Goal: Task Accomplishment & Management: Manage account settings

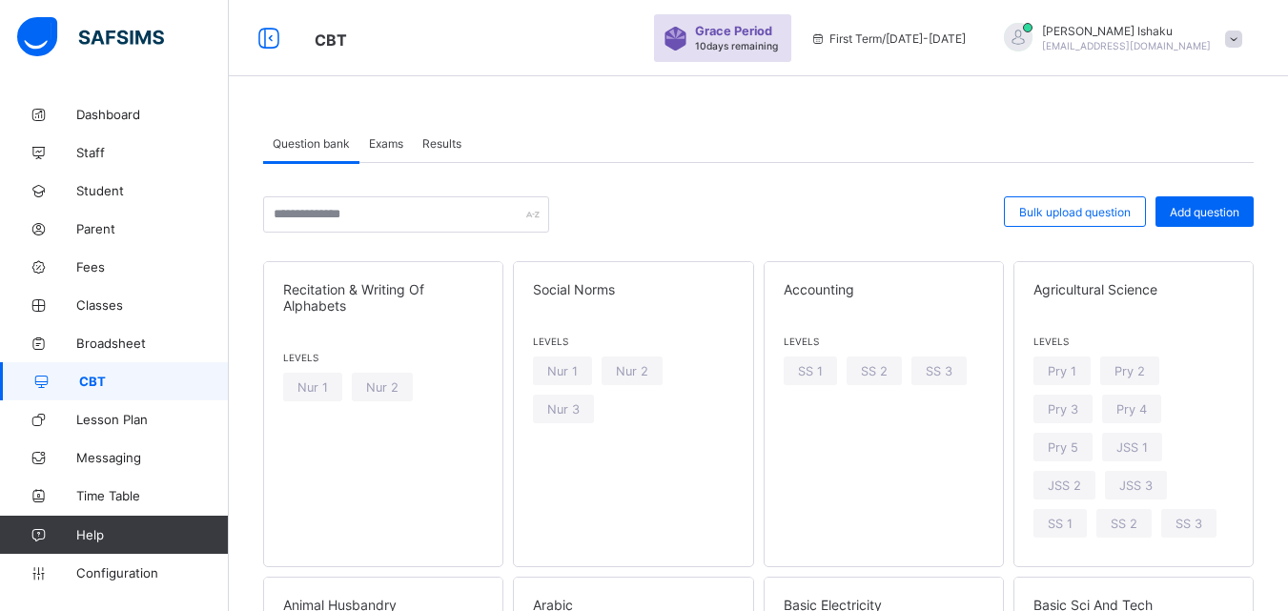
click at [126, 390] on link "CBT" at bounding box center [114, 381] width 229 height 38
click at [1124, 214] on span "Bulk upload question" at bounding box center [1075, 212] width 112 height 14
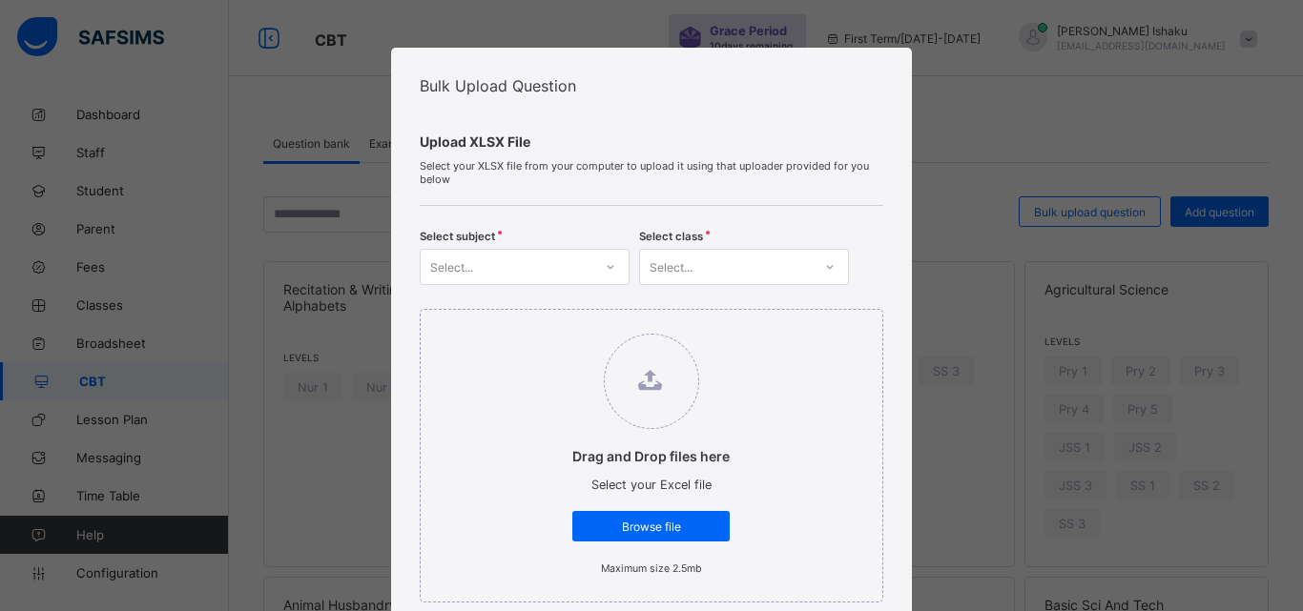
click at [605, 259] on icon at bounding box center [610, 266] width 11 height 19
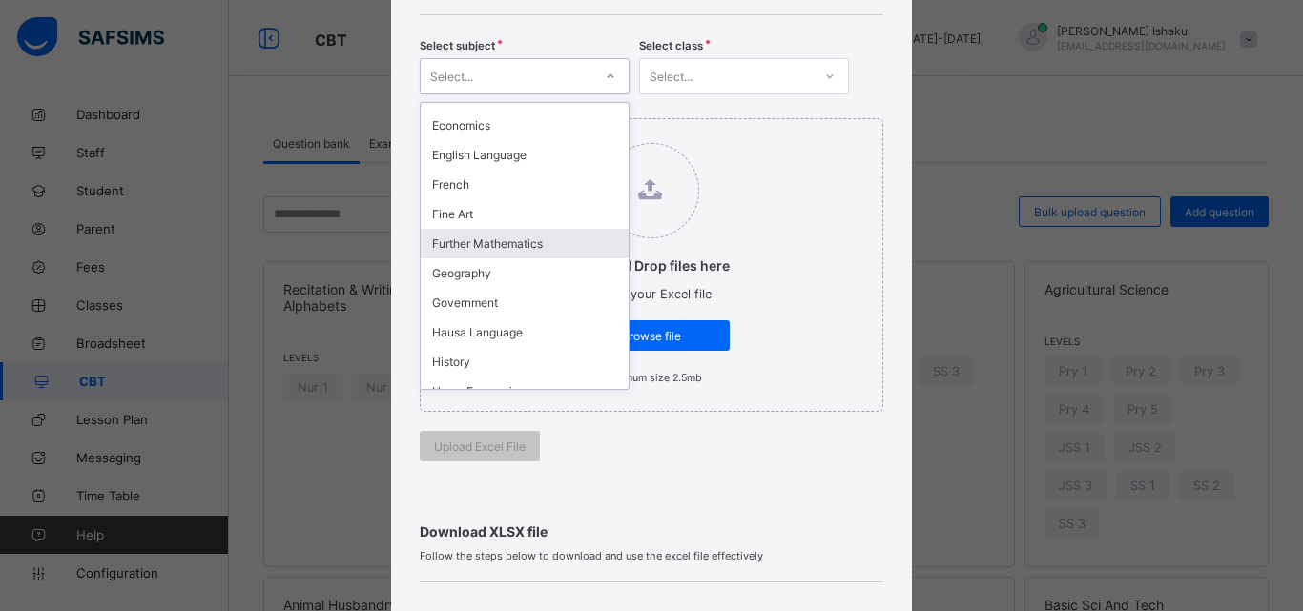
scroll to position [572, 0]
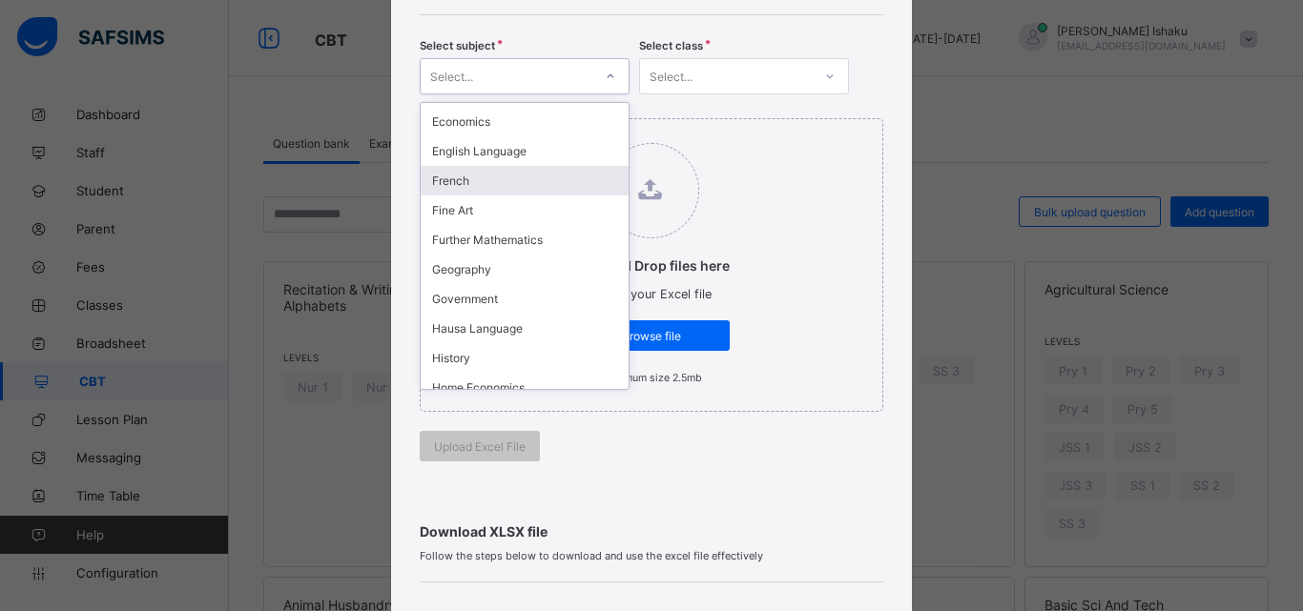
click at [741, 78] on div "Select..." at bounding box center [726, 76] width 172 height 27
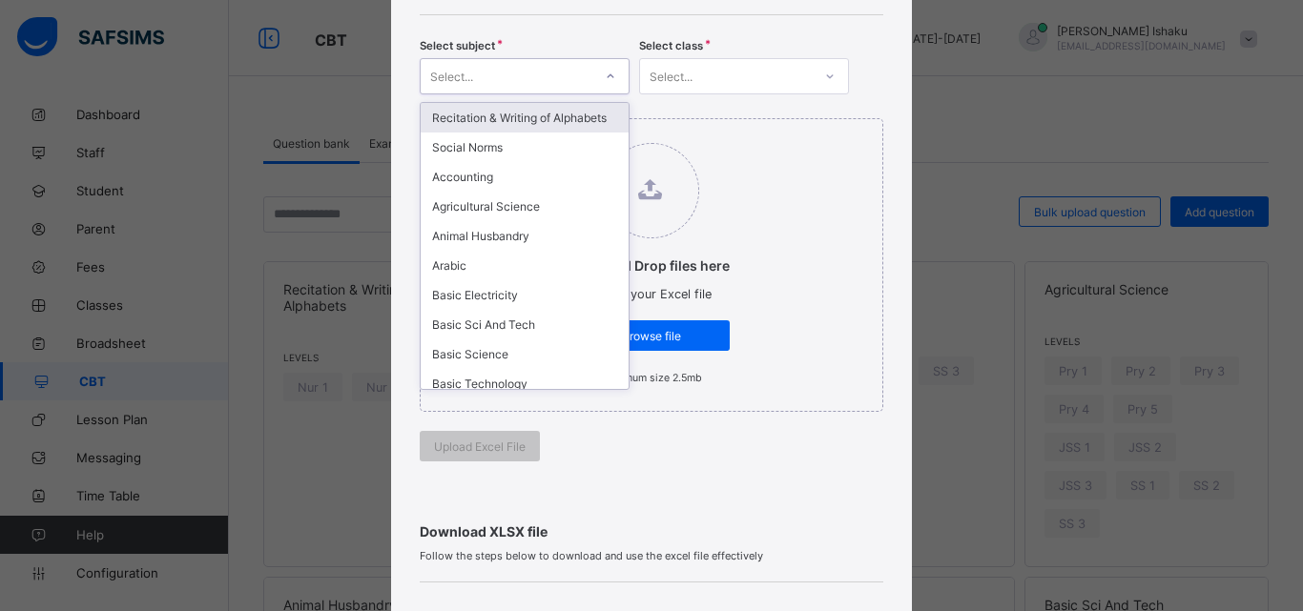
click at [538, 74] on div "Select..." at bounding box center [507, 76] width 172 height 27
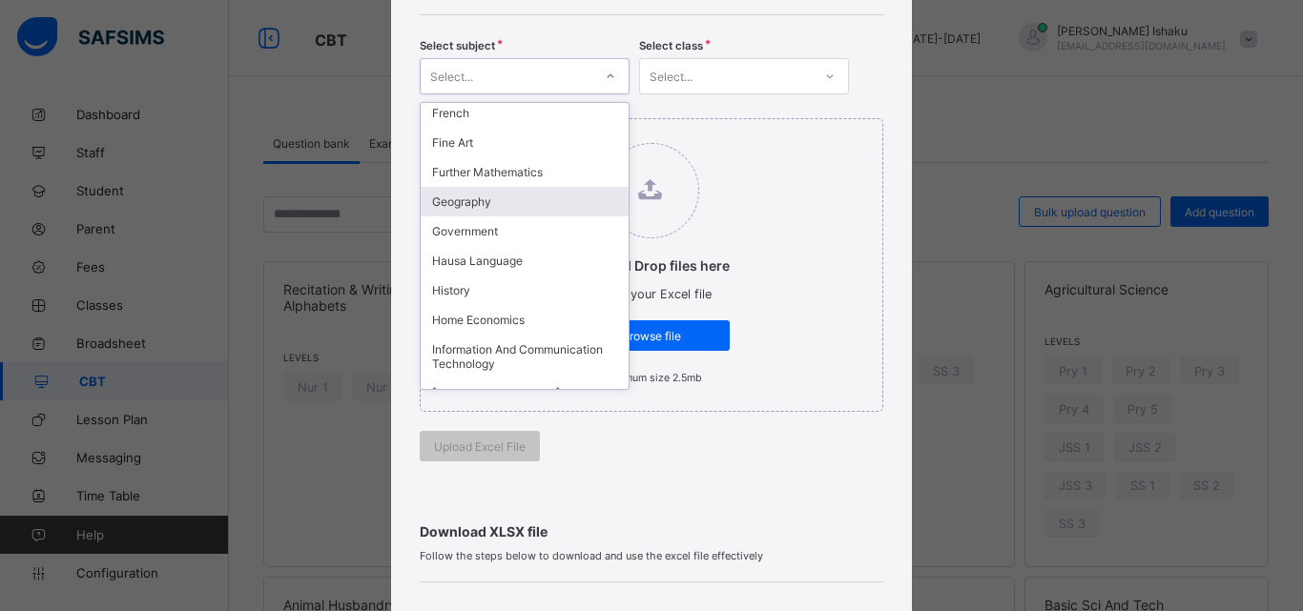
scroll to position [668, 0]
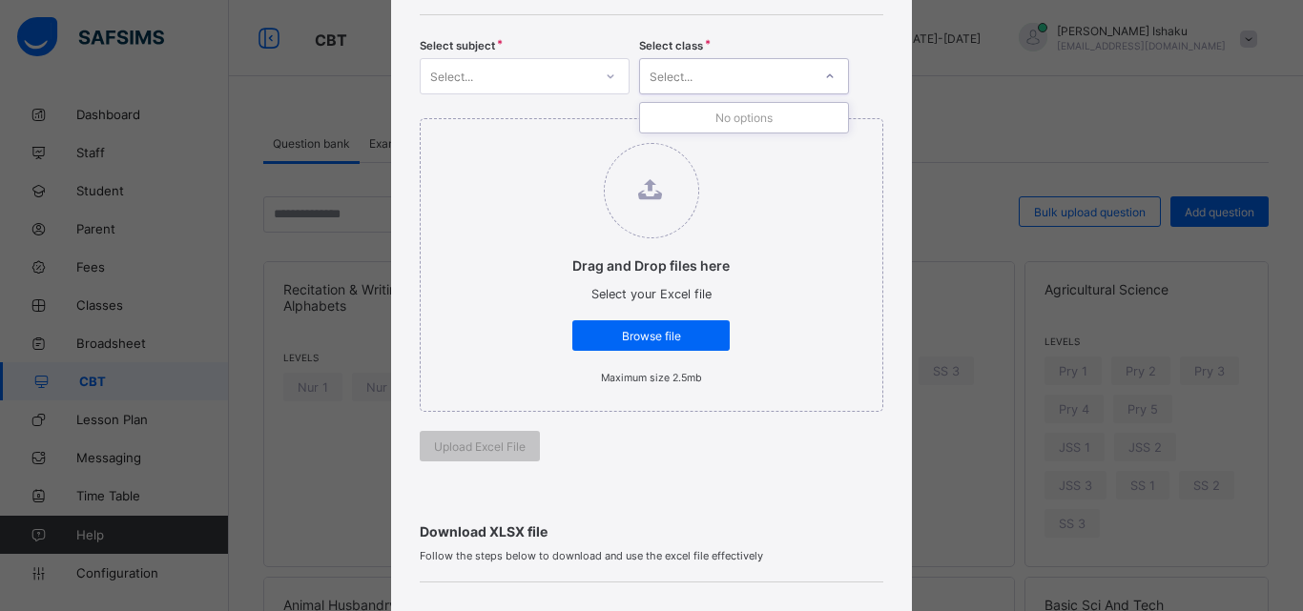
click at [824, 70] on icon at bounding box center [829, 76] width 11 height 19
click at [833, 77] on div at bounding box center [829, 76] width 32 height 31
drag, startPoint x: 550, startPoint y: 75, endPoint x: 554, endPoint y: 87, distance: 12.1
click at [554, 82] on div "Select..." at bounding box center [507, 76] width 172 height 27
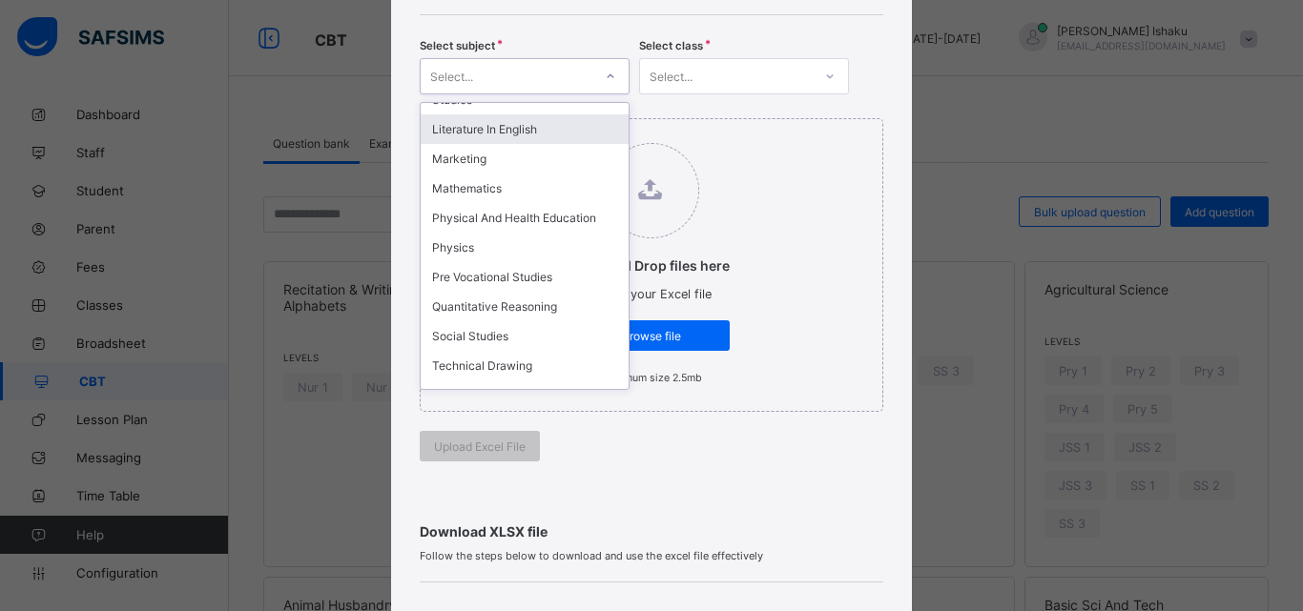
scroll to position [954, 0]
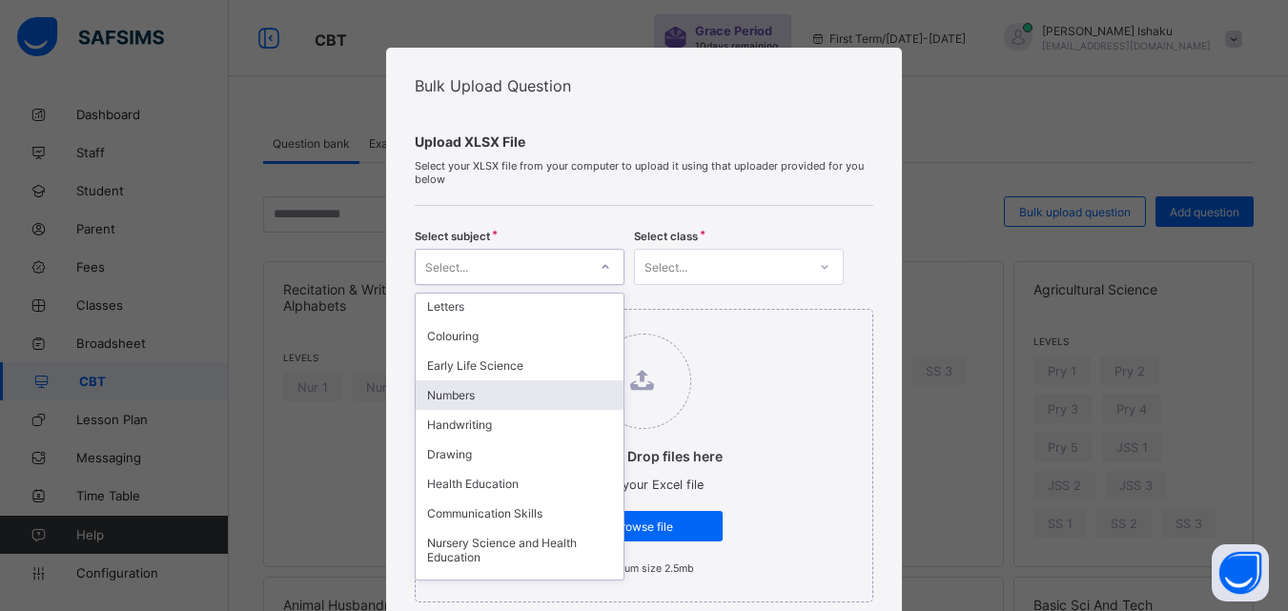
scroll to position [1929, 0]
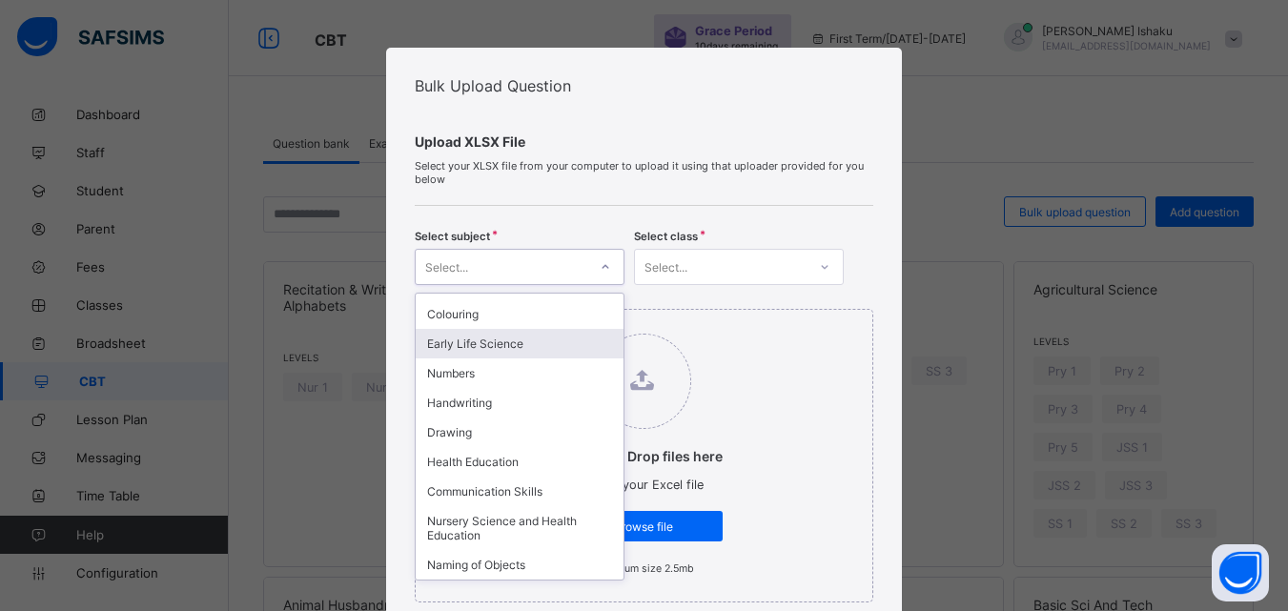
click at [666, 272] on div "Select..." at bounding box center [666, 267] width 43 height 36
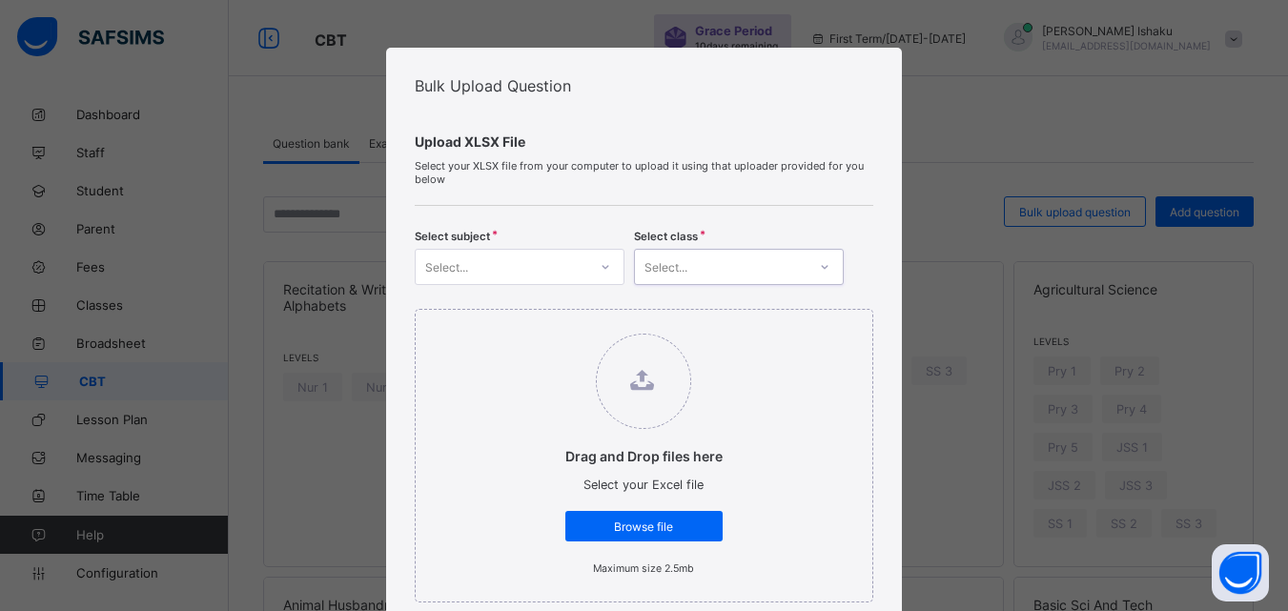
click at [665, 276] on div "Select..." at bounding box center [666, 267] width 43 height 36
click at [666, 273] on div "Select..." at bounding box center [666, 267] width 43 height 36
click at [669, 299] on div "No options" at bounding box center [739, 309] width 208 height 30
click at [669, 257] on div "Select..." at bounding box center [666, 267] width 43 height 36
click at [670, 257] on div "Select..." at bounding box center [666, 267] width 43 height 36
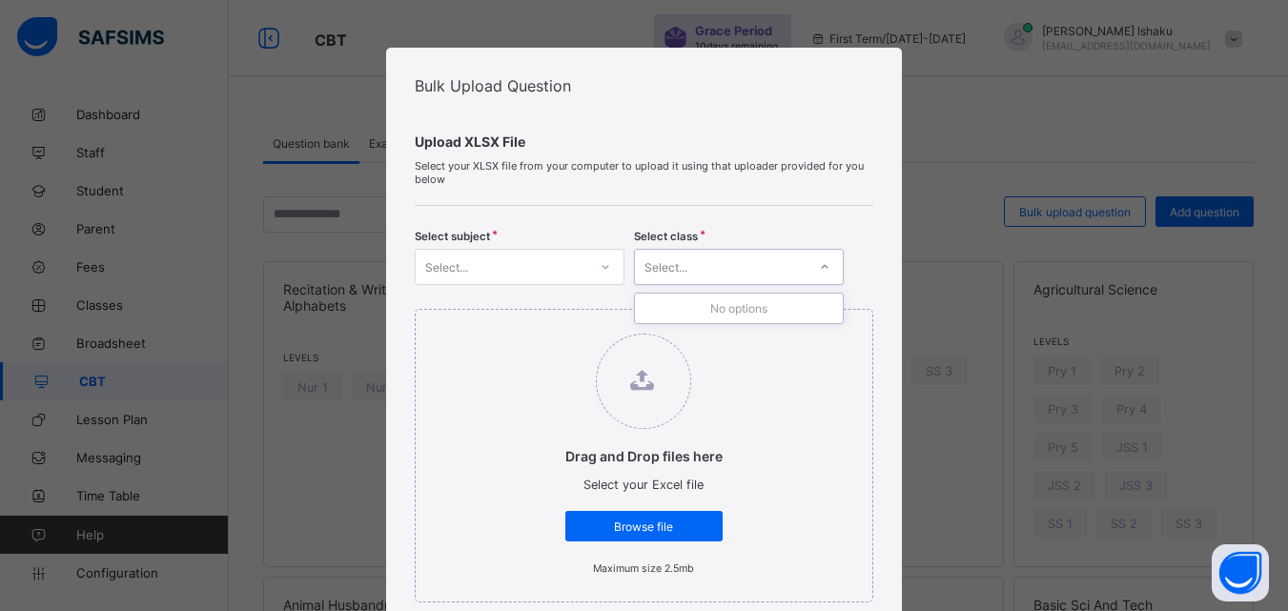
click at [670, 260] on div "Select..." at bounding box center [666, 267] width 43 height 36
click at [670, 261] on div "Select..." at bounding box center [666, 267] width 43 height 36
click at [670, 263] on div "Select..." at bounding box center [666, 267] width 43 height 36
click at [268, 296] on div "Bulk Upload Question Upload XLSX File Select your XLSX file from your computer …" at bounding box center [644, 305] width 1288 height 611
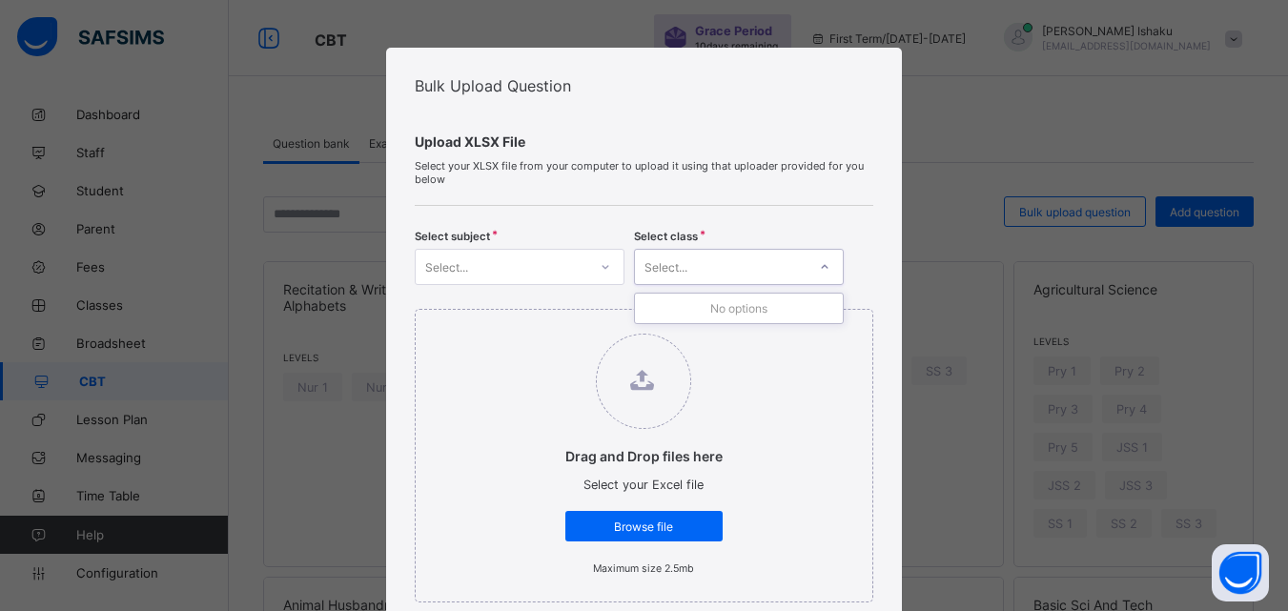
click at [739, 277] on div "Select..." at bounding box center [721, 267] width 172 height 27
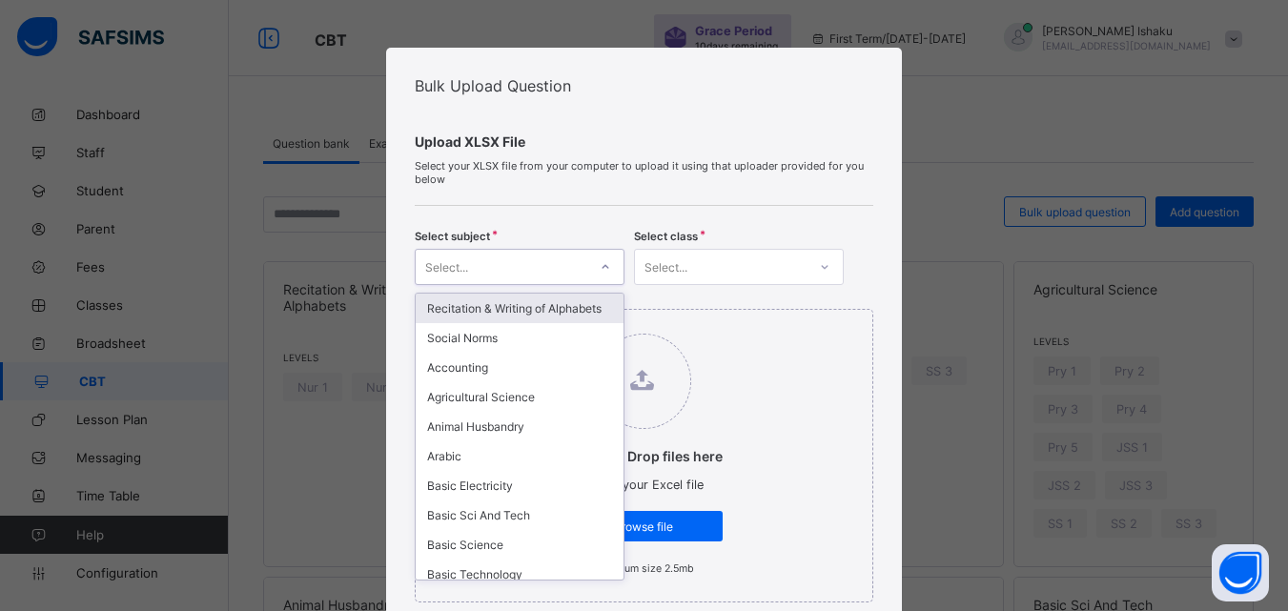
click at [589, 276] on div at bounding box center [605, 267] width 32 height 31
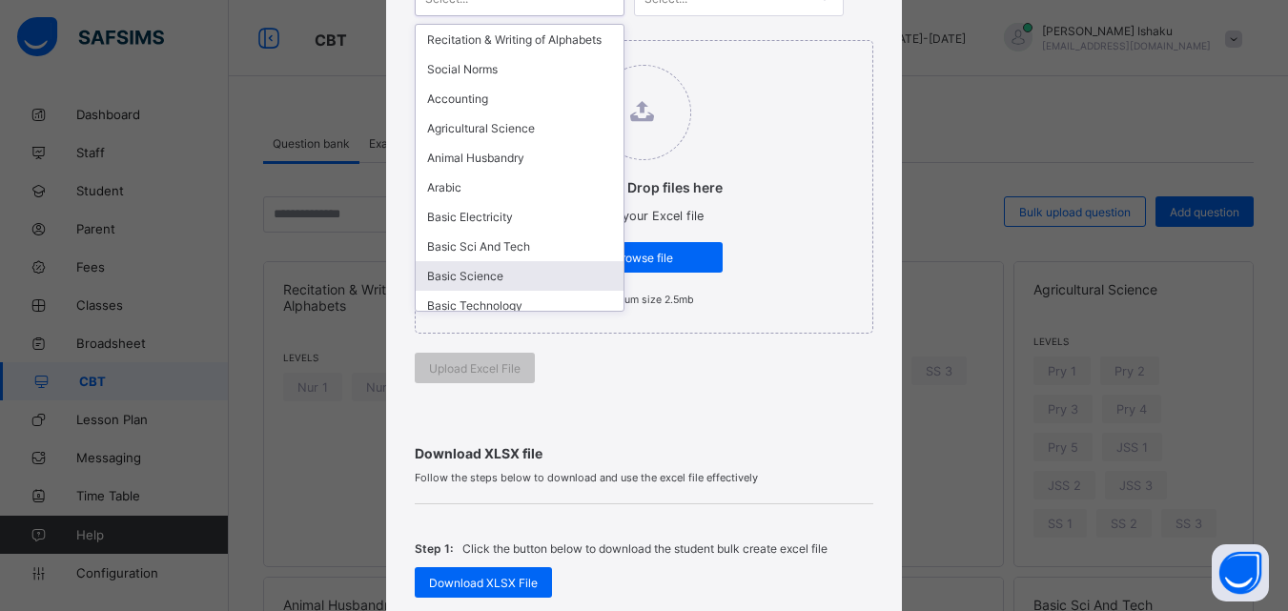
scroll to position [191, 0]
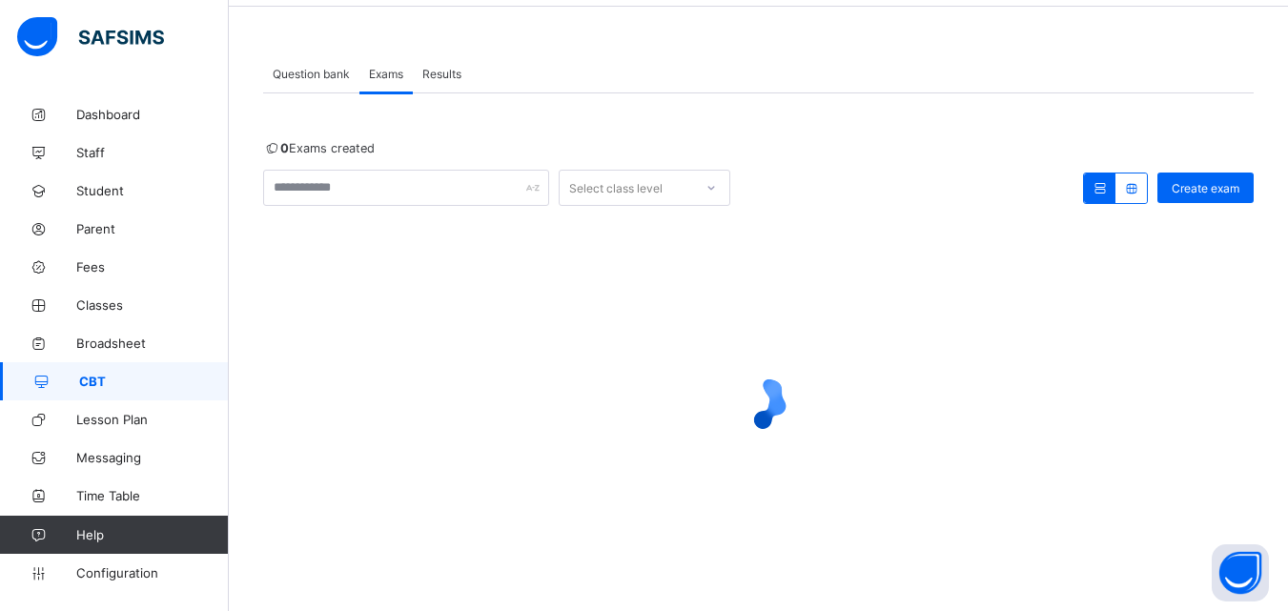
scroll to position [70, 0]
click at [1226, 193] on span "Create exam" at bounding box center [1206, 188] width 68 height 14
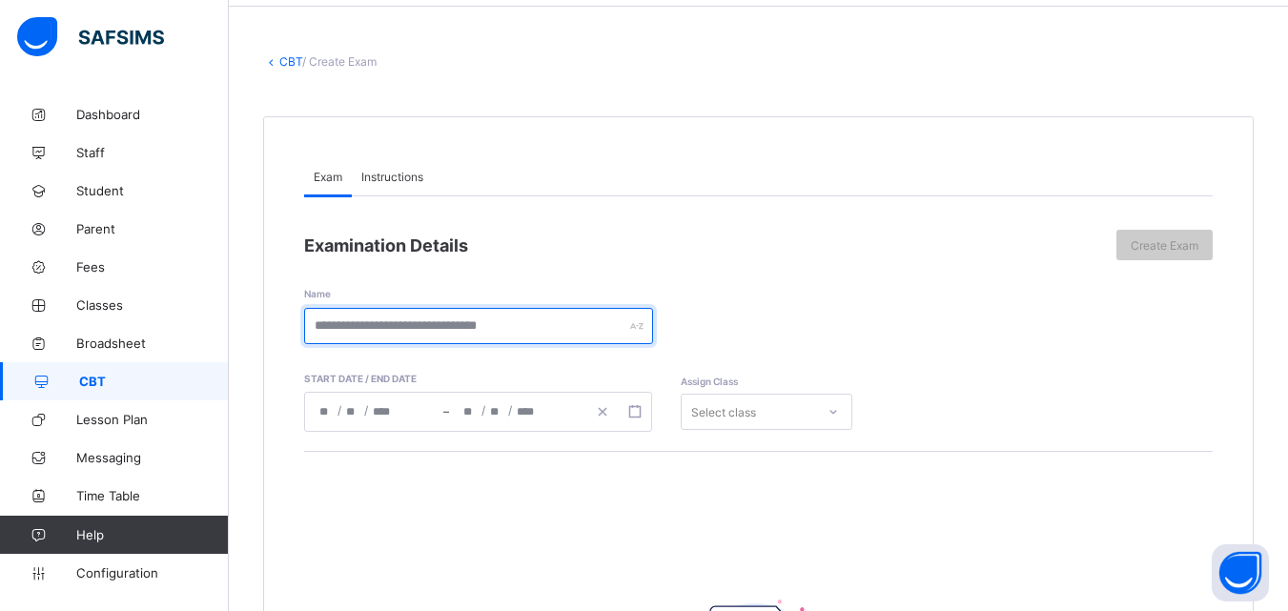
click at [370, 324] on input "text" at bounding box center [478, 326] width 349 height 36
type input "**********"
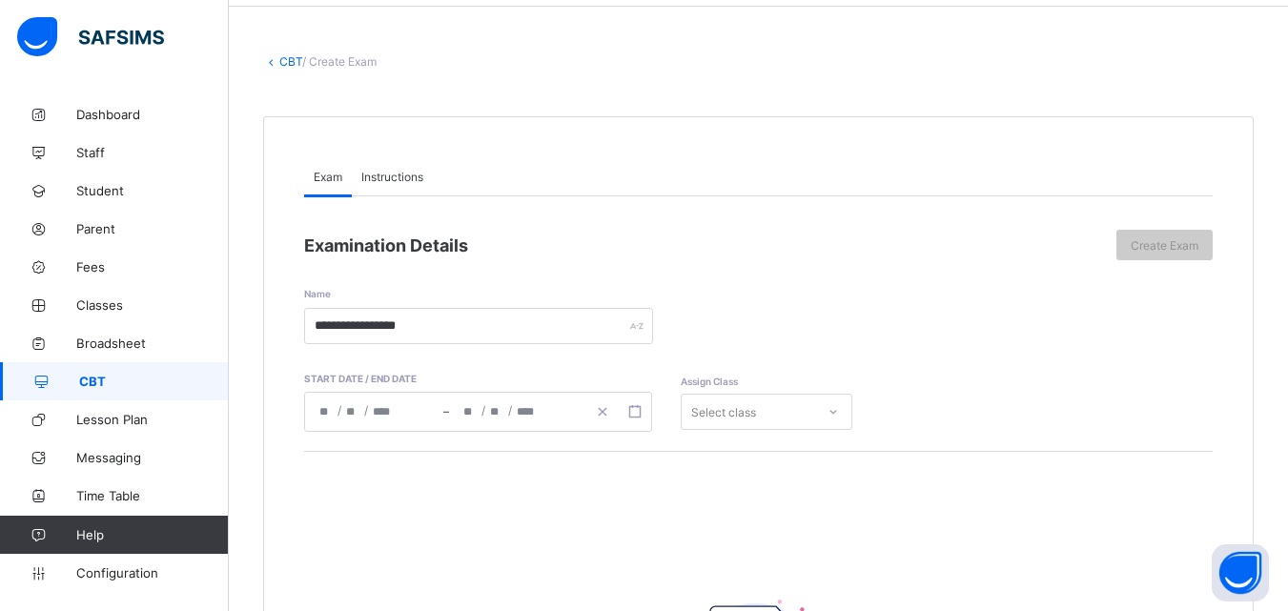
click at [385, 175] on span "Instructions" at bounding box center [392, 177] width 62 height 14
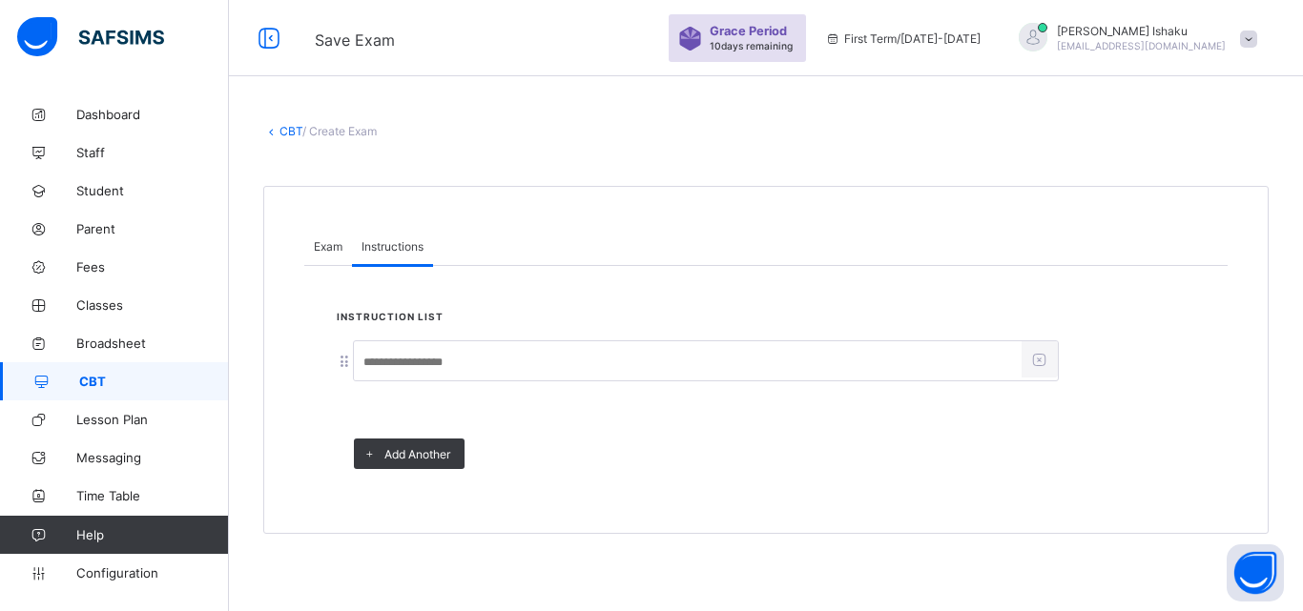
click at [459, 354] on input at bounding box center [688, 362] width 668 height 36
type input "**********"
drag, startPoint x: 331, startPoint y: 246, endPoint x: 380, endPoint y: 311, distance: 81.6
click at [337, 245] on span "Exam" at bounding box center [328, 246] width 29 height 14
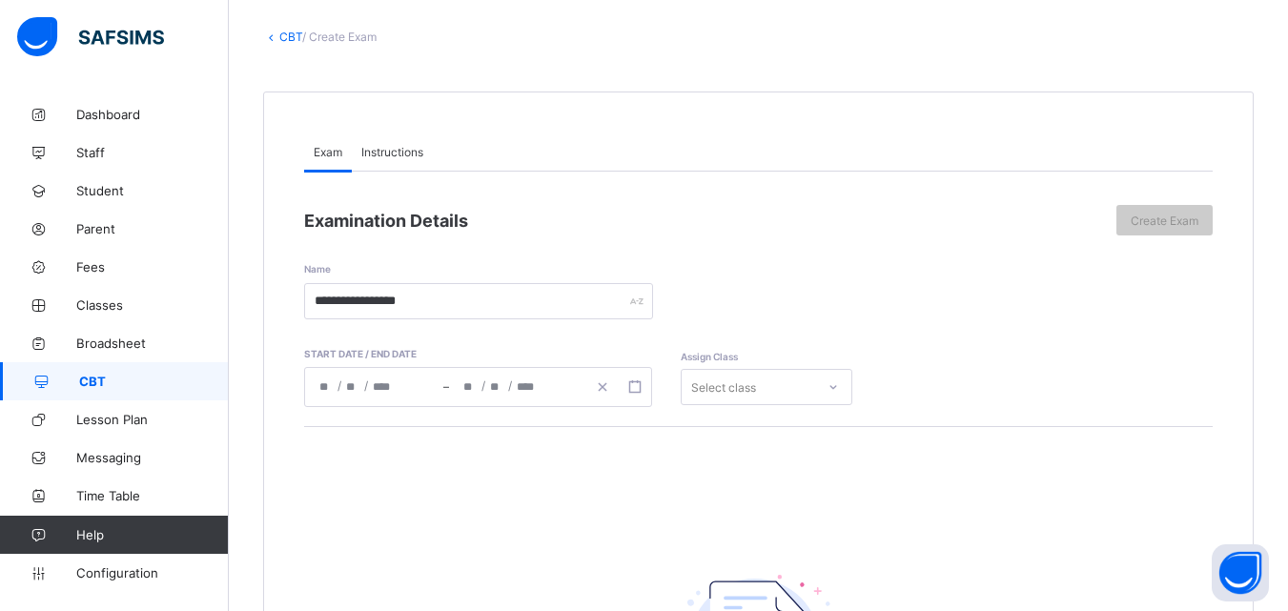
scroll to position [95, 0]
click at [415, 402] on div "/ / – / /" at bounding box center [478, 386] width 348 height 40
click at [427, 372] on div "/ /" at bounding box center [374, 386] width 138 height 38
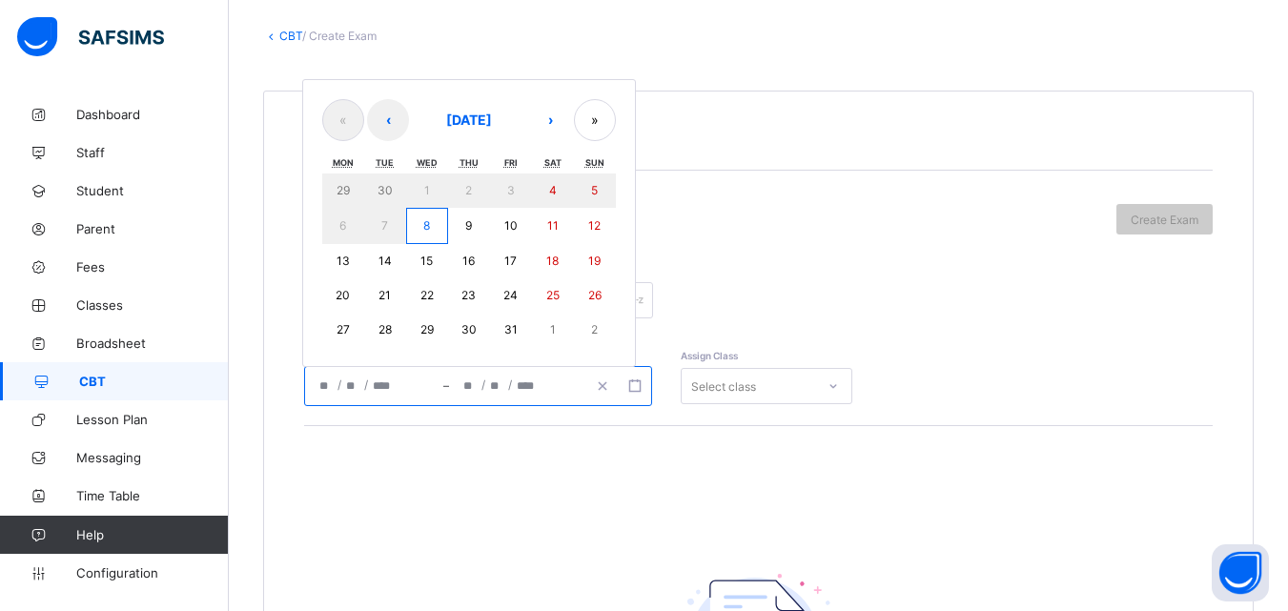
click at [420, 225] on button "8" at bounding box center [427, 226] width 42 height 36
click at [422, 225] on button "8" at bounding box center [427, 226] width 42 height 36
type input "**********"
type input "**"
type input "*"
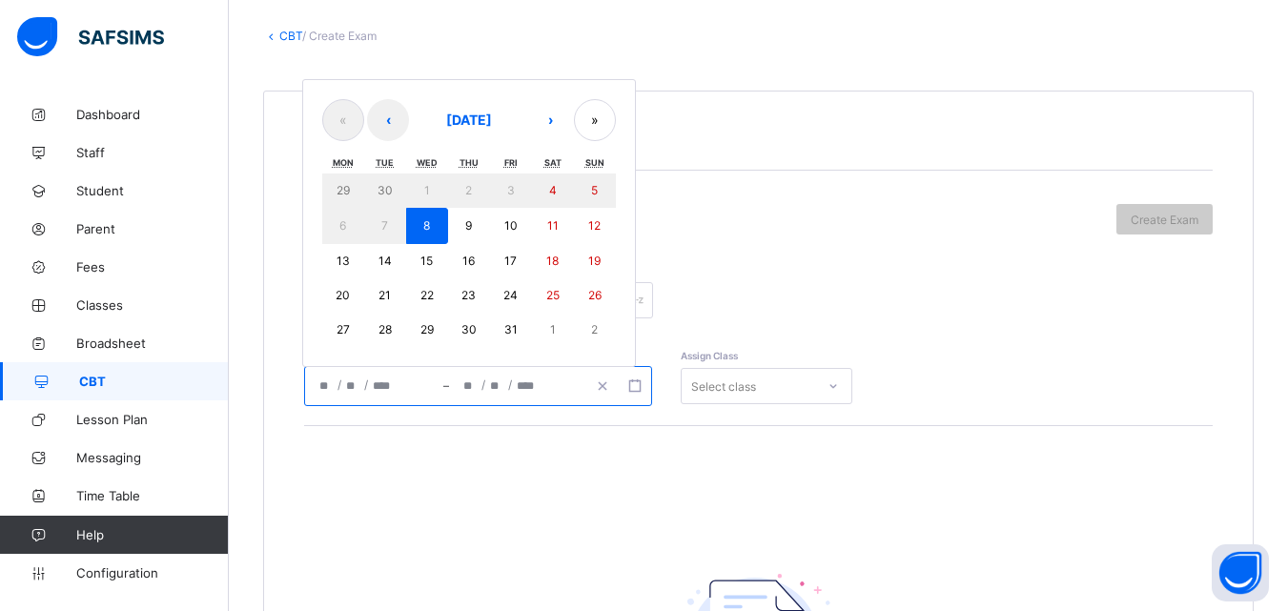
type input "****"
type input "**********"
type input "**"
type input "*"
type input "****"
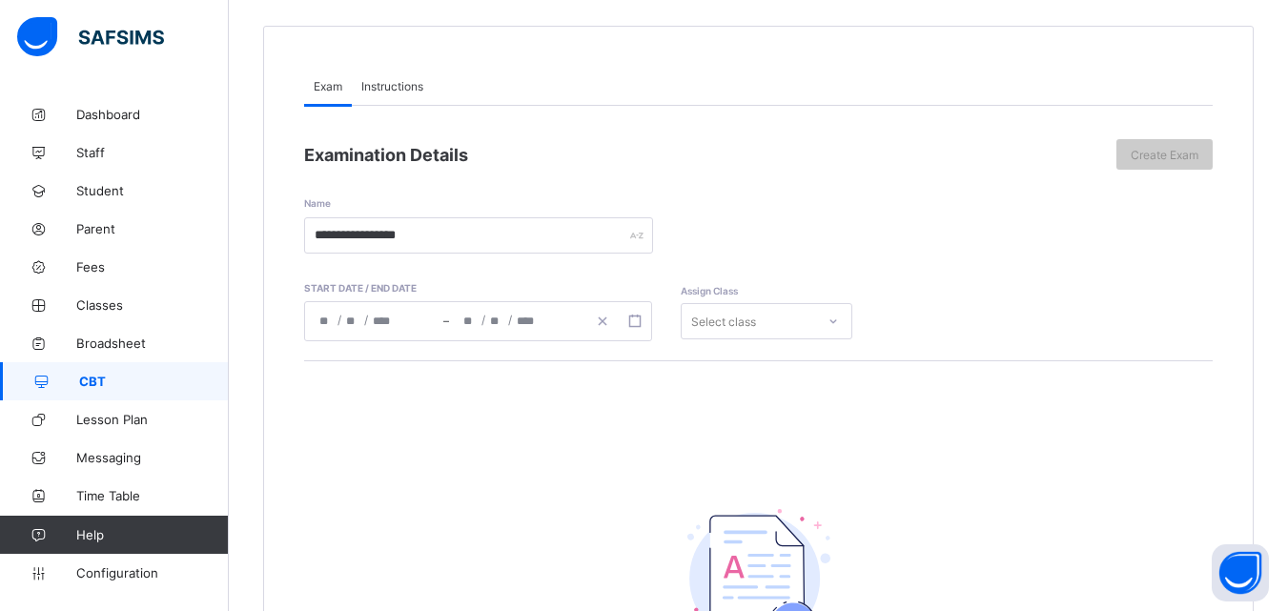
click at [781, 339] on div "Select class" at bounding box center [767, 321] width 172 height 36
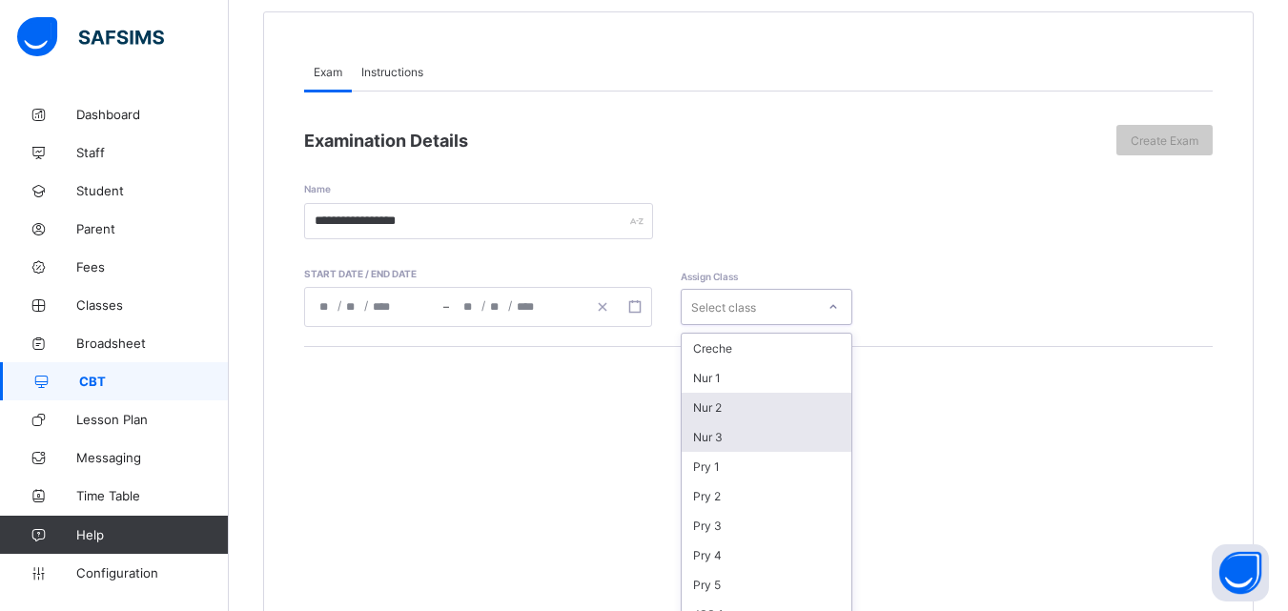
scroll to position [192, 0]
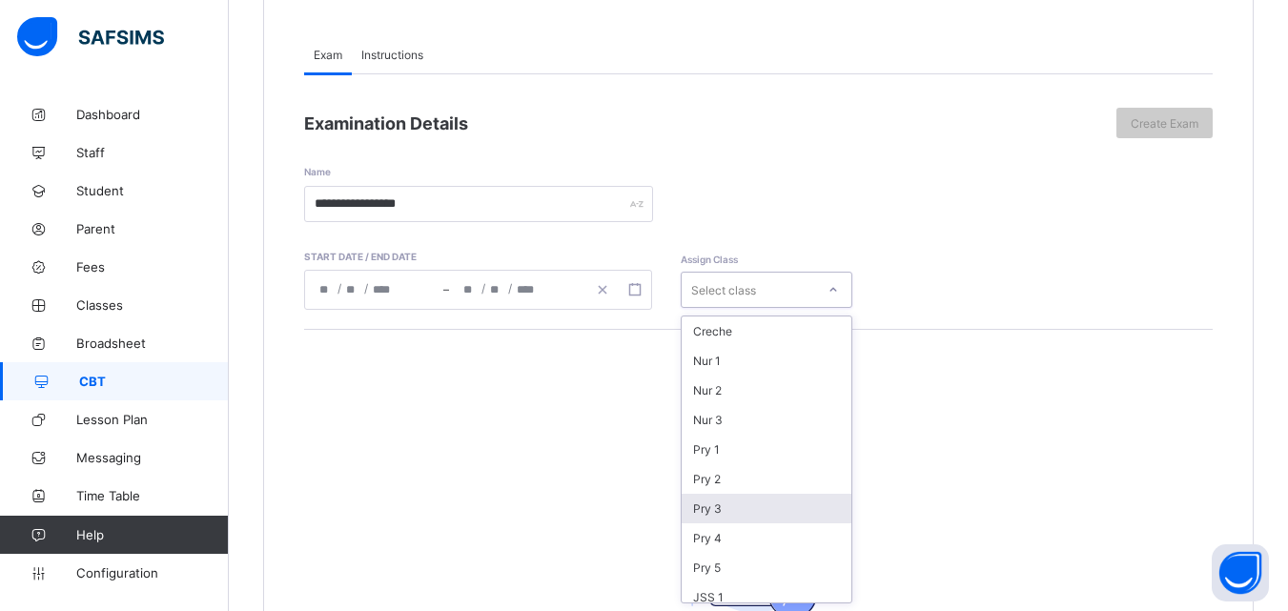
click at [724, 499] on div "Pry 3" at bounding box center [767, 509] width 170 height 30
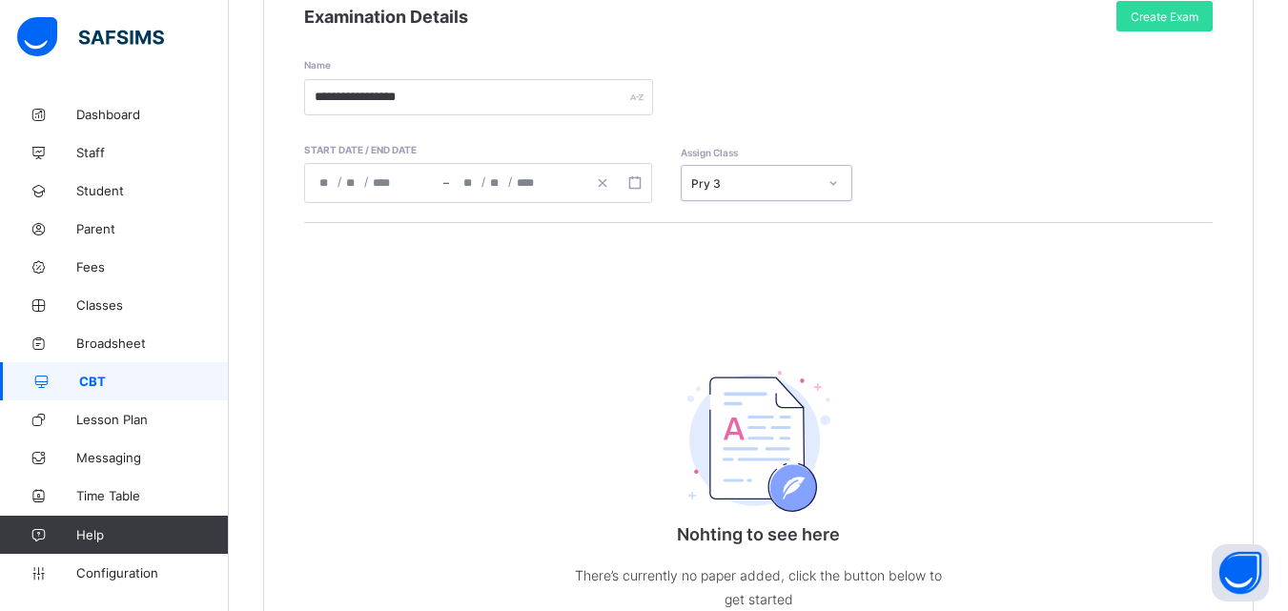
scroll to position [287, 0]
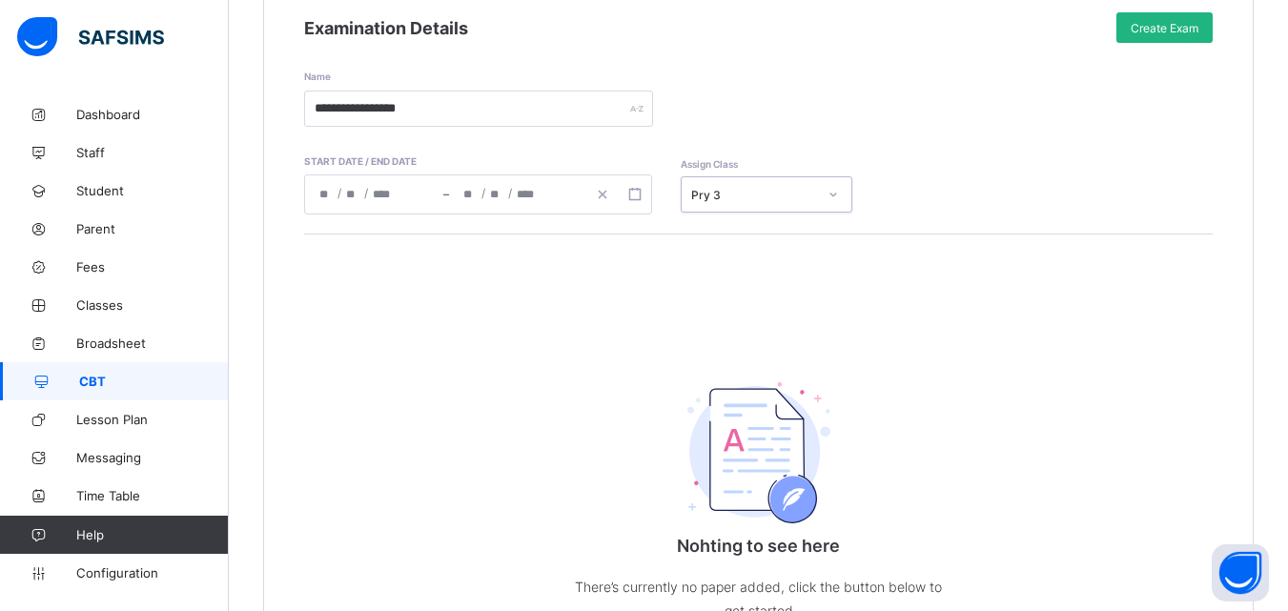
click at [1194, 36] on div "Create Exam" at bounding box center [1165, 27] width 96 height 31
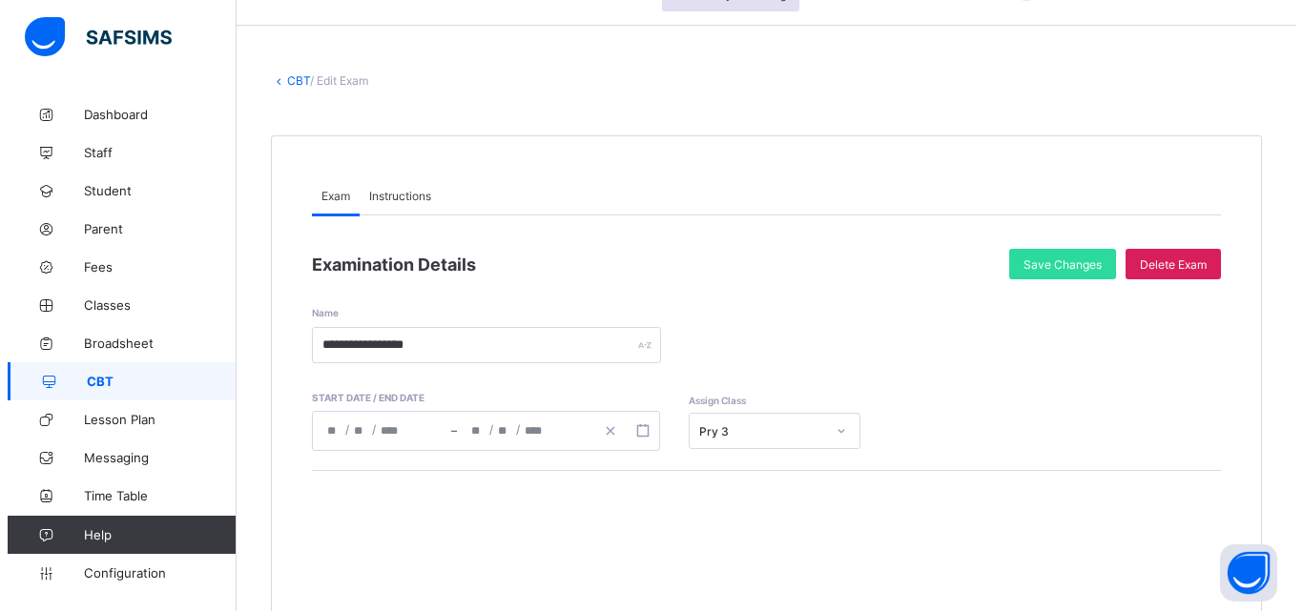
scroll to position [0, 0]
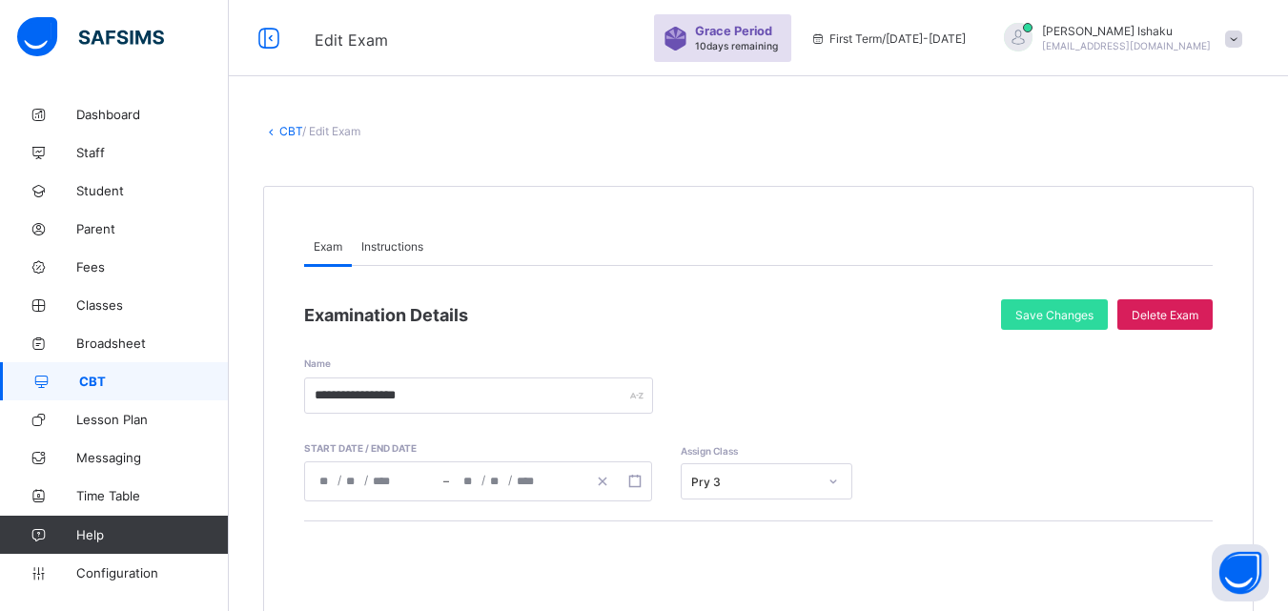
drag, startPoint x: 281, startPoint y: 123, endPoint x: 289, endPoint y: 133, distance: 12.2
click at [284, 129] on div "**********" at bounding box center [758, 585] width 1059 height 981
click at [290, 134] on link "CBT" at bounding box center [290, 131] width 23 height 14
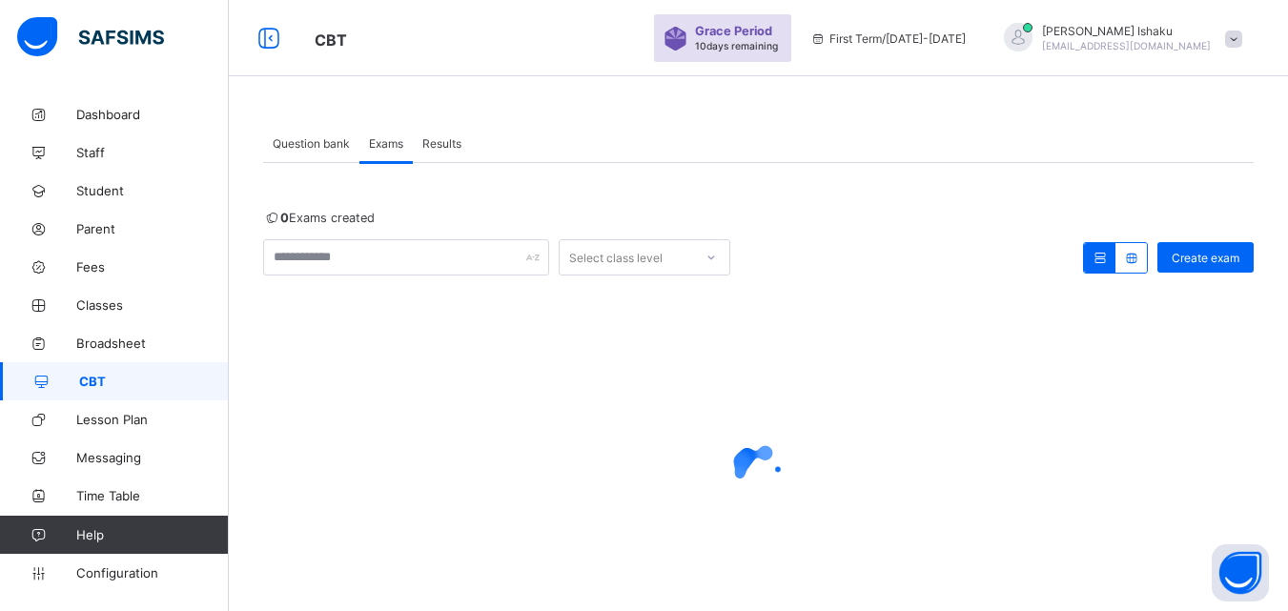
click at [315, 127] on div "Question bank" at bounding box center [311, 143] width 96 height 38
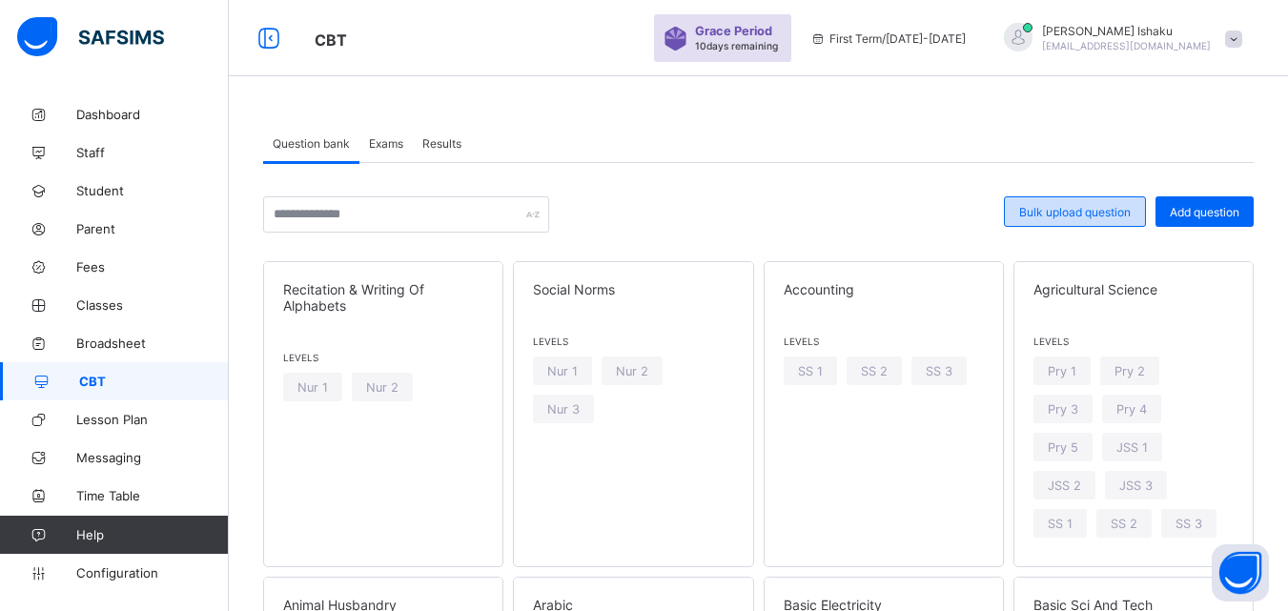
click at [1078, 222] on div "Bulk upload question" at bounding box center [1075, 211] width 142 height 31
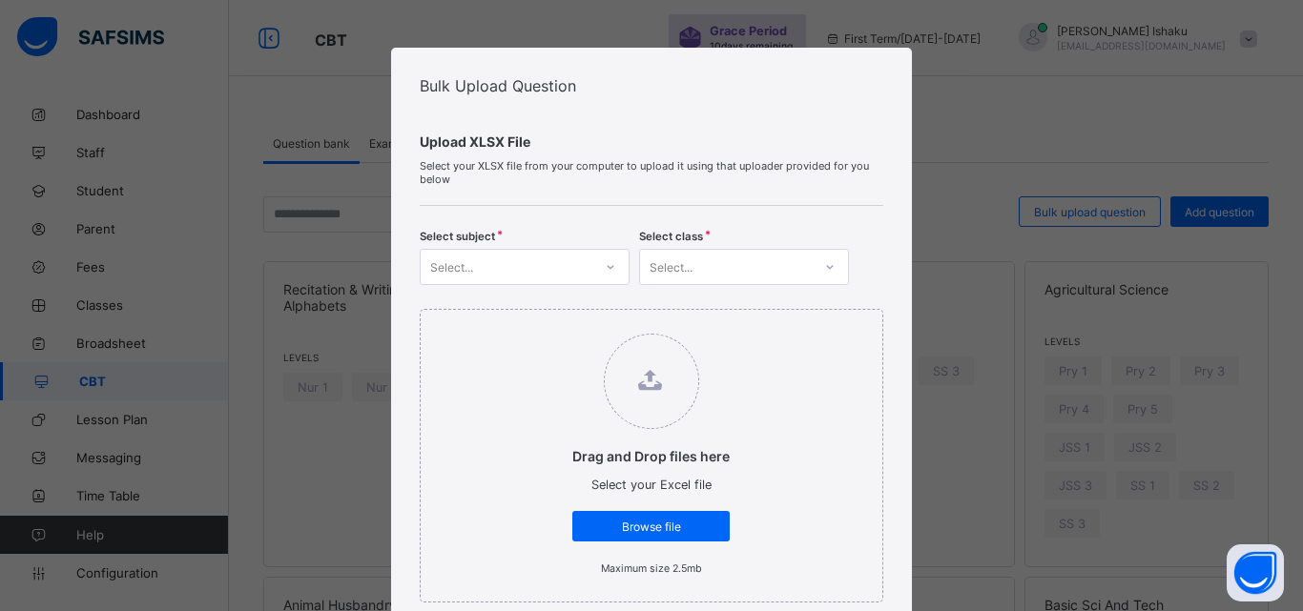
click at [763, 278] on div "Select..." at bounding box center [726, 267] width 172 height 27
click at [523, 271] on div "Select..." at bounding box center [507, 267] width 172 height 27
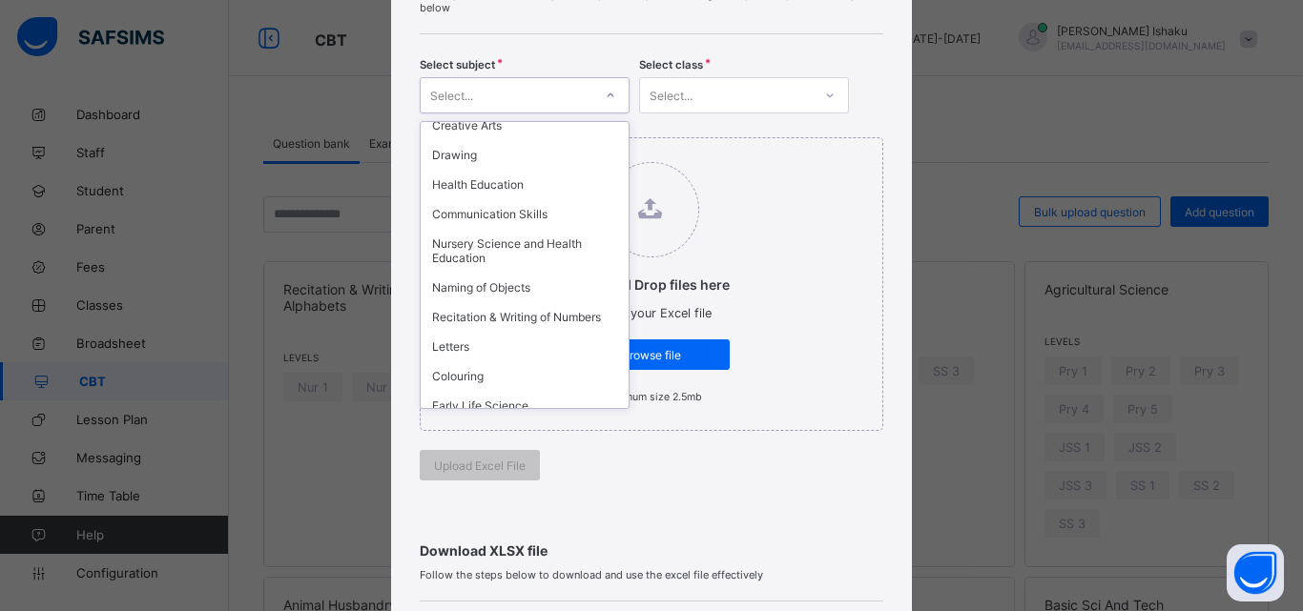
scroll to position [1812, 0]
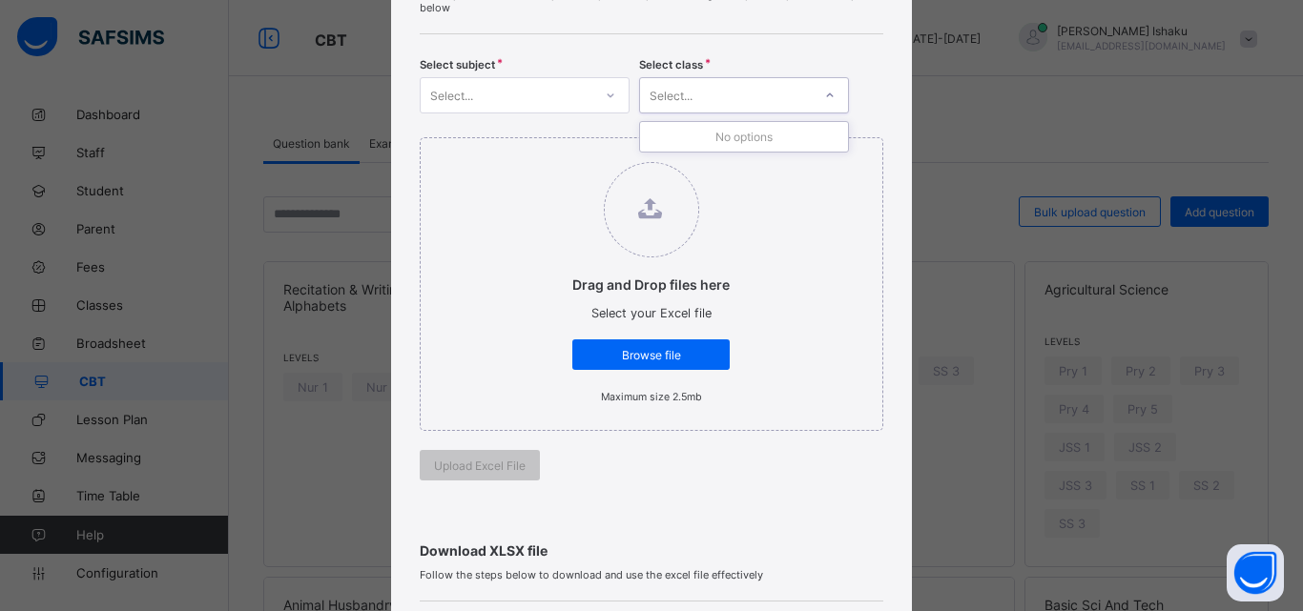
click at [710, 96] on div "Select..." at bounding box center [726, 95] width 172 height 27
click at [818, 105] on div at bounding box center [829, 95] width 32 height 31
click at [817, 108] on div at bounding box center [829, 95] width 32 height 31
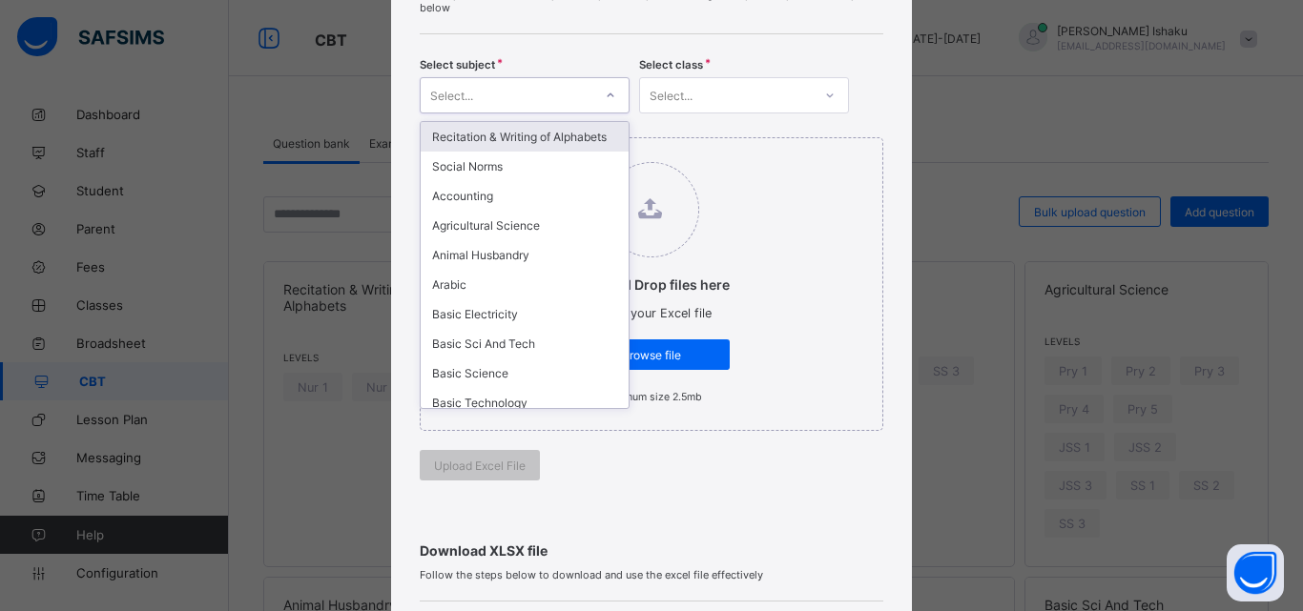
click at [580, 107] on div "Select..." at bounding box center [507, 95] width 172 height 27
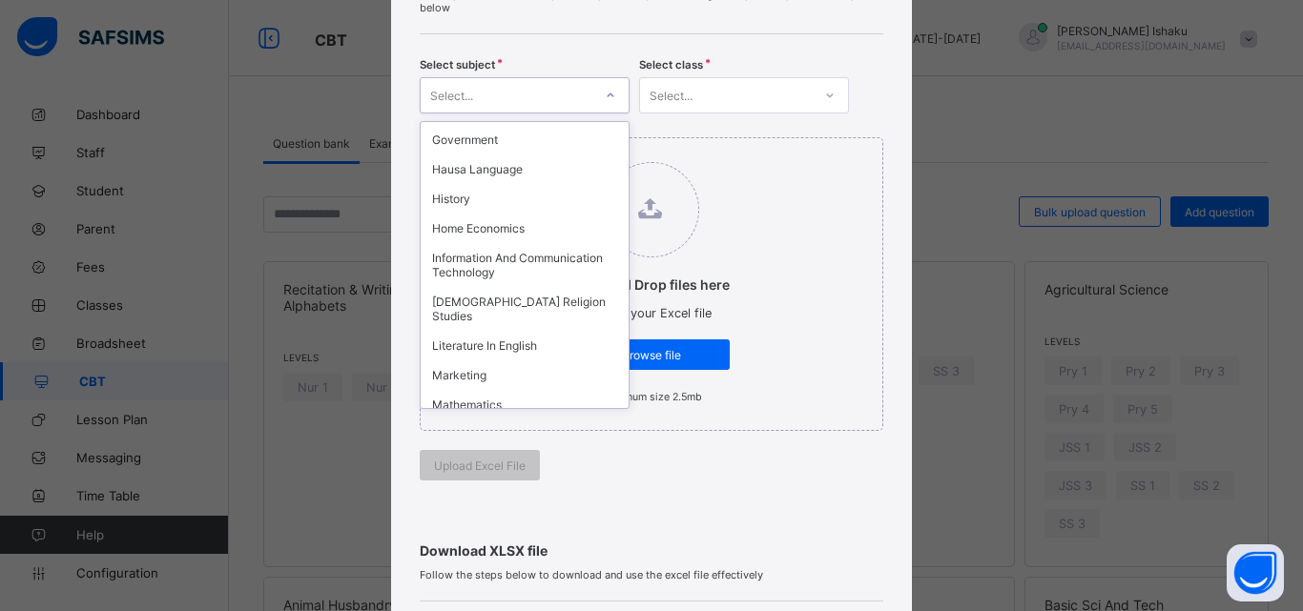
scroll to position [763, 0]
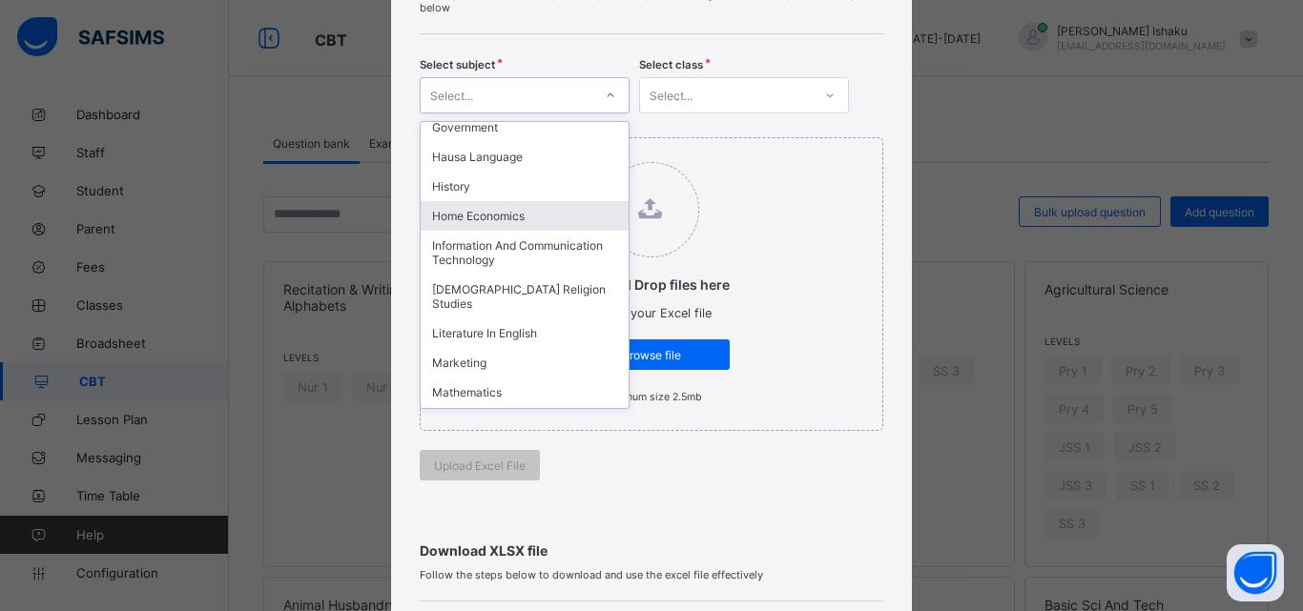
click at [529, 212] on div "Home Economics" at bounding box center [525, 216] width 208 height 30
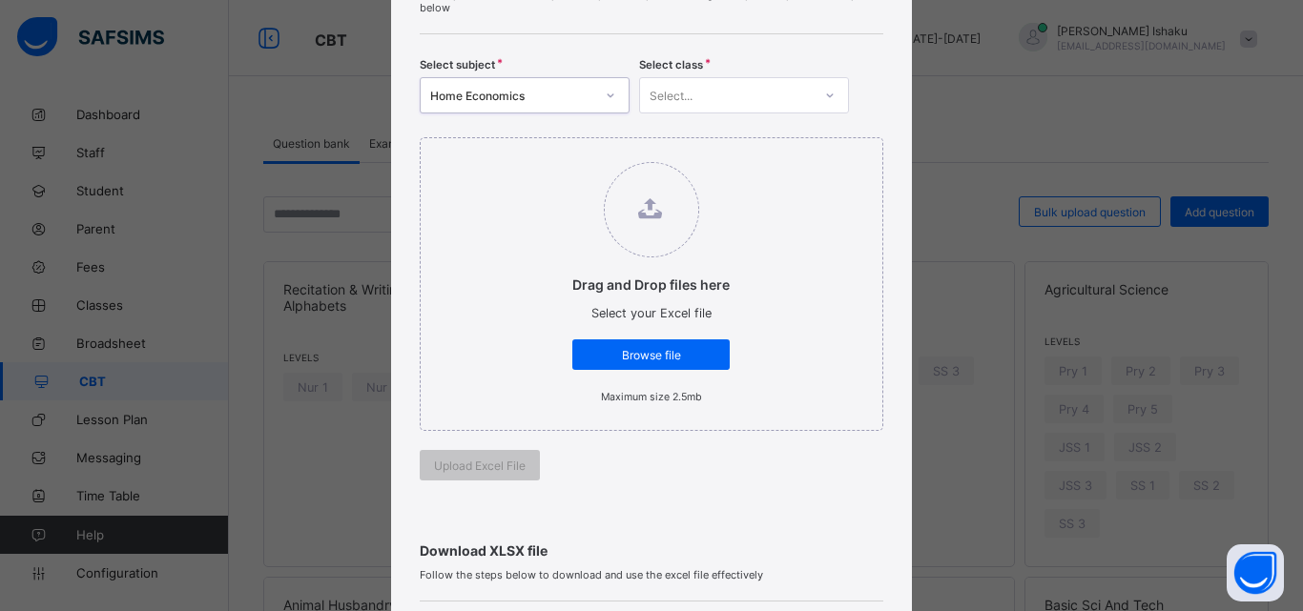
click at [707, 109] on div "Select..." at bounding box center [744, 95] width 210 height 36
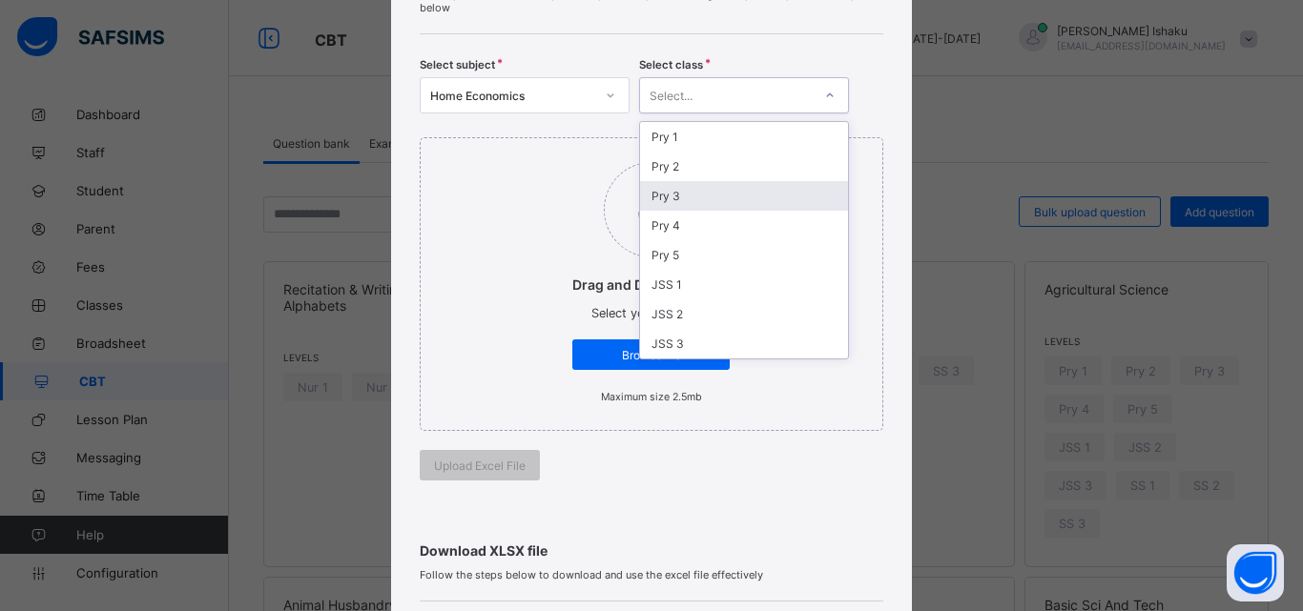
click at [678, 198] on div "Pry 3" at bounding box center [744, 196] width 208 height 30
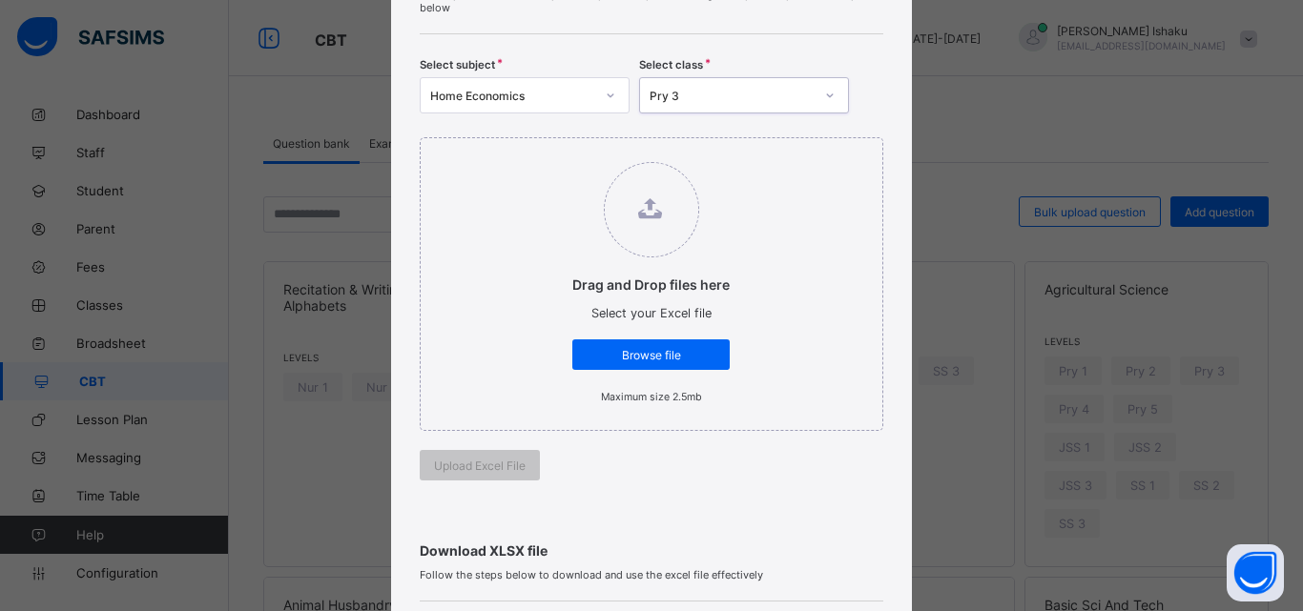
drag, startPoint x: 614, startPoint y: 353, endPoint x: 595, endPoint y: 319, distance: 39.3
click at [614, 352] on span "Browse file" at bounding box center [650, 355] width 129 height 14
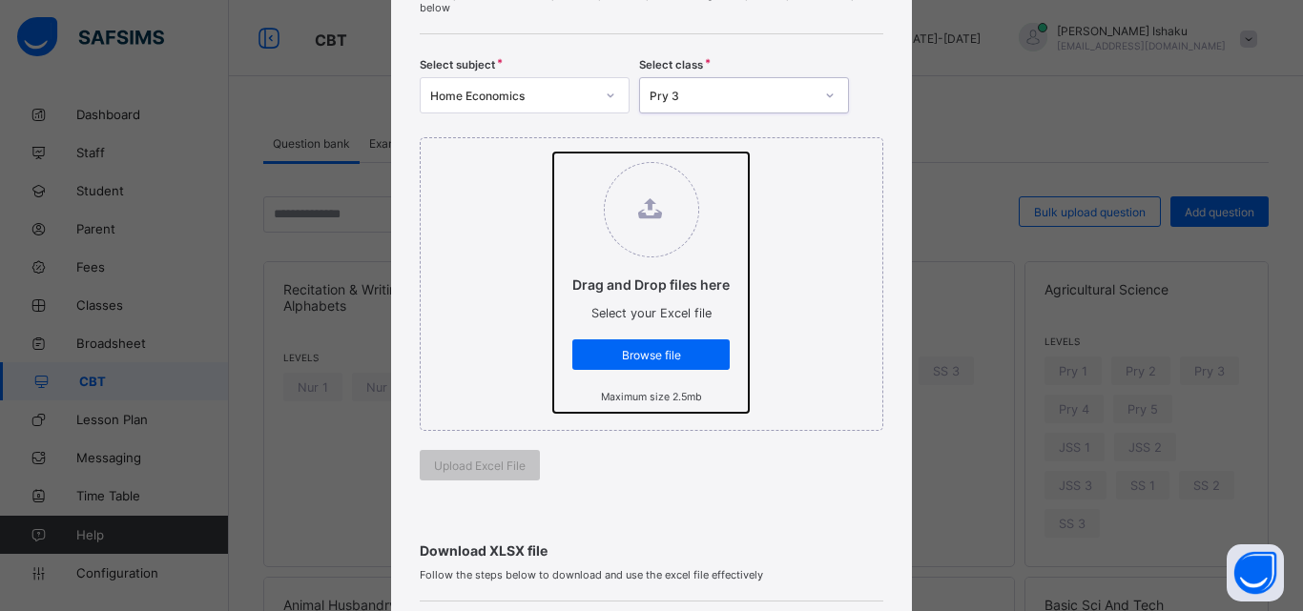
click at [553, 153] on input "Drag and Drop files here Select your Excel file Browse file Maximum size 2.5mb" at bounding box center [553, 153] width 0 height 0
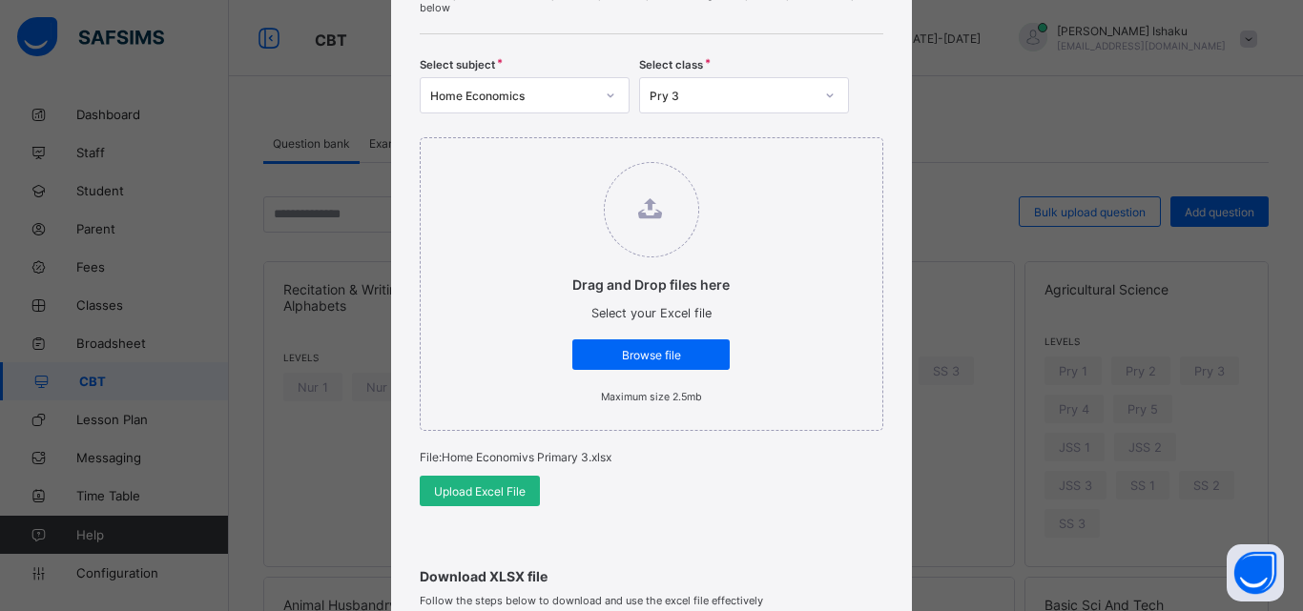
click at [491, 497] on span "Upload Excel File" at bounding box center [480, 491] width 92 height 14
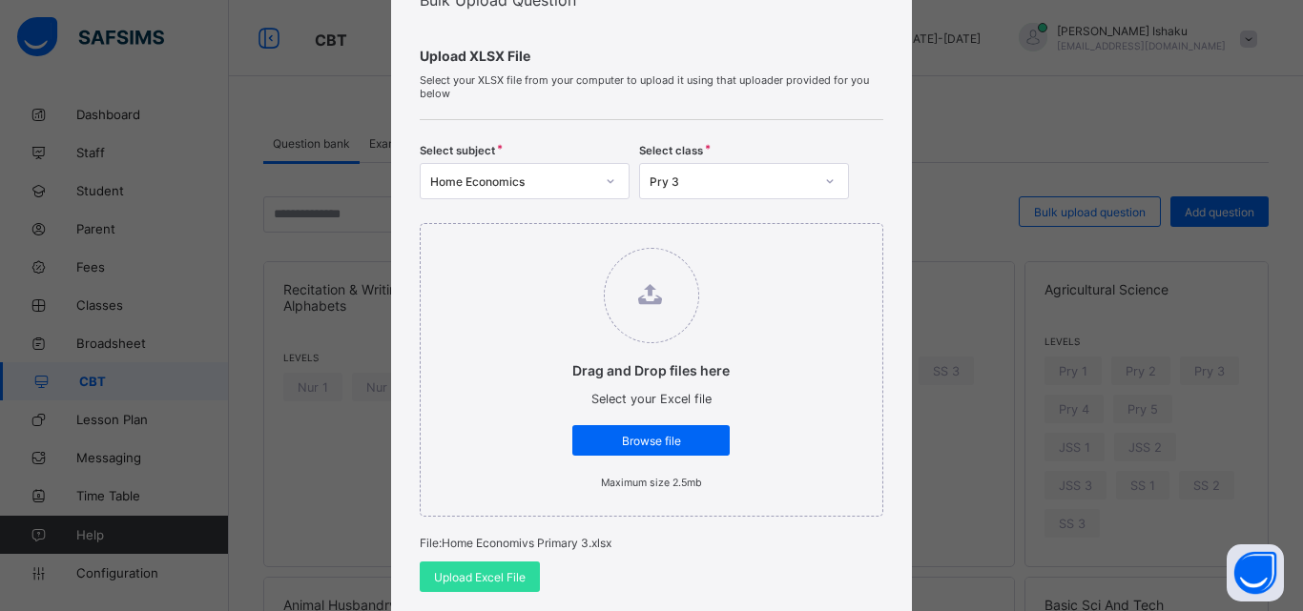
scroll to position [0, 0]
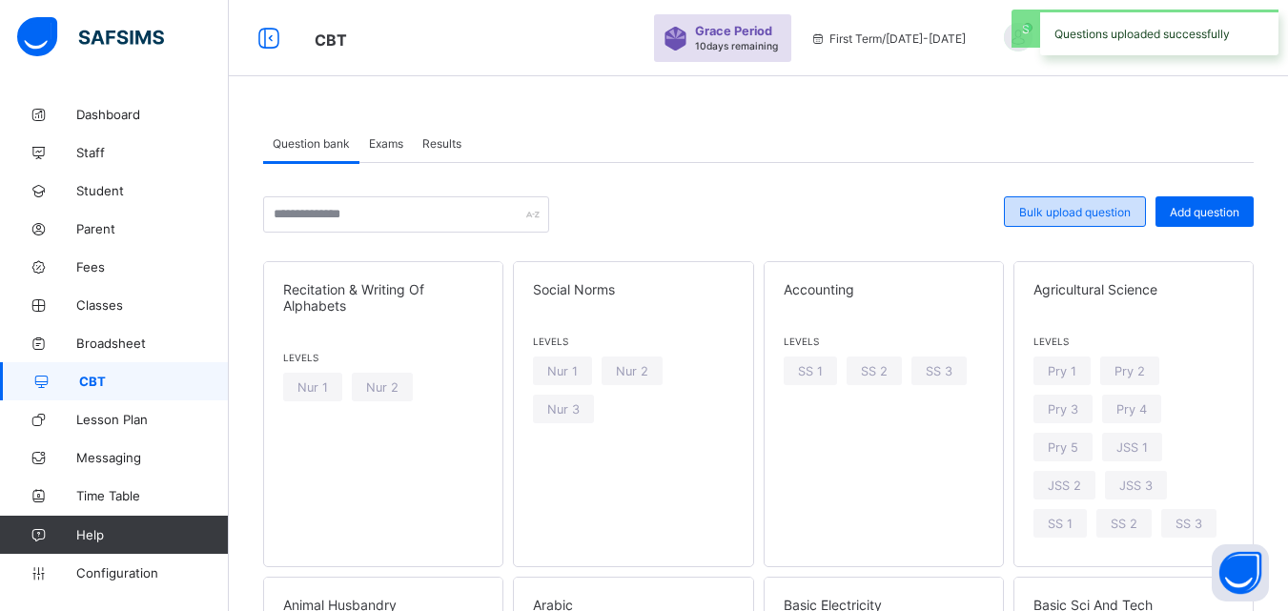
click at [1067, 210] on span "Bulk upload question" at bounding box center [1075, 212] width 112 height 14
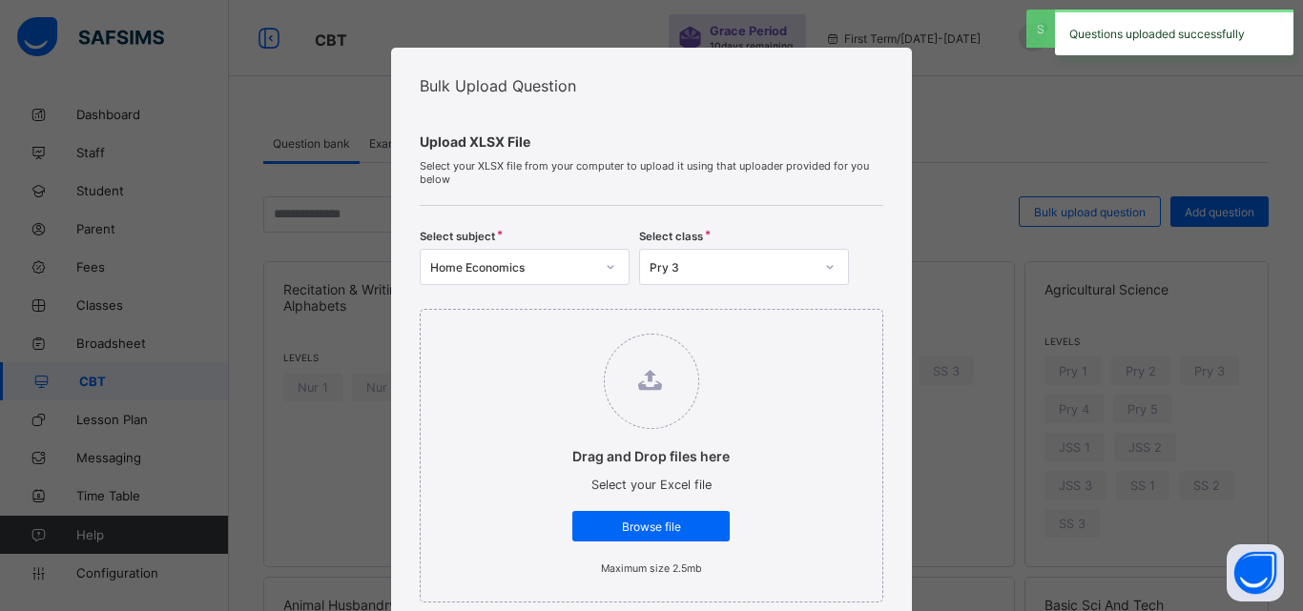
click at [594, 273] on div at bounding box center [610, 267] width 32 height 31
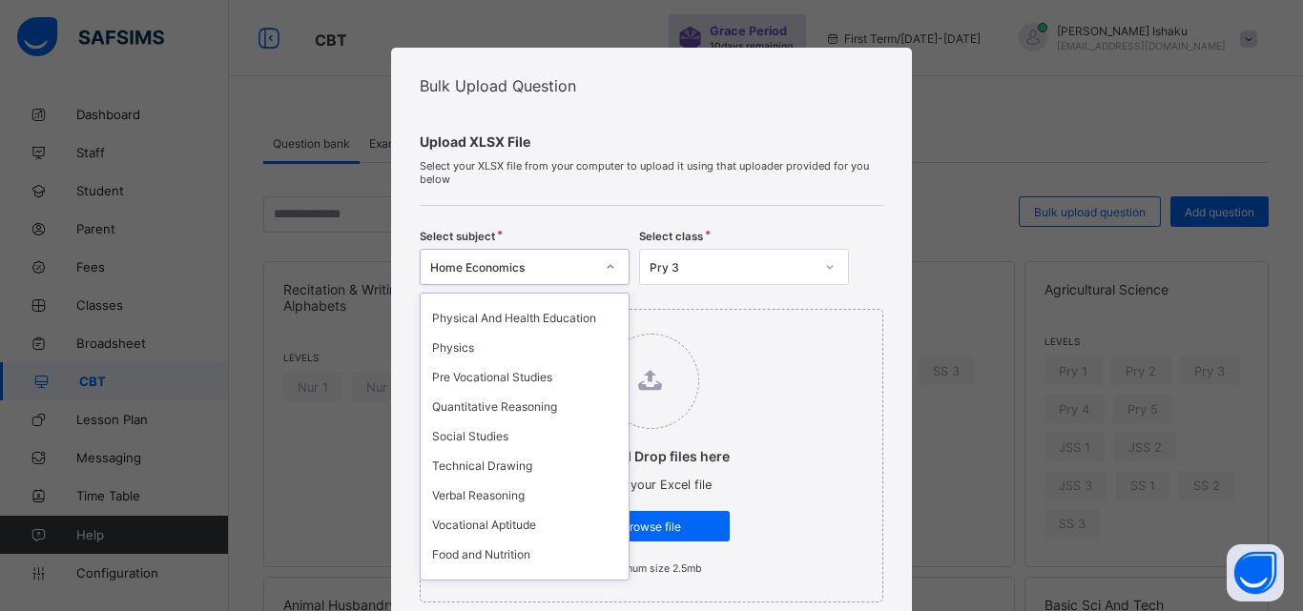
scroll to position [1049, 0]
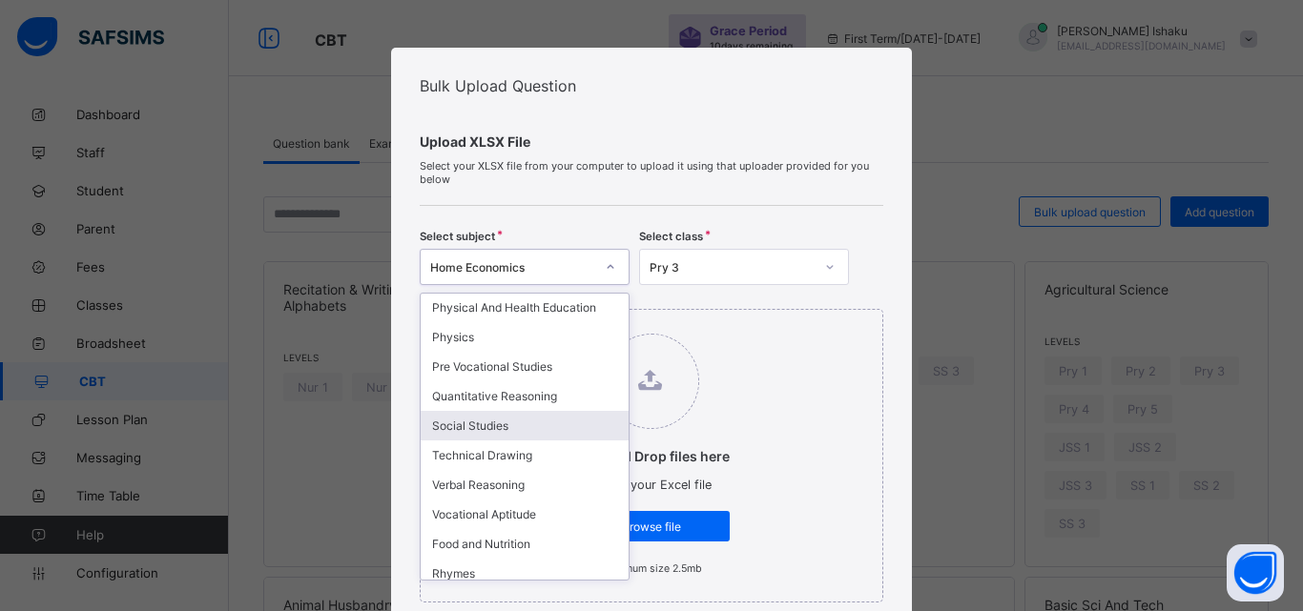
click at [447, 414] on div "Social Studies" at bounding box center [525, 426] width 208 height 30
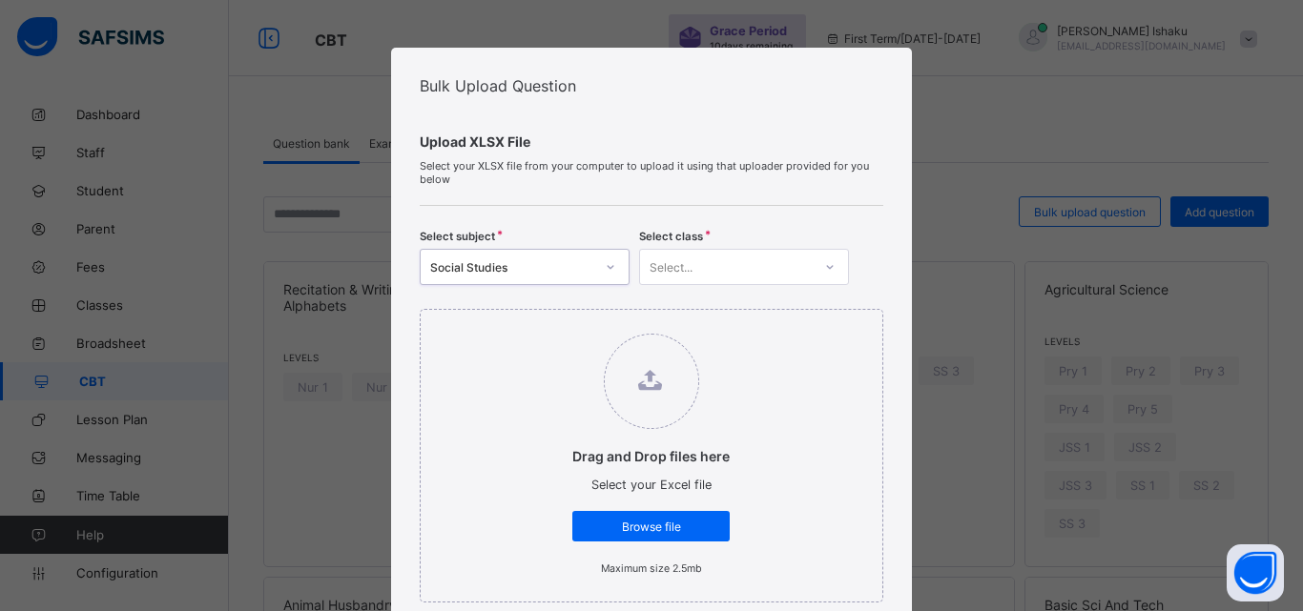
drag, startPoint x: 646, startPoint y: 258, endPoint x: 648, endPoint y: 281, distance: 23.1
click at [649, 265] on div "Select..." at bounding box center [670, 267] width 43 height 36
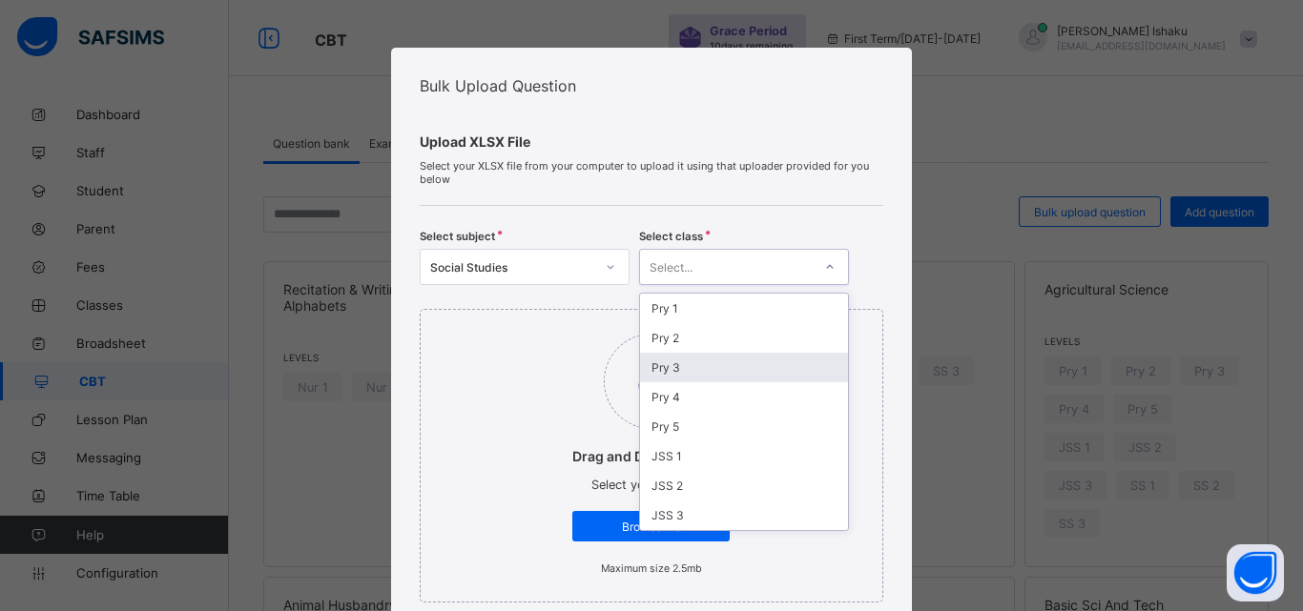
click at [688, 365] on div "Pry 3" at bounding box center [744, 368] width 208 height 30
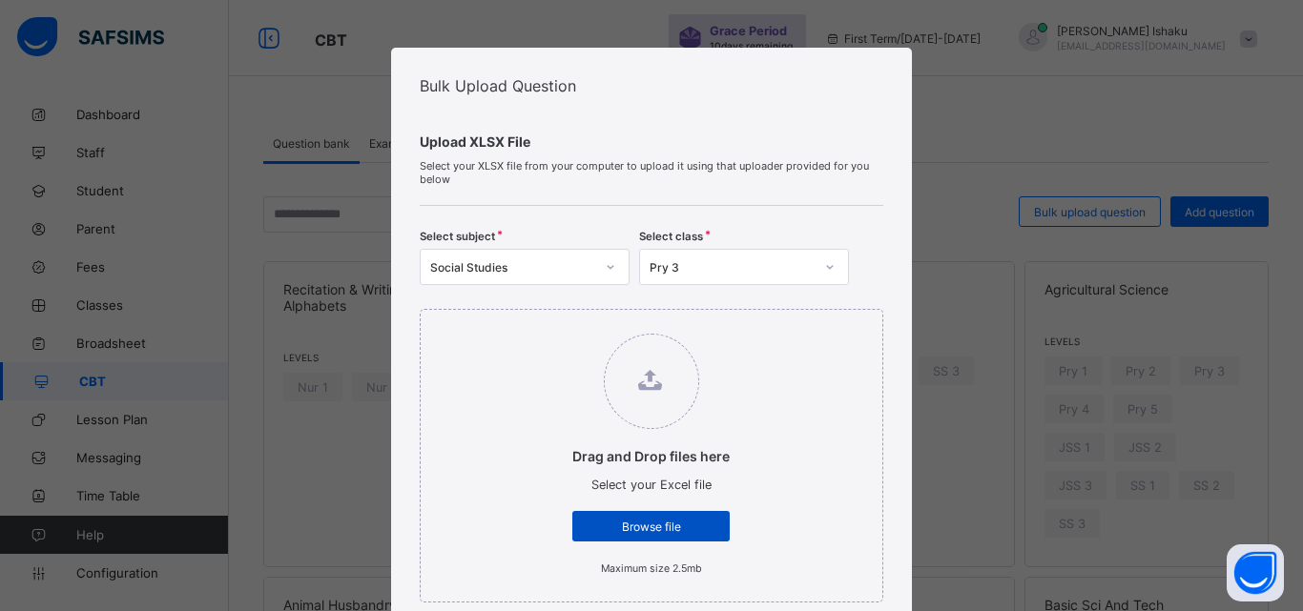
click at [637, 521] on span "Browse file" at bounding box center [650, 527] width 129 height 14
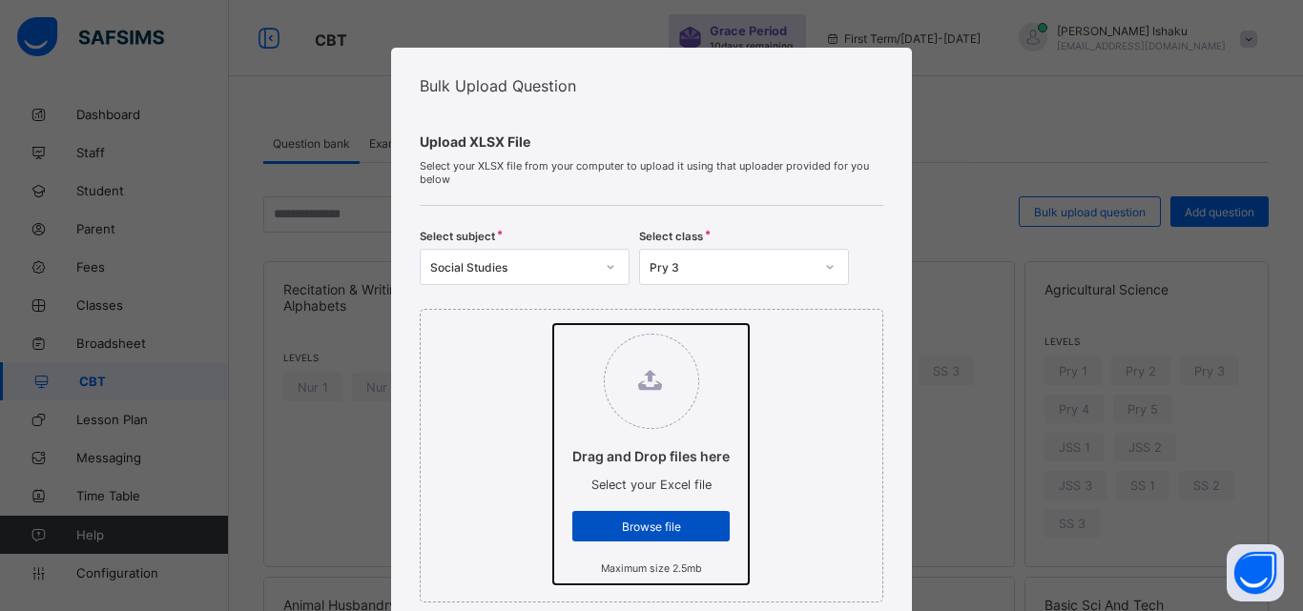
click at [553, 324] on input "Drag and Drop files here Select your Excel file Browse file Maximum size 2.5mb" at bounding box center [553, 324] width 0 height 0
type input "**********"
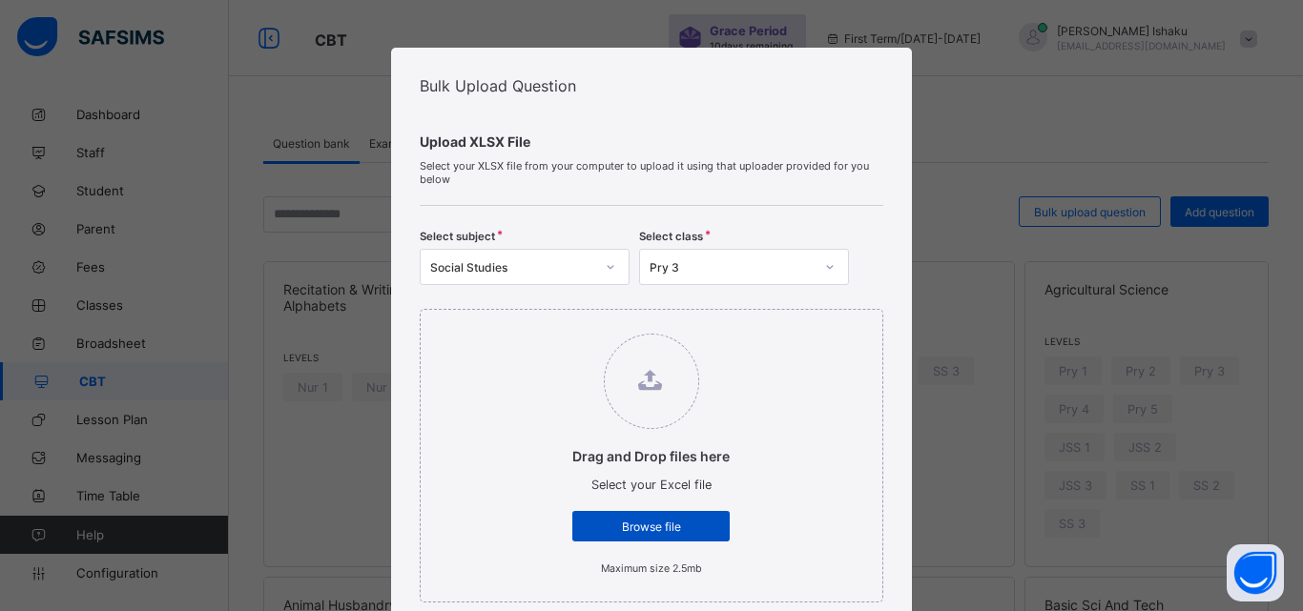
click at [665, 536] on div "Browse file" at bounding box center [650, 526] width 157 height 31
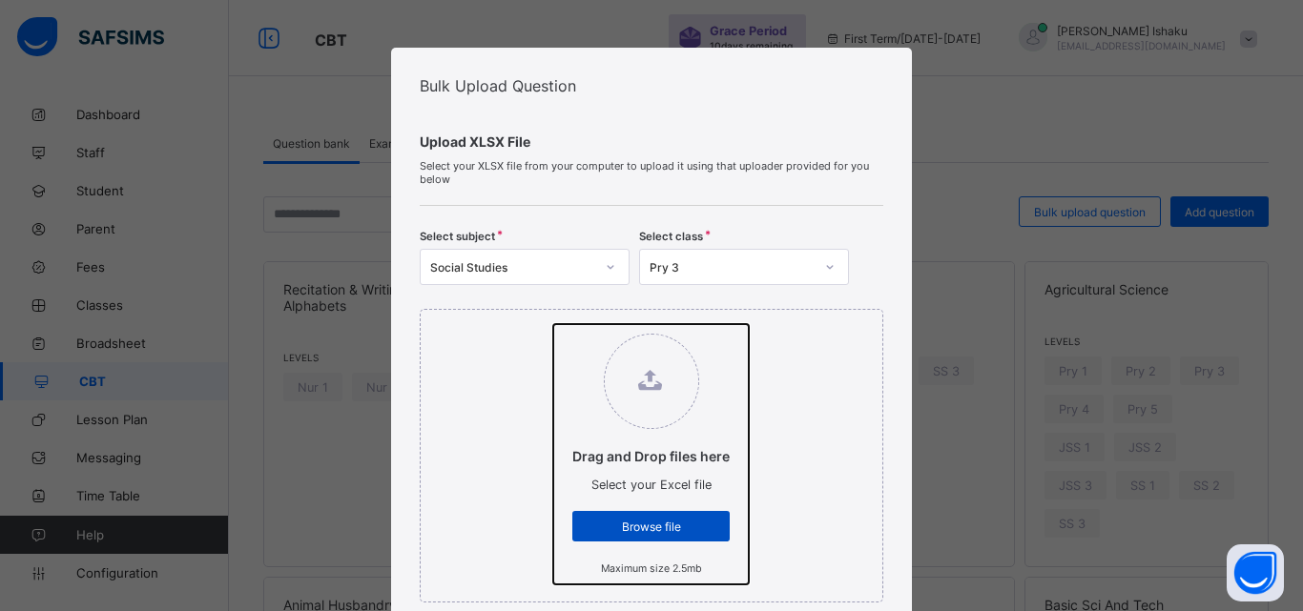
click at [553, 324] on input "Drag and Drop files here Select your Excel file Browse file Maximum size 2.5mb" at bounding box center [553, 324] width 0 height 0
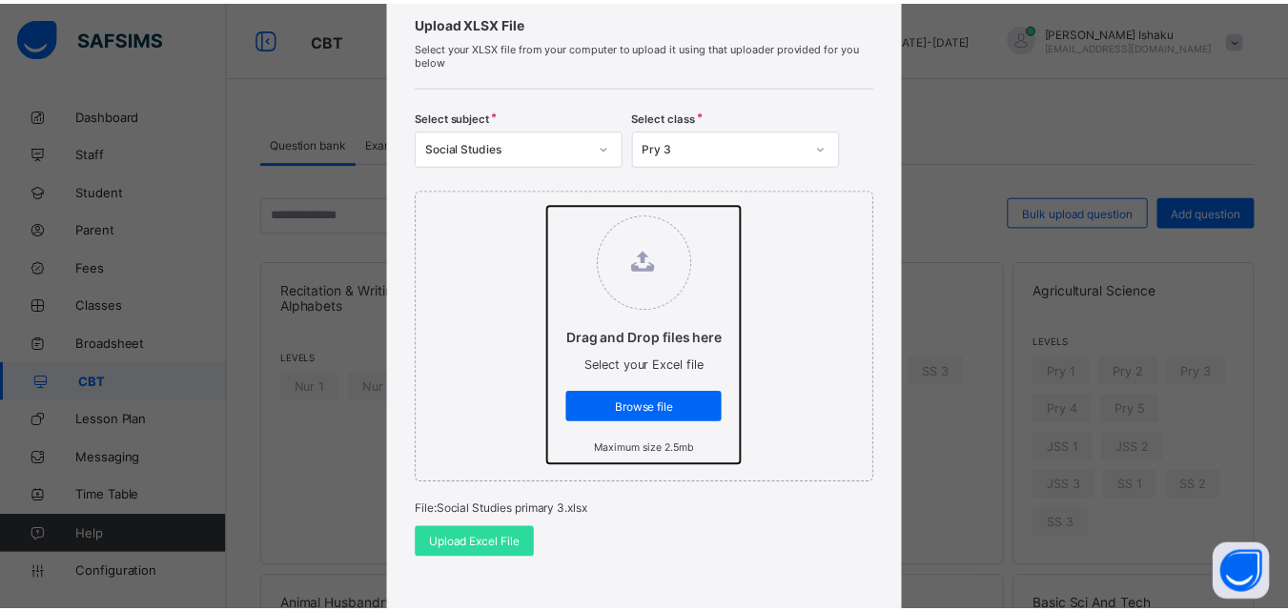
scroll to position [191, 0]
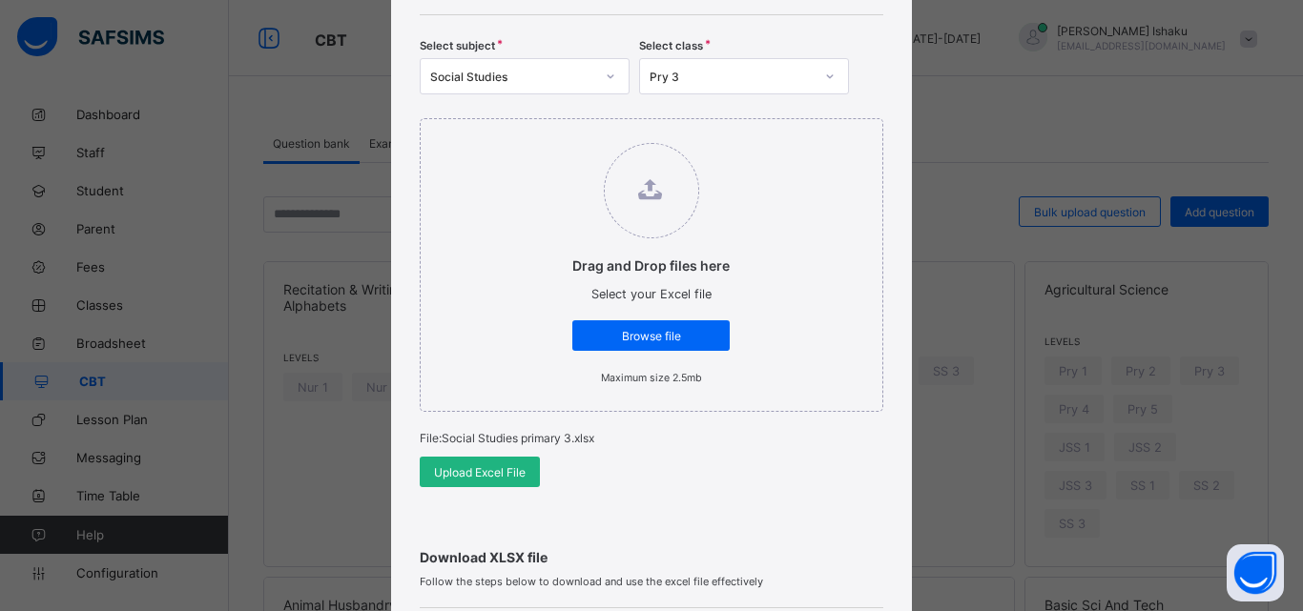
click at [523, 464] on div "Upload Excel File" at bounding box center [480, 472] width 120 height 31
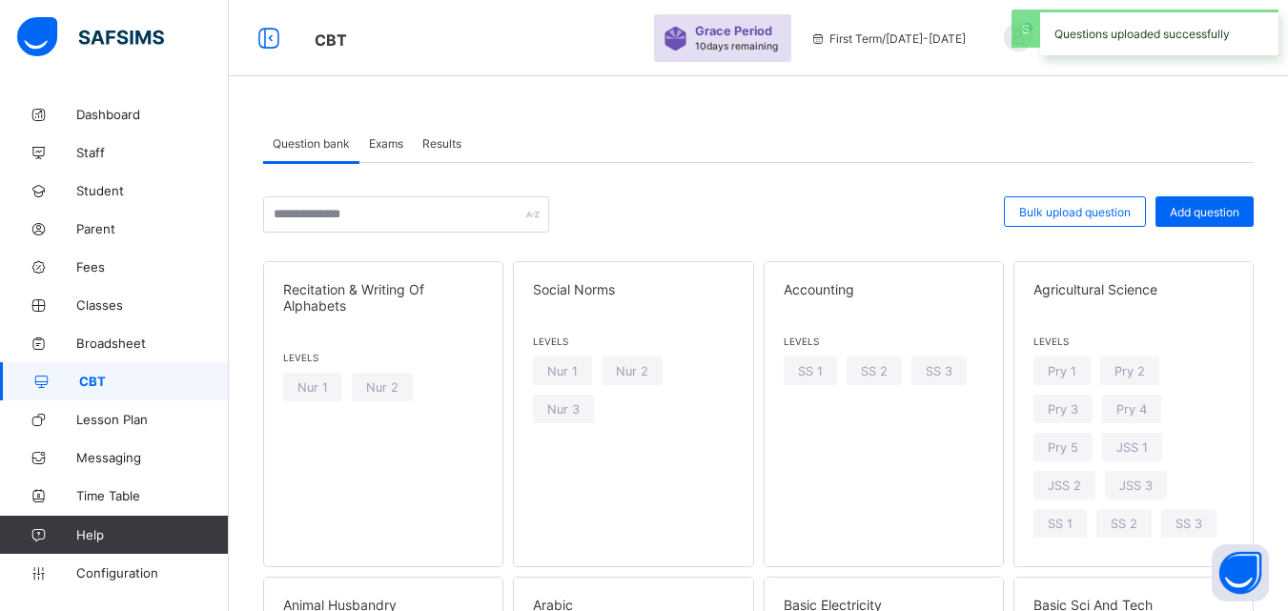
click at [399, 143] on span "Exams" at bounding box center [386, 143] width 34 height 14
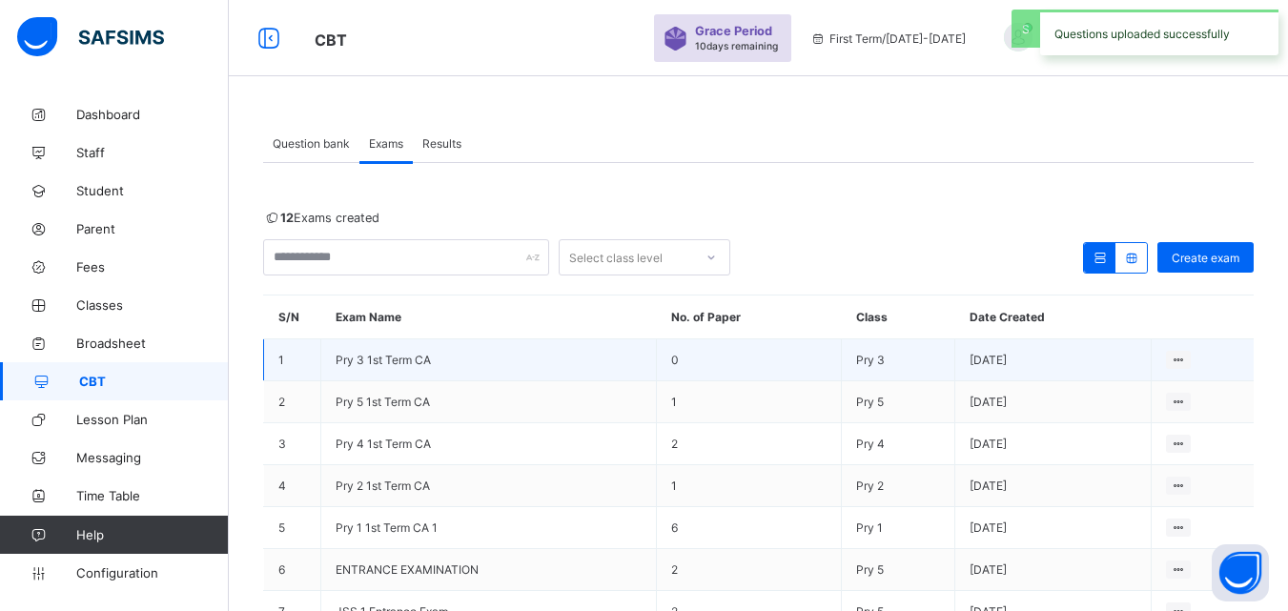
click at [442, 364] on td "Pry 3 1st Term CA" at bounding box center [489, 360] width 336 height 42
click at [391, 357] on span "Pry 3 1st Term CA" at bounding box center [383, 360] width 95 height 14
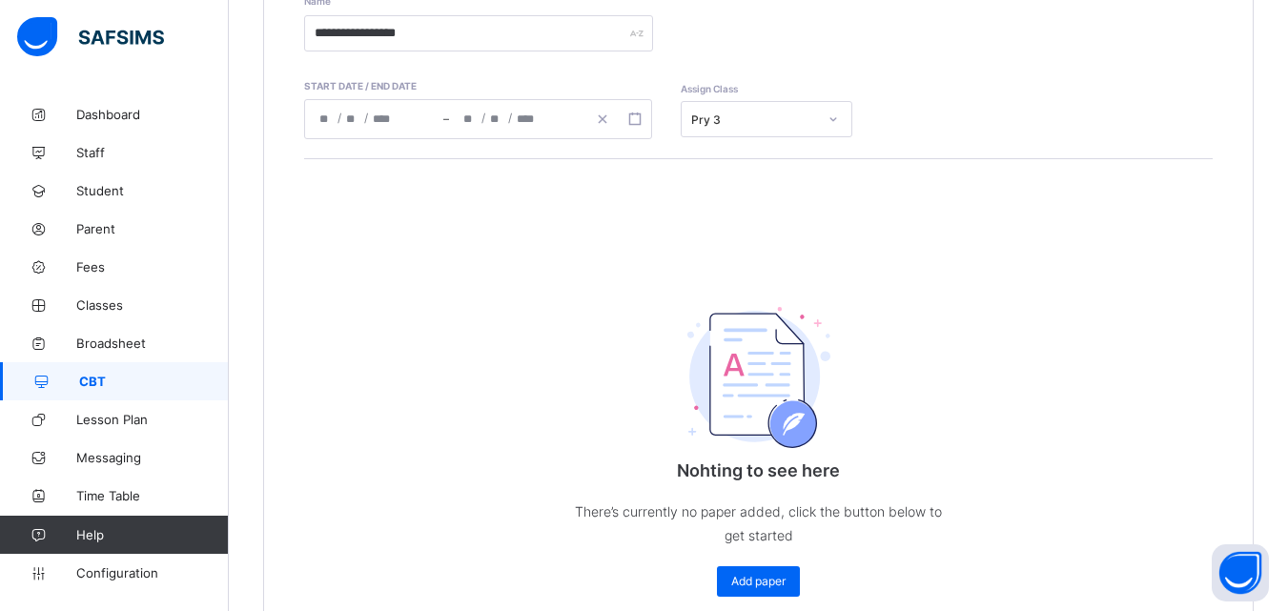
scroll to position [381, 0]
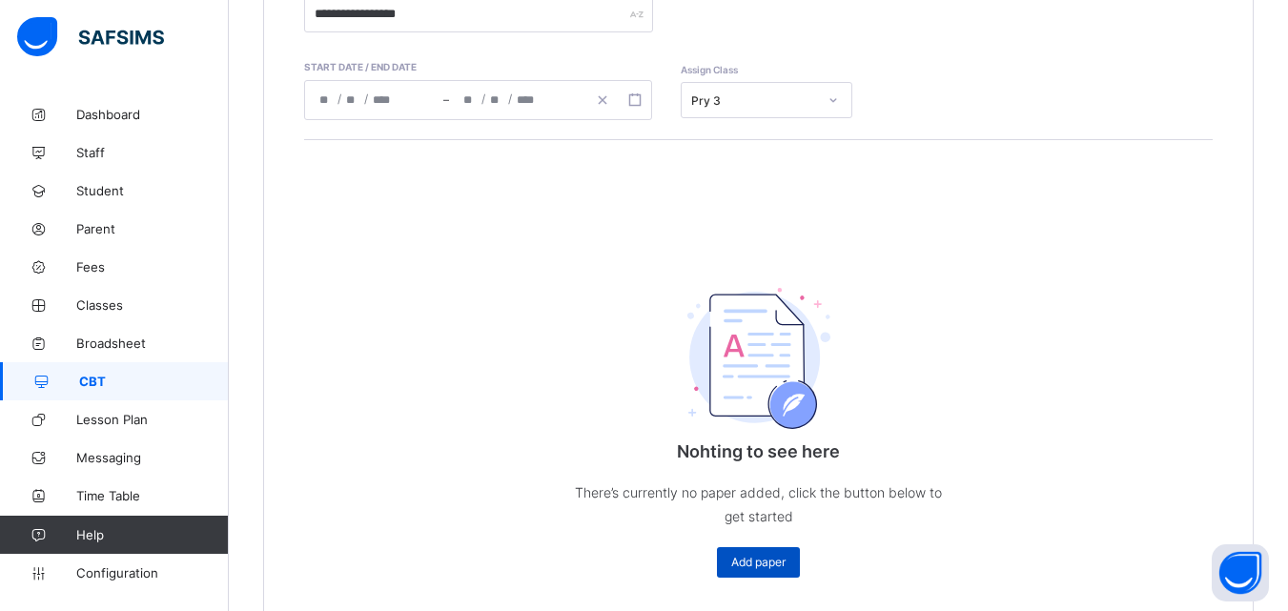
click at [768, 564] on span "Add paper" at bounding box center [758, 562] width 54 height 14
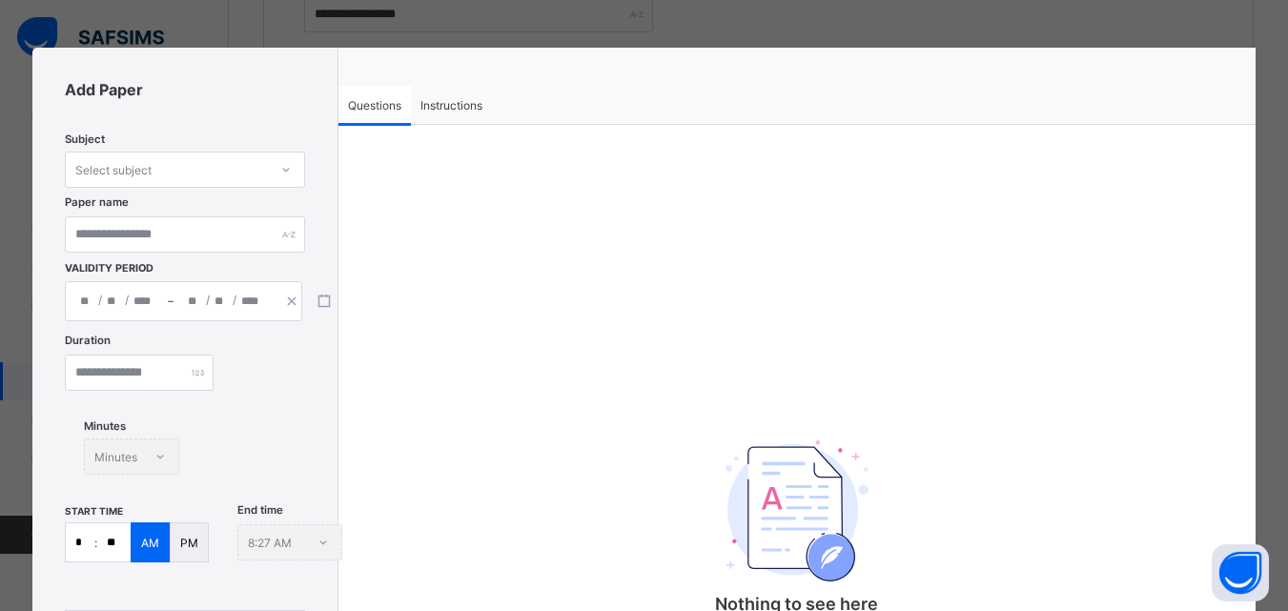
drag, startPoint x: 278, startPoint y: 158, endPoint x: 278, endPoint y: 170, distance: 11.4
click at [278, 168] on div at bounding box center [286, 169] width 32 height 31
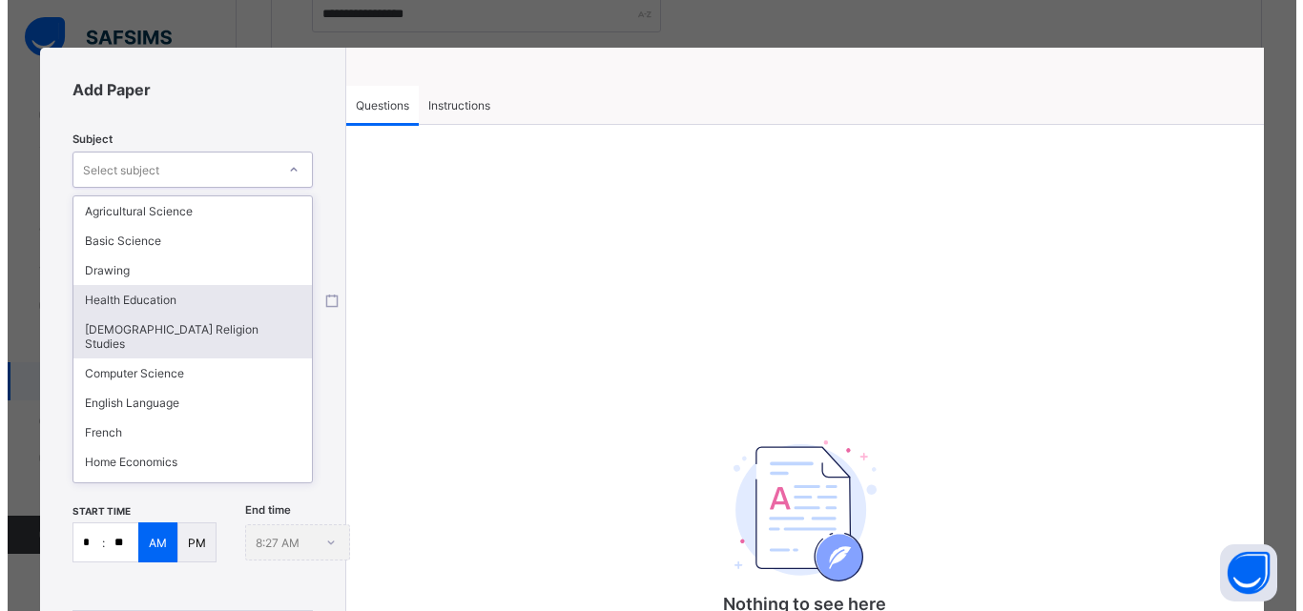
scroll to position [157, 0]
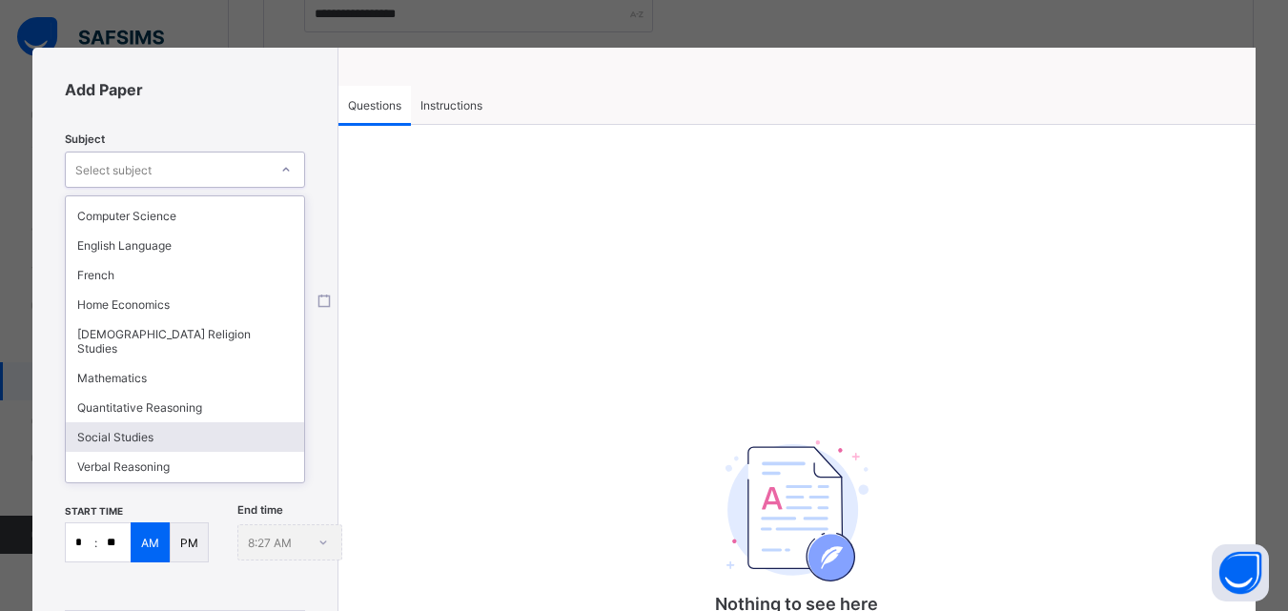
click at [148, 422] on div "Social Studies" at bounding box center [185, 437] width 238 height 30
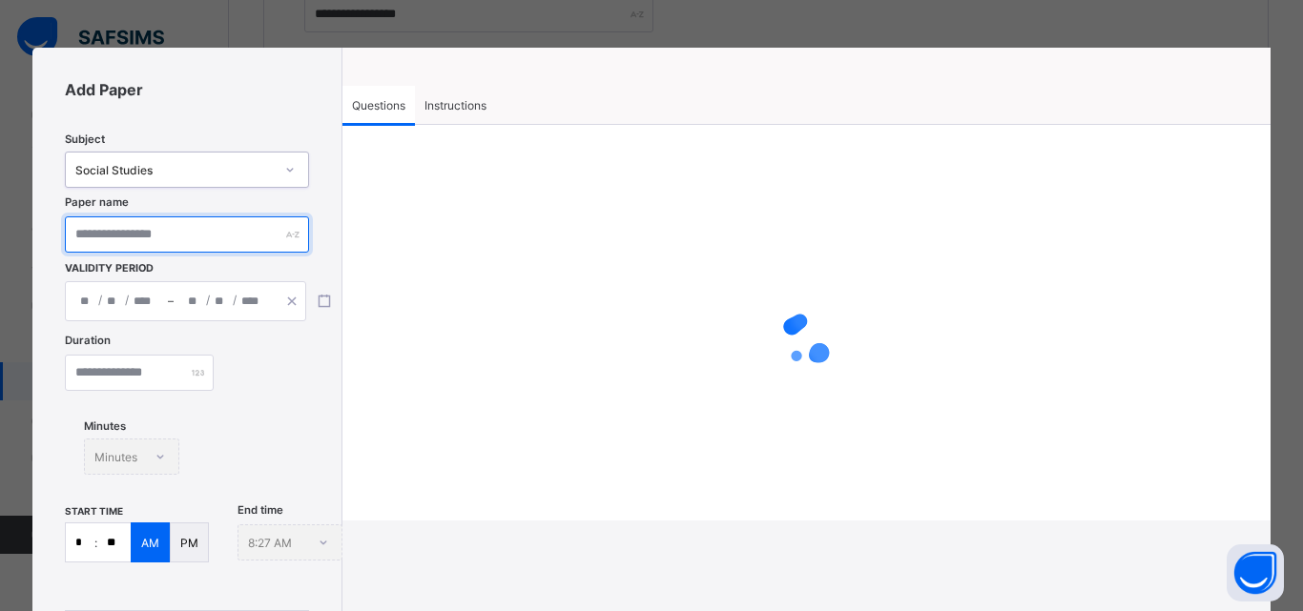
click at [195, 241] on input "text" at bounding box center [186, 234] width 243 height 36
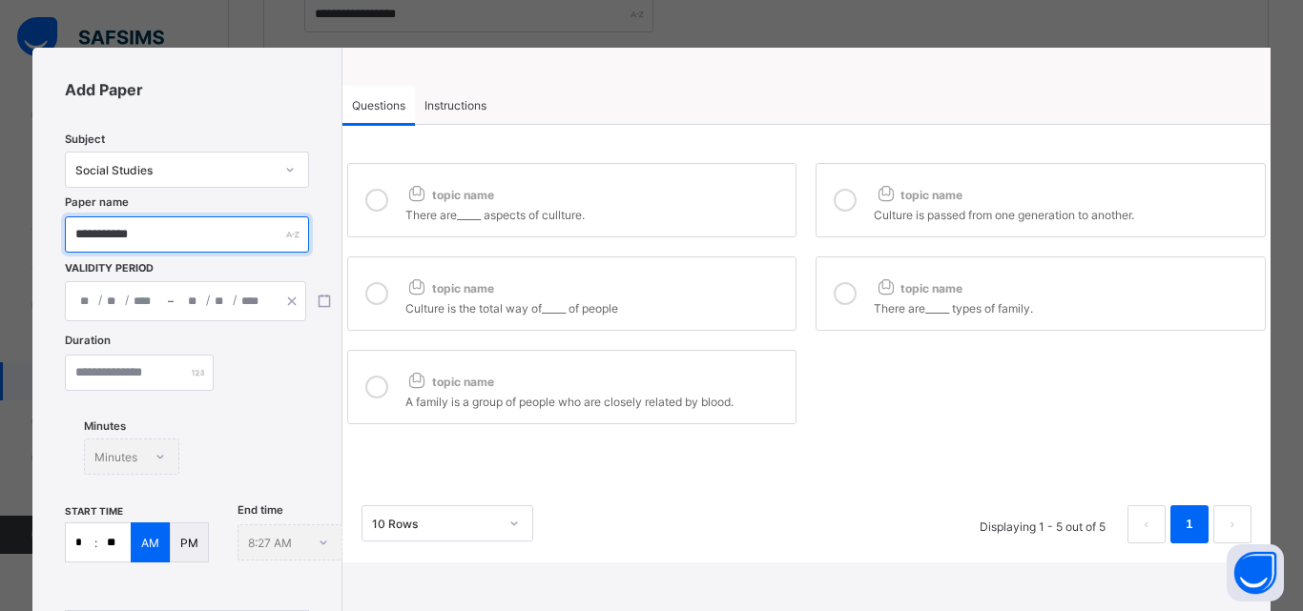
type input "**********"
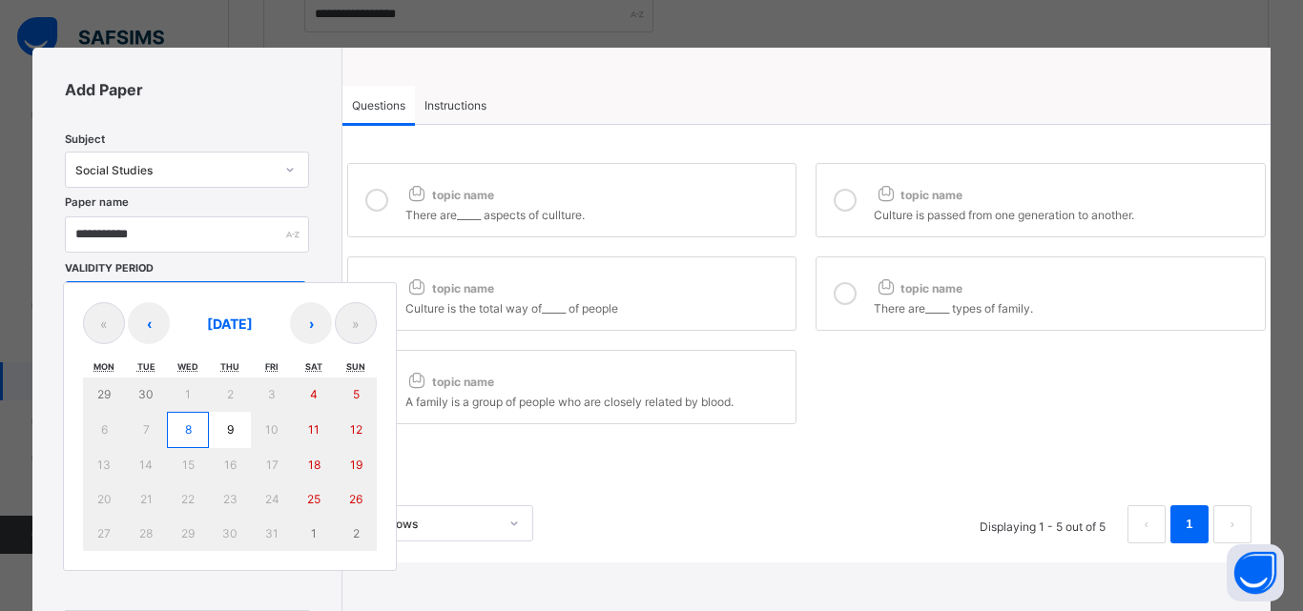
click at [190, 295] on div "/ / – / / « ‹ [DATE] › » Mon Tue Wed Thu Fri Sat Sun 29 30 1 2 3 4 5 6 7 8 9 10…" at bounding box center [185, 301] width 241 height 40
click at [197, 438] on button "8" at bounding box center [188, 430] width 42 height 36
type input "**********"
type input "**"
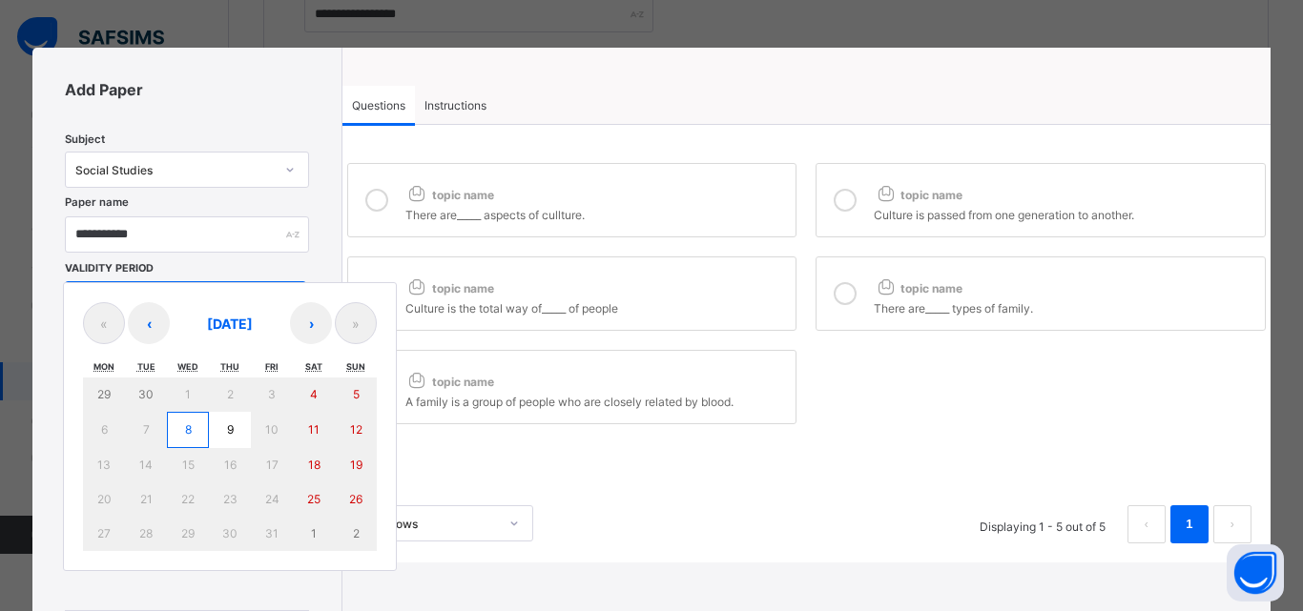
type input "*"
type input "****"
type input "**********"
type input "**"
type input "*"
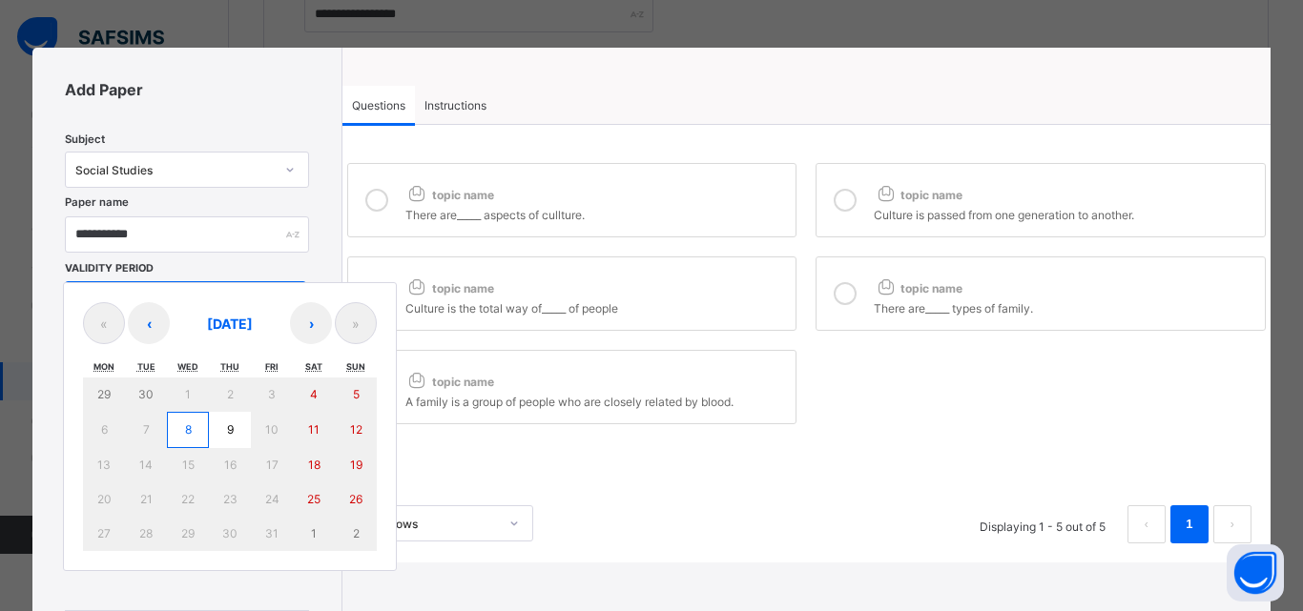
type input "****"
type input "**"
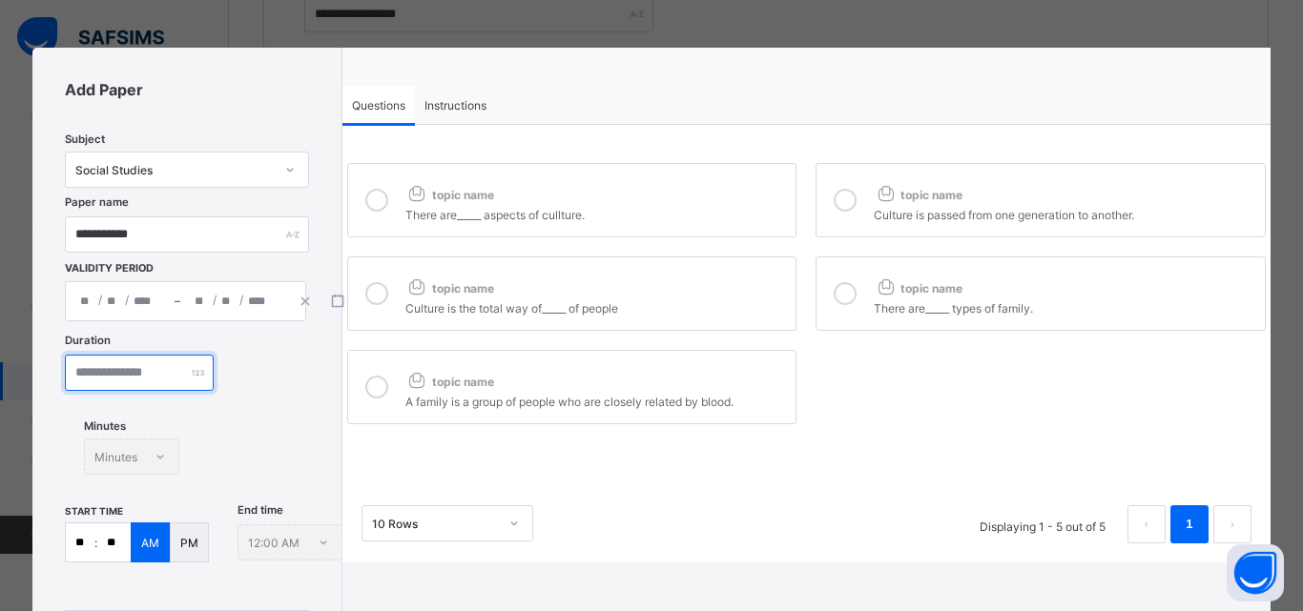
click at [162, 375] on input "number" at bounding box center [139, 373] width 149 height 36
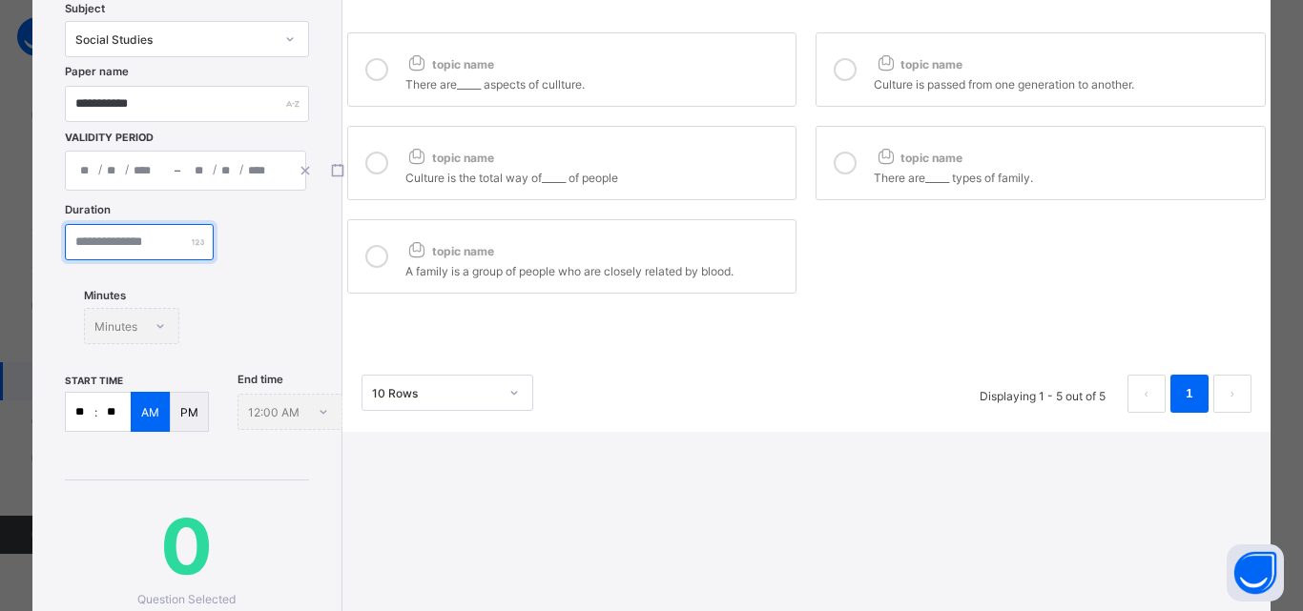
scroll to position [286, 0]
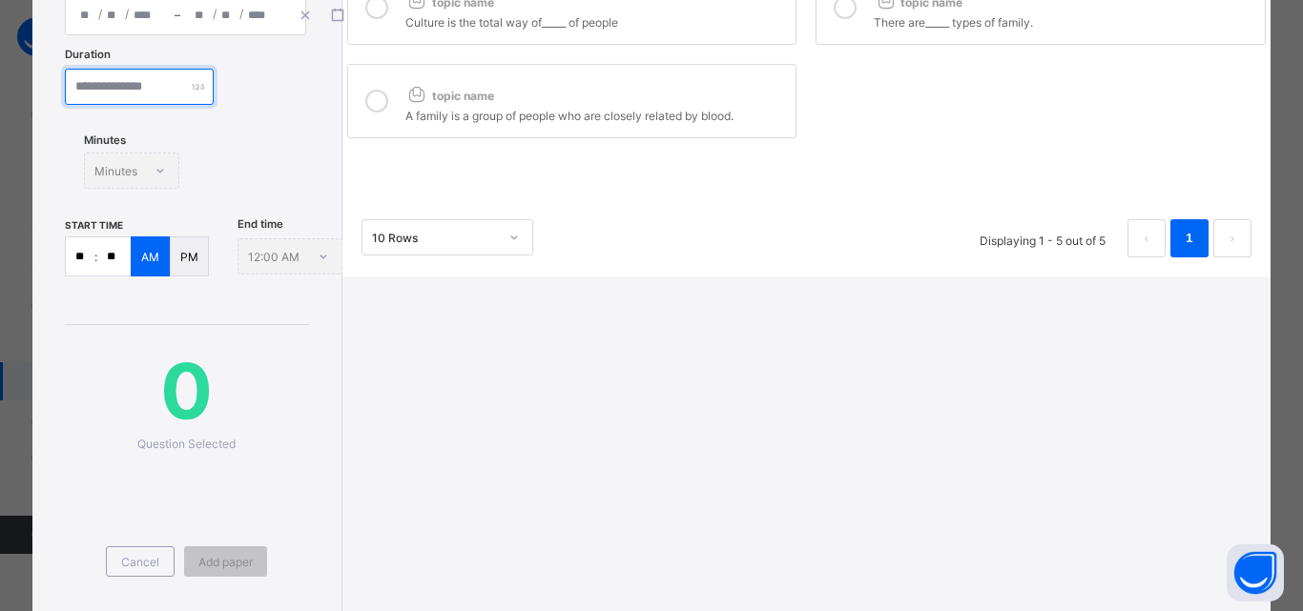
type input "**"
click at [85, 253] on input "**" at bounding box center [80, 256] width 29 height 38
type input "*"
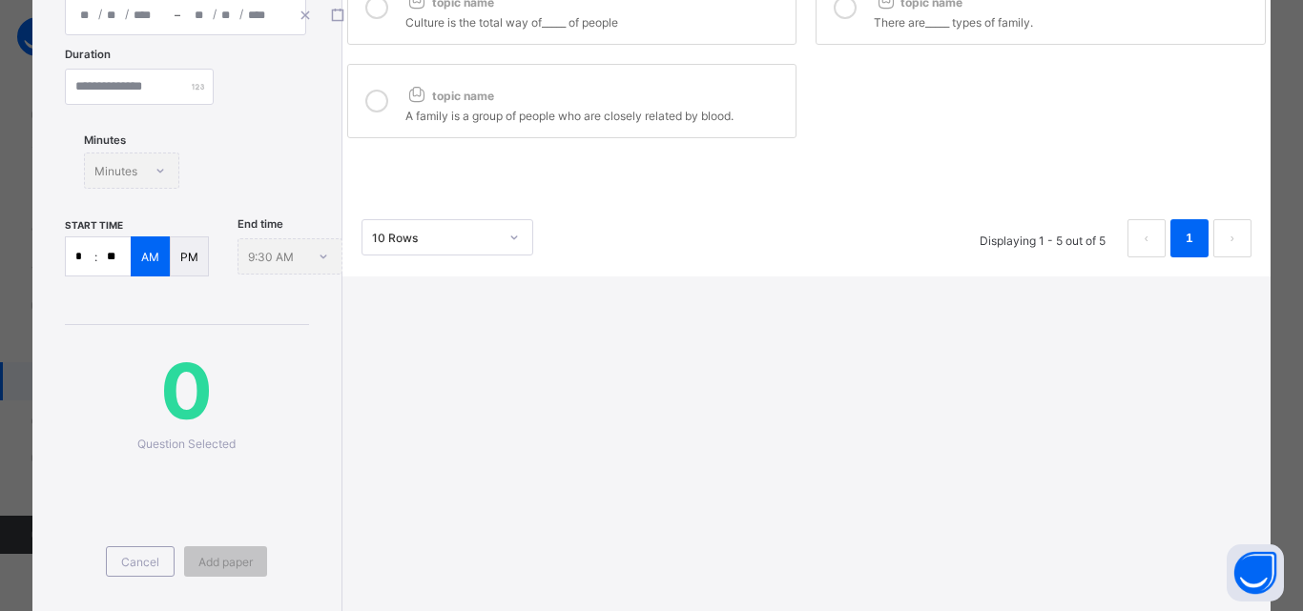
type input "*"
click at [112, 254] on input "**" at bounding box center [113, 256] width 33 height 38
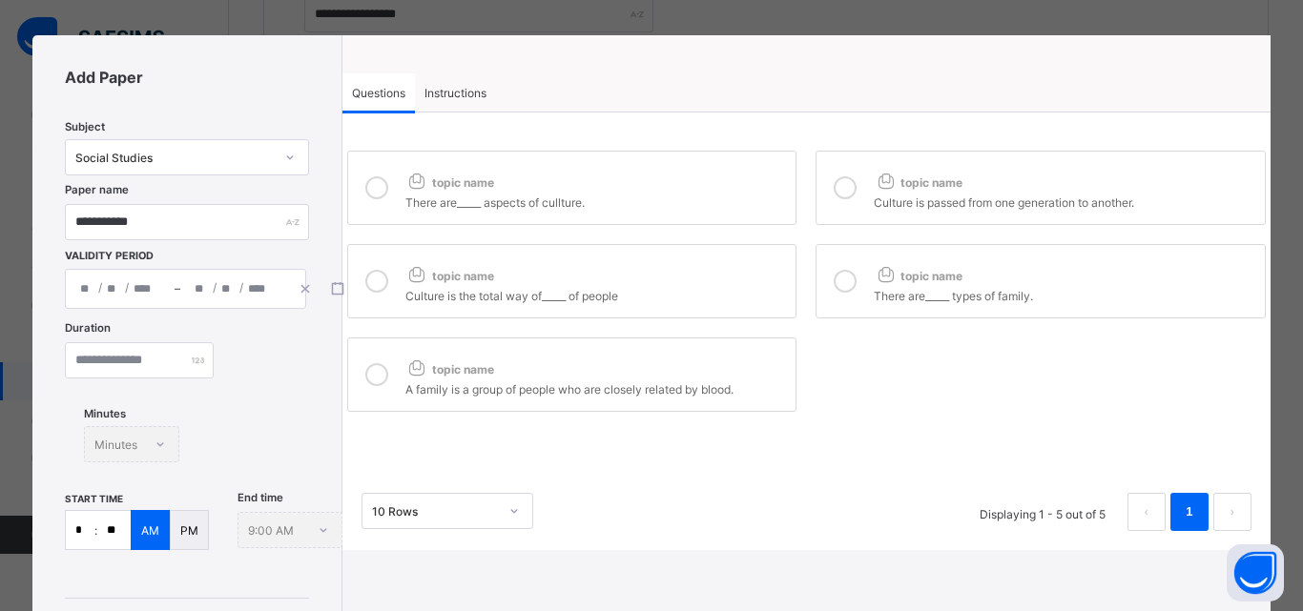
scroll to position [0, 0]
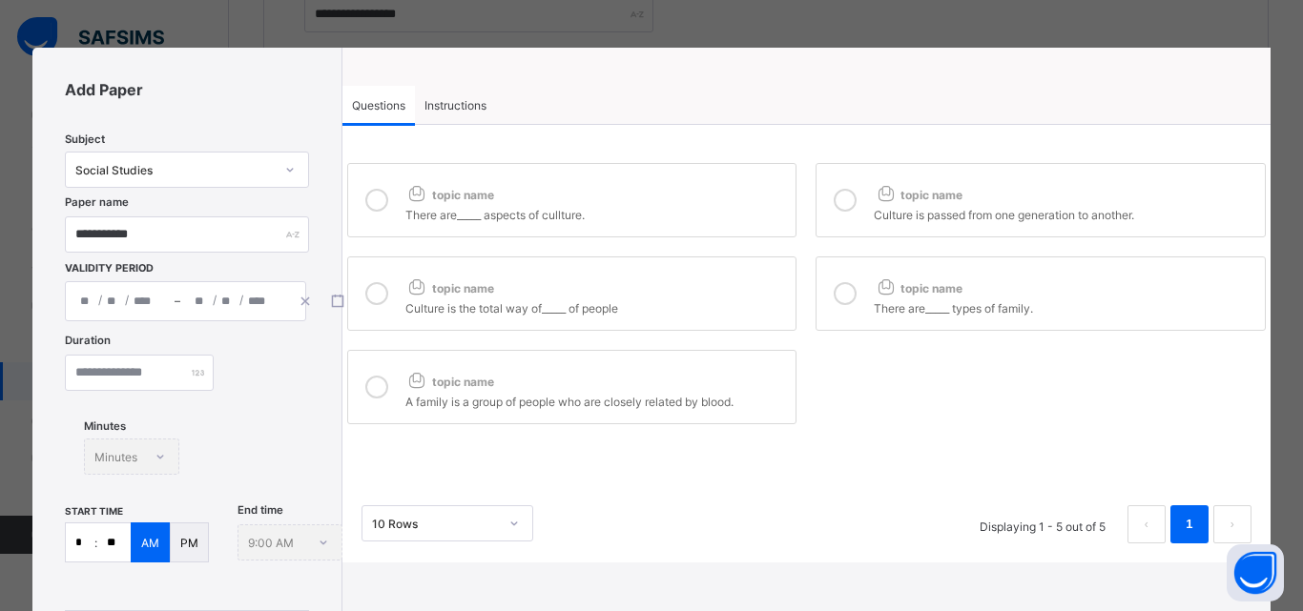
type input "**"
drag, startPoint x: 381, startPoint y: 195, endPoint x: 977, endPoint y: 302, distance: 604.7
click at [422, 213] on label "topic name There are_____ aspects of cullture." at bounding box center [572, 200] width 450 height 74
drag, startPoint x: 853, startPoint y: 192, endPoint x: 837, endPoint y: 202, distance: 18.5
click at [846, 196] on div at bounding box center [845, 200] width 38 height 44
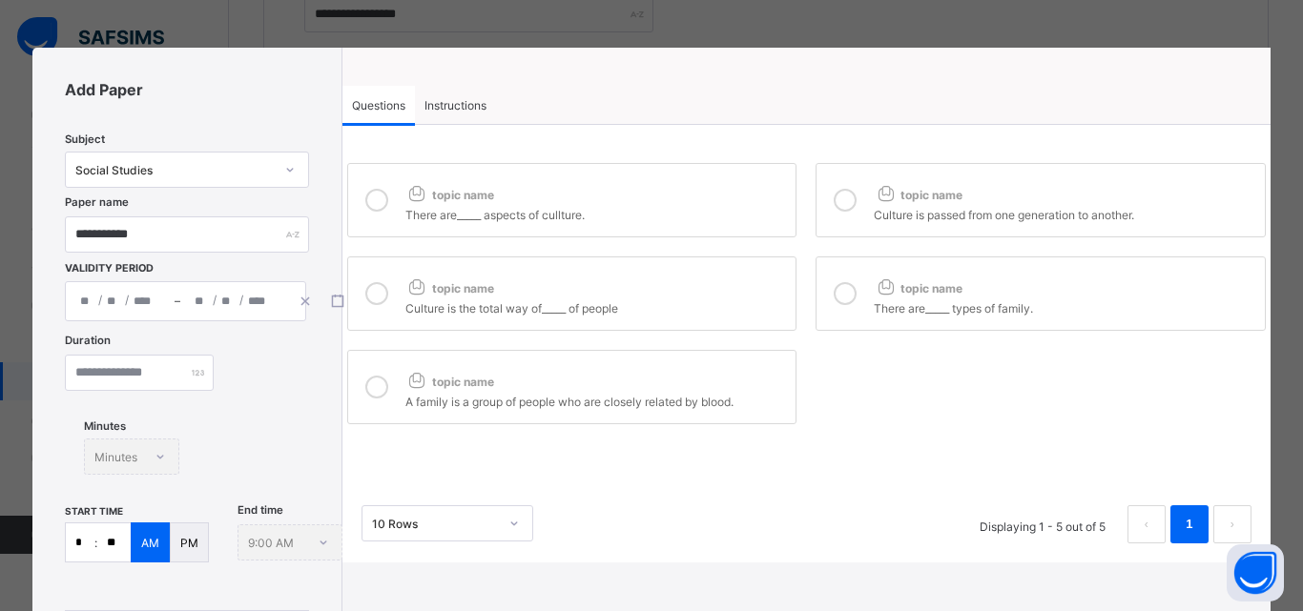
click at [378, 203] on icon at bounding box center [376, 200] width 23 height 23
drag, startPoint x: 370, startPoint y: 286, endPoint x: 369, endPoint y: 319, distance: 32.4
click at [371, 286] on icon at bounding box center [376, 293] width 23 height 23
click at [378, 378] on icon at bounding box center [376, 387] width 23 height 23
click at [834, 280] on div at bounding box center [845, 294] width 38 height 44
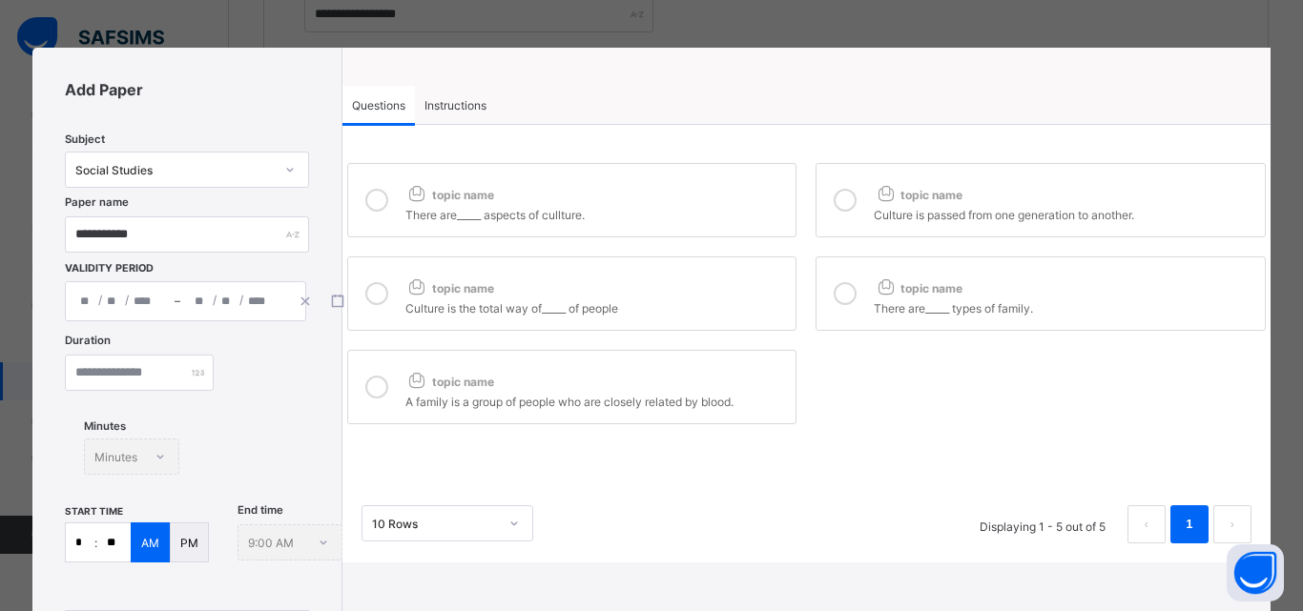
click at [441, 104] on span "Instructions" at bounding box center [455, 105] width 62 height 14
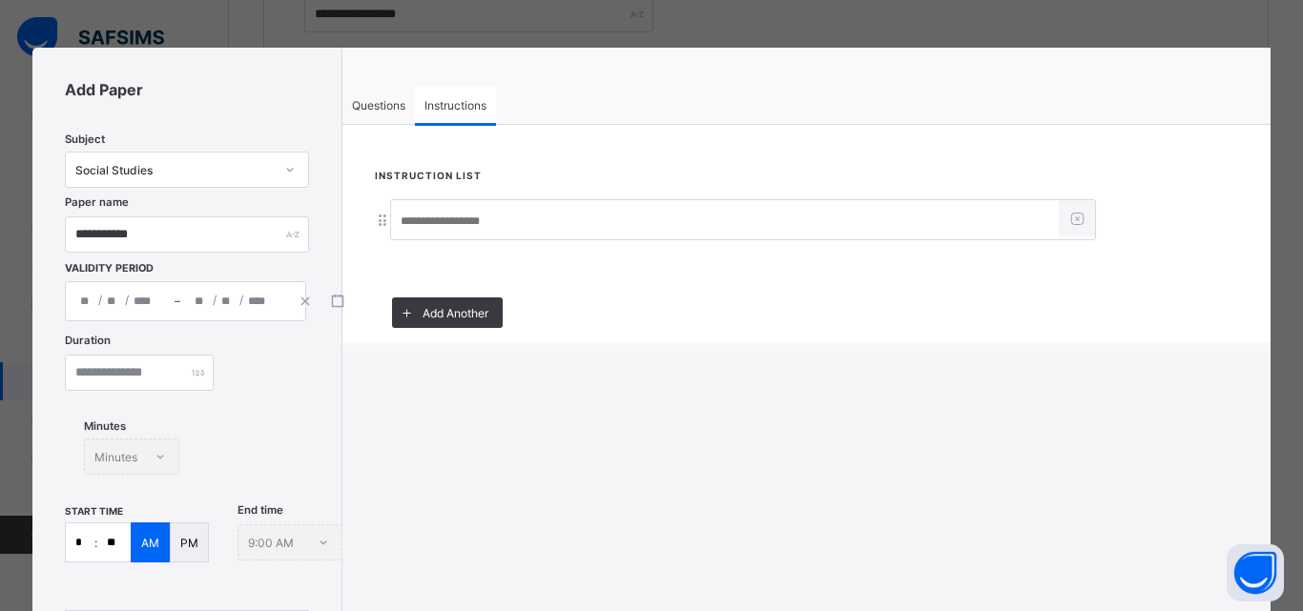
click at [435, 228] on input at bounding box center [725, 221] width 668 height 36
type input "**********"
click at [384, 87] on div "Questions" at bounding box center [378, 105] width 72 height 38
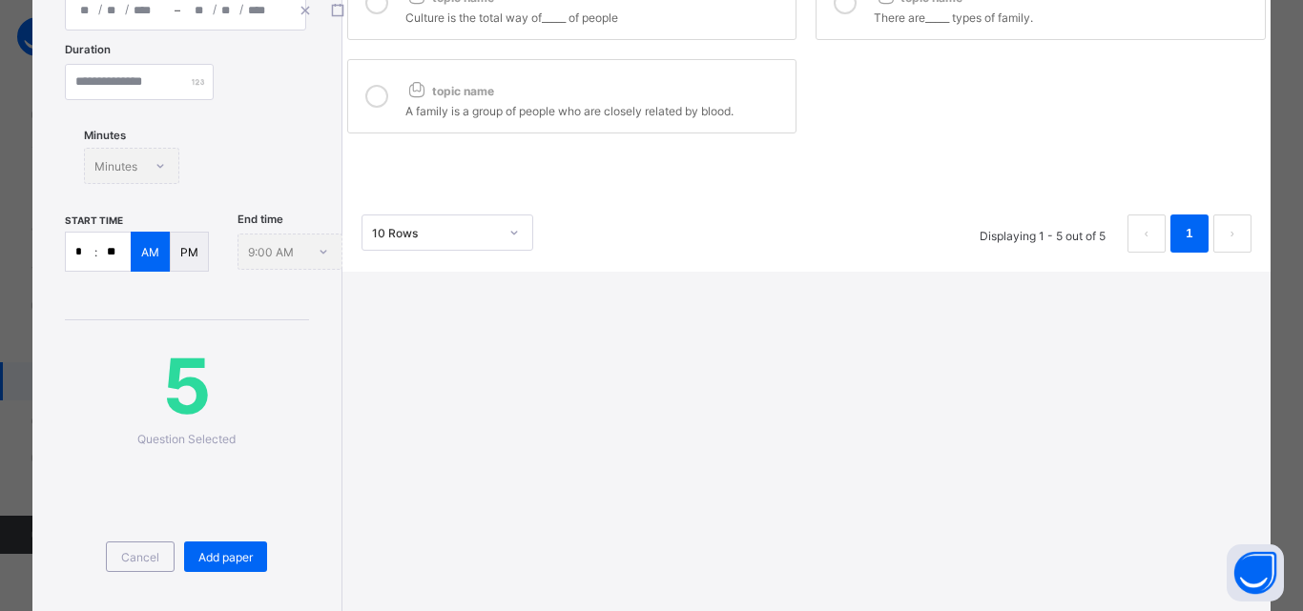
scroll to position [380, 0]
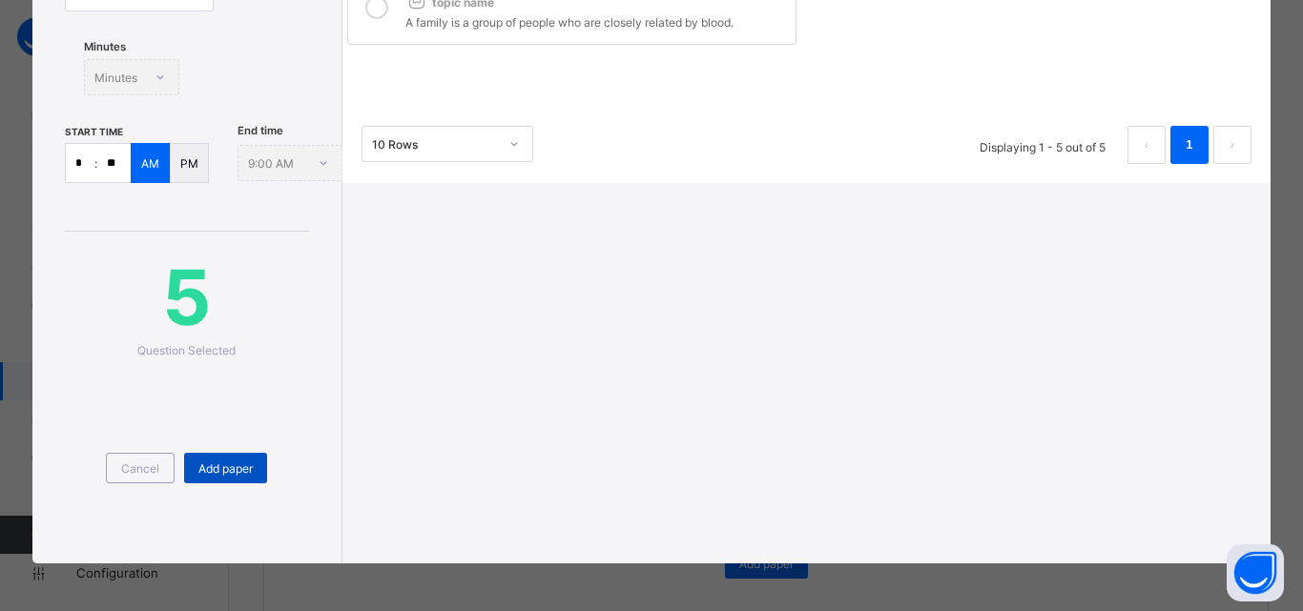
click at [257, 457] on div "Add paper" at bounding box center [225, 468] width 83 height 31
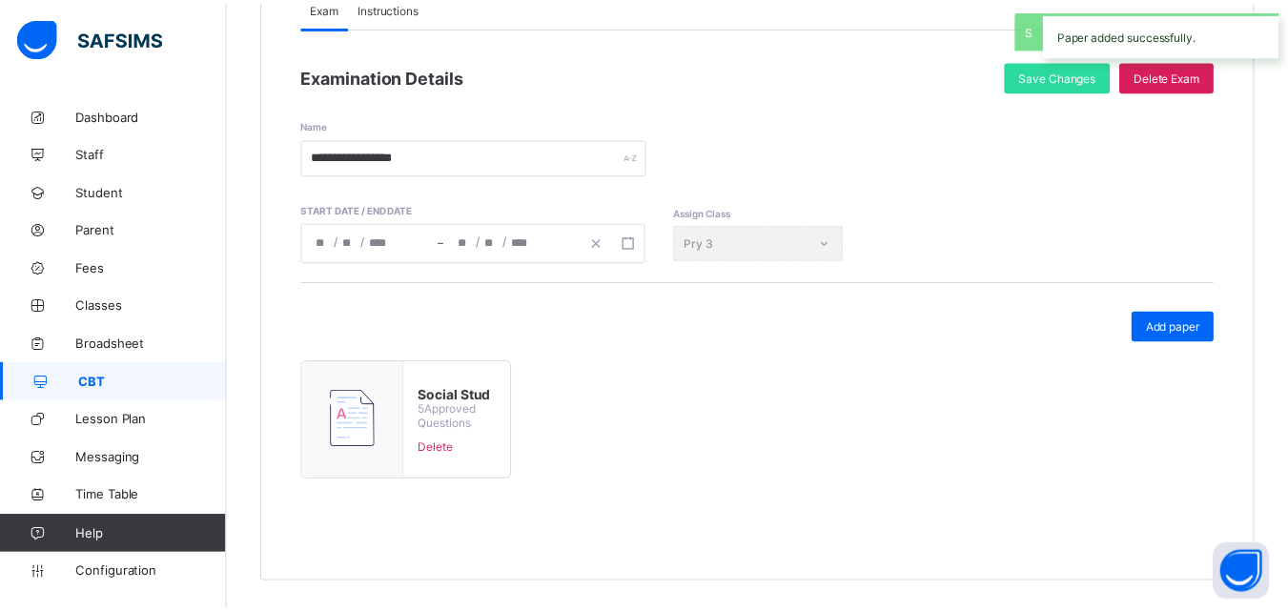
scroll to position [239, 0]
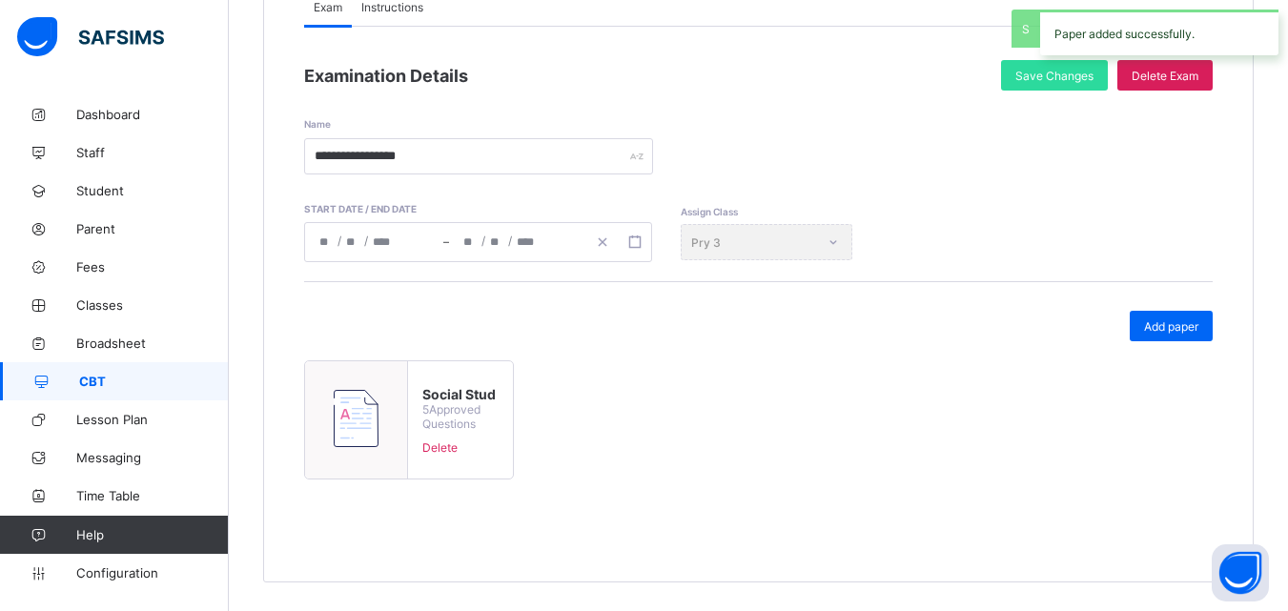
click at [1170, 337] on div "Add paper" at bounding box center [1171, 326] width 83 height 31
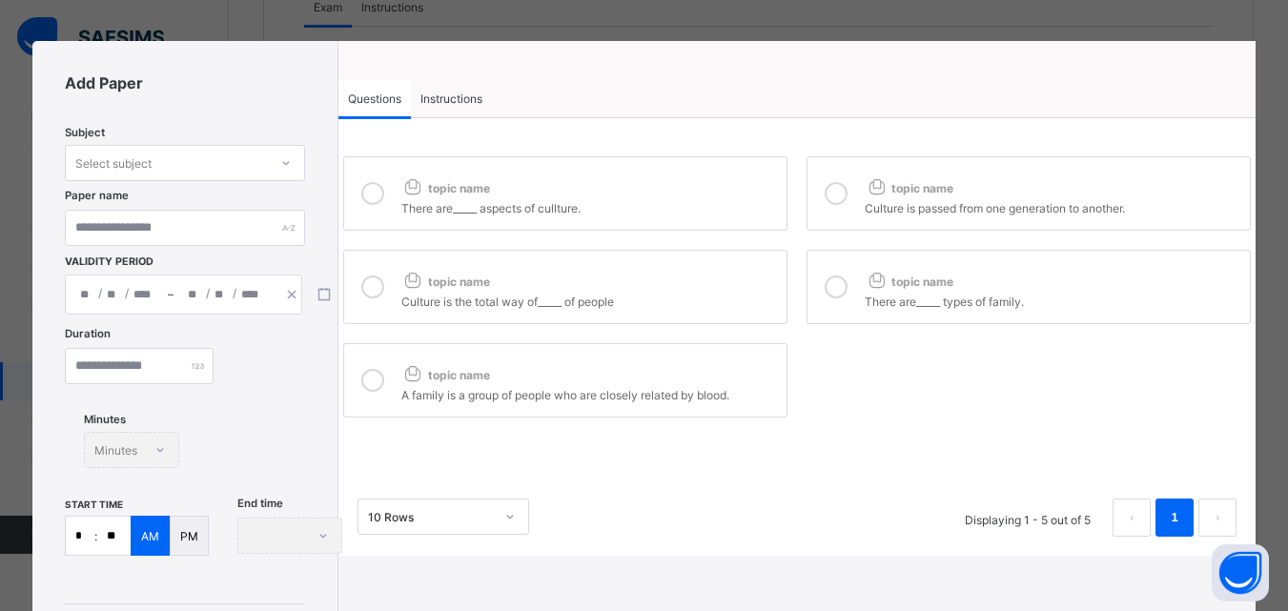
scroll to position [0, 0]
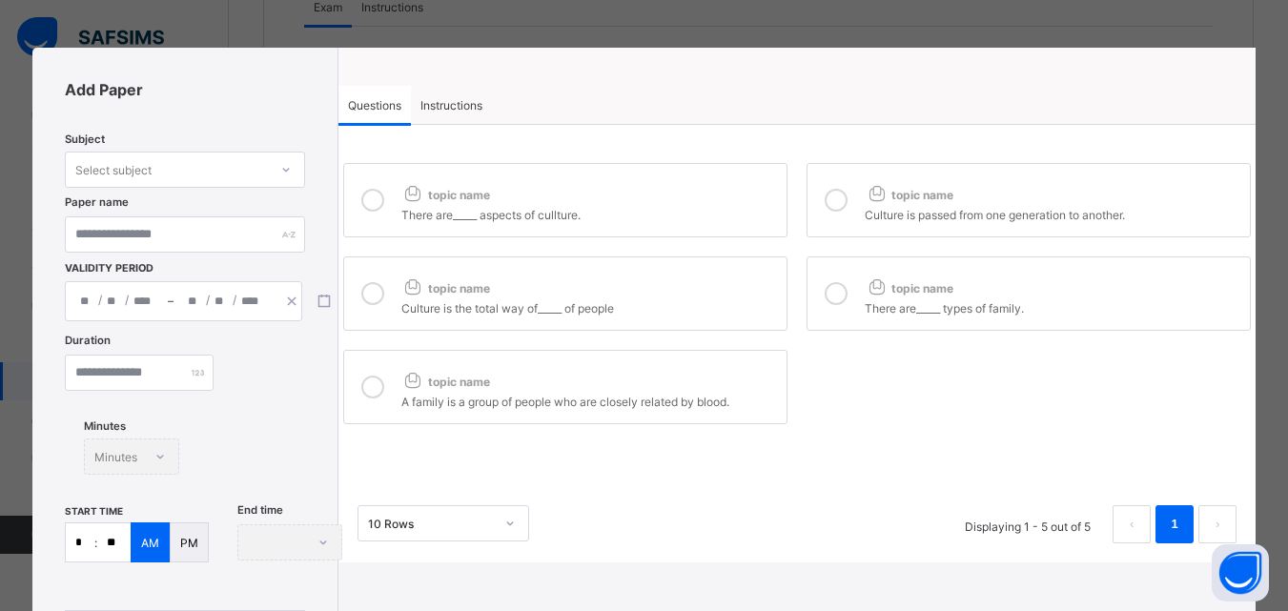
click at [174, 170] on div "Select subject" at bounding box center [167, 169] width 202 height 27
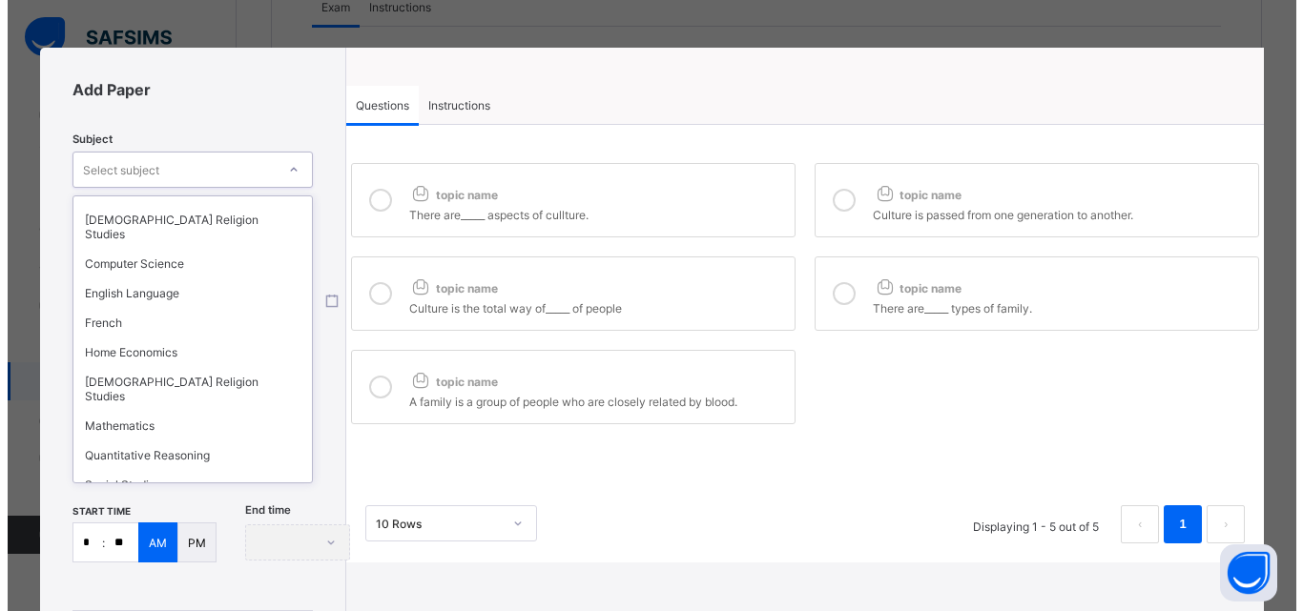
scroll to position [157, 0]
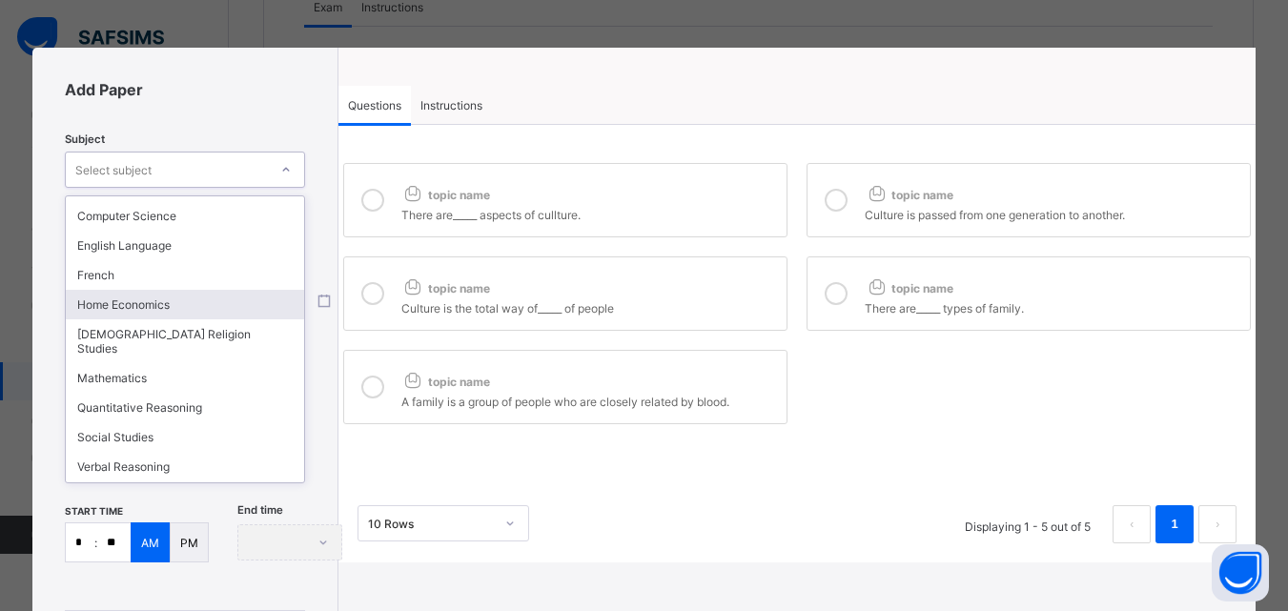
drag, startPoint x: 139, startPoint y: 284, endPoint x: 128, endPoint y: 290, distance: 12.8
click at [138, 290] on div "Home Economics" at bounding box center [185, 305] width 238 height 30
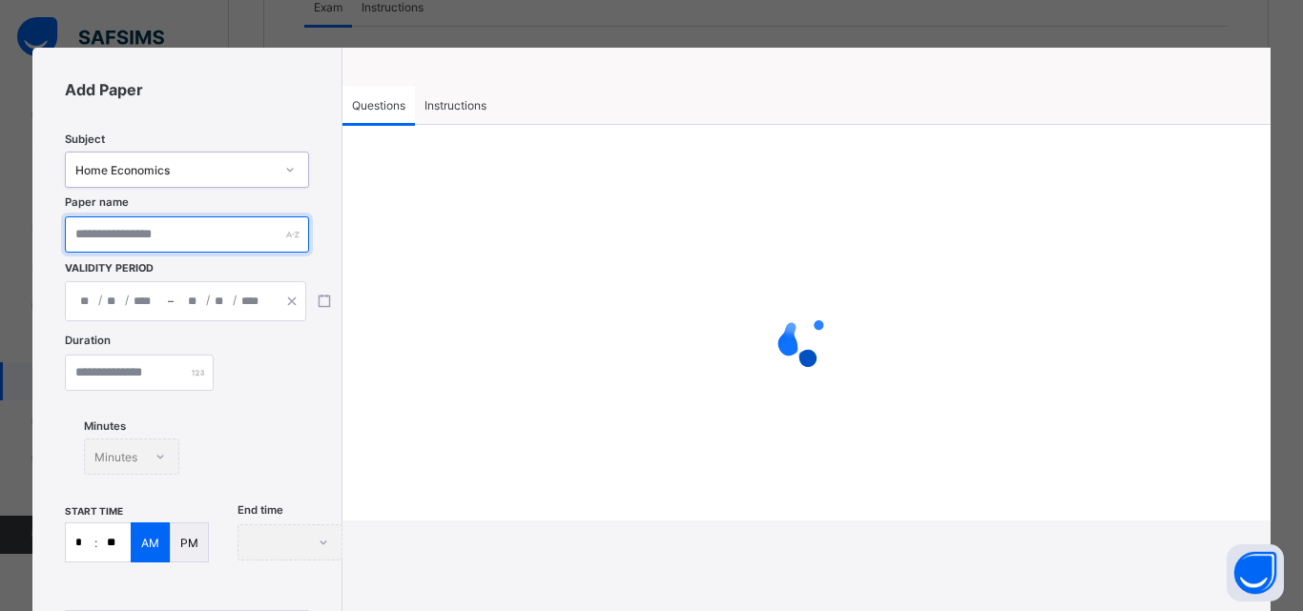
click at [173, 242] on input "text" at bounding box center [186, 234] width 243 height 36
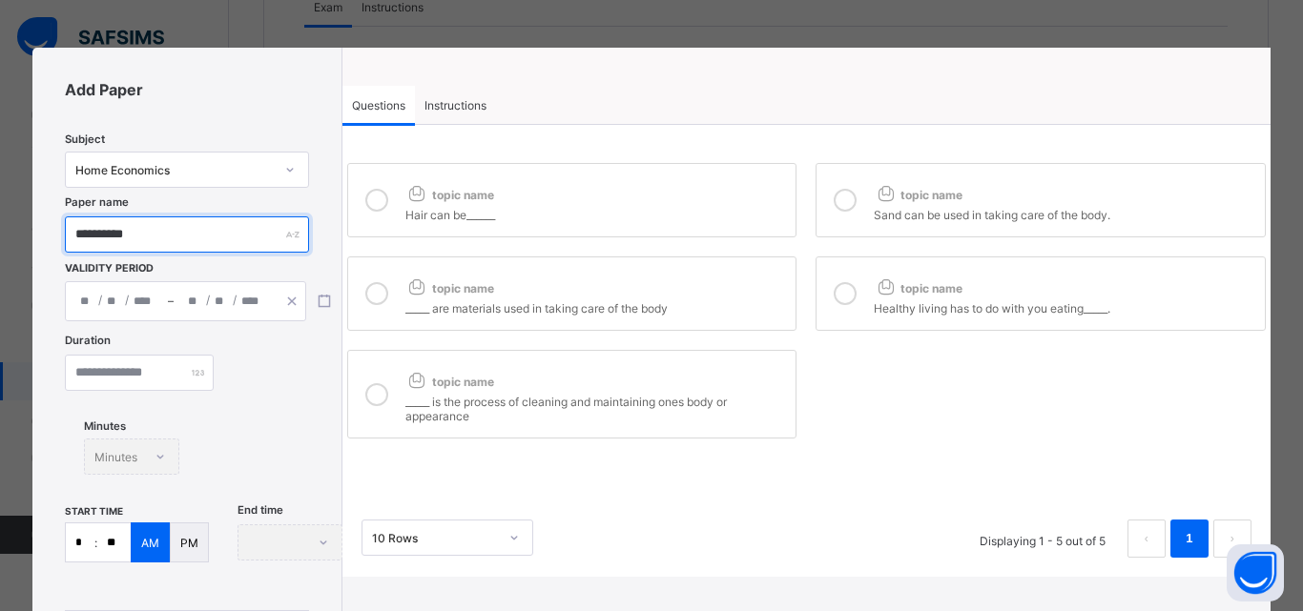
type input "**********"
click at [225, 300] on div "/ / – / / « ‹ [DATE] › » Mon Tue Wed Thu Fri Sat Sun 29 30 1 2 3 4 5 6 7 8 9 10…" at bounding box center [185, 301] width 241 height 40
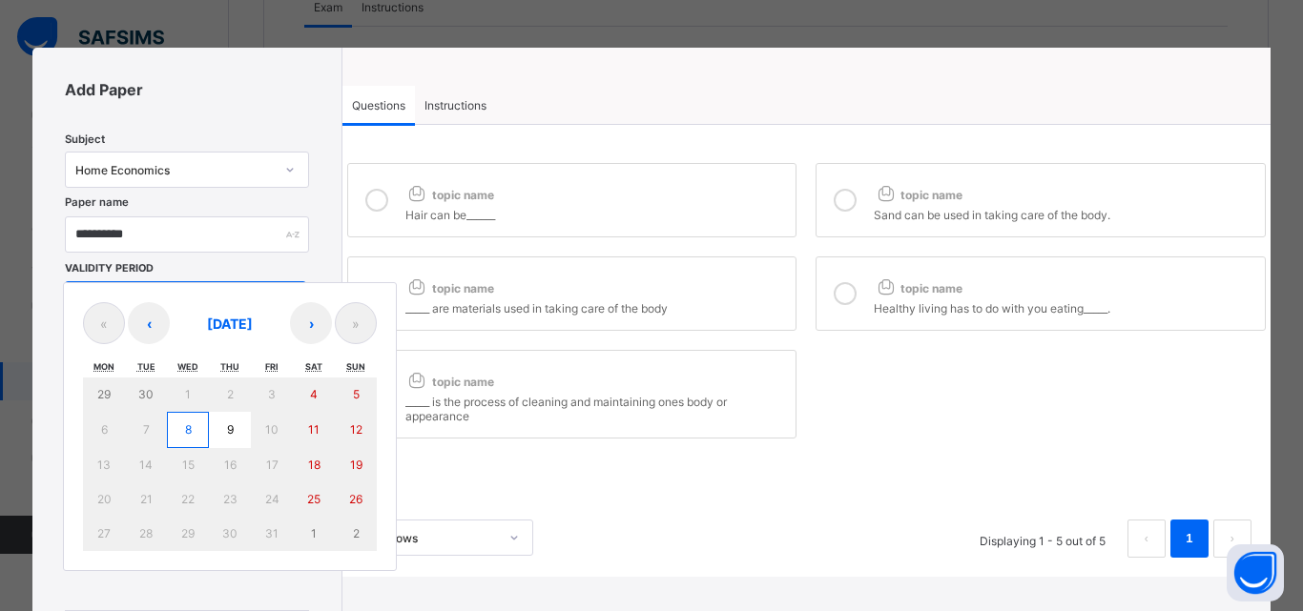
click at [192, 421] on button "8" at bounding box center [188, 430] width 42 height 36
type input "**********"
type input "**"
type input "*"
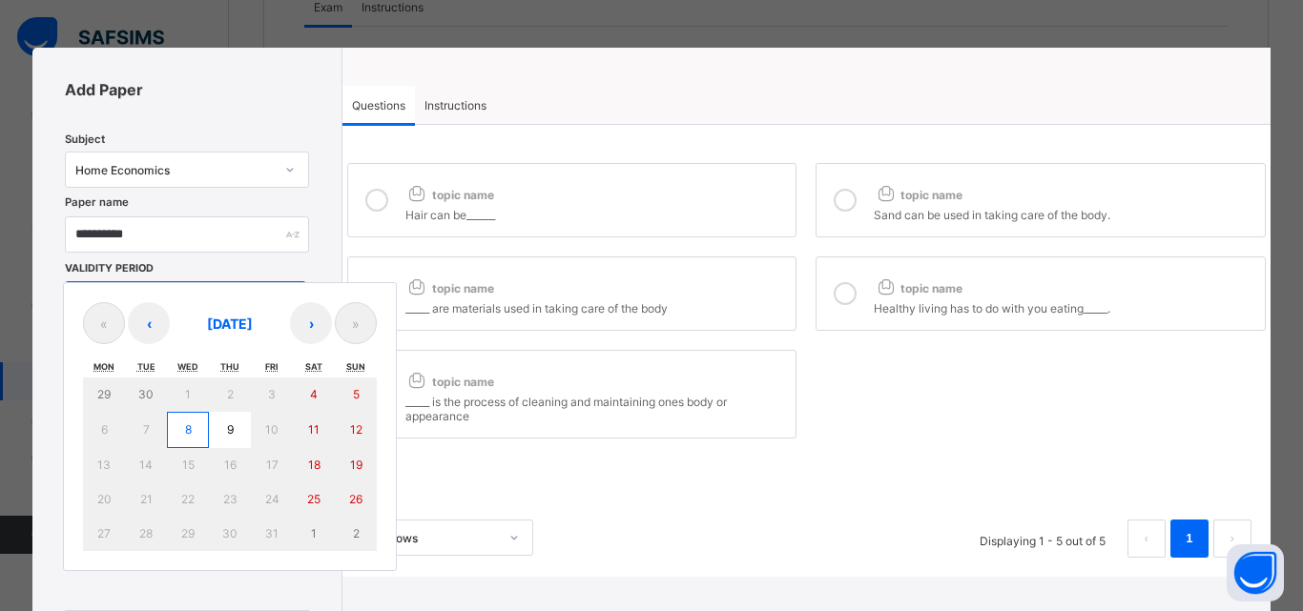
type input "****"
type input "**********"
type input "**"
type input "*"
type input "****"
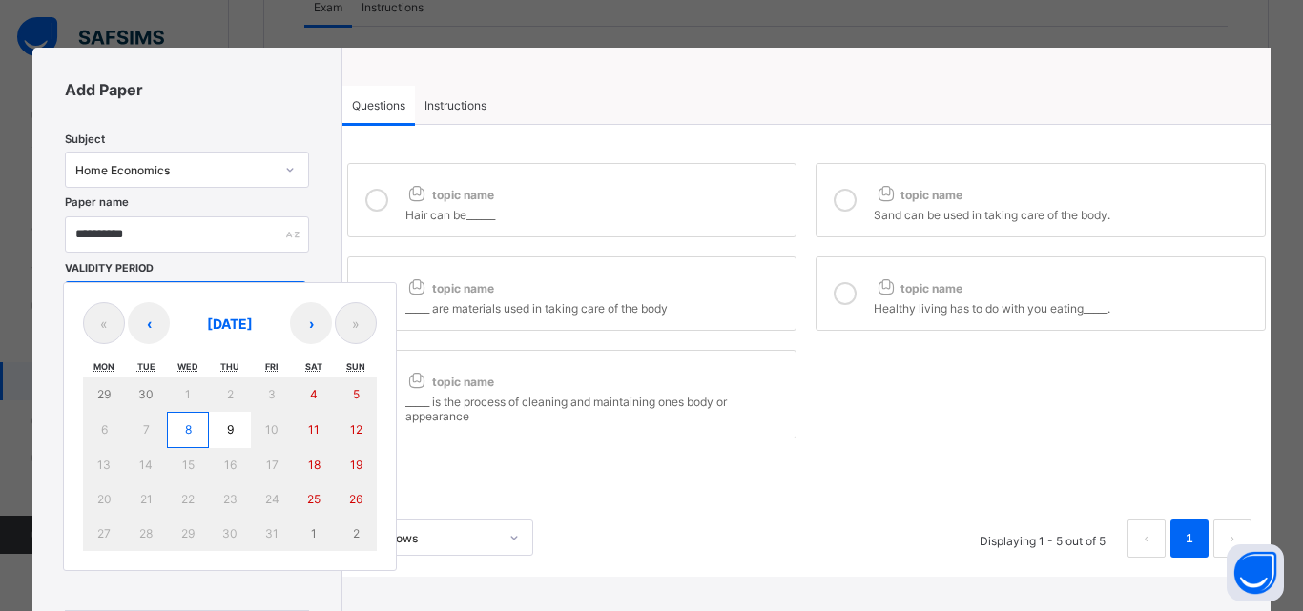
type input "**"
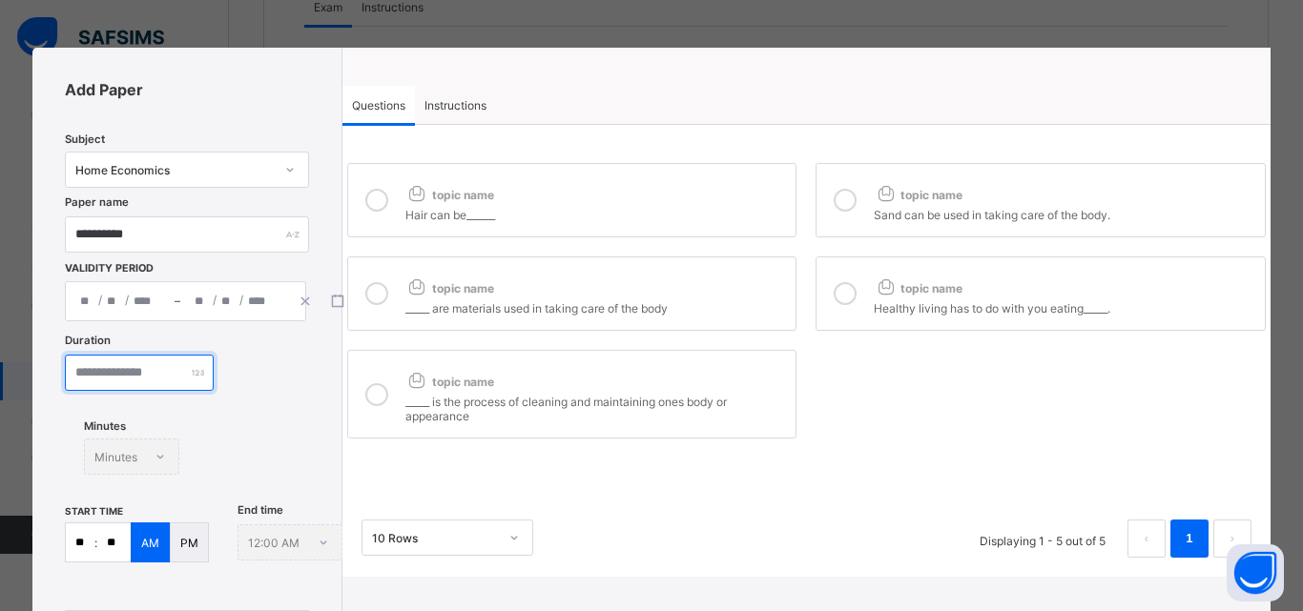
click at [153, 384] on input "number" at bounding box center [139, 373] width 149 height 36
type input "**"
click at [101, 537] on input "**" at bounding box center [113, 543] width 33 height 38
click at [90, 539] on input "**" at bounding box center [80, 543] width 29 height 38
type input "*"
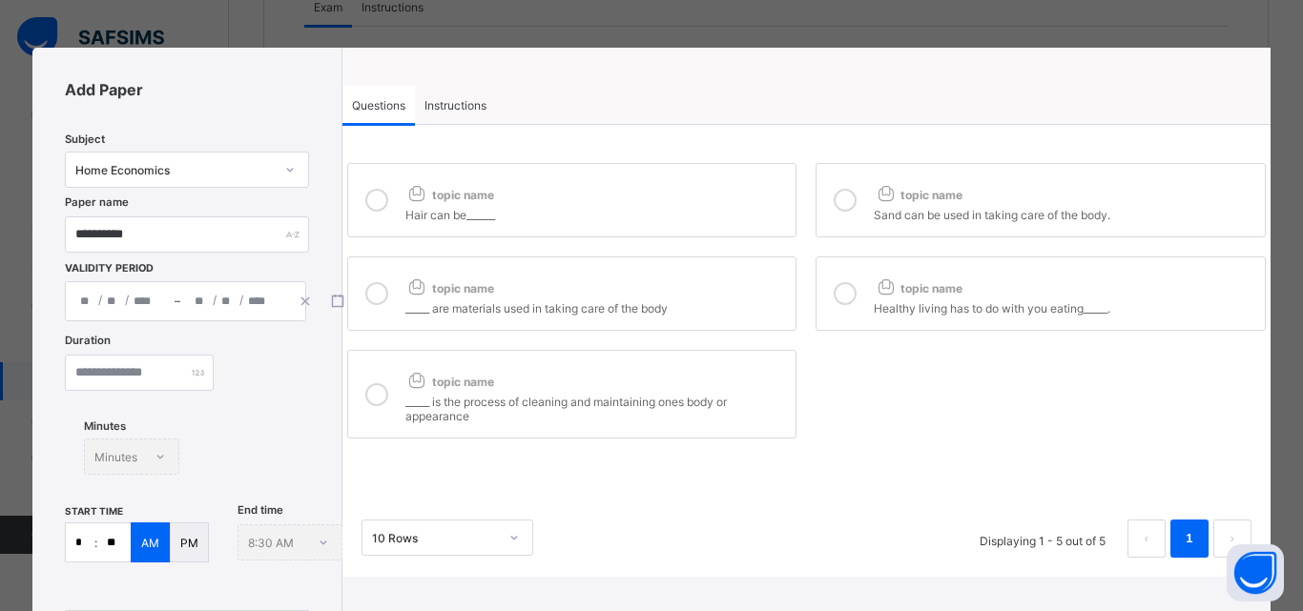
type input "*"
click at [108, 544] on input "**" at bounding box center [113, 543] width 33 height 38
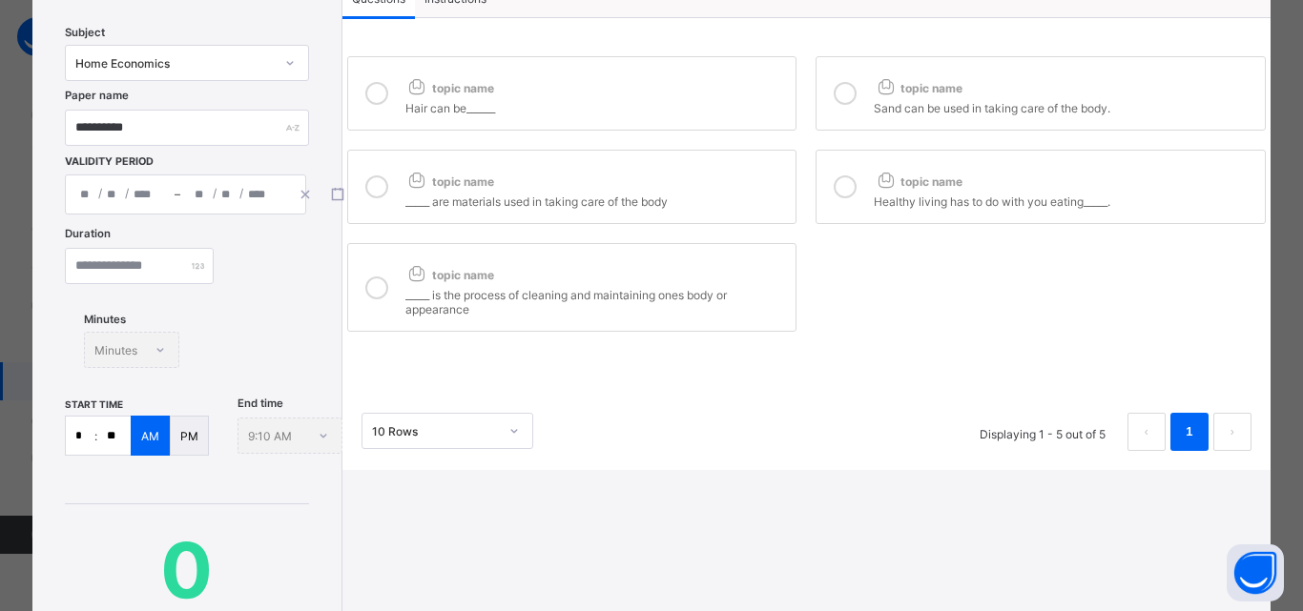
scroll to position [95, 0]
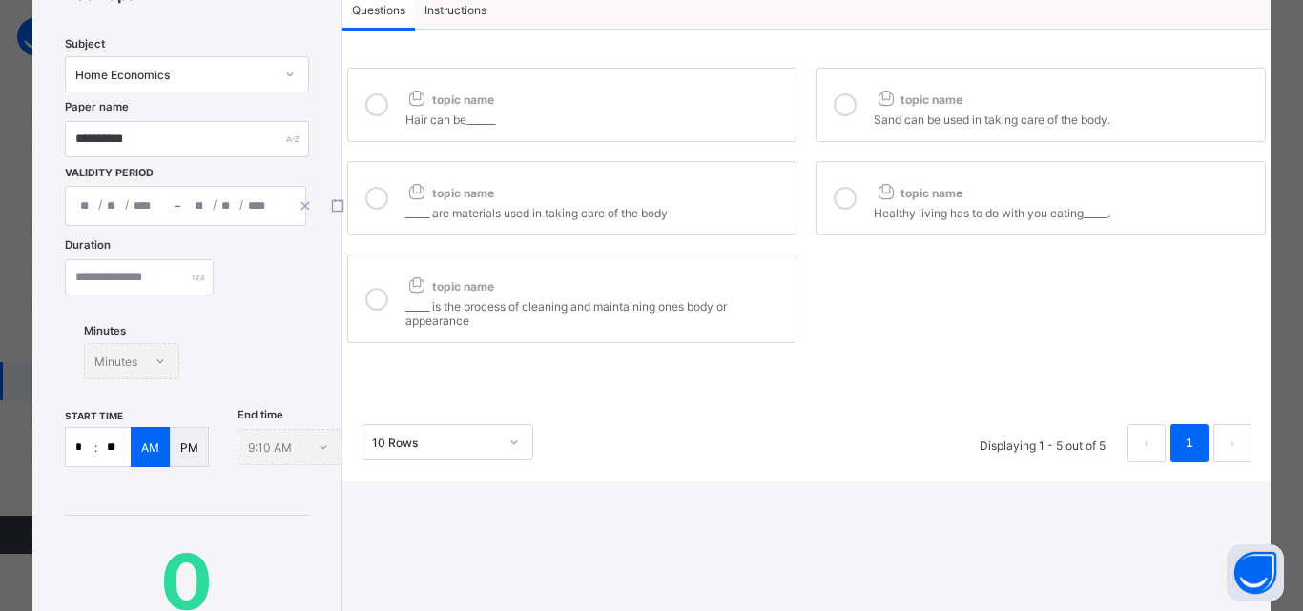
type input "**"
click at [378, 108] on icon at bounding box center [376, 104] width 23 height 23
click at [371, 196] on icon at bounding box center [376, 198] width 23 height 23
drag, startPoint x: 360, startPoint y: 301, endPoint x: 499, endPoint y: 256, distance: 146.6
click at [368, 301] on div at bounding box center [377, 299] width 38 height 58
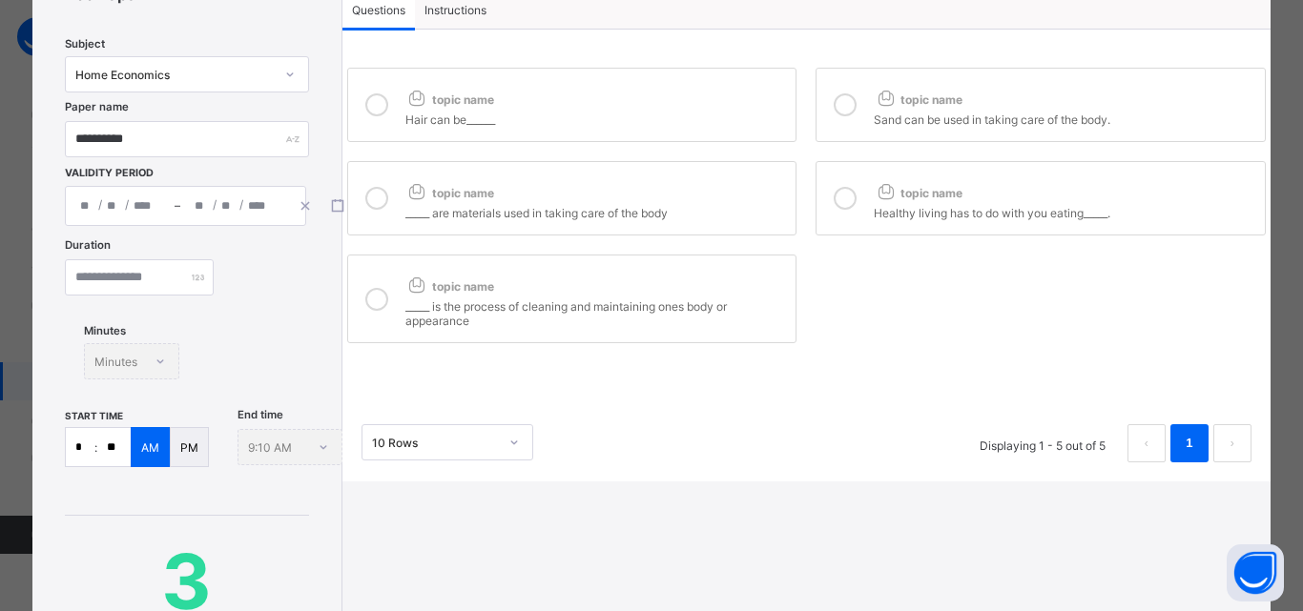
click at [846, 99] on icon at bounding box center [844, 104] width 23 height 23
click at [840, 195] on icon at bounding box center [844, 198] width 23 height 23
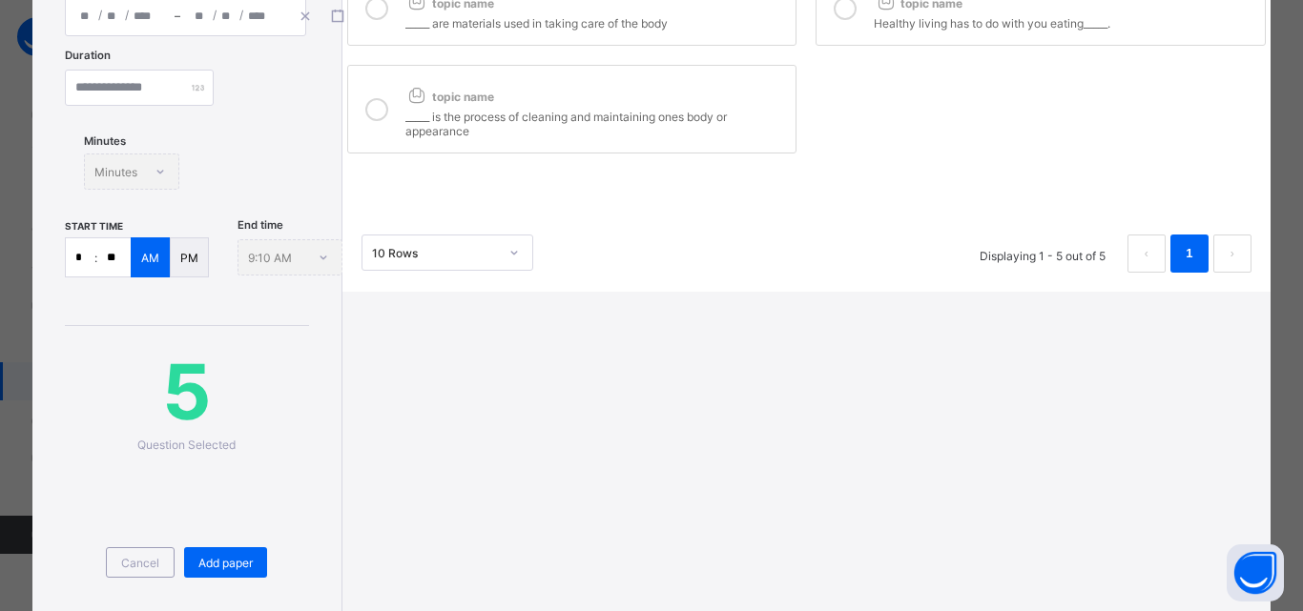
scroll to position [286, 0]
click at [224, 566] on span "Add paper" at bounding box center [225, 562] width 54 height 14
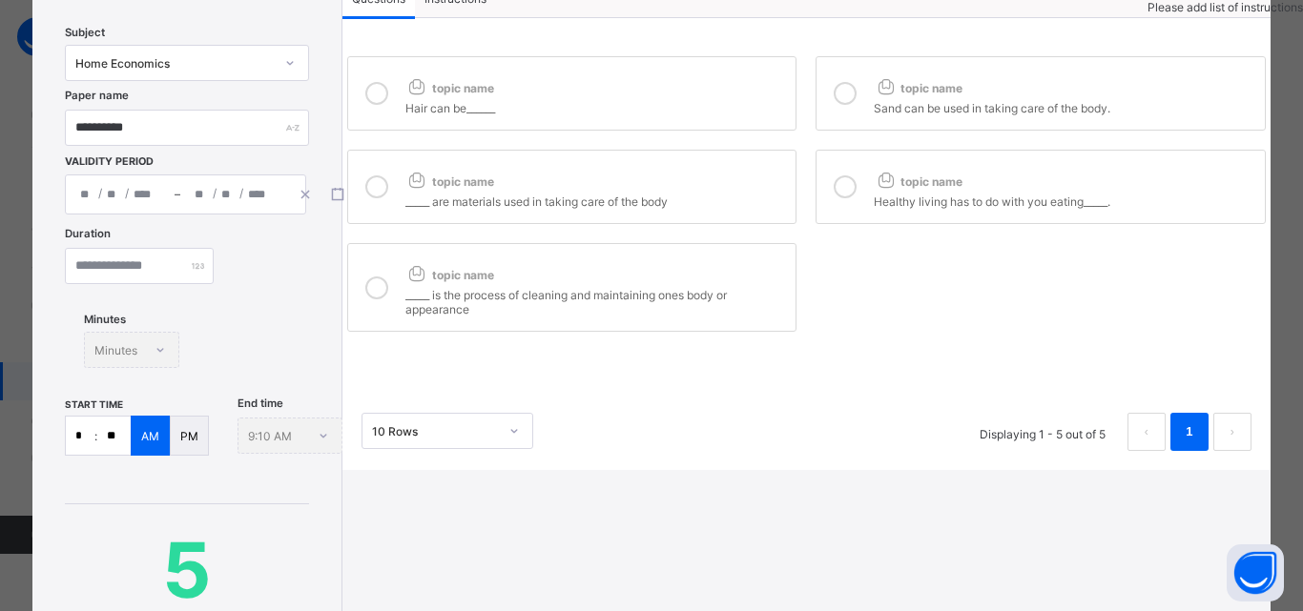
scroll to position [95, 0]
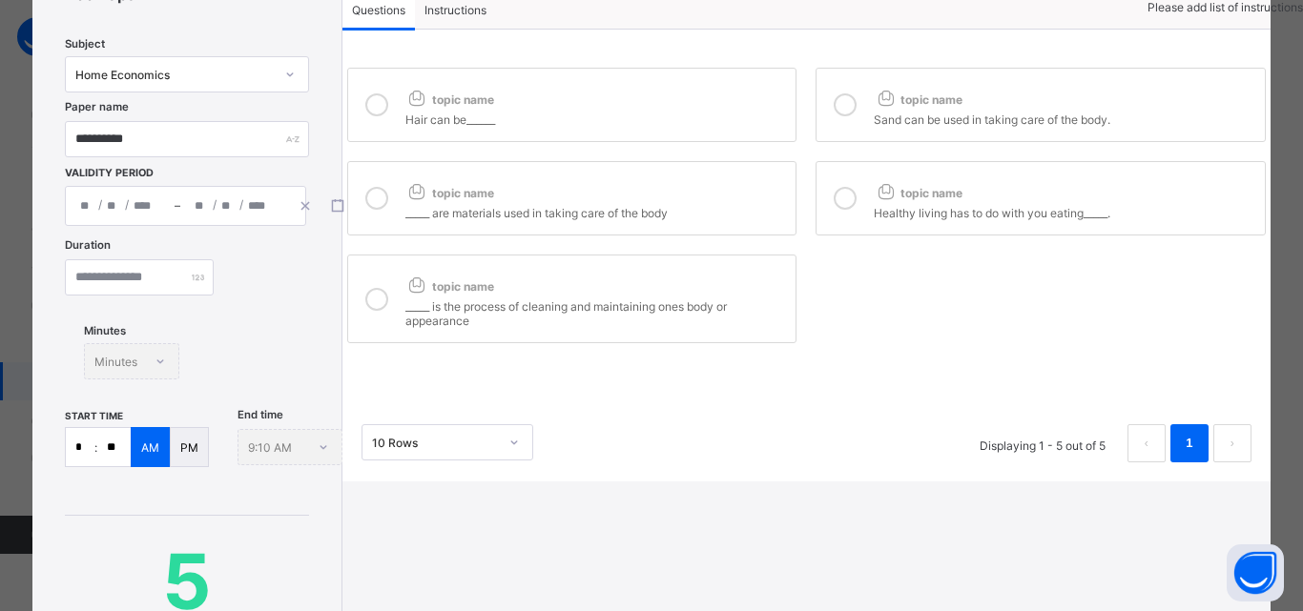
click at [483, 9] on span "Instructions" at bounding box center [455, 10] width 62 height 14
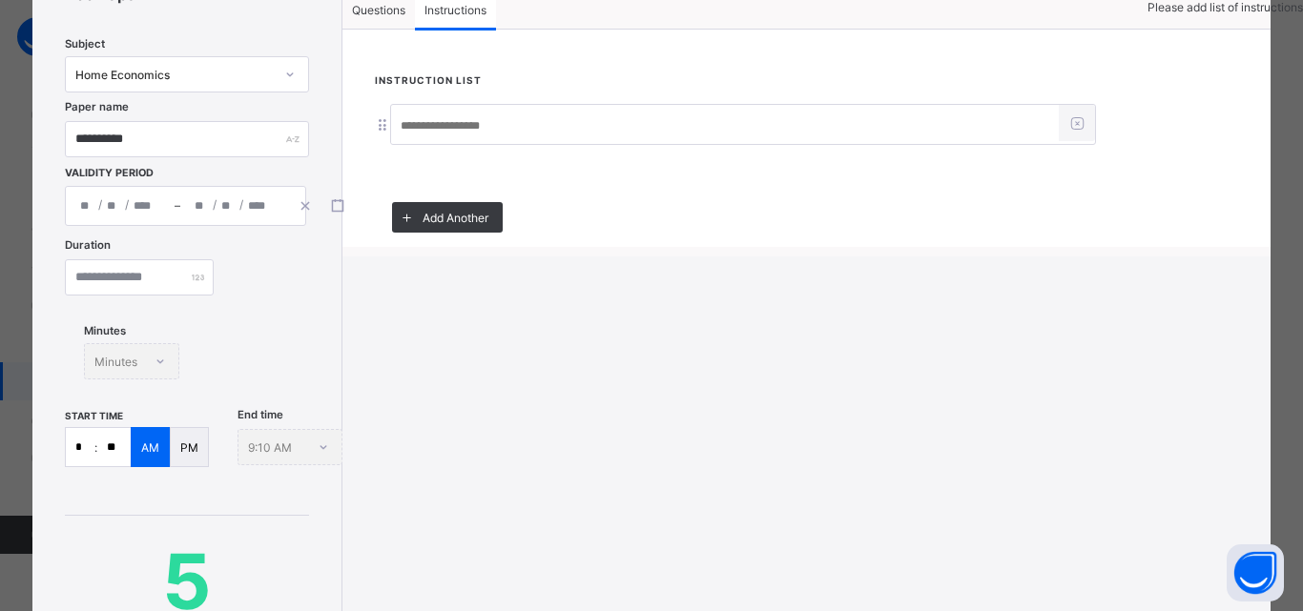
click at [508, 123] on input at bounding box center [725, 126] width 668 height 36
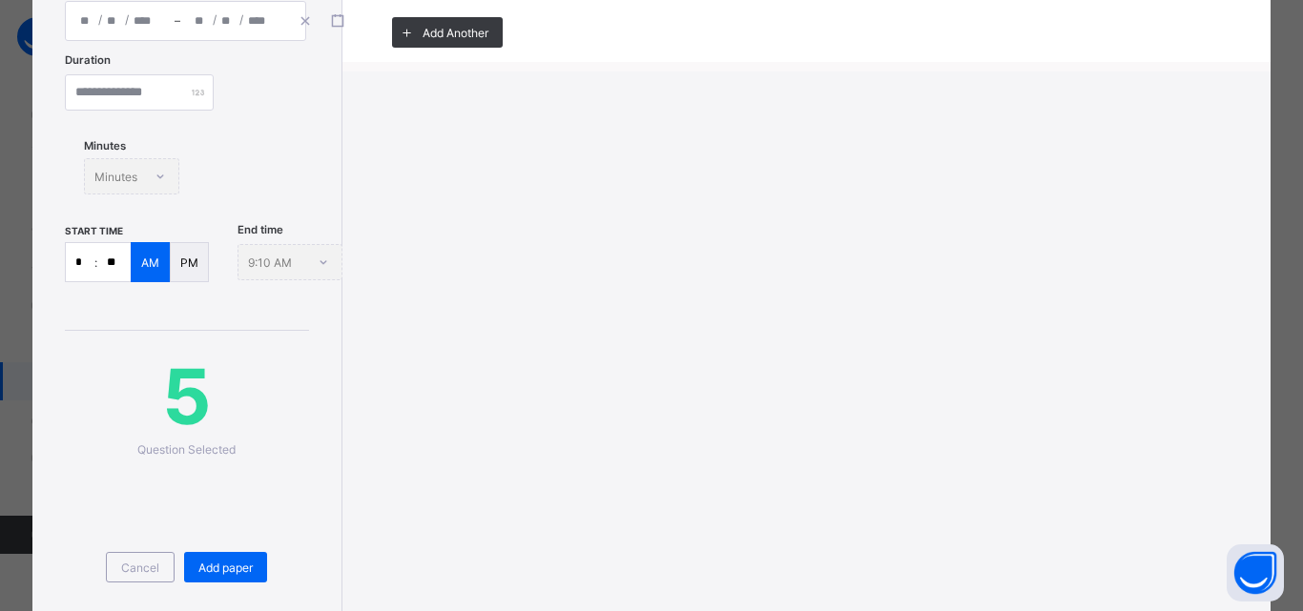
scroll to position [380, 0]
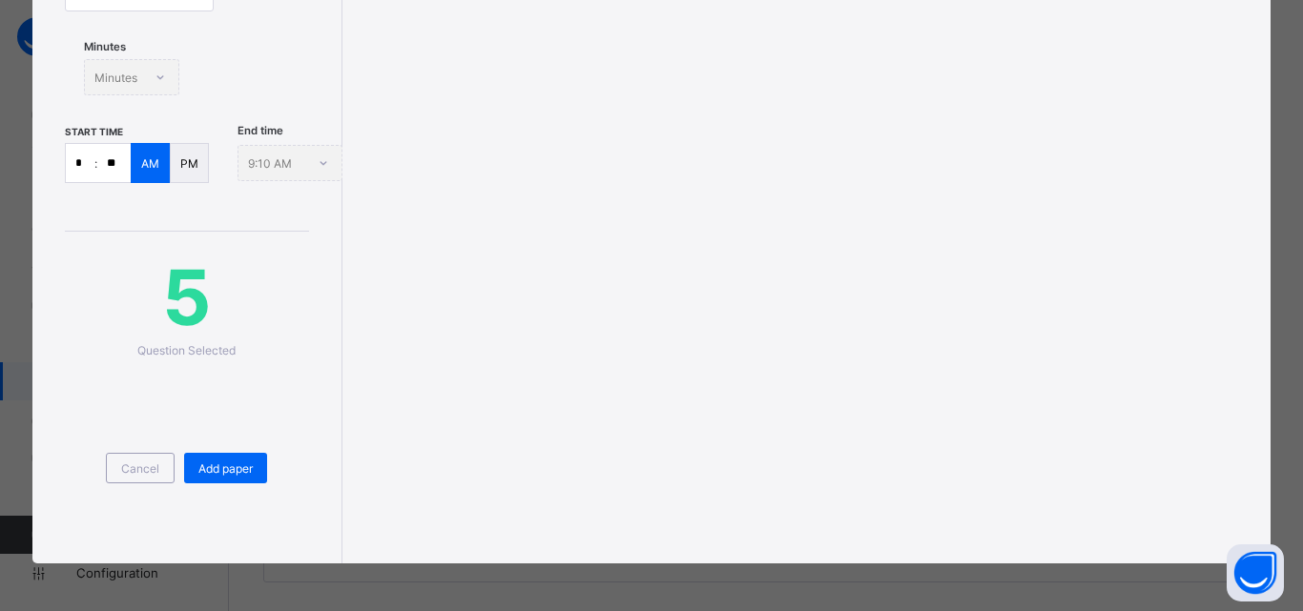
type input "**********"
click at [224, 450] on div "Cancel Add paper" at bounding box center [186, 445] width 243 height 174
click at [222, 468] on span "Add paper" at bounding box center [225, 469] width 54 height 14
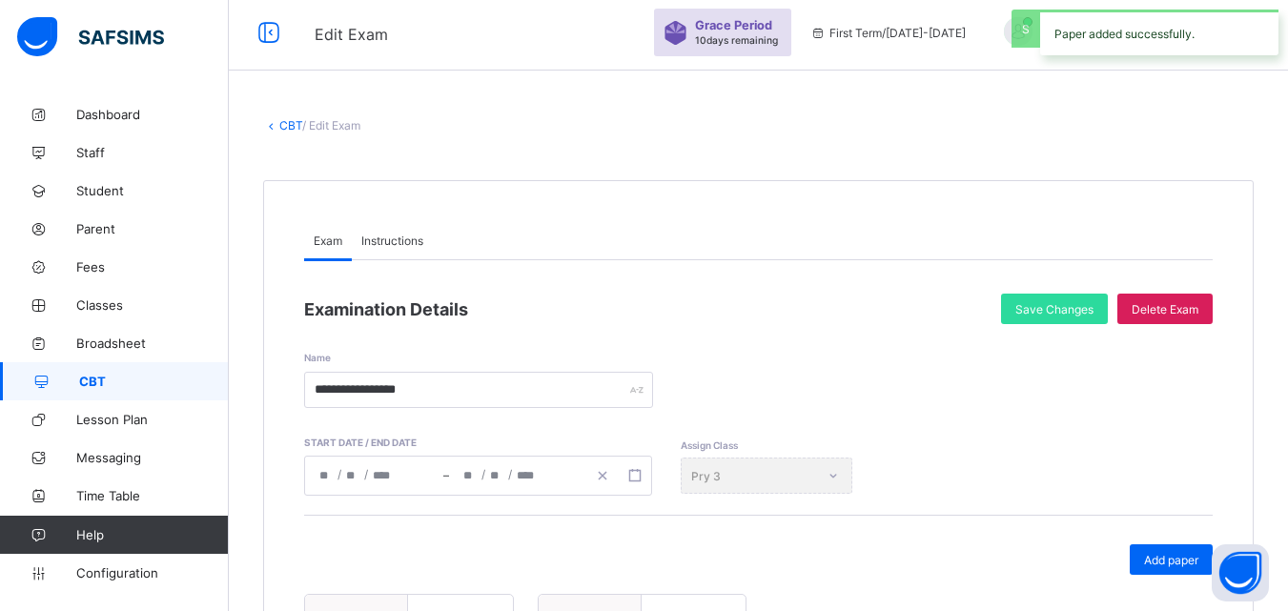
scroll to position [0, 0]
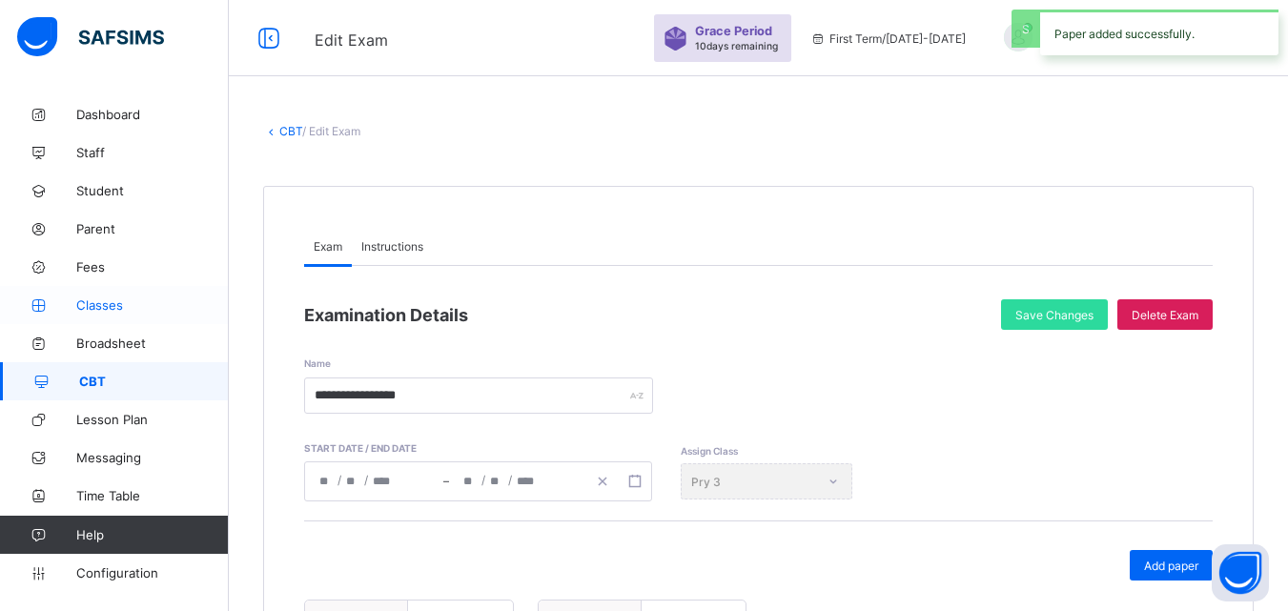
click at [102, 307] on span "Classes" at bounding box center [152, 305] width 153 height 15
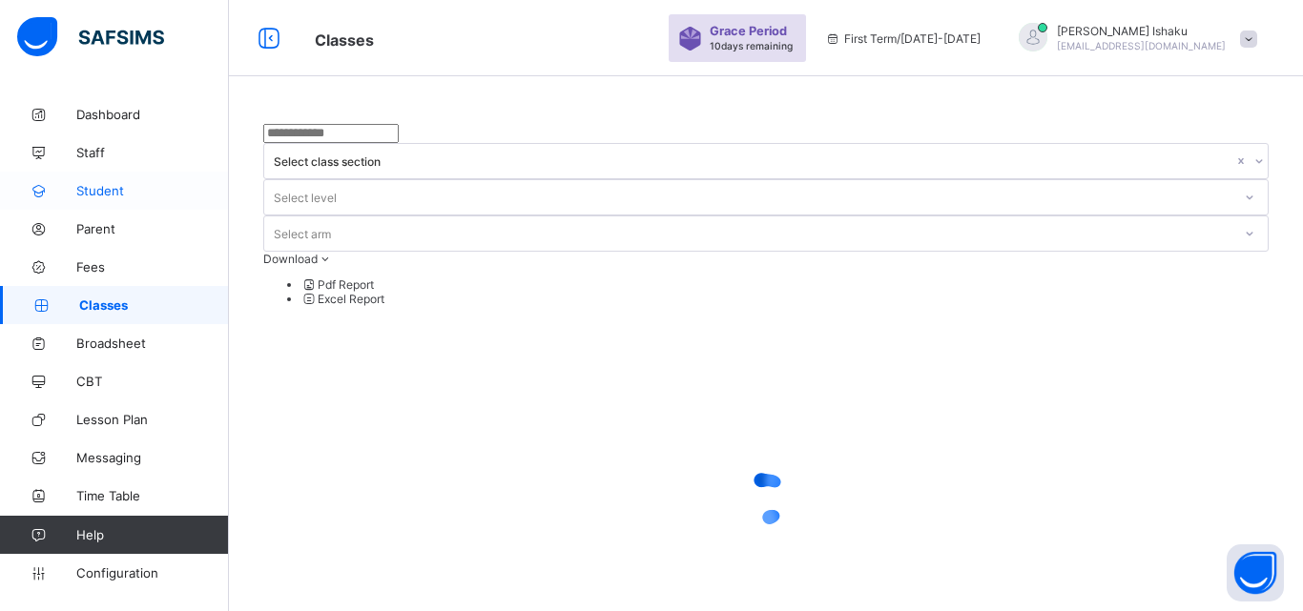
click at [132, 183] on span "Student" at bounding box center [152, 190] width 153 height 15
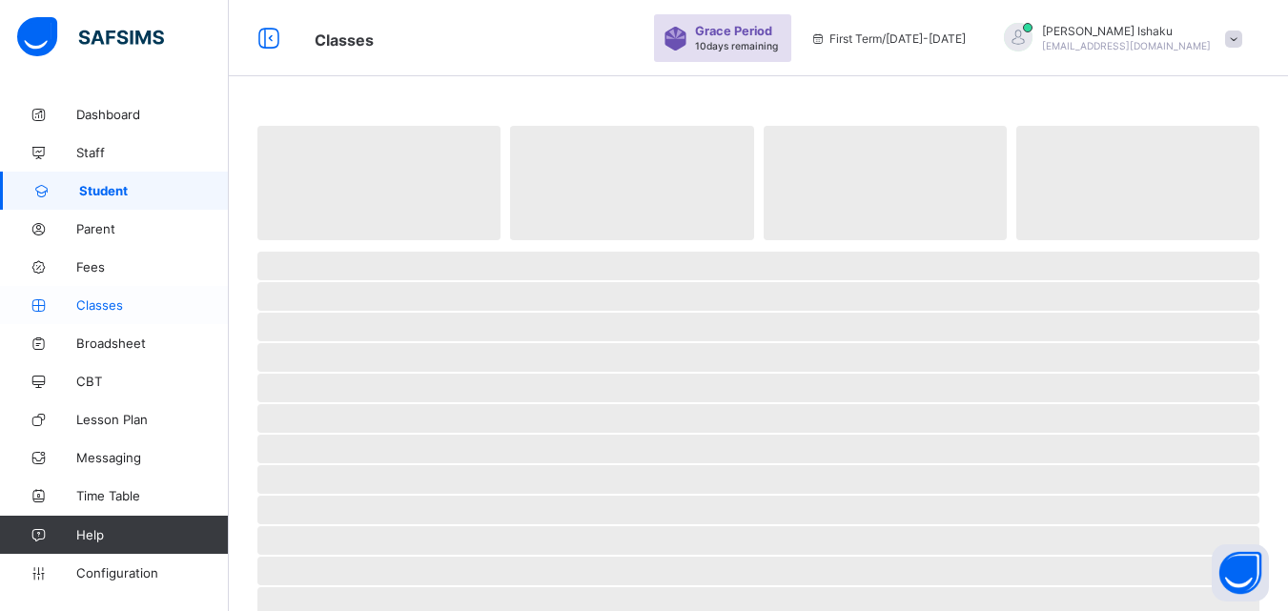
click at [139, 311] on span "Classes" at bounding box center [152, 305] width 153 height 15
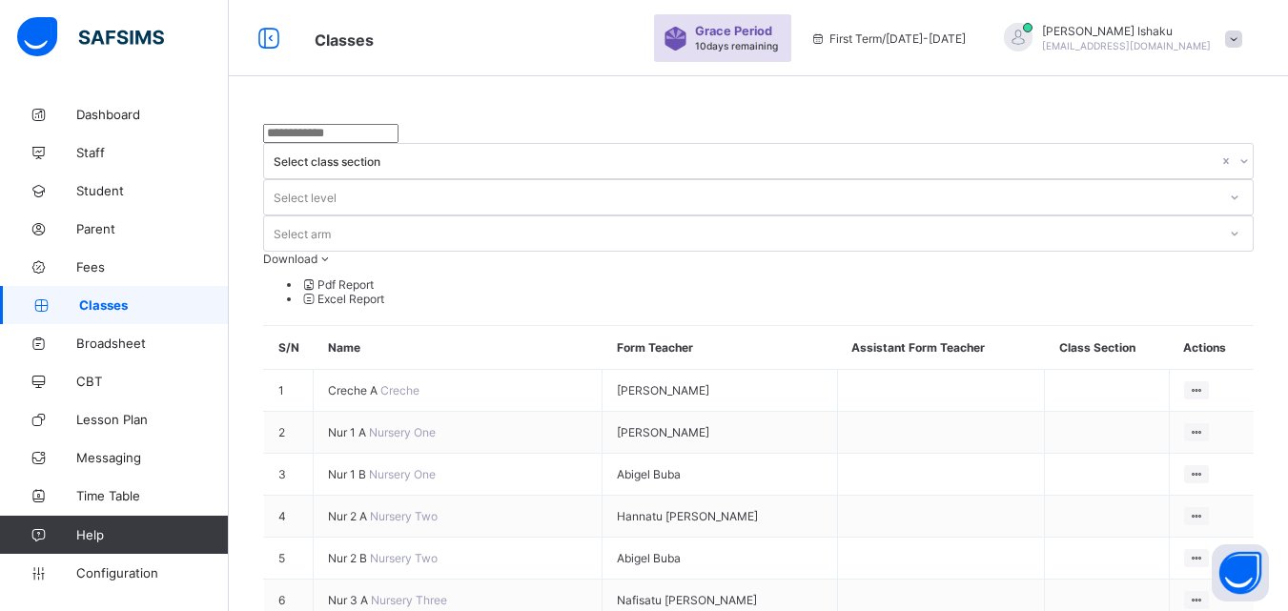
click at [1229, 188] on icon at bounding box center [1234, 197] width 11 height 19
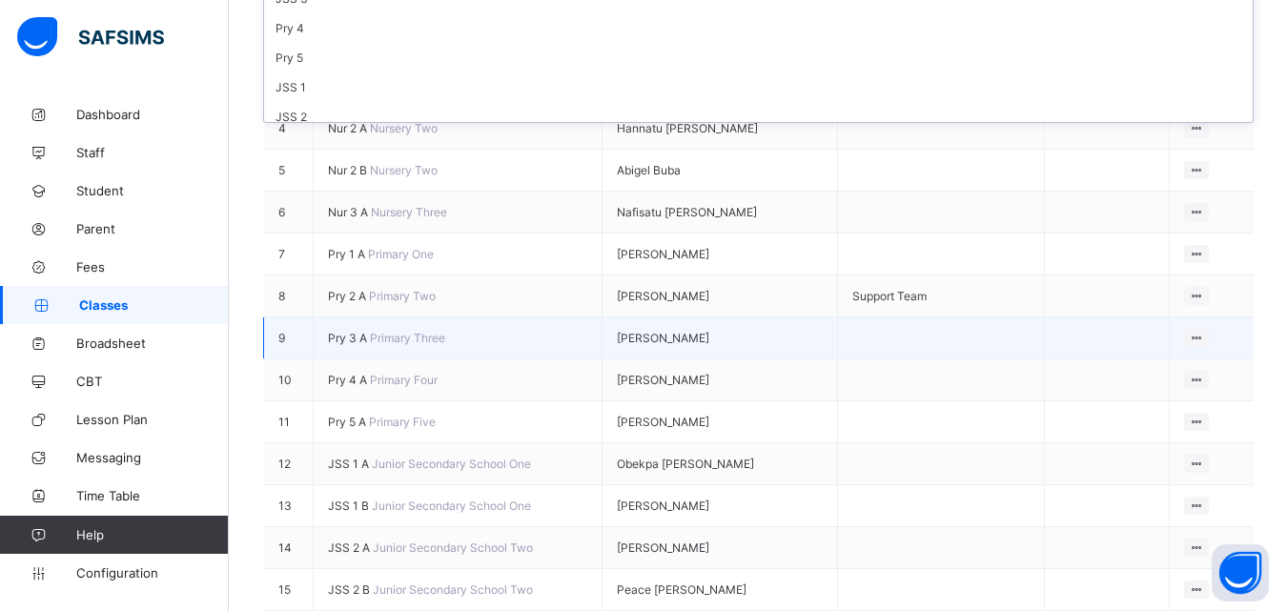
scroll to position [381, 0]
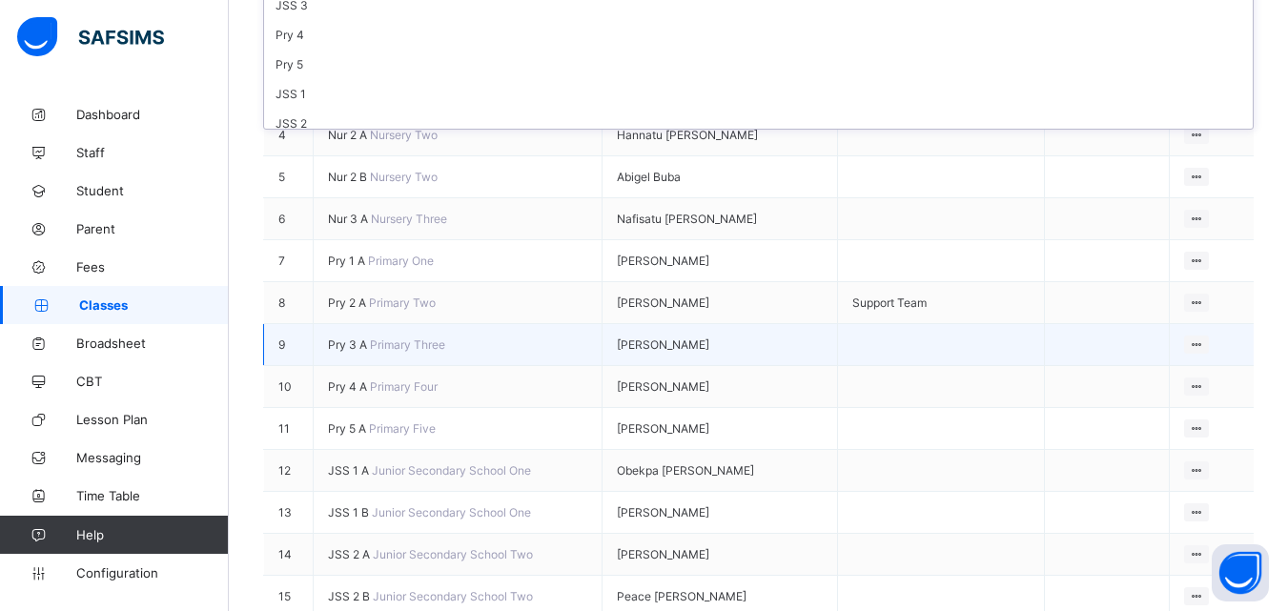
click at [363, 338] on span "Pry 3 A" at bounding box center [349, 345] width 42 height 14
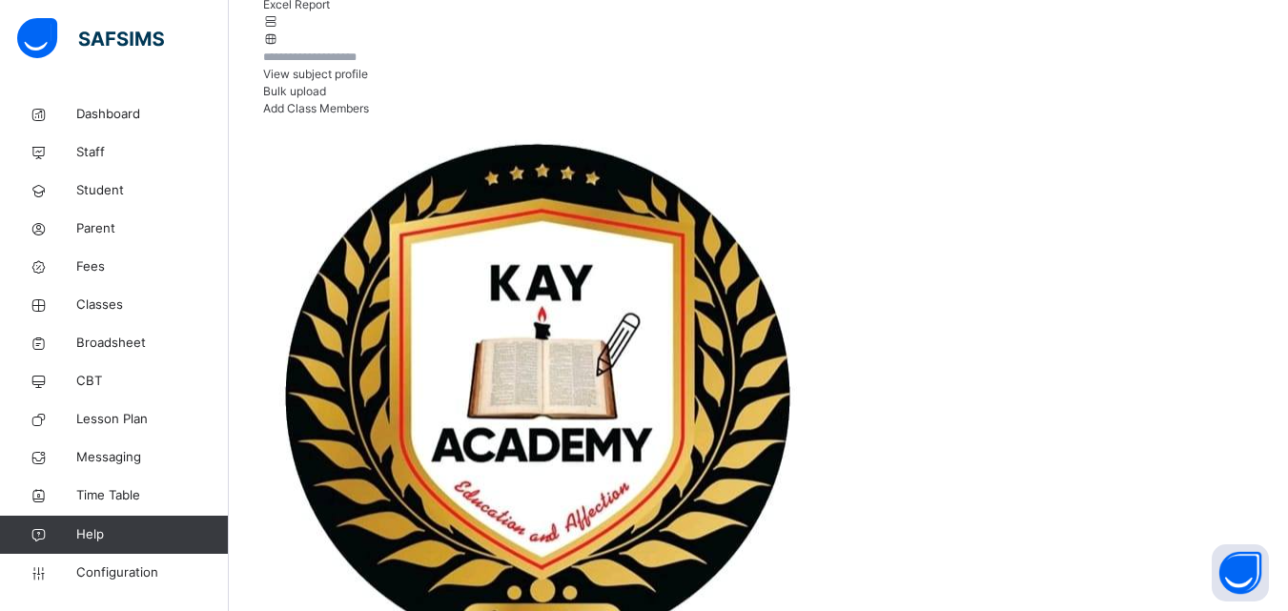
scroll to position [414, 0]
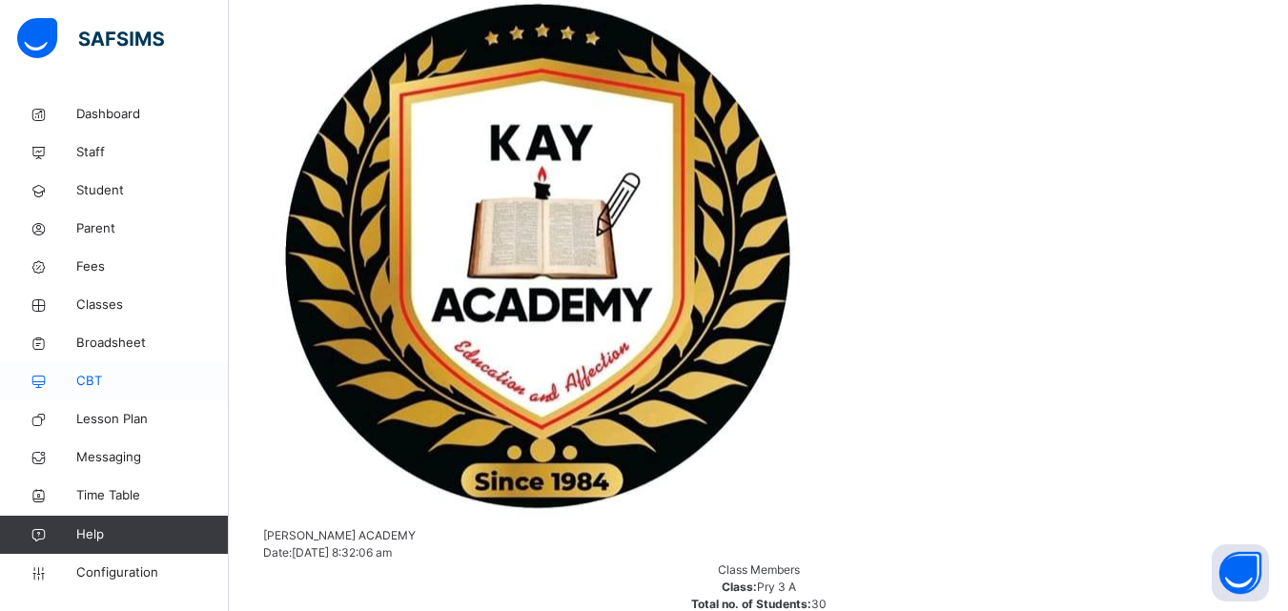
click at [96, 381] on span "CBT" at bounding box center [152, 381] width 153 height 19
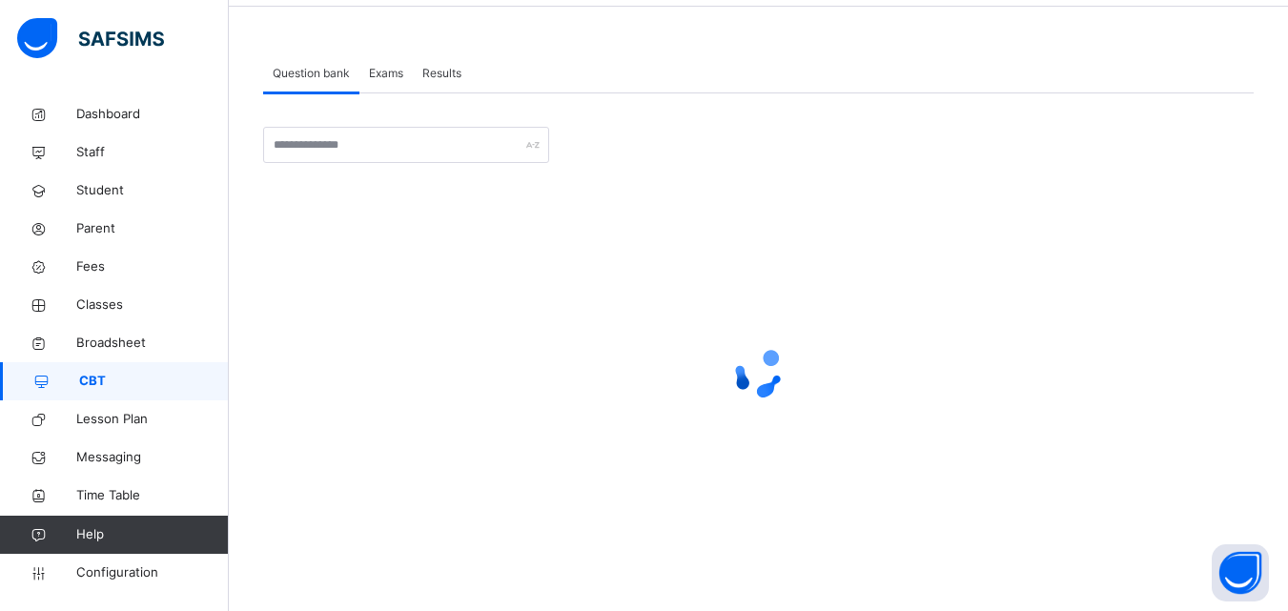
scroll to position [70, 0]
click at [394, 72] on span "Exams" at bounding box center [386, 73] width 34 height 17
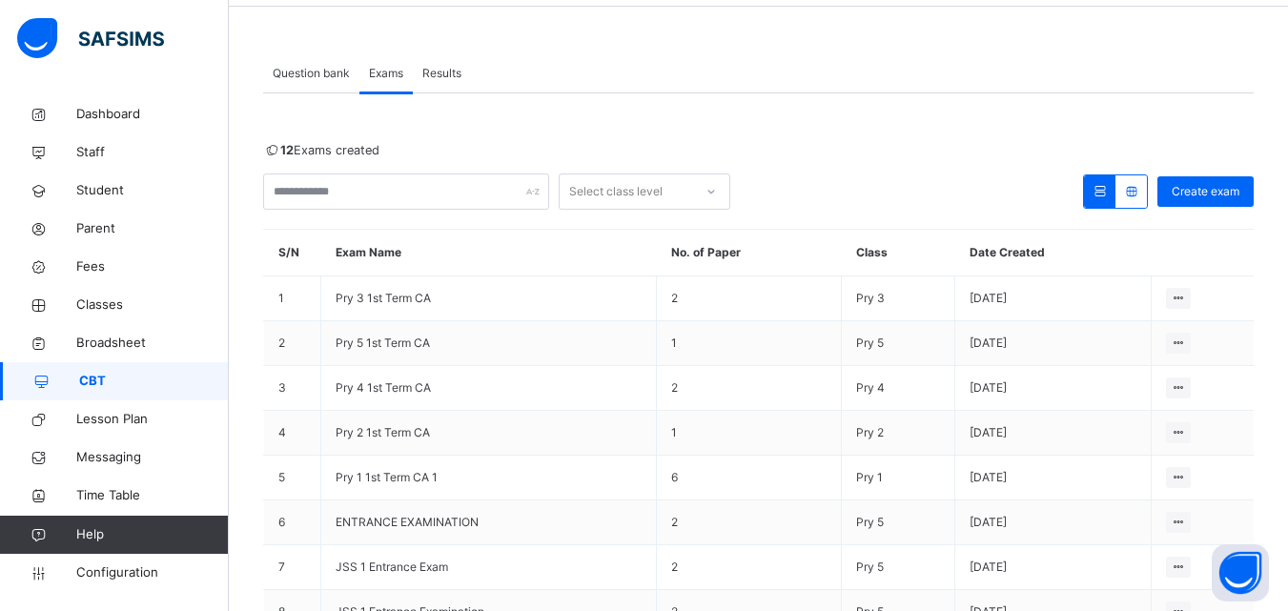
click at [0, 0] on div "Make actvie" at bounding box center [0, 0] width 0 height 0
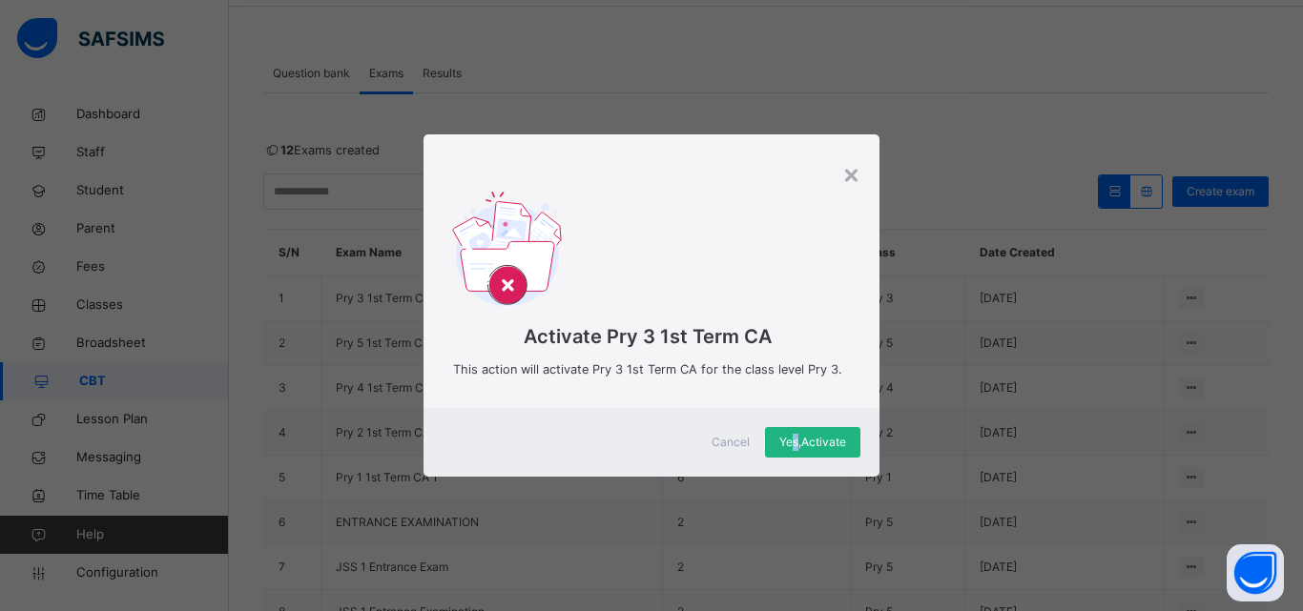
click at [794, 437] on span "Yes, Activate" at bounding box center [812, 442] width 67 height 17
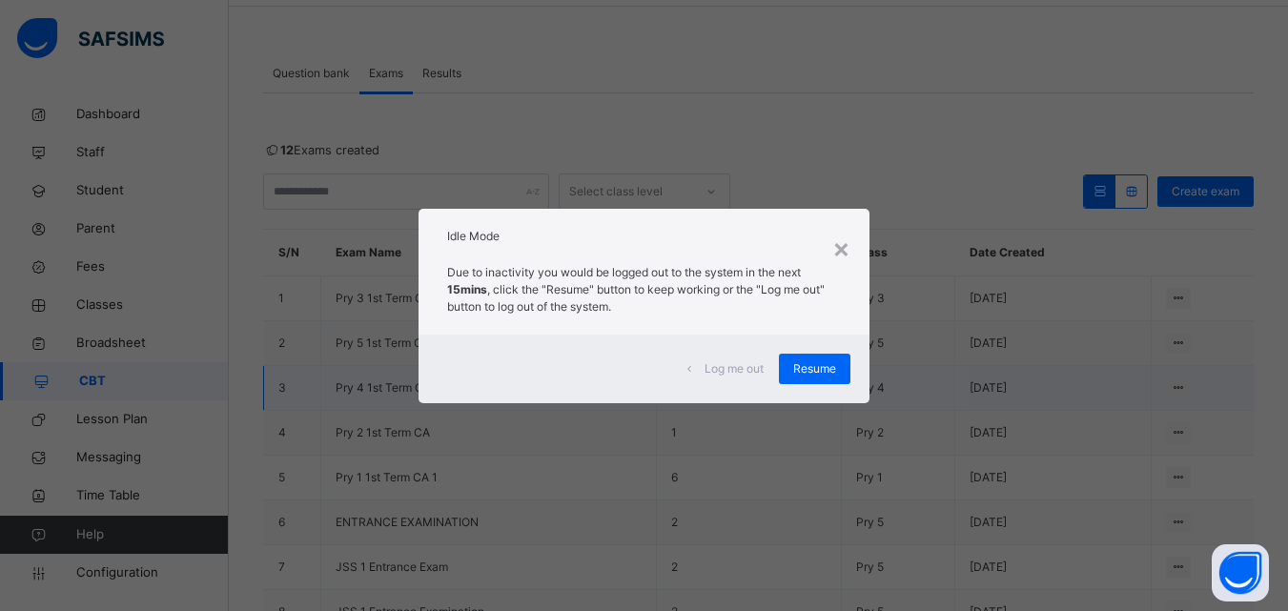
click at [799, 378] on div "Resume" at bounding box center [815, 369] width 72 height 31
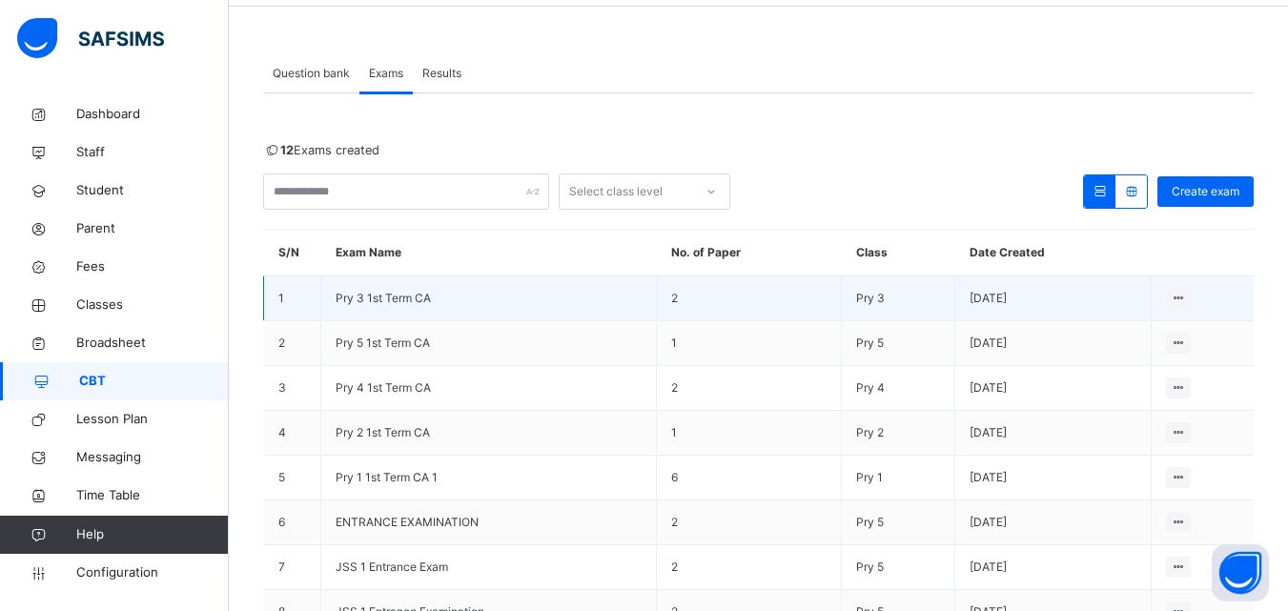
click at [370, 300] on span "Pry 3 1st Term CA" at bounding box center [383, 298] width 95 height 14
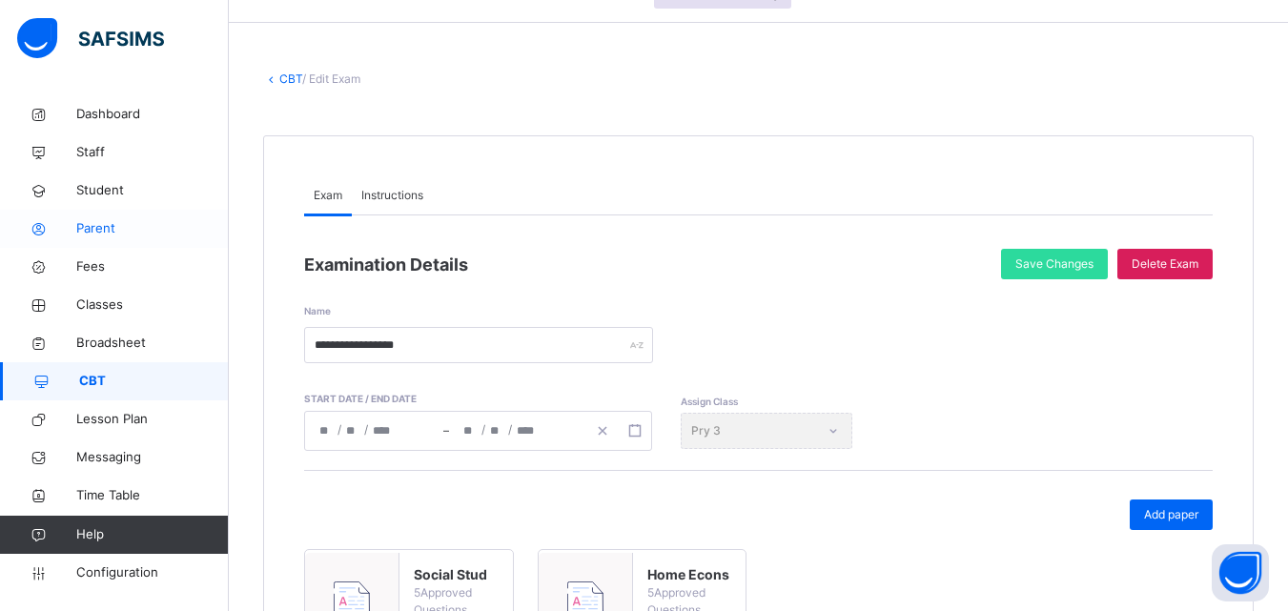
scroll to position [95, 0]
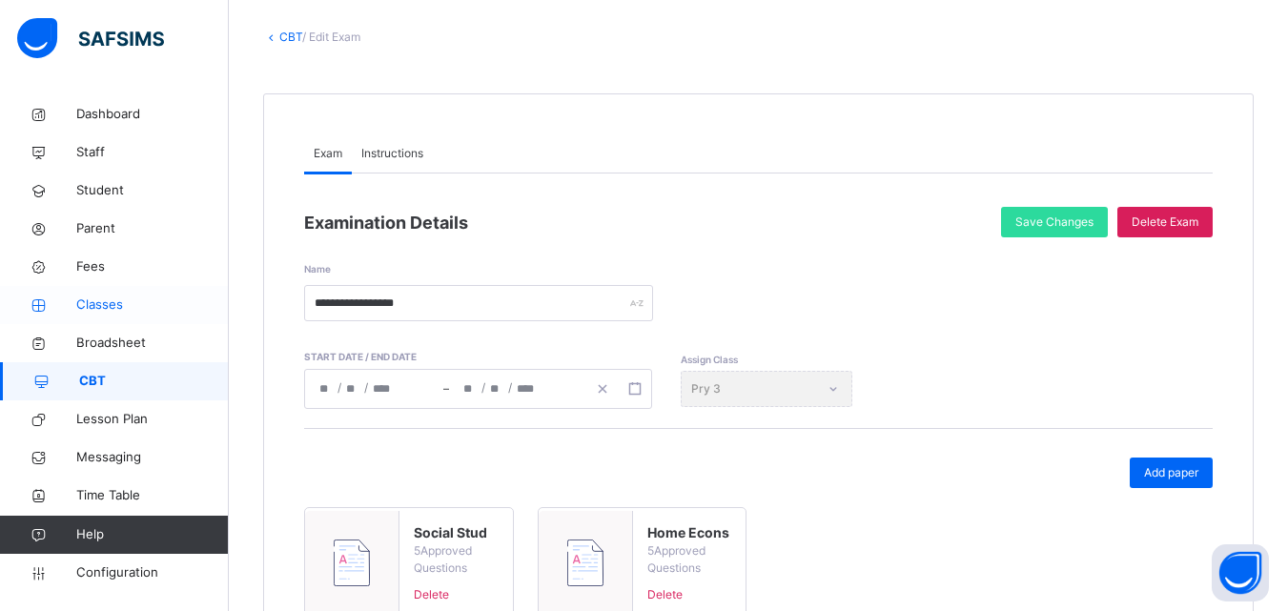
drag, startPoint x: 128, startPoint y: 290, endPoint x: 125, endPoint y: 301, distance: 11.8
click at [126, 293] on link "Classes" at bounding box center [114, 305] width 229 height 38
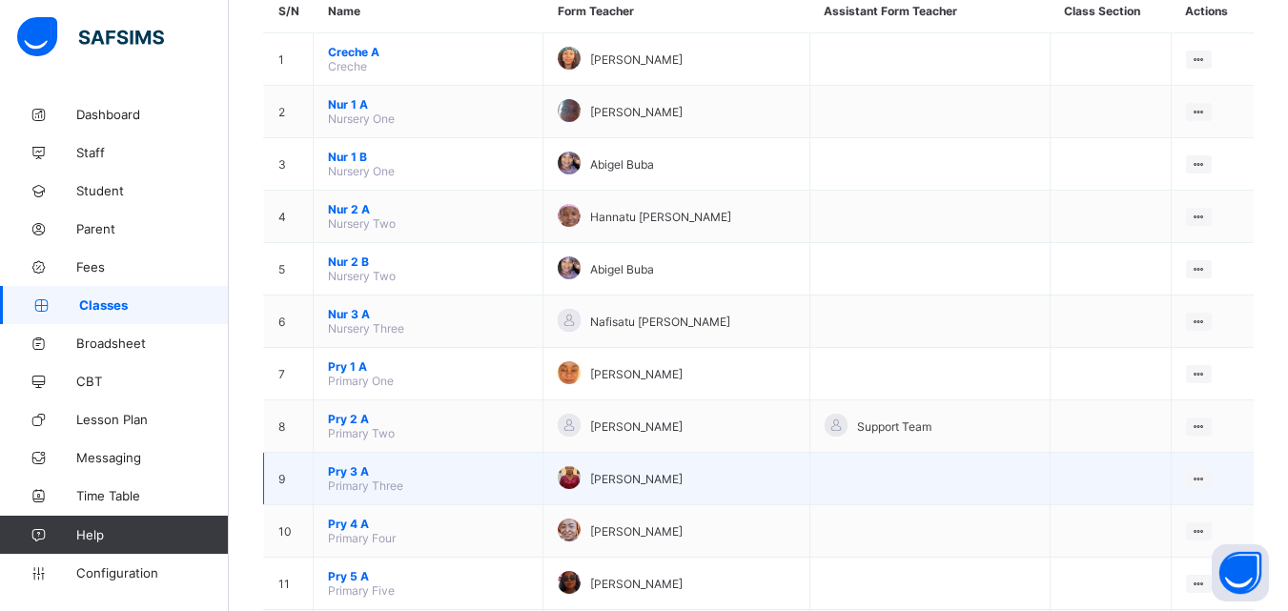
scroll to position [191, 0]
click at [351, 471] on span "Pry 3 A" at bounding box center [428, 471] width 200 height 14
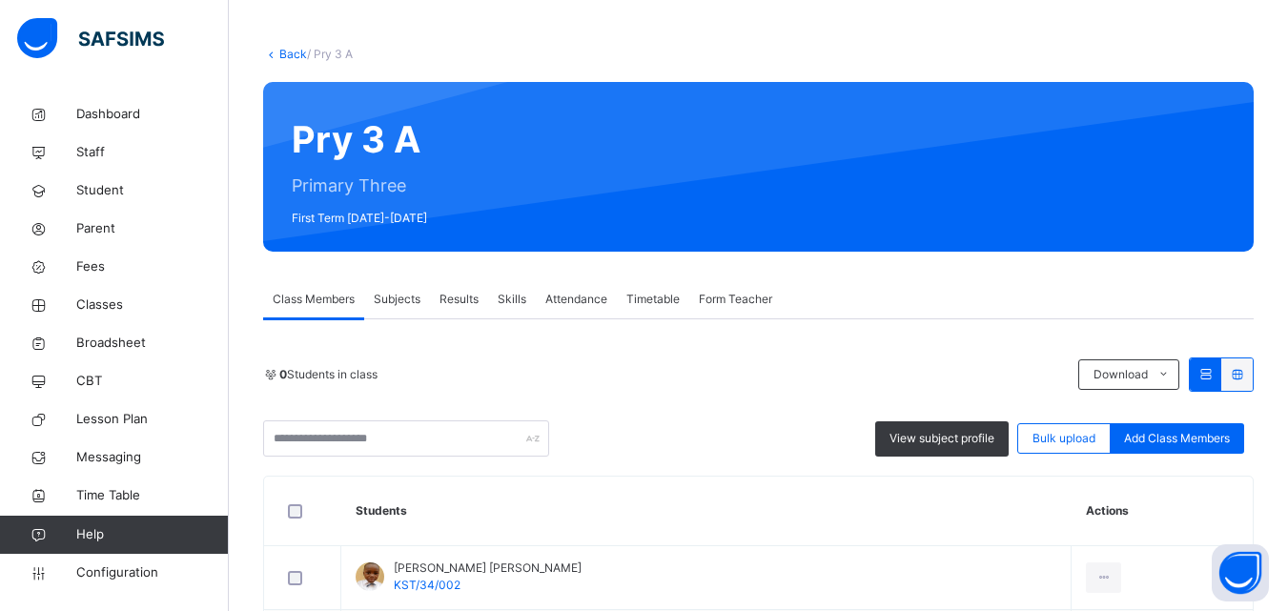
drag, startPoint x: 533, startPoint y: 300, endPoint x: 696, endPoint y: 352, distance: 171.0
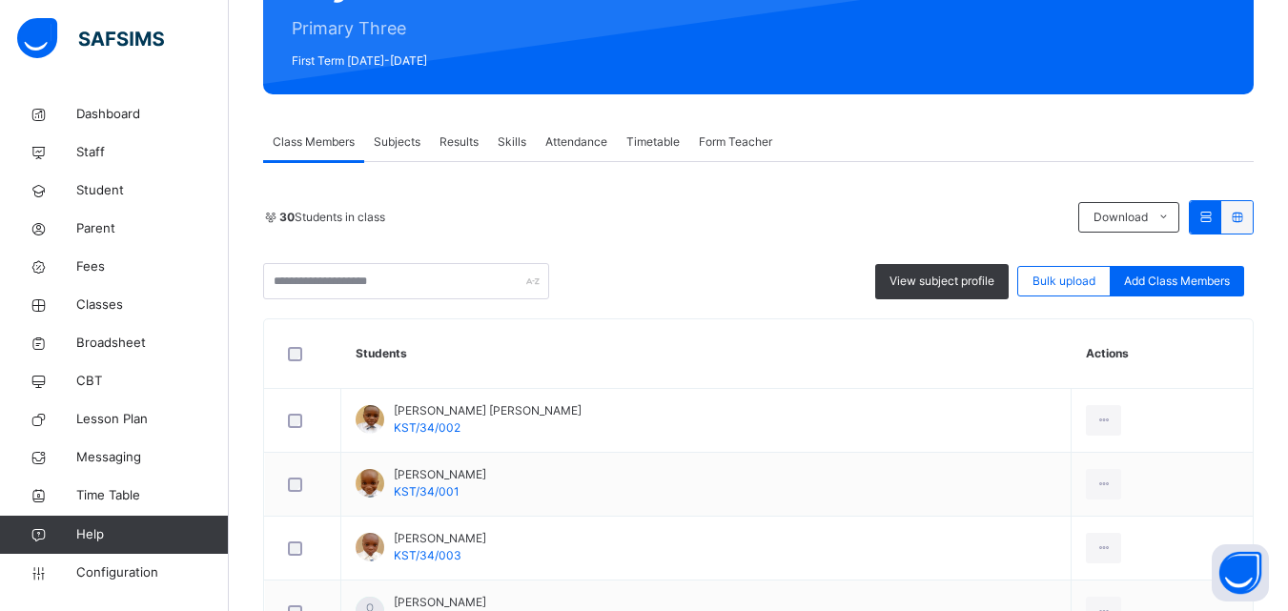
scroll to position [223, 0]
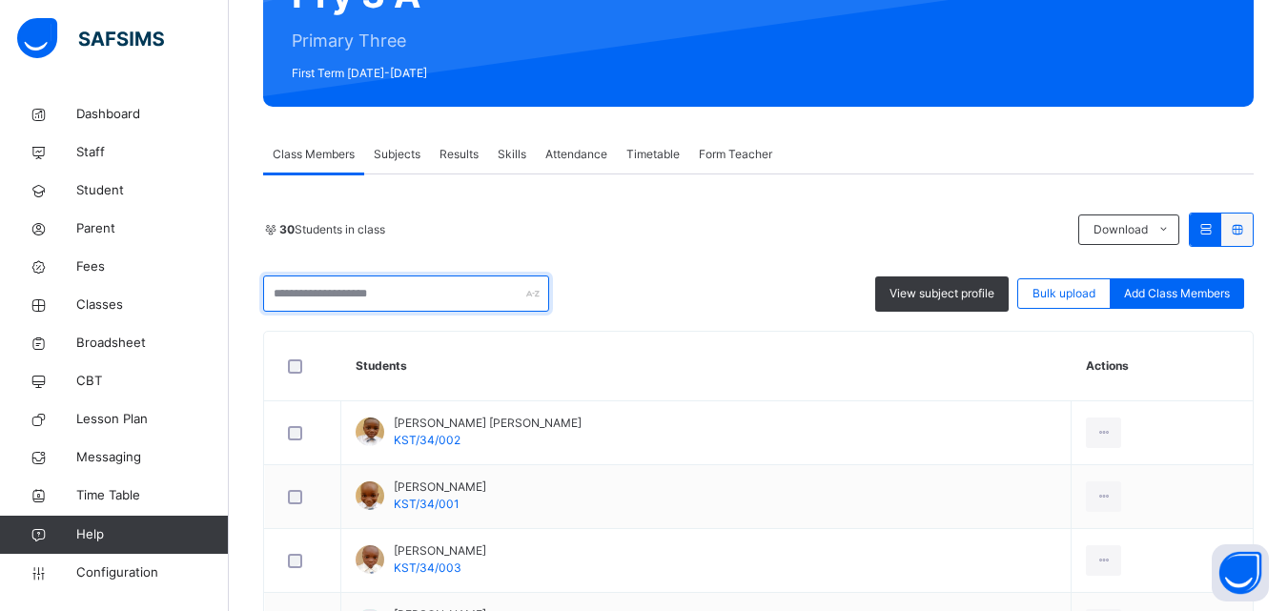
click at [360, 300] on input "text" at bounding box center [406, 294] width 286 height 36
click at [1205, 301] on span "Add Class Members" at bounding box center [1177, 293] width 106 height 17
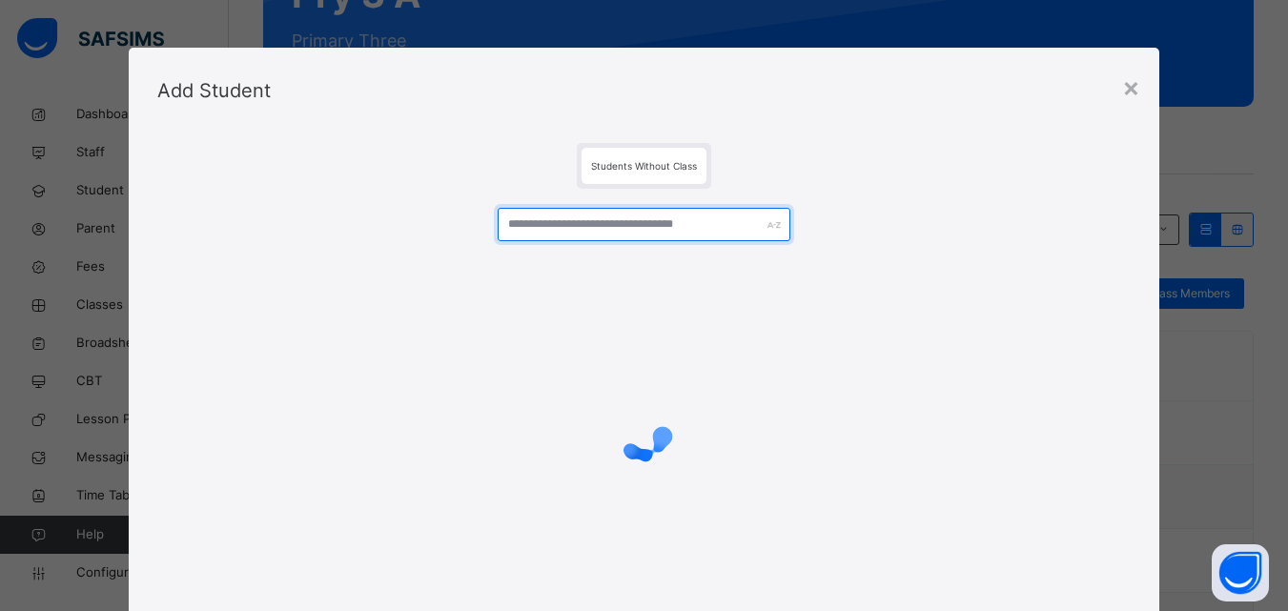
click at [597, 230] on input "text" at bounding box center [644, 224] width 292 height 33
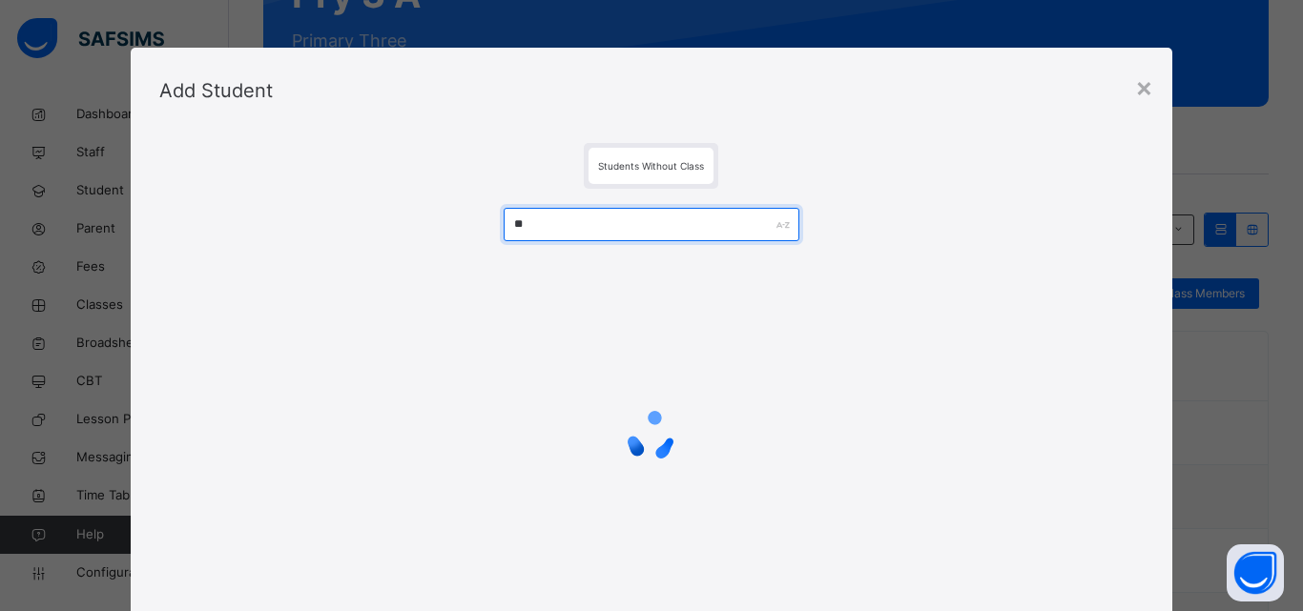
type input "*"
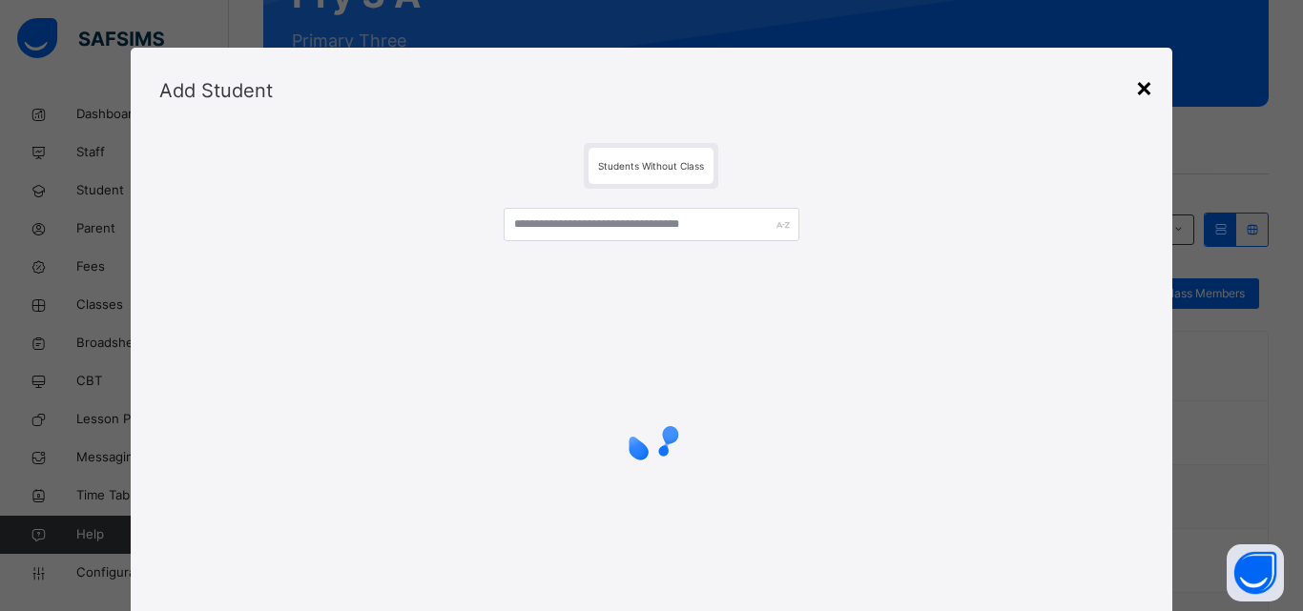
click at [1144, 86] on div "×" at bounding box center [1144, 87] width 18 height 40
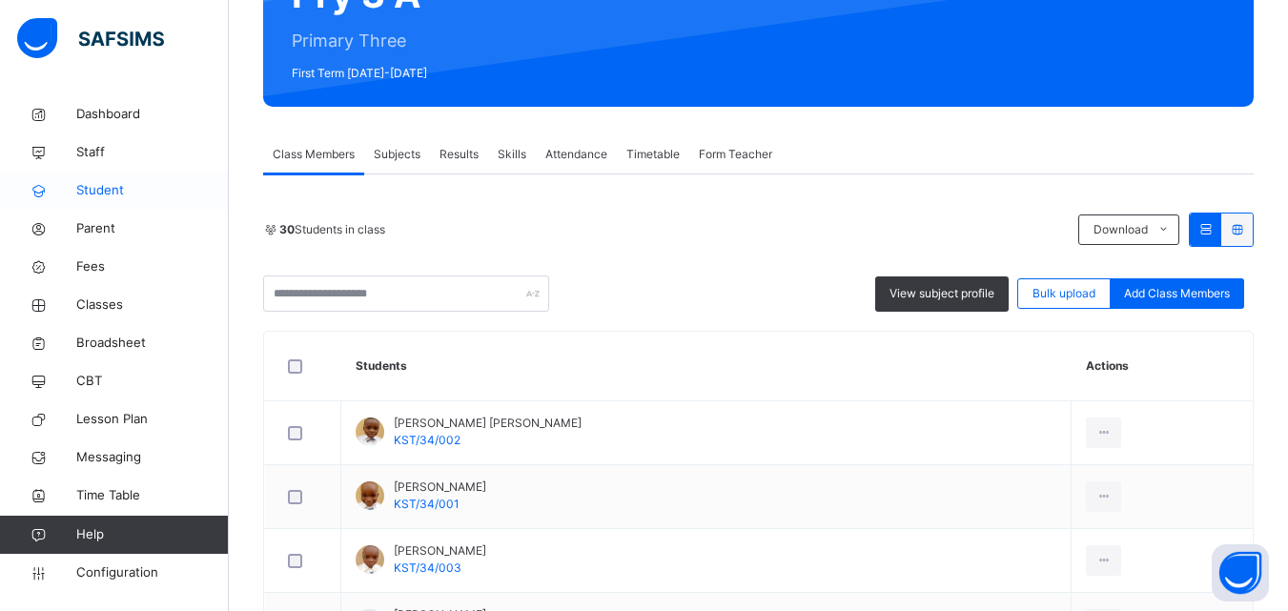
click at [124, 186] on span "Student" at bounding box center [152, 190] width 153 height 19
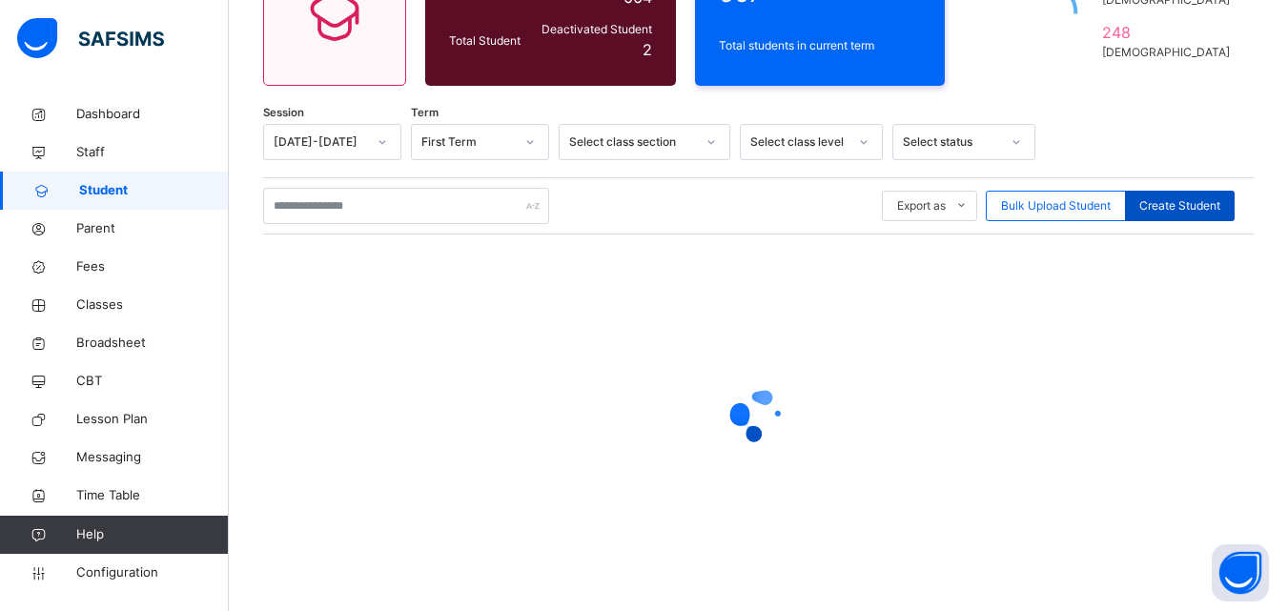
click at [1221, 197] on span "Create Student" at bounding box center [1180, 205] width 81 height 17
select select "**"
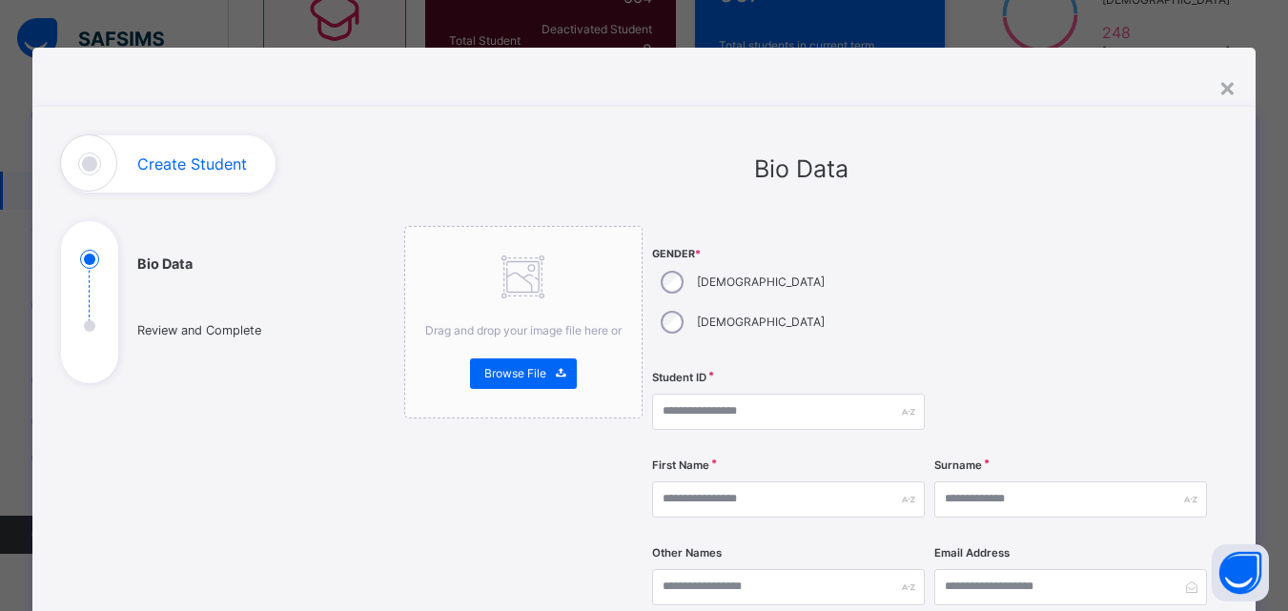
drag, startPoint x: 1228, startPoint y: 82, endPoint x: 1052, endPoint y: 111, distance: 178.7
click at [1229, 84] on div "×" at bounding box center [1228, 87] width 18 height 40
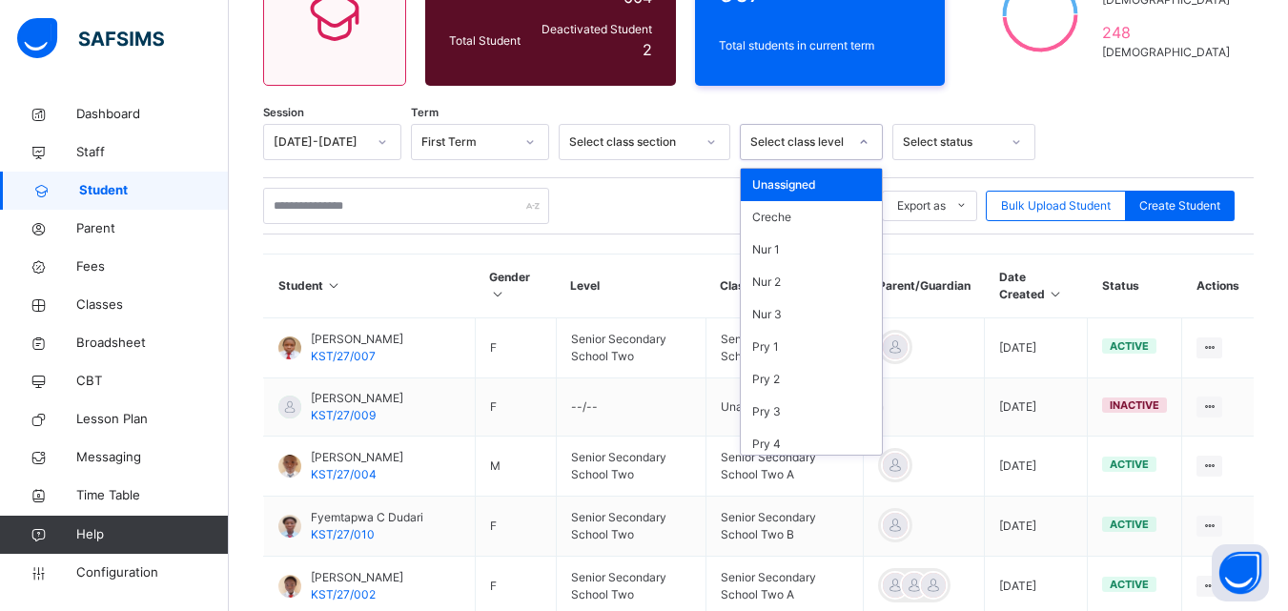
click at [810, 140] on div "Select class level" at bounding box center [799, 142] width 97 height 17
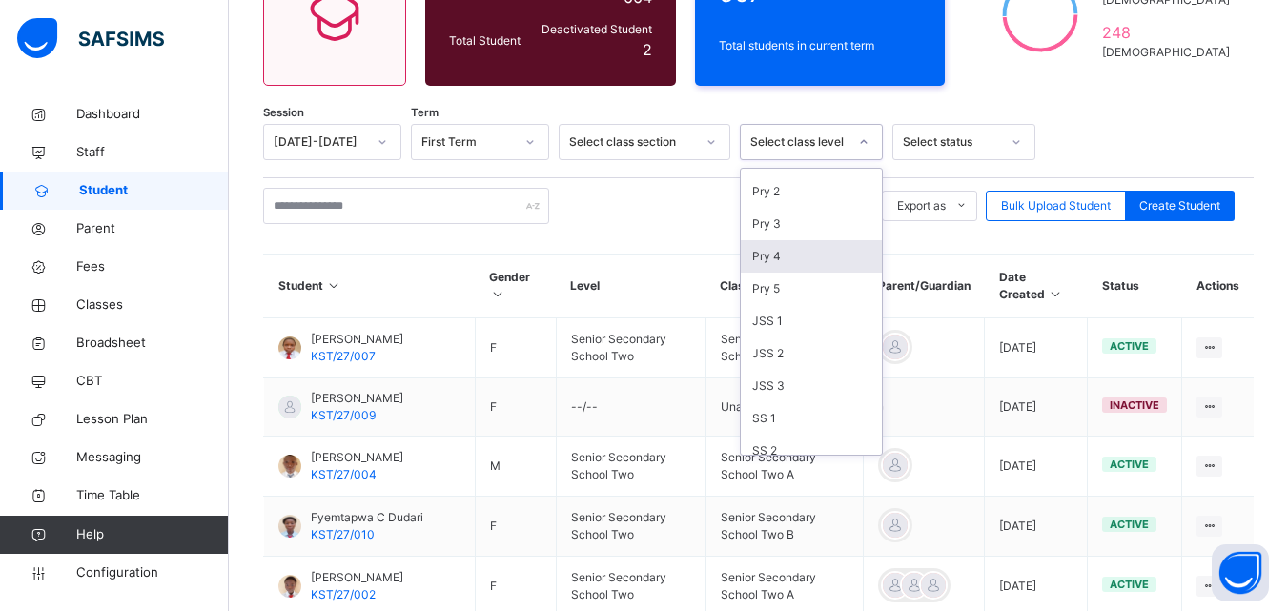
scroll to position [191, 0]
click at [772, 233] on div "Pry 3" at bounding box center [811, 221] width 141 height 32
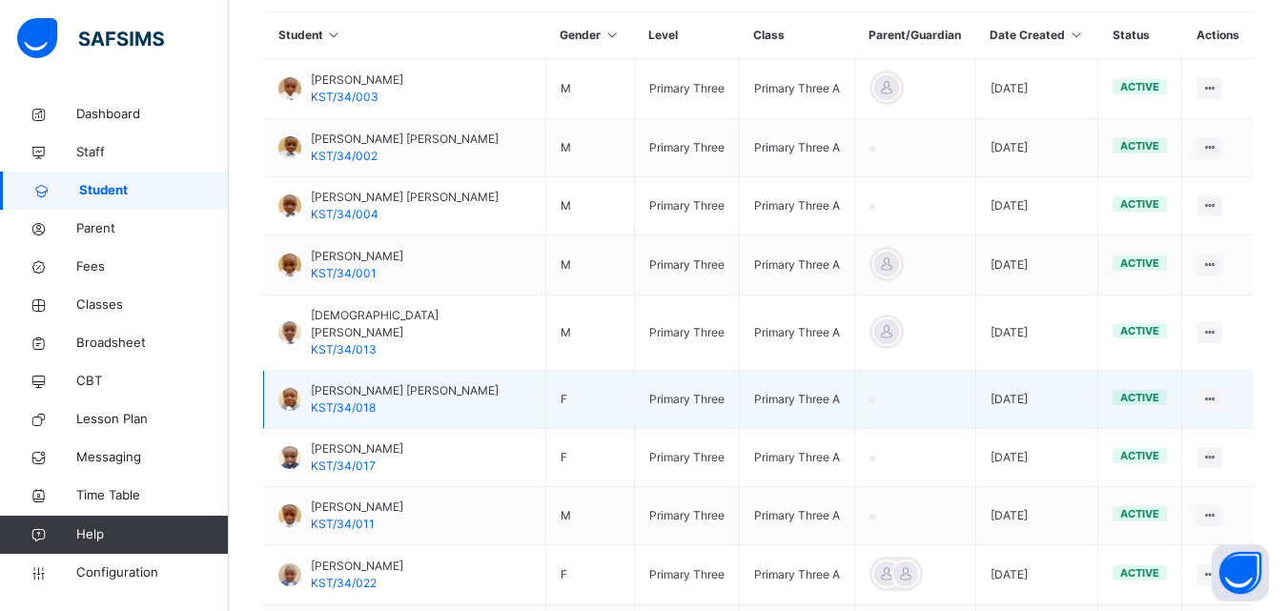
scroll to position [684, 0]
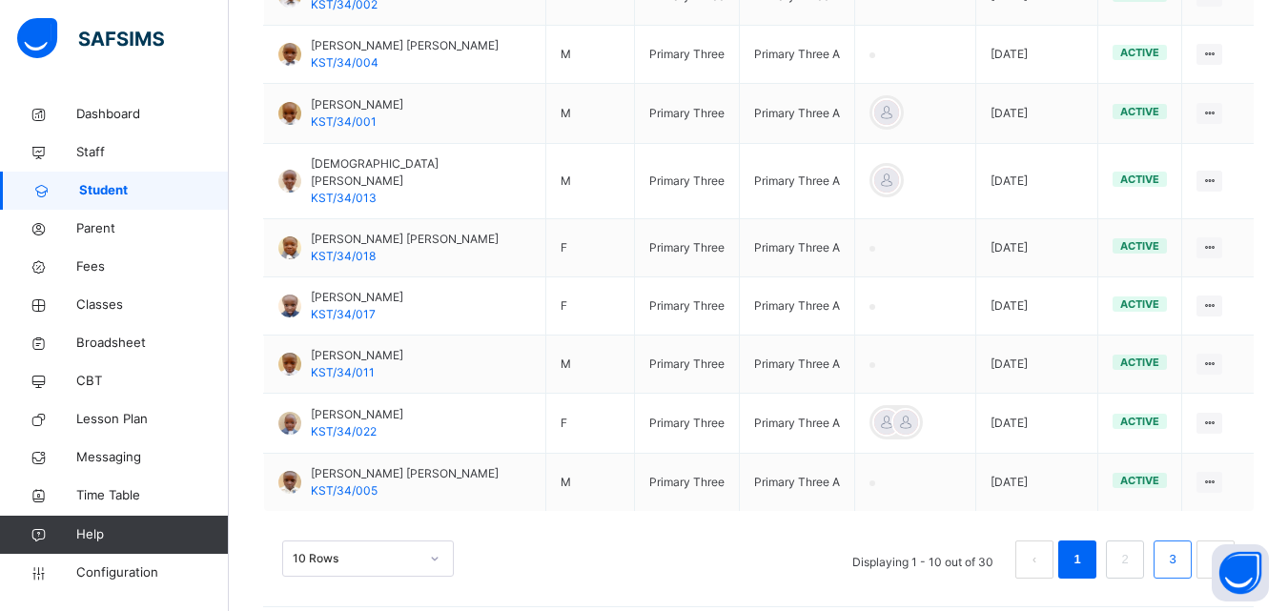
click at [1182, 547] on link "3" at bounding box center [1172, 559] width 18 height 25
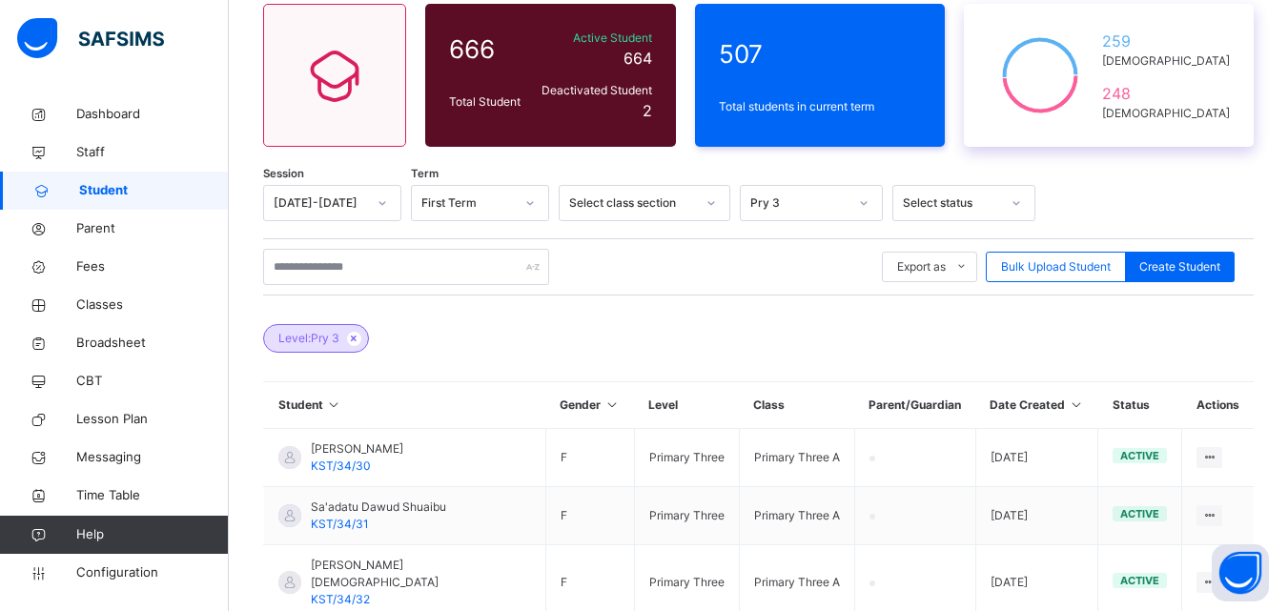
scroll to position [9, 0]
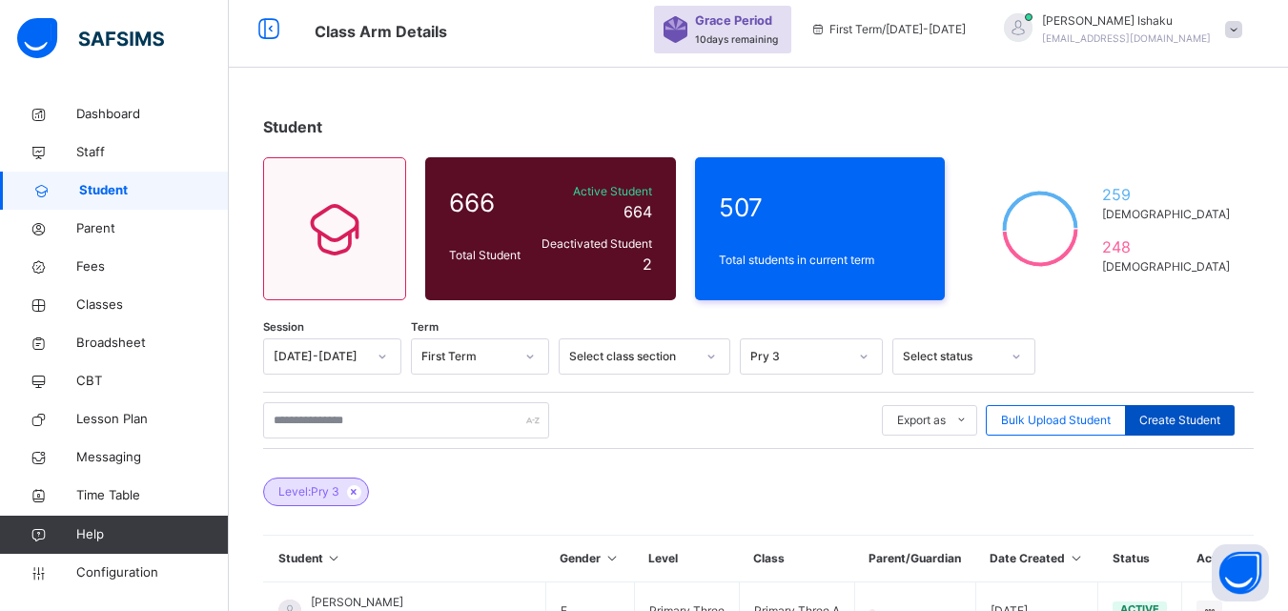
click at [1177, 422] on span "Create Student" at bounding box center [1180, 420] width 81 height 17
select select "**"
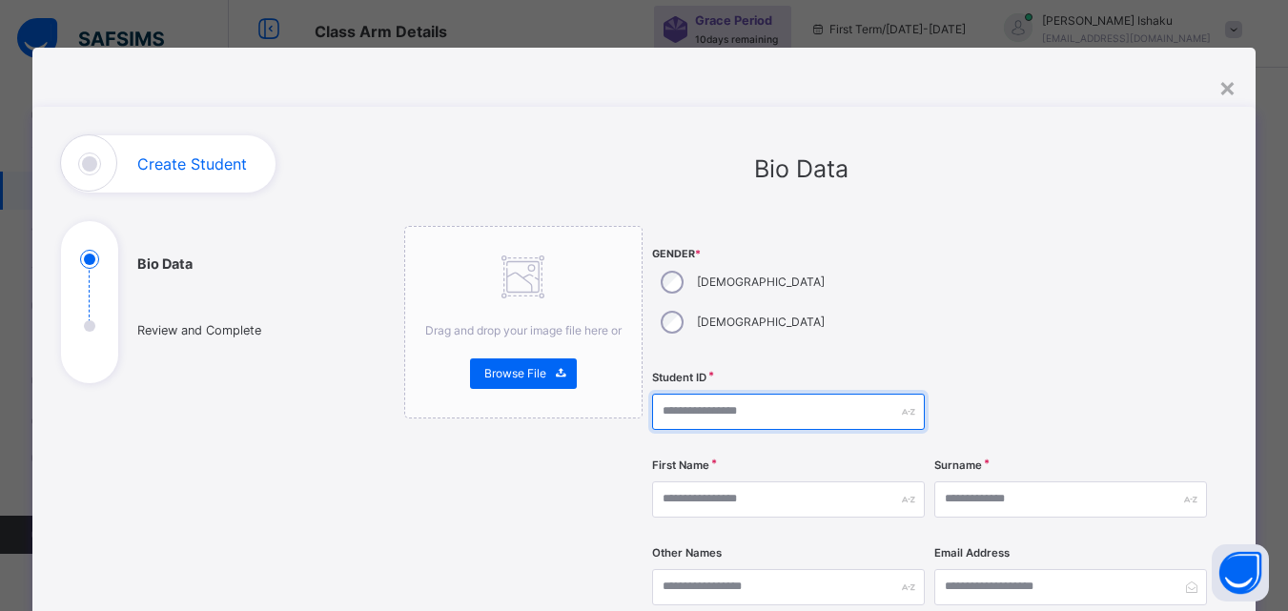
click at [689, 394] on input "text" at bounding box center [788, 412] width 273 height 36
type input "**********"
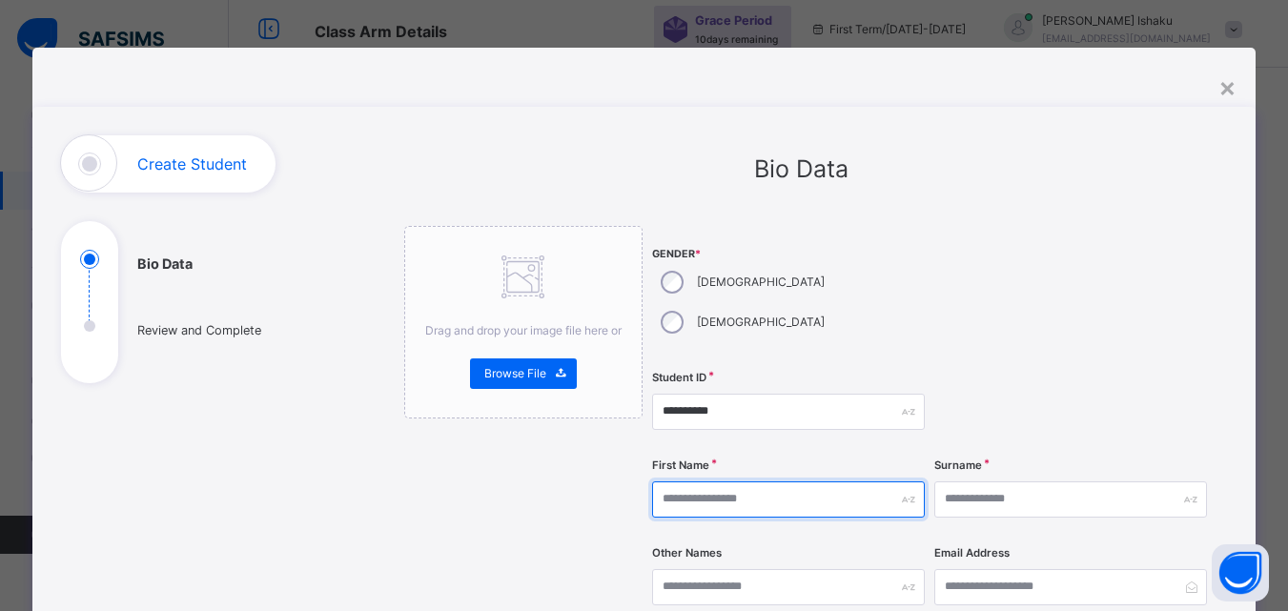
click at [782, 482] on input "text" at bounding box center [788, 500] width 273 height 36
type input "*******"
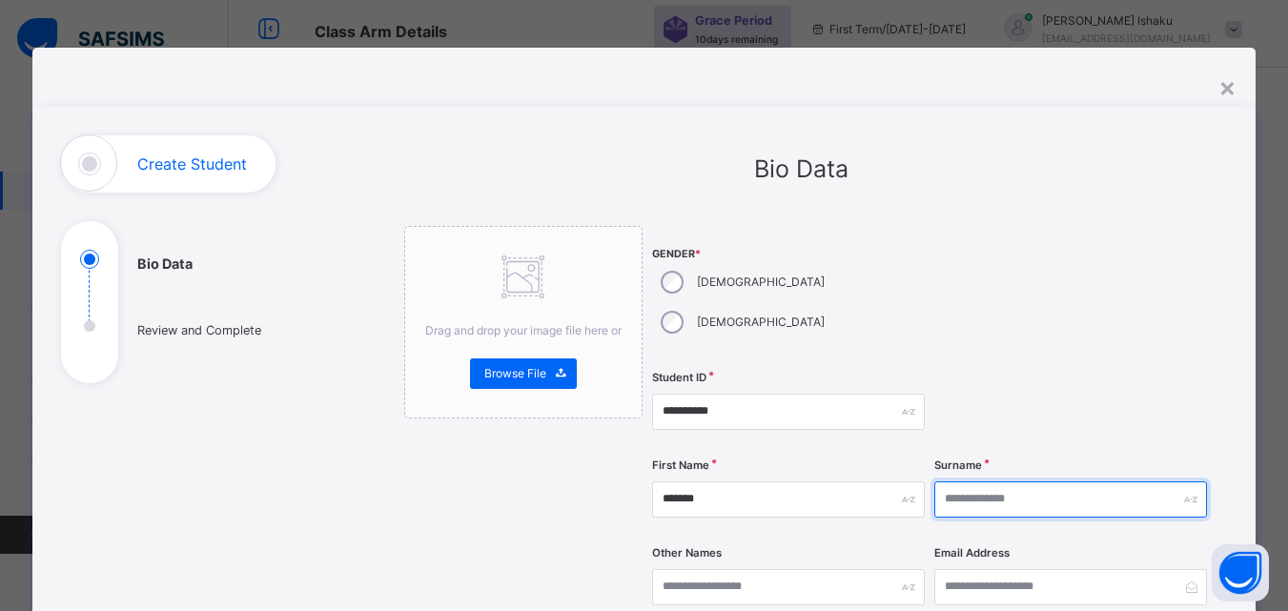
click at [1037, 482] on input "text" at bounding box center [1071, 500] width 273 height 36
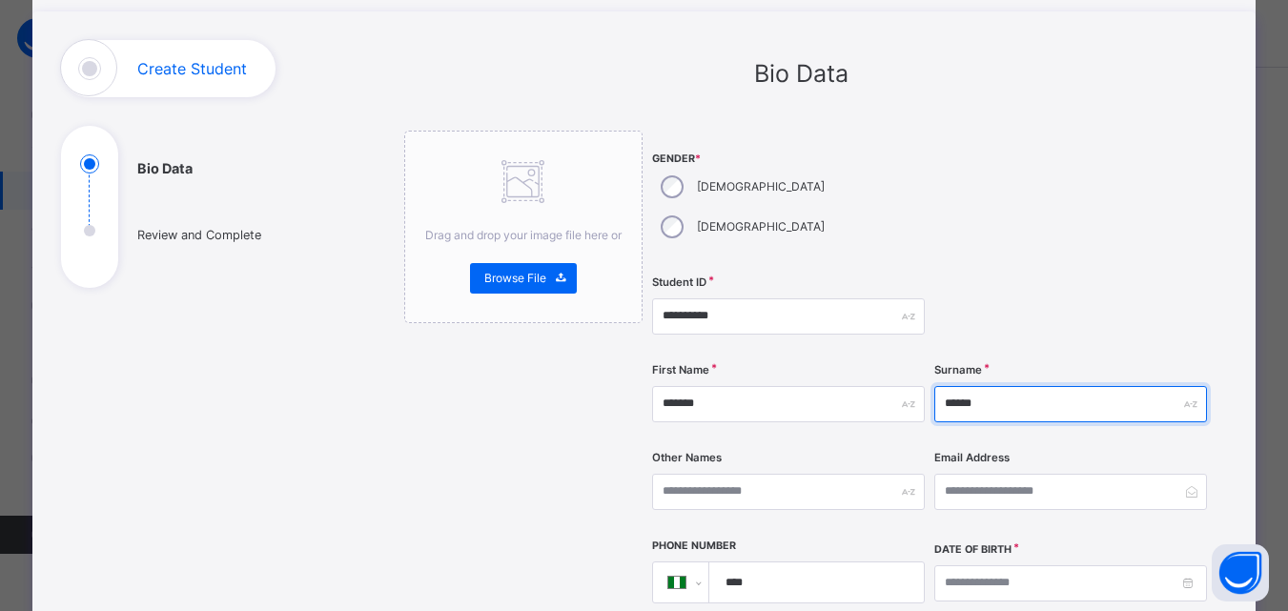
scroll to position [191, 0]
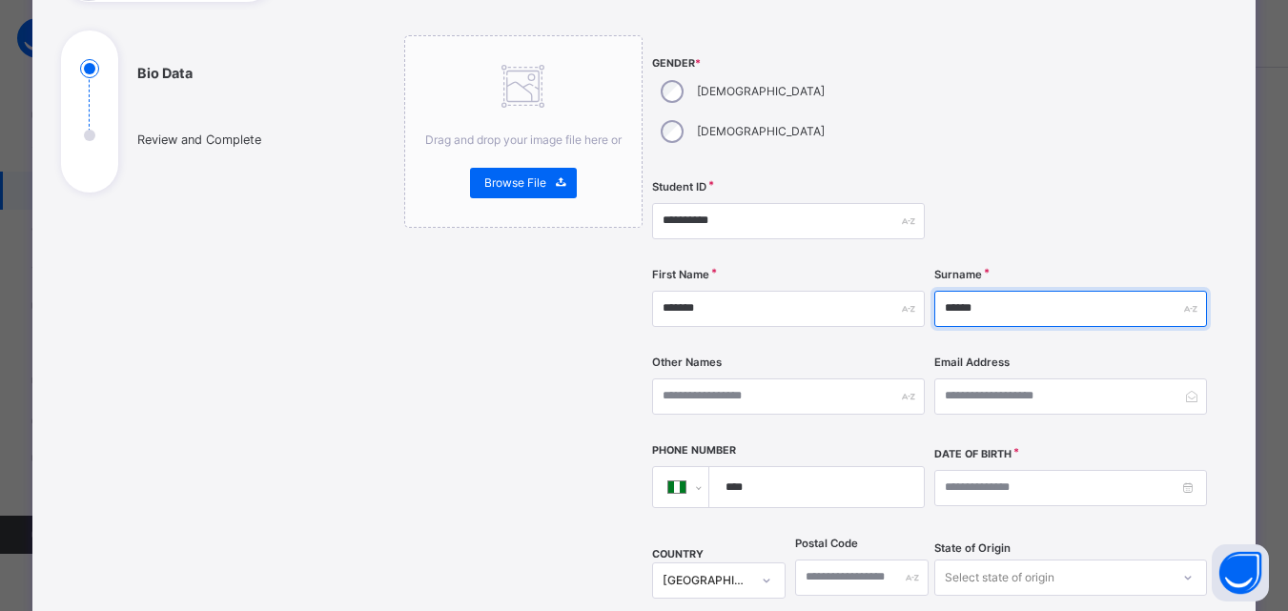
type input "******"
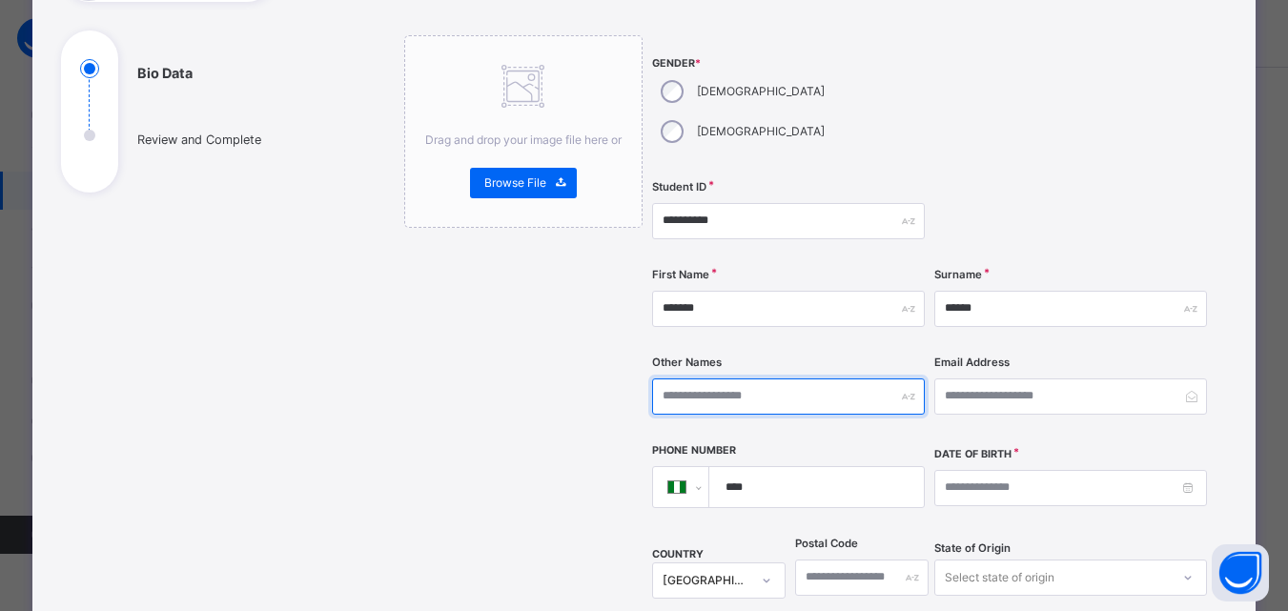
click at [711, 379] on input "text" at bounding box center [788, 397] width 273 height 36
type input "******"
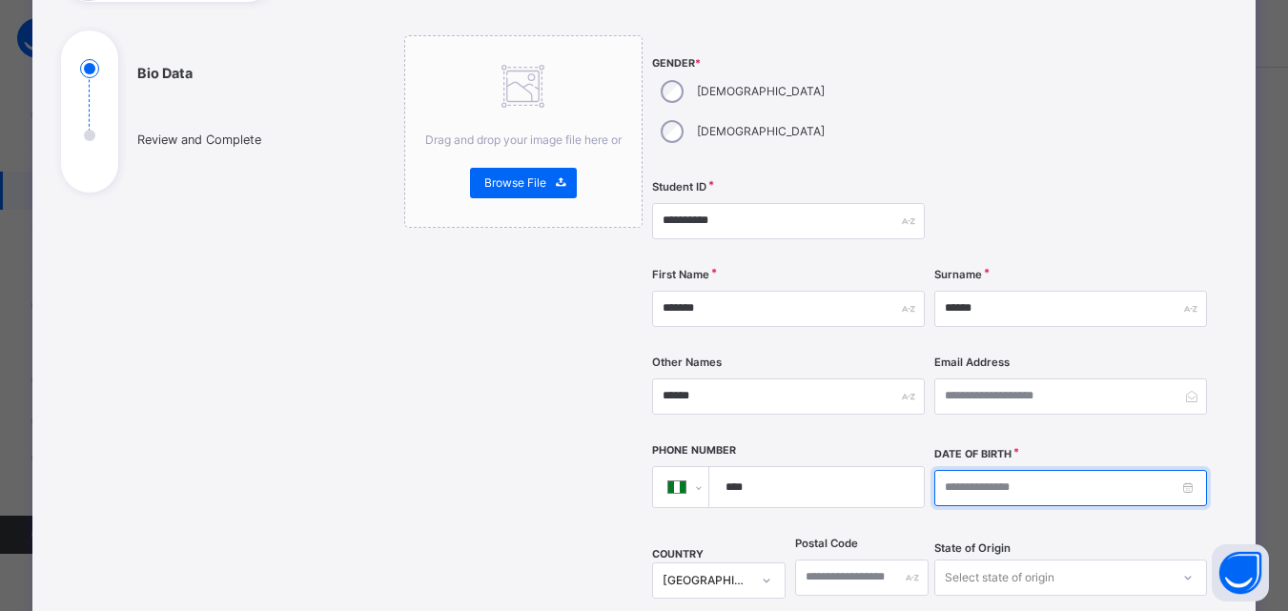
click at [952, 470] on input at bounding box center [1071, 488] width 273 height 36
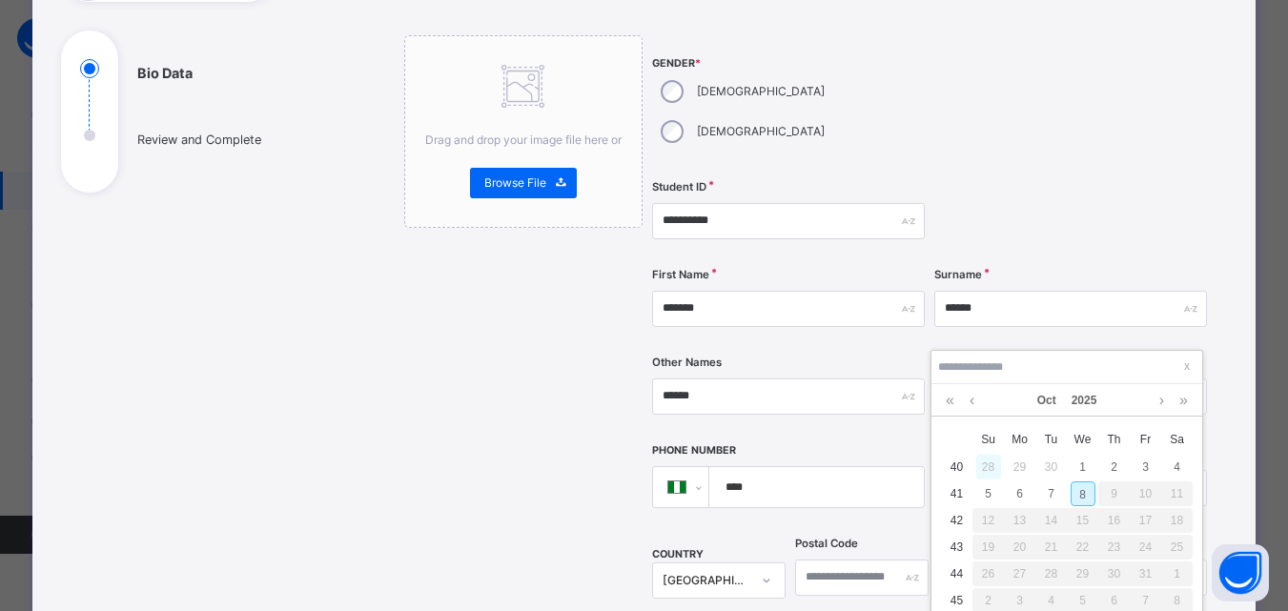
scroll to position [104, 0]
click at [969, 394] on link at bounding box center [972, 393] width 14 height 32
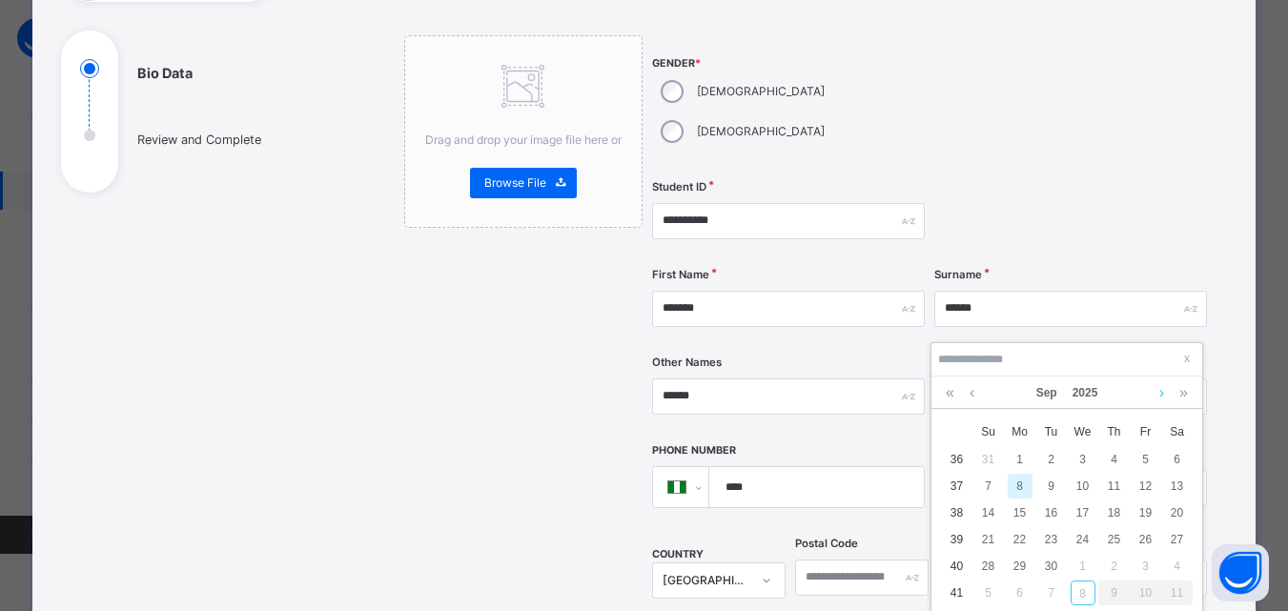
click at [1158, 392] on link at bounding box center [1162, 393] width 14 height 32
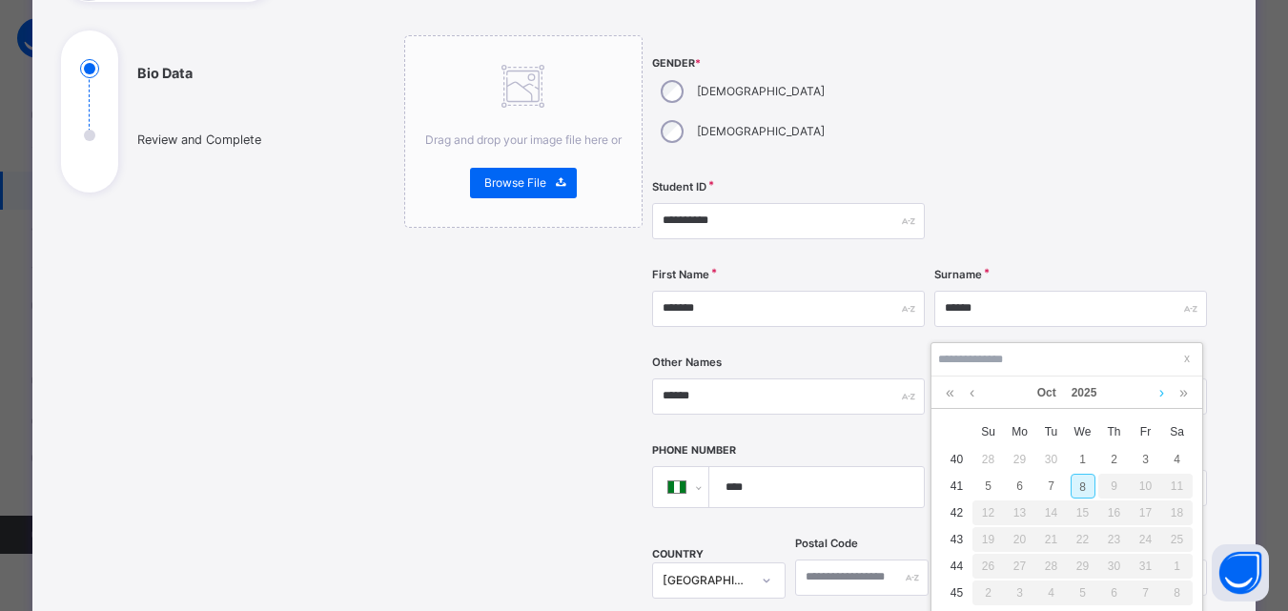
click at [1158, 392] on link at bounding box center [1162, 393] width 14 height 32
click at [949, 397] on link at bounding box center [950, 393] width 18 height 32
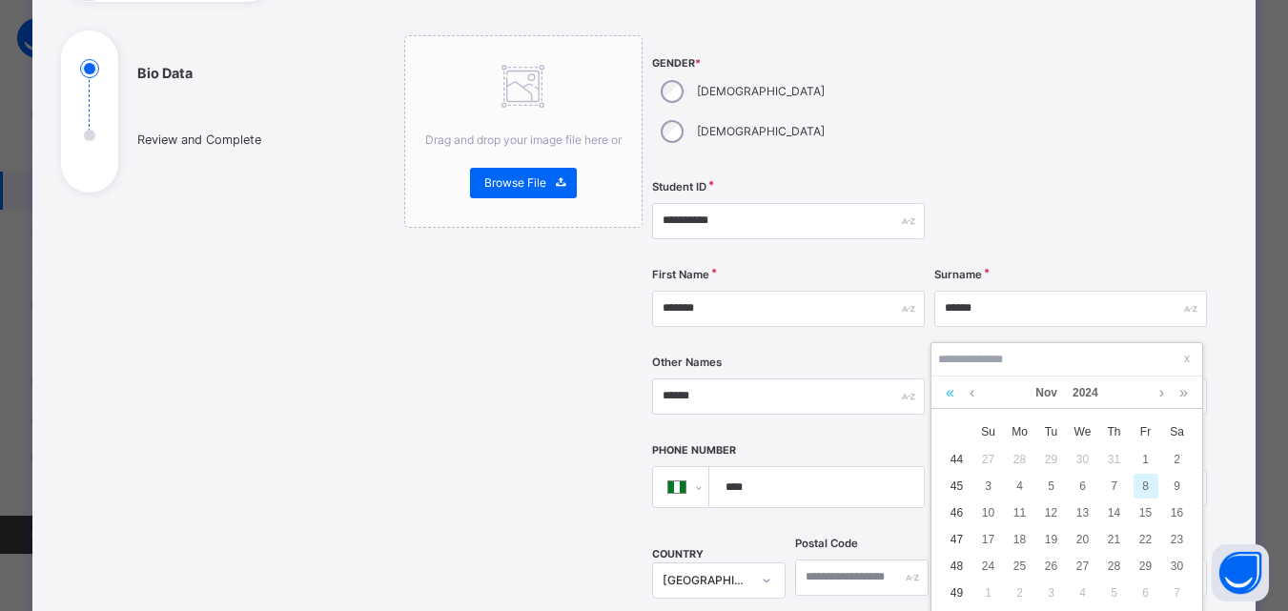
click at [950, 395] on link at bounding box center [950, 393] width 18 height 32
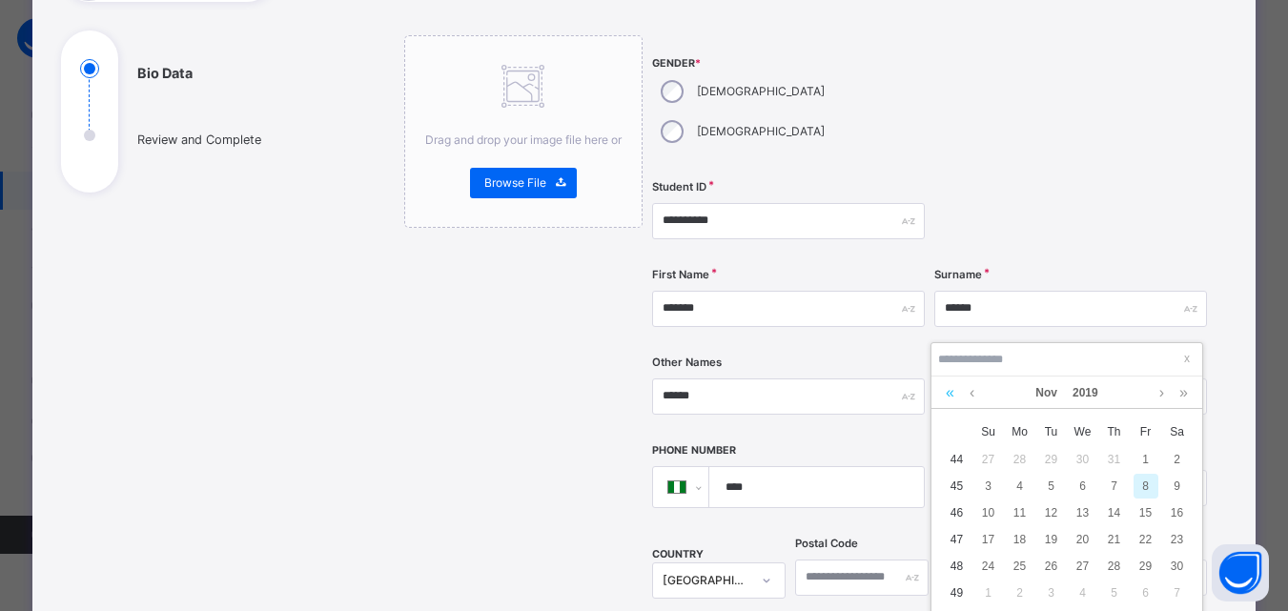
click at [950, 394] on link at bounding box center [950, 393] width 18 height 32
click at [1123, 565] on div "30" at bounding box center [1114, 566] width 25 height 25
type input "**********"
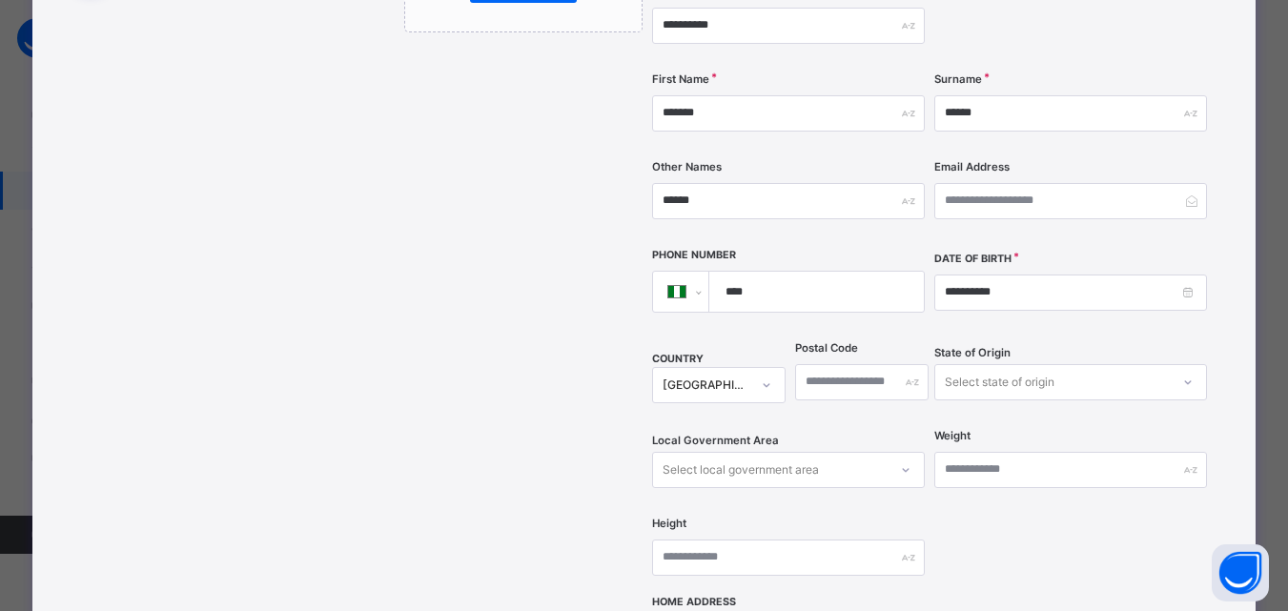
scroll to position [668, 0]
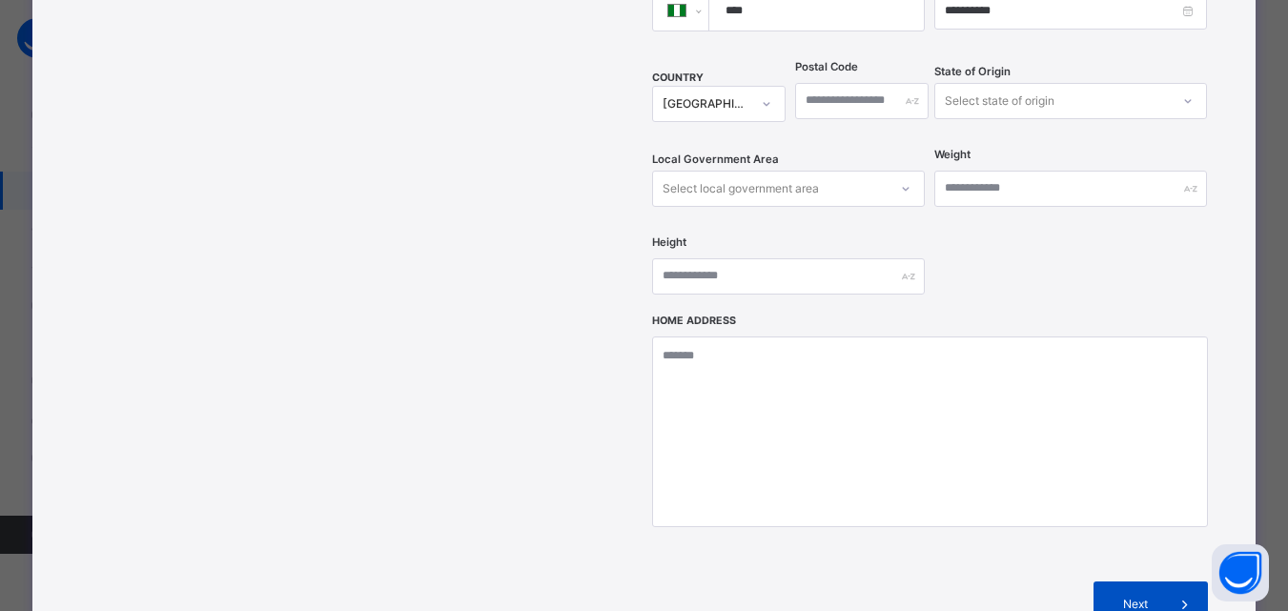
click at [1133, 596] on span "Next" at bounding box center [1135, 604] width 54 height 17
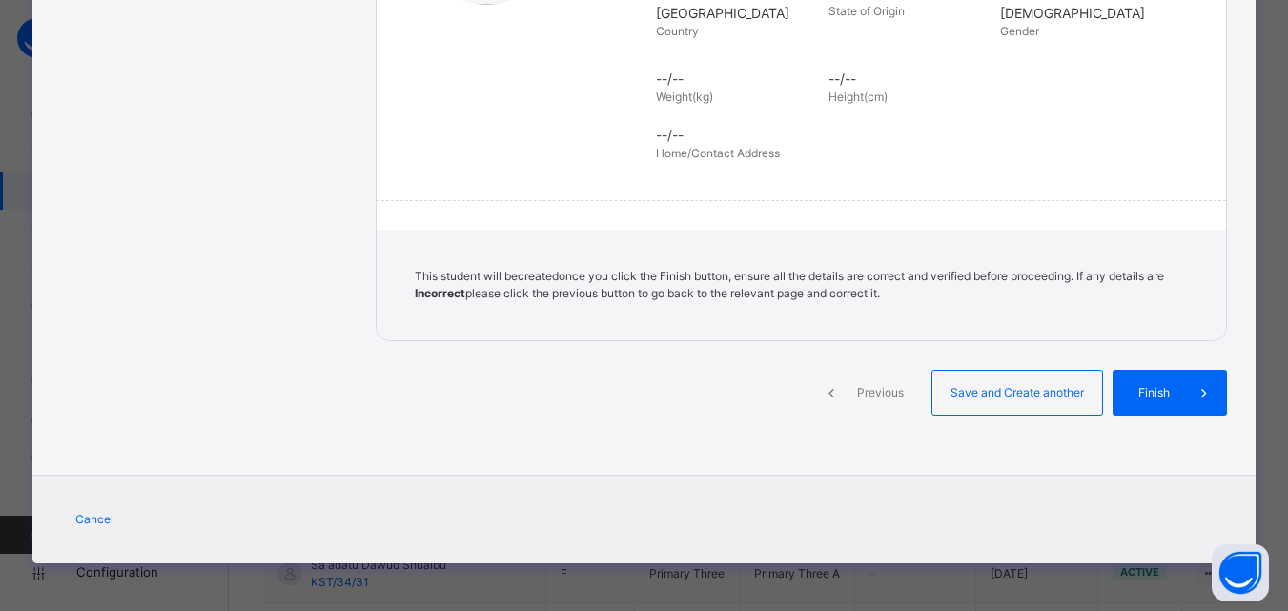
scroll to position [438, 0]
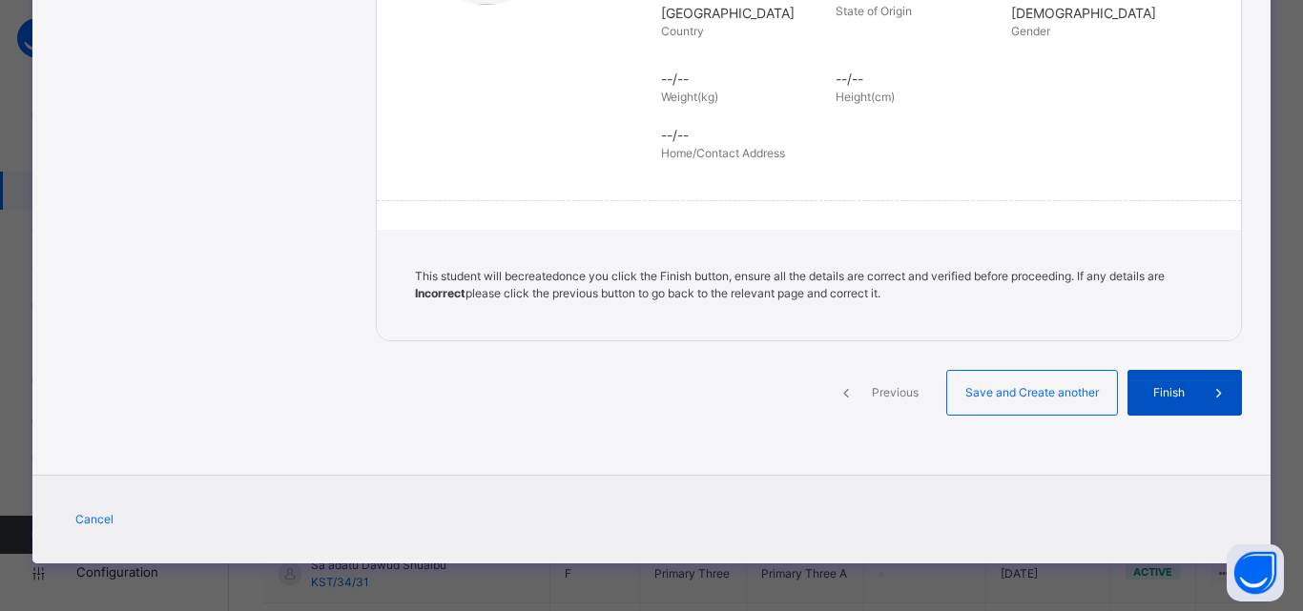
click at [1161, 401] on span "Finish" at bounding box center [1168, 392] width 54 height 17
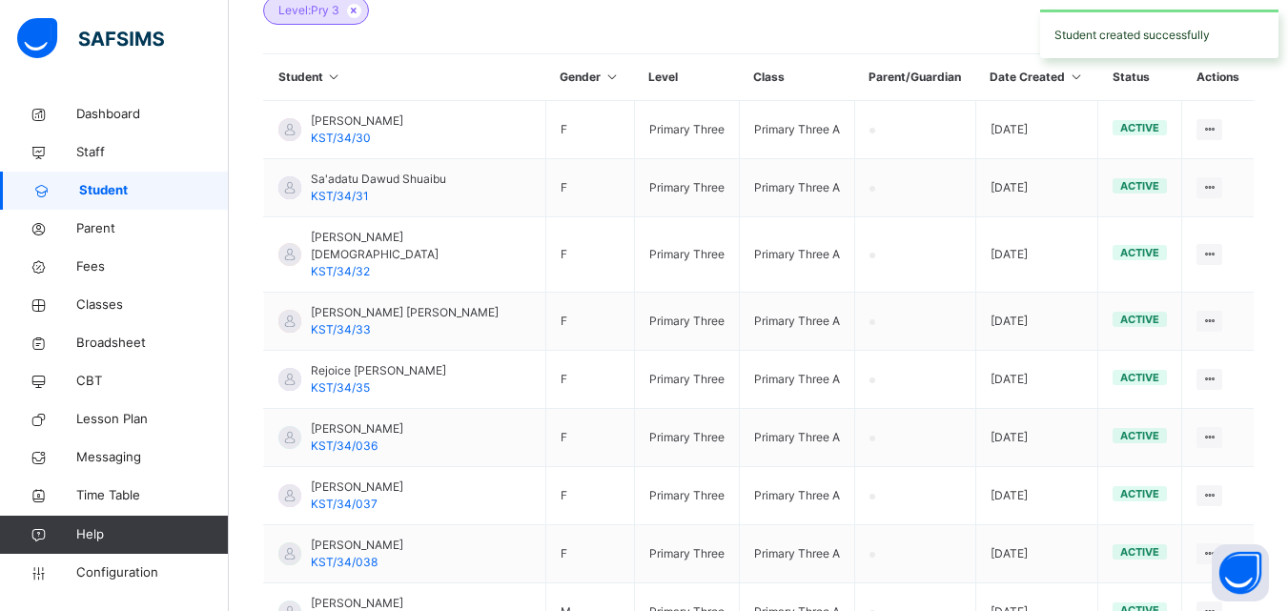
scroll to position [295, 0]
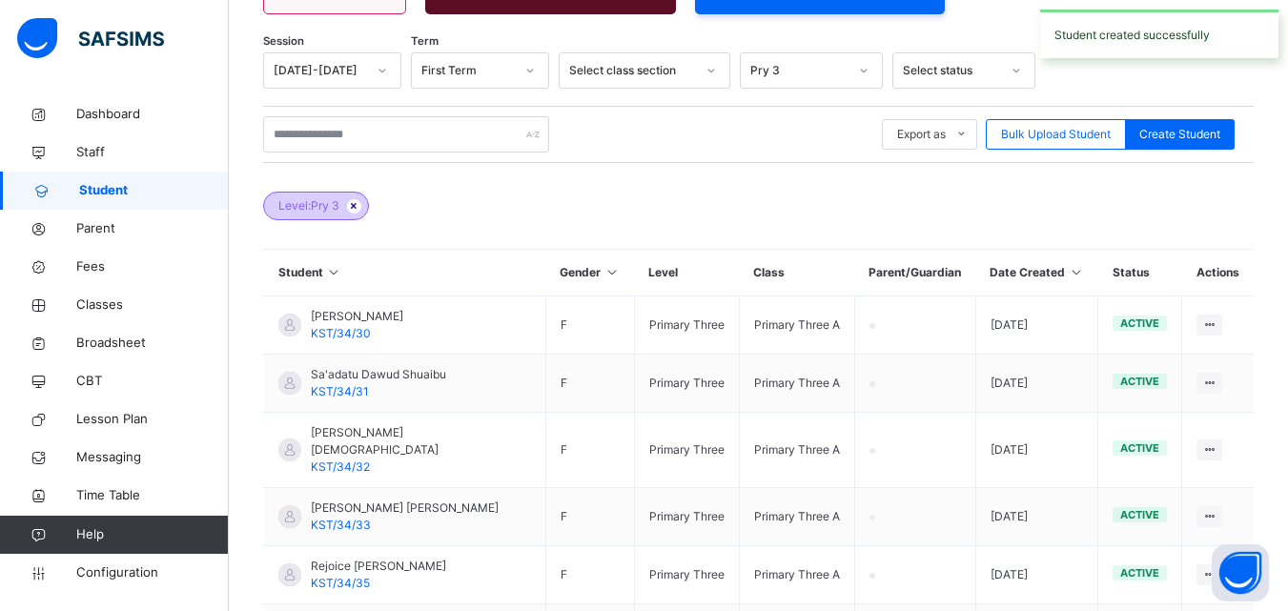
click at [358, 204] on icon at bounding box center [354, 205] width 16 height 11
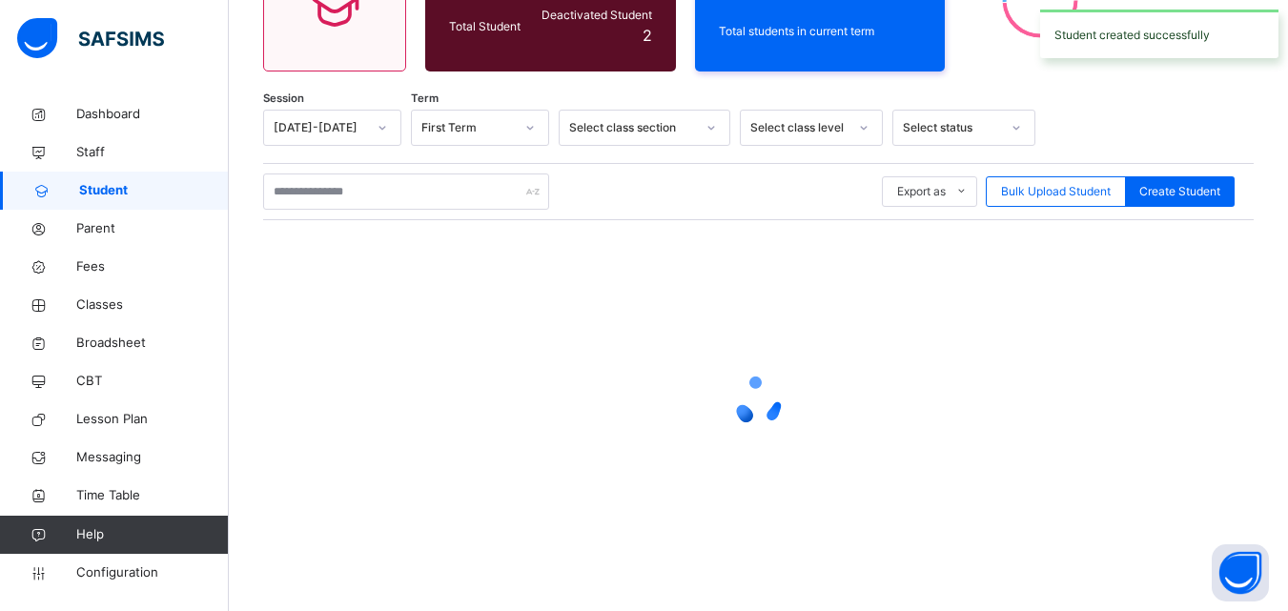
scroll to position [237, 0]
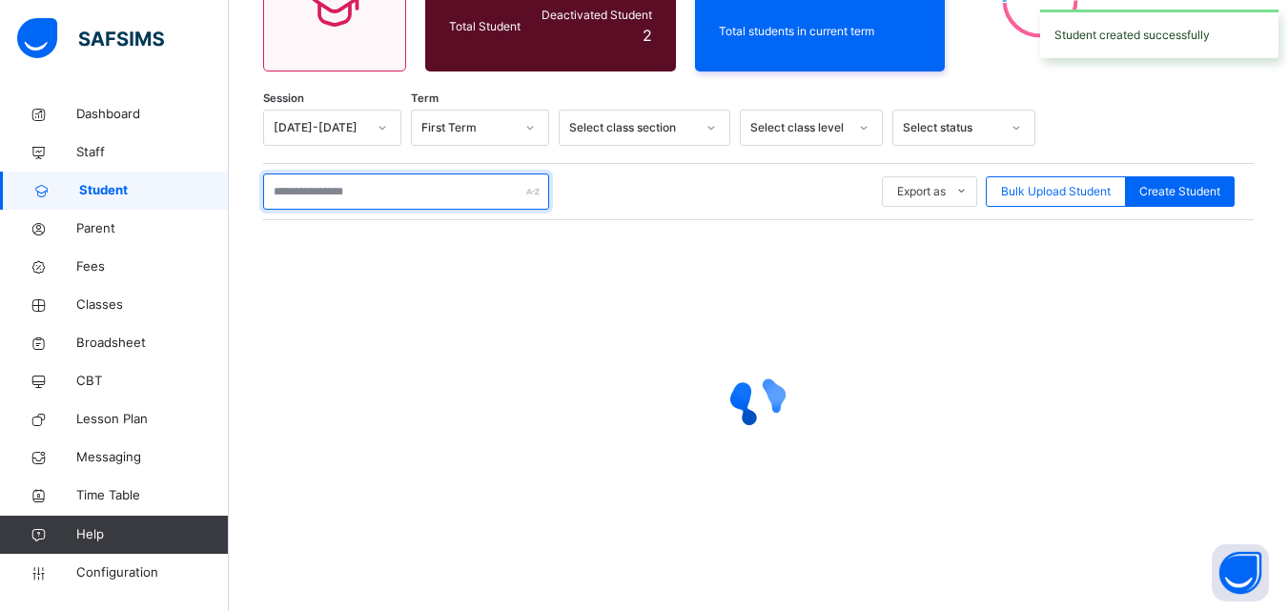
click at [356, 198] on input "text" at bounding box center [406, 192] width 286 height 36
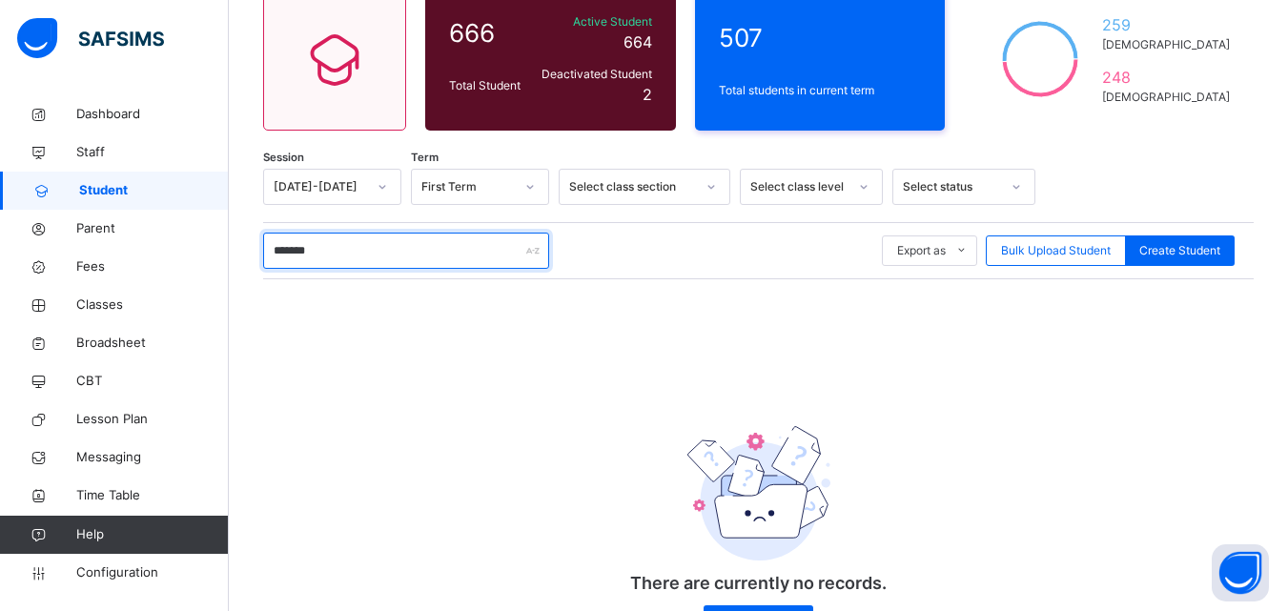
scroll to position [157, 0]
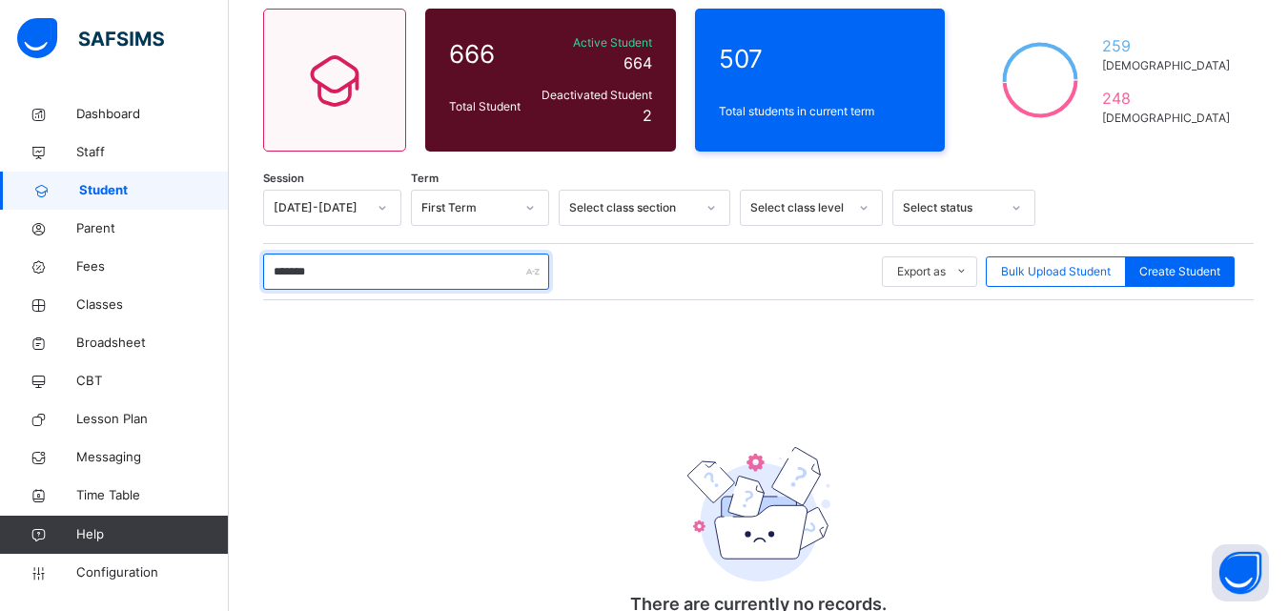
click at [406, 279] on input "*******" at bounding box center [406, 272] width 286 height 36
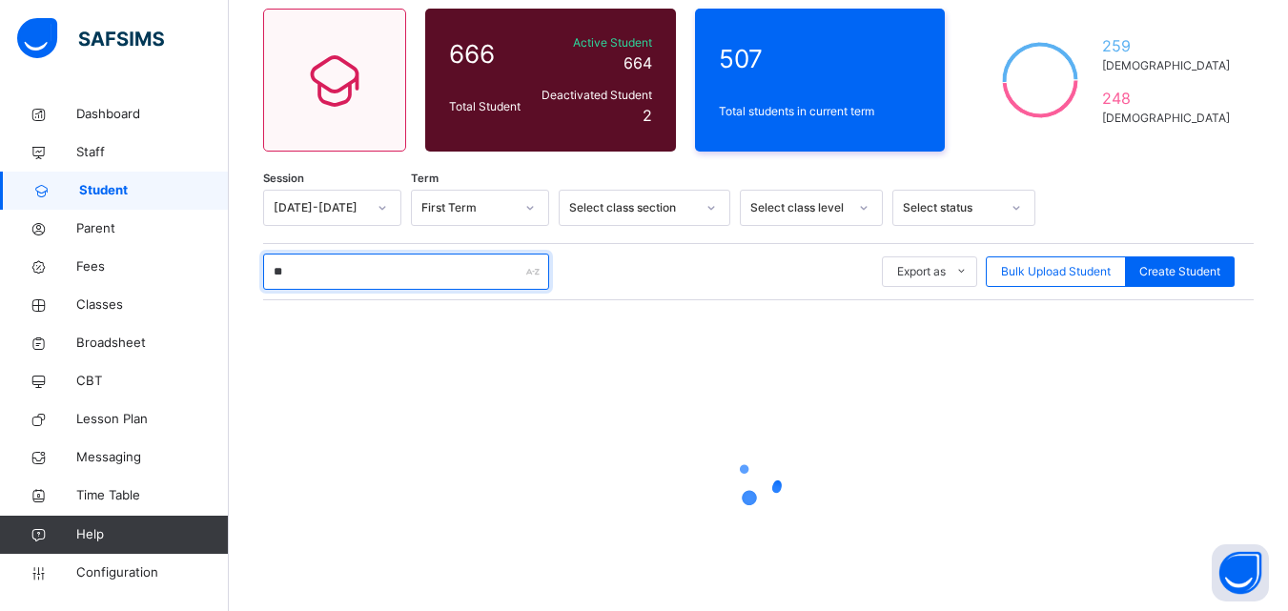
type input "*"
type input "******"
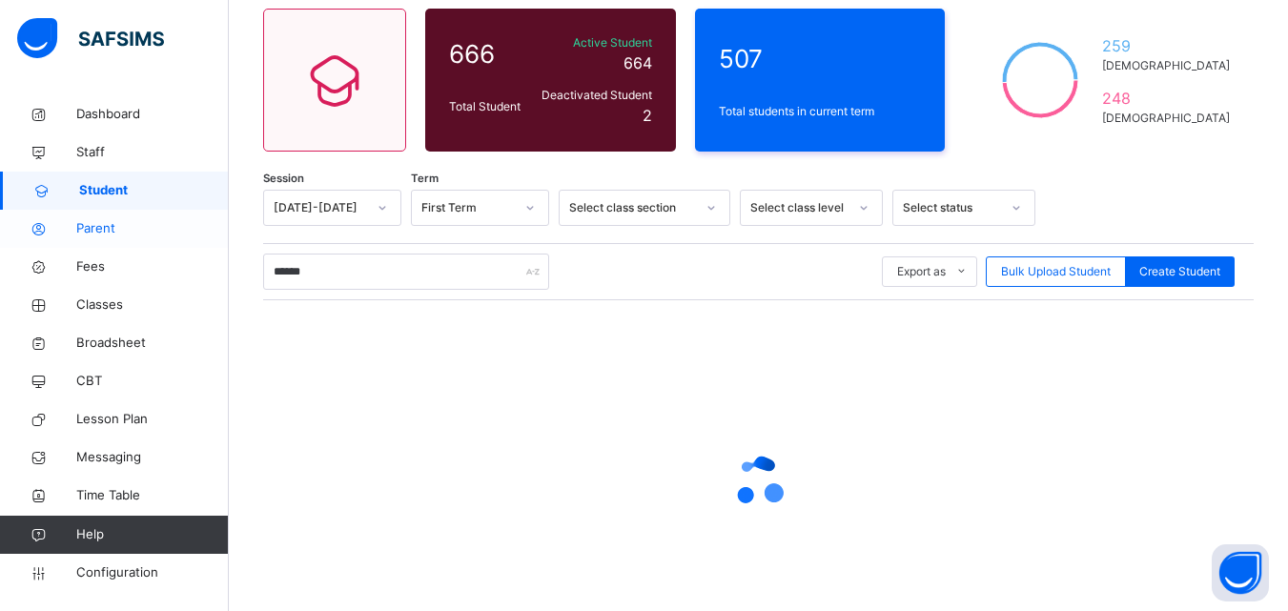
drag, startPoint x: 72, startPoint y: 237, endPoint x: 79, endPoint y: 227, distance: 13.0
click at [72, 237] on link "Parent" at bounding box center [114, 229] width 229 height 38
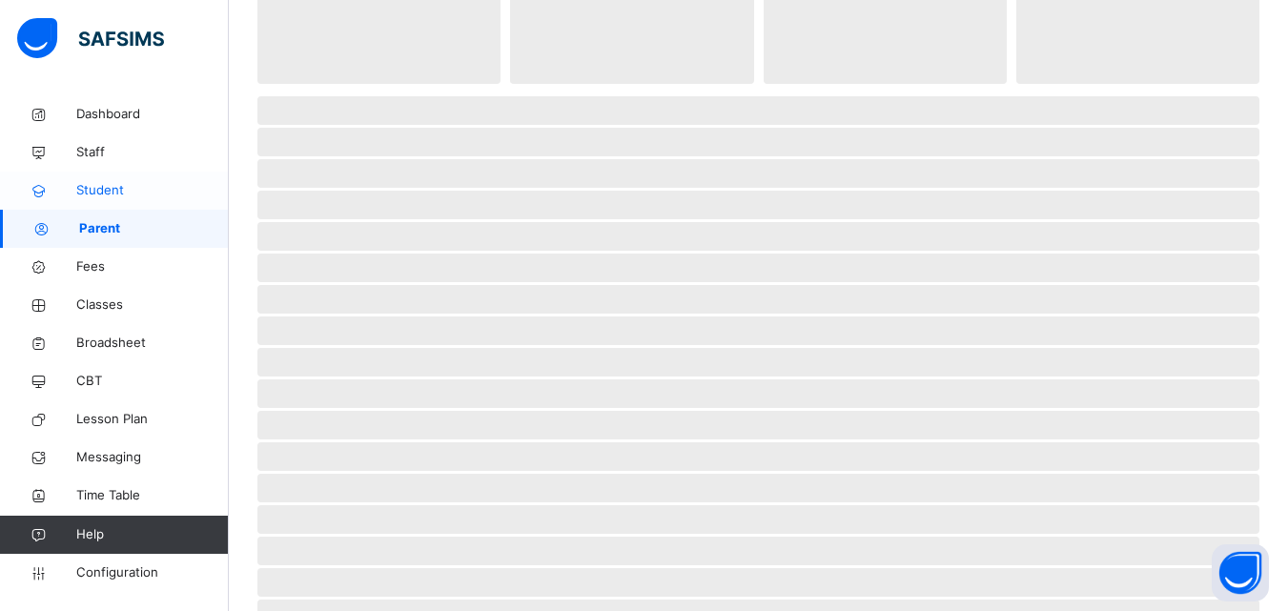
click at [93, 192] on span "Student" at bounding box center [152, 190] width 153 height 19
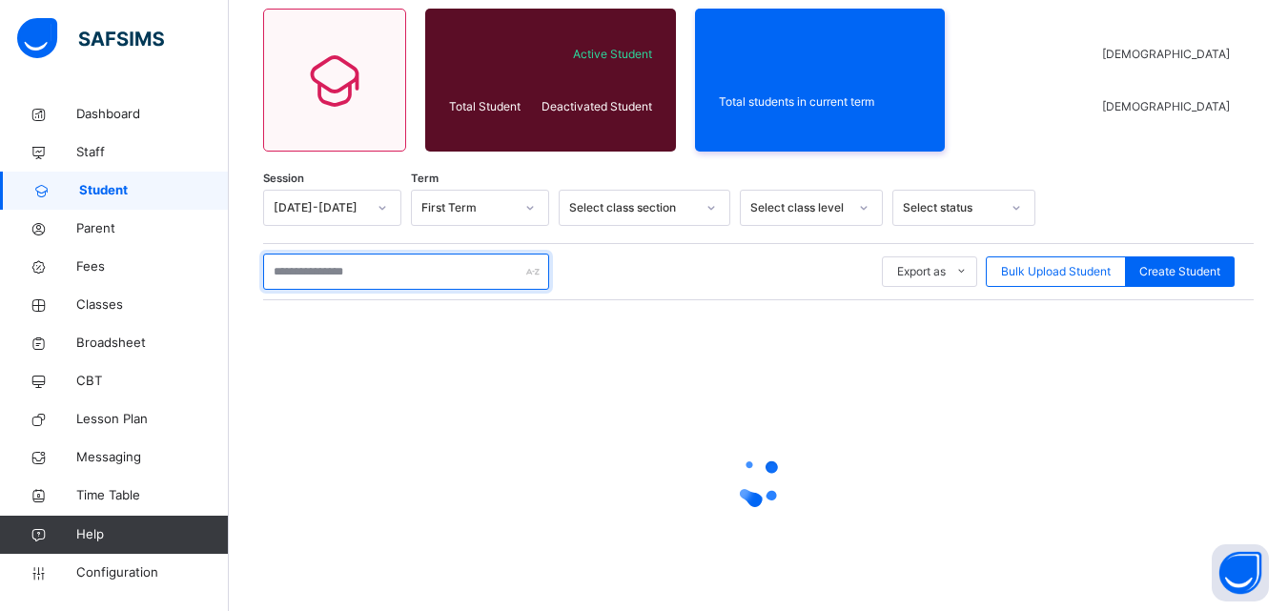
click at [272, 271] on input "text" at bounding box center [406, 272] width 286 height 36
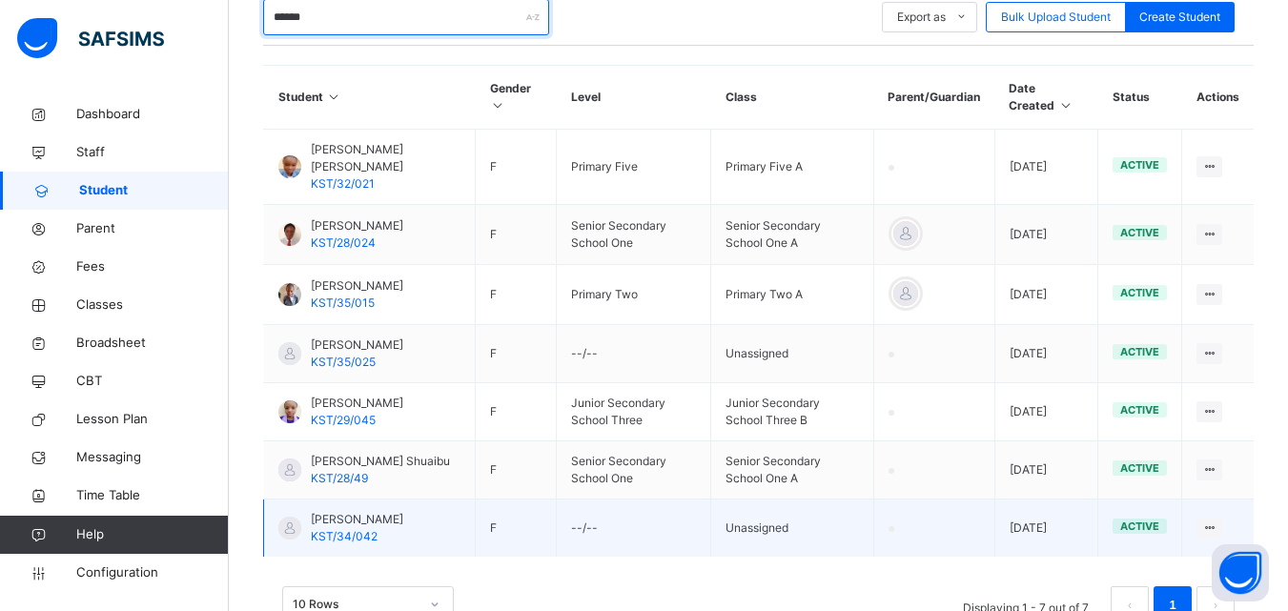
scroll to position [507, 0]
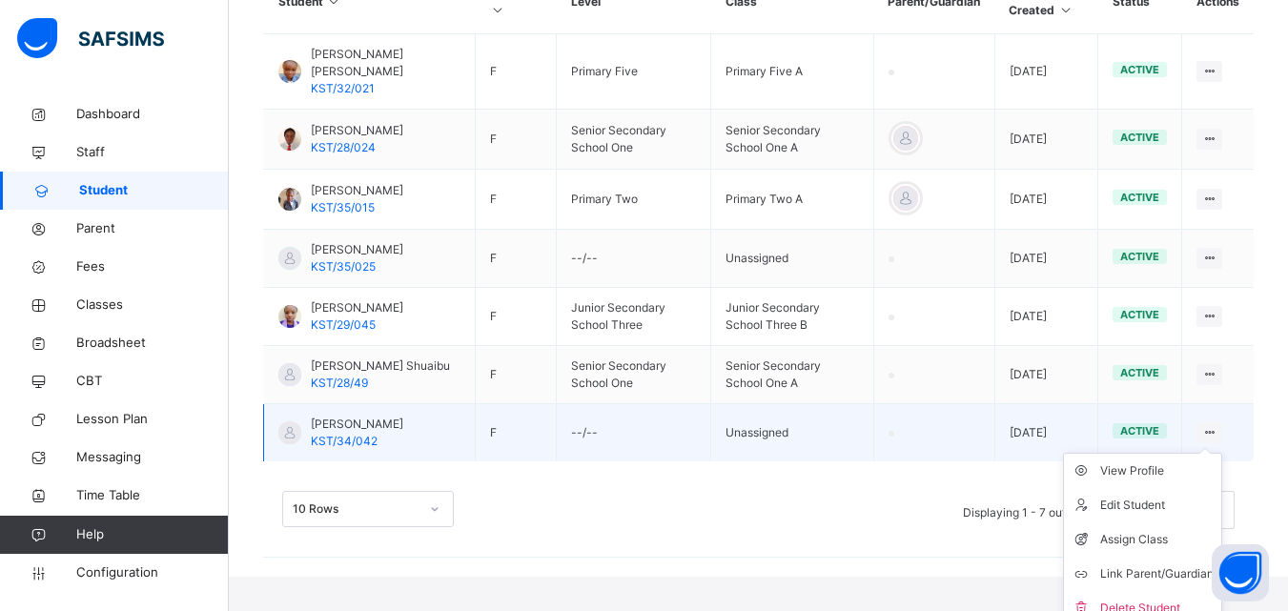
type input "******"
click at [1218, 440] on icon at bounding box center [1210, 432] width 16 height 14
click at [1158, 549] on div "Assign Class" at bounding box center [1156, 539] width 113 height 19
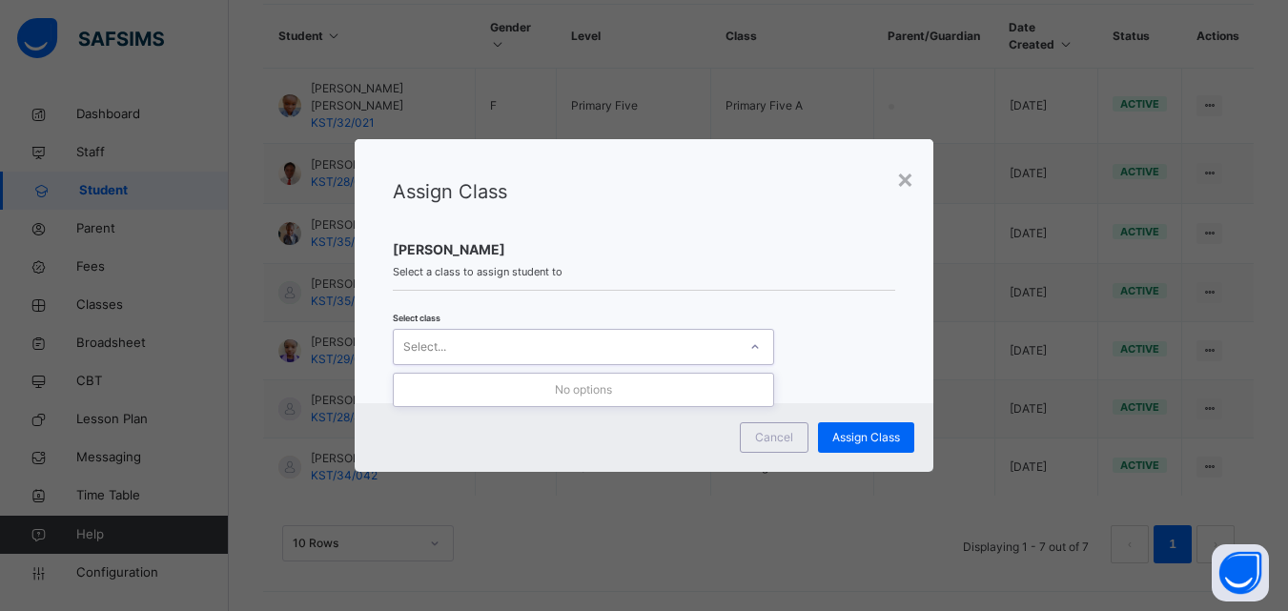
click at [601, 360] on div "Select..." at bounding box center [565, 347] width 343 height 30
drag, startPoint x: 664, startPoint y: 331, endPoint x: 662, endPoint y: 345, distance: 14.4
click at [665, 339] on div "Select..." at bounding box center [583, 347] width 381 height 36
click at [655, 350] on div "Select..." at bounding box center [565, 347] width 343 height 30
click at [911, 179] on div "×" at bounding box center [905, 178] width 18 height 40
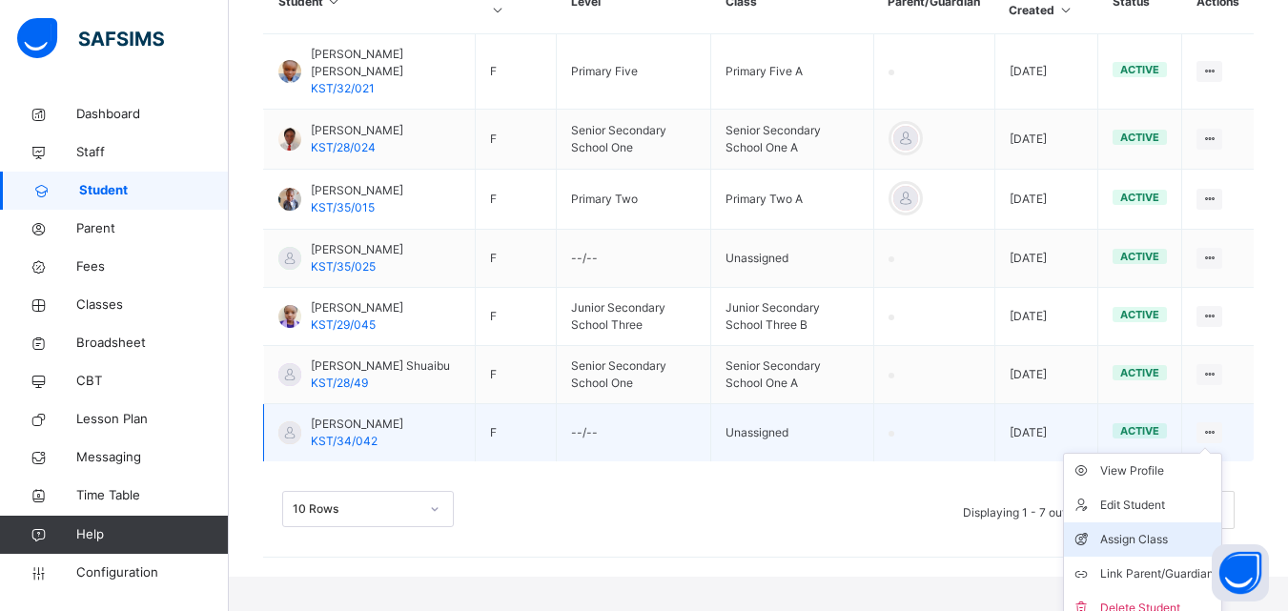
click at [1165, 549] on div "Assign Class" at bounding box center [1156, 539] width 113 height 19
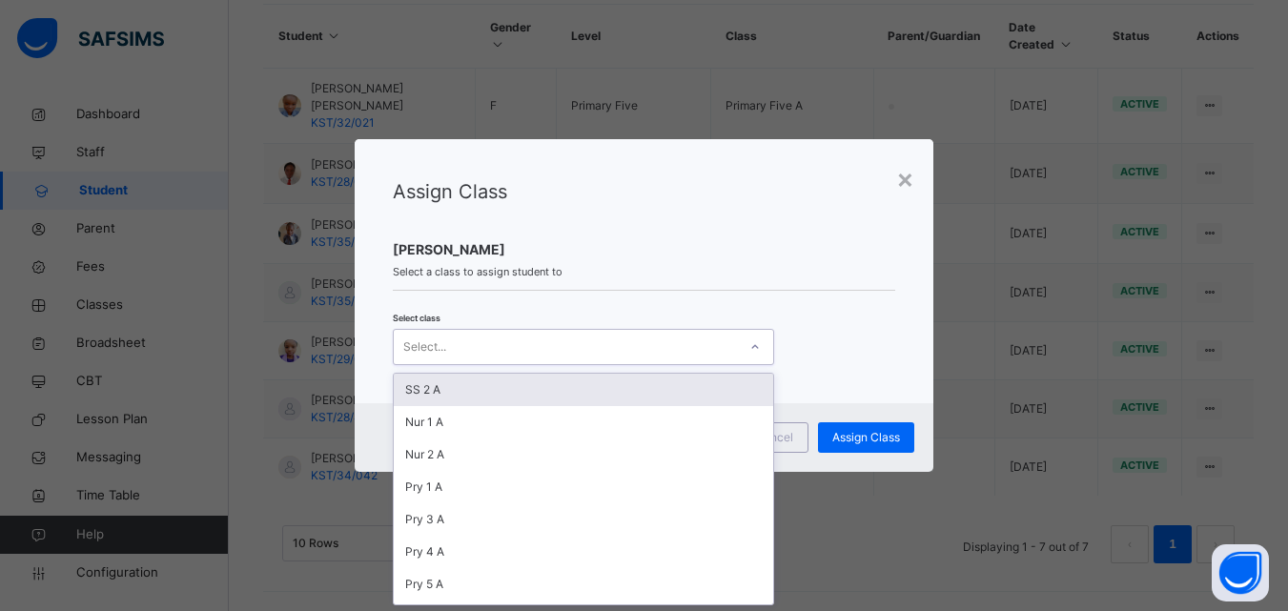
click at [732, 339] on div "Select..." at bounding box center [565, 347] width 343 height 30
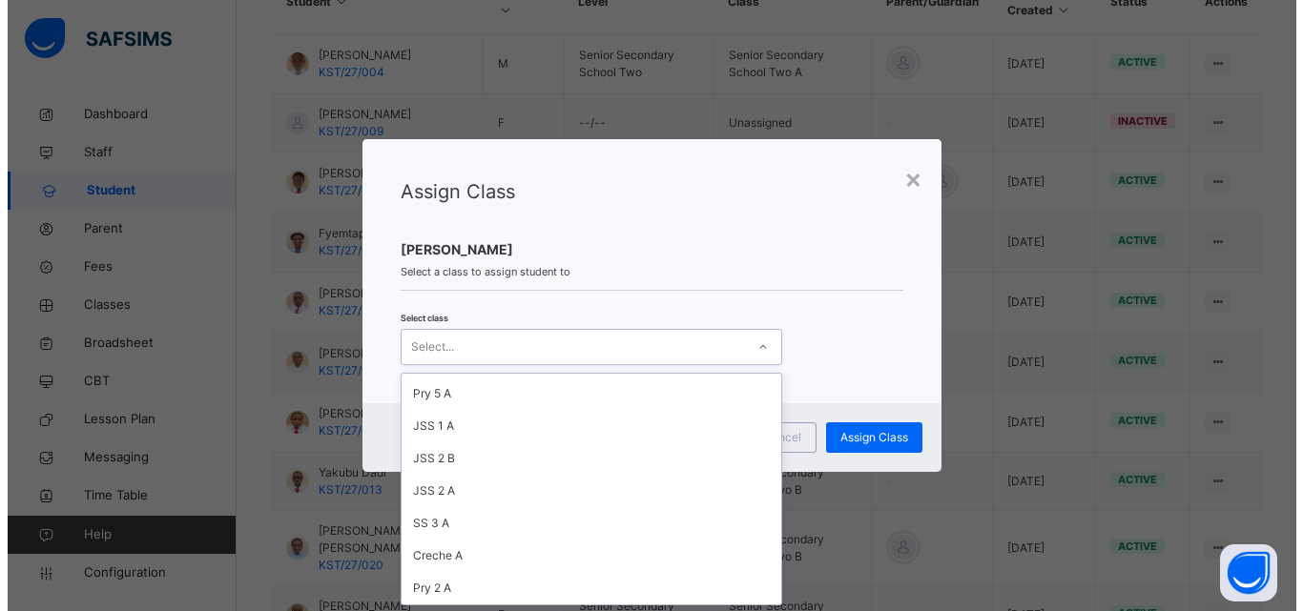
scroll to position [95, 0]
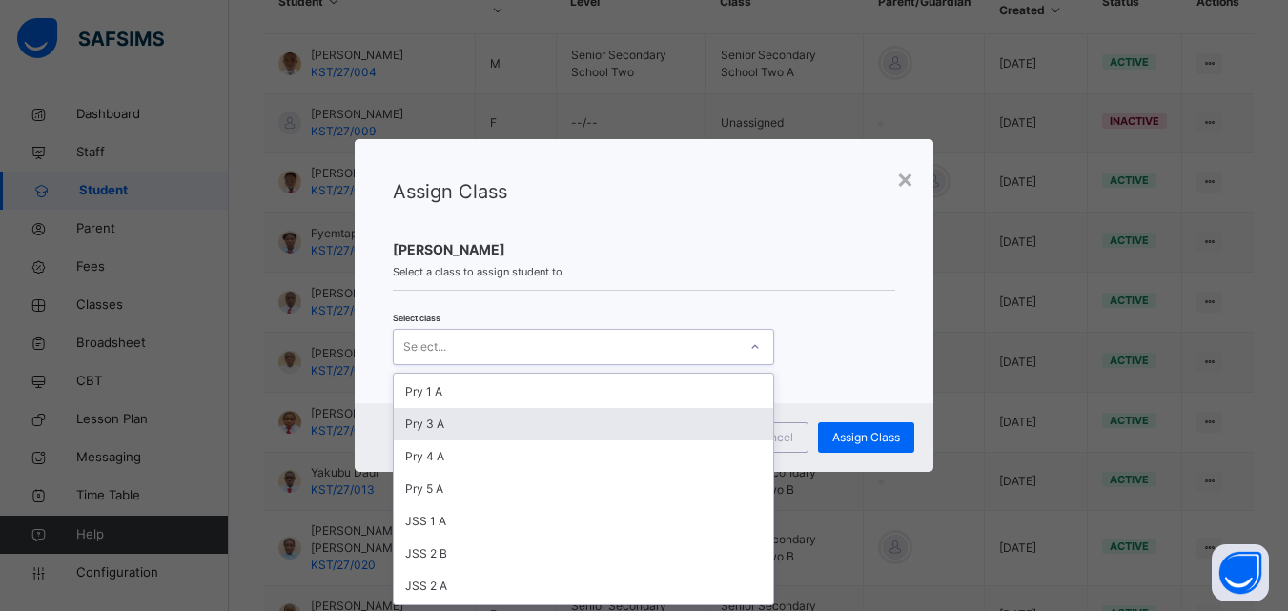
click at [461, 424] on div "Pry 3 A" at bounding box center [584, 424] width 380 height 32
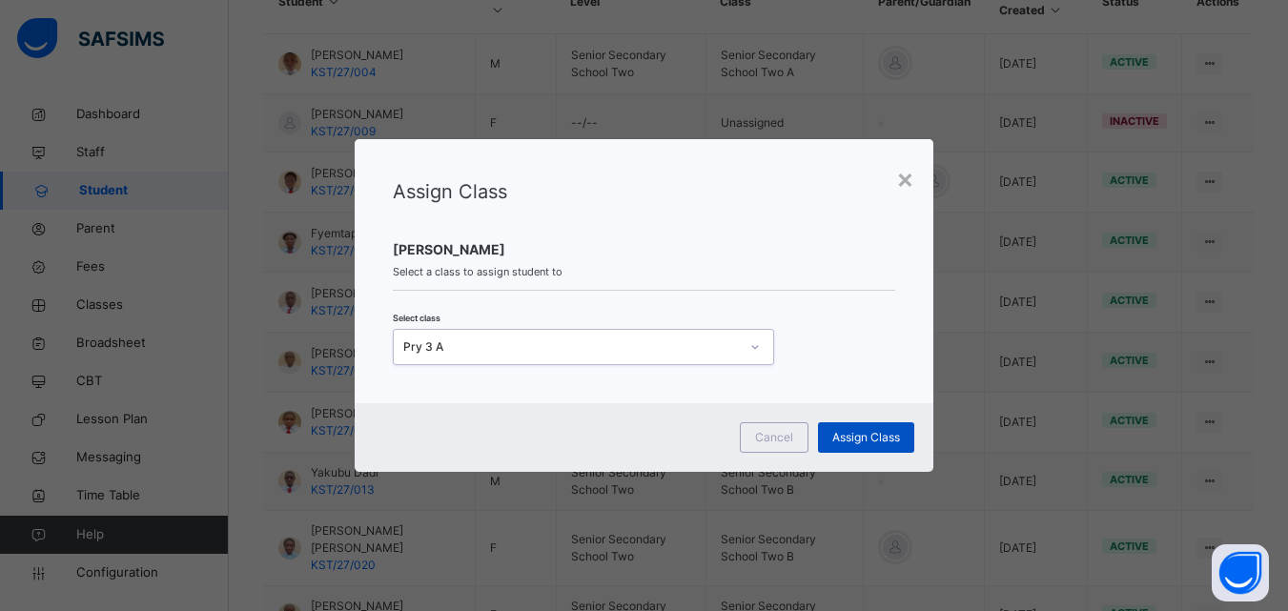
click at [895, 435] on span "Assign Class" at bounding box center [867, 437] width 68 height 17
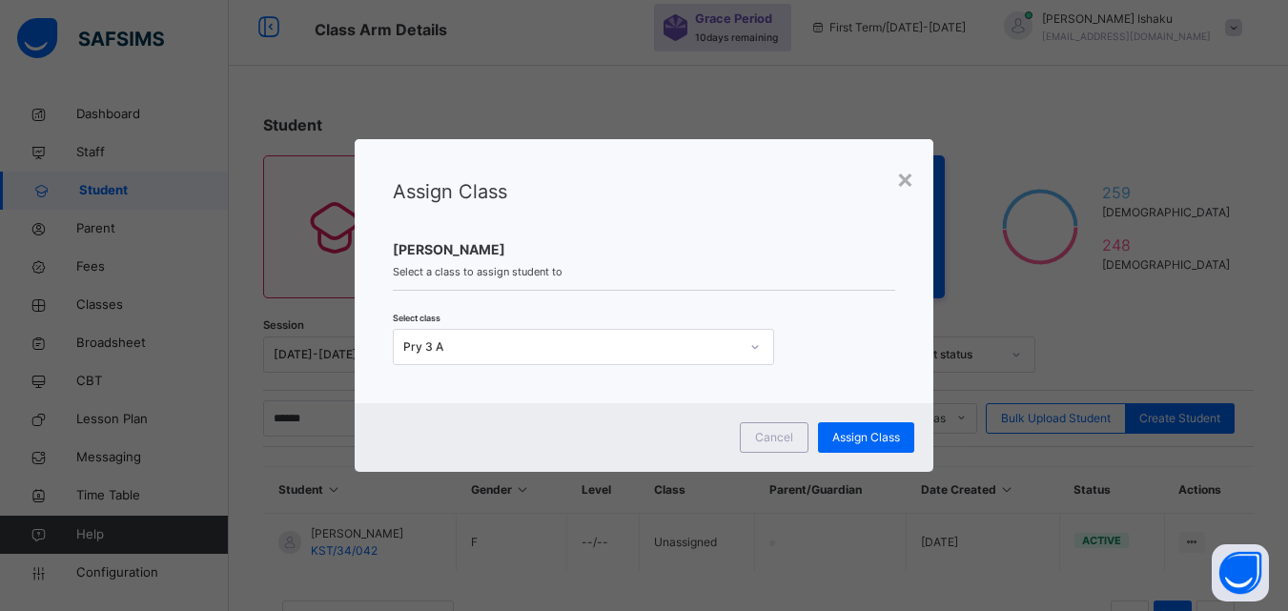
scroll to position [0, 0]
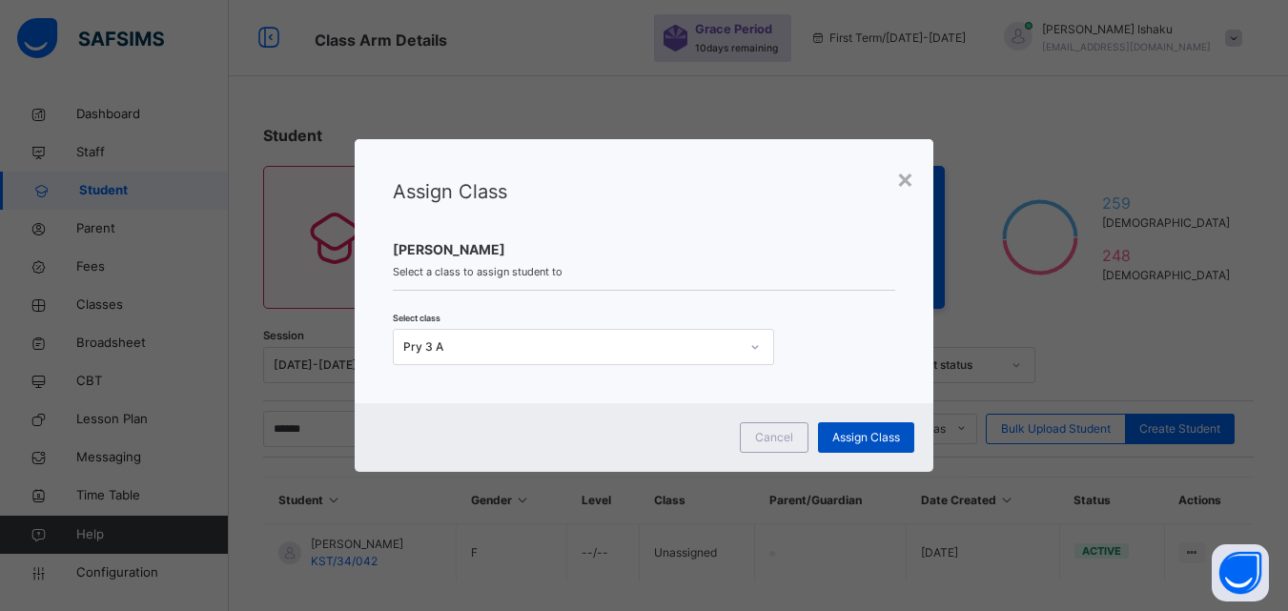
click at [861, 437] on span "Assign Class" at bounding box center [867, 437] width 68 height 17
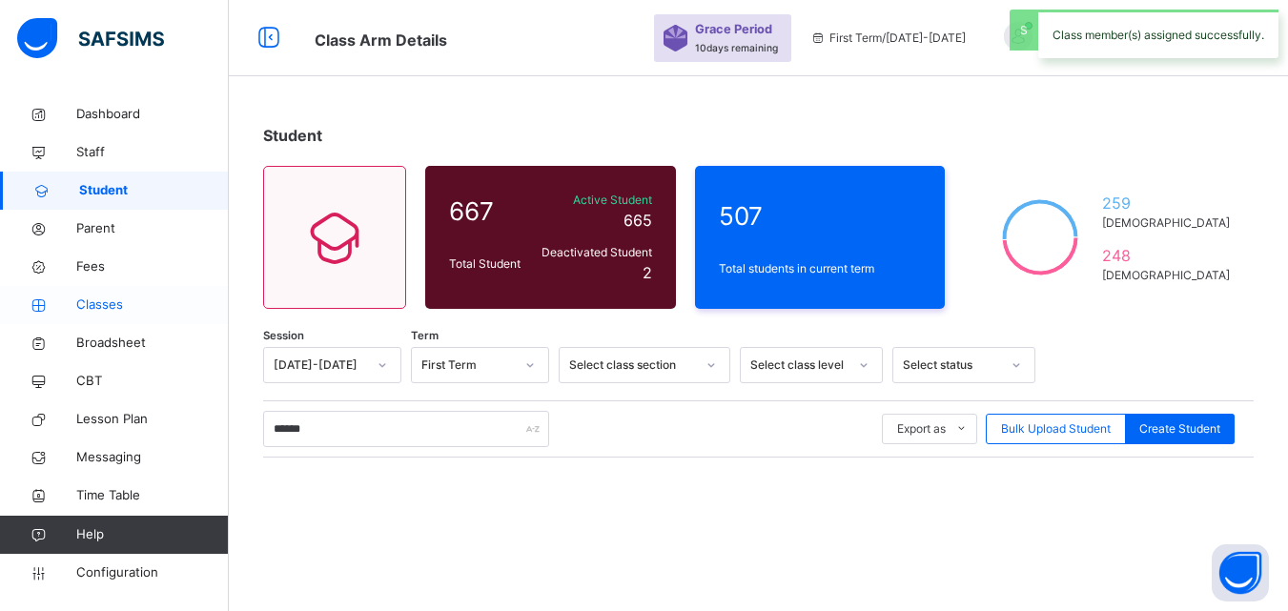
click at [129, 302] on span "Classes" at bounding box center [152, 305] width 153 height 19
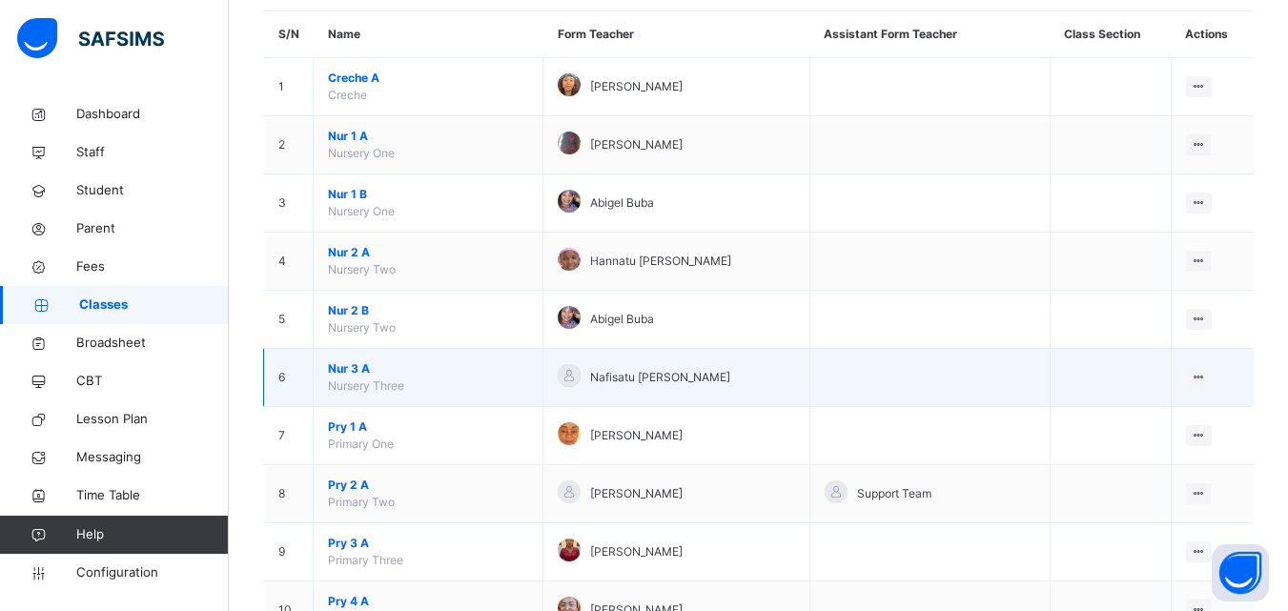
scroll to position [191, 0]
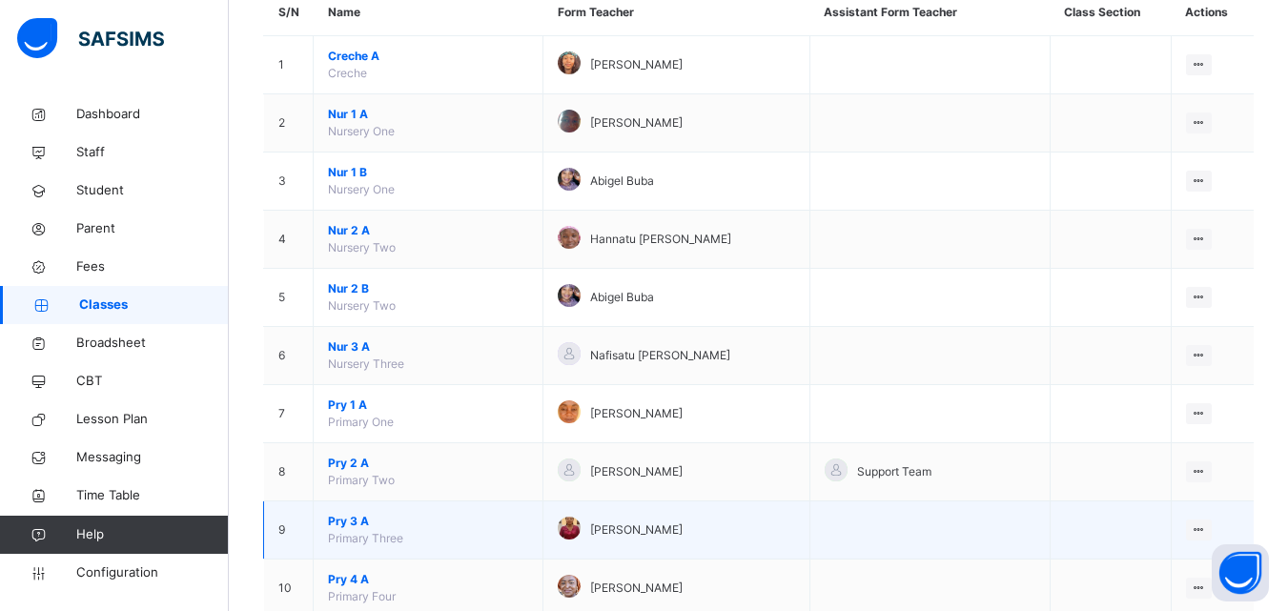
click at [370, 515] on span "Pry 3 A" at bounding box center [428, 521] width 200 height 17
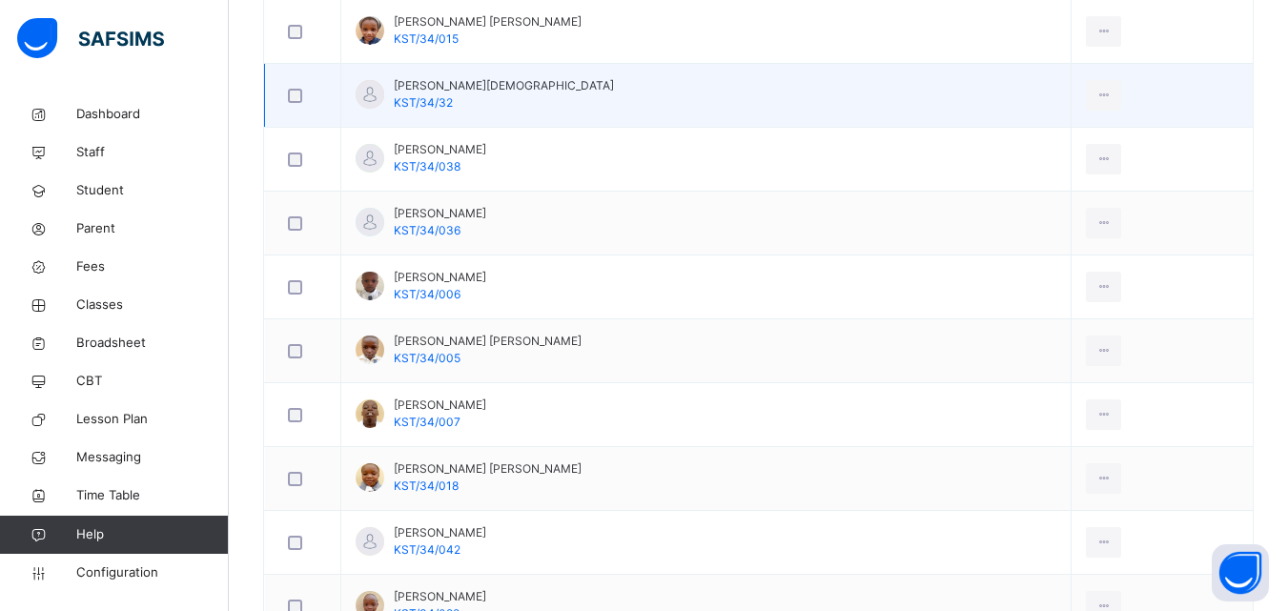
scroll to position [1145, 0]
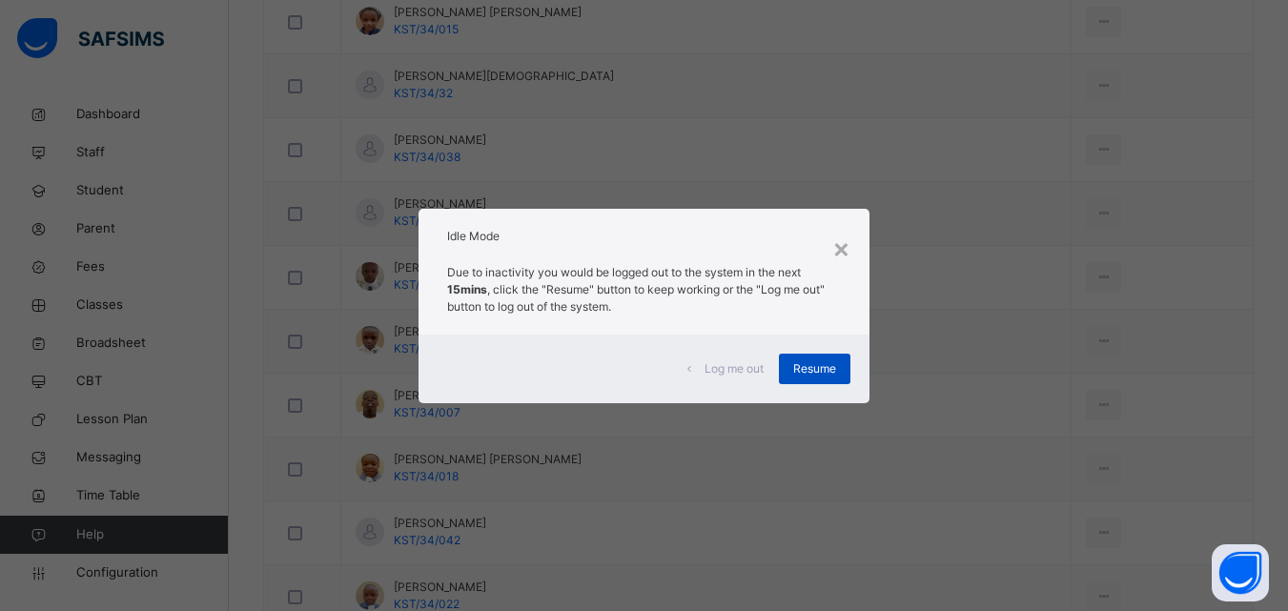
click at [798, 359] on div "Resume" at bounding box center [815, 369] width 72 height 31
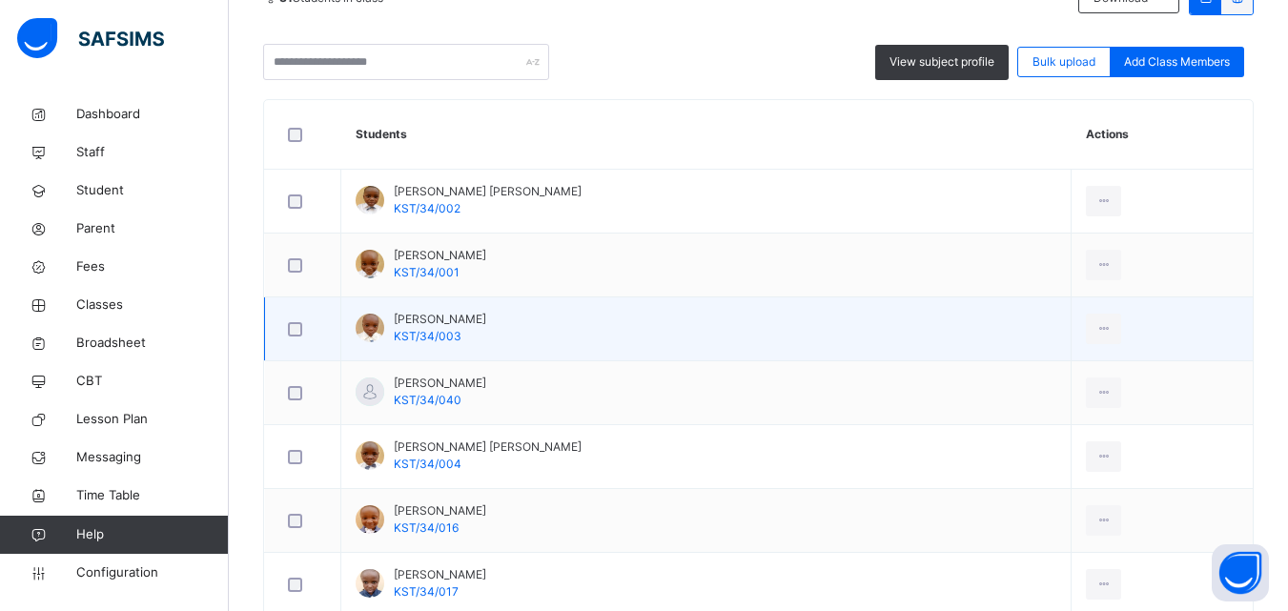
scroll to position [478, 0]
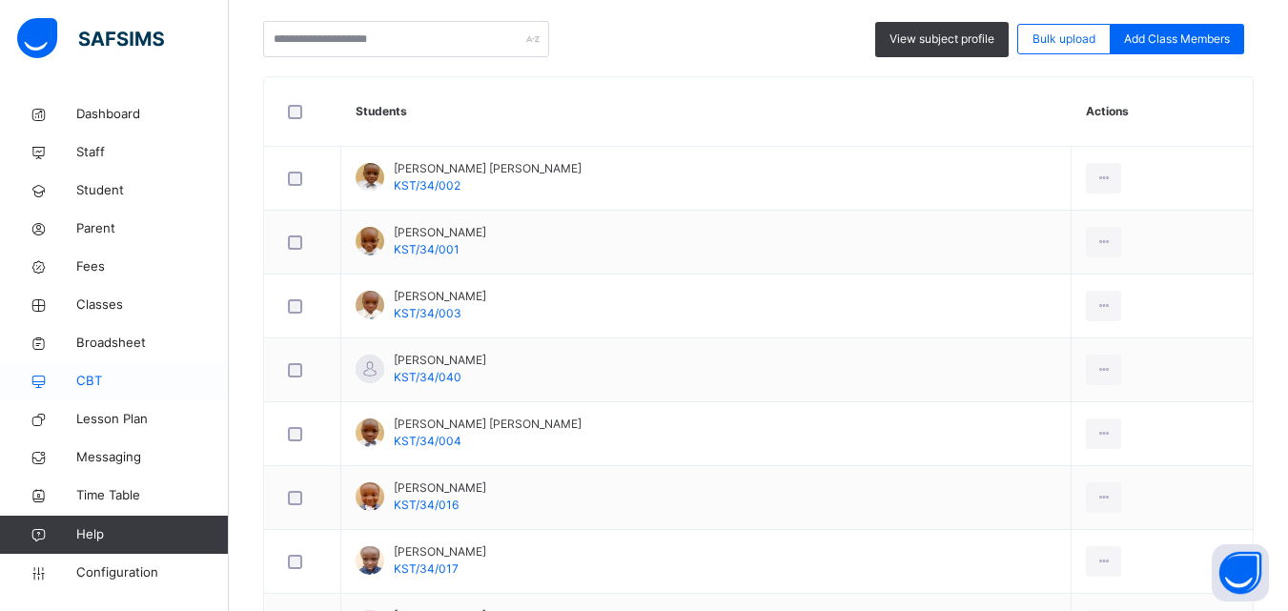
click at [80, 368] on link "CBT" at bounding box center [114, 381] width 229 height 38
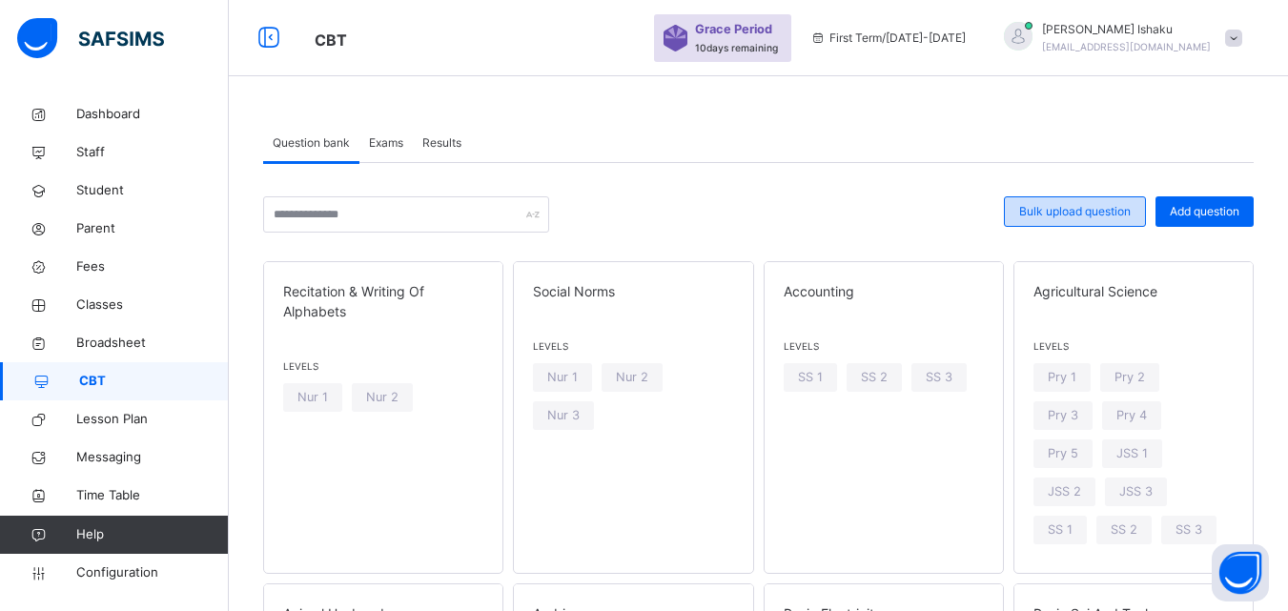
click at [1096, 214] on span "Bulk upload question" at bounding box center [1075, 211] width 112 height 17
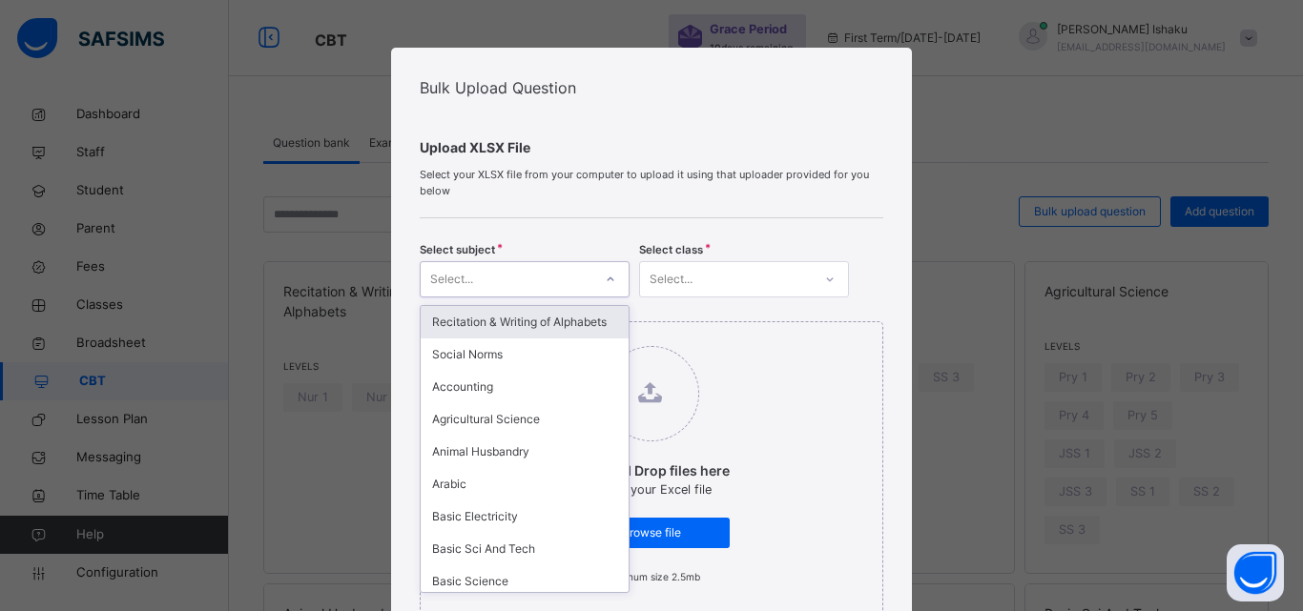
click at [578, 277] on div "Select..." at bounding box center [507, 280] width 172 height 30
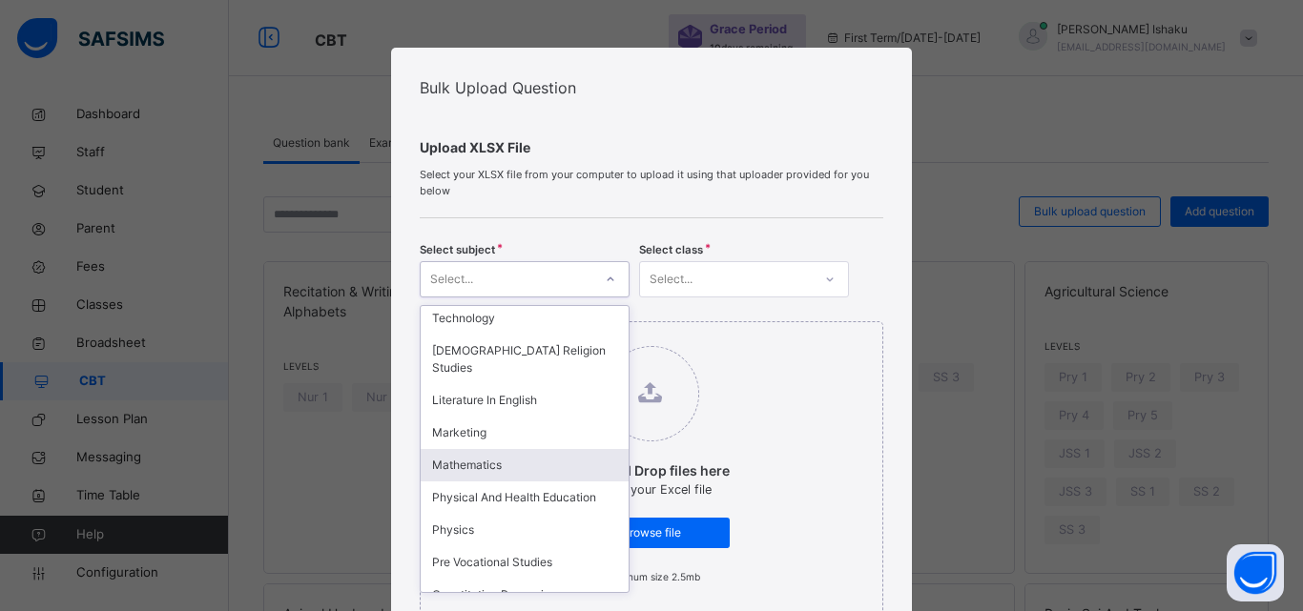
scroll to position [1005, 0]
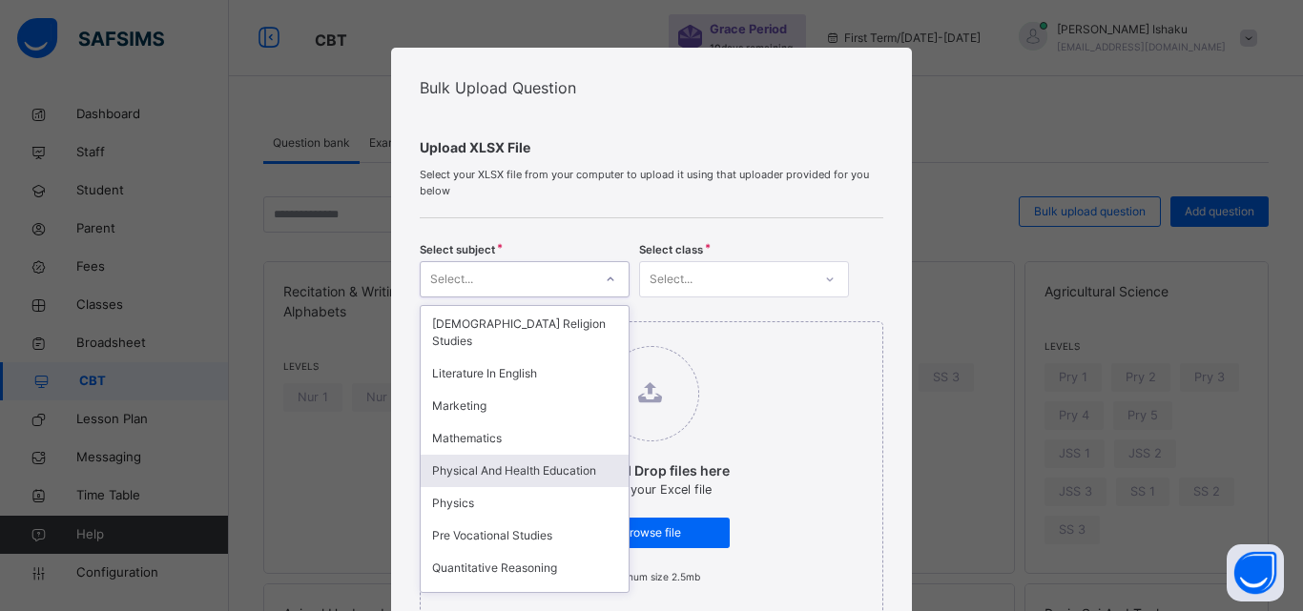
click at [544, 458] on div "Physical And Health Education" at bounding box center [525, 471] width 208 height 32
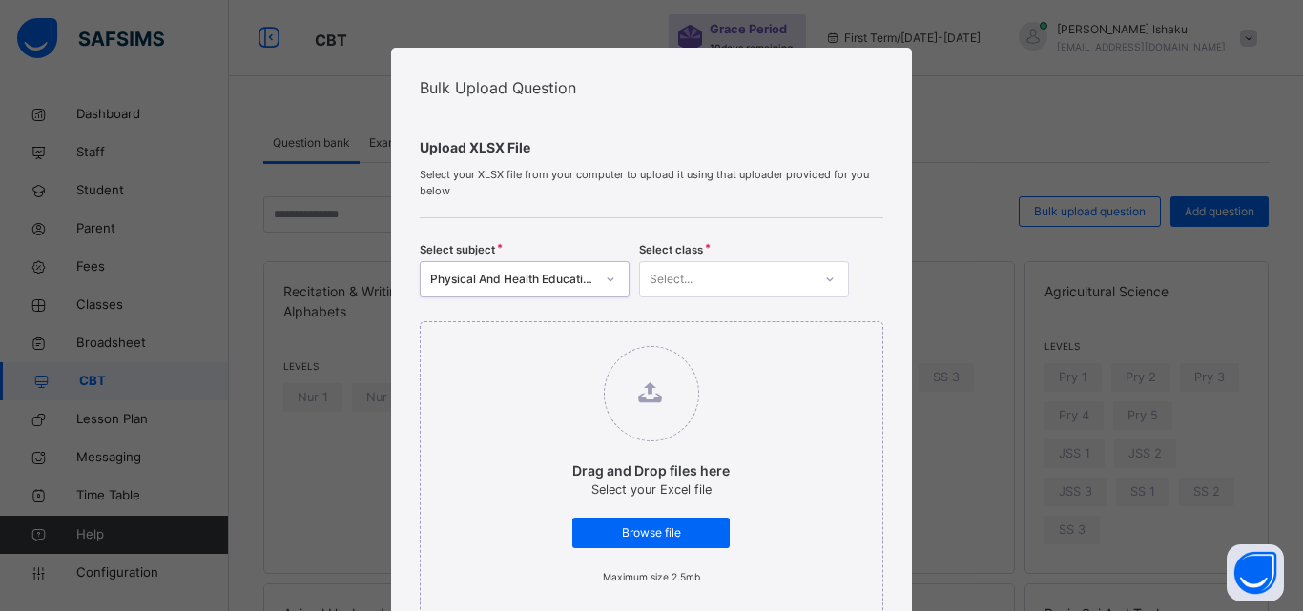
click at [705, 299] on div "Drag and Drop files here Select your Excel file Browse file Maximum size 2.5mb …" at bounding box center [651, 493] width 463 height 391
click at [708, 289] on div "Select..." at bounding box center [726, 280] width 172 height 30
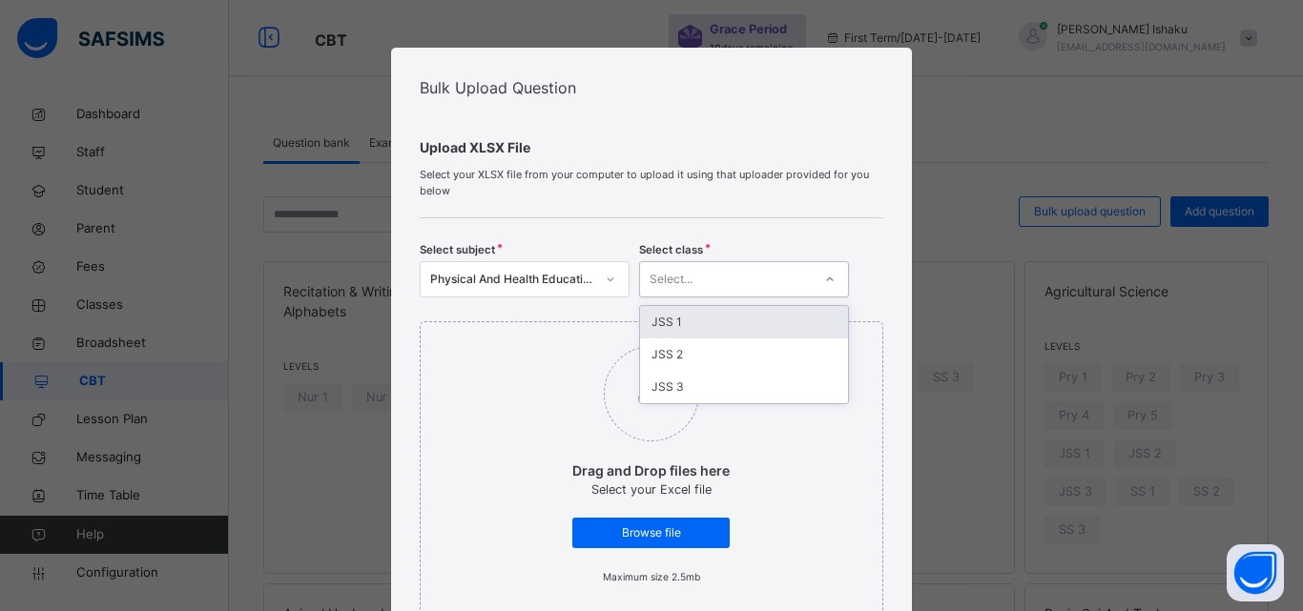
click at [715, 277] on div "Select..." at bounding box center [726, 280] width 172 height 30
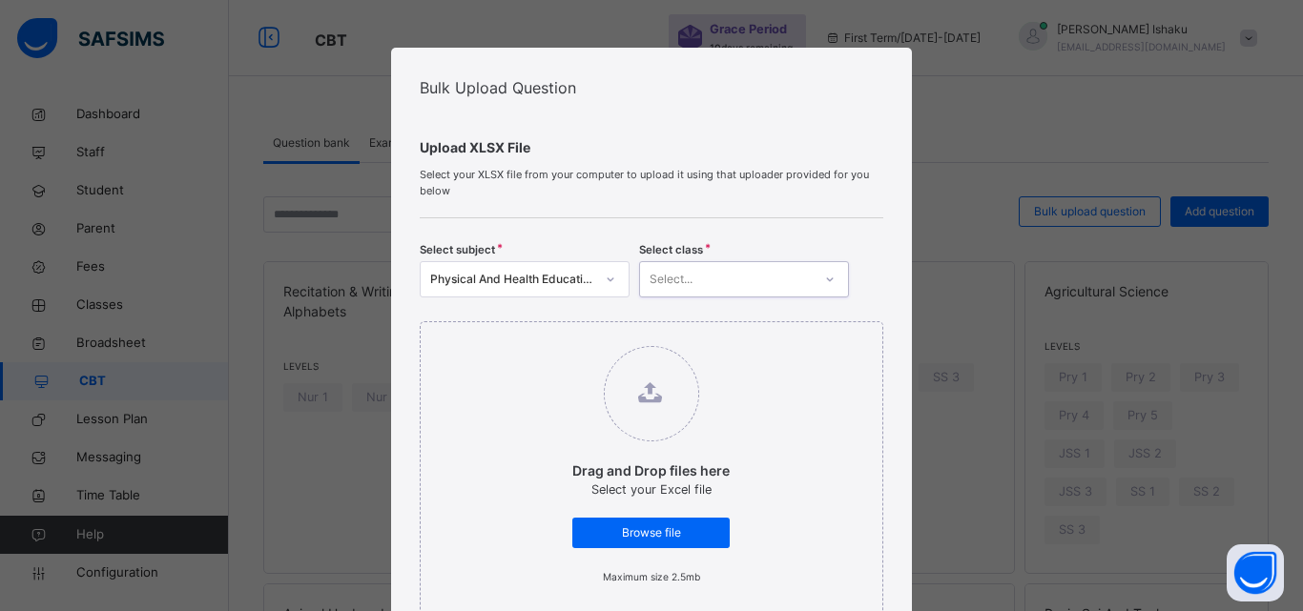
click at [715, 277] on div "Select..." at bounding box center [726, 280] width 172 height 30
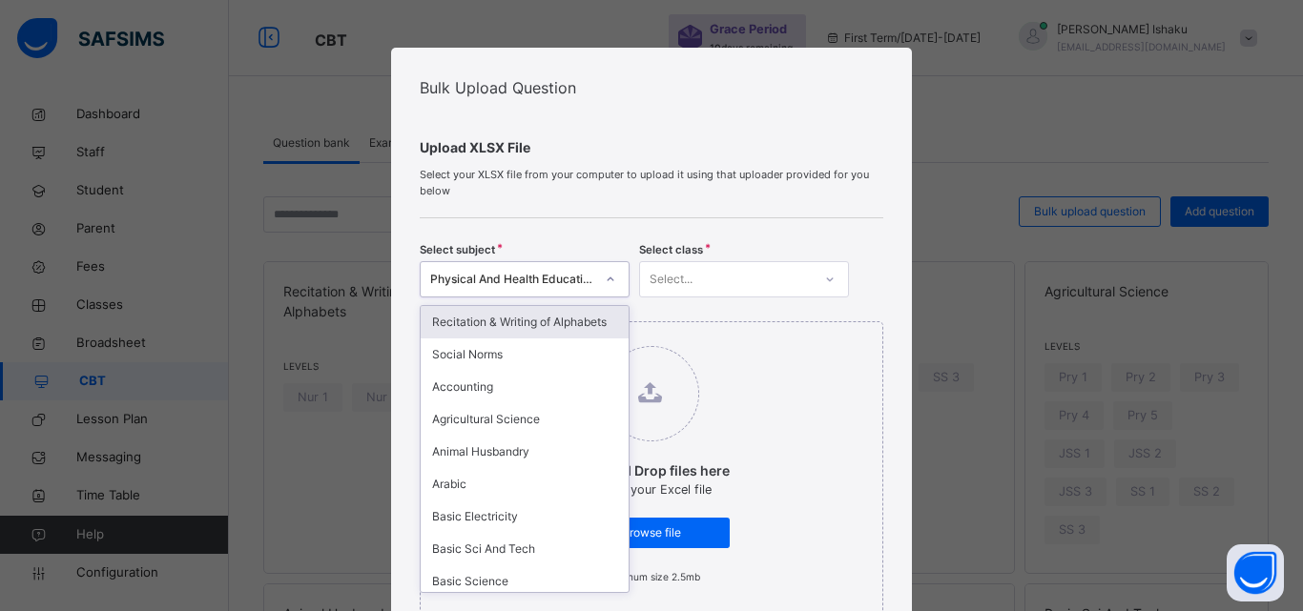
click at [618, 277] on div at bounding box center [610, 279] width 32 height 31
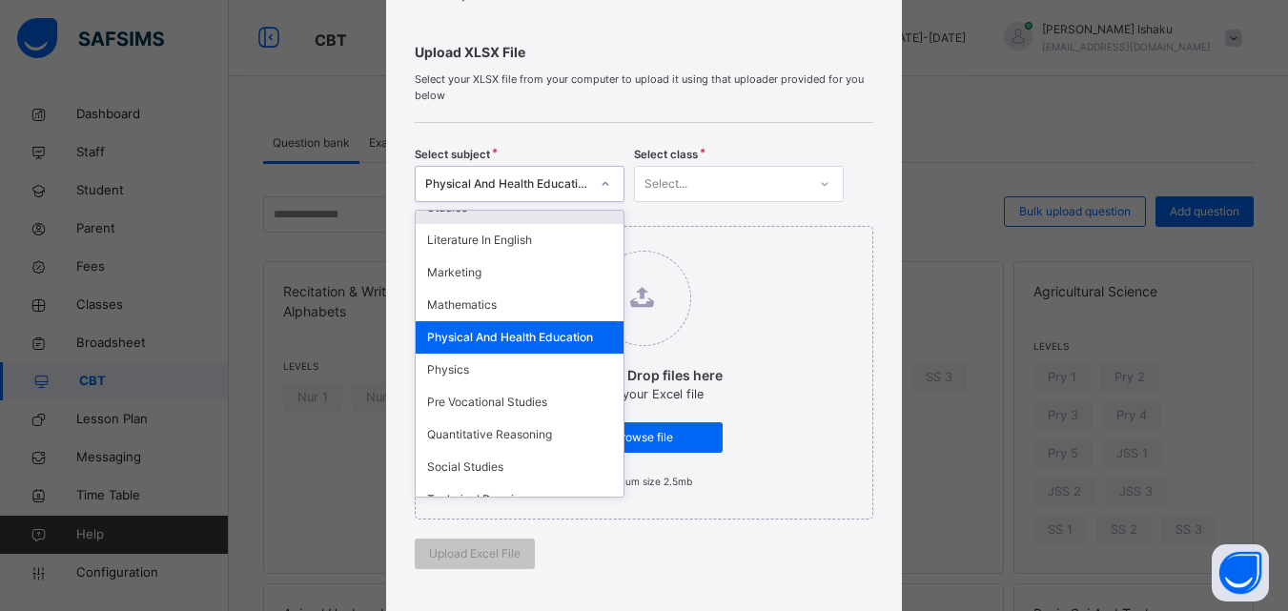
scroll to position [1049, 0]
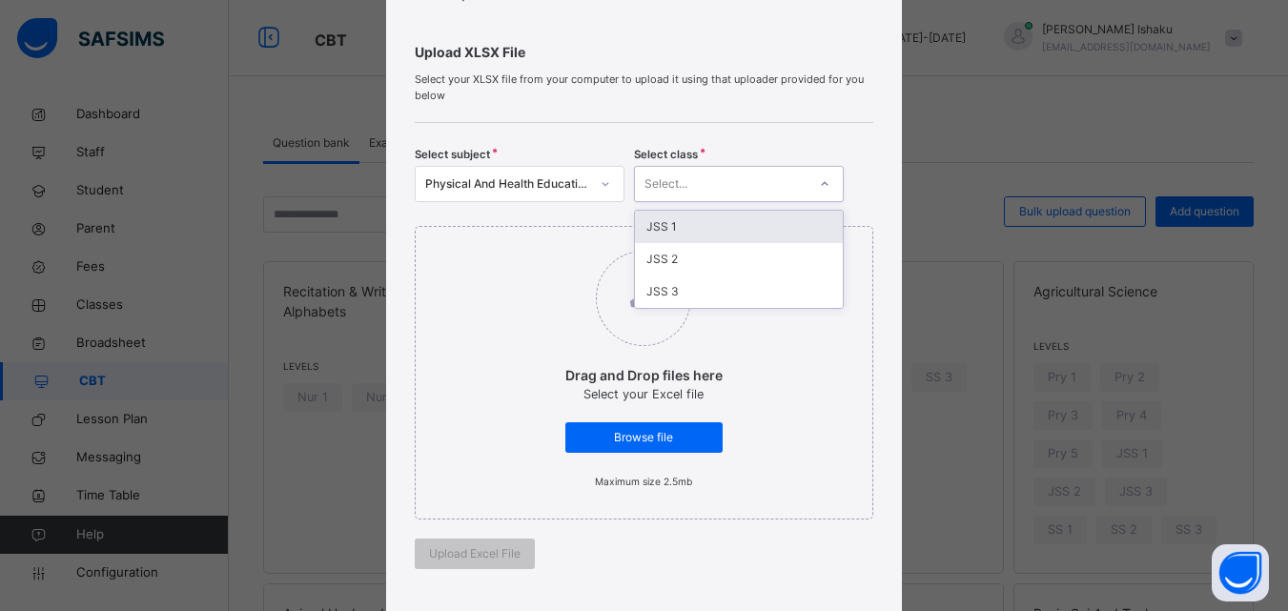
click at [703, 190] on div "Select..." at bounding box center [721, 185] width 172 height 30
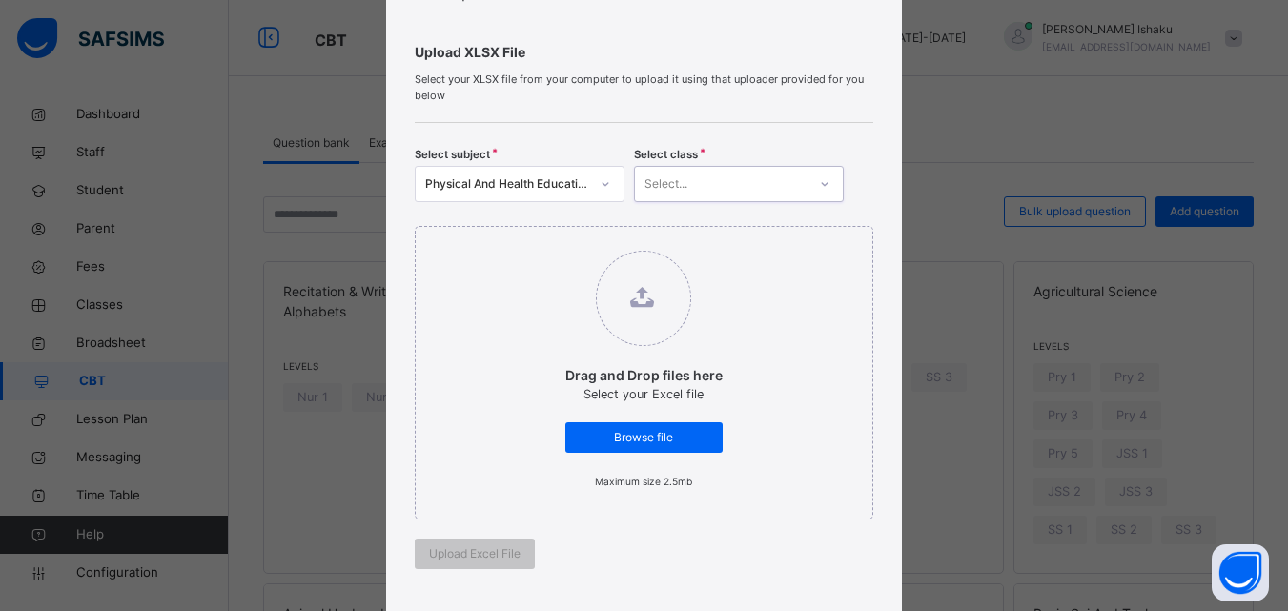
click at [703, 190] on div "Select..." at bounding box center [721, 185] width 172 height 30
click at [603, 194] on div at bounding box center [605, 184] width 32 height 31
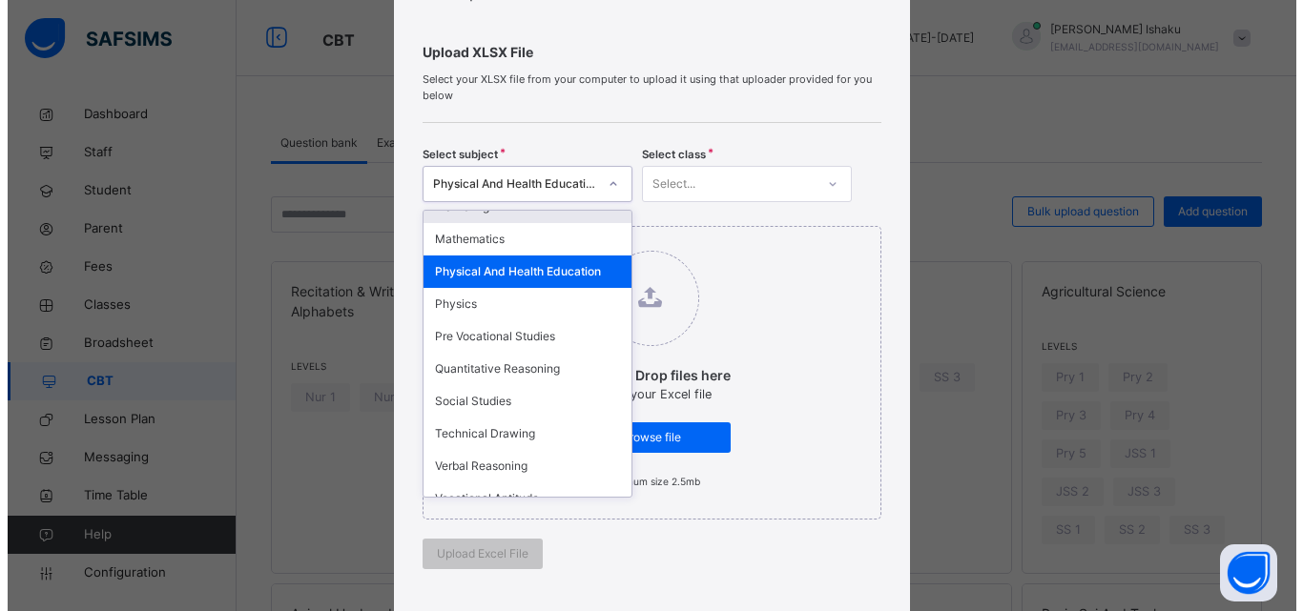
scroll to position [1144, 0]
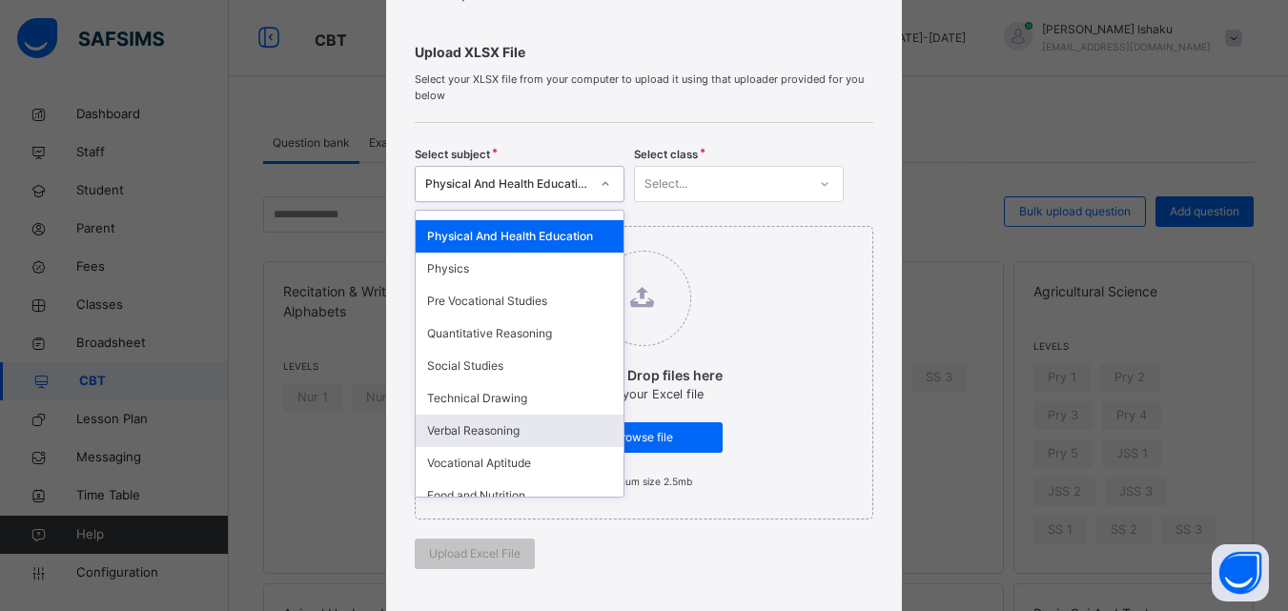
click at [498, 415] on div "Verbal Reasoning" at bounding box center [520, 431] width 208 height 32
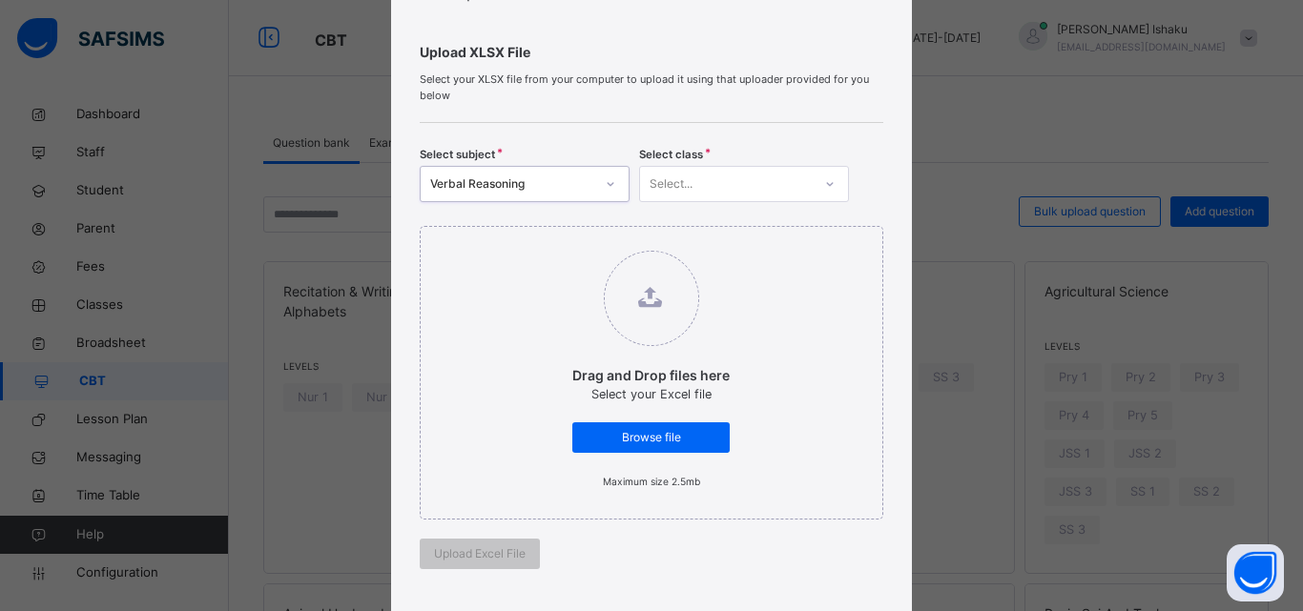
click at [668, 185] on div "Select..." at bounding box center [670, 184] width 43 height 36
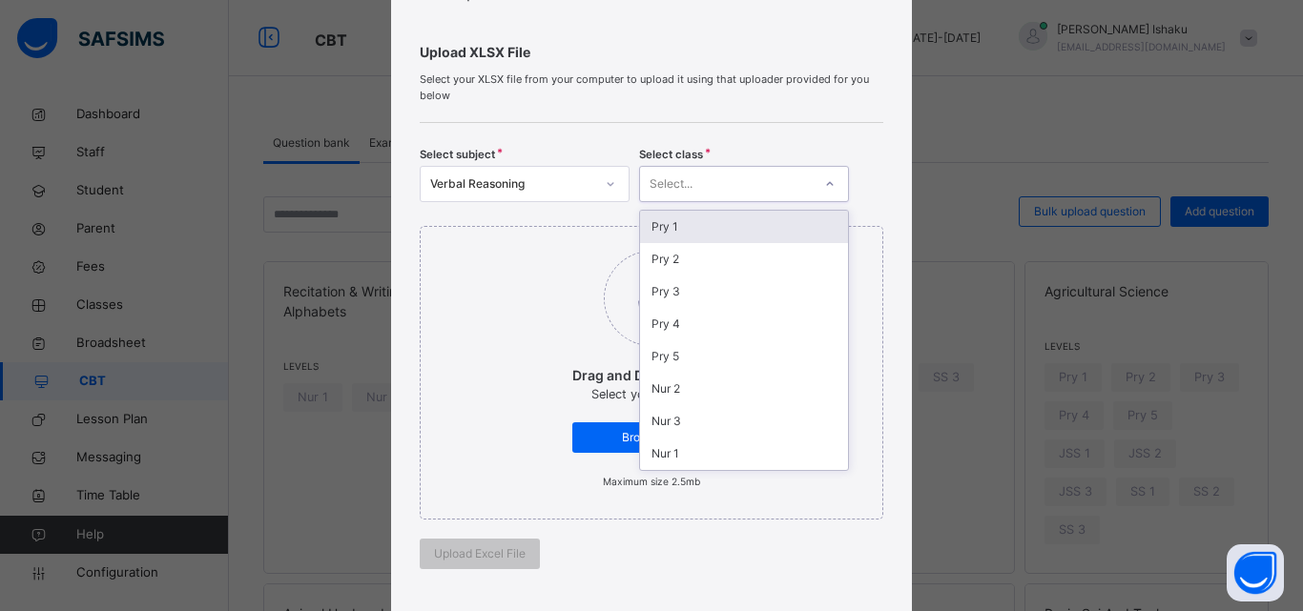
click at [678, 224] on div "Pry 1" at bounding box center [744, 227] width 208 height 32
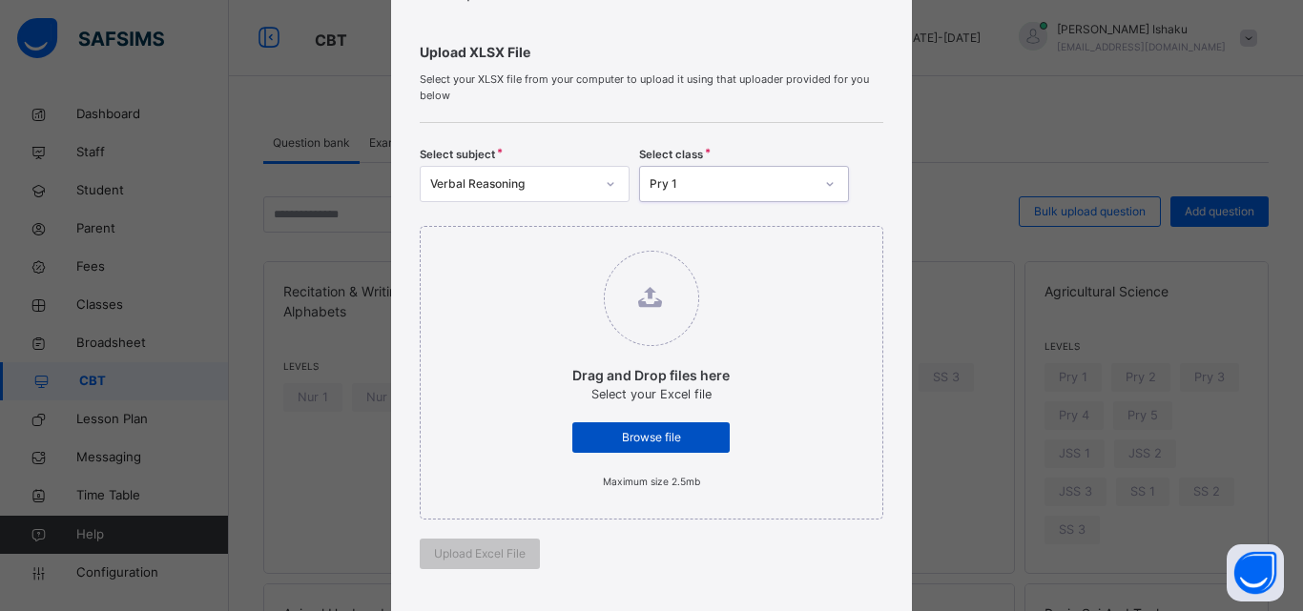
click at [651, 437] on span "Browse file" at bounding box center [650, 437] width 129 height 17
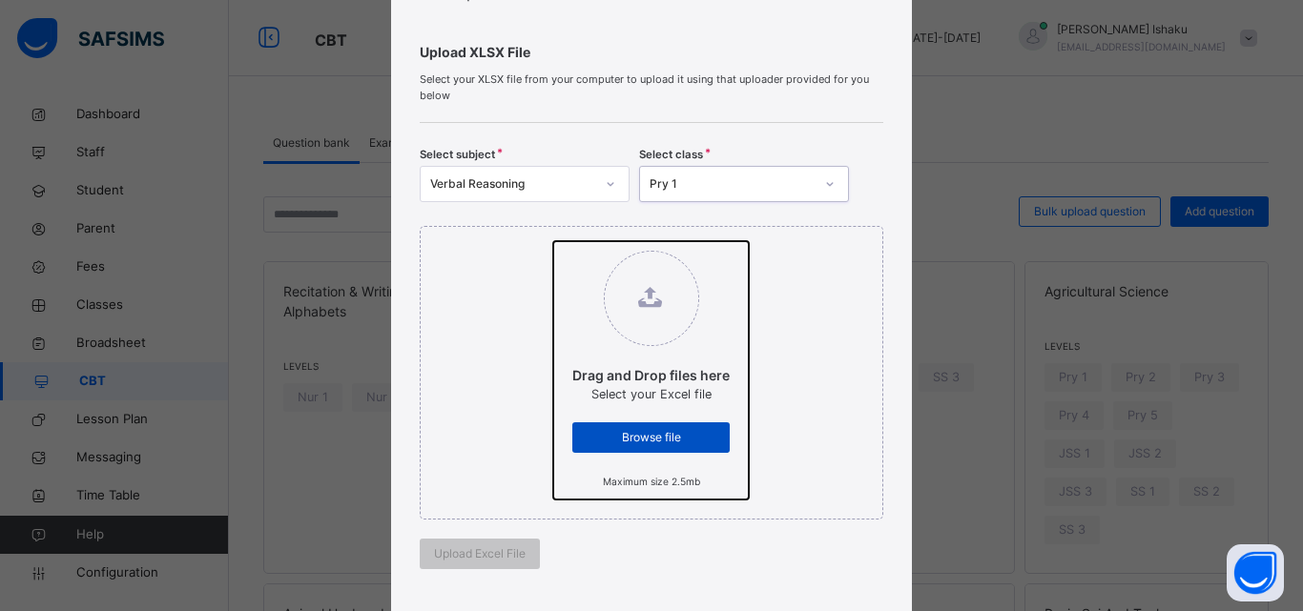
click at [553, 241] on input "Drag and Drop files here Select your Excel file Browse file Maximum size 2.5mb" at bounding box center [553, 241] width 0 height 0
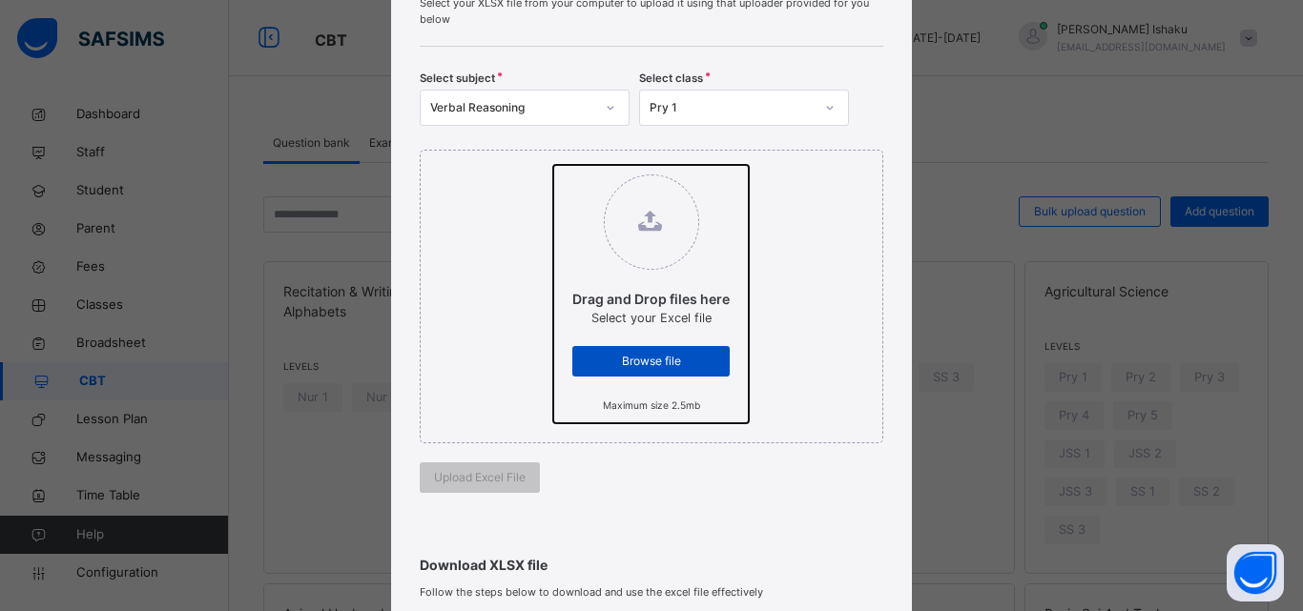
scroll to position [286, 0]
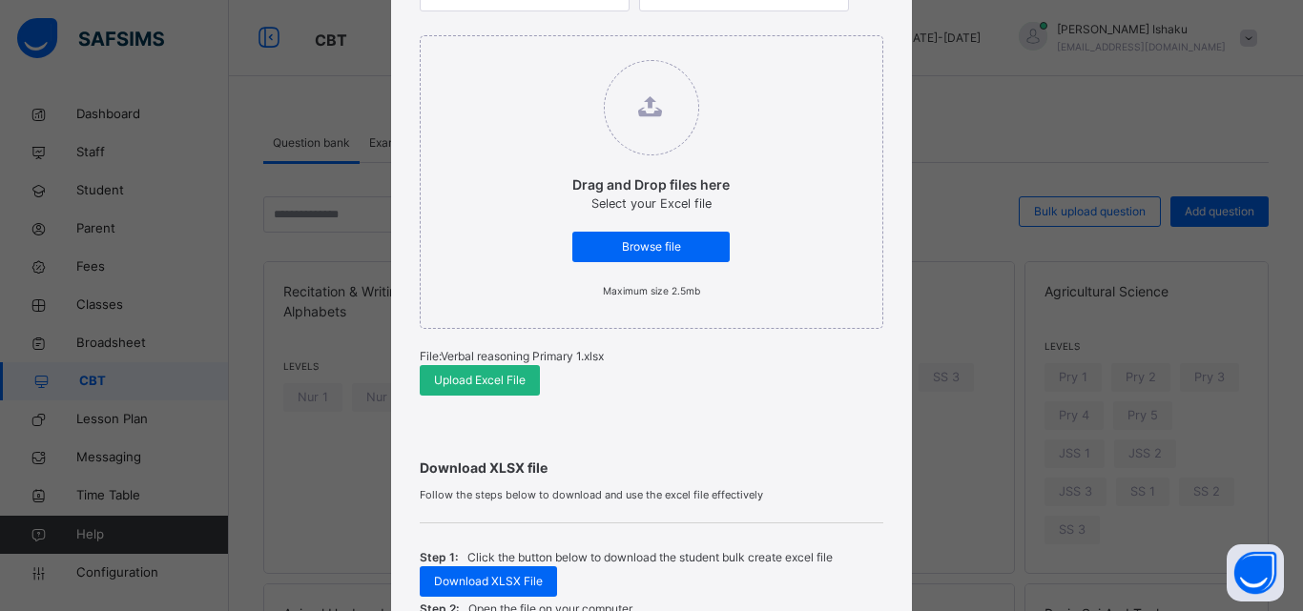
click at [482, 380] on span "Upload Excel File" at bounding box center [480, 380] width 92 height 17
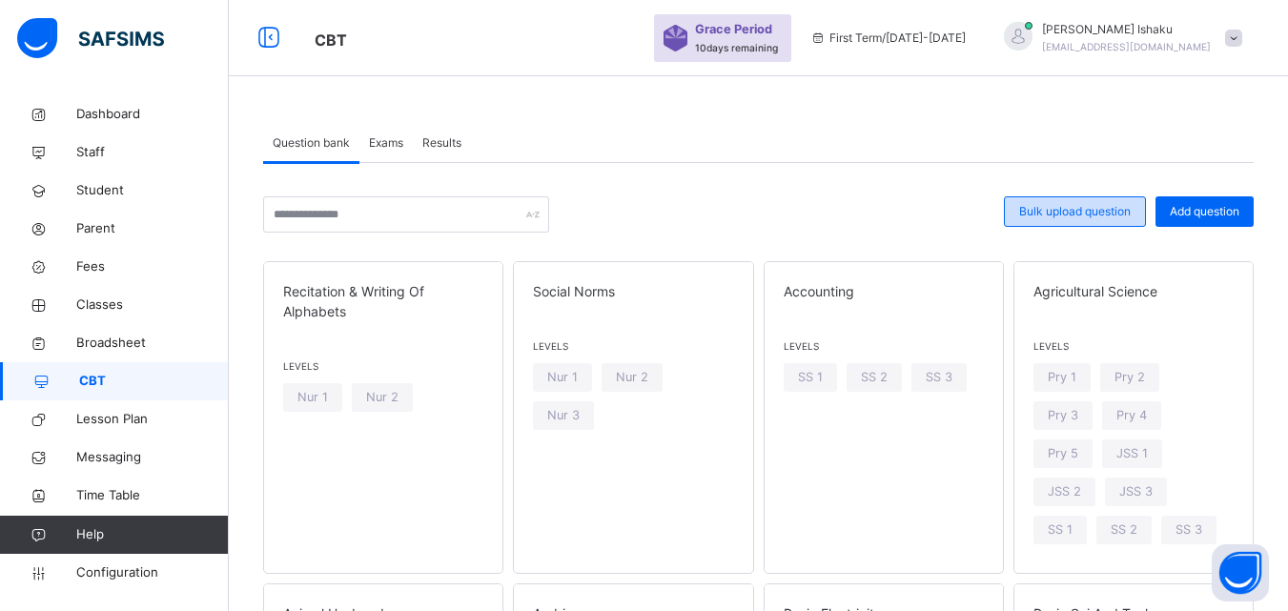
click at [1048, 203] on span "Bulk upload question" at bounding box center [1075, 211] width 112 height 17
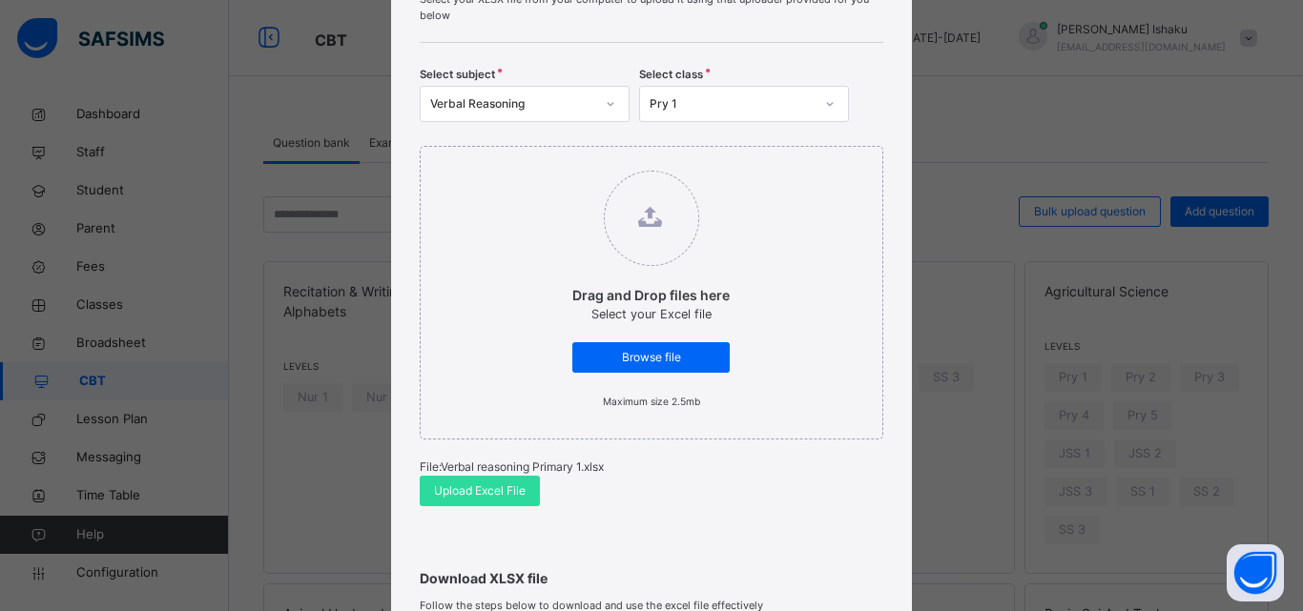
scroll to position [95, 0]
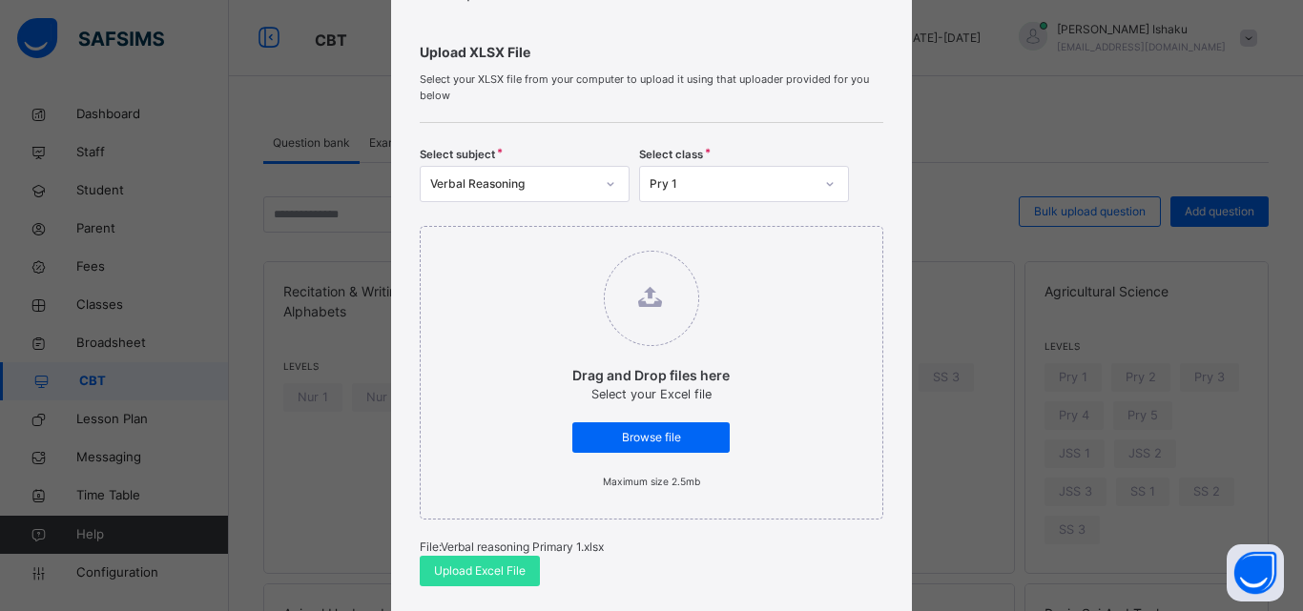
click at [547, 188] on div "Verbal Reasoning" at bounding box center [512, 183] width 164 height 17
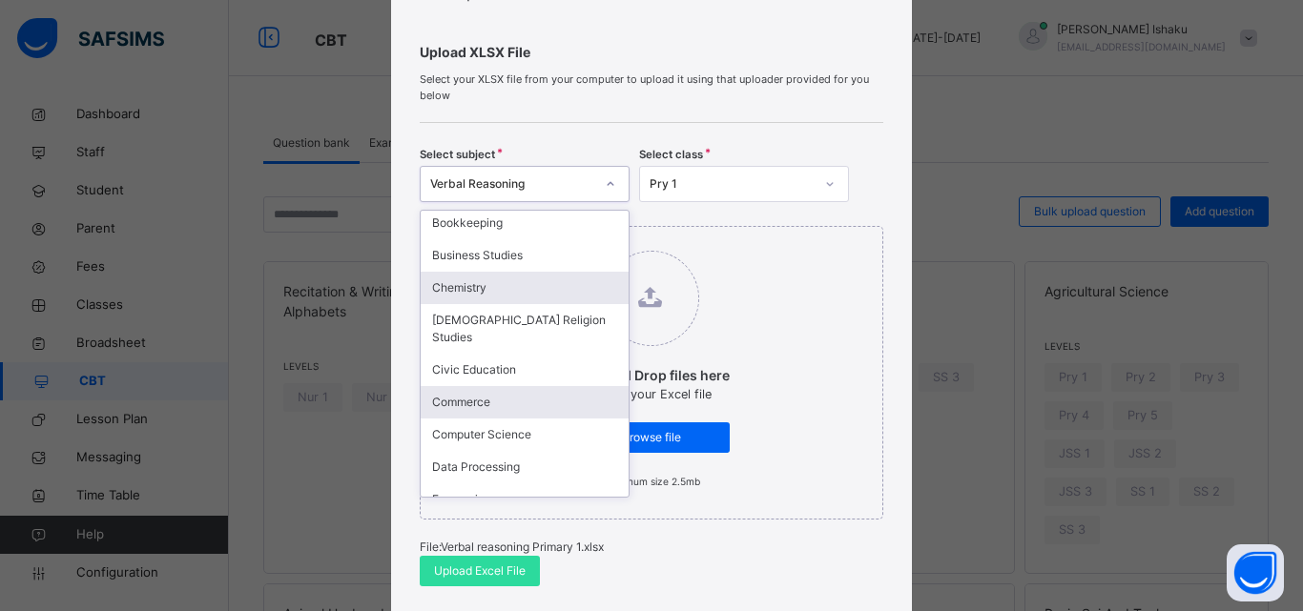
scroll to position [381, 0]
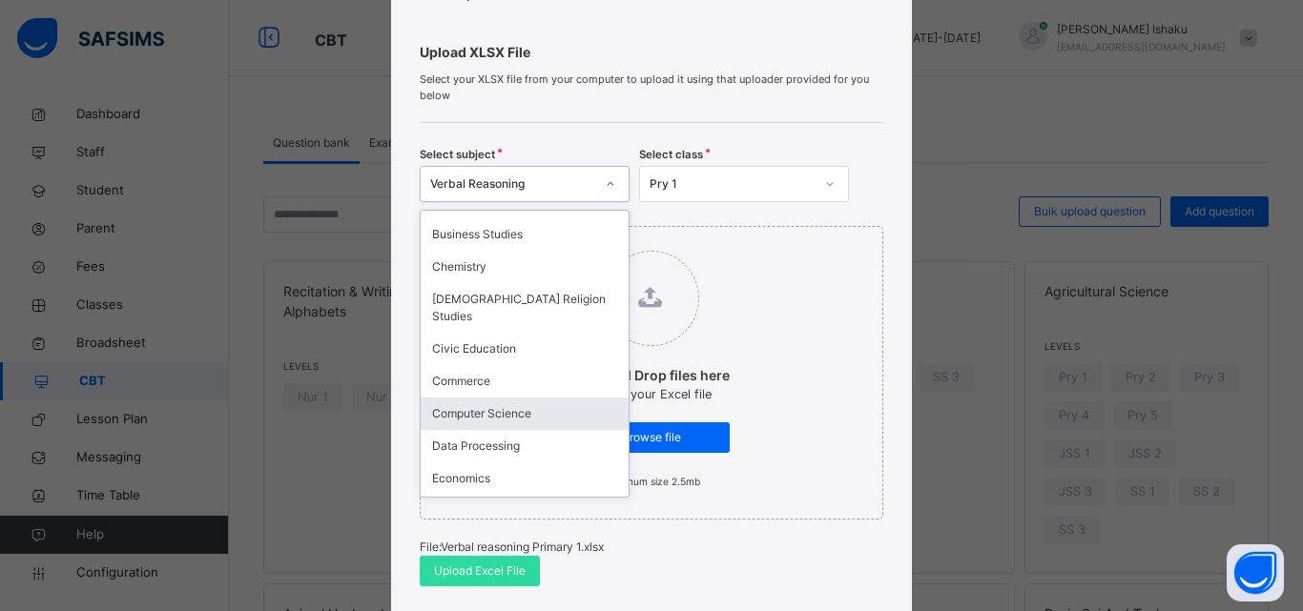
click at [472, 405] on div "Computer Science" at bounding box center [525, 414] width 208 height 32
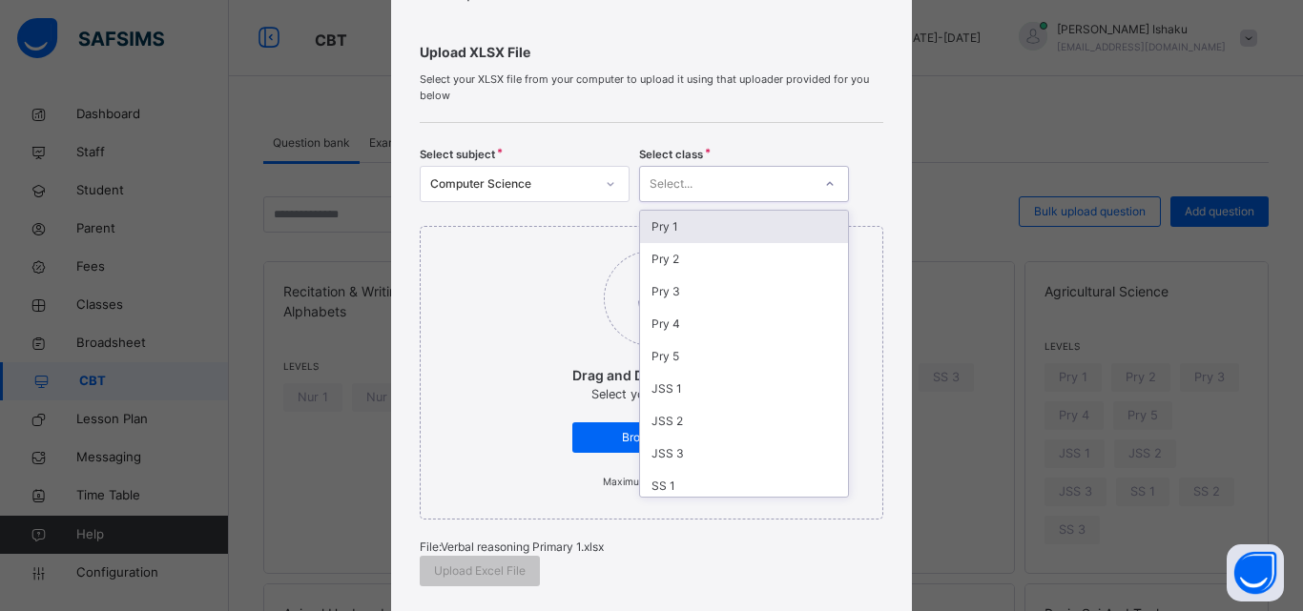
click at [669, 175] on div "Select..." at bounding box center [670, 184] width 43 height 36
click at [674, 225] on div "Pry 1" at bounding box center [744, 227] width 208 height 32
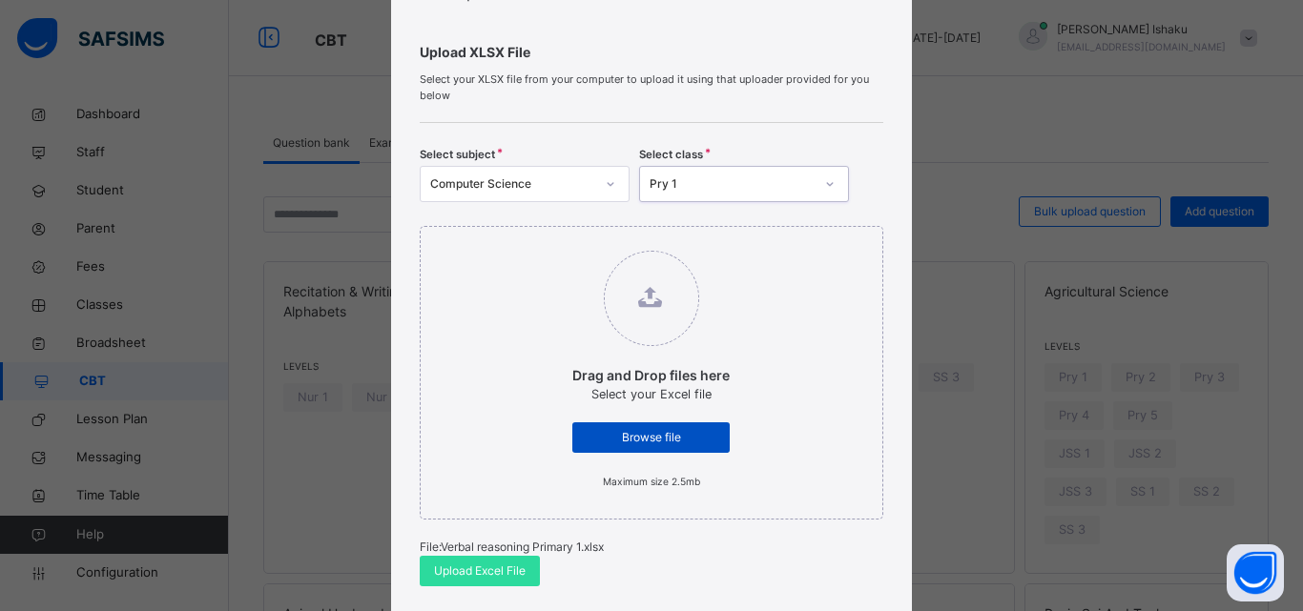
click at [680, 438] on span "Browse file" at bounding box center [650, 437] width 129 height 17
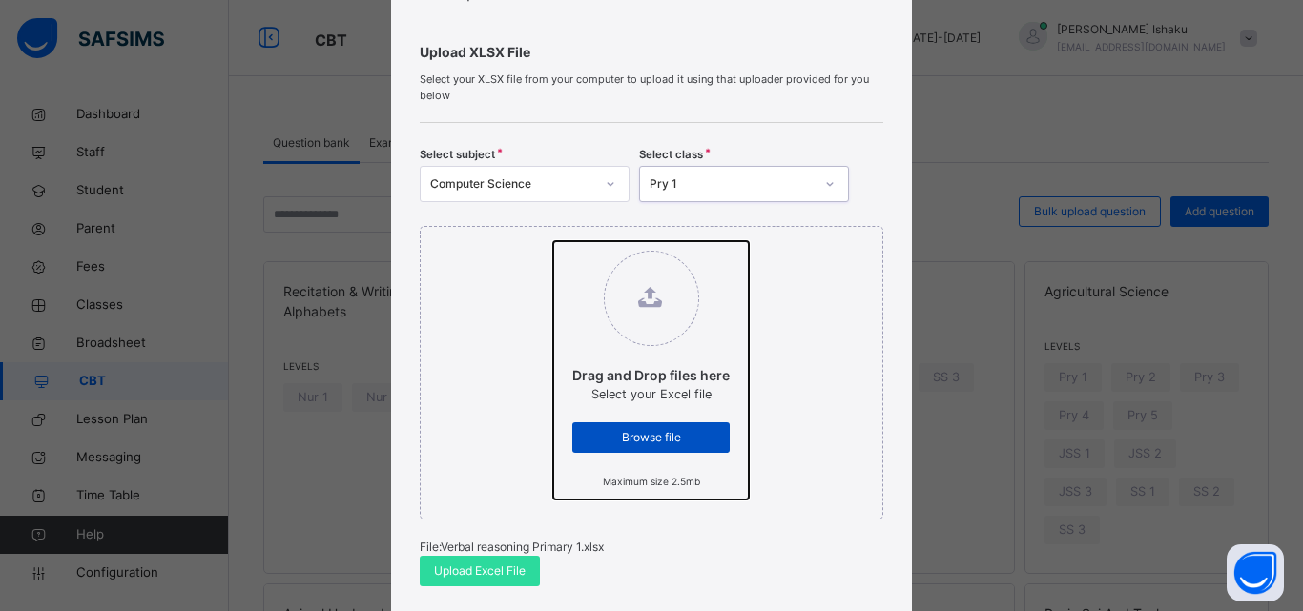
click at [553, 241] on input "Drag and Drop files here Select your Excel file Browse file Maximum size 2.5mb" at bounding box center [553, 241] width 0 height 0
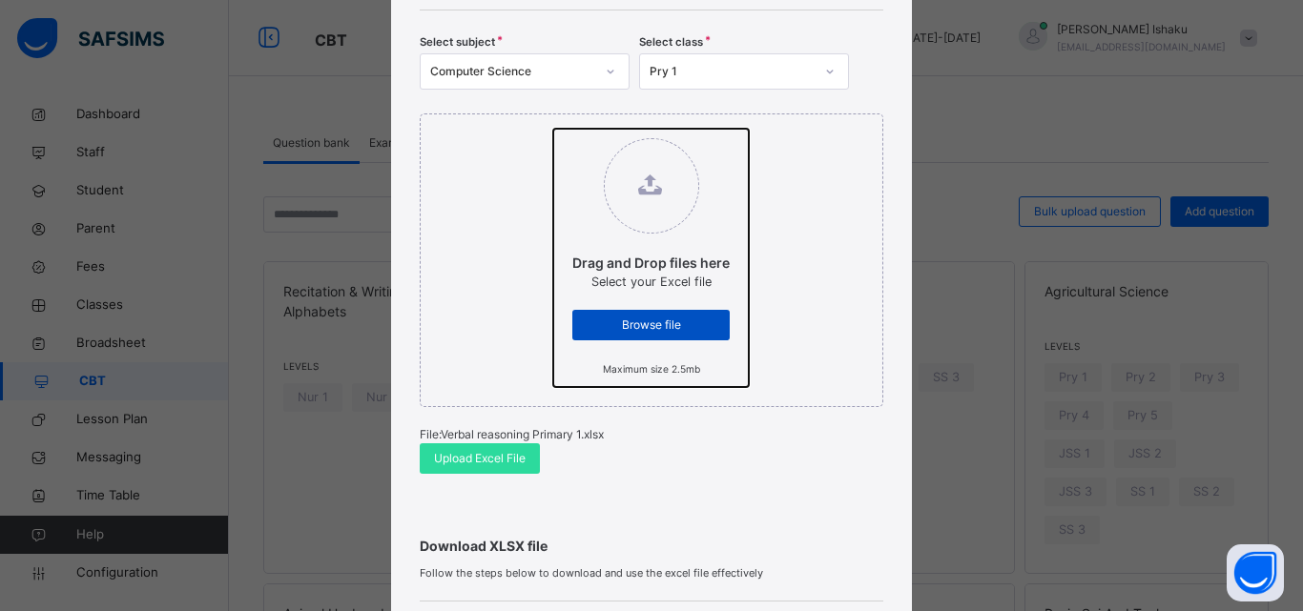
scroll to position [286, 0]
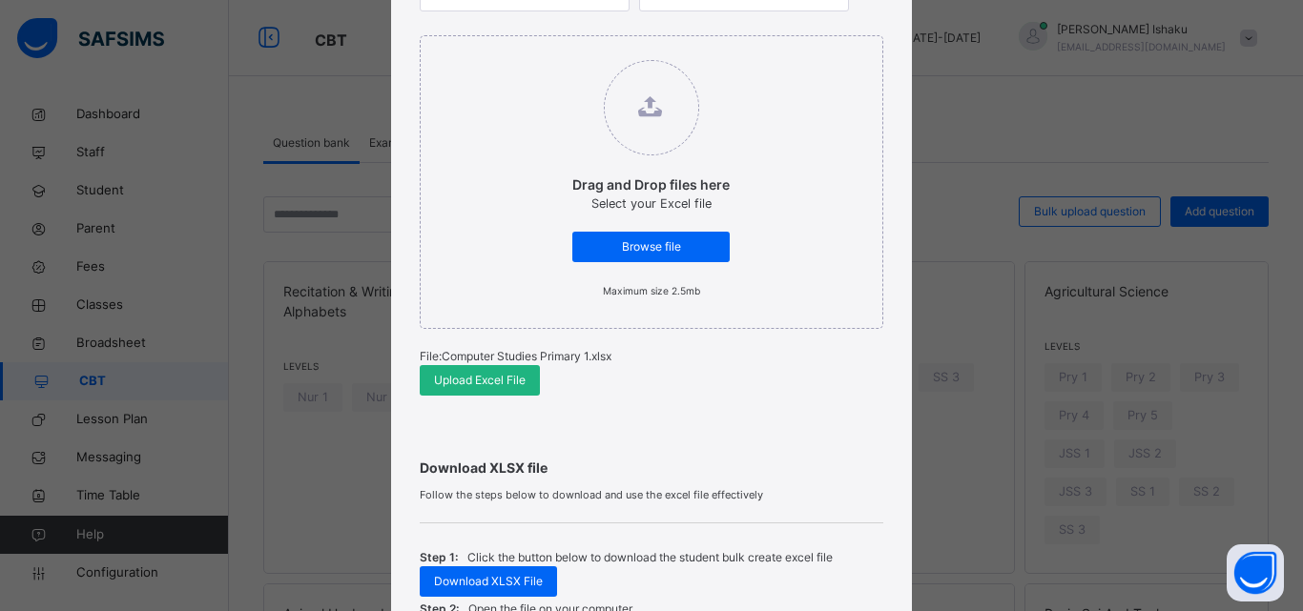
click at [480, 381] on span "Upload Excel File" at bounding box center [480, 380] width 92 height 17
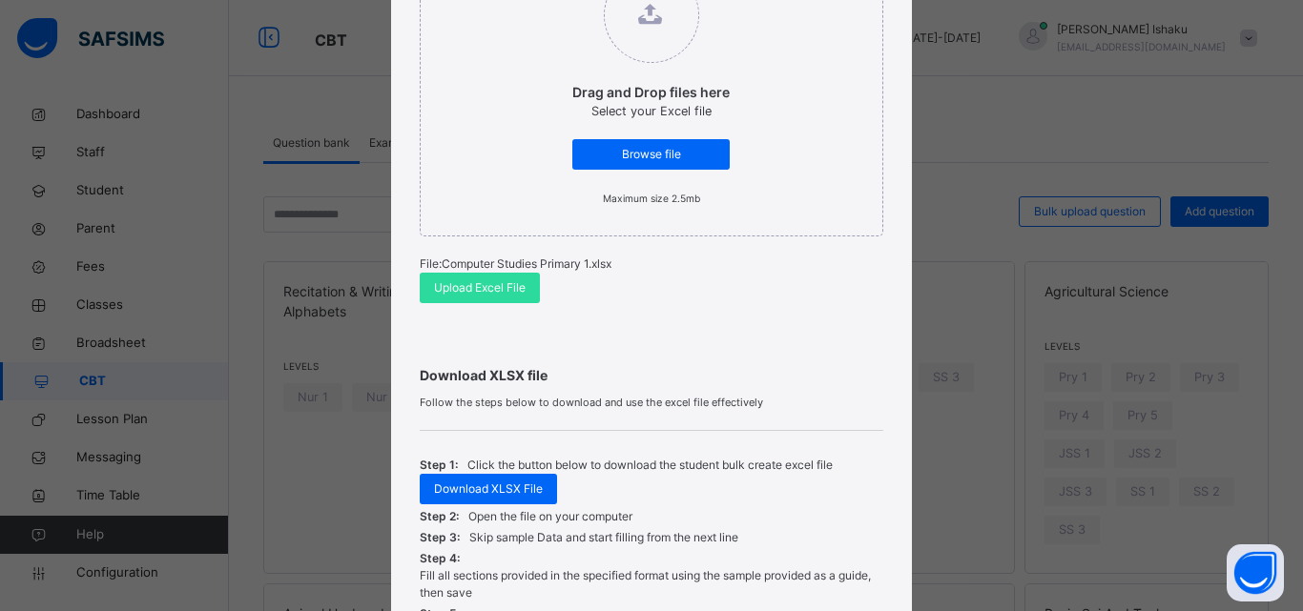
scroll to position [381, 0]
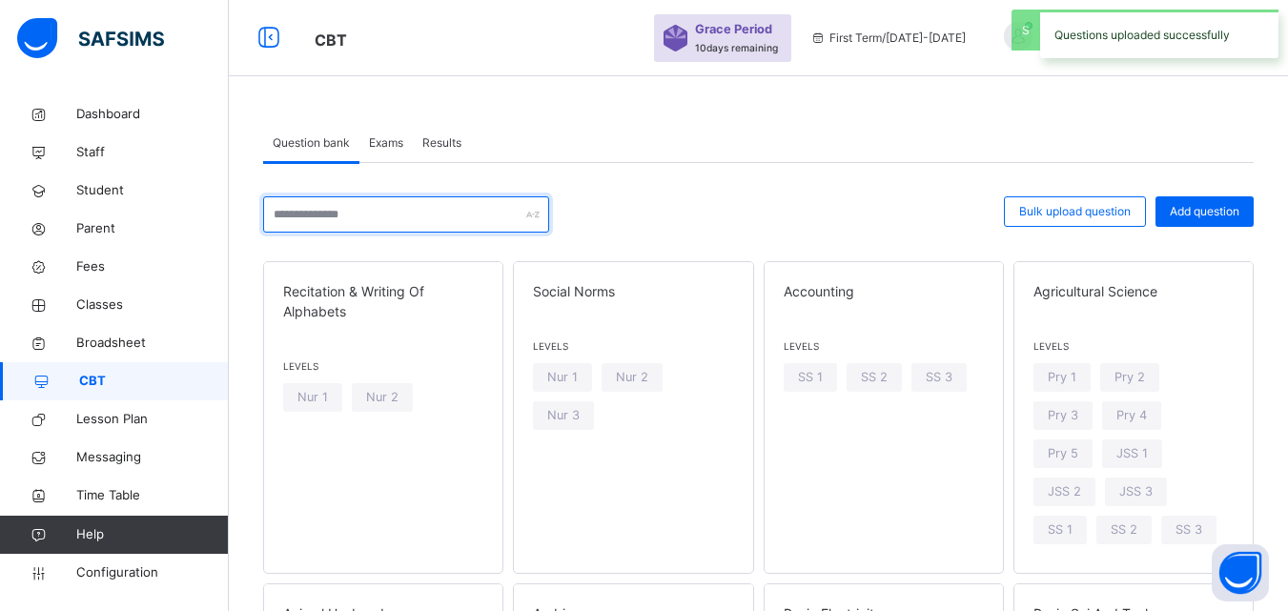
click at [450, 221] on input "text" at bounding box center [406, 214] width 286 height 36
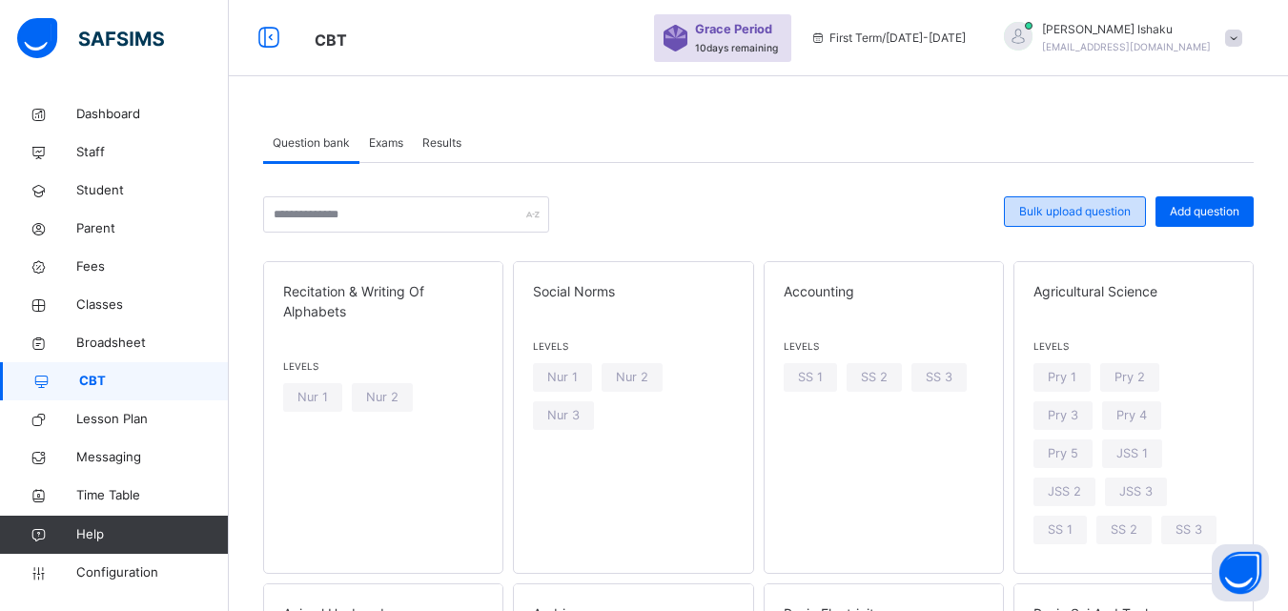
click at [1117, 200] on div "Bulk upload question" at bounding box center [1075, 211] width 142 height 31
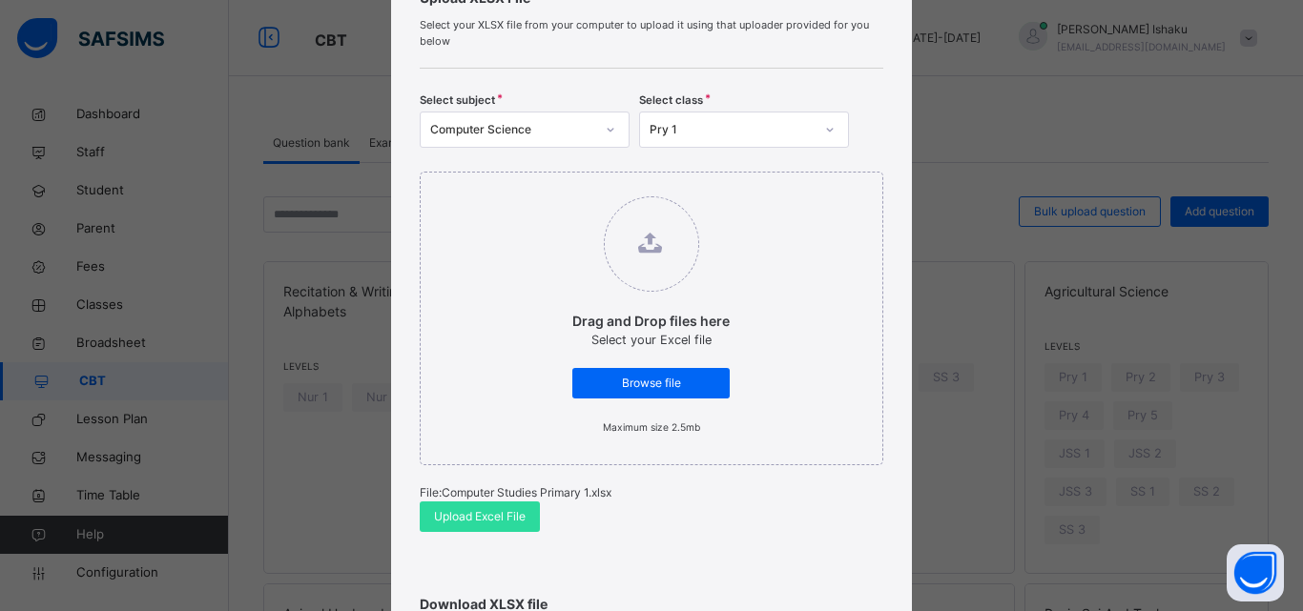
scroll to position [95, 0]
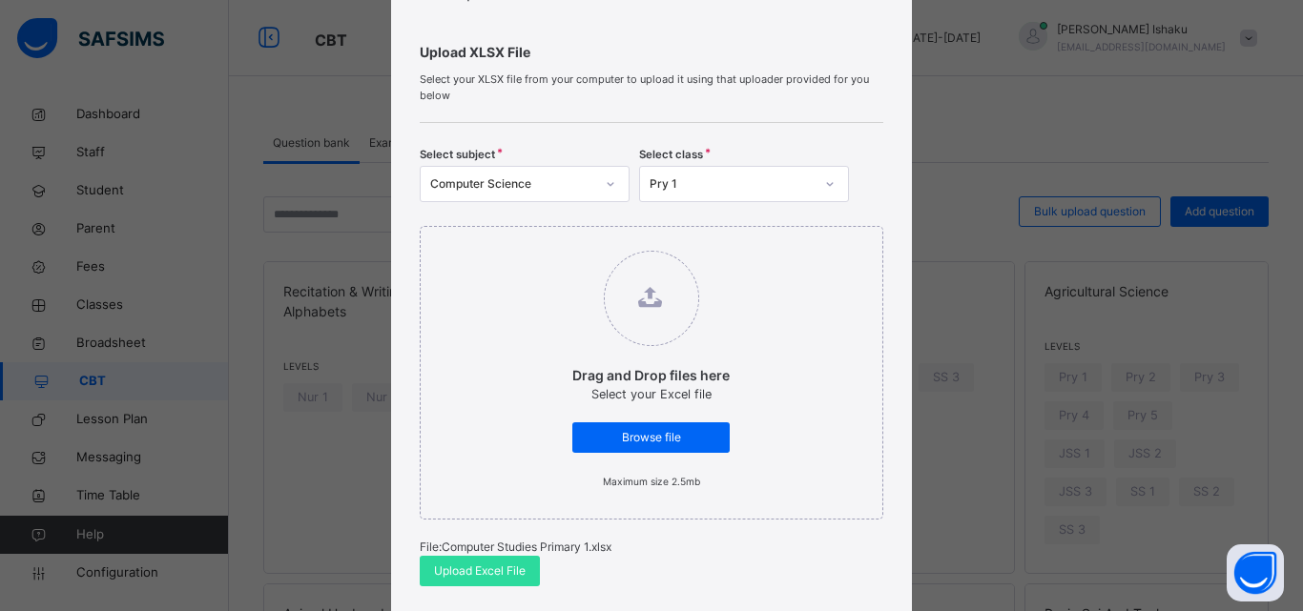
click at [548, 192] on div "Computer Science" at bounding box center [512, 183] width 164 height 17
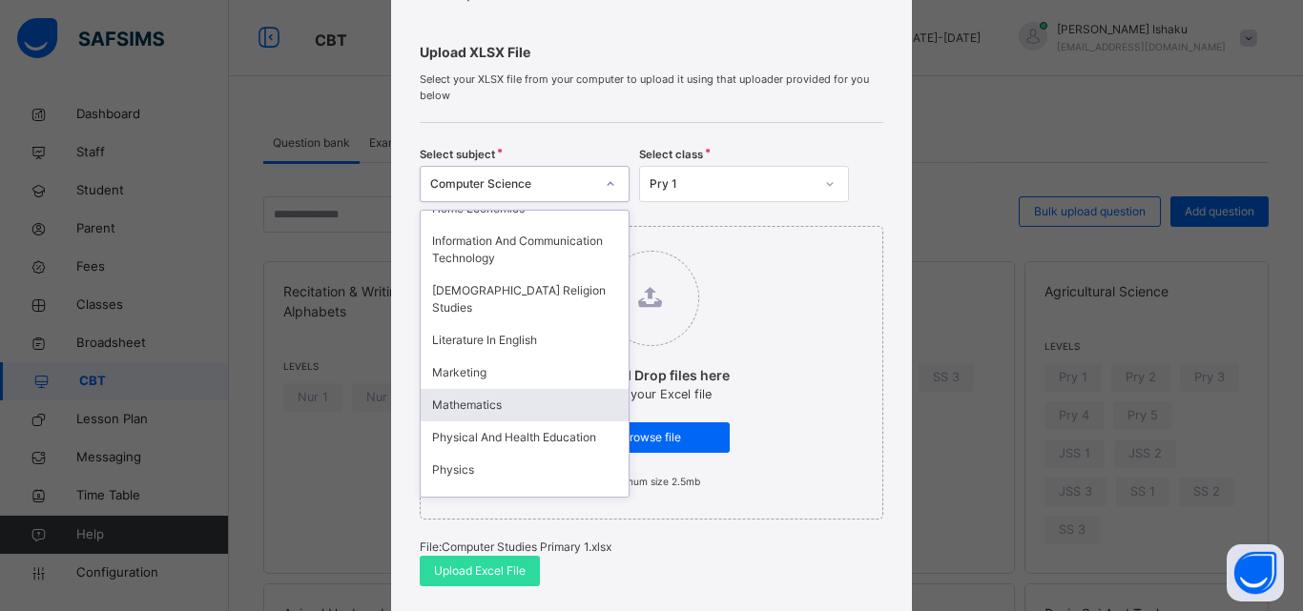
scroll to position [954, 0]
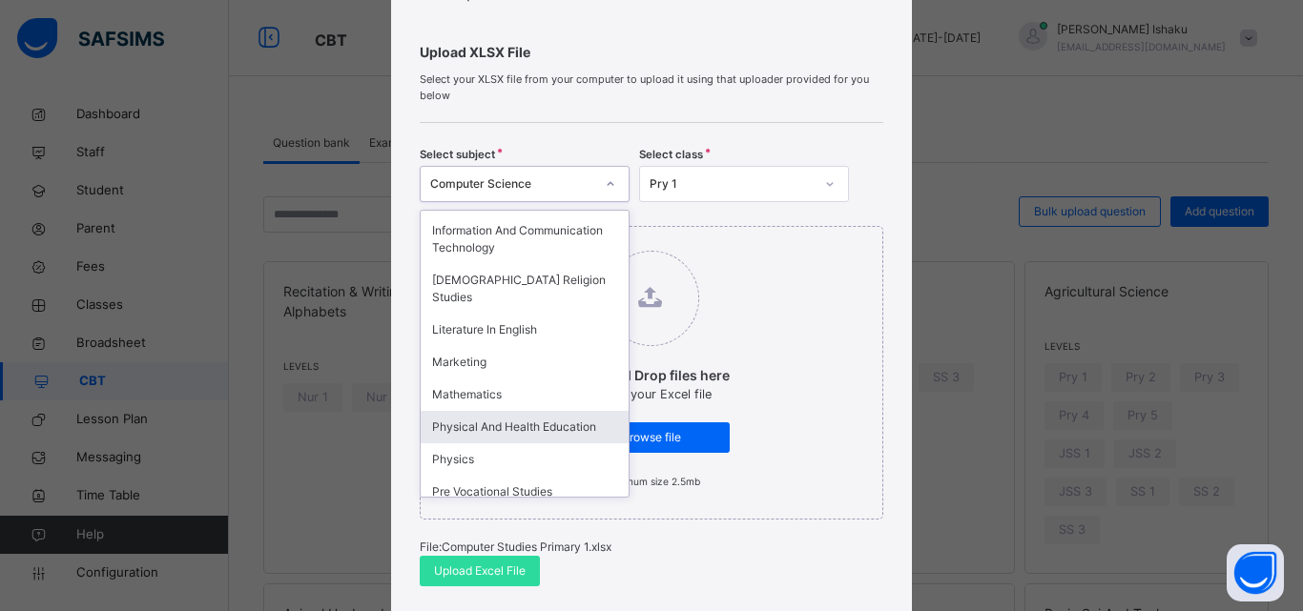
click at [507, 411] on div "Physical And Health Education" at bounding box center [525, 427] width 208 height 32
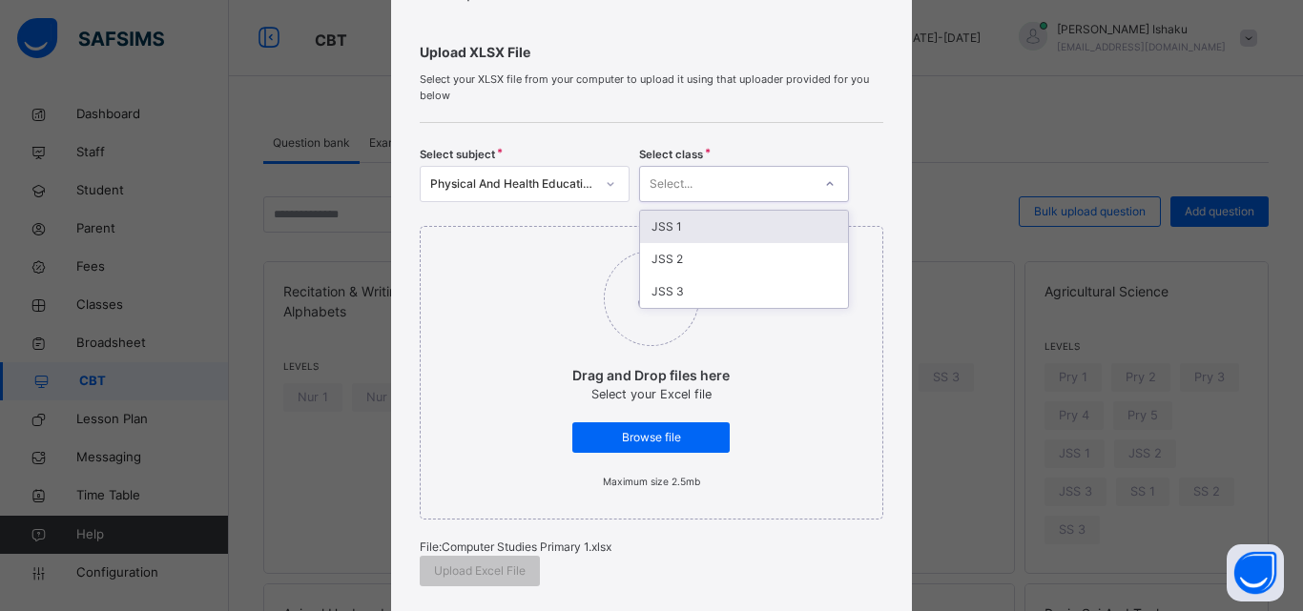
click at [715, 167] on div "Select..." at bounding box center [744, 184] width 210 height 36
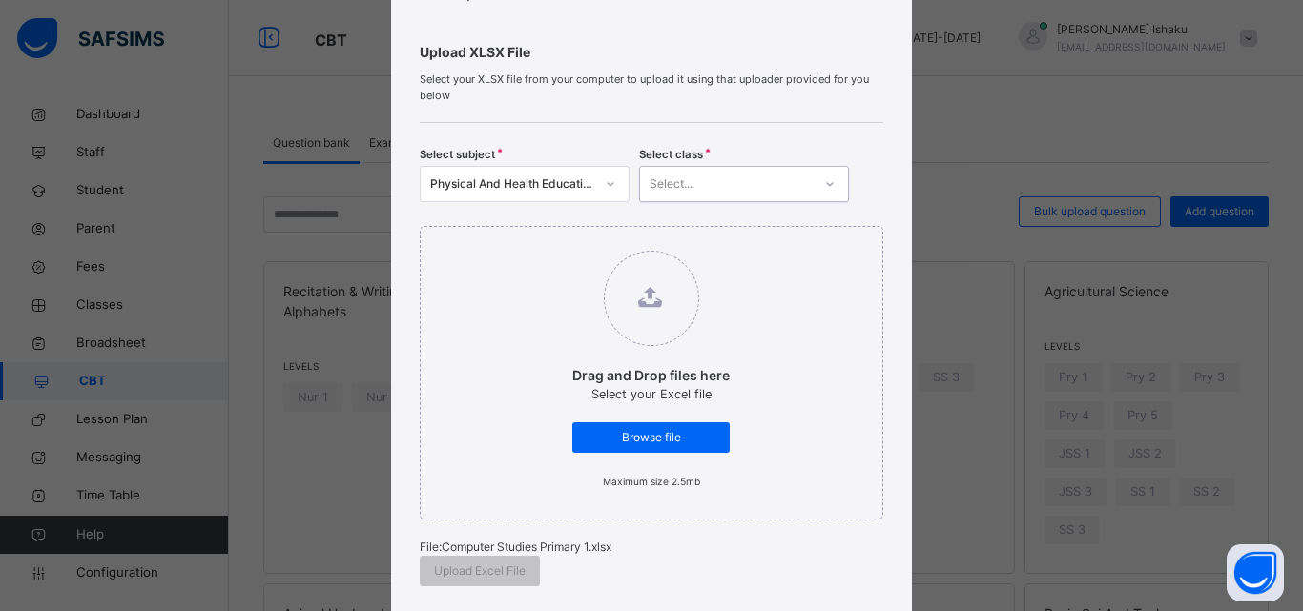
click at [716, 183] on div "Select..." at bounding box center [726, 185] width 172 height 30
click at [716, 184] on div "Select..." at bounding box center [726, 185] width 172 height 30
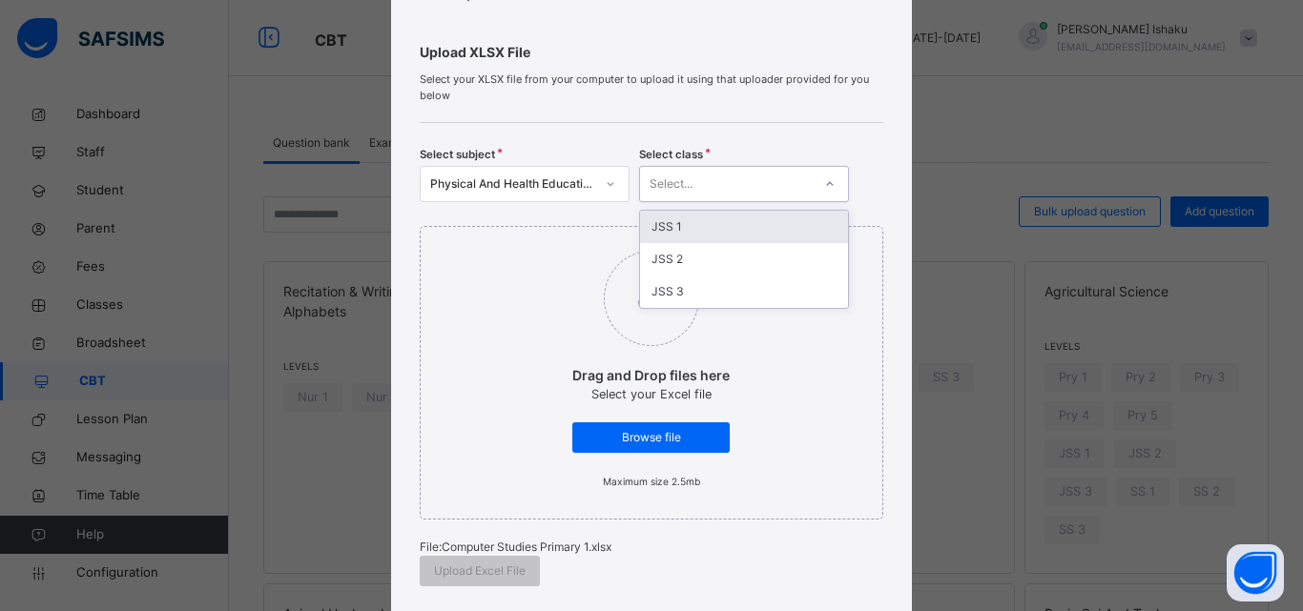
click at [716, 184] on div "Select..." at bounding box center [726, 185] width 172 height 30
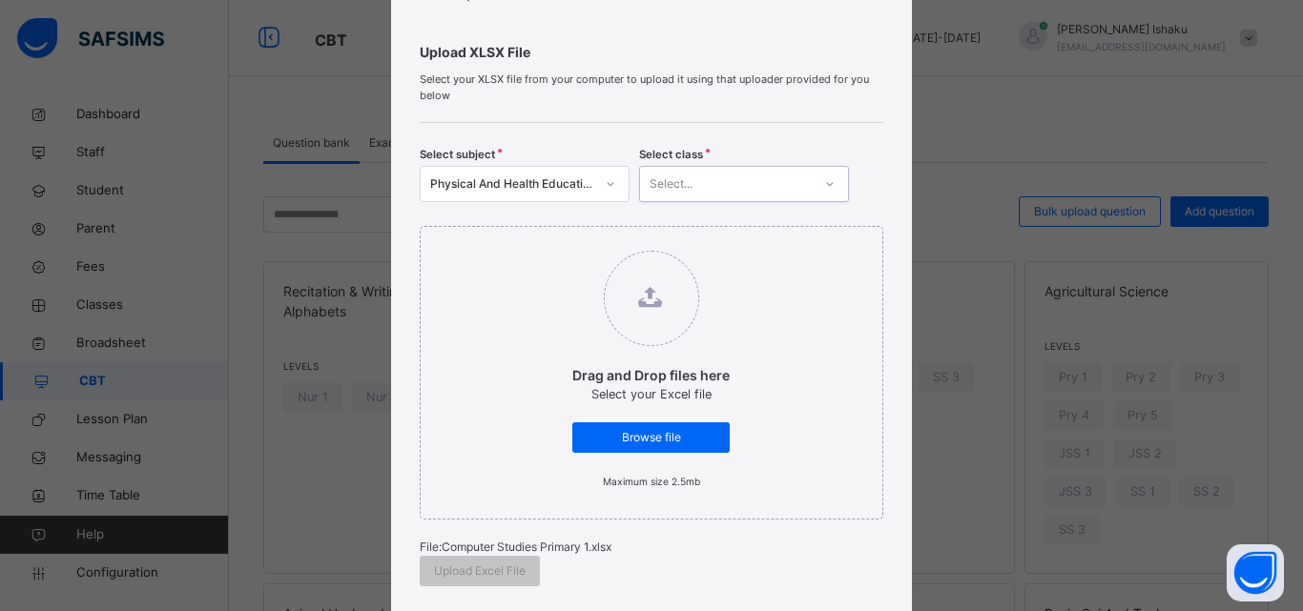
click at [594, 182] on div at bounding box center [610, 184] width 32 height 31
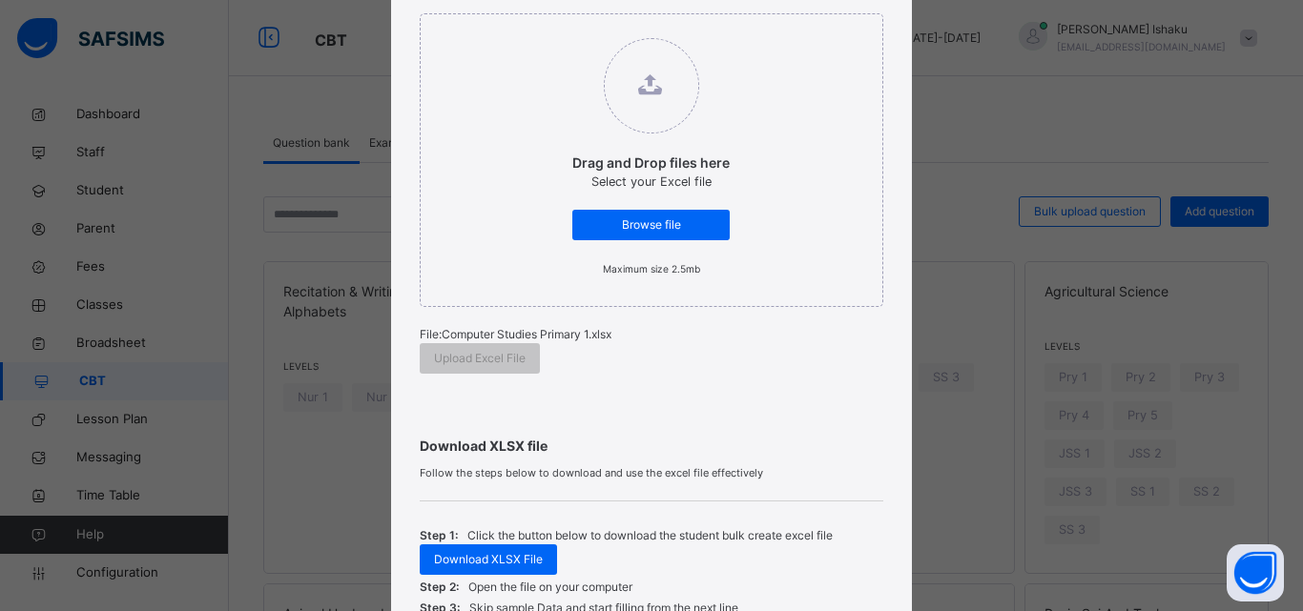
scroll to position [191, 0]
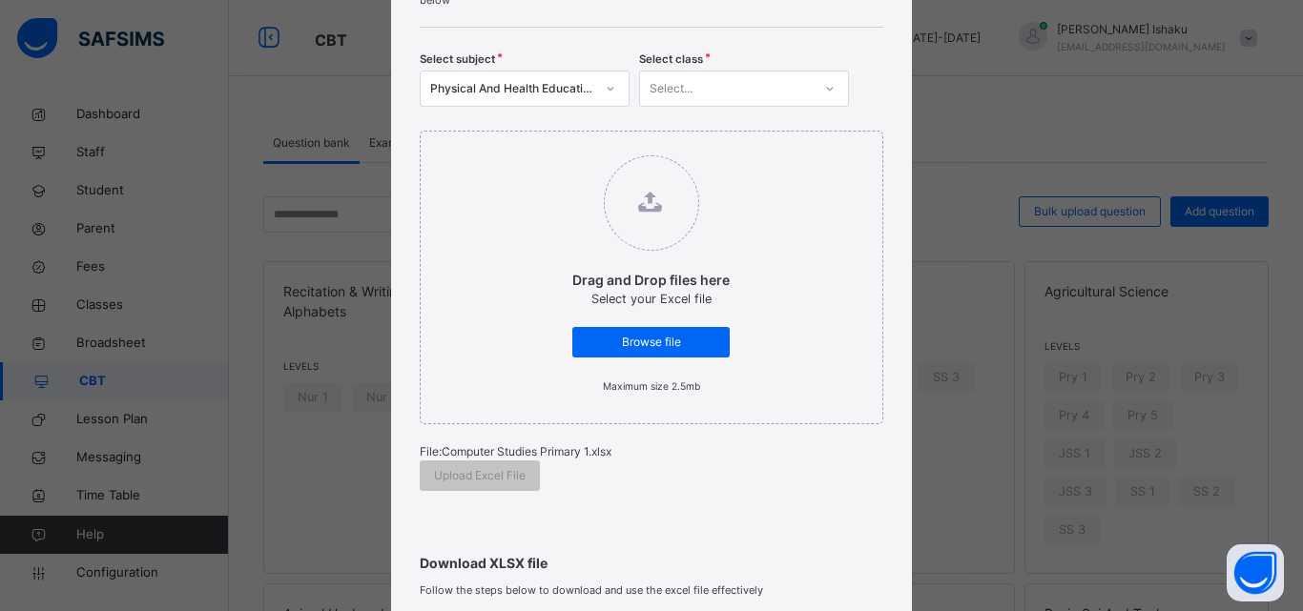
drag, startPoint x: 553, startPoint y: 58, endPoint x: 550, endPoint y: 74, distance: 16.5
click at [552, 57] on div "Select subject Physical And Health Education Select class Select..." at bounding box center [651, 74] width 463 height 65
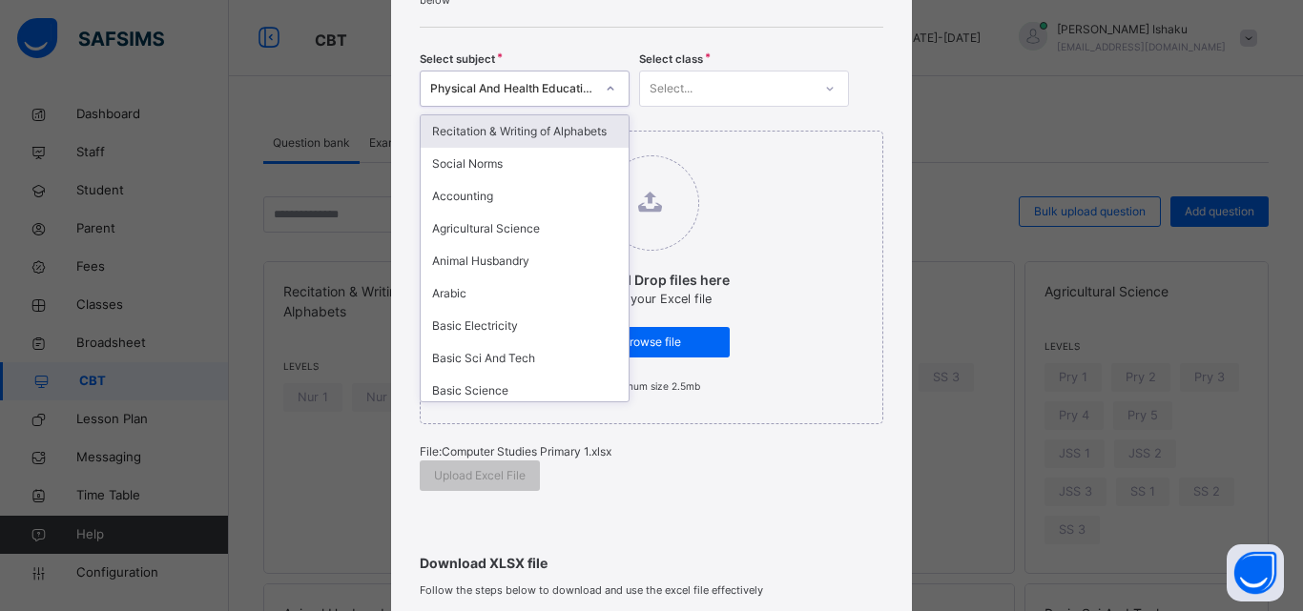
drag, startPoint x: 548, startPoint y: 85, endPoint x: 552, endPoint y: 110, distance: 25.1
click at [548, 96] on div "Physical And Health Education" at bounding box center [512, 88] width 164 height 17
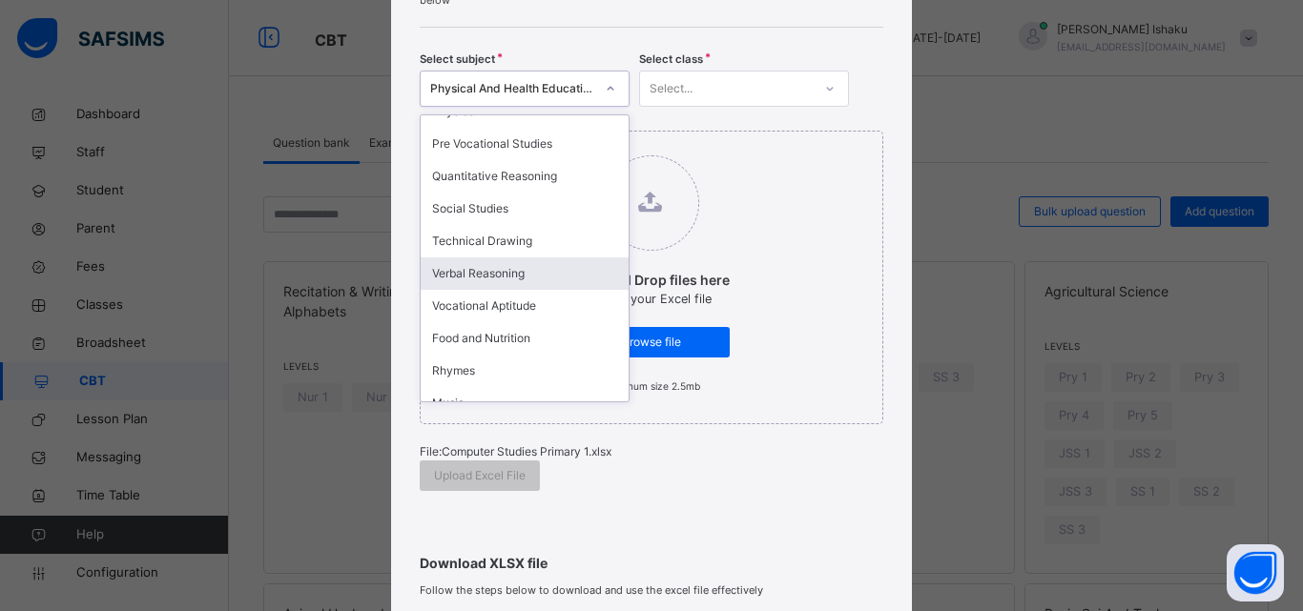
scroll to position [1196, 0]
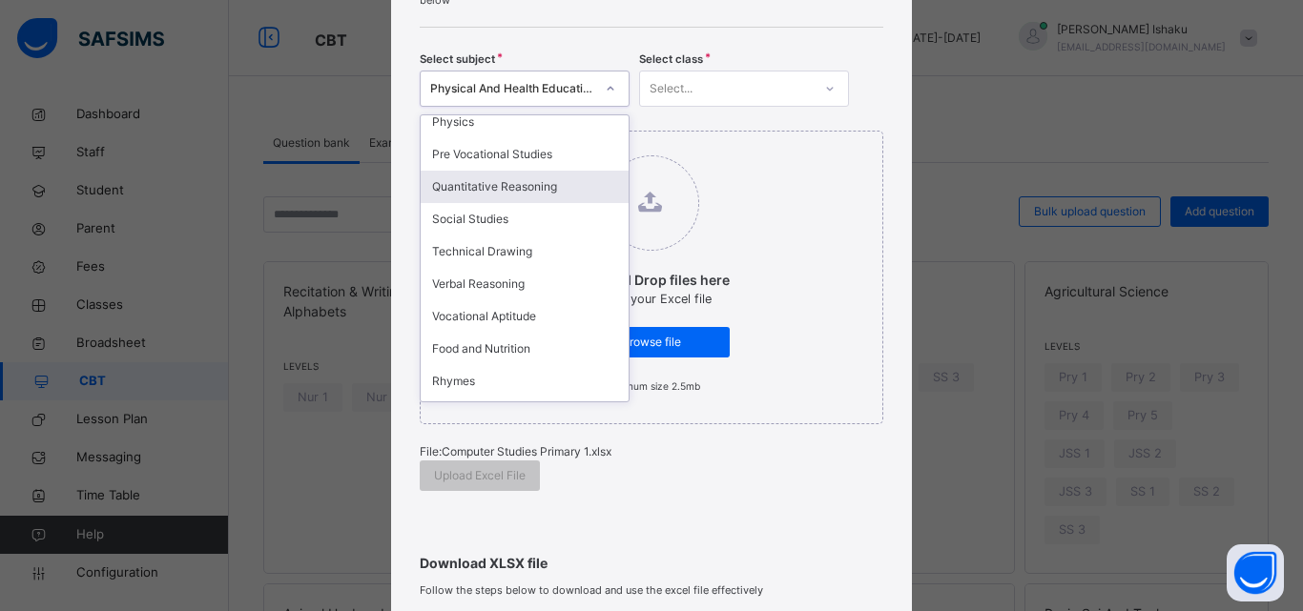
click at [543, 171] on div "Quantitative Reasoning" at bounding box center [525, 187] width 208 height 32
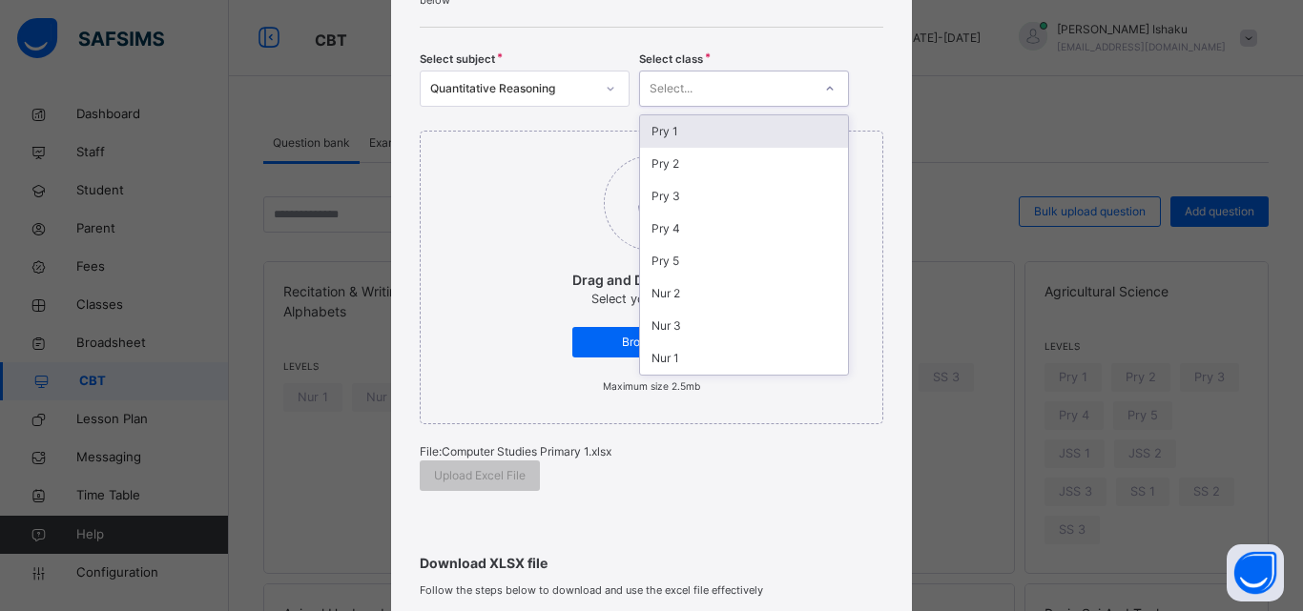
click at [642, 86] on div "Select..." at bounding box center [726, 89] width 172 height 30
click at [652, 126] on div "Pry 1" at bounding box center [744, 131] width 208 height 32
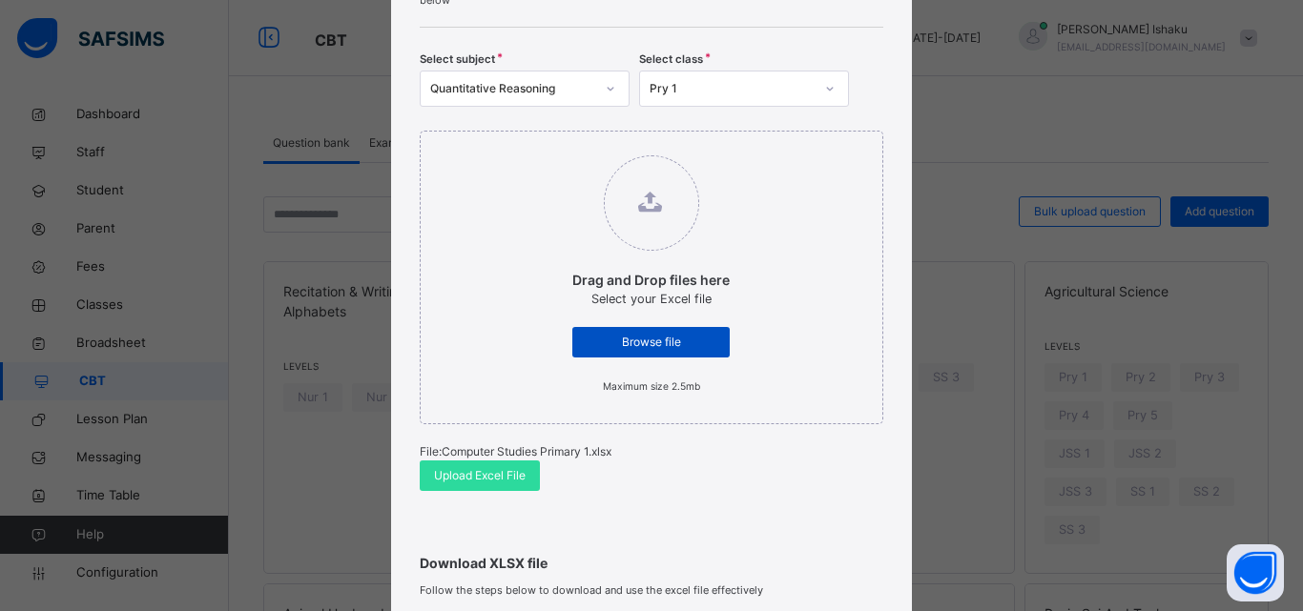
click at [652, 343] on span "Browse file" at bounding box center [650, 342] width 129 height 17
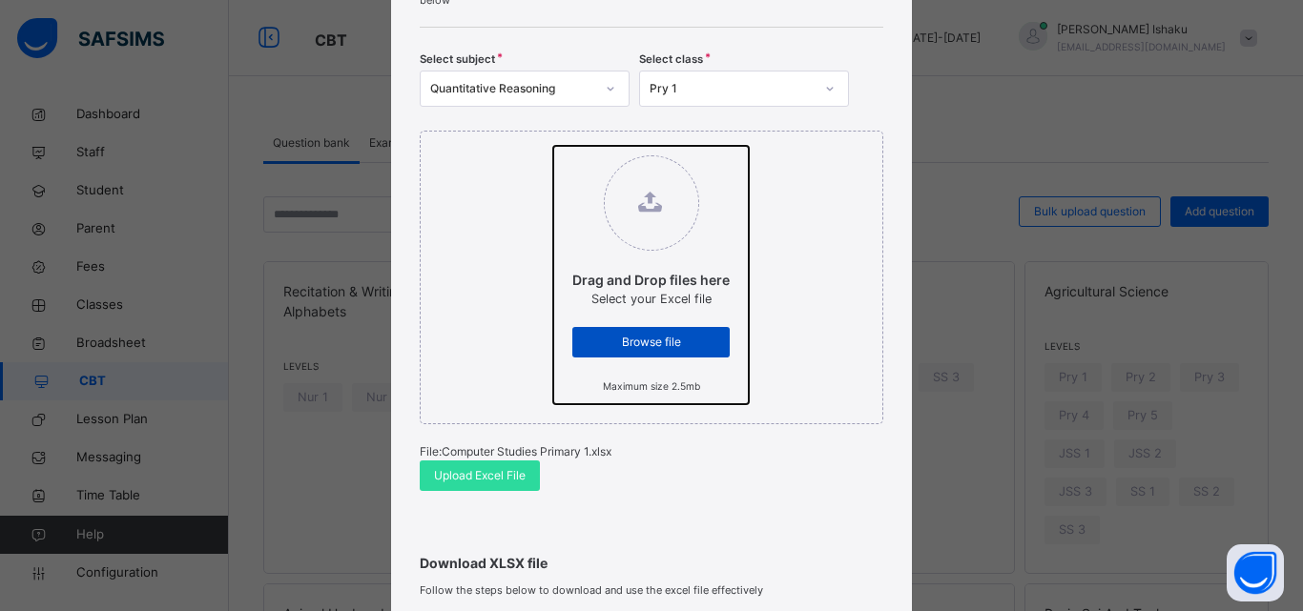
click at [553, 146] on input "Drag and Drop files here Select your Excel file Browse file Maximum size 2.5mb" at bounding box center [553, 146] width 0 height 0
type input "**********"
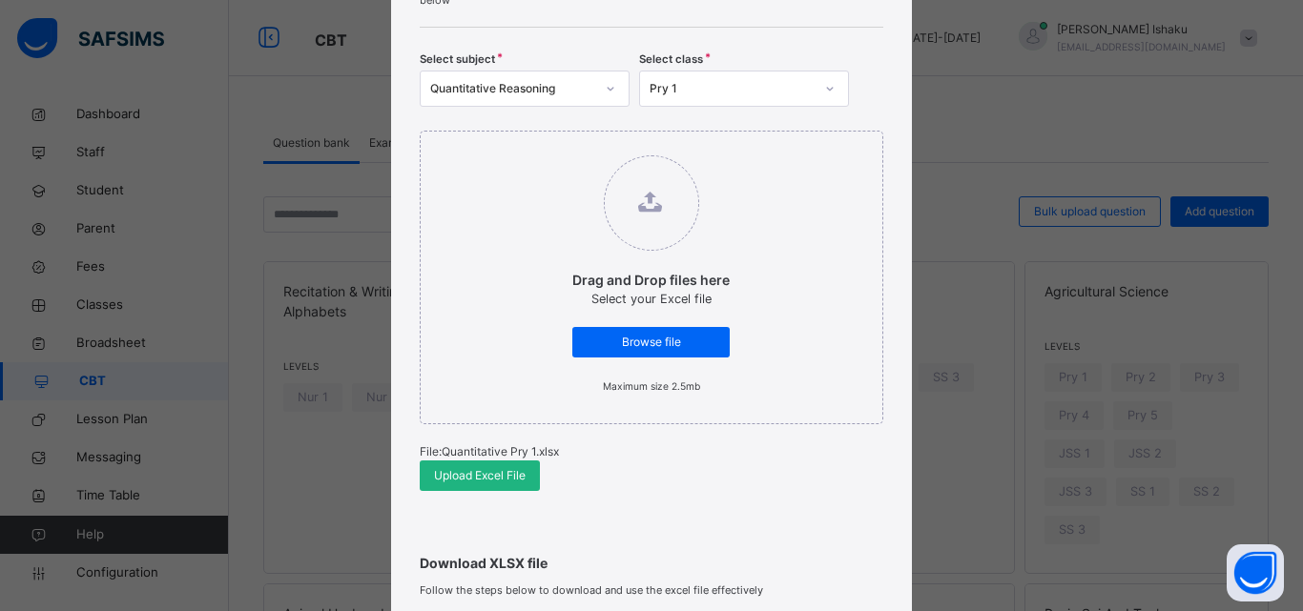
click at [482, 479] on span "Upload Excel File" at bounding box center [480, 475] width 92 height 17
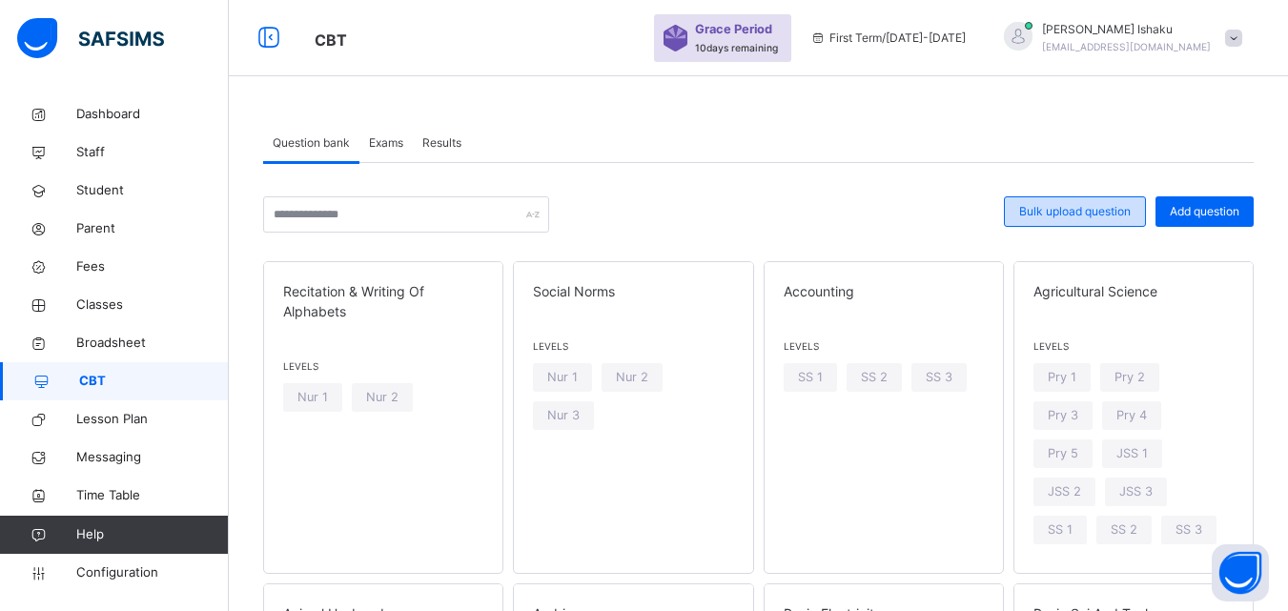
click at [1104, 216] on span "Bulk upload question" at bounding box center [1075, 211] width 112 height 17
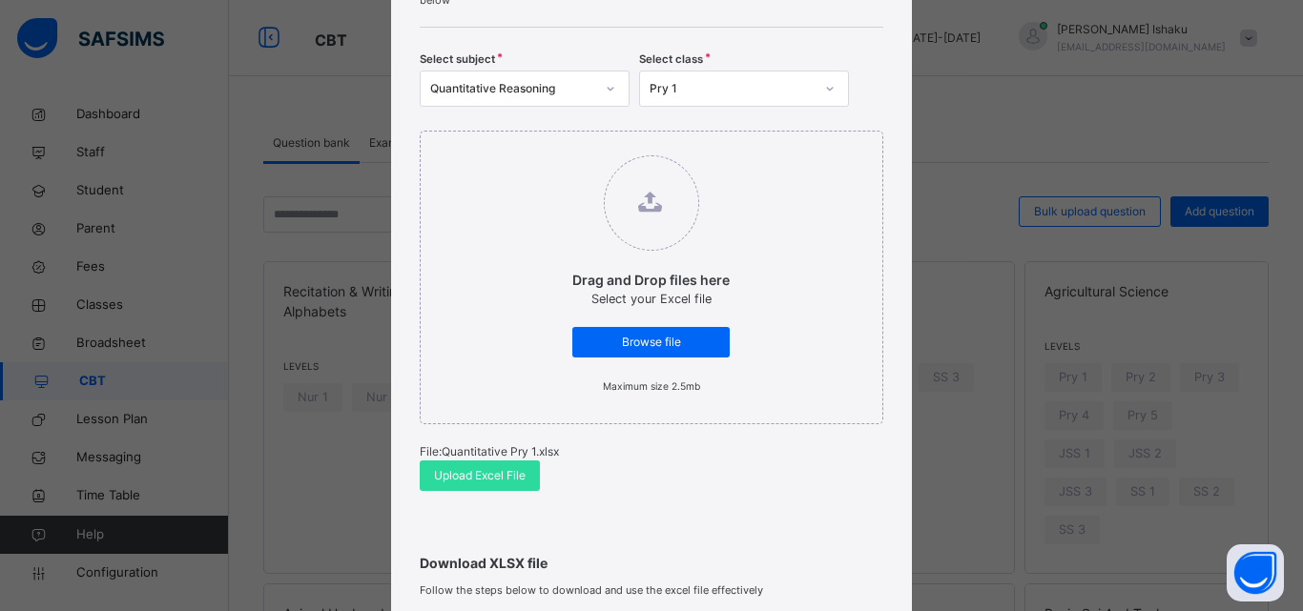
click at [997, 474] on div "Bulk Upload Question Upload XLSX File Select your XLSX file from your computer …" at bounding box center [651, 305] width 1303 height 611
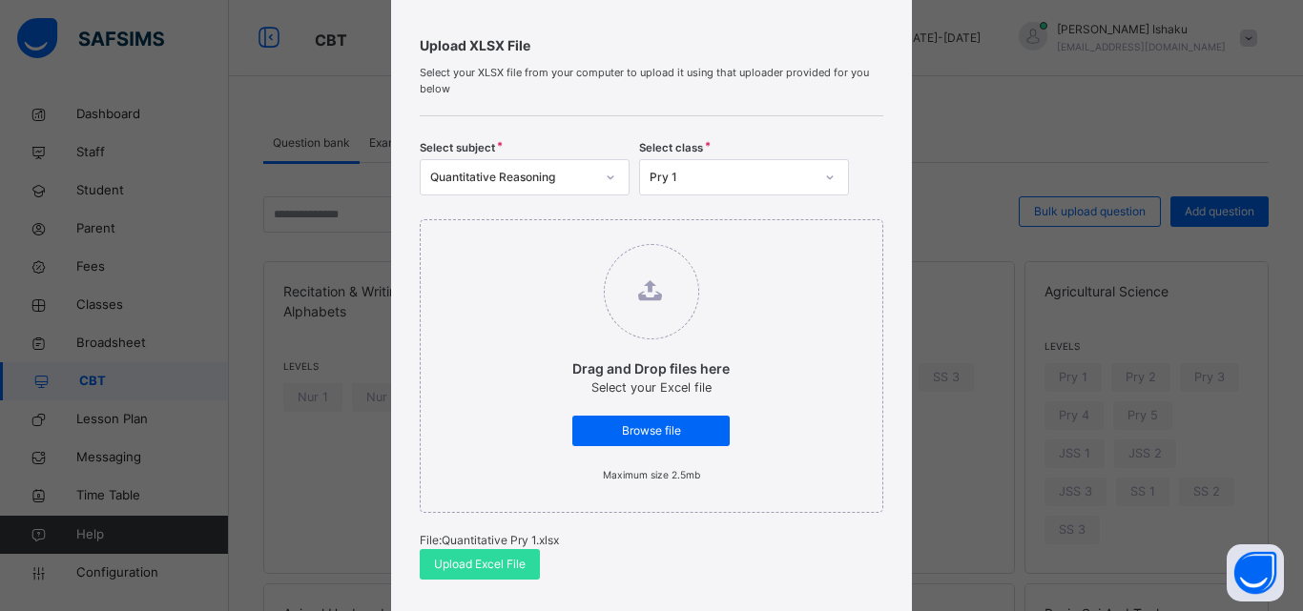
scroll to position [95, 0]
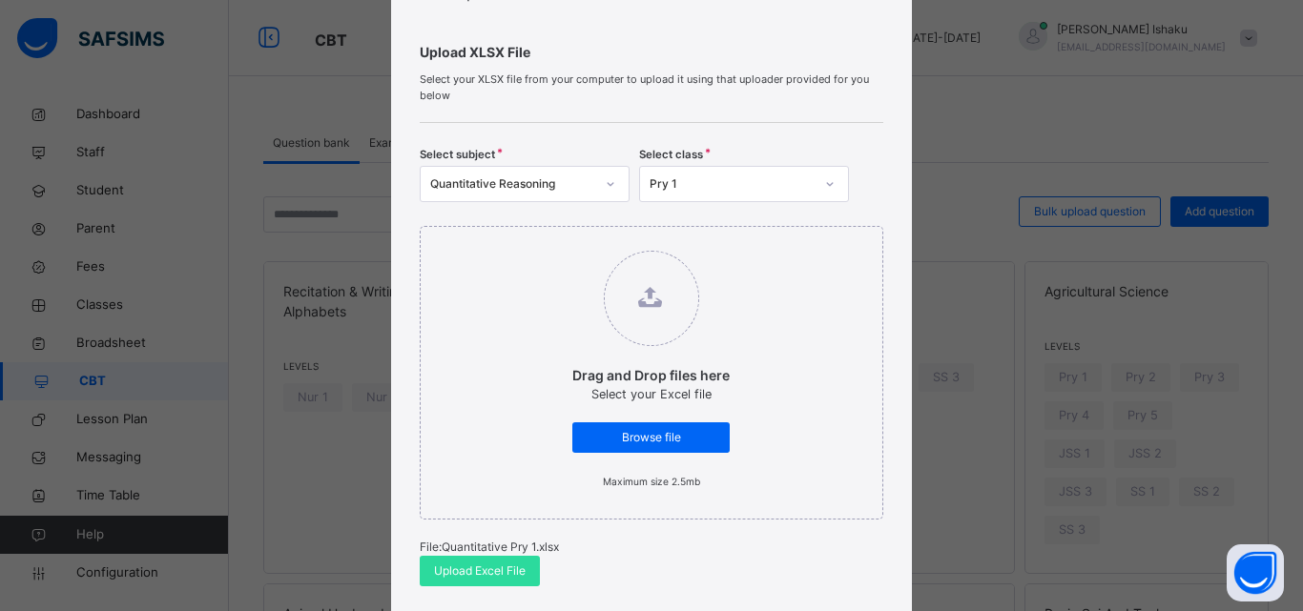
click at [941, 258] on div "Bulk Upload Question Upload XLSX File Select your XLSX file from your computer …" at bounding box center [651, 305] width 1303 height 611
click at [951, 77] on div "Bulk Upload Question Upload XLSX File Select your XLSX file from your computer …" at bounding box center [651, 305] width 1303 height 611
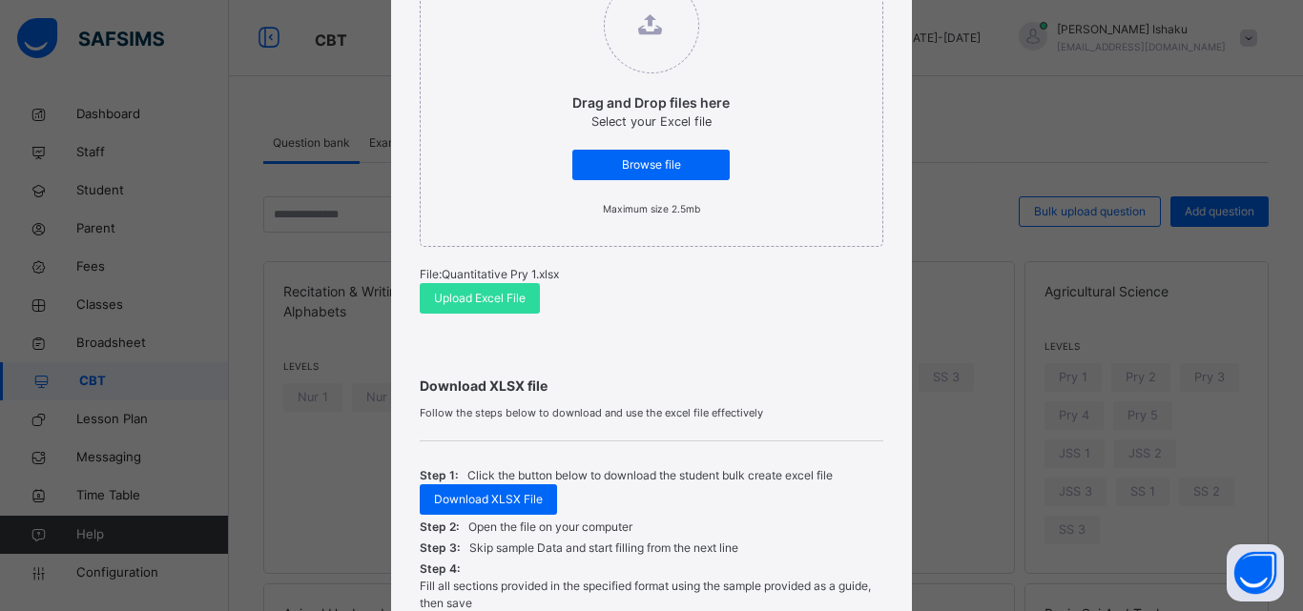
scroll to position [82, 0]
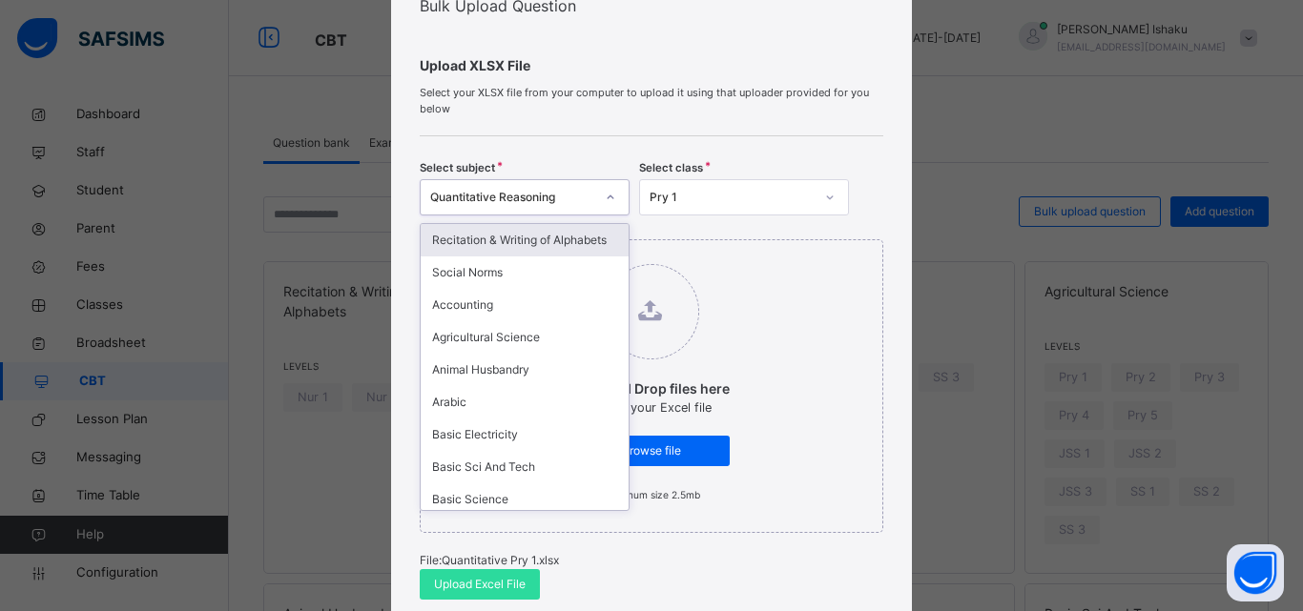
click at [594, 197] on div at bounding box center [610, 197] width 32 height 31
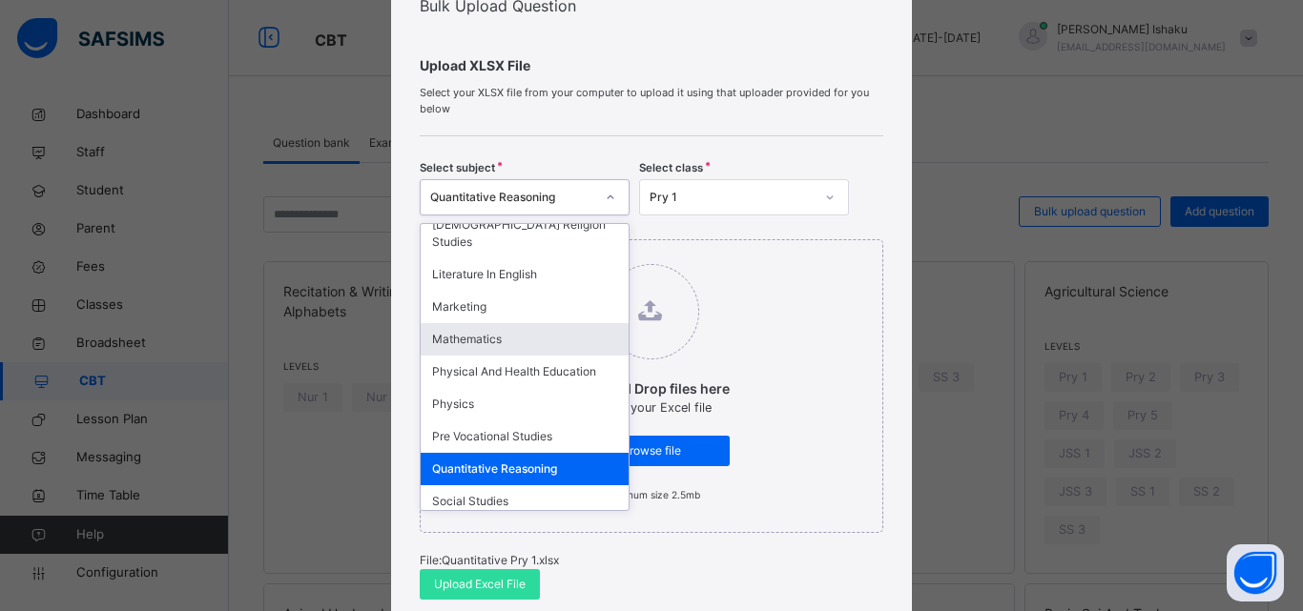
scroll to position [1049, 0]
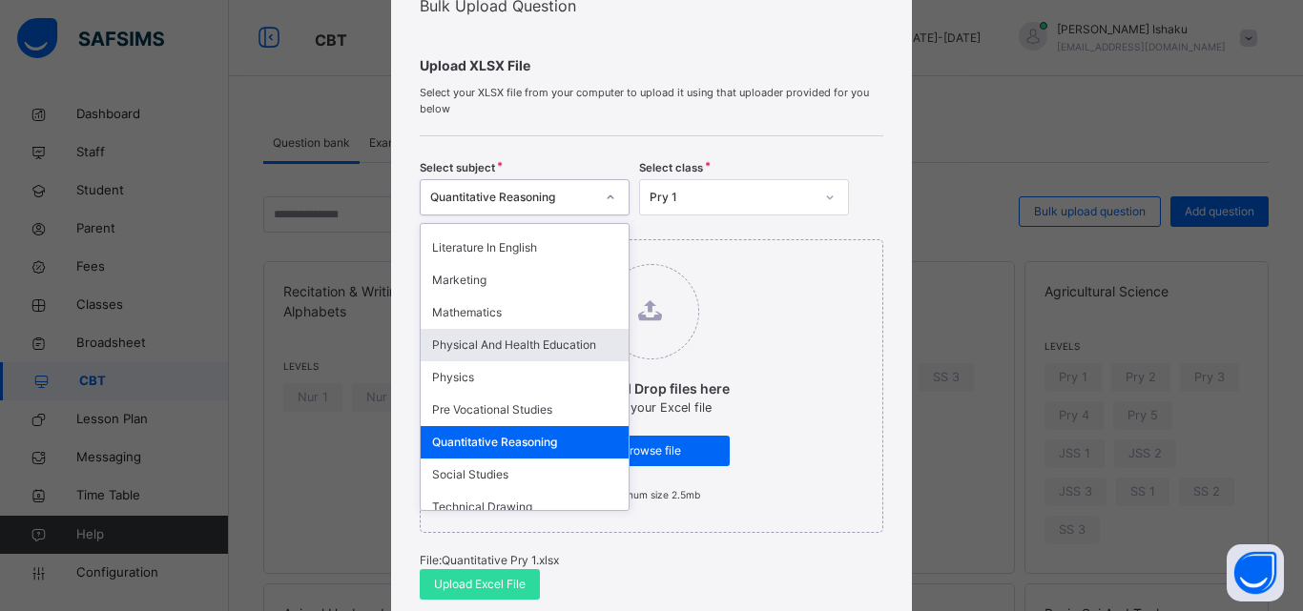
click at [514, 329] on div "Physical And Health Education" at bounding box center [525, 345] width 208 height 32
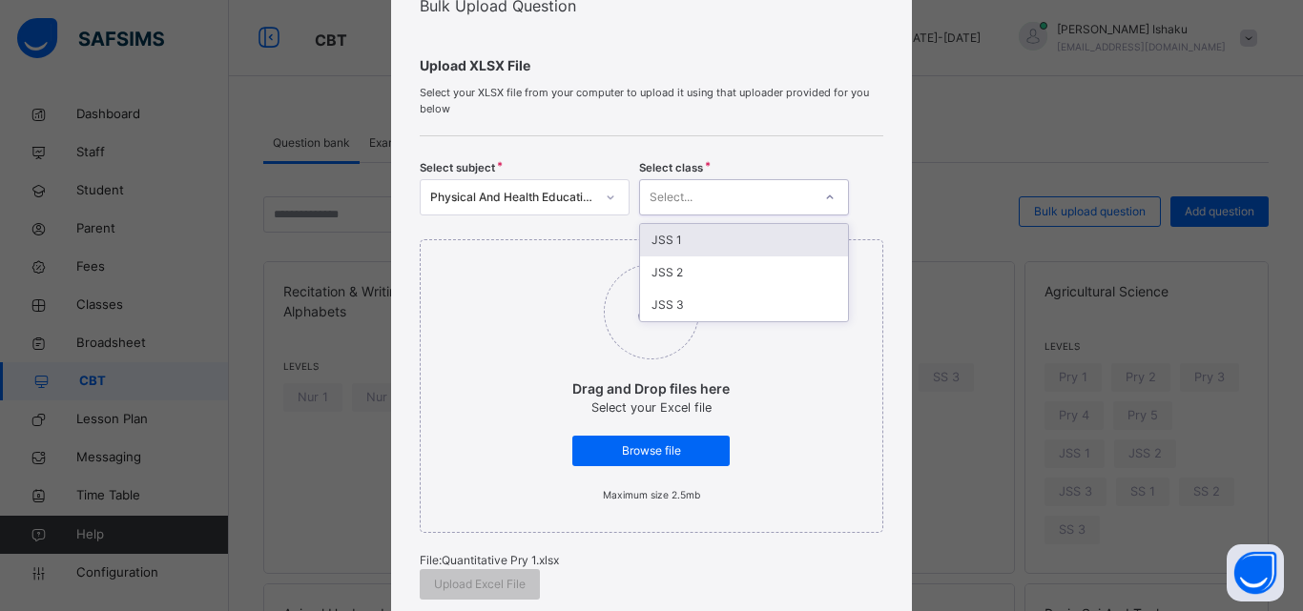
click at [691, 213] on div "Select..." at bounding box center [744, 197] width 210 height 36
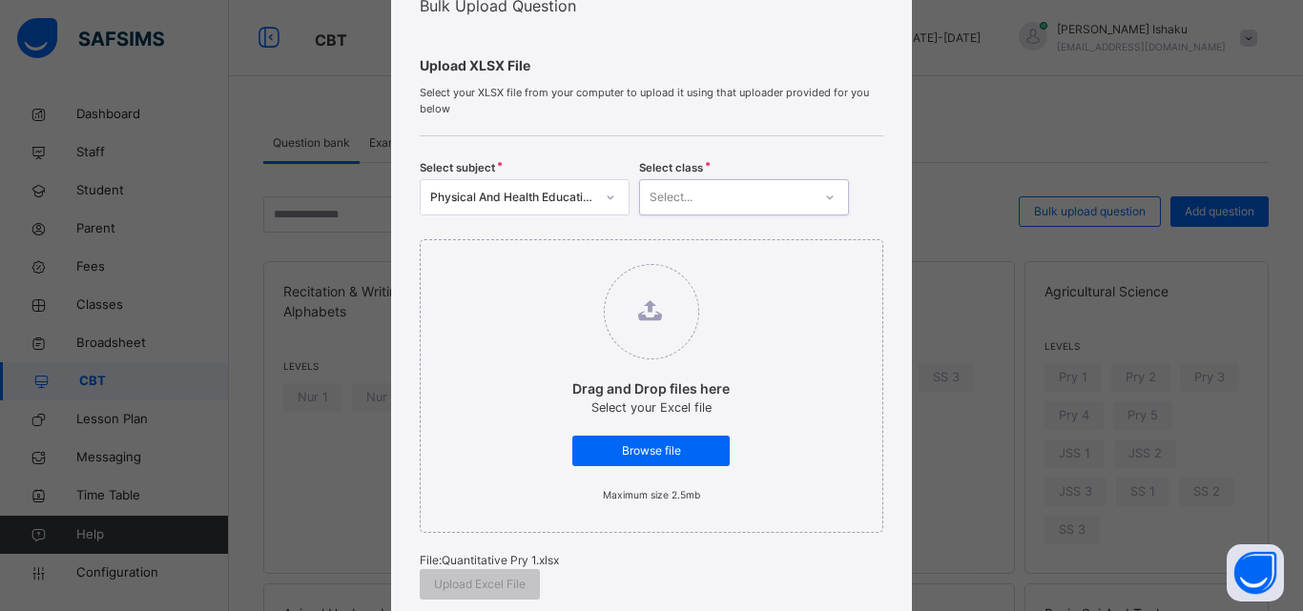
click at [694, 207] on div "Select..." at bounding box center [726, 198] width 172 height 30
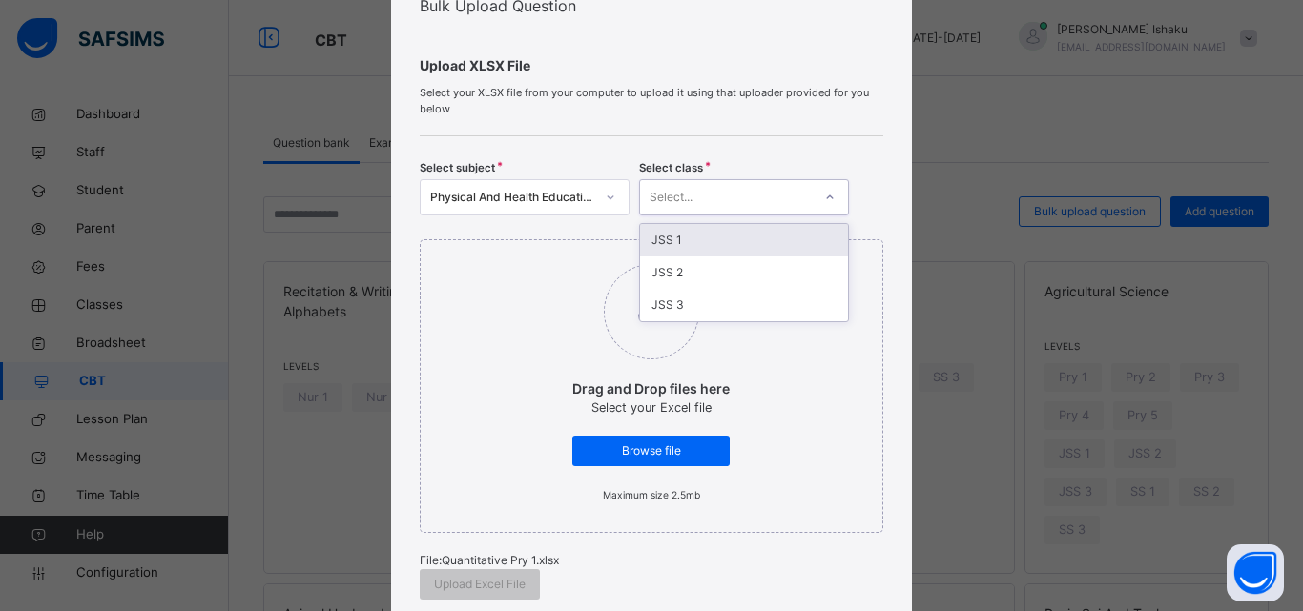
click at [694, 207] on div "Select..." at bounding box center [726, 198] width 172 height 30
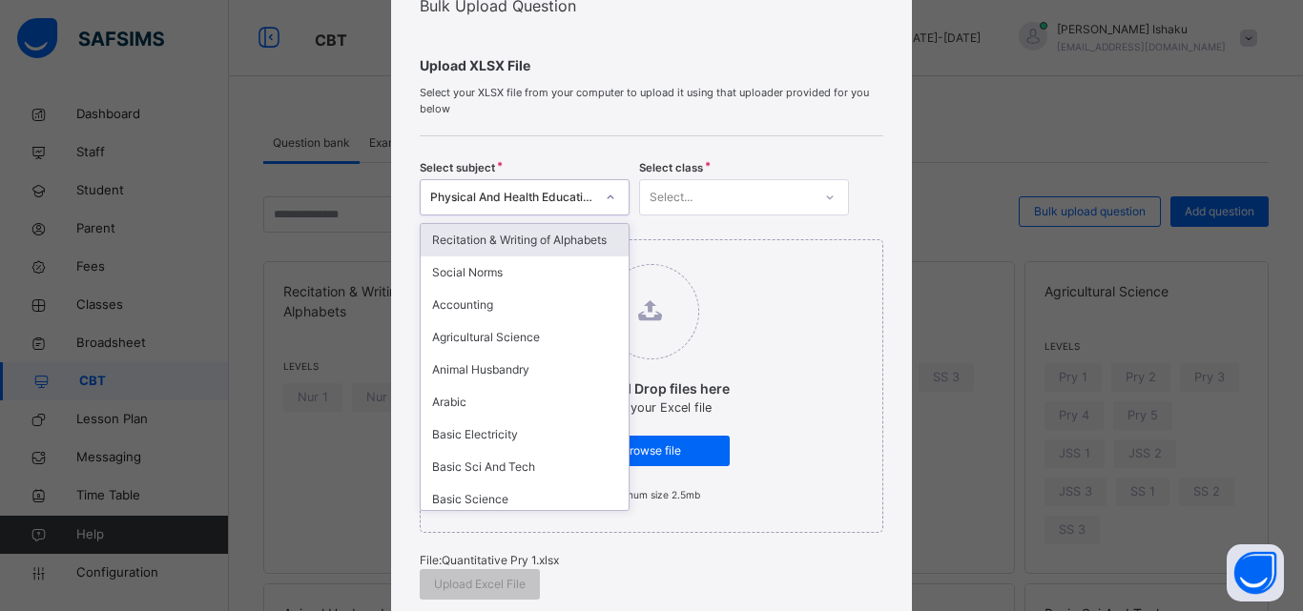
click at [608, 192] on icon at bounding box center [610, 197] width 11 height 19
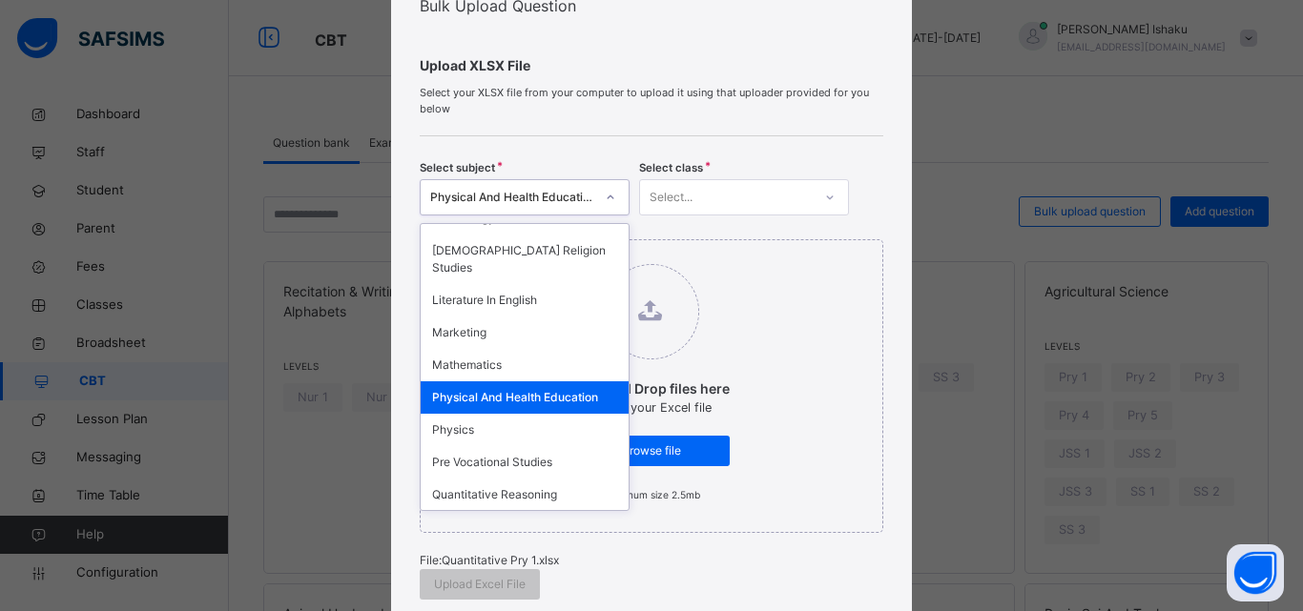
scroll to position [1144, 0]
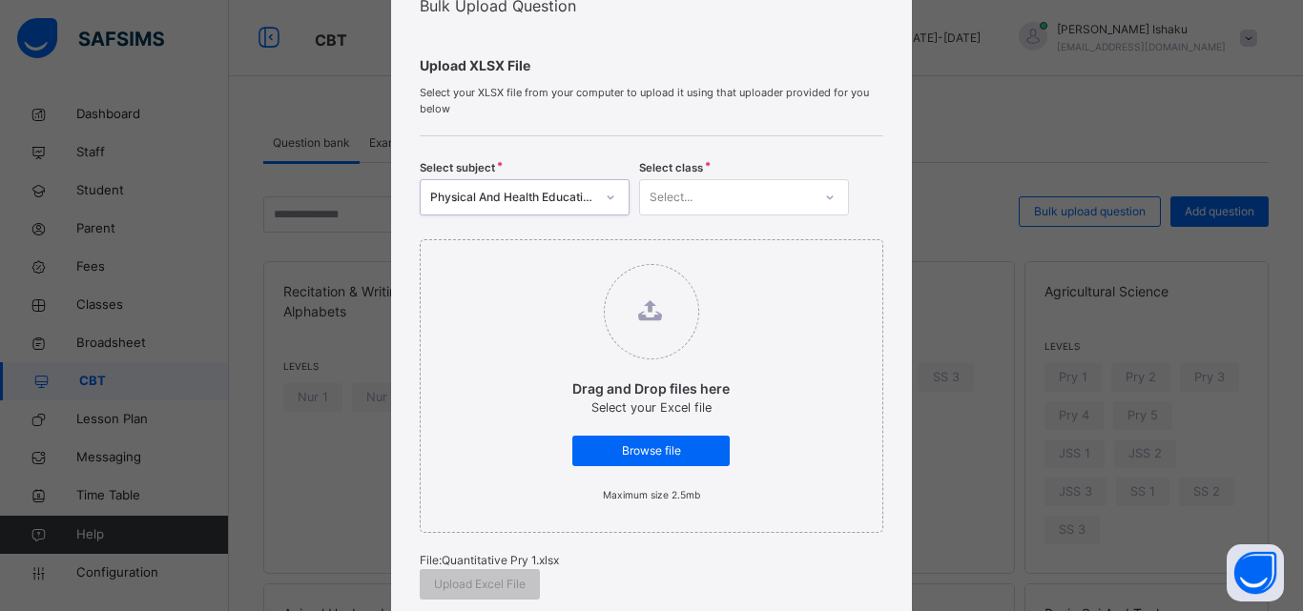
click at [573, 193] on div "Physical And Health Education" at bounding box center [512, 197] width 164 height 17
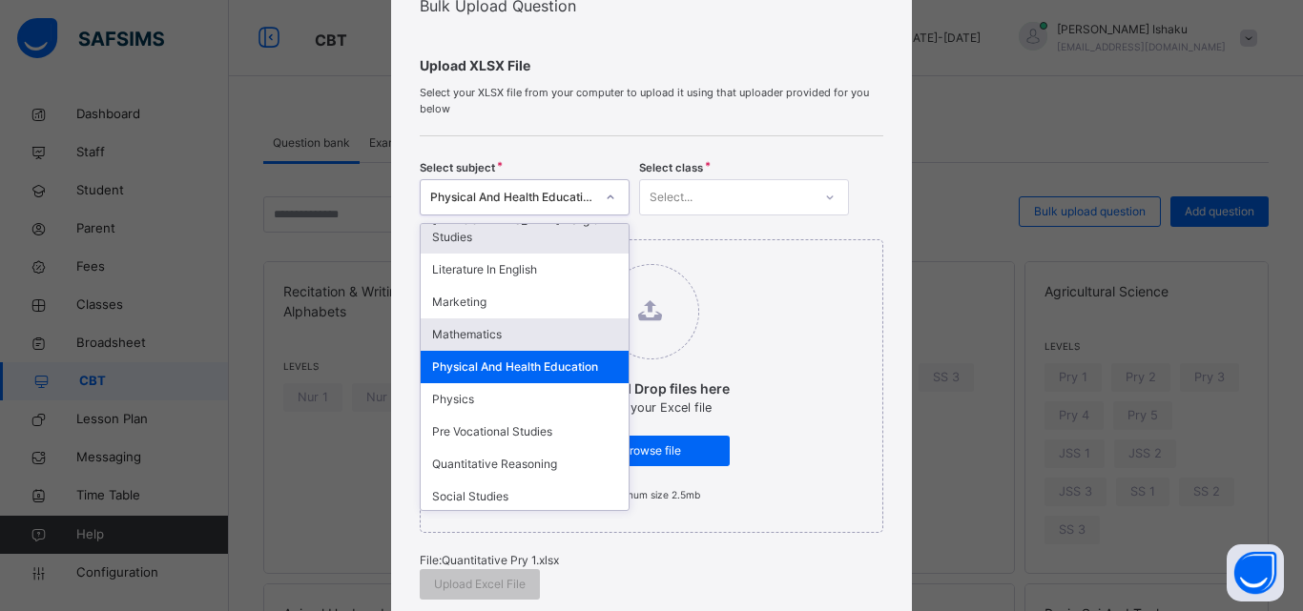
scroll to position [1049, 0]
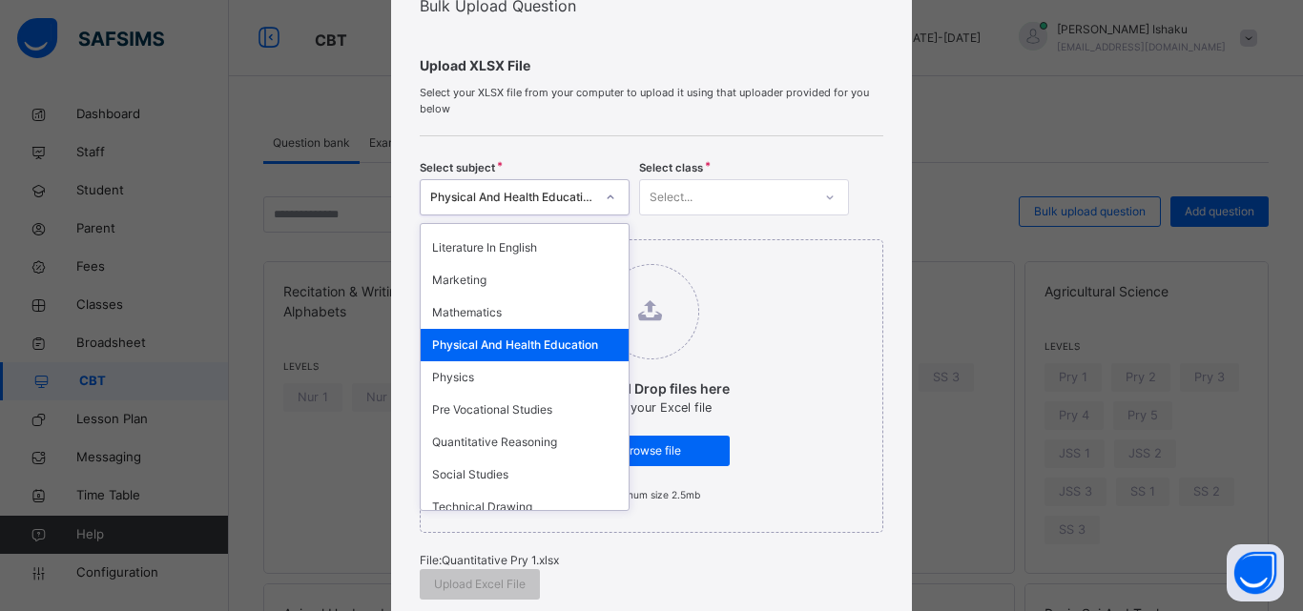
click at [452, 329] on div "Physical And Health Education" at bounding box center [525, 345] width 208 height 32
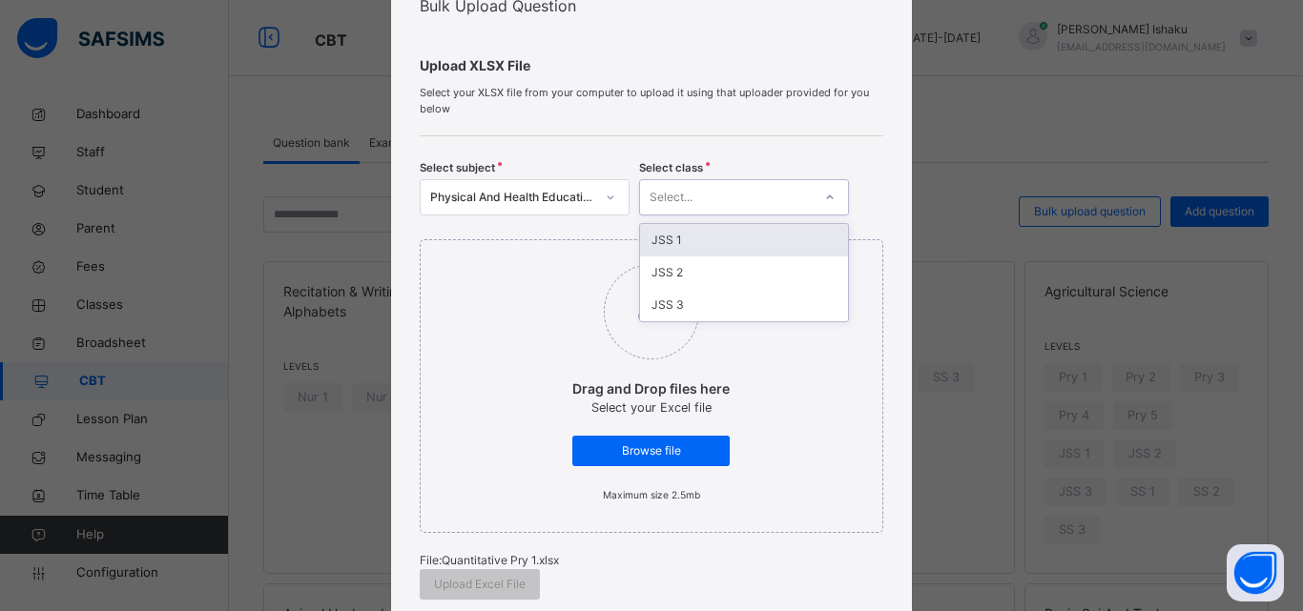
click at [689, 215] on div "Select..." at bounding box center [744, 197] width 210 height 36
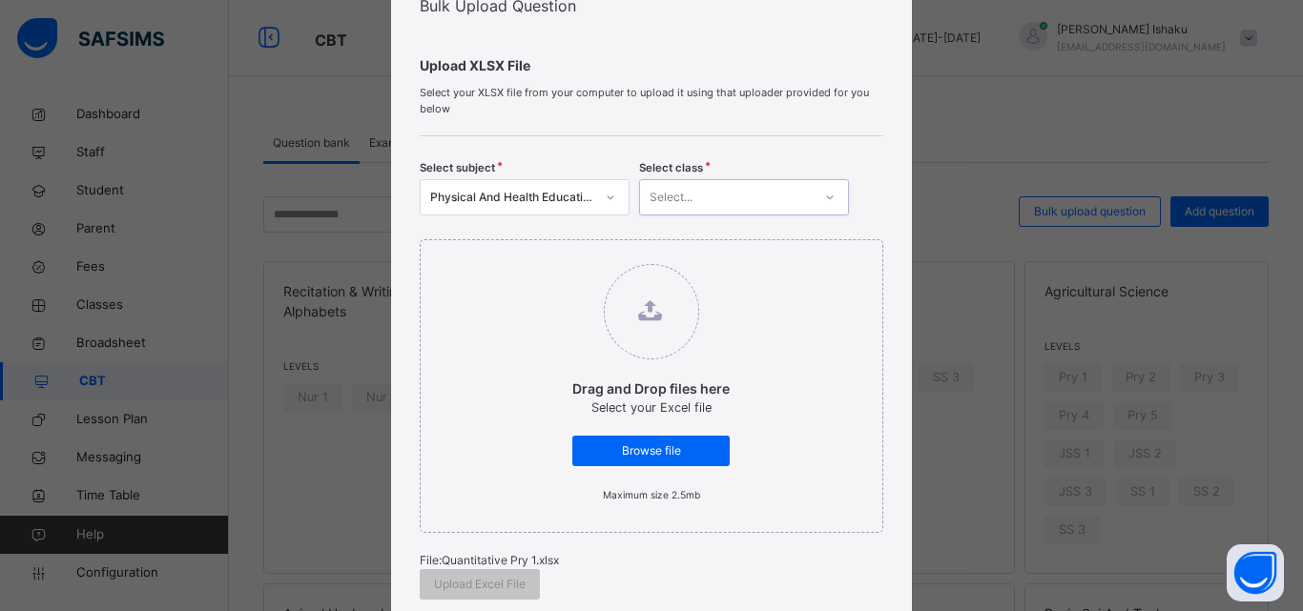
click at [689, 198] on div "Select..." at bounding box center [726, 198] width 172 height 30
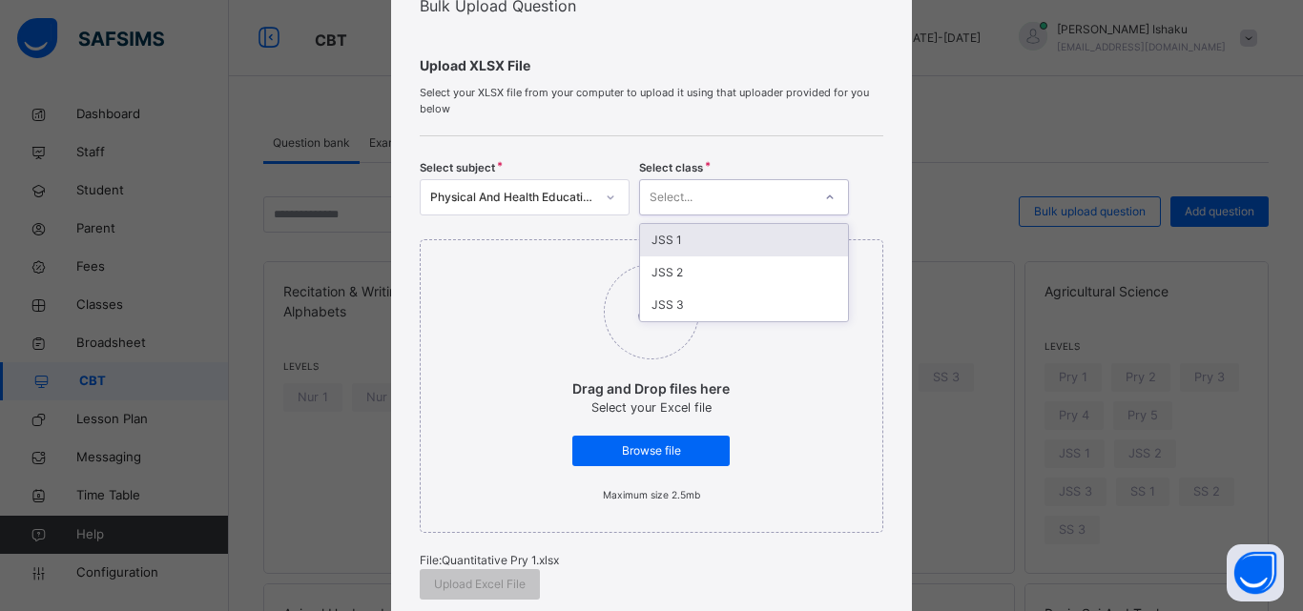
click at [689, 198] on div "Select..." at bounding box center [726, 198] width 172 height 30
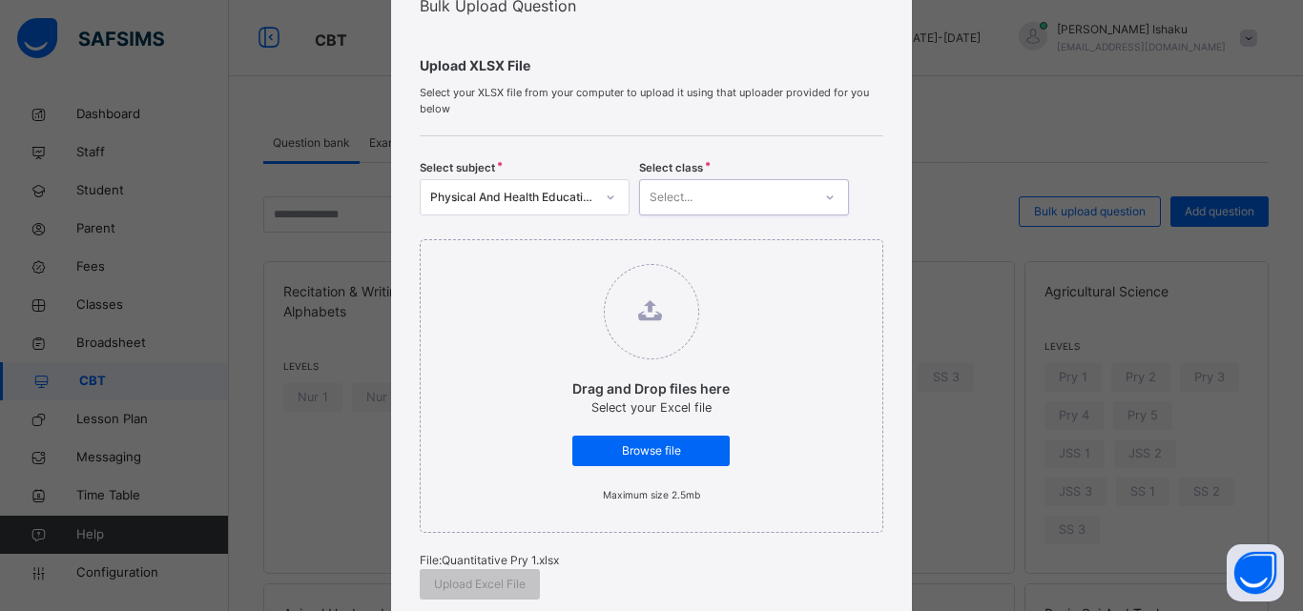
click at [689, 198] on div "Select..." at bounding box center [726, 198] width 172 height 30
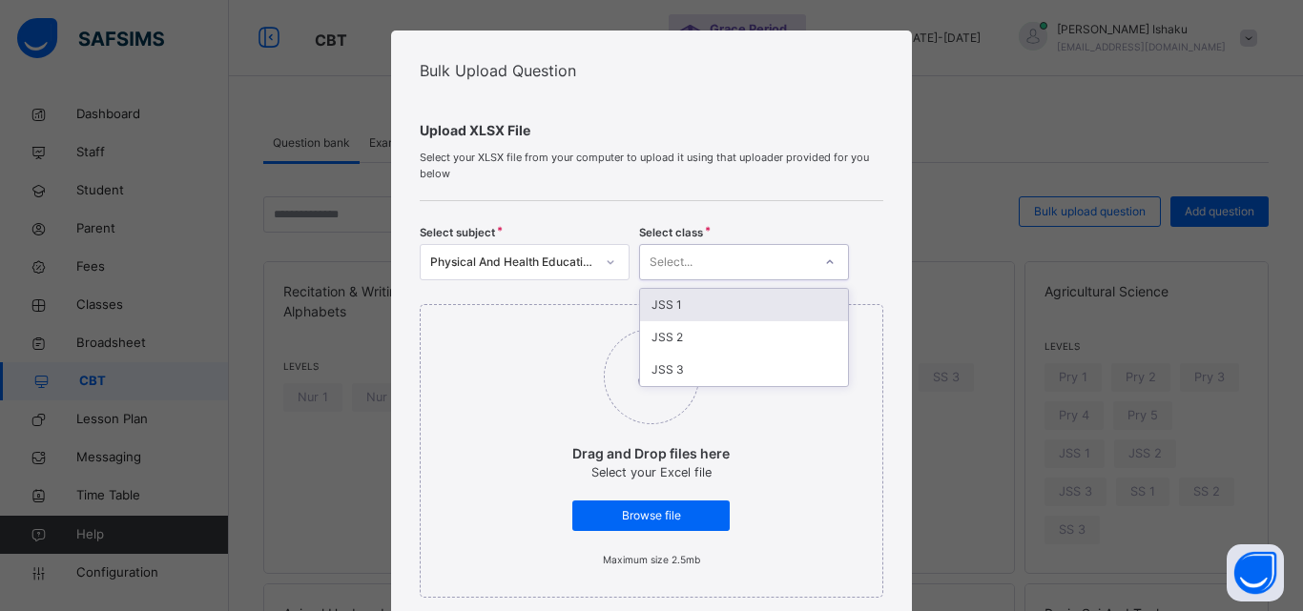
scroll to position [0, 0]
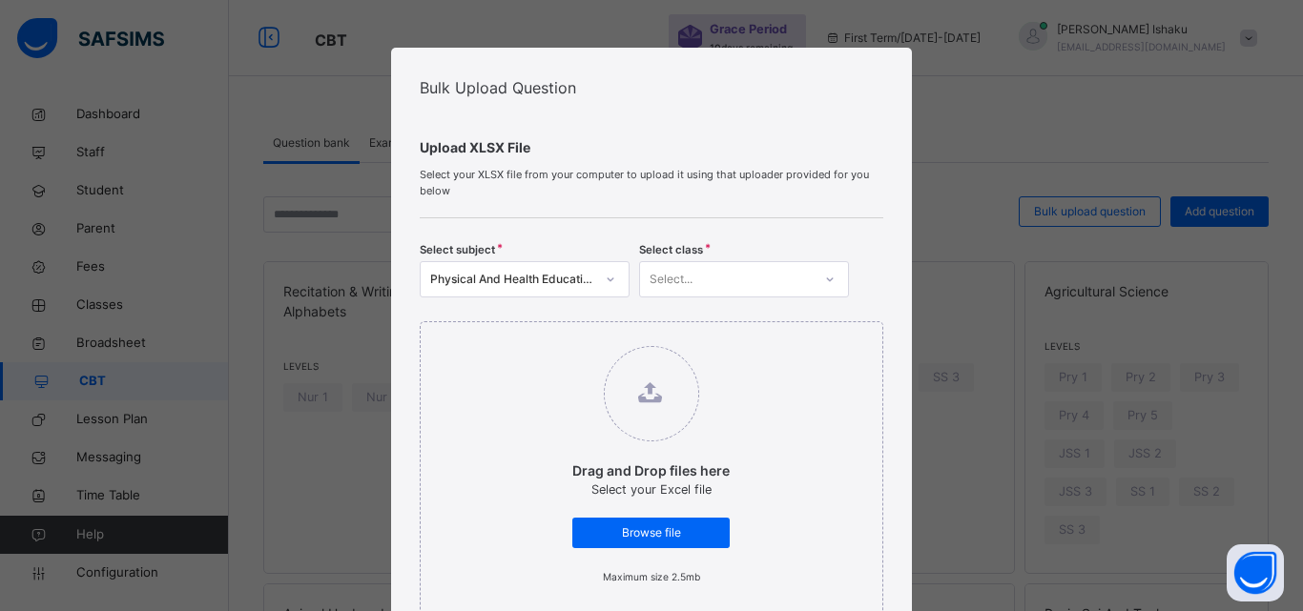
click at [960, 98] on div "Bulk Upload Question Upload XLSX File Select your XLSX file from your computer …" at bounding box center [651, 305] width 1303 height 611
click at [961, 102] on div "Bulk Upload Question Upload XLSX File Select your XLSX file from your computer …" at bounding box center [651, 305] width 1303 height 611
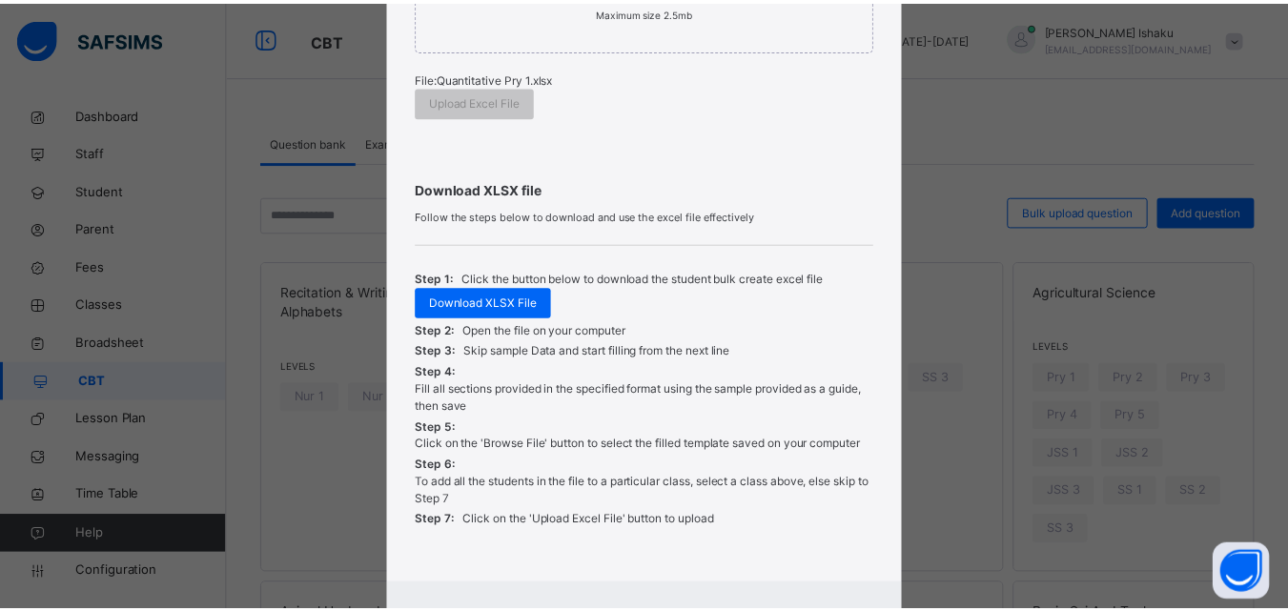
scroll to position [654, 0]
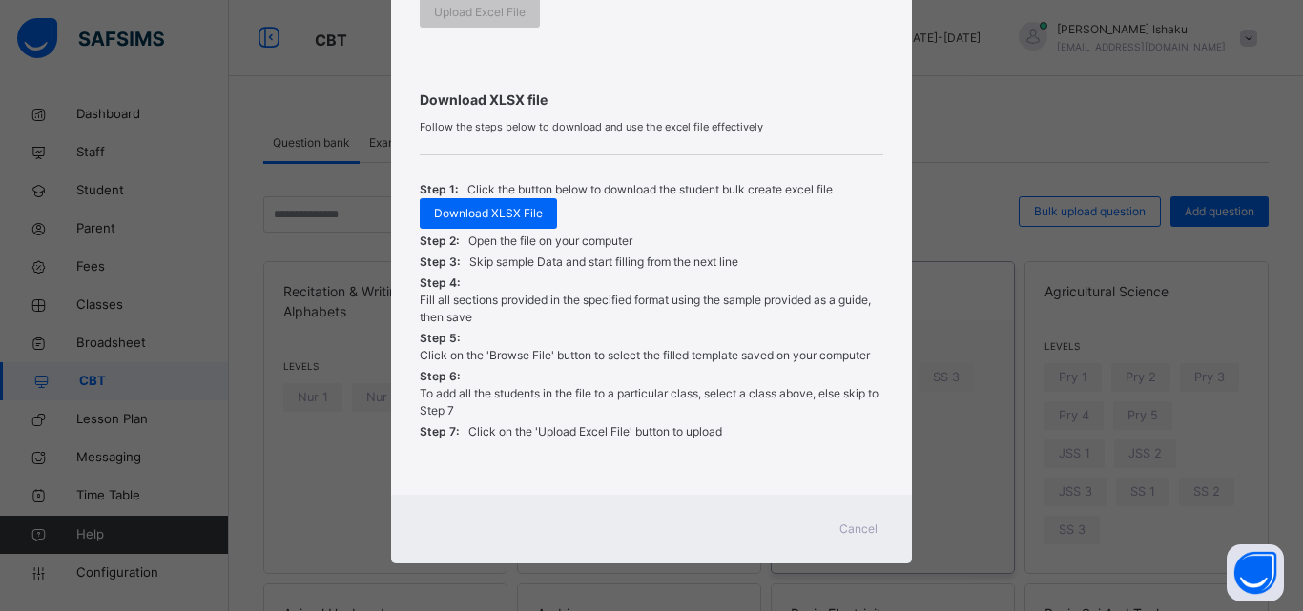
click at [863, 530] on span "Cancel" at bounding box center [858, 529] width 38 height 17
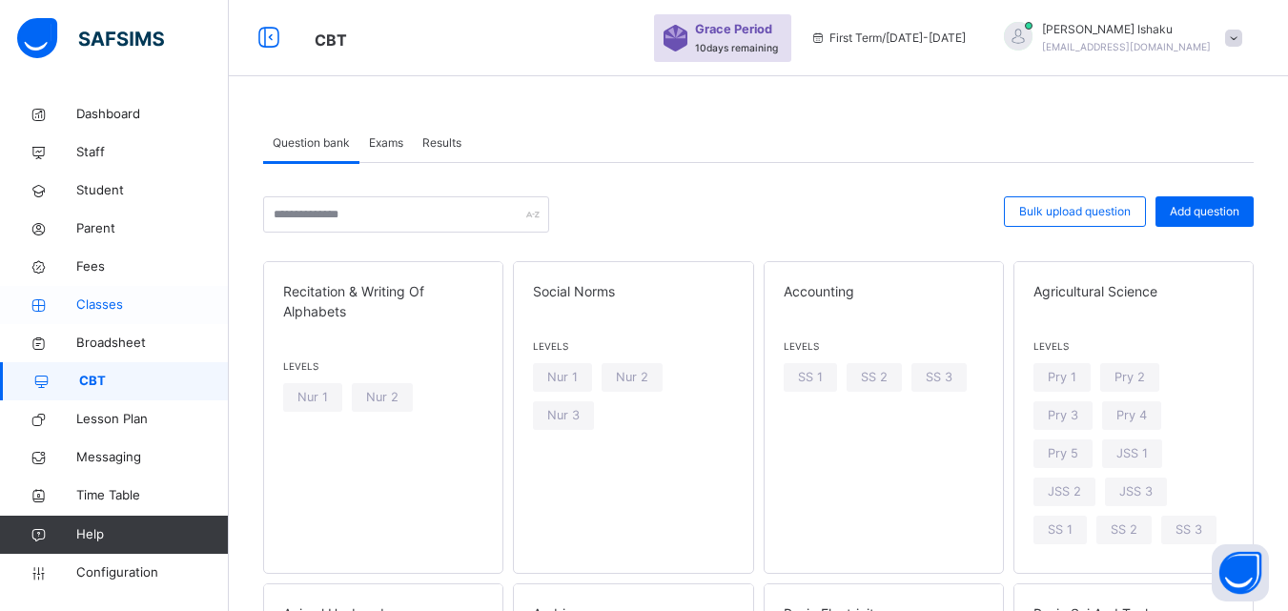
click at [105, 301] on span "Classes" at bounding box center [152, 305] width 153 height 19
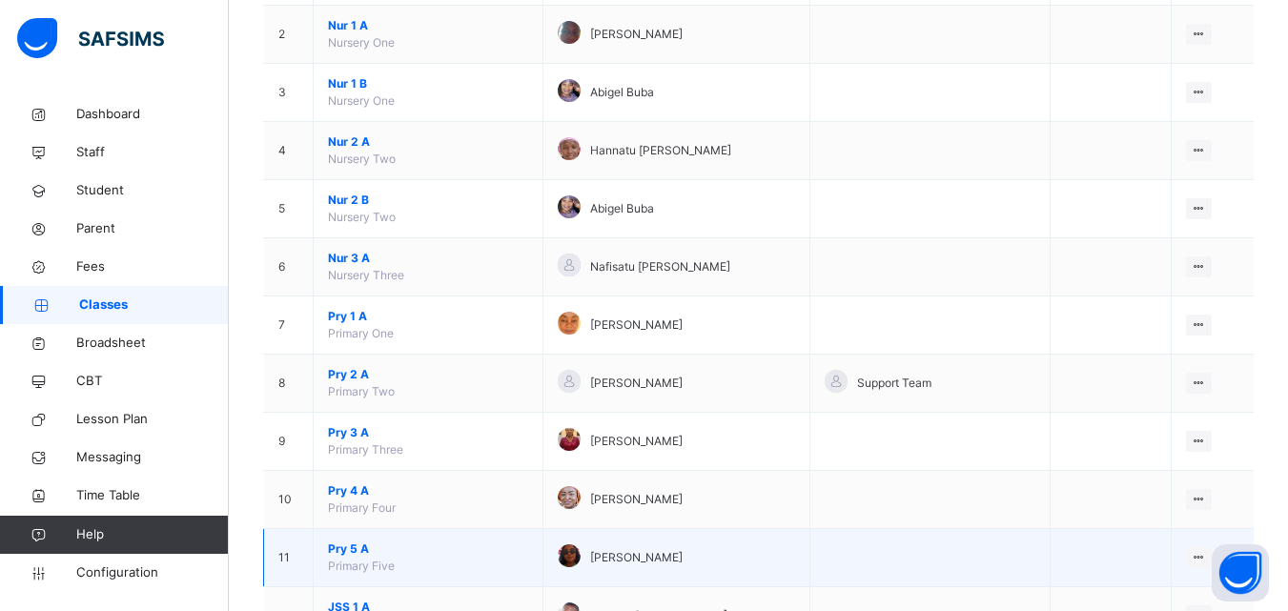
scroll to position [286, 0]
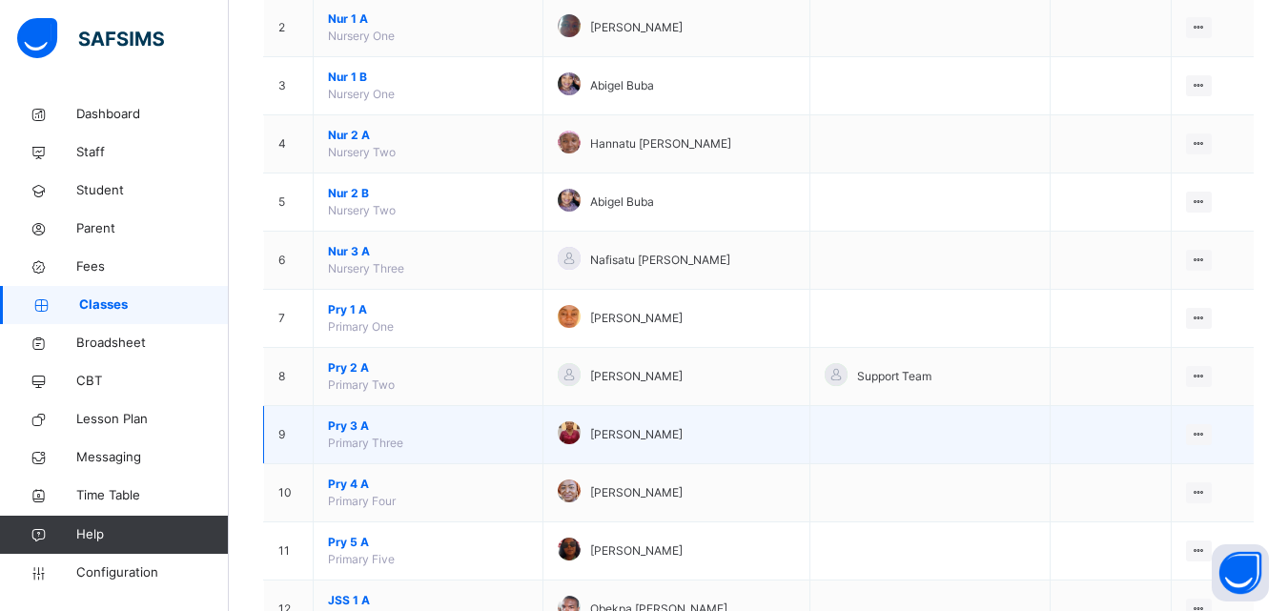
click at [342, 435] on td "Pry 3 A Primary Three" at bounding box center [429, 435] width 230 height 58
click at [342, 426] on span "Pry 3 A" at bounding box center [428, 426] width 200 height 17
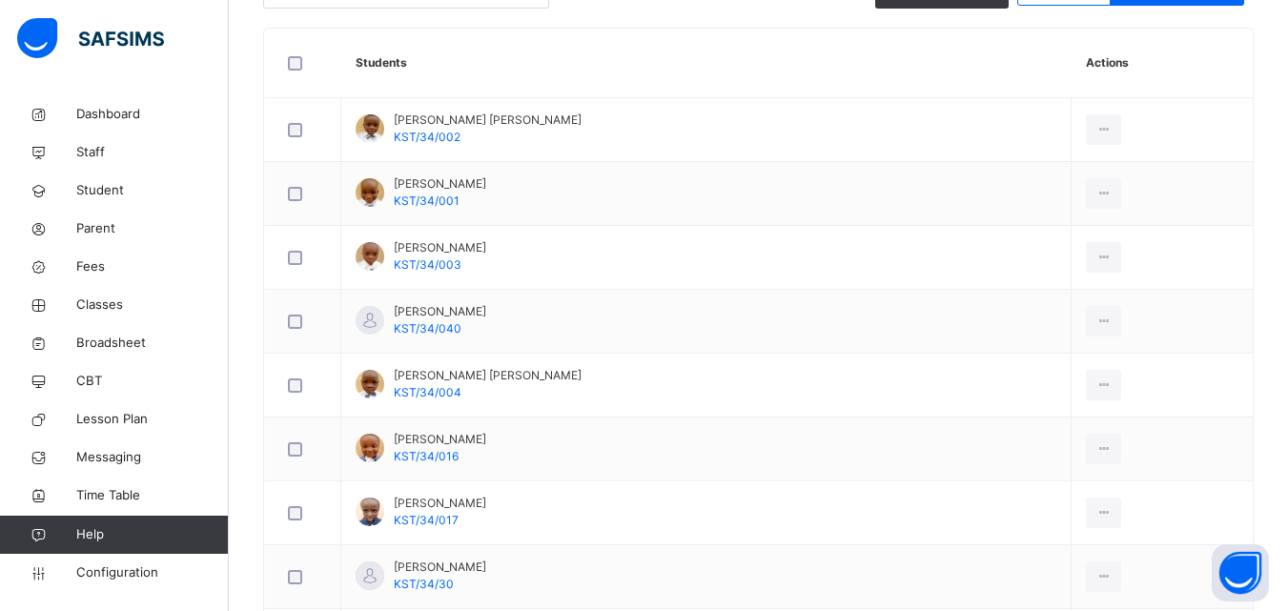
scroll to position [287, 0]
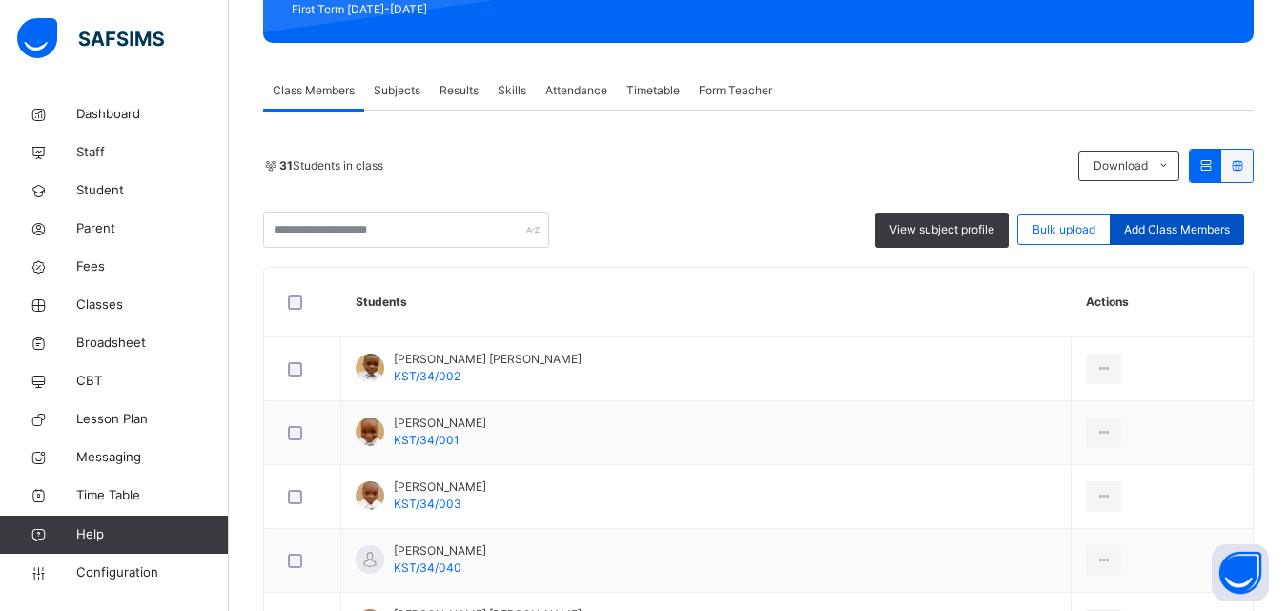
click at [1195, 225] on span "Add Class Members" at bounding box center [1177, 229] width 106 height 17
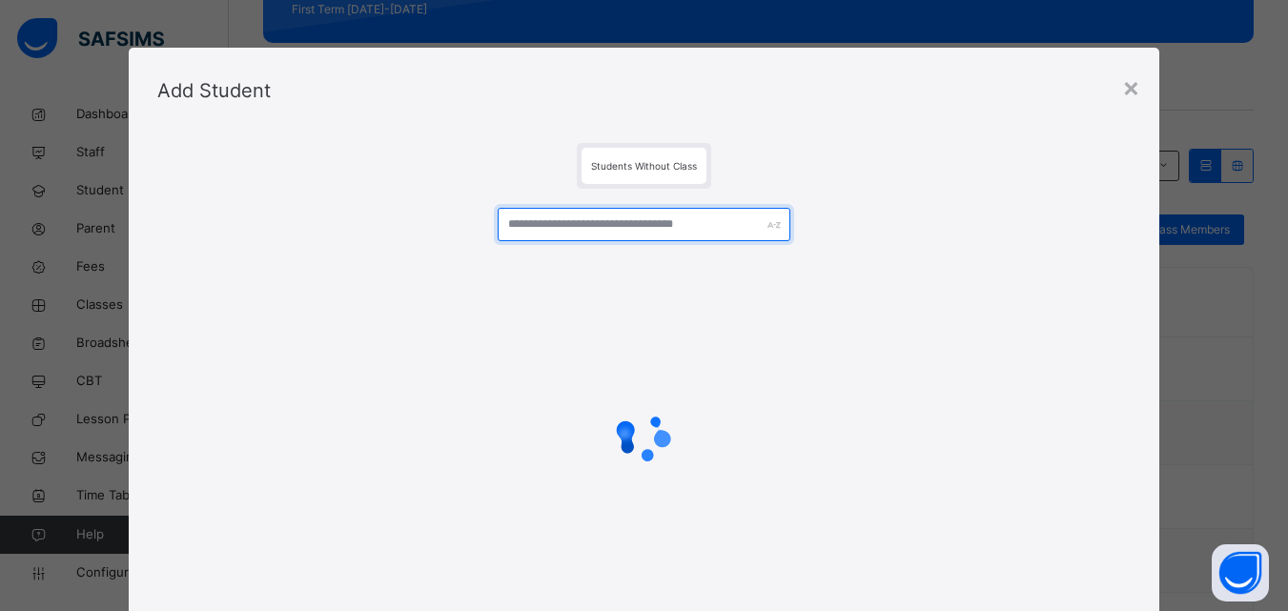
click at [633, 234] on input "text" at bounding box center [644, 224] width 292 height 33
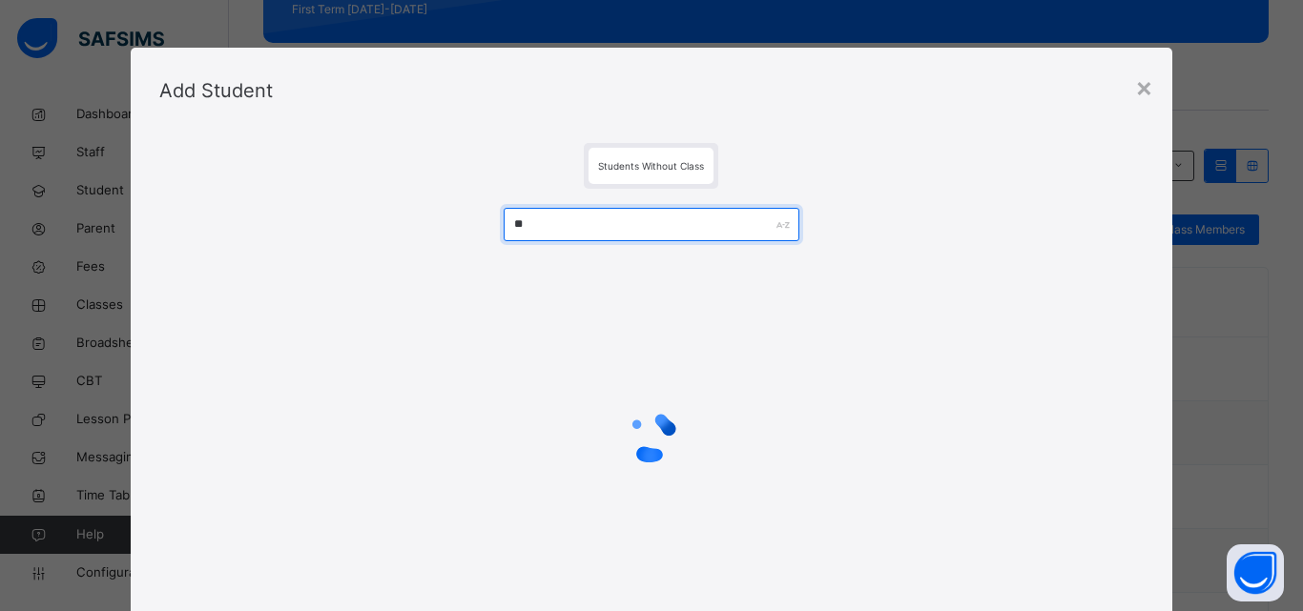
type input "*"
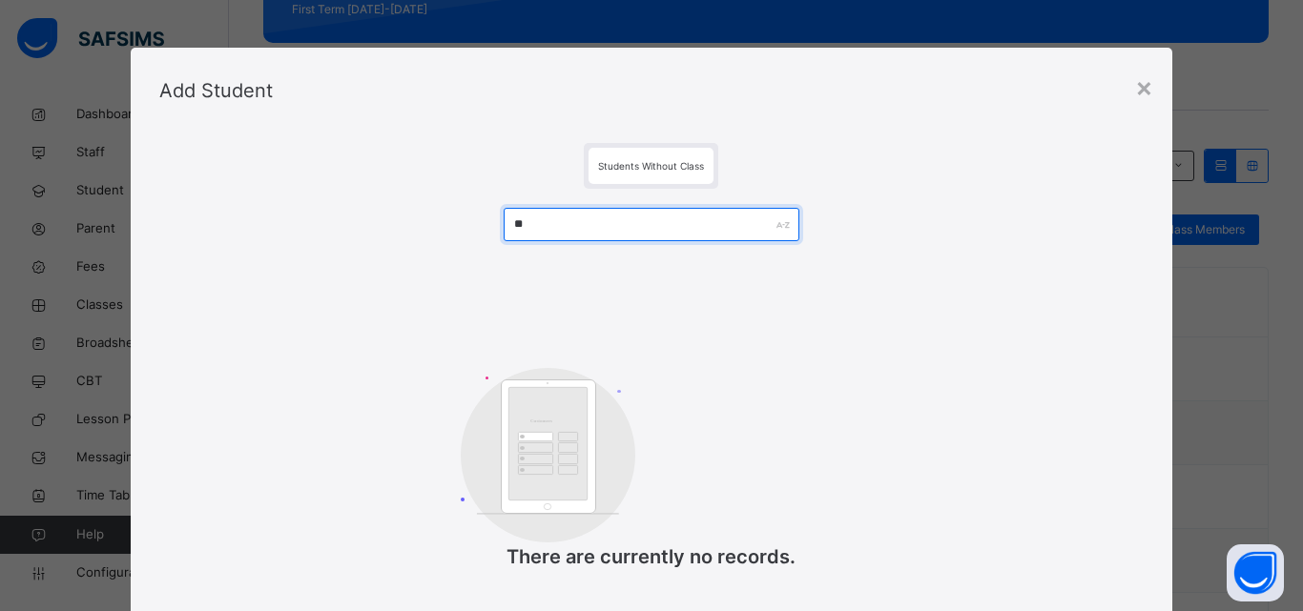
type input "*"
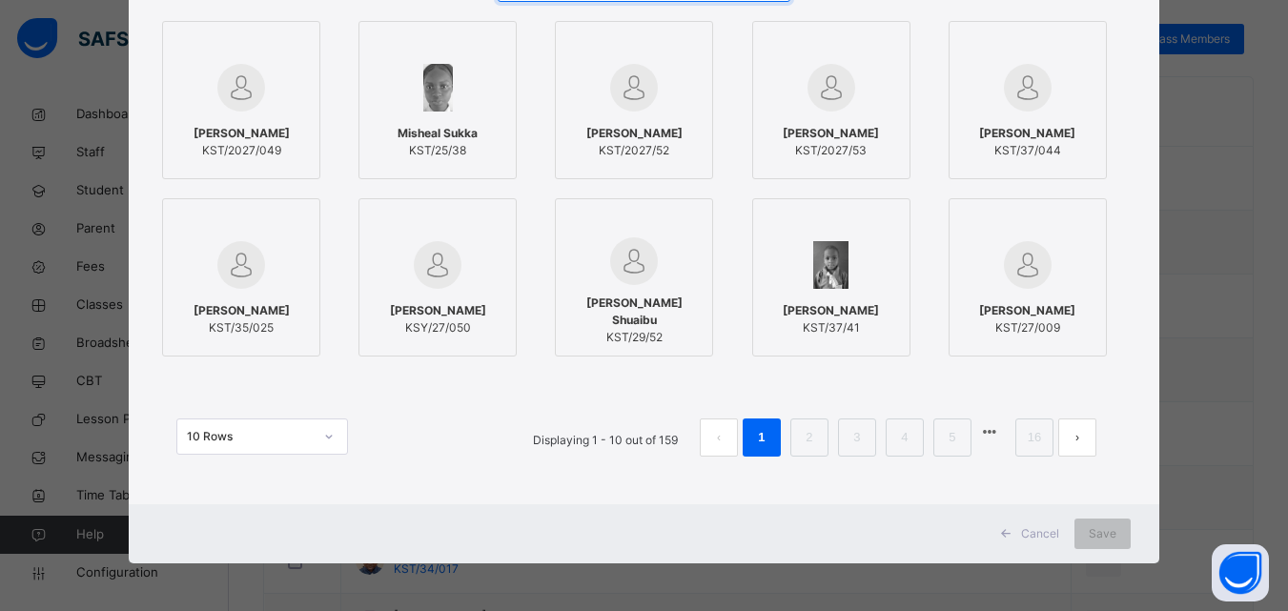
scroll to position [573, 0]
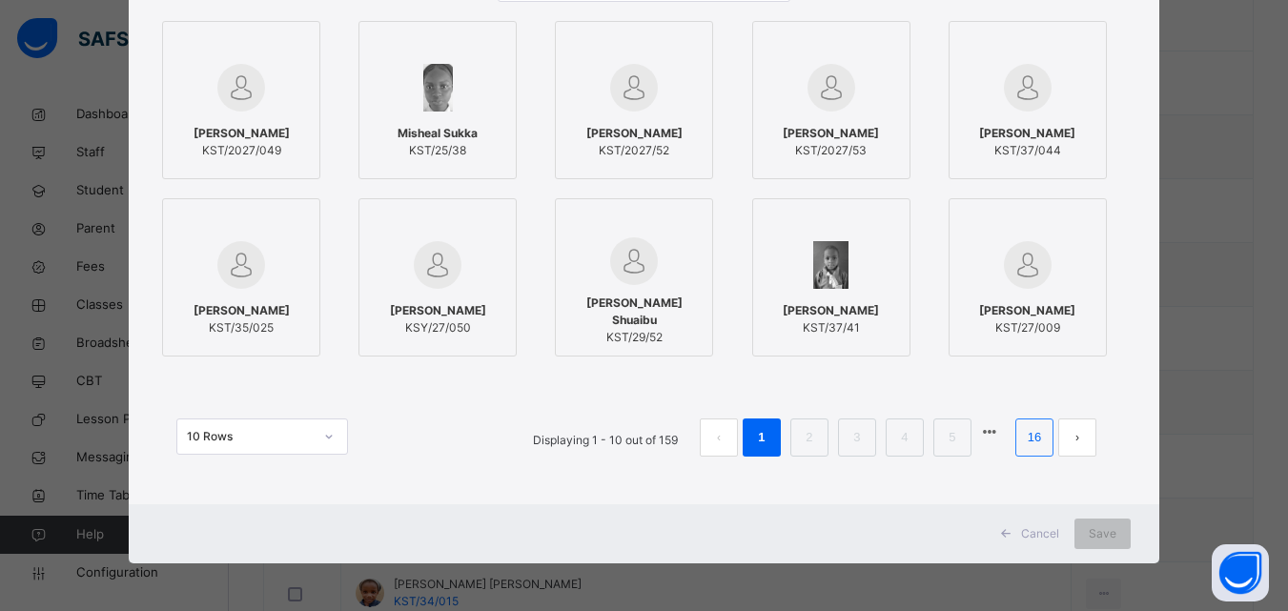
click at [1054, 435] on li "16" at bounding box center [1035, 438] width 38 height 38
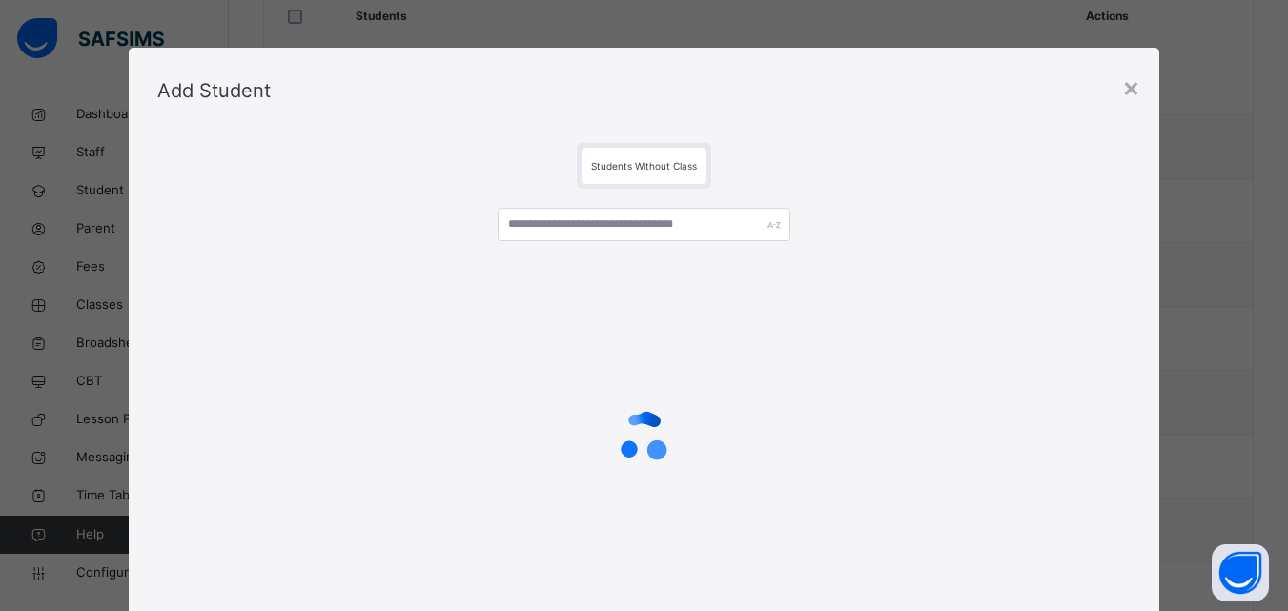
drag, startPoint x: 1138, startPoint y: 83, endPoint x: 1162, endPoint y: 53, distance: 38.0
click at [1162, 53] on div "× Add Student Students Without Class Cancel Save" at bounding box center [644, 305] width 1288 height 611
click at [1136, 91] on div "×" at bounding box center [1131, 87] width 18 height 40
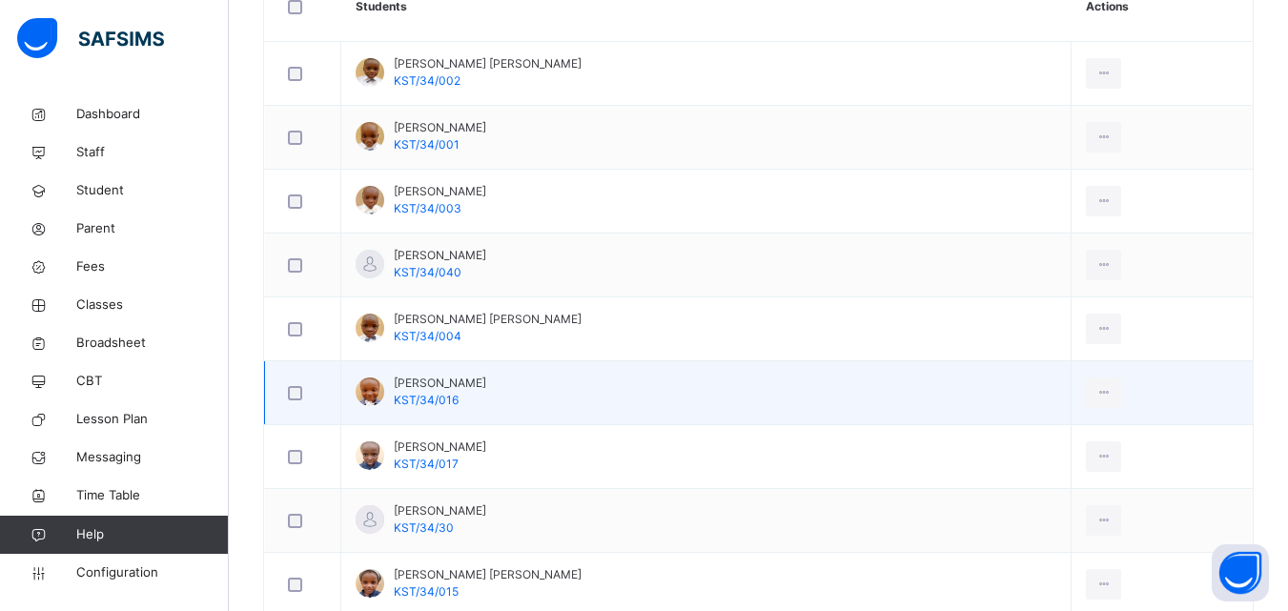
scroll to position [573, 0]
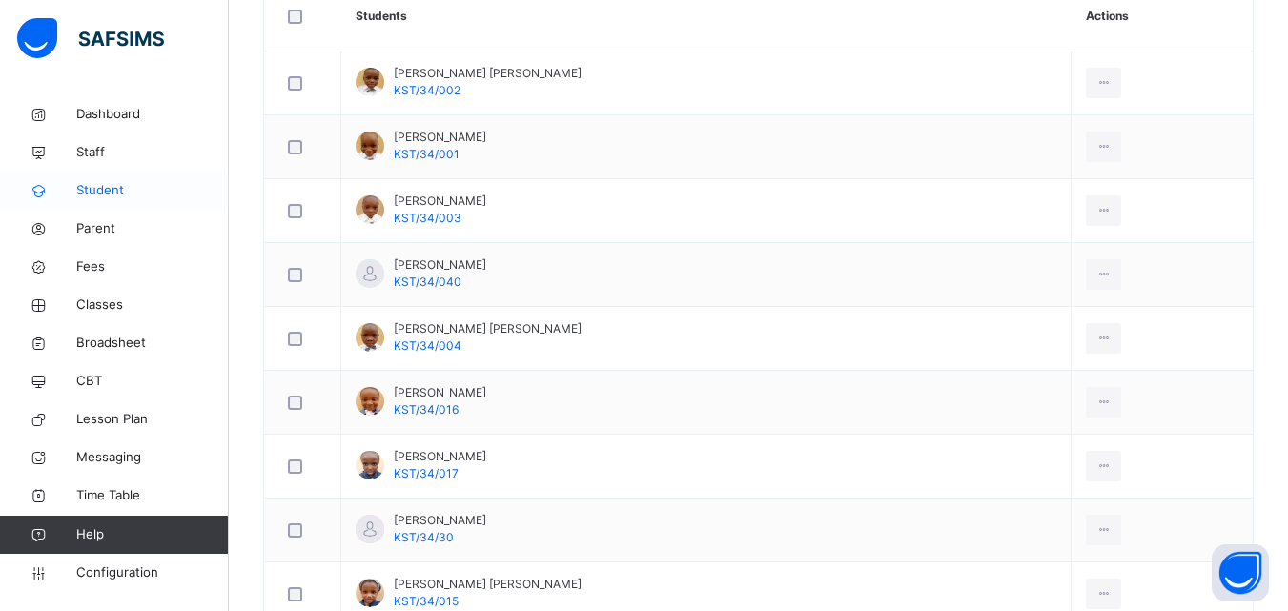
click at [113, 196] on span "Student" at bounding box center [152, 190] width 153 height 19
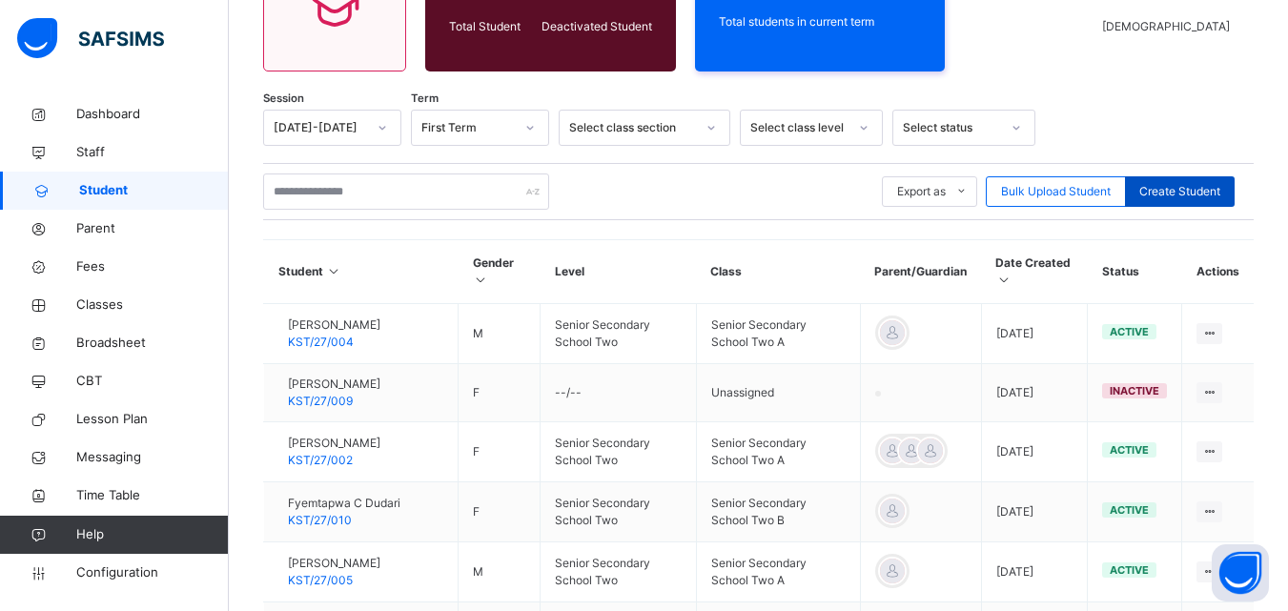
scroll to position [573, 0]
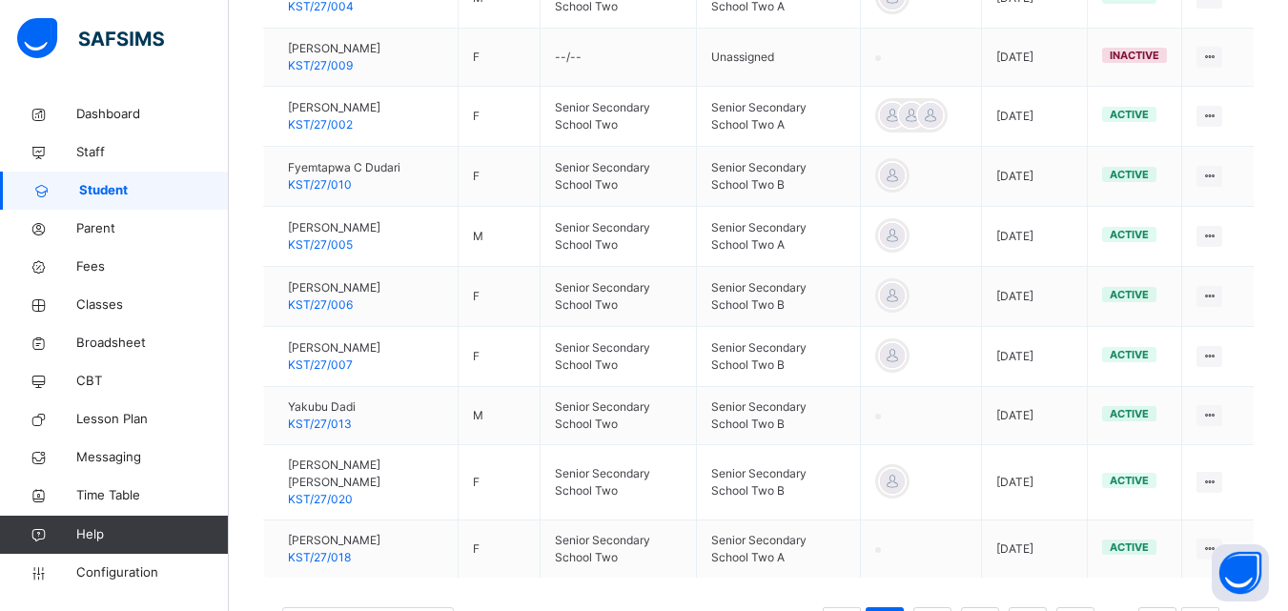
click at [1203, 199] on td "View Profile Edit Student Link Parent/Guardian Delete Student" at bounding box center [1219, 177] width 72 height 60
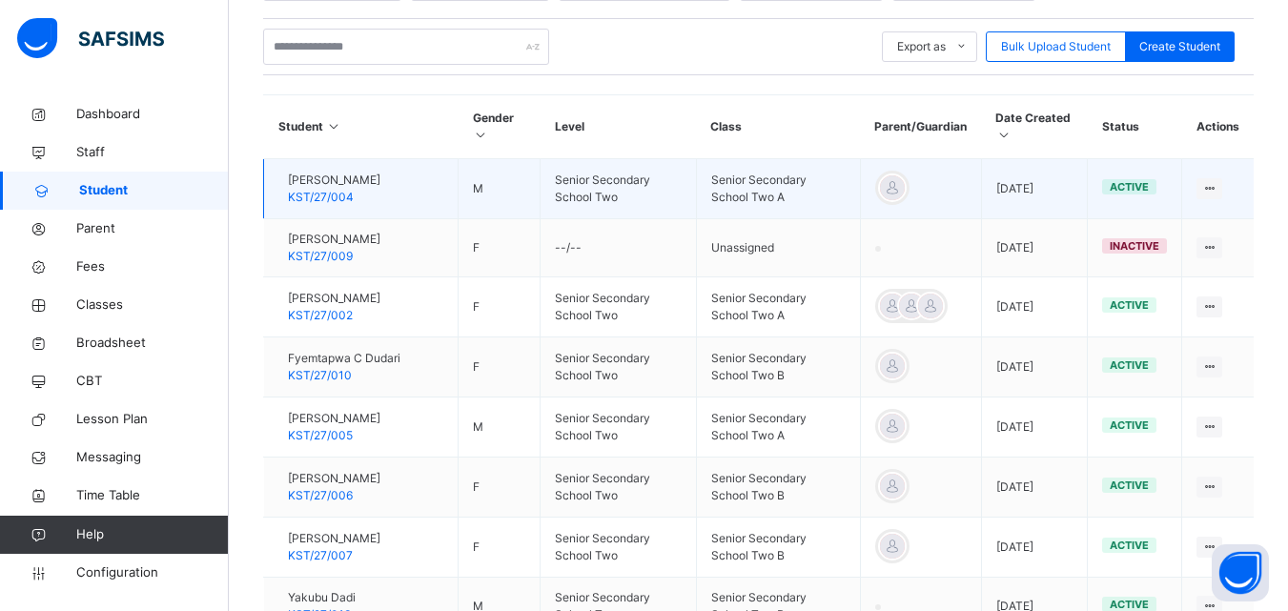
drag, startPoint x: 724, startPoint y: 217, endPoint x: 654, endPoint y: 212, distance: 69.9
click at [666, 213] on tbody "Pascal Nnadi KST/27/004 M Senior Secondary School Two Senior Secondary School T…" at bounding box center [759, 464] width 991 height 610
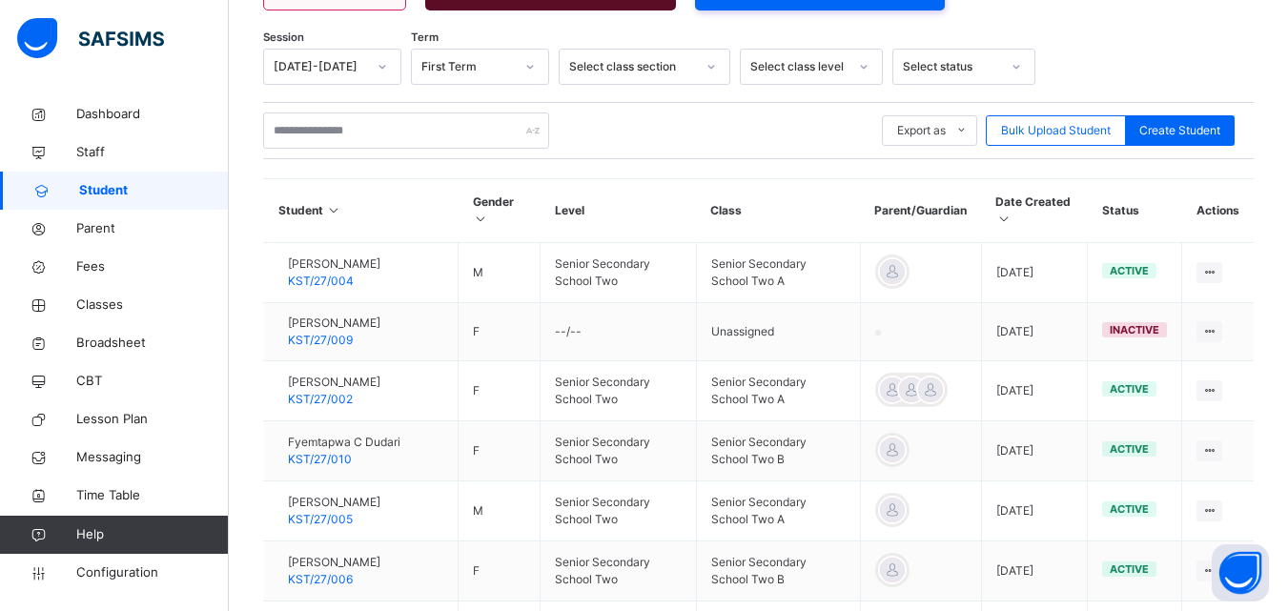
scroll to position [287, 0]
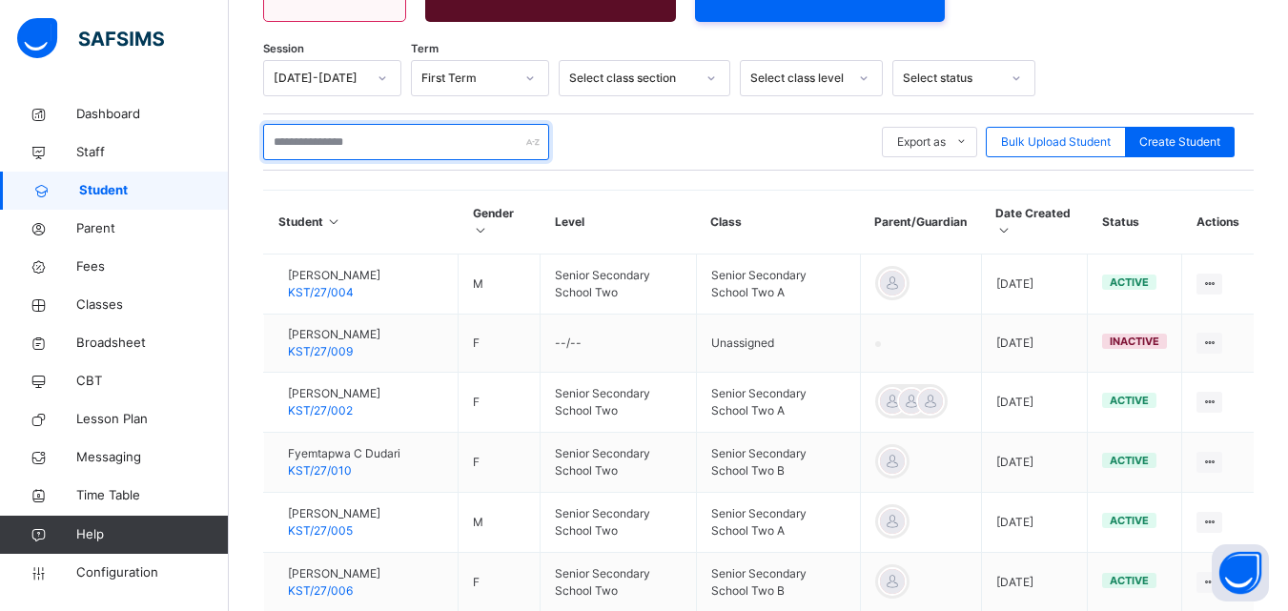
click at [474, 144] on input "text" at bounding box center [406, 142] width 286 height 36
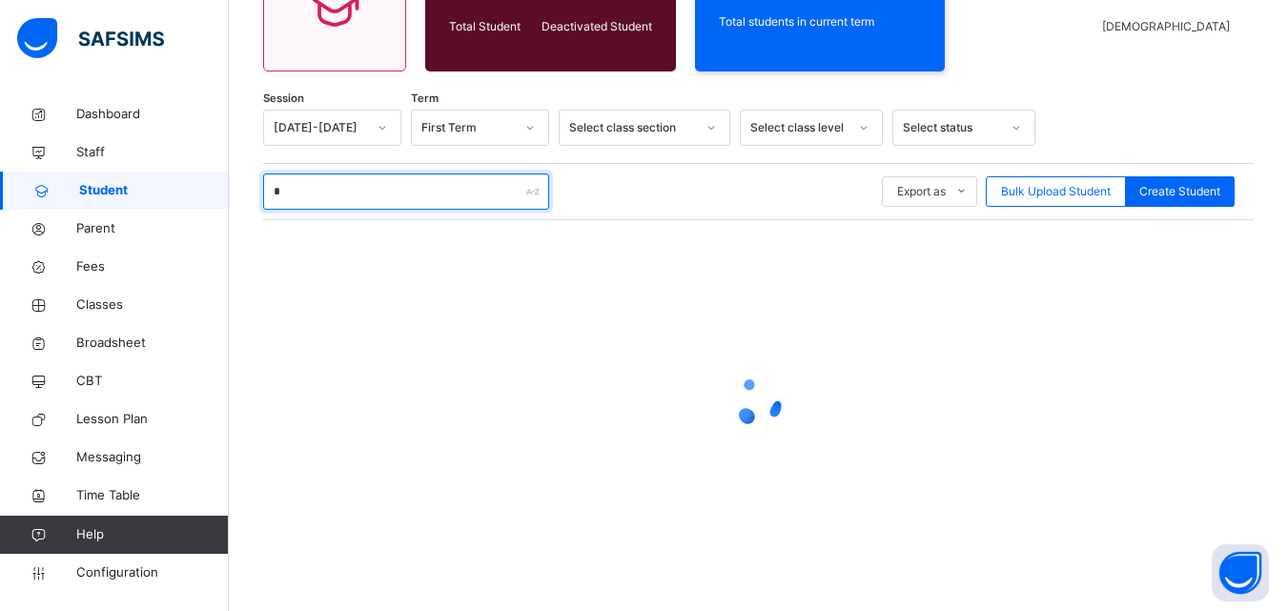
scroll to position [237, 0]
type input "***"
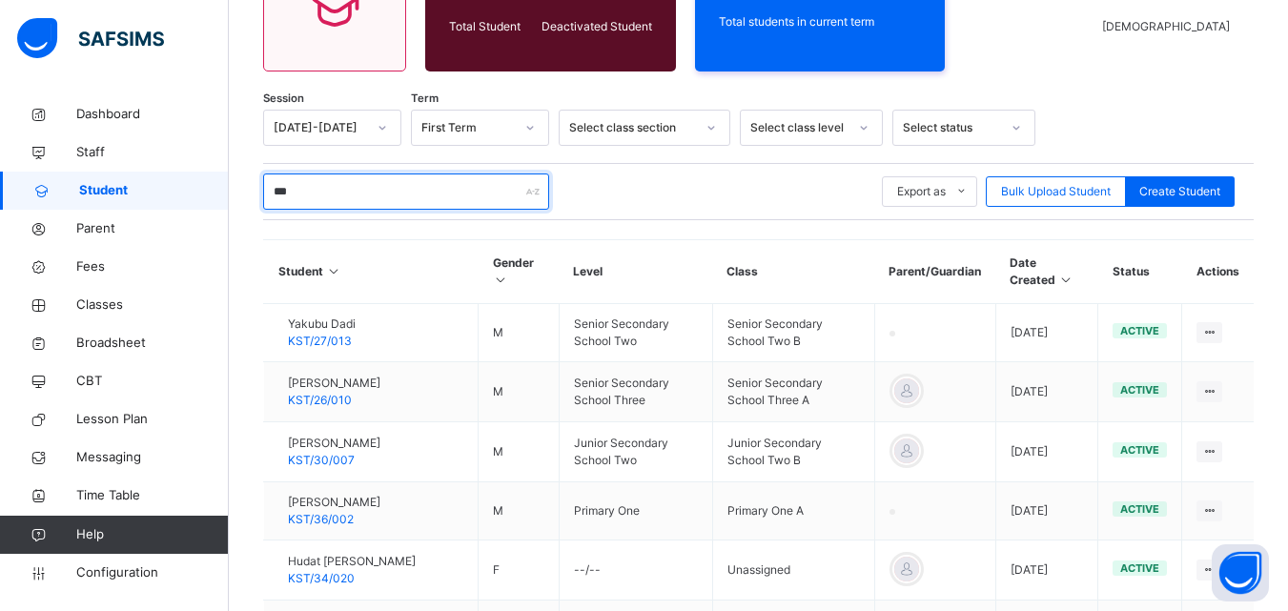
scroll to position [253, 0]
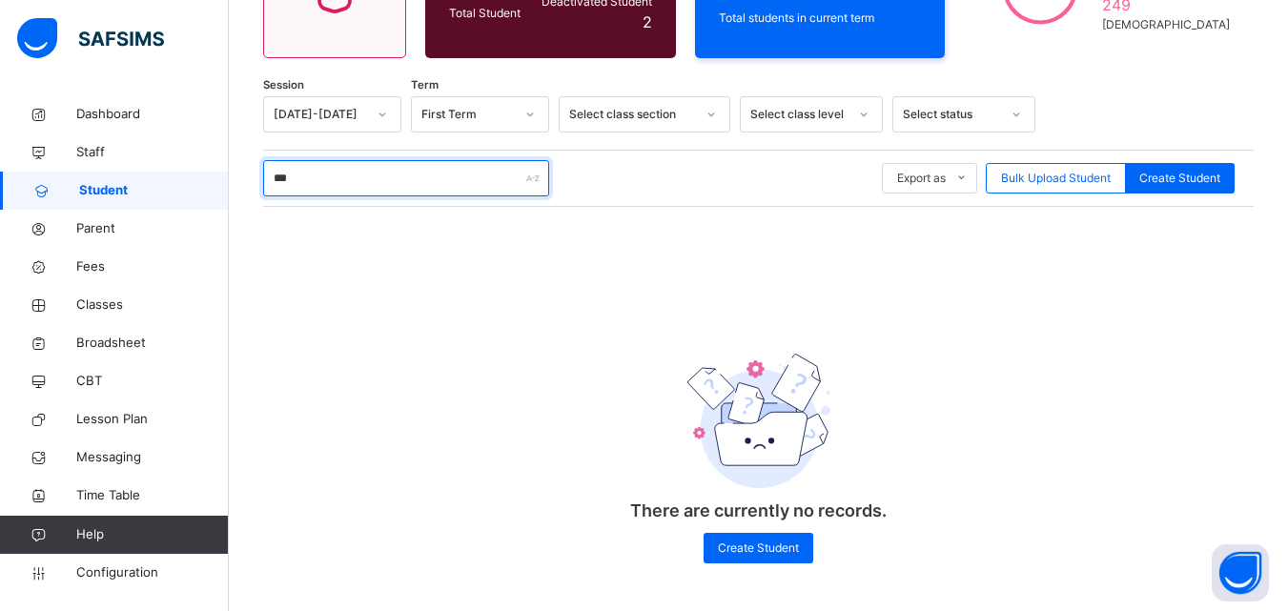
drag, startPoint x: 348, startPoint y: 175, endPoint x: 243, endPoint y: 170, distance: 105.1
click at [243, 170] on div "Student 667 Total Student Active Student 665 Deactivated Student 2 508 Total st…" at bounding box center [758, 228] width 1059 height 767
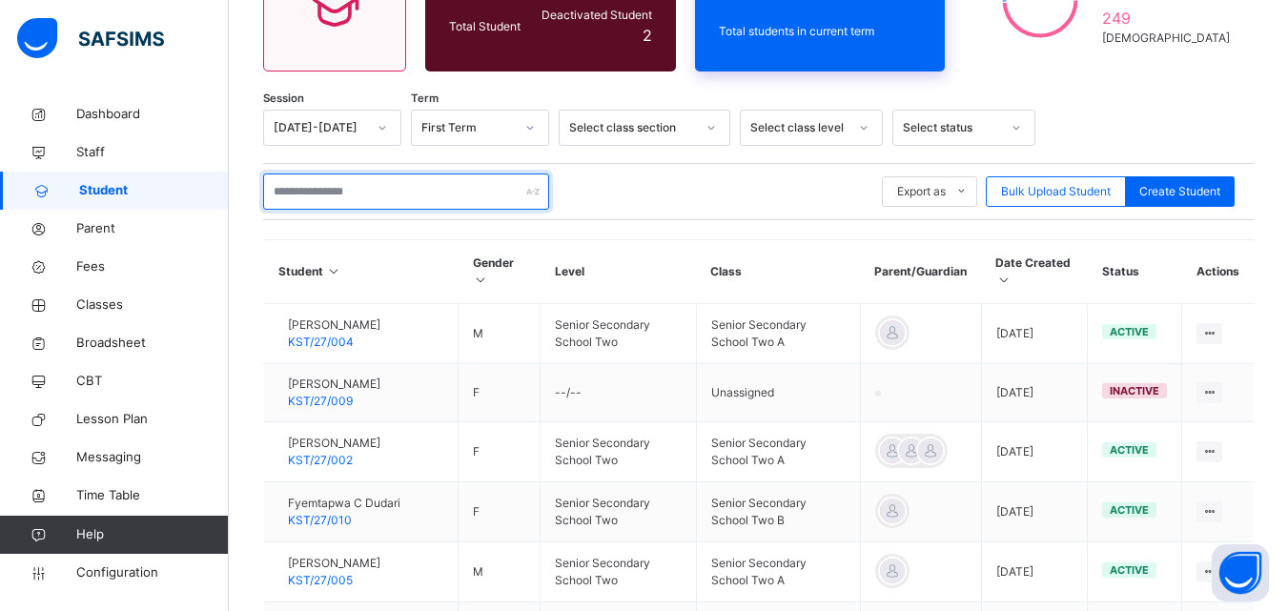
scroll to position [287, 0]
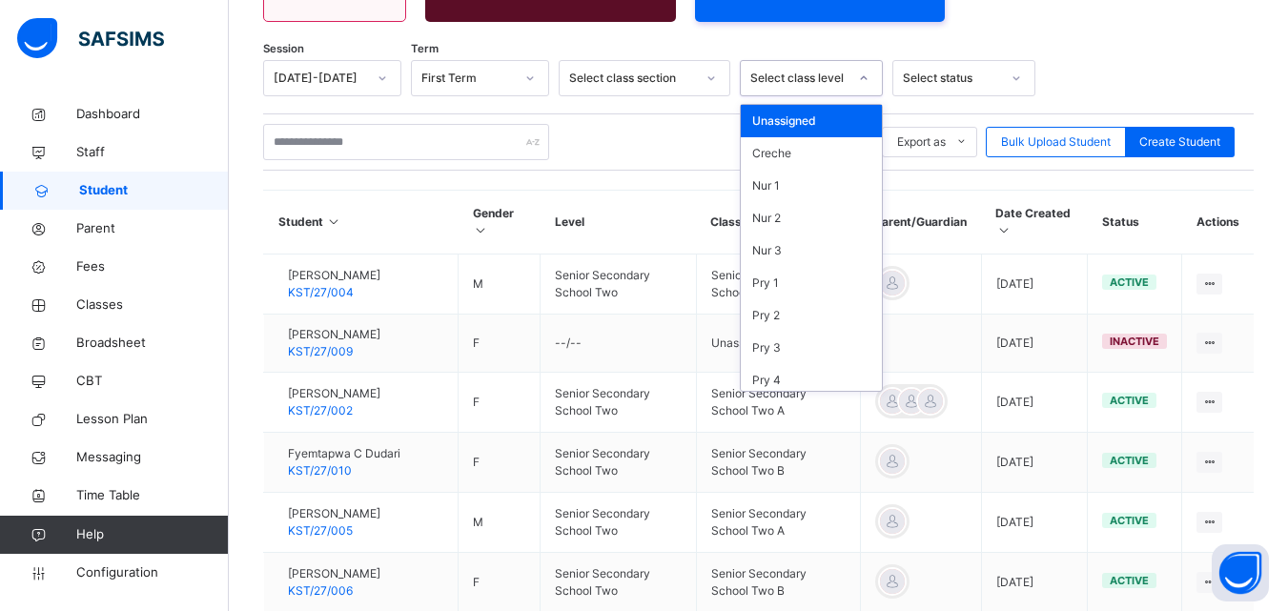
click at [785, 66] on div "Select class level" at bounding box center [793, 79] width 105 height 30
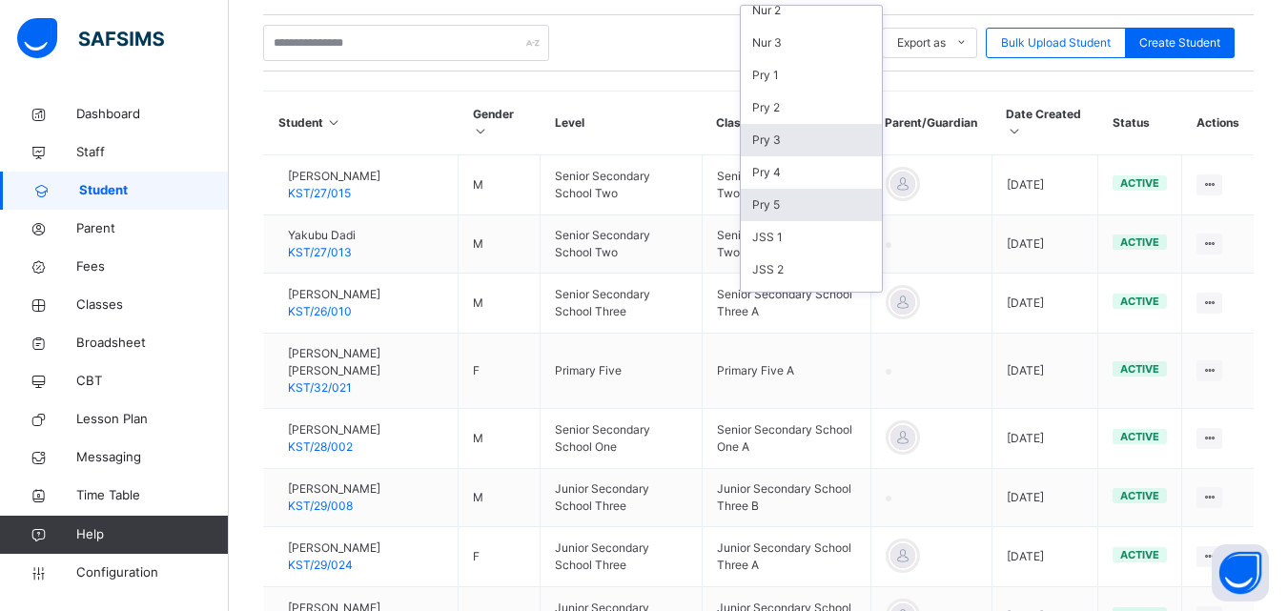
scroll to position [42, 0]
click at [771, 201] on div "Pry 3" at bounding box center [811, 207] width 141 height 32
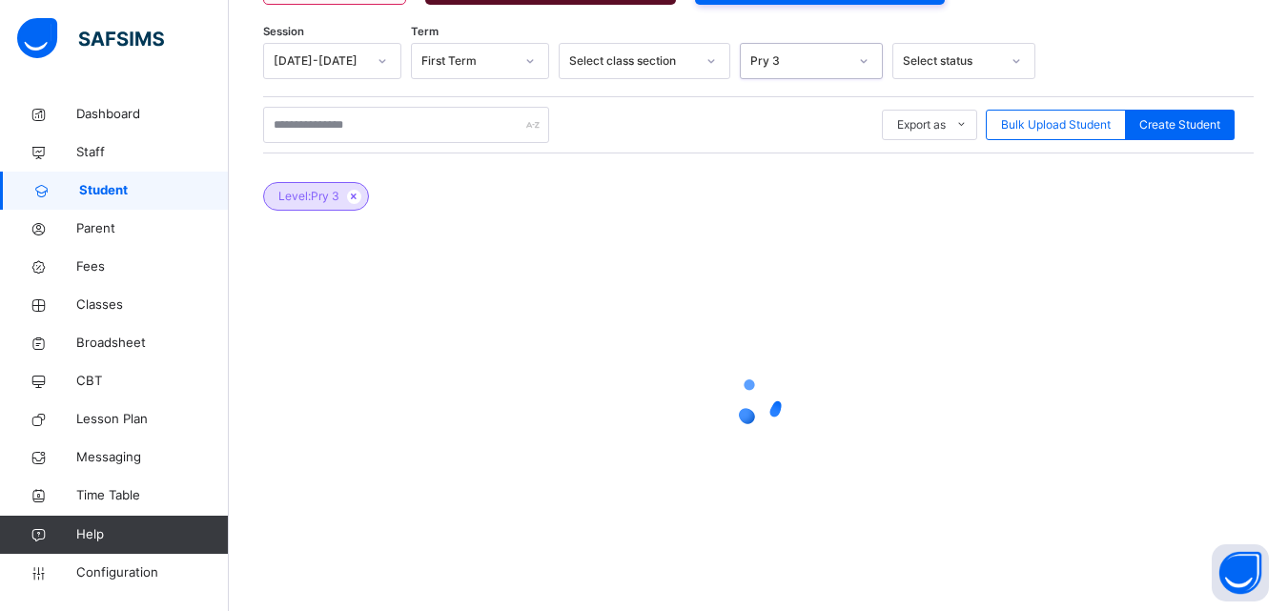
scroll to position [304, 0]
click at [122, 301] on span "Classes" at bounding box center [152, 305] width 153 height 19
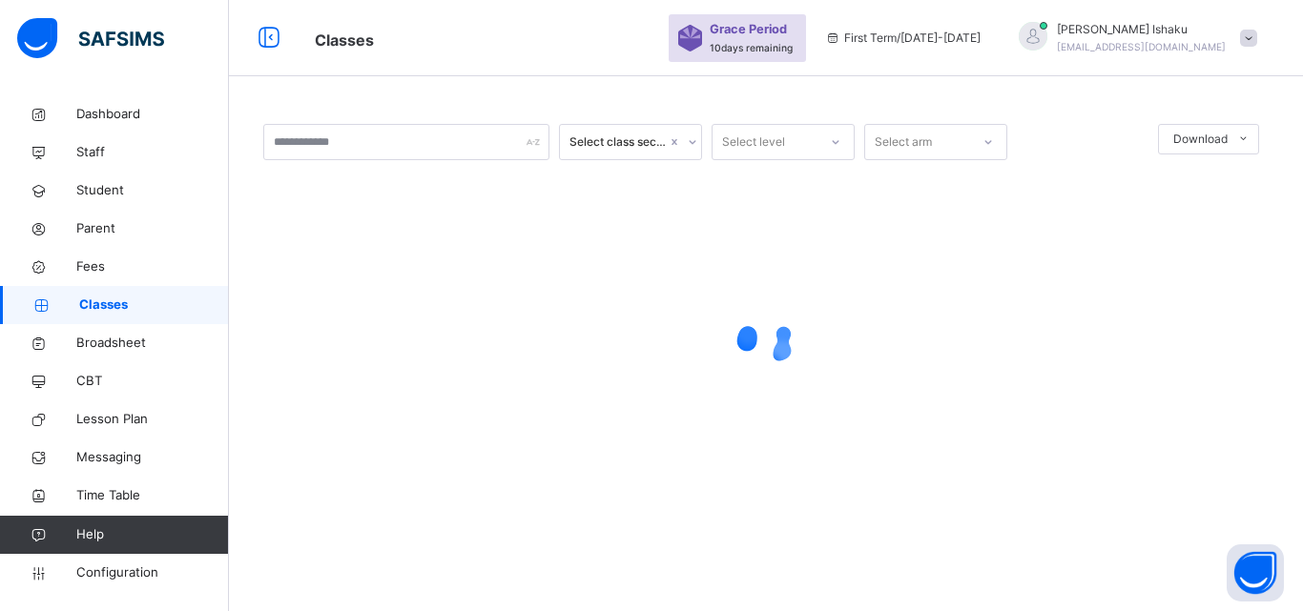
click at [106, 302] on span "Classes" at bounding box center [154, 305] width 150 height 19
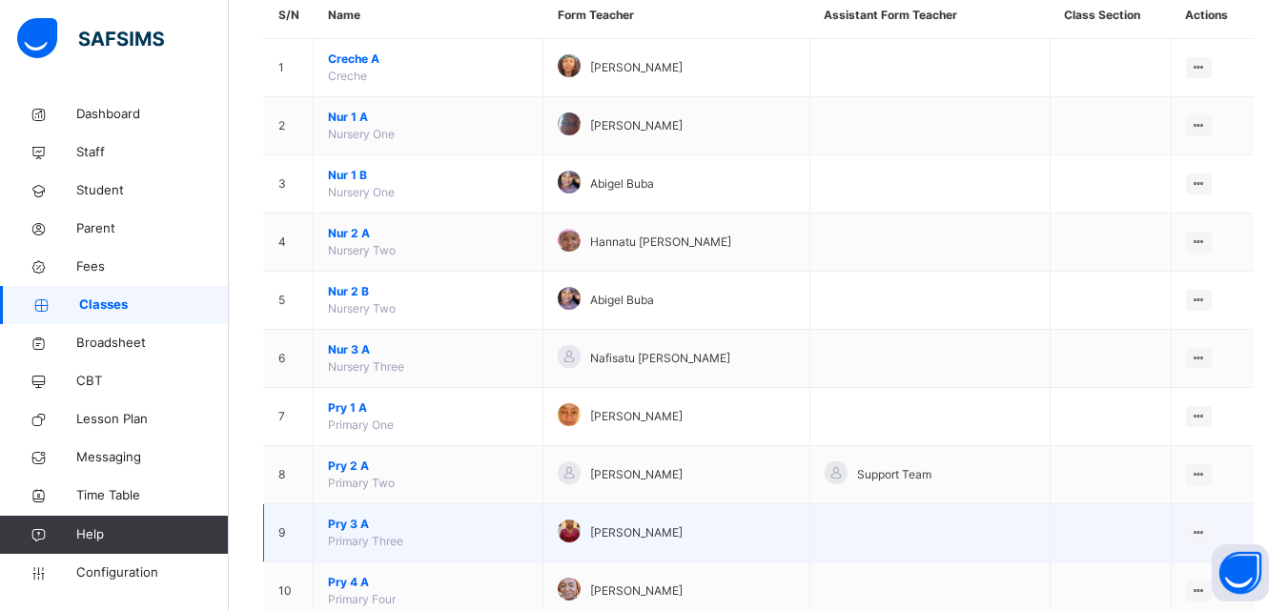
scroll to position [381, 0]
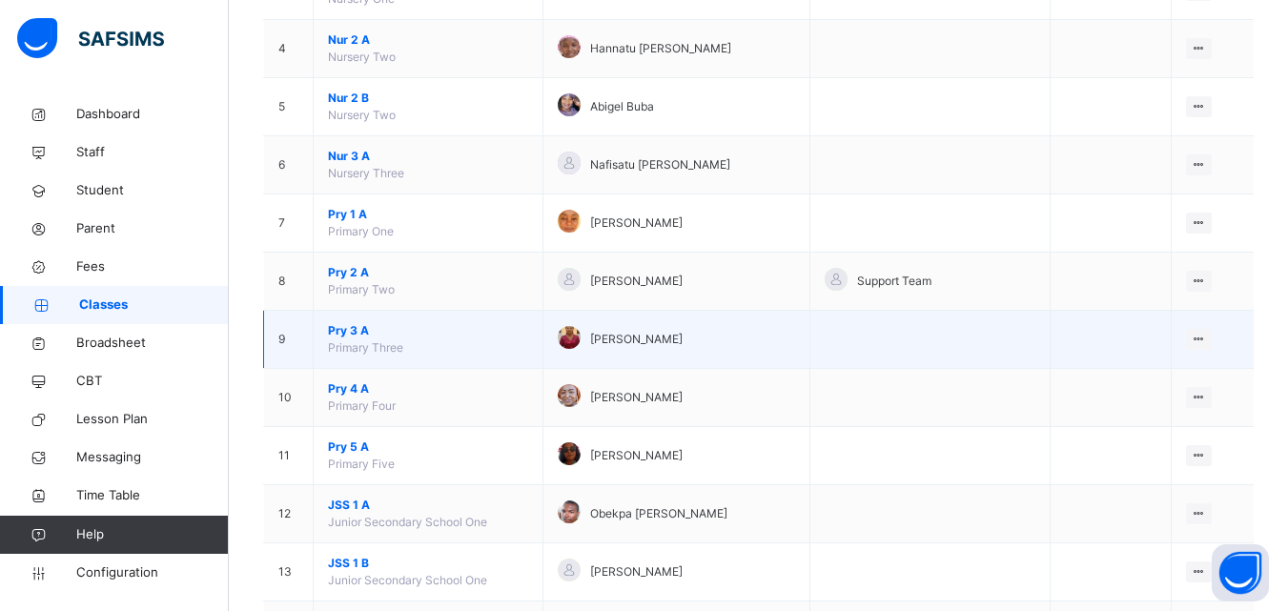
click at [355, 341] on span "Primary Three" at bounding box center [365, 347] width 75 height 14
click at [353, 328] on span "Pry 3 A" at bounding box center [428, 330] width 200 height 17
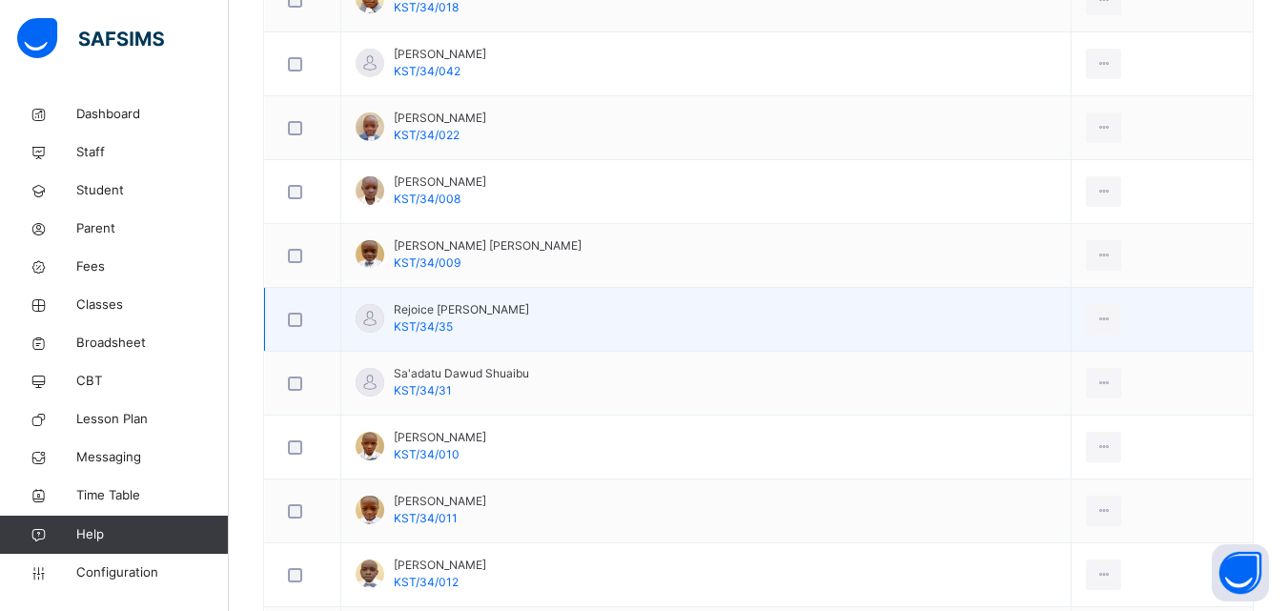
scroll to position [1717, 0]
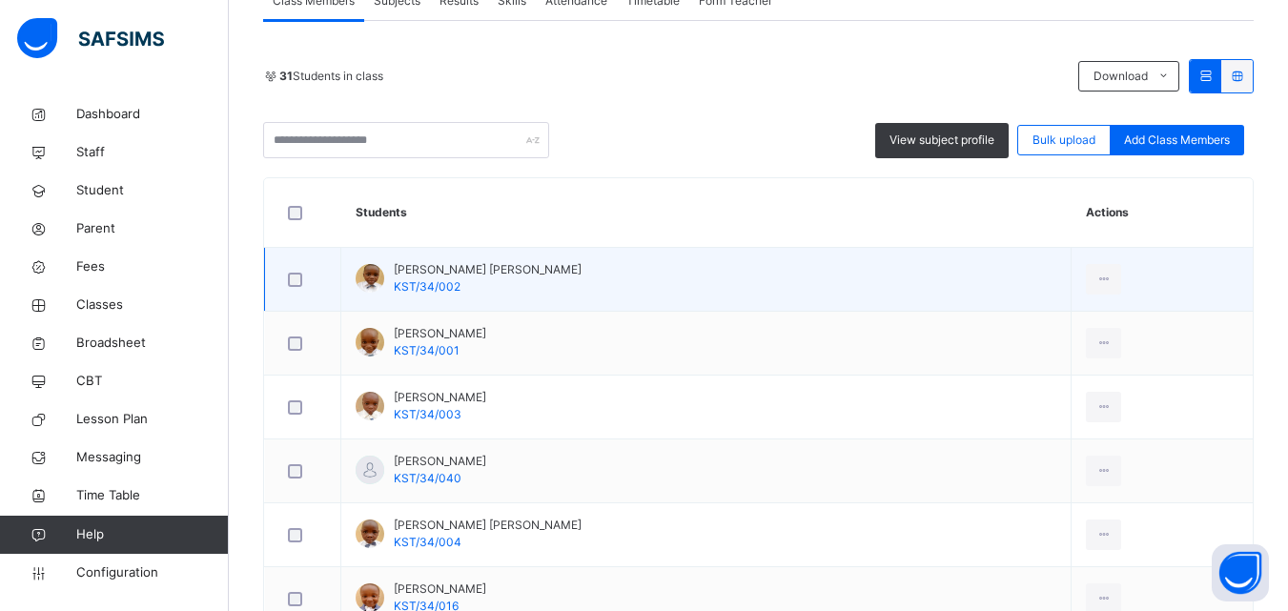
scroll to position [192, 0]
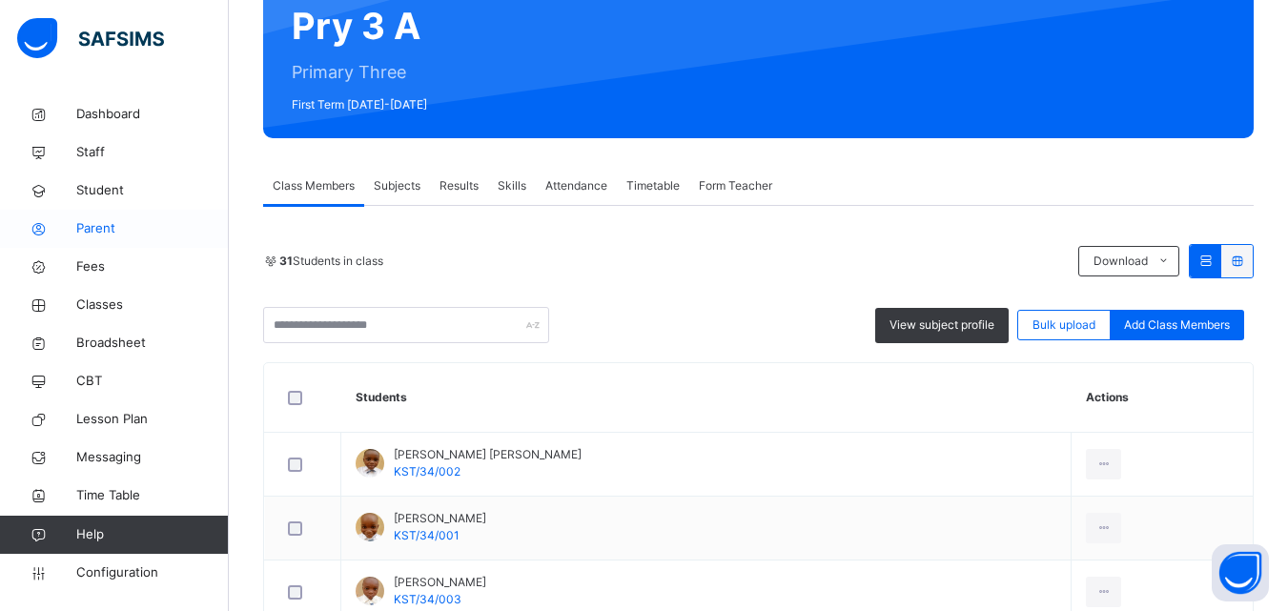
click at [149, 199] on span "Student" at bounding box center [152, 190] width 153 height 19
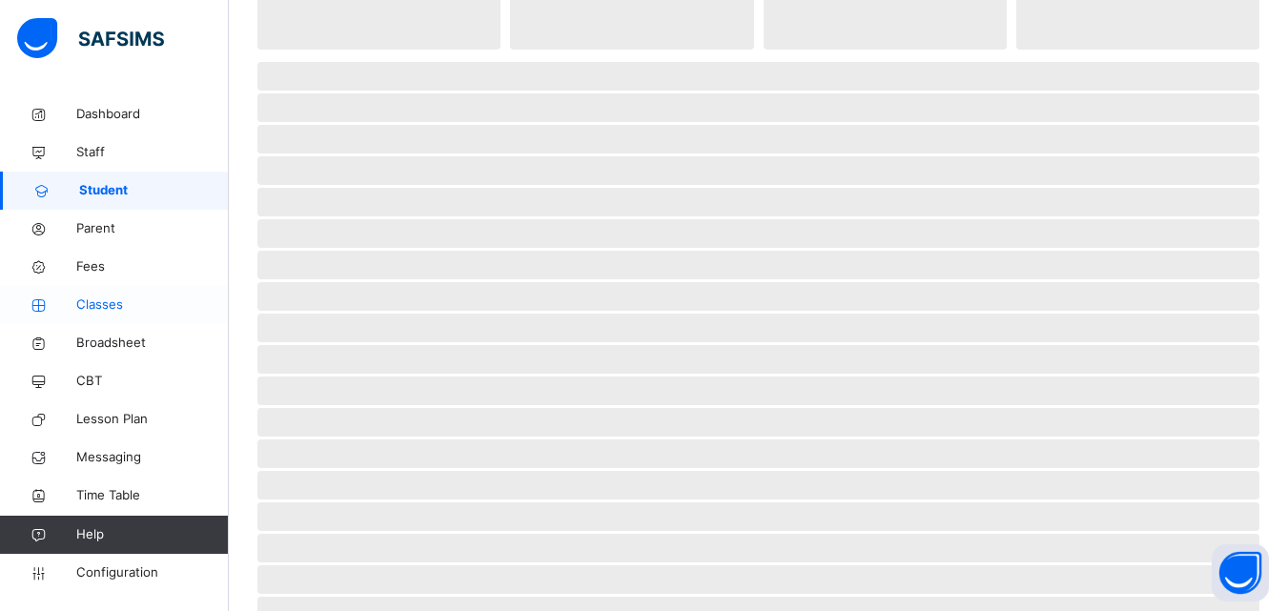
click at [117, 313] on span "Classes" at bounding box center [152, 305] width 153 height 19
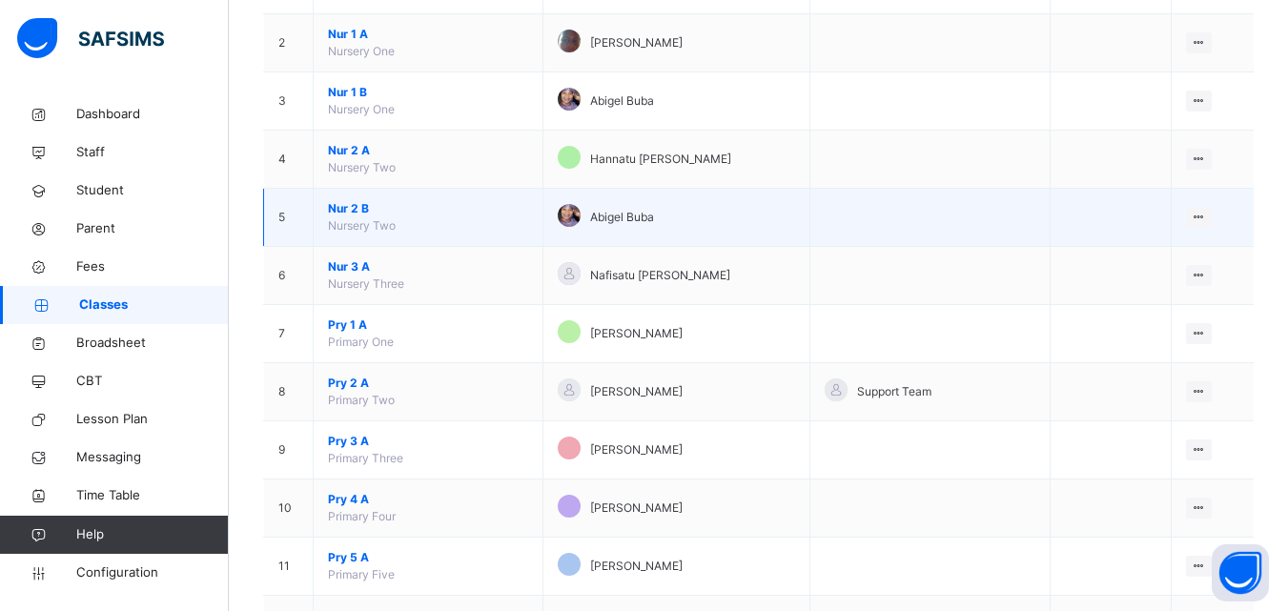
scroll to position [381, 0]
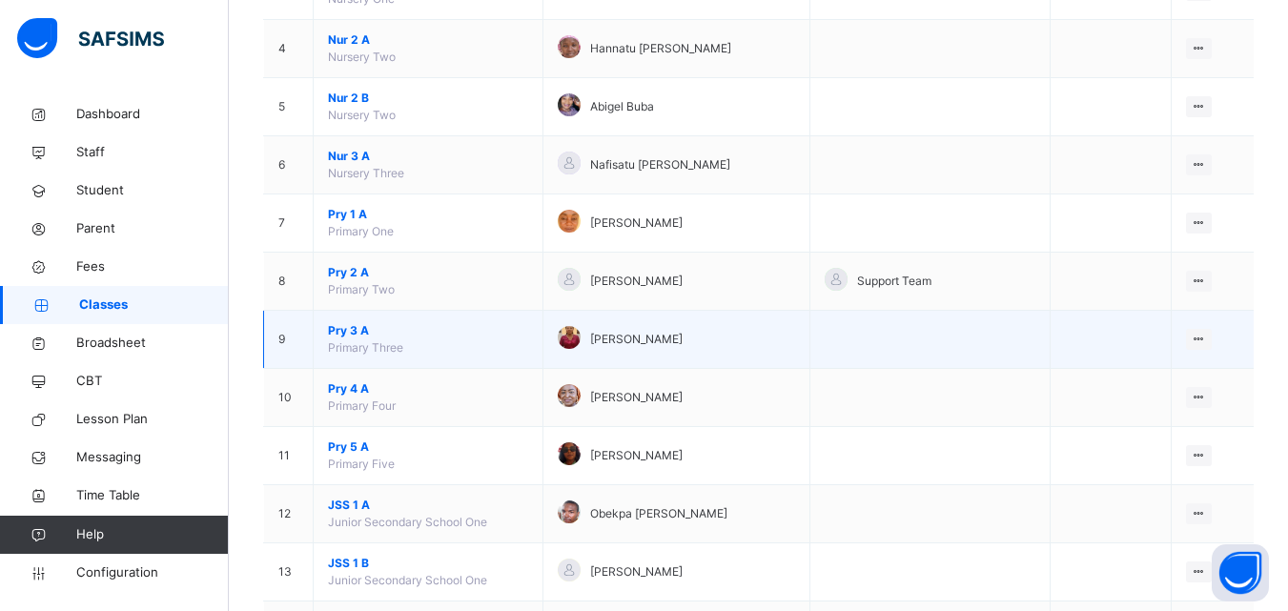
click at [396, 348] on span "Primary Three" at bounding box center [365, 347] width 75 height 14
click at [355, 330] on span "Pry 3 A" at bounding box center [428, 330] width 200 height 17
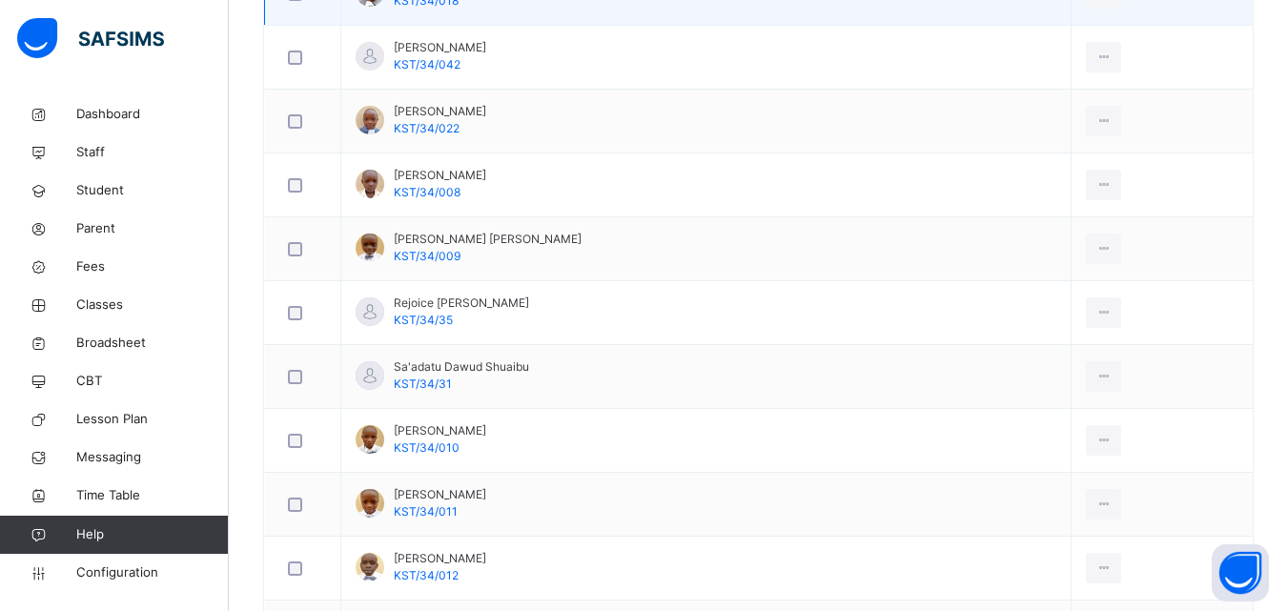
scroll to position [1622, 0]
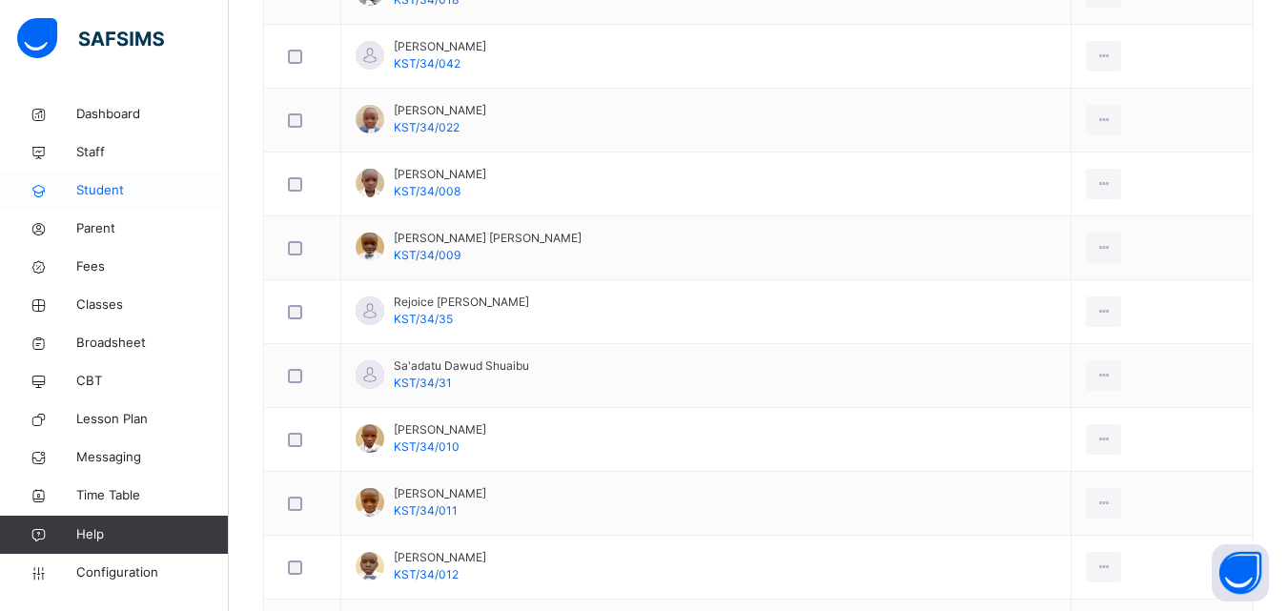
click at [90, 190] on span "Student" at bounding box center [152, 190] width 153 height 19
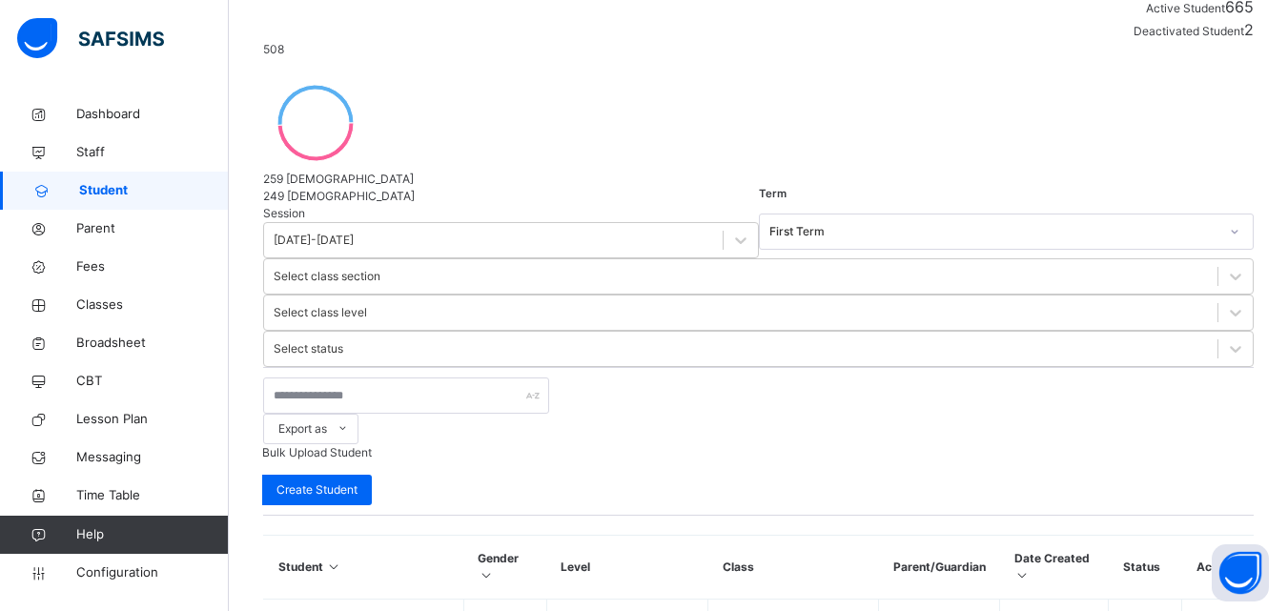
scroll to position [211, 0]
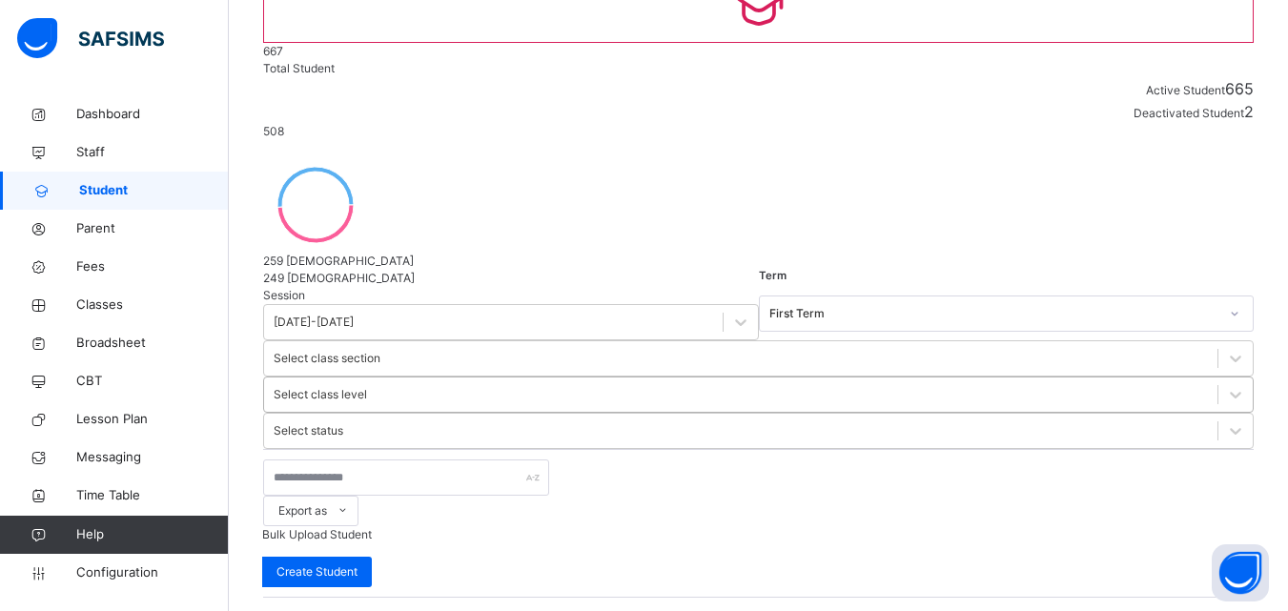
click at [367, 386] on div "Select class level" at bounding box center [320, 394] width 93 height 17
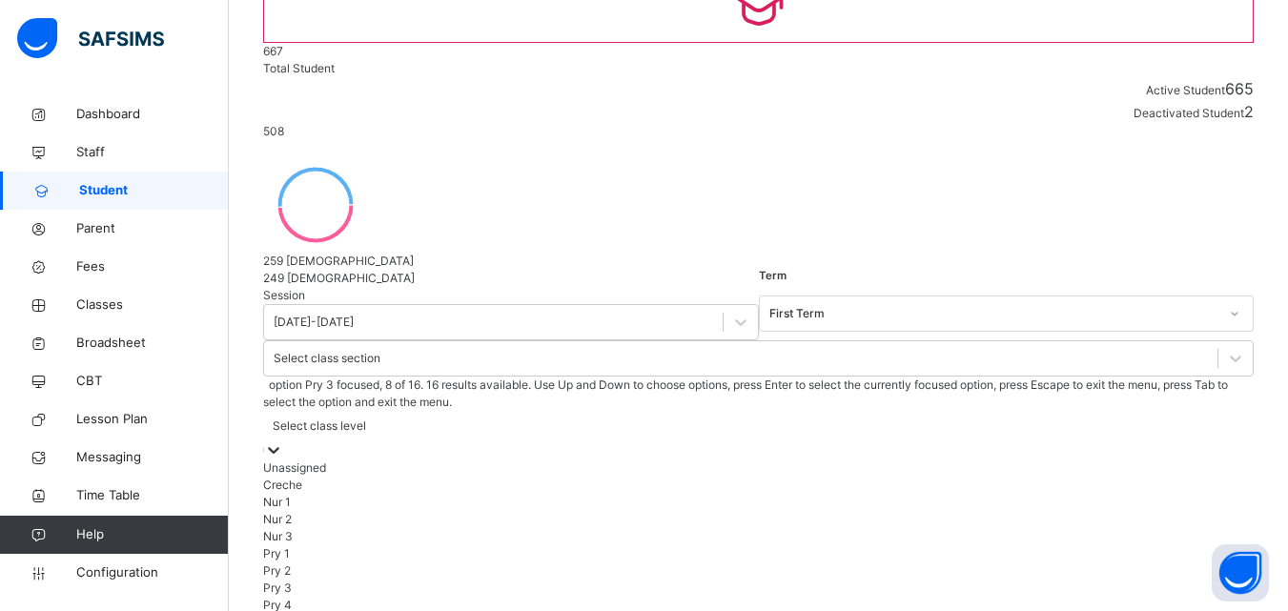
click at [768, 580] on div "Pry 3" at bounding box center [758, 588] width 991 height 17
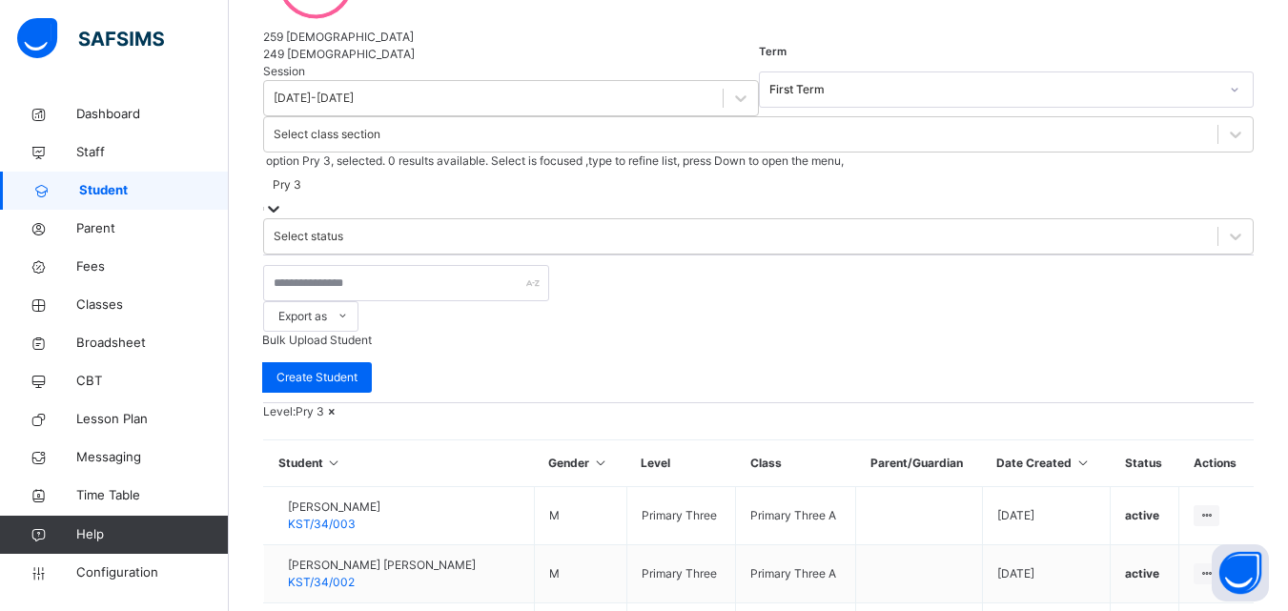
scroll to position [684, 0]
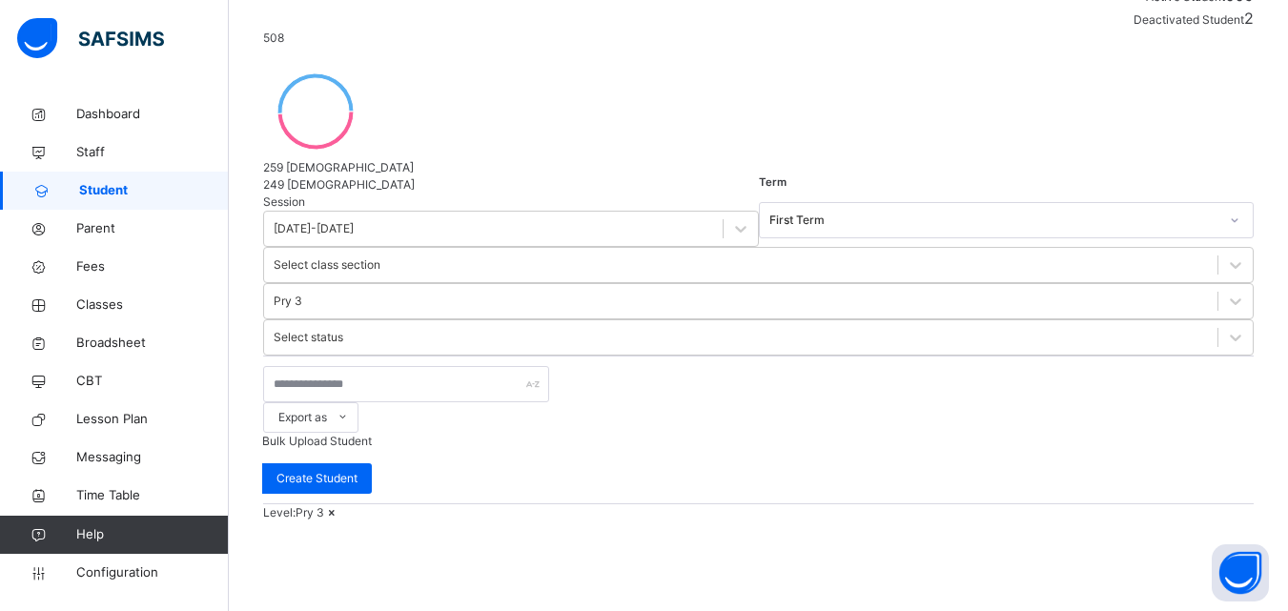
scroll to position [153, 0]
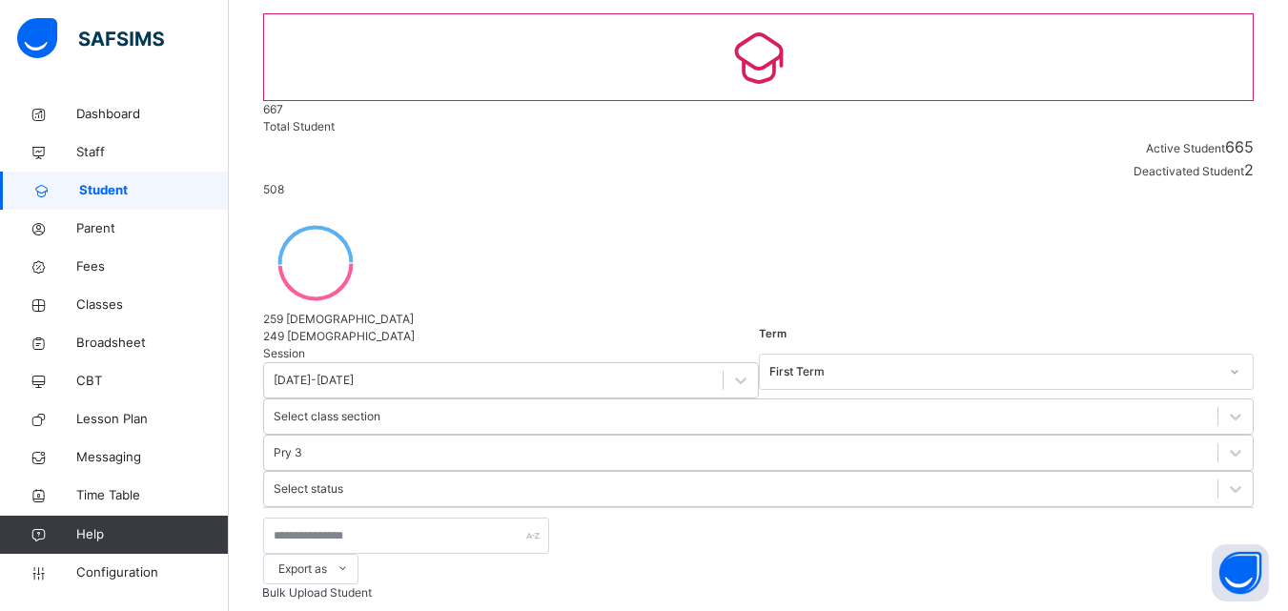
select select "**"
type input "**********"
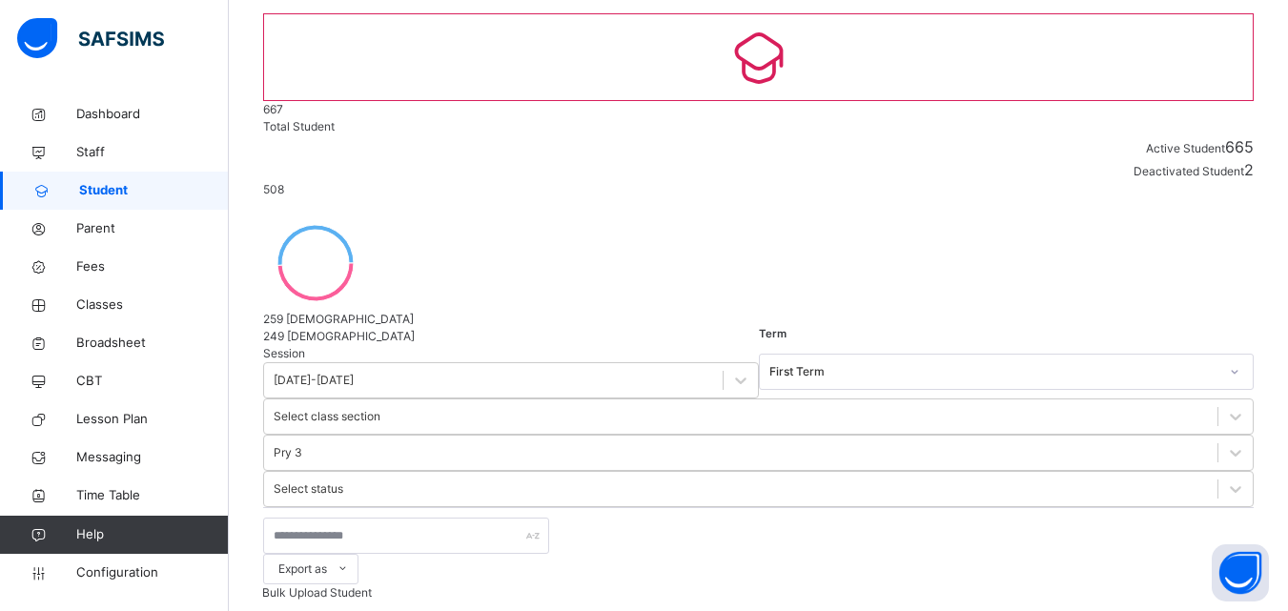
type input "******"
type input "***"
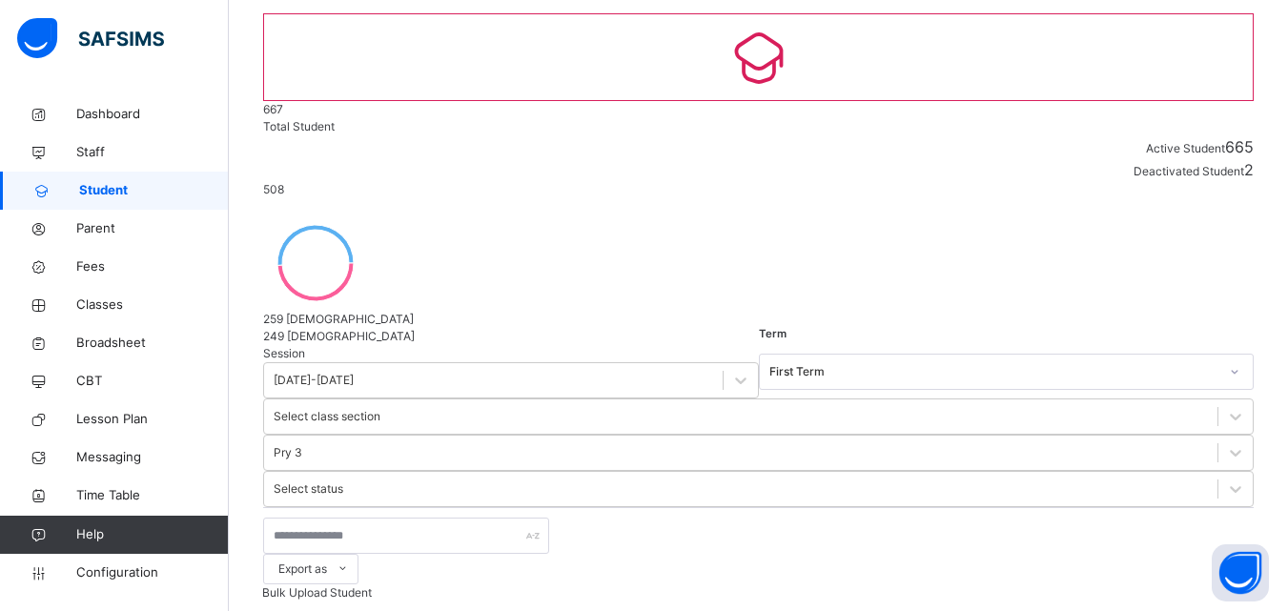
scroll to position [381, 0]
type input "****"
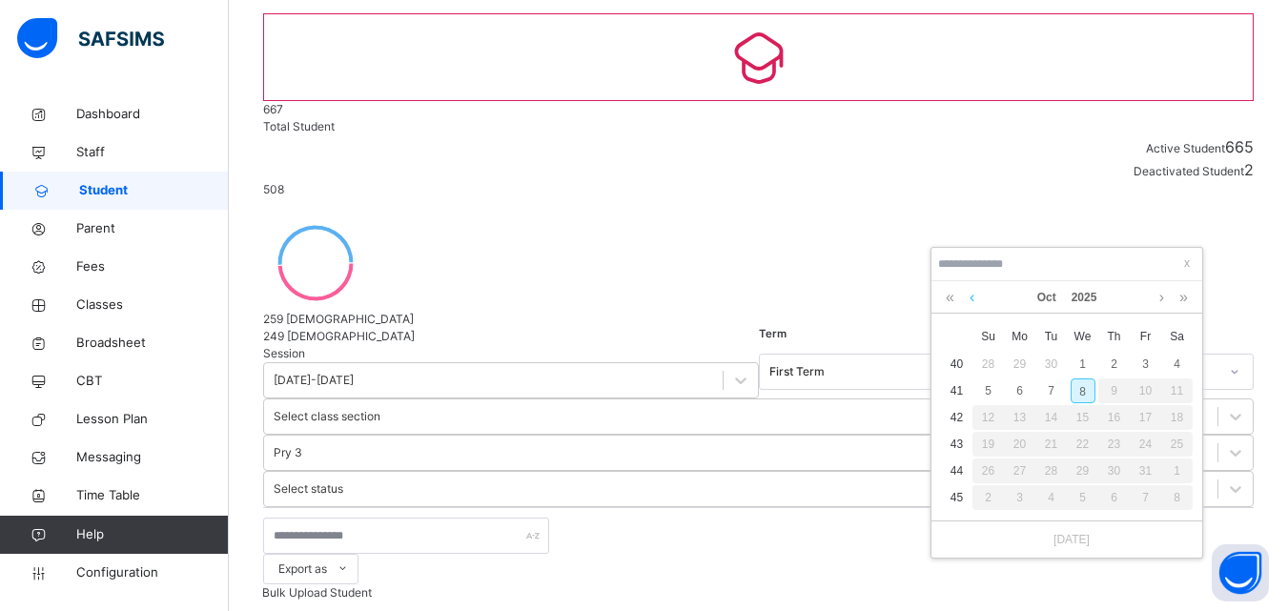
click at [977, 297] on link at bounding box center [972, 297] width 14 height 32
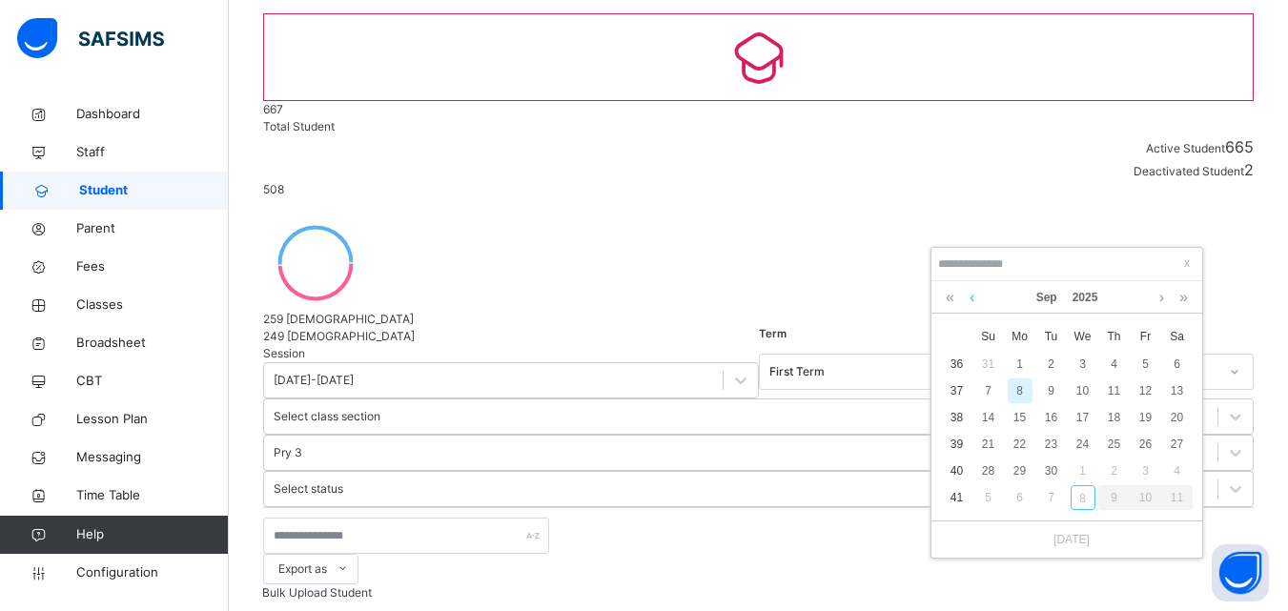
click at [977, 297] on link at bounding box center [972, 297] width 14 height 32
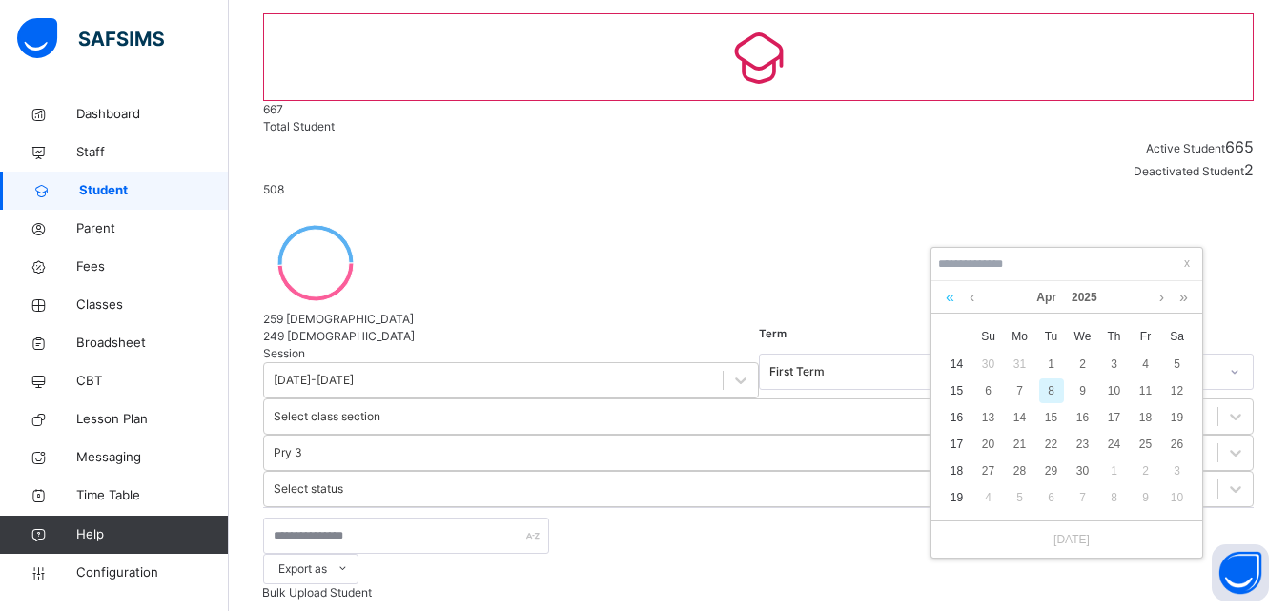
click at [943, 294] on link at bounding box center [950, 297] width 18 height 32
click at [946, 293] on link at bounding box center [950, 297] width 18 height 32
click at [947, 291] on link at bounding box center [950, 297] width 18 height 32
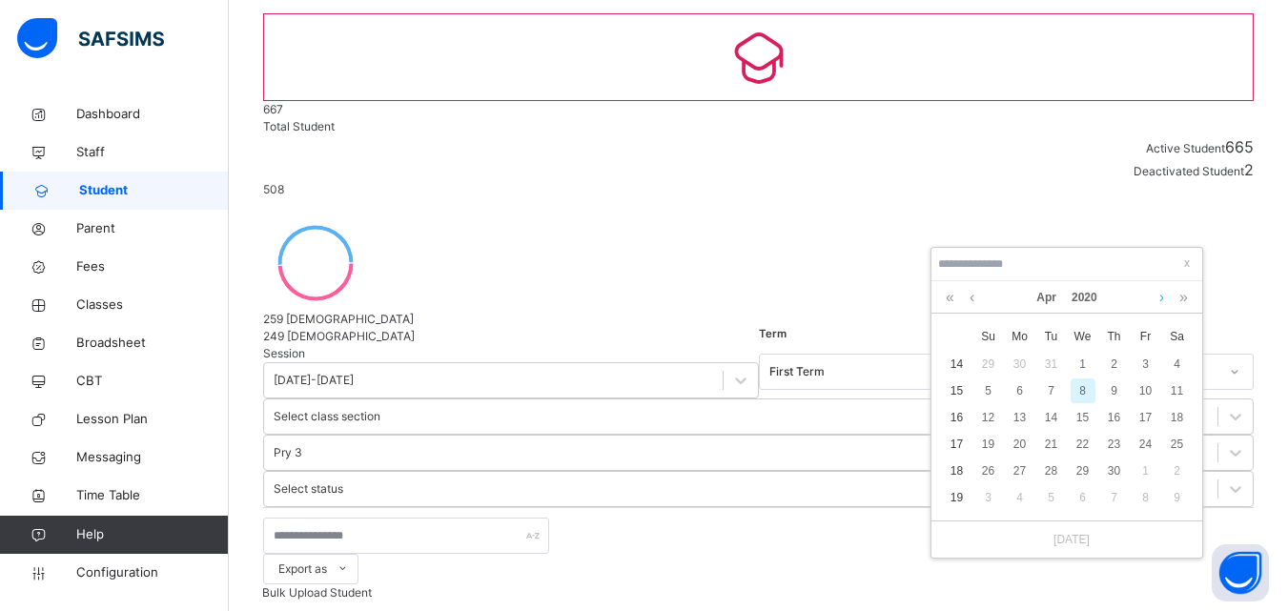
click at [1162, 296] on link at bounding box center [1162, 297] width 14 height 32
drag, startPoint x: 973, startPoint y: 296, endPoint x: 1088, endPoint y: 298, distance: 115.4
click at [974, 296] on link at bounding box center [972, 297] width 14 height 32
click at [1186, 298] on link at bounding box center [1184, 297] width 18 height 32
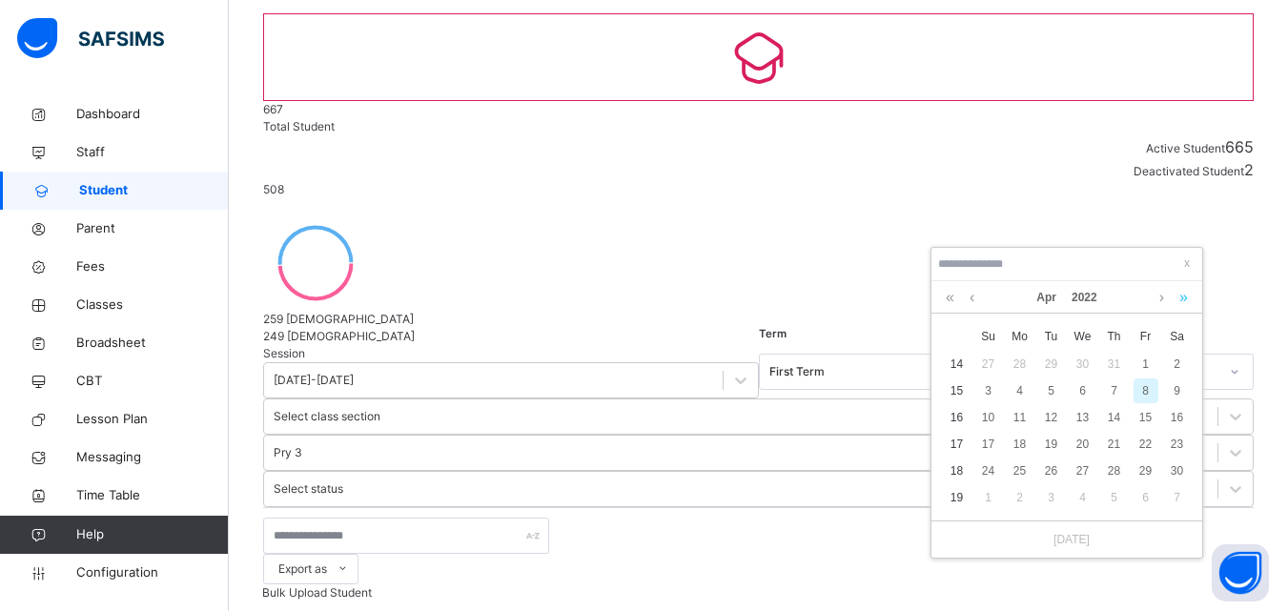
click at [1186, 298] on link at bounding box center [1184, 297] width 18 height 32
click at [951, 293] on link at bounding box center [950, 297] width 18 height 32
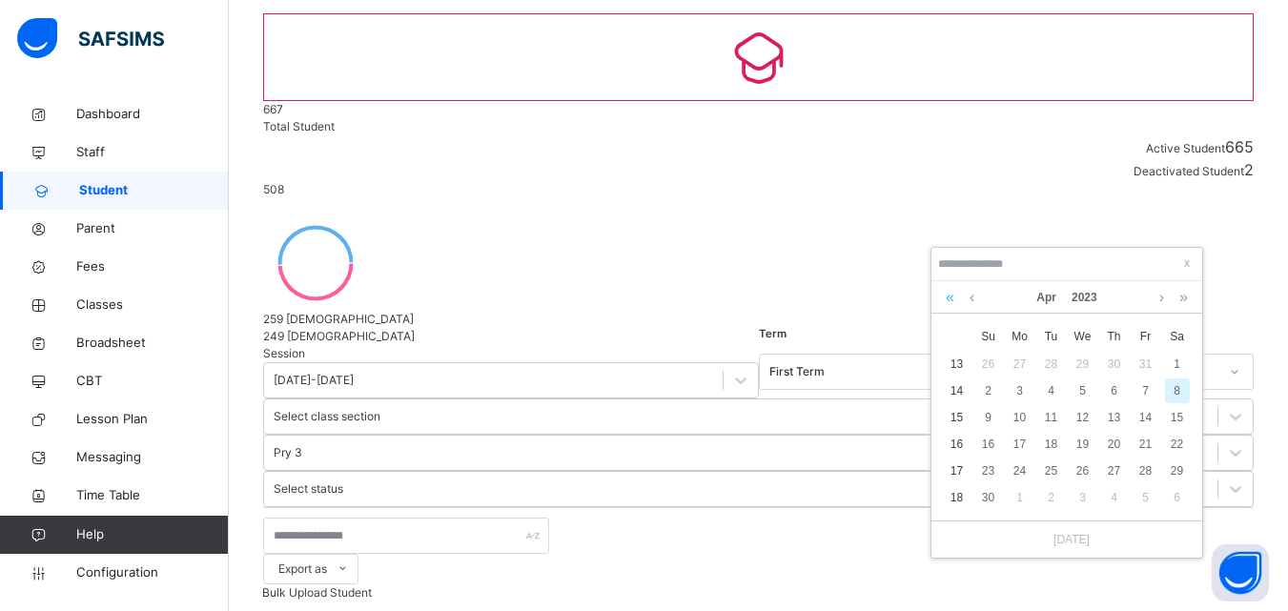
click at [951, 293] on link at bounding box center [950, 297] width 18 height 32
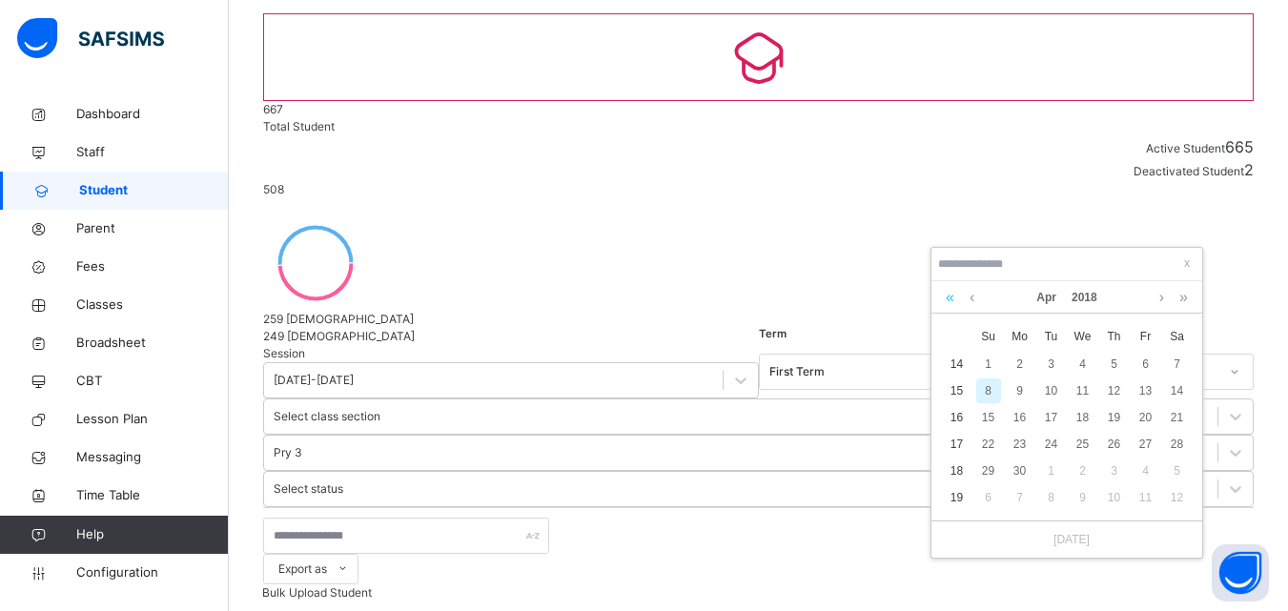
click at [952, 293] on link at bounding box center [950, 297] width 18 height 32
click at [1047, 388] on div "5" at bounding box center [1051, 391] width 25 height 25
type input "**********"
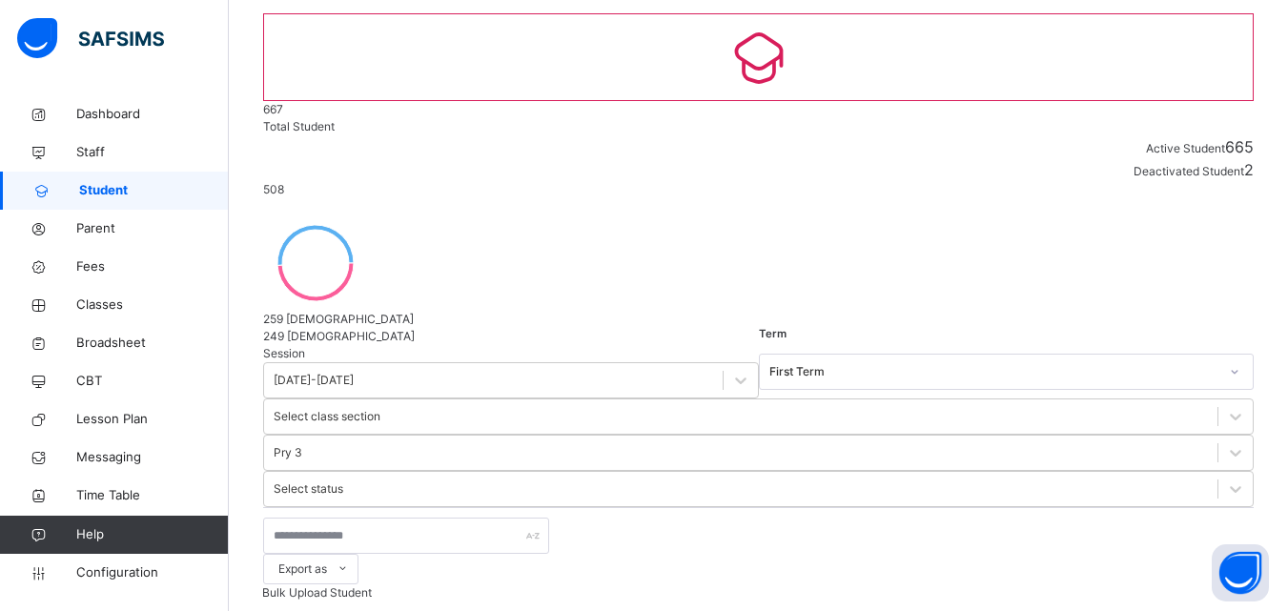
scroll to position [763, 0]
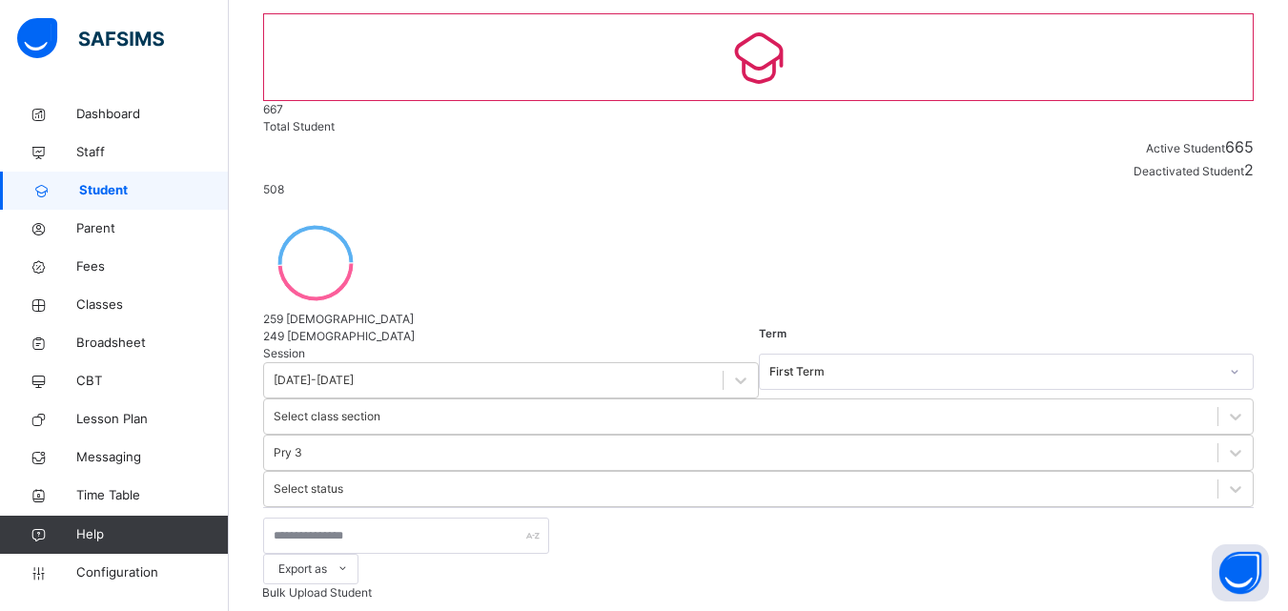
type input "**********"
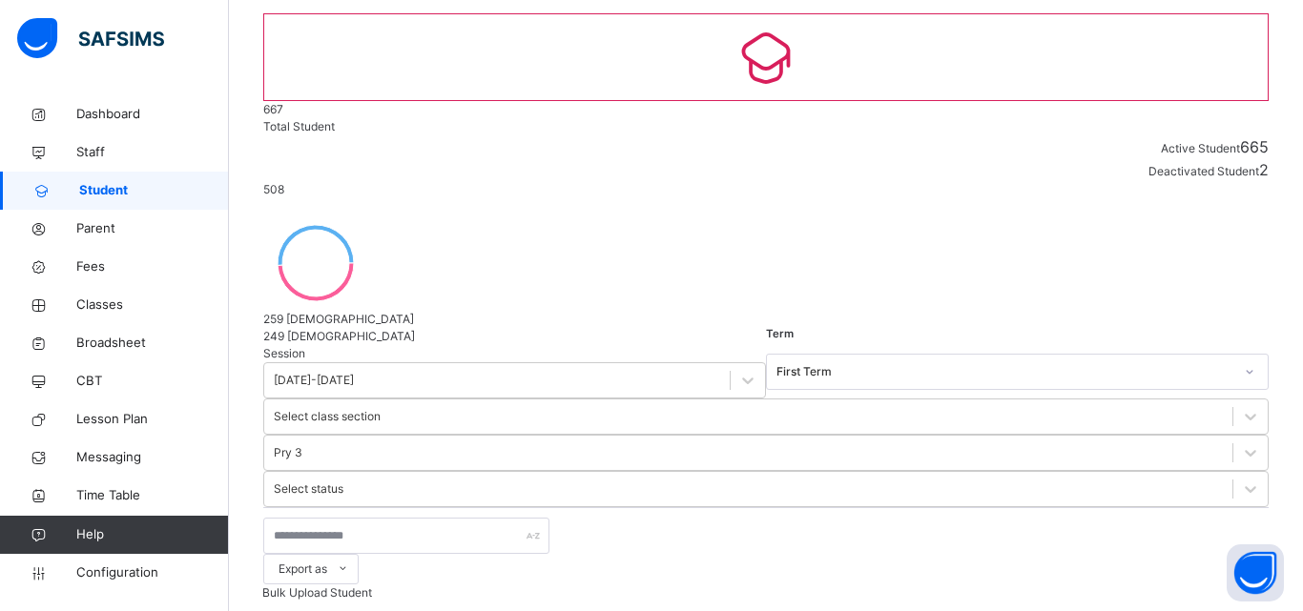
scroll to position [438, 0]
select select "**"
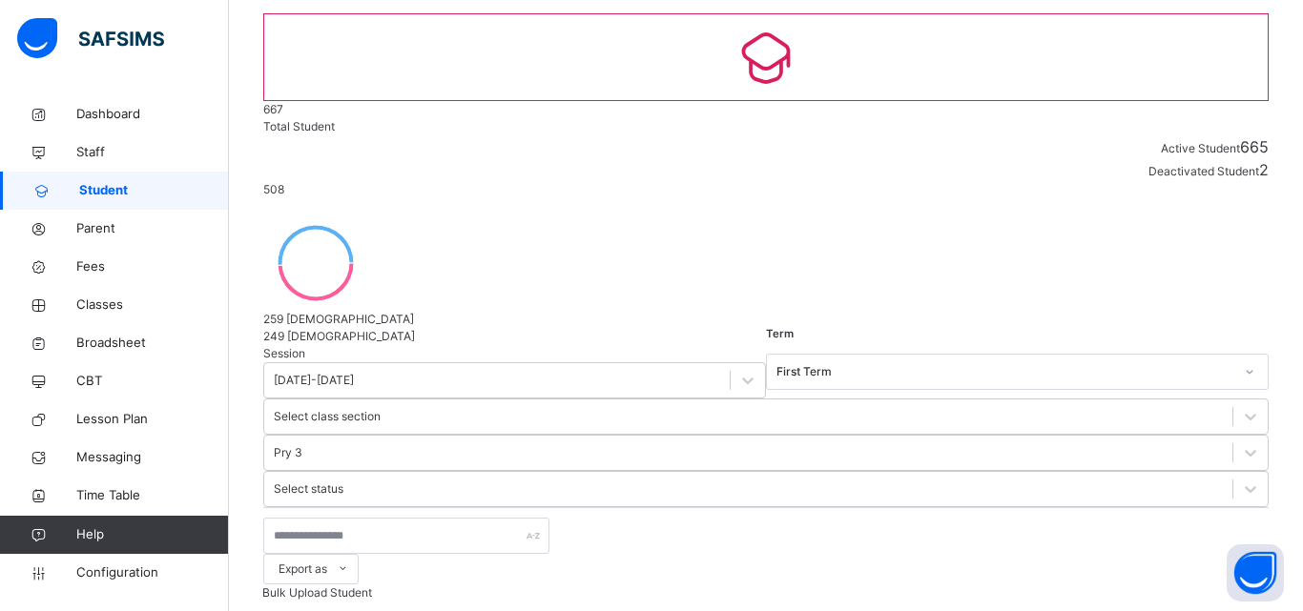
type input "**********"
type input "****"
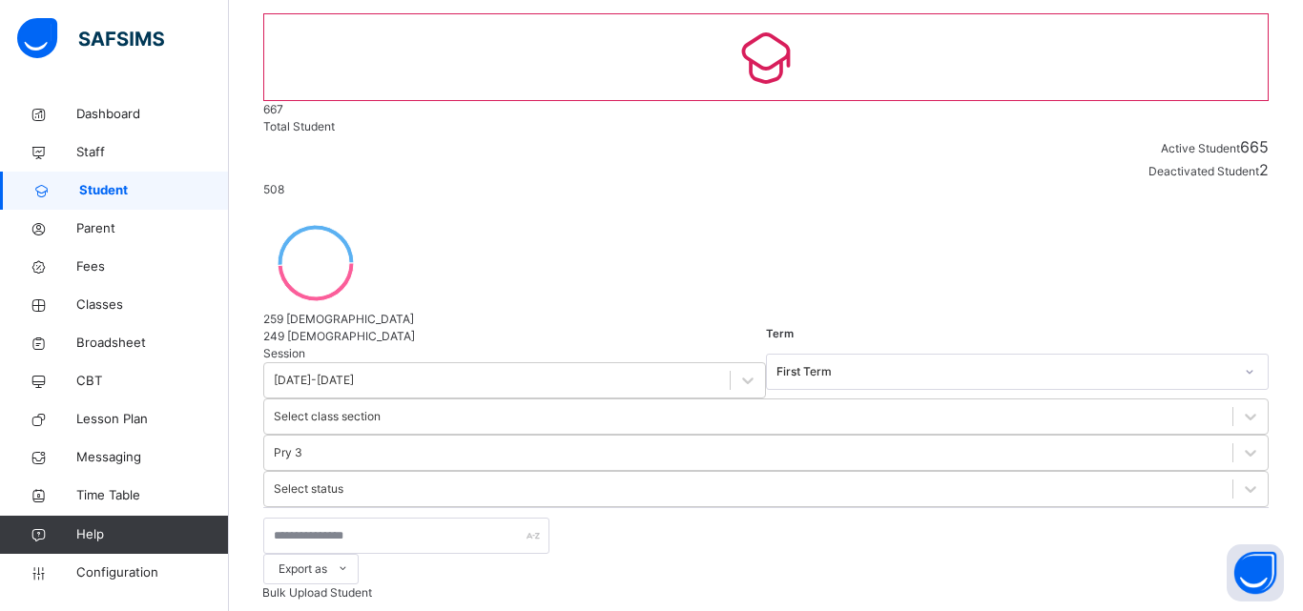
type input "*****"
drag, startPoint x: 973, startPoint y: 258, endPoint x: 915, endPoint y: 211, distance: 74.5
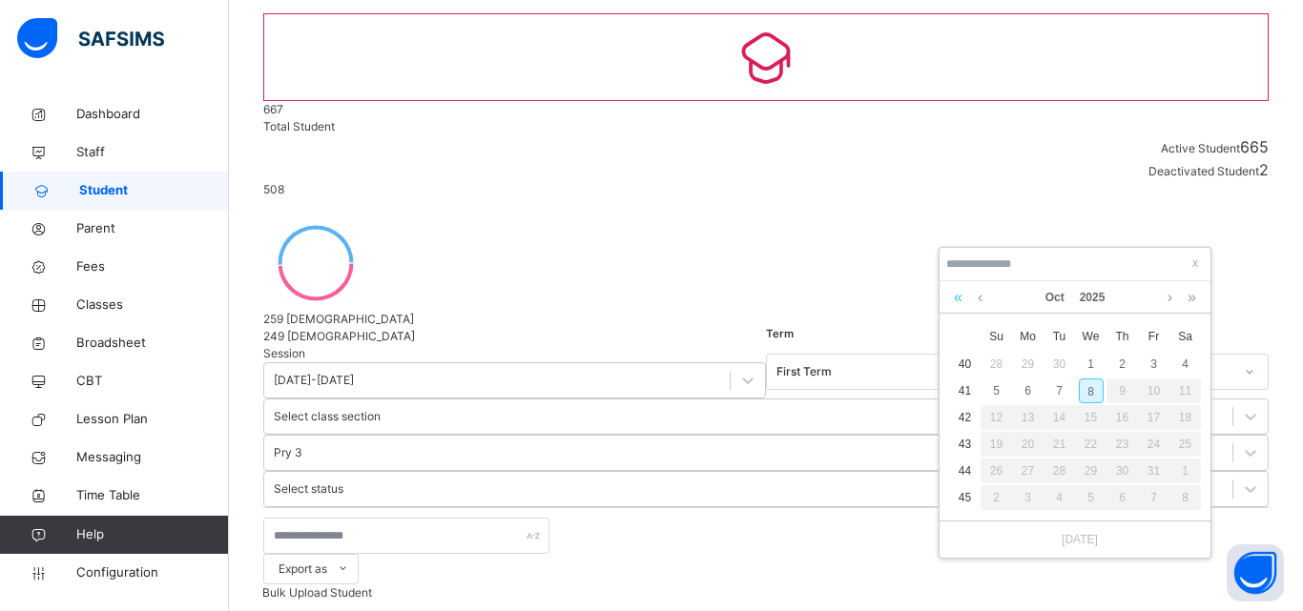
click at [961, 295] on link at bounding box center [958, 297] width 18 height 32
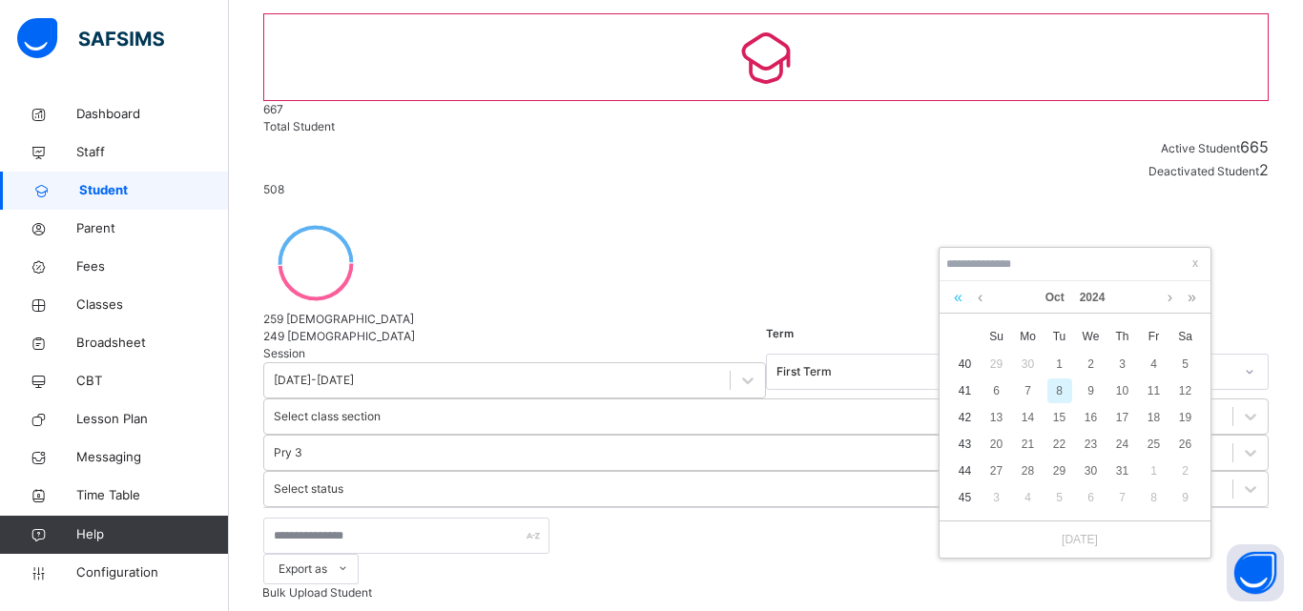
click at [961, 295] on link at bounding box center [958, 297] width 18 height 32
click at [960, 295] on link at bounding box center [958, 297] width 18 height 32
click at [959, 295] on link at bounding box center [958, 297] width 18 height 32
click at [956, 296] on link at bounding box center [958, 297] width 18 height 32
click at [973, 297] on div "[DATE]" at bounding box center [1075, 297] width 252 height 32
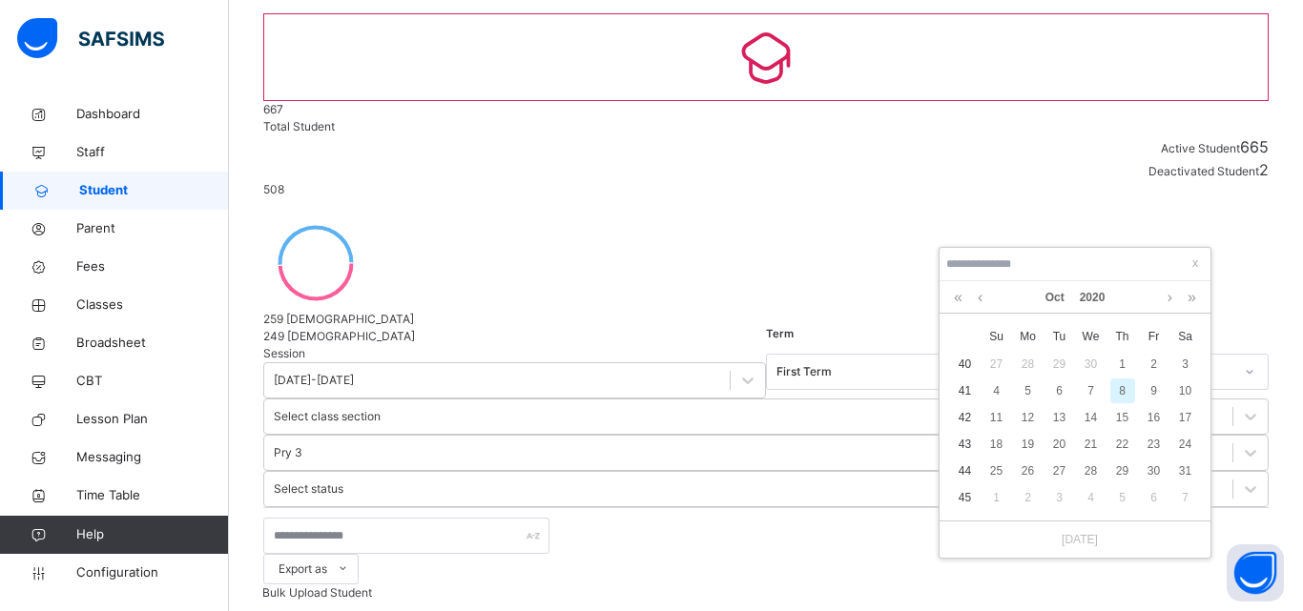
click at [972, 300] on div "[DATE]" at bounding box center [1075, 297] width 252 height 32
click at [1189, 294] on link at bounding box center [1192, 297] width 18 height 32
click at [1189, 296] on link at bounding box center [1192, 297] width 18 height 32
click at [1190, 298] on link at bounding box center [1192, 297] width 18 height 32
click at [1192, 298] on link at bounding box center [1192, 297] width 18 height 32
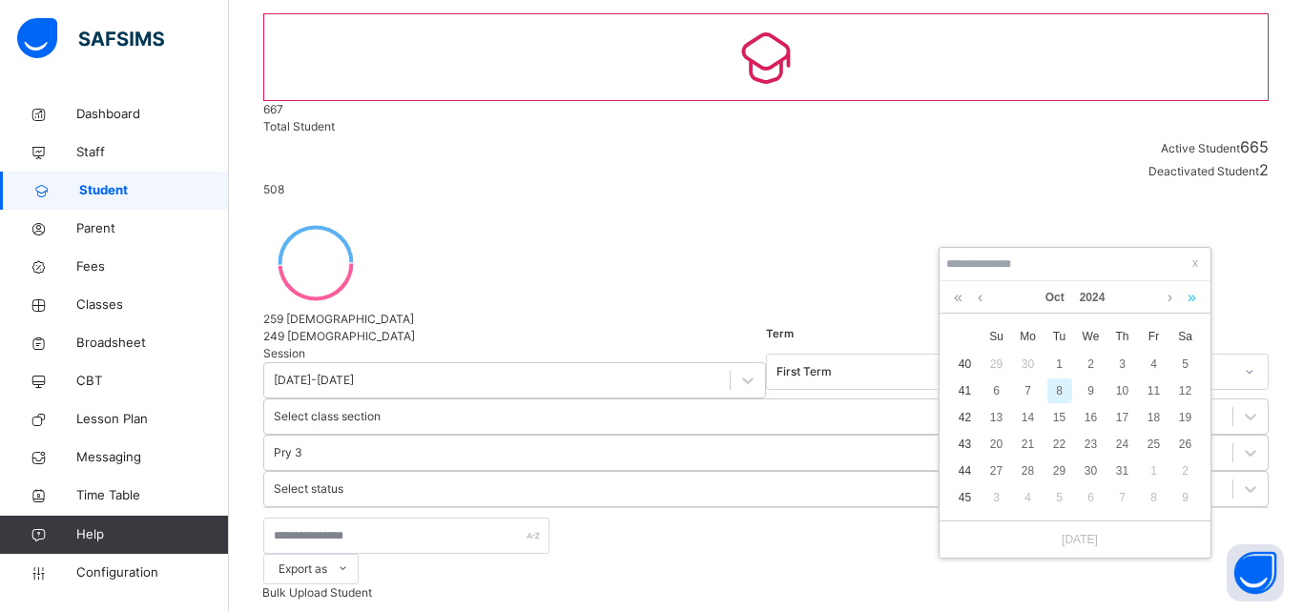
click at [1199, 307] on link at bounding box center [1192, 297] width 18 height 32
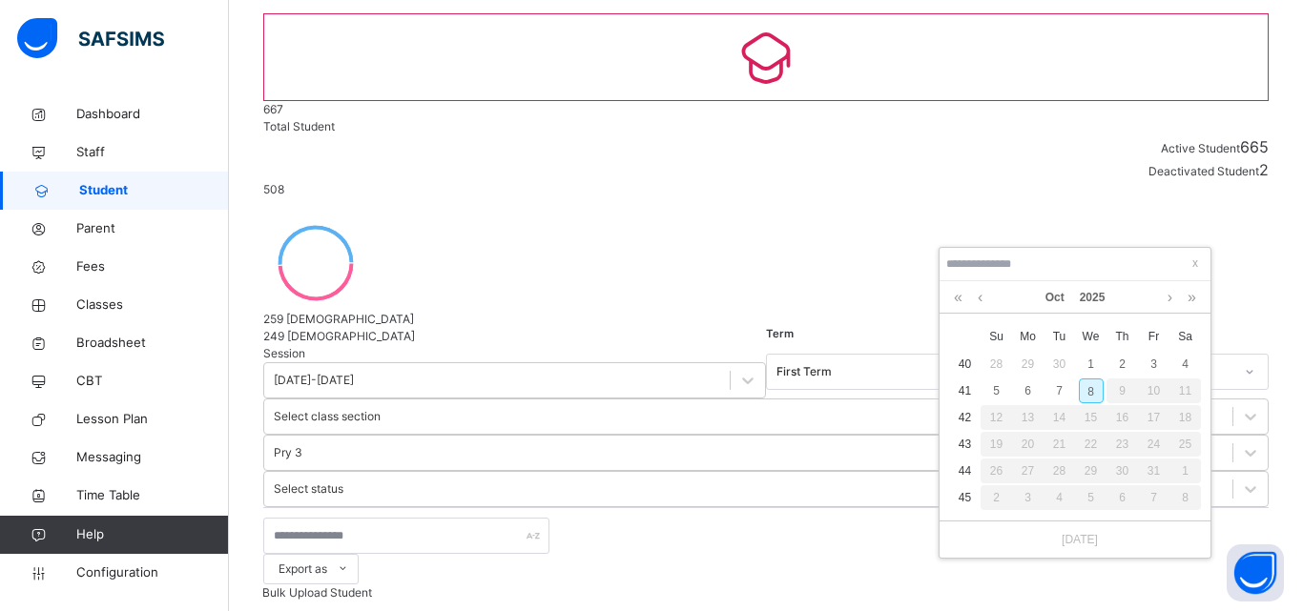
drag, startPoint x: 952, startPoint y: 261, endPoint x: 953, endPoint y: 271, distance: 9.6
click at [952, 261] on input at bounding box center [1074, 264] width 259 height 21
click at [963, 302] on link at bounding box center [958, 297] width 18 height 32
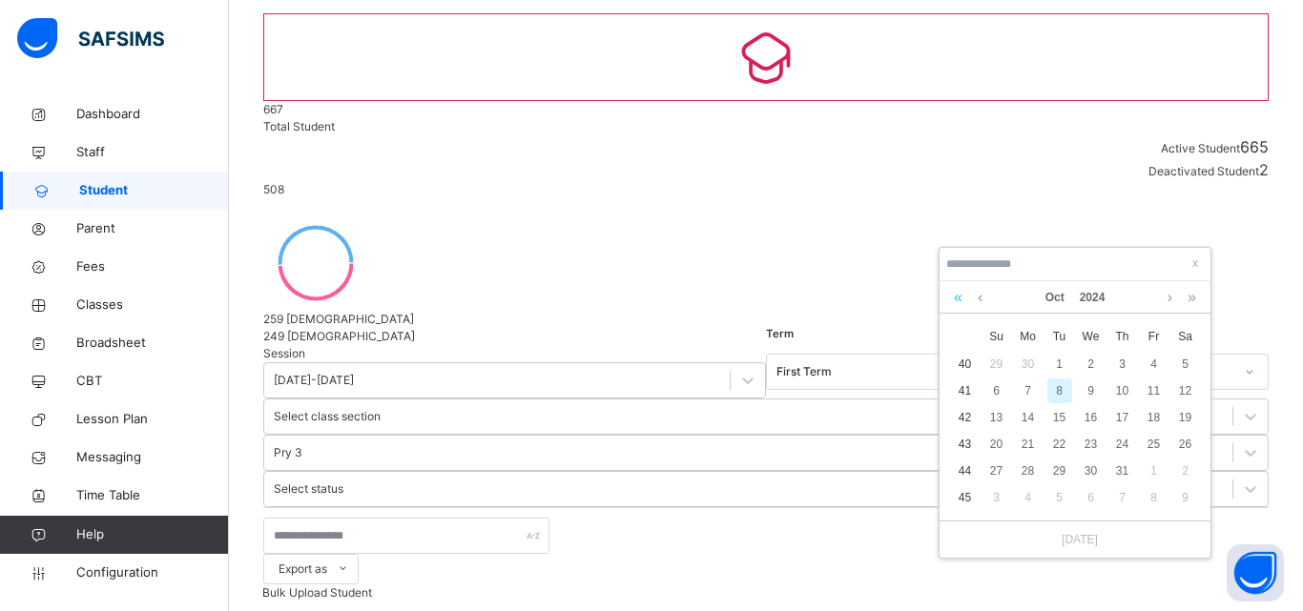
click at [963, 302] on link at bounding box center [958, 297] width 18 height 32
click at [963, 301] on link at bounding box center [958, 297] width 18 height 32
drag, startPoint x: 963, startPoint y: 298, endPoint x: 976, endPoint y: 301, distance: 12.7
click at [971, 300] on div "[DATE]" at bounding box center [1075, 297] width 252 height 32
drag, startPoint x: 1171, startPoint y: 288, endPoint x: 1161, endPoint y: 288, distance: 10.5
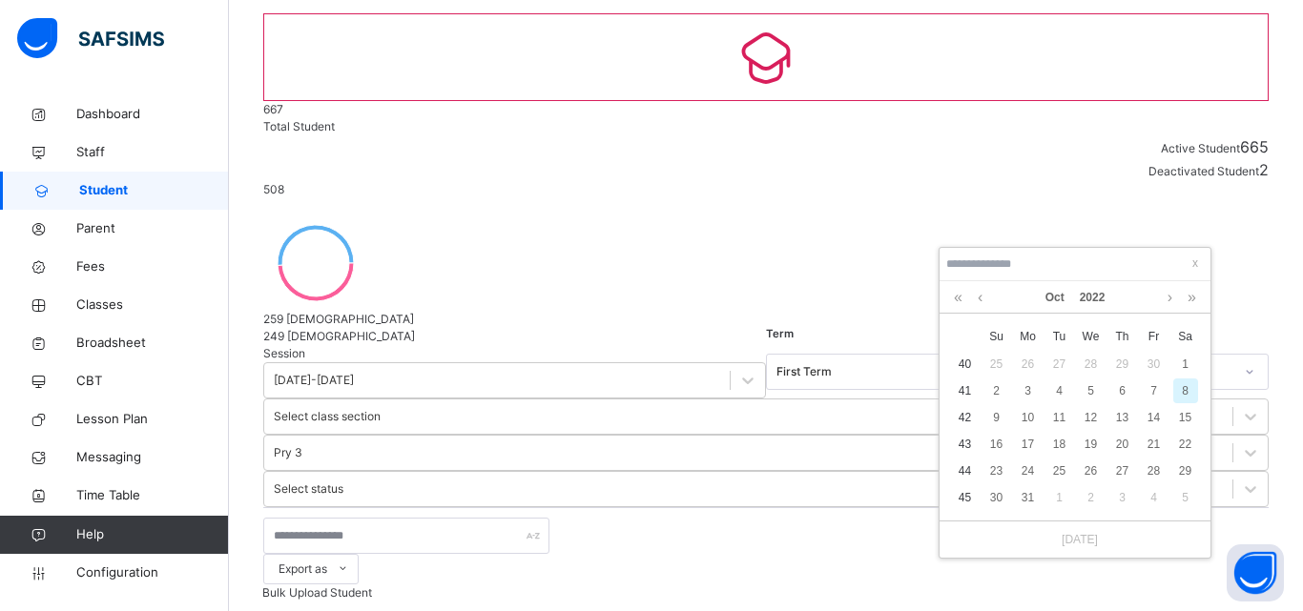
click at [1161, 288] on div "[DATE]" at bounding box center [1075, 297] width 252 height 32
click at [1196, 304] on link at bounding box center [1192, 297] width 18 height 32
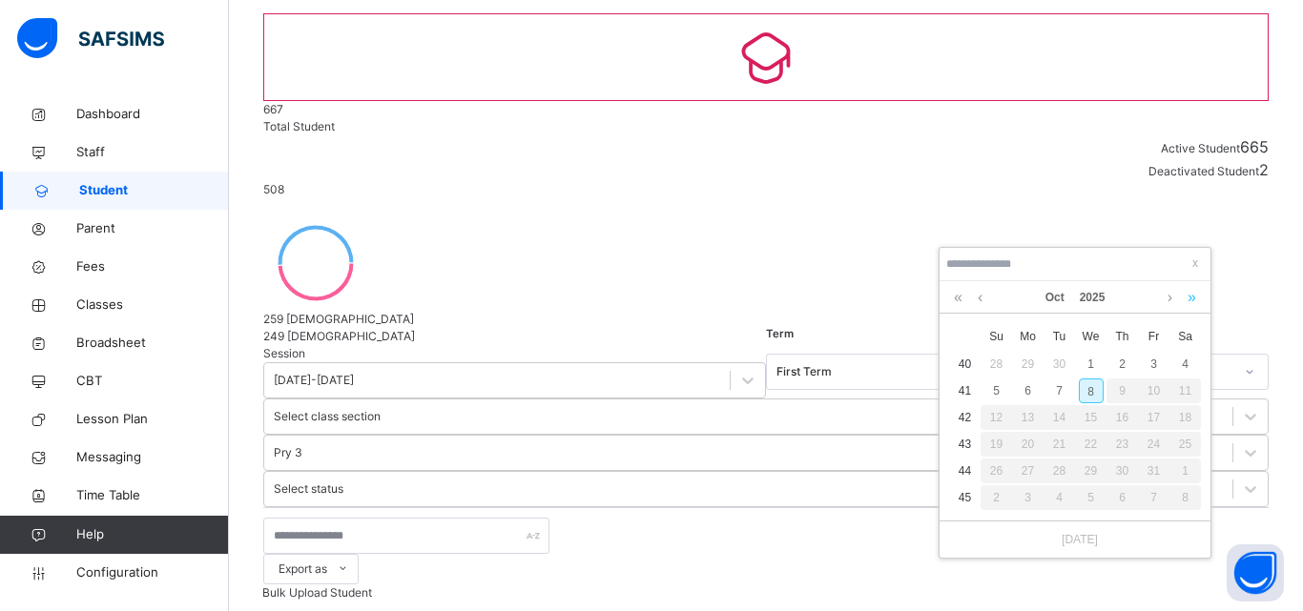
click at [1196, 304] on link at bounding box center [1192, 297] width 18 height 32
click at [959, 297] on link at bounding box center [958, 297] width 18 height 32
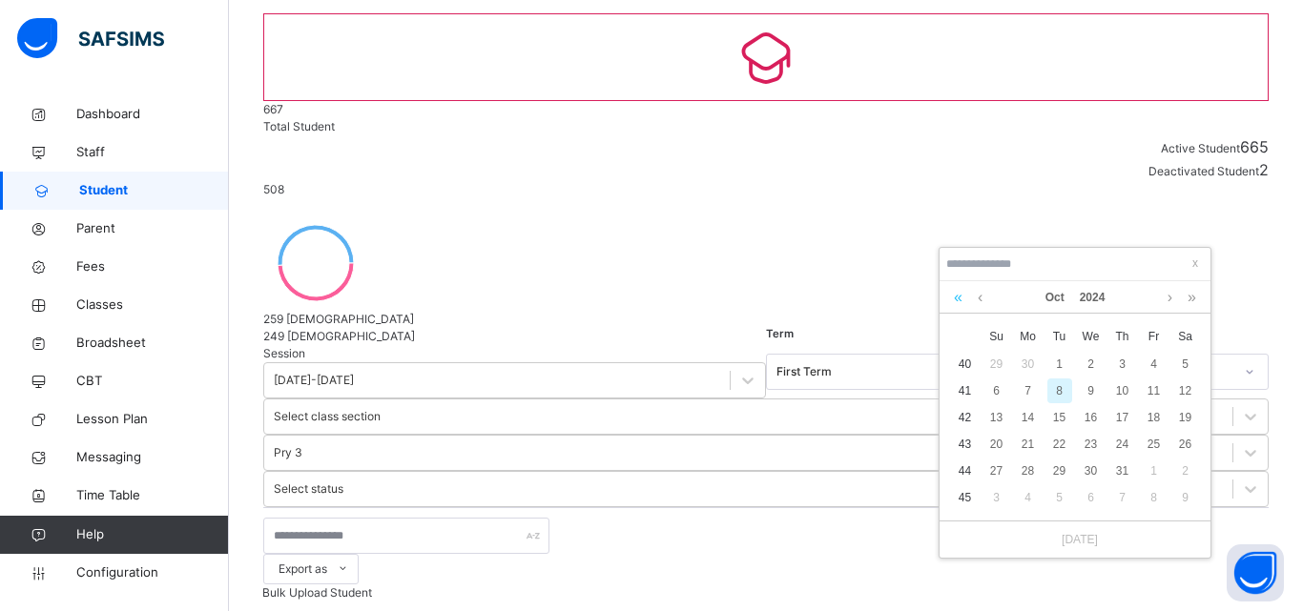
click at [959, 297] on link at bounding box center [958, 297] width 18 height 32
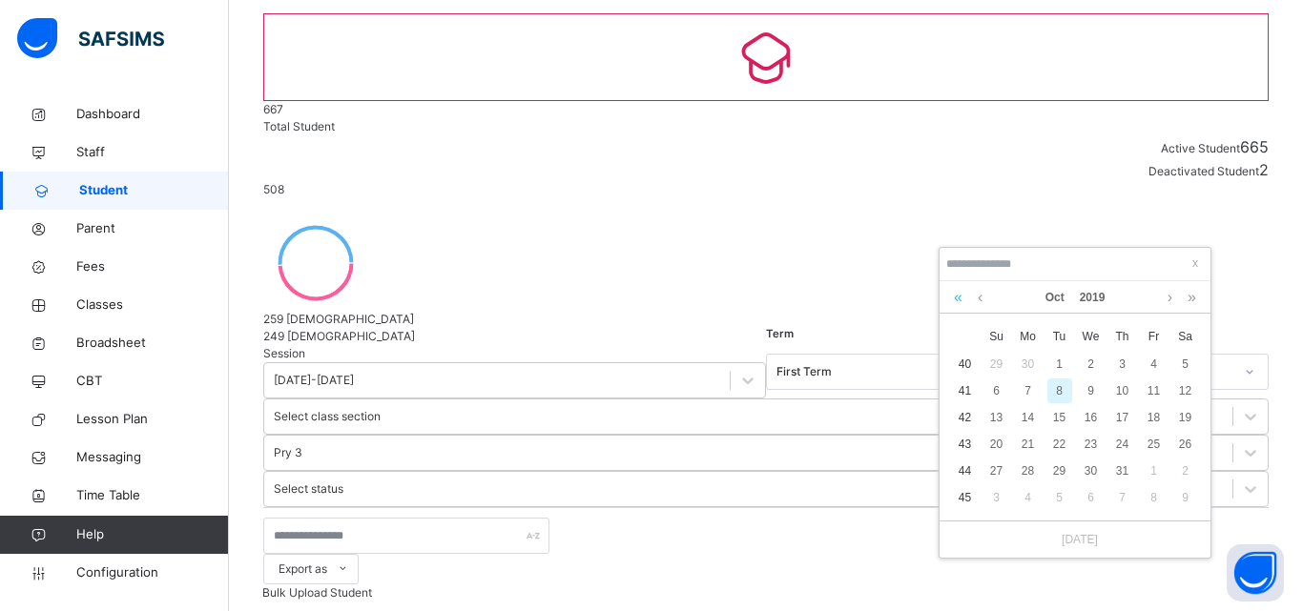
click at [959, 296] on link at bounding box center [958, 297] width 18 height 32
click at [1196, 298] on link at bounding box center [1192, 297] width 18 height 32
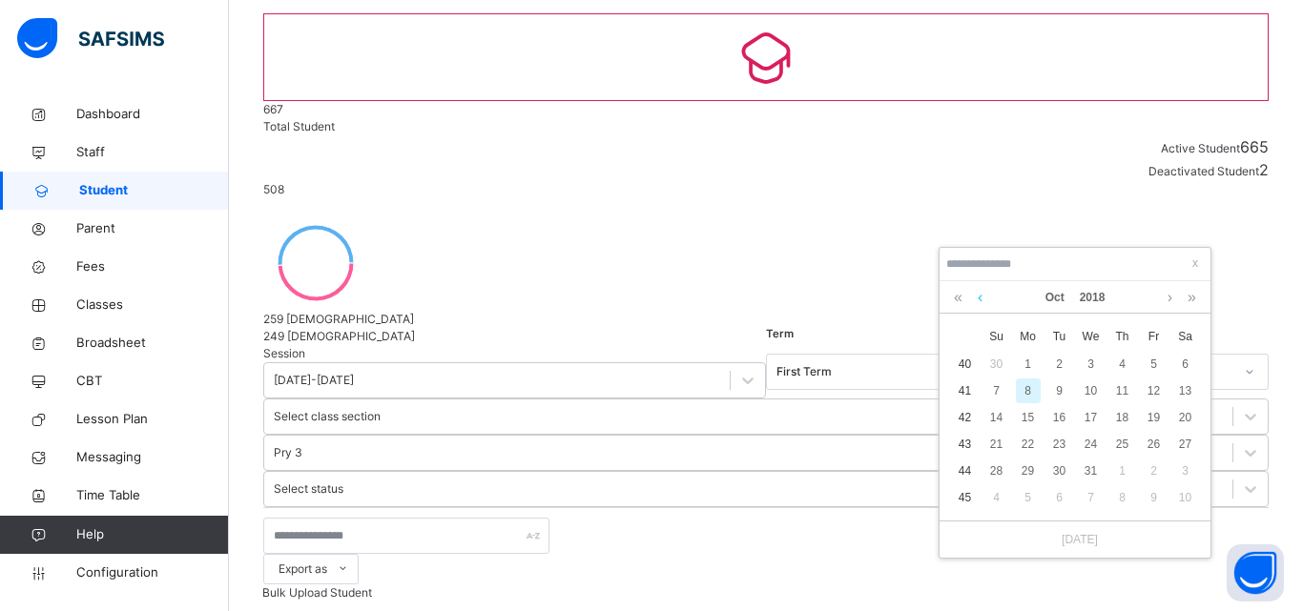
click at [976, 299] on link at bounding box center [980, 297] width 14 height 32
drag, startPoint x: 1062, startPoint y: 382, endPoint x: 949, endPoint y: 502, distance: 164.6
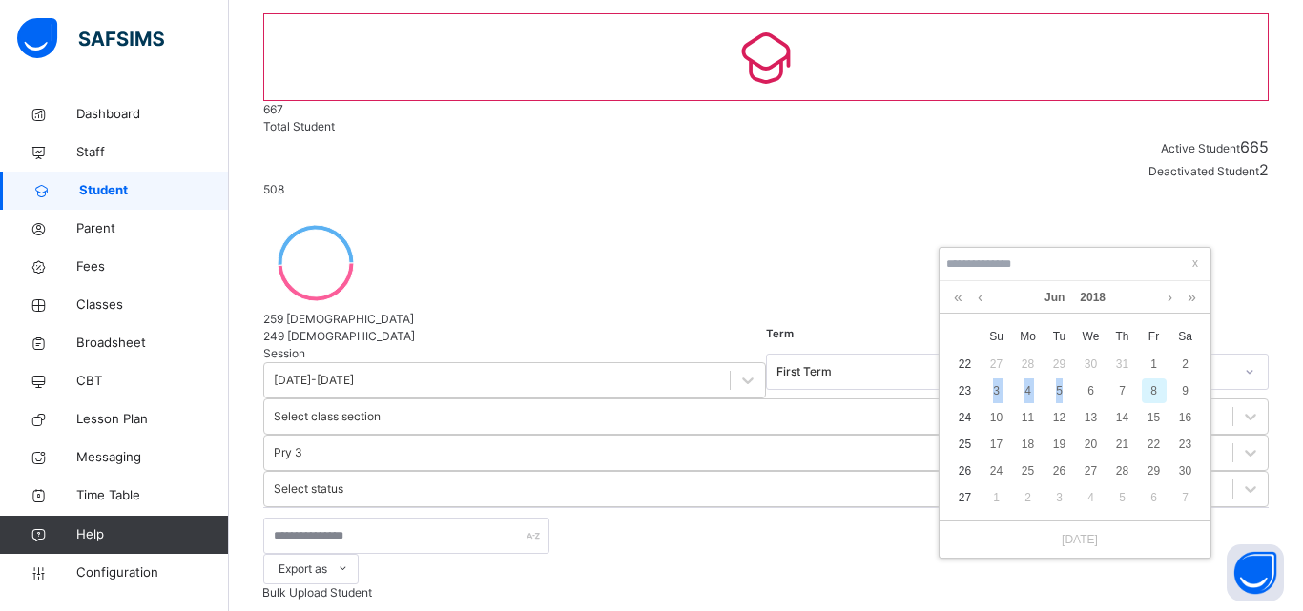
click at [959, 424] on tbody "22 27 28 29 30 31 1 2 23 3 4 5 6 7 8 9 24 10 11 12 13 14 15 16 25 17 18 19 20 2…" at bounding box center [1075, 431] width 252 height 160
click at [1022, 379] on div "4" at bounding box center [1028, 391] width 25 height 25
type input "**********"
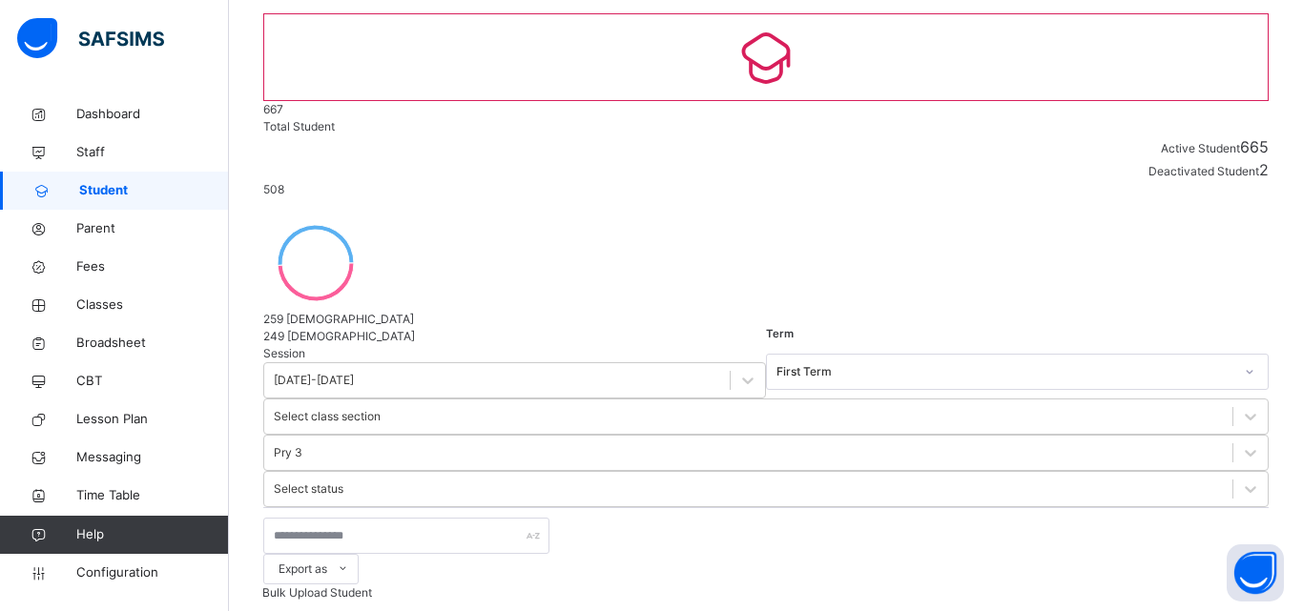
scroll to position [851, 0]
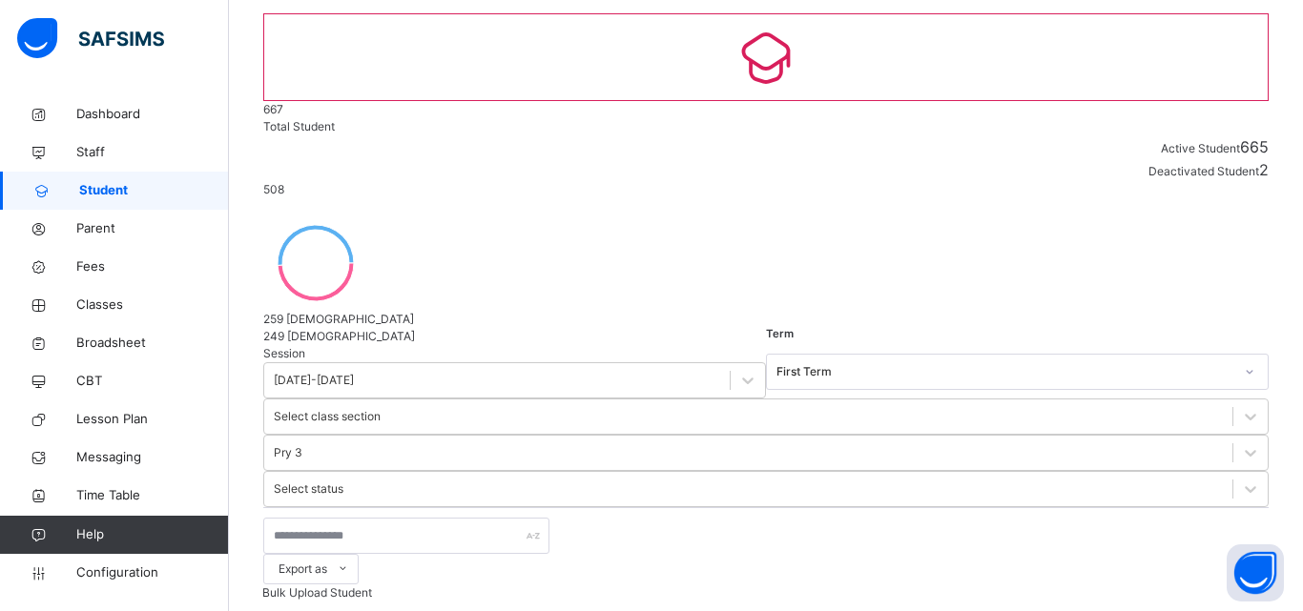
select select "**"
type input "**********"
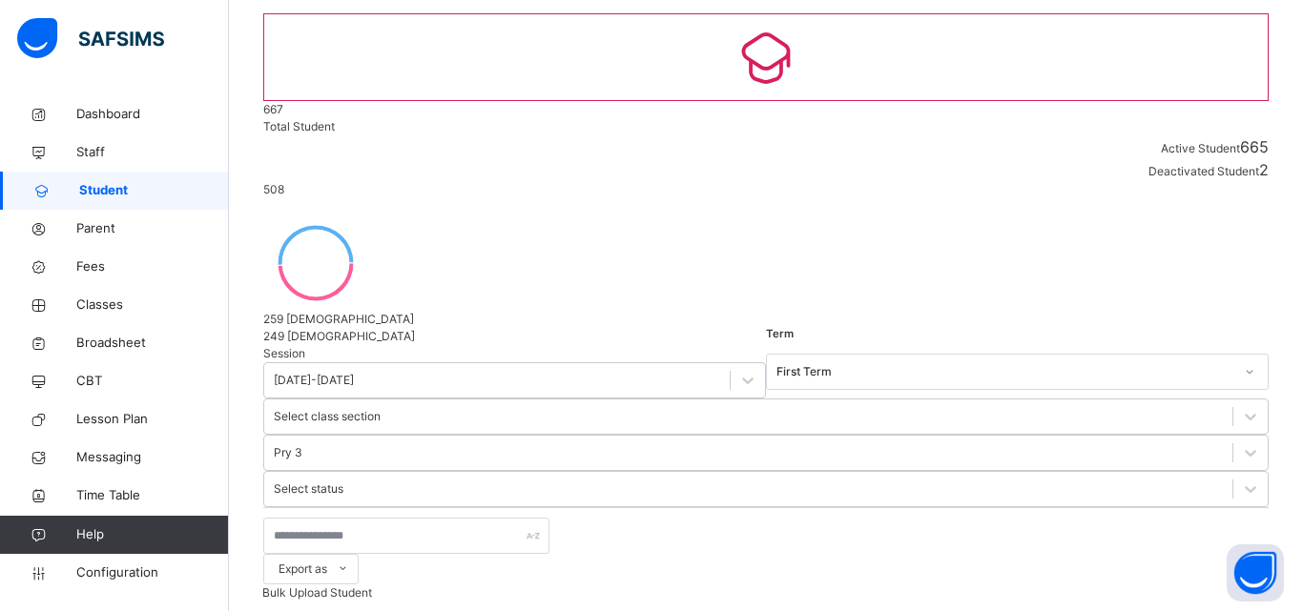
type input "*****"
type input "******"
type input "*****"
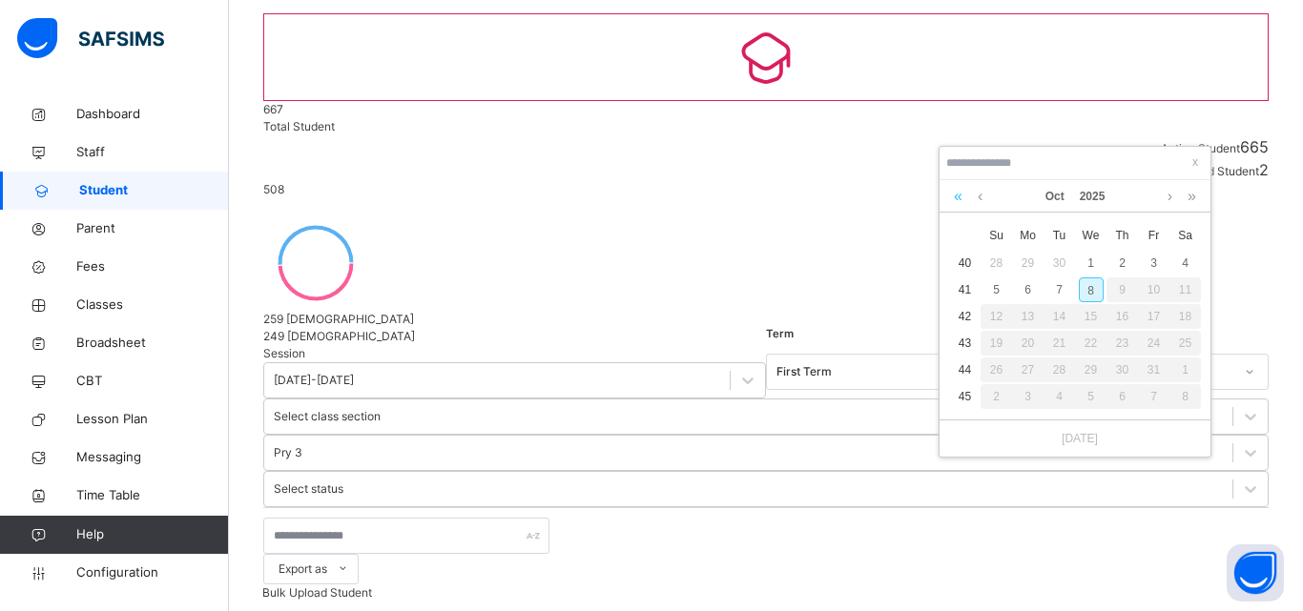
click at [958, 201] on link at bounding box center [958, 196] width 18 height 32
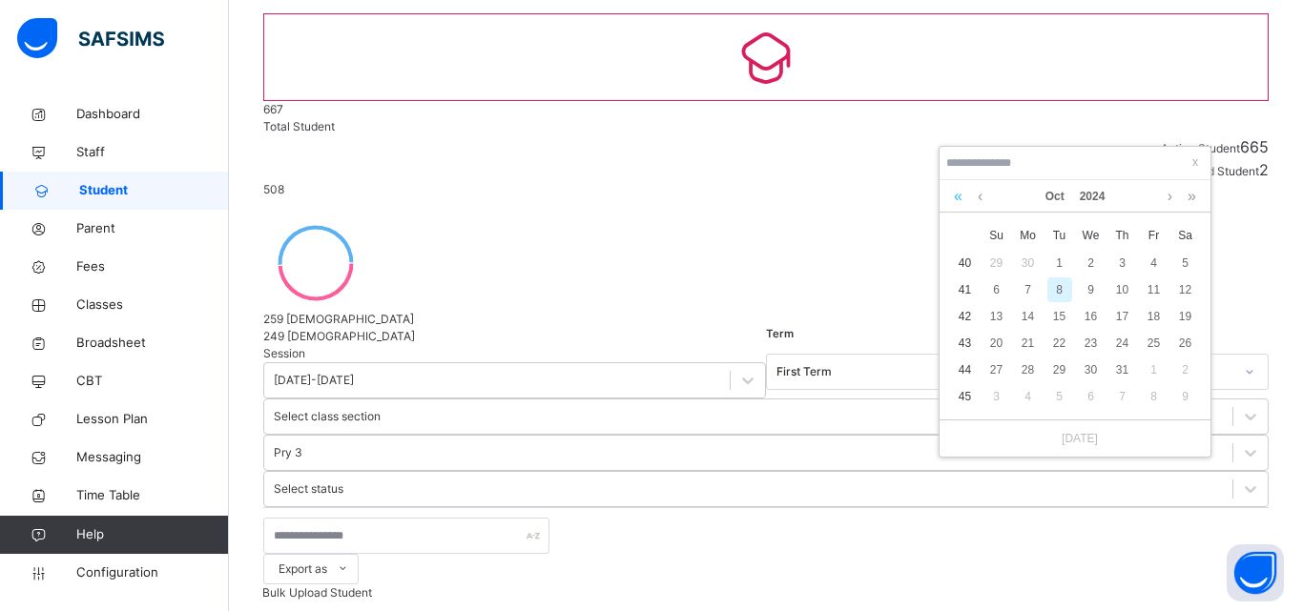
click at [958, 201] on link at bounding box center [958, 196] width 18 height 32
click at [963, 197] on link at bounding box center [958, 196] width 18 height 32
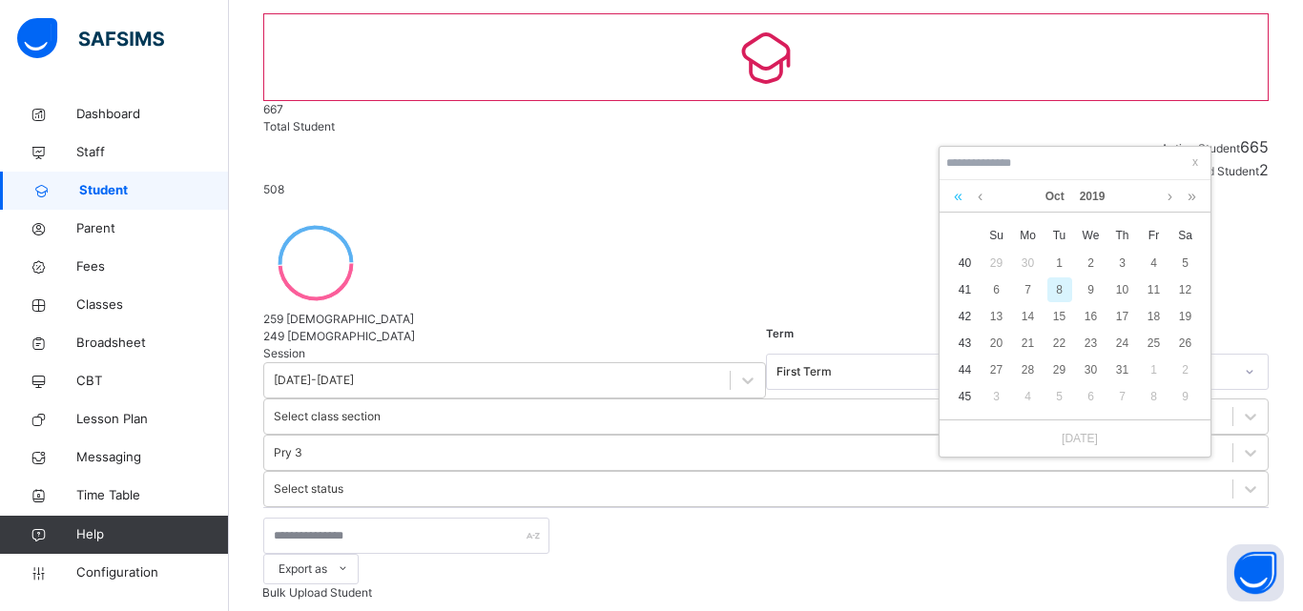
click at [963, 197] on link at bounding box center [958, 196] width 18 height 32
click at [985, 193] on link at bounding box center [980, 196] width 14 height 32
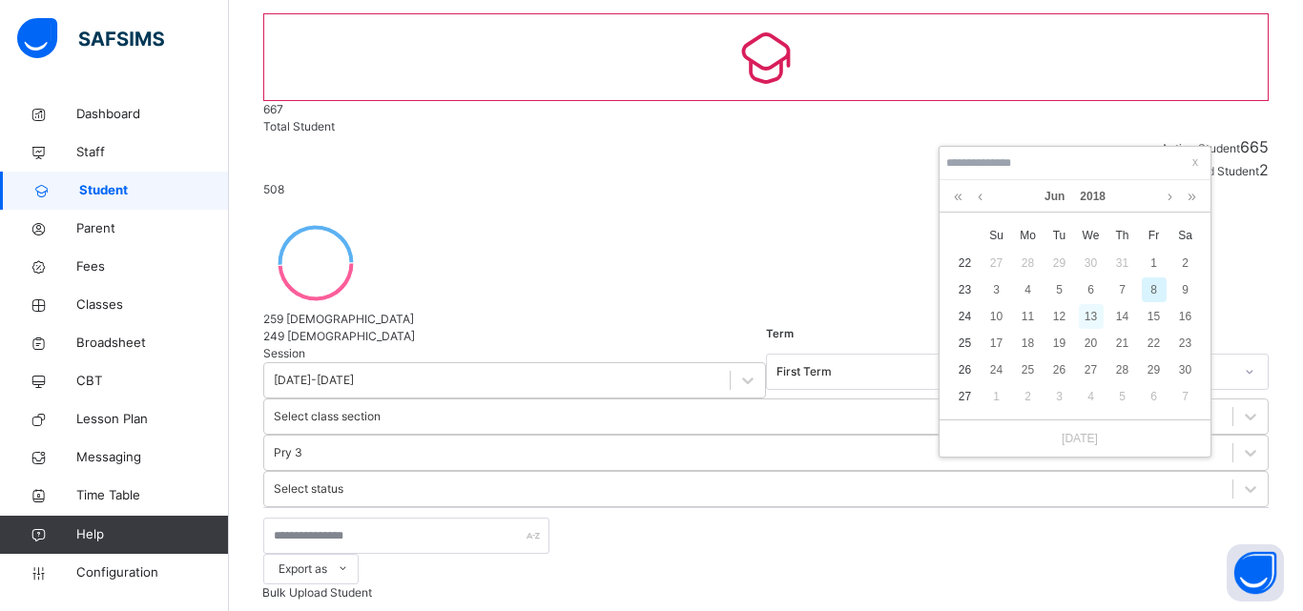
drag, startPoint x: 1100, startPoint y: 314, endPoint x: 1091, endPoint y: 328, distance: 16.7
click at [1100, 318] on div "13" at bounding box center [1091, 316] width 25 height 25
type input "**********"
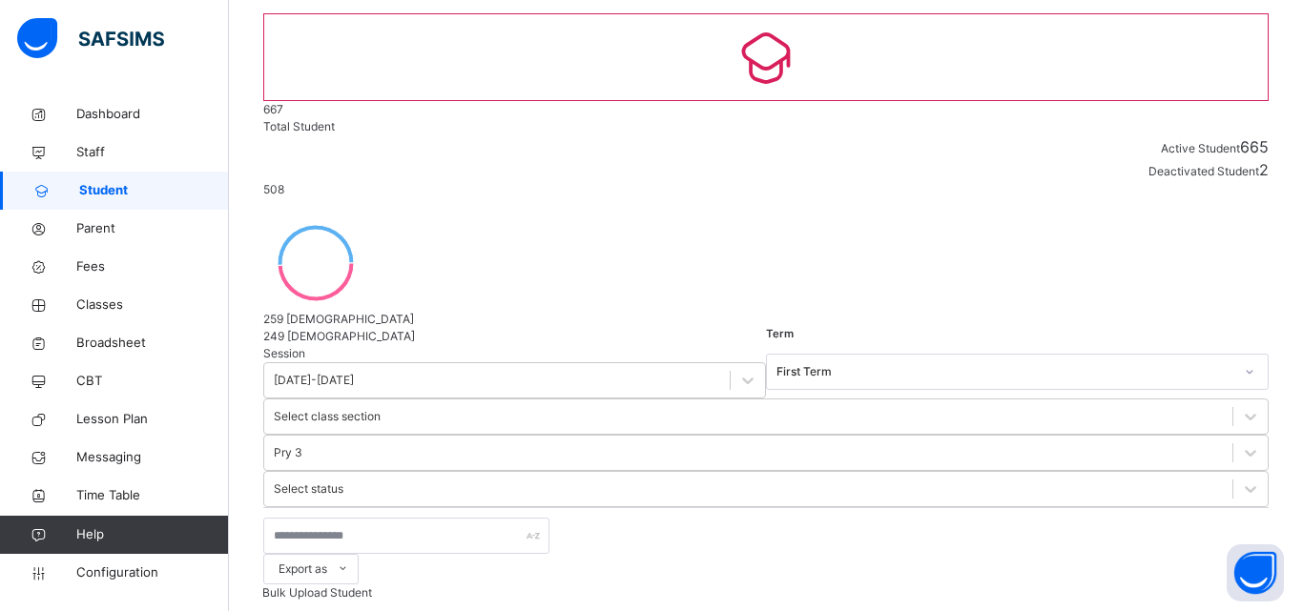
scroll to position [668, 0]
drag, startPoint x: 1139, startPoint y: 580, endPoint x: 972, endPoint y: 540, distance: 171.6
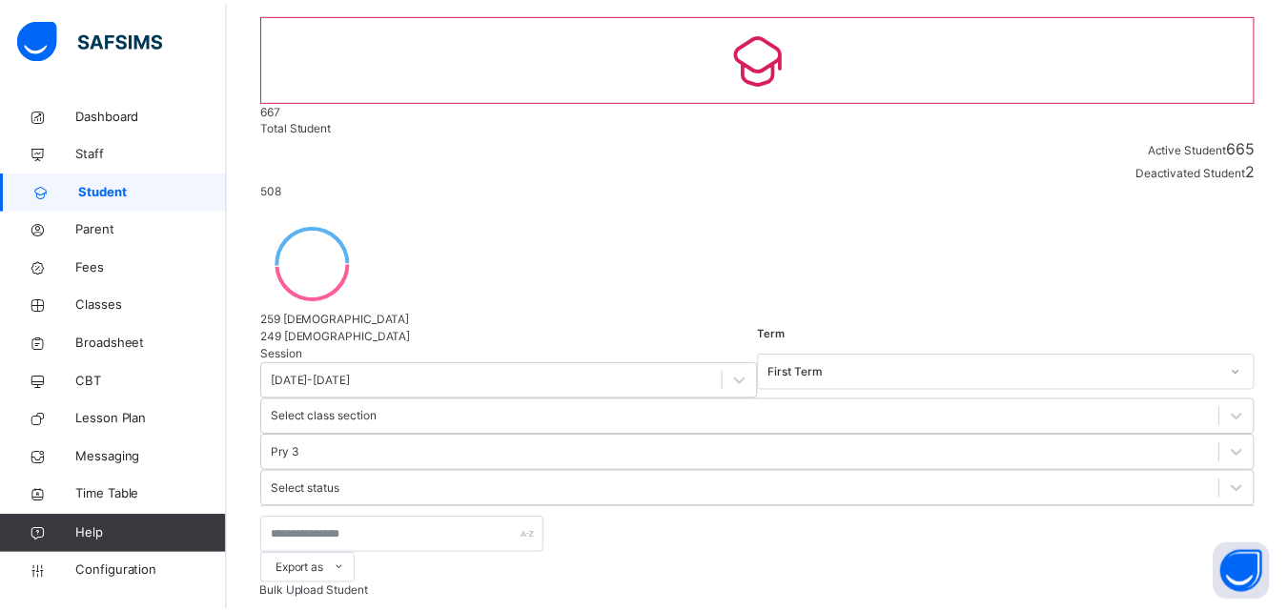
scroll to position [438, 0]
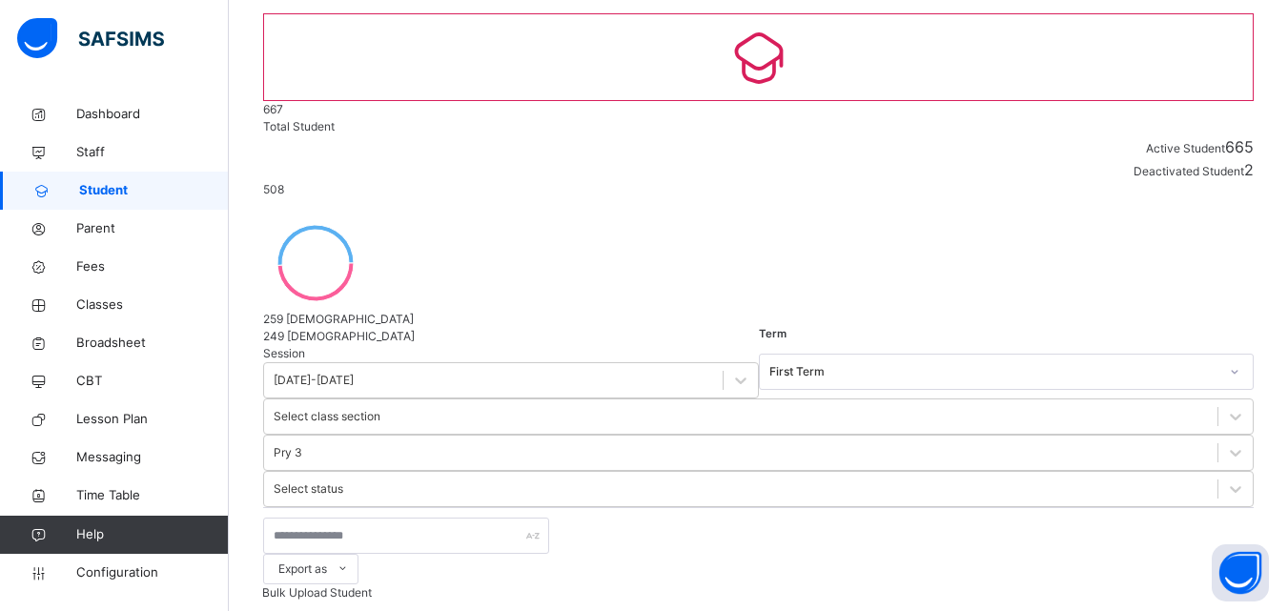
scroll to position [0, 0]
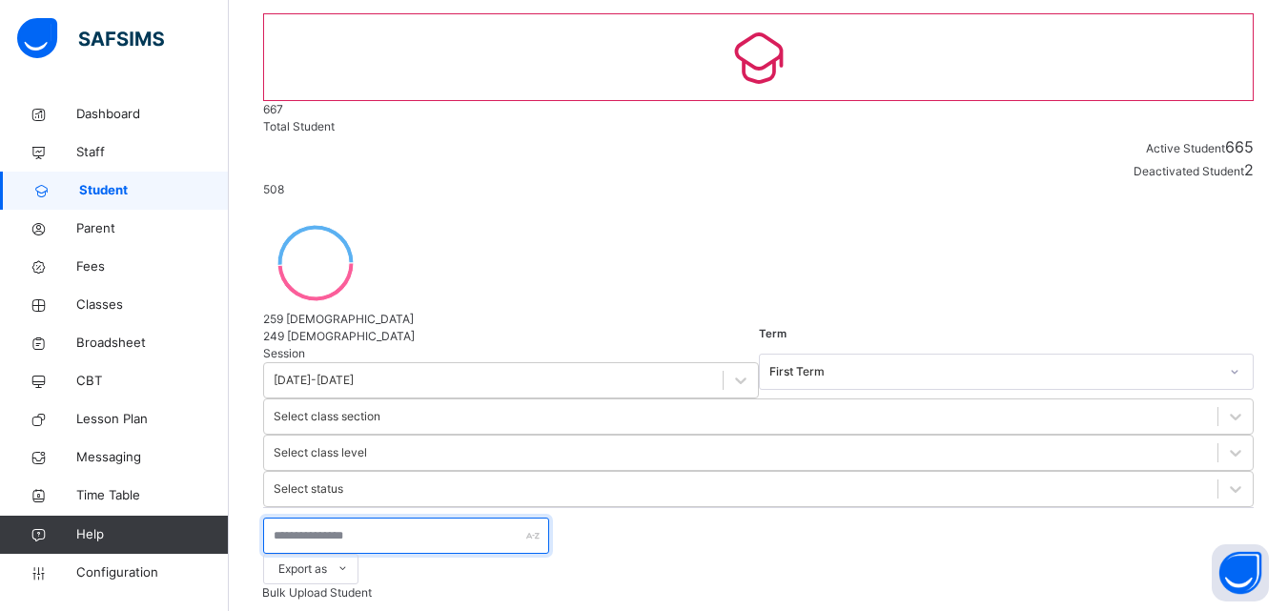
click at [348, 518] on input "text" at bounding box center [406, 536] width 286 height 36
type input "**********"
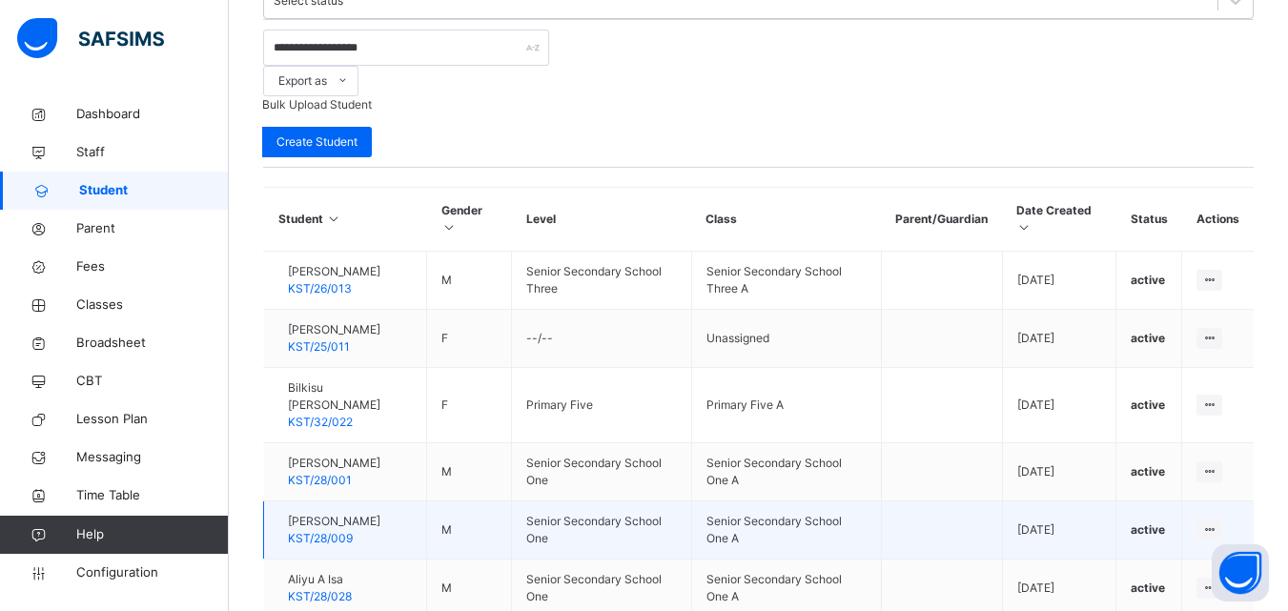
scroll to position [670, 0]
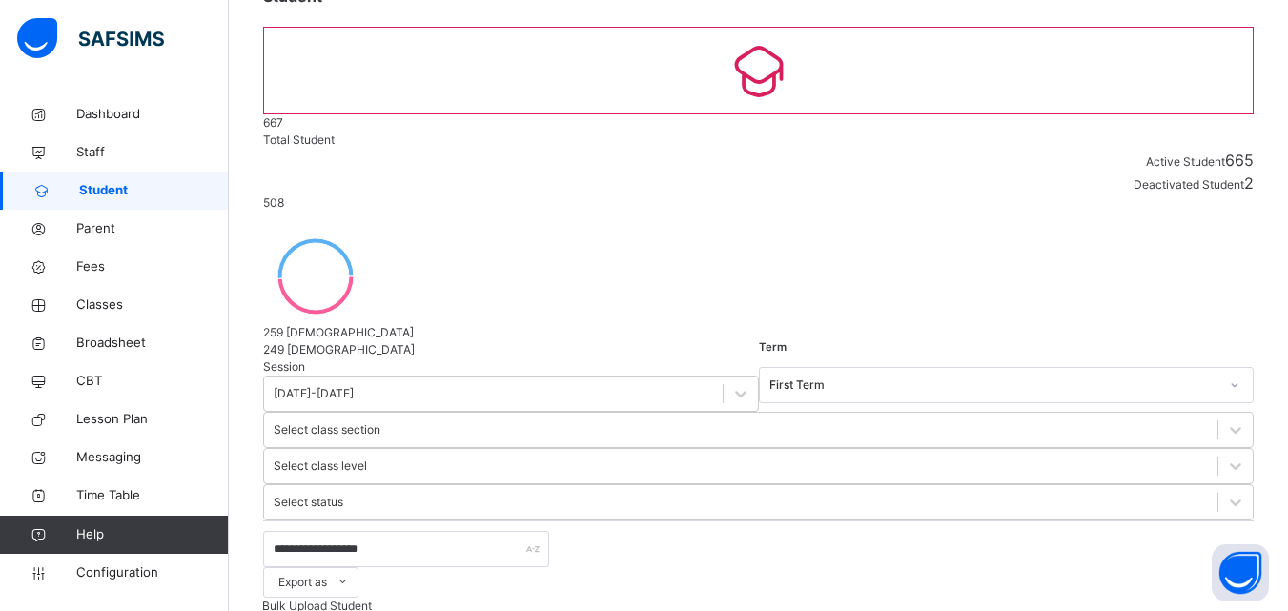
scroll to position [144, 0]
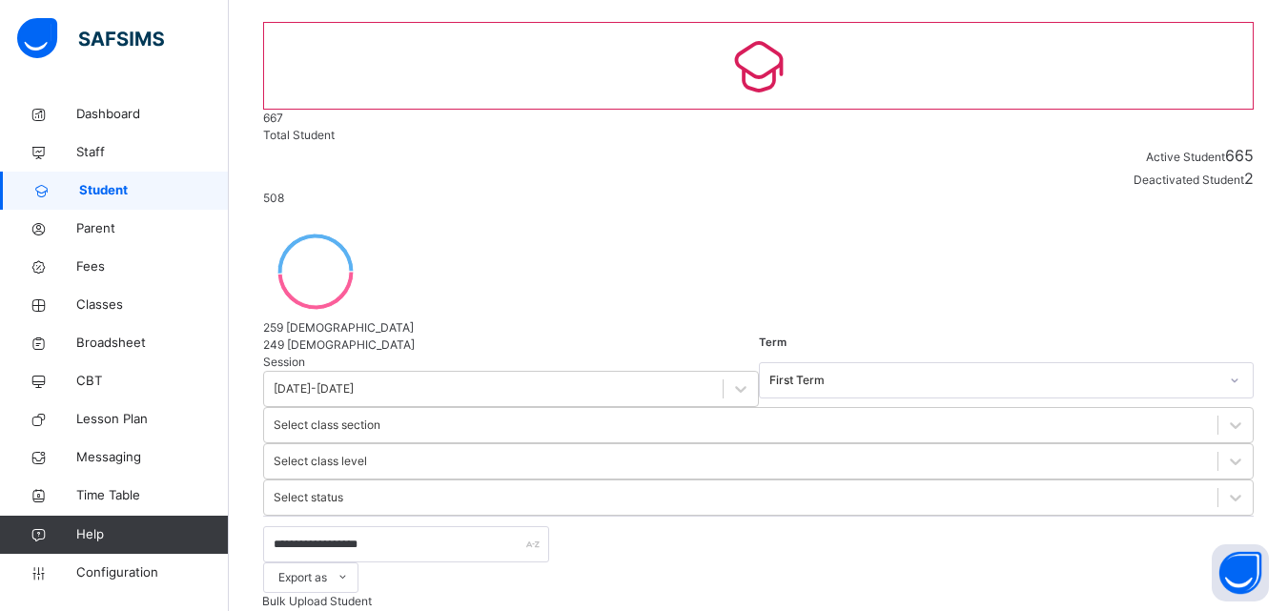
drag, startPoint x: 1172, startPoint y: 566, endPoint x: 1147, endPoint y: 564, distance: 24.9
click at [0, 0] on div "Assign Class" at bounding box center [0, 0] width 0 height 0
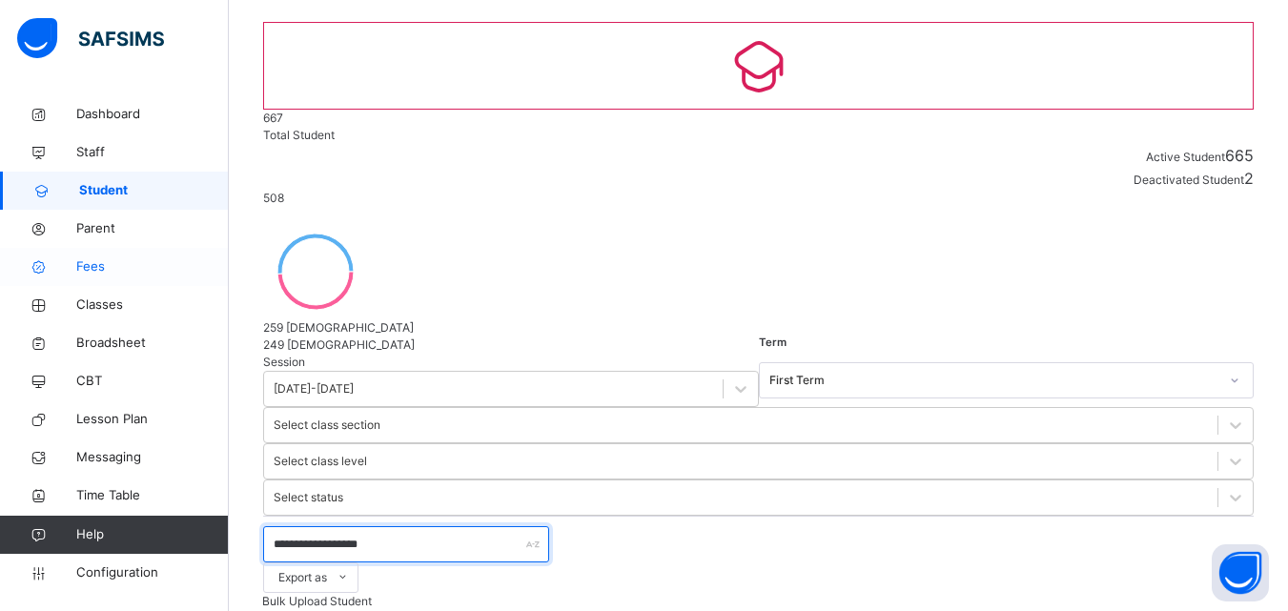
drag, startPoint x: 410, startPoint y: 285, endPoint x: 227, endPoint y: 262, distance: 184.5
click at [227, 262] on div "**********" at bounding box center [644, 371] width 1288 height 1030
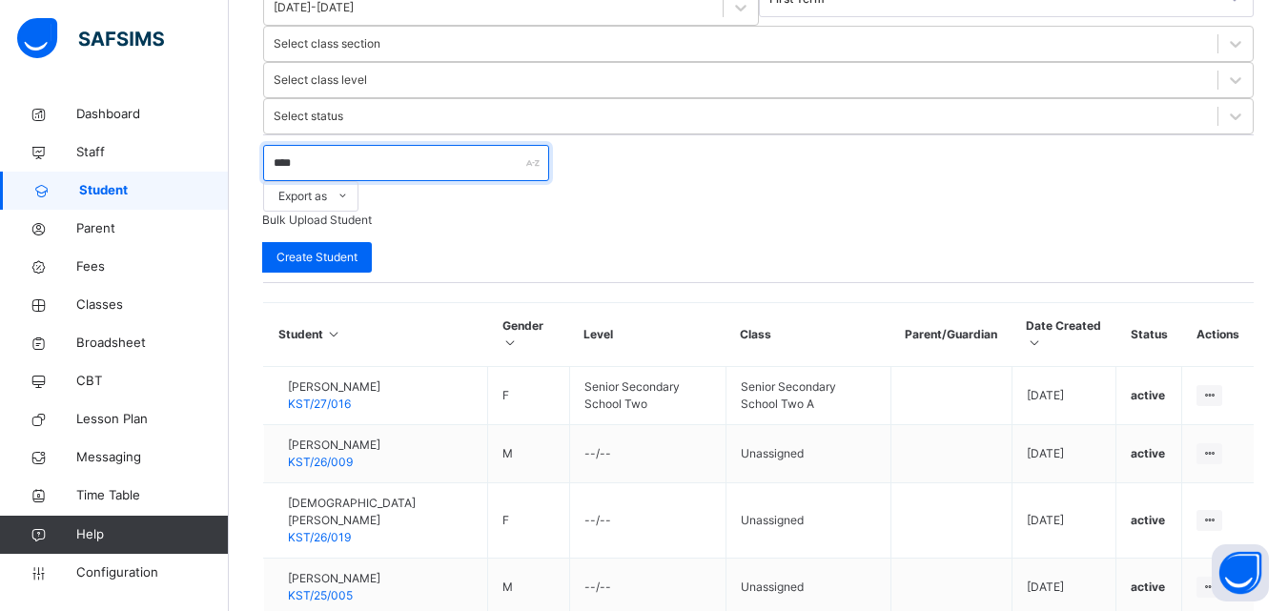
scroll to position [422, 0]
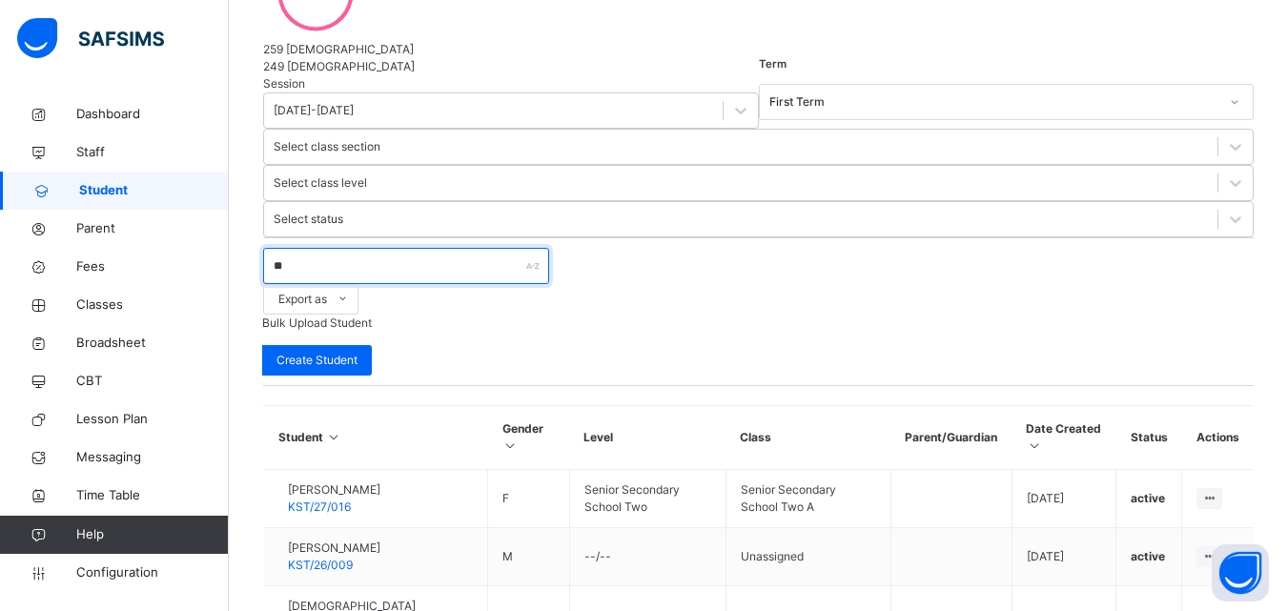
type input "*"
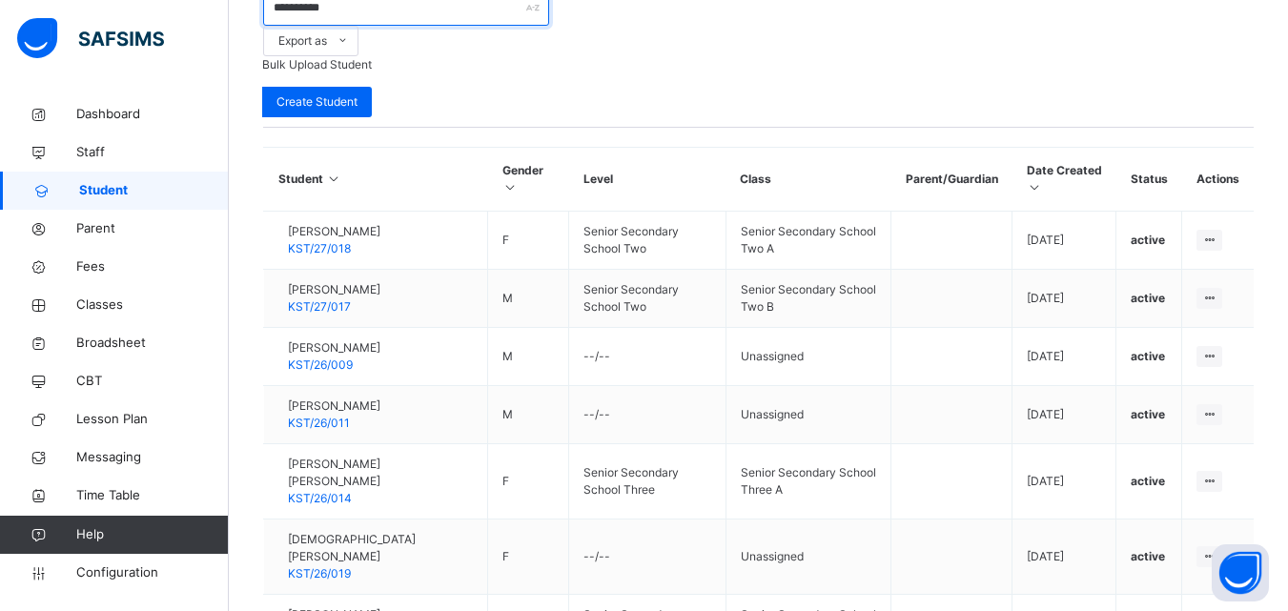
scroll to position [684, 0]
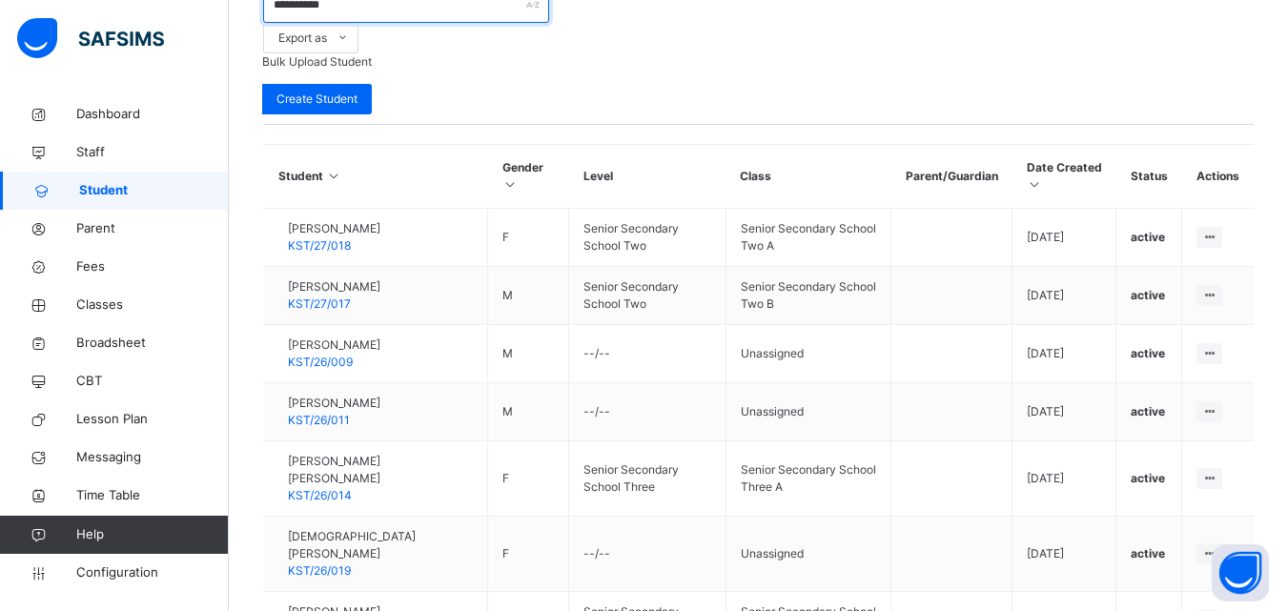
type input "**********"
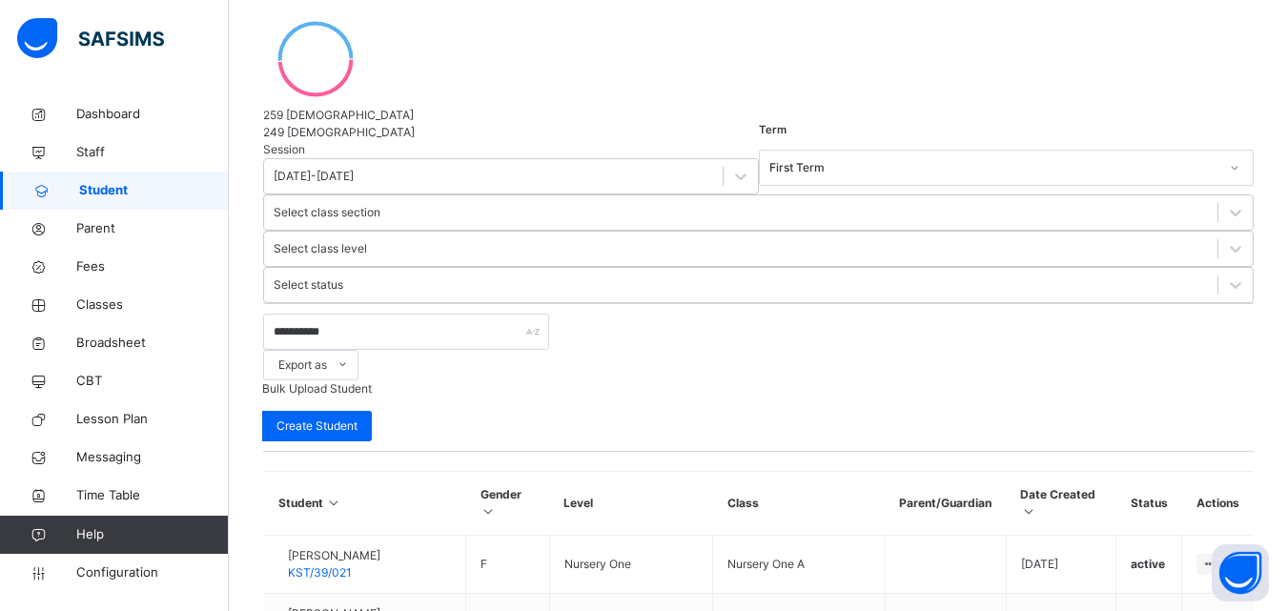
scroll to position [644, 0]
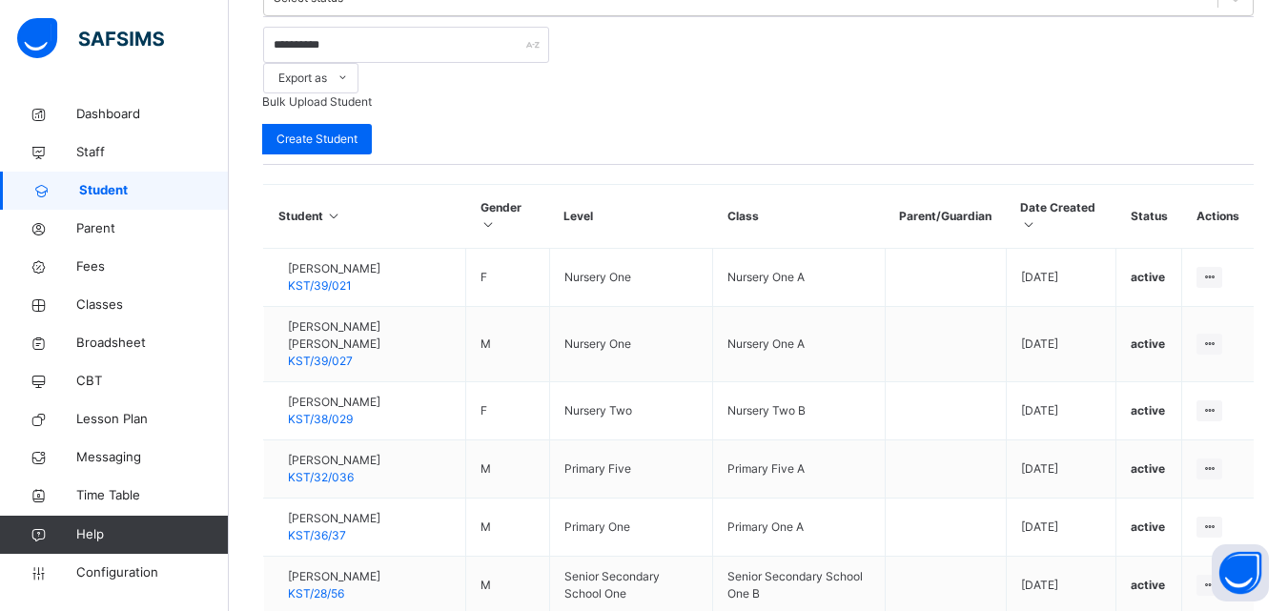
drag, startPoint x: 1120, startPoint y: 570, endPoint x: 1018, endPoint y: 543, distance: 105.7
click at [0, 0] on li "Assign Class" at bounding box center [0, 0] width 0 height 0
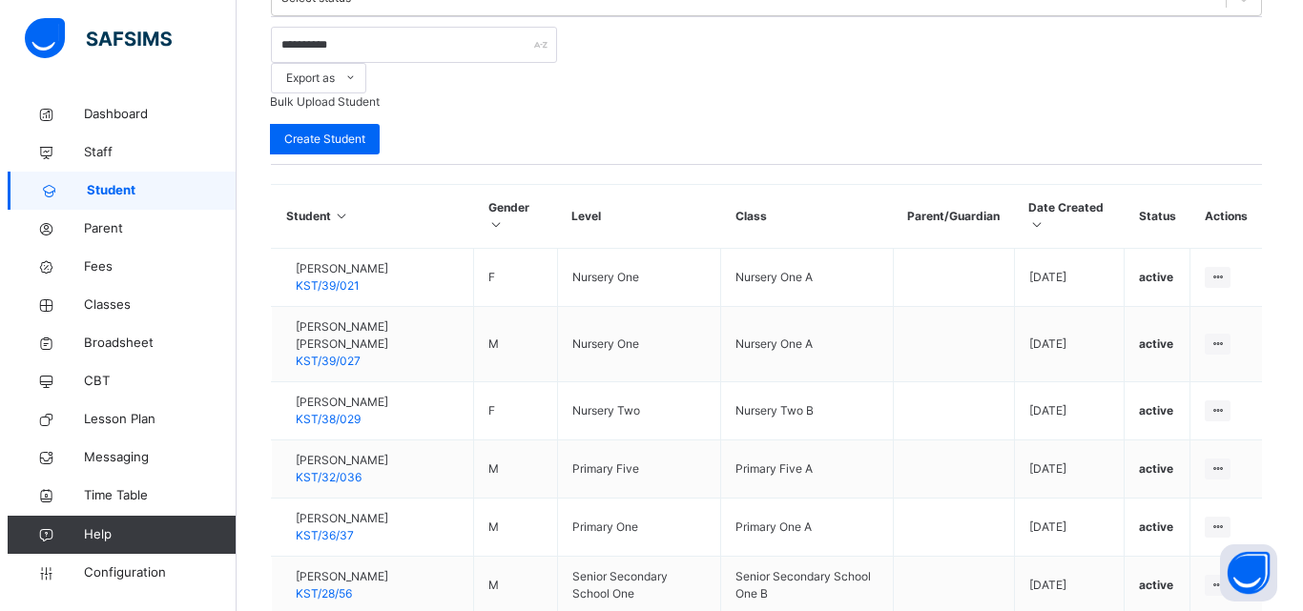
scroll to position [0, 0]
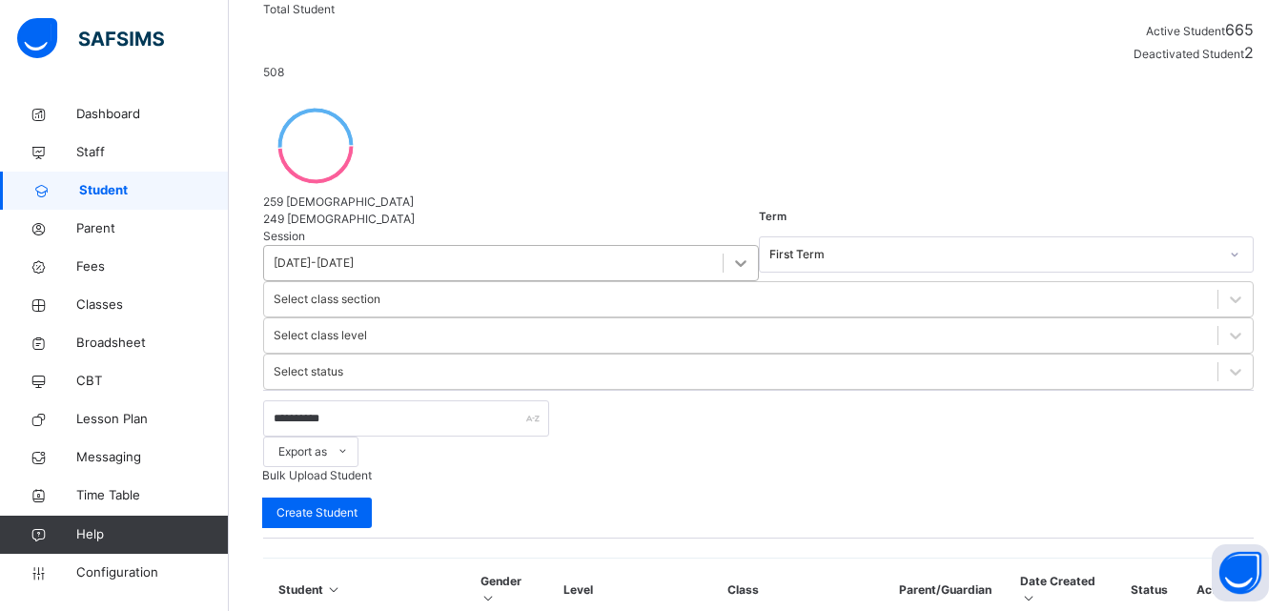
scroll to position [262, 0]
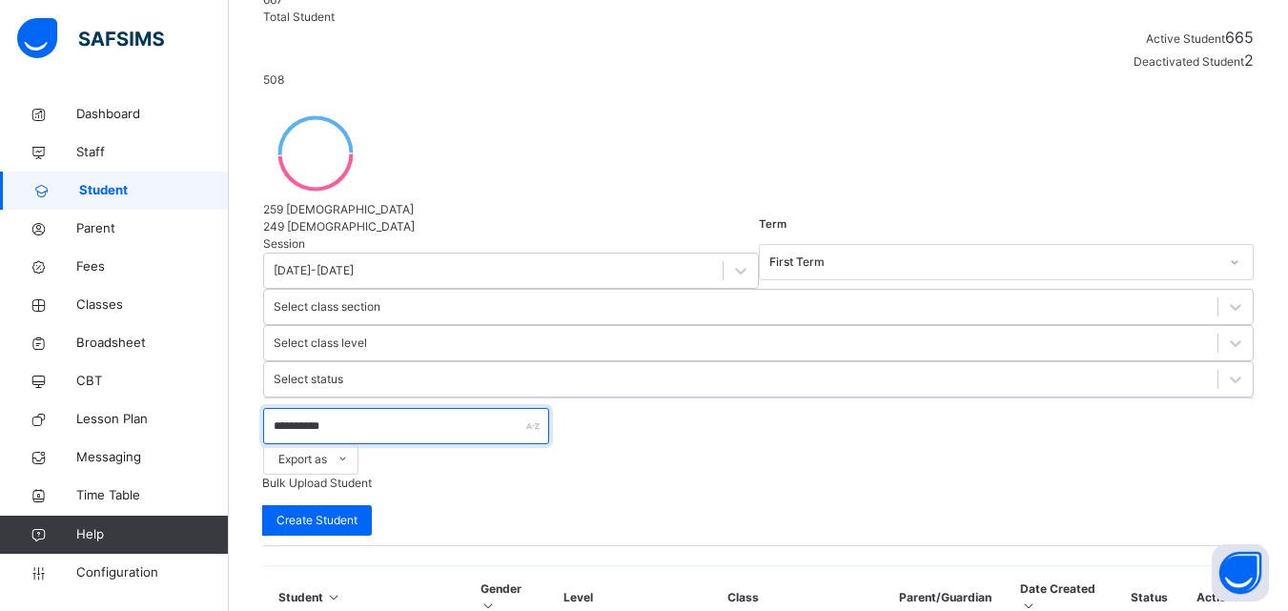
drag, startPoint x: 361, startPoint y: 162, endPoint x: 216, endPoint y: 191, distance: 147.7
click at [216, 187] on div "**********" at bounding box center [644, 511] width 1288 height 1547
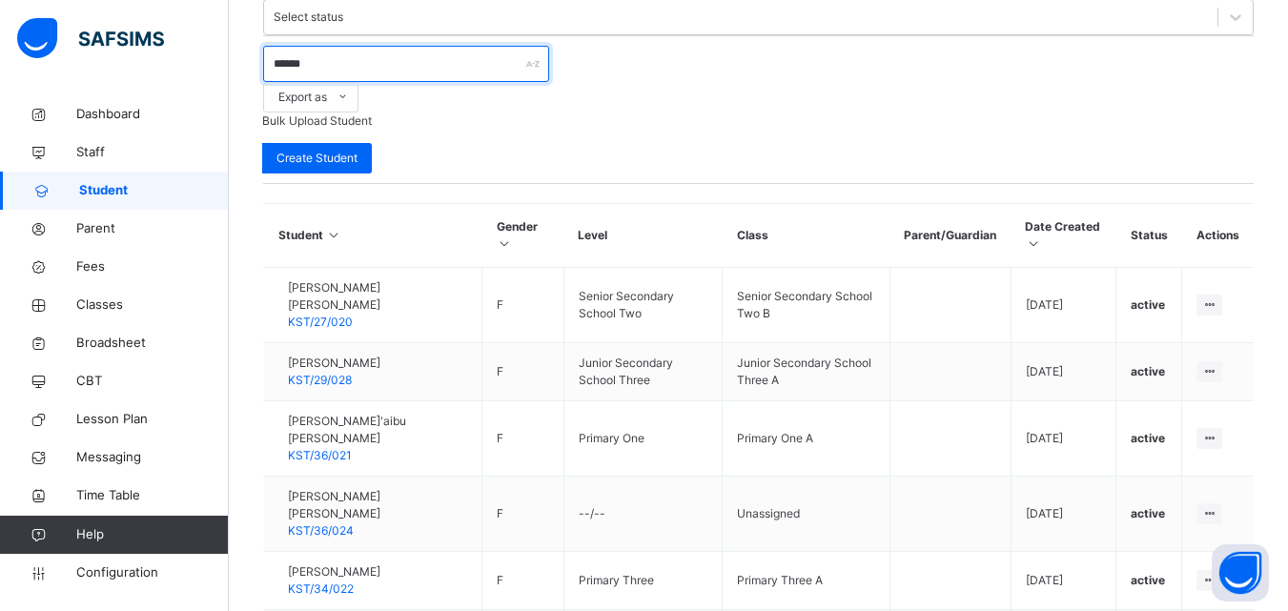
scroll to position [689, 0]
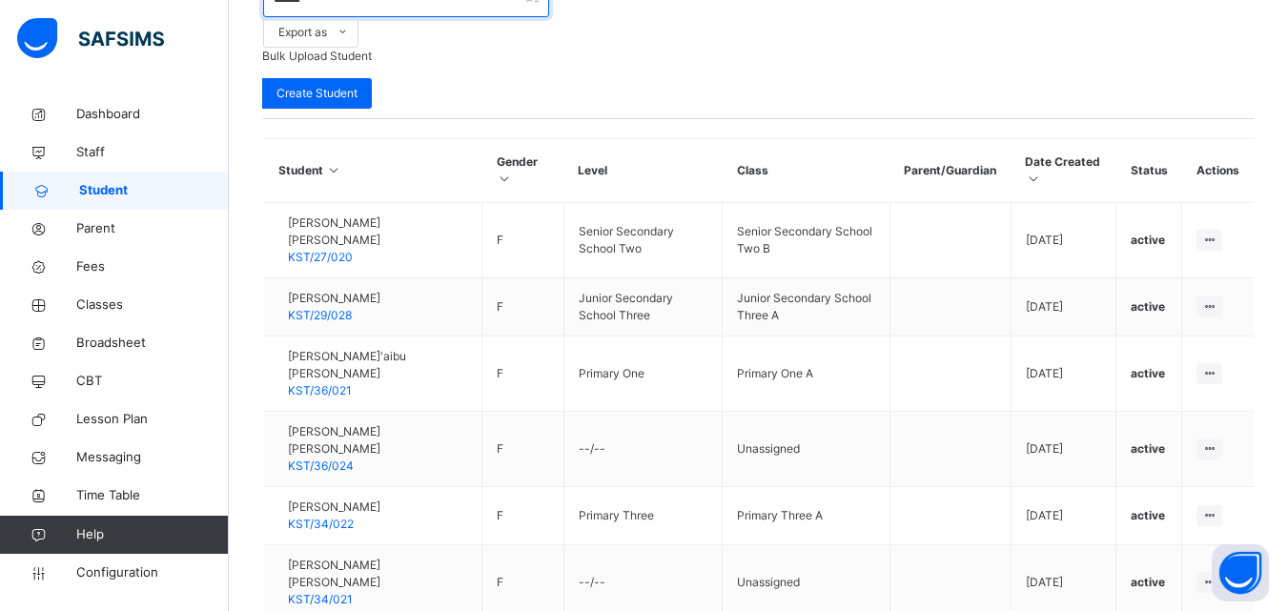
type input "******"
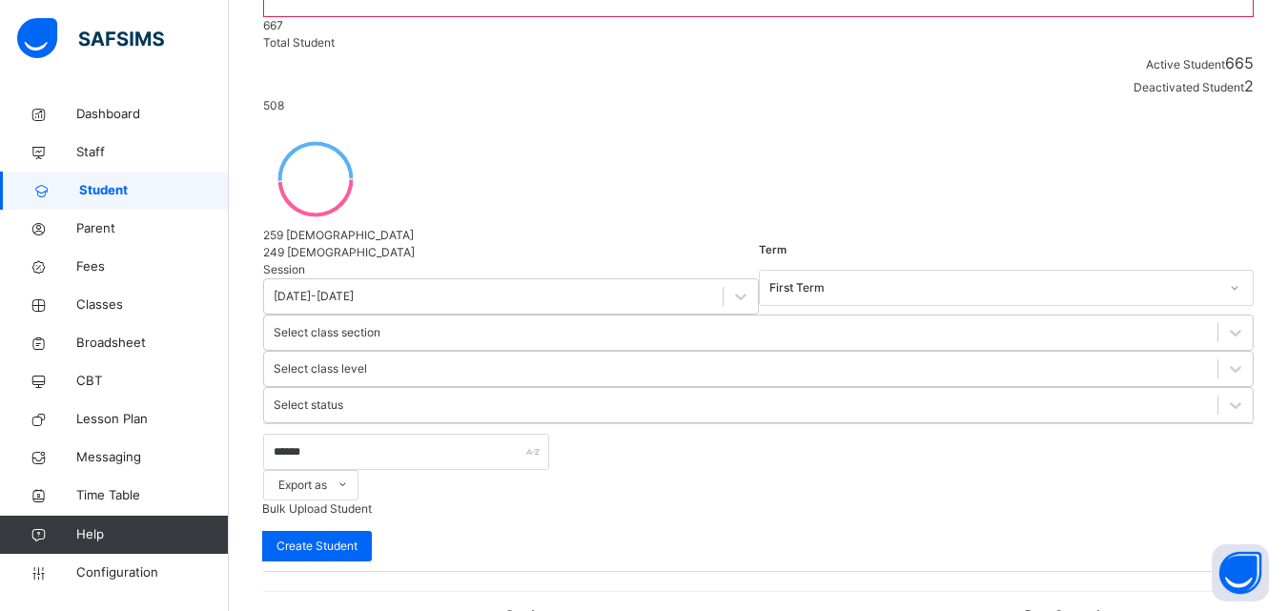
scroll to position [237, 0]
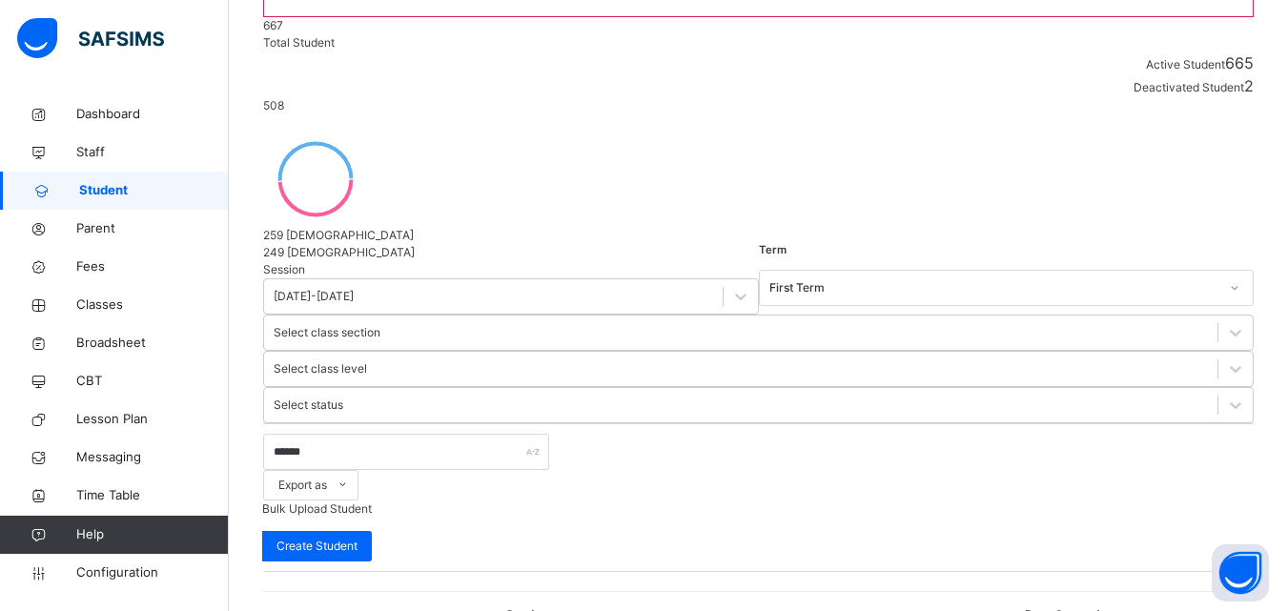
scroll to position [0, 0]
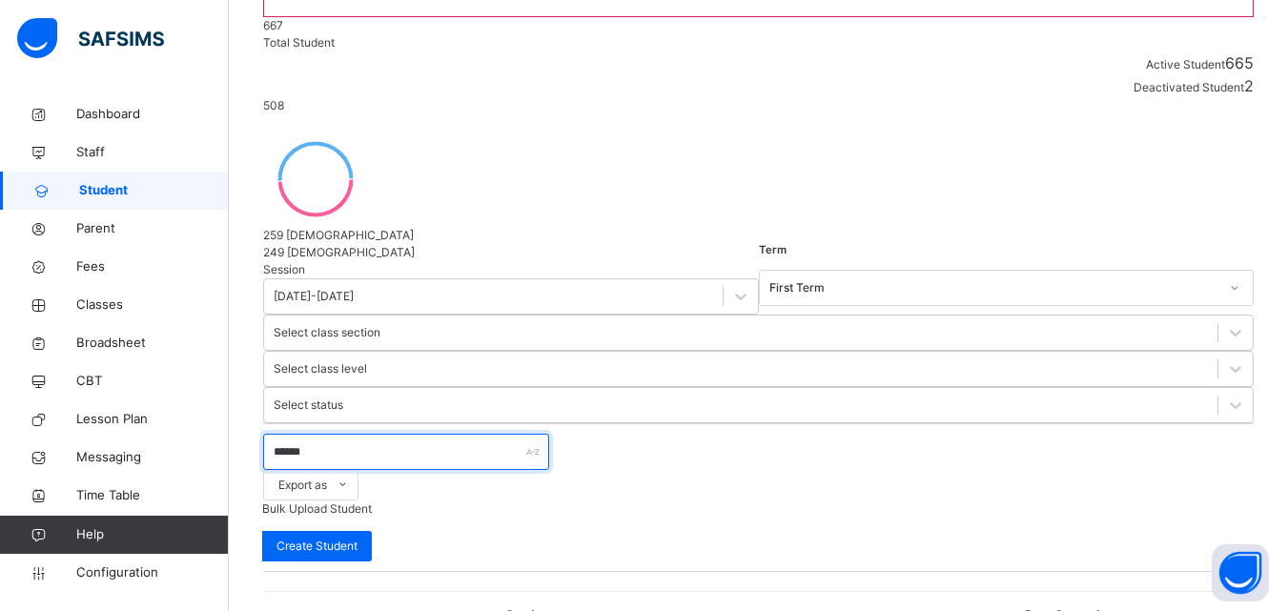
drag, startPoint x: 426, startPoint y: 205, endPoint x: 257, endPoint y: 217, distance: 170.2
click at [257, 217] on div "Student 667 Total Student Active Student 665 Deactivated Student 2 508 Total st…" at bounding box center [758, 372] width 1059 height 1027
drag, startPoint x: 257, startPoint y: 217, endPoint x: 242, endPoint y: 217, distance: 14.3
click at [243, 217] on div "Student 667 Total Student Active Student 665 Deactivated Student 2 508 Total st…" at bounding box center [758, 372] width 1059 height 1027
drag, startPoint x: 285, startPoint y: 192, endPoint x: 269, endPoint y: 195, distance: 16.7
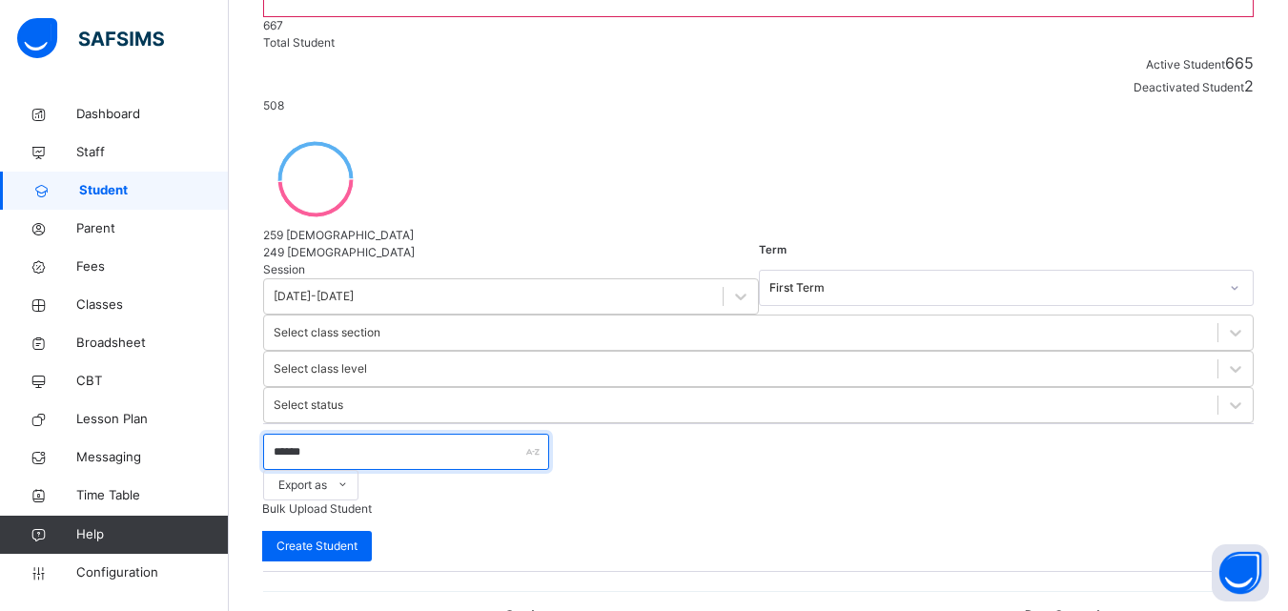
click at [269, 434] on input "******" at bounding box center [406, 452] width 286 height 36
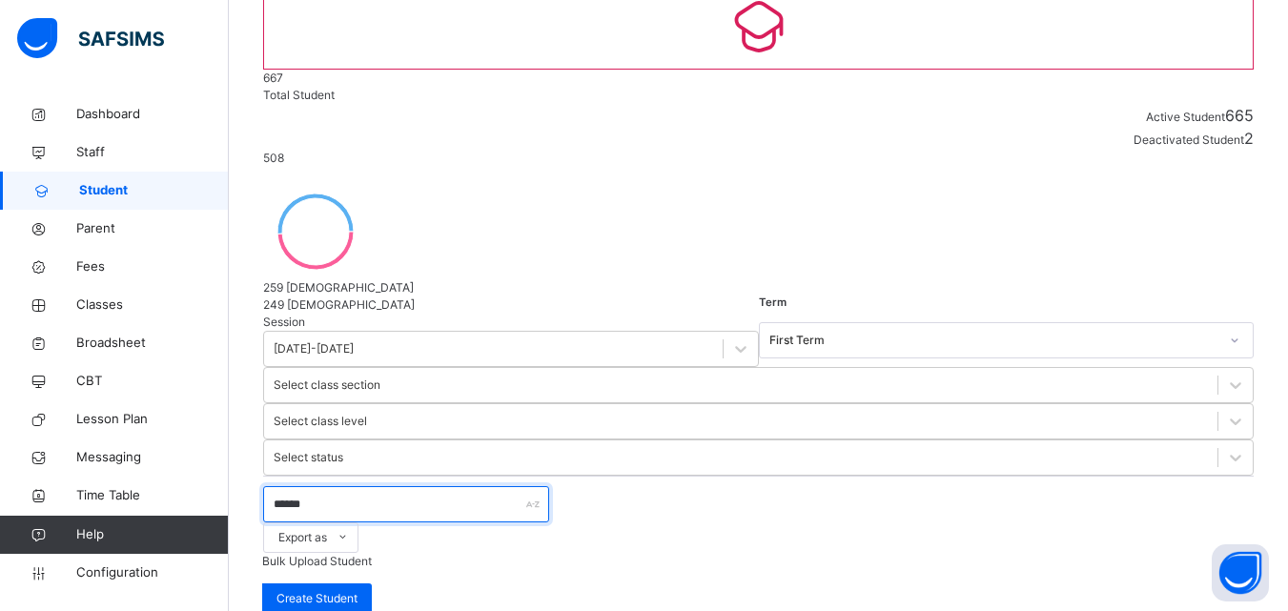
scroll to position [157, 0]
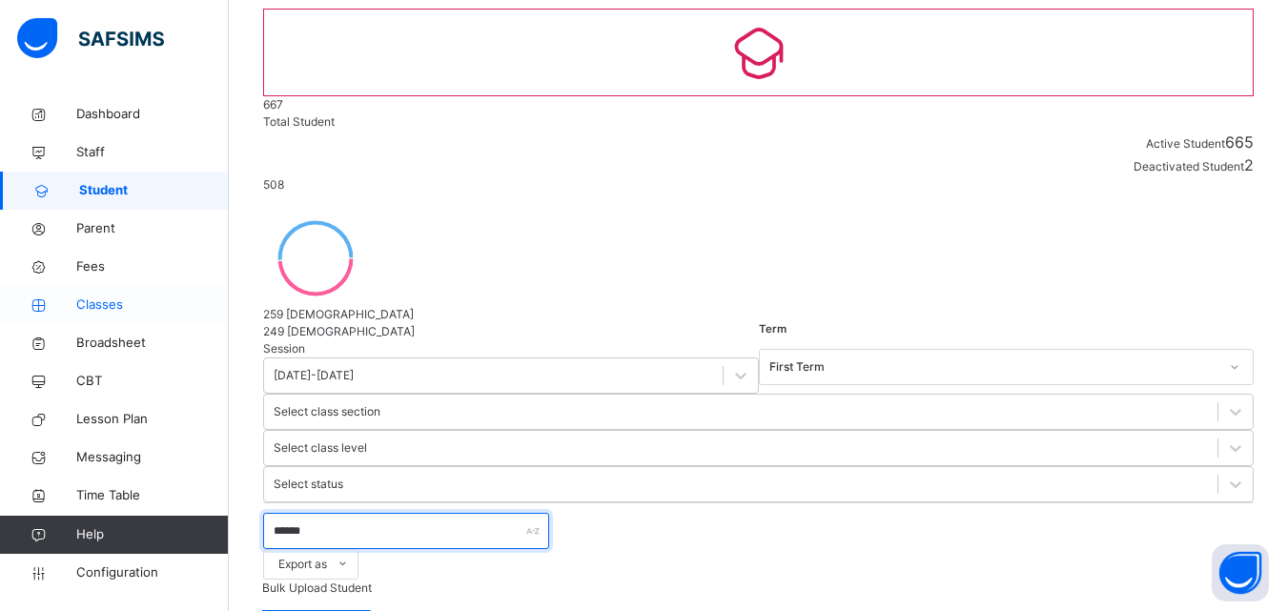
type input "******"
click at [79, 316] on link "Classes" at bounding box center [114, 305] width 229 height 38
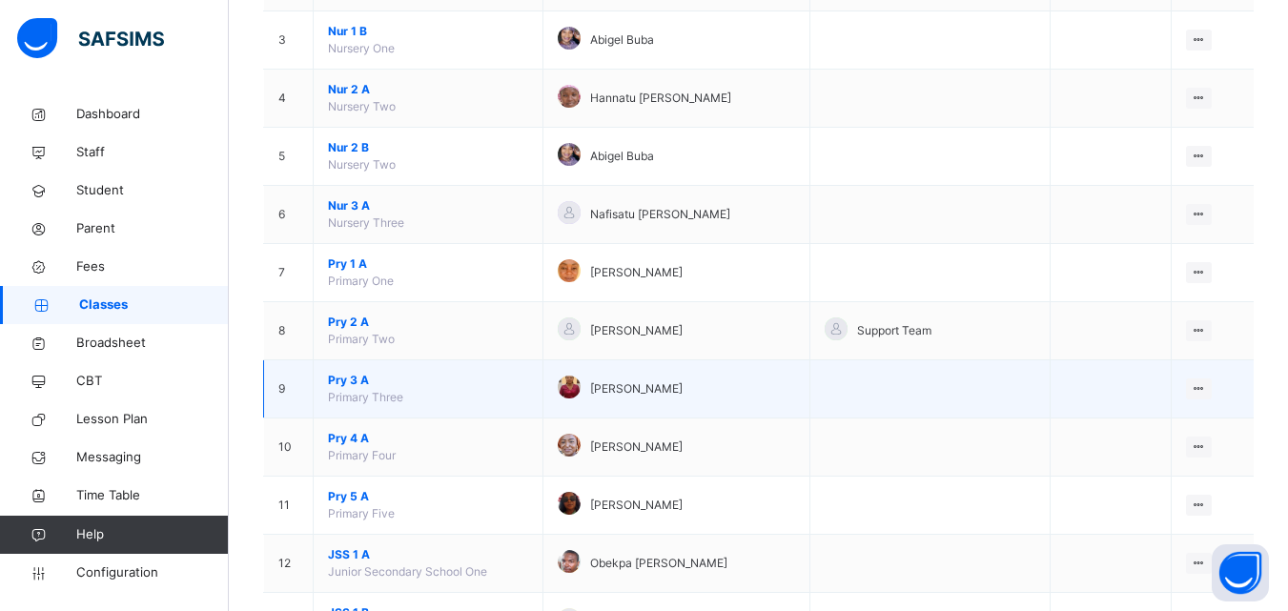
scroll to position [381, 0]
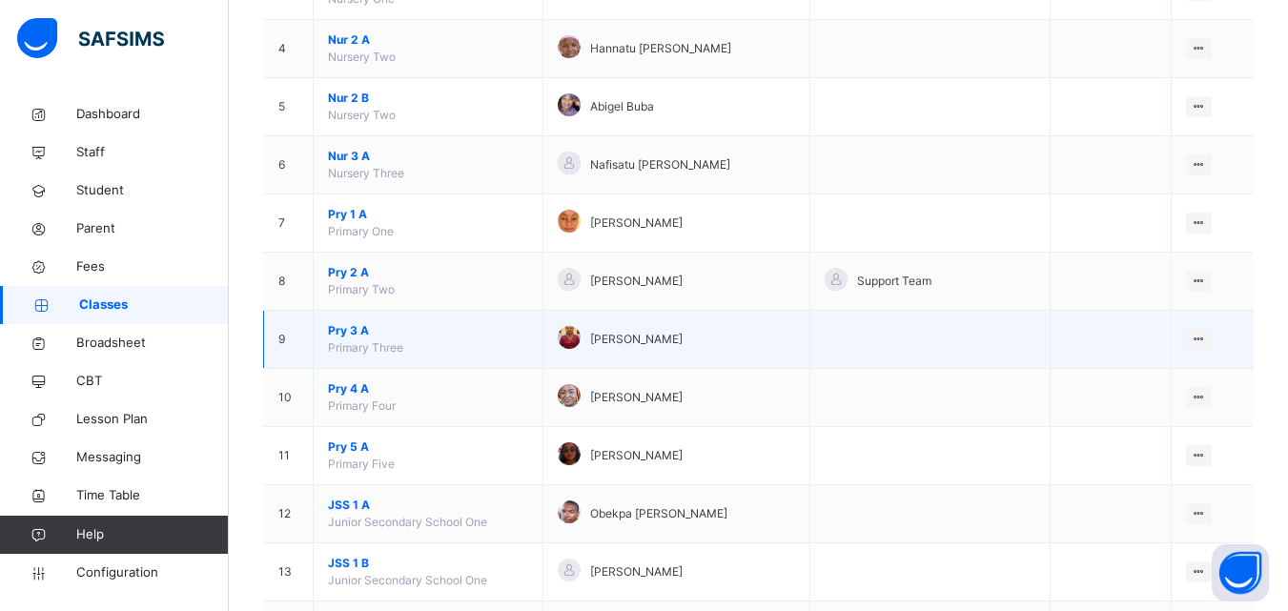
click at [363, 328] on span "Pry 3 A" at bounding box center [428, 330] width 200 height 17
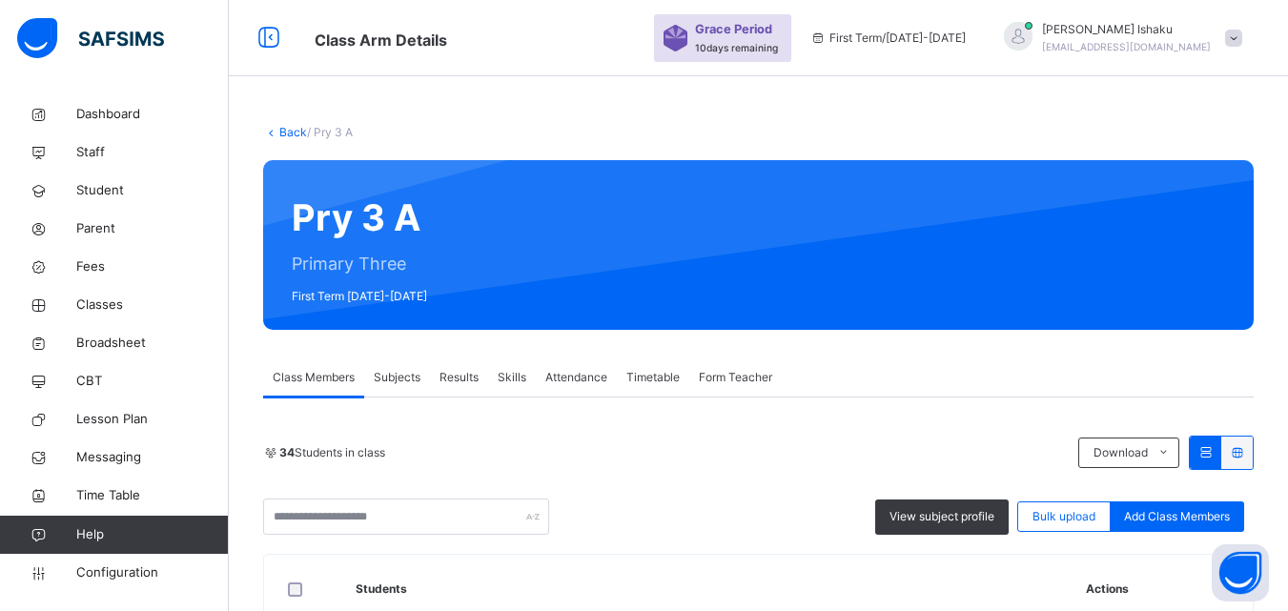
click at [375, 361] on div "Subjects" at bounding box center [397, 378] width 66 height 38
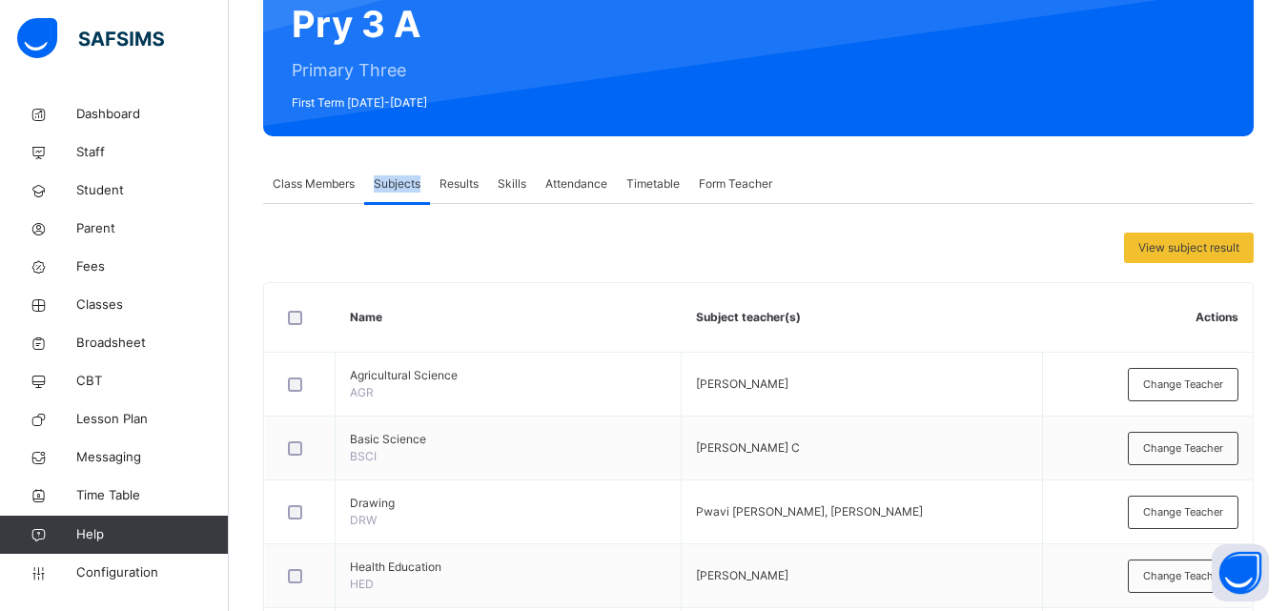
scroll to position [191, 0]
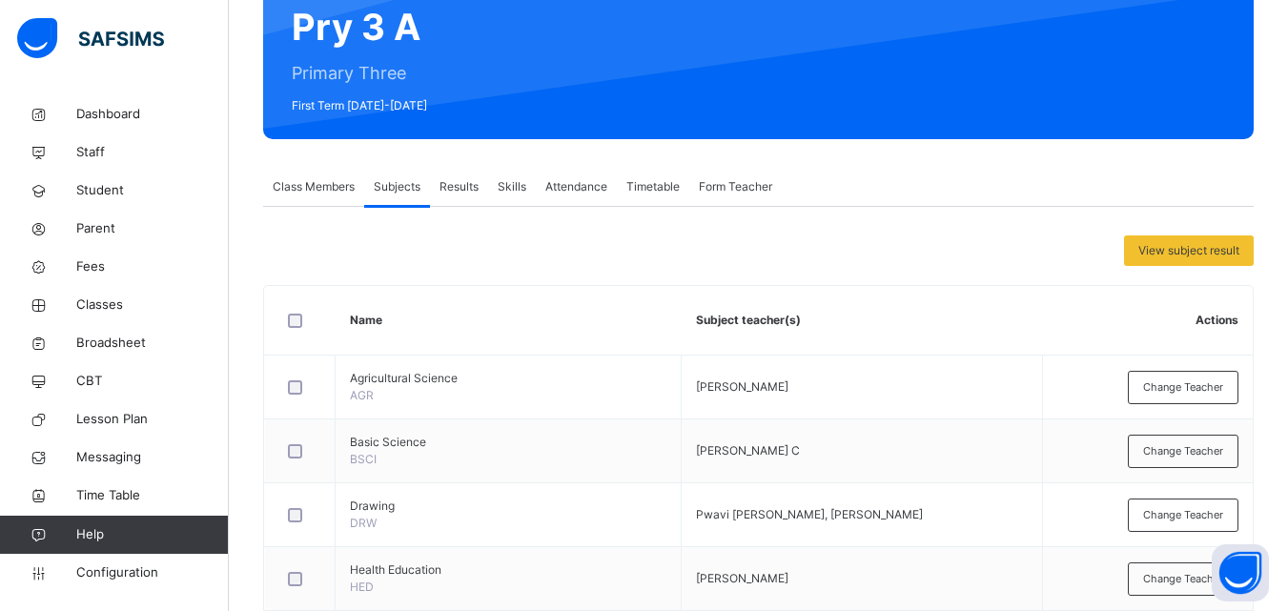
click at [298, 174] on div "Class Members" at bounding box center [313, 187] width 101 height 38
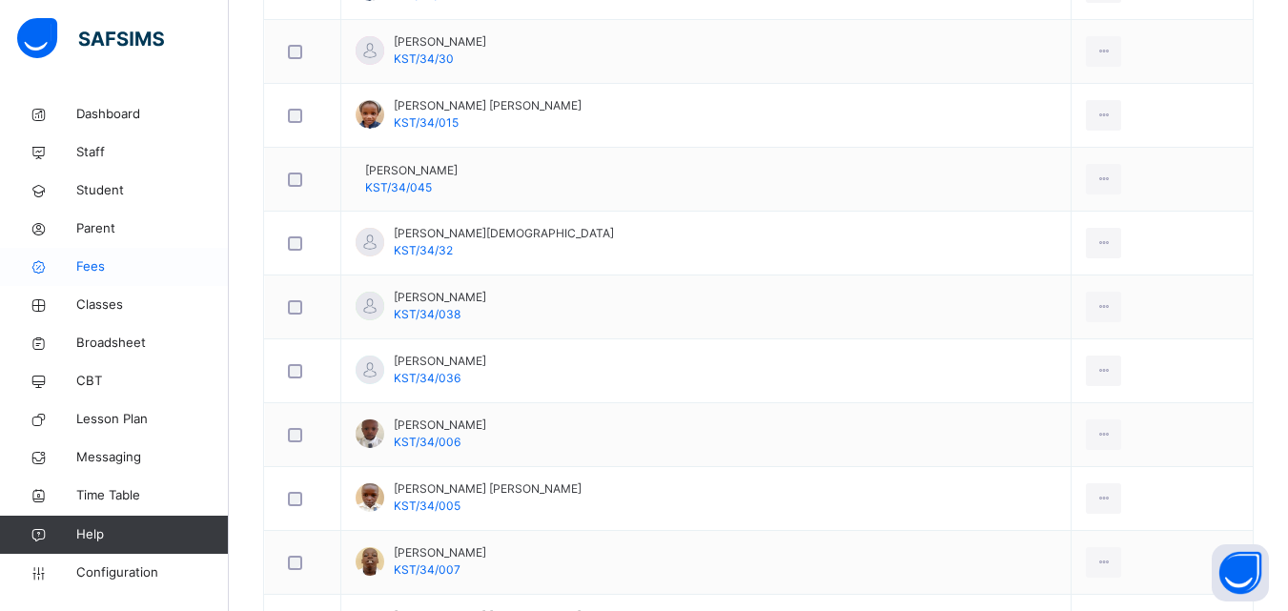
scroll to position [1049, 0]
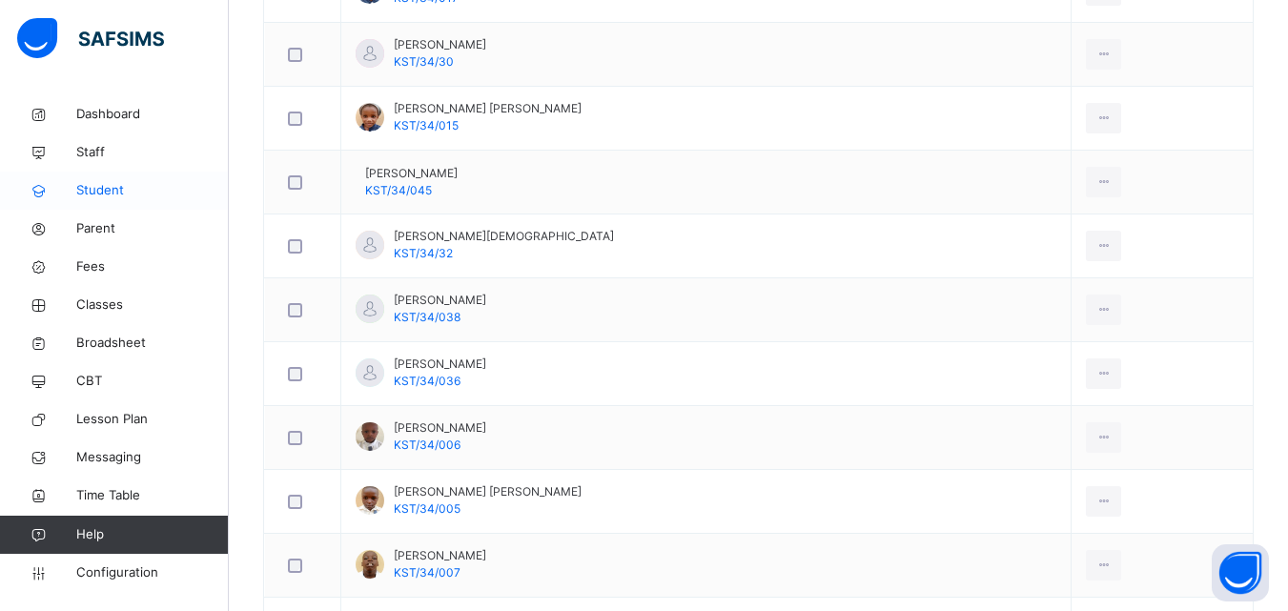
click at [115, 196] on span "Student" at bounding box center [152, 190] width 153 height 19
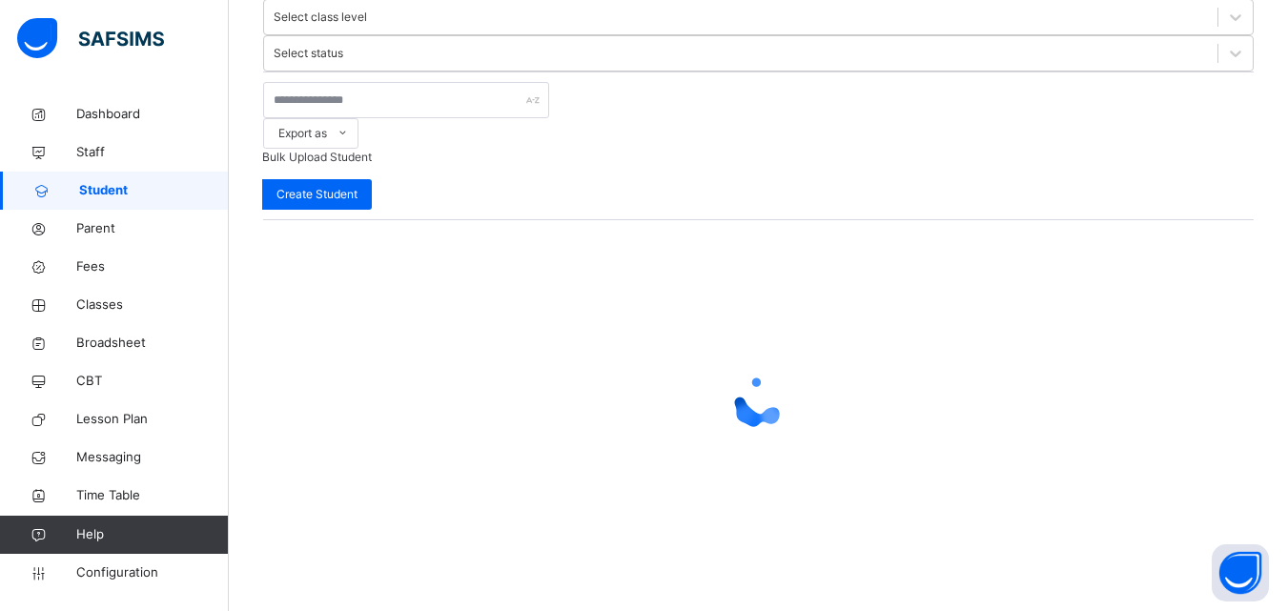
scroll to position [237, 0]
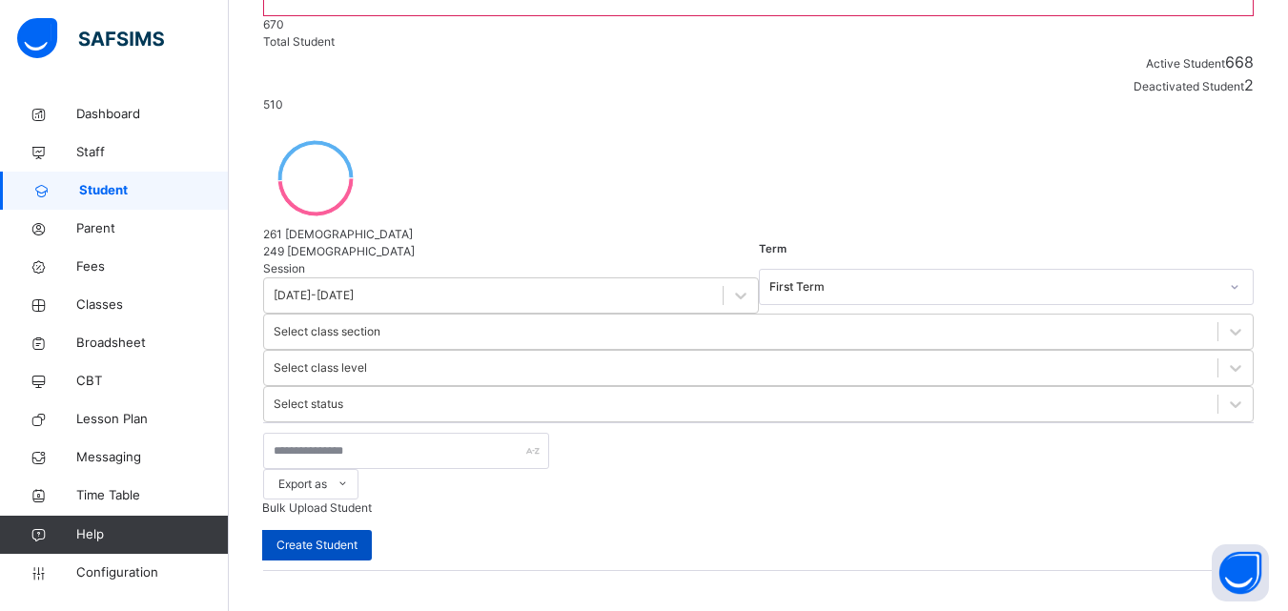
click at [358, 537] on span "Create Student" at bounding box center [317, 545] width 81 height 17
select select "**"
type input "**********"
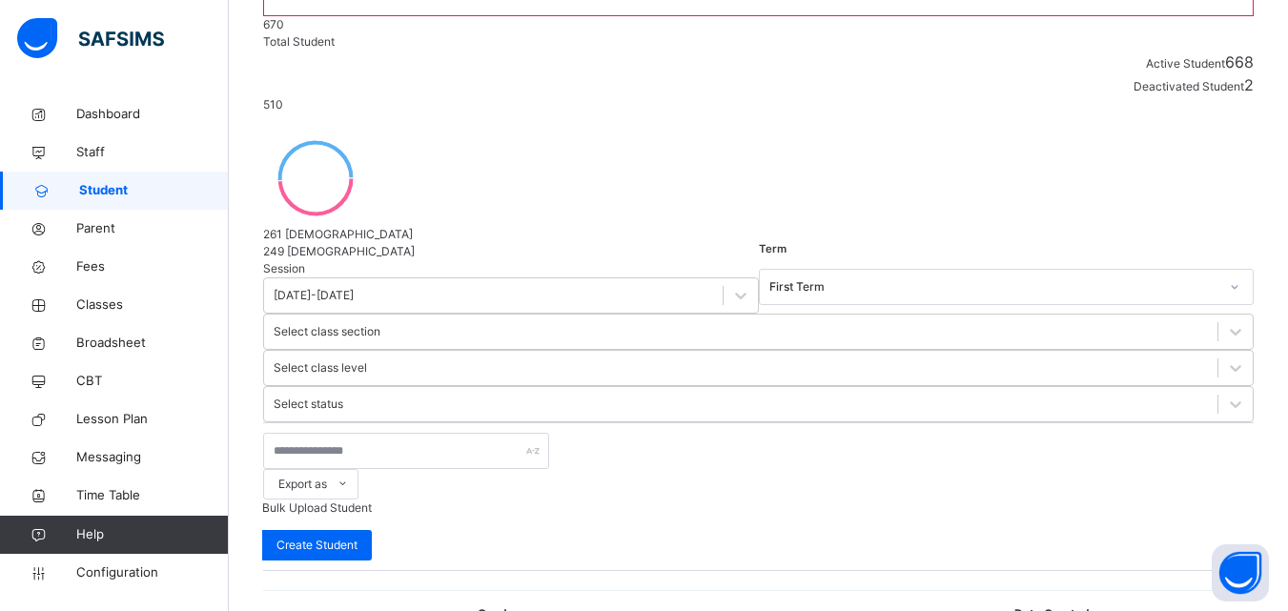
type input "******"
drag, startPoint x: 1096, startPoint y: 456, endPoint x: 717, endPoint y: 448, distance: 378.7
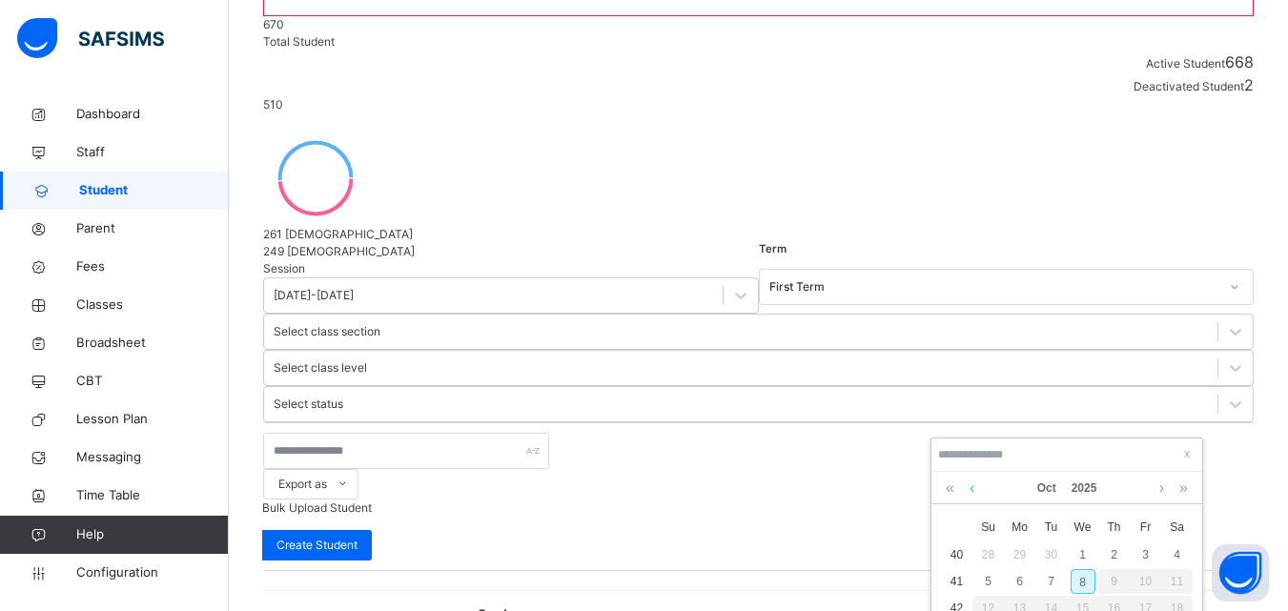
click at [968, 488] on link at bounding box center [972, 488] width 14 height 32
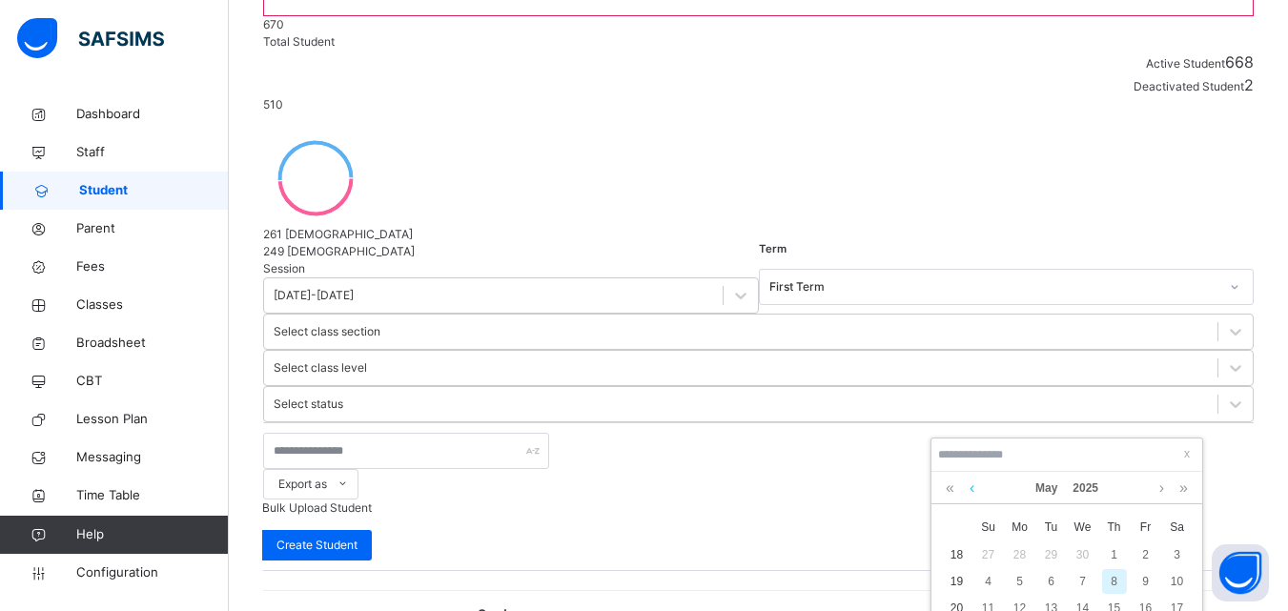
click at [969, 488] on link at bounding box center [972, 488] width 14 height 32
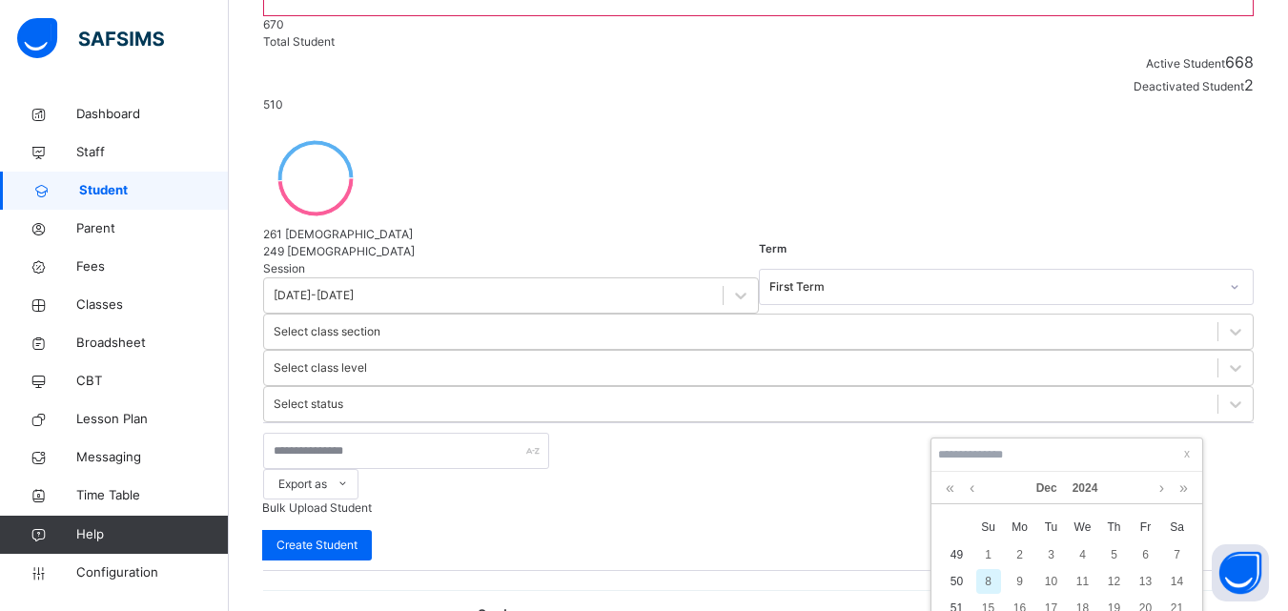
drag, startPoint x: 1158, startPoint y: 486, endPoint x: 1113, endPoint y: 486, distance: 44.8
click at [1159, 486] on link at bounding box center [1162, 488] width 14 height 32
click at [950, 486] on link at bounding box center [950, 488] width 18 height 32
click at [945, 486] on link at bounding box center [950, 488] width 18 height 32
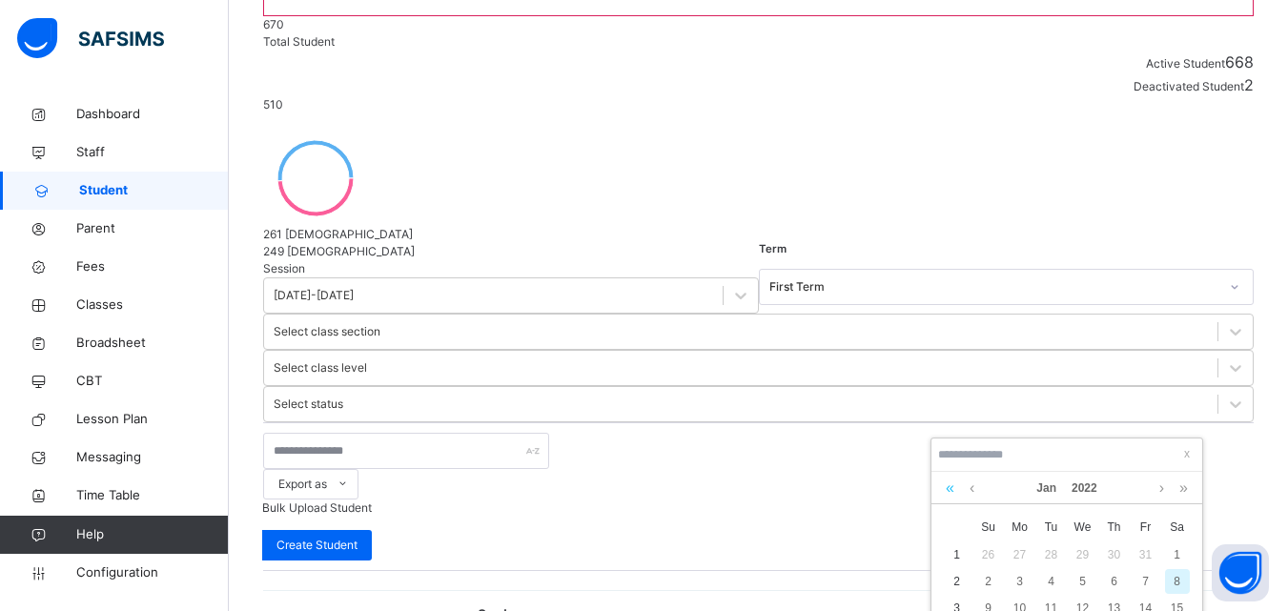
click at [945, 486] on link at bounding box center [950, 488] width 18 height 32
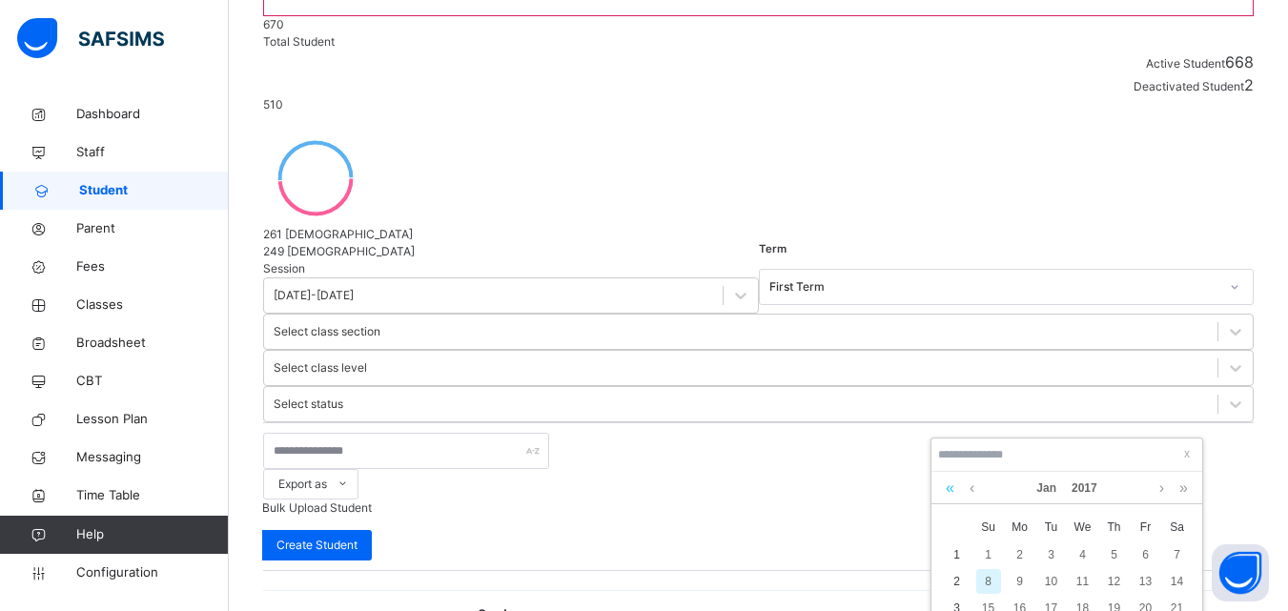
click at [944, 485] on link at bounding box center [950, 488] width 18 height 32
click at [1185, 491] on link at bounding box center [1184, 488] width 18 height 32
click at [1184, 491] on link at bounding box center [1184, 488] width 18 height 32
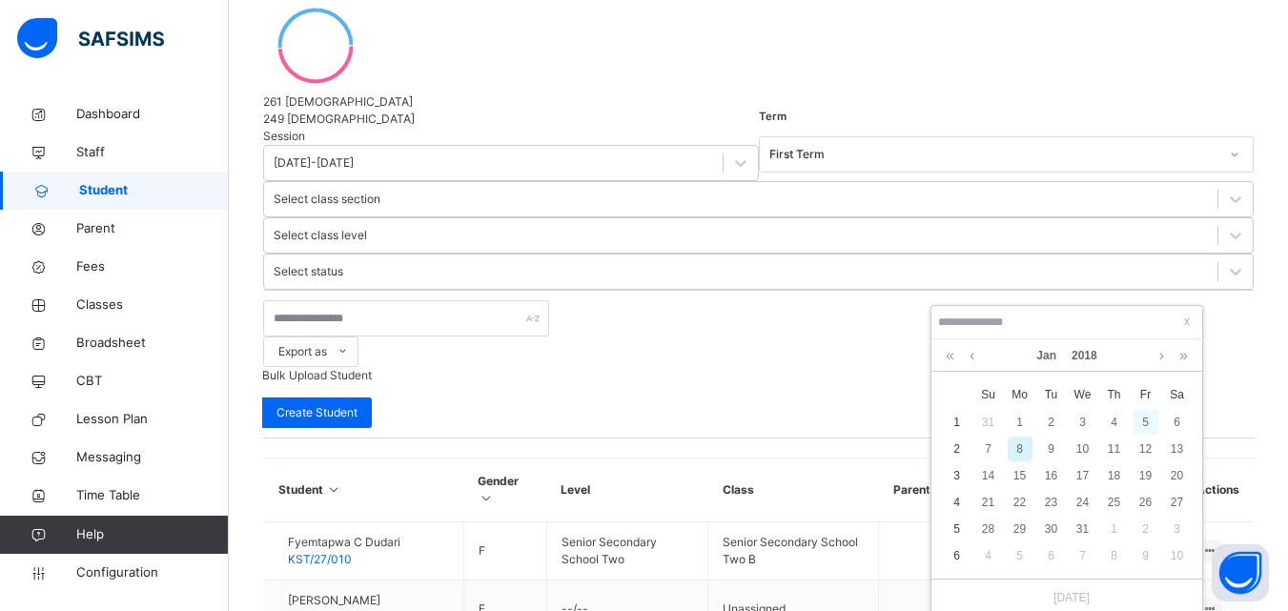
scroll to position [524, 0]
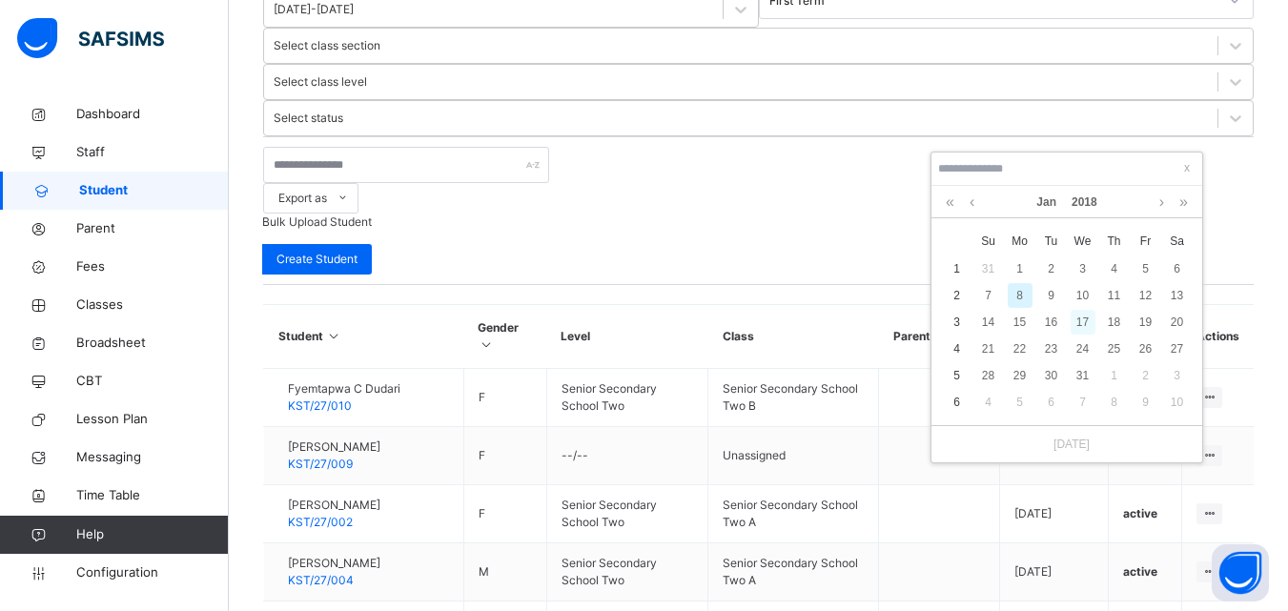
click at [1085, 312] on div "17" at bounding box center [1083, 322] width 25 height 25
type input "**********"
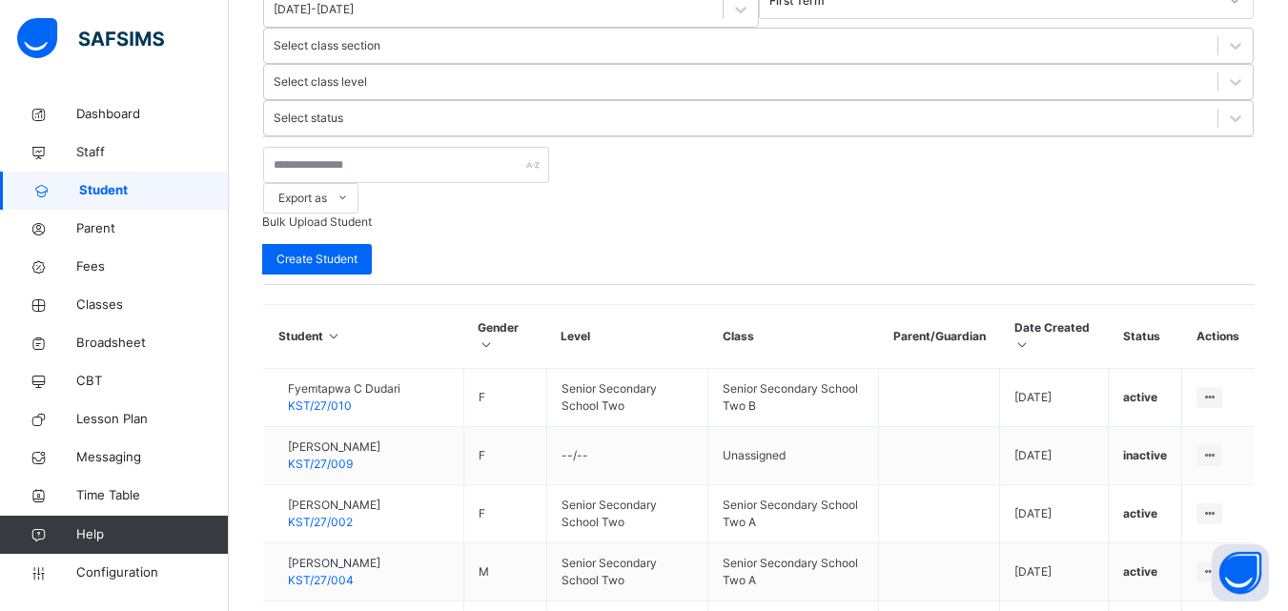
scroll to position [668, 0]
drag, startPoint x: 1118, startPoint y: 554, endPoint x: 1097, endPoint y: 528, distance: 33.2
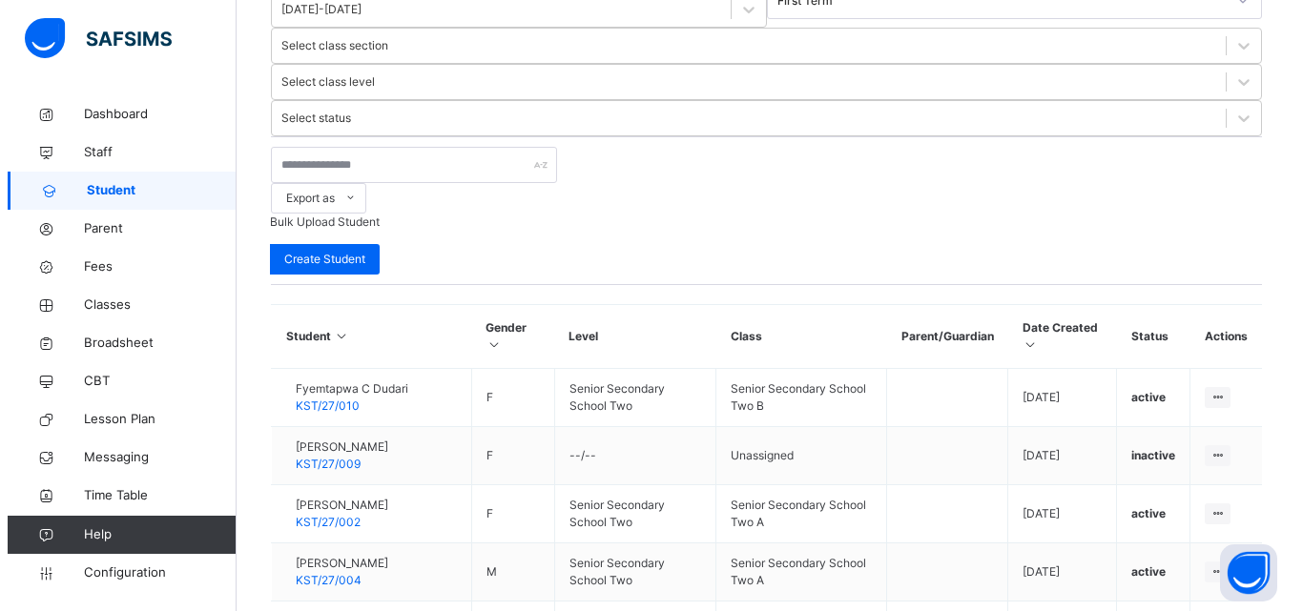
scroll to position [763, 0]
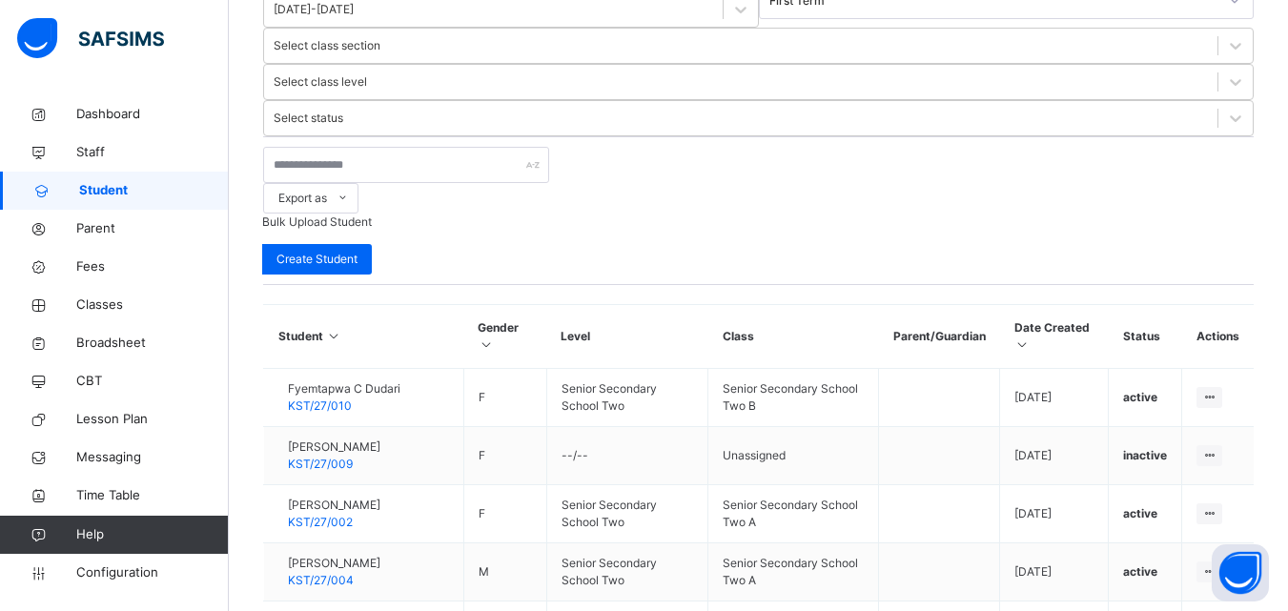
type input "**********"
drag, startPoint x: 1123, startPoint y: 473, endPoint x: 976, endPoint y: 479, distance: 147.9
drag, startPoint x: 1082, startPoint y: 470, endPoint x: 1048, endPoint y: 467, distance: 34.4
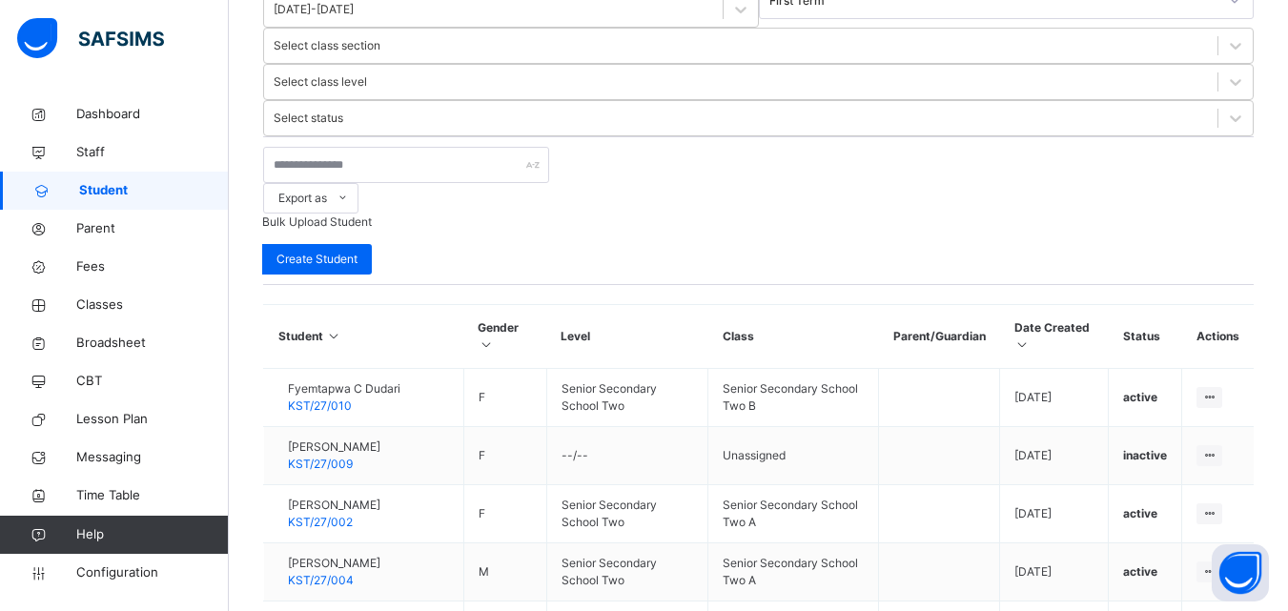
drag, startPoint x: 1143, startPoint y: 483, endPoint x: 291, endPoint y: 410, distance: 855.7
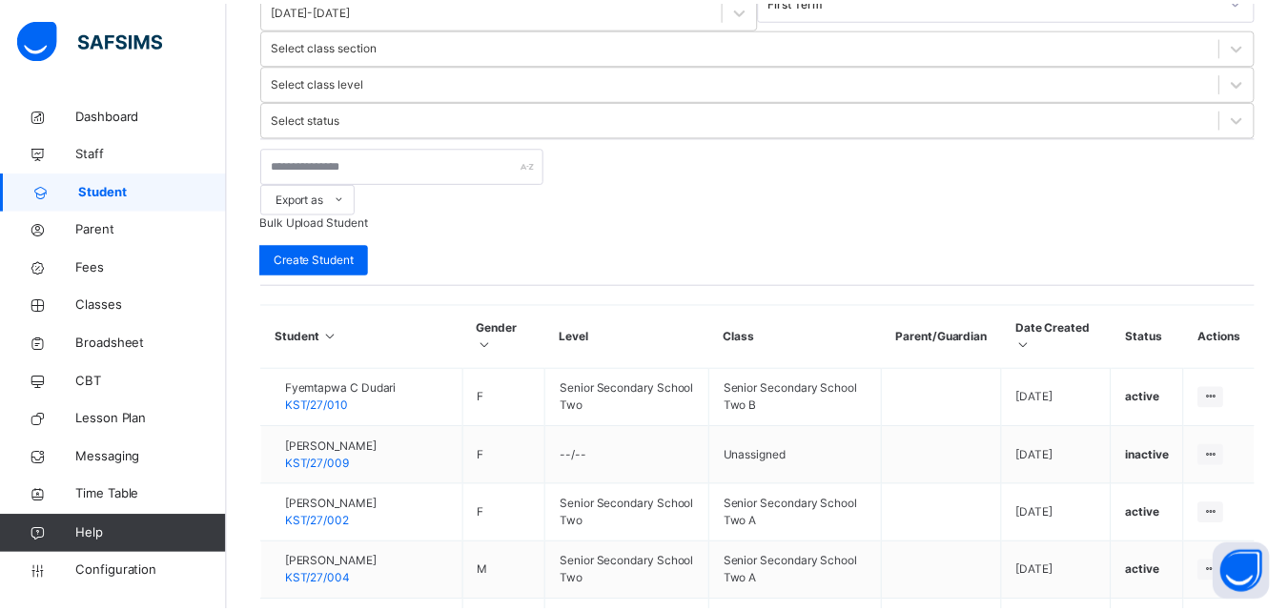
scroll to position [438, 0]
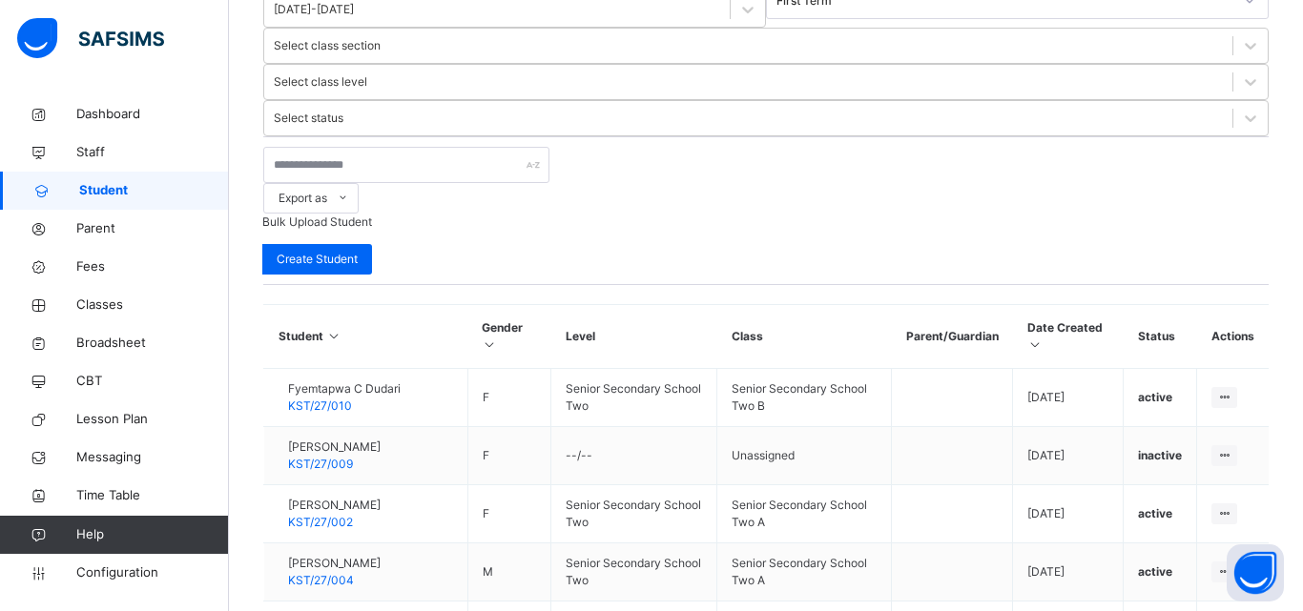
drag, startPoint x: 1138, startPoint y: 394, endPoint x: 937, endPoint y: 389, distance: 200.3
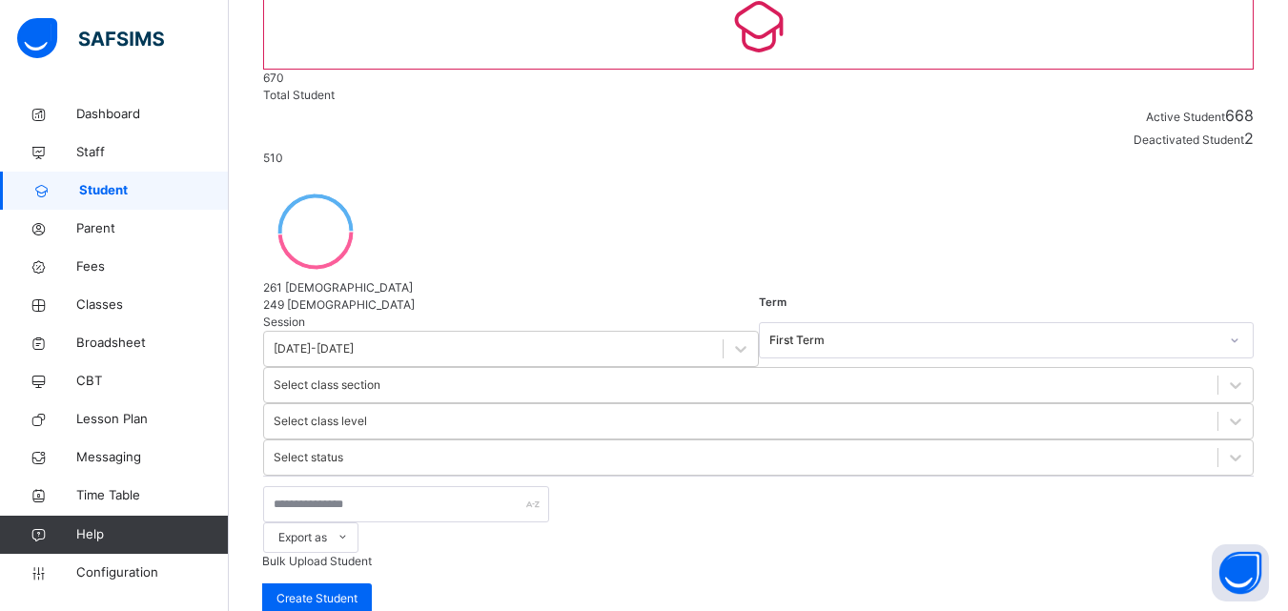
scroll to position [142, 0]
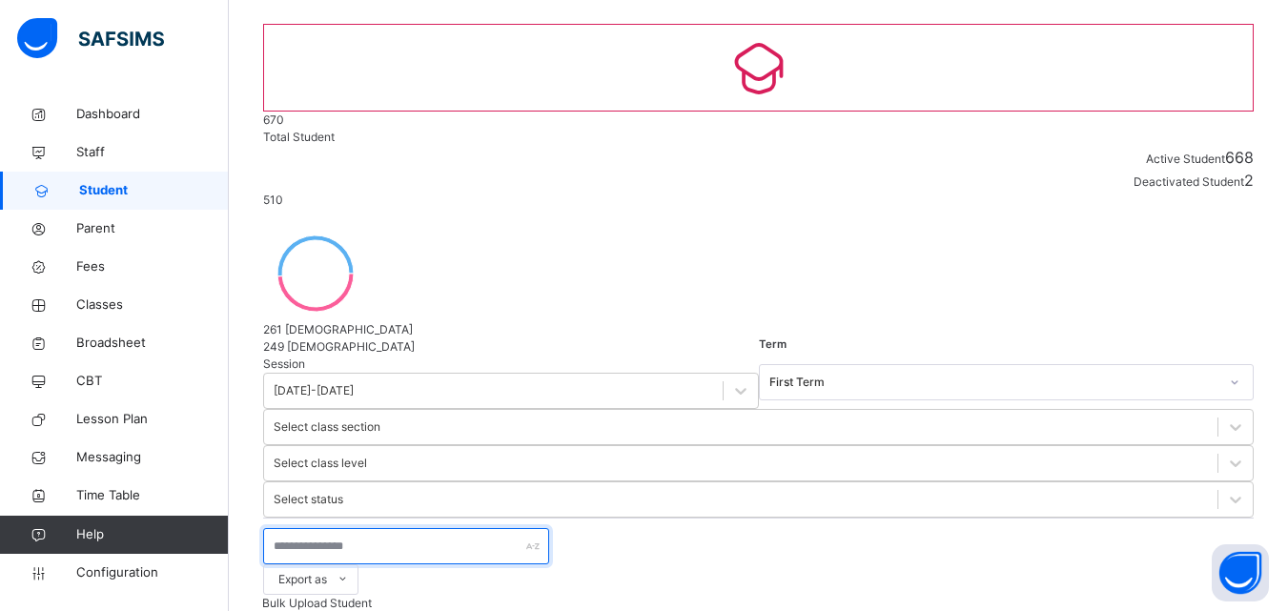
click at [422, 528] on input "text" at bounding box center [406, 546] width 286 height 36
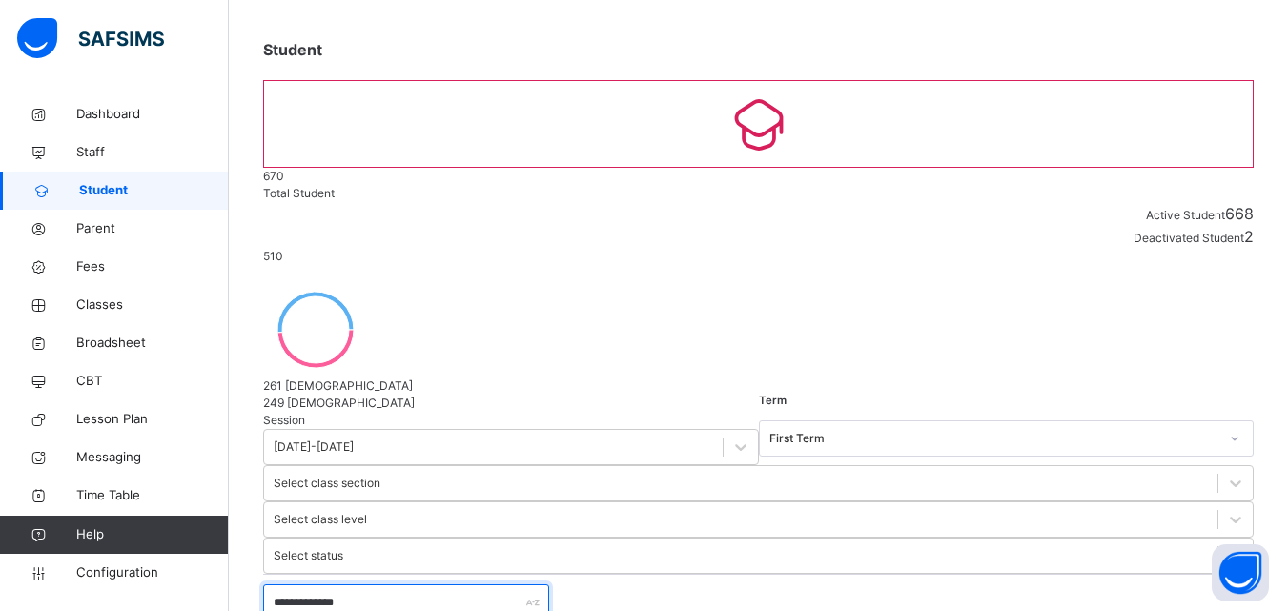
scroll to position [135, 0]
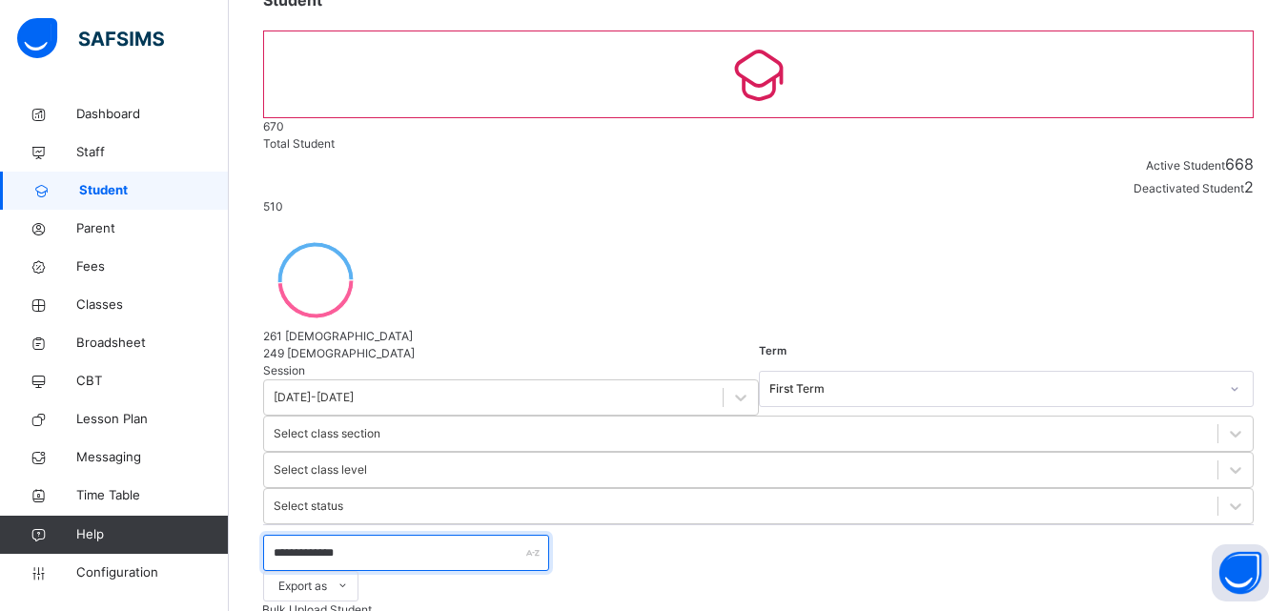
type input "**********"
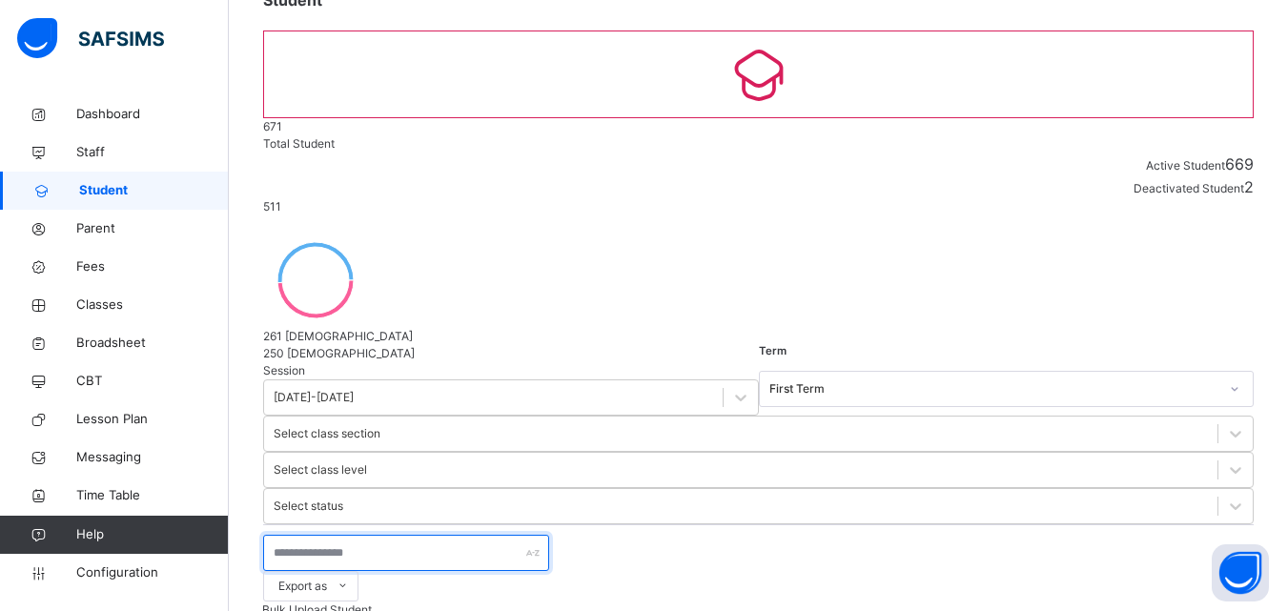
click at [419, 535] on input "text" at bounding box center [406, 553] width 286 height 36
type input "**********"
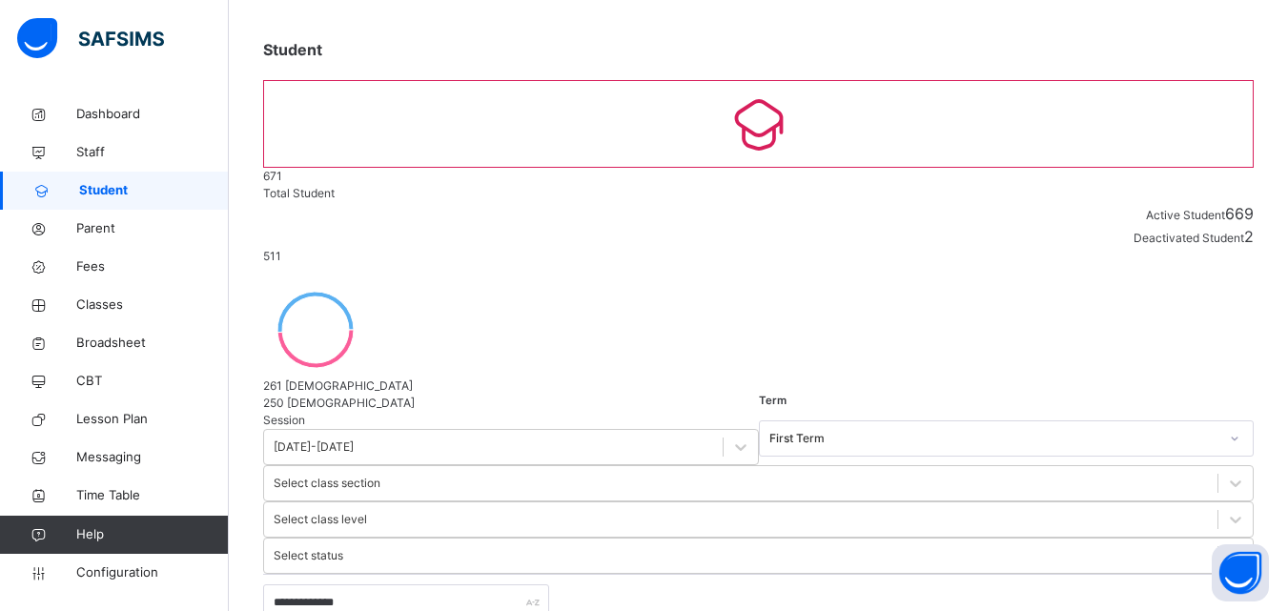
scroll to position [135, 0]
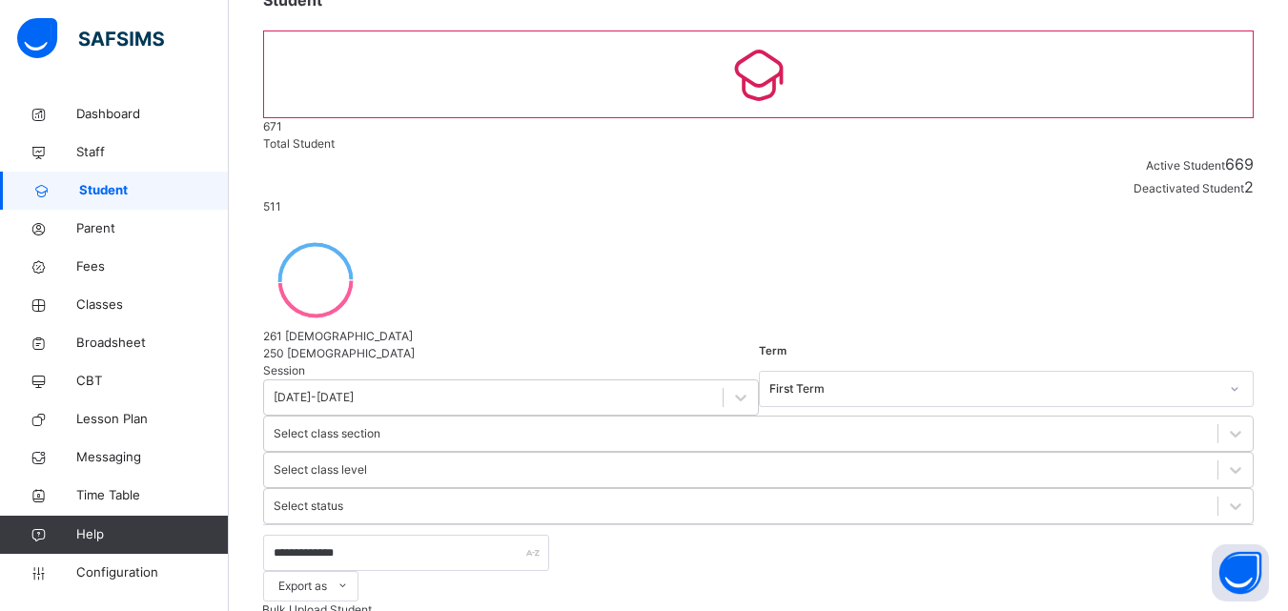
drag, startPoint x: 1114, startPoint y: 531, endPoint x: 671, endPoint y: 453, distance: 449.3
click at [0, 0] on li "Assign Class" at bounding box center [0, 0] width 0 height 0
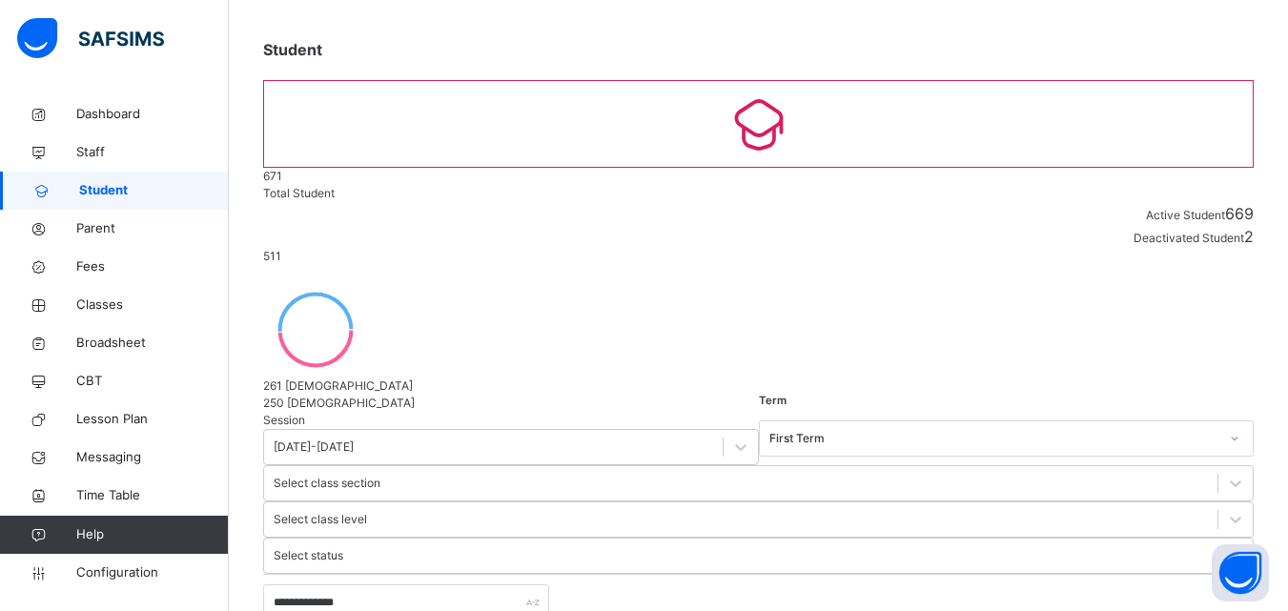
drag, startPoint x: 625, startPoint y: 351, endPoint x: 608, endPoint y: 371, distance: 25.8
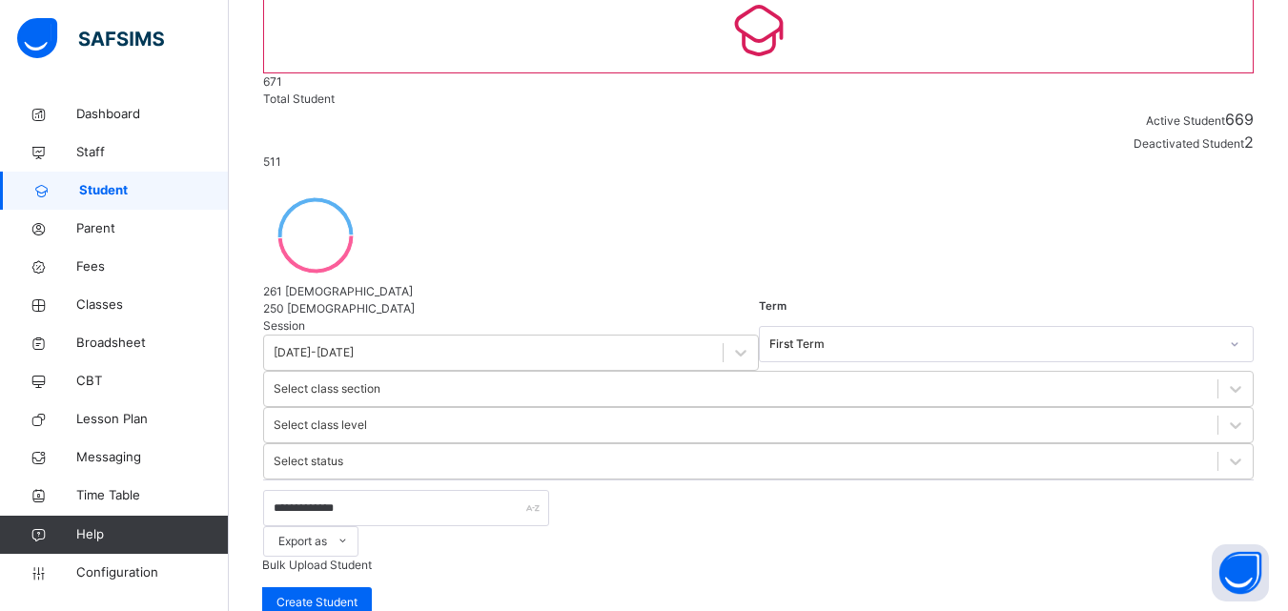
scroll to position [277, 0]
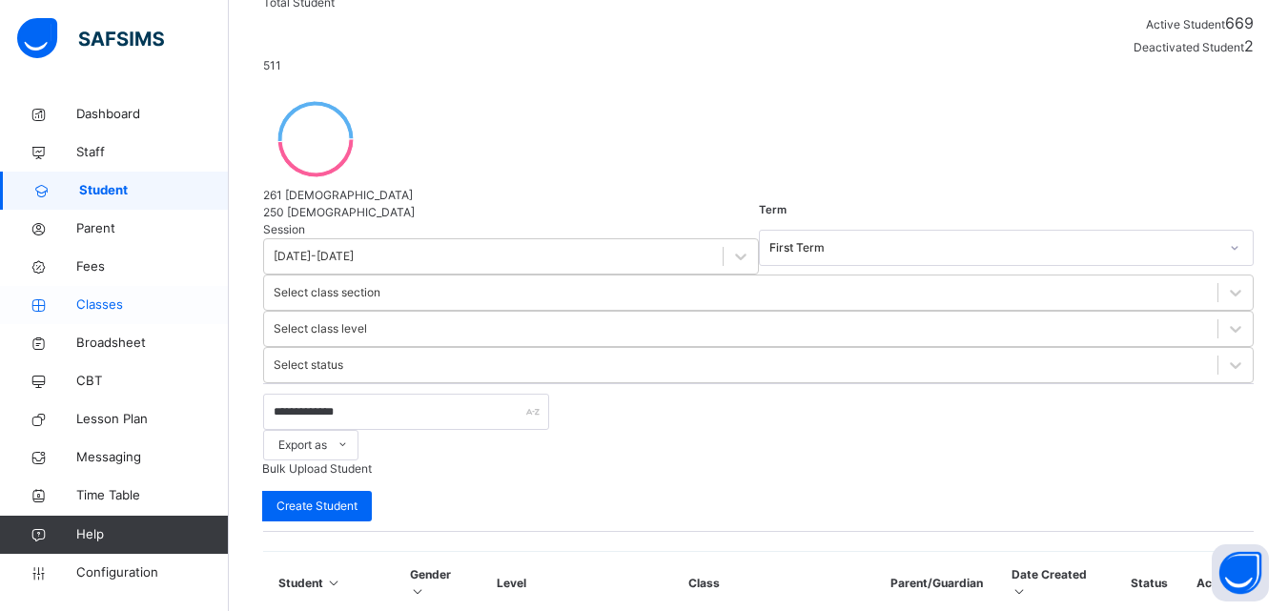
drag, startPoint x: 125, startPoint y: 306, endPoint x: 115, endPoint y: 304, distance: 9.7
click at [123, 306] on span "Classes" at bounding box center [152, 305] width 153 height 19
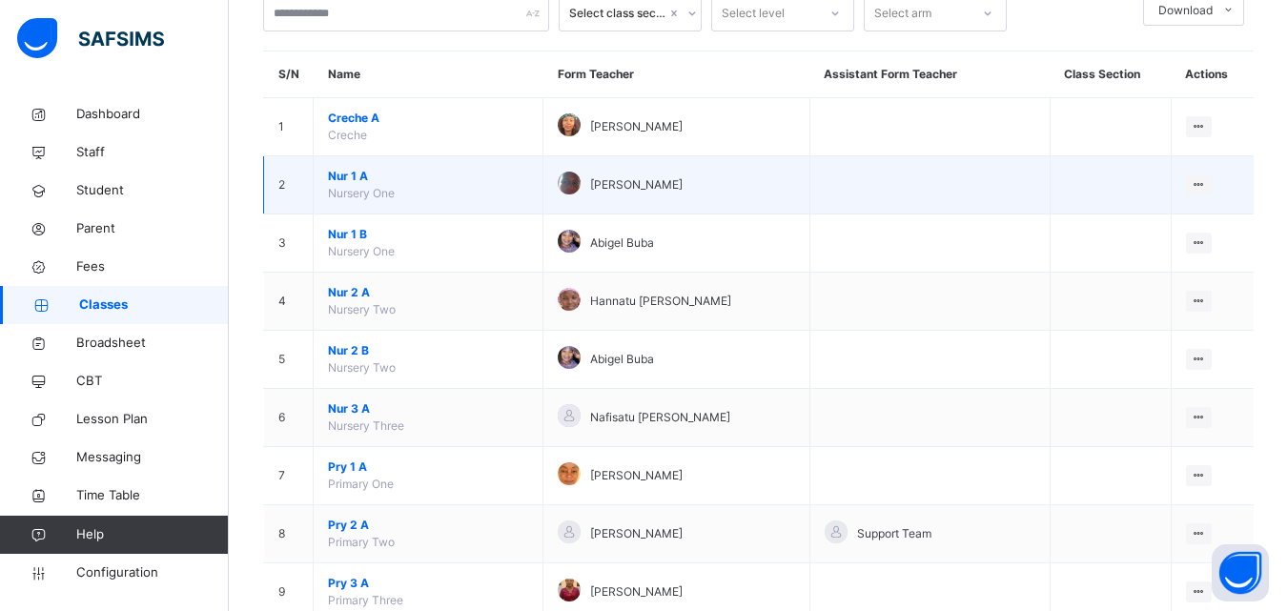
scroll to position [286, 0]
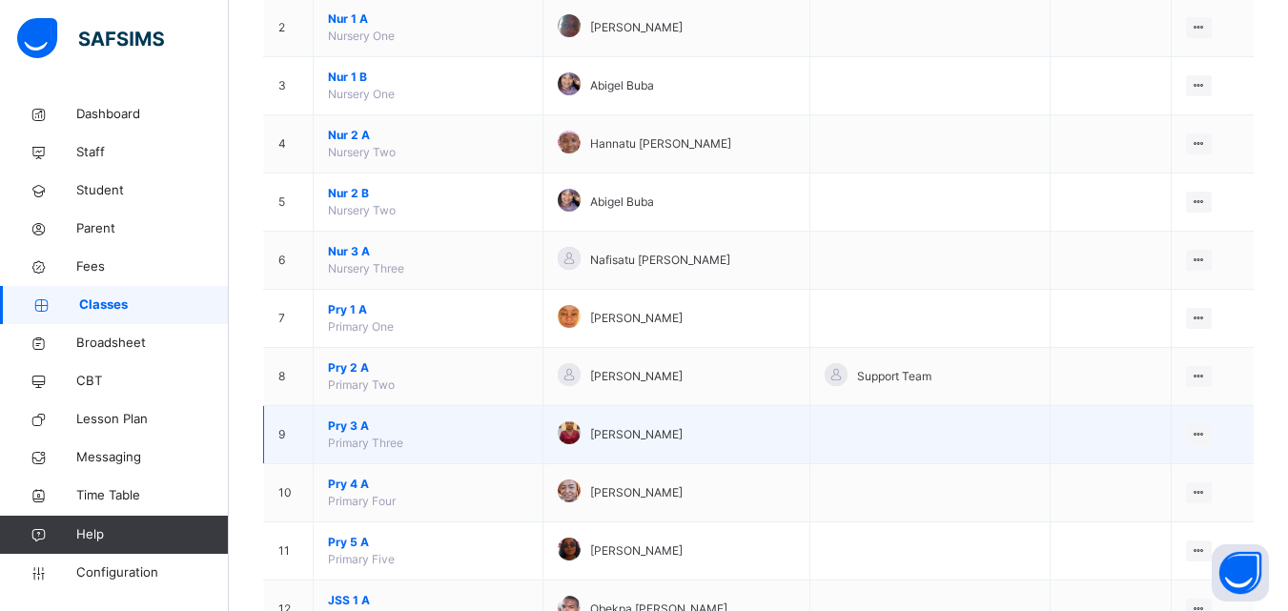
click at [348, 438] on span "Primary Three" at bounding box center [365, 443] width 75 height 14
click at [348, 420] on span "Pry 3 A" at bounding box center [428, 426] width 200 height 17
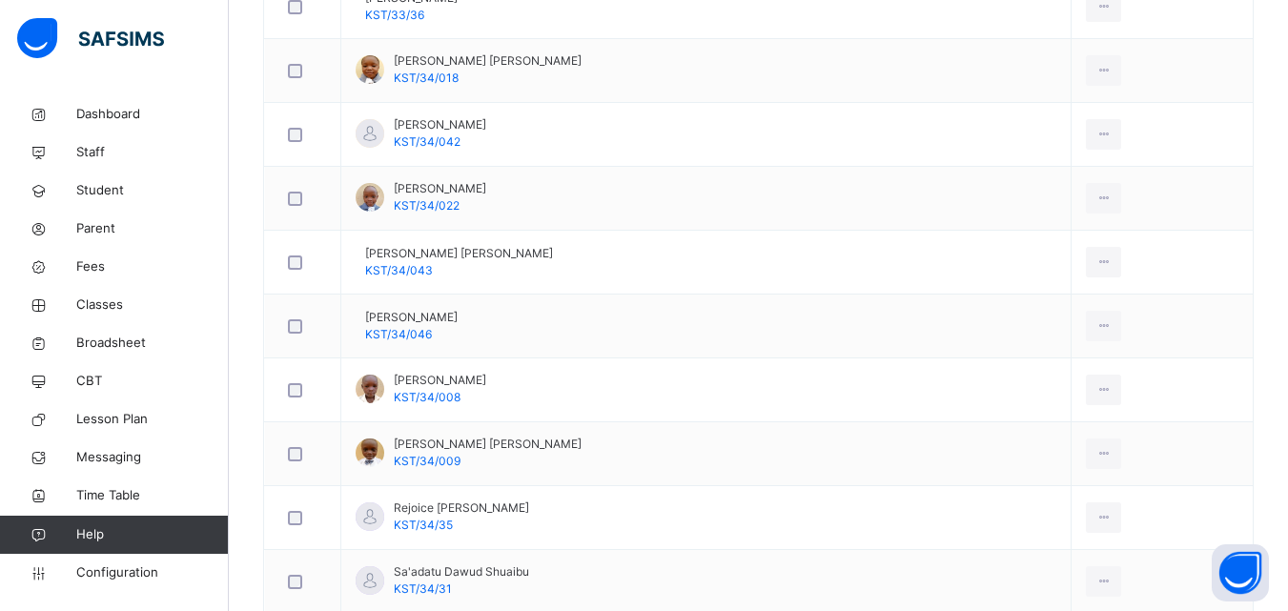
scroll to position [1812, 0]
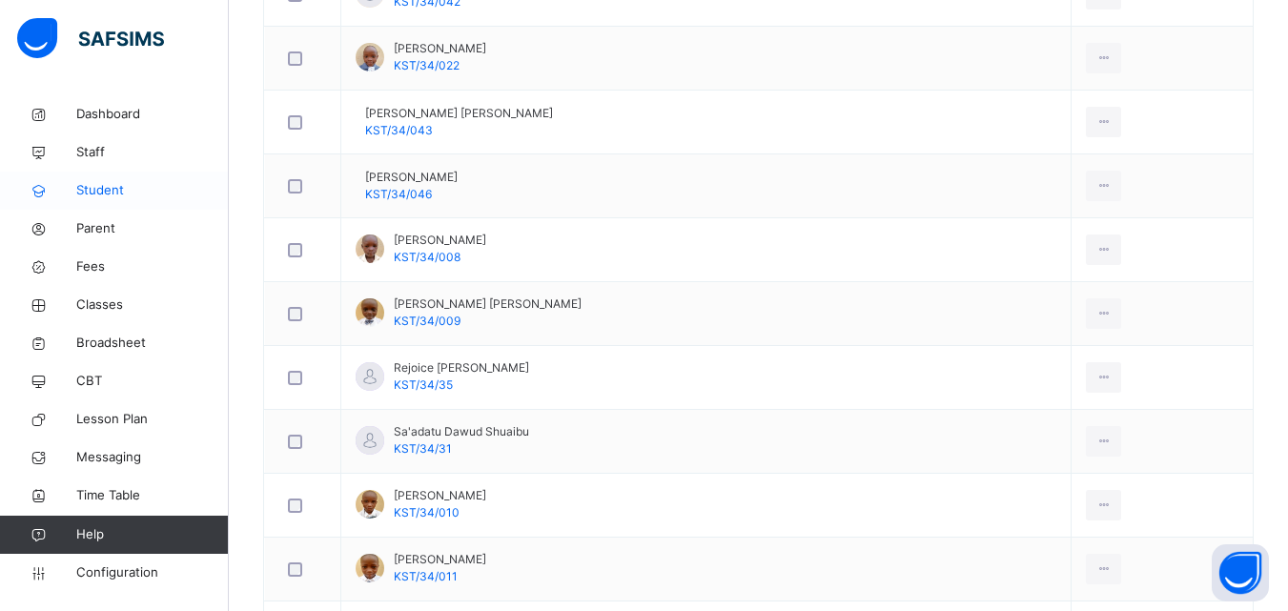
click at [139, 189] on span "Student" at bounding box center [152, 190] width 153 height 19
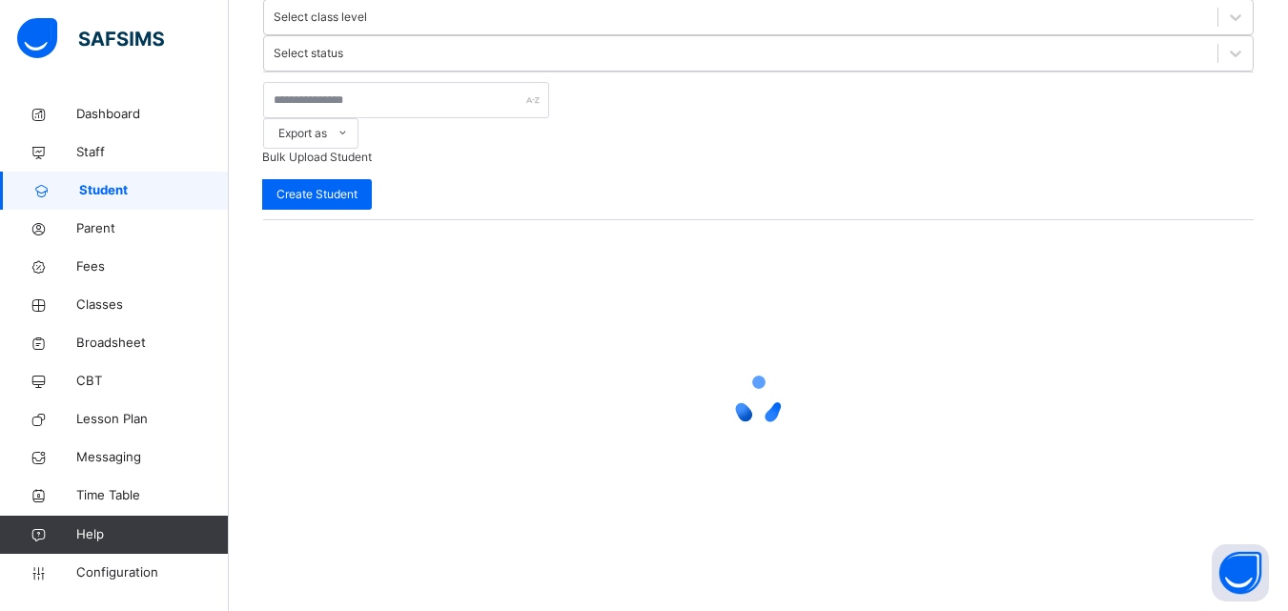
scroll to position [237, 0]
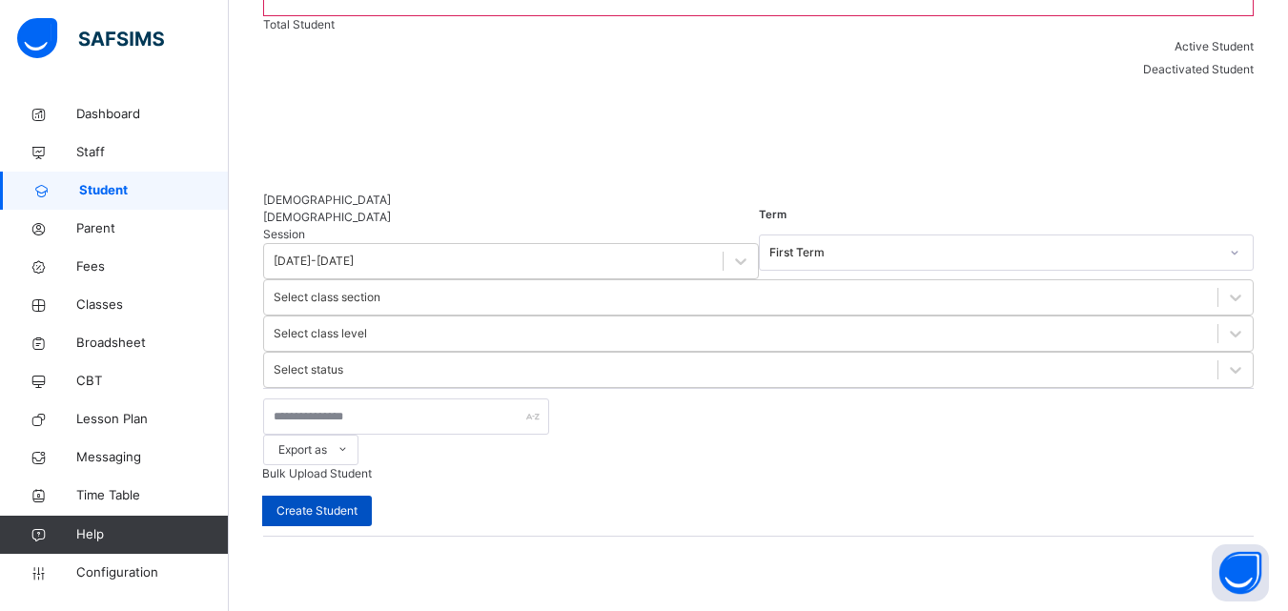
click at [358, 503] on span "Create Student" at bounding box center [317, 511] width 81 height 17
select select "**"
type input "**********"
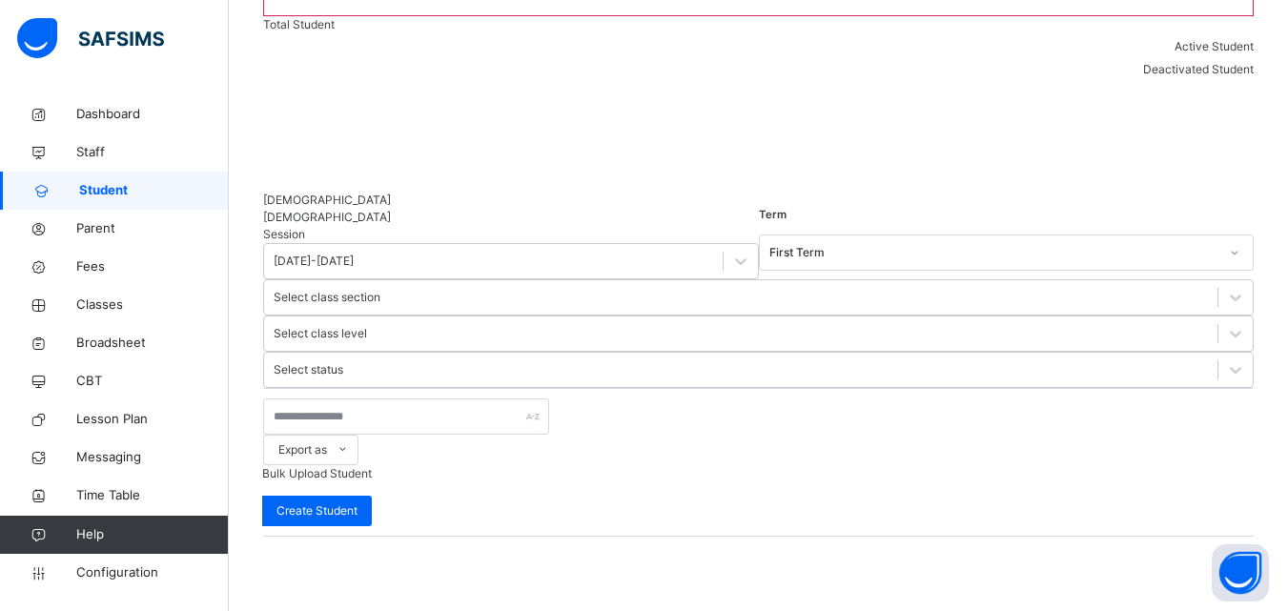
type input "********"
type input "*******"
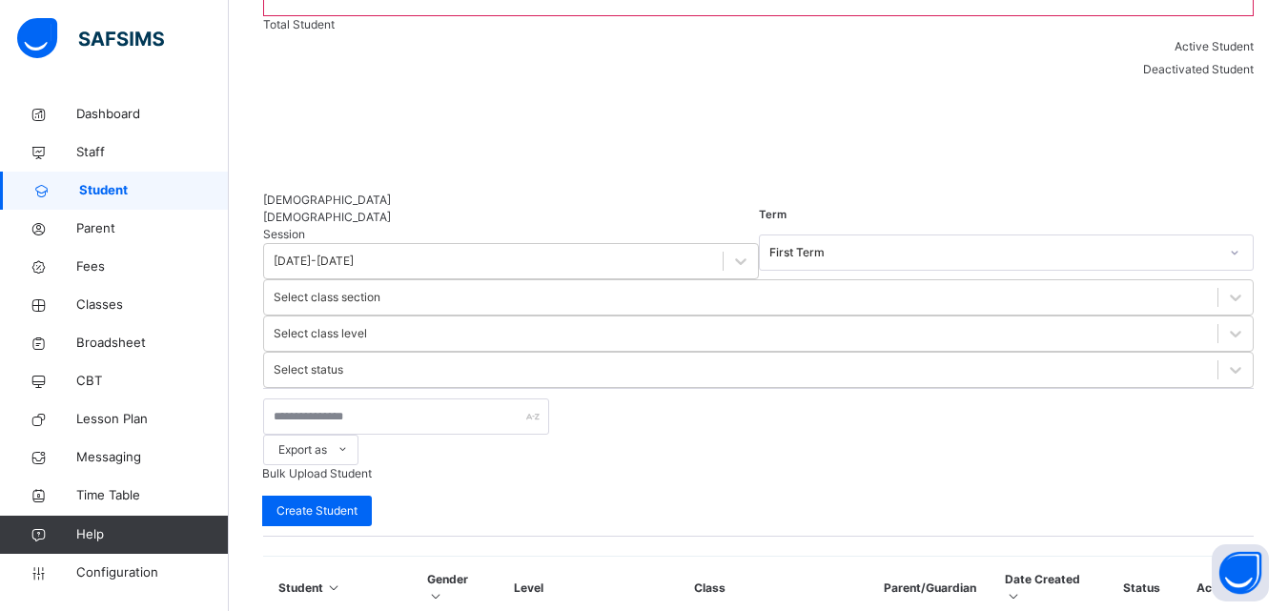
scroll to position [572, 0]
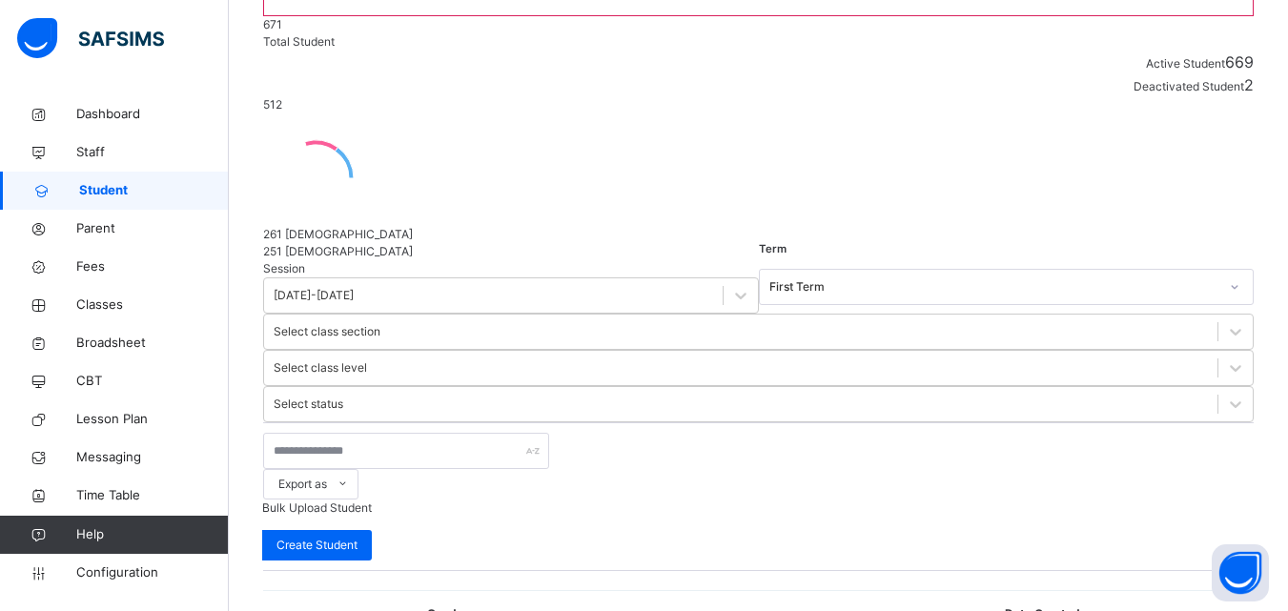
type input "*****"
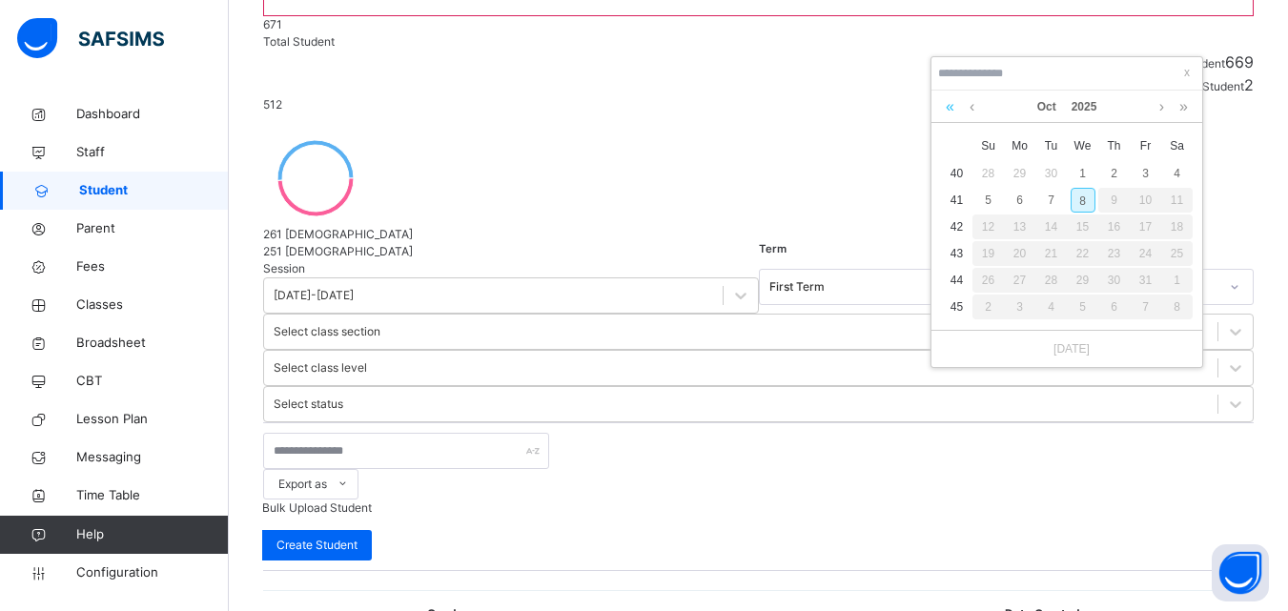
click at [955, 113] on link at bounding box center [950, 107] width 18 height 32
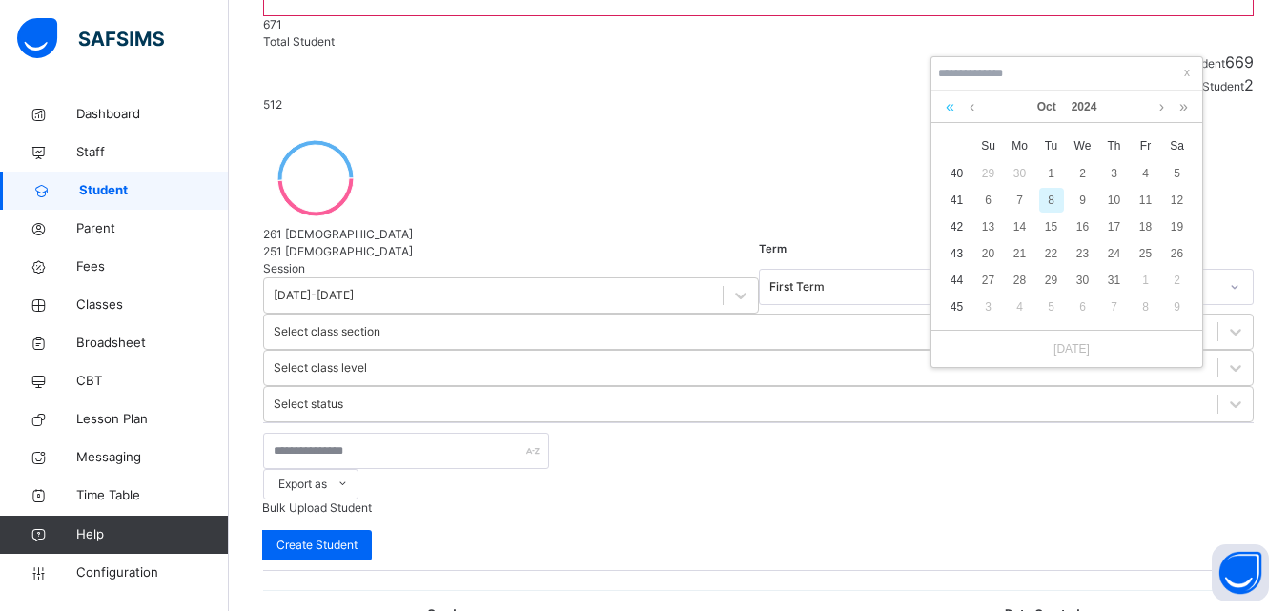
click at [952, 113] on link at bounding box center [950, 107] width 18 height 32
click at [969, 104] on link at bounding box center [972, 107] width 14 height 32
click at [953, 107] on link at bounding box center [950, 107] width 18 height 32
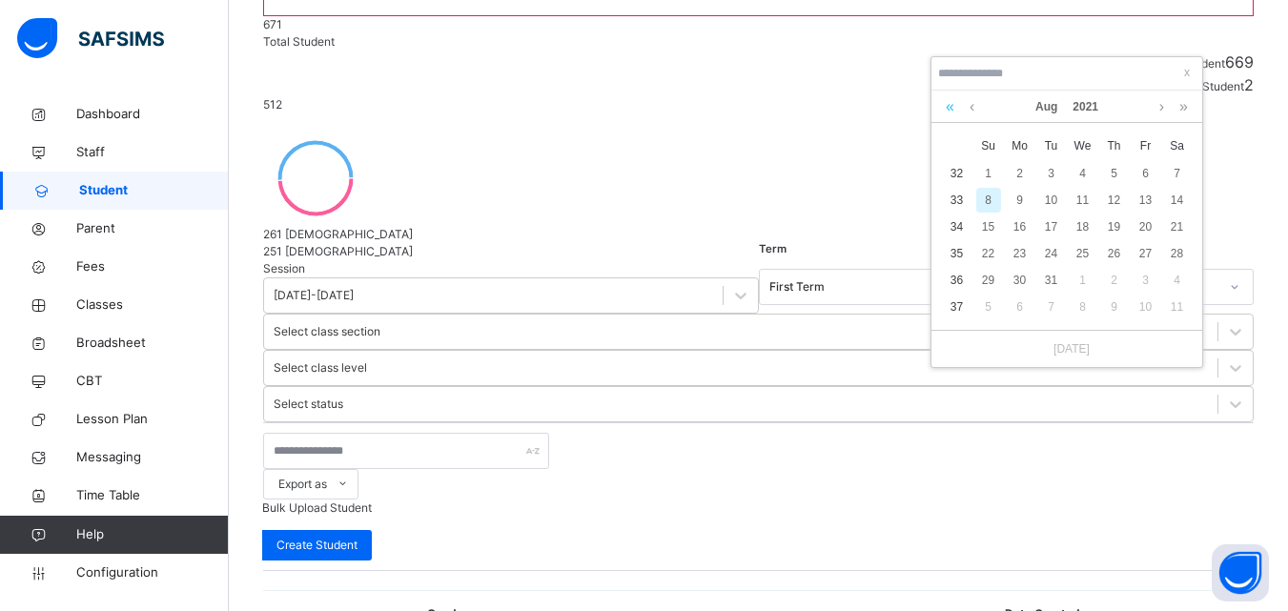
click at [953, 107] on link at bounding box center [950, 107] width 18 height 32
drag, startPoint x: 1183, startPoint y: 100, endPoint x: 1164, endPoint y: 123, distance: 29.2
click at [1183, 105] on link at bounding box center [1184, 107] width 18 height 32
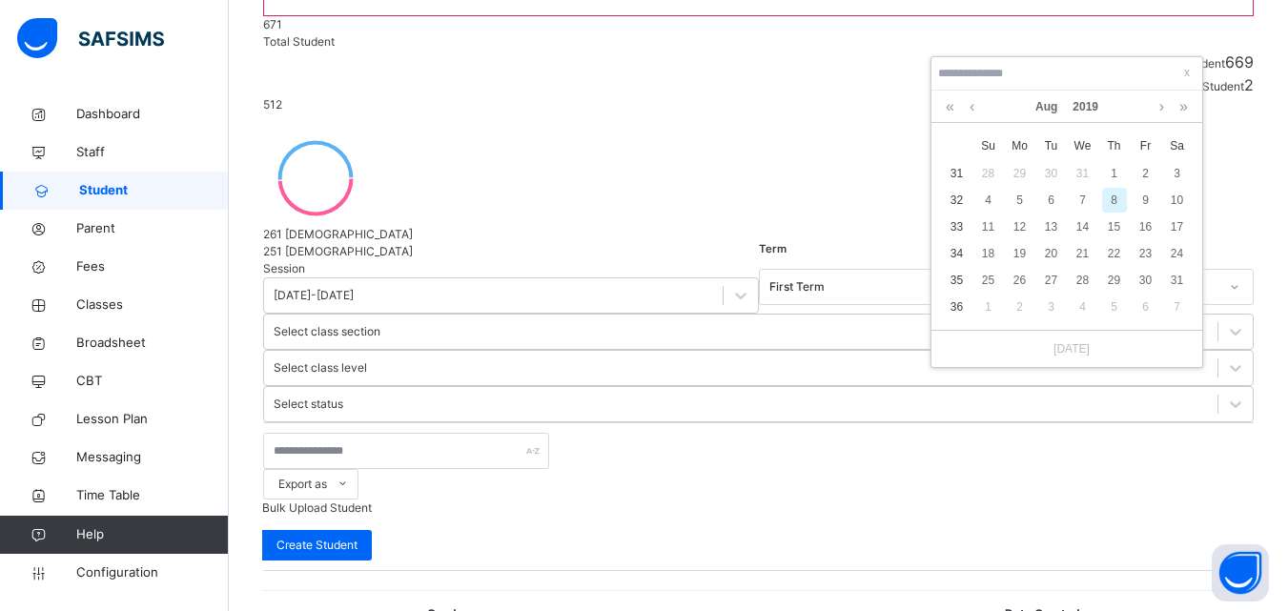
click at [1119, 200] on div "8" at bounding box center [1114, 200] width 25 height 25
type input "**********"
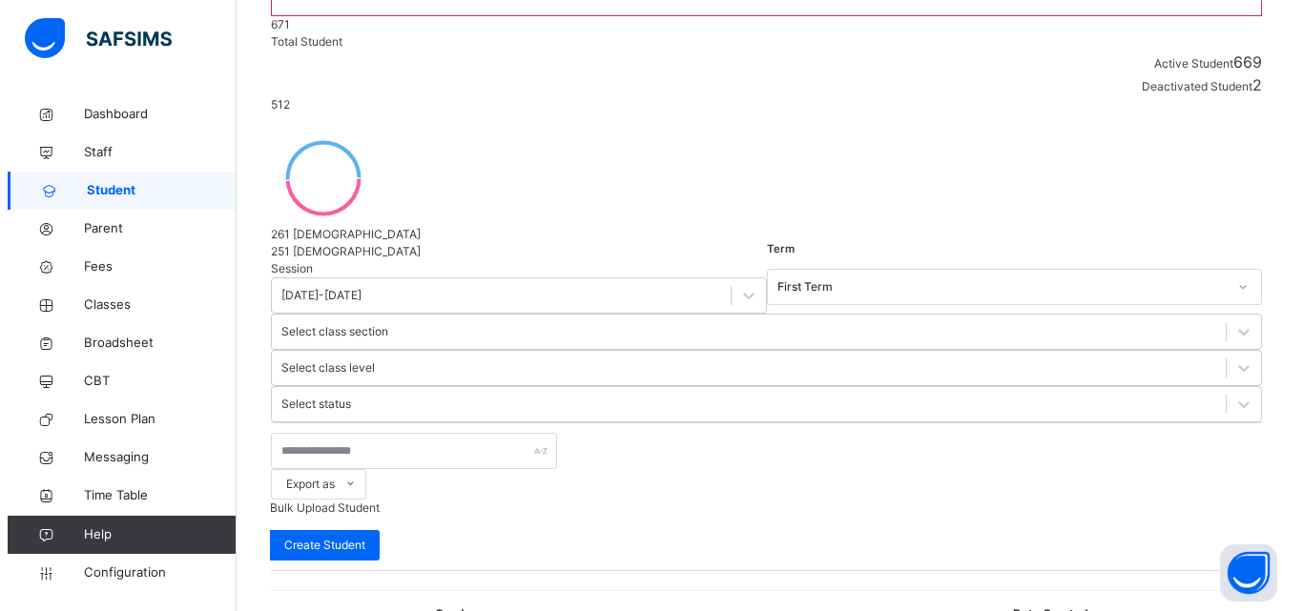
scroll to position [851, 0]
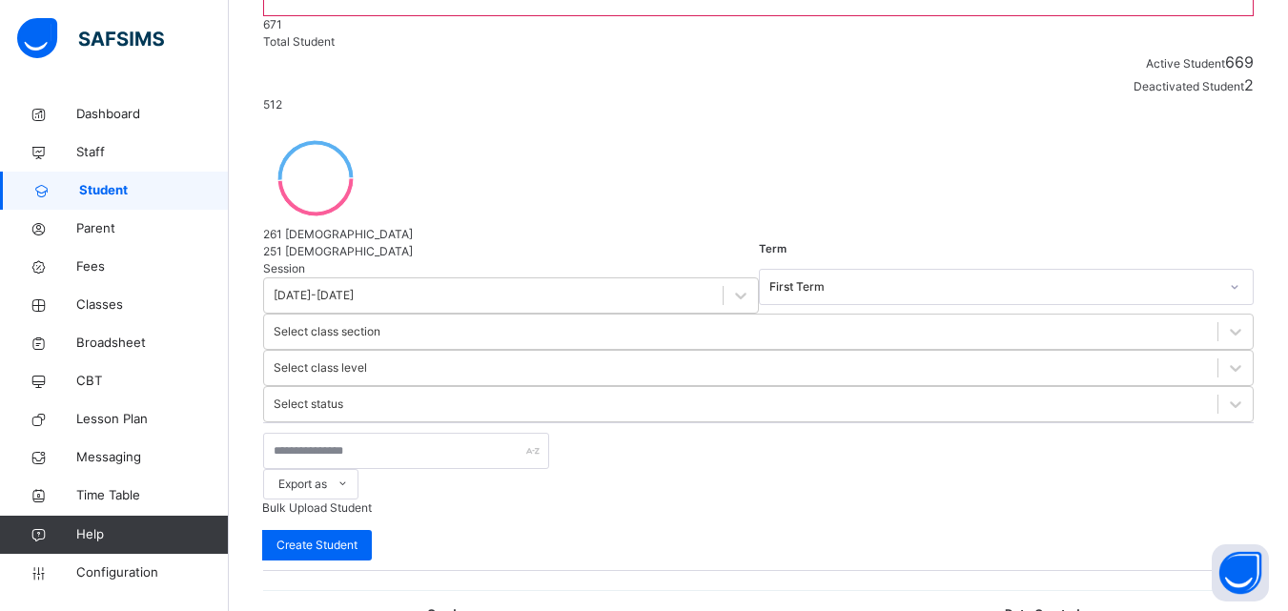
drag, startPoint x: 1163, startPoint y: 365, endPoint x: 1086, endPoint y: 347, distance: 79.3
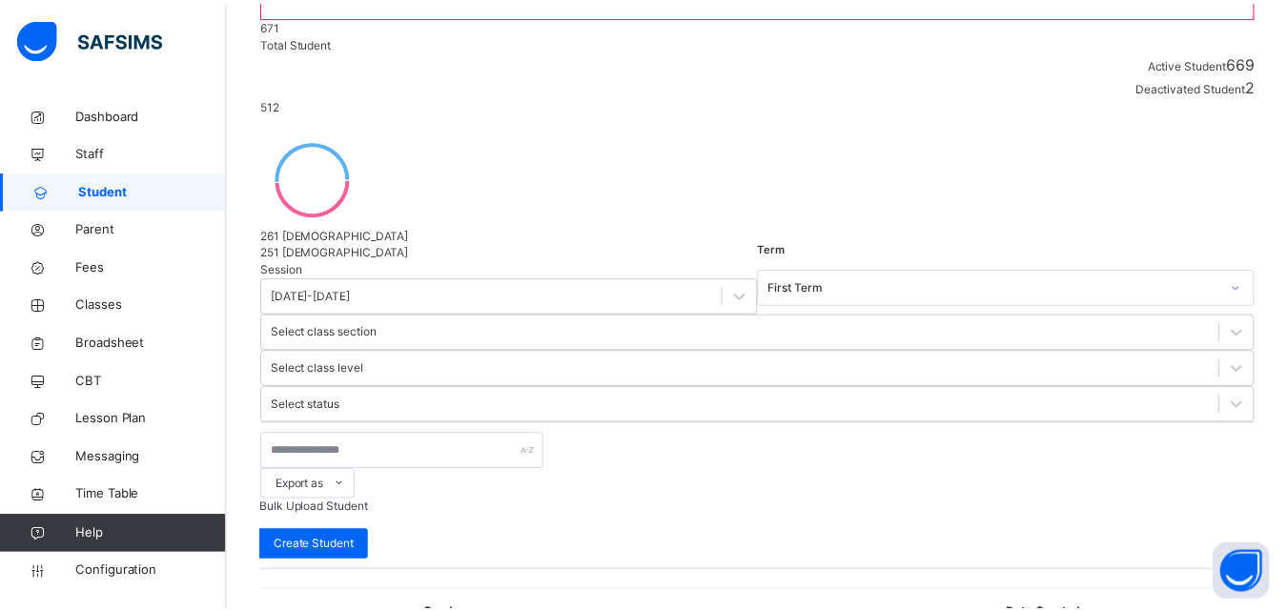
scroll to position [438, 0]
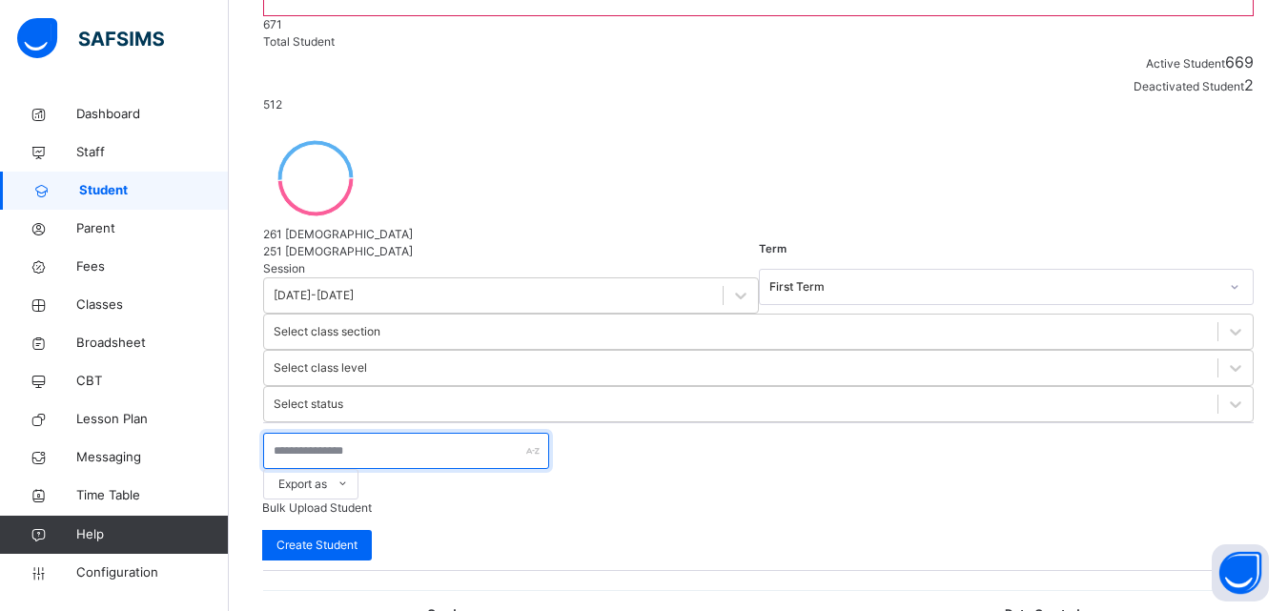
click at [334, 433] on input "text" at bounding box center [406, 451] width 286 height 36
type input "*"
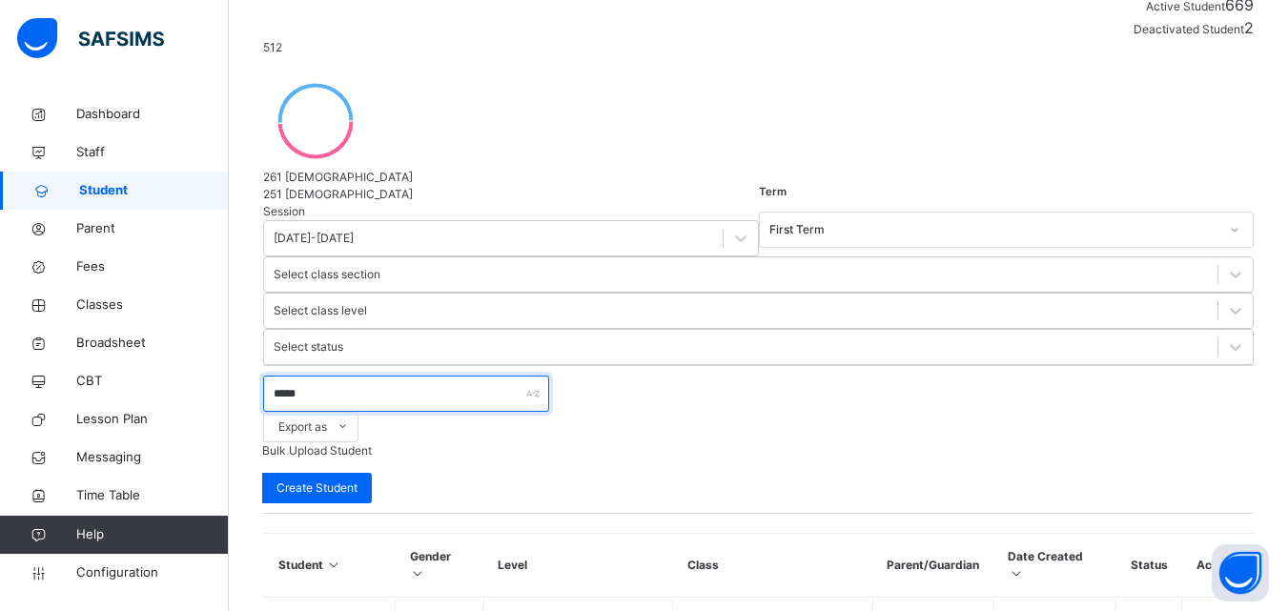
scroll to position [336, 0]
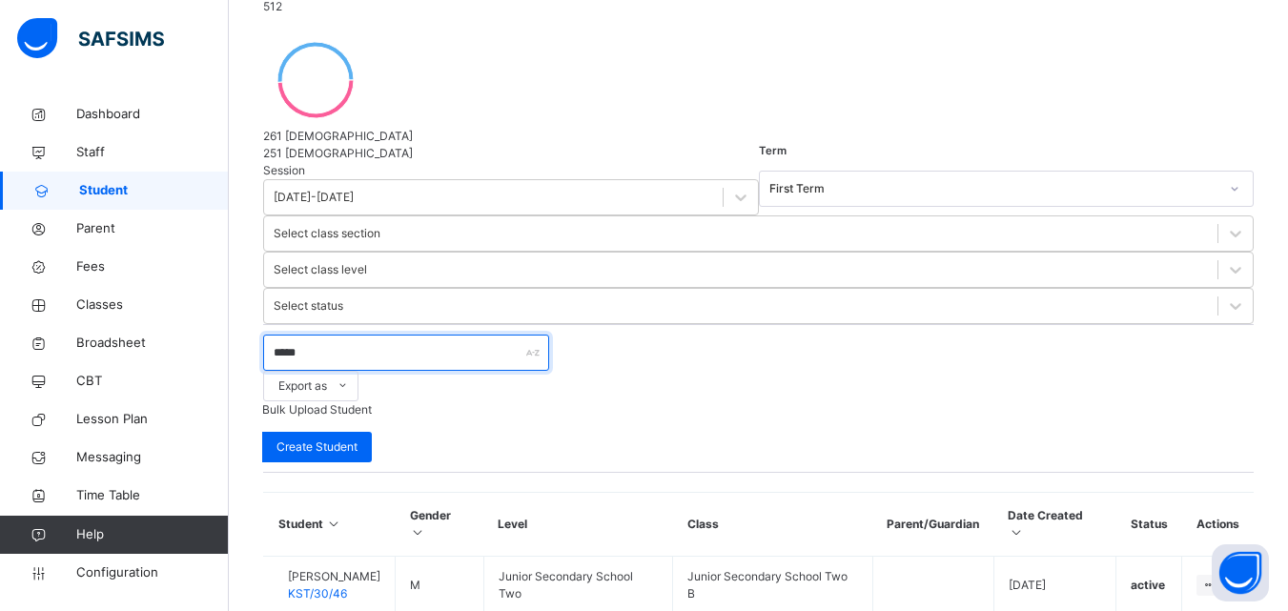
type input "*****"
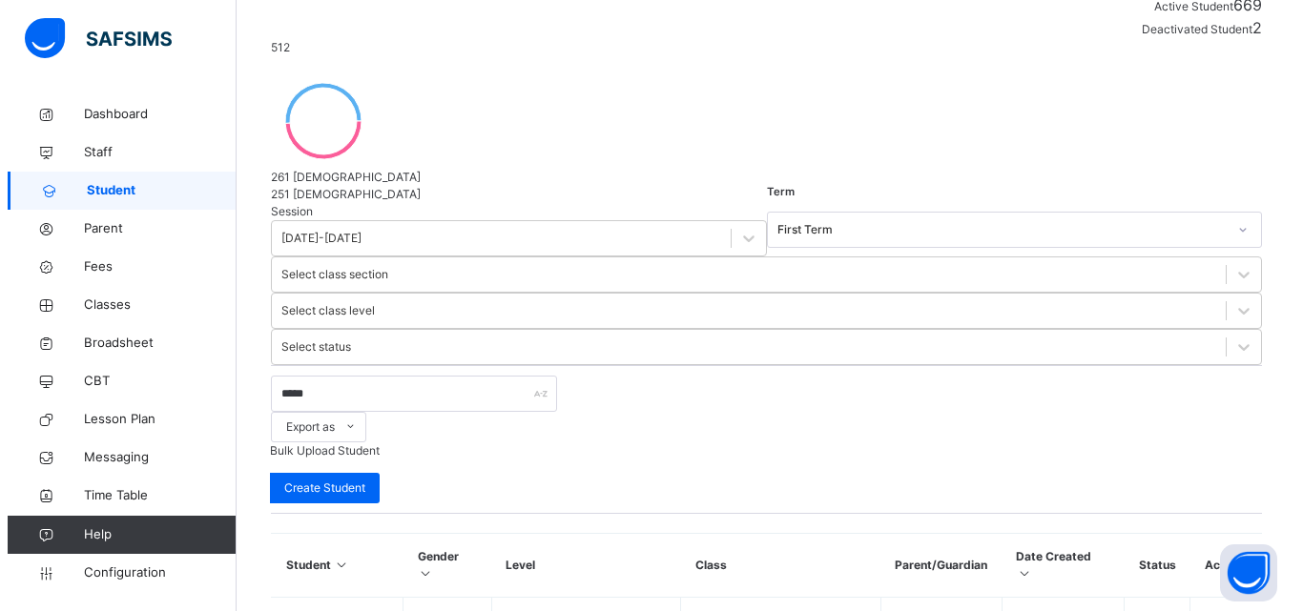
scroll to position [0, 0]
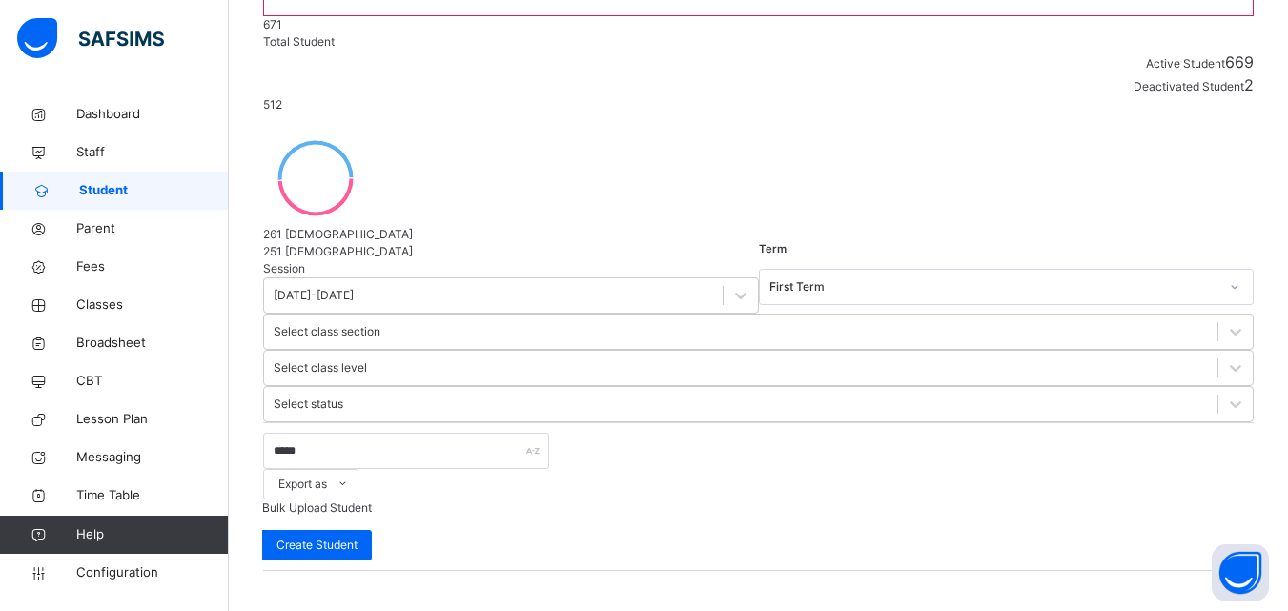
scroll to position [295, 0]
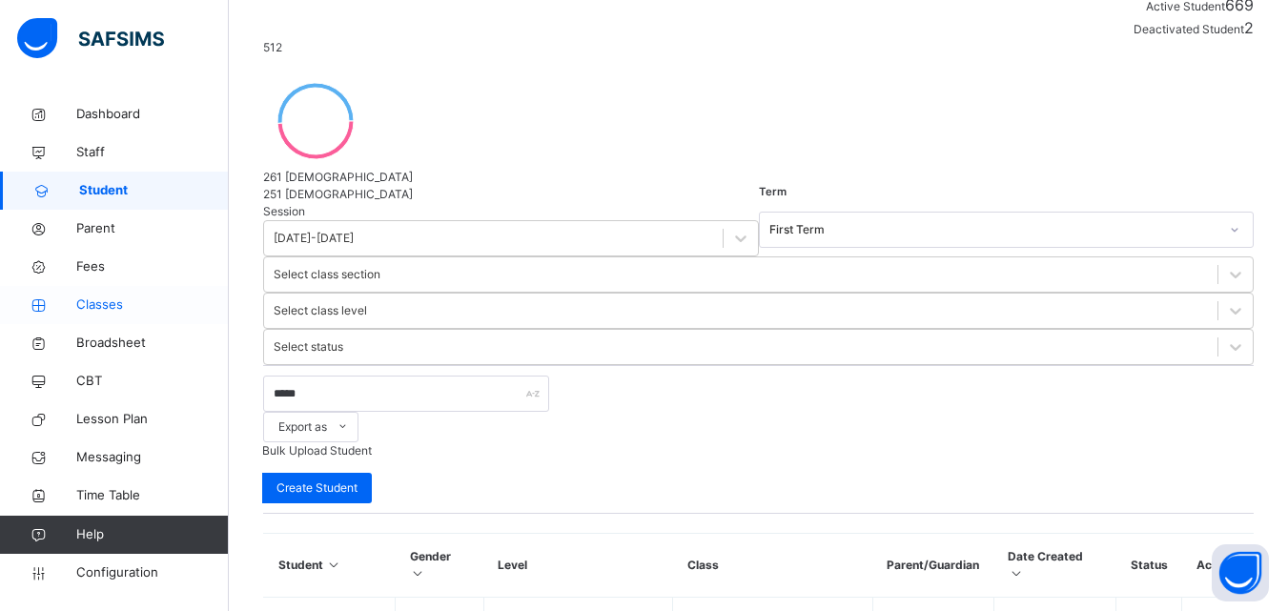
click at [98, 316] on link "Classes" at bounding box center [114, 305] width 229 height 38
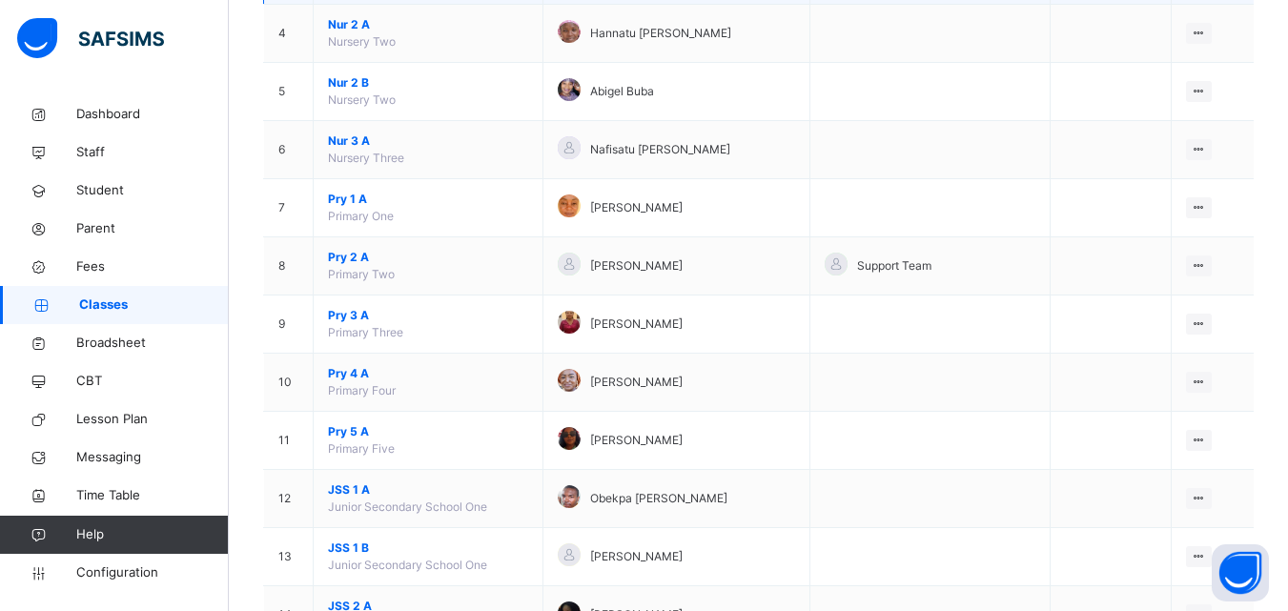
scroll to position [477, 0]
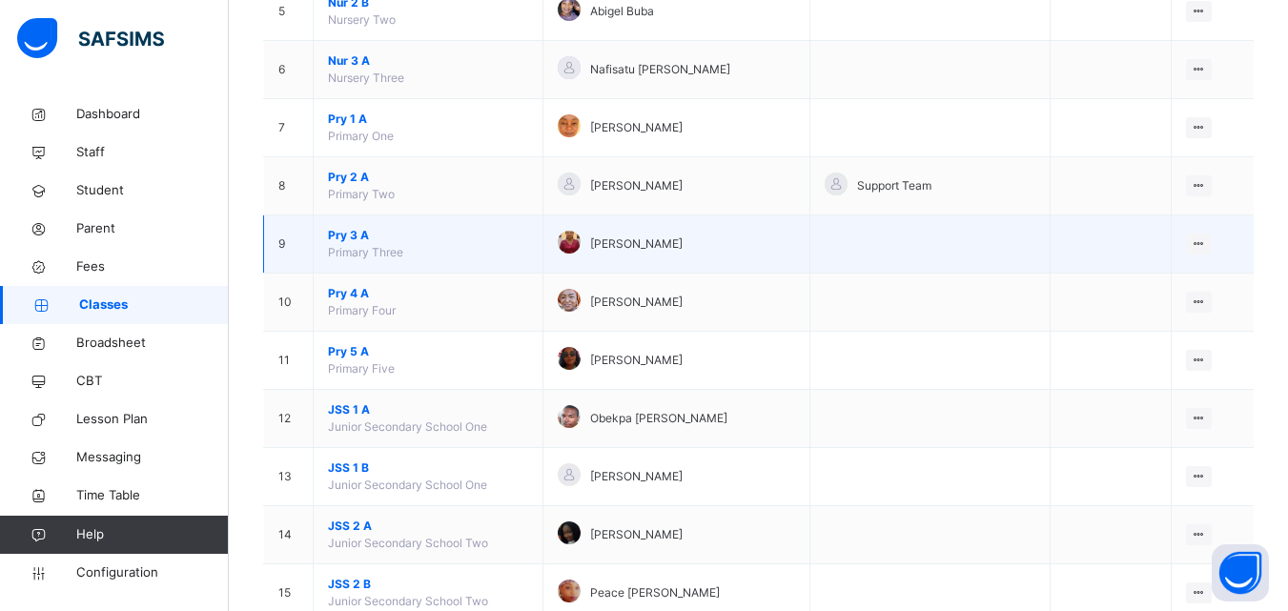
click at [388, 237] on span "Pry 3 A" at bounding box center [428, 235] width 200 height 17
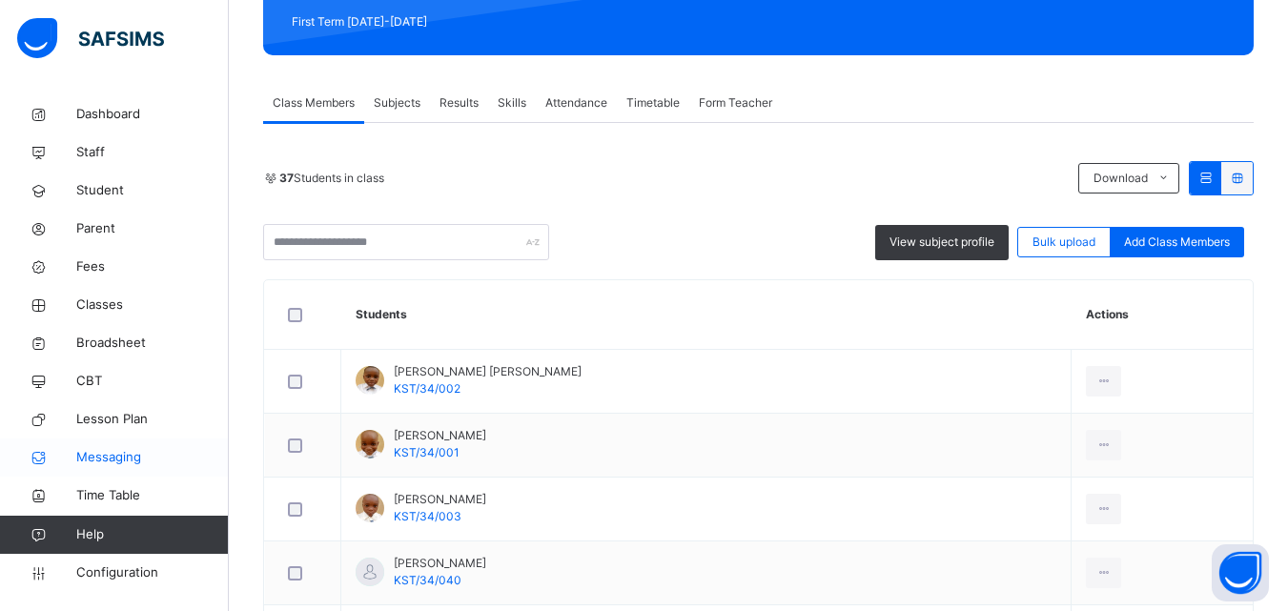
scroll to position [286, 0]
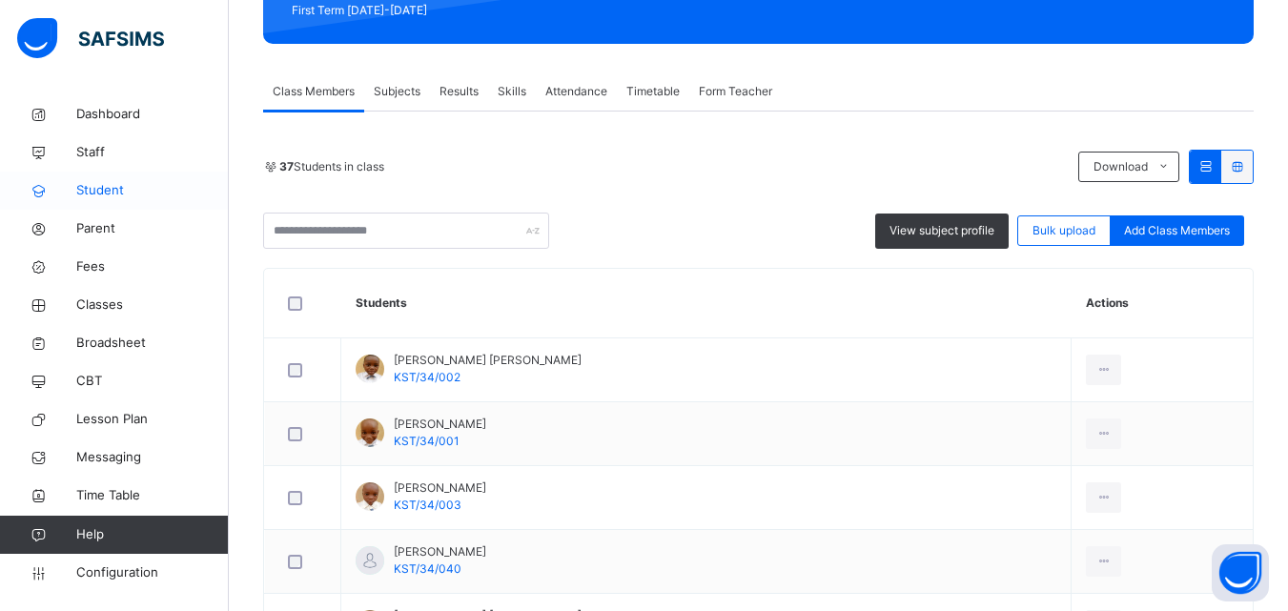
click at [120, 200] on link "Student" at bounding box center [114, 191] width 229 height 38
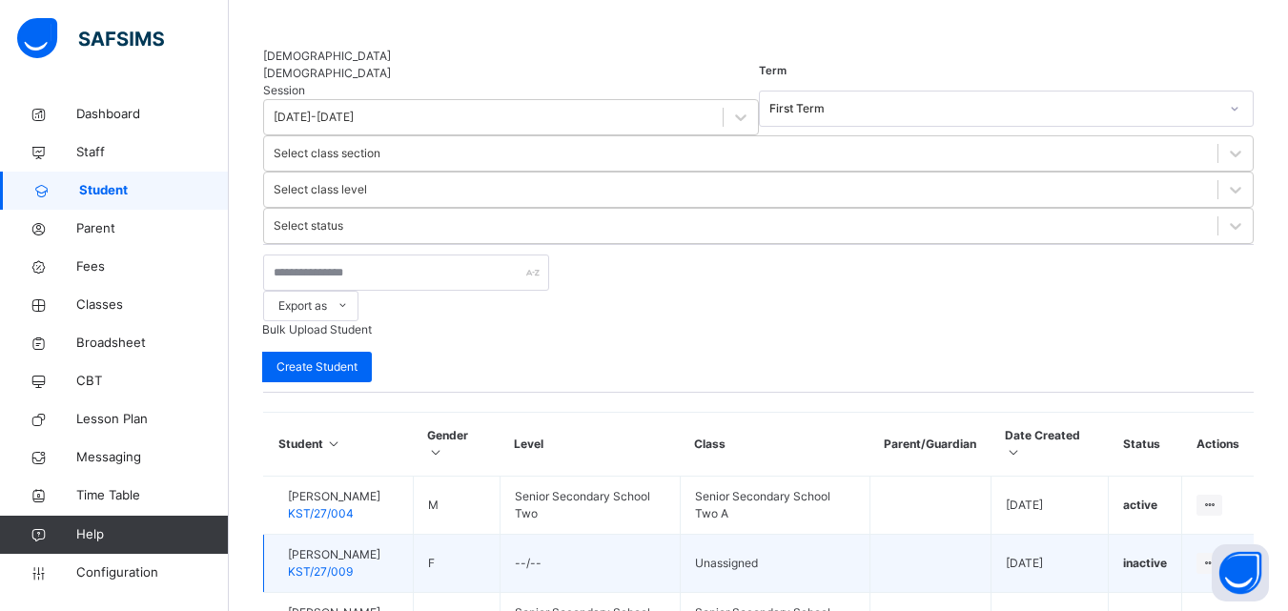
scroll to position [286, 0]
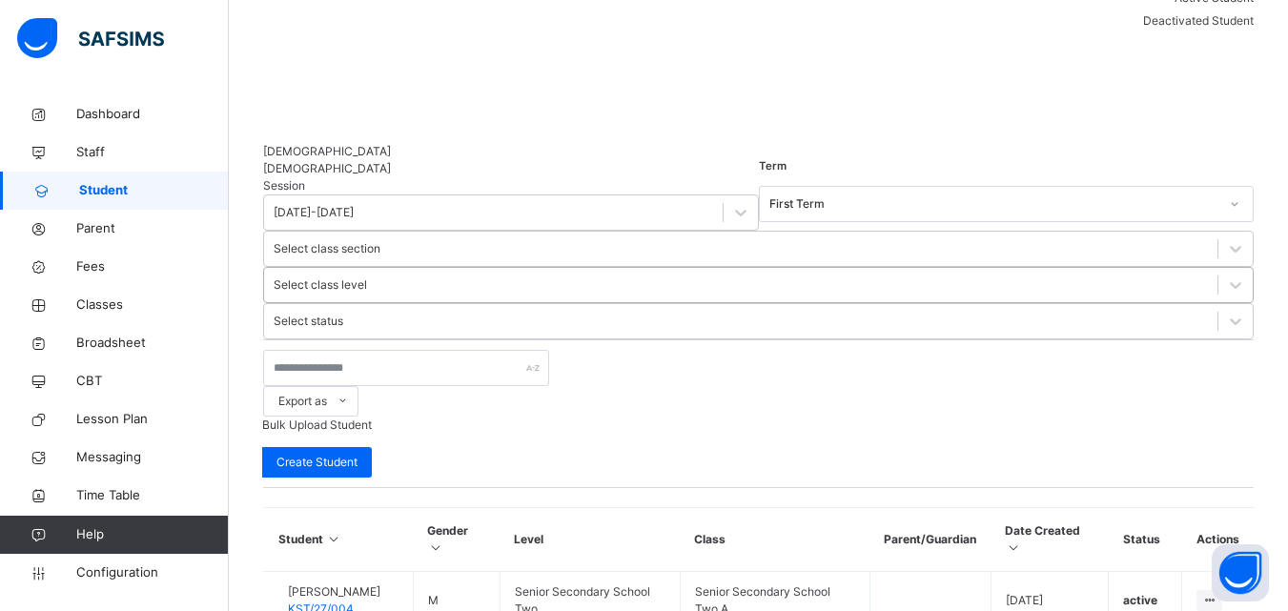
click at [367, 277] on div "Select class level" at bounding box center [320, 285] width 93 height 17
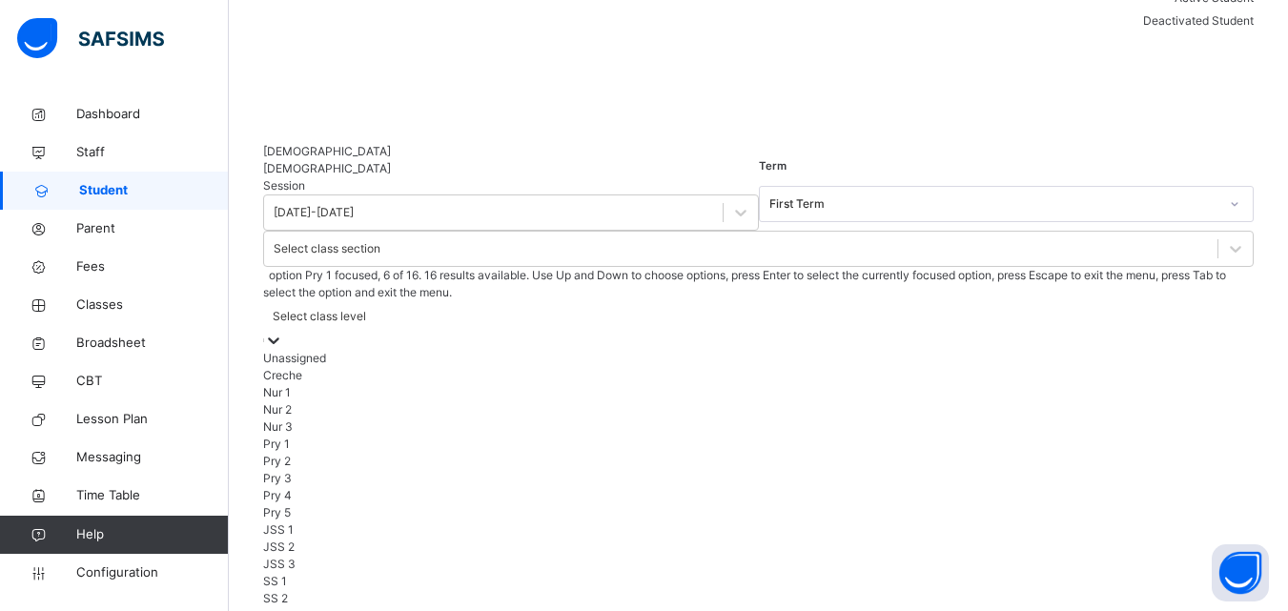
drag, startPoint x: 753, startPoint y: 275, endPoint x: 742, endPoint y: 276, distance: 11.5
click at [742, 436] on div "Pry 1" at bounding box center [758, 444] width 991 height 17
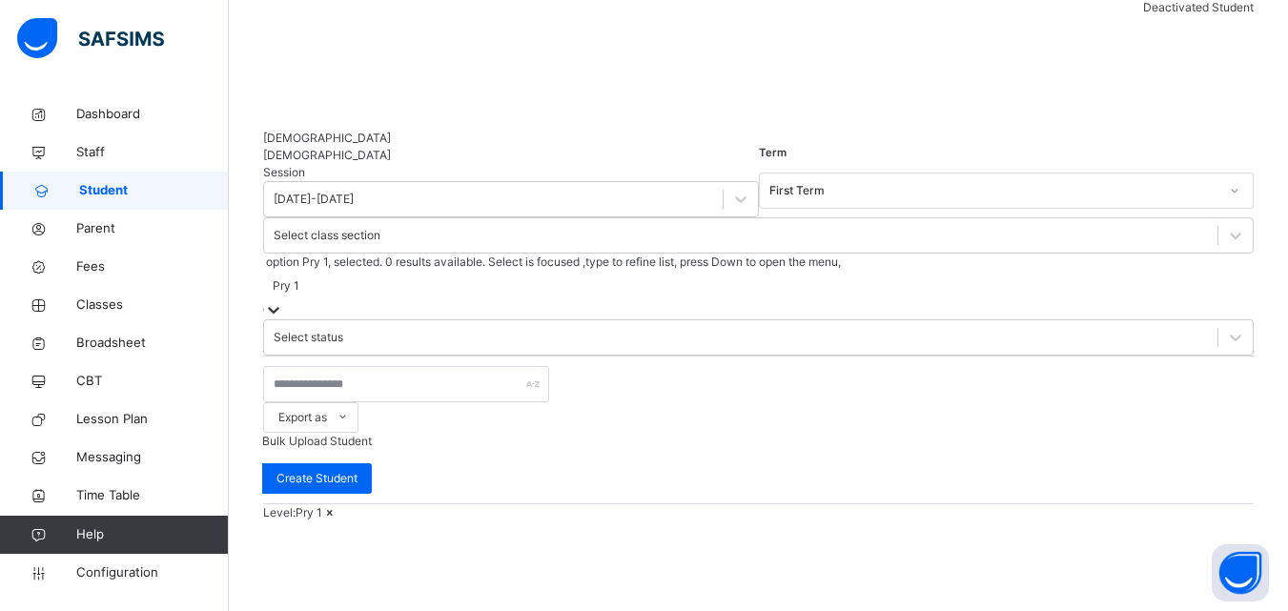
scroll to position [304, 0]
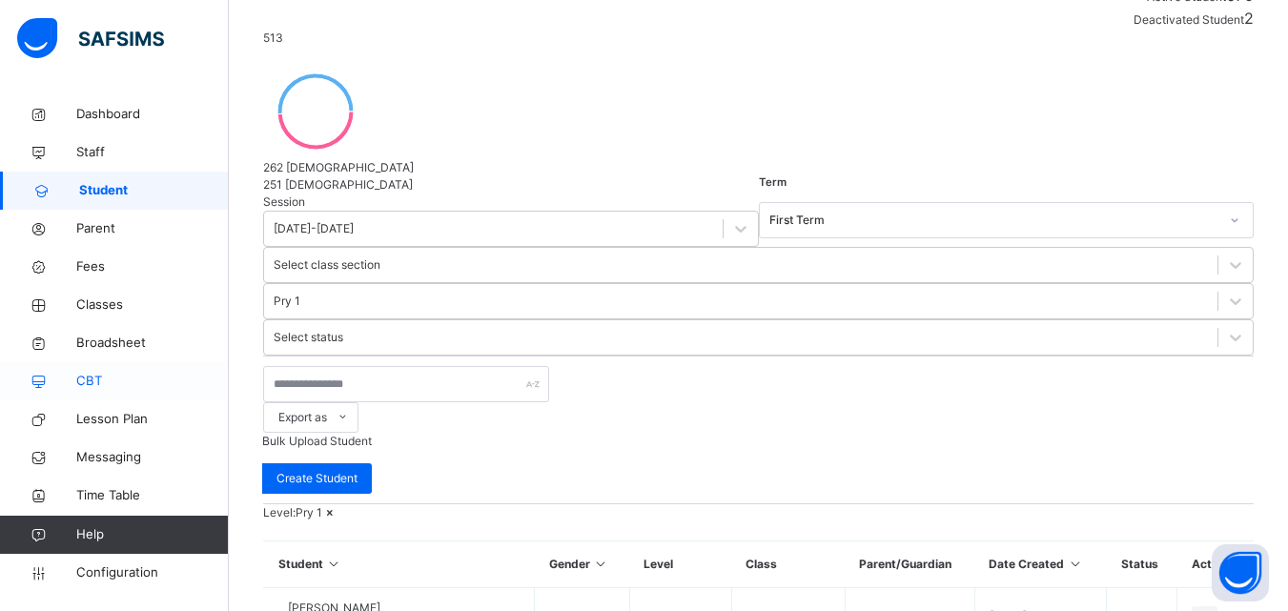
click at [209, 400] on link "CBT" at bounding box center [114, 381] width 229 height 38
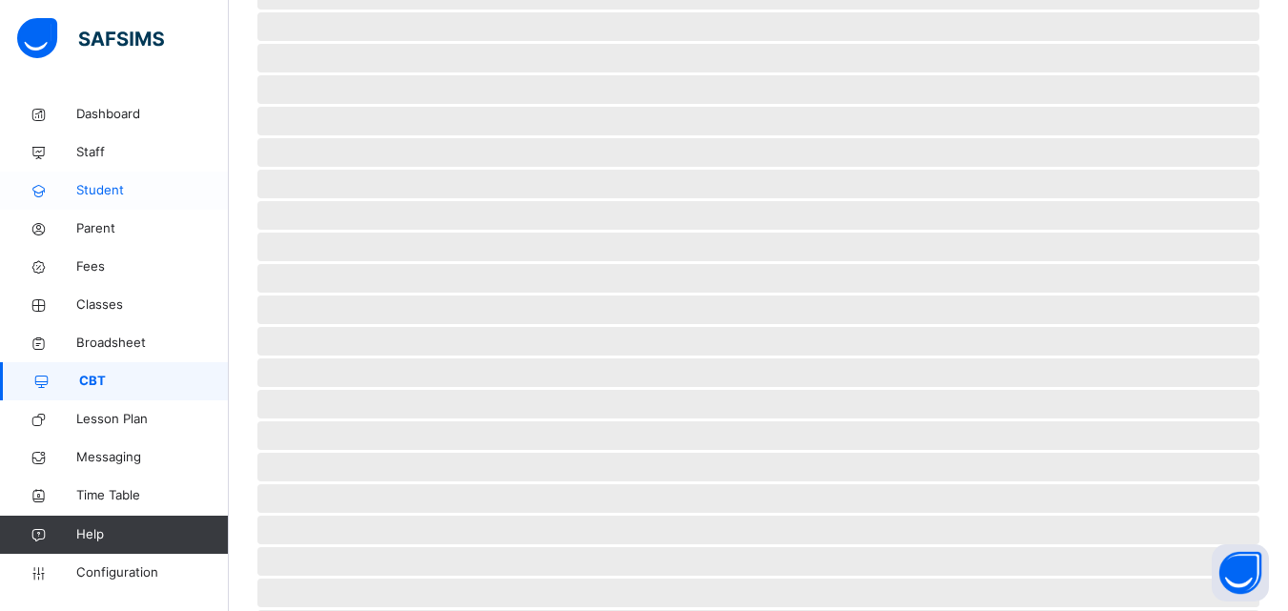
click at [147, 202] on link "Student" at bounding box center [114, 191] width 229 height 38
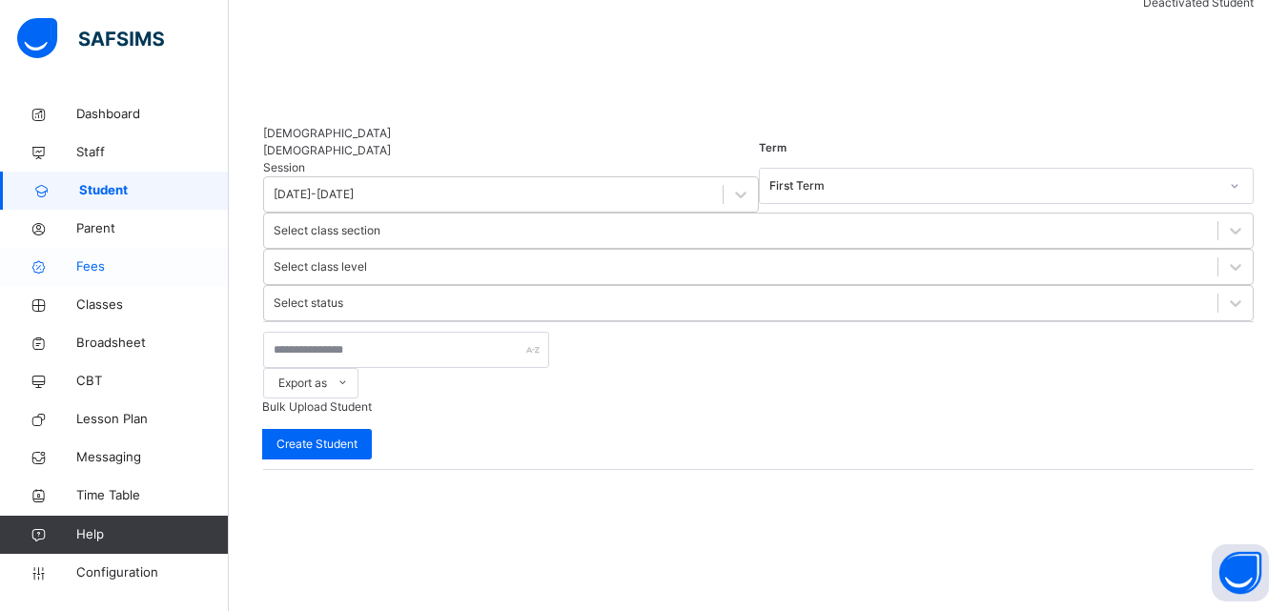
scroll to position [237, 0]
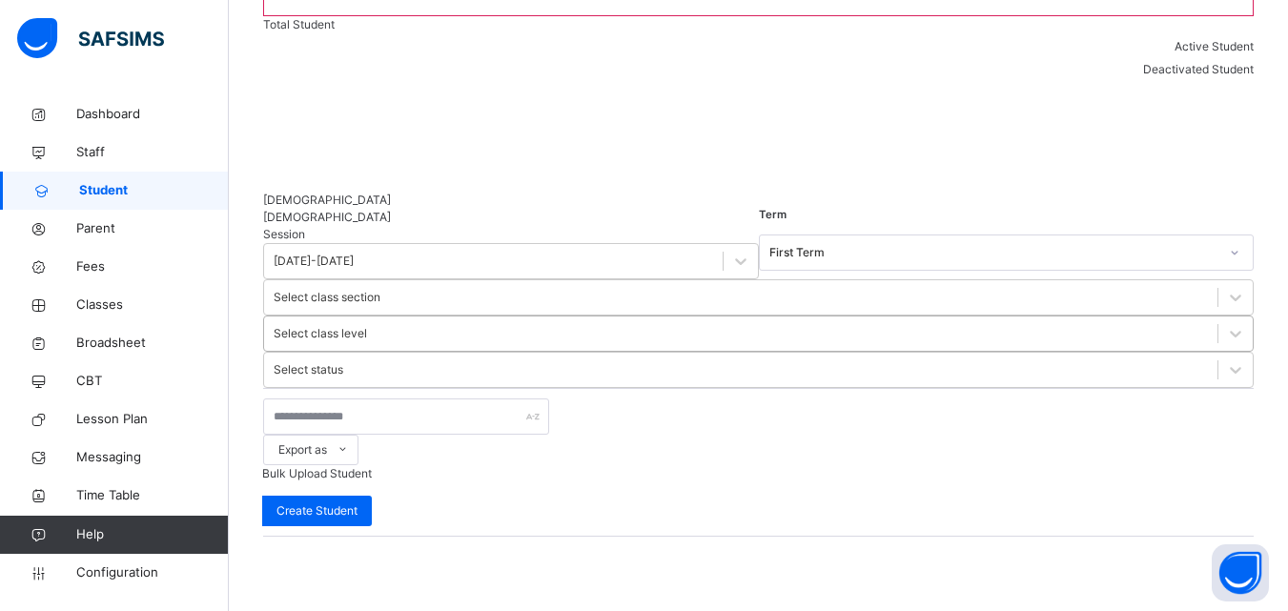
click at [791, 319] on div "Select class level" at bounding box center [741, 334] width 954 height 30
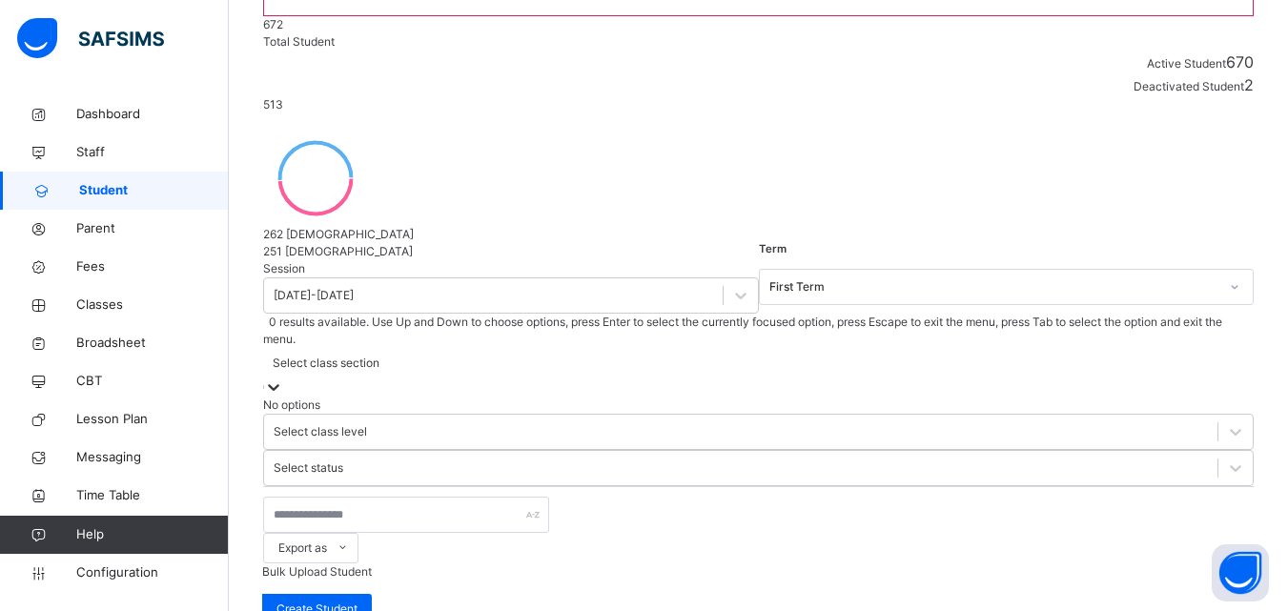
click at [380, 355] on div "Select class section" at bounding box center [326, 363] width 107 height 17
click at [1219, 415] on div at bounding box center [1236, 432] width 34 height 34
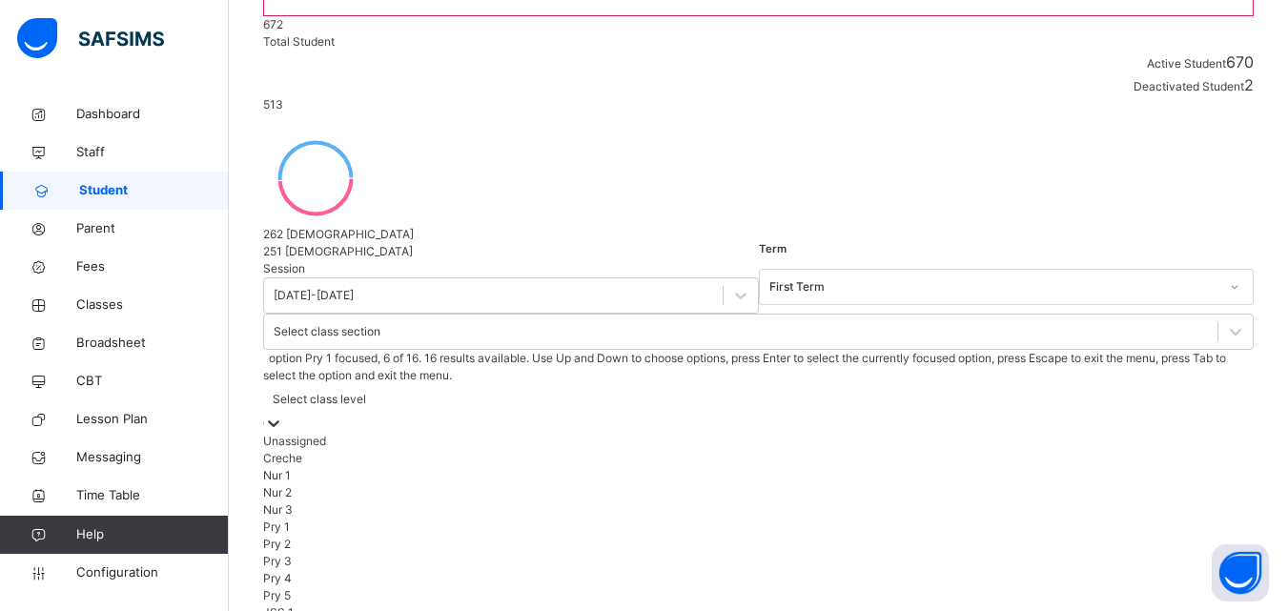
click at [766, 519] on div "Pry 1" at bounding box center [758, 527] width 991 height 17
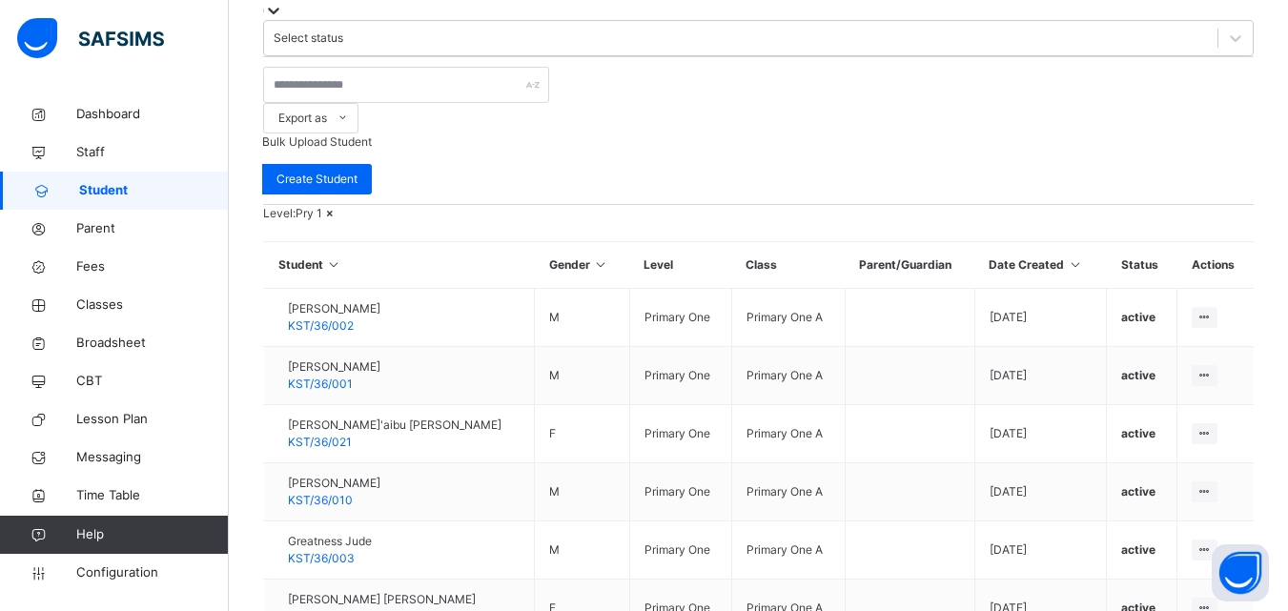
scroll to position [686, 0]
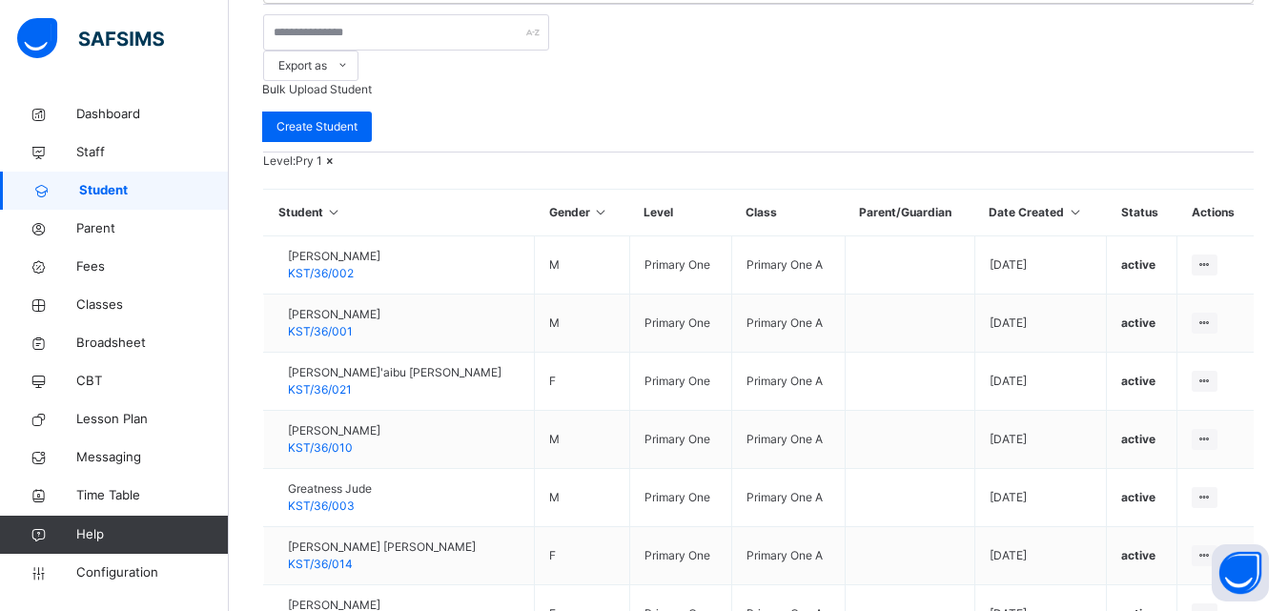
drag, startPoint x: 1182, startPoint y: 541, endPoint x: 874, endPoint y: 516, distance: 309.0
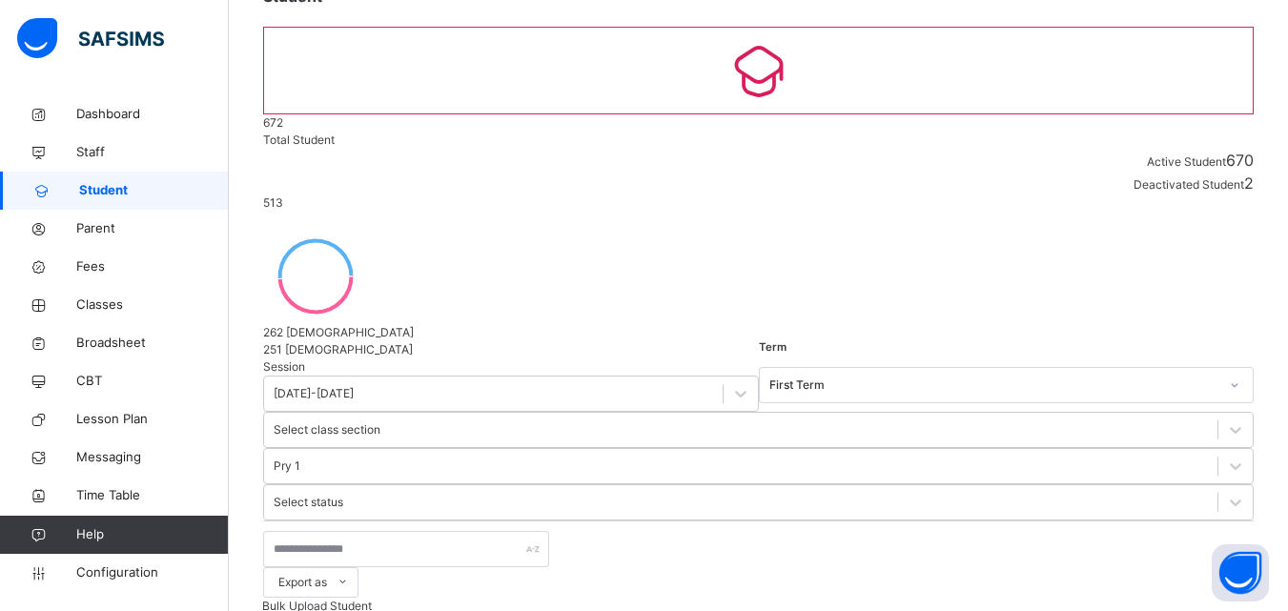
scroll to position [115, 0]
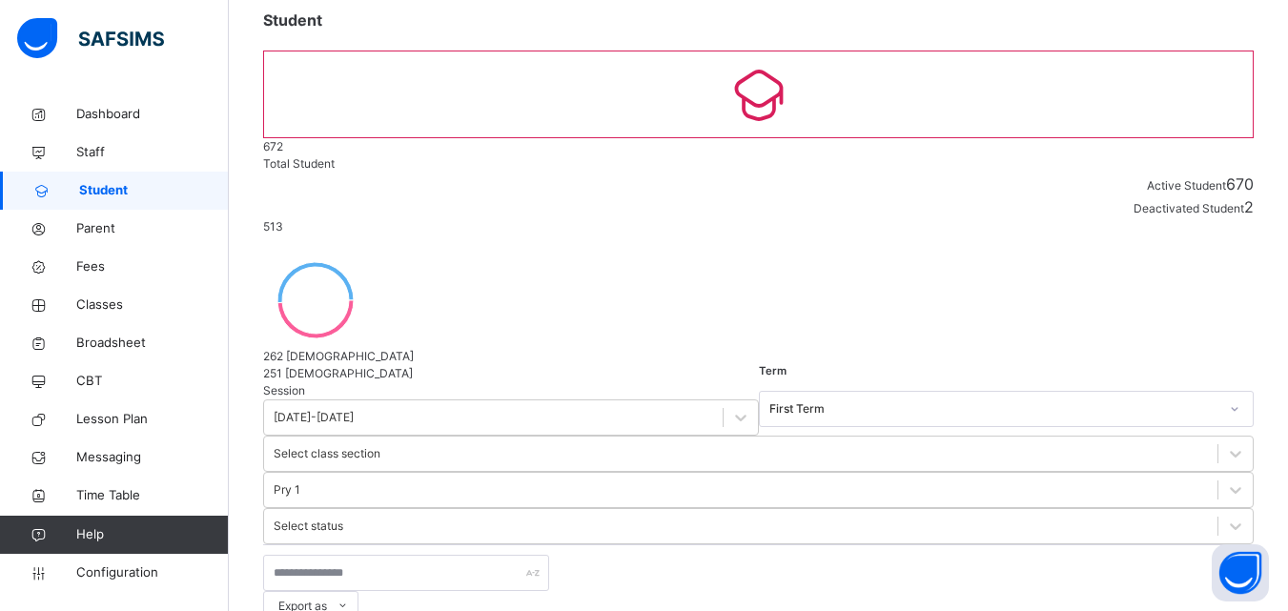
select select "**"
type input "*********"
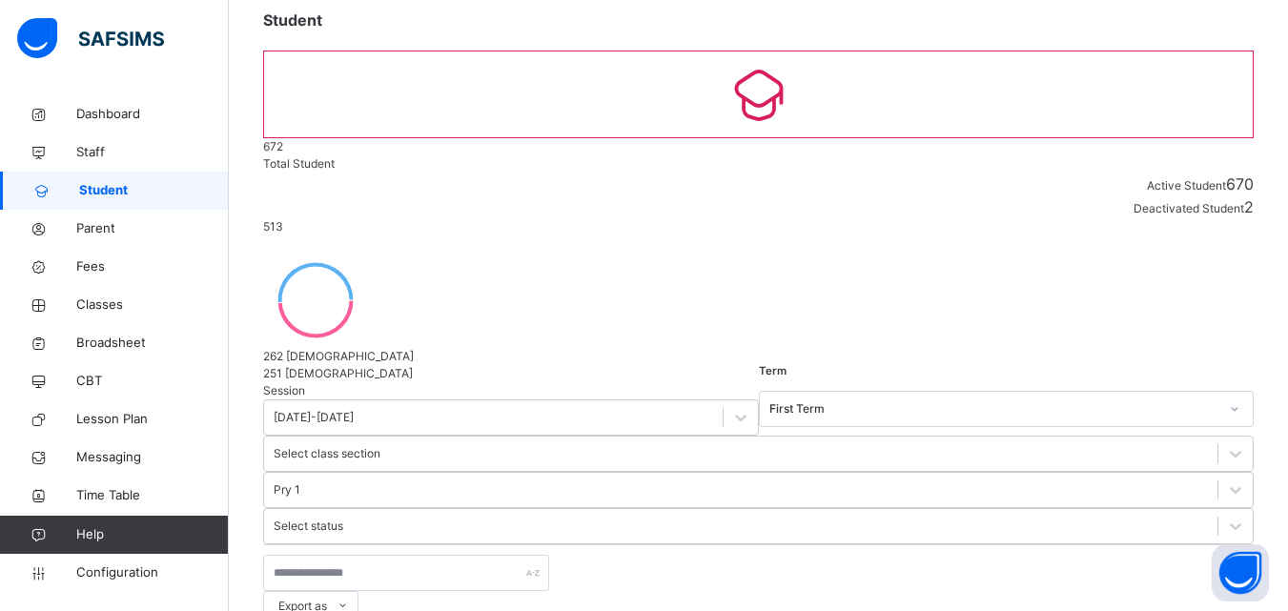
drag, startPoint x: 689, startPoint y: 443, endPoint x: 689, endPoint y: 461, distance: 17.2
drag, startPoint x: 762, startPoint y: 264, endPoint x: 763, endPoint y: 283, distance: 19.1
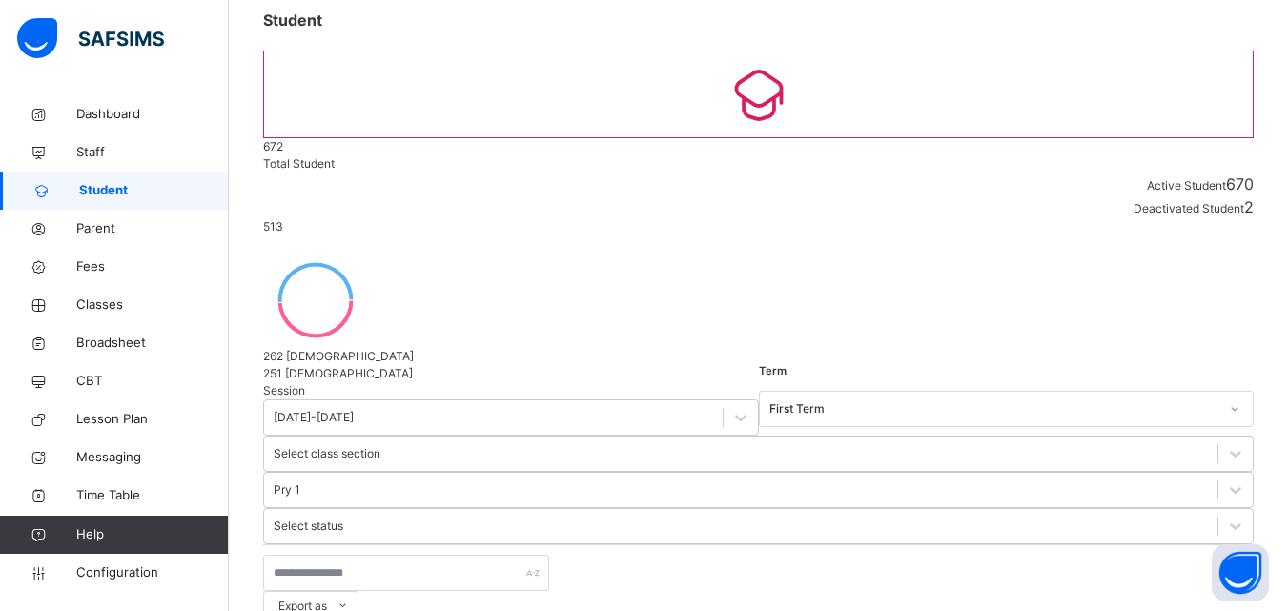
type input "******"
type input "*"
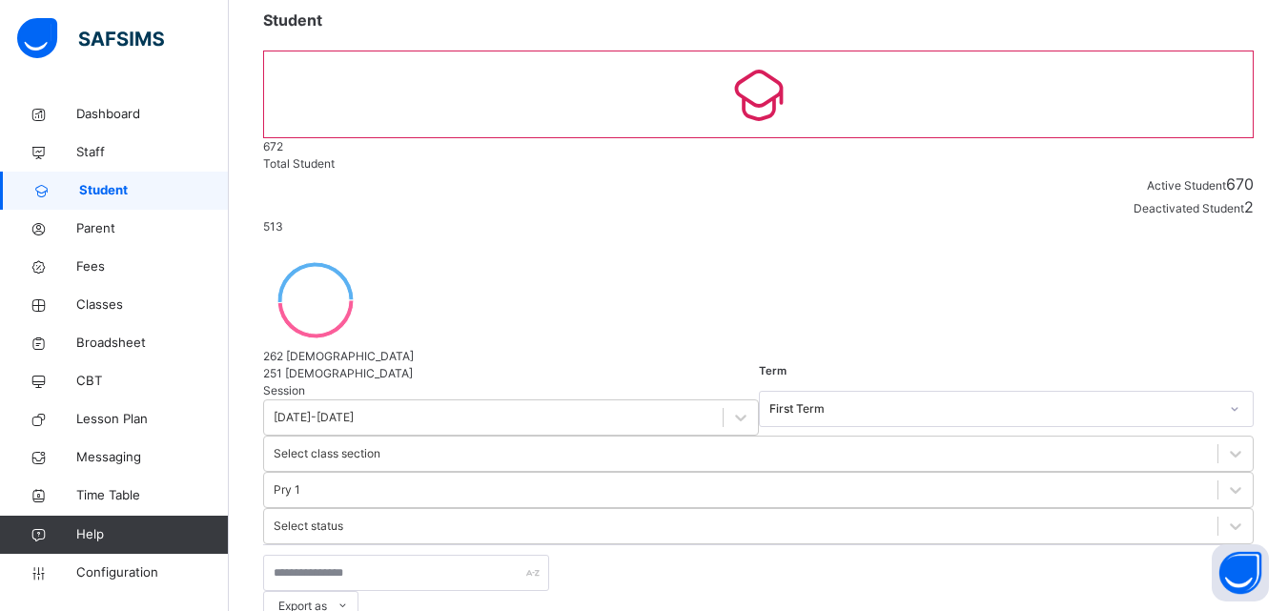
scroll to position [286, 0]
type input "******"
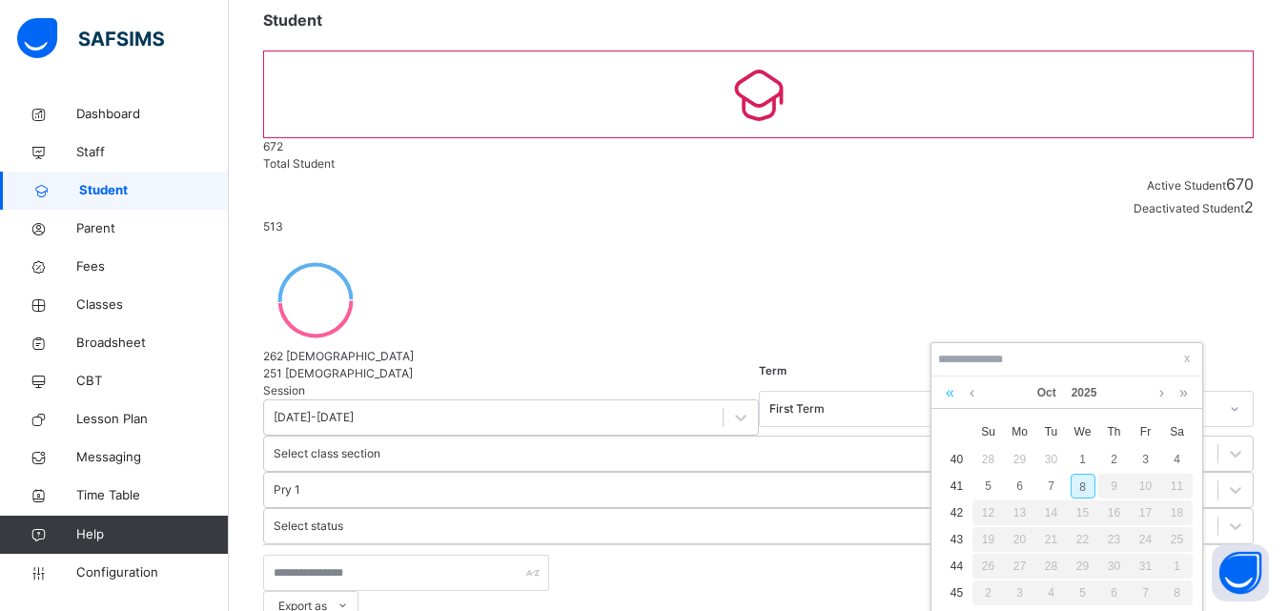
click at [945, 395] on link at bounding box center [950, 393] width 18 height 32
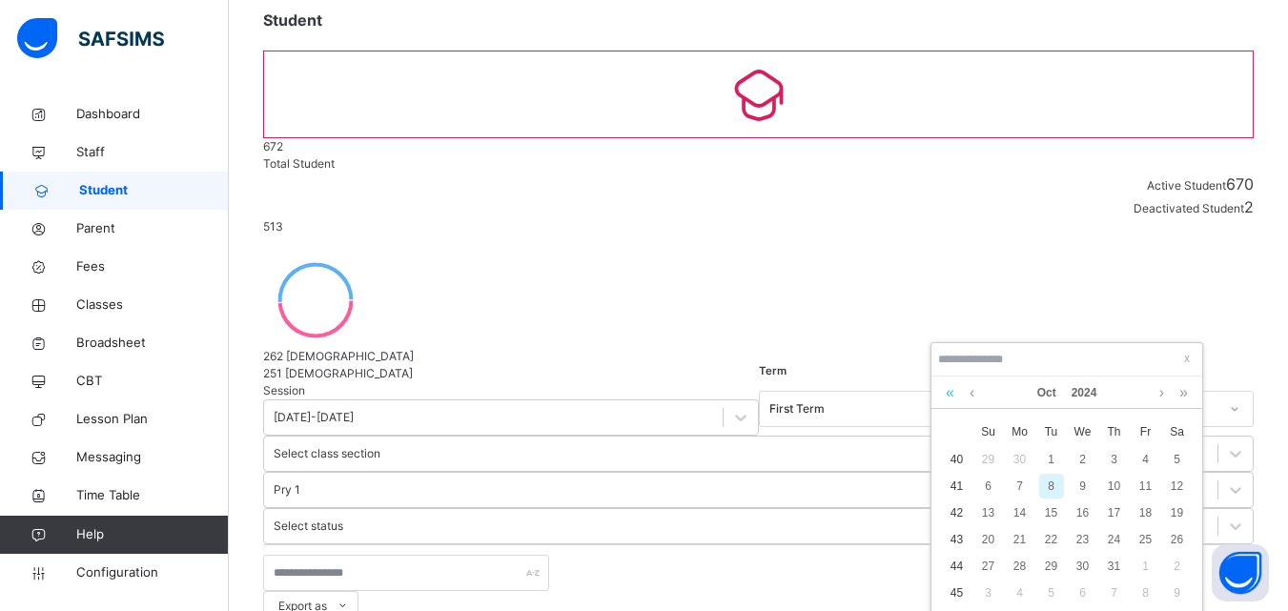
click at [945, 395] on link at bounding box center [950, 393] width 18 height 32
click at [964, 399] on div "Oct 2022" at bounding box center [1067, 393] width 252 height 32
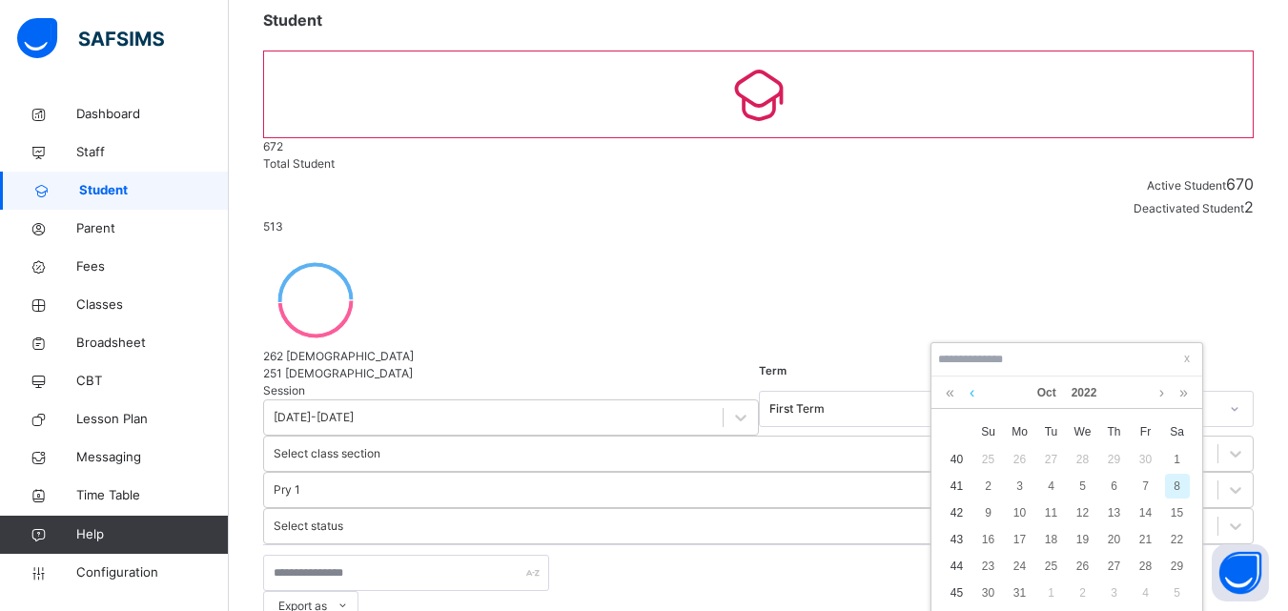
click at [978, 395] on link at bounding box center [972, 393] width 14 height 32
click at [981, 395] on div "Sep 2022" at bounding box center [1067, 393] width 252 height 32
click at [991, 400] on div "Sep 2022" at bounding box center [1067, 393] width 252 height 32
click at [974, 395] on link at bounding box center [972, 393] width 14 height 32
click at [973, 395] on link at bounding box center [972, 393] width 14 height 32
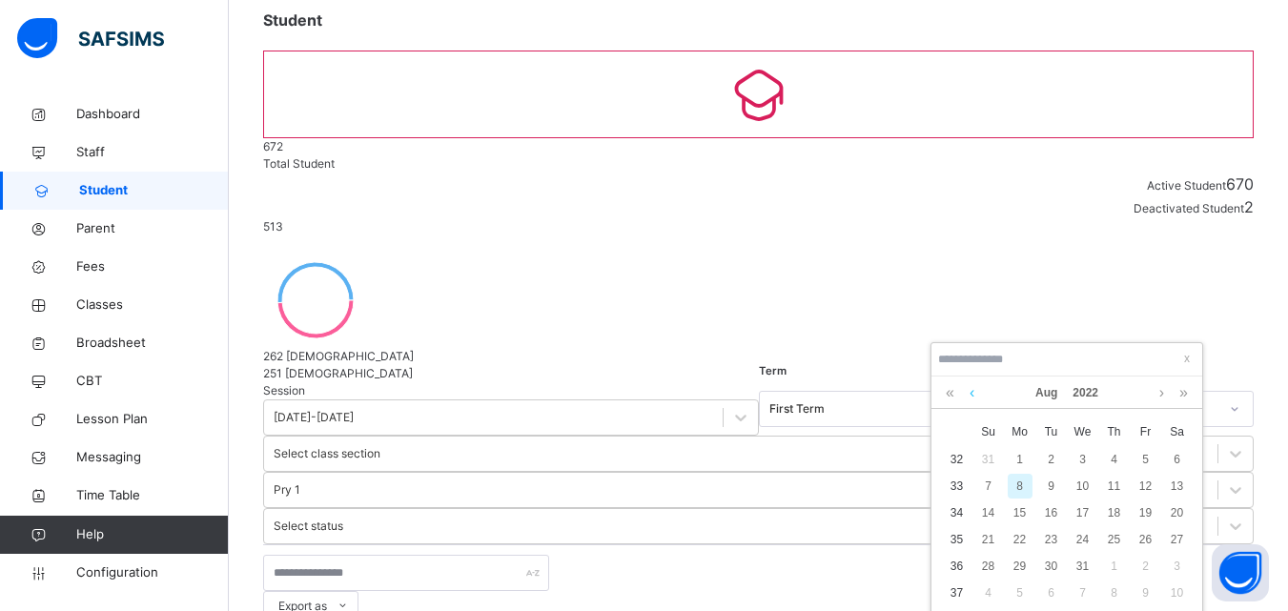
click at [973, 395] on link at bounding box center [972, 393] width 14 height 32
click at [956, 396] on link at bounding box center [950, 393] width 18 height 32
drag, startPoint x: 1183, startPoint y: 398, endPoint x: 1114, endPoint y: 435, distance: 78.1
click at [1183, 398] on link at bounding box center [1184, 393] width 18 height 32
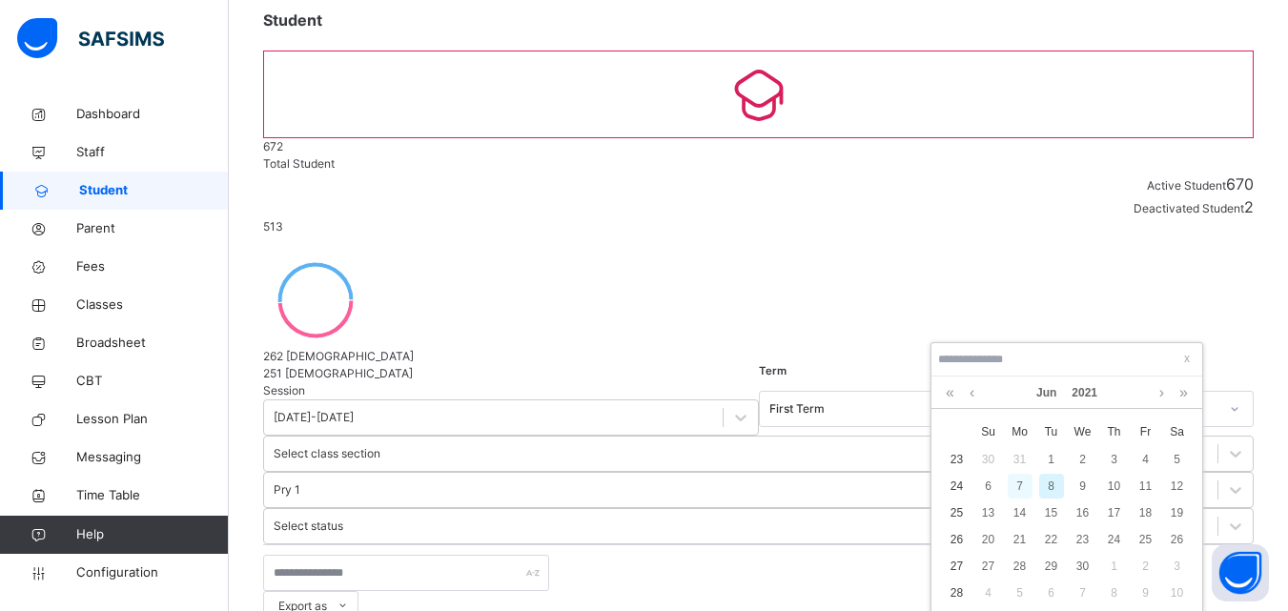
drag, startPoint x: 1036, startPoint y: 468, endPoint x: 1009, endPoint y: 486, distance: 32.3
click at [1020, 483] on tbody "23 30 31 1 2 3 4 5 24 6 7 8 9 10 11 12 25 13 14 15 16 17 18 19 26 20 21 22 23 2…" at bounding box center [1067, 526] width 252 height 160
click at [1120, 493] on div "10" at bounding box center [1114, 486] width 25 height 25
type input "**********"
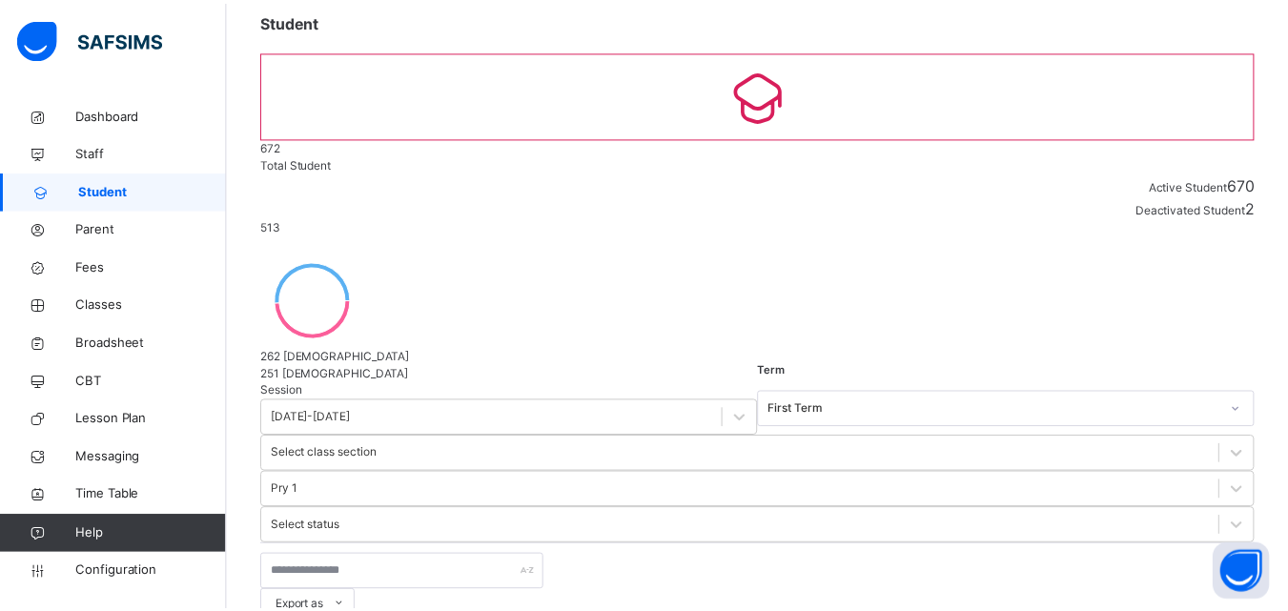
scroll to position [438, 0]
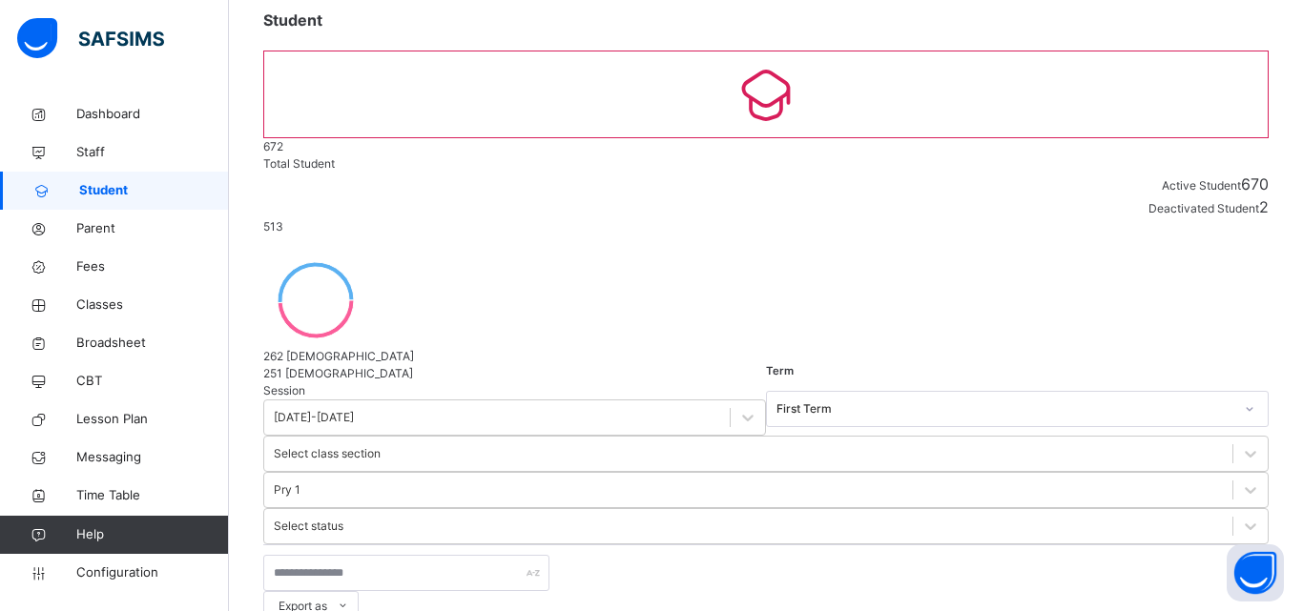
scroll to position [851, 0]
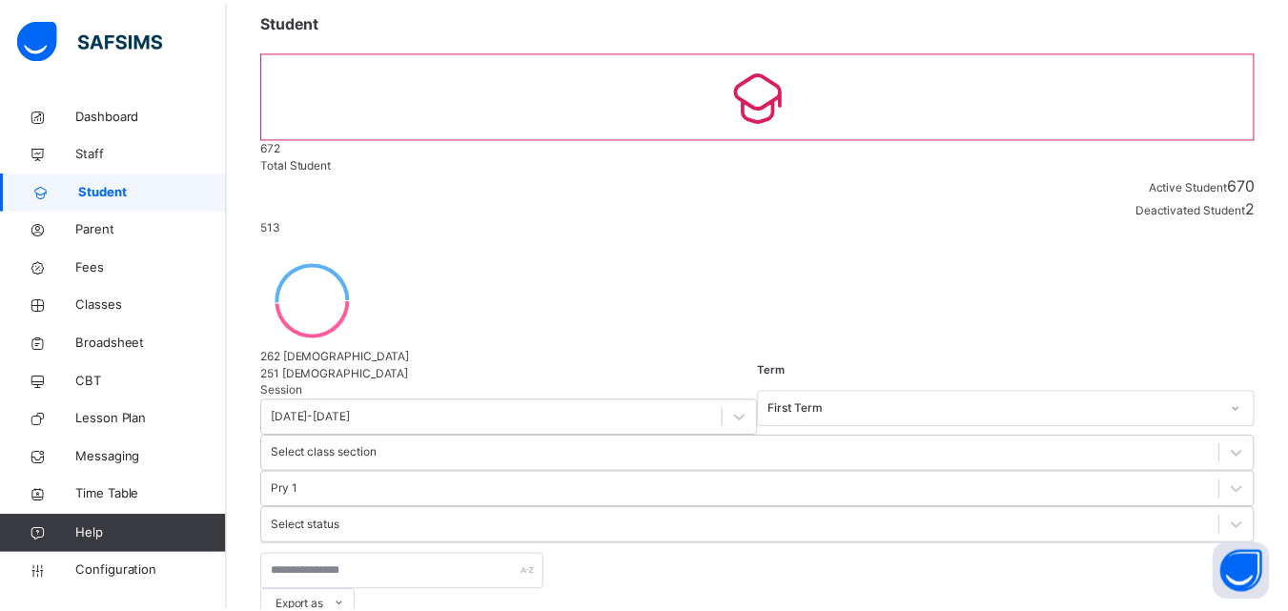
scroll to position [438, 0]
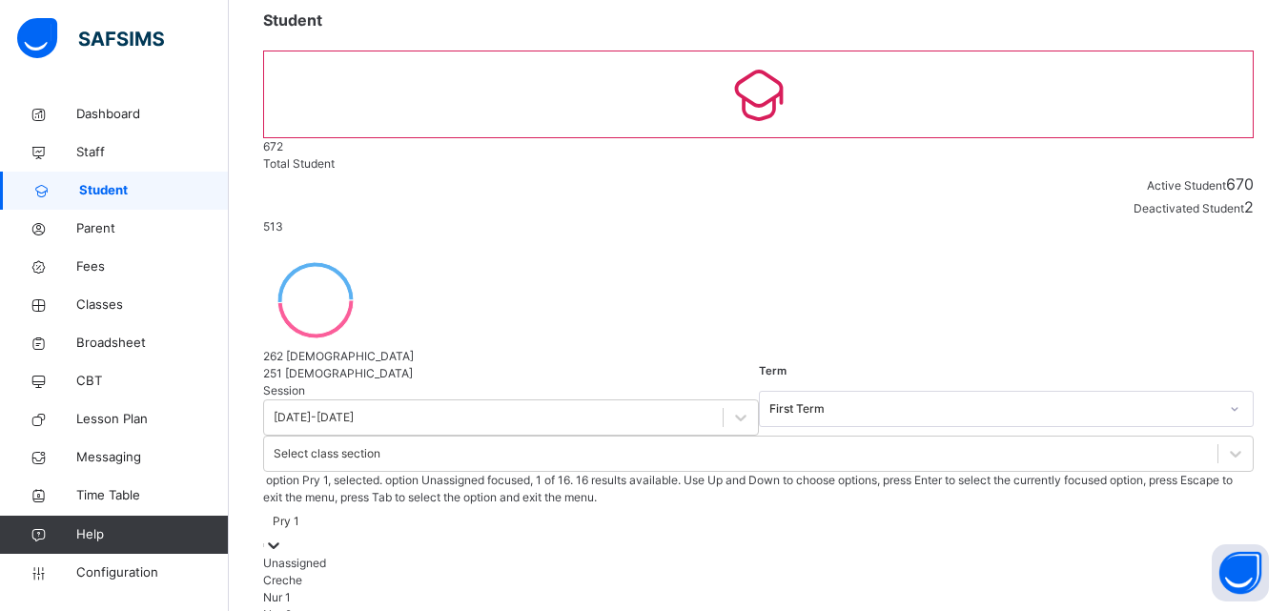
click at [779, 506] on div "Pry 1" at bounding box center [758, 521] width 991 height 30
click at [756, 555] on div "Unassigned" at bounding box center [758, 563] width 991 height 17
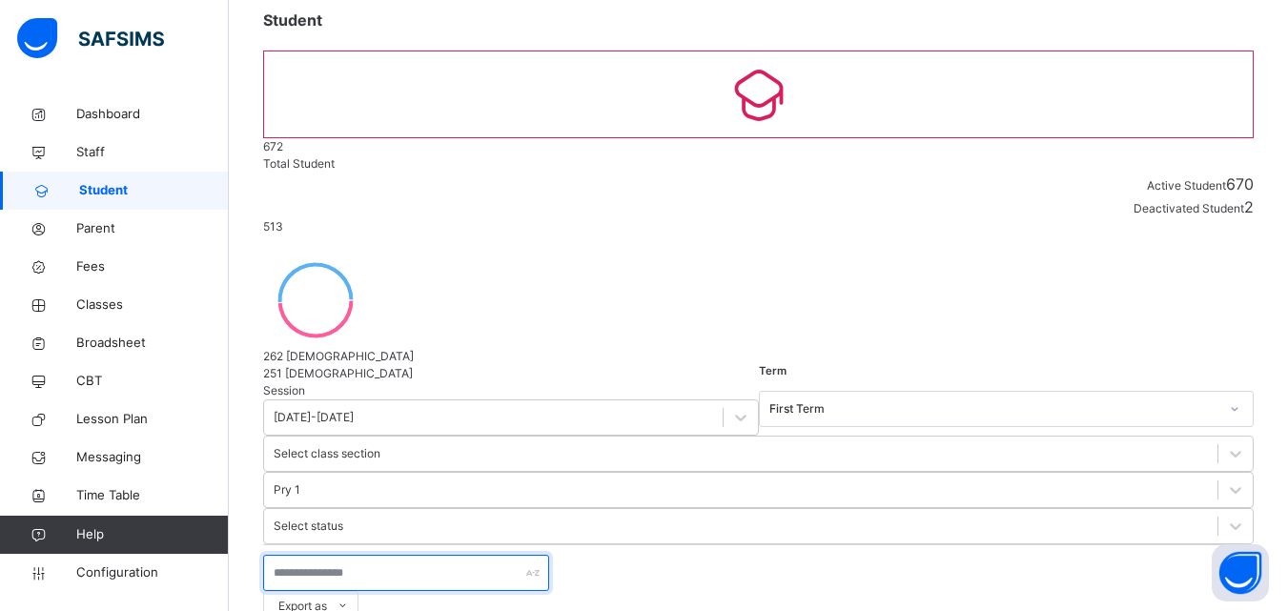
drag, startPoint x: 413, startPoint y: 305, endPoint x: 407, endPoint y: 325, distance: 20.8
click at [413, 555] on input "text" at bounding box center [406, 573] width 286 height 36
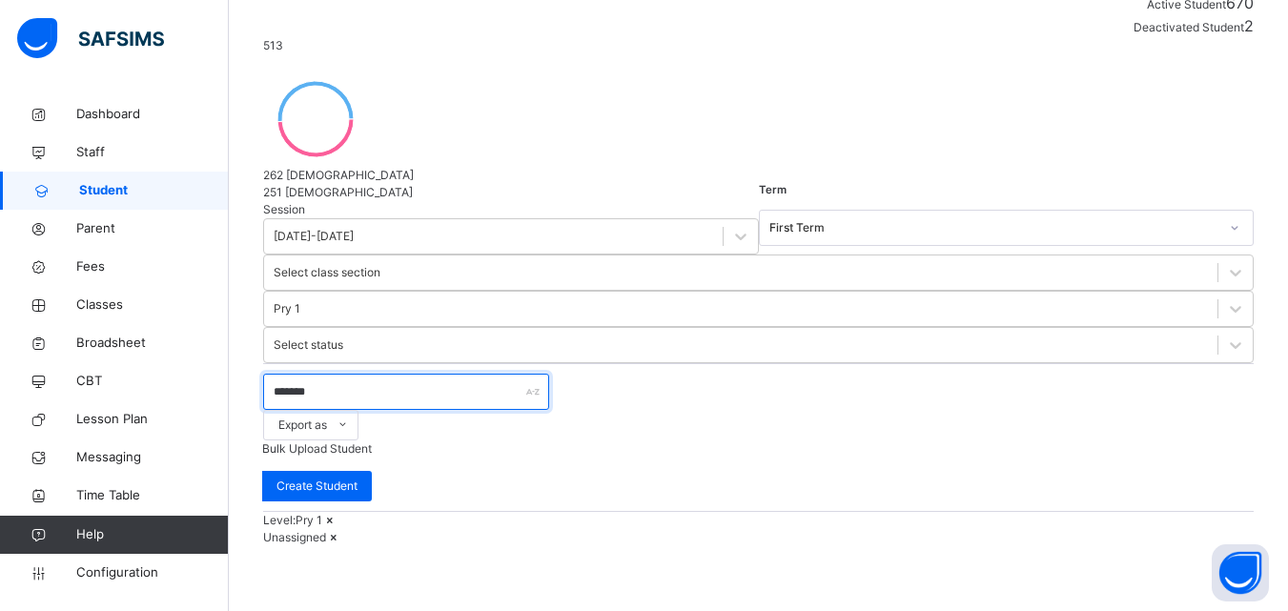
scroll to position [304, 0]
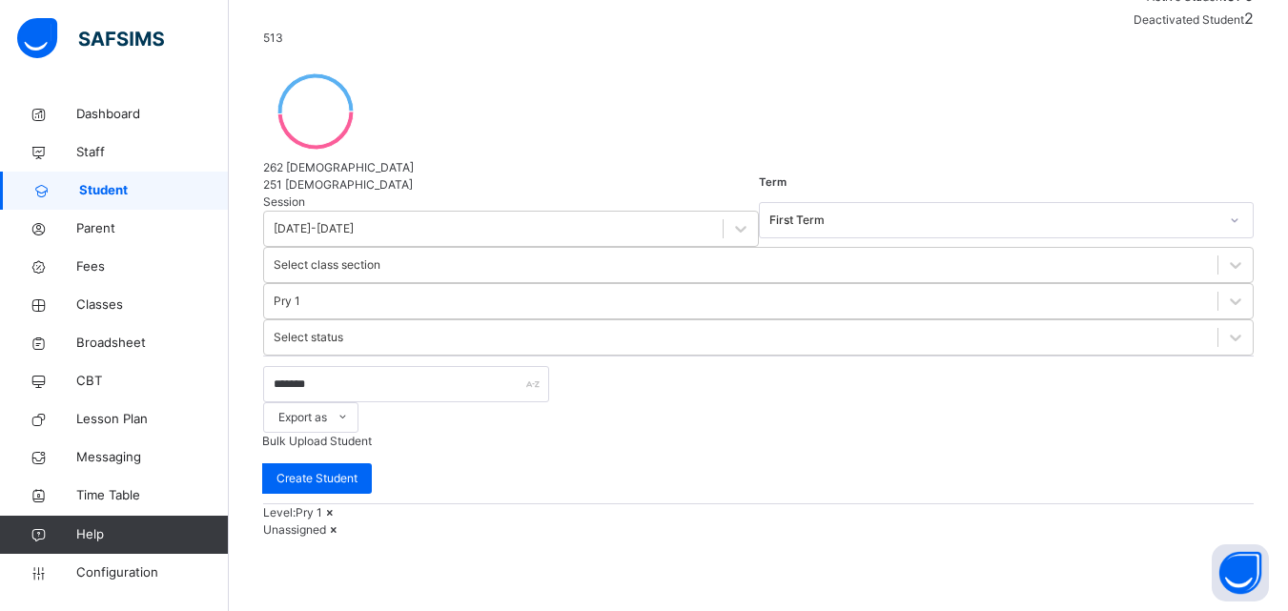
click at [339, 505] on icon at bounding box center [330, 512] width 16 height 14
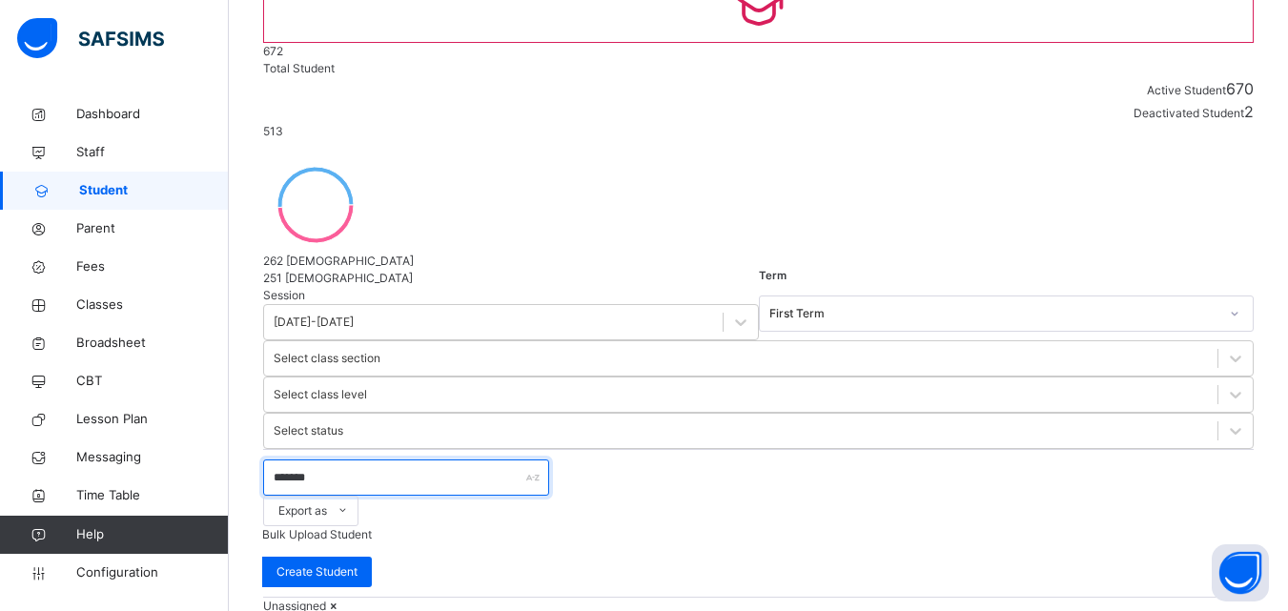
click at [402, 460] on input "******" at bounding box center [406, 478] width 286 height 36
type input "**********"
drag, startPoint x: 1123, startPoint y: 566, endPoint x: 795, endPoint y: 408, distance: 363.8
click at [0, 0] on li "Assign Class" at bounding box center [0, 0] width 0 height 0
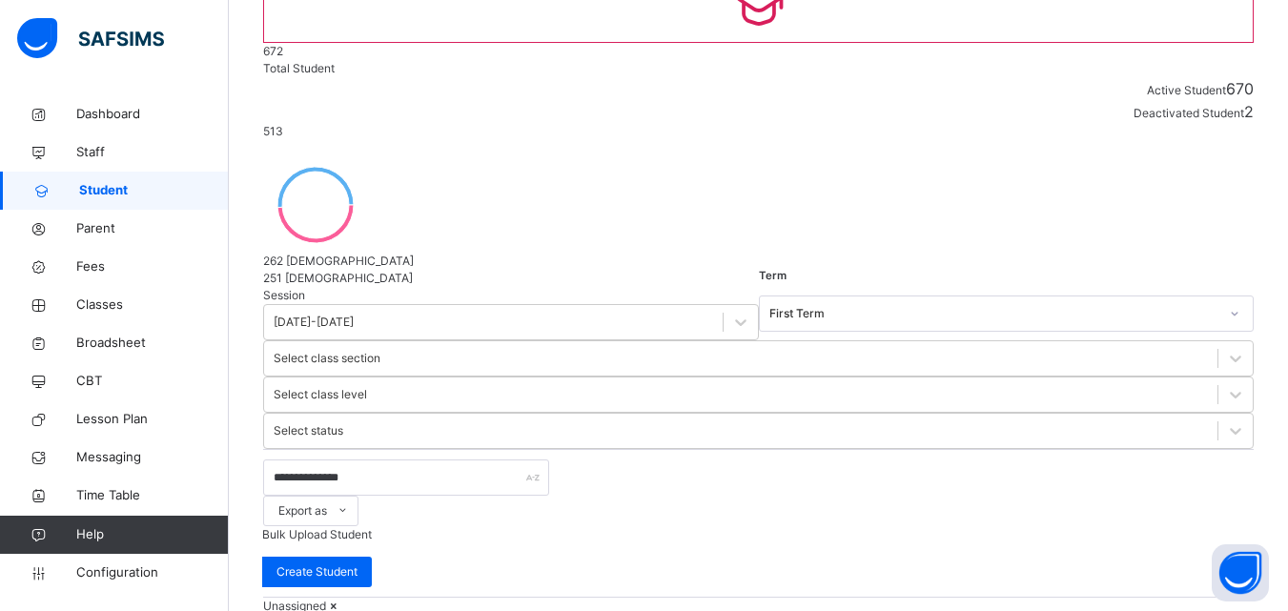
drag, startPoint x: 670, startPoint y: 341, endPoint x: 651, endPoint y: 351, distance: 21.3
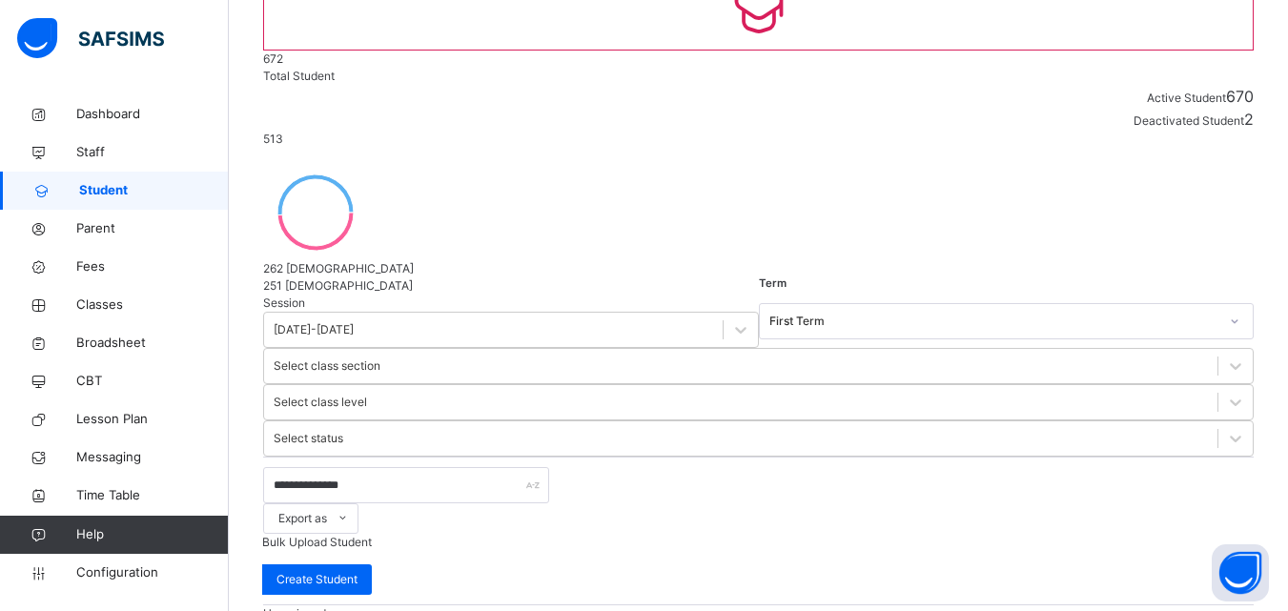
scroll to position [154, 0]
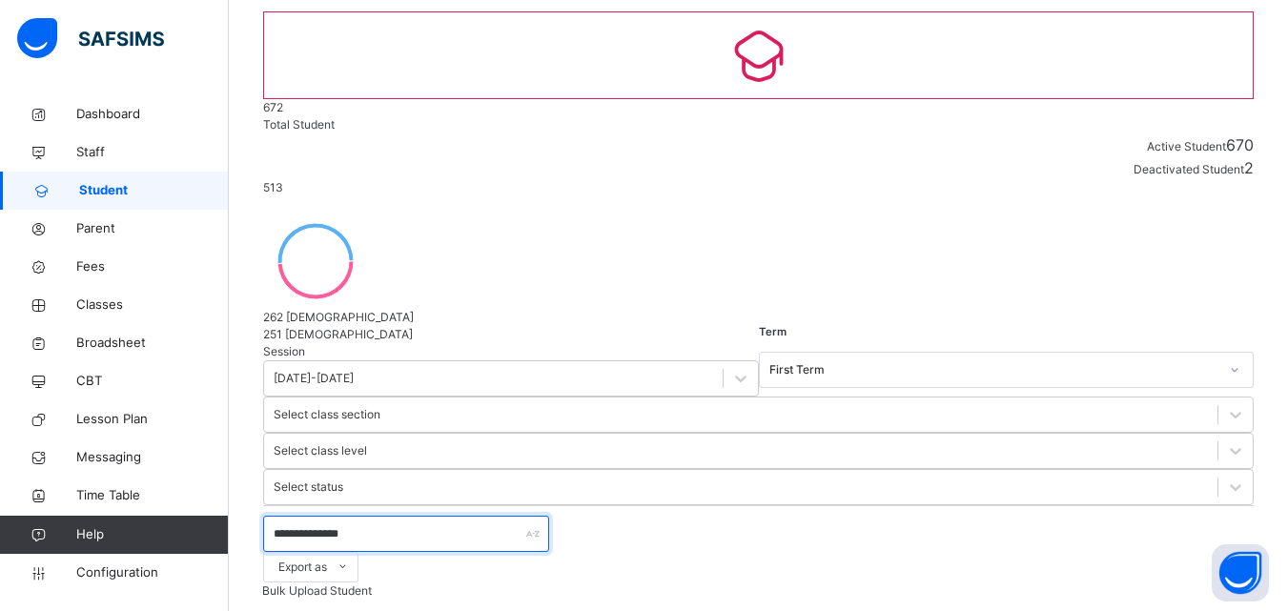
drag, startPoint x: 358, startPoint y: 273, endPoint x: 267, endPoint y: 257, distance: 91.9
click at [267, 516] on input "**********" at bounding box center [406, 534] width 286 height 36
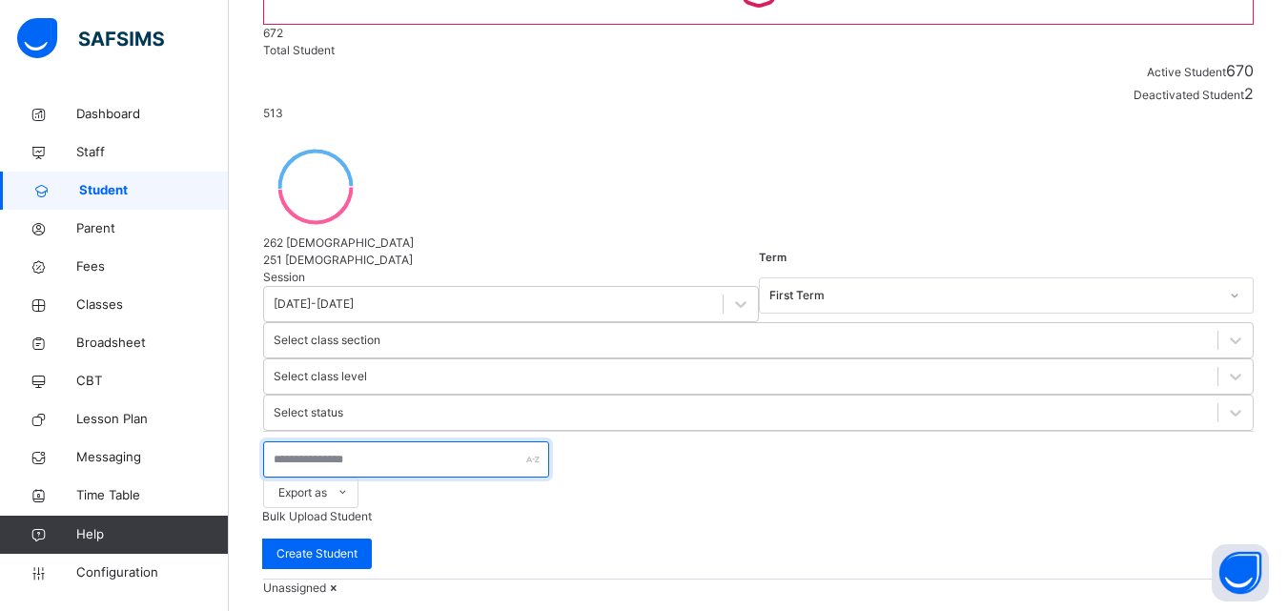
scroll to position [250, 0]
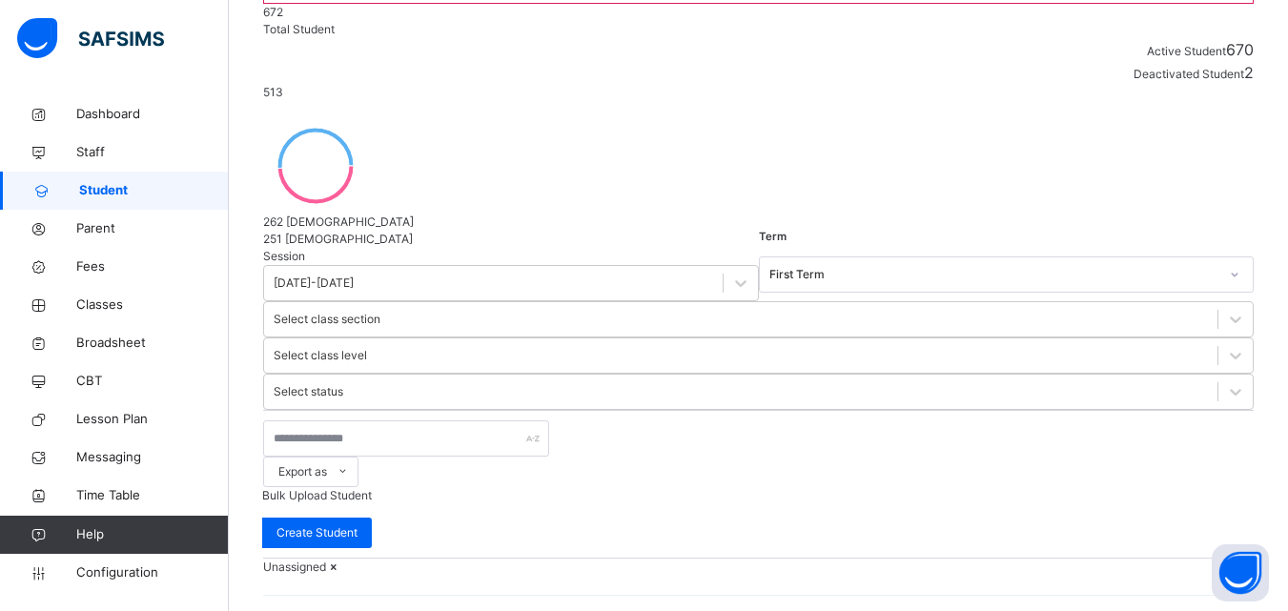
click at [342, 560] on icon at bounding box center [334, 567] width 16 height 14
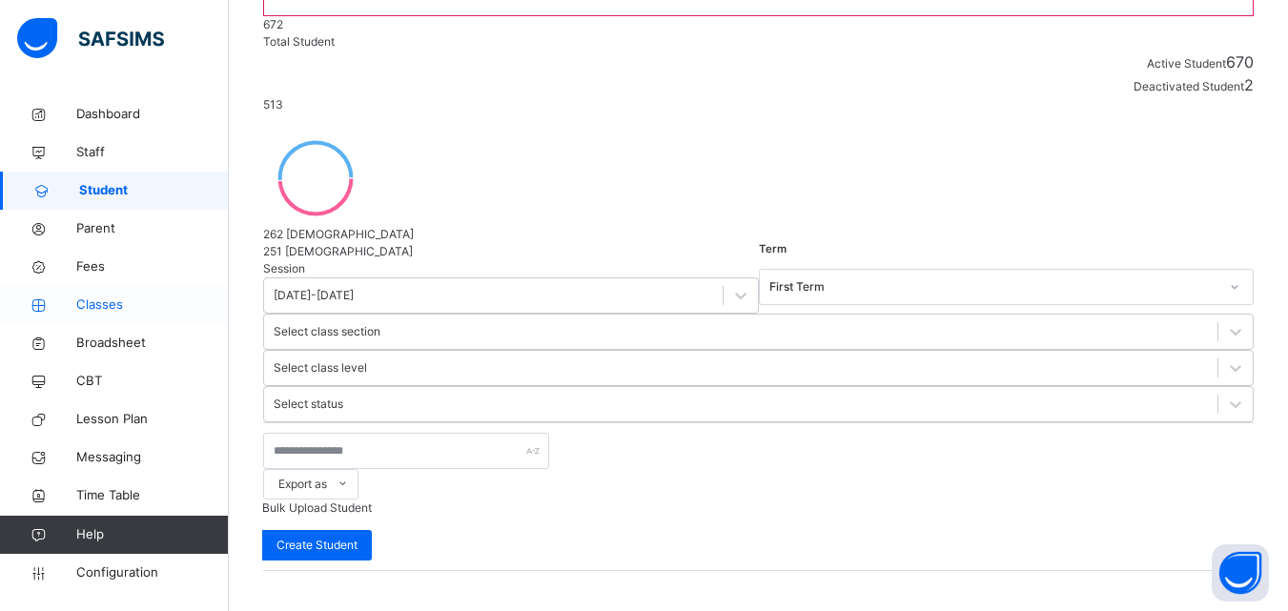
click at [98, 309] on span "Classes" at bounding box center [152, 305] width 153 height 19
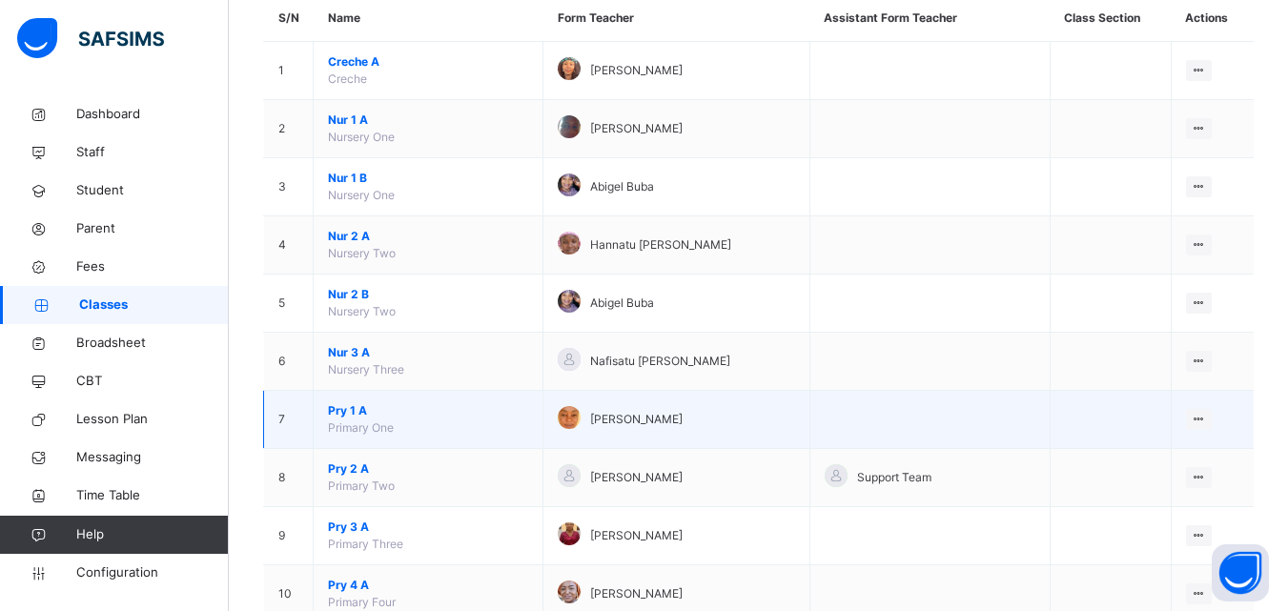
scroll to position [191, 0]
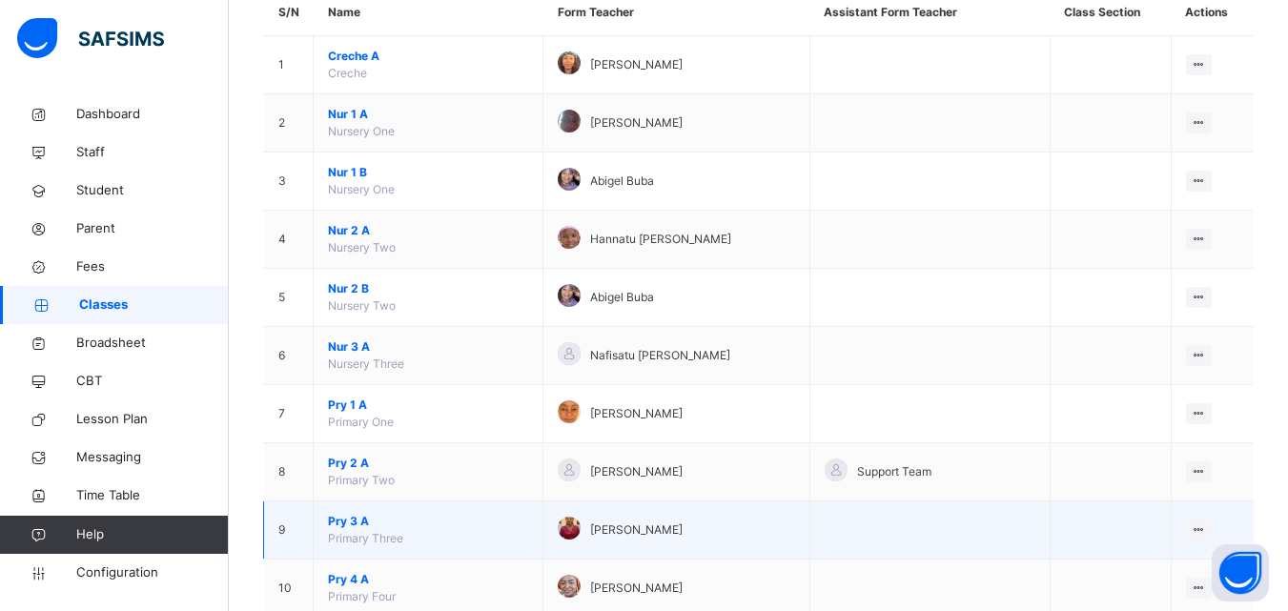
click at [344, 524] on span "Pry 3 A" at bounding box center [428, 521] width 200 height 17
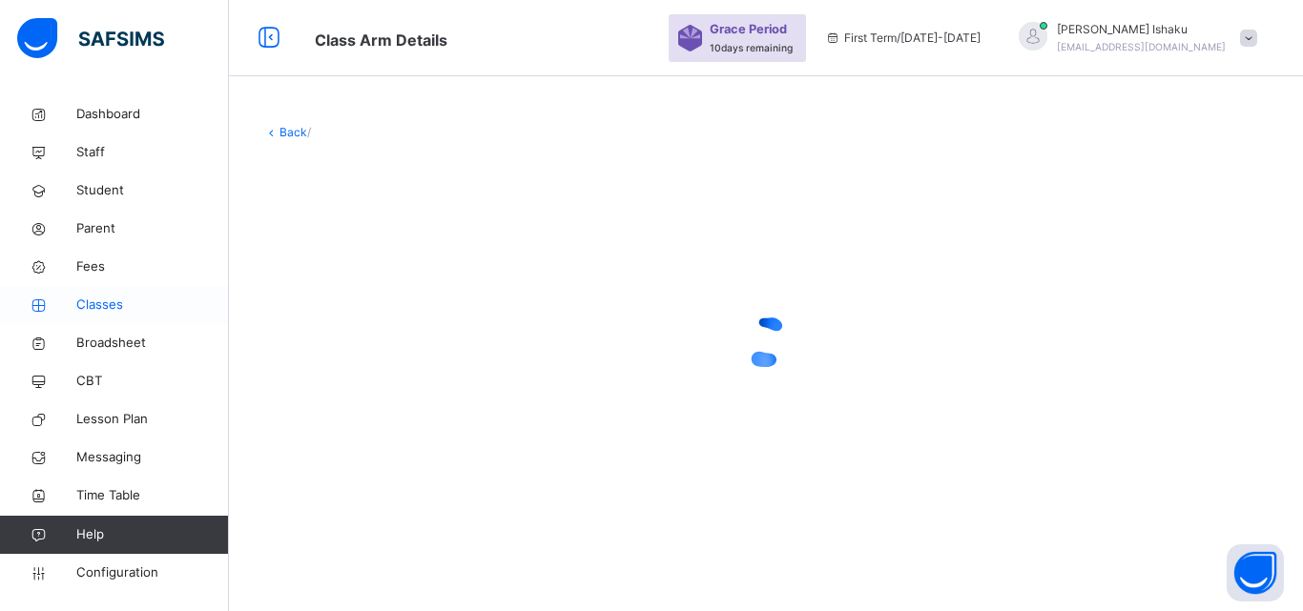
click at [96, 316] on link "Classes" at bounding box center [114, 305] width 229 height 38
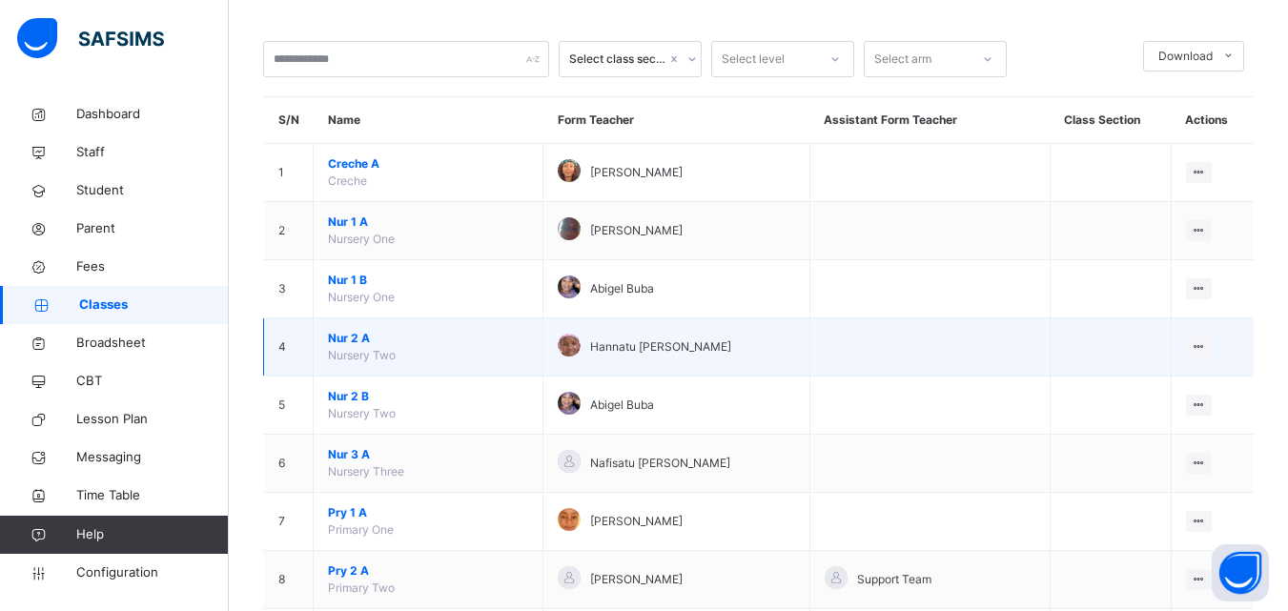
scroll to position [95, 0]
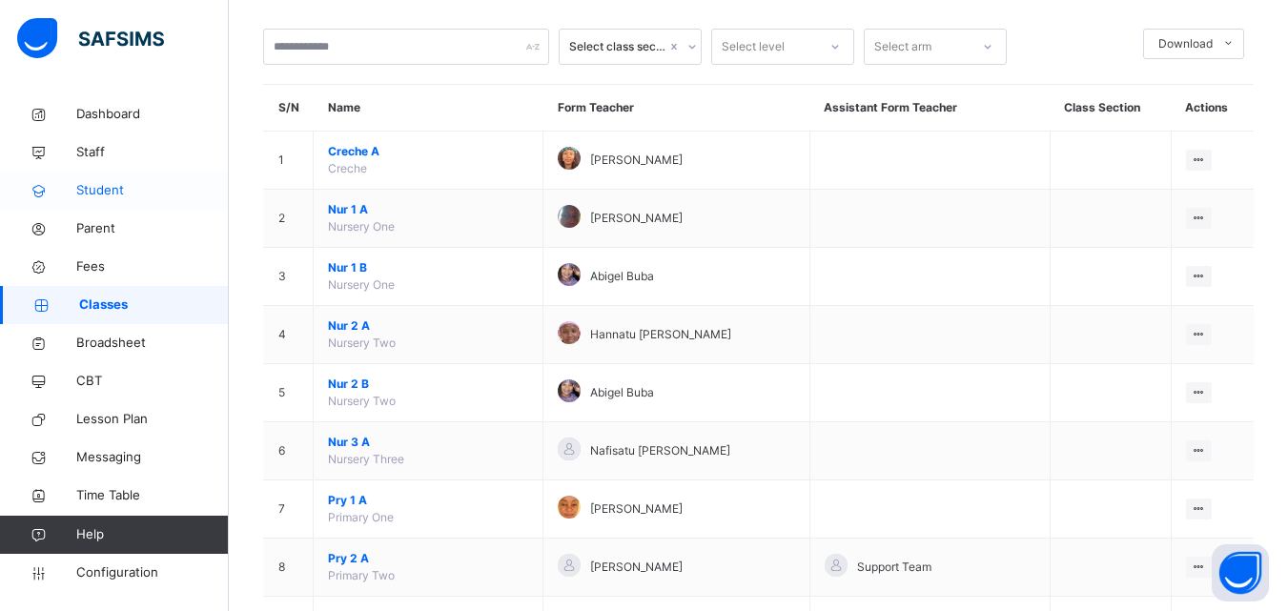
click at [135, 190] on span "Student" at bounding box center [152, 190] width 153 height 19
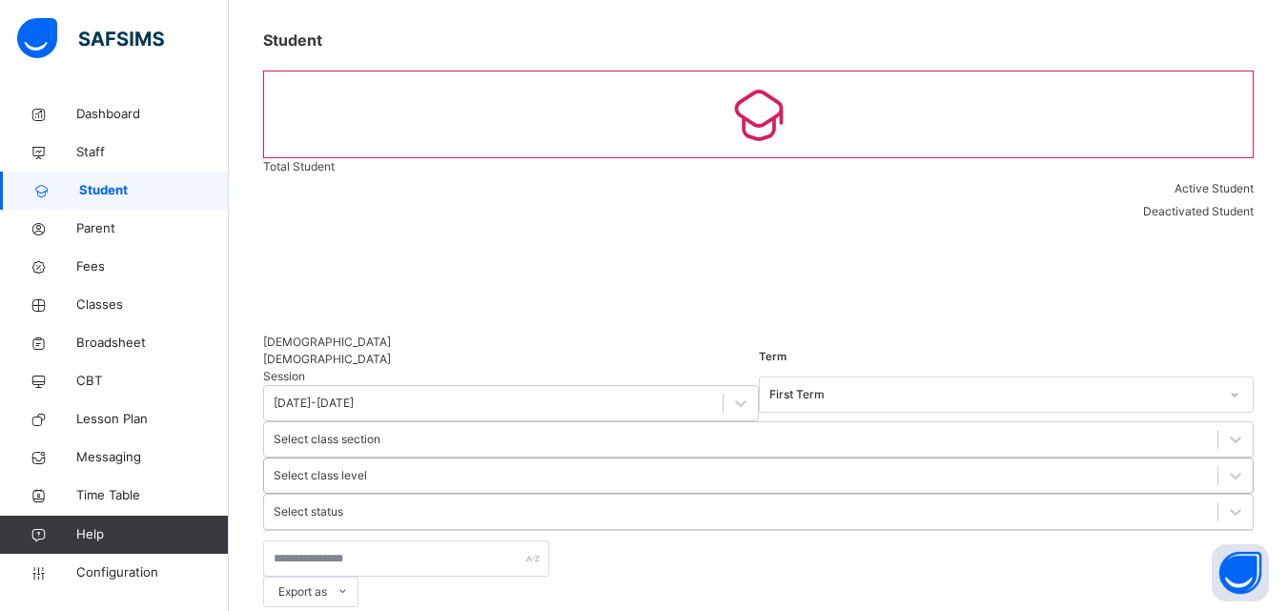
click at [837, 462] on div "Select class level" at bounding box center [741, 477] width 954 height 30
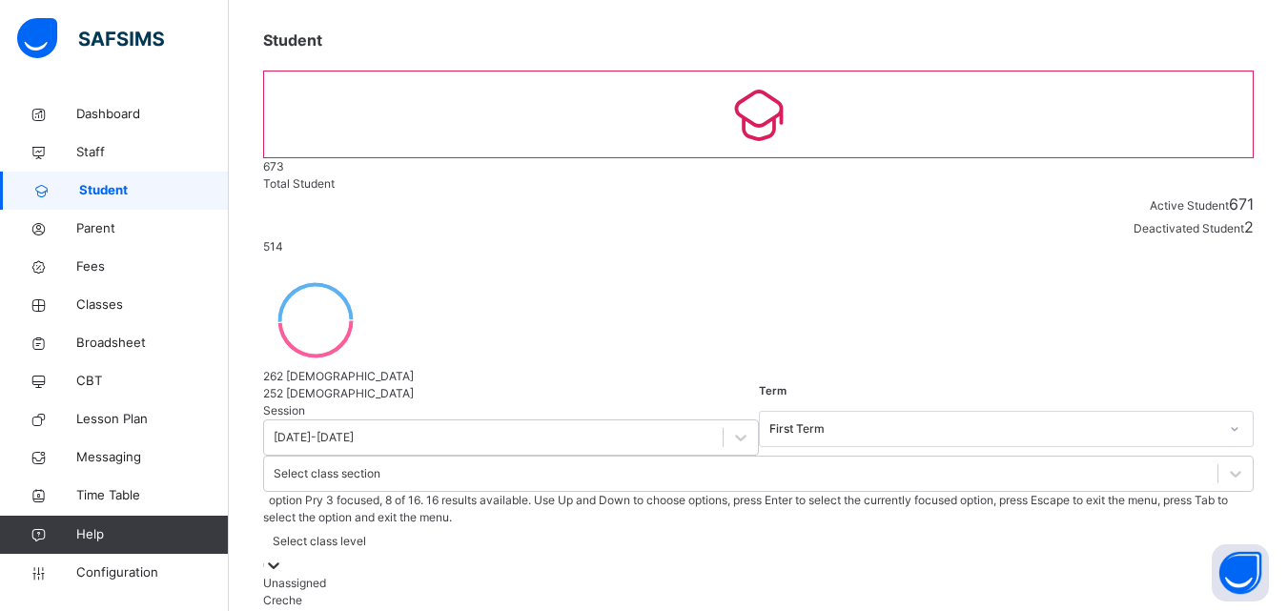
drag, startPoint x: 789, startPoint y: 538, endPoint x: 769, endPoint y: 529, distance: 21.8
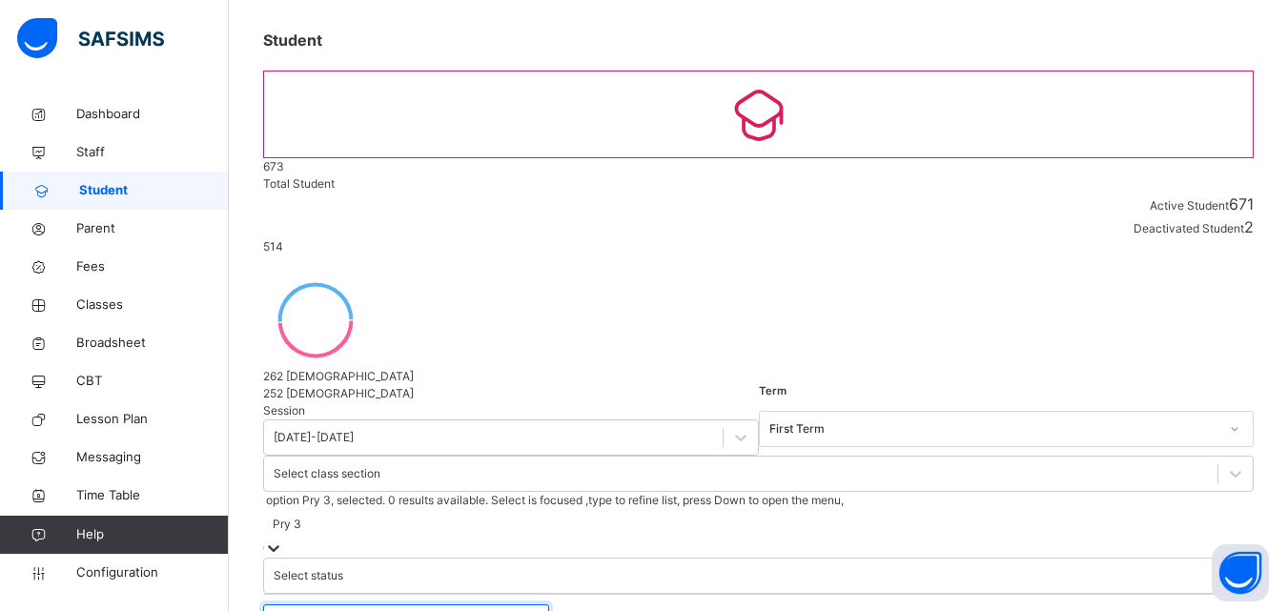
click at [439, 605] on input "text" at bounding box center [406, 623] width 286 height 36
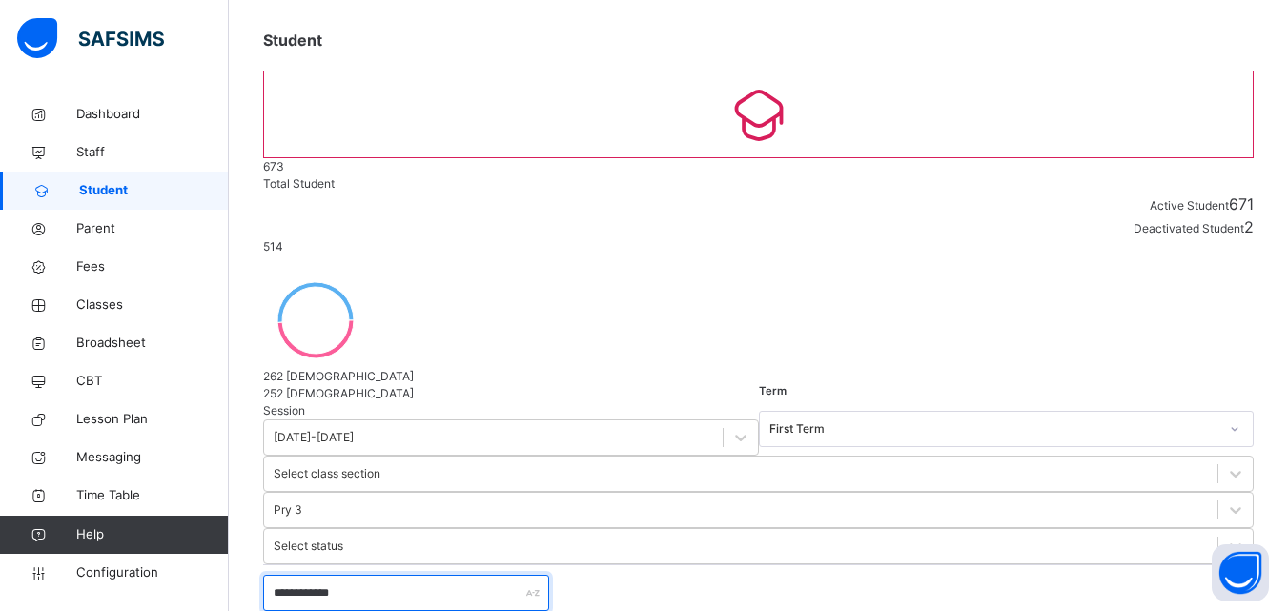
type input "**********"
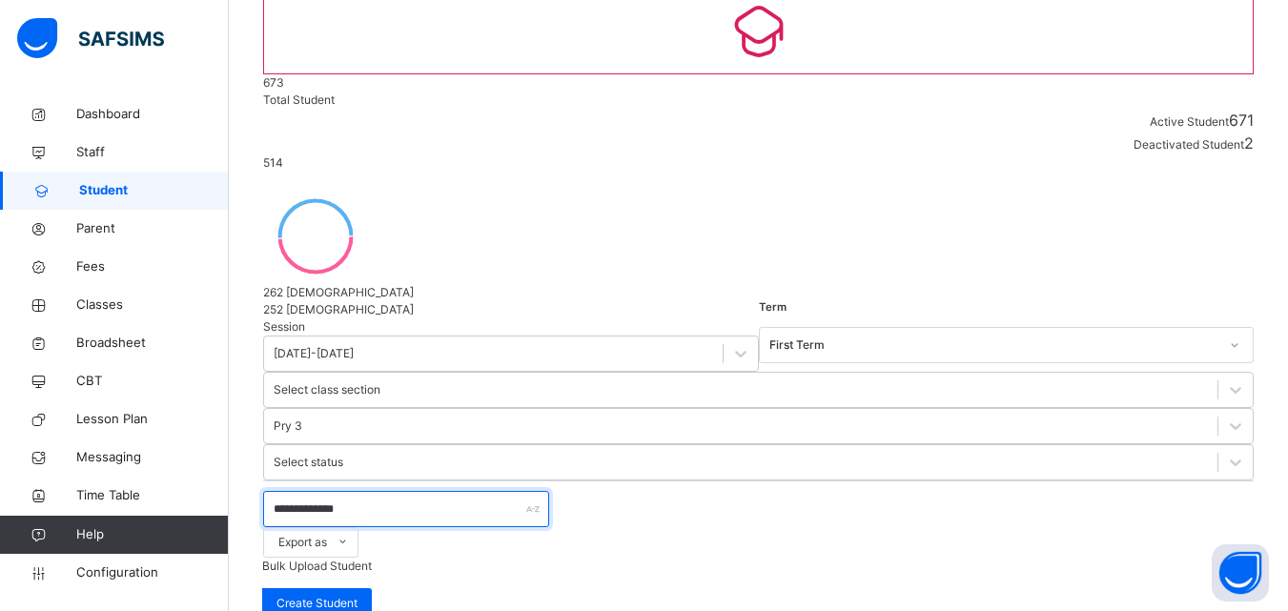
scroll to position [191, 0]
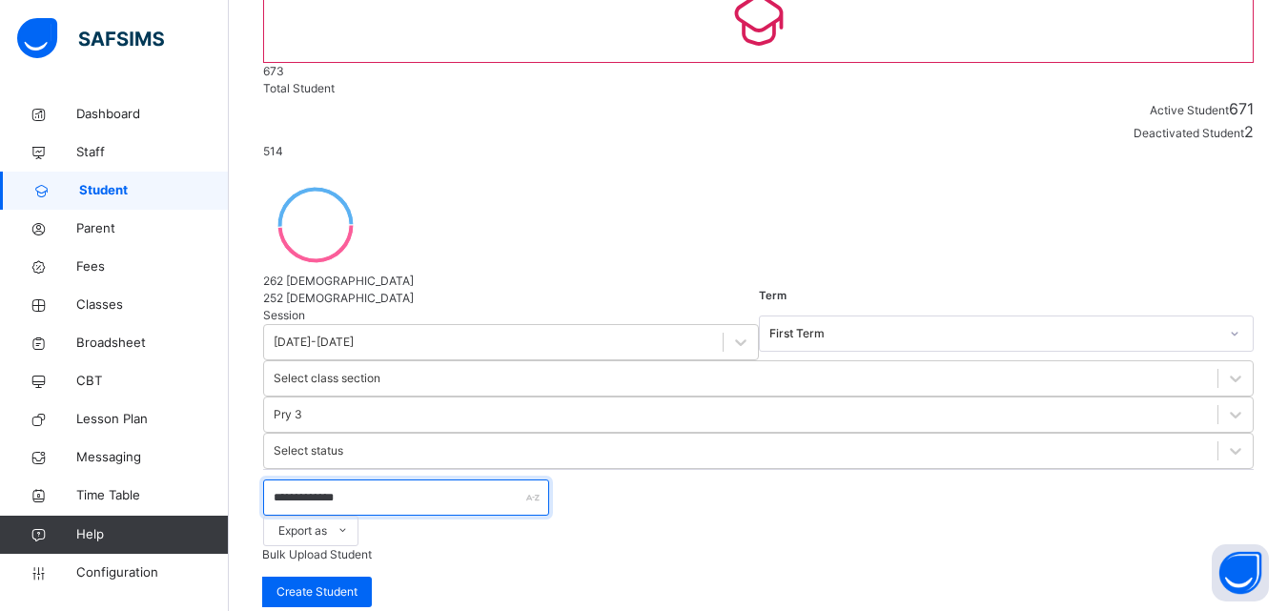
drag, startPoint x: 386, startPoint y: 240, endPoint x: 273, endPoint y: 245, distance: 113.6
click at [273, 480] on input "**********" at bounding box center [406, 498] width 286 height 36
type input "******"
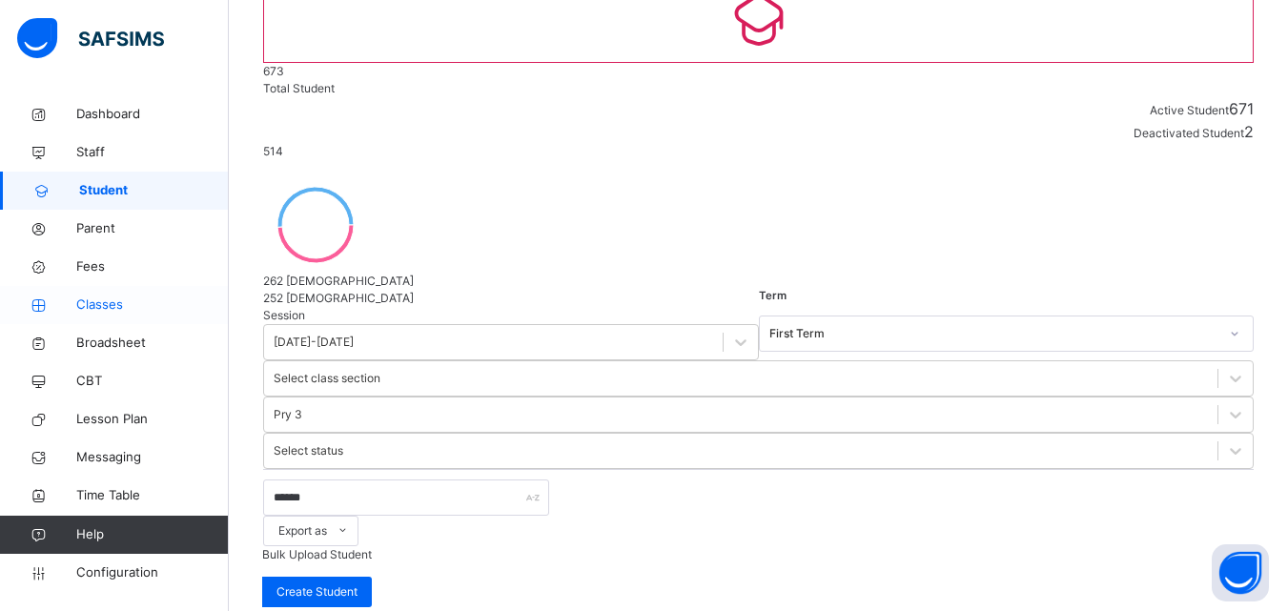
click at [89, 309] on span "Classes" at bounding box center [152, 305] width 153 height 19
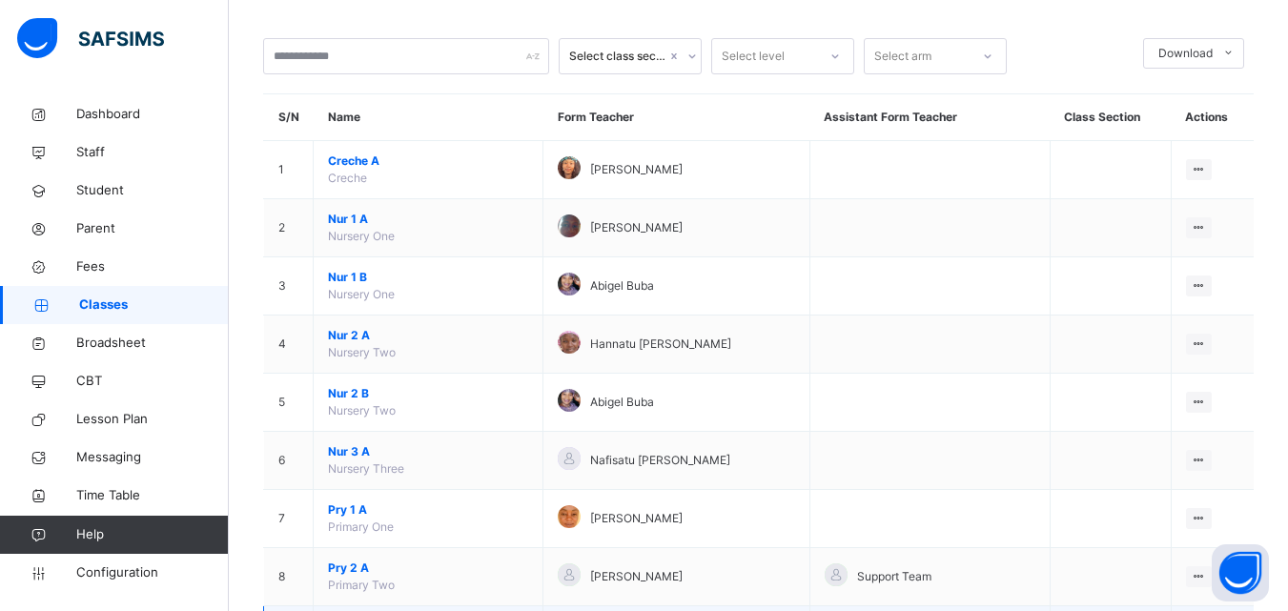
scroll to position [286, 0]
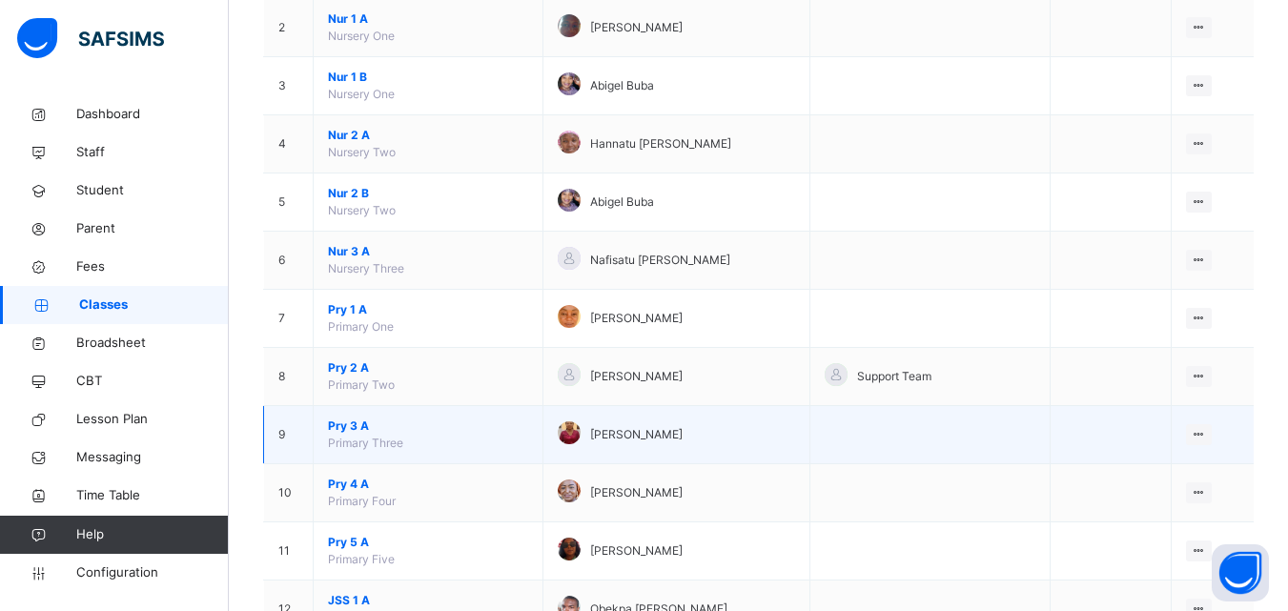
click at [349, 431] on span "Pry 3 A" at bounding box center [428, 426] width 200 height 17
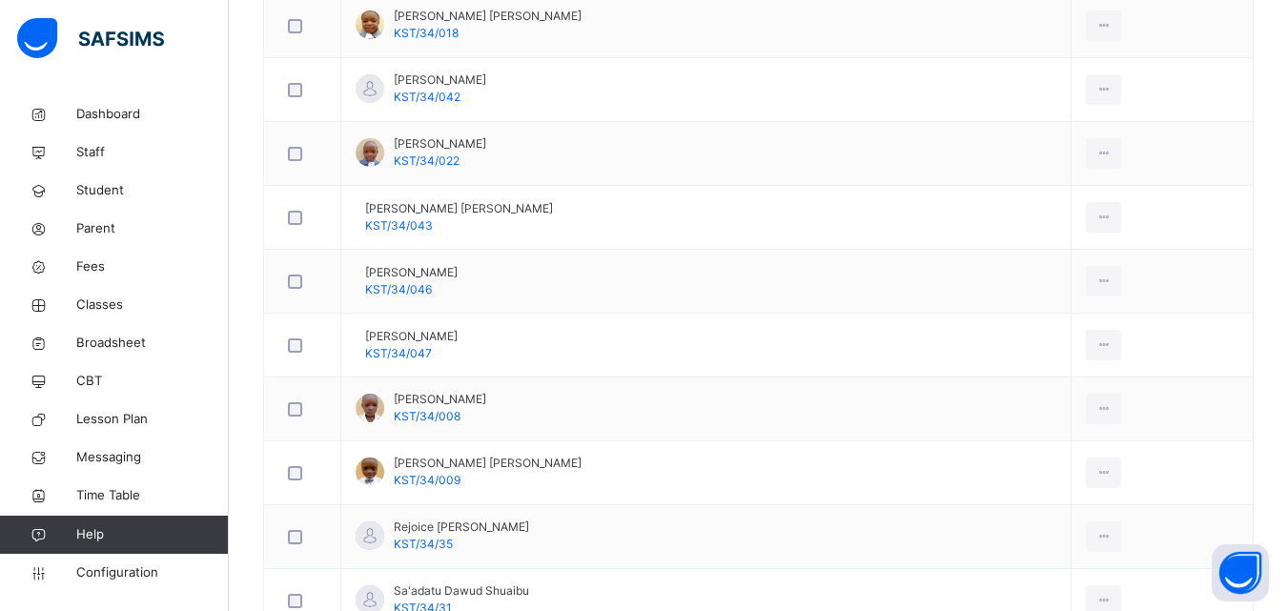
scroll to position [2003, 0]
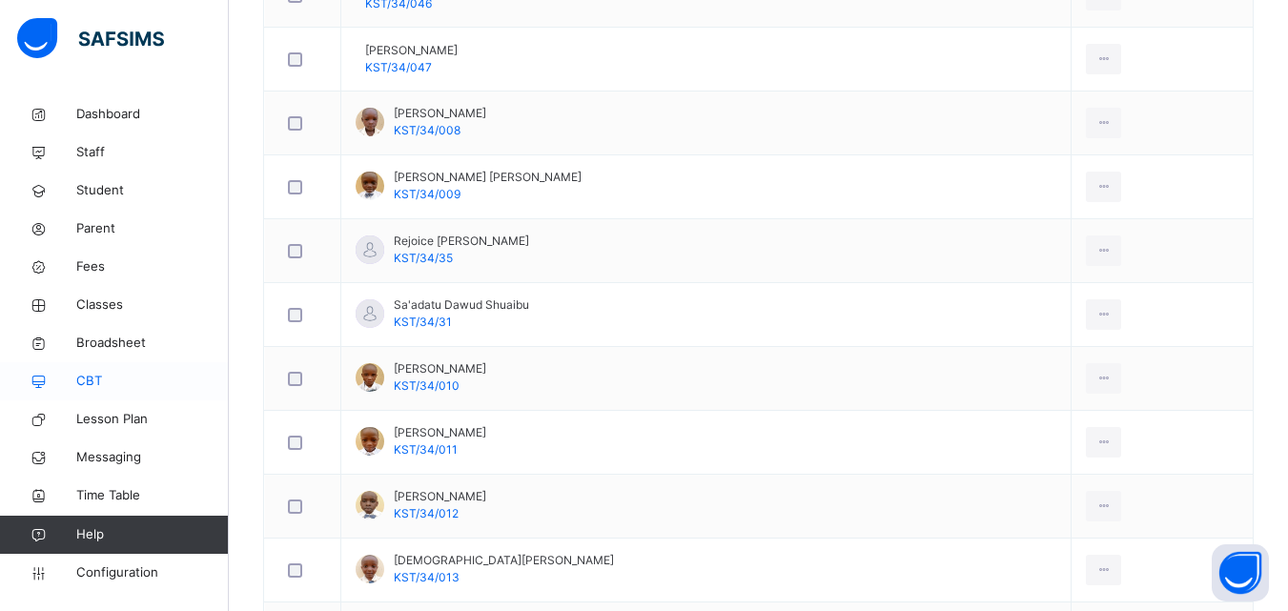
click at [114, 383] on span "CBT" at bounding box center [152, 381] width 153 height 19
click at [84, 376] on span "CBT" at bounding box center [152, 381] width 153 height 19
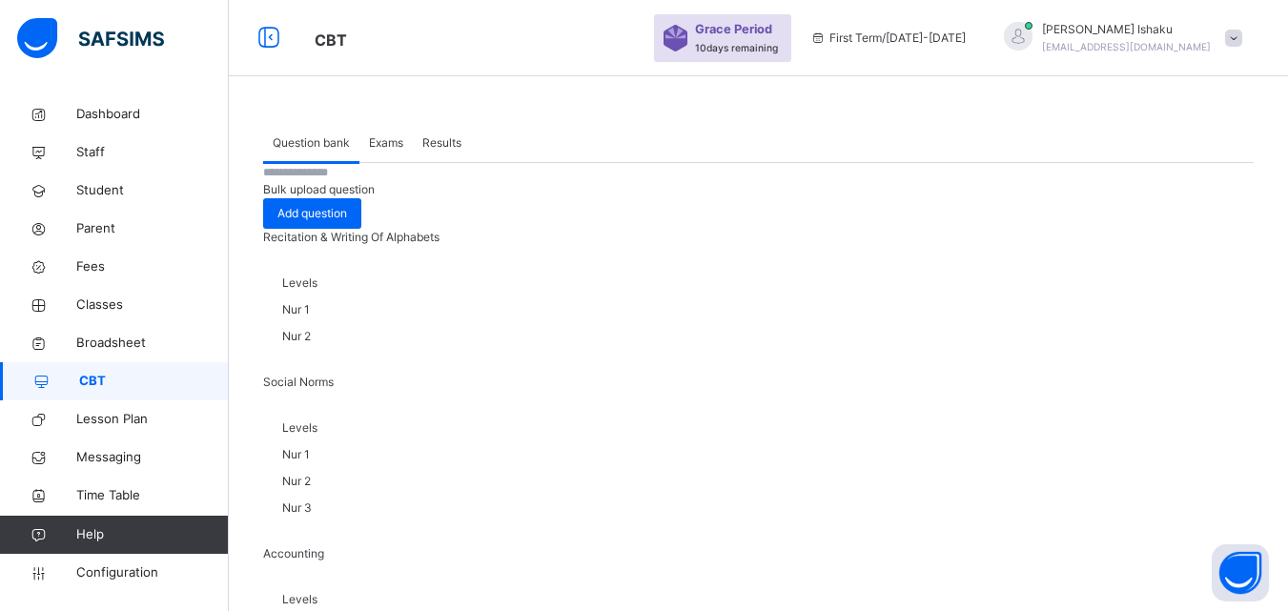
click at [375, 196] on span "Bulk upload question" at bounding box center [319, 189] width 112 height 14
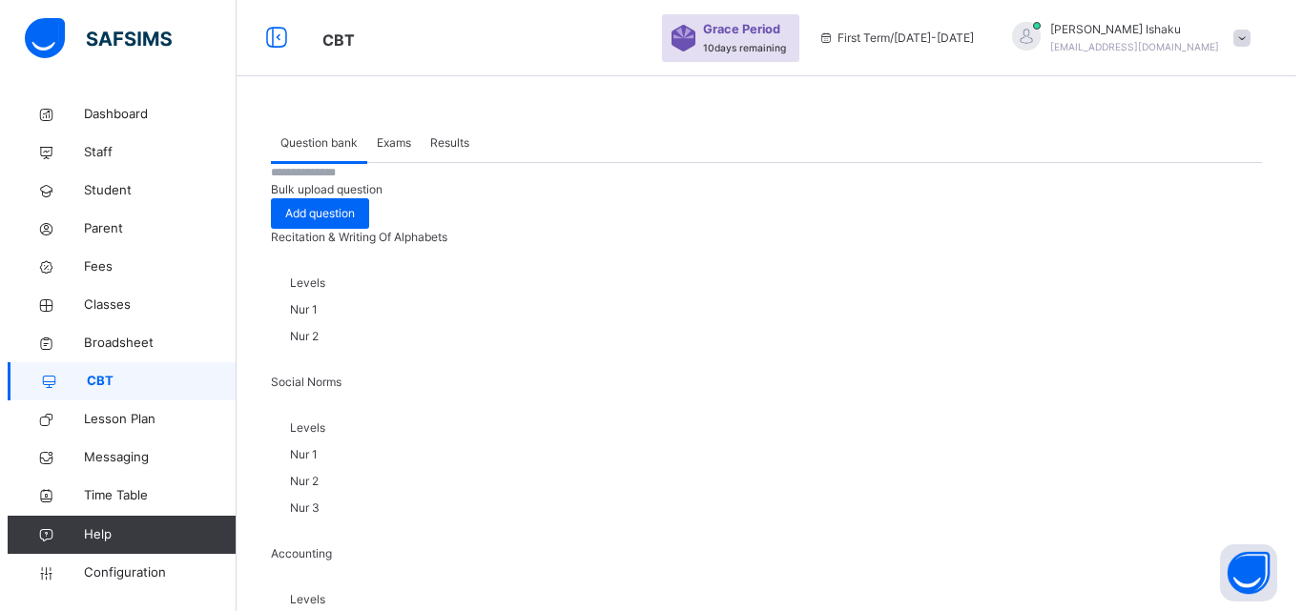
scroll to position [1049, 0]
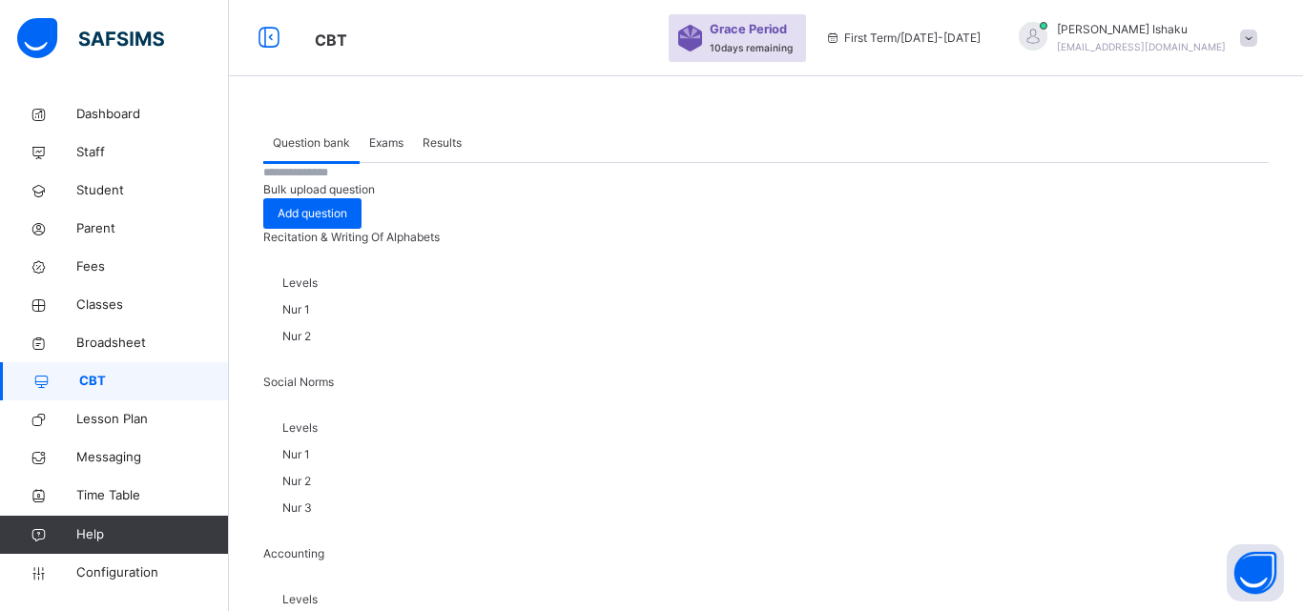
drag, startPoint x: 732, startPoint y: 267, endPoint x: 708, endPoint y: 287, distance: 31.9
drag, startPoint x: 684, startPoint y: 419, endPoint x: 602, endPoint y: 380, distance: 90.4
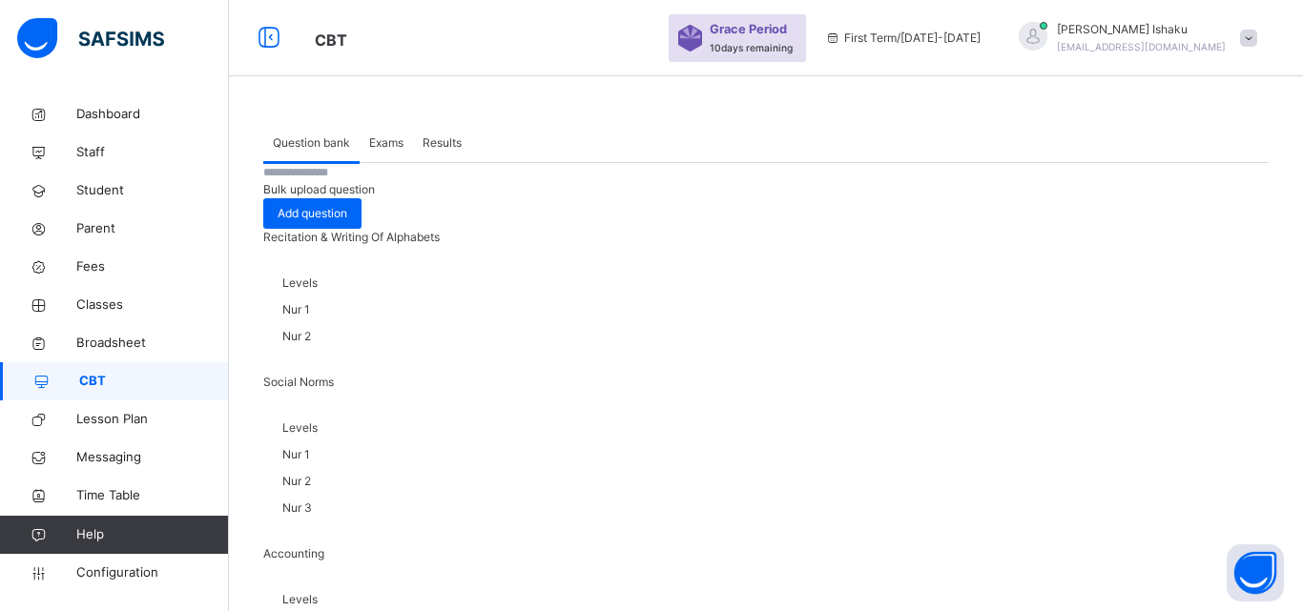
type input "**********"
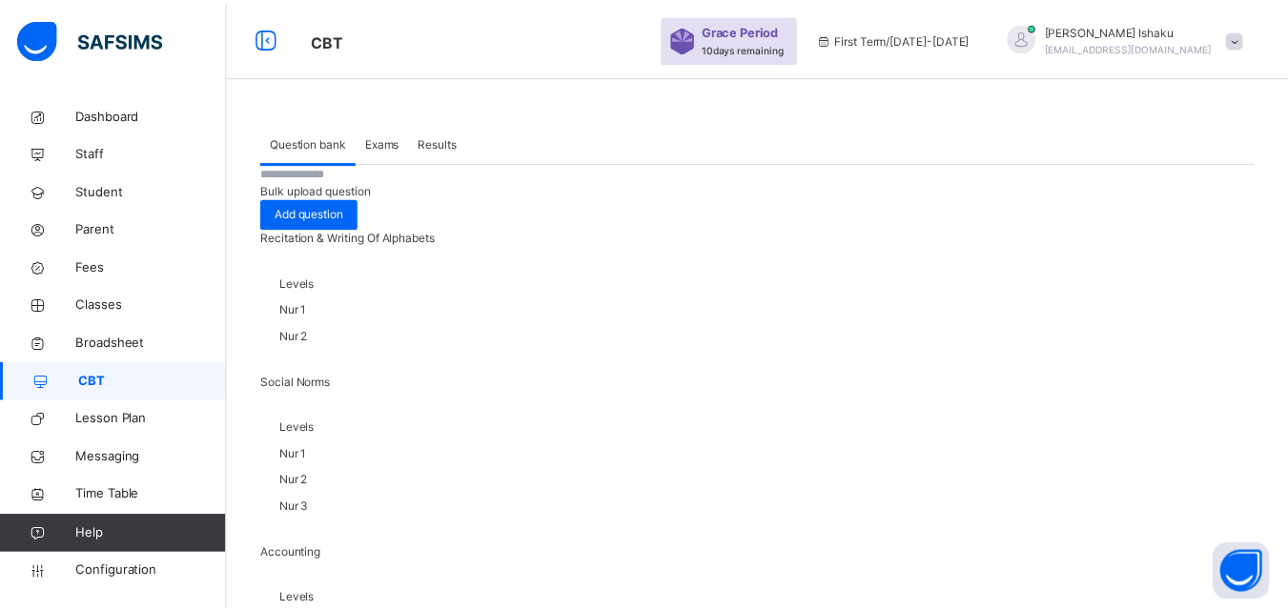
scroll to position [0, 0]
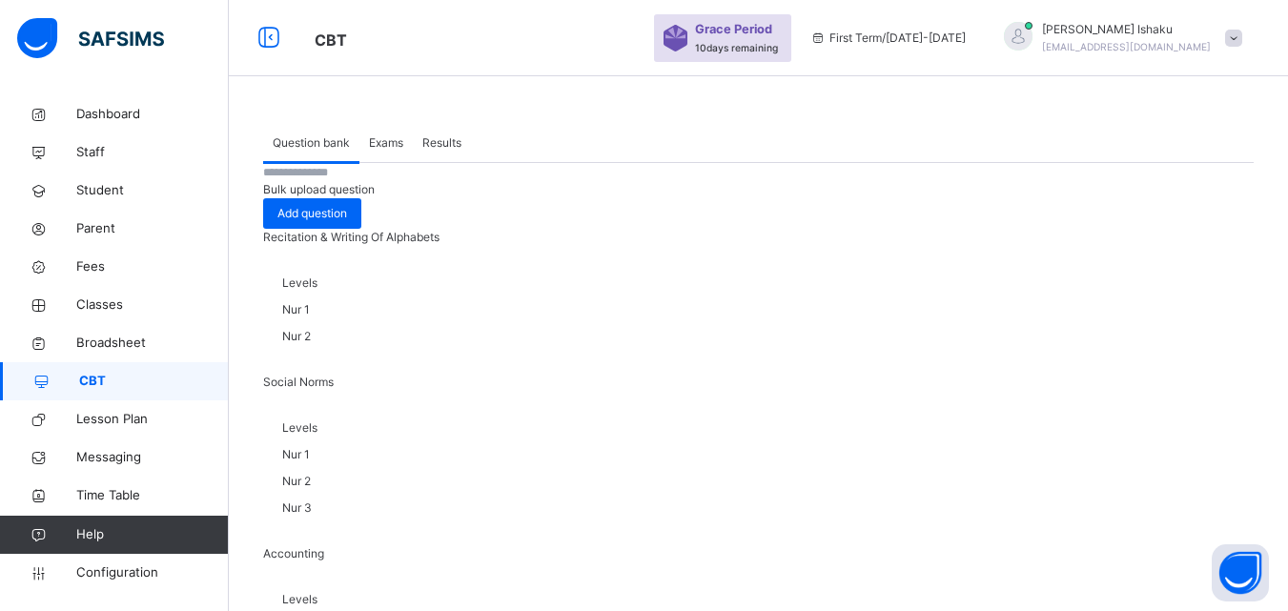
click at [382, 144] on span "Exams" at bounding box center [386, 142] width 34 height 17
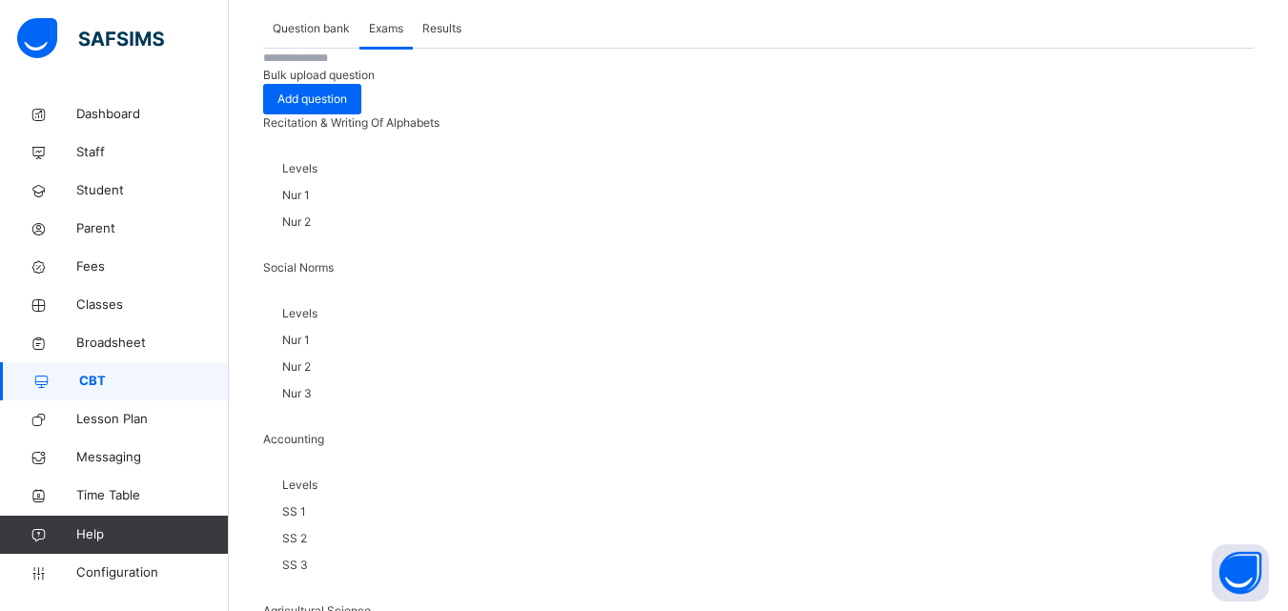
scroll to position [191, 0]
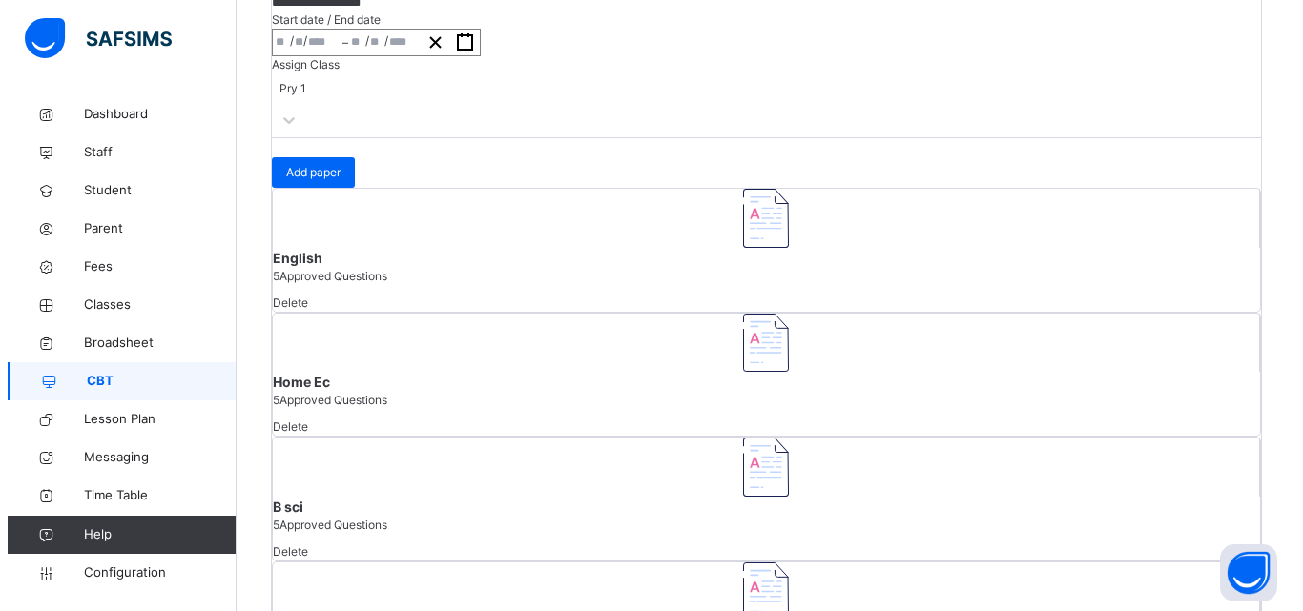
scroll to position [350, 0]
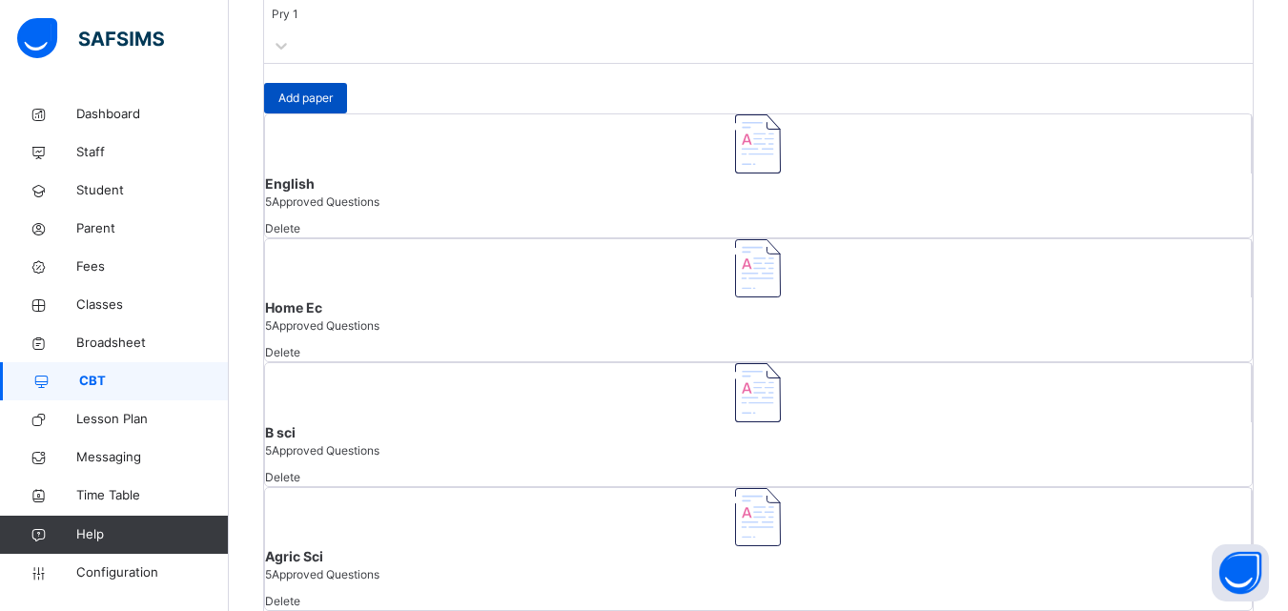
click at [333, 107] on span "Add paper" at bounding box center [305, 98] width 54 height 17
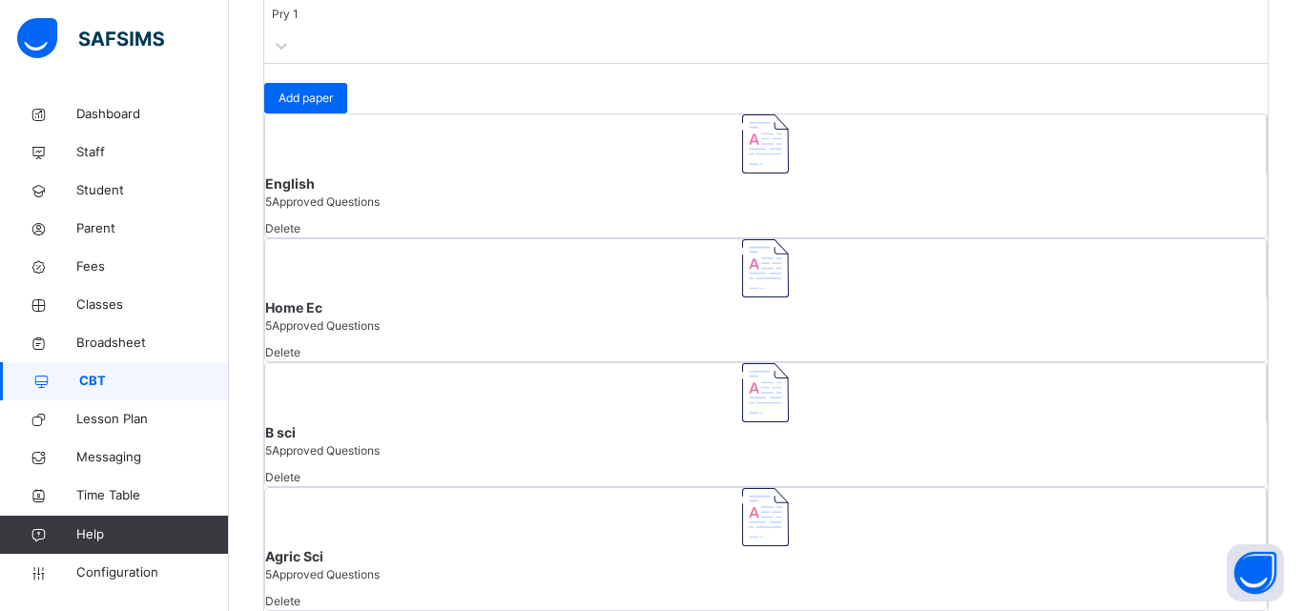
drag, startPoint x: 144, startPoint y: 349, endPoint x: 135, endPoint y: 301, distance: 48.4
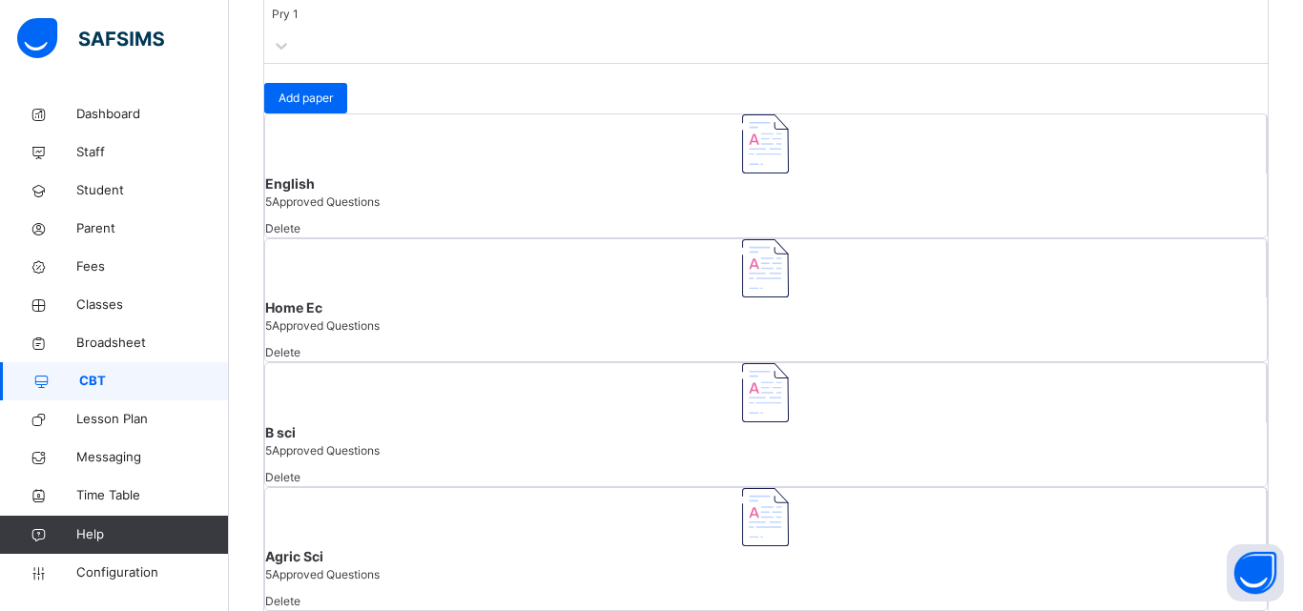
type input "*****"
drag, startPoint x: 170, startPoint y: 435, endPoint x: 183, endPoint y: 430, distance: 14.2
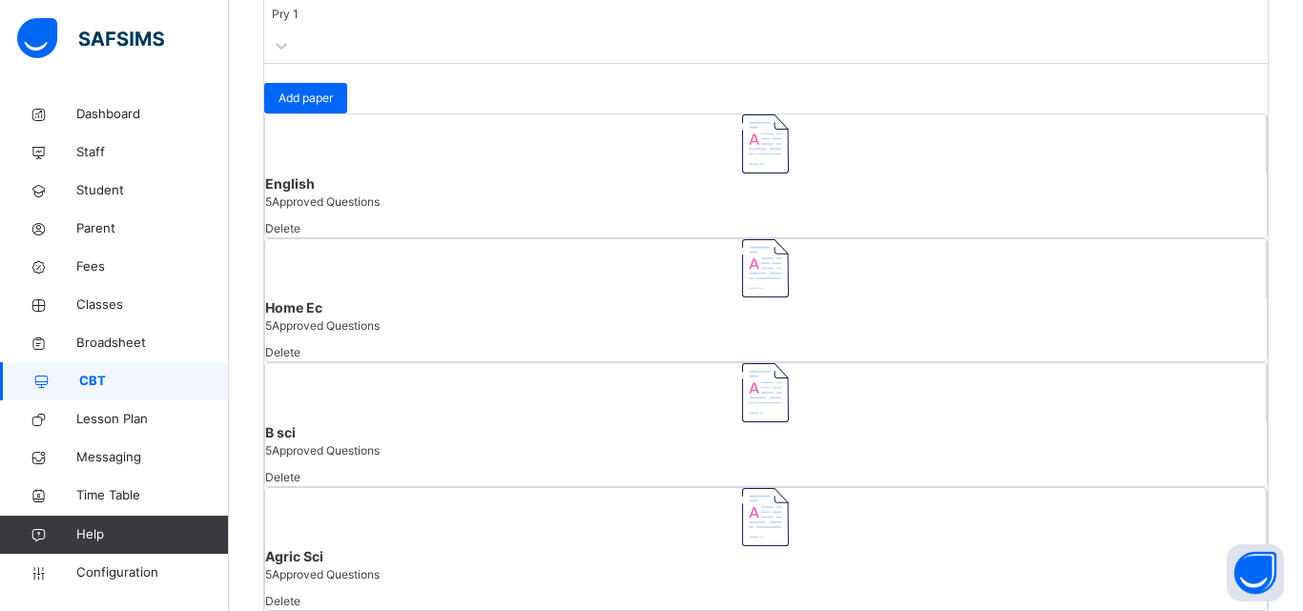
type input "**********"
type input "**"
type input "*"
type input "****"
type input "**********"
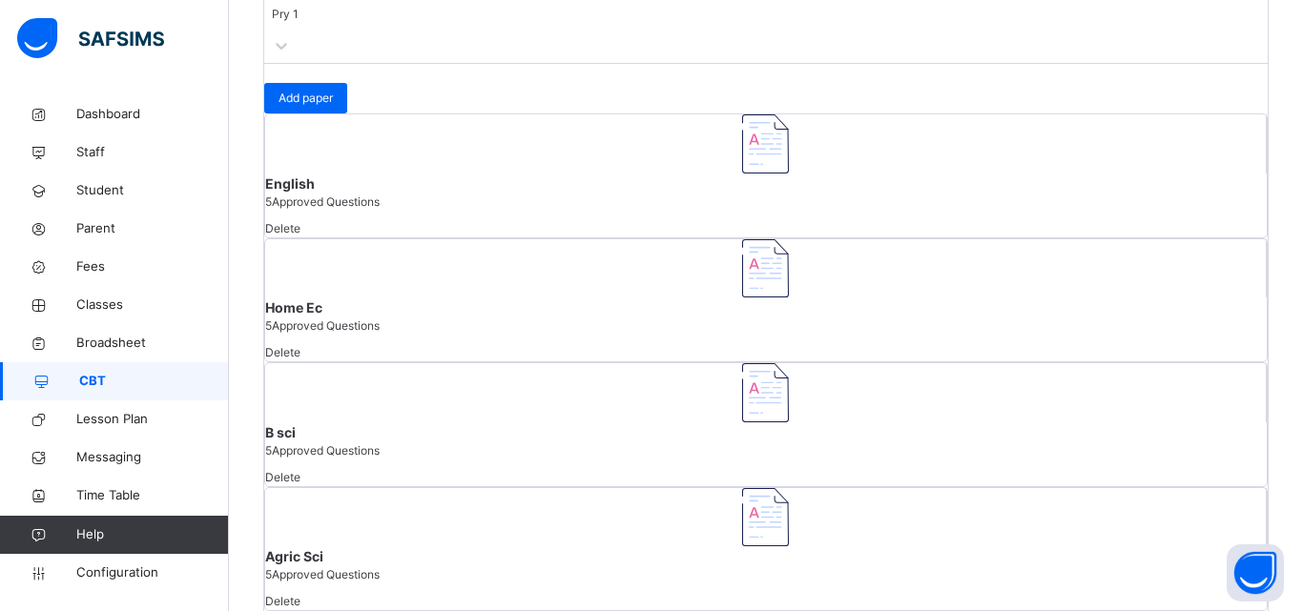
type input "**"
type input "*"
type input "****"
type input "**"
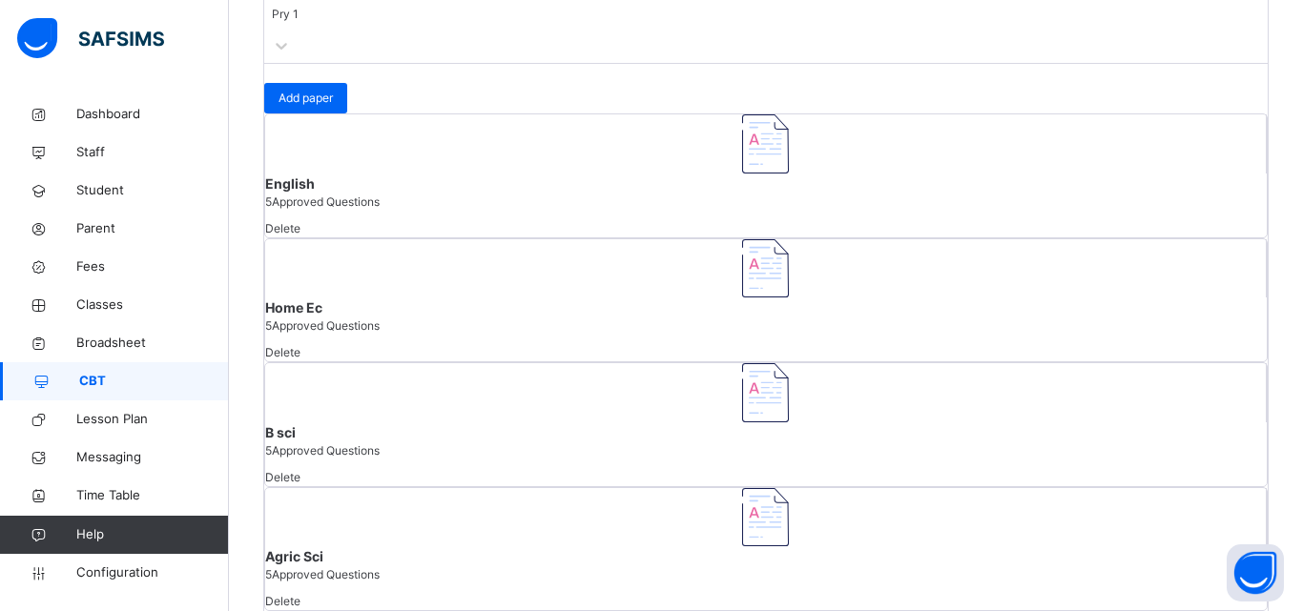
type input "**"
type input "*"
type input "**"
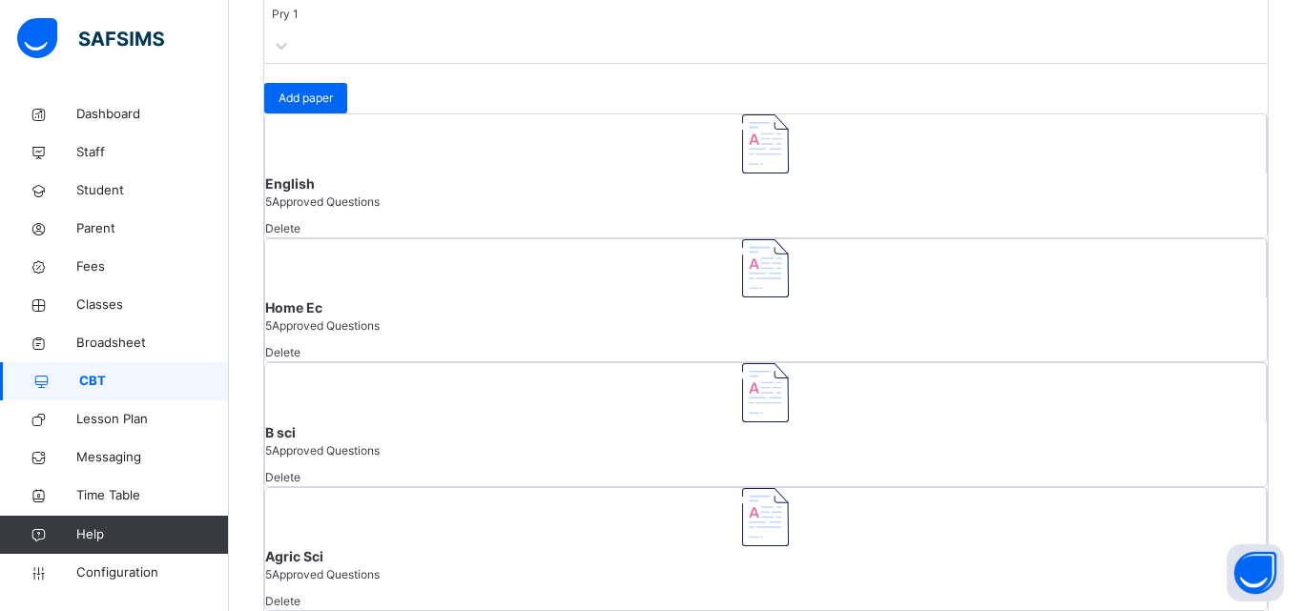
scroll to position [0, 0]
type input "**"
type input "**********"
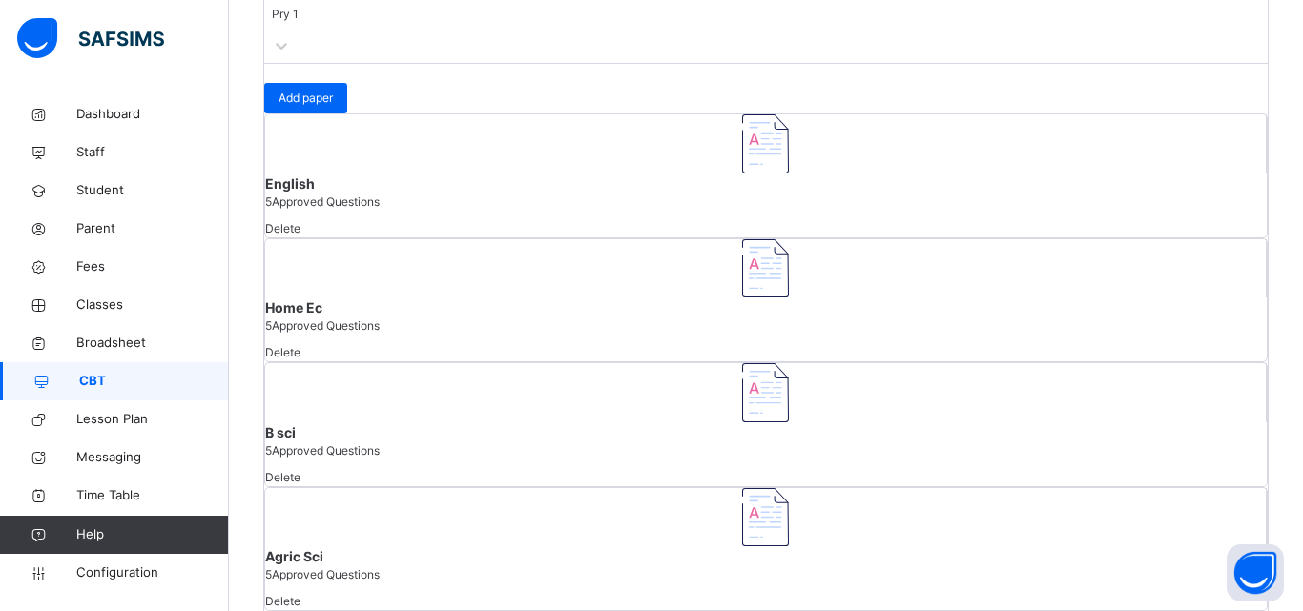
drag, startPoint x: 366, startPoint y: 304, endPoint x: 378, endPoint y: 382, distance: 79.0
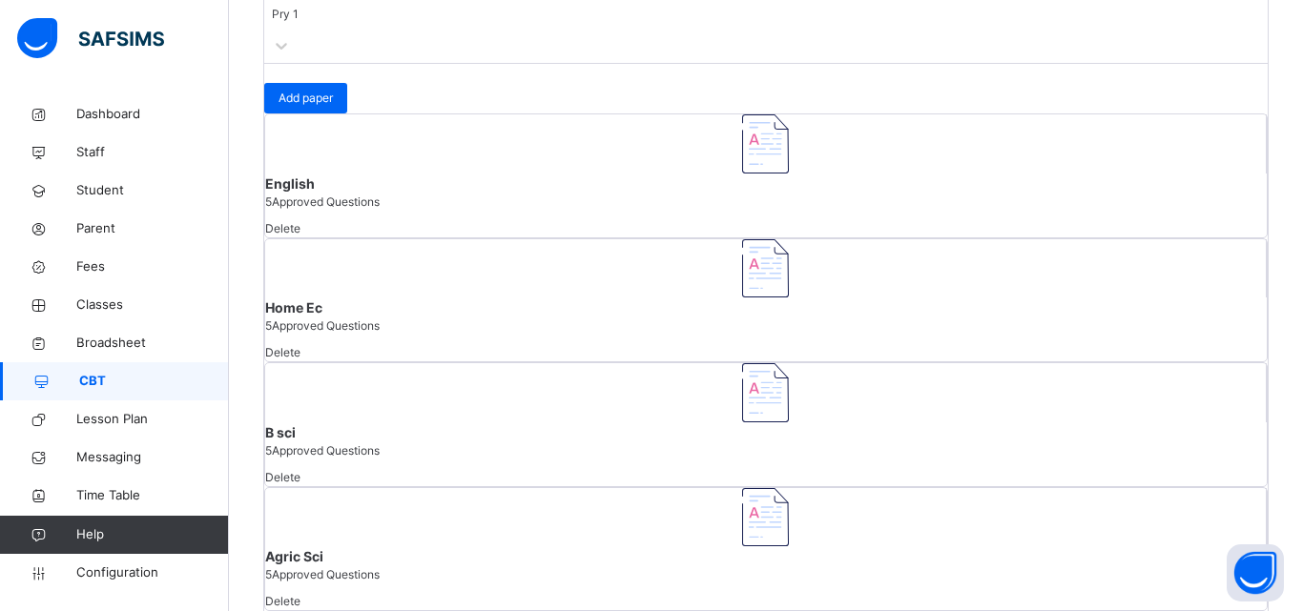
drag, startPoint x: 847, startPoint y: 197, endPoint x: 834, endPoint y: 248, distance: 52.0
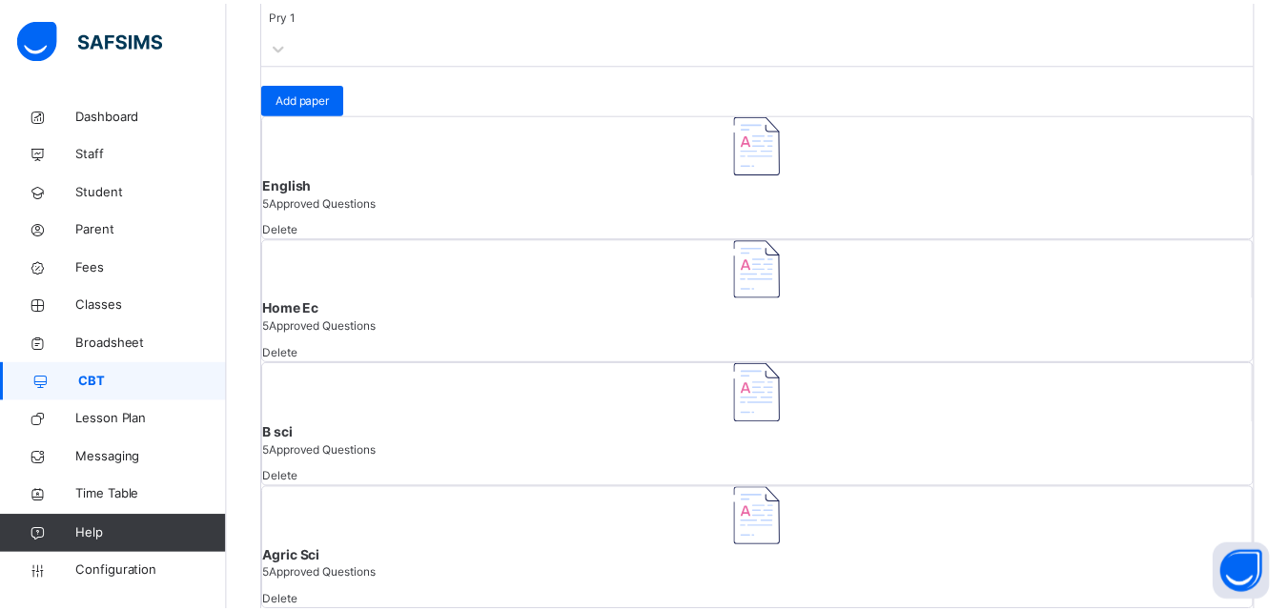
scroll to position [0, 0]
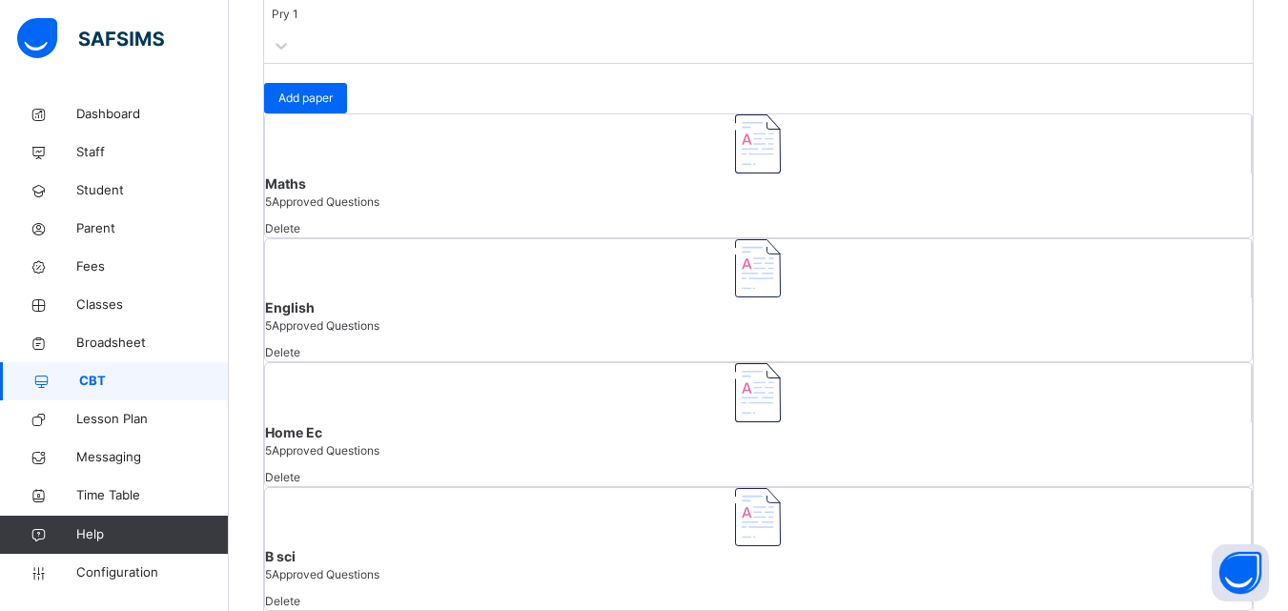
drag, startPoint x: 1162, startPoint y: 216, endPoint x: 853, endPoint y: 264, distance: 313.7
click at [333, 107] on span "Add paper" at bounding box center [305, 98] width 54 height 17
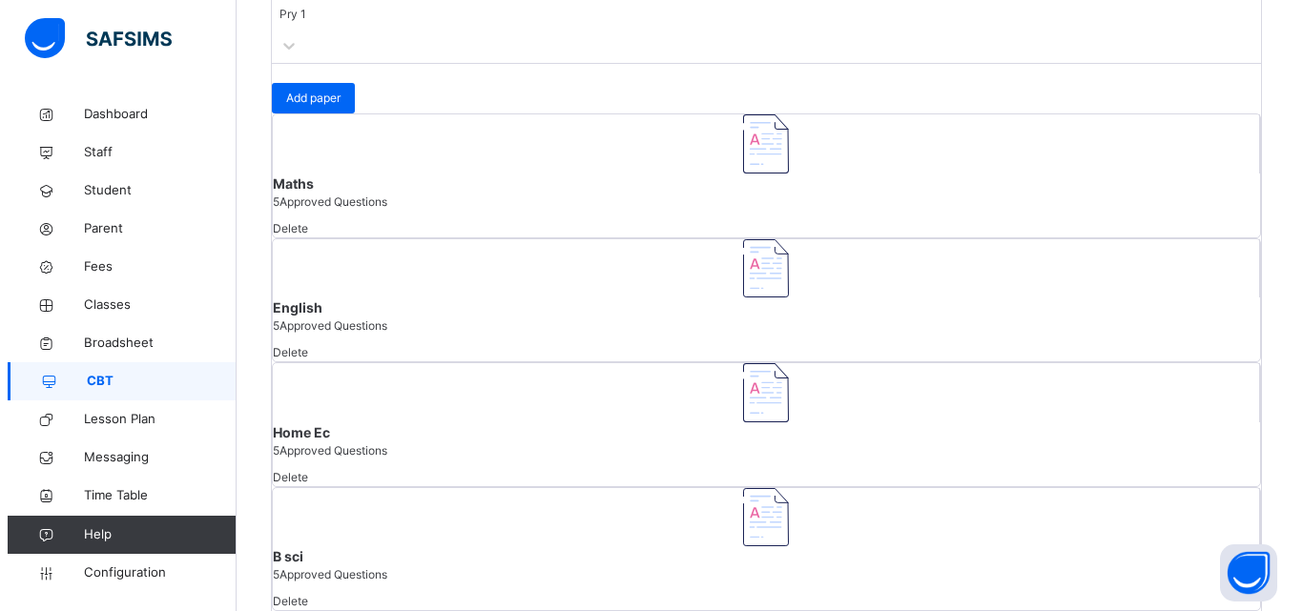
scroll to position [200, 0]
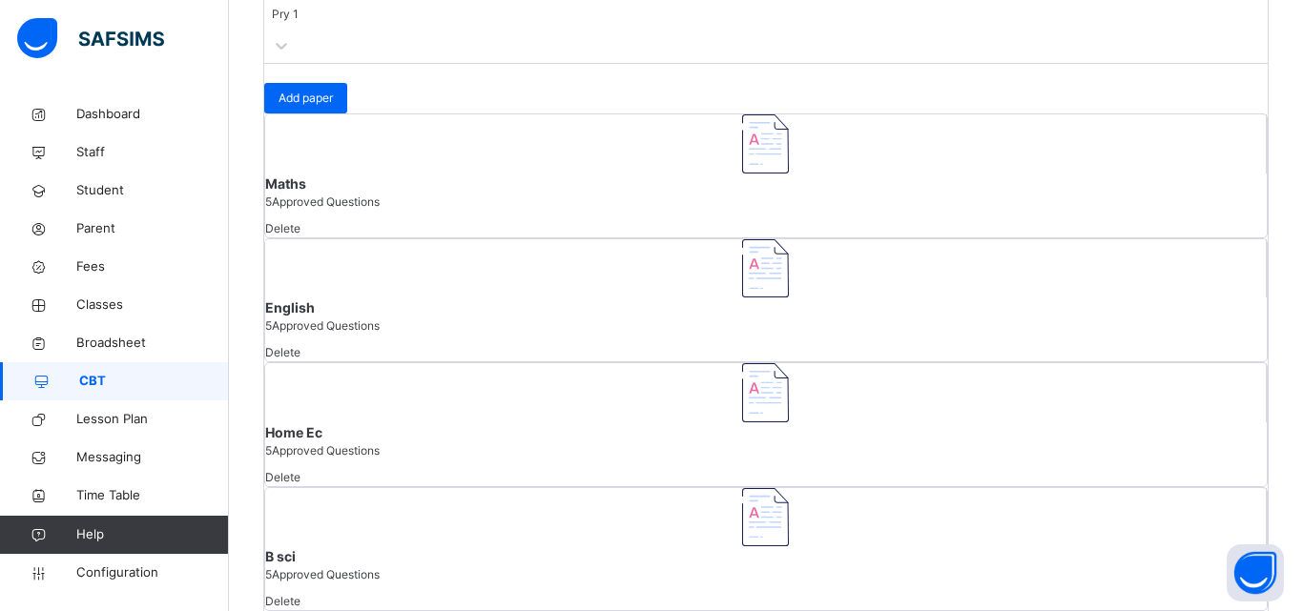
type input "******"
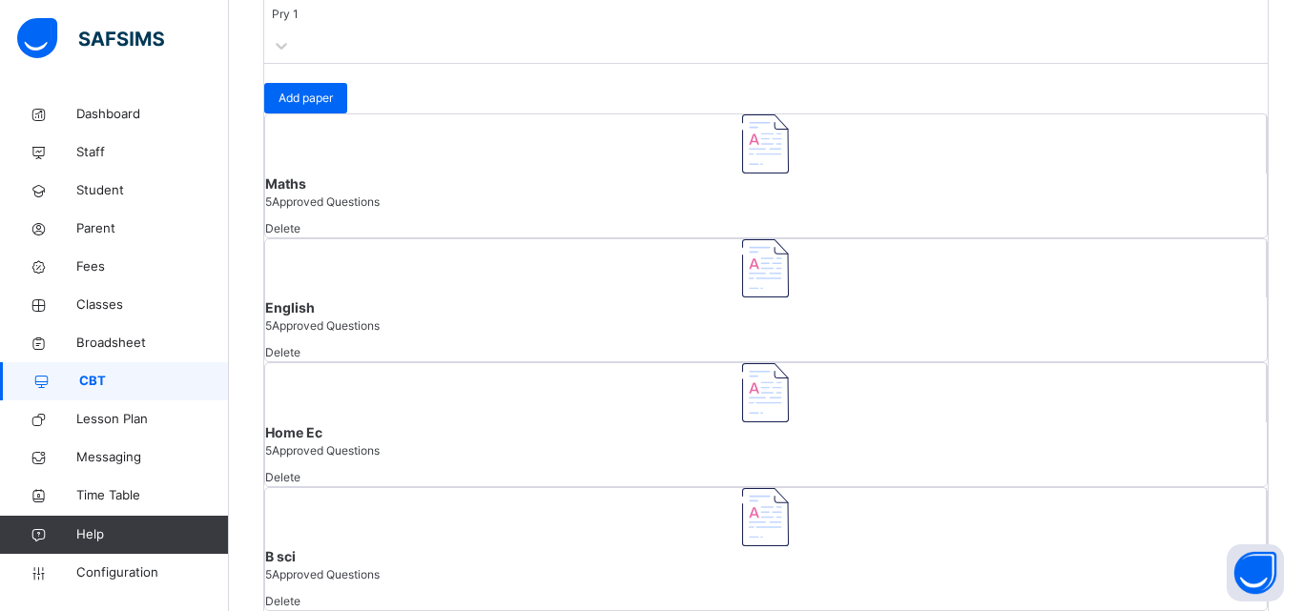
type input "**********"
type input "**"
type input "*"
type input "****"
type input "**********"
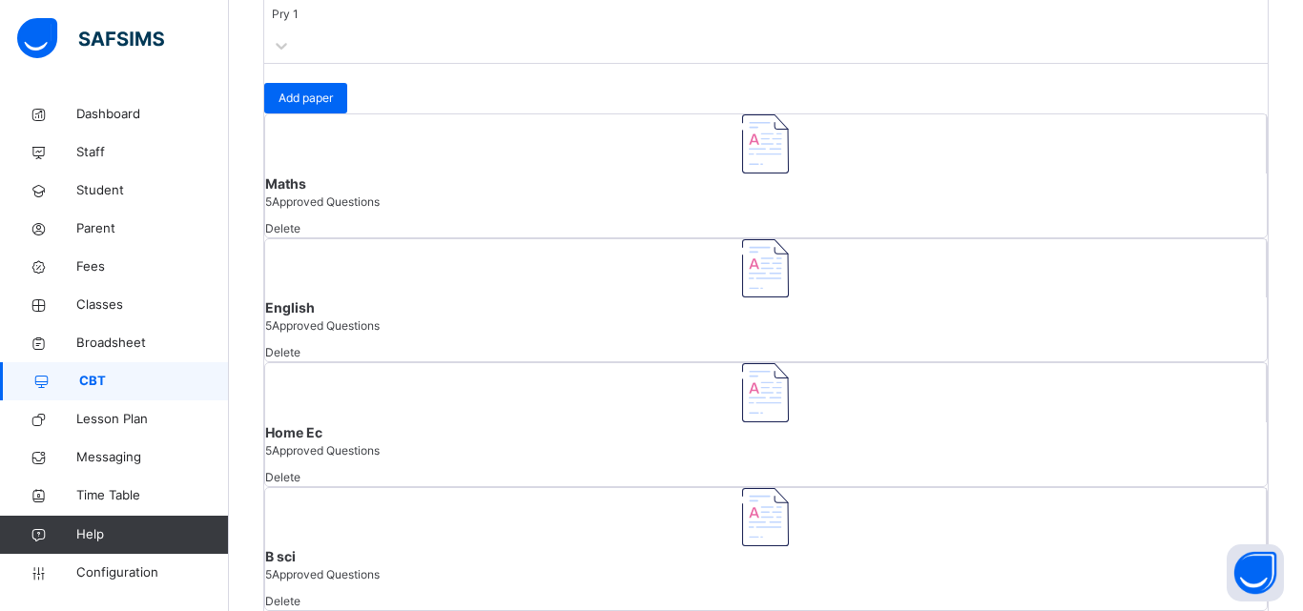
type input "**"
type input "*"
type input "****"
type input "**"
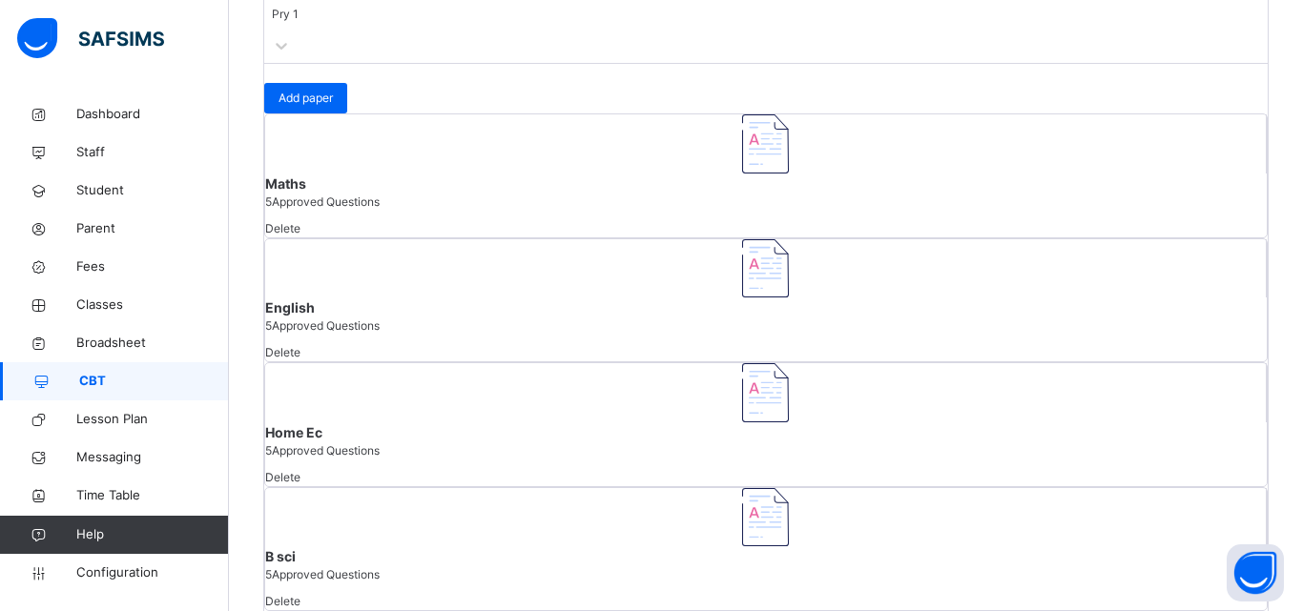
type input "**"
type input "*"
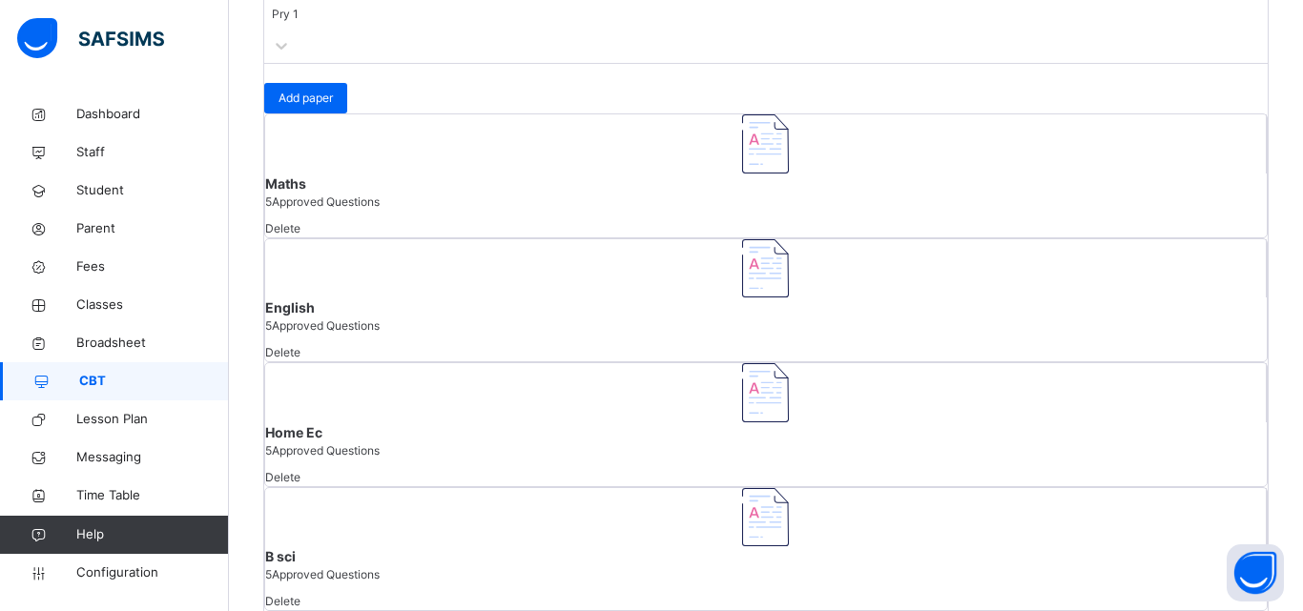
type input "**"
drag, startPoint x: 455, startPoint y: 93, endPoint x: 456, endPoint y: 106, distance: 13.4
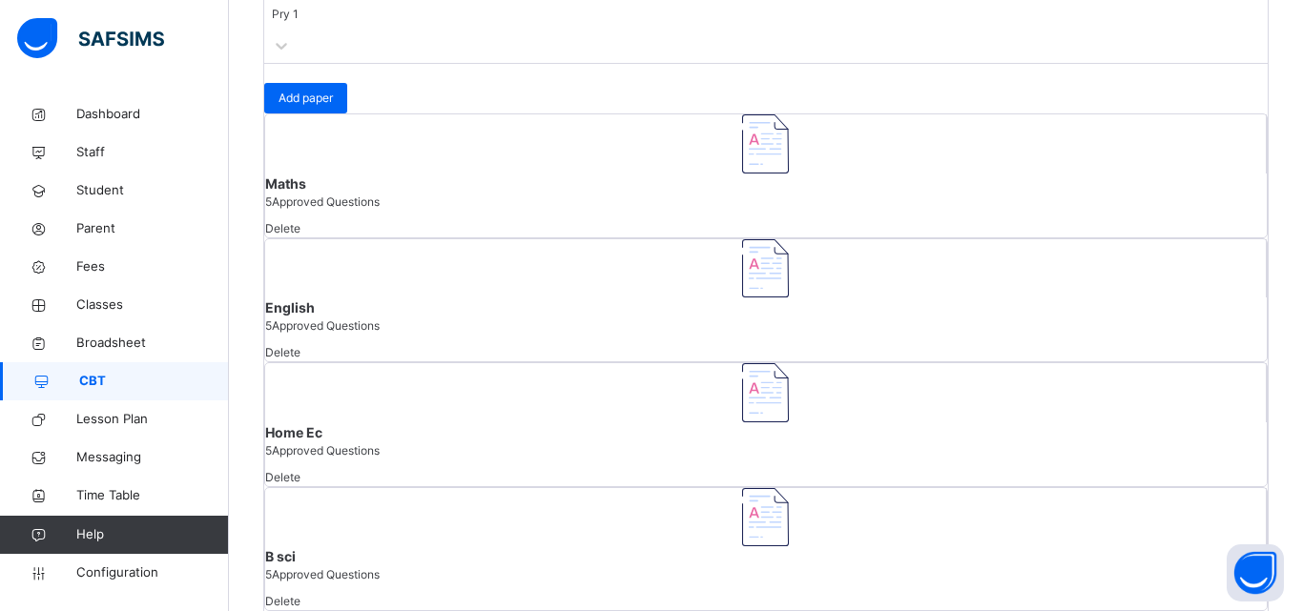
type input "**********"
drag, startPoint x: 403, startPoint y: 92, endPoint x: 389, endPoint y: 115, distance: 27.8
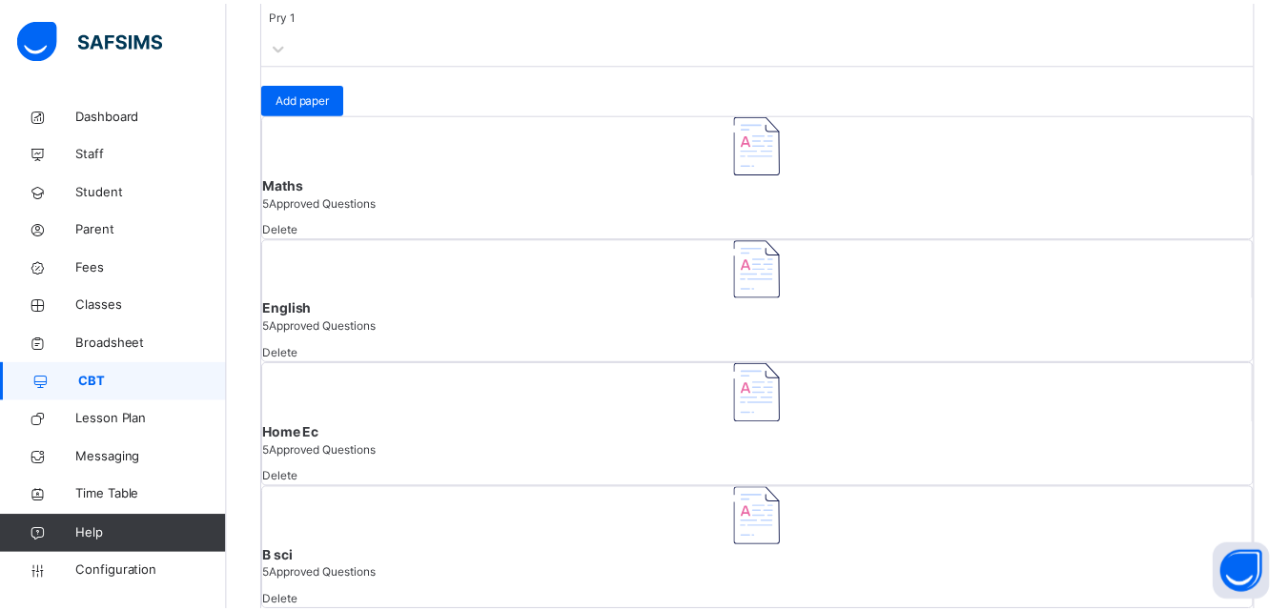
scroll to position [411, 0]
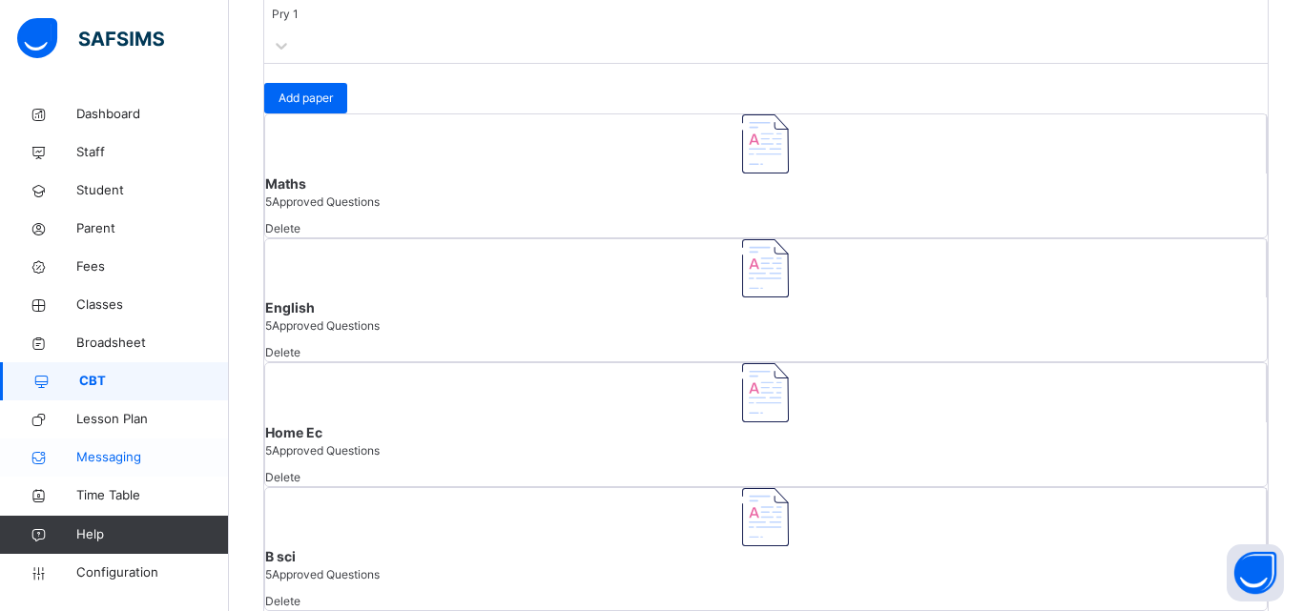
drag, startPoint x: 139, startPoint y: 477, endPoint x: 221, endPoint y: 448, distance: 86.9
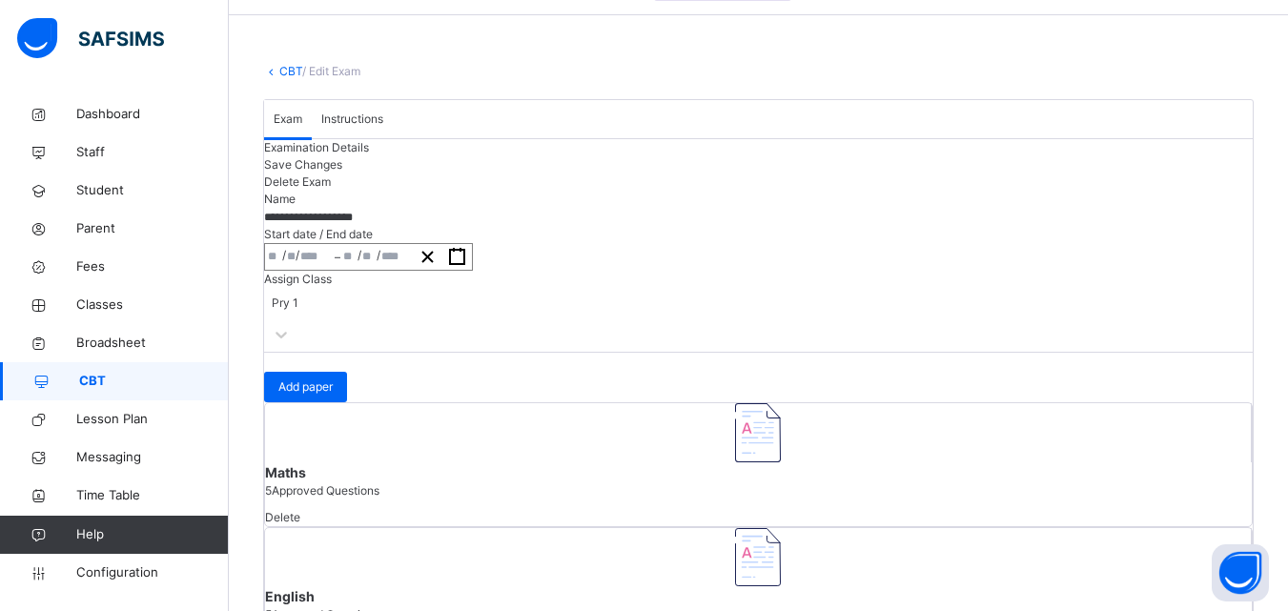
scroll to position [0, 0]
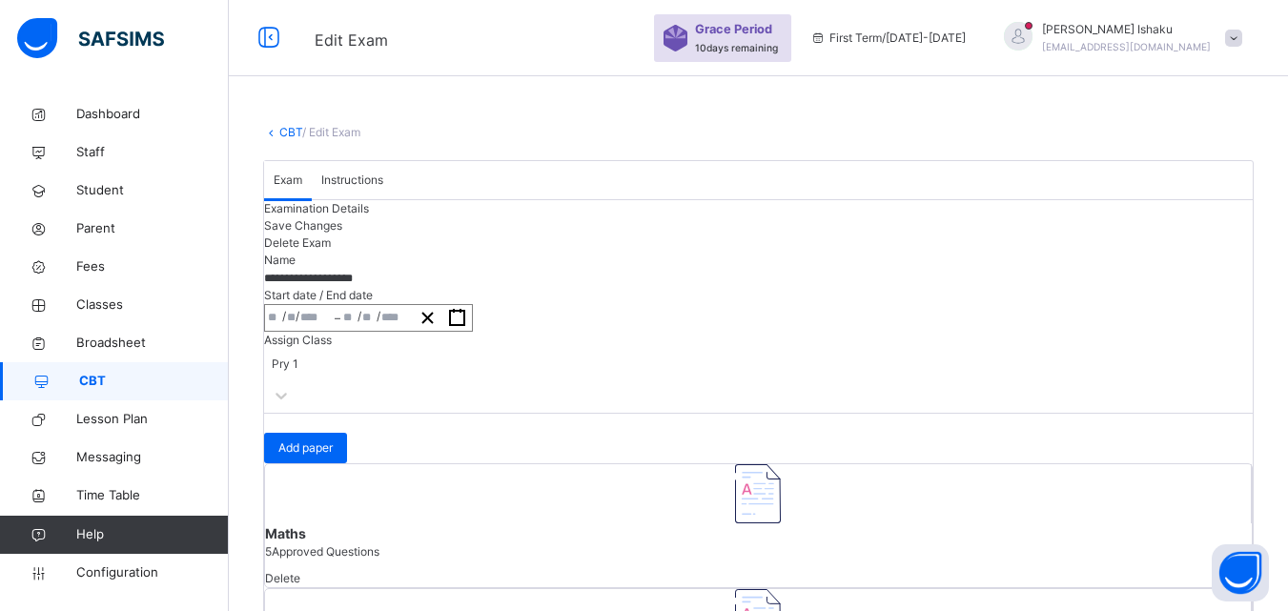
click at [295, 139] on div "CBT / Edit Exam" at bounding box center [758, 132] width 991 height 17
click at [293, 136] on link "CBT" at bounding box center [290, 132] width 23 height 14
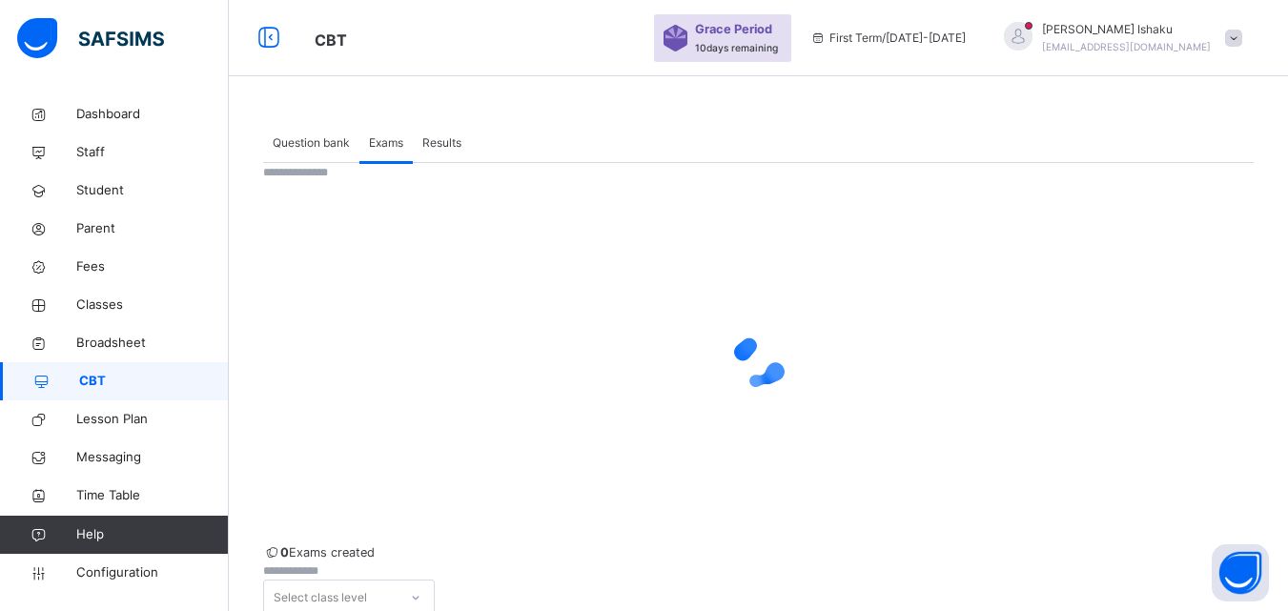
click at [335, 150] on span "Question bank" at bounding box center [311, 142] width 77 height 17
click at [371, 144] on span "Exams" at bounding box center [386, 142] width 34 height 17
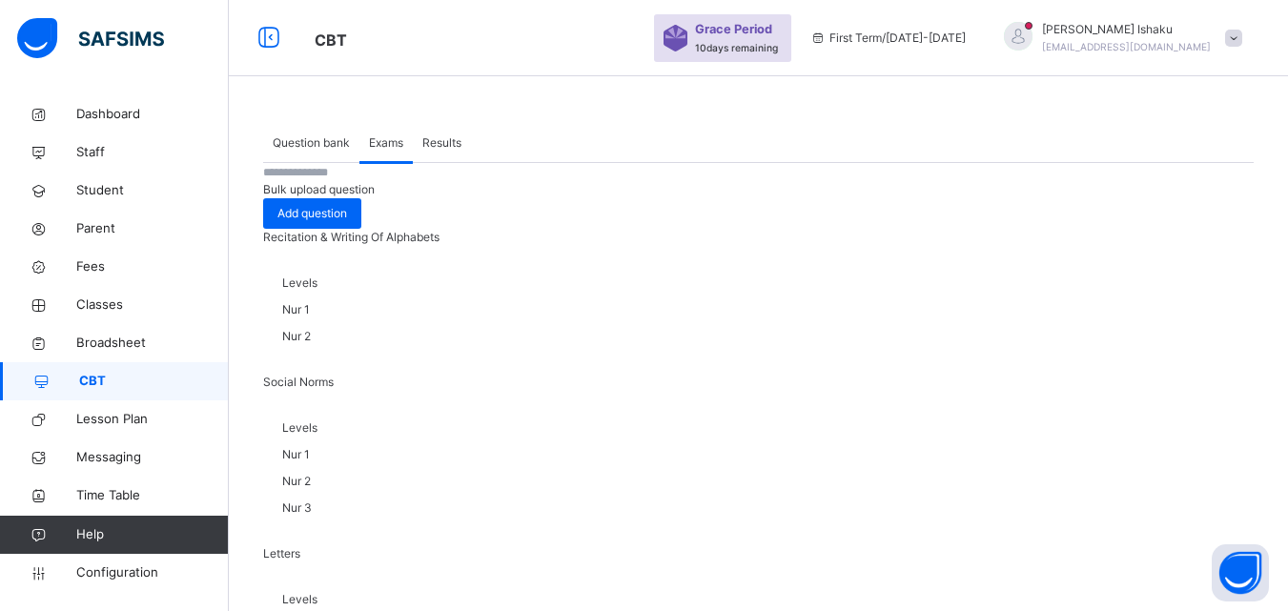
click at [434, 151] on span "Results" at bounding box center [441, 142] width 39 height 17
click at [372, 144] on span "Exams" at bounding box center [386, 142] width 34 height 17
click at [298, 146] on span "Question bank" at bounding box center [311, 142] width 77 height 17
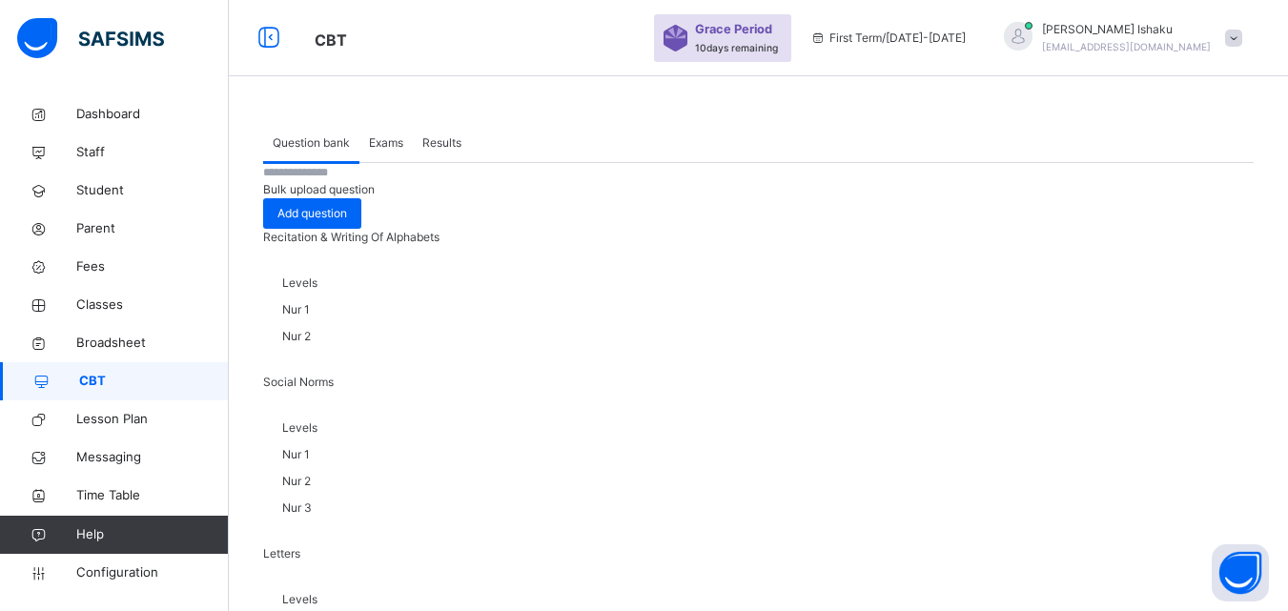
click at [380, 148] on span "Exams" at bounding box center [386, 142] width 34 height 17
click at [323, 134] on span "Question bank" at bounding box center [311, 142] width 77 height 17
click at [388, 143] on span "Exams" at bounding box center [386, 142] width 34 height 17
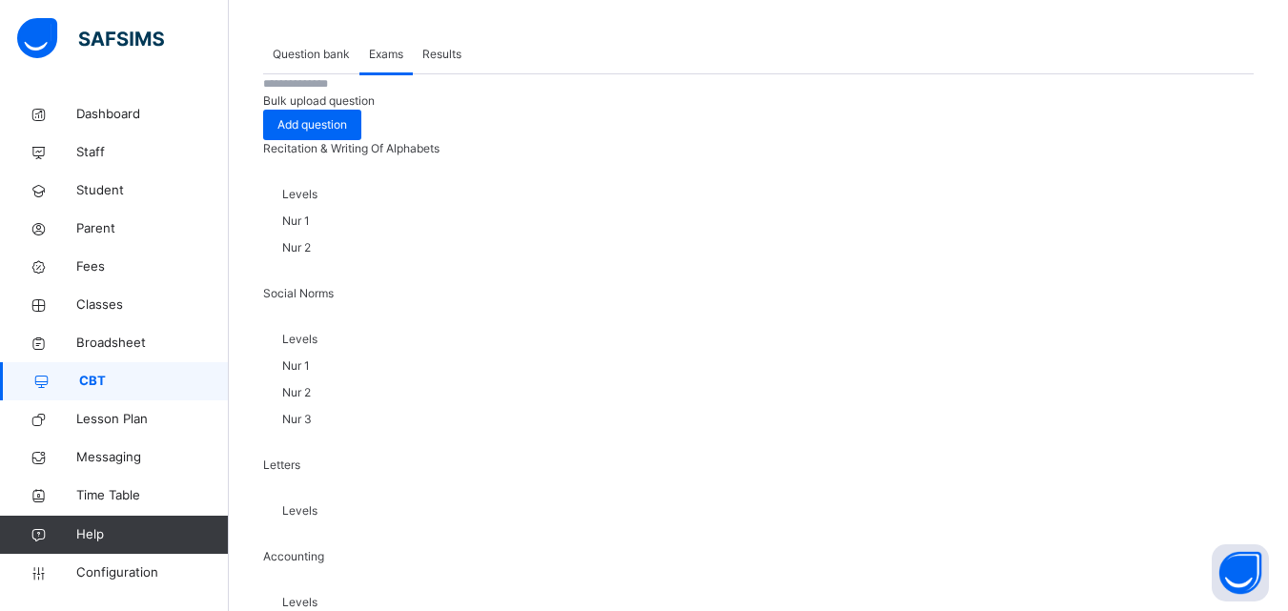
scroll to position [95, 0]
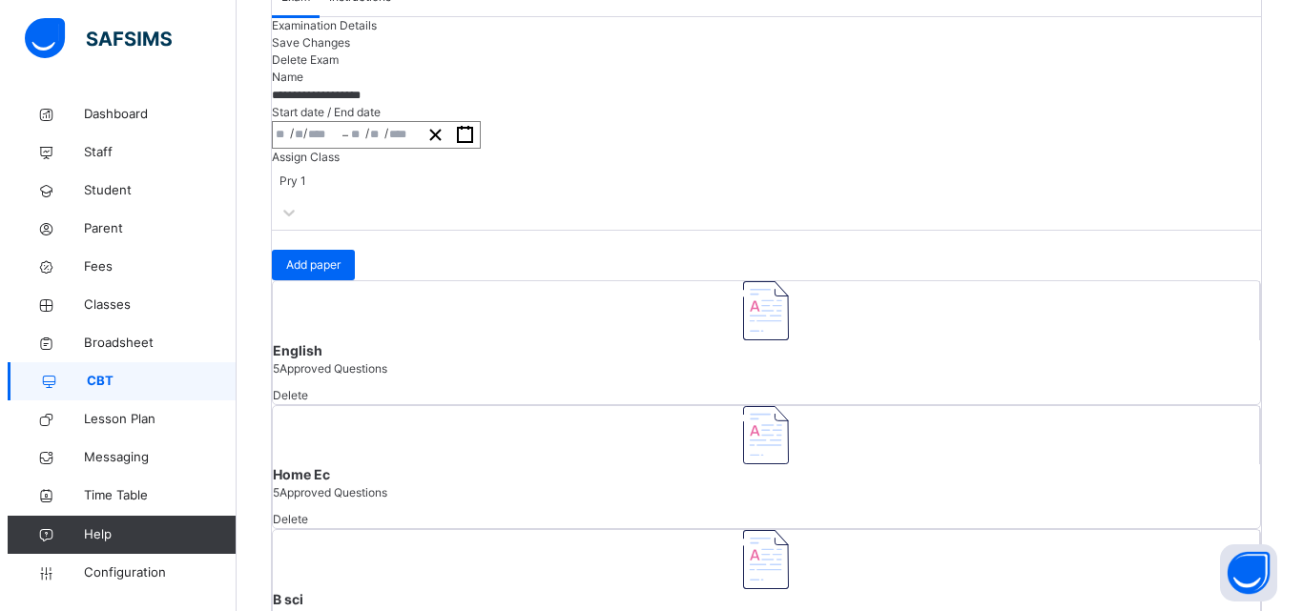
scroll to position [381, 0]
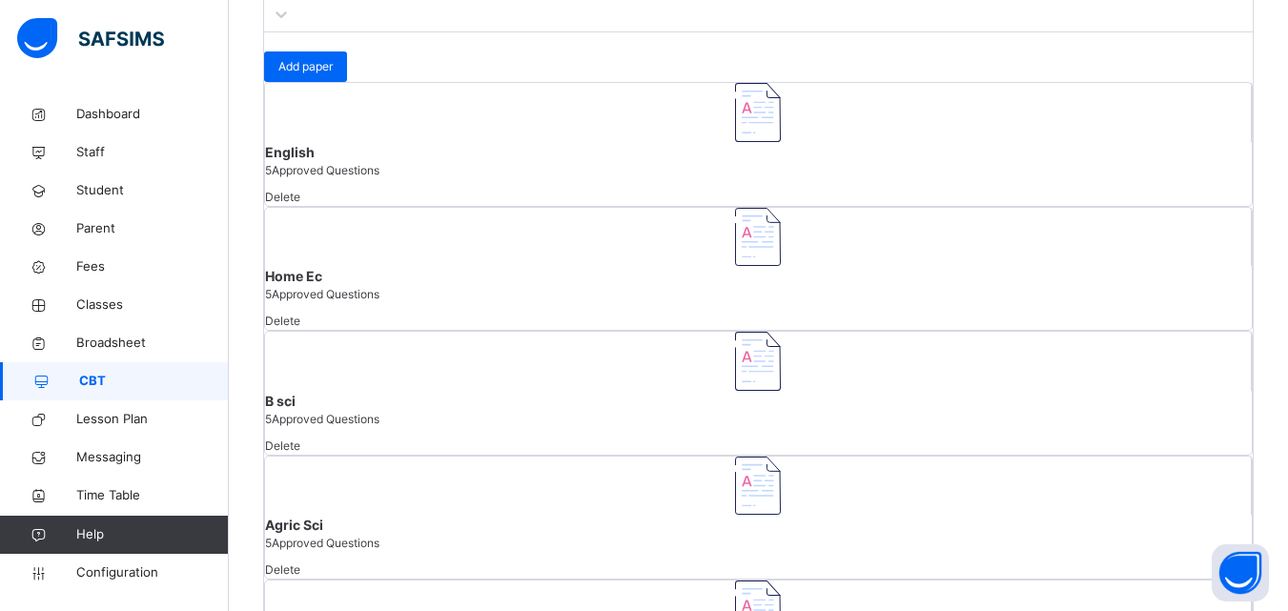
drag, startPoint x: 1165, startPoint y: 191, endPoint x: 1125, endPoint y: 204, distance: 42.2
click at [333, 75] on span "Add paper" at bounding box center [305, 66] width 54 height 17
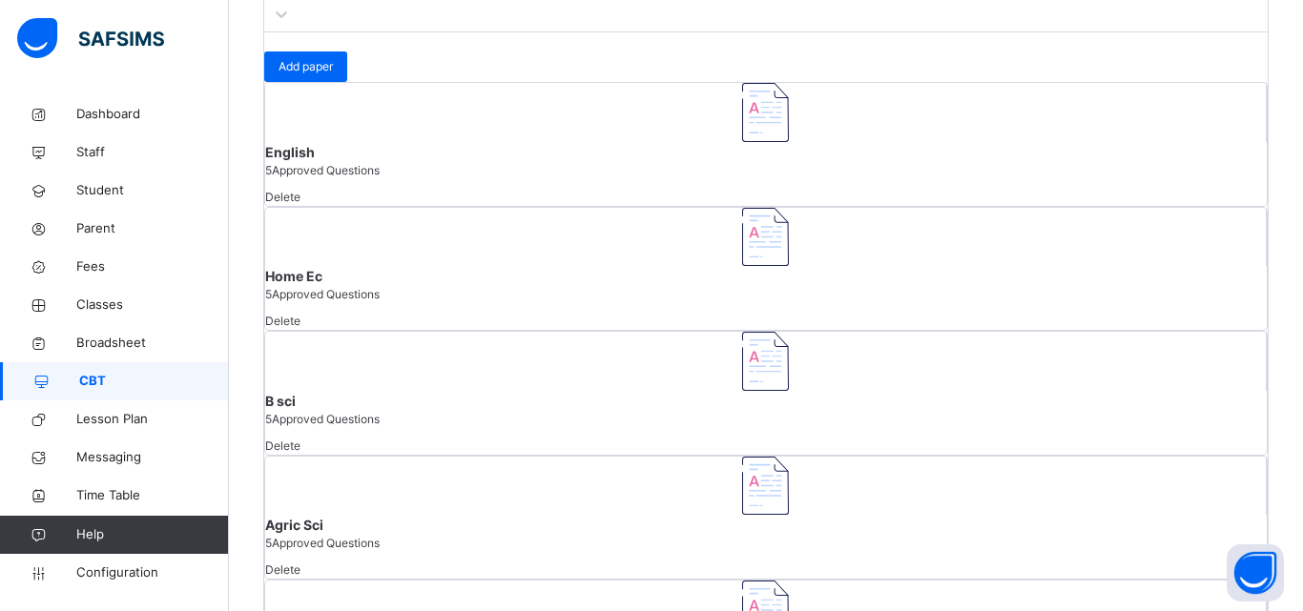
type input "********"
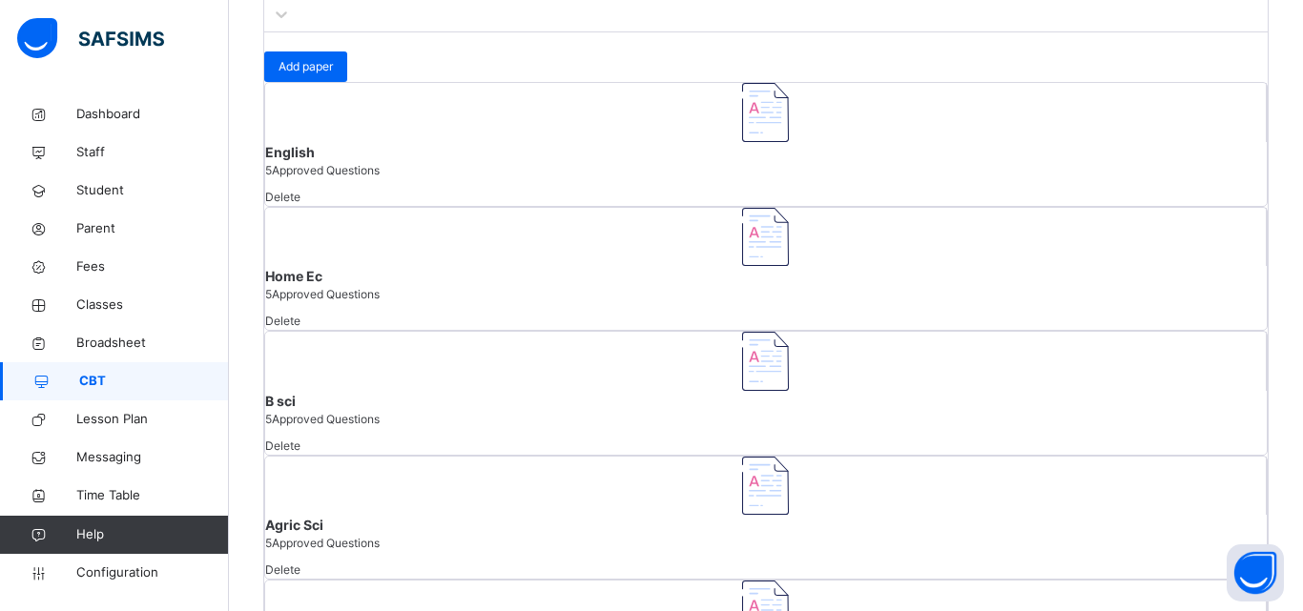
drag, startPoint x: 190, startPoint y: 436, endPoint x: 179, endPoint y: 423, distance: 16.2
type input "**********"
type input "**"
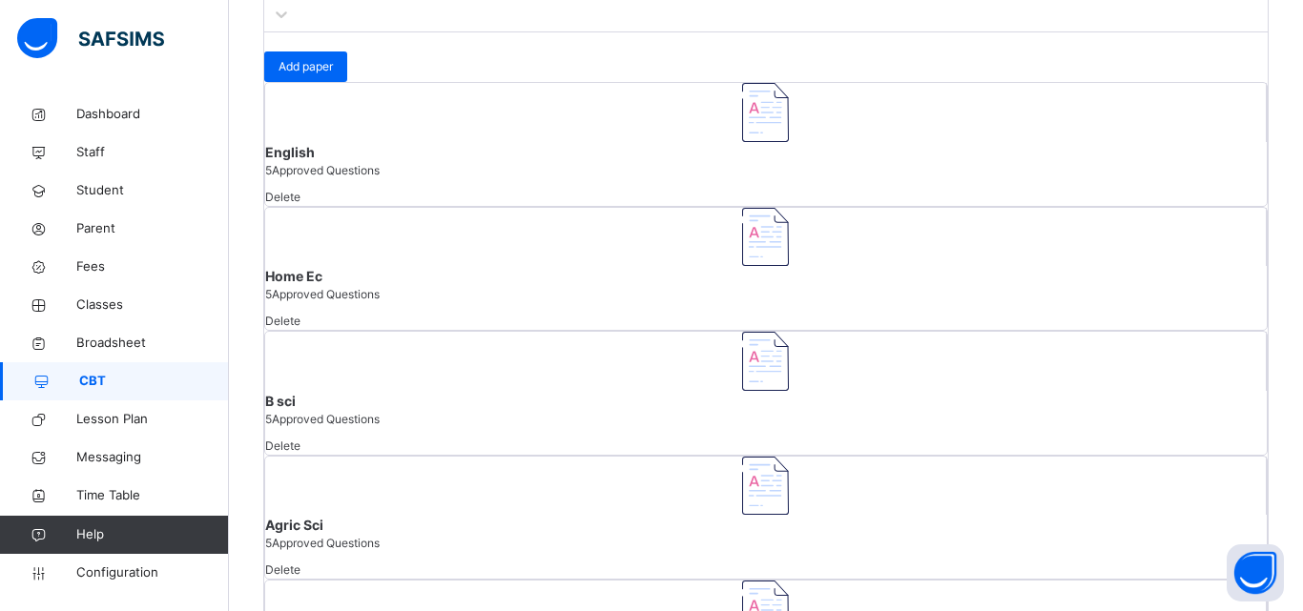
type input "*"
type input "****"
type input "**********"
type input "**"
type input "*"
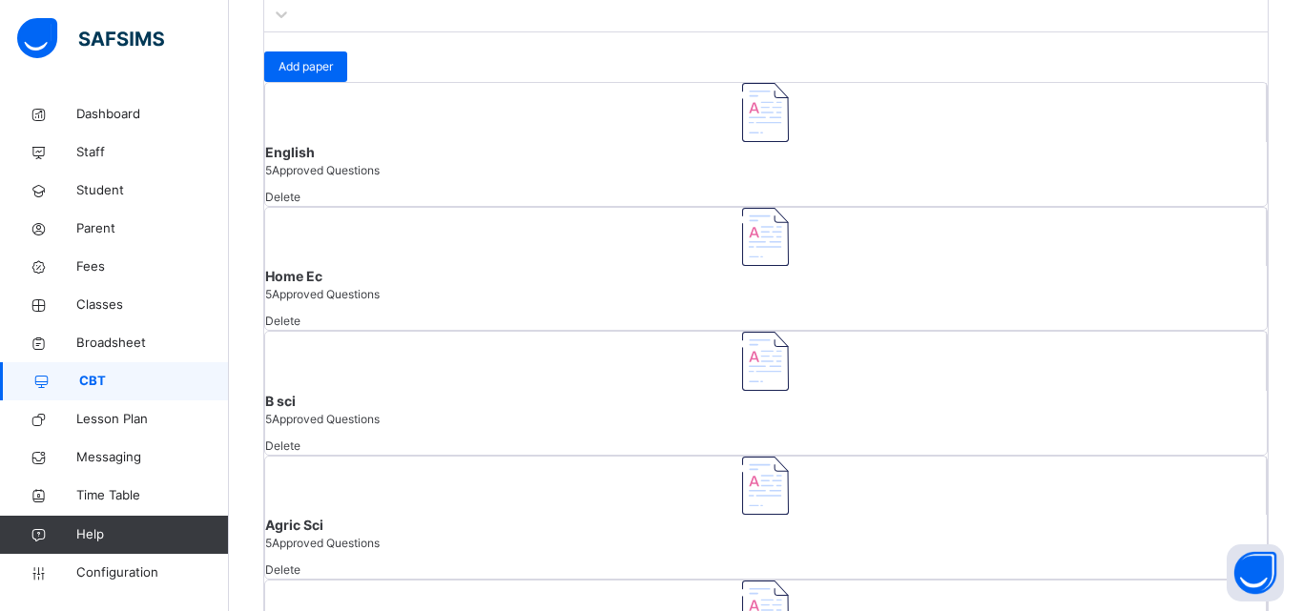
type input "****"
type input "**"
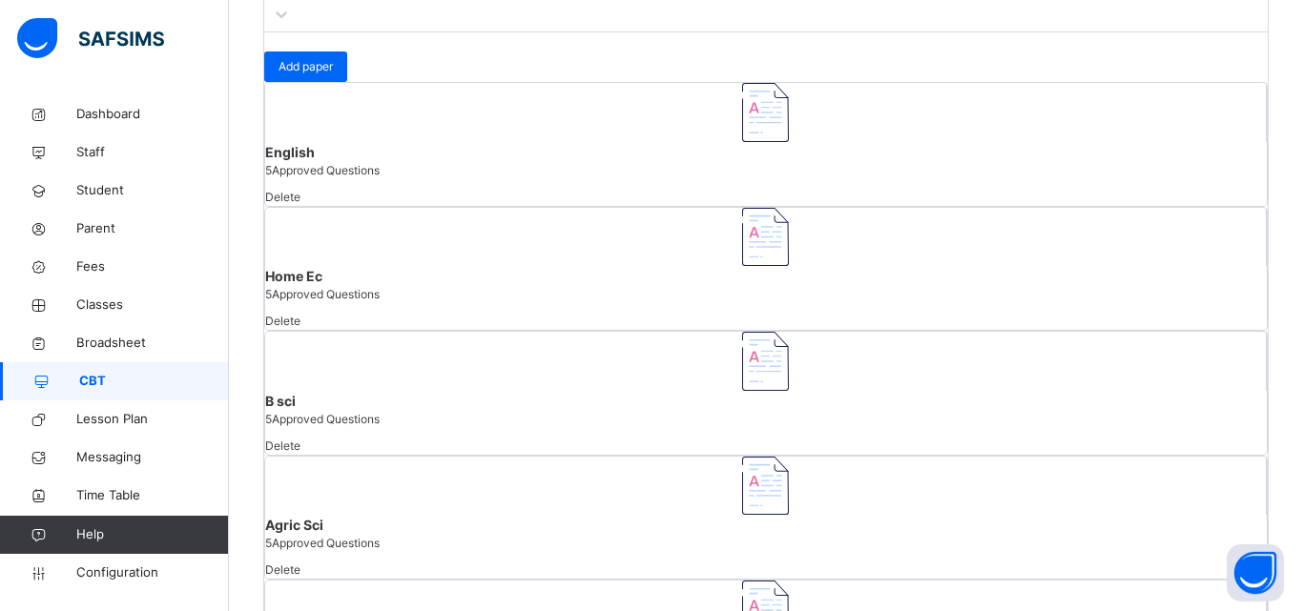
type input "*"
type input "**"
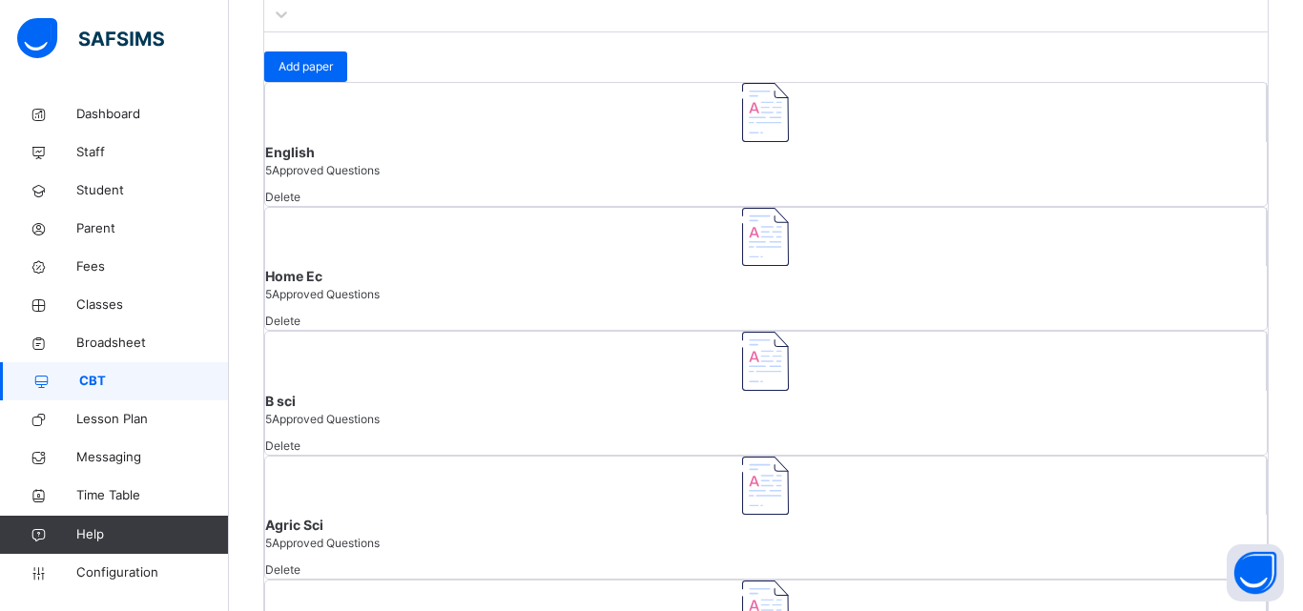
type input "**********"
drag, startPoint x: 420, startPoint y: 194, endPoint x: 442, endPoint y: 195, distance: 23.0
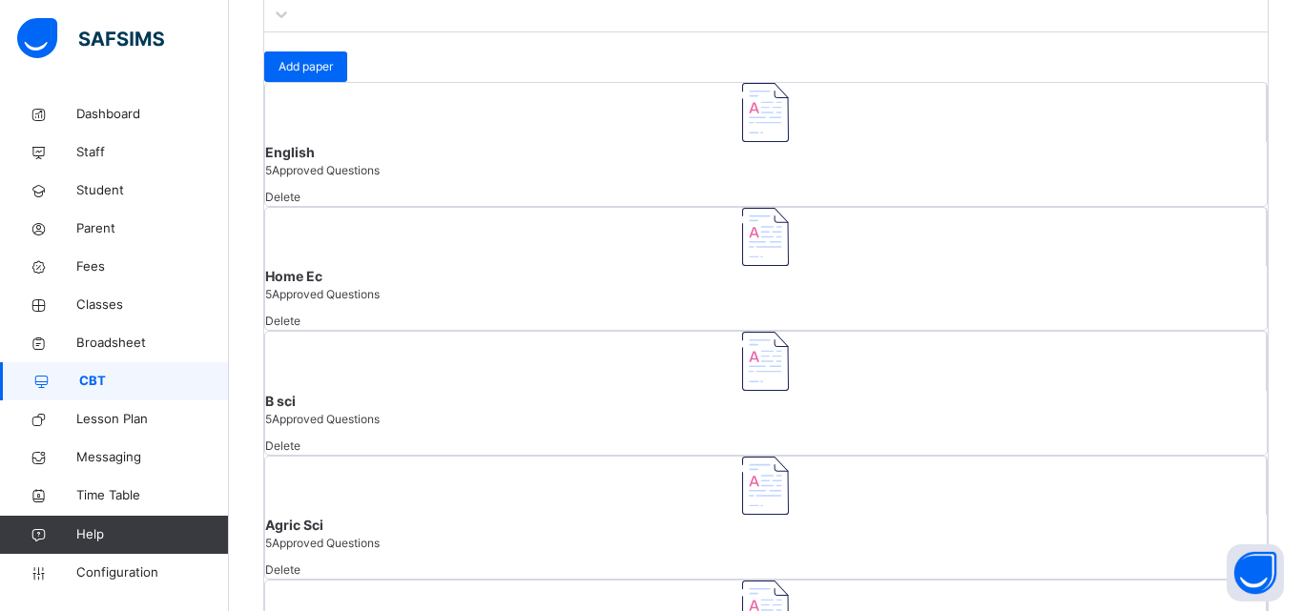
drag, startPoint x: 379, startPoint y: 298, endPoint x: 380, endPoint y: 328, distance: 29.6
drag, startPoint x: 386, startPoint y: 404, endPoint x: 527, endPoint y: 360, distance: 147.8
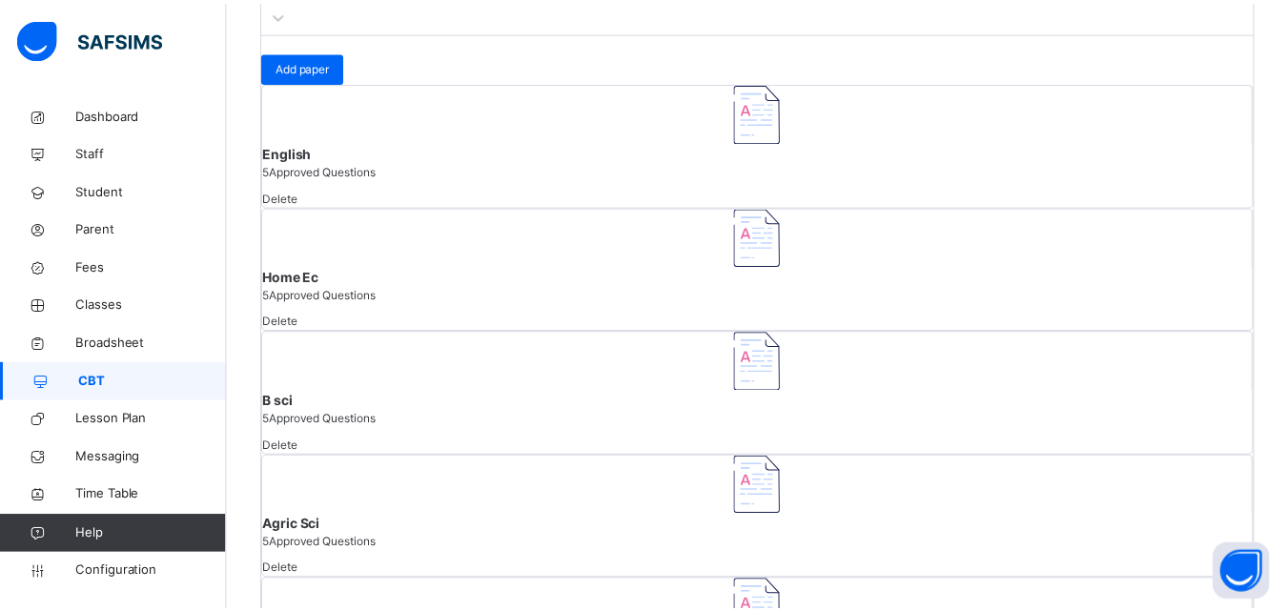
scroll to position [30, 0]
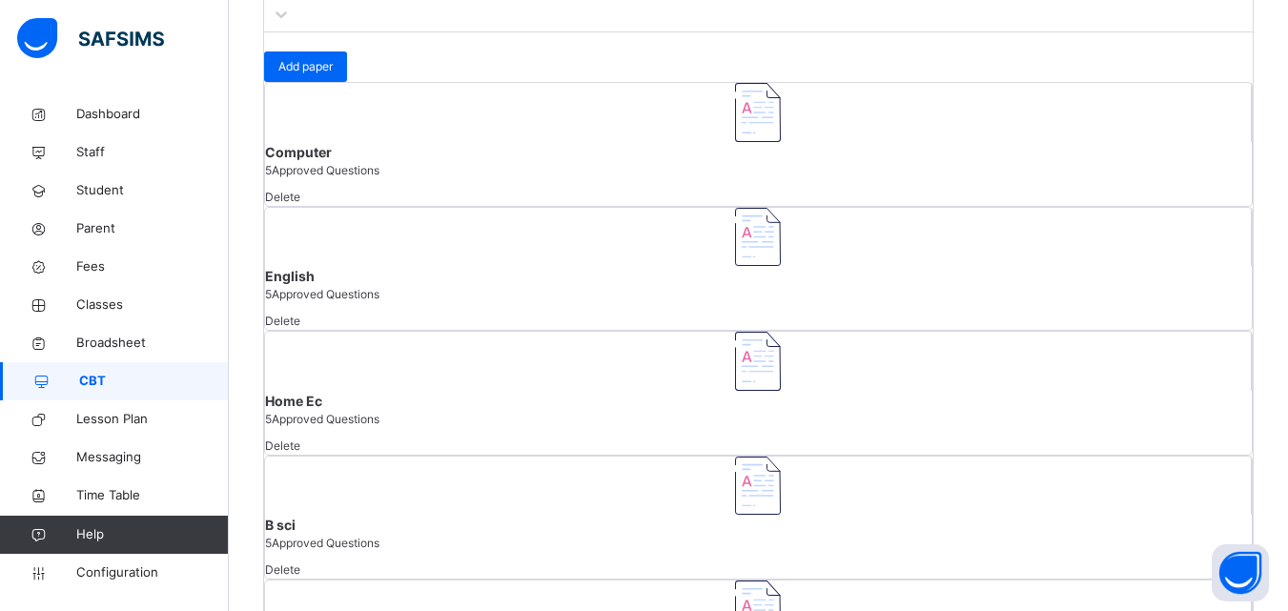
click at [1015, 159] on div "Add paper Computer 5 Approved Questions Delete English 5 Approved Questions Del…" at bounding box center [758, 564] width 989 height 1065
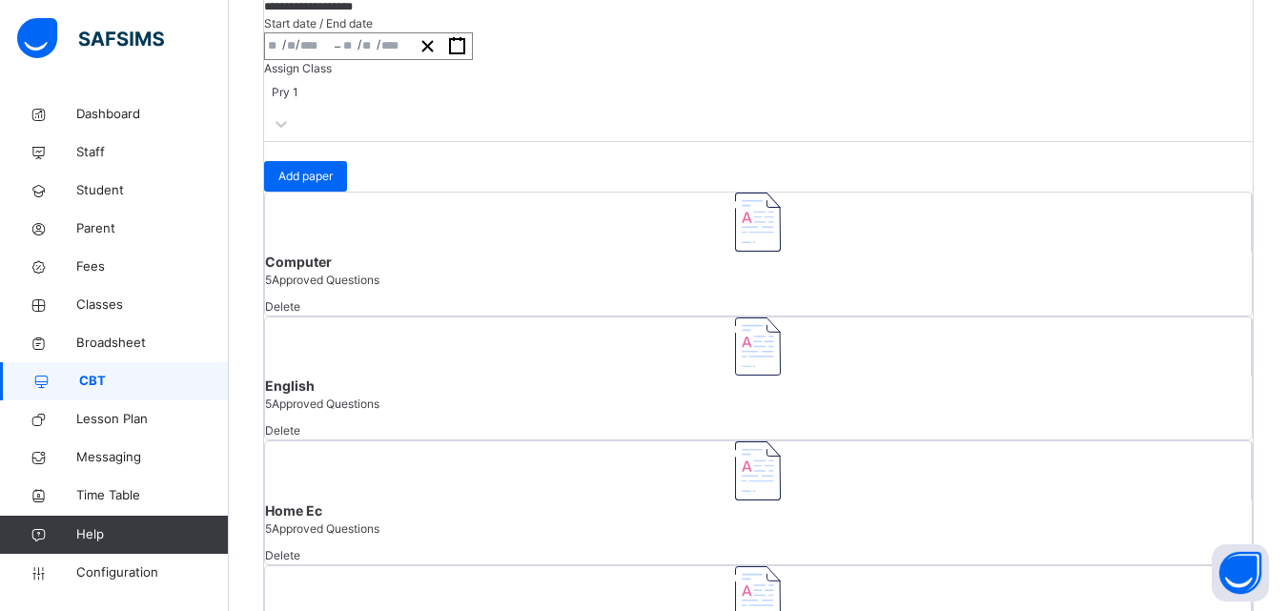
scroll to position [191, 0]
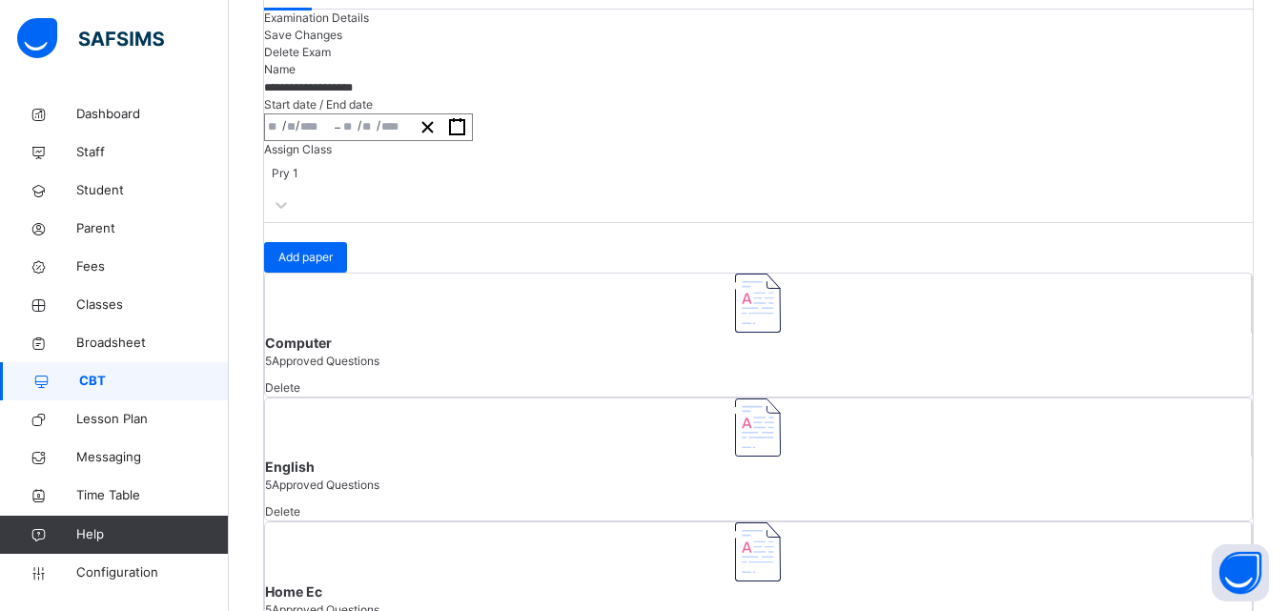
drag, startPoint x: 1211, startPoint y: 371, endPoint x: 1085, endPoint y: 378, distance: 126.1
click at [333, 266] on span "Add paper" at bounding box center [305, 257] width 54 height 17
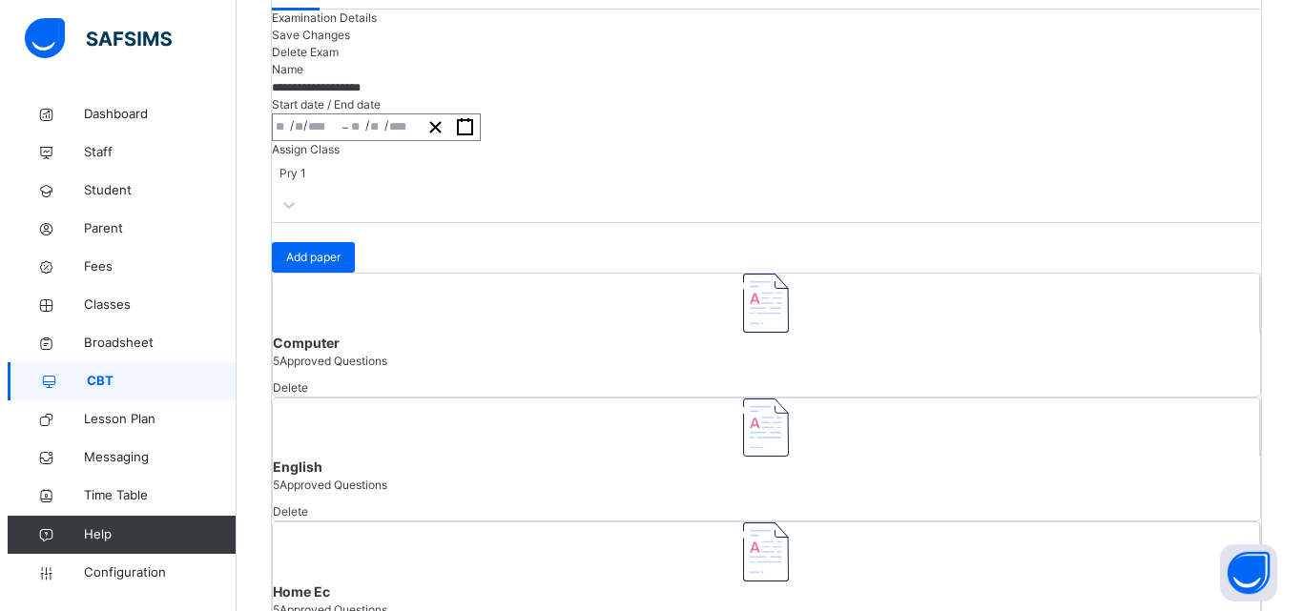
scroll to position [200, 0]
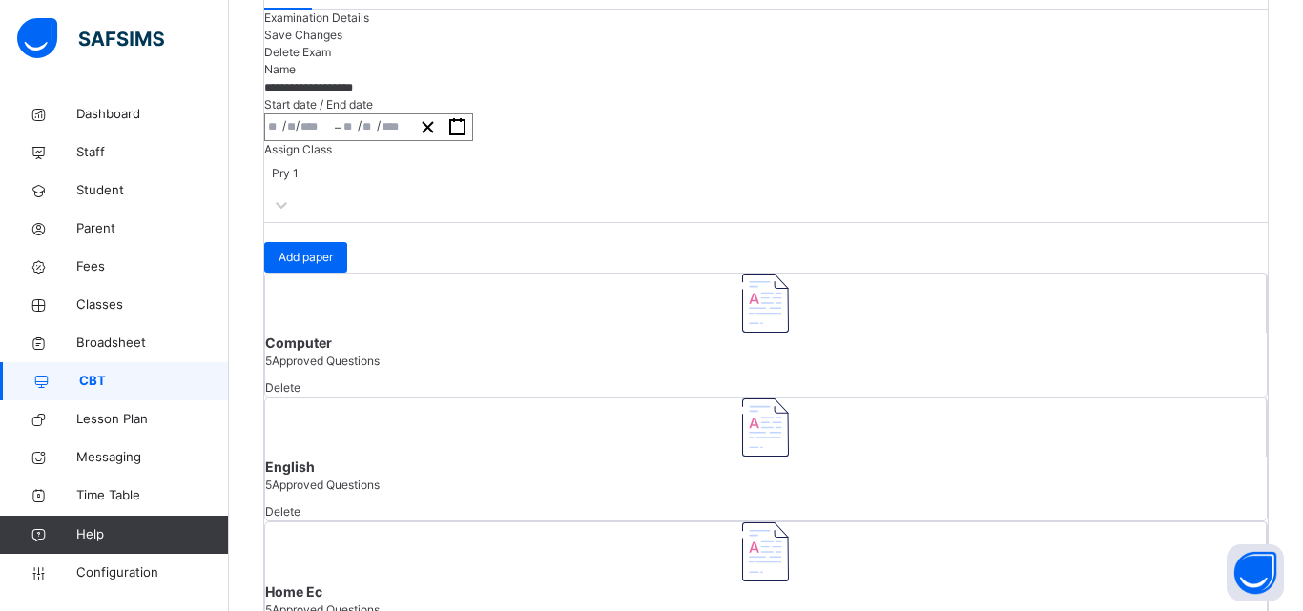
type input "****"
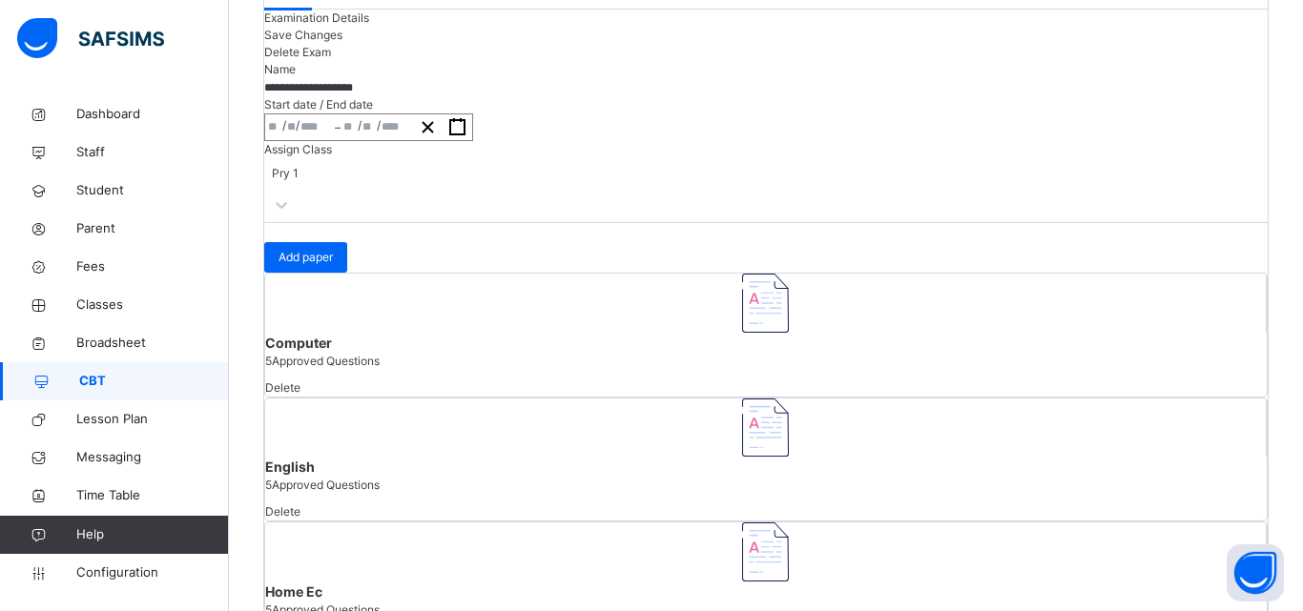
type input "**********"
type input "**"
type input "*"
type input "****"
type input "**********"
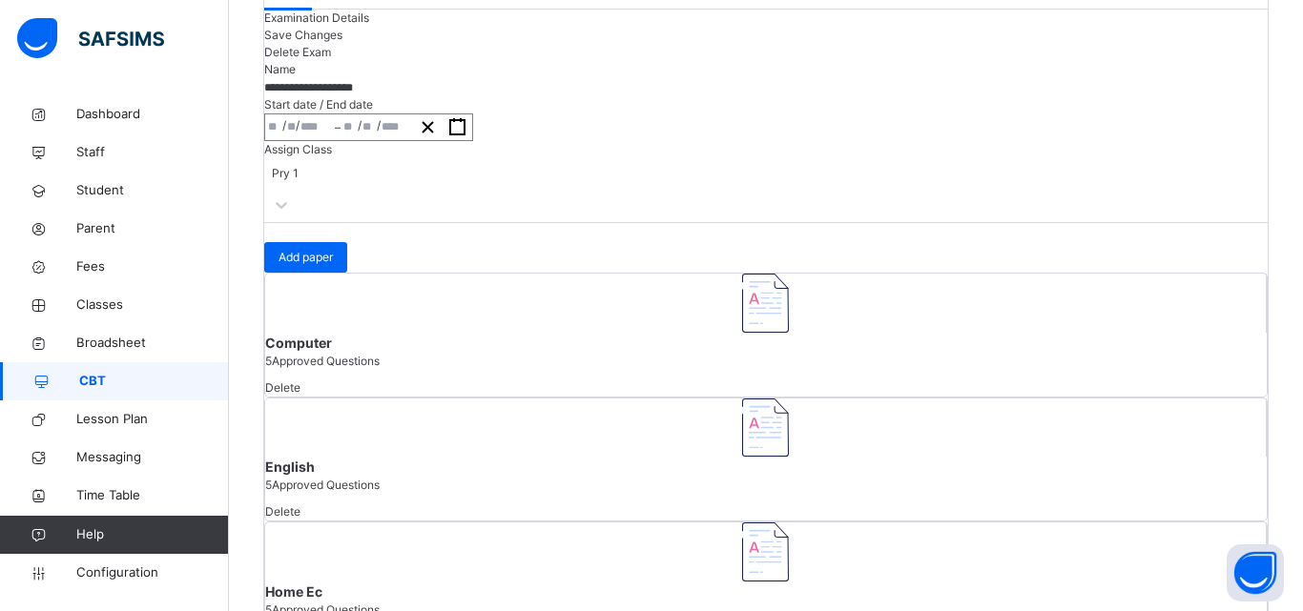
type input "**"
type input "*"
type input "****"
type input "**"
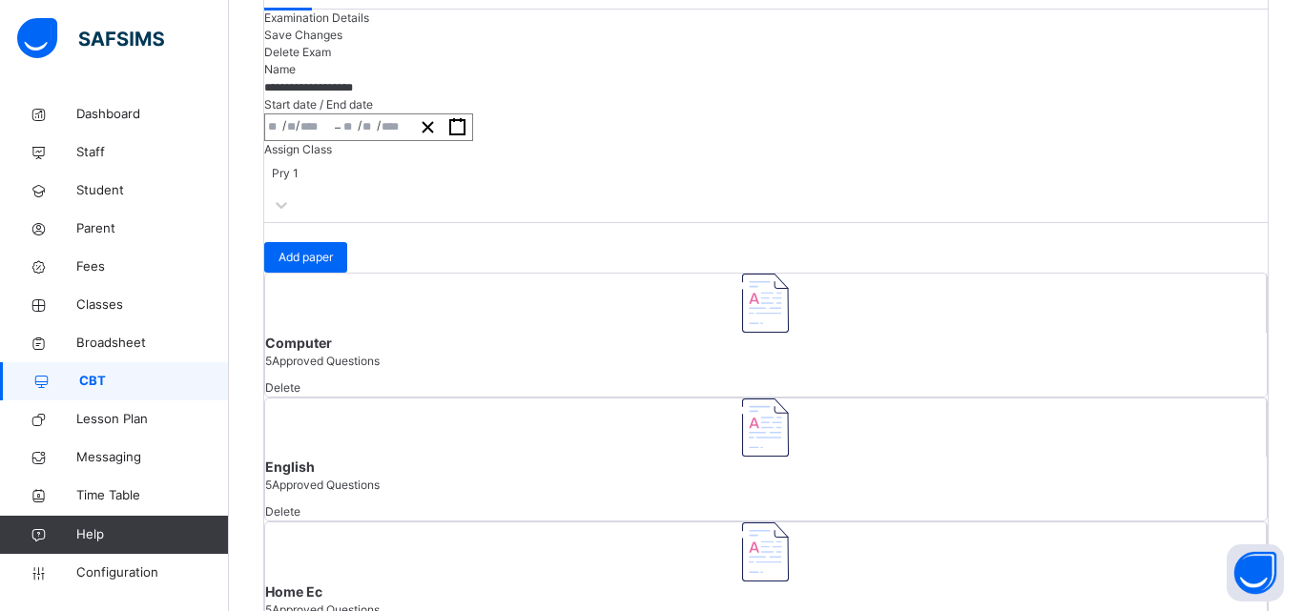
type input "**"
type input "*"
type input "**"
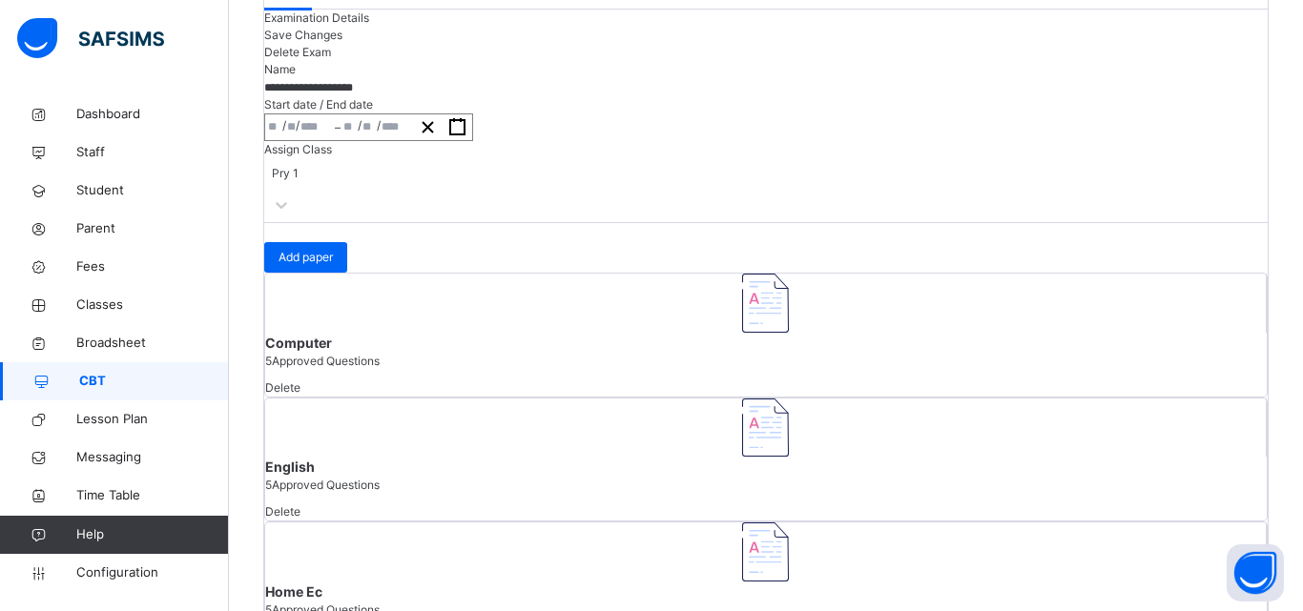
type input "**"
drag, startPoint x: 452, startPoint y: 31, endPoint x: 446, endPoint y: 48, distance: 18.1
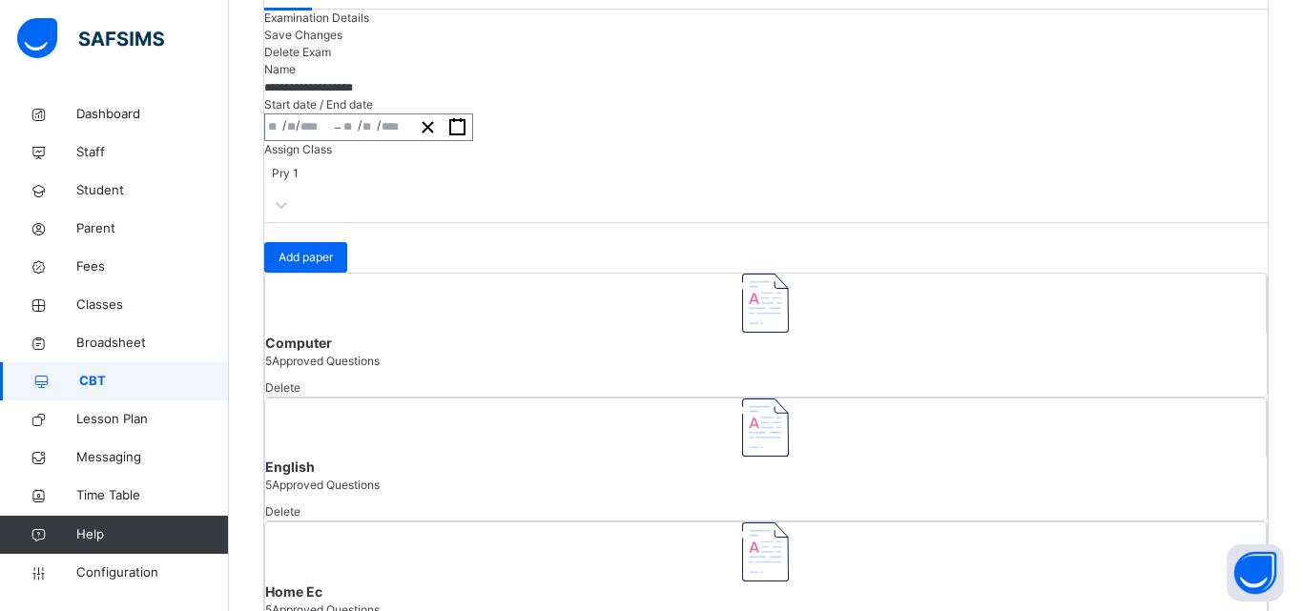
type input "**********"
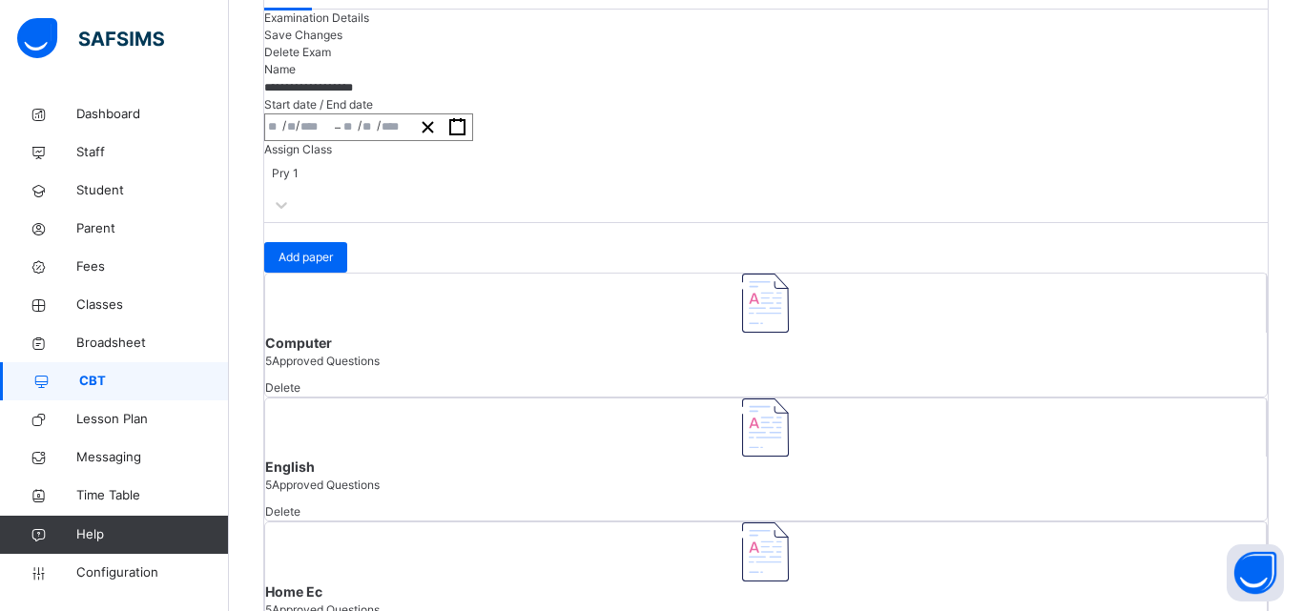
drag, startPoint x: 825, startPoint y: 179, endPoint x: 829, endPoint y: 201, distance: 22.3
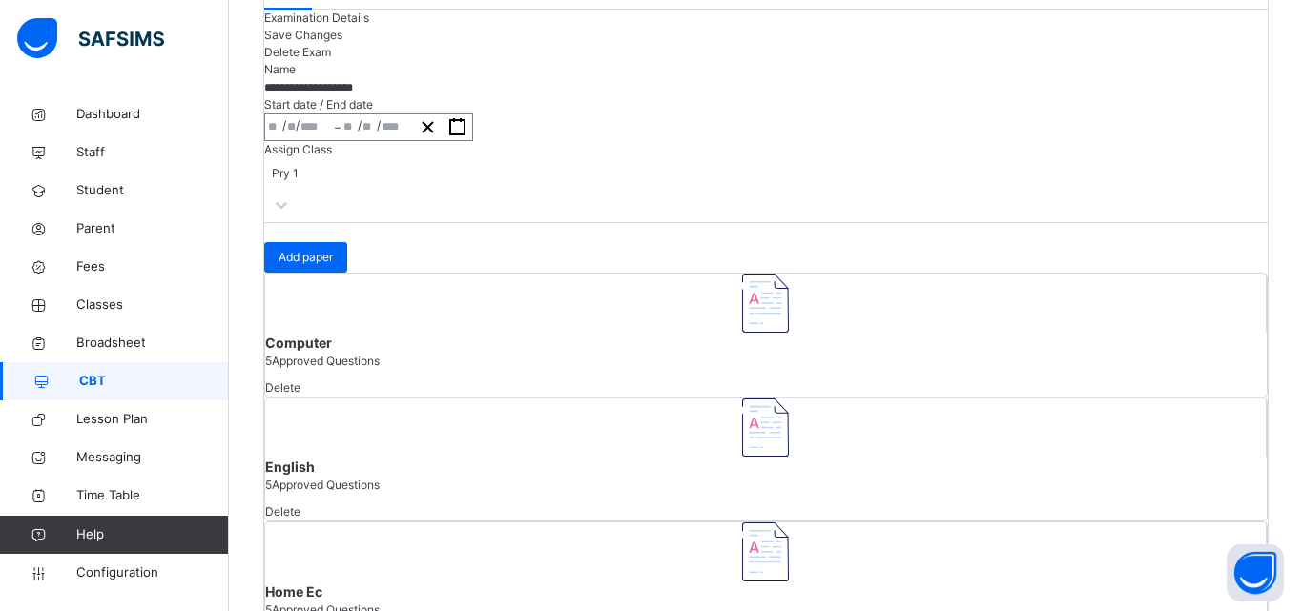
scroll to position [411, 0]
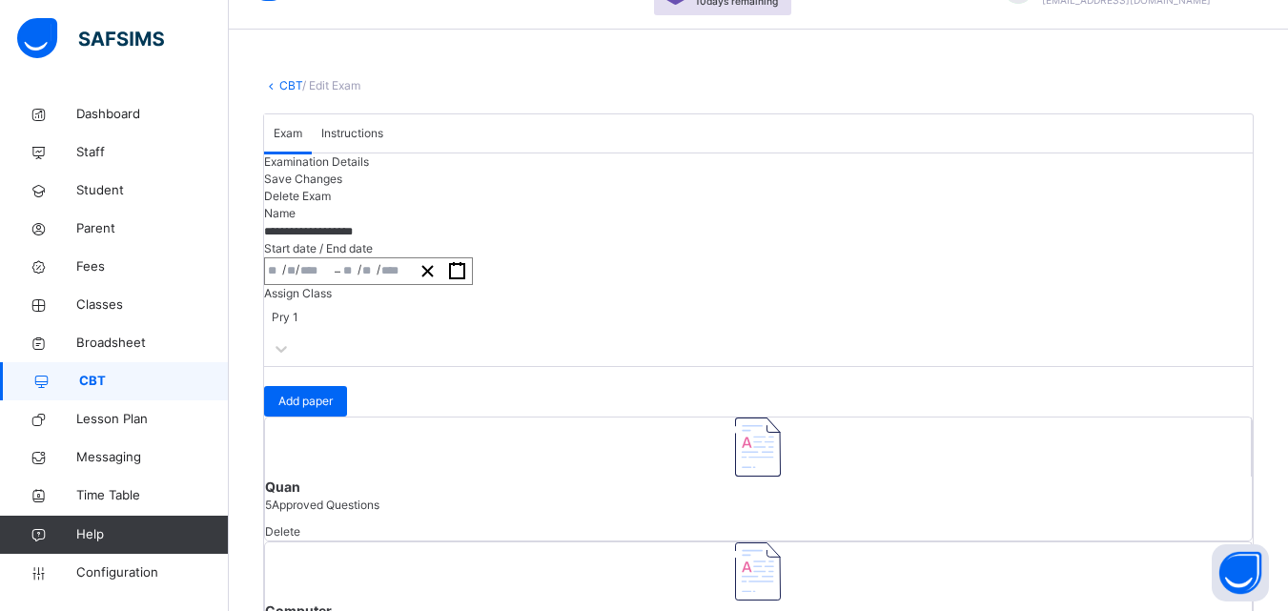
scroll to position [0, 0]
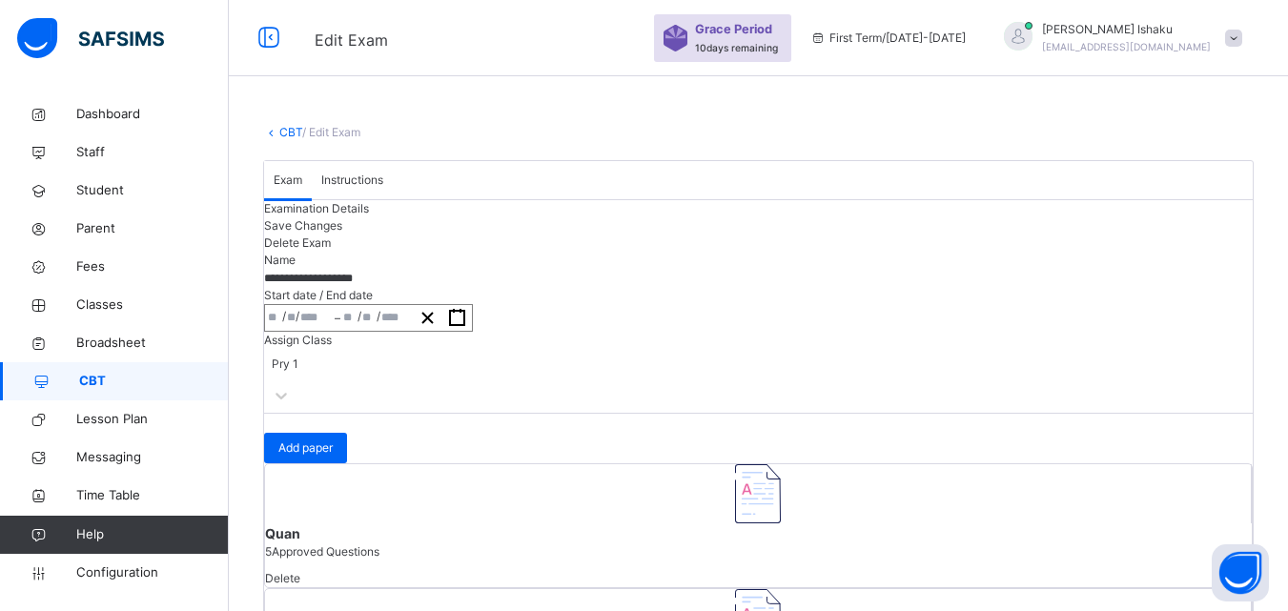
click at [296, 132] on link "CBT" at bounding box center [290, 132] width 23 height 14
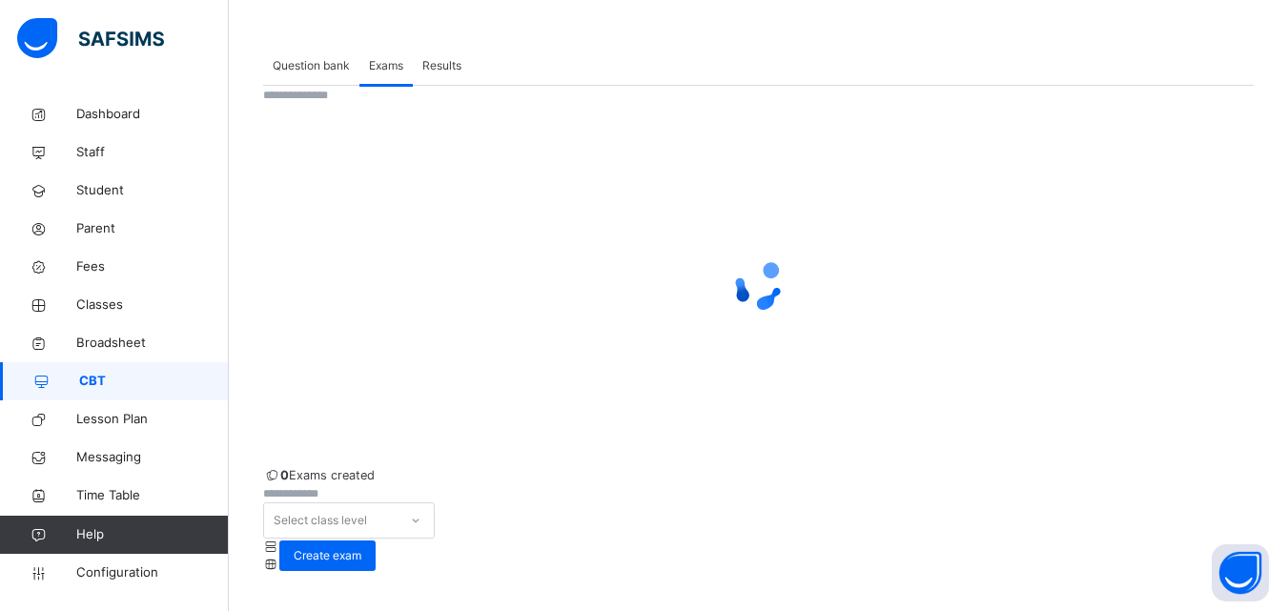
scroll to position [88, 0]
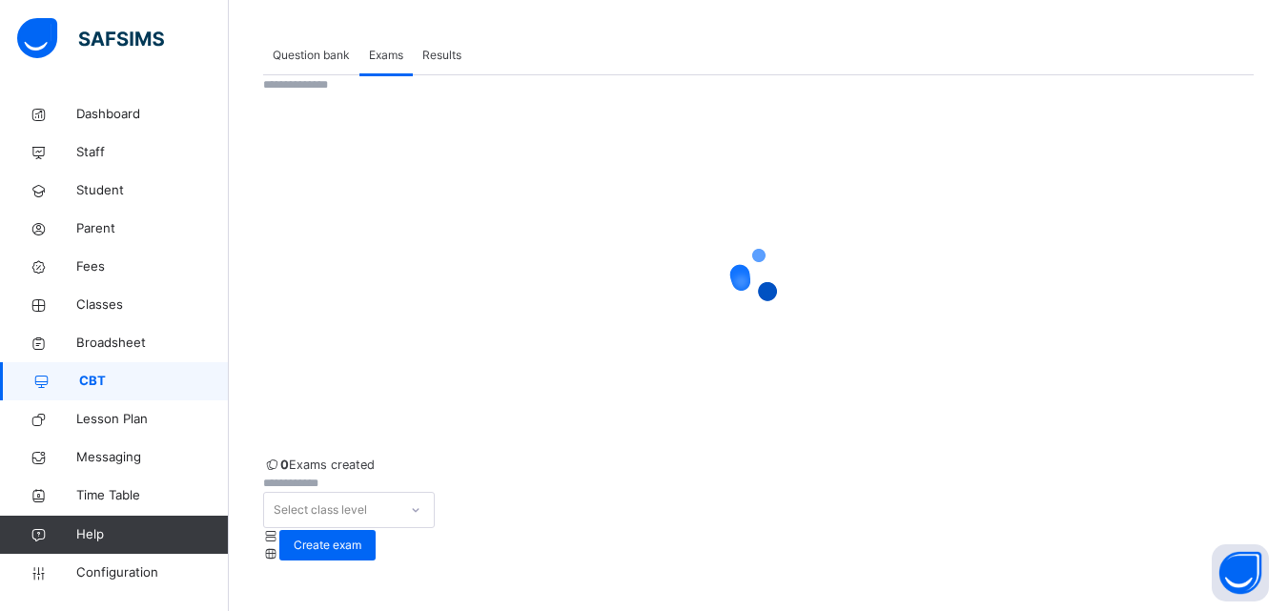
click at [335, 55] on span "Question bank" at bounding box center [311, 55] width 77 height 17
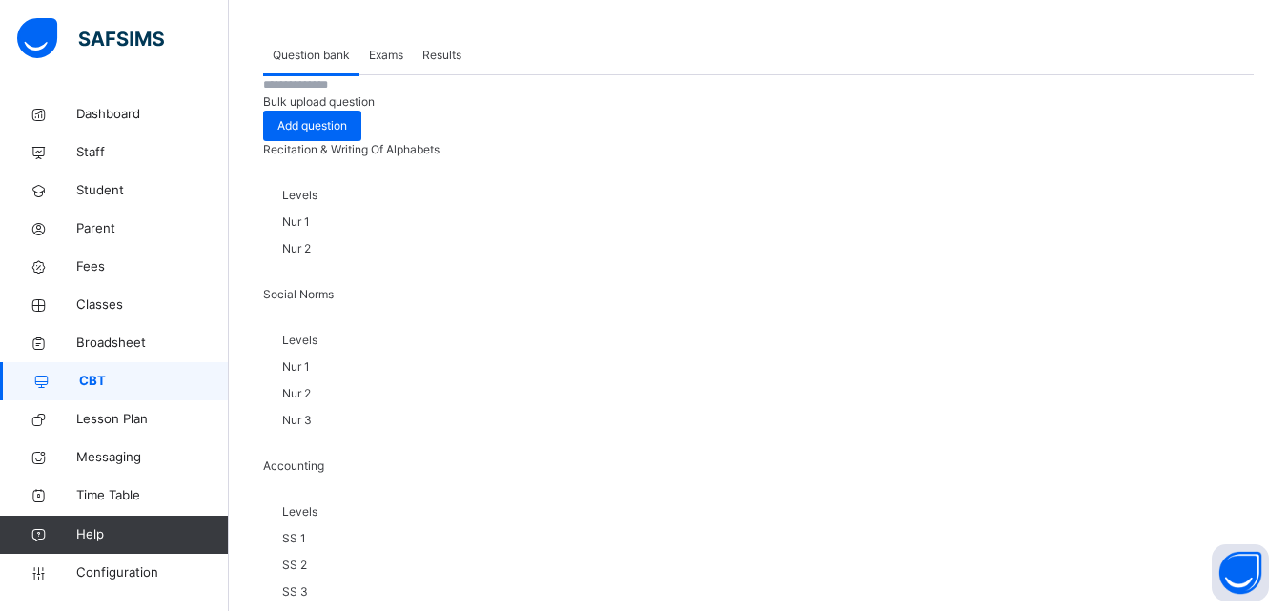
click at [340, 93] on input "text" at bounding box center [320, 84] width 114 height 17
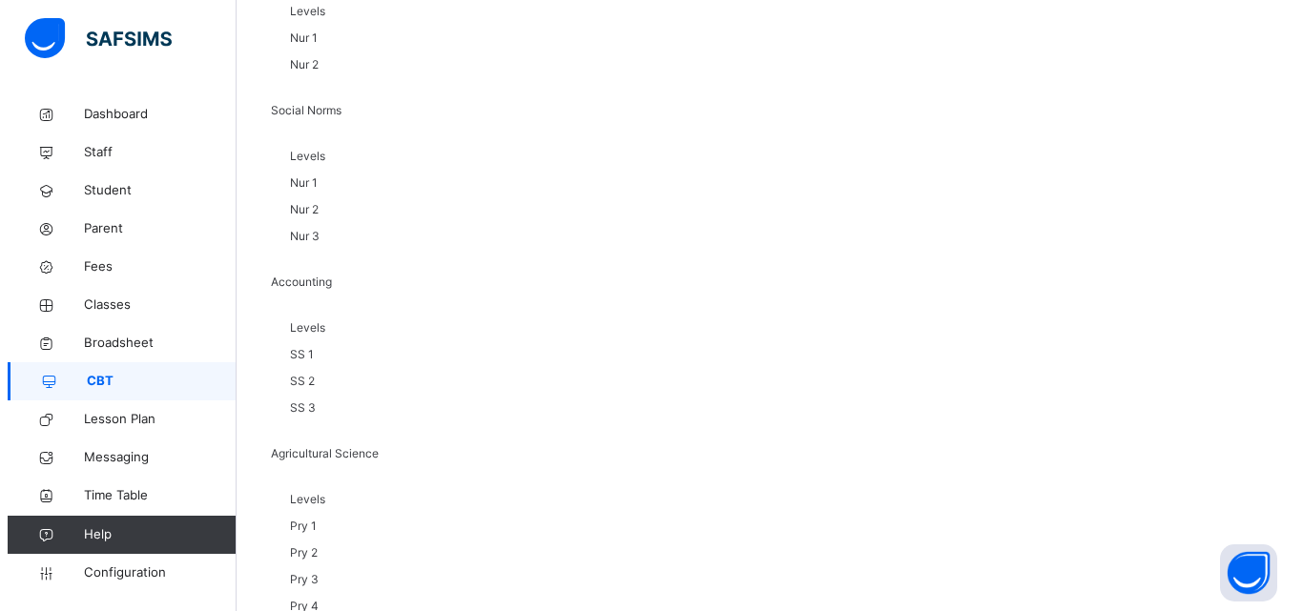
scroll to position [183, 0]
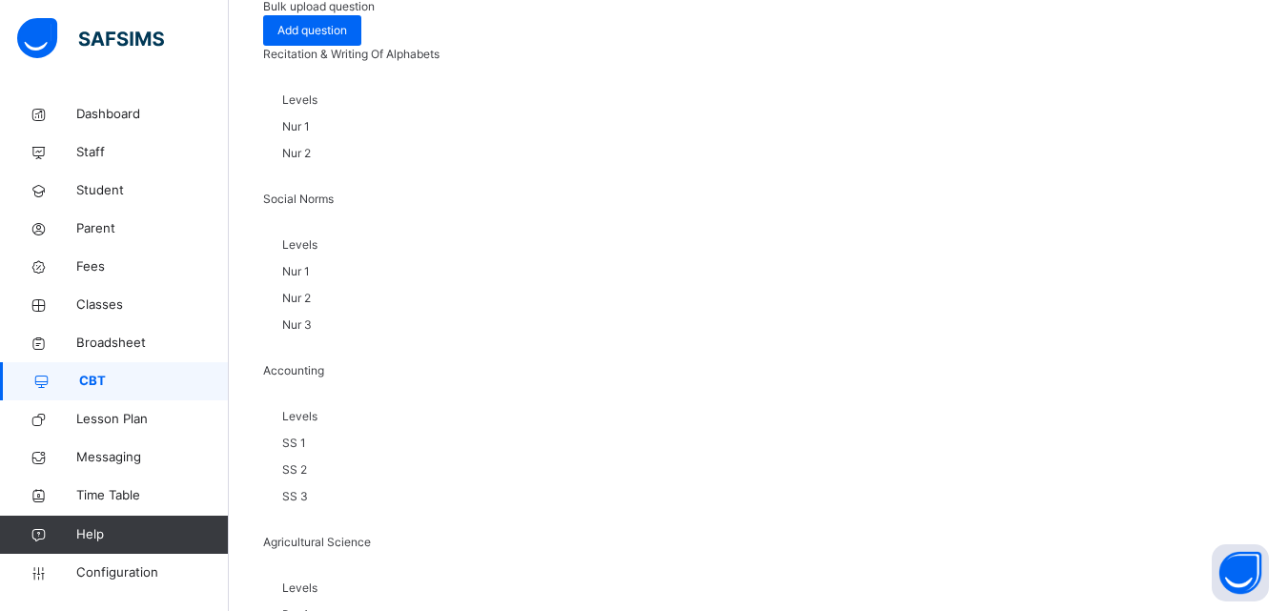
drag, startPoint x: 1100, startPoint y: 18, endPoint x: 1076, endPoint y: 29, distance: 26.9
click at [1099, 15] on div "Bulk upload question" at bounding box center [758, 6] width 991 height 17
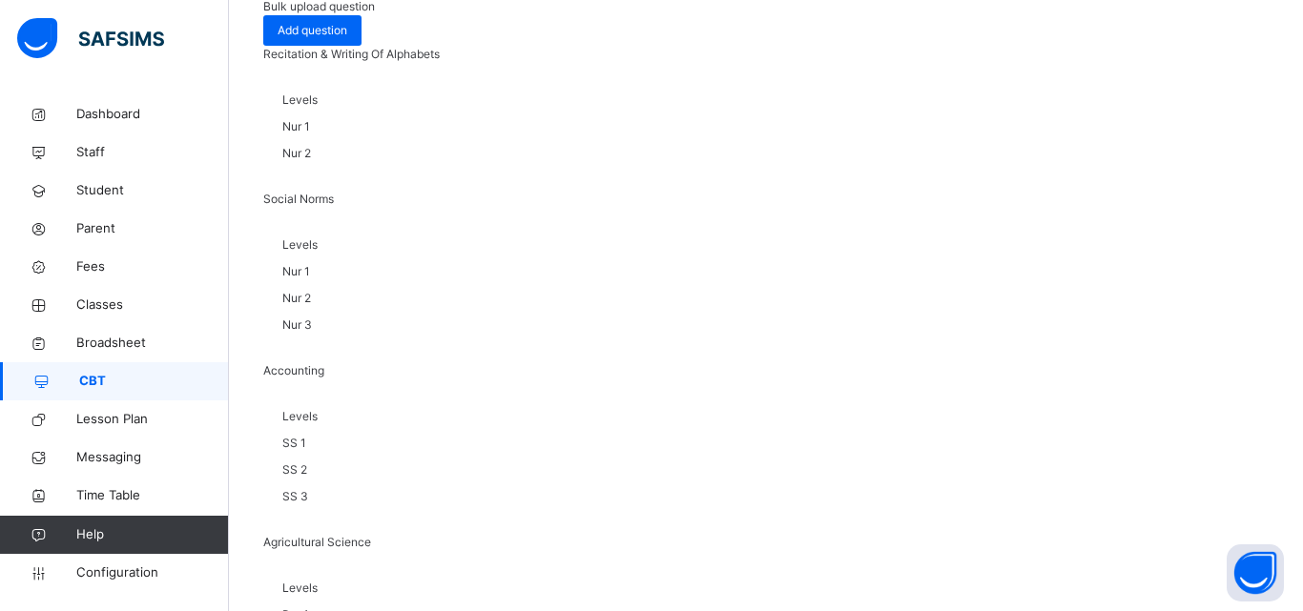
type input "**********"
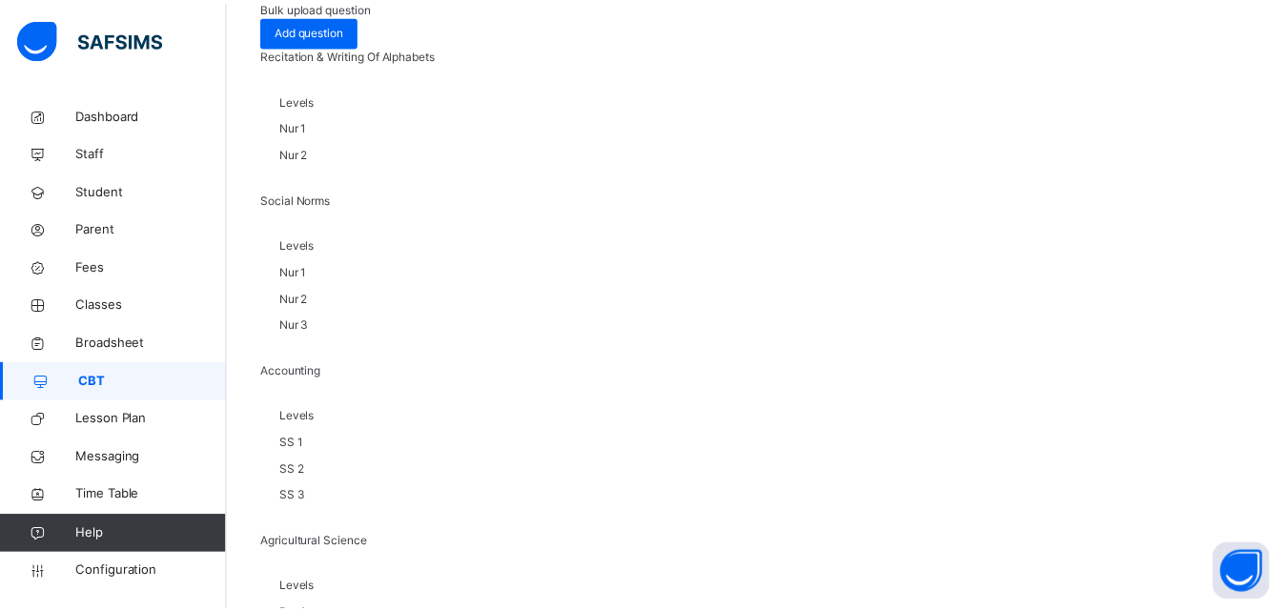
scroll to position [286, 0]
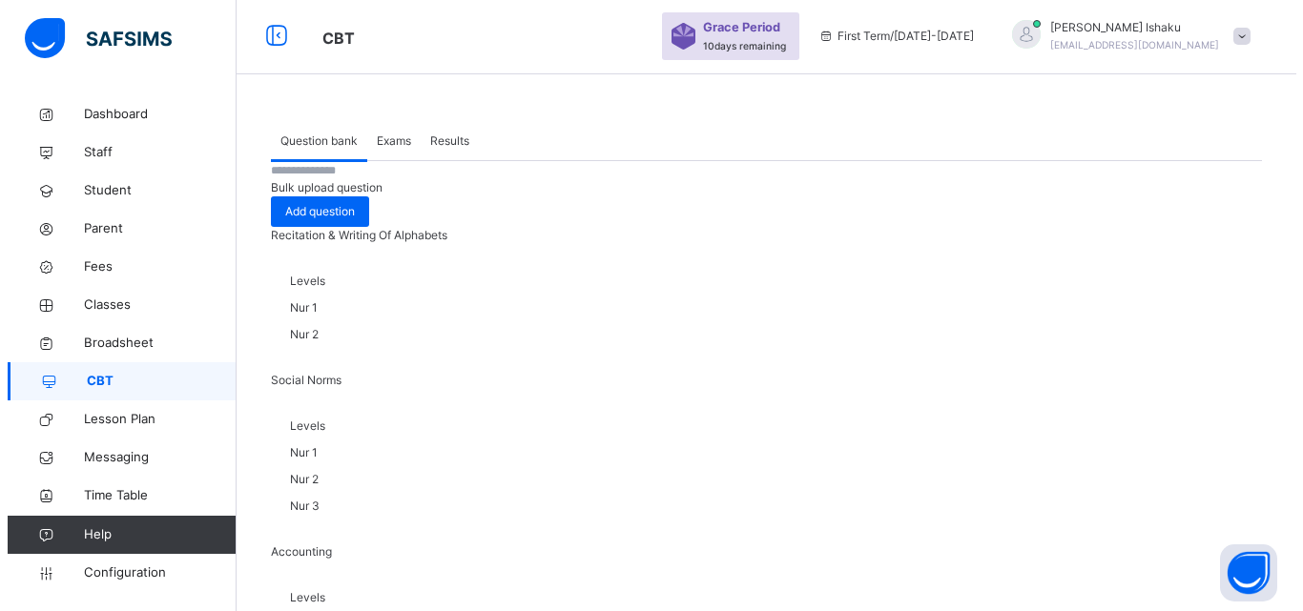
scroll to position [0, 0]
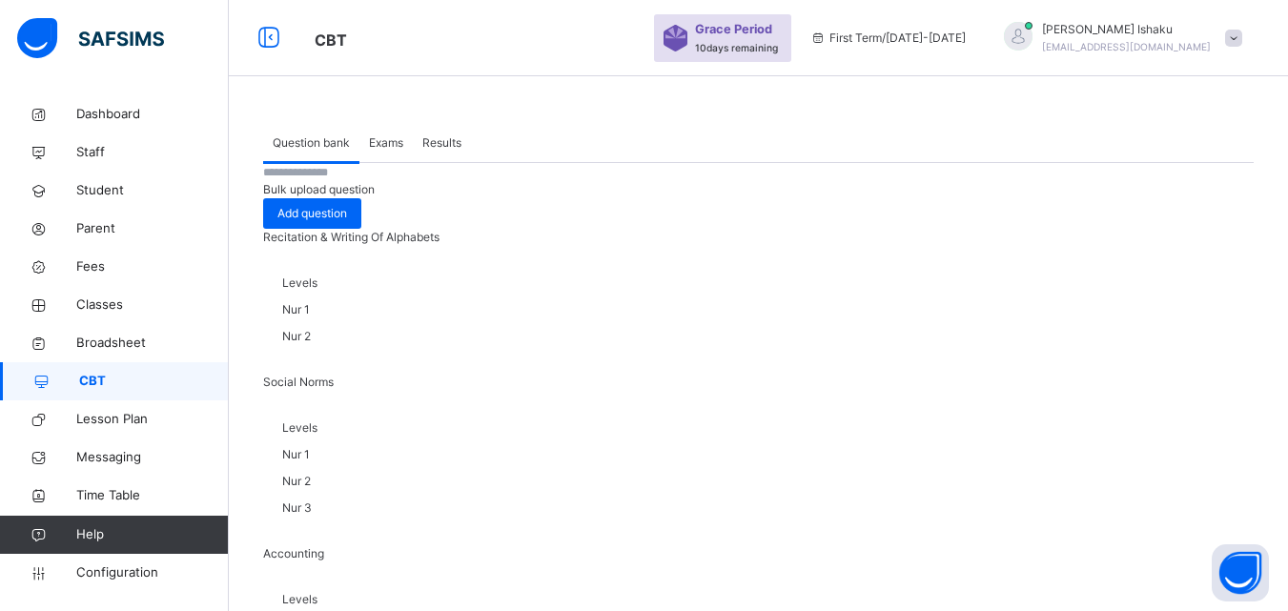
click at [375, 196] on span "Bulk upload question" at bounding box center [319, 189] width 112 height 14
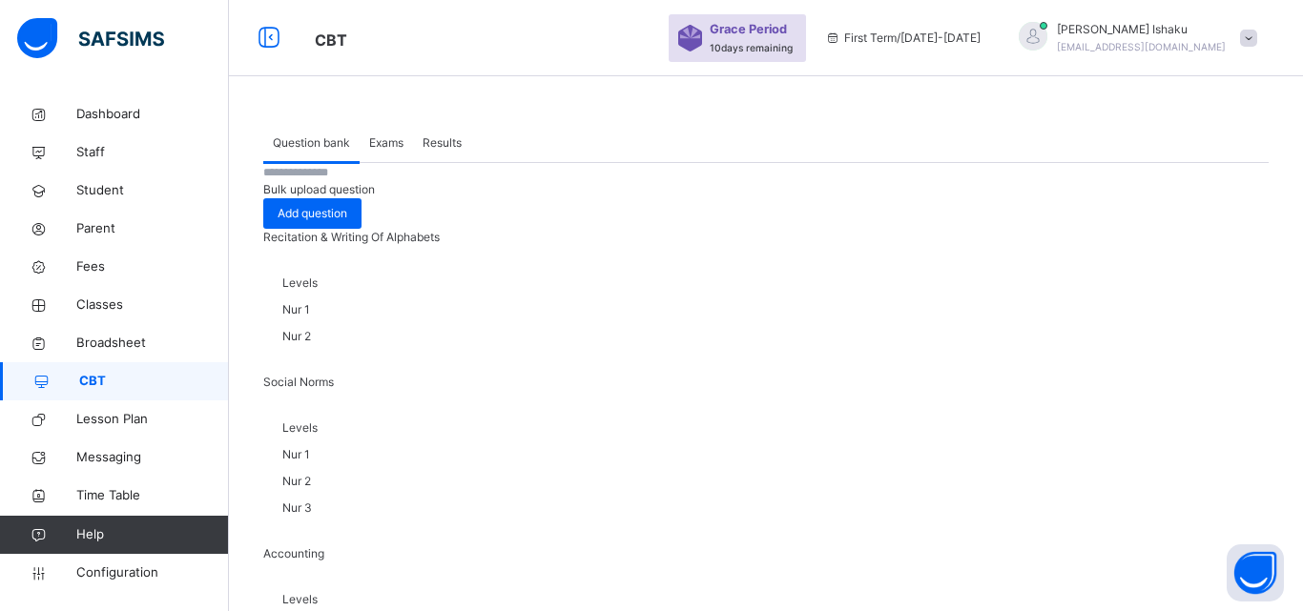
scroll to position [191, 0]
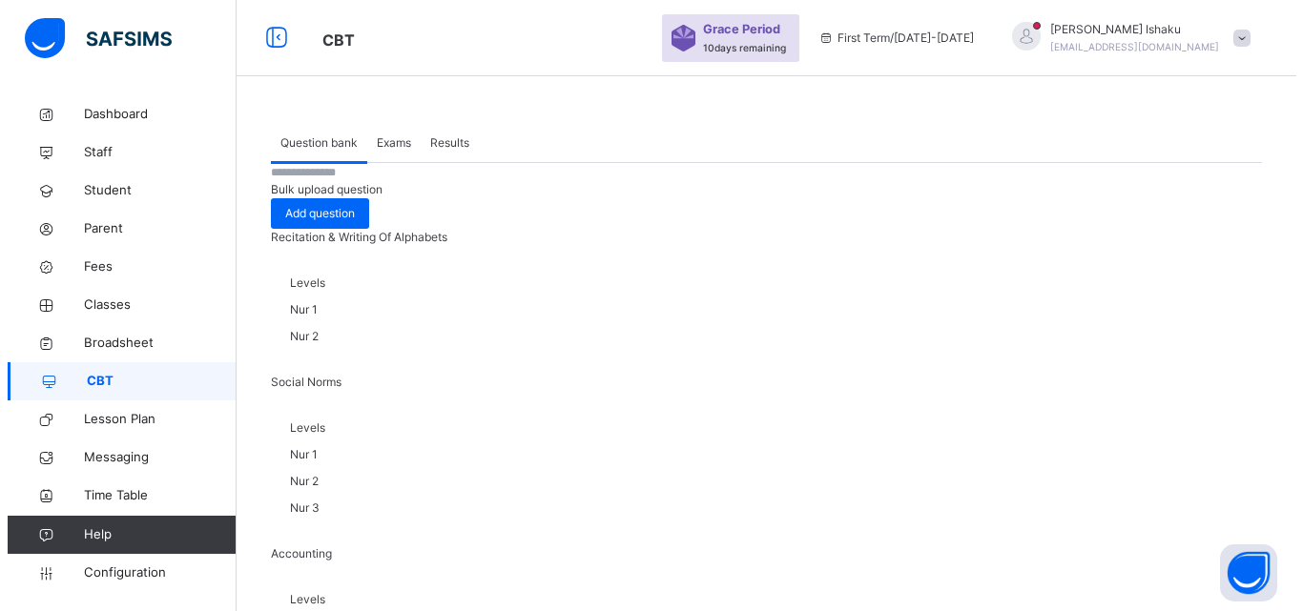
scroll to position [1144, 0]
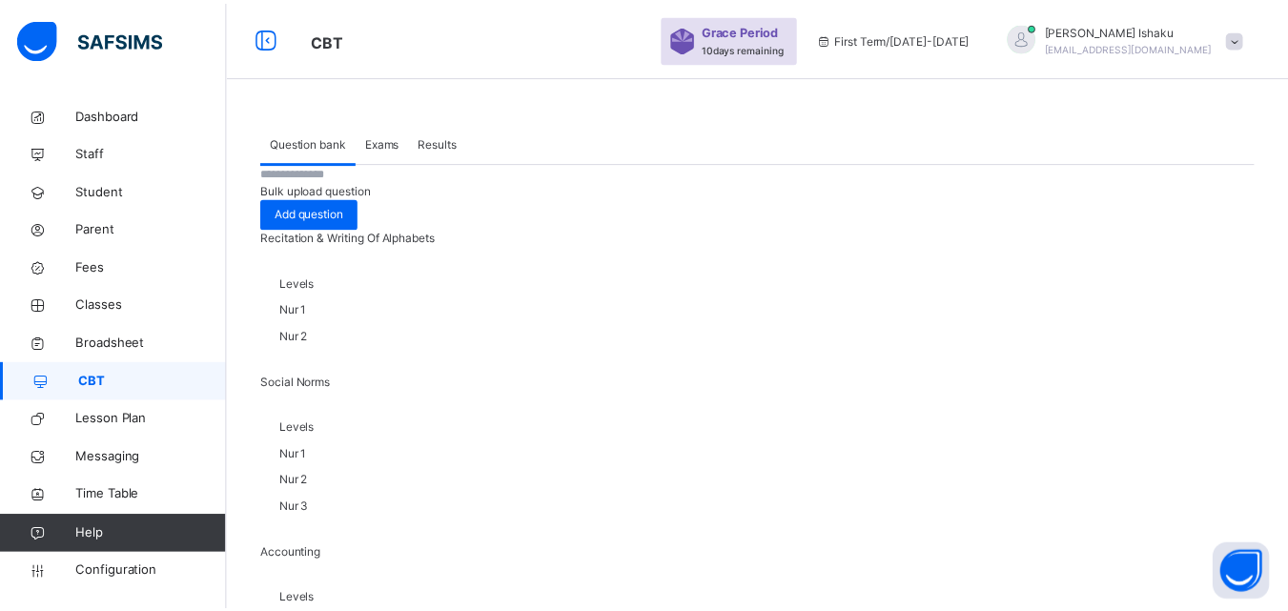
scroll to position [654, 0]
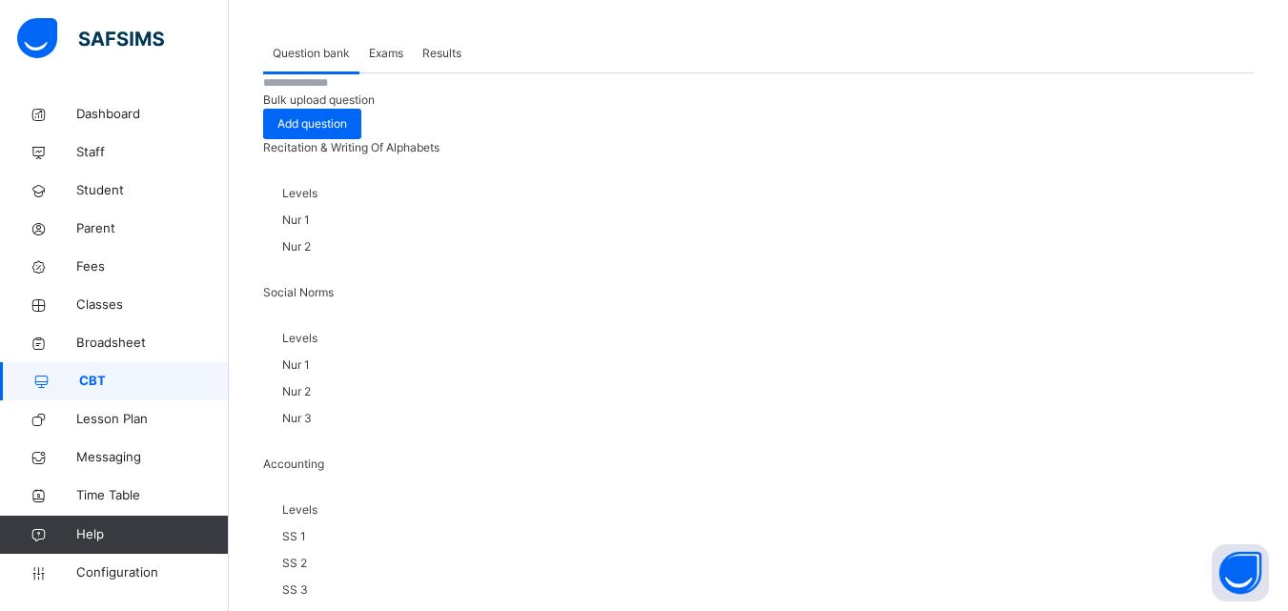
scroll to position [95, 0]
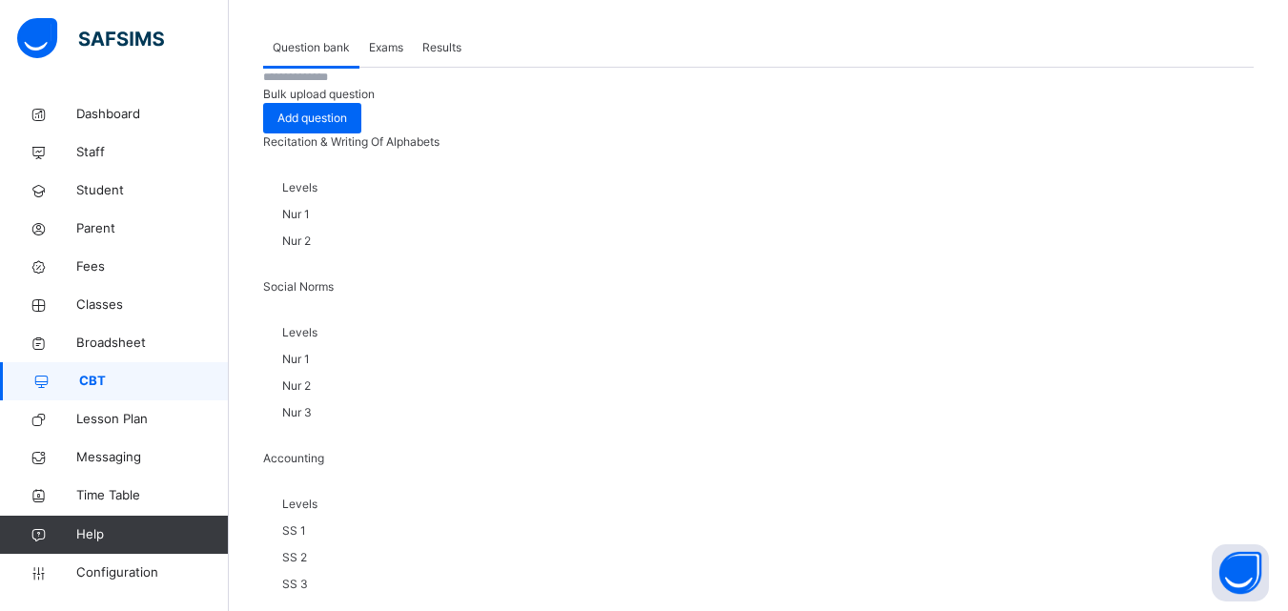
click at [390, 55] on span "Exams" at bounding box center [386, 47] width 34 height 17
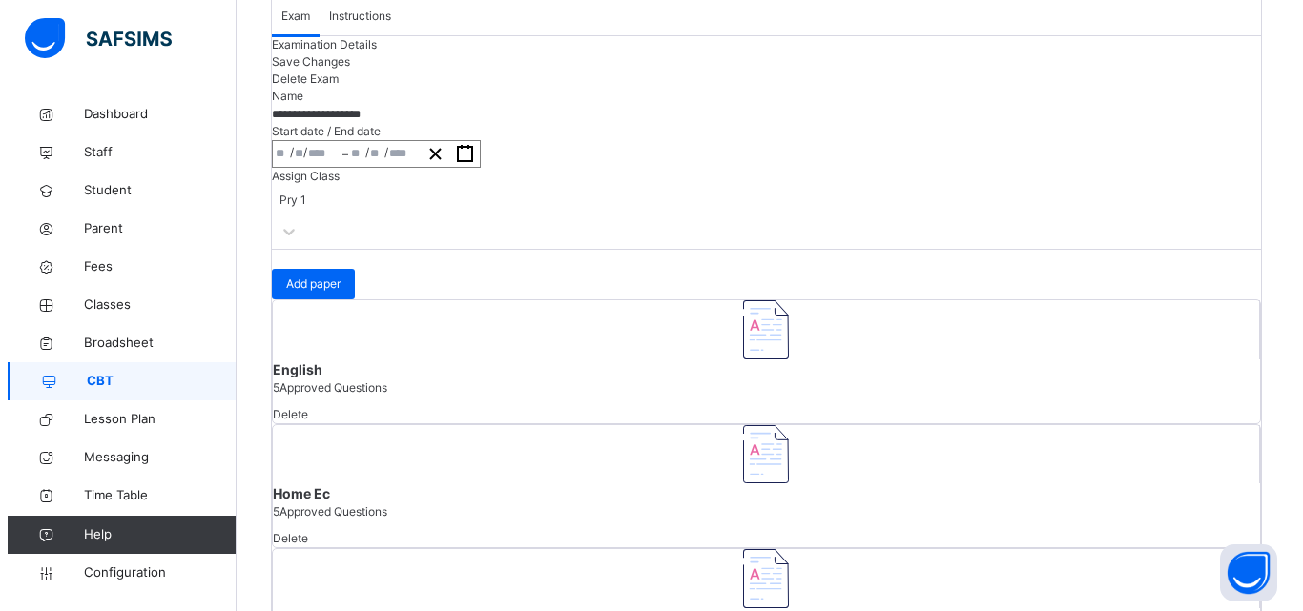
scroll to position [286, 0]
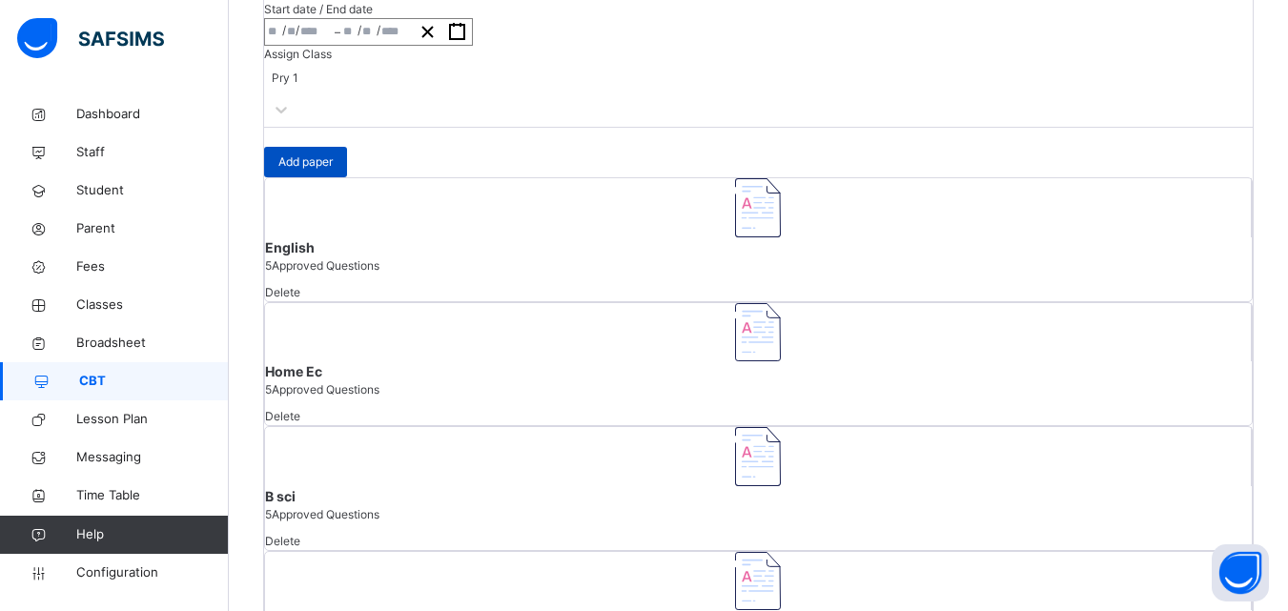
click at [333, 171] on span "Add paper" at bounding box center [305, 162] width 54 height 17
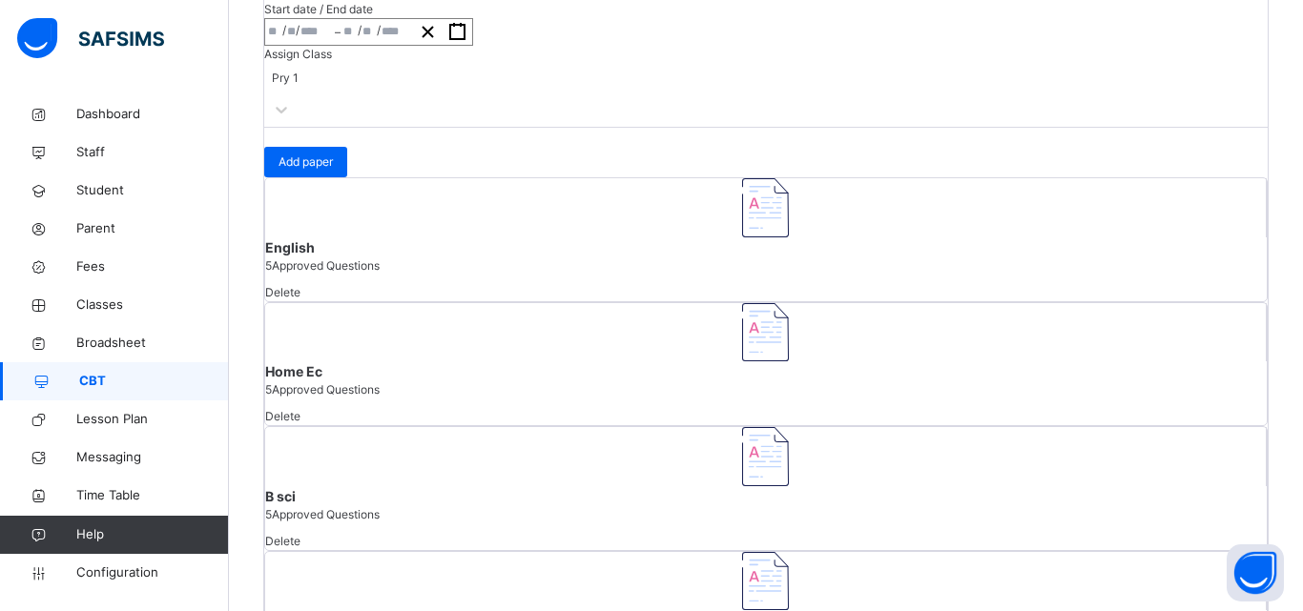
type input "******"
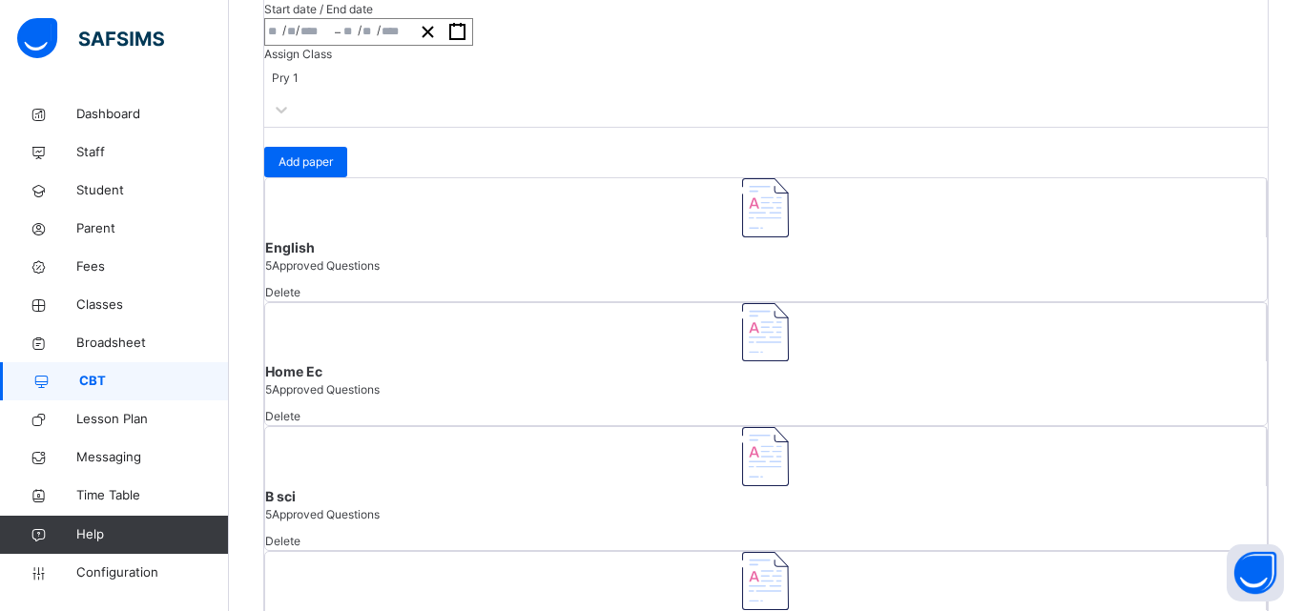
type input "**********"
type input "**"
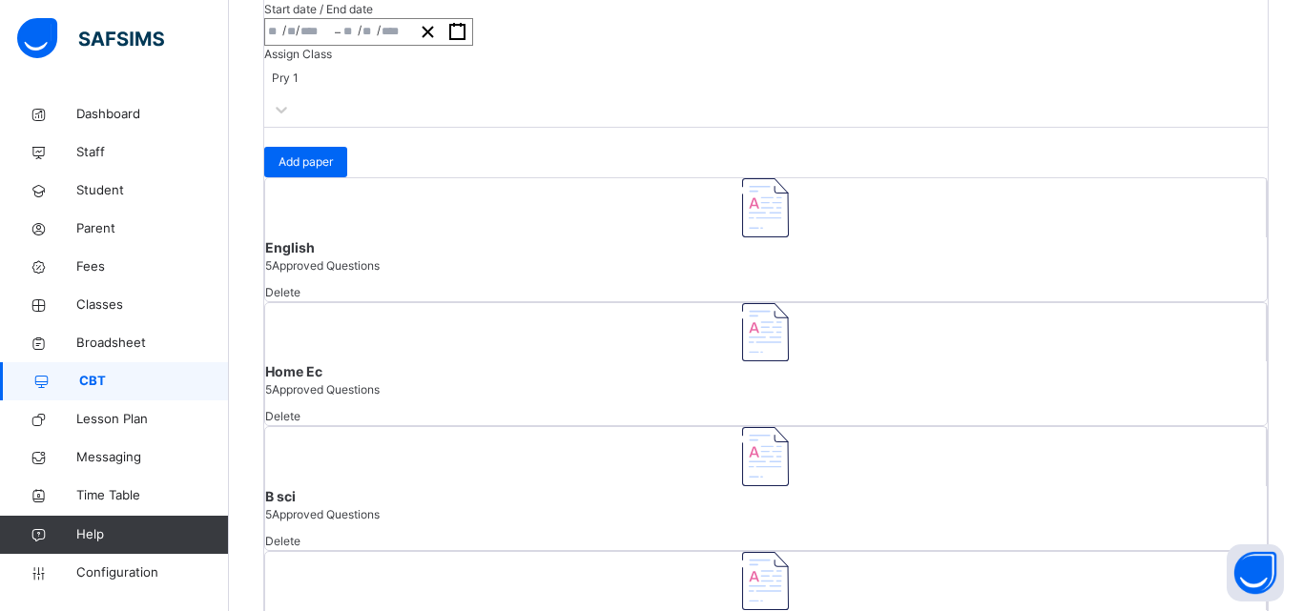
type input "*"
type input "****"
type input "**********"
type input "**"
type input "*"
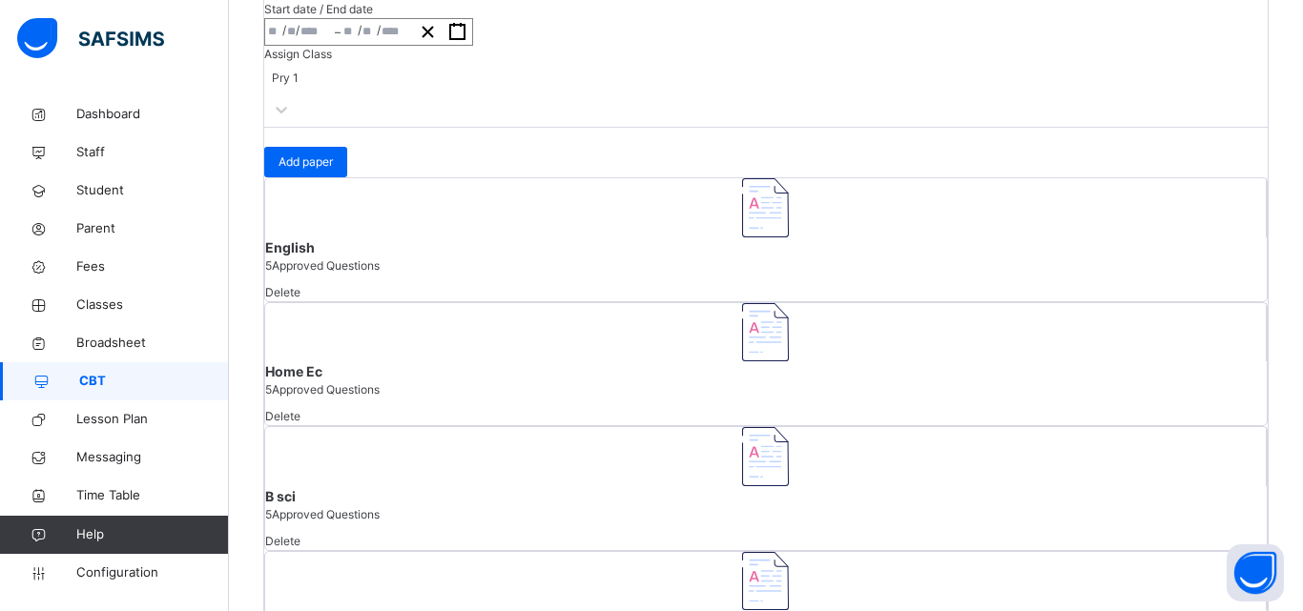
type input "****"
type input "**"
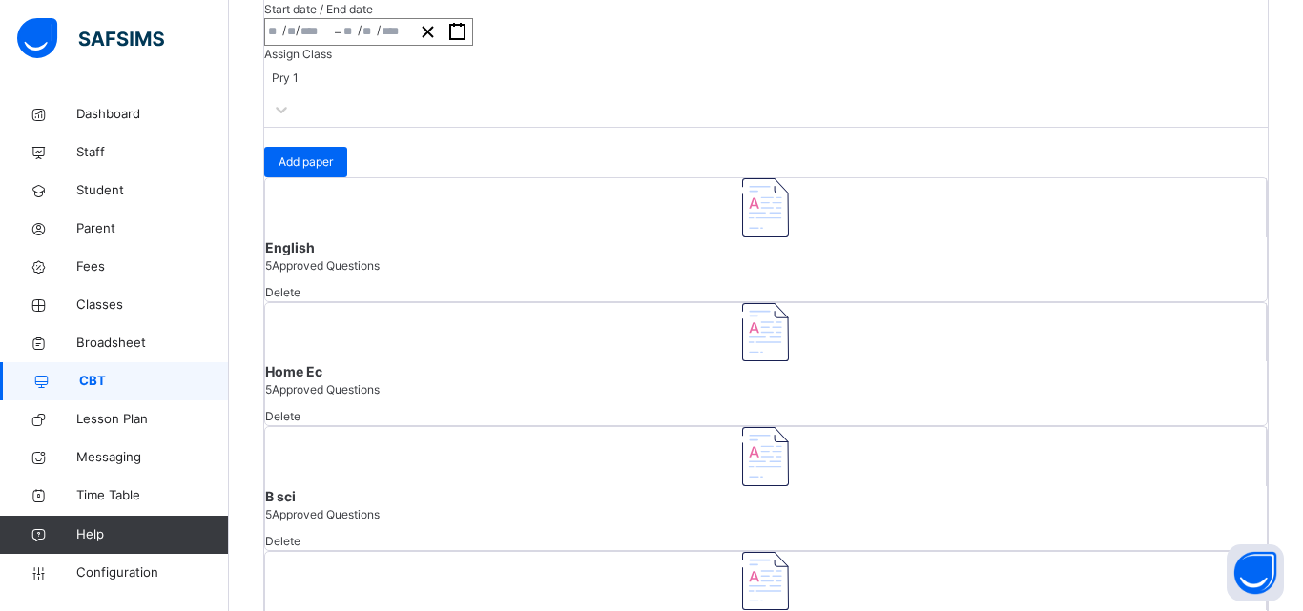
type input "**"
type input "*"
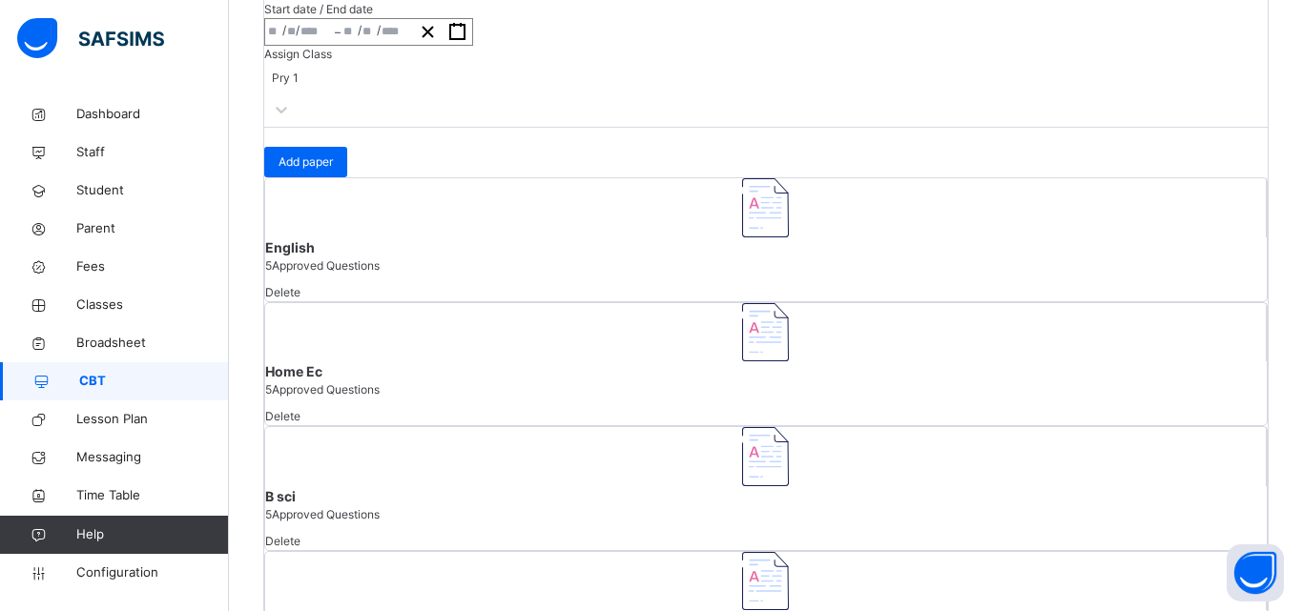
type input "**"
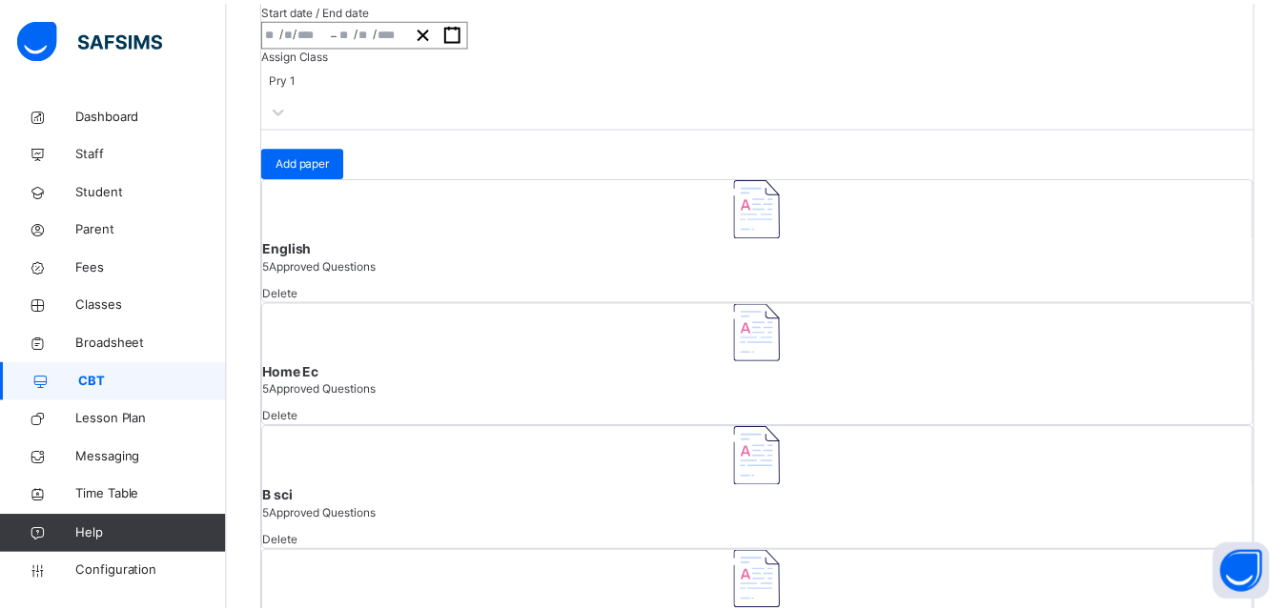
scroll to position [411, 0]
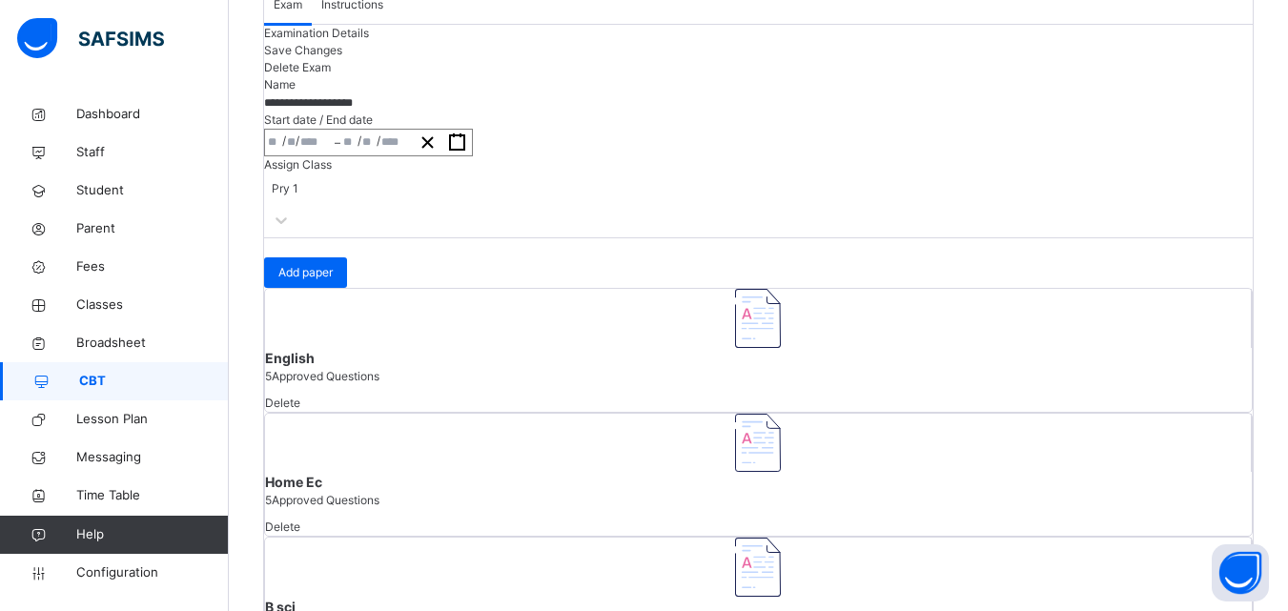
scroll to position [95, 0]
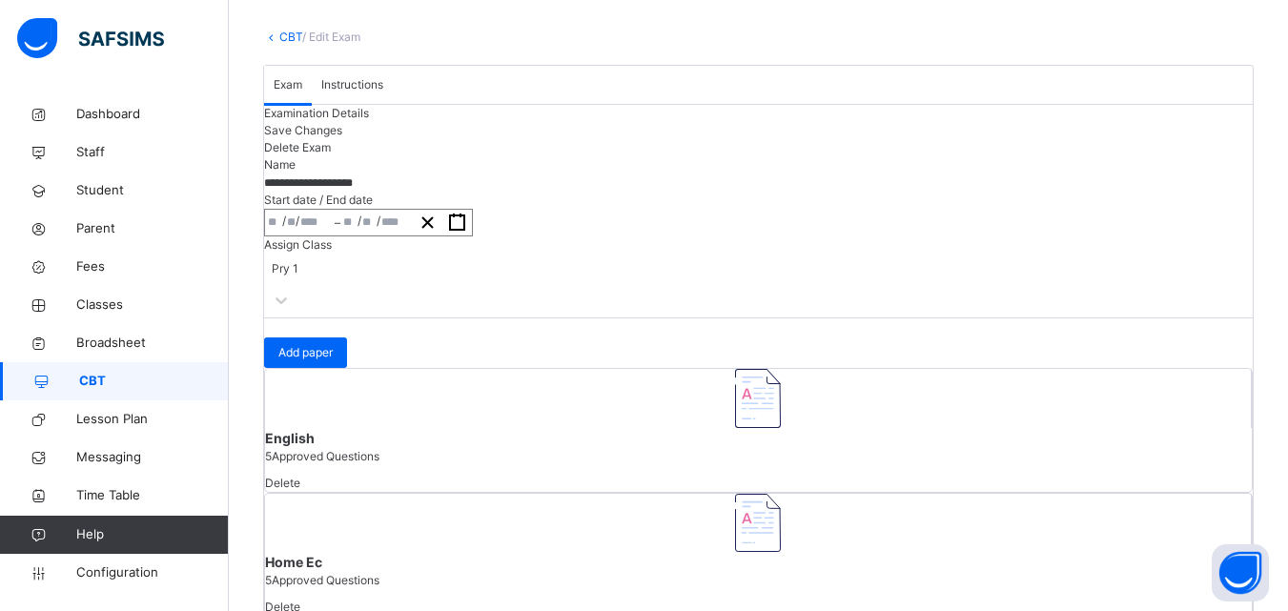
click at [288, 35] on link "CBT" at bounding box center [290, 37] width 23 height 14
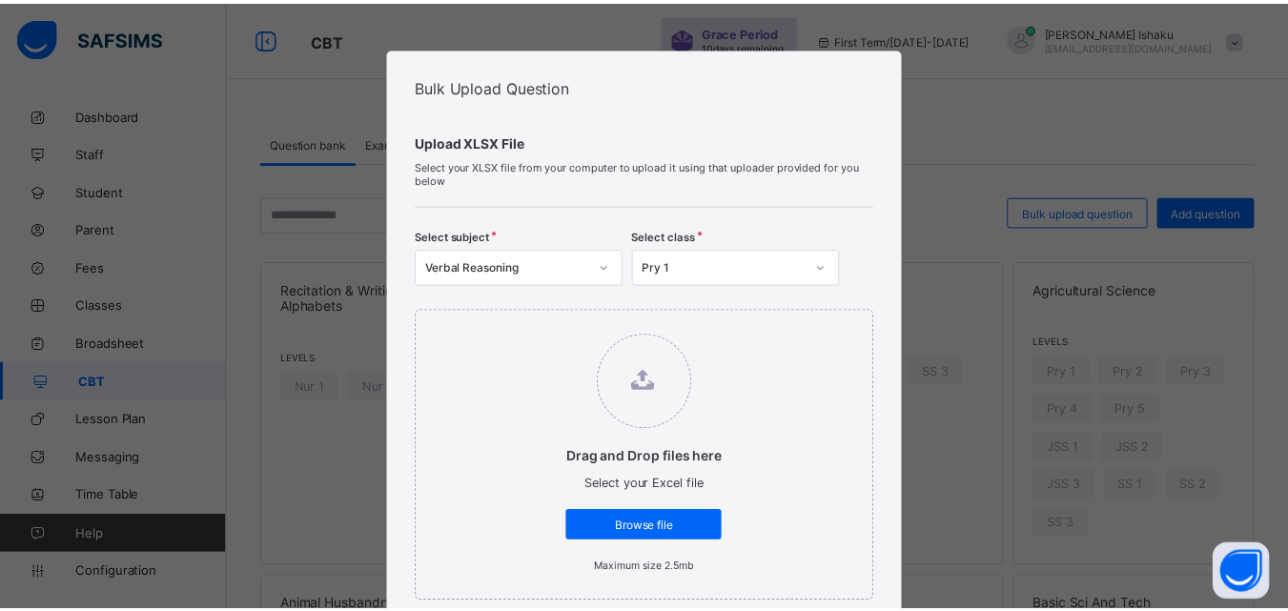
scroll to position [191, 0]
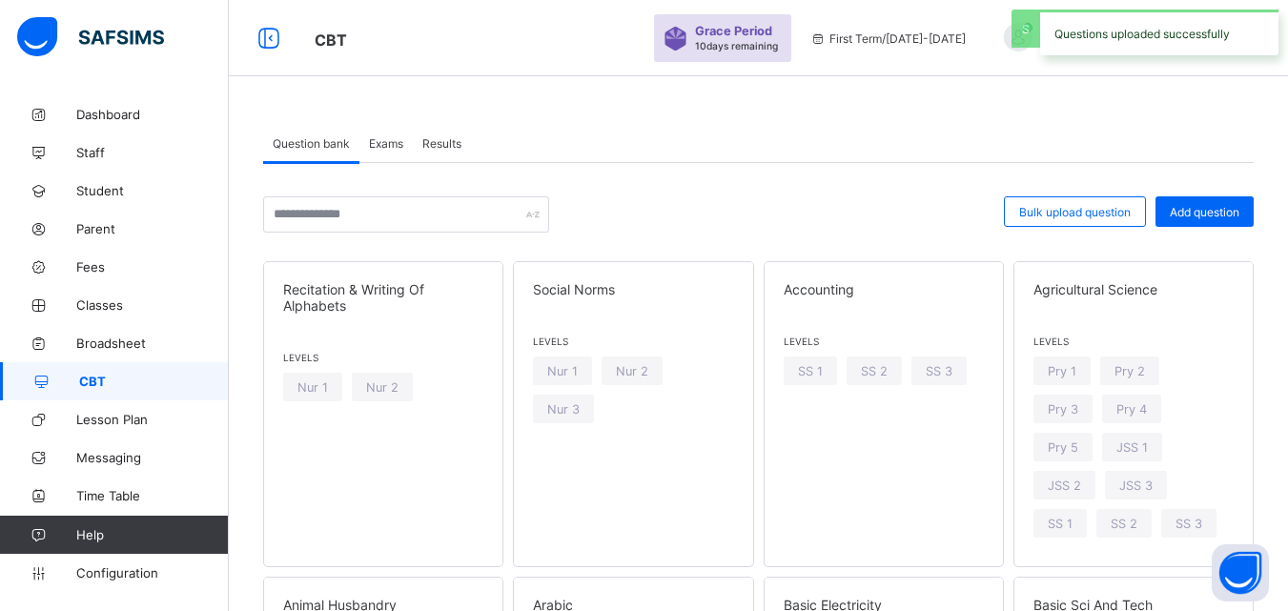
click at [375, 134] on div "Exams" at bounding box center [386, 143] width 53 height 38
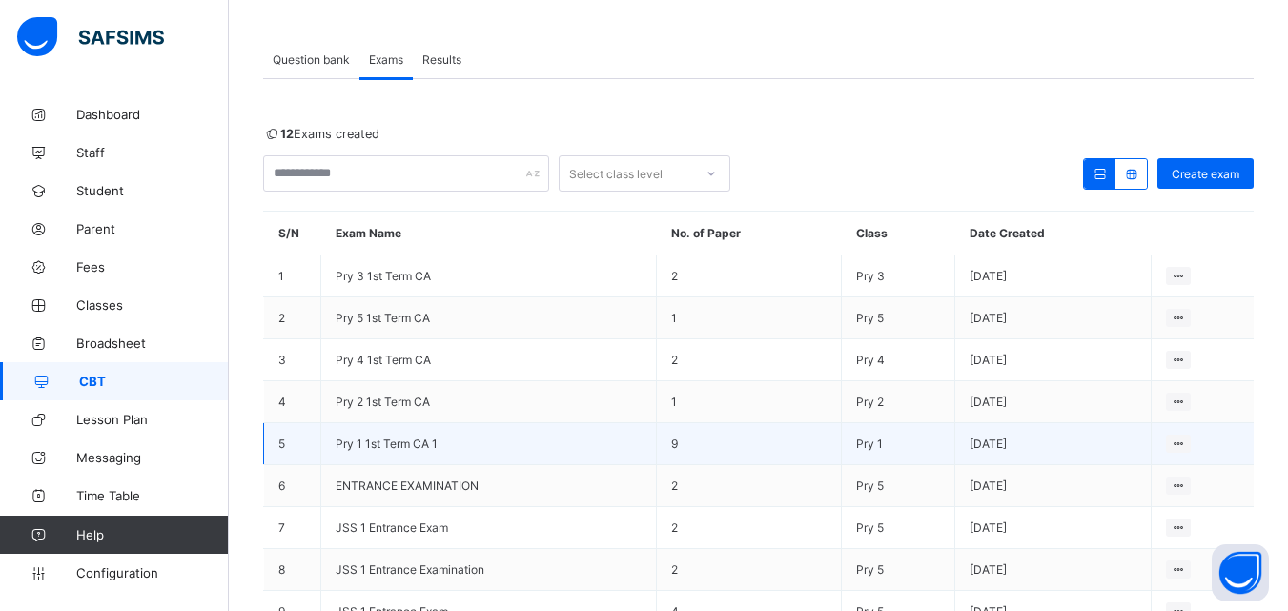
scroll to position [95, 0]
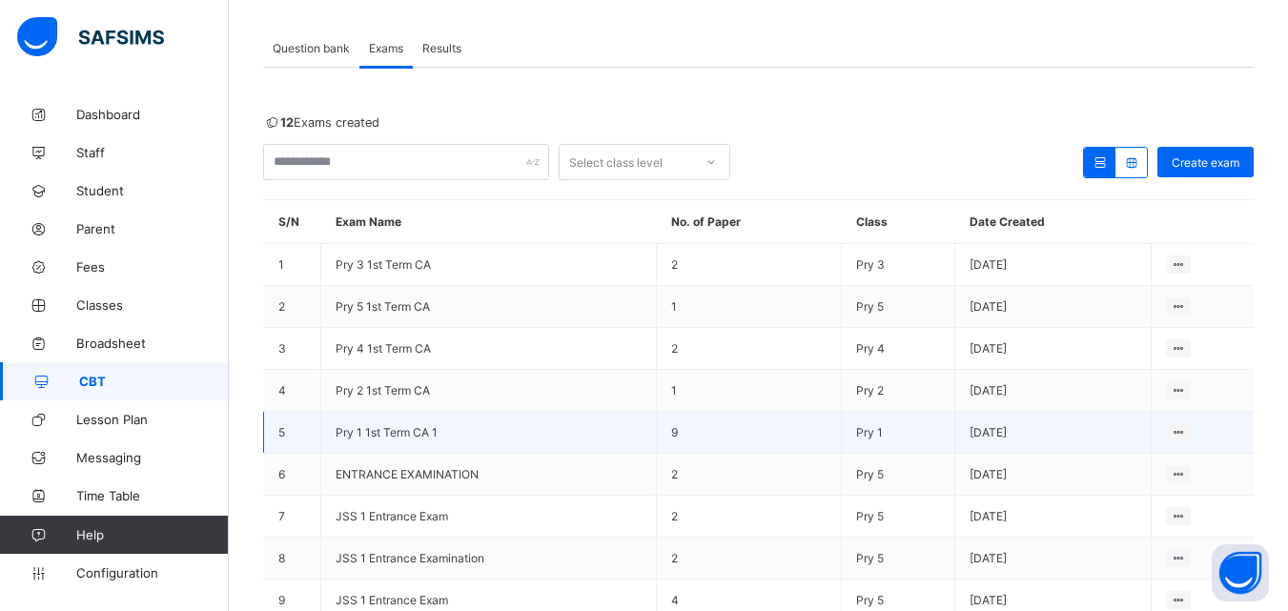
click at [356, 430] on span "Pry 1 1st Term CA 1" at bounding box center [387, 432] width 102 height 14
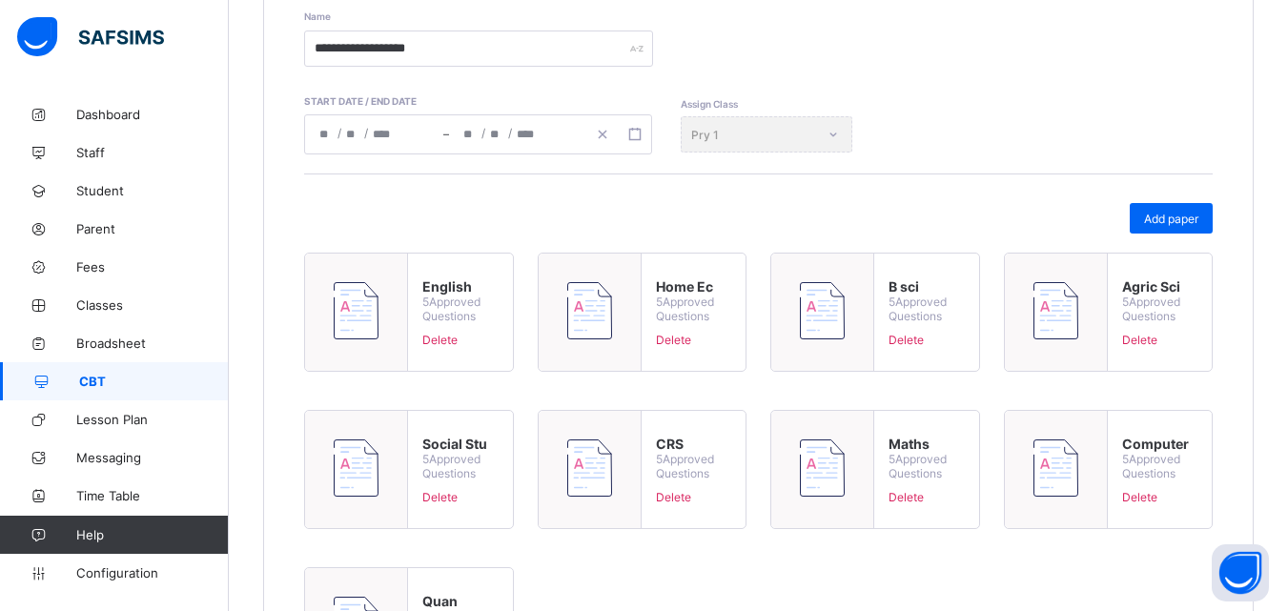
scroll to position [381, 0]
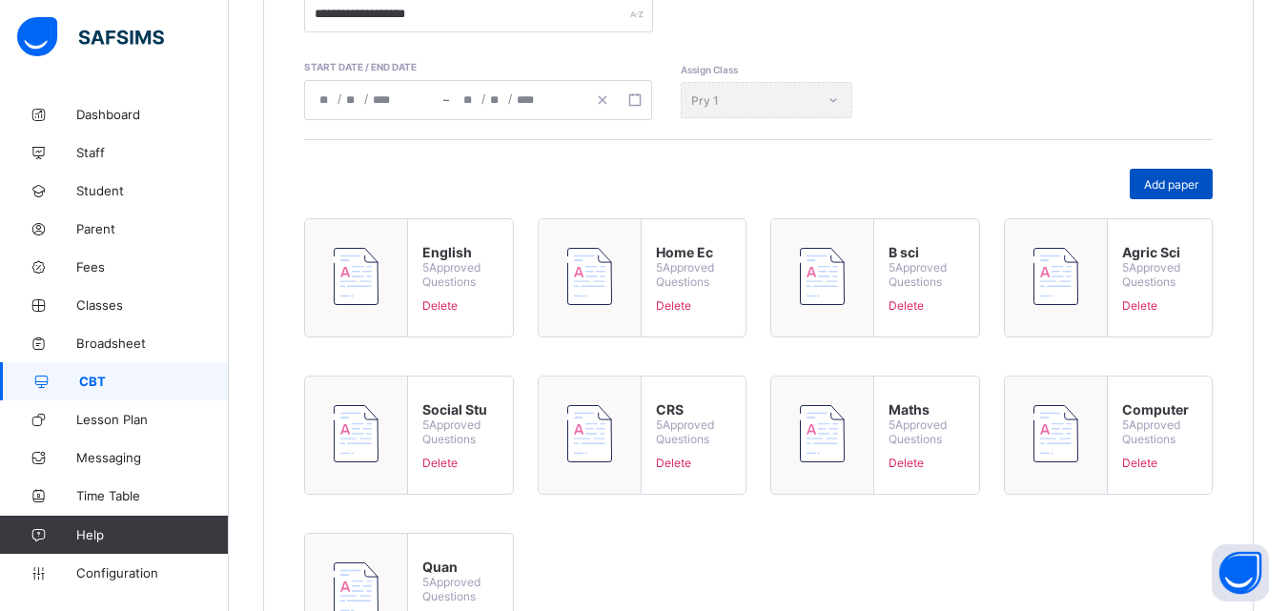
click at [1176, 184] on span "Add paper" at bounding box center [1171, 184] width 54 height 14
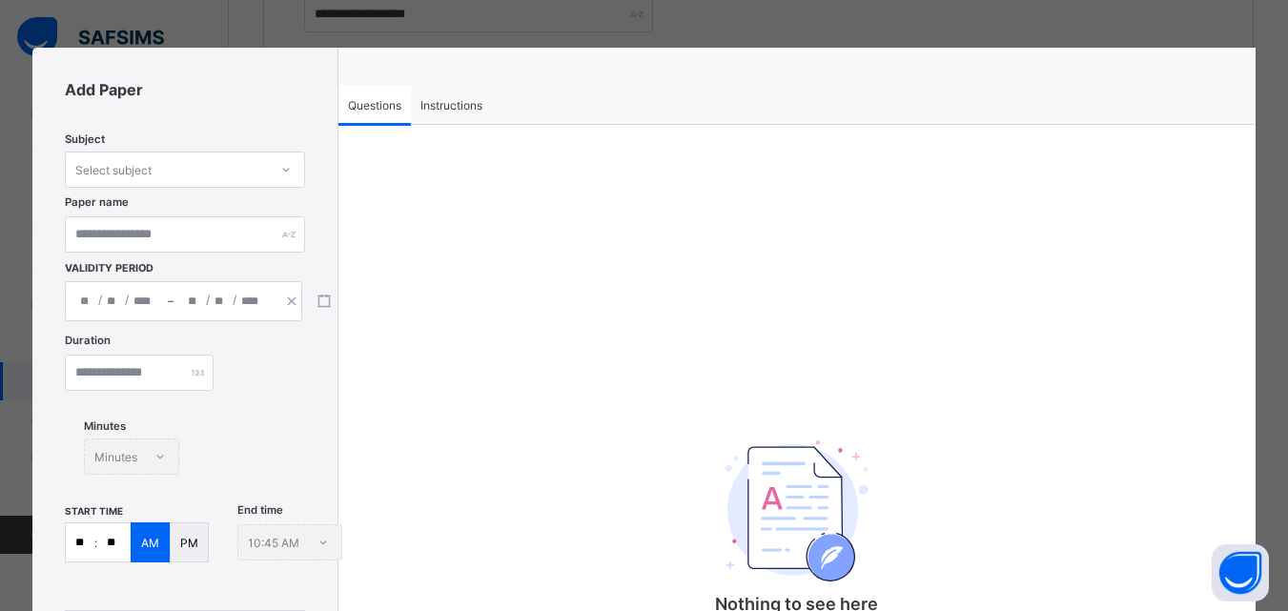
drag, startPoint x: 274, startPoint y: 154, endPoint x: 267, endPoint y: 166, distance: 13.2
click at [270, 162] on div at bounding box center [286, 169] width 32 height 31
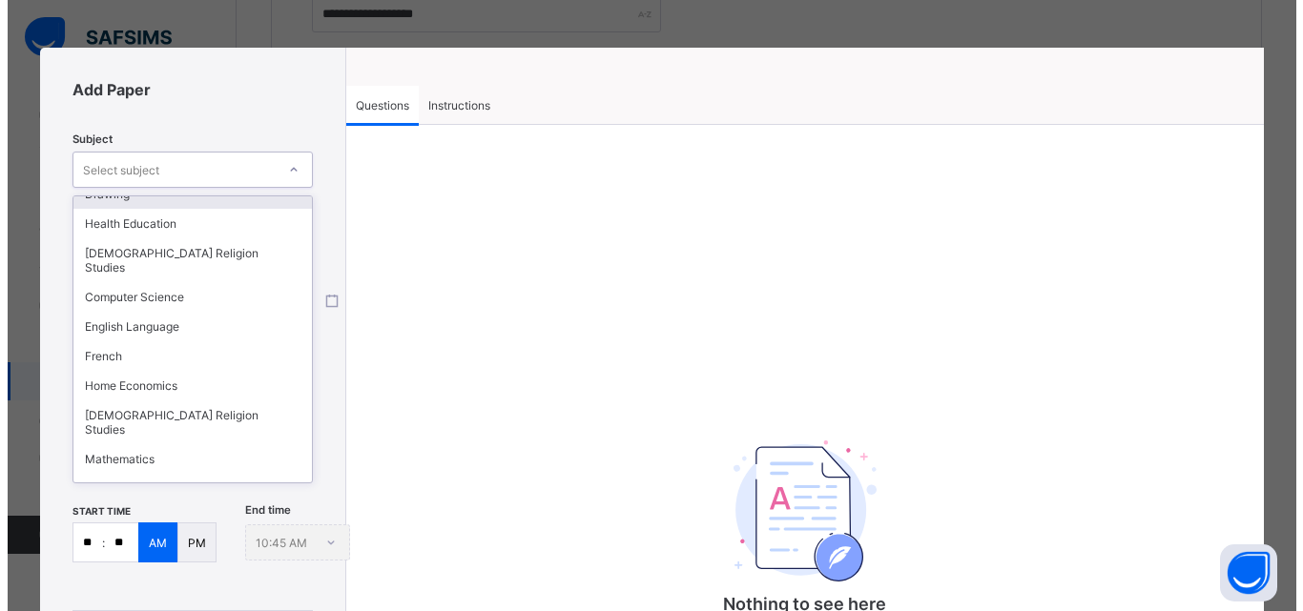
scroll to position [157, 0]
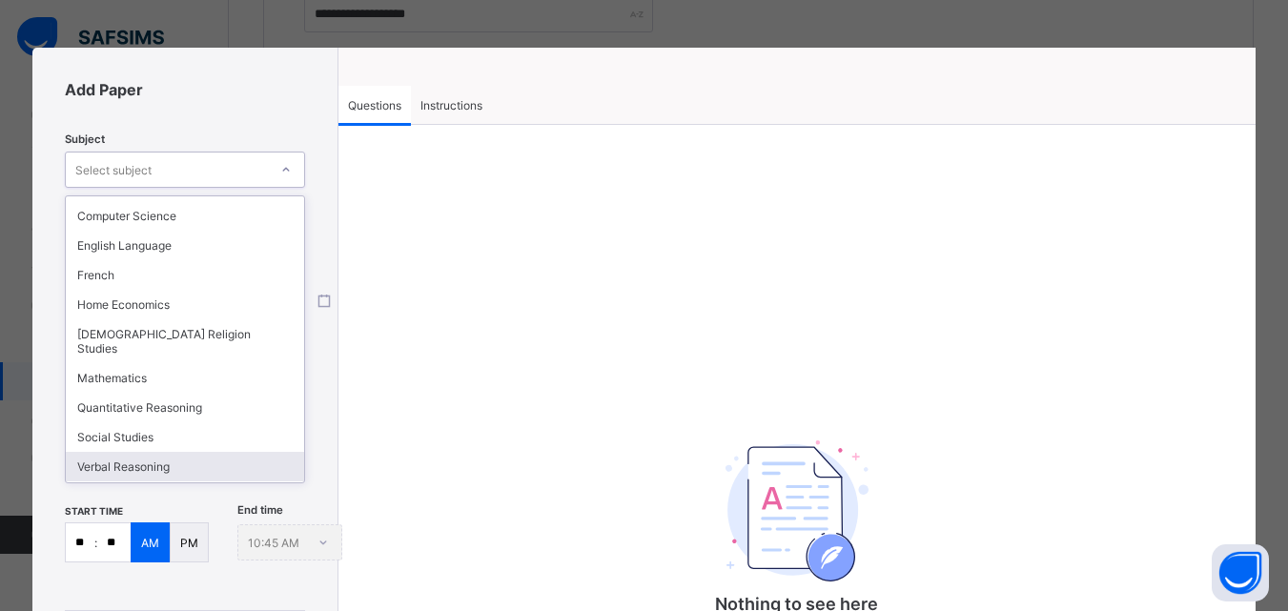
click at [147, 452] on div "Verbal Reasoning" at bounding box center [185, 467] width 238 height 30
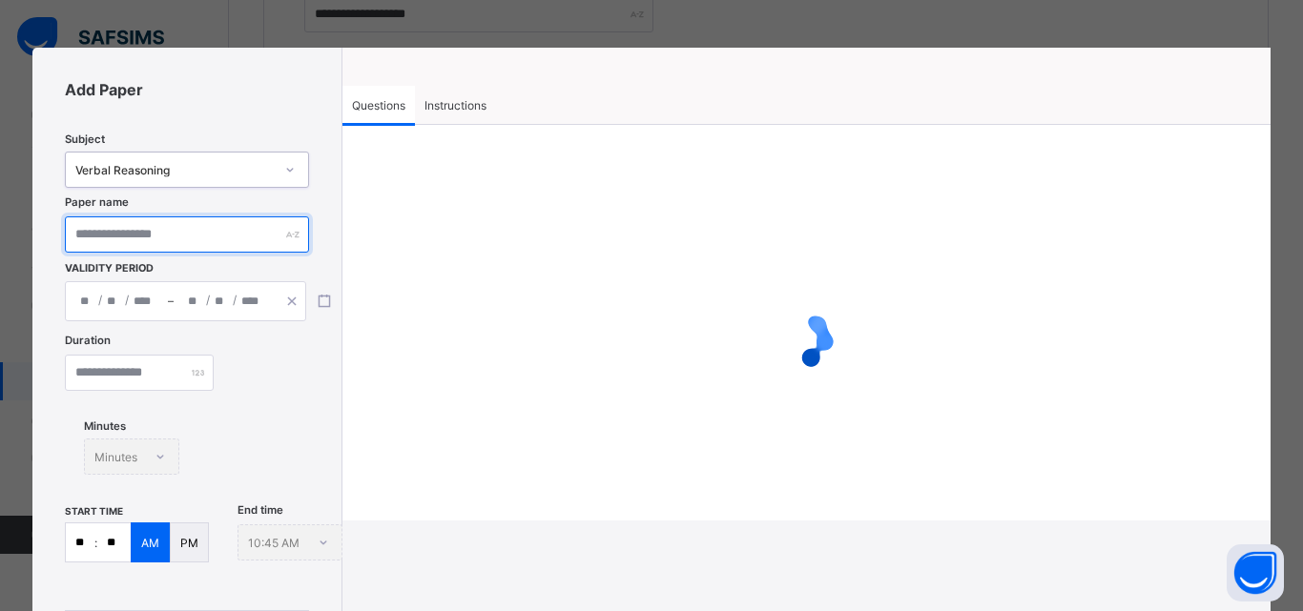
click at [176, 237] on input "text" at bounding box center [186, 234] width 243 height 36
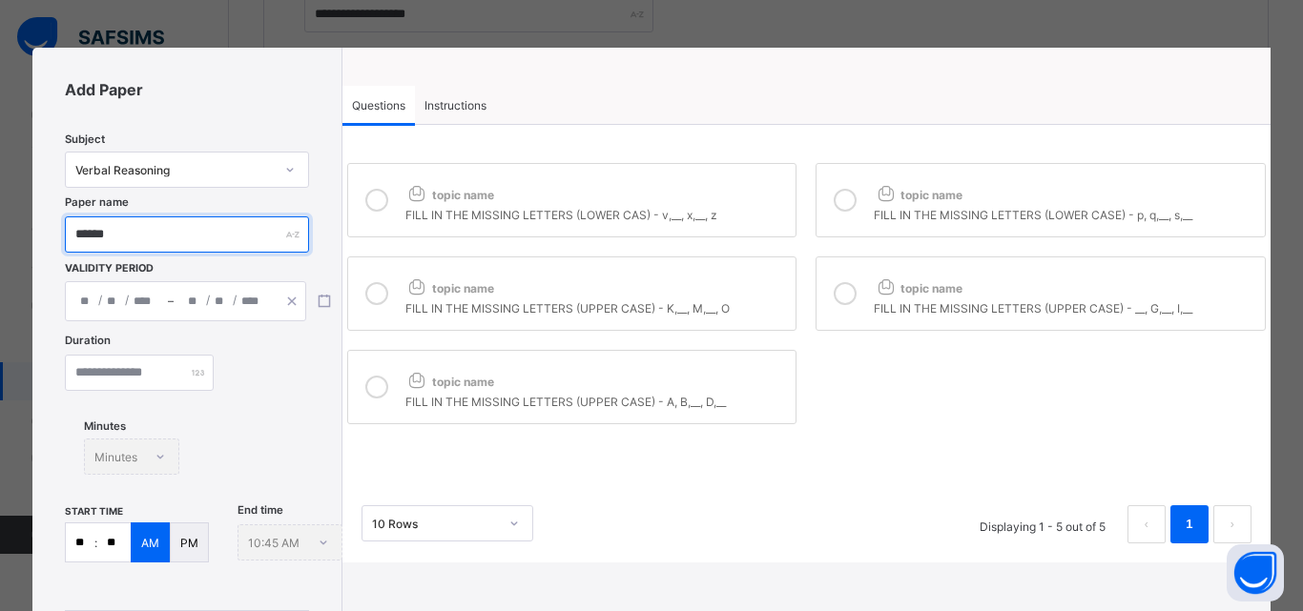
type input "******"
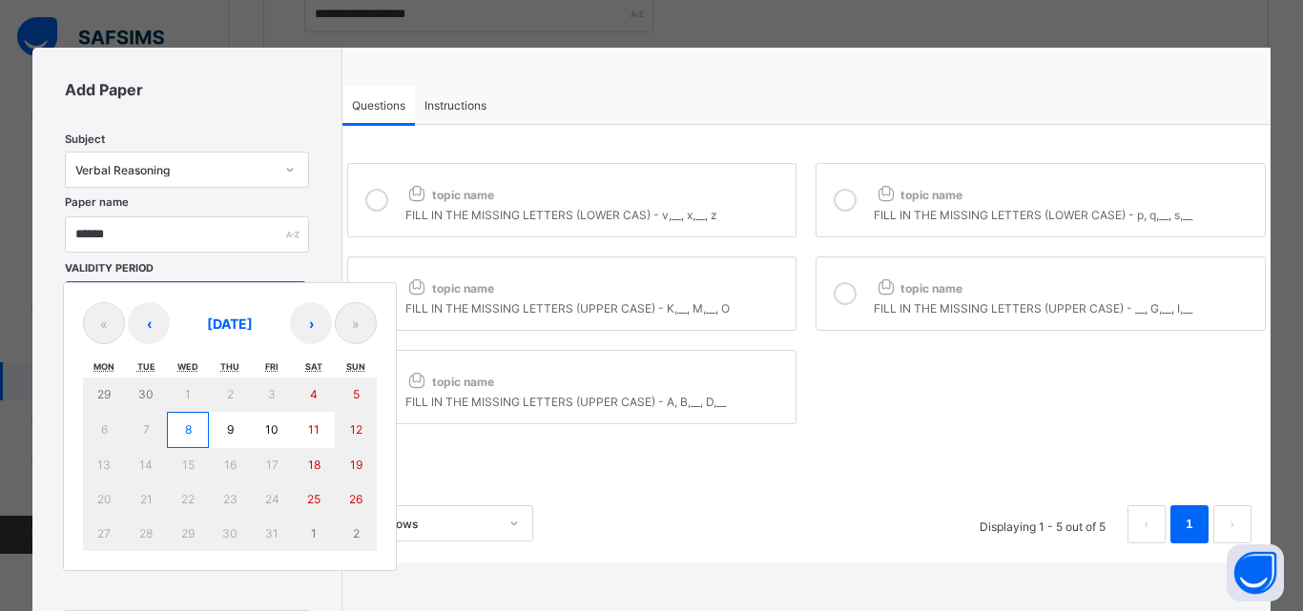
click at [141, 291] on div "/ / – / / « ‹ [DATE] › » Mon Tue Wed Thu Fri Sat Sun 29 30 1 2 3 4 5 6 7 8 9 10…" at bounding box center [185, 301] width 241 height 40
click at [191, 436] on abbr "8" at bounding box center [188, 429] width 7 height 14
type input "**********"
type input "**"
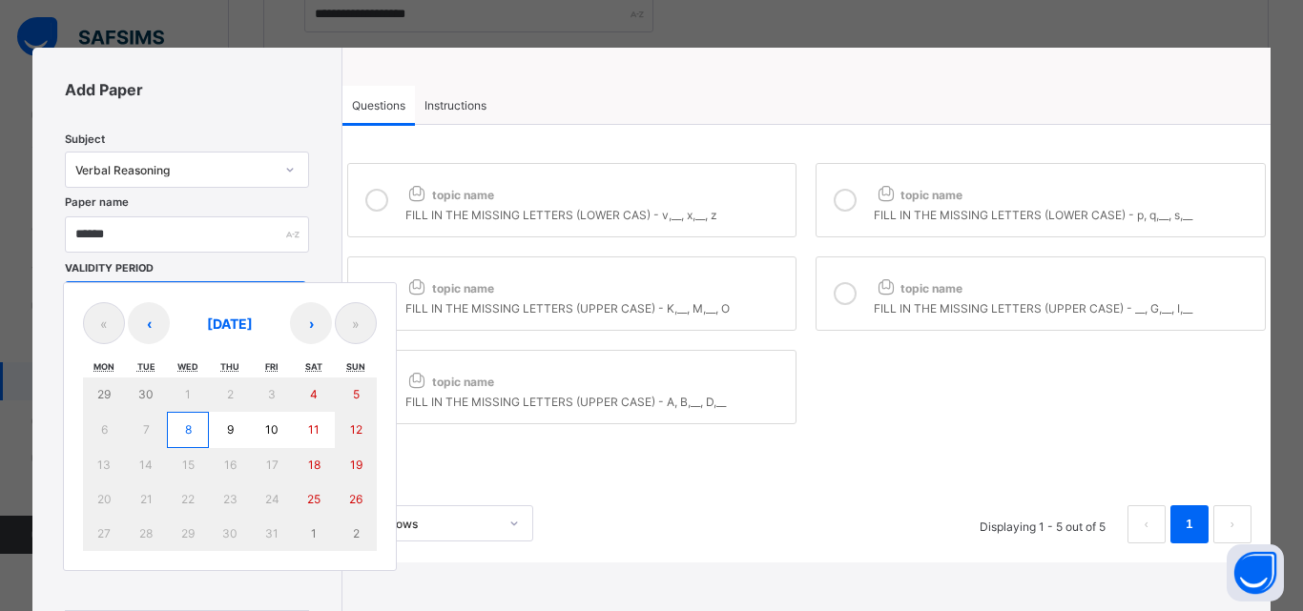
type input "*"
type input "****"
type input "**********"
type input "**"
type input "*"
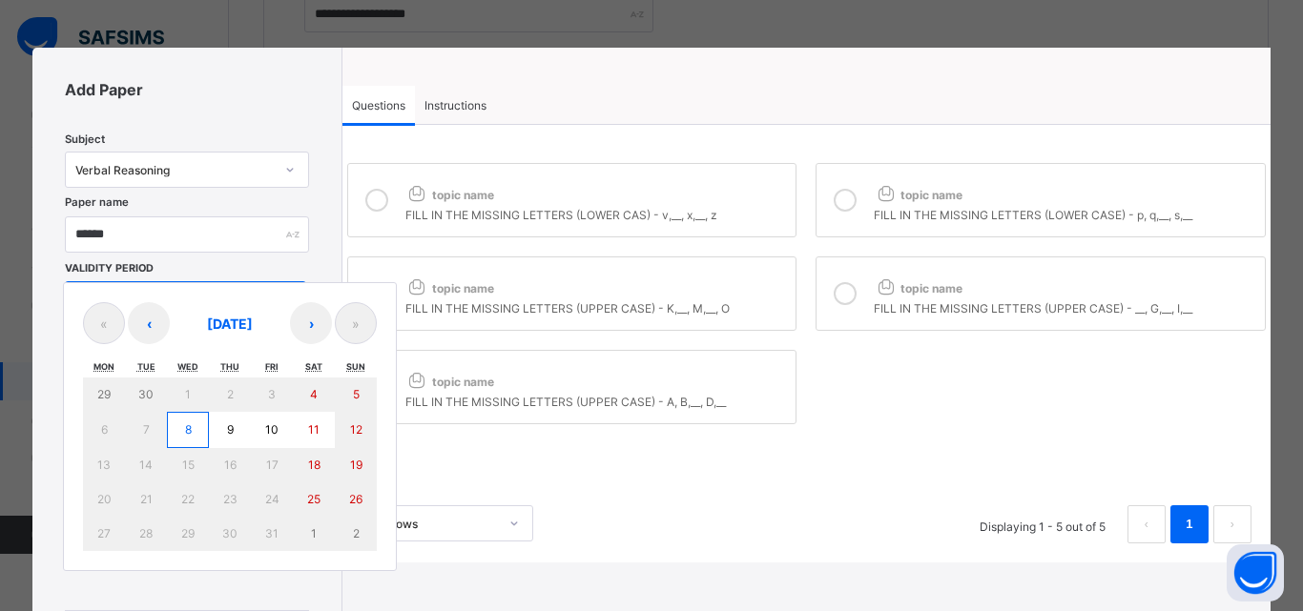
type input "****"
type input "**"
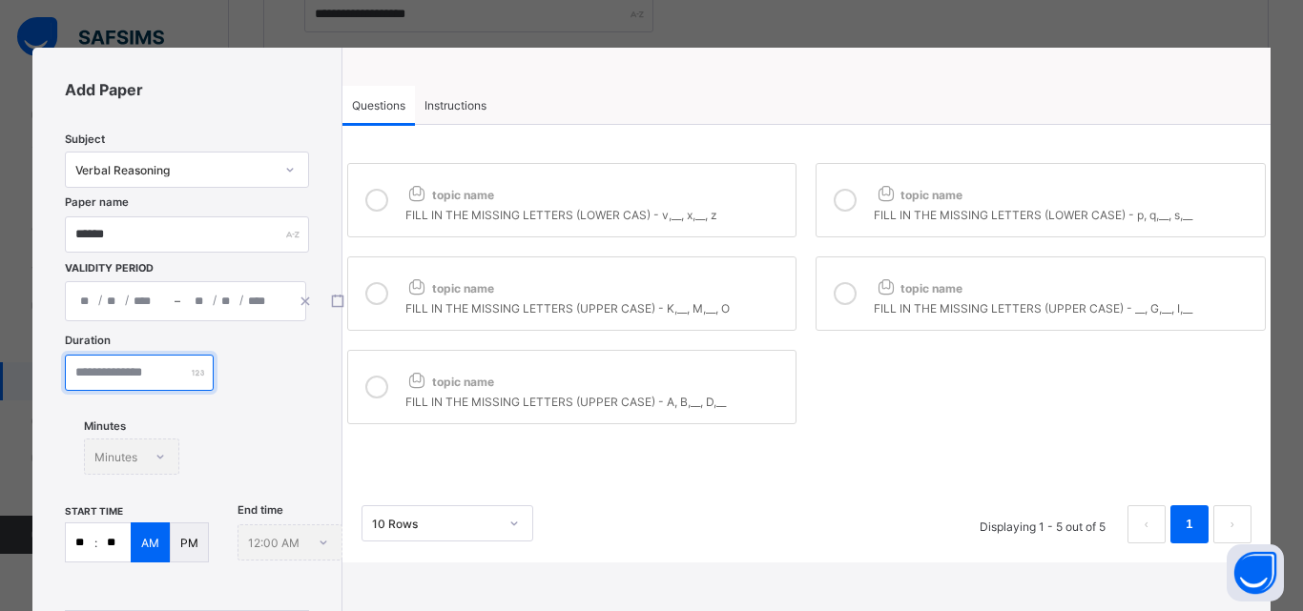
click at [159, 386] on input "number" at bounding box center [139, 373] width 149 height 36
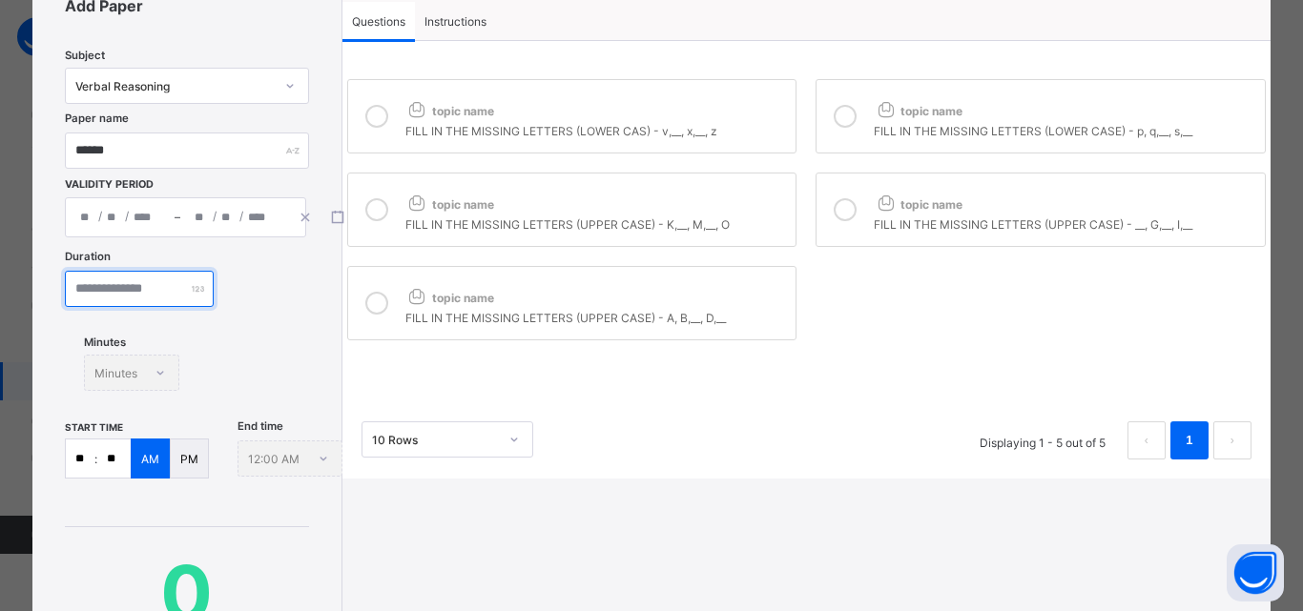
scroll to position [95, 0]
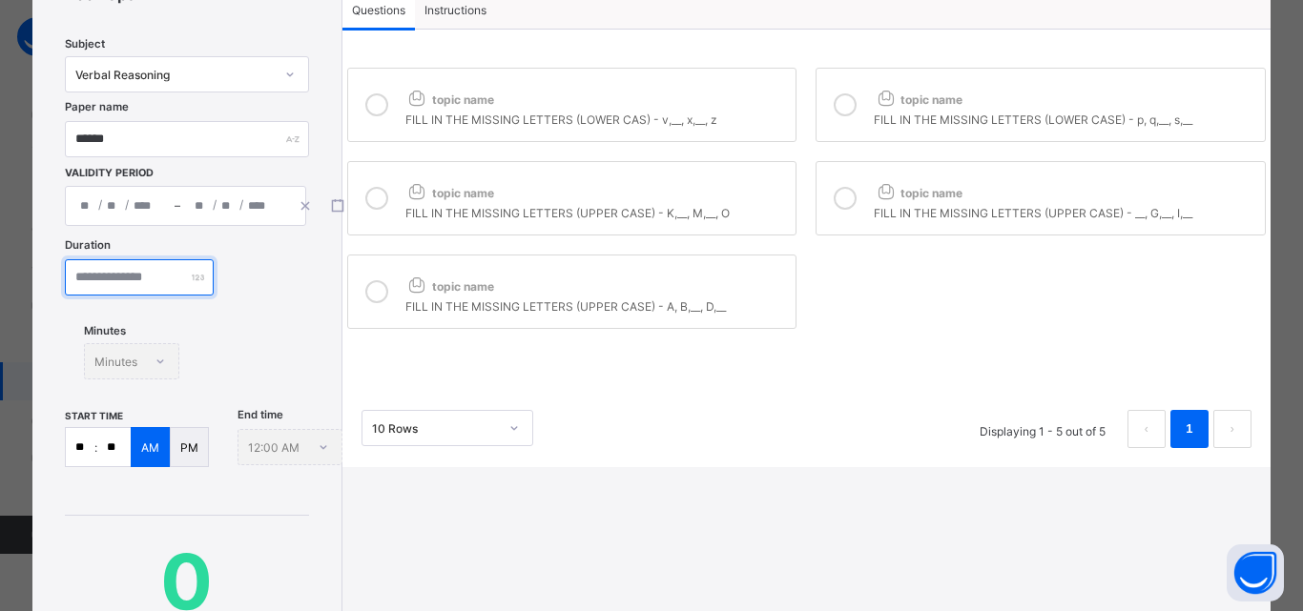
type input "**"
click at [90, 446] on input "**" at bounding box center [80, 447] width 29 height 38
type input "*"
type input "**"
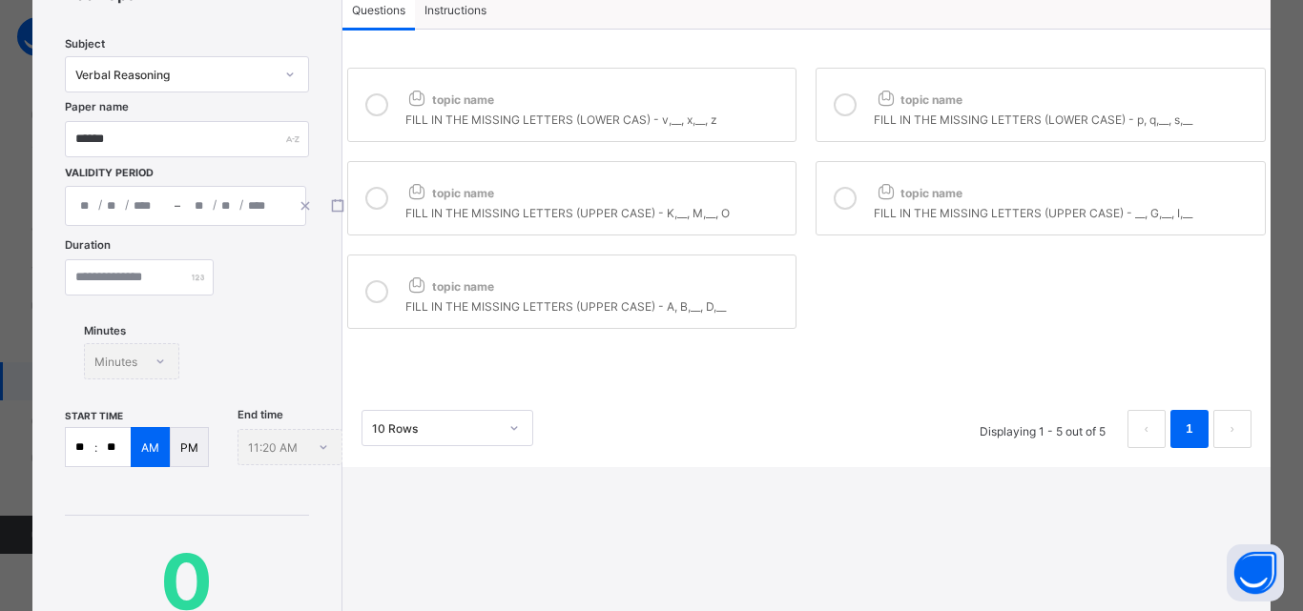
click at [378, 109] on icon at bounding box center [376, 104] width 23 height 23
drag, startPoint x: 386, startPoint y: 198, endPoint x: 386, endPoint y: 304, distance: 105.9
click at [386, 211] on div at bounding box center [377, 198] width 38 height 44
click at [386, 304] on div at bounding box center [377, 292] width 38 height 44
click at [853, 190] on div at bounding box center [845, 198] width 38 height 44
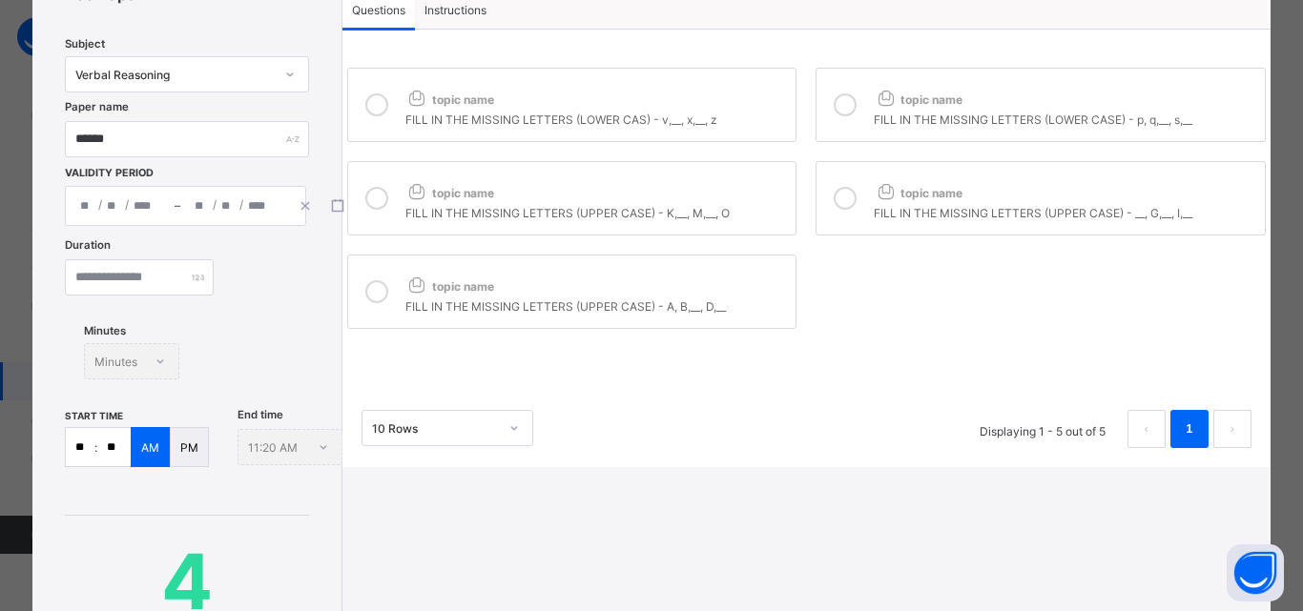
click at [850, 107] on icon at bounding box center [844, 104] width 23 height 23
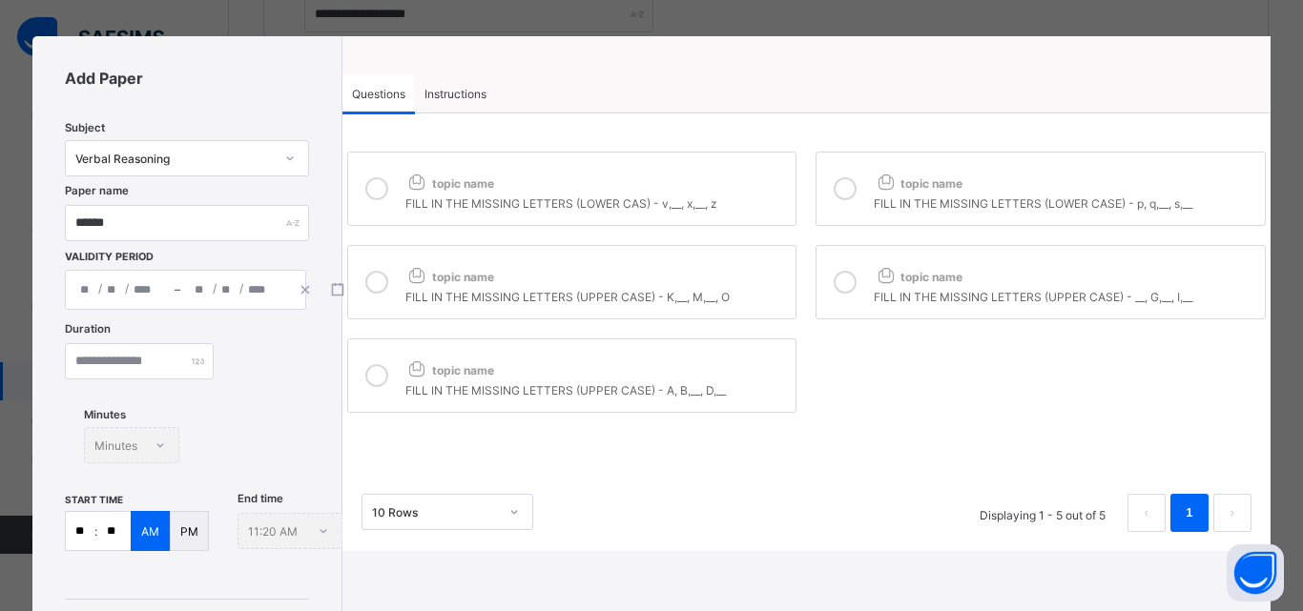
scroll to position [0, 0]
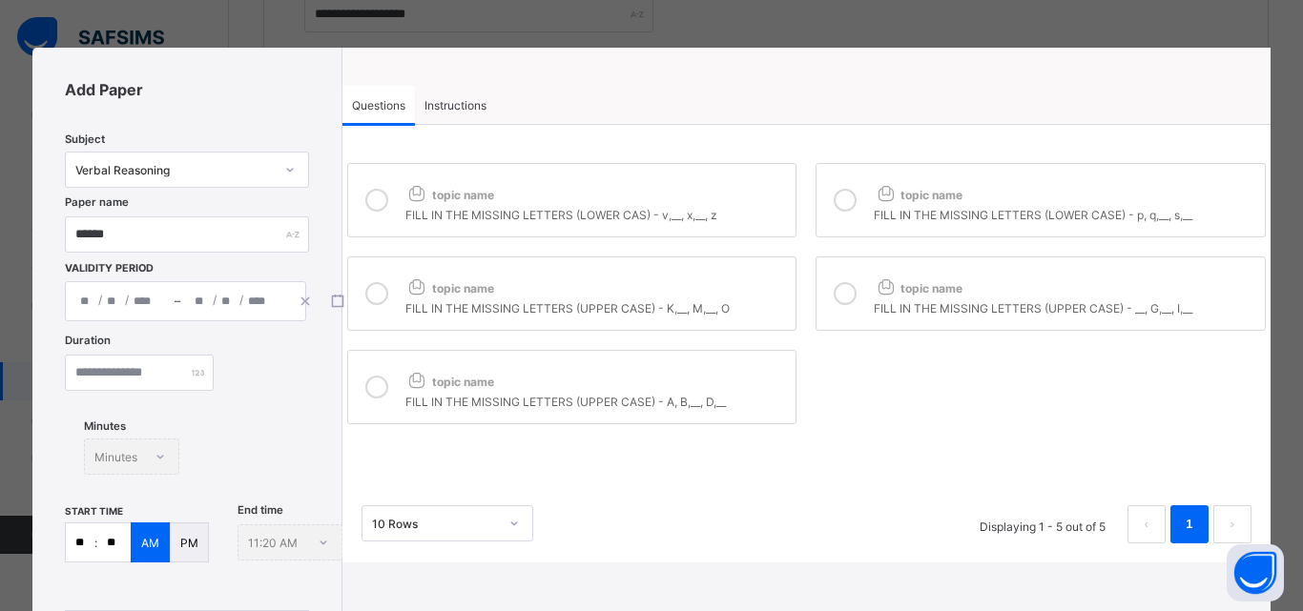
click at [461, 94] on div "Instructions" at bounding box center [455, 105] width 81 height 38
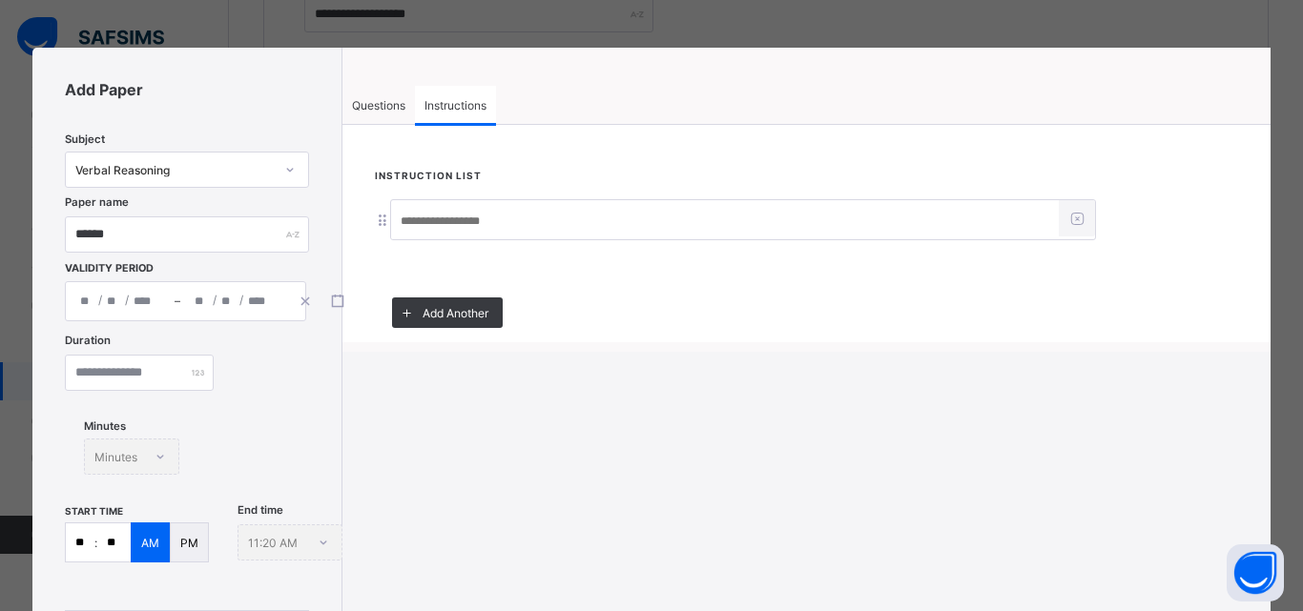
drag, startPoint x: 445, startPoint y: 240, endPoint x: 442, endPoint y: 260, distance: 20.2
click at [442, 260] on div "Instruction List Add Another" at bounding box center [806, 255] width 928 height 175
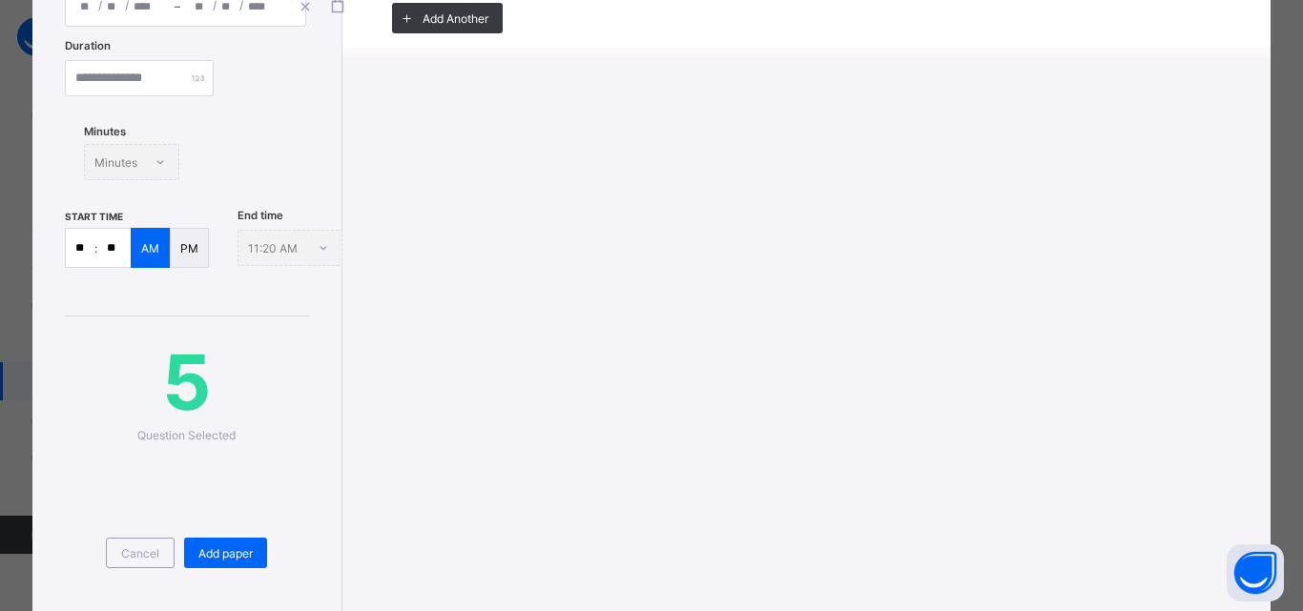
scroll to position [380, 0]
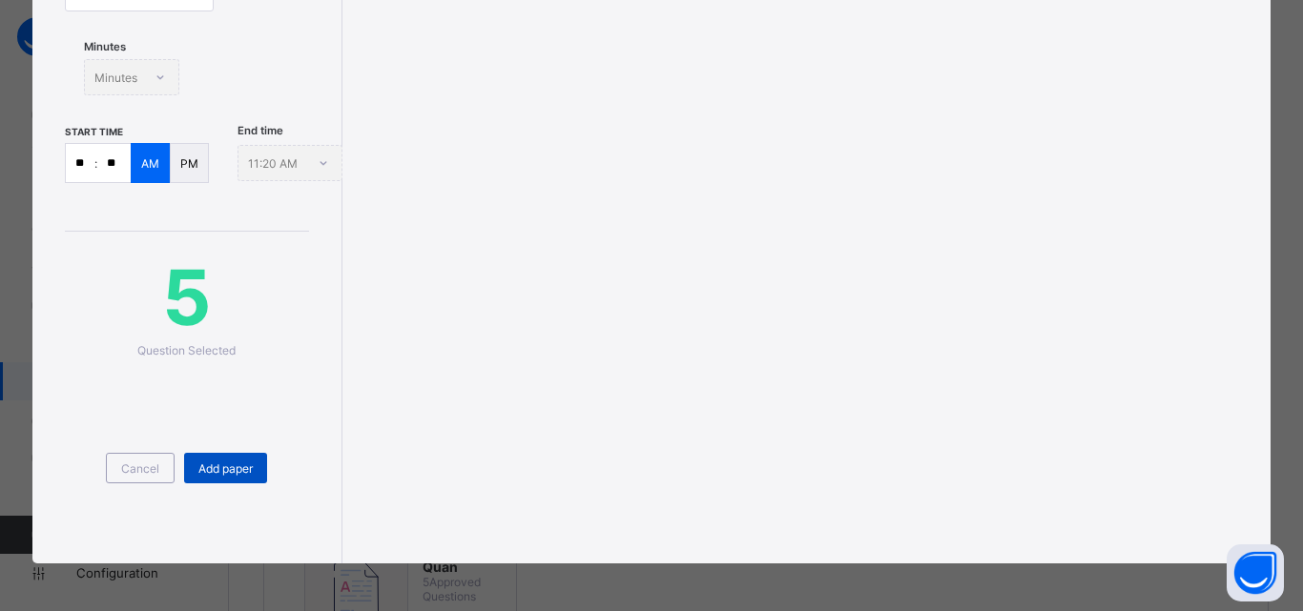
type input "**********"
click at [228, 464] on span "Add paper" at bounding box center [225, 469] width 54 height 14
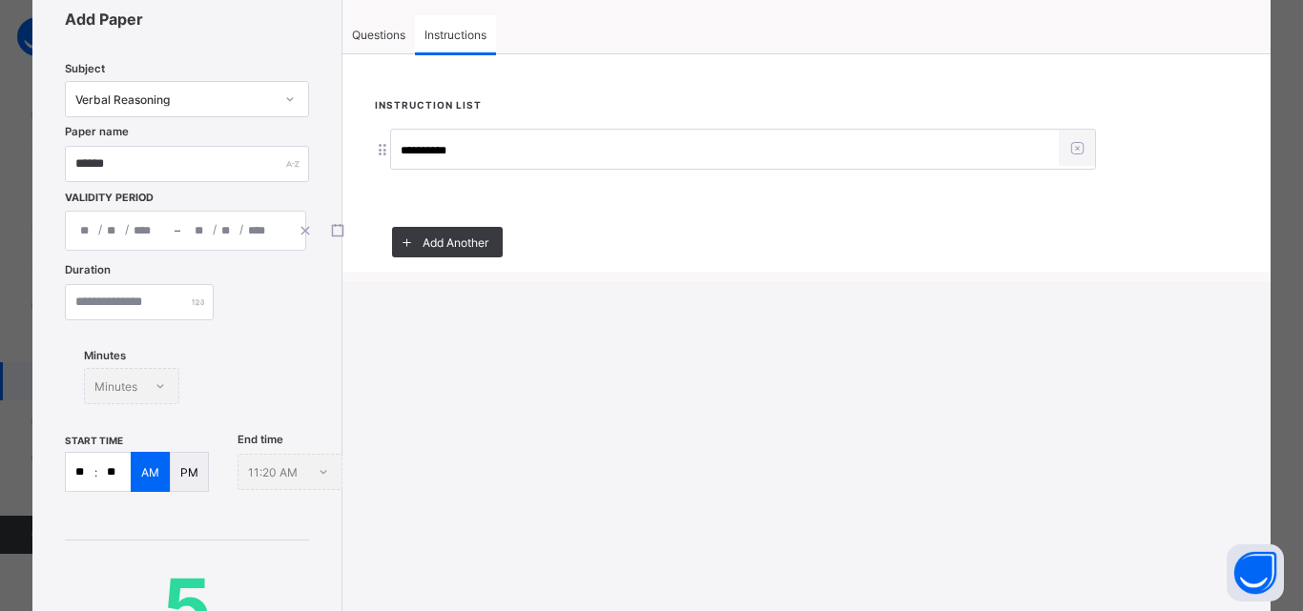
scroll to position [0, 0]
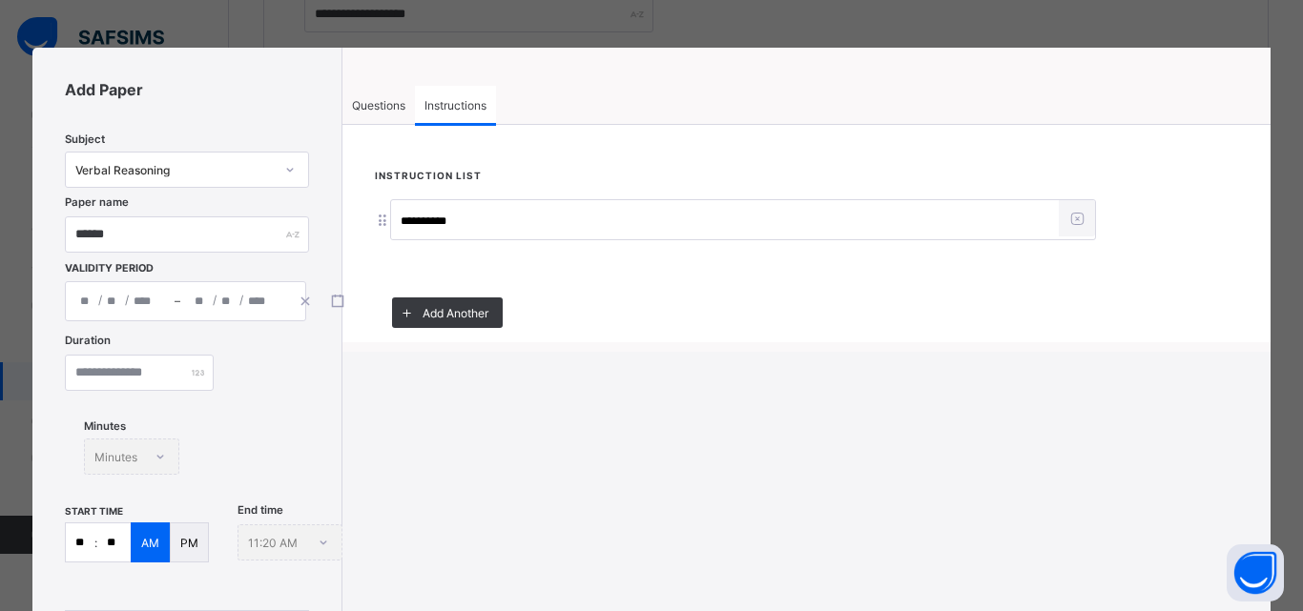
click at [410, 110] on div "Questions" at bounding box center [378, 105] width 72 height 38
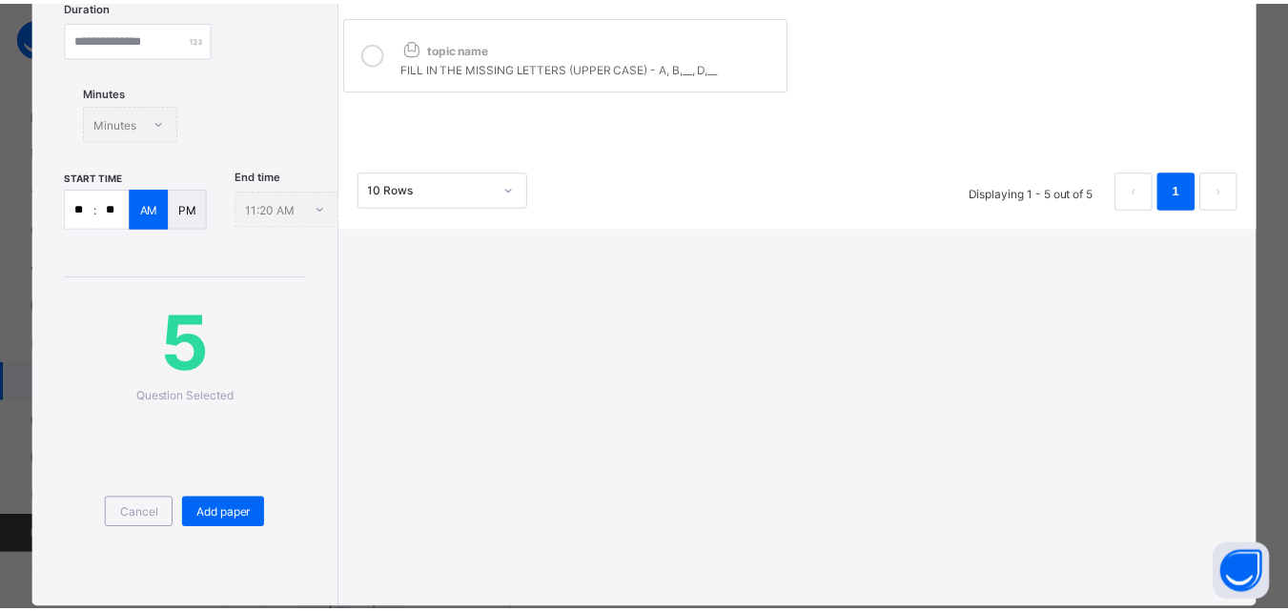
scroll to position [380, 0]
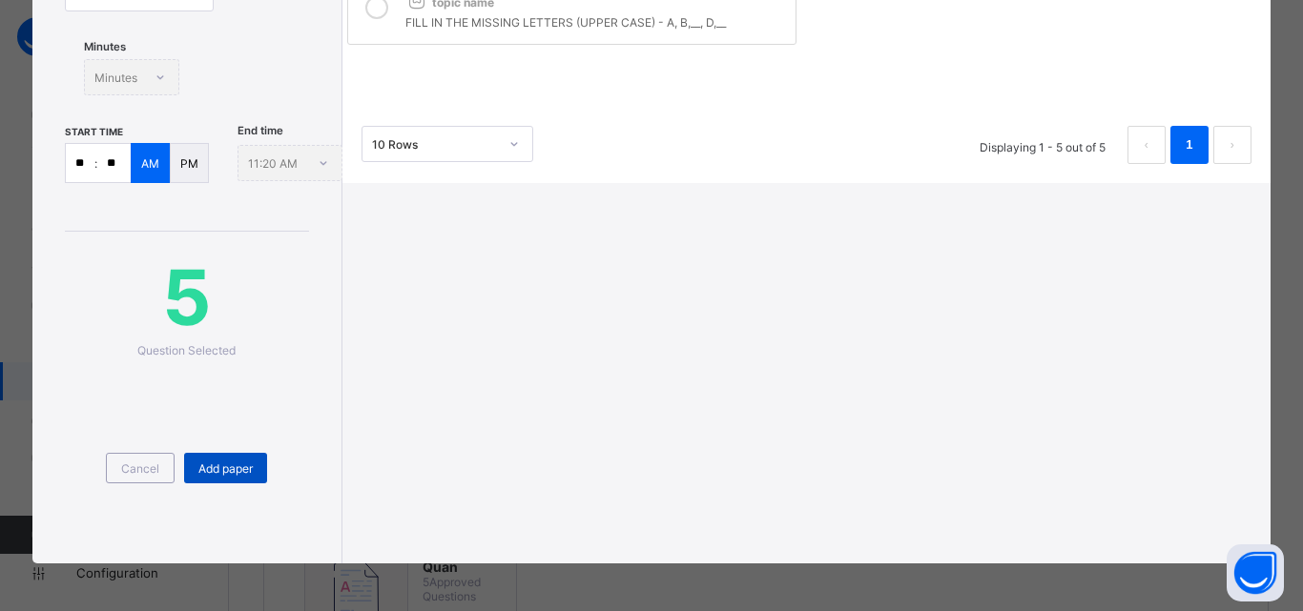
click at [224, 478] on div "Add paper" at bounding box center [225, 468] width 83 height 31
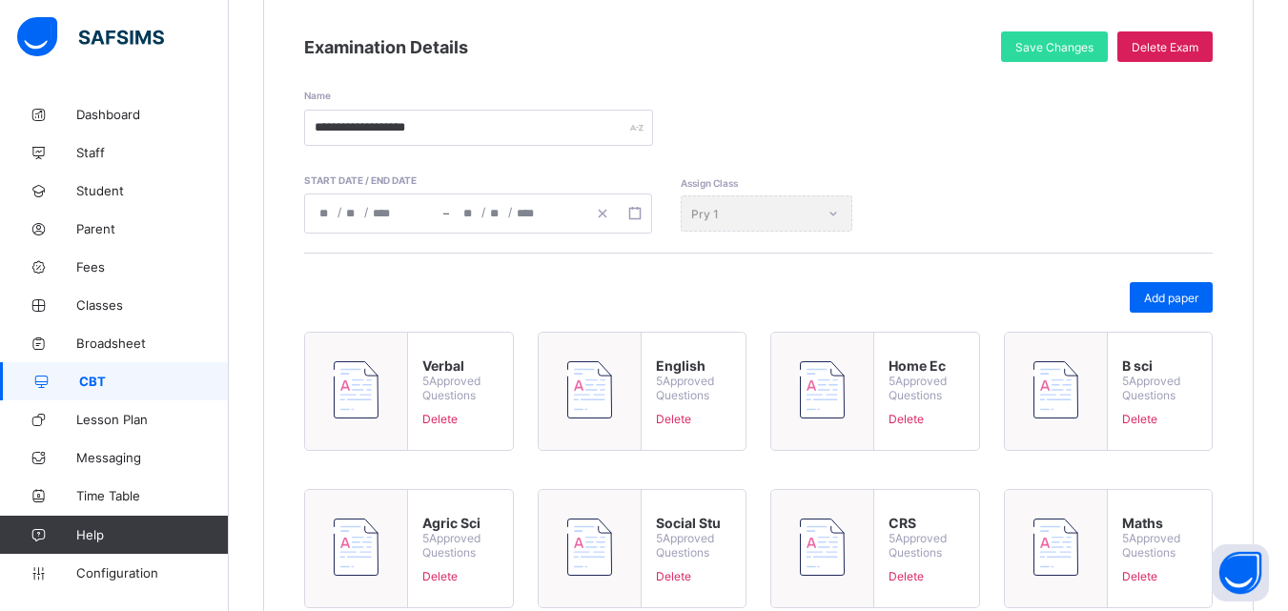
scroll to position [554, 0]
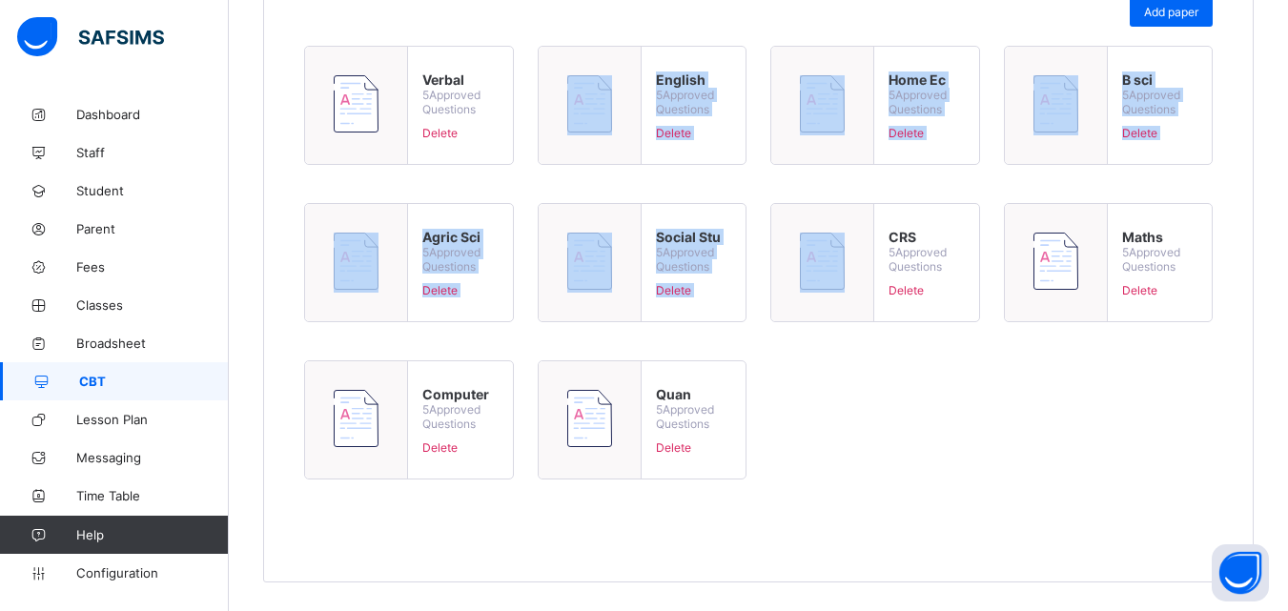
drag, startPoint x: 639, startPoint y: 91, endPoint x: 924, endPoint y: 432, distance: 444.8
click at [920, 446] on div "Verbal 5 Approved Questions Delete English 5 Approved Questions Delete Home Ec …" at bounding box center [758, 270] width 909 height 448
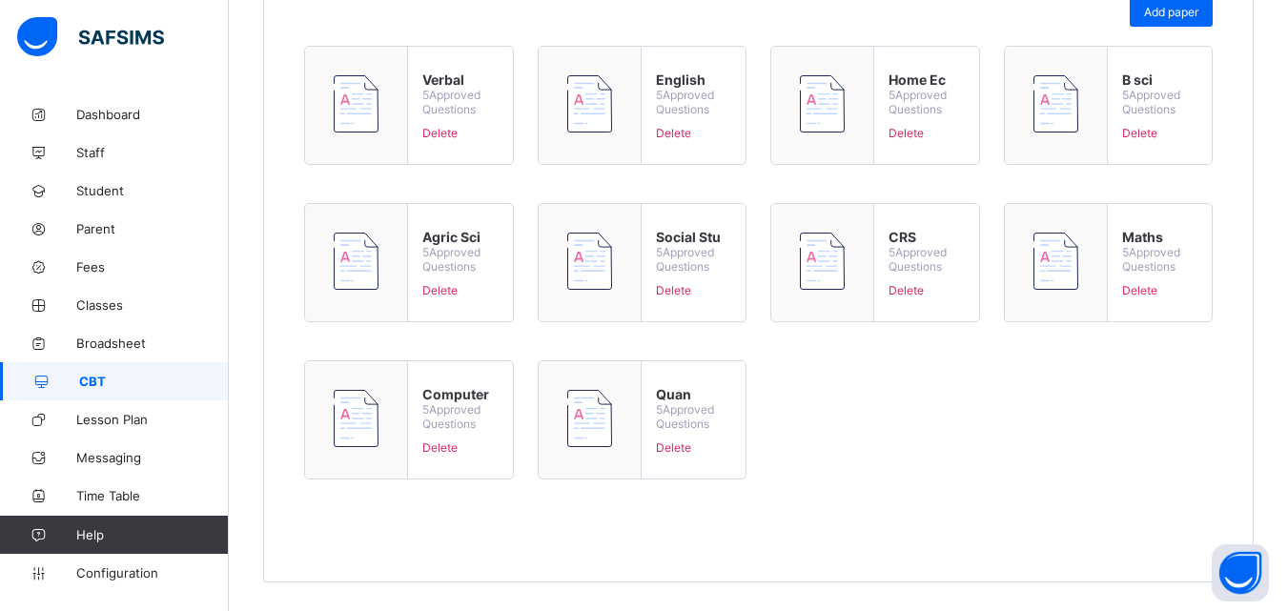
drag, startPoint x: 1128, startPoint y: 458, endPoint x: 646, endPoint y: 320, distance: 501.7
click at [1104, 447] on div "Verbal 5 Approved Questions Delete English 5 Approved Questions Delete Home Ec …" at bounding box center [758, 270] width 909 height 448
click at [127, 424] on span "Lesson Plan" at bounding box center [152, 419] width 153 height 15
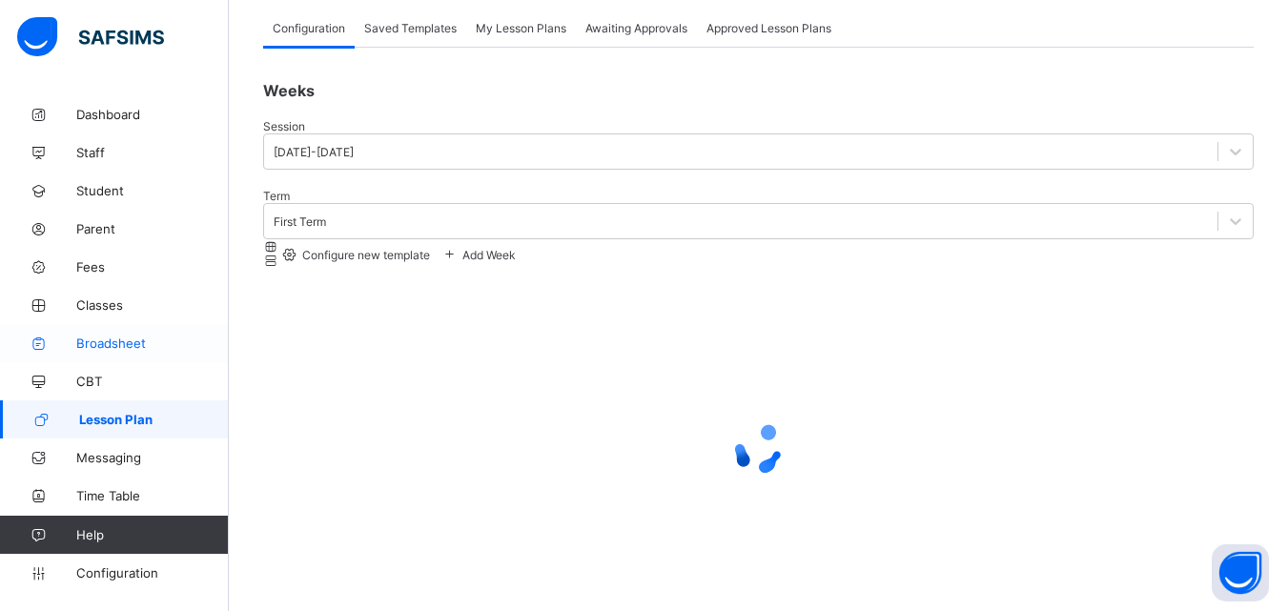
scroll to position [209, 0]
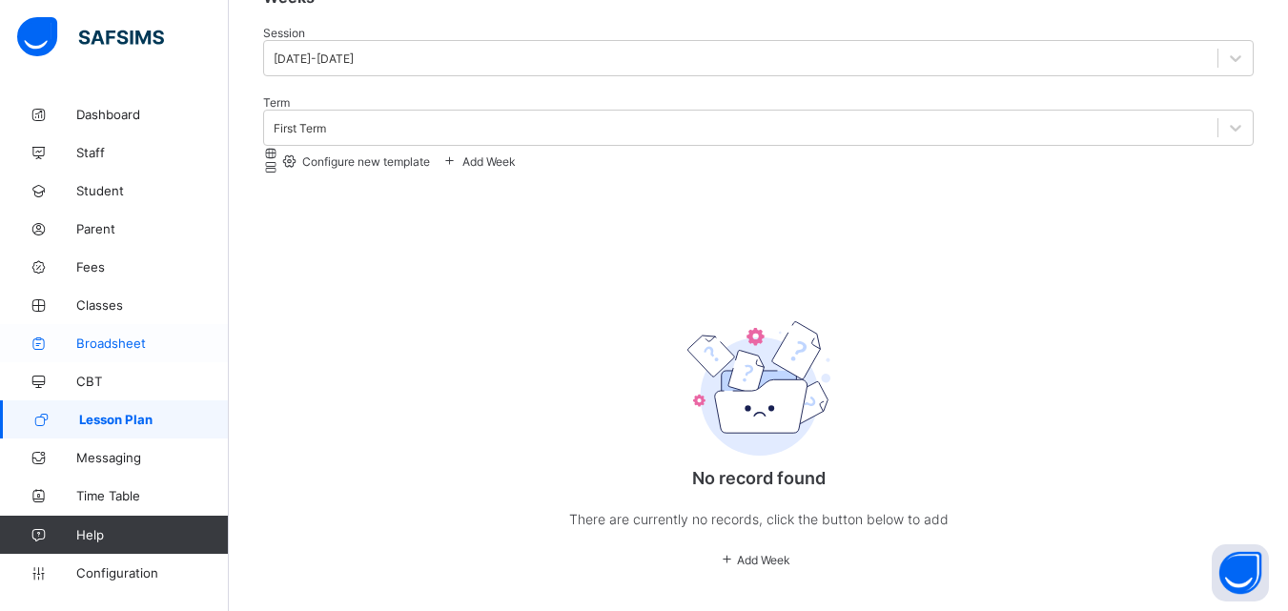
click at [139, 351] on link "Broadsheet" at bounding box center [114, 343] width 229 height 38
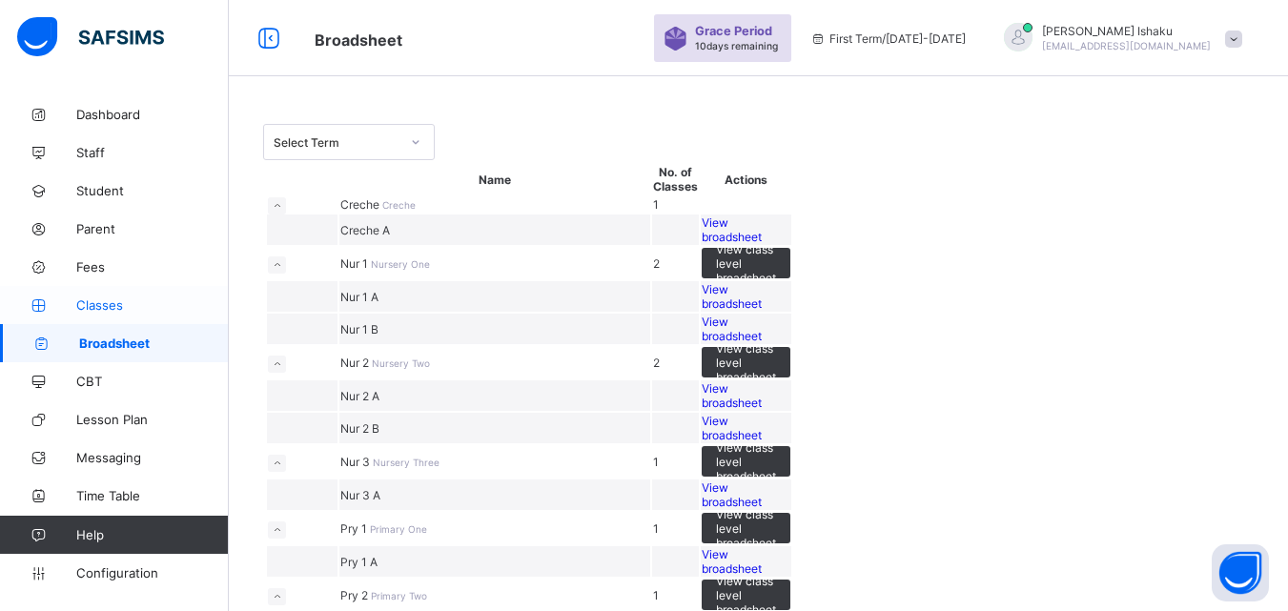
click at [99, 316] on link "Classes" at bounding box center [114, 305] width 229 height 38
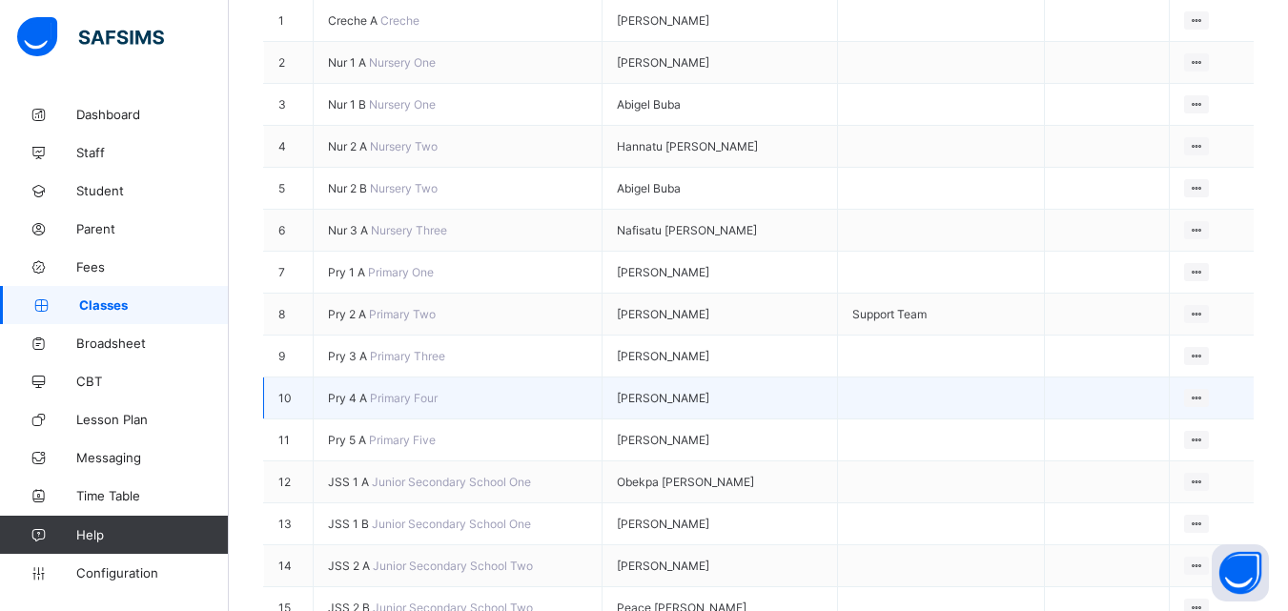
scroll to position [381, 0]
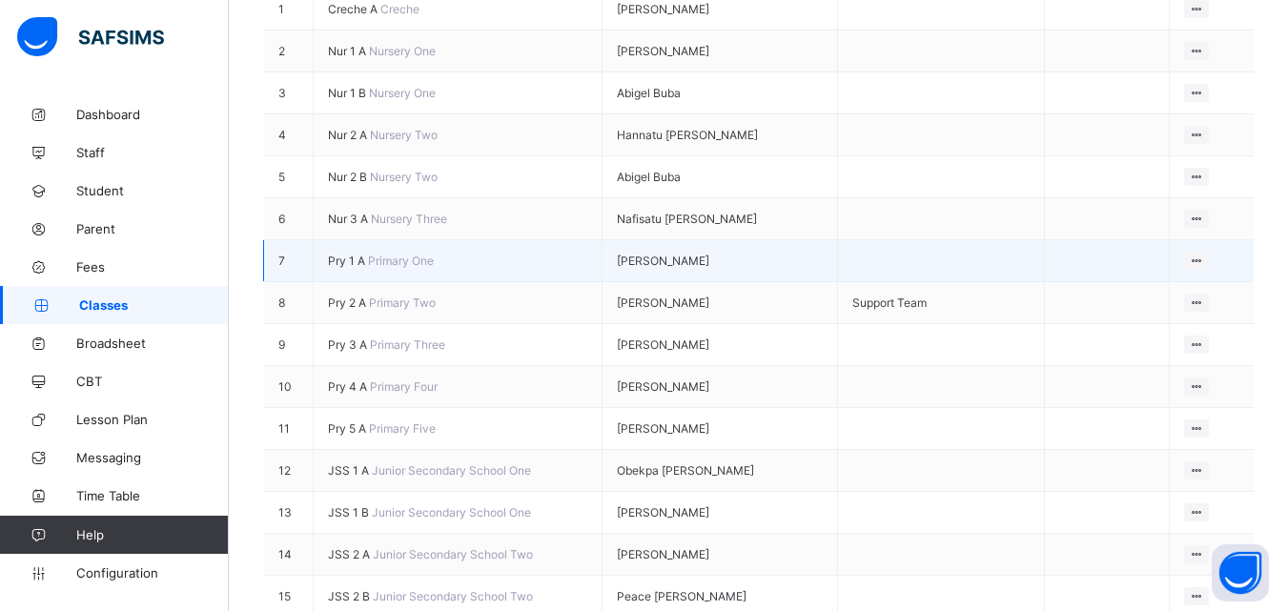
click at [328, 254] on span "Pry 1 A" at bounding box center [348, 261] width 40 height 14
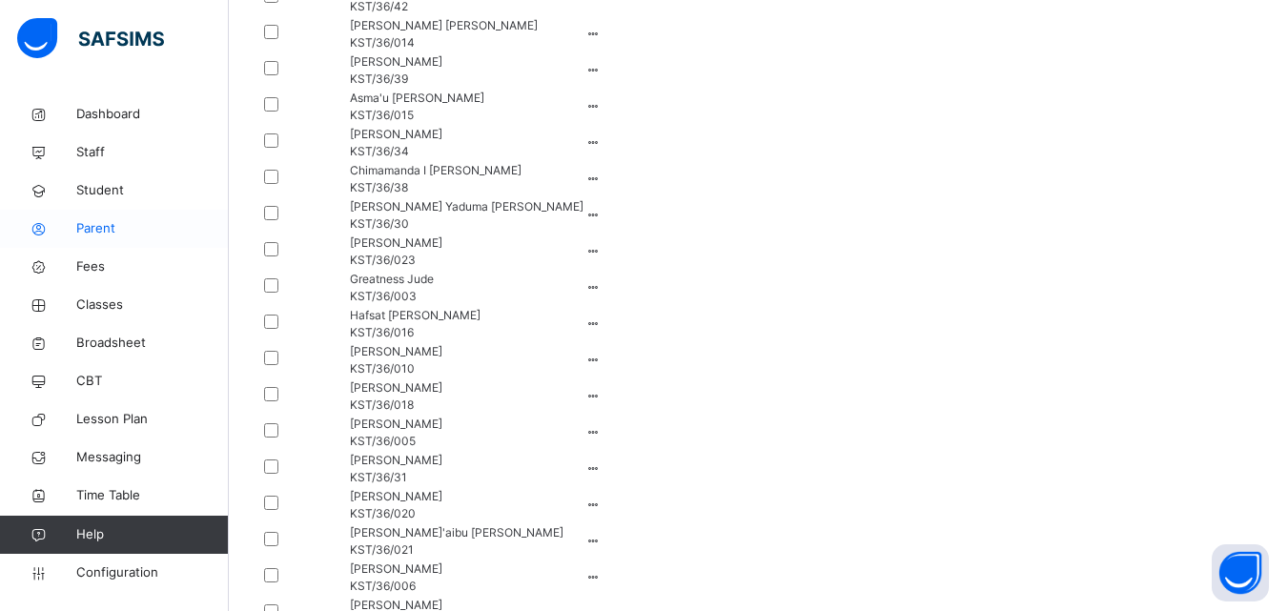
scroll to position [2193, 0]
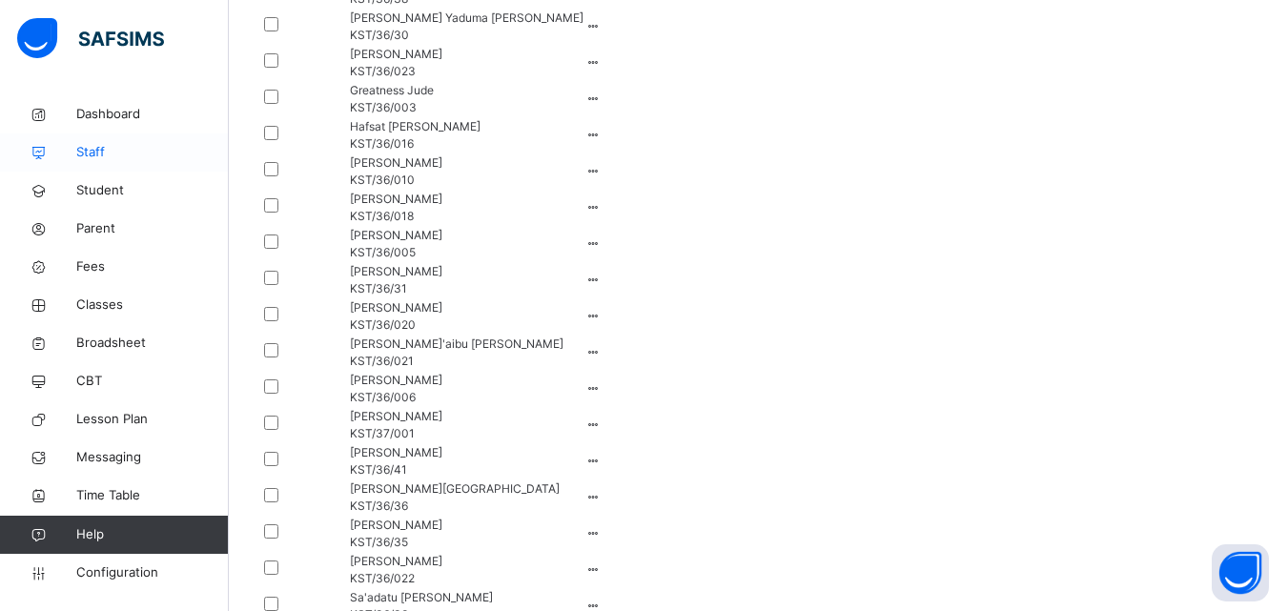
click at [106, 156] on span "Staff" at bounding box center [152, 152] width 153 height 19
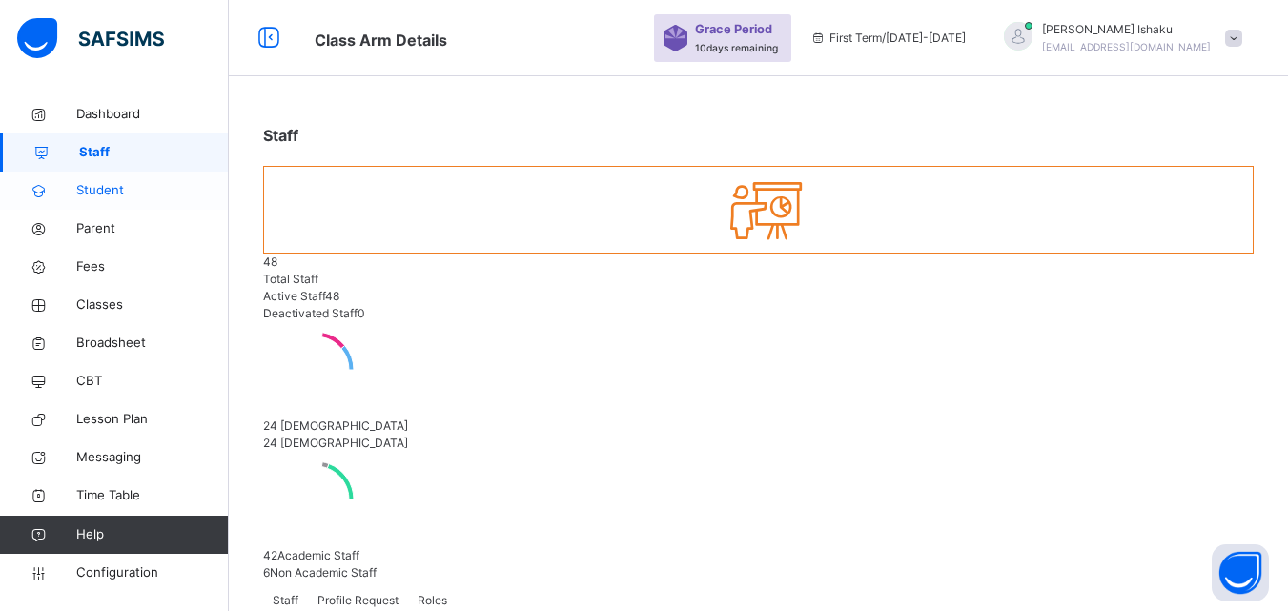
click at [121, 196] on span "Student" at bounding box center [152, 190] width 153 height 19
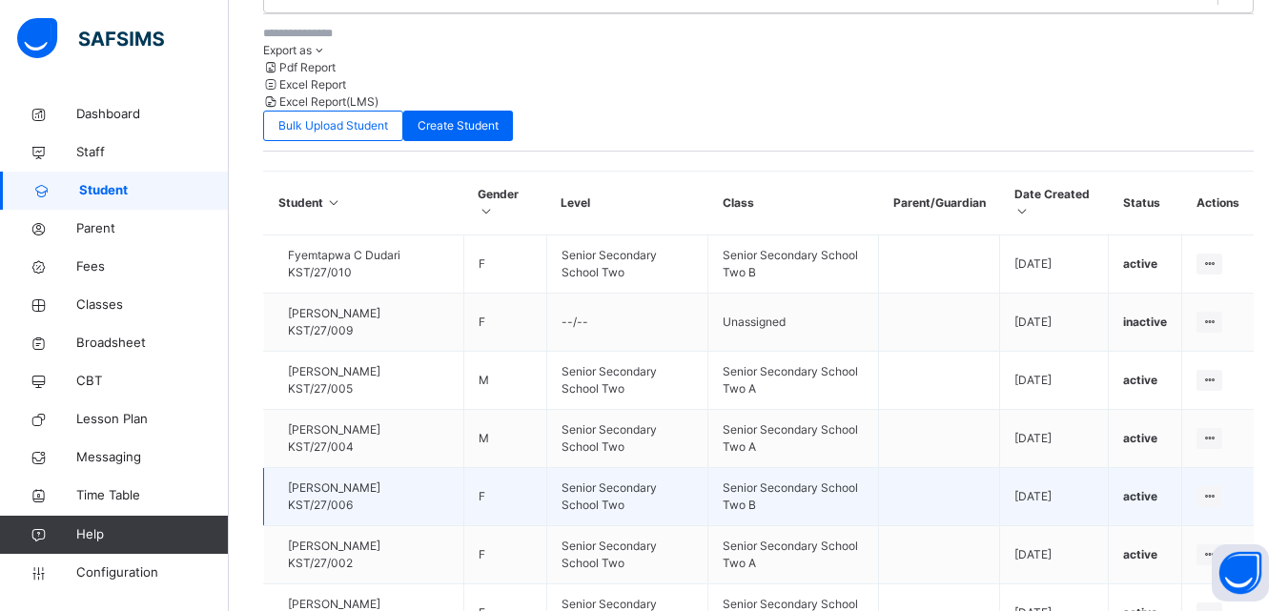
scroll to position [688, 0]
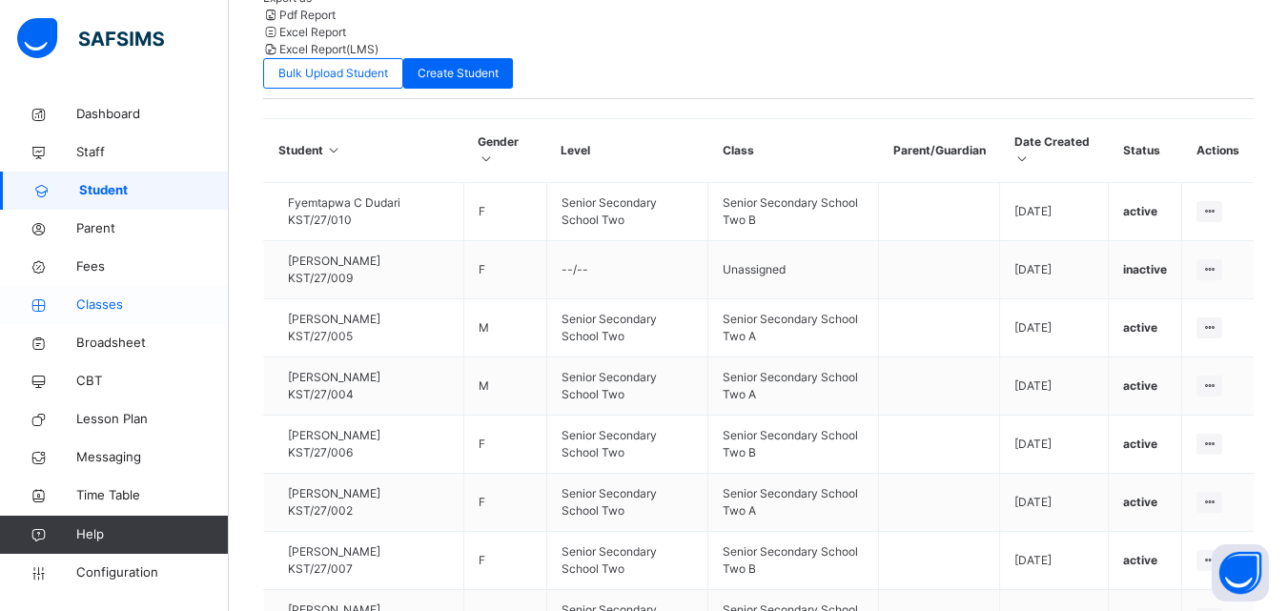
drag, startPoint x: 116, startPoint y: 300, endPoint x: 107, endPoint y: 302, distance: 9.7
click at [117, 301] on span "Classes" at bounding box center [152, 305] width 153 height 19
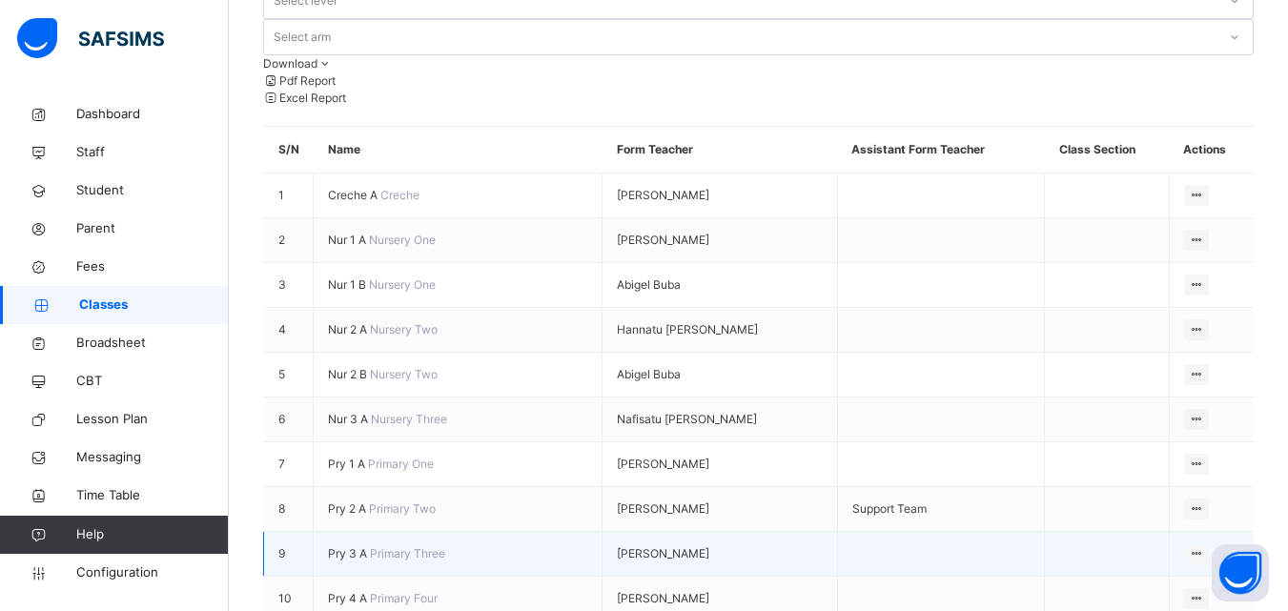
scroll to position [286, 0]
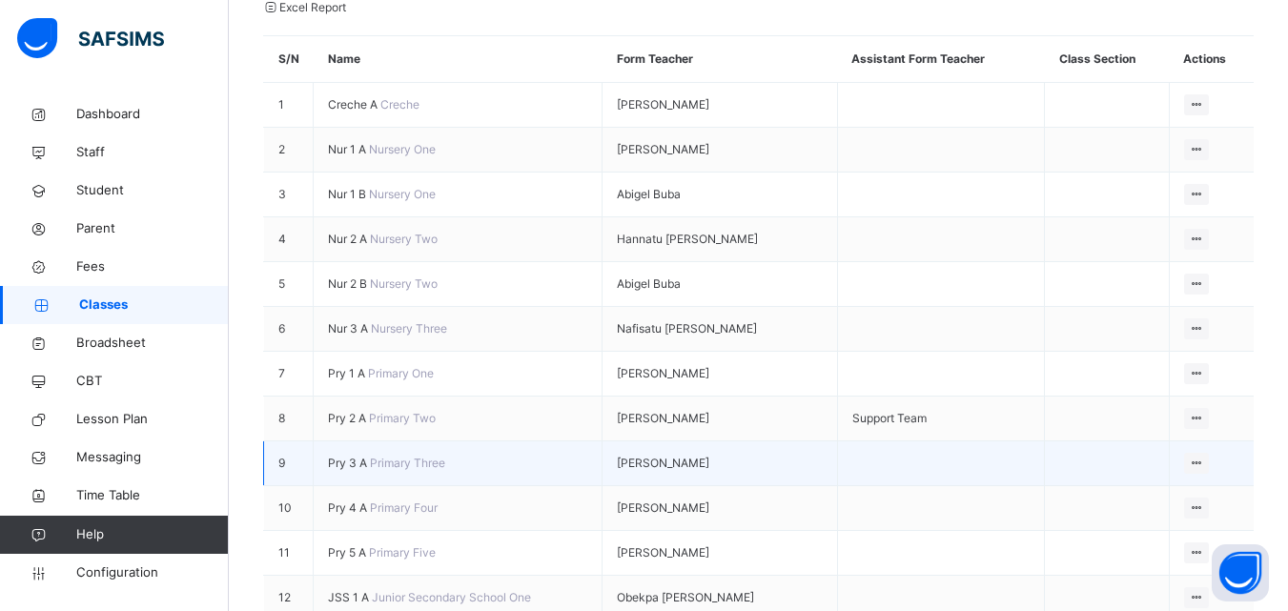
click at [370, 456] on span "Pry 3 A" at bounding box center [349, 463] width 42 height 14
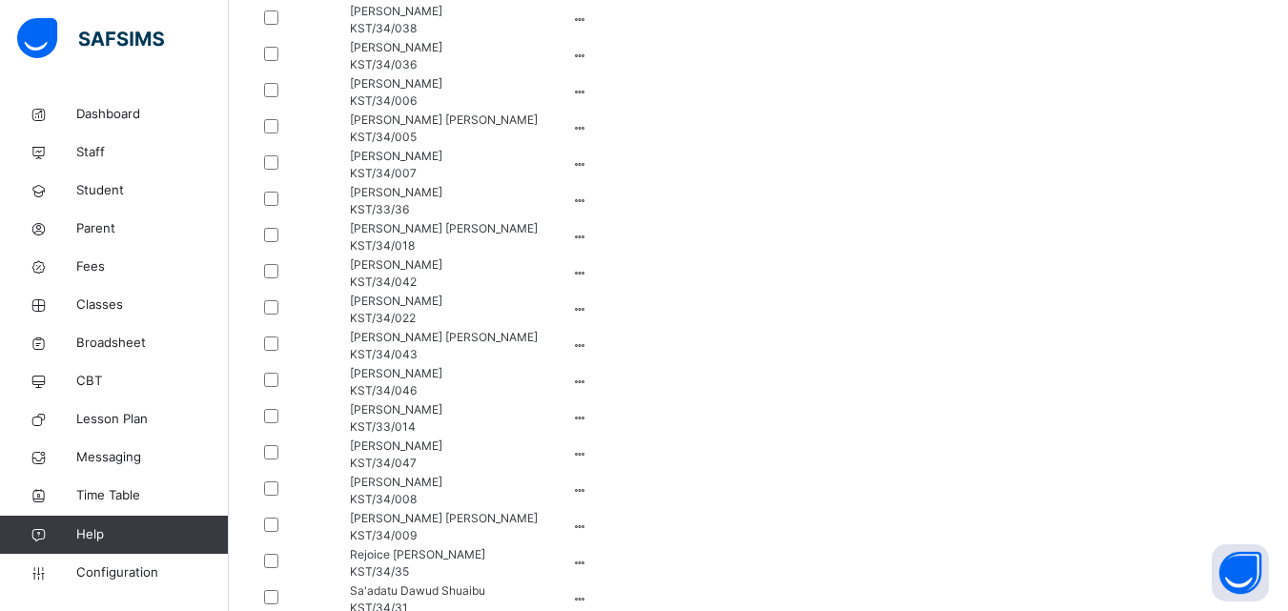
scroll to position [2546, 0]
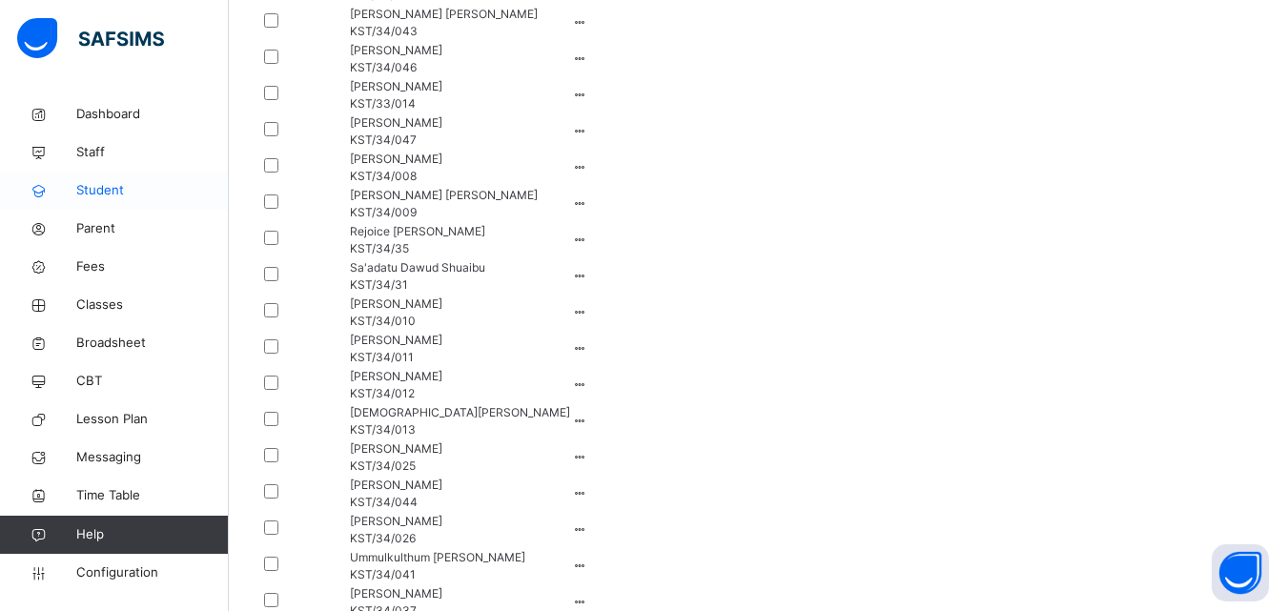
click at [100, 182] on span "Student" at bounding box center [152, 190] width 153 height 19
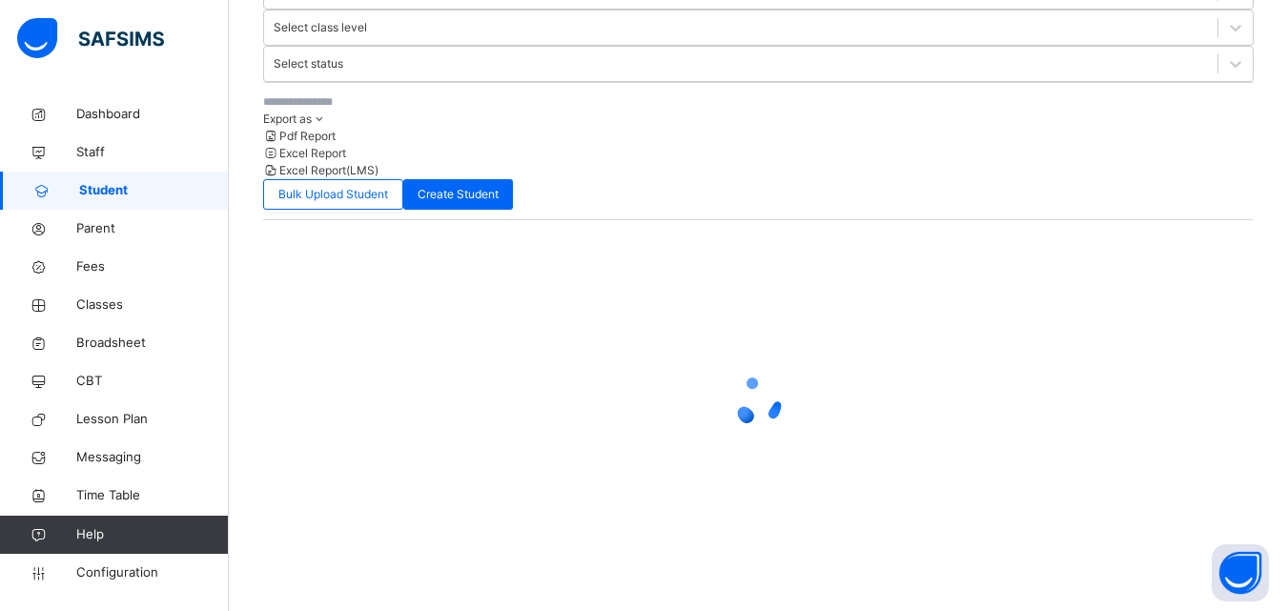
scroll to position [237, 0]
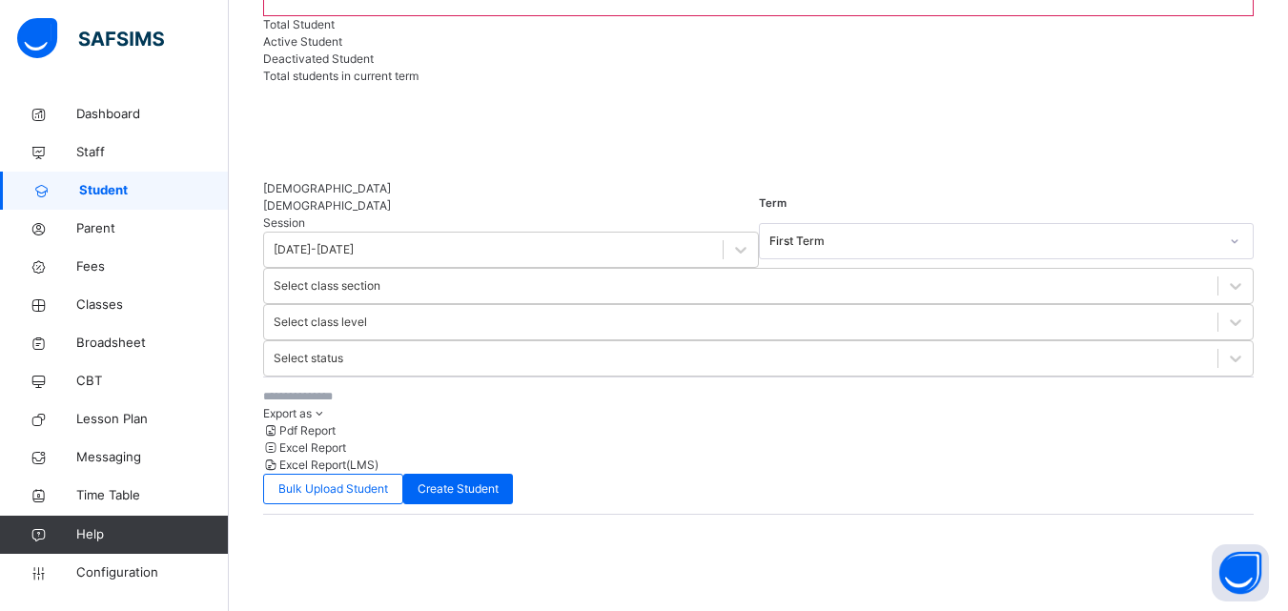
click at [1161, 377] on div "Export as Pdf Report Excel Report Excel Report (LMS) Bulk Upload Student Create…" at bounding box center [758, 446] width 991 height 138
click at [499, 481] on span "Create Student" at bounding box center [458, 489] width 81 height 17
select select "**"
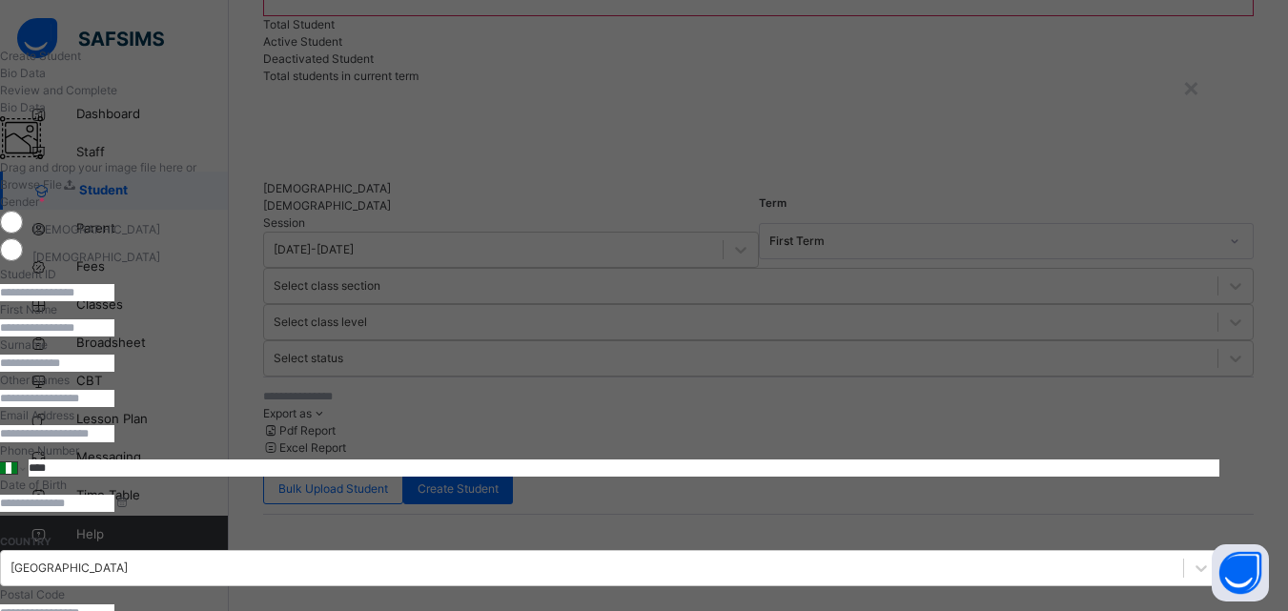
click at [160, 264] on label "Female" at bounding box center [96, 257] width 128 height 14
click at [114, 301] on input "text" at bounding box center [57, 292] width 114 height 17
type input "*********"
drag, startPoint x: 837, startPoint y: 438, endPoint x: 810, endPoint y: 472, distance: 44.1
click at [814, 337] on div "First Name" at bounding box center [610, 318] width 1220 height 35
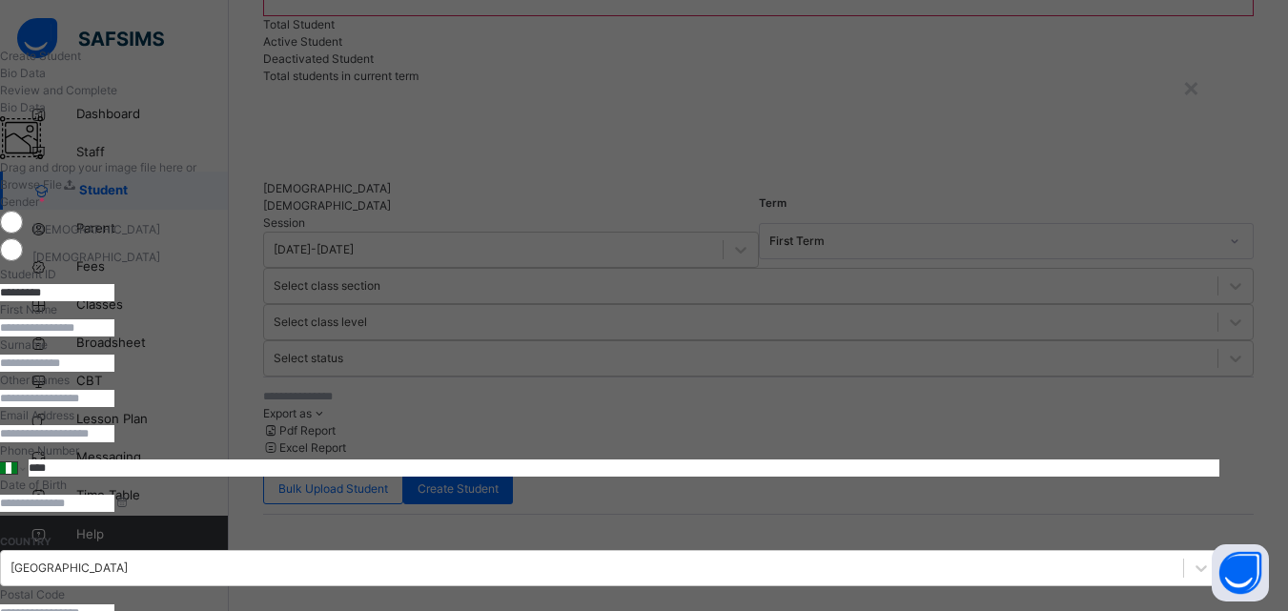
click at [114, 337] on input "text" at bounding box center [57, 327] width 114 height 17
type input "******"
click at [114, 372] on input "text" at bounding box center [57, 363] width 114 height 17
drag, startPoint x: 727, startPoint y: 460, endPoint x: 646, endPoint y: 469, distance: 81.6
click at [114, 337] on input "******" at bounding box center [57, 327] width 114 height 17
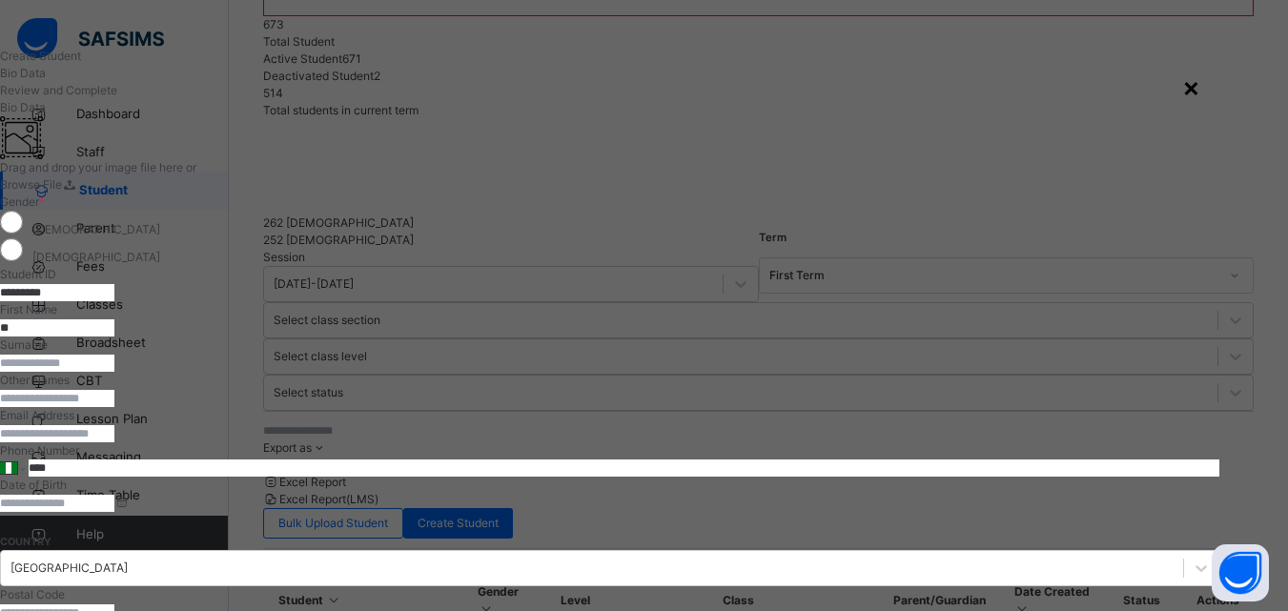
type input "**"
click at [1201, 93] on div "×" at bounding box center [1192, 87] width 18 height 40
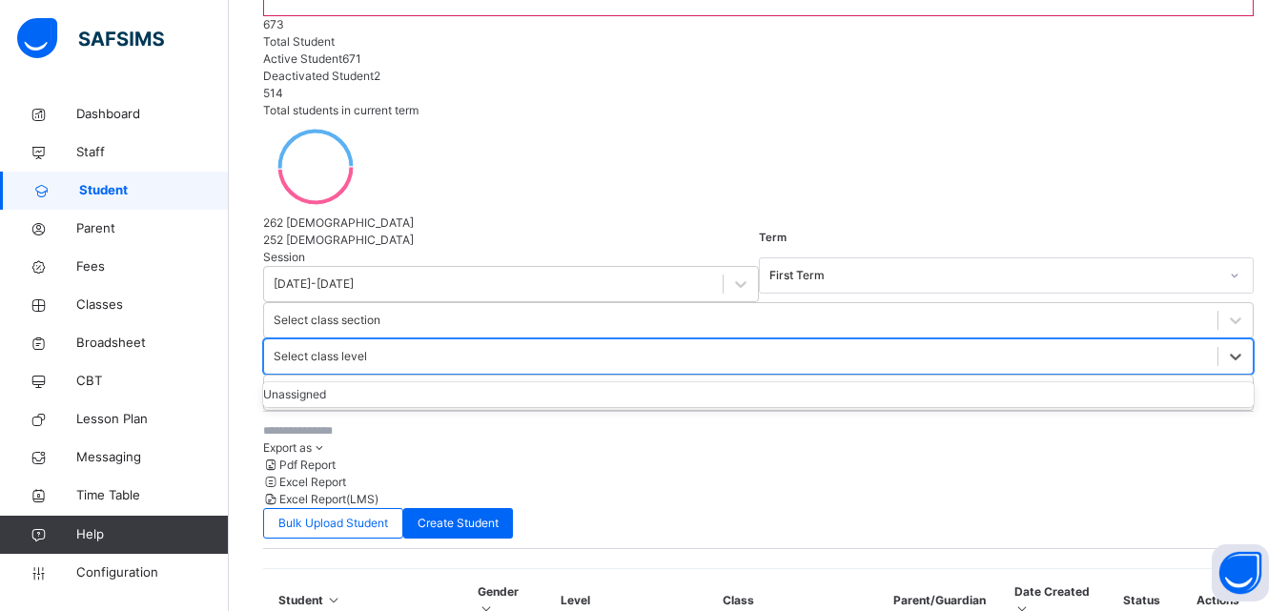
drag, startPoint x: 805, startPoint y: 114, endPoint x: 793, endPoint y: 210, distance: 96.0
click at [808, 342] on div "Select class level" at bounding box center [741, 357] width 954 height 30
drag, startPoint x: 834, startPoint y: 127, endPoint x: 835, endPoint y: 216, distance: 89.6
click at [367, 348] on div "Select class level" at bounding box center [320, 356] width 93 height 17
click at [1219, 339] on div at bounding box center [1236, 356] width 34 height 34
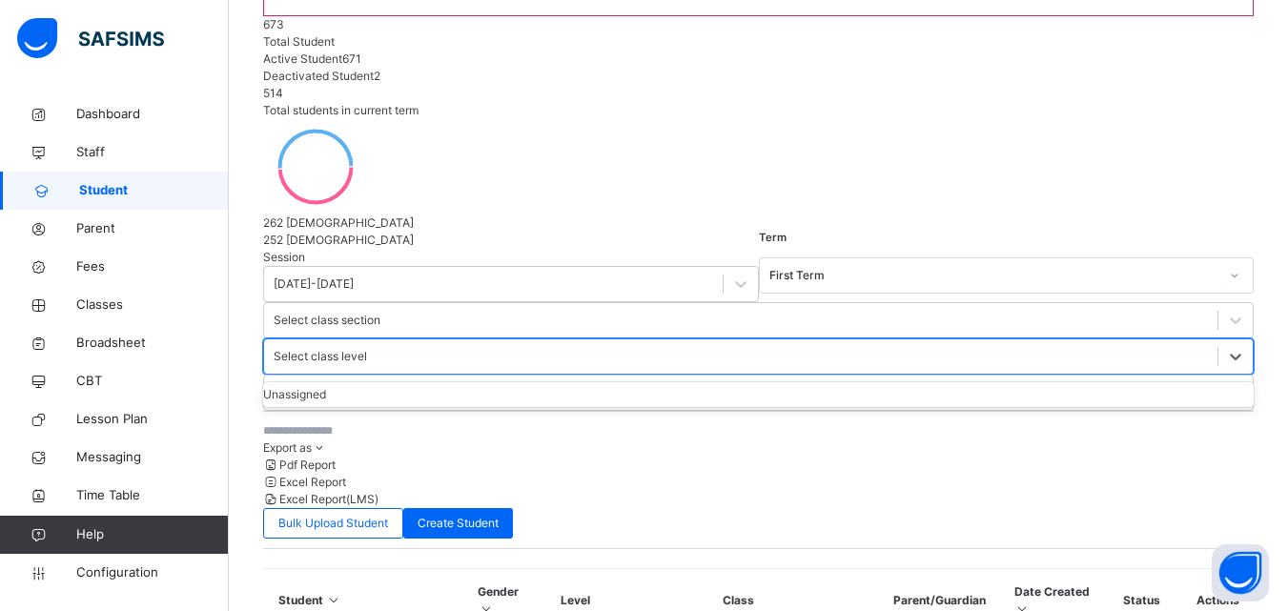
click at [849, 339] on div "Select class level" at bounding box center [758, 357] width 991 height 36
click at [1219, 339] on div at bounding box center [1236, 356] width 34 height 34
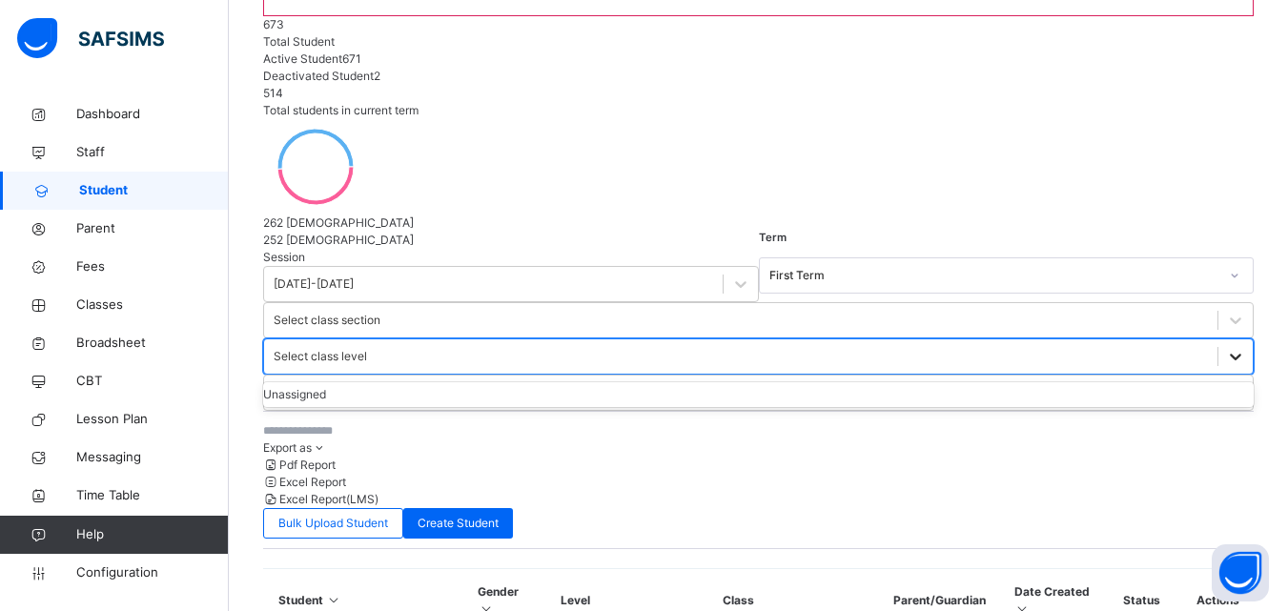
click at [1219, 339] on div at bounding box center [1236, 356] width 34 height 34
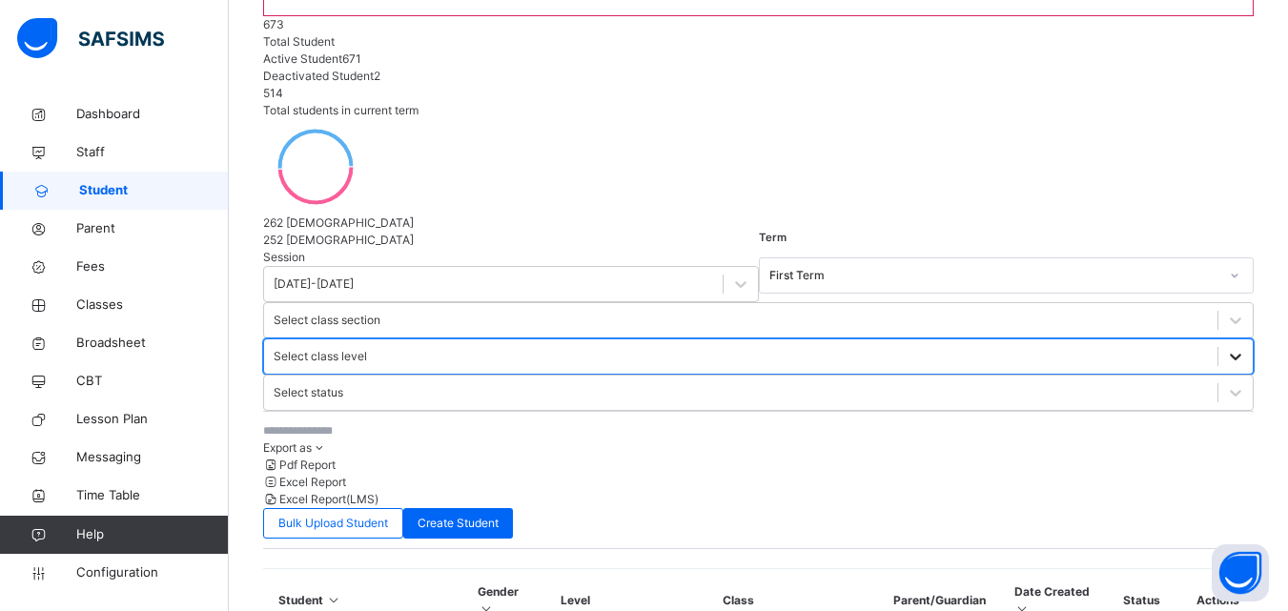
click at [1219, 339] on div at bounding box center [1236, 356] width 34 height 34
click at [818, 339] on div "Select class level" at bounding box center [758, 357] width 991 height 36
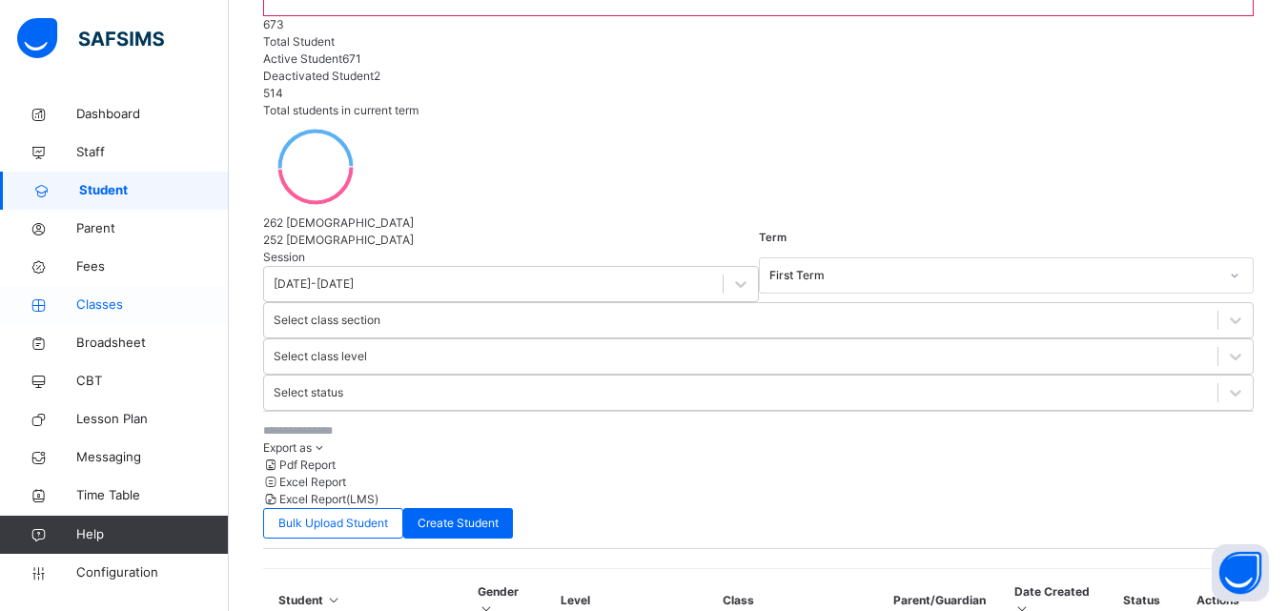
drag, startPoint x: 93, startPoint y: 300, endPoint x: 225, endPoint y: 295, distance: 131.7
click at [93, 302] on span "Classes" at bounding box center [152, 305] width 153 height 19
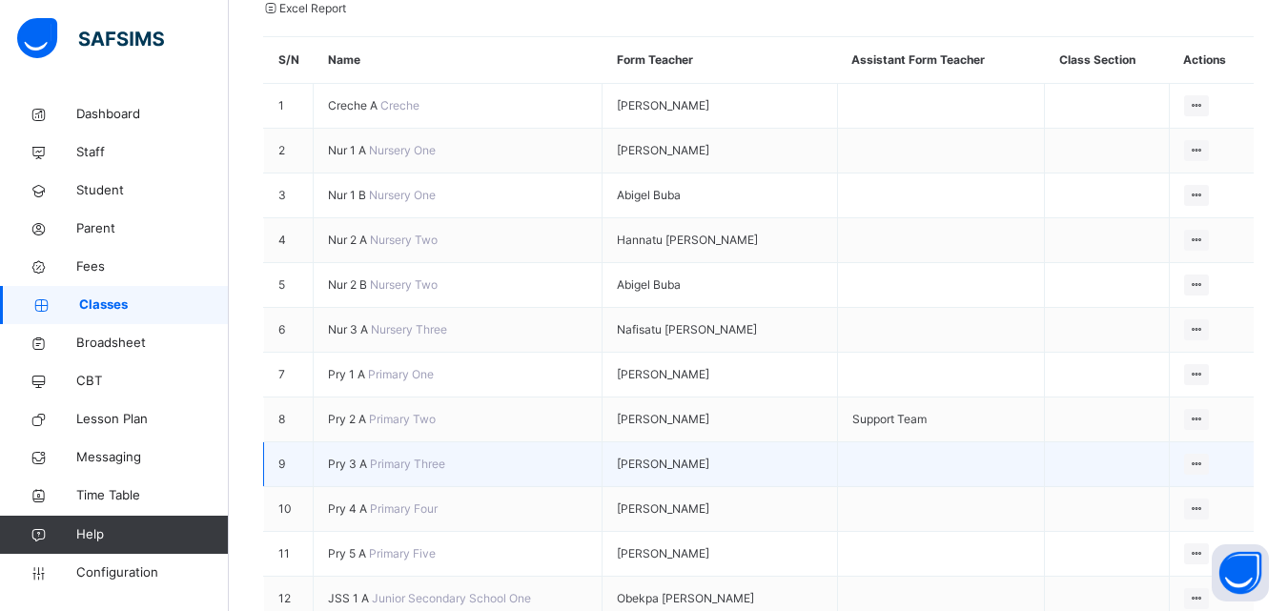
scroll to position [286, 0]
drag, startPoint x: 384, startPoint y: 435, endPoint x: 368, endPoint y: 433, distance: 16.3
click at [369, 442] on td "Pry 3 A Primary Three" at bounding box center [458, 464] width 289 height 45
click at [367, 456] on span "Pry 3 A" at bounding box center [349, 463] width 42 height 14
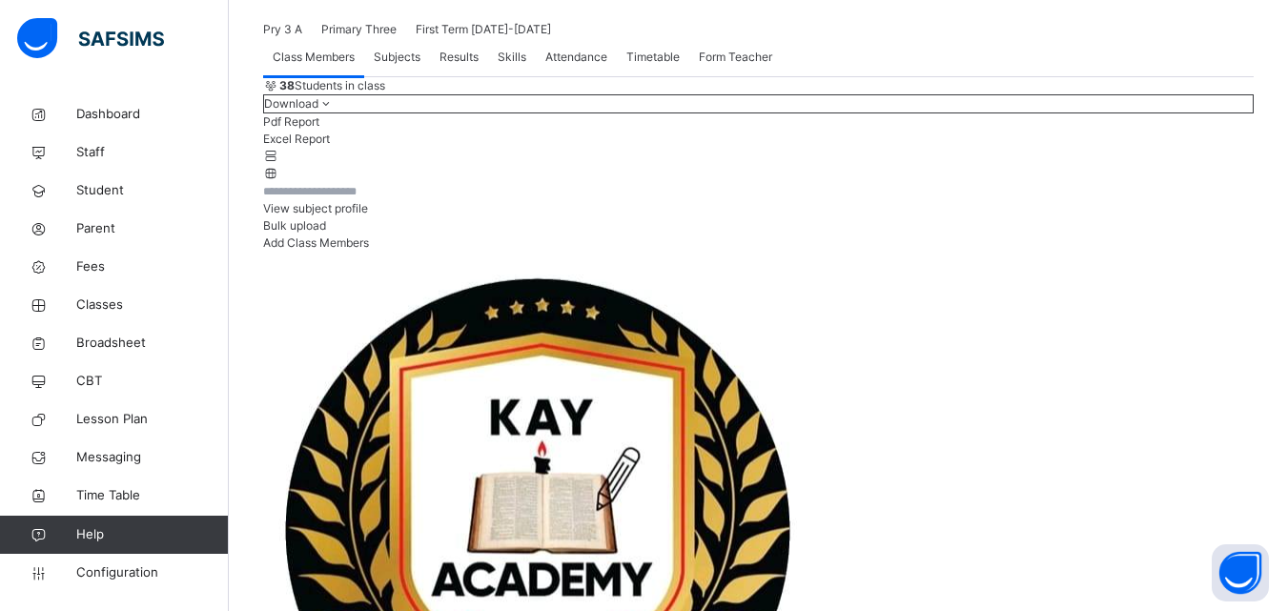
scroll to position [95, 0]
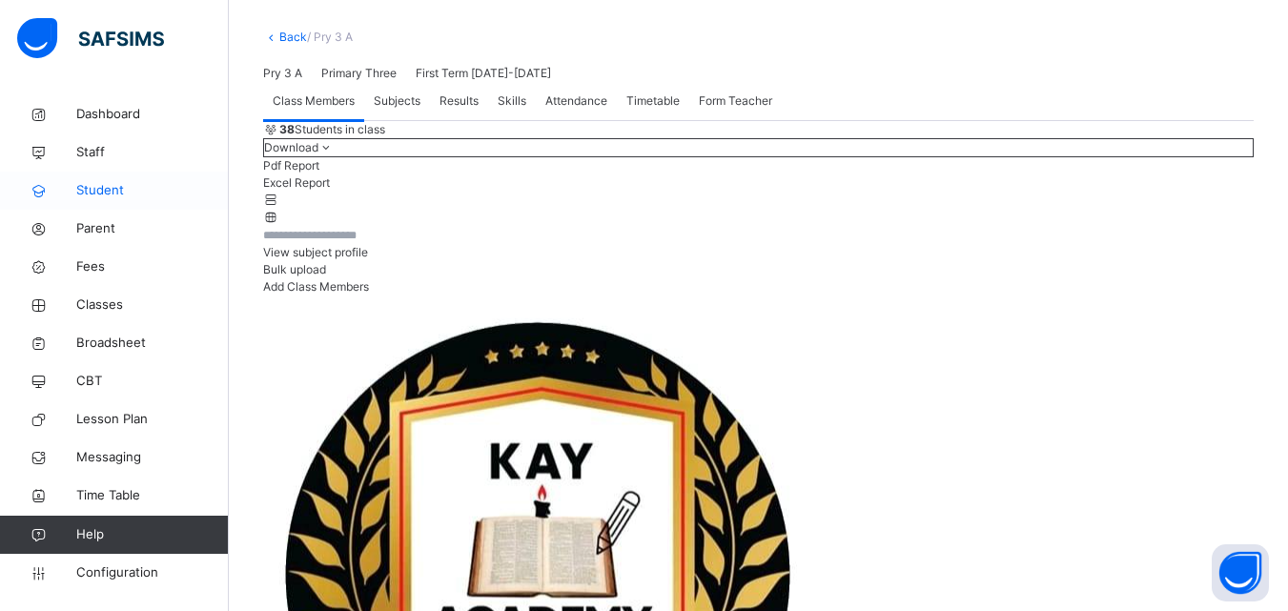
click at [143, 189] on span "Student" at bounding box center [152, 190] width 153 height 19
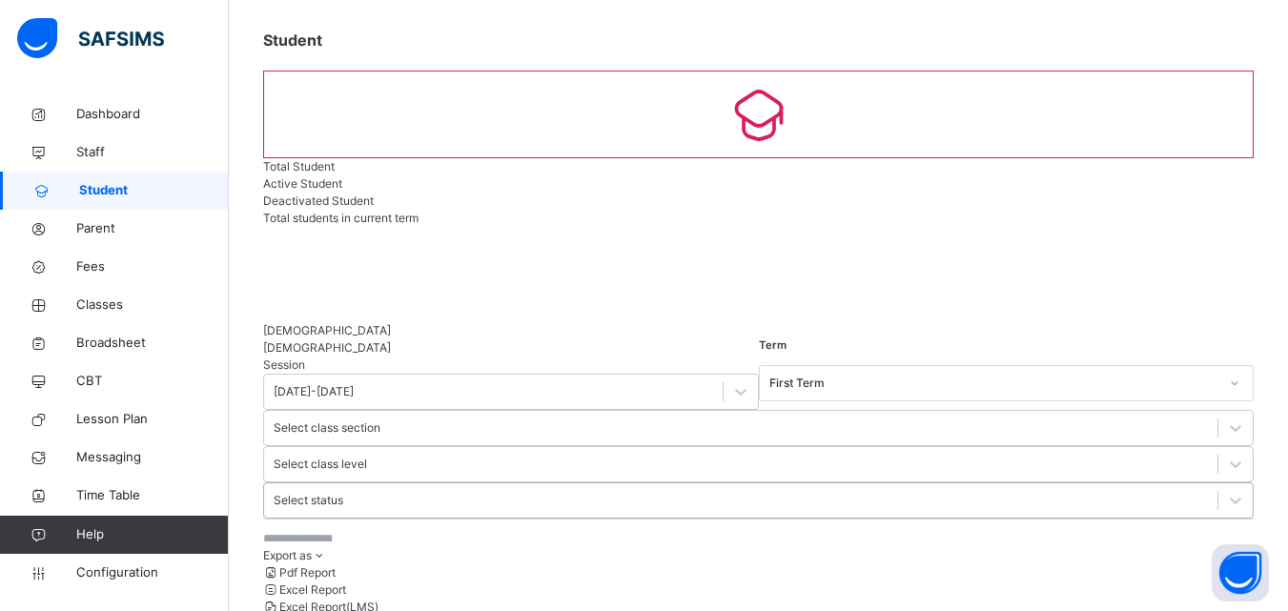
drag, startPoint x: 958, startPoint y: 271, endPoint x: 953, endPoint y: 281, distance: 11.9
click at [343, 492] on div "Select status" at bounding box center [309, 500] width 70 height 17
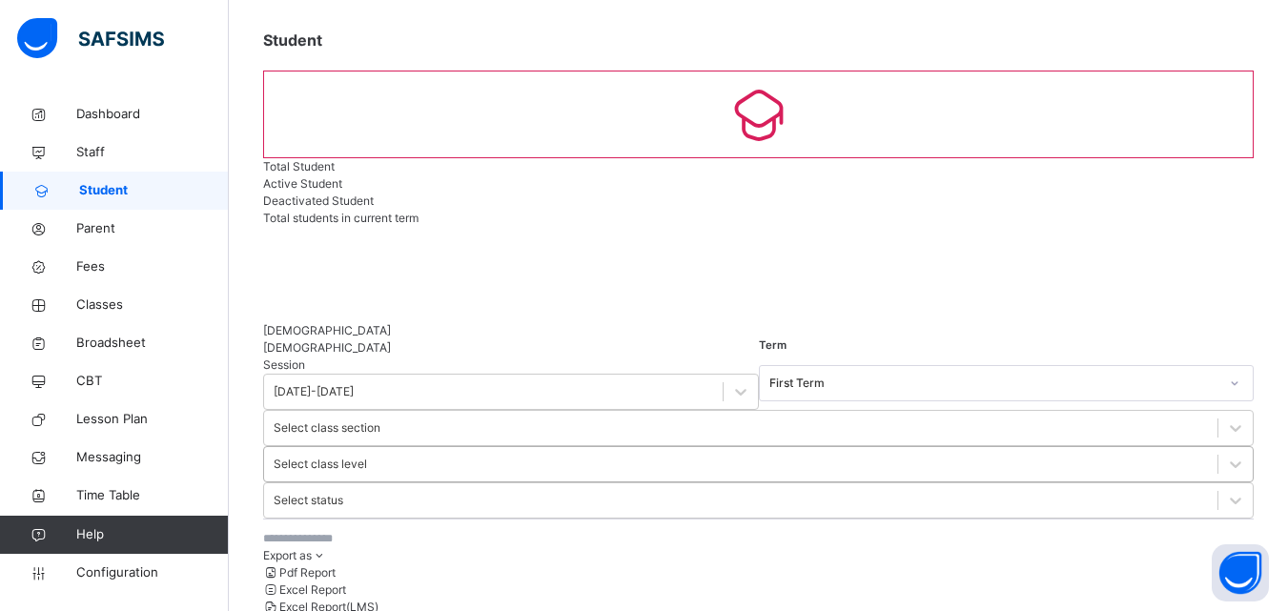
click at [367, 456] on div "Select class level" at bounding box center [320, 464] width 93 height 17
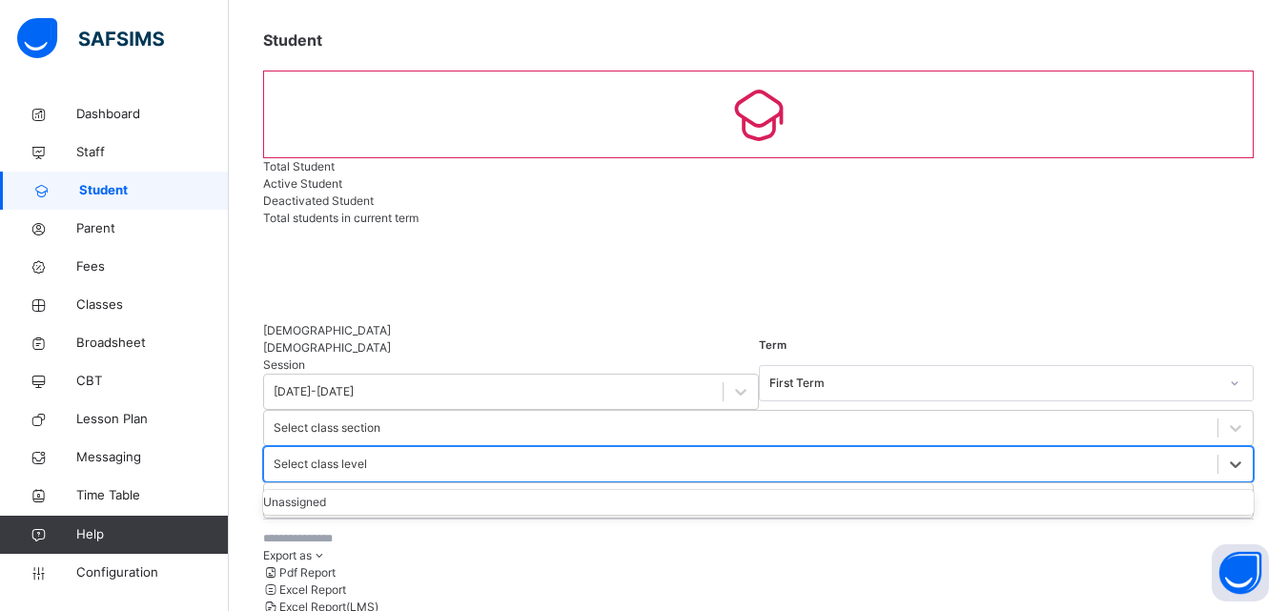
select select "**"
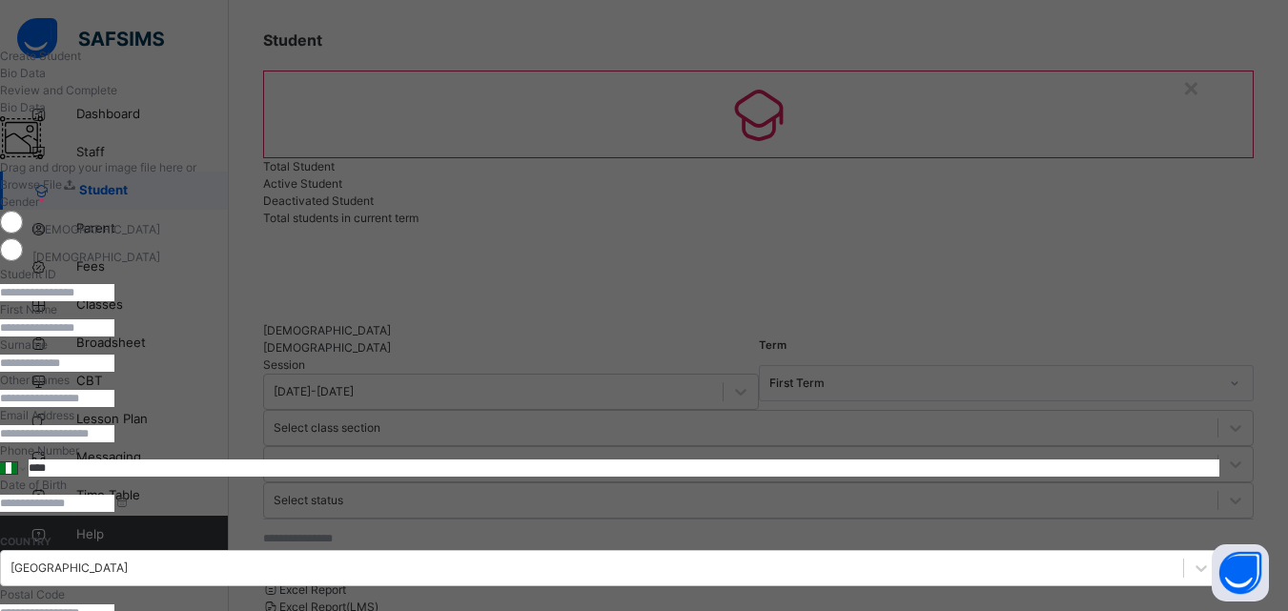
click at [114, 301] on input "text" at bounding box center [57, 292] width 114 height 17
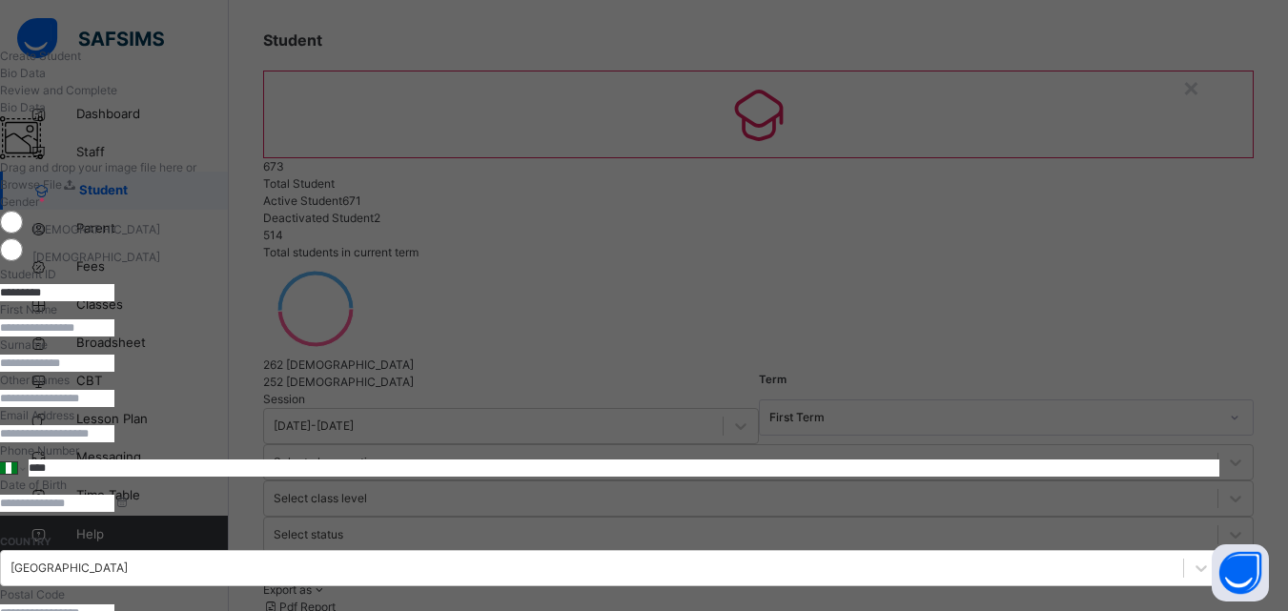
type input "*********"
drag, startPoint x: 699, startPoint y: 437, endPoint x: 697, endPoint y: 472, distance: 35.3
click at [699, 337] on div "First Name" at bounding box center [610, 318] width 1220 height 35
click at [114, 337] on input "text" at bounding box center [57, 327] width 114 height 17
type input "**********"
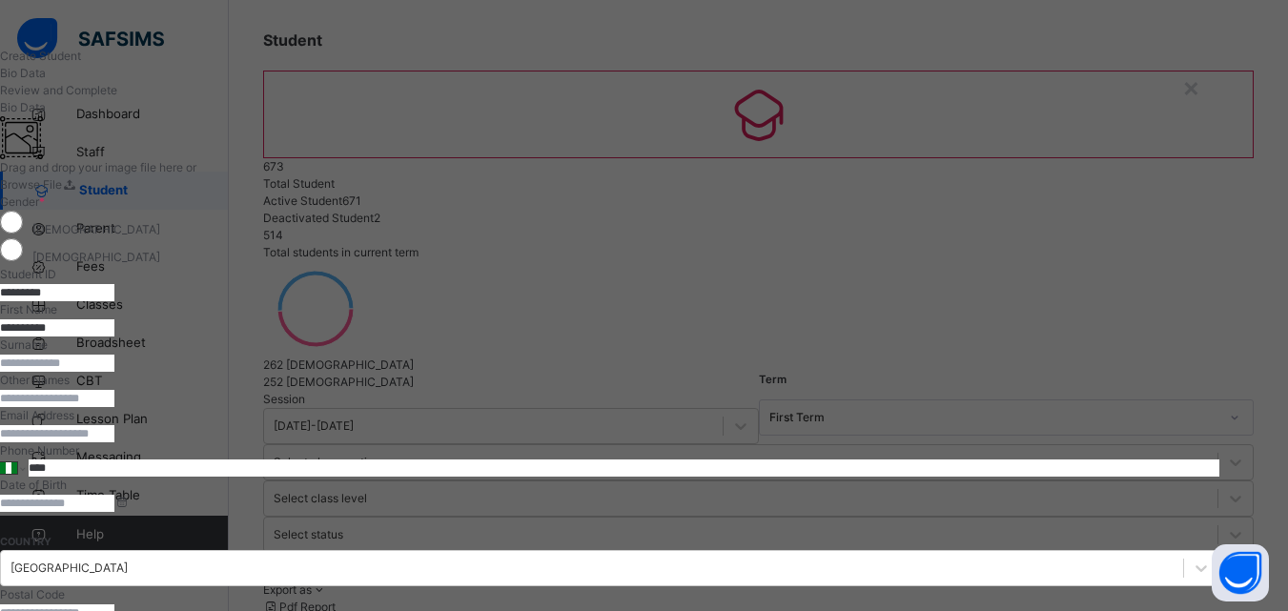
click at [114, 372] on input "text" at bounding box center [57, 363] width 114 height 17
click at [114, 372] on input "*" at bounding box center [57, 363] width 114 height 17
type input "********"
click at [208, 99] on div "Bio Data Review and Complete" at bounding box center [610, 82] width 1220 height 34
click at [659, 146] on div "**********" at bounding box center [610, 485] width 1220 height 773
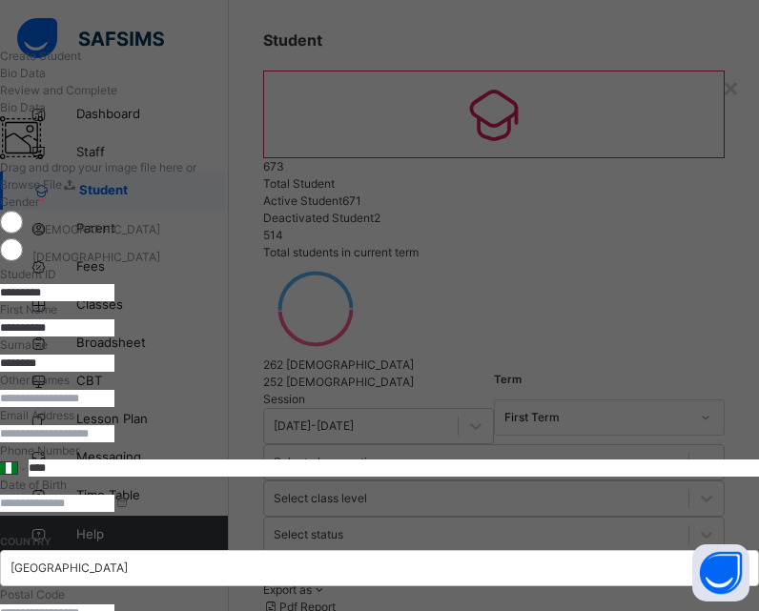
click at [659, 146] on div "**********" at bounding box center [379, 485] width 759 height 773
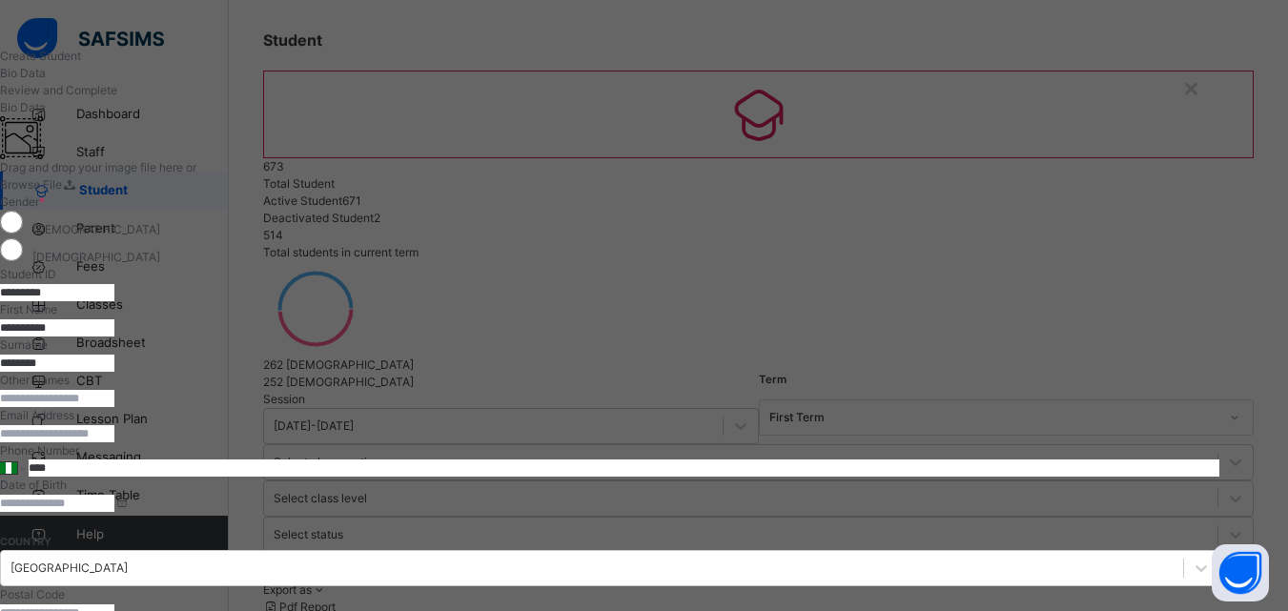
click at [114, 407] on input "text" at bounding box center [57, 398] width 114 height 17
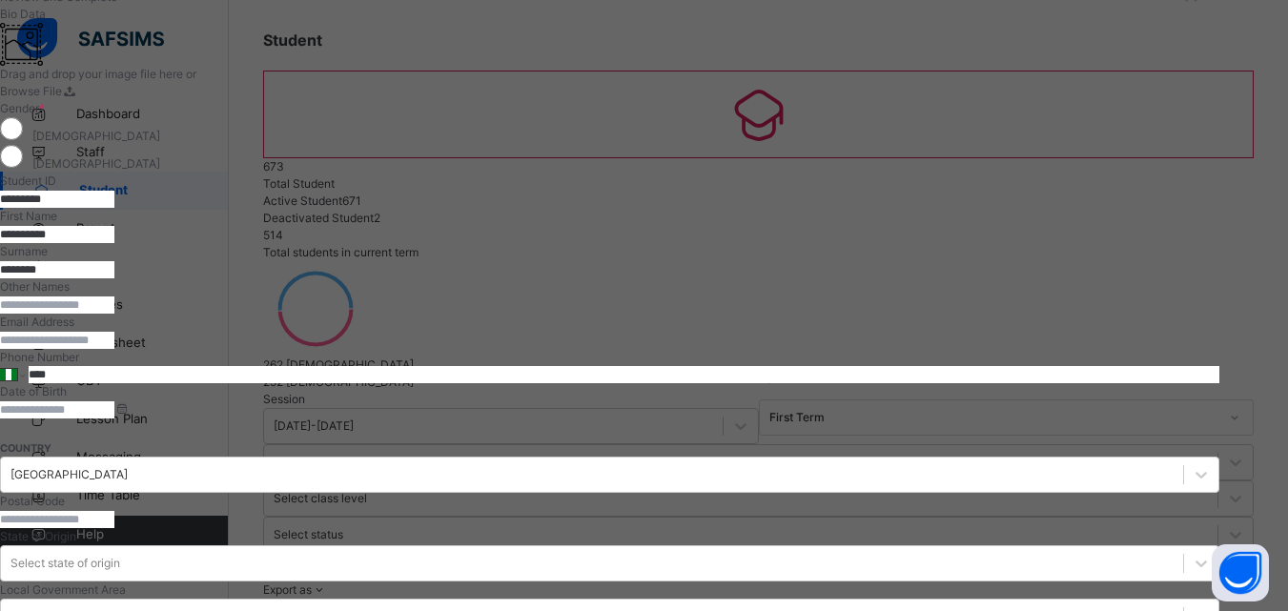
scroll to position [191, 0]
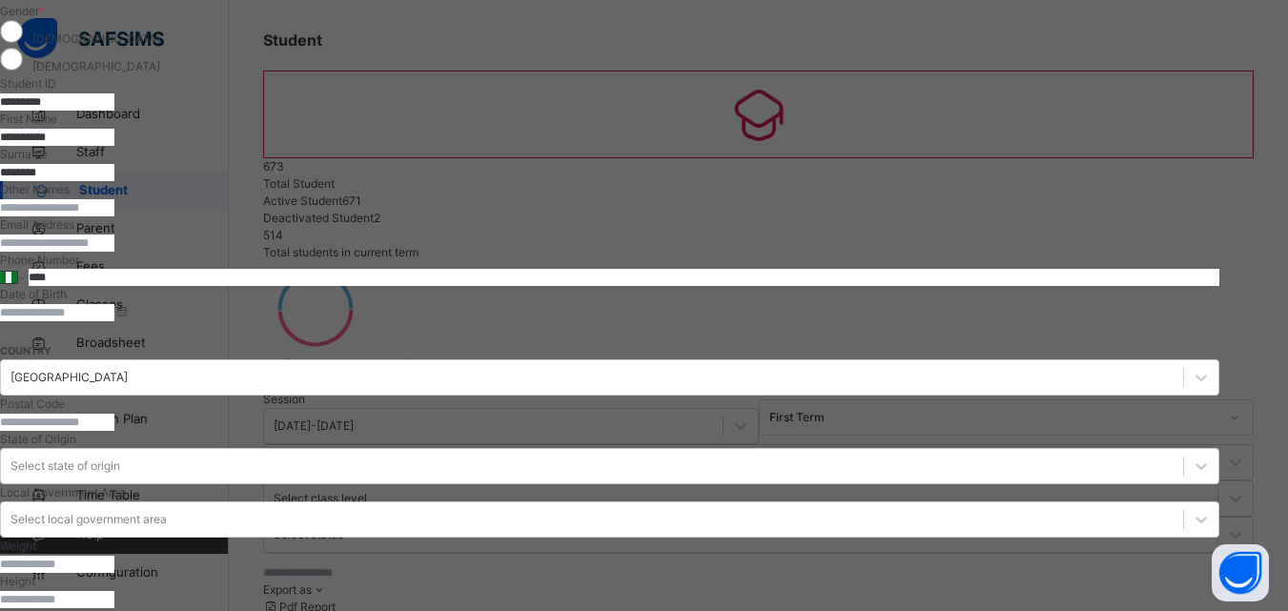
click at [114, 321] on input at bounding box center [57, 312] width 114 height 17
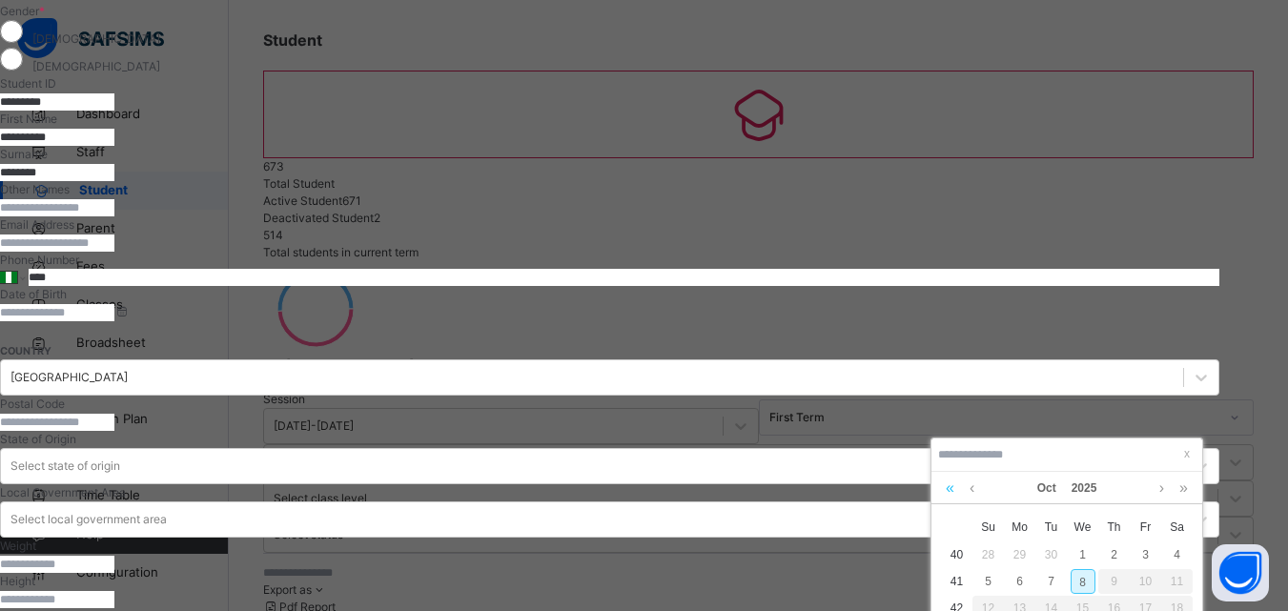
click at [948, 487] on link at bounding box center [950, 488] width 18 height 32
click at [964, 482] on div "Oct 2021" at bounding box center [1067, 488] width 252 height 32
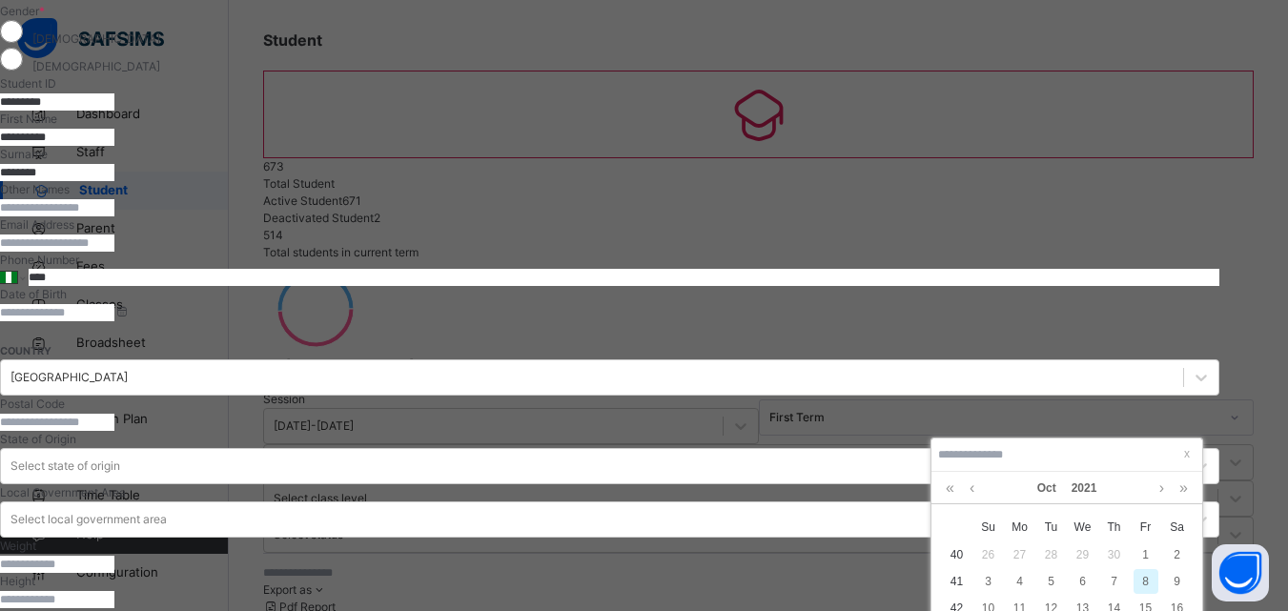
click at [964, 479] on div "Oct 2021" at bounding box center [1067, 488] width 252 height 32
click at [987, 483] on div "Oct 2021" at bounding box center [1067, 488] width 252 height 32
click at [973, 483] on link at bounding box center [972, 488] width 14 height 32
click at [978, 491] on link at bounding box center [972, 488] width 14 height 32
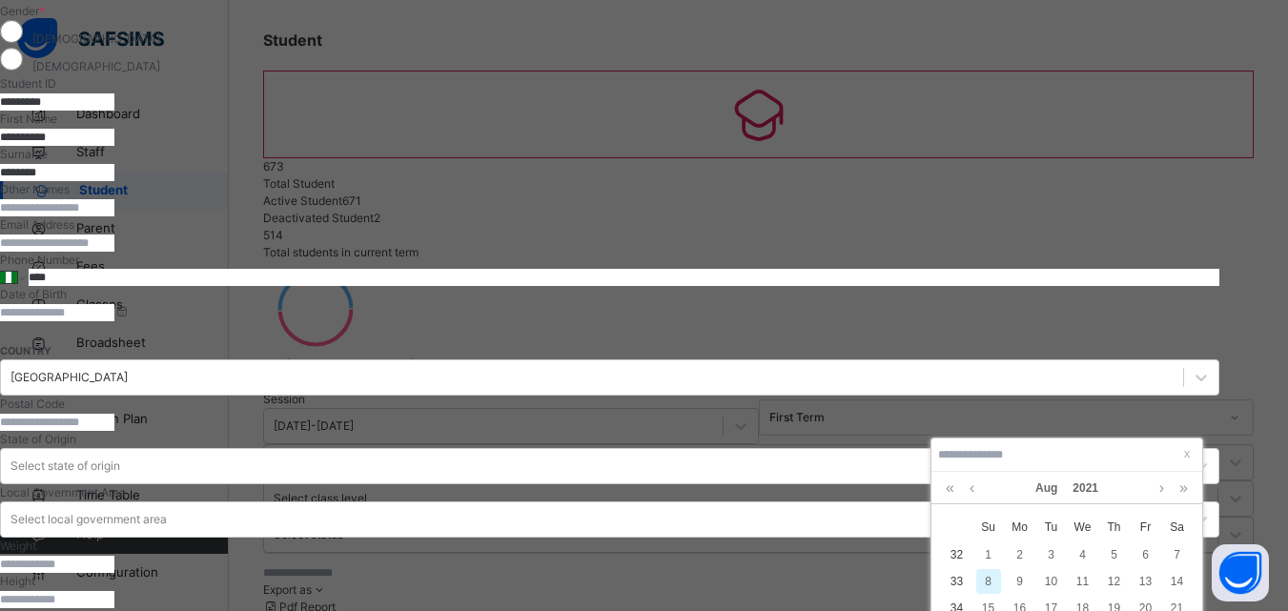
click at [995, 476] on div "Aug 2021" at bounding box center [1067, 488] width 252 height 32
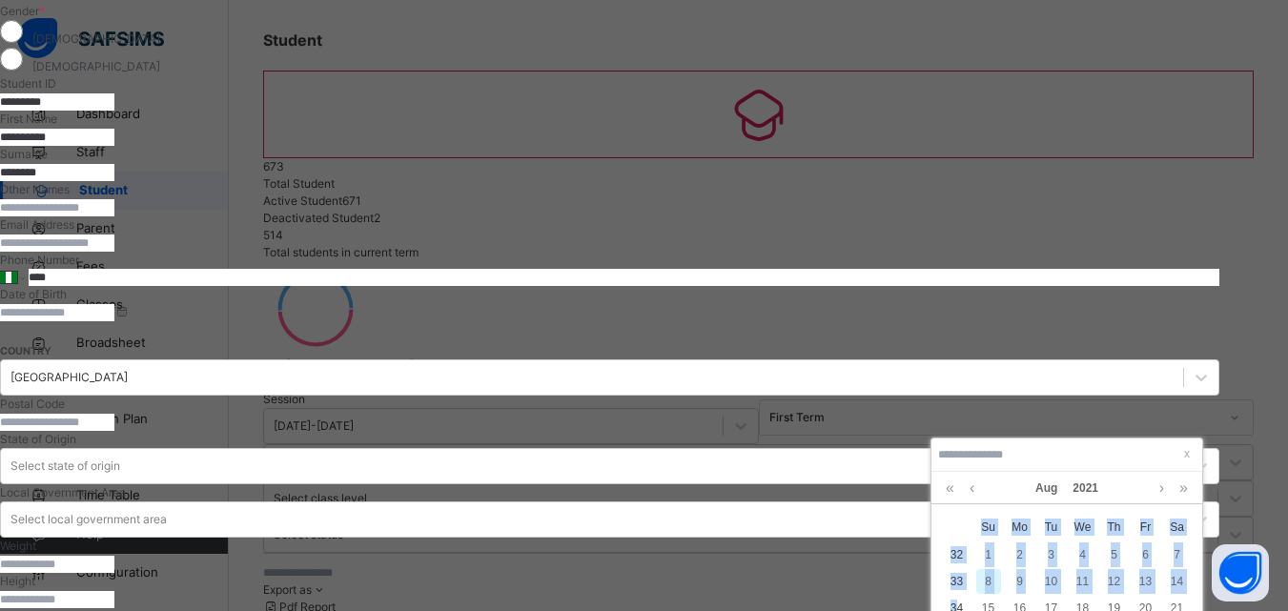
click at [982, 586] on div "x Su Mo Tu We Th Fr Sa 32 1 2 3 4 5 6 7 33 8 9 10 11 12 13 14 34 15 16 17 18 19…" at bounding box center [1067, 607] width 271 height 207
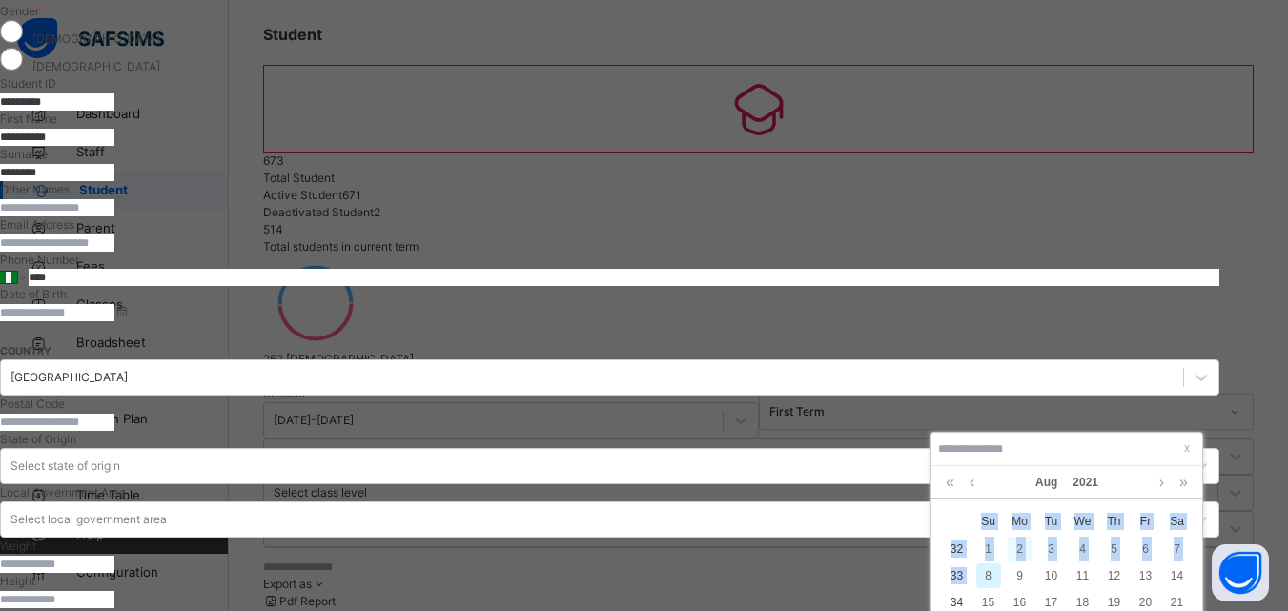
click at [1010, 556] on div "2" at bounding box center [1020, 549] width 25 height 25
type input "**********"
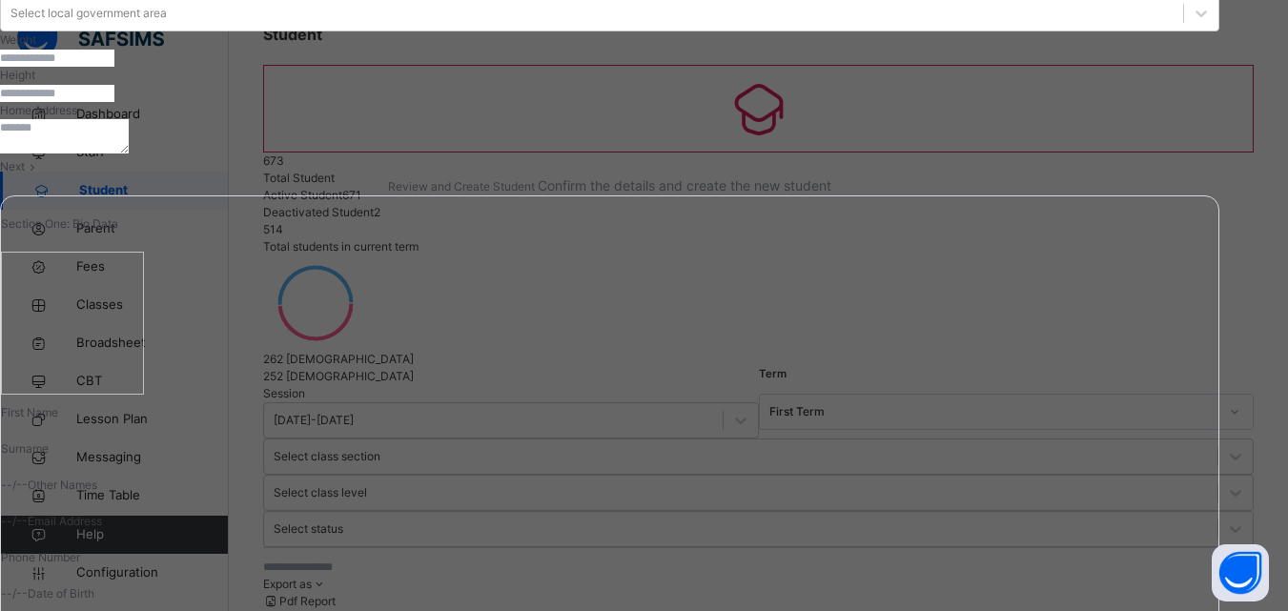
scroll to position [851, 0]
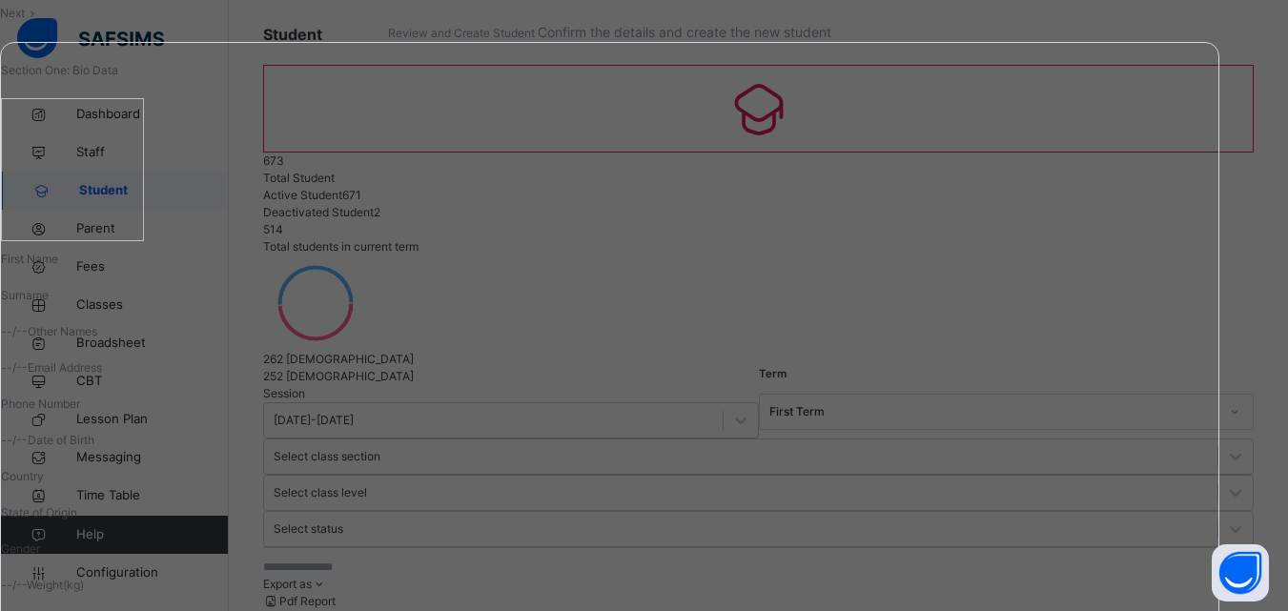
drag, startPoint x: 1140, startPoint y: 361, endPoint x: 1102, endPoint y: 400, distance: 53.3
click at [1128, 22] on div "Next" at bounding box center [610, 13] width 1220 height 17
drag, startPoint x: 1109, startPoint y: 390, endPoint x: 1092, endPoint y: 397, distance: 18.4
click at [1109, 22] on div "Next" at bounding box center [610, 13] width 1220 height 17
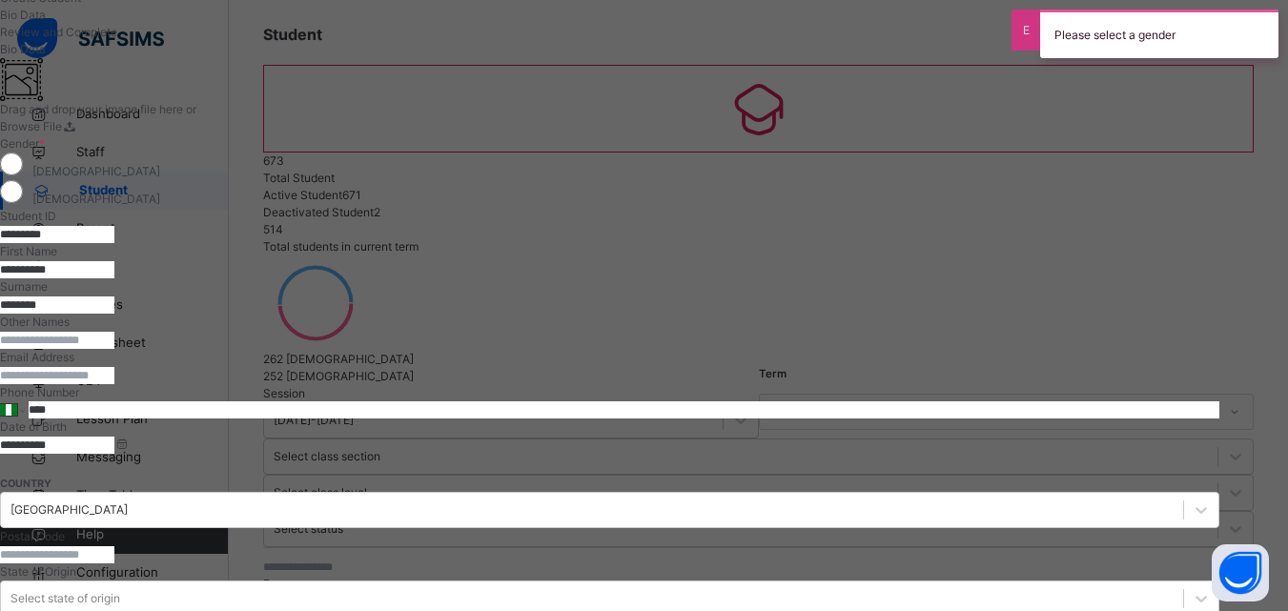
scroll to position [0, 0]
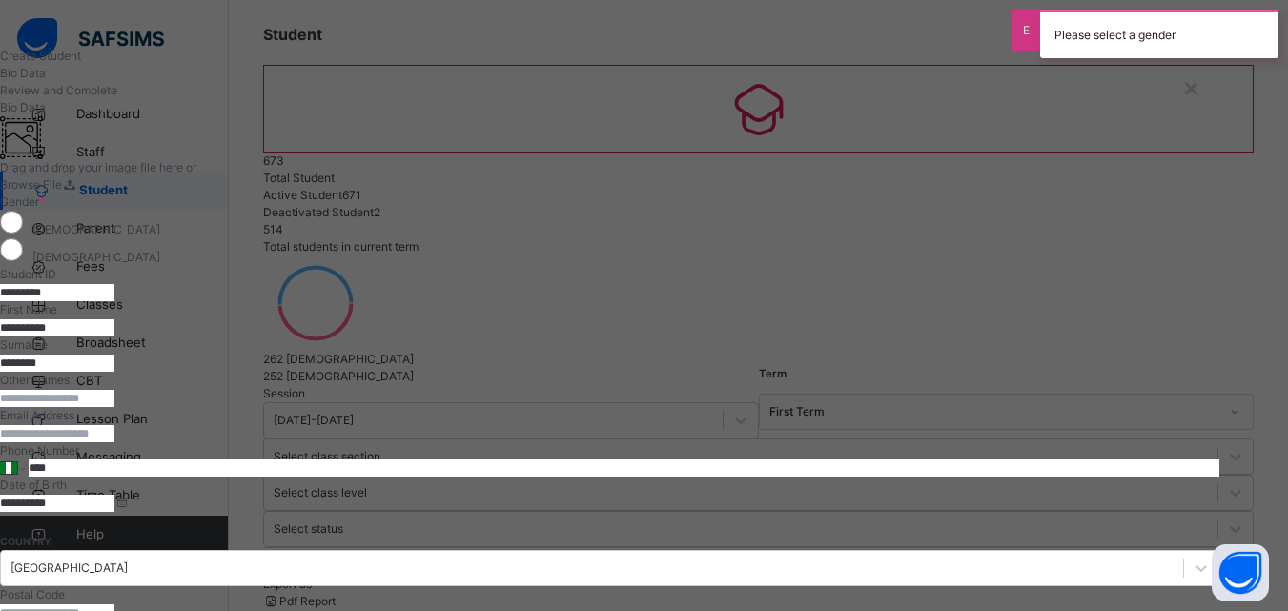
click at [45, 209] on span "Gender *" at bounding box center [22, 202] width 45 height 14
click at [751, 266] on div "Female" at bounding box center [610, 252] width 1220 height 28
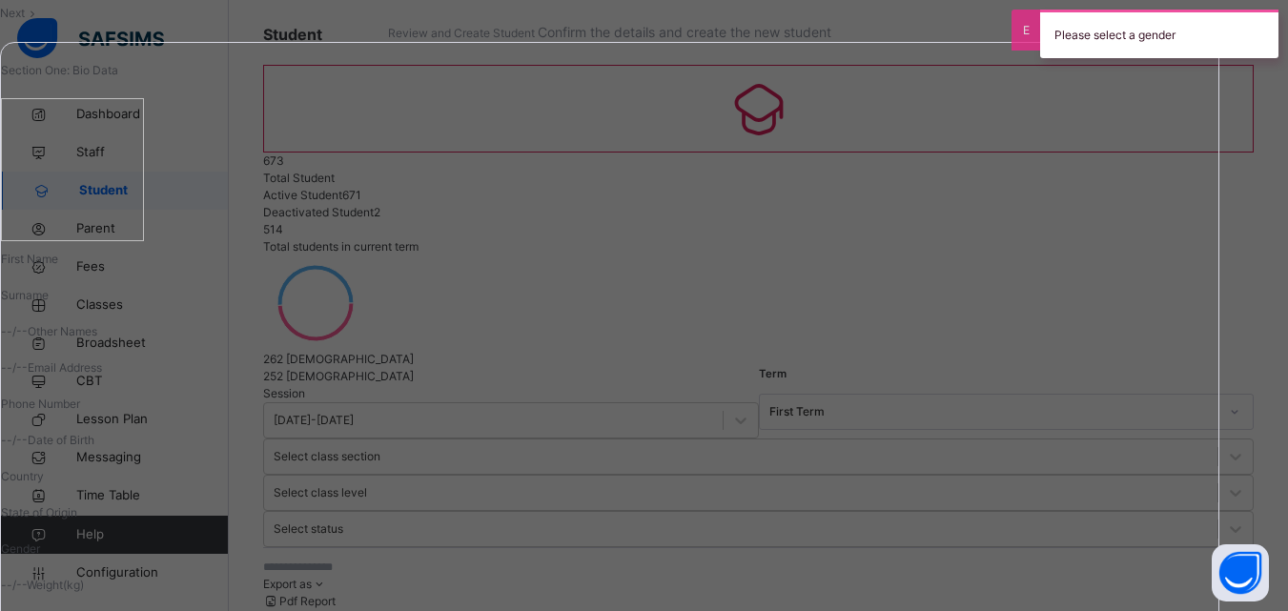
drag, startPoint x: 1148, startPoint y: 360, endPoint x: 1146, endPoint y: 375, distance: 15.4
click at [1149, 22] on div "Next" at bounding box center [610, 13] width 1220 height 17
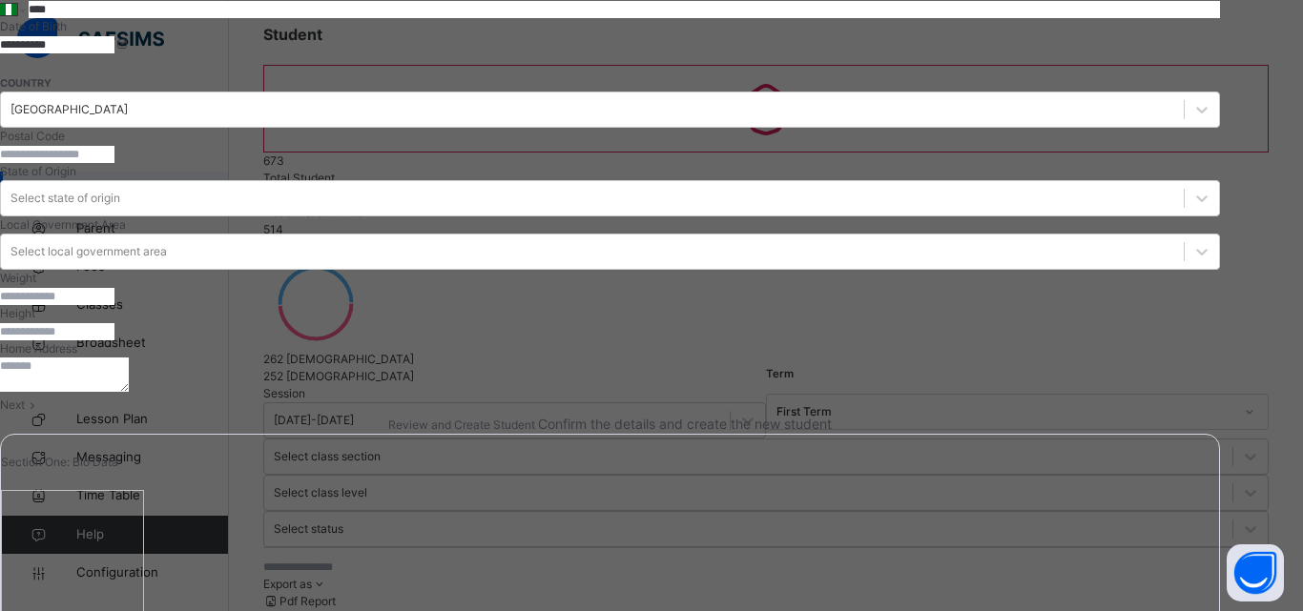
drag, startPoint x: 1134, startPoint y: 386, endPoint x: 1121, endPoint y: 401, distance: 18.9
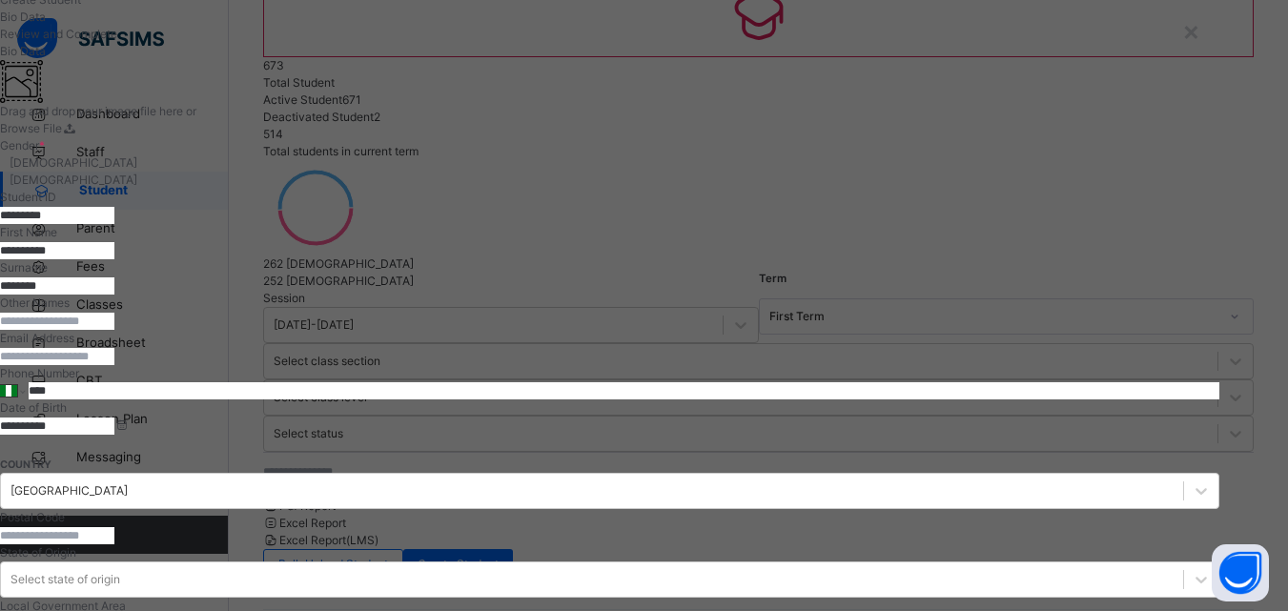
scroll to position [342, 0]
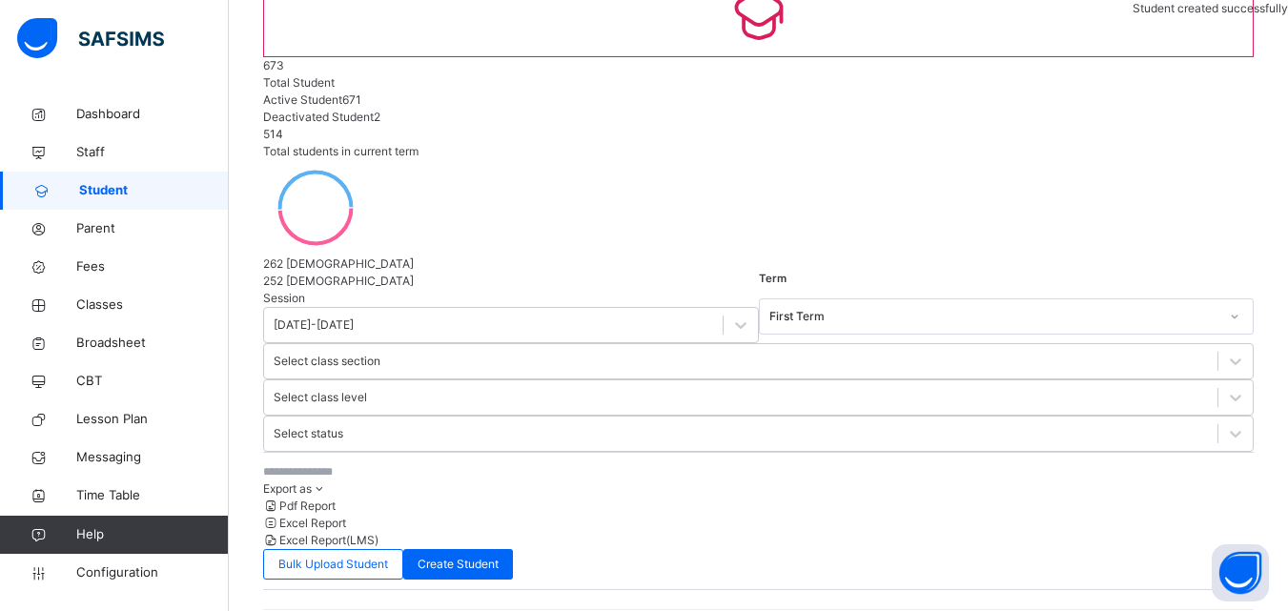
click at [348, 463] on input "text" at bounding box center [406, 471] width 286 height 17
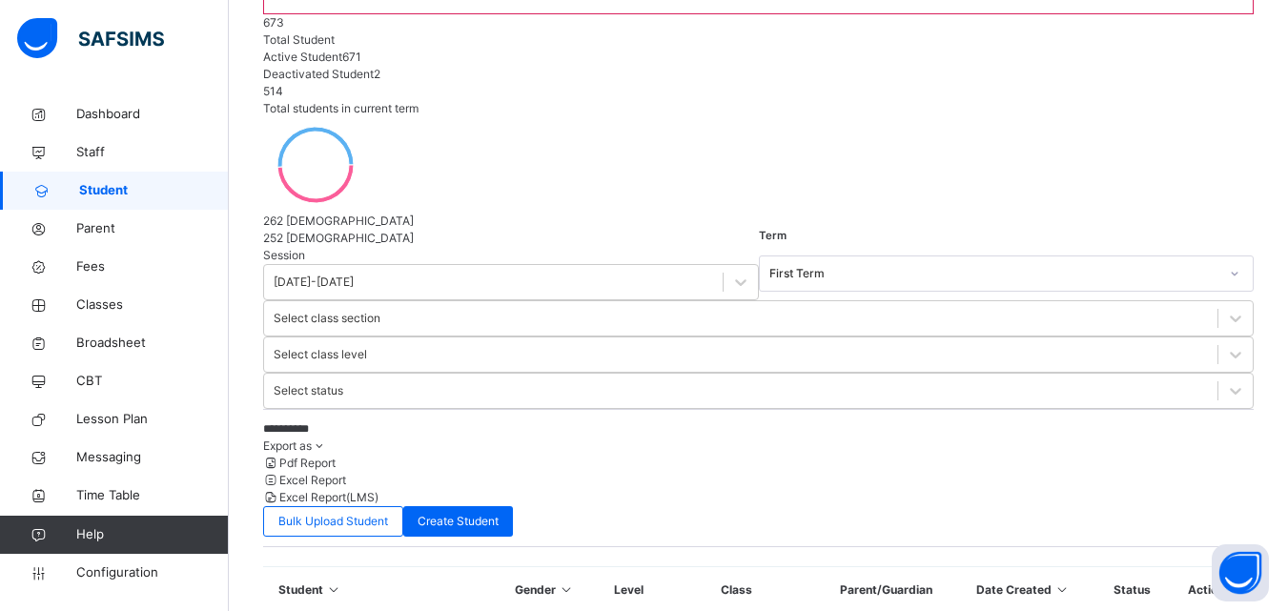
scroll to position [252, 0]
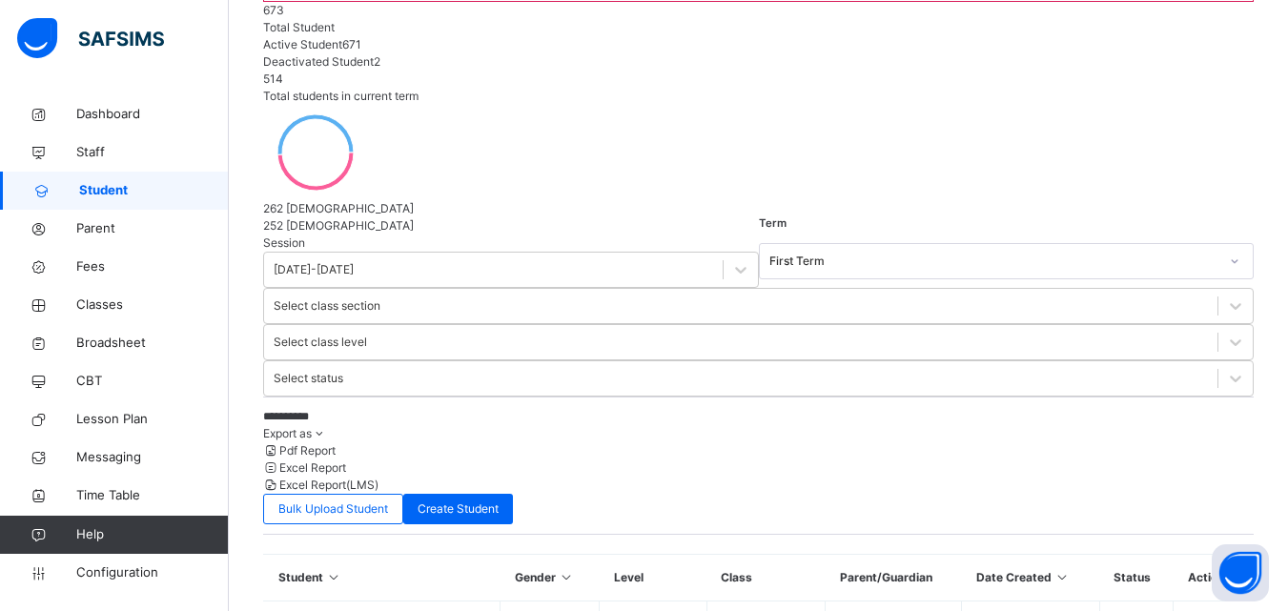
type input "**********"
drag, startPoint x: 1132, startPoint y: 585, endPoint x: 1121, endPoint y: 544, distance: 42.3
click at [0, 0] on div "Delete Student" at bounding box center [0, 0] width 0 height 0
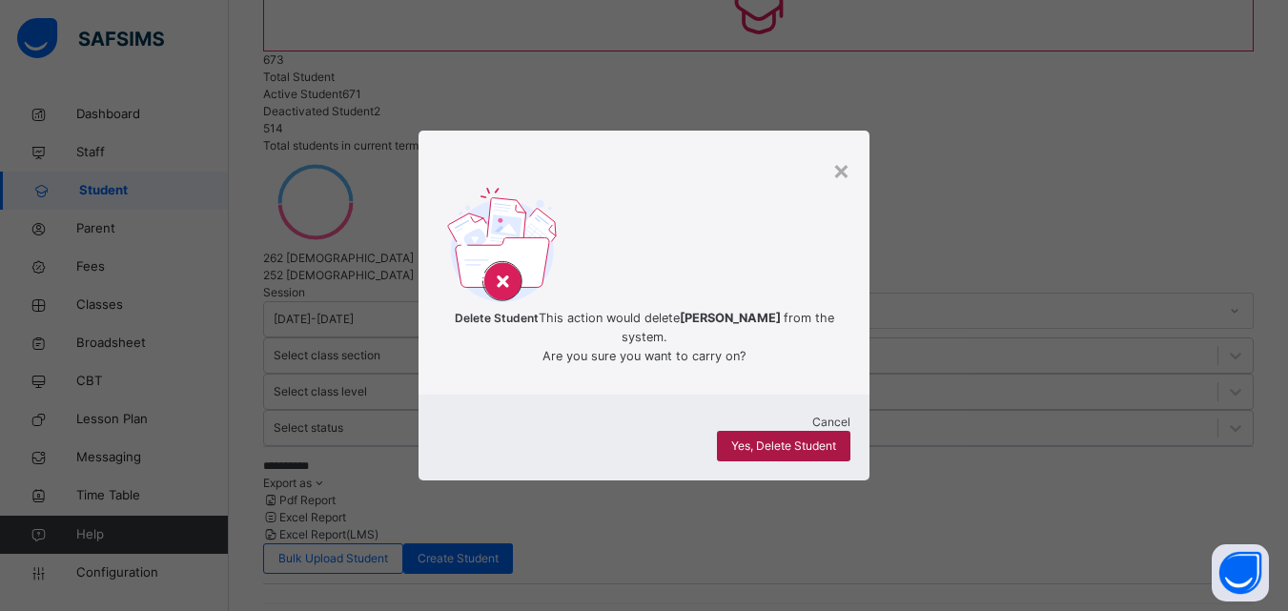
click at [803, 455] on span "Yes, Delete Student" at bounding box center [783, 446] width 105 height 17
click at [774, 444] on span "Yes, Delete Student" at bounding box center [783, 446] width 105 height 17
click at [778, 445] on span "Yes, Delete Student" at bounding box center [783, 446] width 105 height 17
click at [780, 450] on span "Yes, Delete Student" at bounding box center [783, 446] width 105 height 17
click at [668, 518] on div "× Delete Student This action would delete Chimamanda Benjamin from the system. …" at bounding box center [644, 305] width 1288 height 611
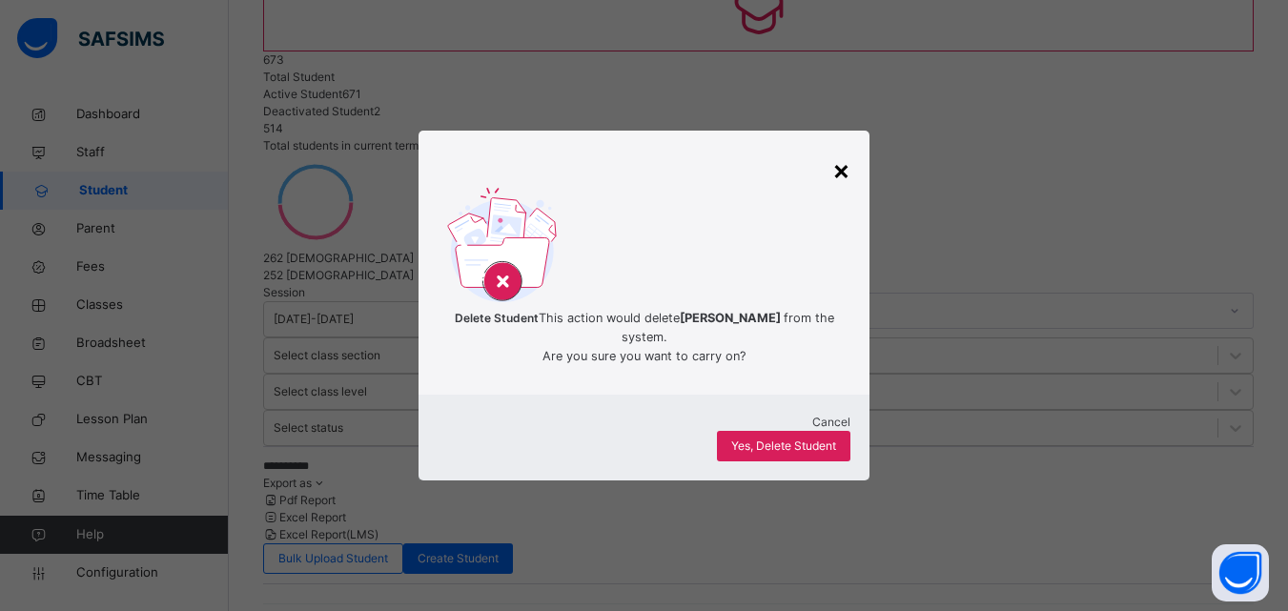
click at [838, 166] on div "×" at bounding box center [842, 170] width 18 height 40
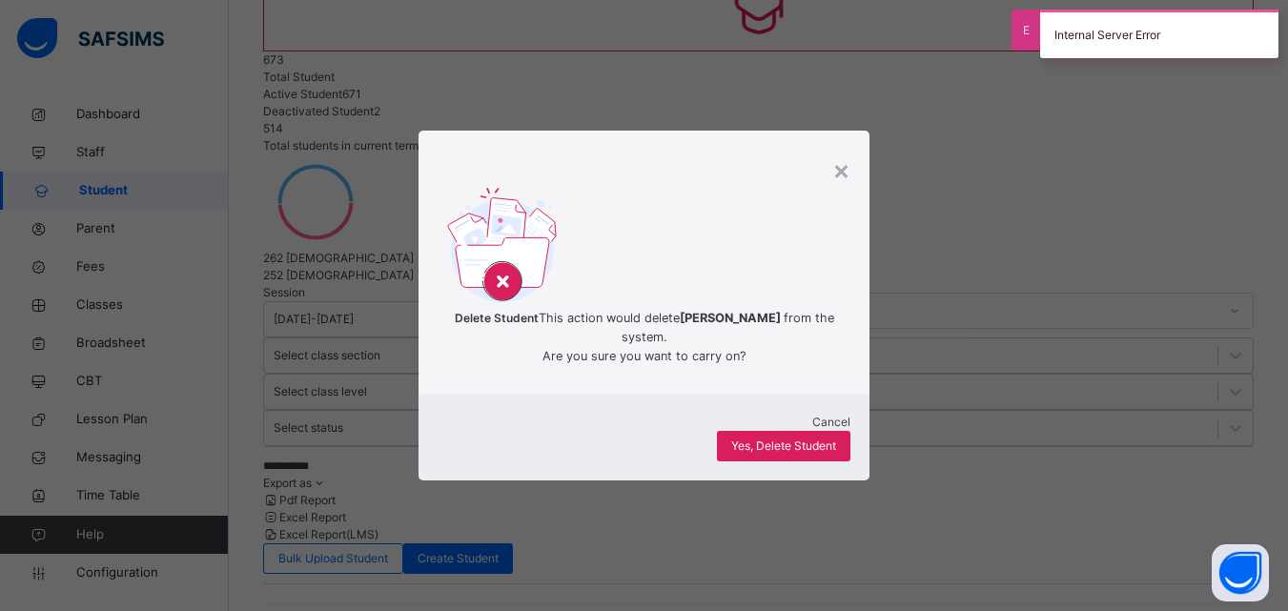
click at [812, 429] on span "Cancel" at bounding box center [831, 422] width 38 height 14
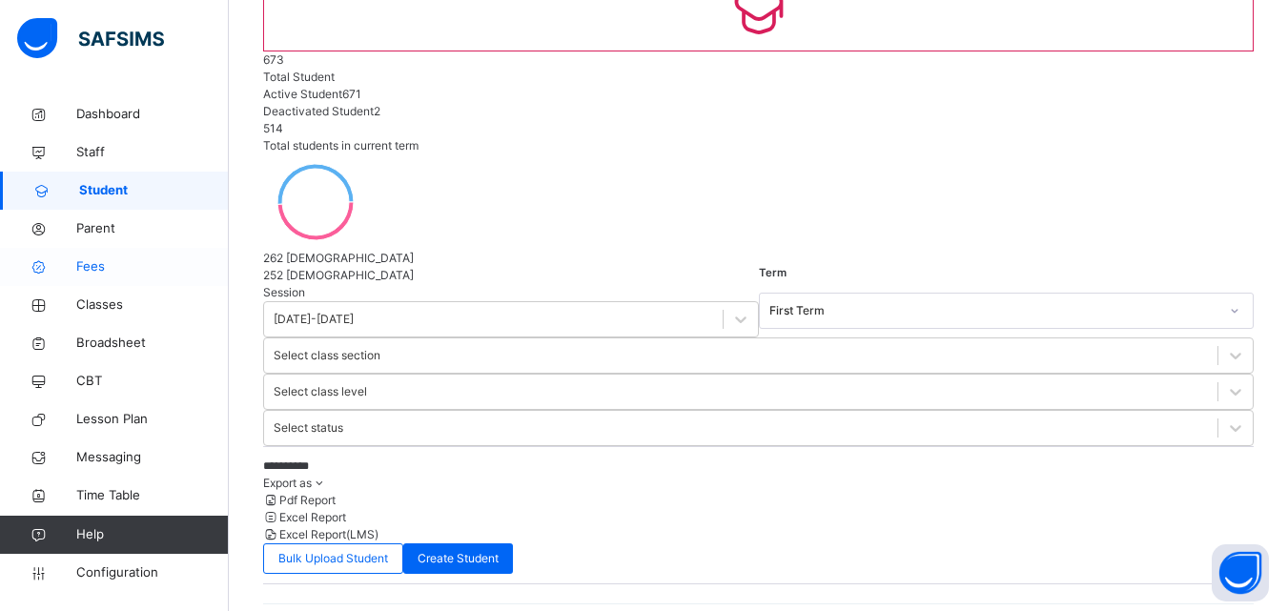
drag, startPoint x: 109, startPoint y: 300, endPoint x: 105, endPoint y: 285, distance: 15.7
click at [110, 301] on span "Classes" at bounding box center [152, 305] width 153 height 19
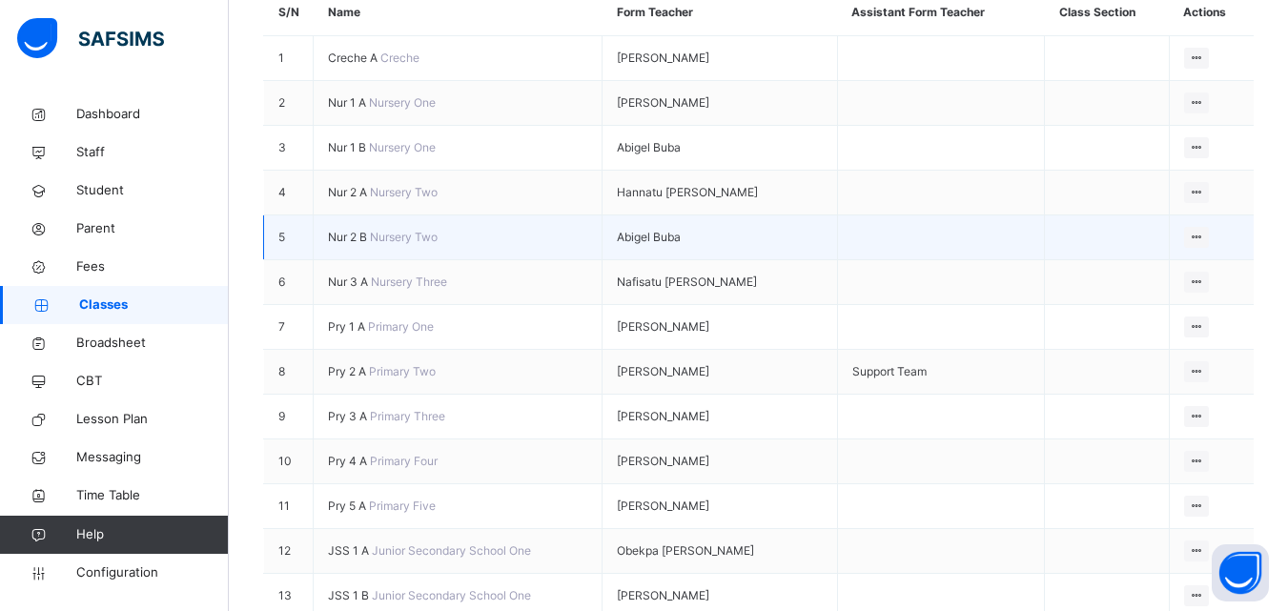
scroll to position [381, 0]
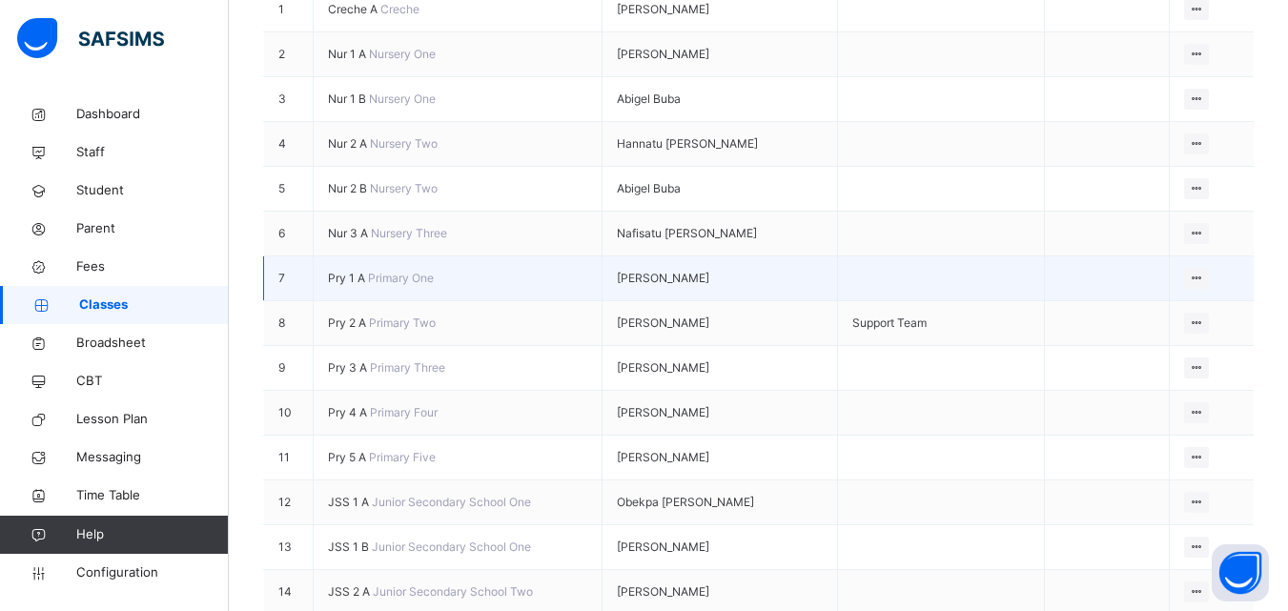
click at [356, 271] on span "Pry 1 A" at bounding box center [348, 278] width 40 height 14
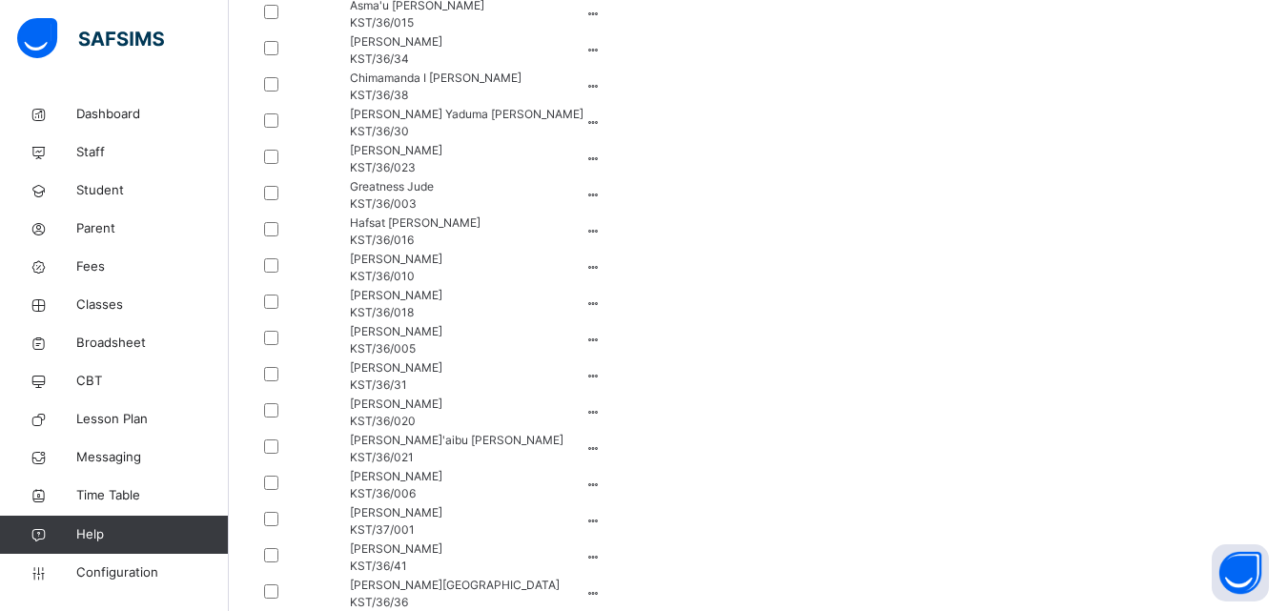
scroll to position [2131, 0]
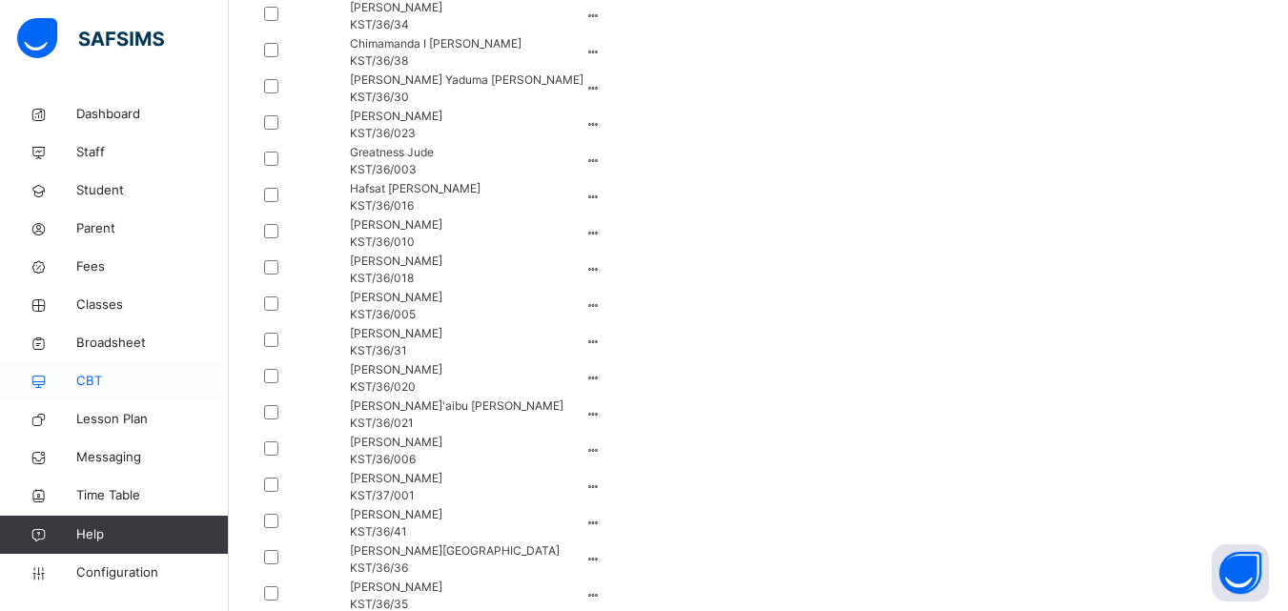
click at [115, 387] on span "CBT" at bounding box center [152, 381] width 153 height 19
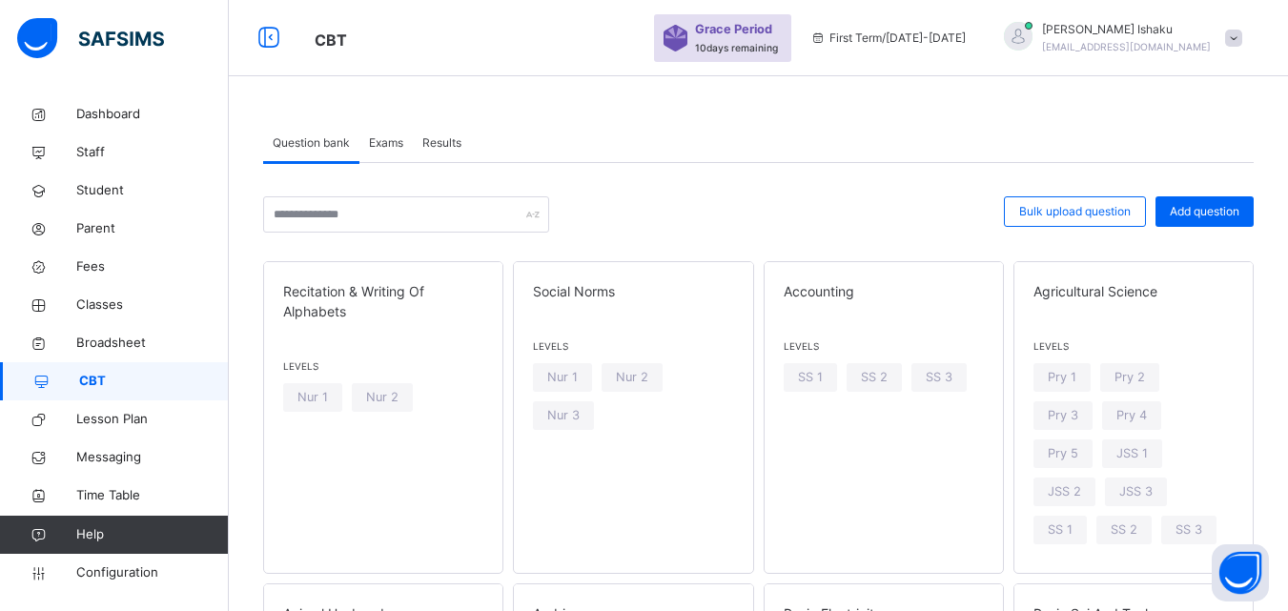
click at [390, 136] on span "Exams" at bounding box center [386, 142] width 34 height 17
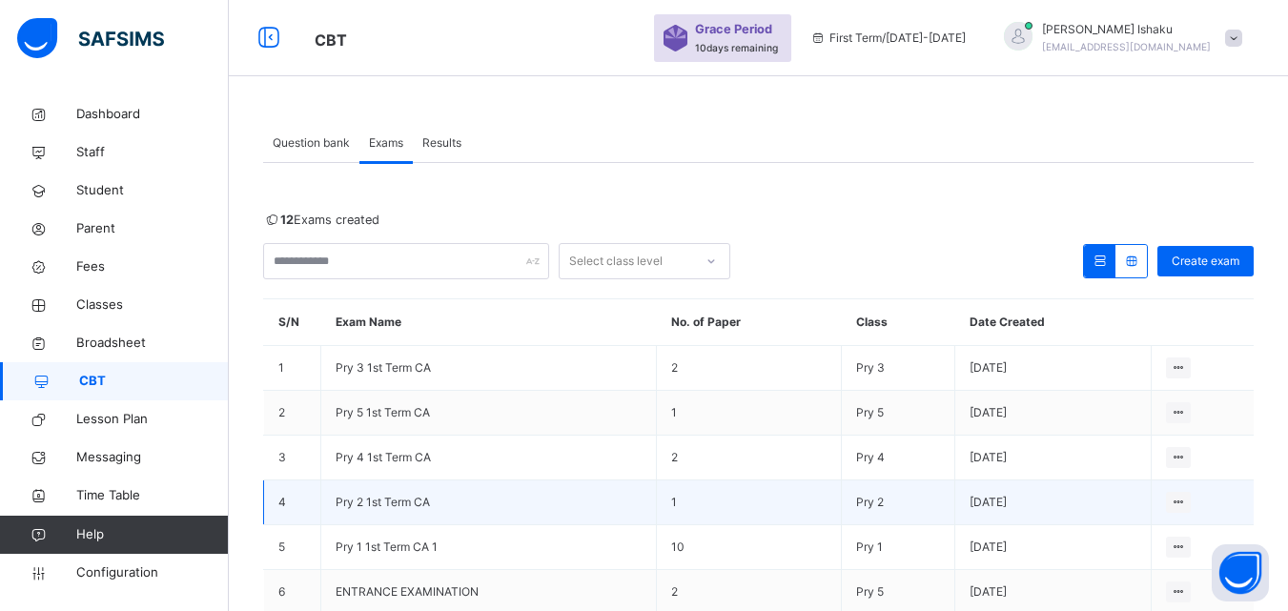
click at [381, 508] on span "Pry 2 1st Term CA" at bounding box center [383, 502] width 94 height 14
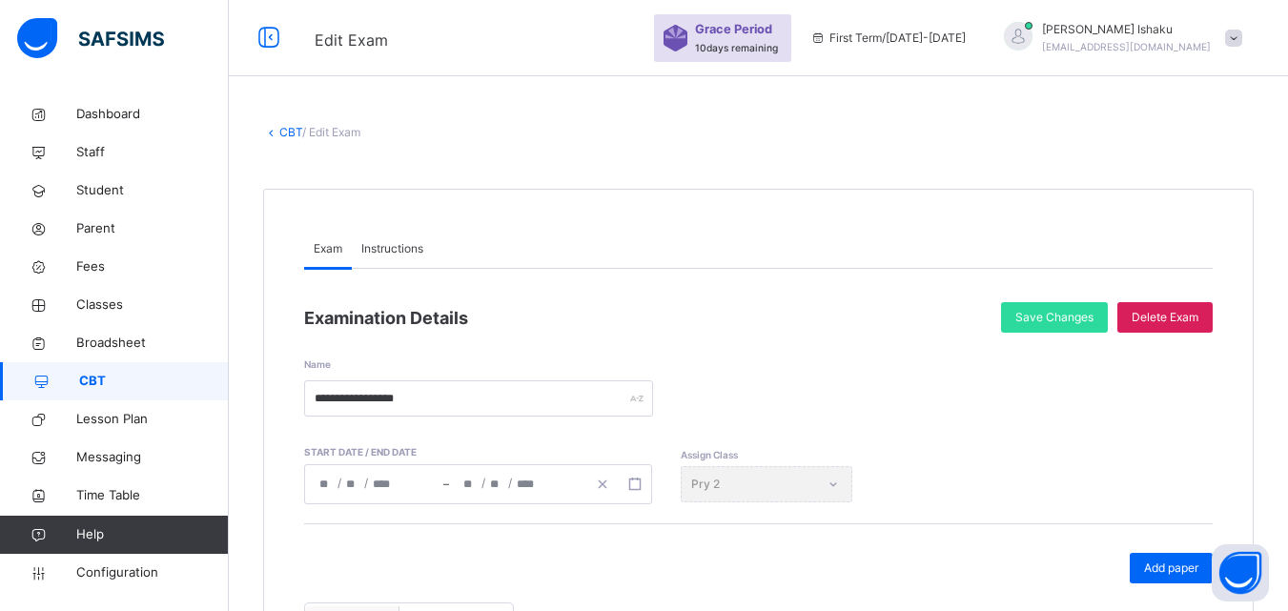
click at [291, 131] on link "CBT" at bounding box center [290, 132] width 23 height 14
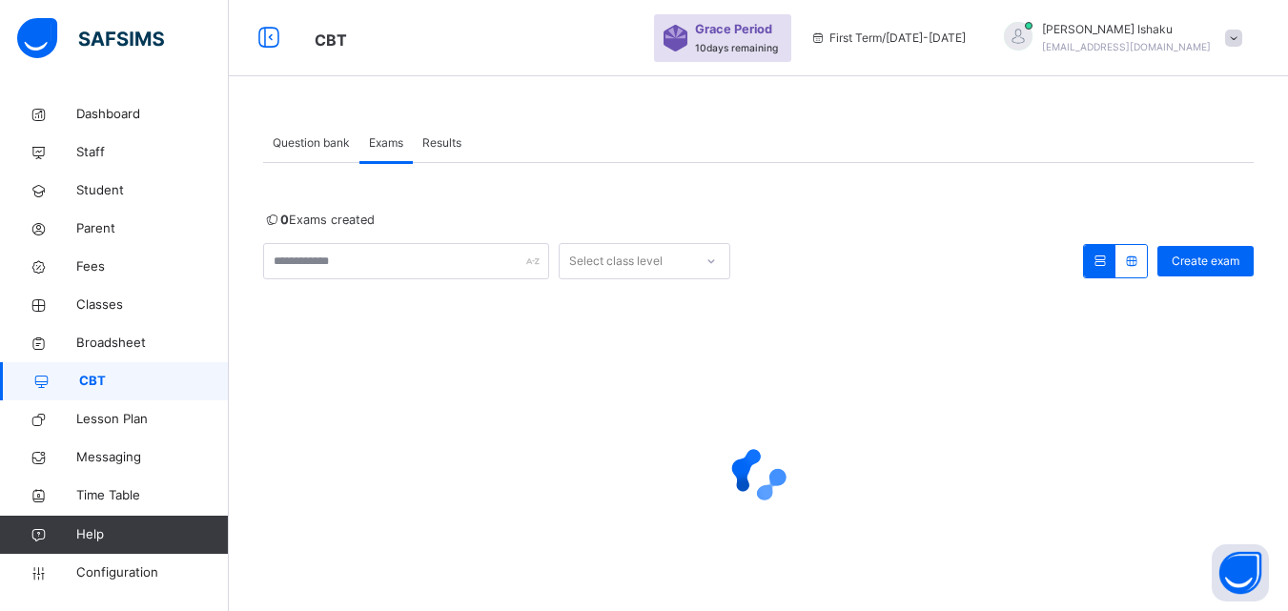
drag, startPoint x: 305, startPoint y: 135, endPoint x: 278, endPoint y: 154, distance: 33.1
click at [304, 134] on div "Question bank" at bounding box center [311, 143] width 96 height 38
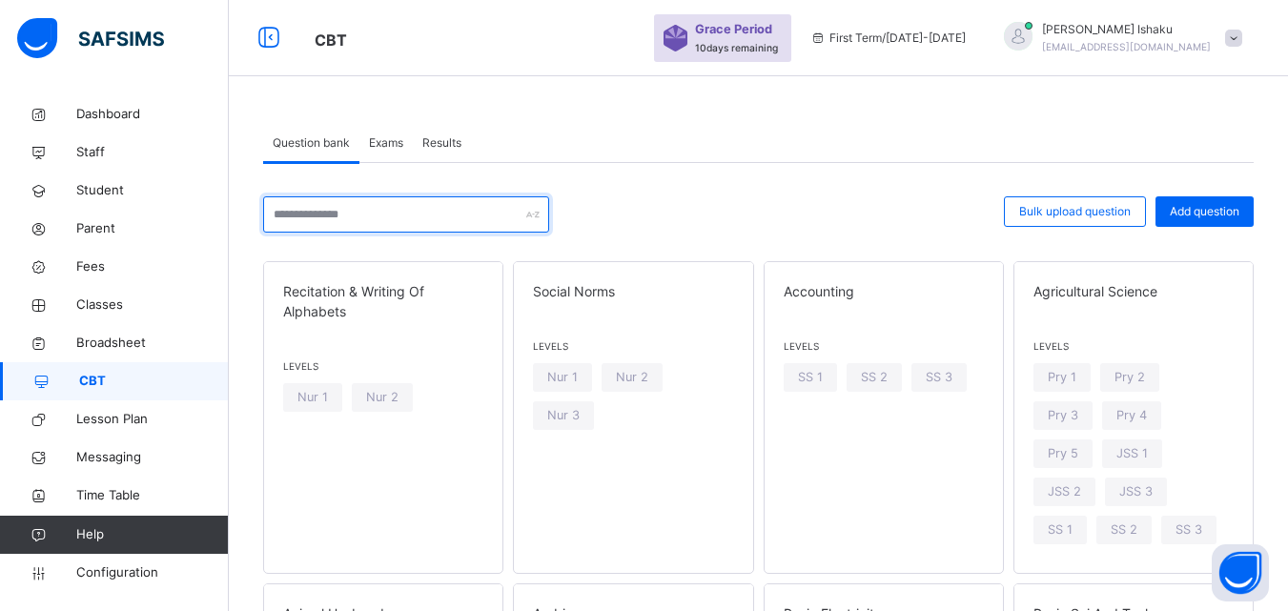
click at [376, 226] on input "text" at bounding box center [406, 214] width 286 height 36
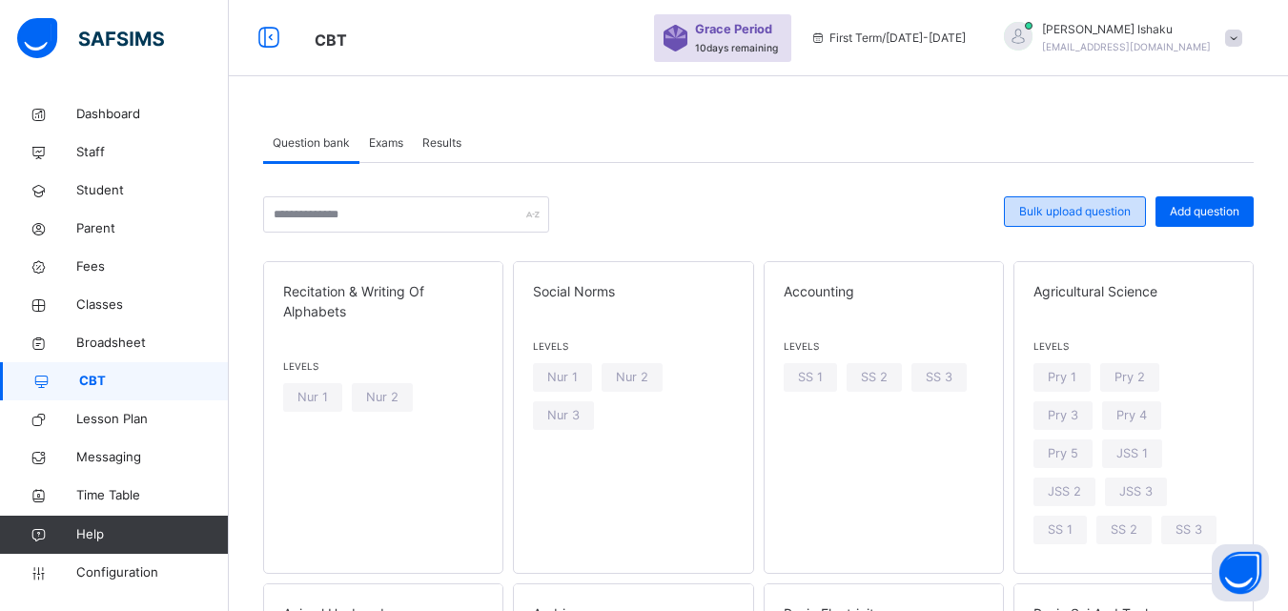
click at [1042, 216] on span "Bulk upload question" at bounding box center [1075, 211] width 112 height 17
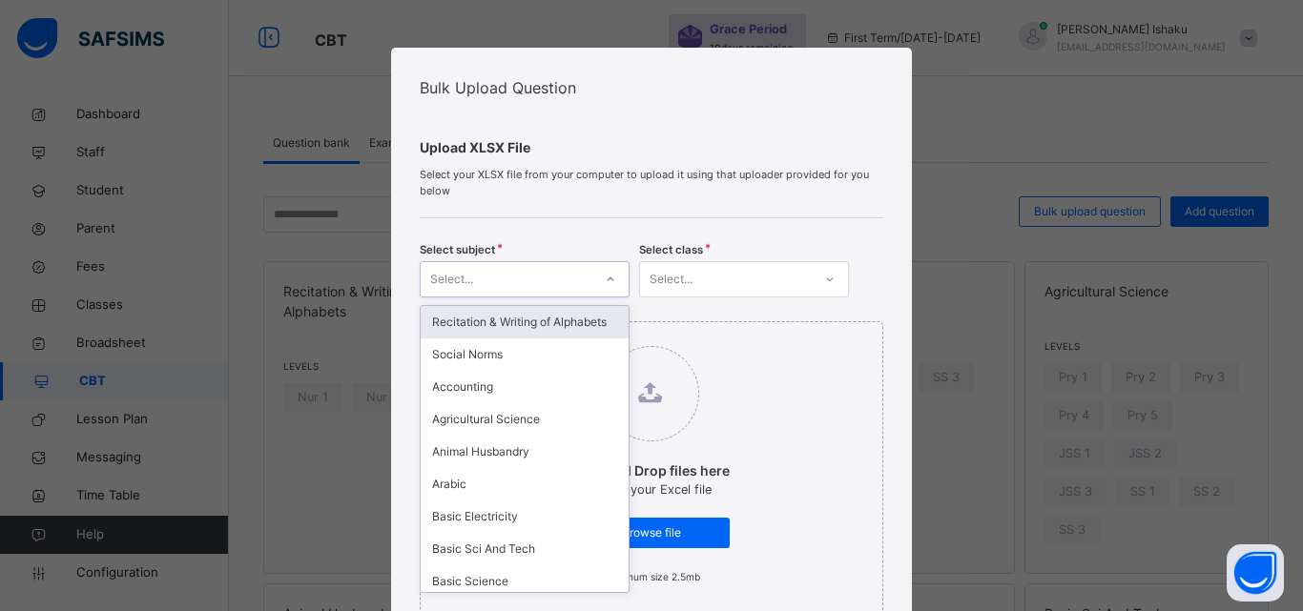
click at [488, 277] on div "Select..." at bounding box center [507, 280] width 172 height 30
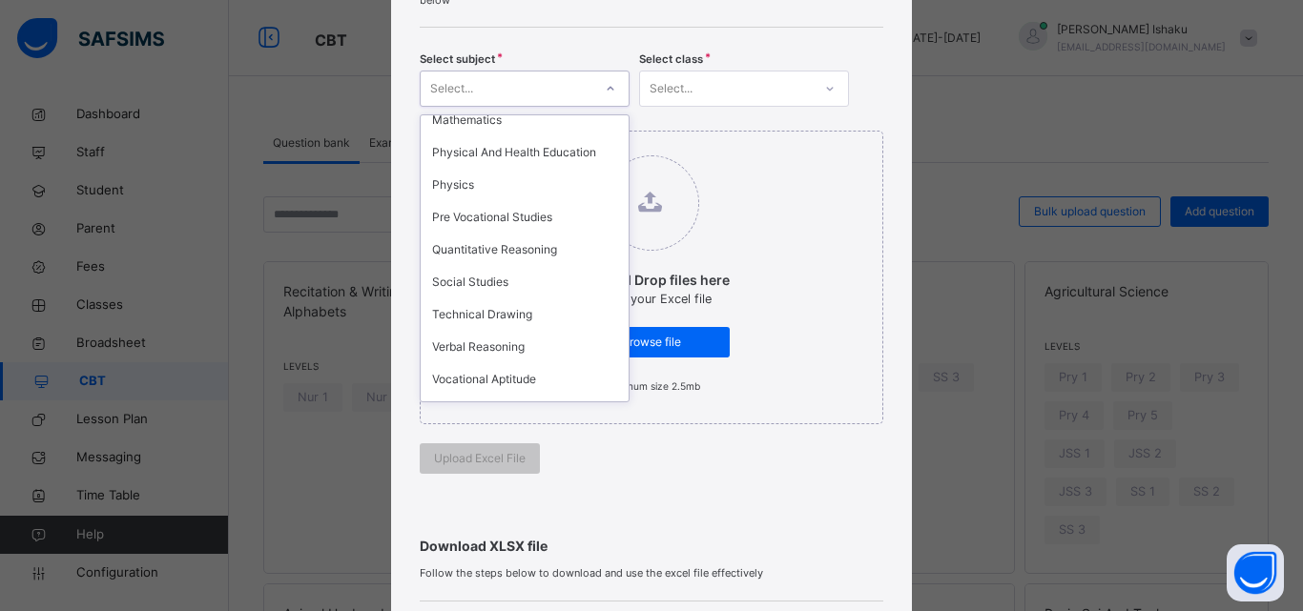
scroll to position [1240, 0]
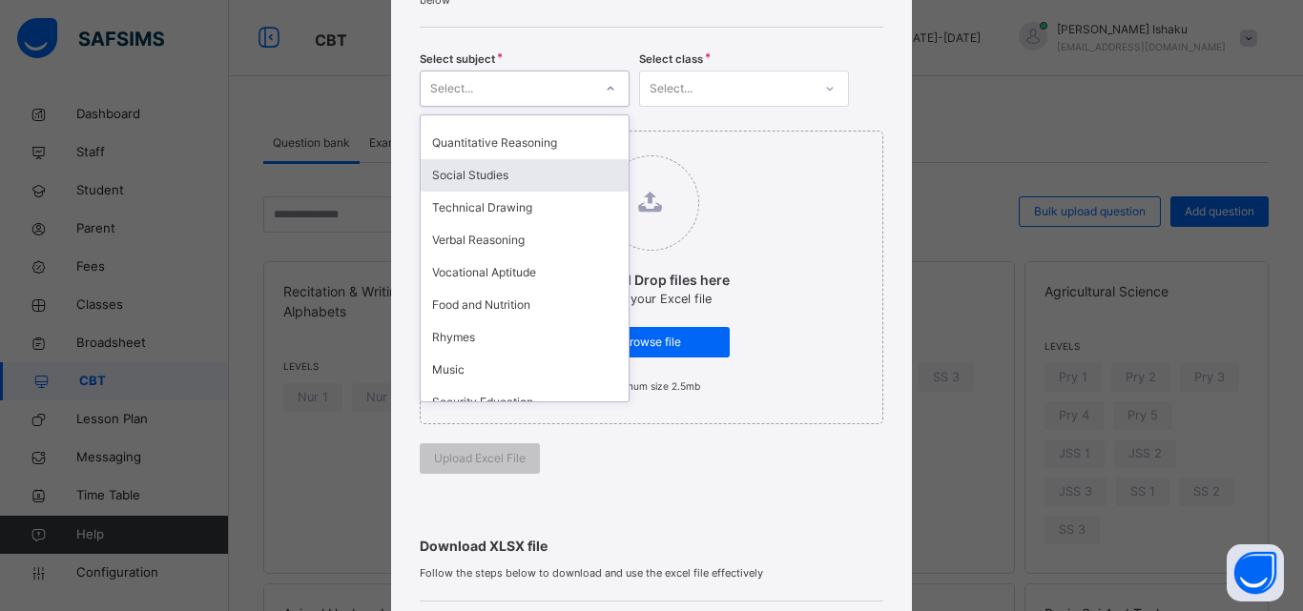
click at [472, 168] on div "Social Studies" at bounding box center [525, 175] width 208 height 32
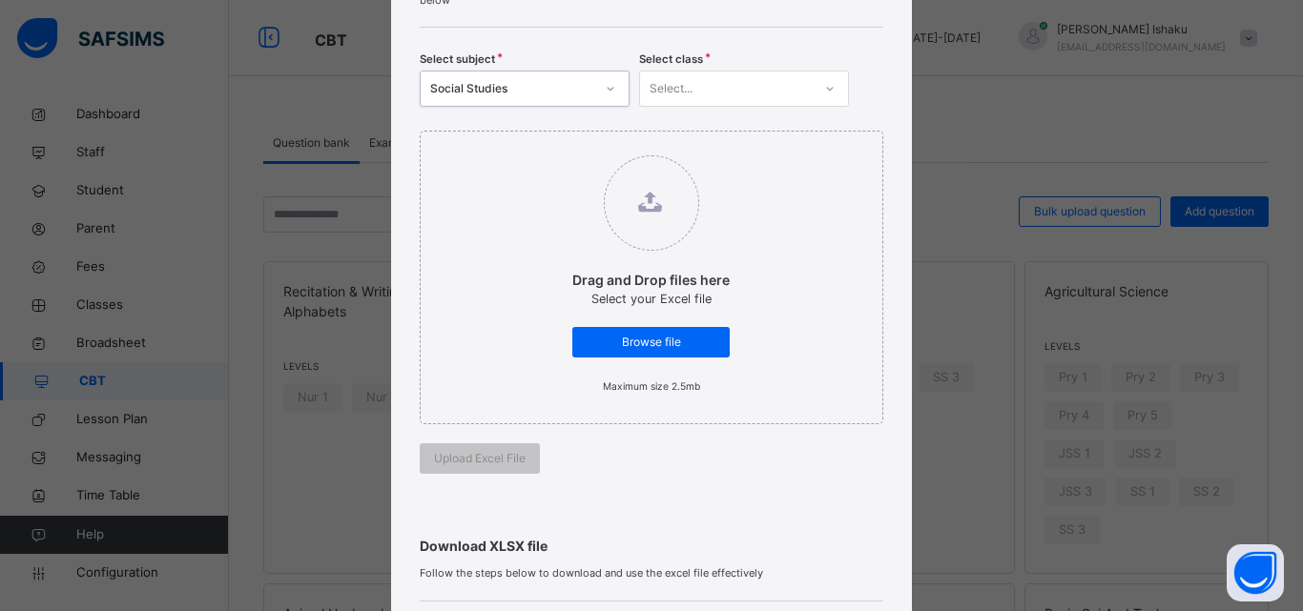
click at [663, 99] on div "Select..." at bounding box center [670, 89] width 43 height 36
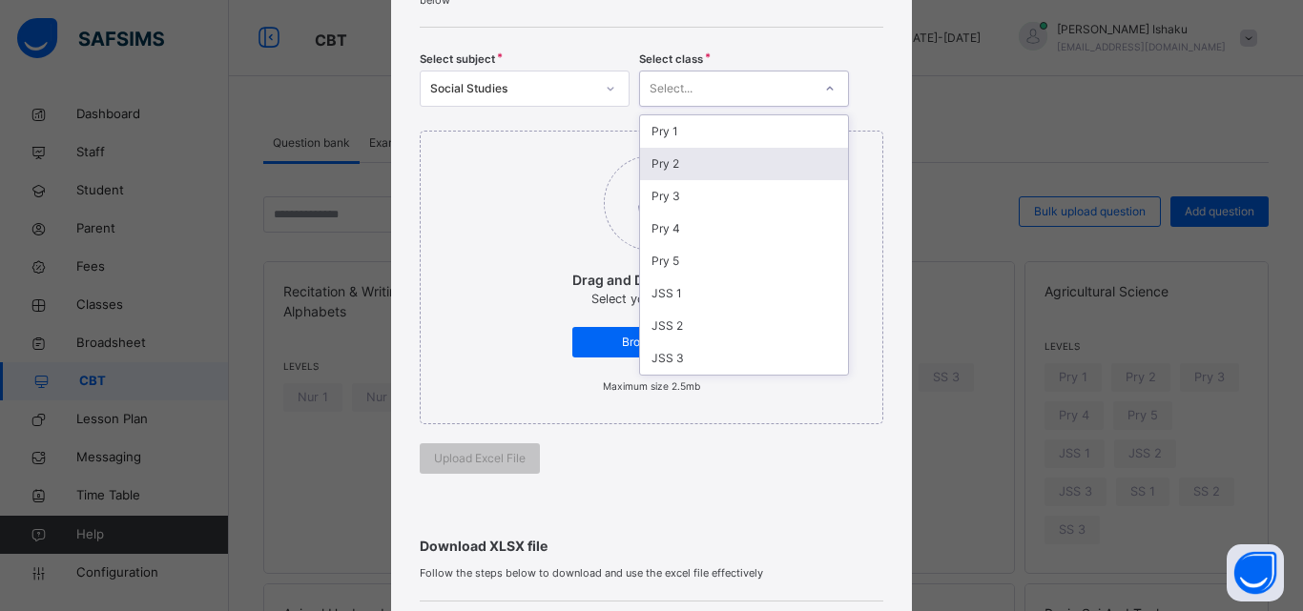
click at [664, 173] on div "Pry 2" at bounding box center [744, 164] width 208 height 32
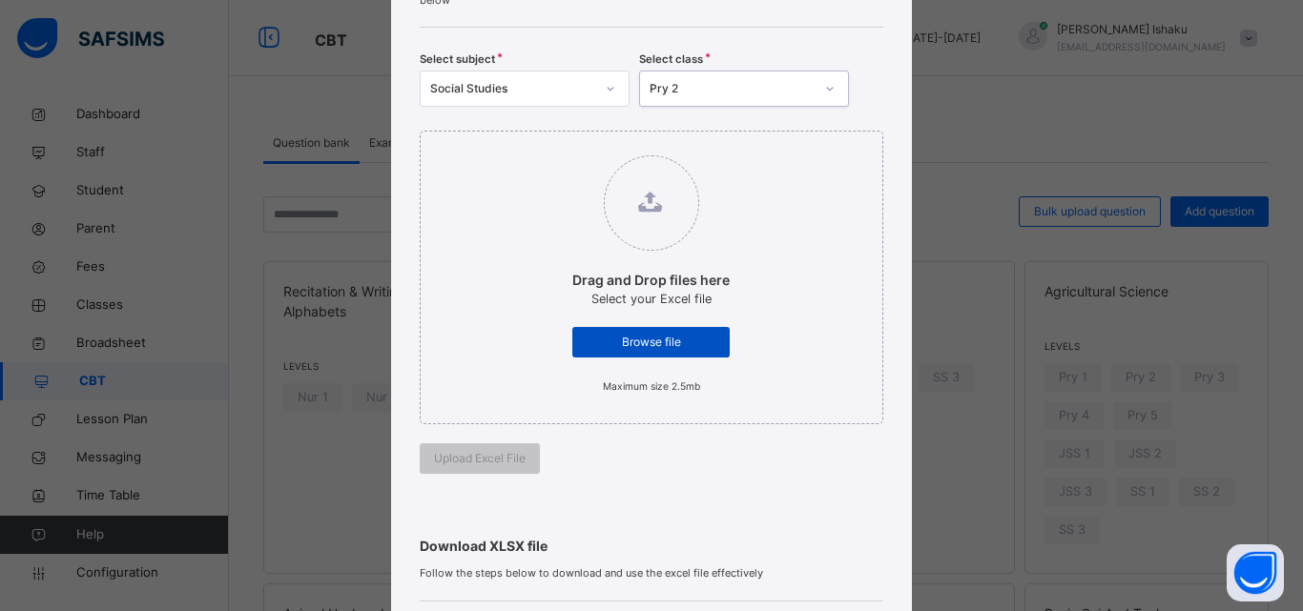
click at [618, 345] on span "Browse file" at bounding box center [650, 342] width 129 height 17
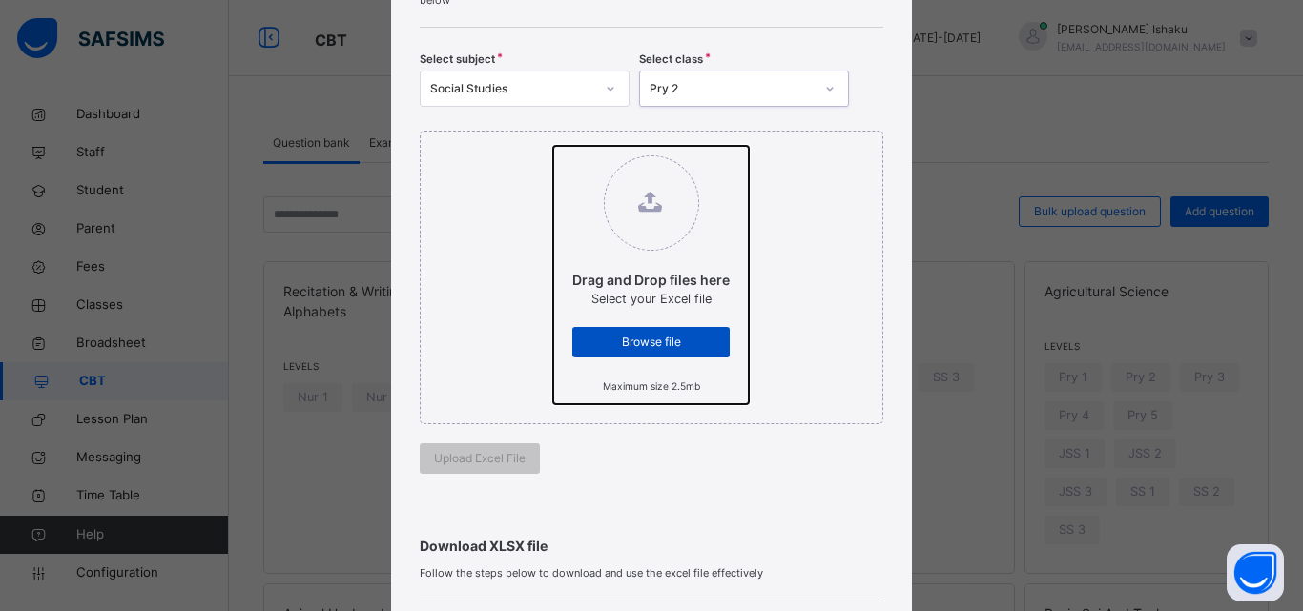
click at [553, 146] on input "Drag and Drop files here Select your Excel file Browse file Maximum size 2.5mb" at bounding box center [553, 146] width 0 height 0
type input "**********"
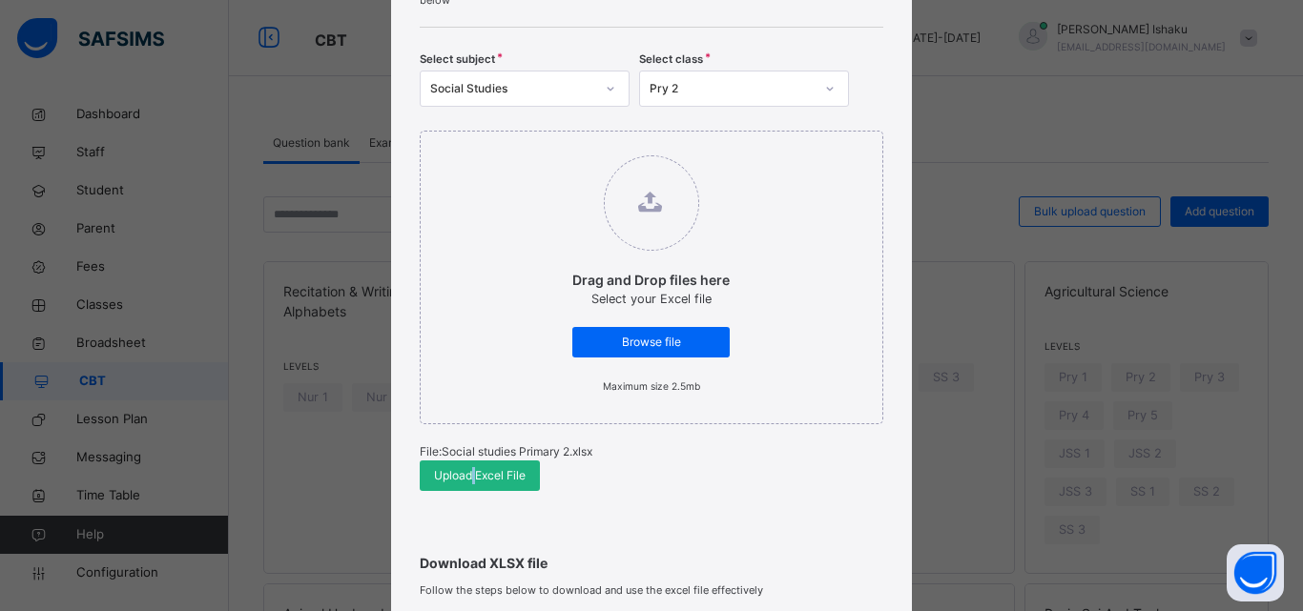
click at [469, 467] on span "Upload Excel File" at bounding box center [480, 475] width 92 height 17
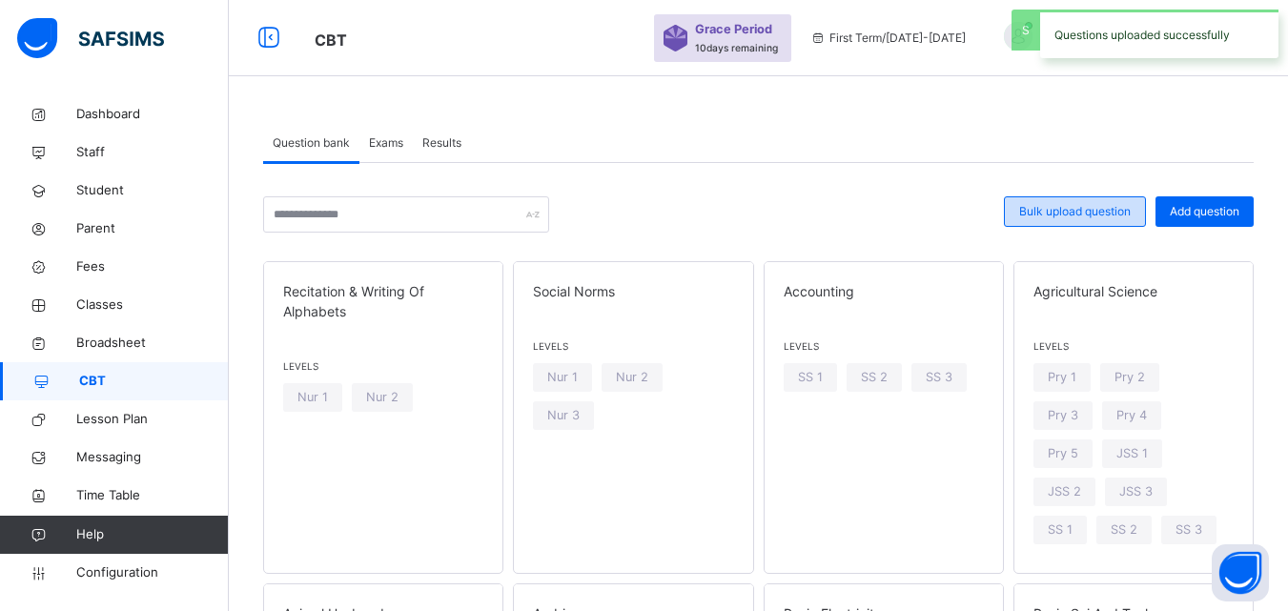
click at [1051, 211] on span "Bulk upload question" at bounding box center [1075, 211] width 112 height 17
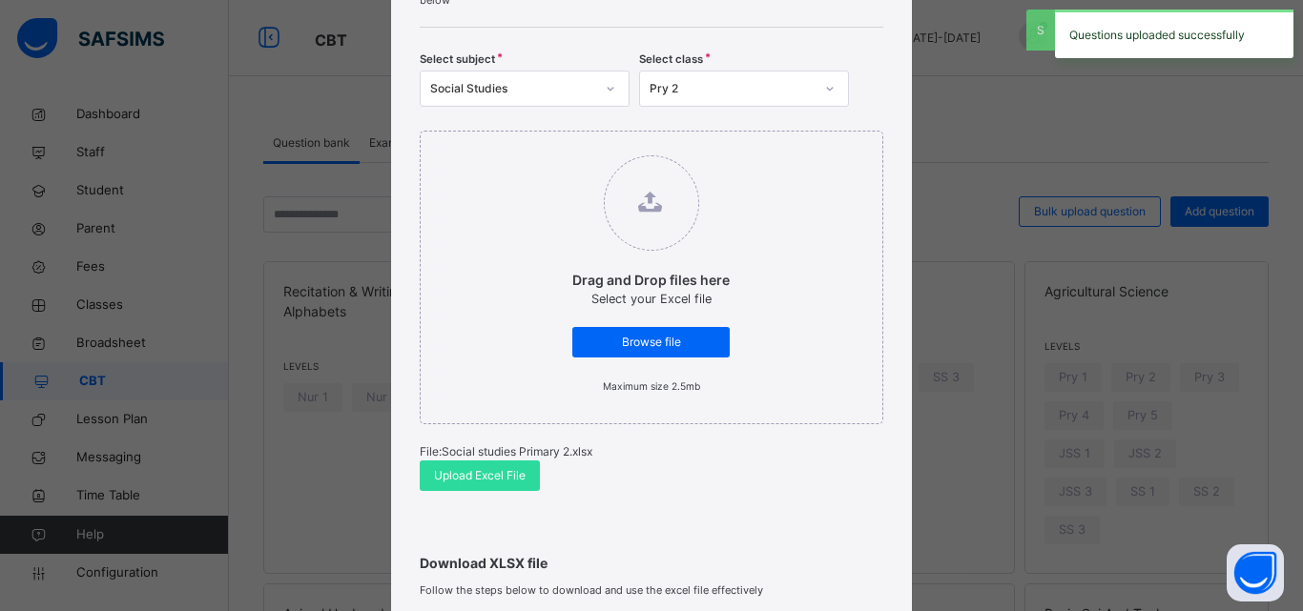
click at [518, 84] on div "Social Studies" at bounding box center [512, 88] width 164 height 17
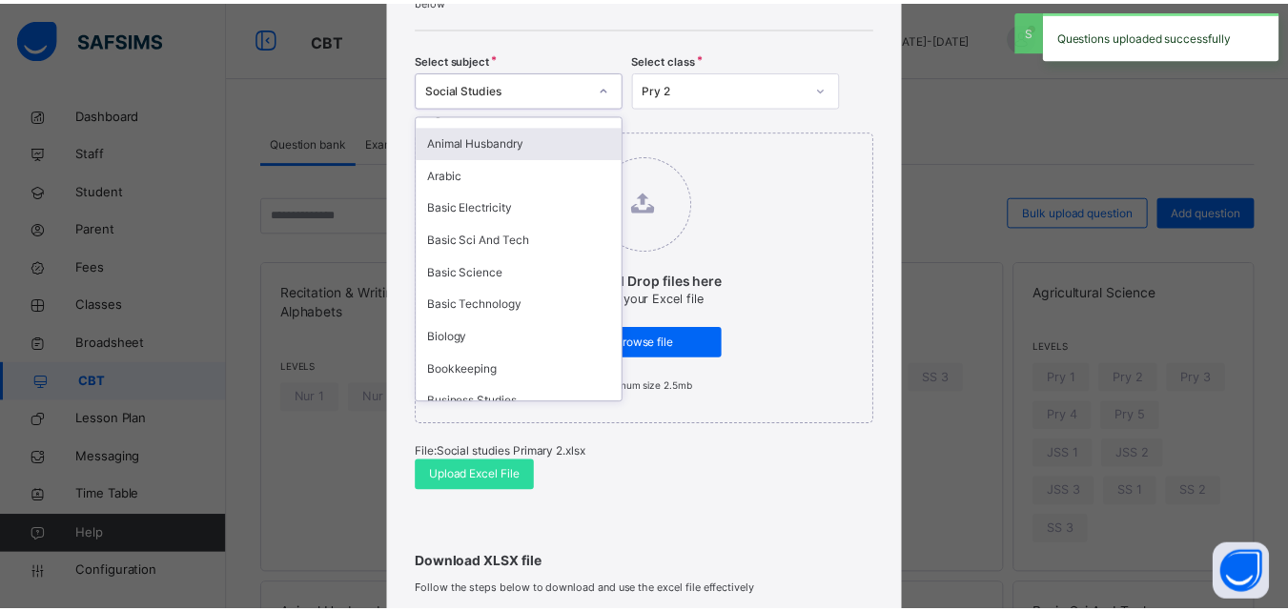
scroll to position [191, 0]
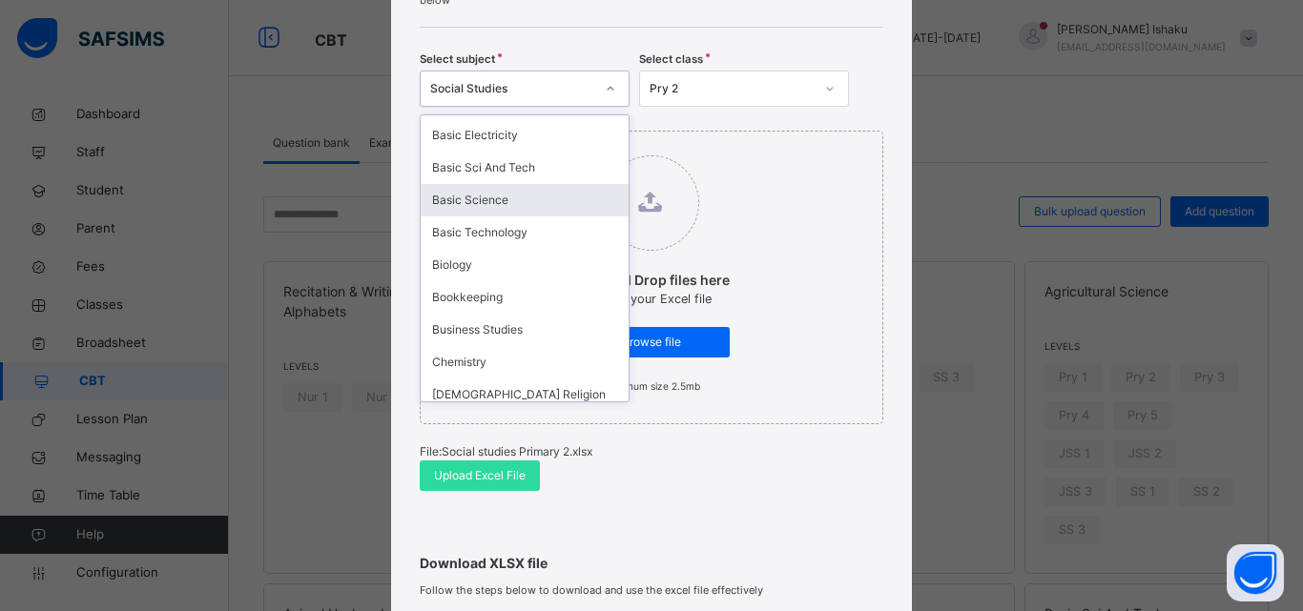
click at [487, 216] on div "Basic Science" at bounding box center [525, 200] width 208 height 32
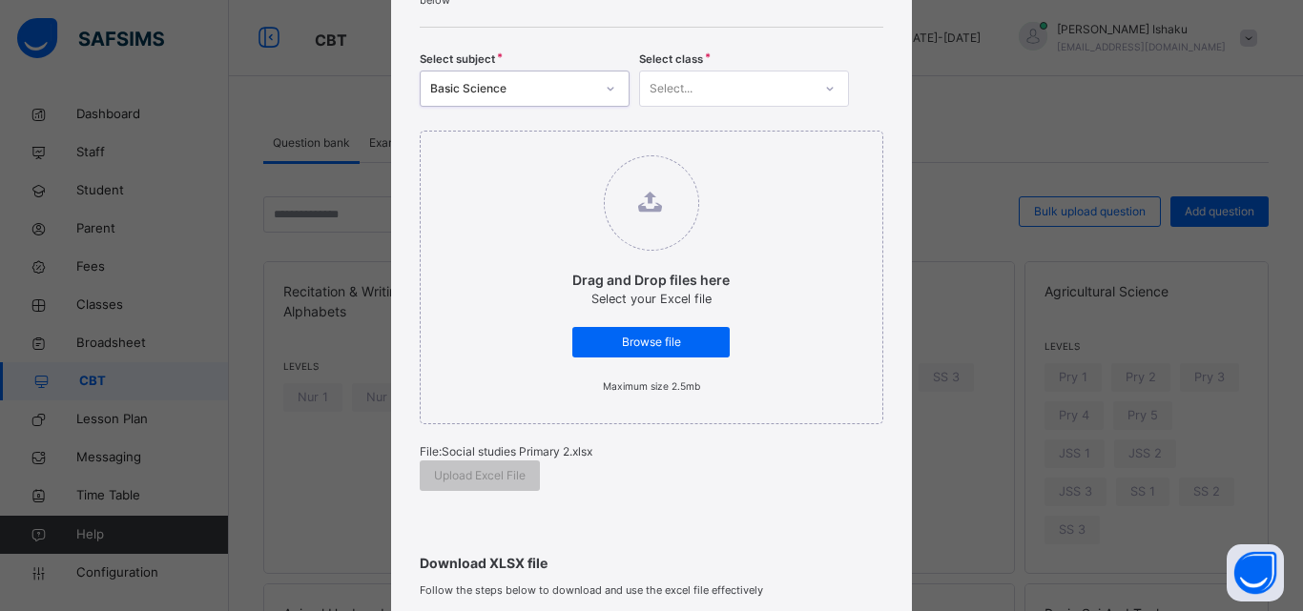
drag, startPoint x: 699, startPoint y: 80, endPoint x: 684, endPoint y: 111, distance: 34.1
click at [700, 85] on div "Select..." at bounding box center [726, 89] width 172 height 30
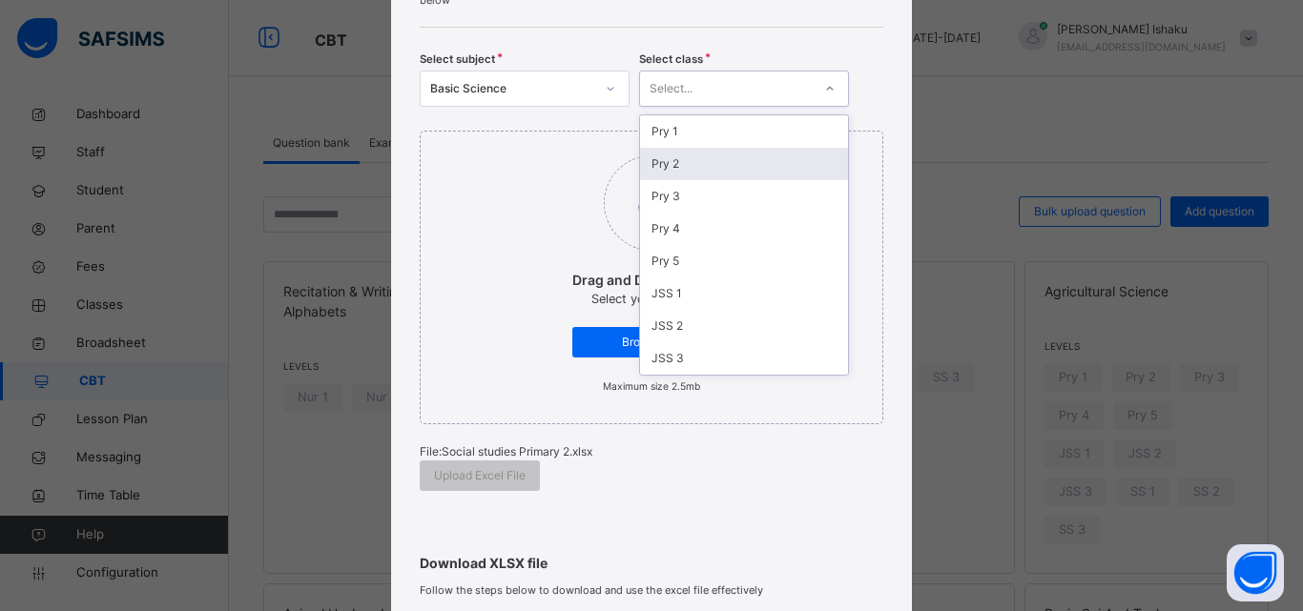
drag, startPoint x: 677, startPoint y: 157, endPoint x: 605, endPoint y: 209, distance: 88.9
click at [675, 158] on div "Pry 2" at bounding box center [744, 164] width 208 height 32
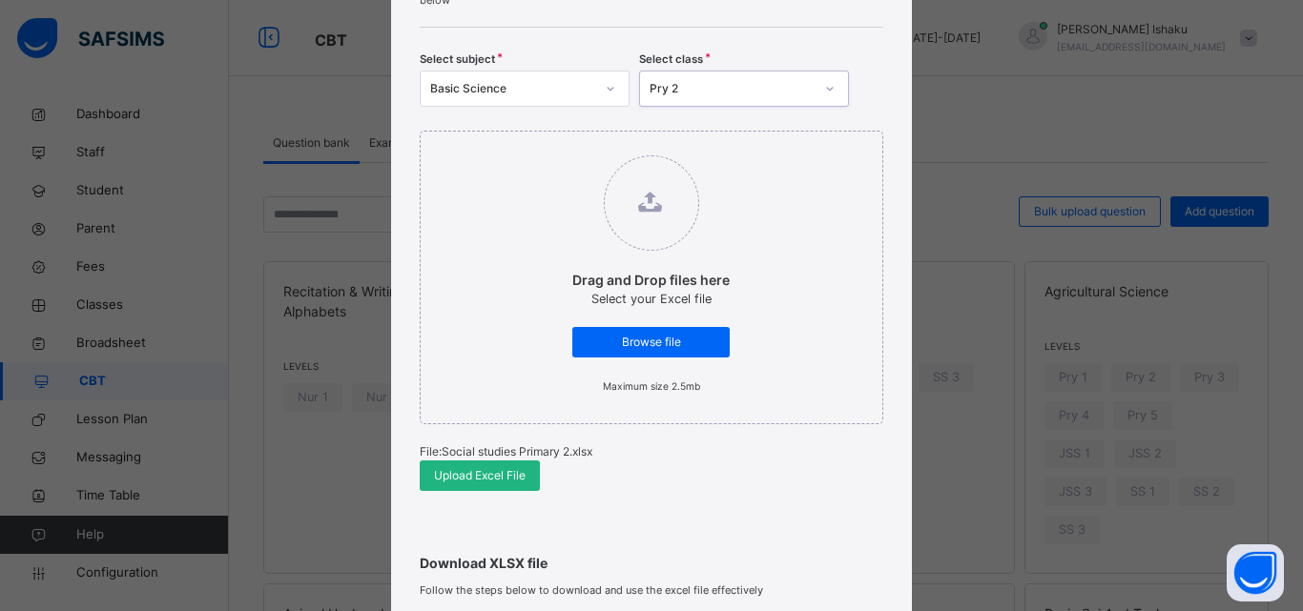
click at [498, 473] on span "Upload Excel File" at bounding box center [480, 475] width 92 height 17
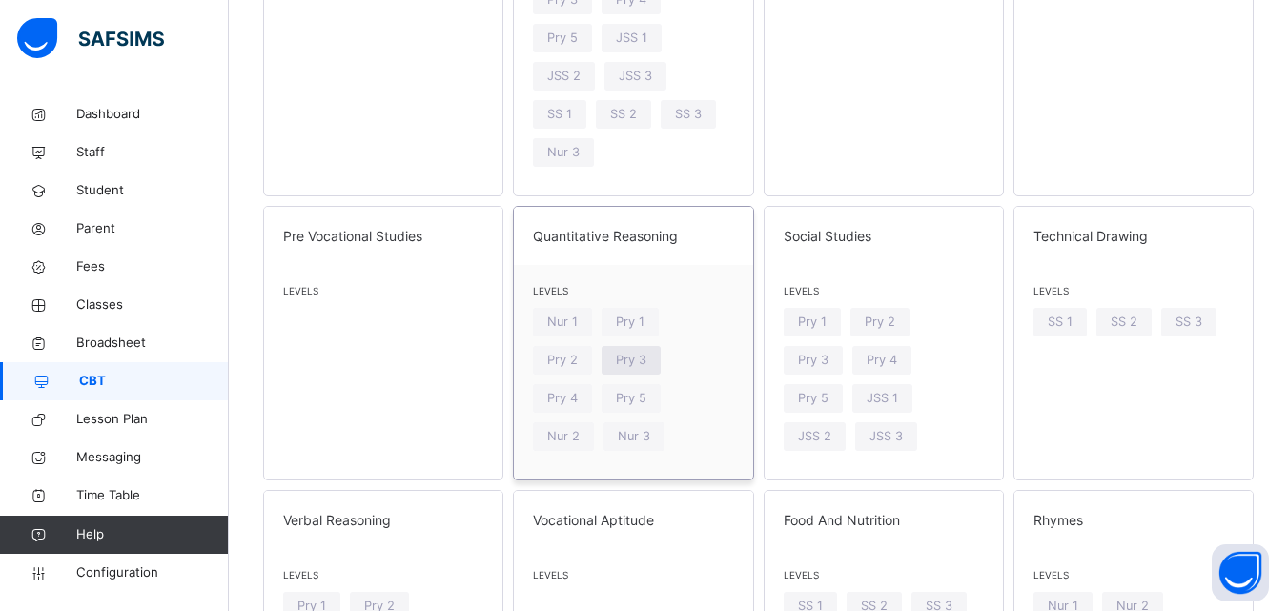
scroll to position [2861, 0]
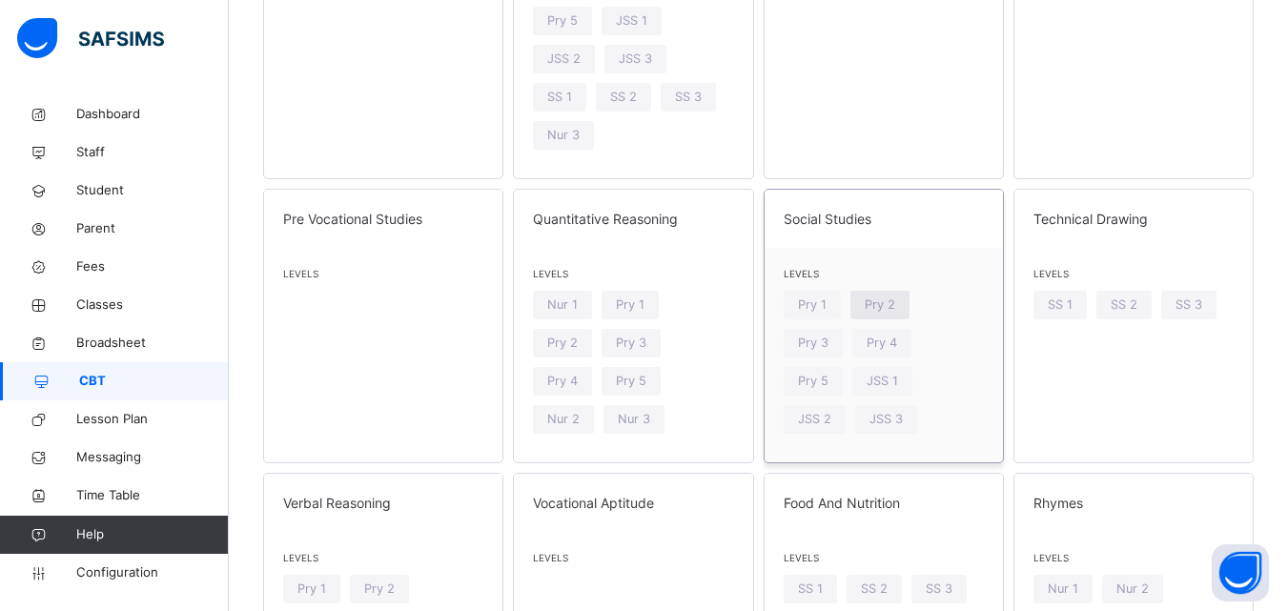
click at [895, 296] on span "Pry 2" at bounding box center [880, 305] width 31 height 18
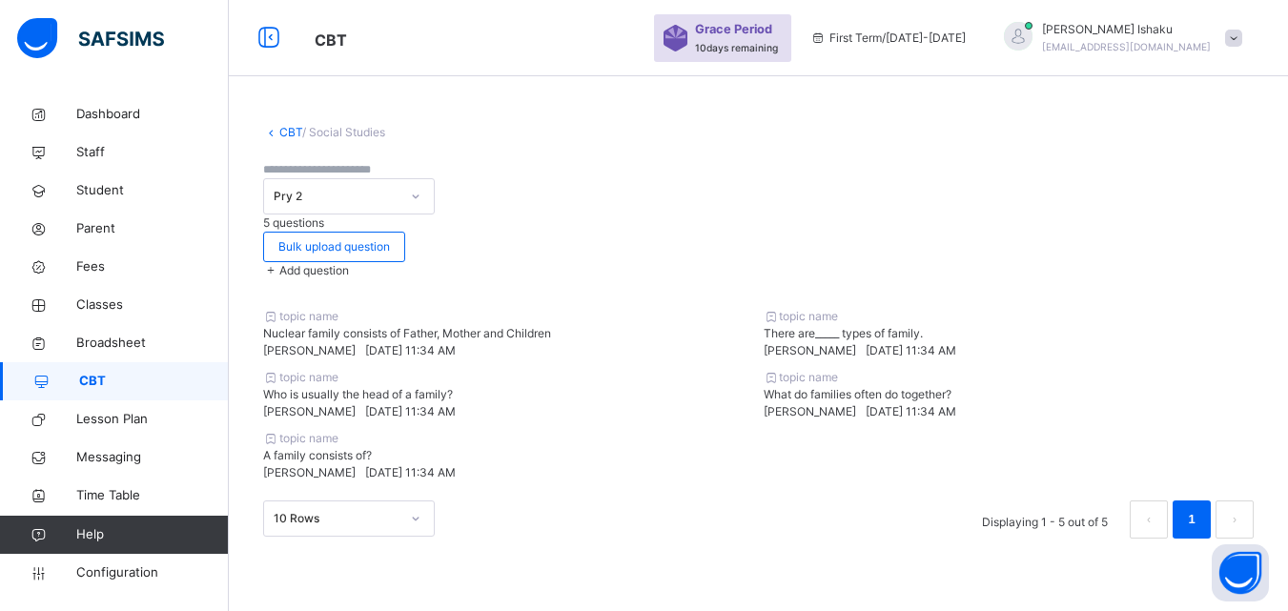
drag, startPoint x: 436, startPoint y: 282, endPoint x: 383, endPoint y: 308, distance: 58.4
click at [383, 308] on div "topic name Nuclear family consists of Father, Mother and Children Michael Ishak…" at bounding box center [508, 333] width 491 height 51
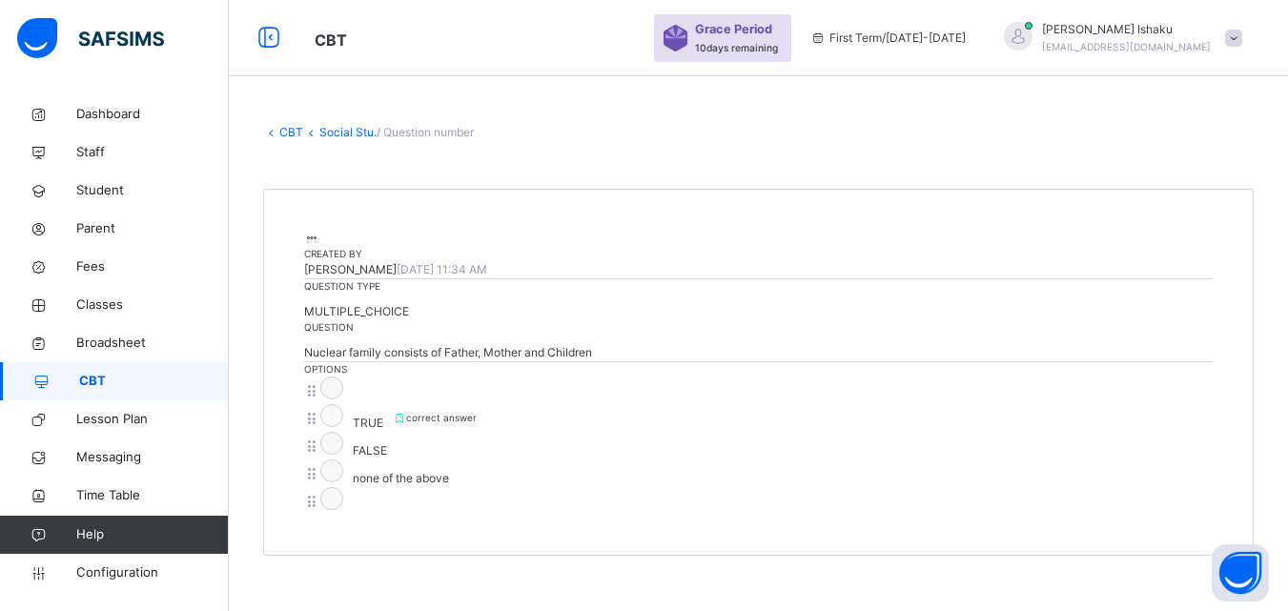
scroll to position [42, 0]
click at [311, 125] on icon at bounding box center [311, 132] width 16 height 14
click at [340, 125] on link "Social Stu." at bounding box center [347, 132] width 57 height 14
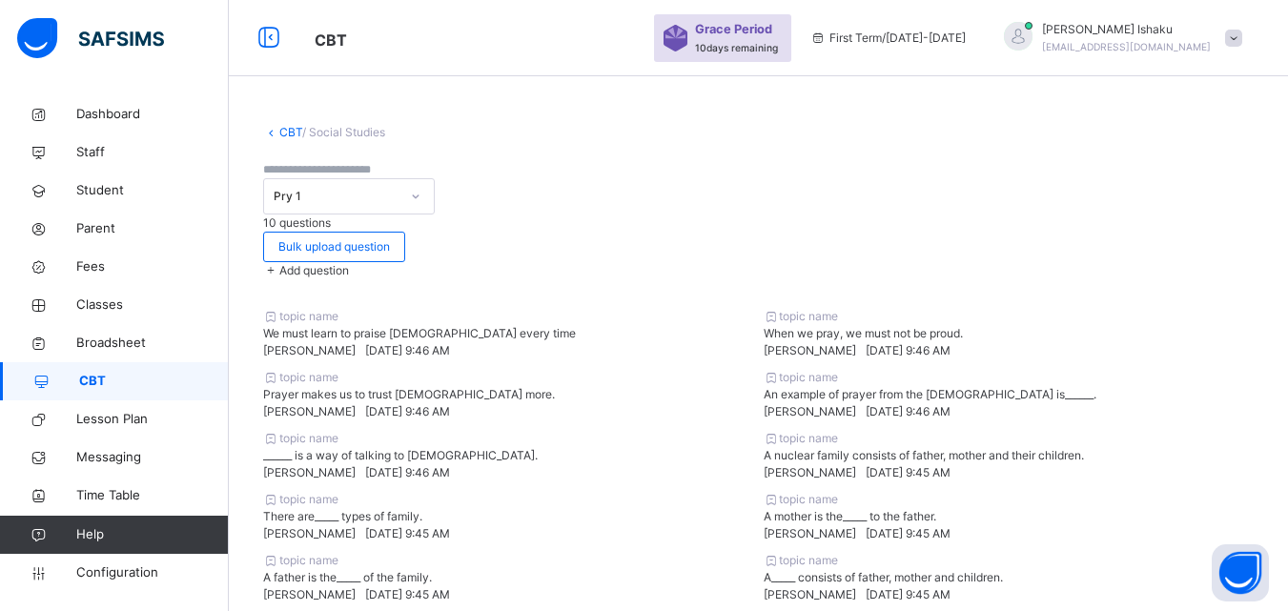
click at [398, 190] on div "Pry 1" at bounding box center [331, 197] width 134 height 30
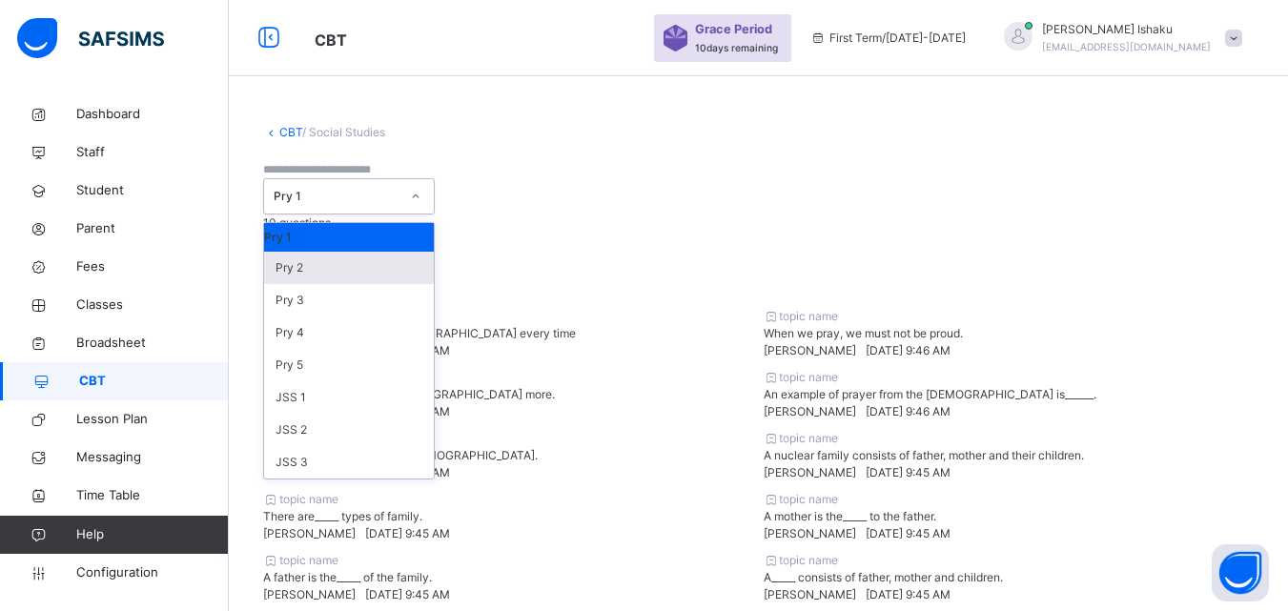
click at [434, 253] on div "Pry 2" at bounding box center [349, 268] width 170 height 32
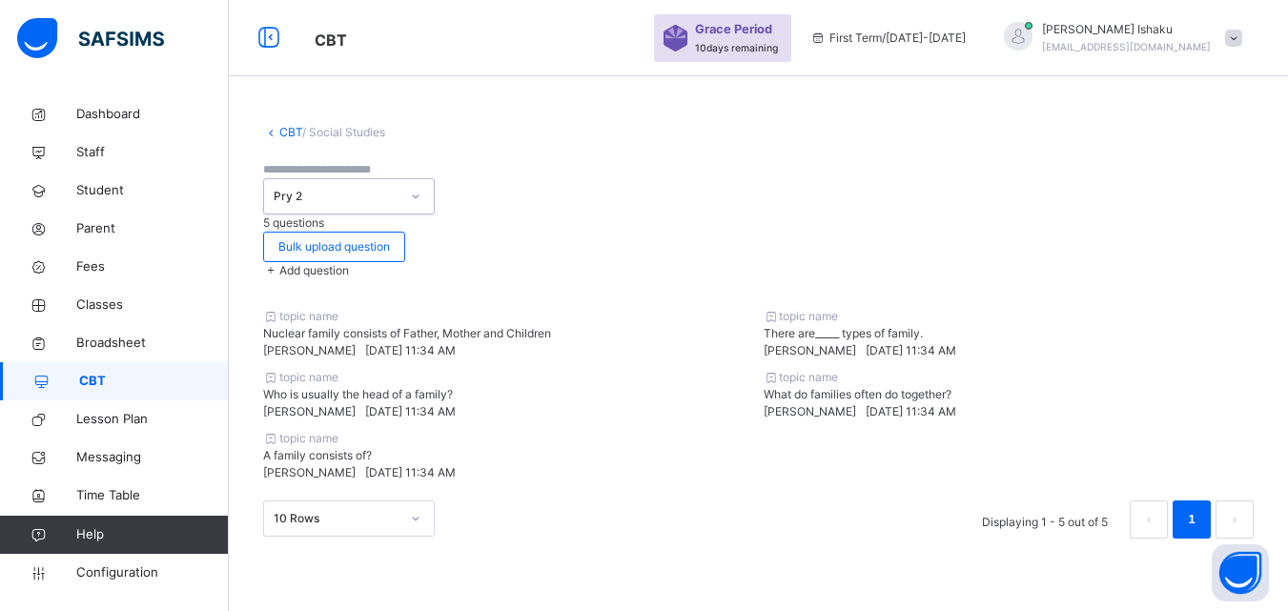
scroll to position [10, 0]
drag, startPoint x: 755, startPoint y: 221, endPoint x: 755, endPoint y: 271, distance: 49.6
click at [754, 308] on div "topic name Nuclear family consists of Father, Mother and Children Michael Ishak…" at bounding box center [508, 333] width 491 height 51
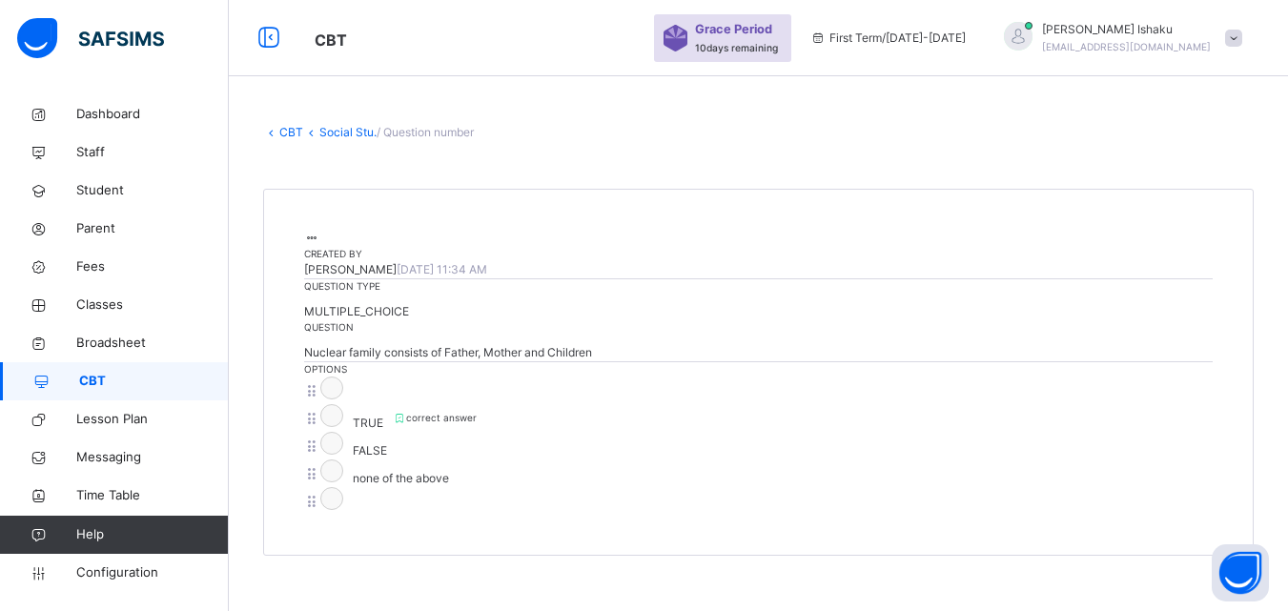
click at [325, 125] on link "Social Stu." at bounding box center [347, 132] width 57 height 14
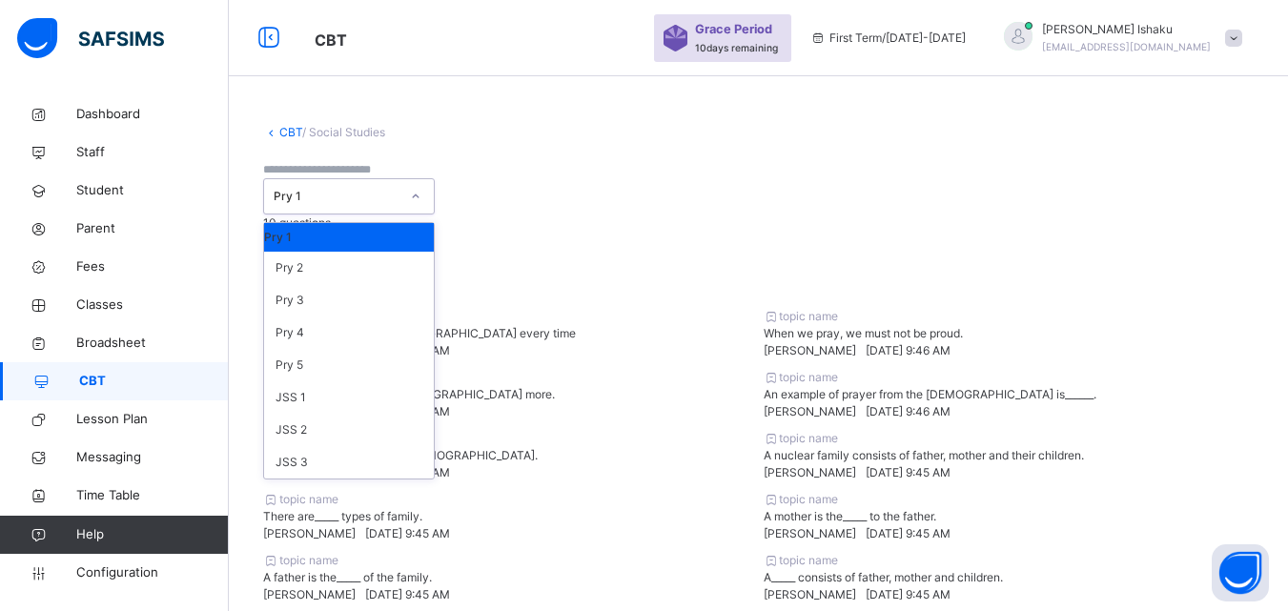
click at [432, 181] on div at bounding box center [416, 196] width 32 height 31
click at [434, 258] on div "Pry 2" at bounding box center [349, 268] width 170 height 32
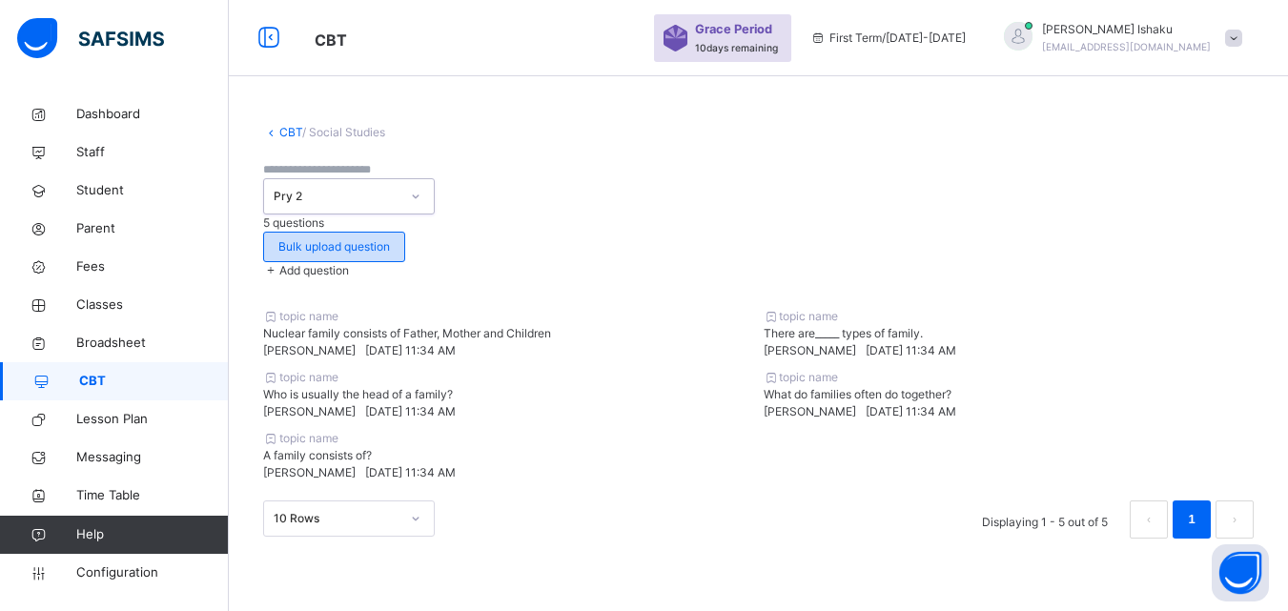
click at [390, 238] on span "Bulk upload question" at bounding box center [334, 246] width 112 height 17
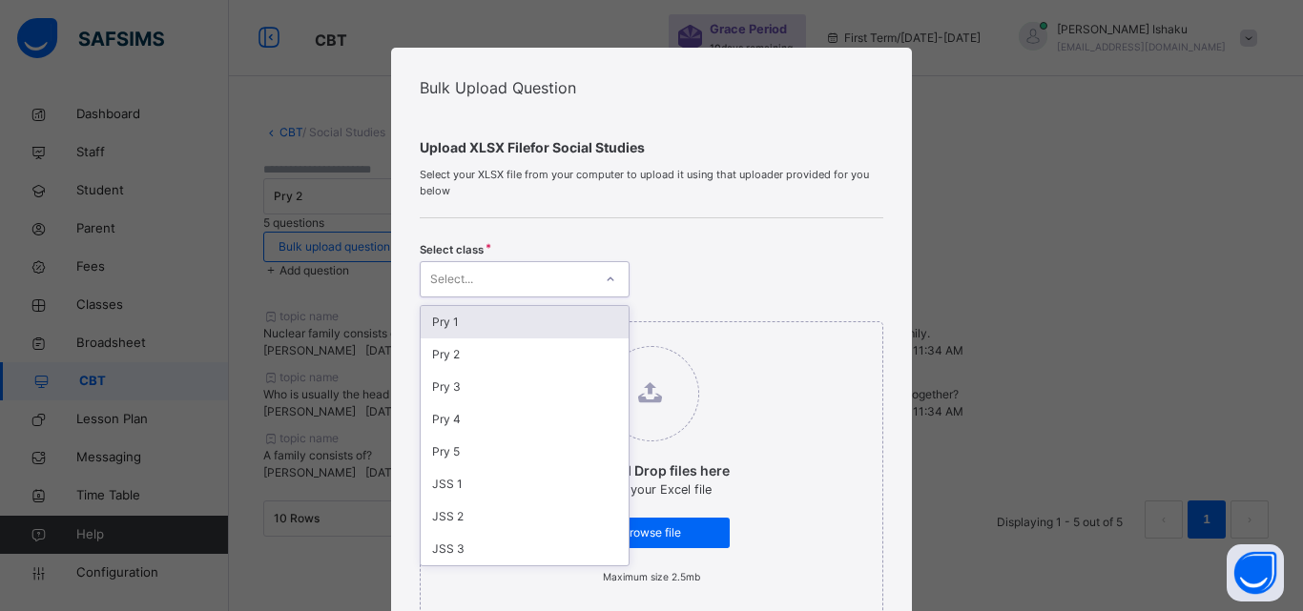
click at [577, 278] on div "Select..." at bounding box center [507, 280] width 172 height 30
click at [953, 171] on div "Bulk Upload Question Upload XLSX File for Social Studies Select your XLSX file …" at bounding box center [651, 305] width 1303 height 611
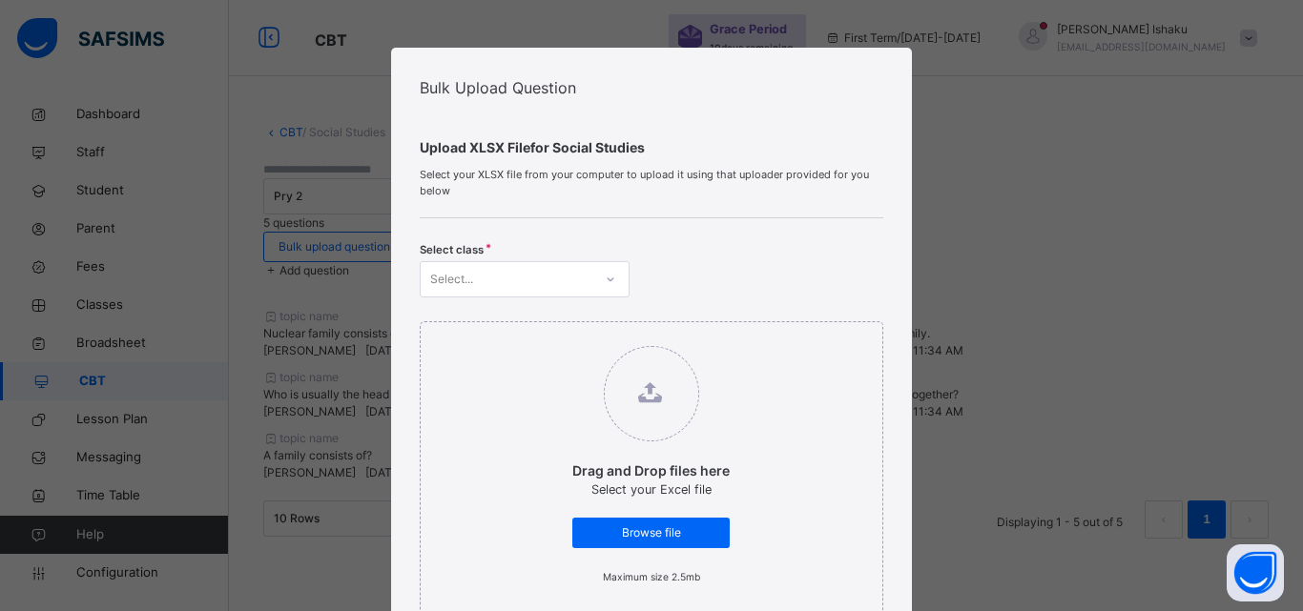
drag, startPoint x: 969, startPoint y: 104, endPoint x: 879, endPoint y: 168, distance: 110.1
click at [967, 104] on div "Bulk Upload Question Upload XLSX File for Social Studies Select your XLSX file …" at bounding box center [651, 305] width 1303 height 611
click at [953, 128] on div "Bulk Upload Question Upload XLSX File for Social Studies Select your XLSX file …" at bounding box center [651, 305] width 1303 height 611
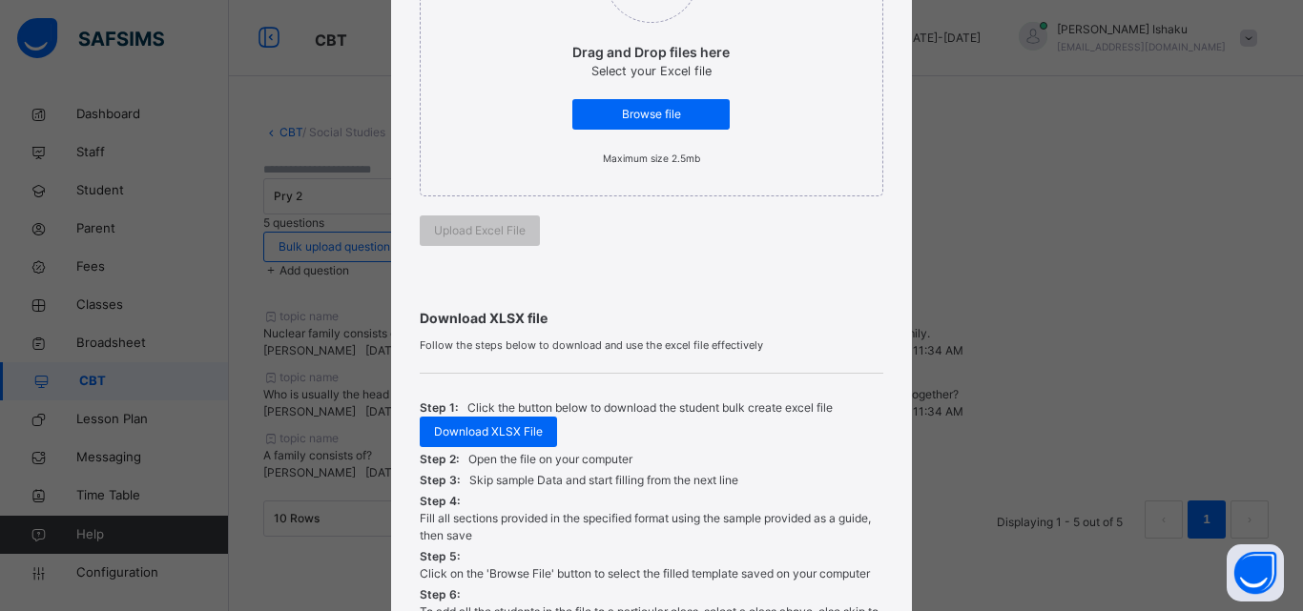
scroll to position [637, 0]
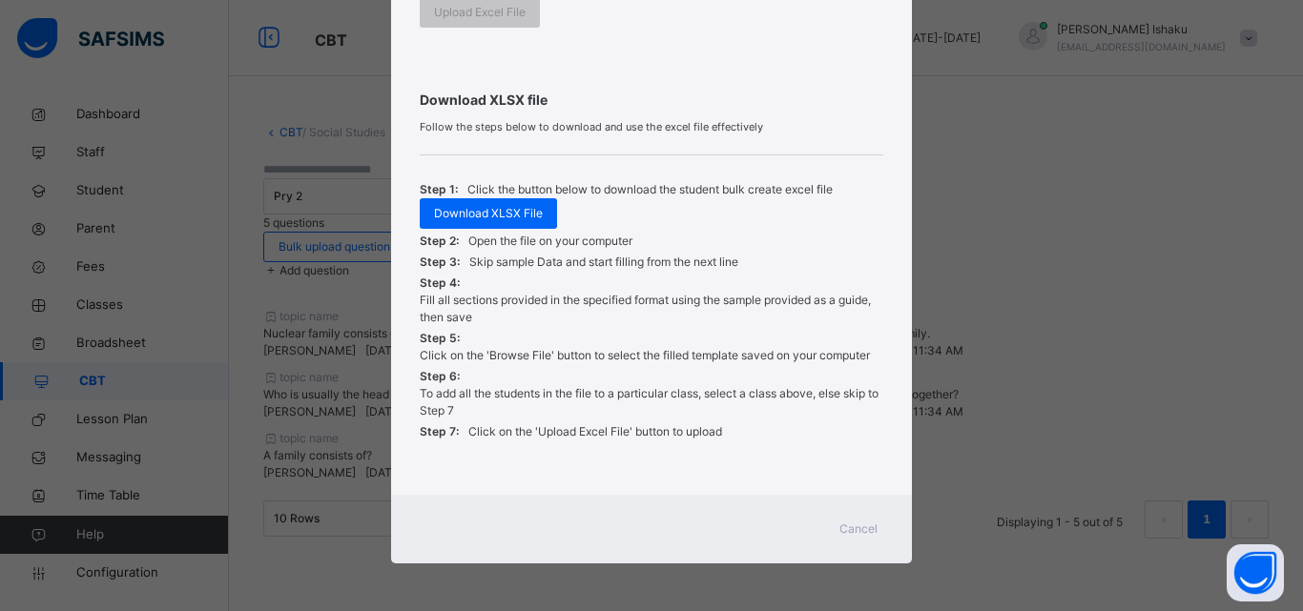
drag, startPoint x: 847, startPoint y: 531, endPoint x: 632, endPoint y: 487, distance: 219.0
click at [845, 531] on span "Cancel" at bounding box center [858, 529] width 38 height 17
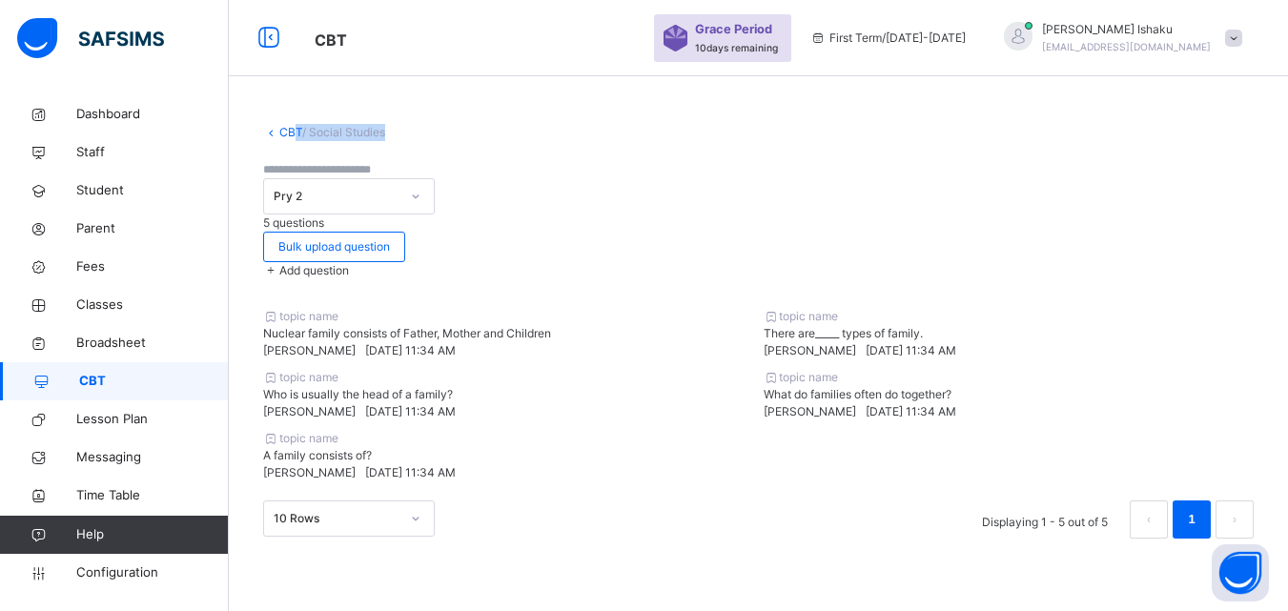
drag, startPoint x: 293, startPoint y: 140, endPoint x: 300, endPoint y: 154, distance: 15.4
click at [296, 143] on div "CBT / Social Studies Pry 2 5 questions Bulk upload question Add question topic …" at bounding box center [758, 345] width 1059 height 501
click at [299, 126] on link "CBT" at bounding box center [290, 132] width 23 height 14
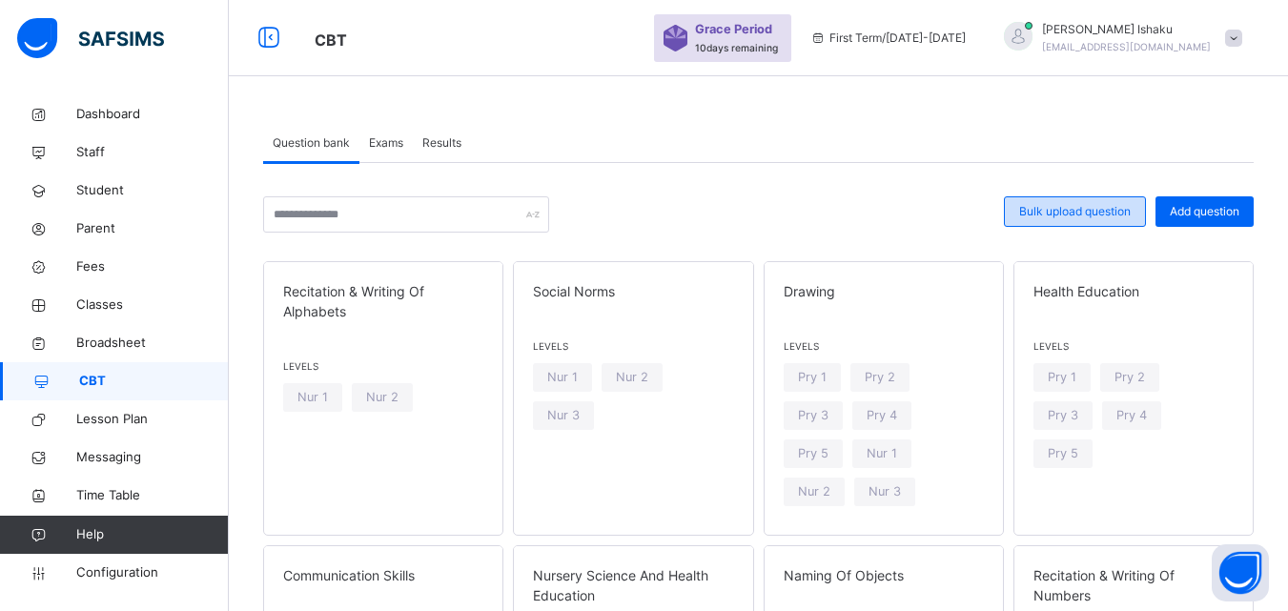
click at [1031, 209] on span "Bulk upload question" at bounding box center [1075, 211] width 112 height 17
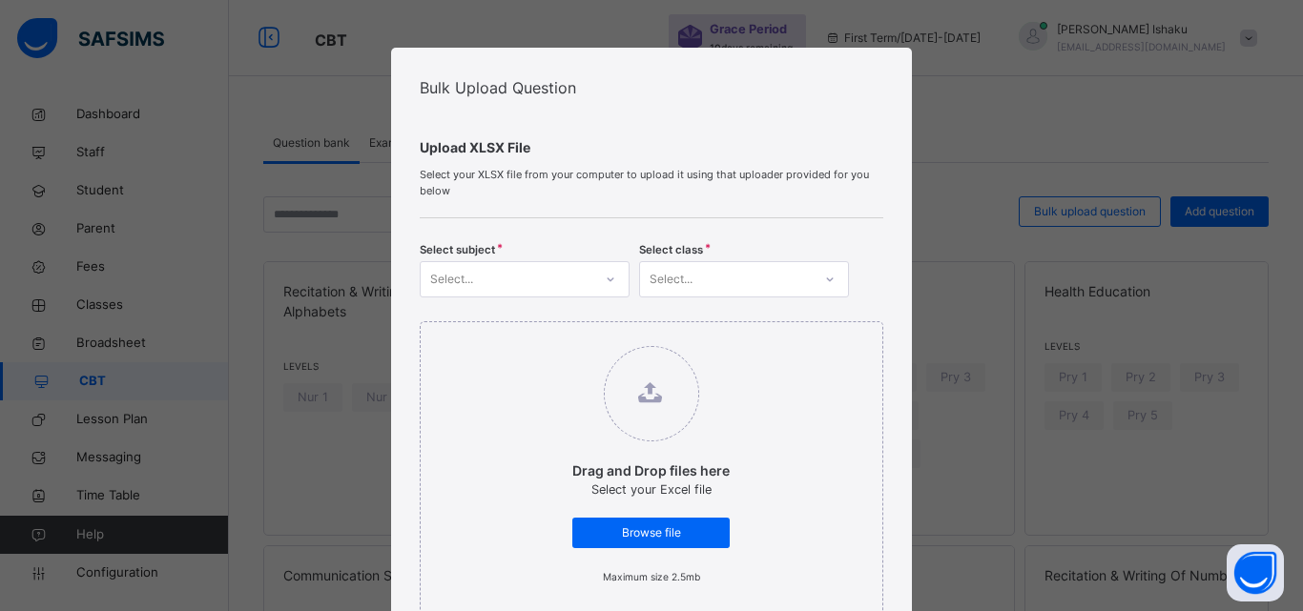
click at [583, 282] on div "Select..." at bounding box center [507, 280] width 172 height 30
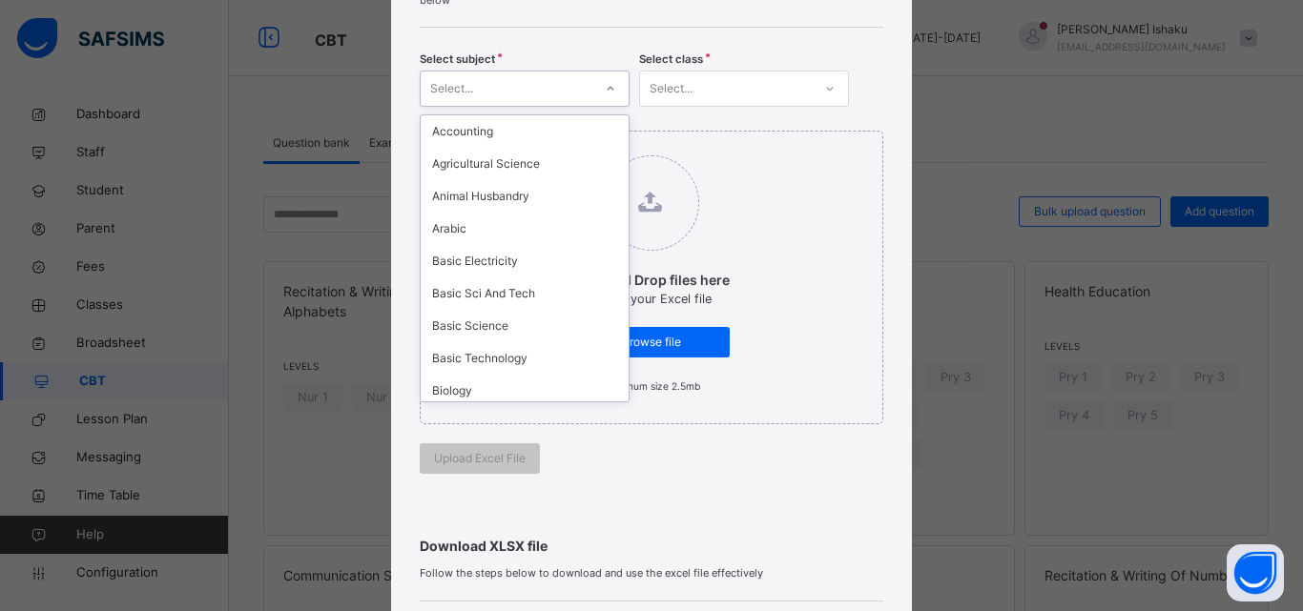
scroll to position [572, 0]
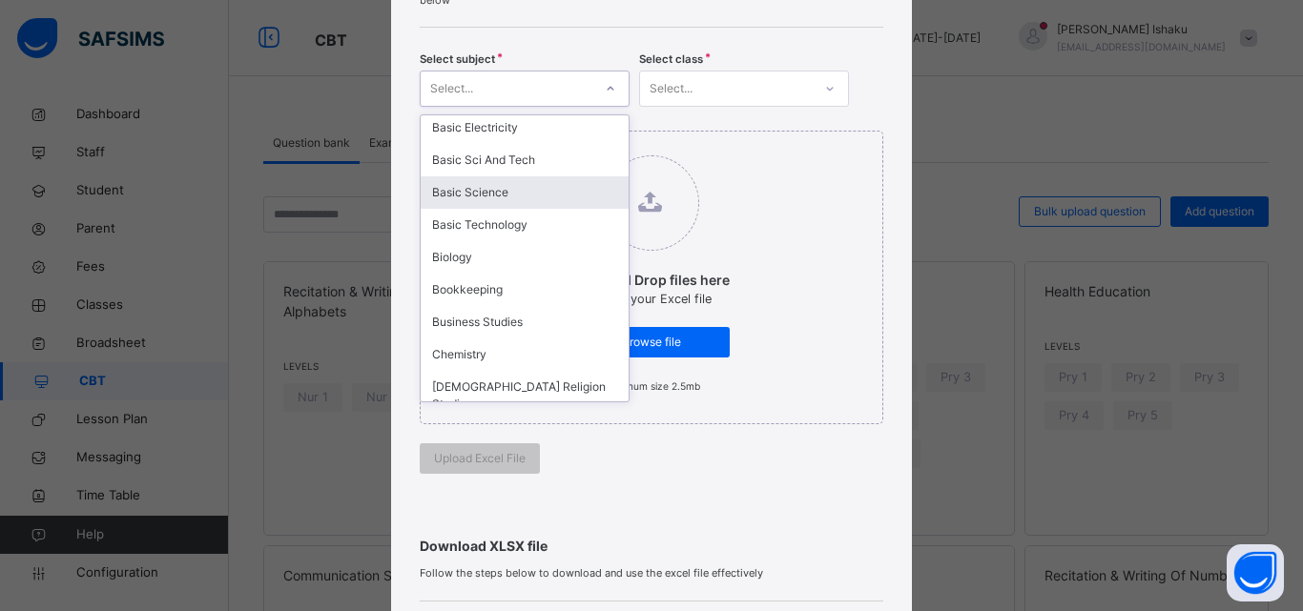
drag, startPoint x: 477, startPoint y: 219, endPoint x: 556, endPoint y: 243, distance: 82.7
click at [476, 209] on div "Basic Science" at bounding box center [525, 192] width 208 height 32
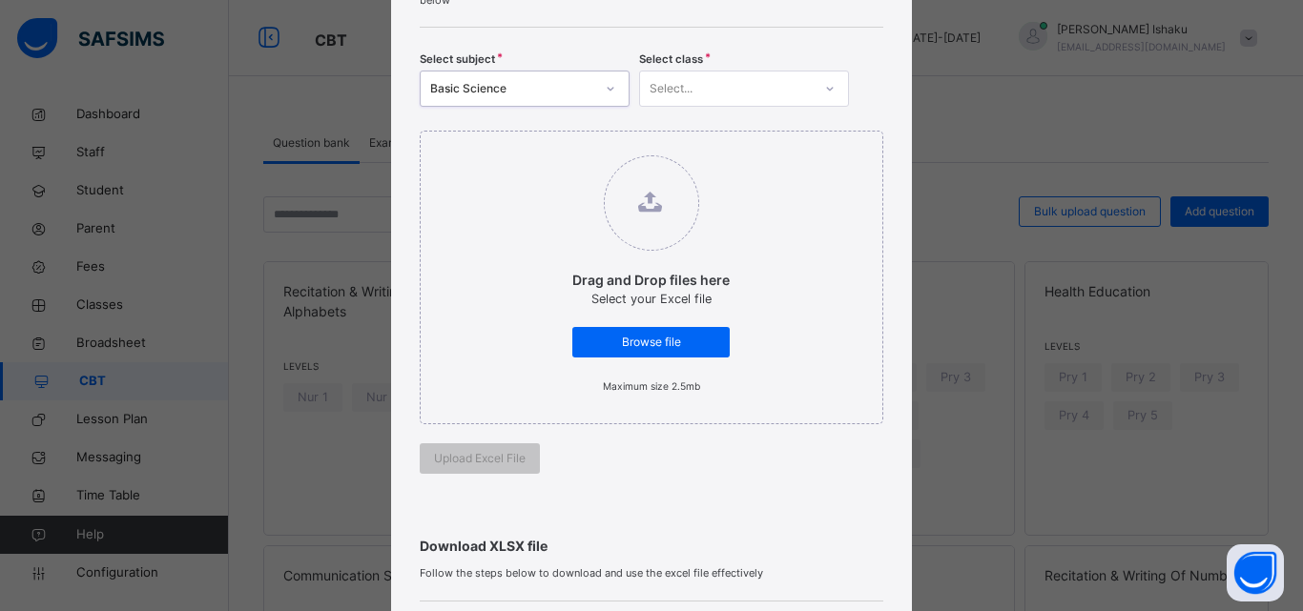
click at [752, 105] on div "Select..." at bounding box center [744, 89] width 210 height 36
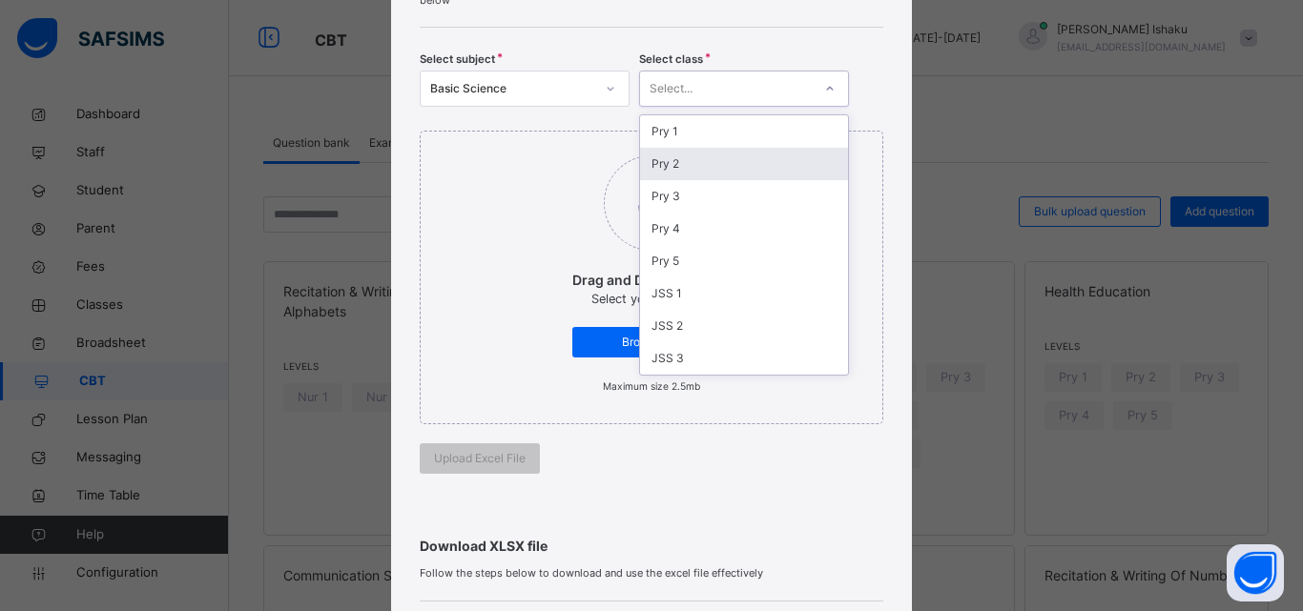
click at [723, 175] on div "Pry 2" at bounding box center [744, 164] width 208 height 32
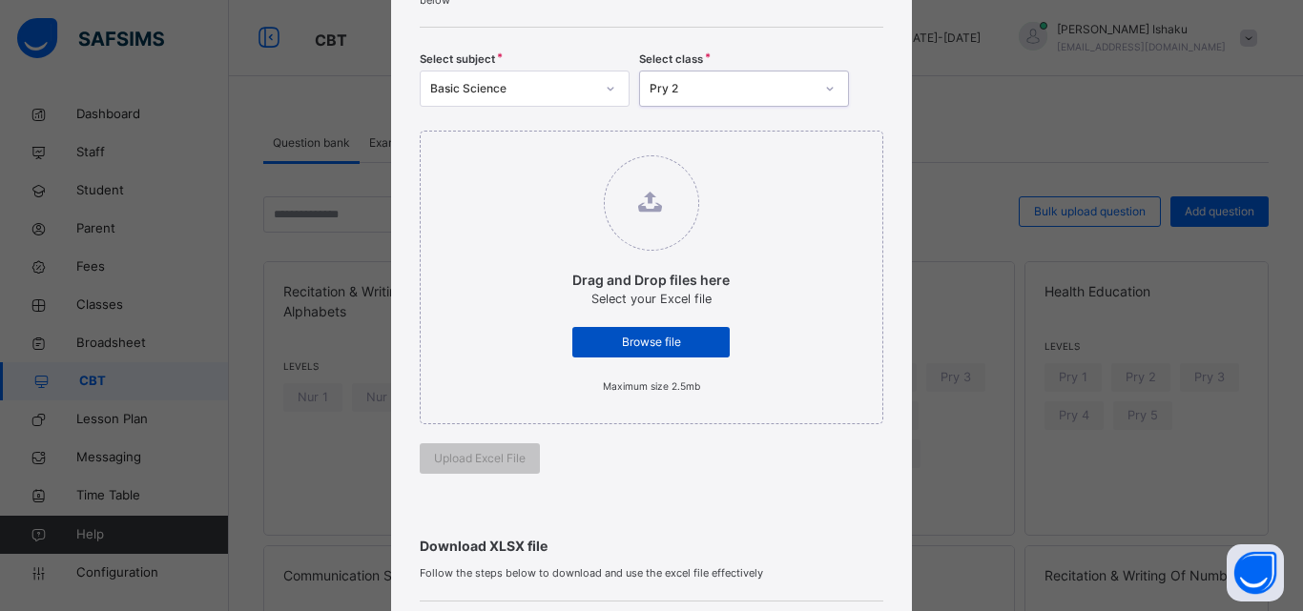
click at [607, 348] on span "Browse file" at bounding box center [650, 342] width 129 height 17
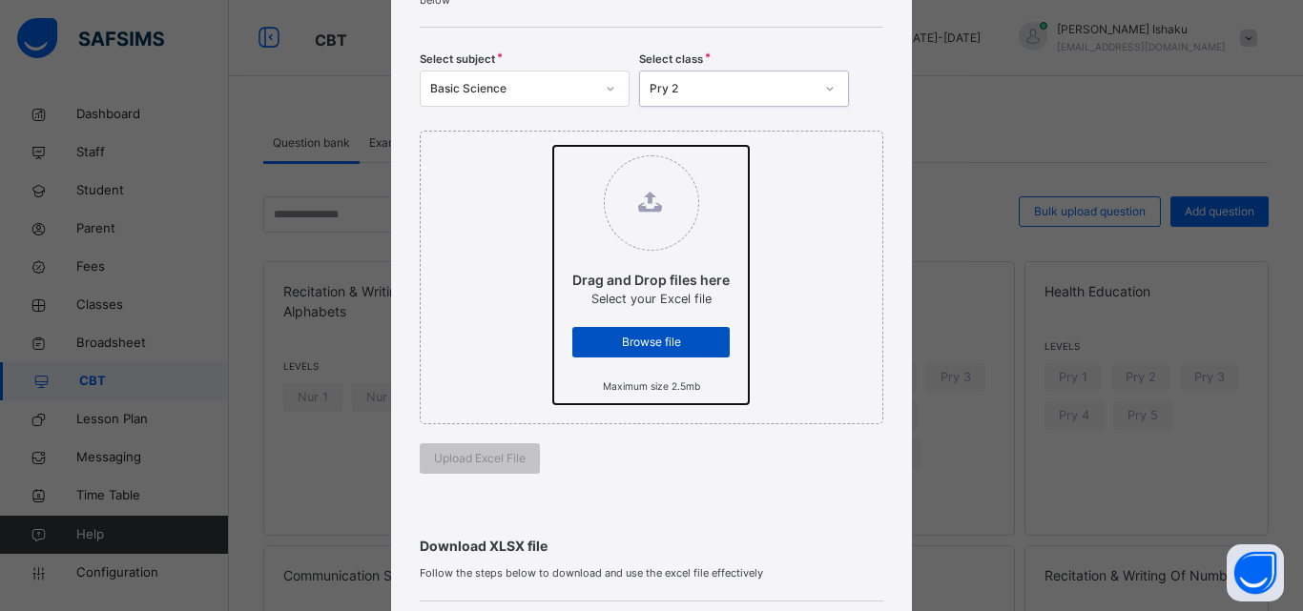
click at [553, 146] on input "Drag and Drop files here Select your Excel file Browse file Maximum size 2.5mb" at bounding box center [553, 146] width 0 height 0
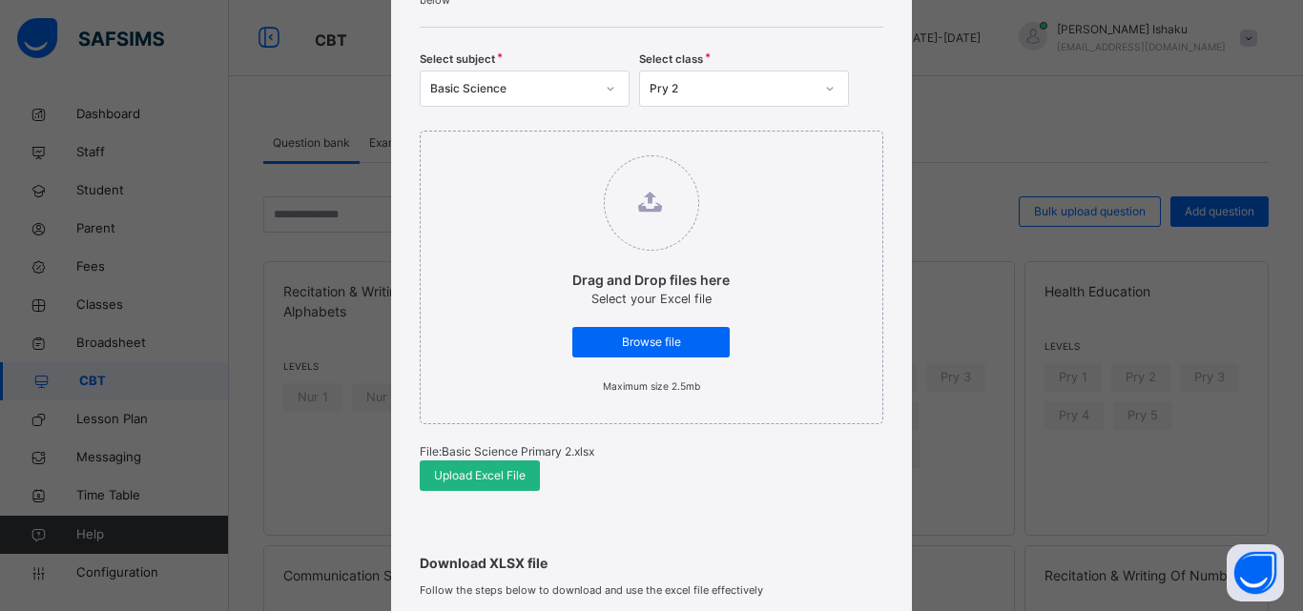
click at [487, 470] on span "Upload Excel File" at bounding box center [480, 475] width 92 height 17
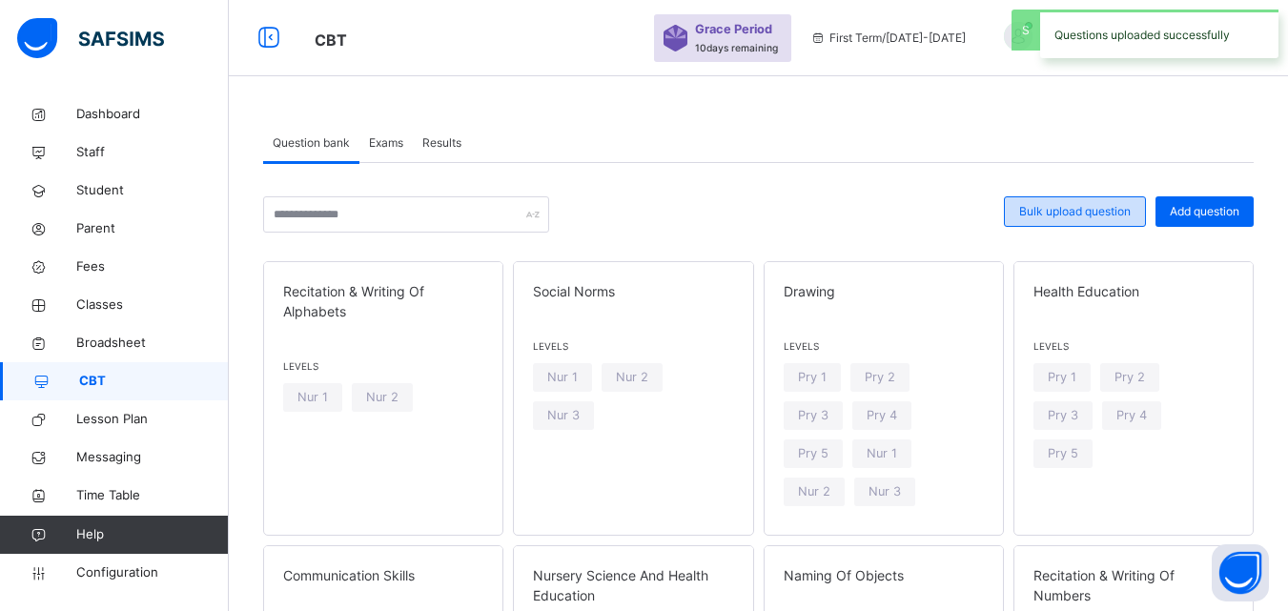
click at [1041, 212] on span "Bulk upload question" at bounding box center [1075, 211] width 112 height 17
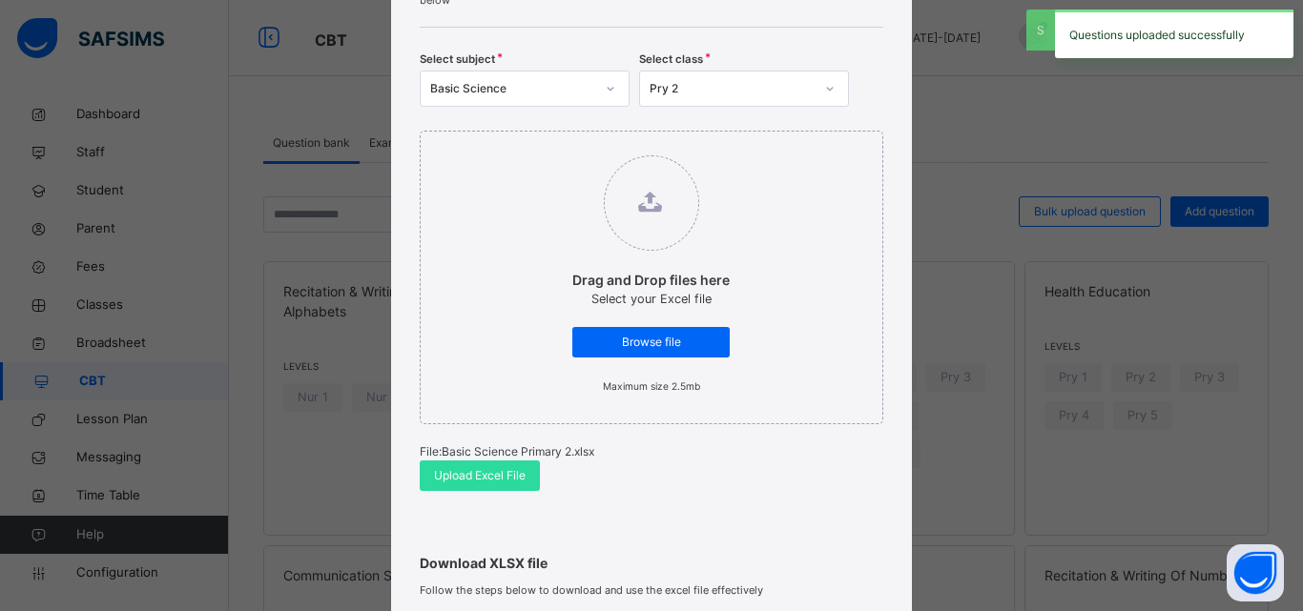
click at [597, 86] on div at bounding box center [610, 88] width 32 height 31
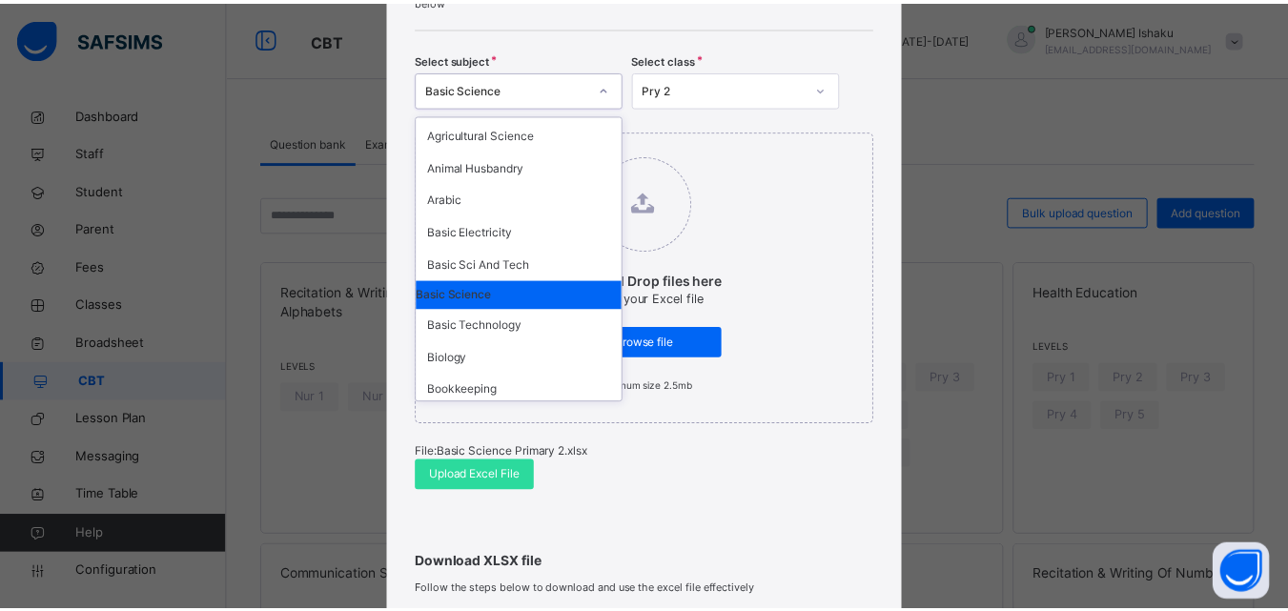
scroll to position [477, 0]
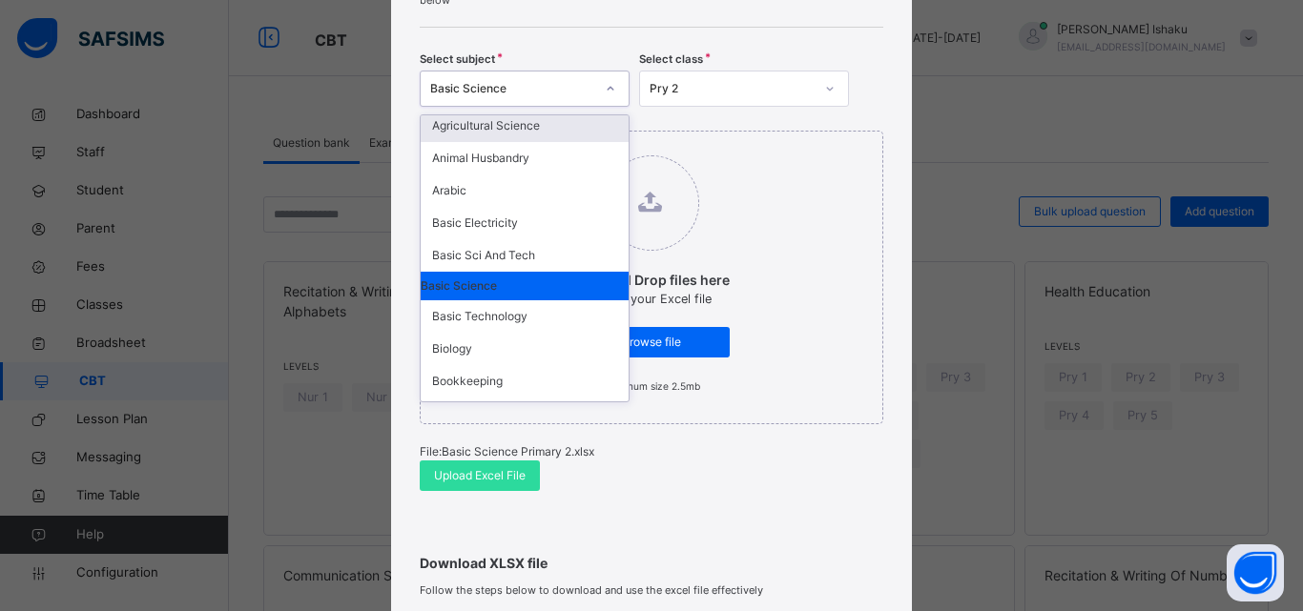
click at [509, 142] on div "Agricultural Science" at bounding box center [525, 126] width 208 height 32
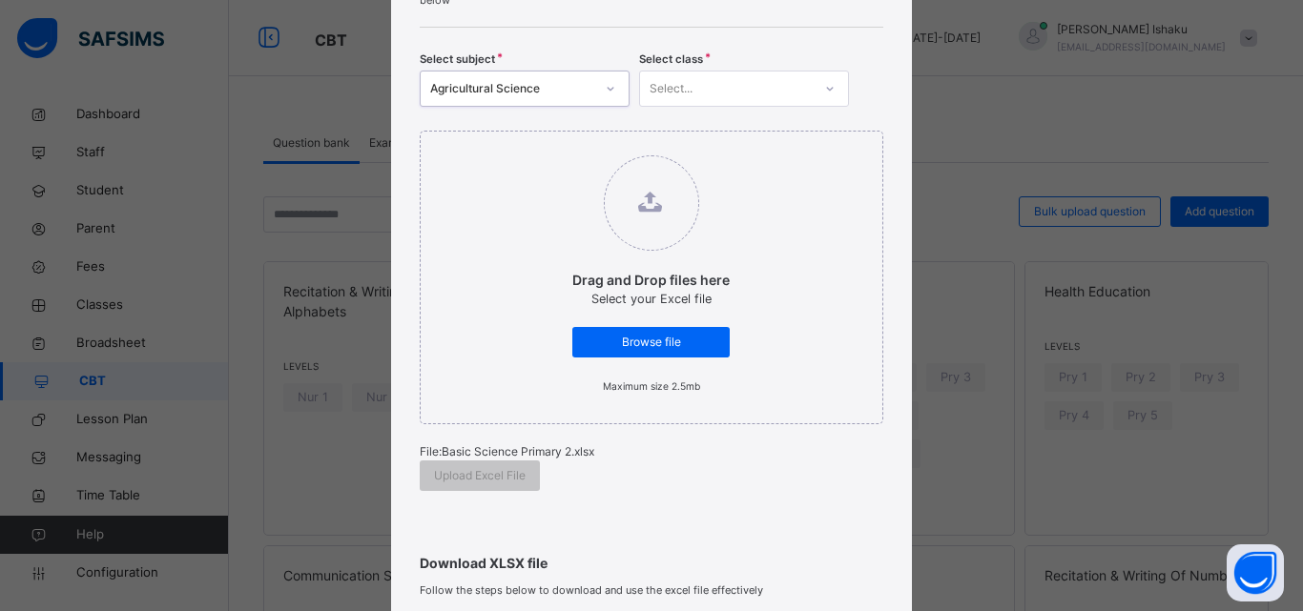
click at [701, 97] on div "Select..." at bounding box center [726, 89] width 172 height 30
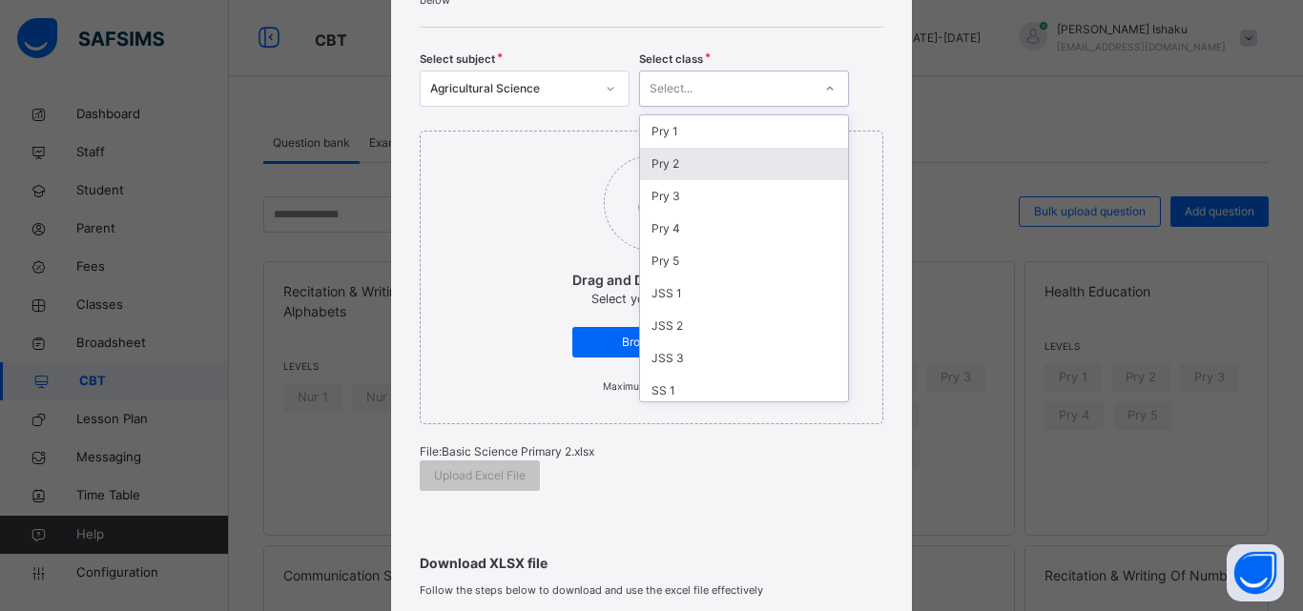
click at [696, 171] on div "Pry 2" at bounding box center [744, 164] width 208 height 32
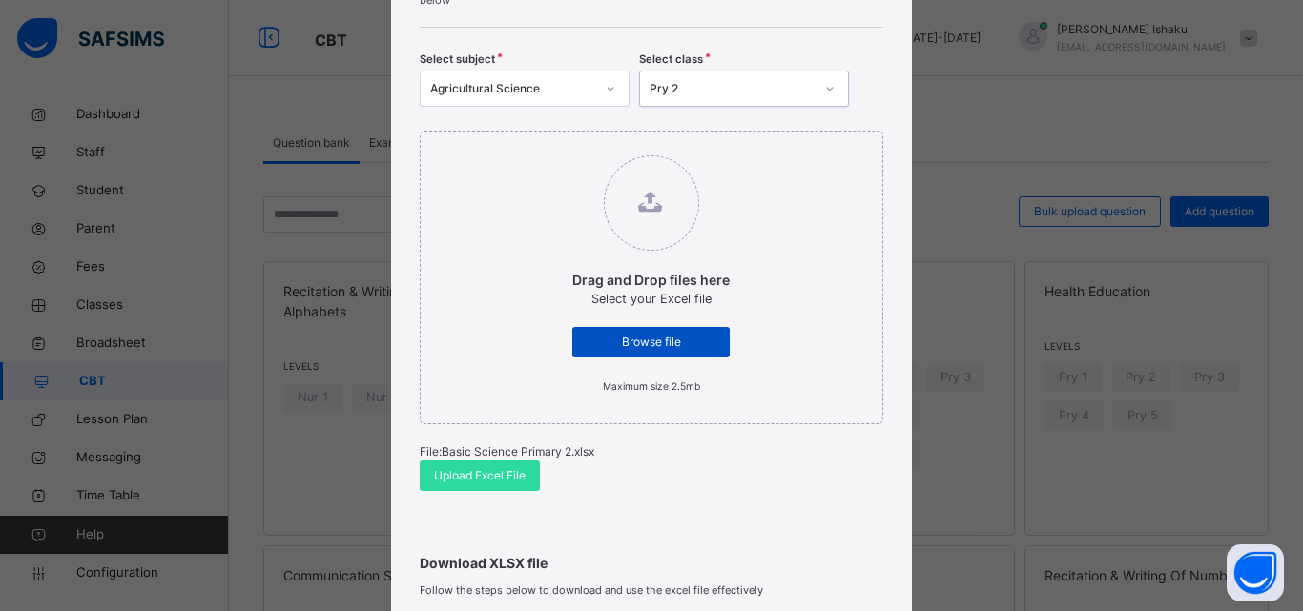
click at [612, 339] on span "Browse file" at bounding box center [650, 342] width 129 height 17
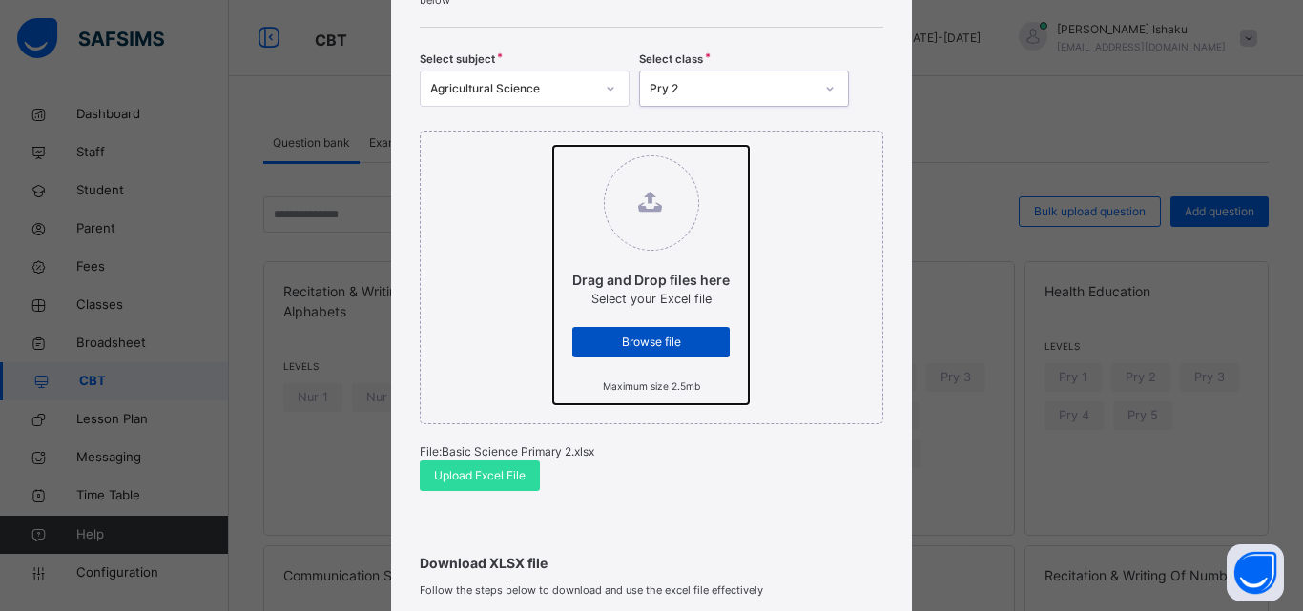
click at [553, 146] on input "Drag and Drop files here Select your Excel file Browse file Maximum size 2.5mb" at bounding box center [553, 146] width 0 height 0
type input "**********"
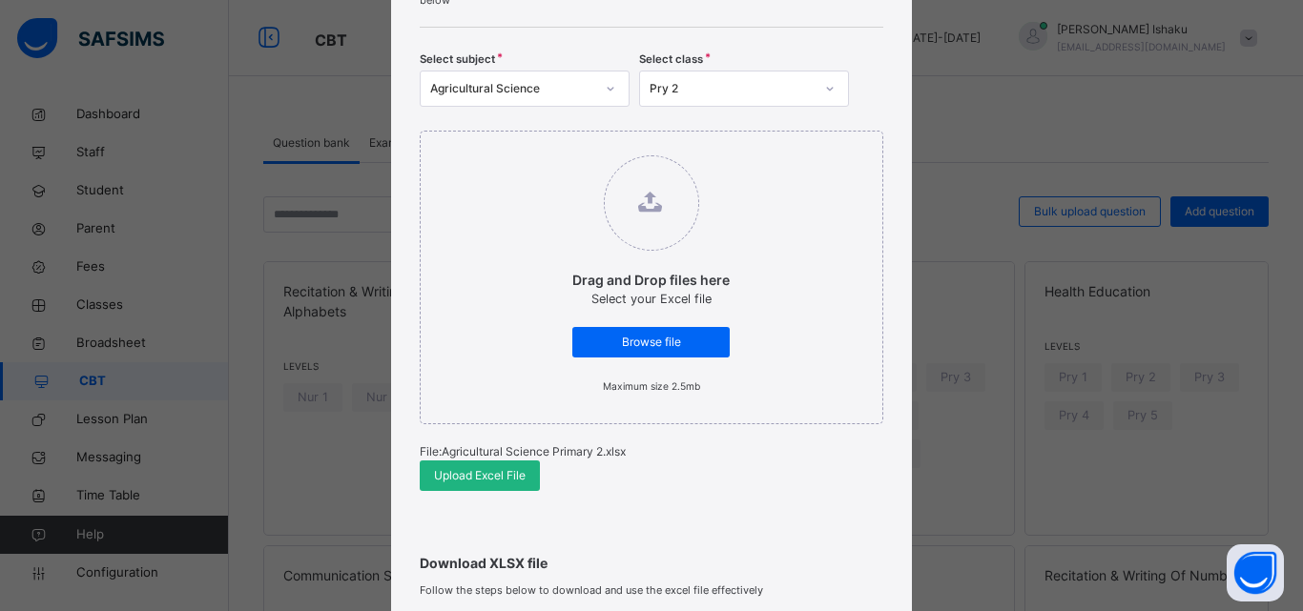
click at [457, 472] on span "Upload Excel File" at bounding box center [480, 475] width 92 height 17
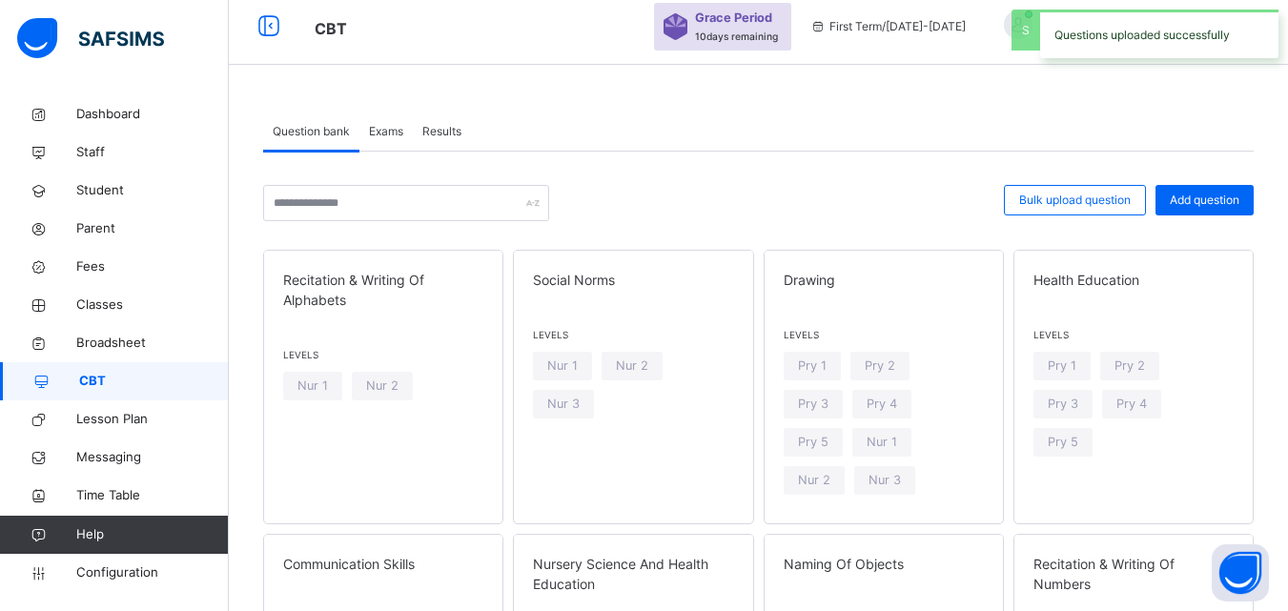
scroll to position [0, 0]
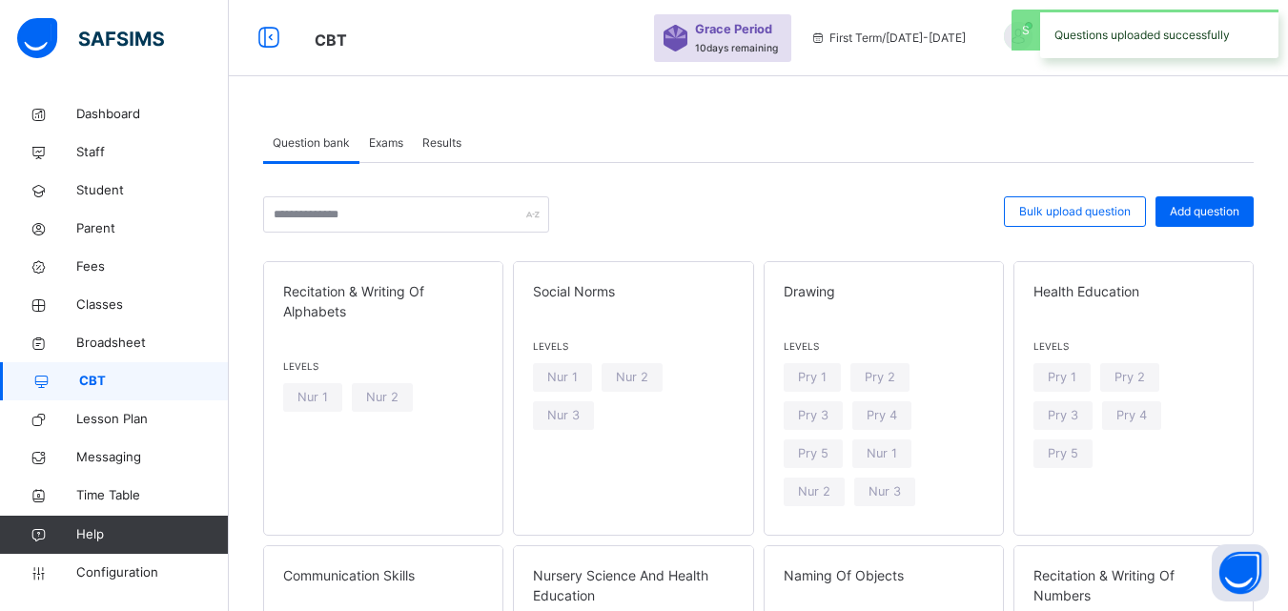
click at [371, 136] on span "Exams" at bounding box center [386, 142] width 34 height 17
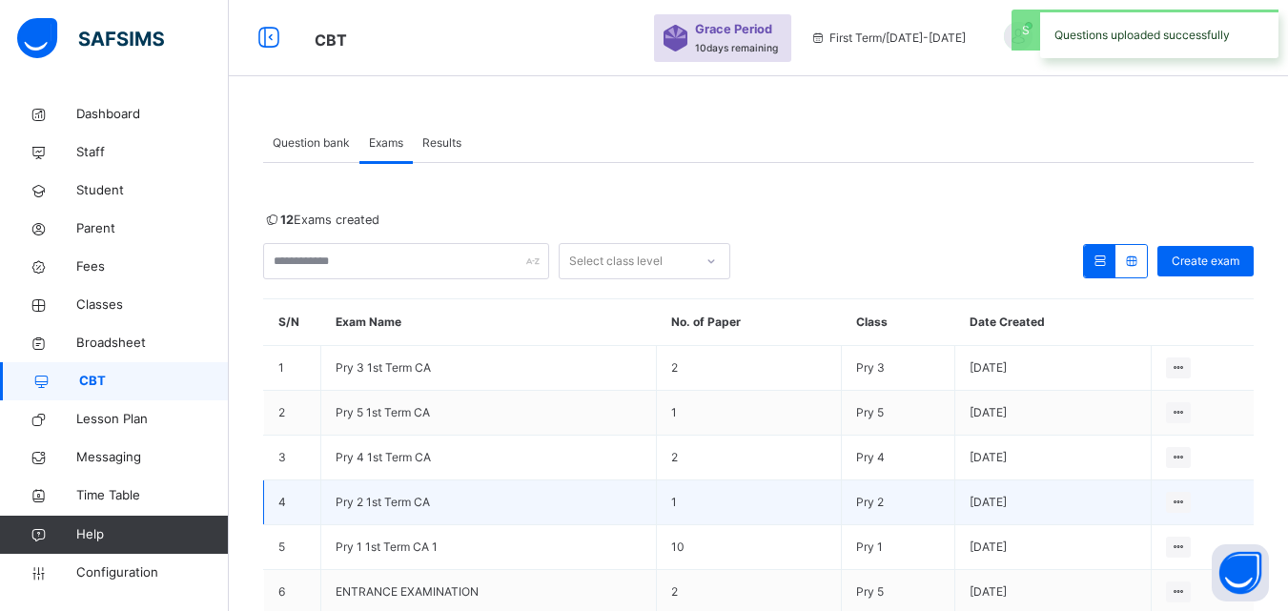
click at [352, 503] on span "Pry 2 1st Term CA" at bounding box center [383, 502] width 94 height 14
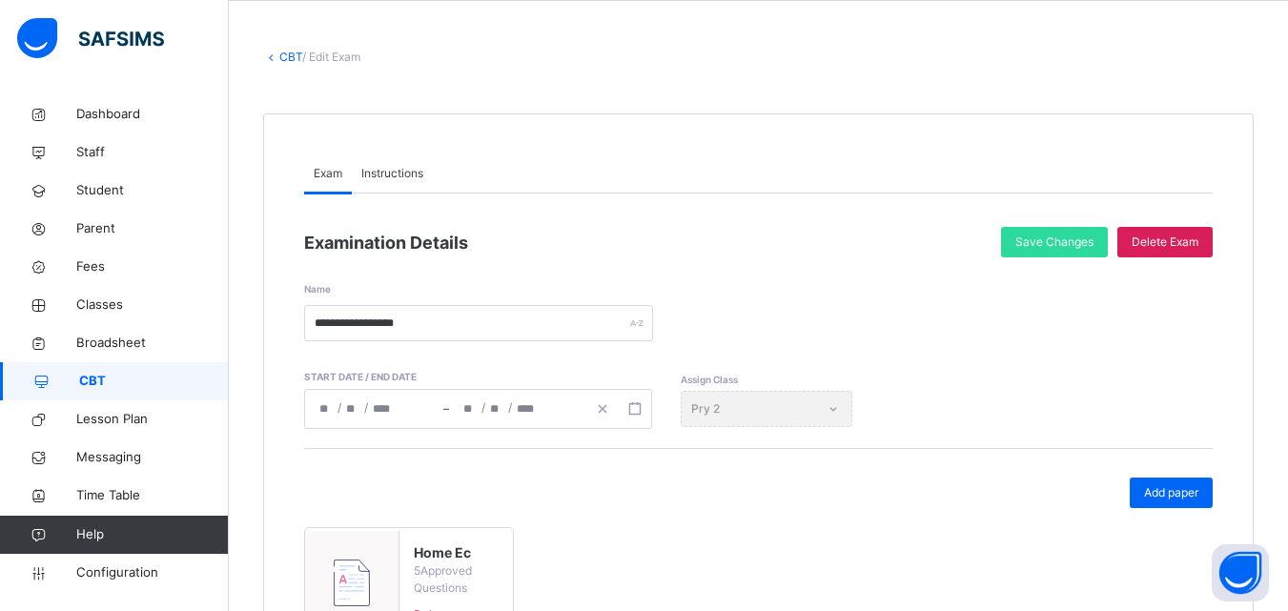
scroll to position [95, 0]
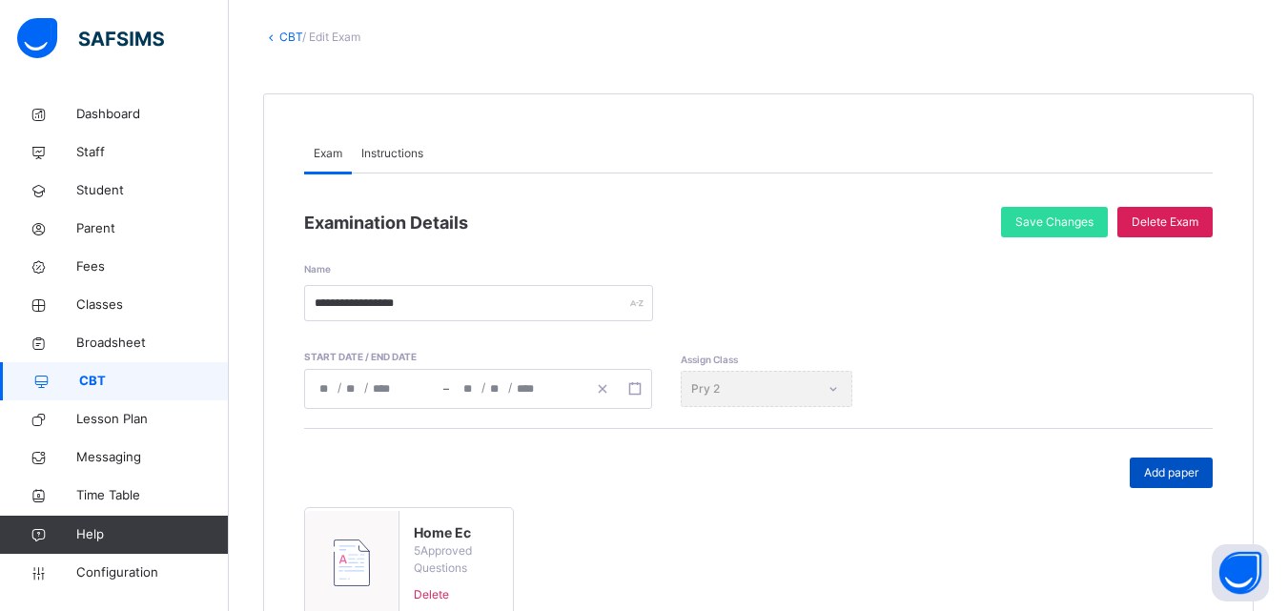
click at [1153, 473] on div "Add paper" at bounding box center [1171, 473] width 83 height 31
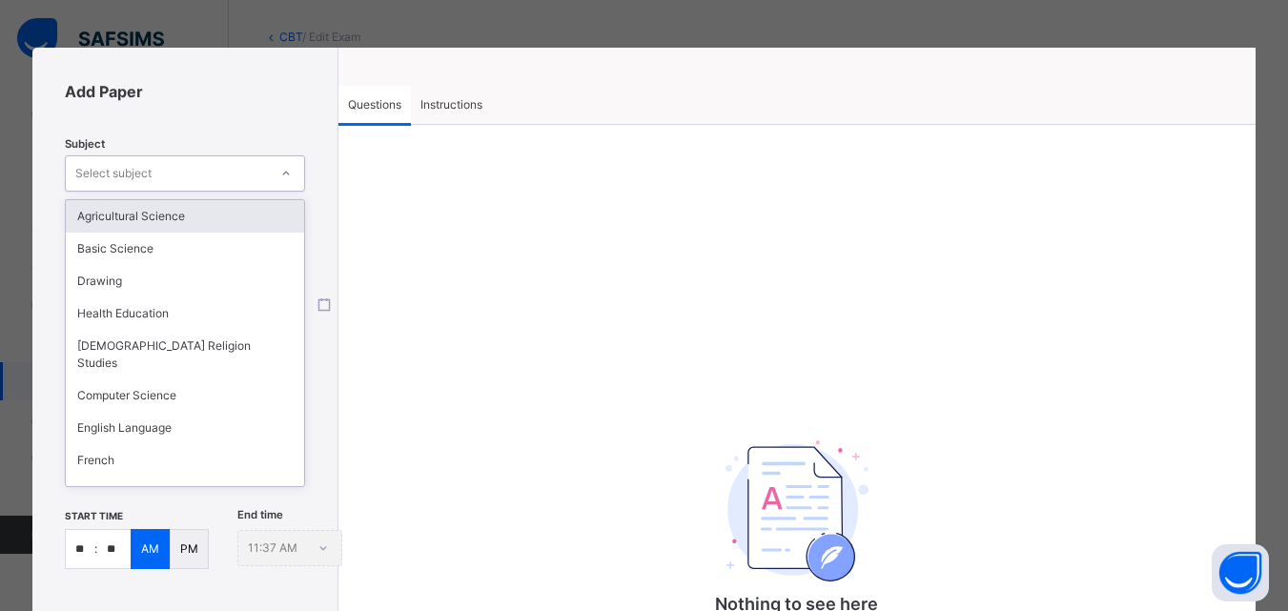
click at [224, 183] on div "Select subject" at bounding box center [167, 174] width 202 height 30
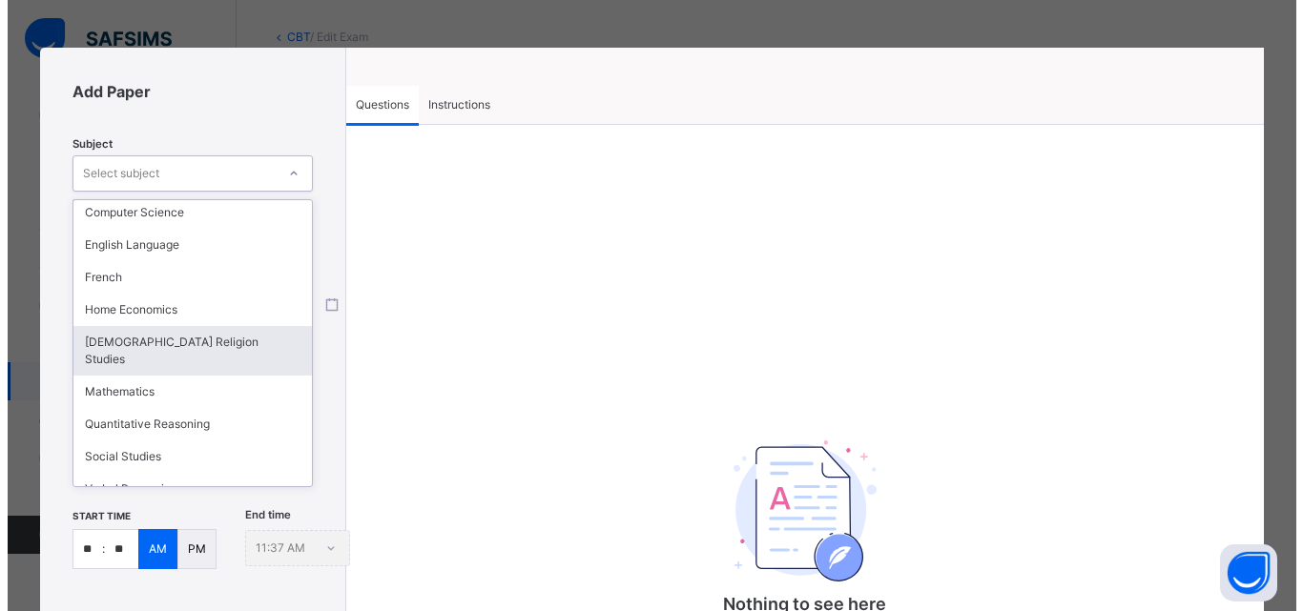
scroll to position [191, 0]
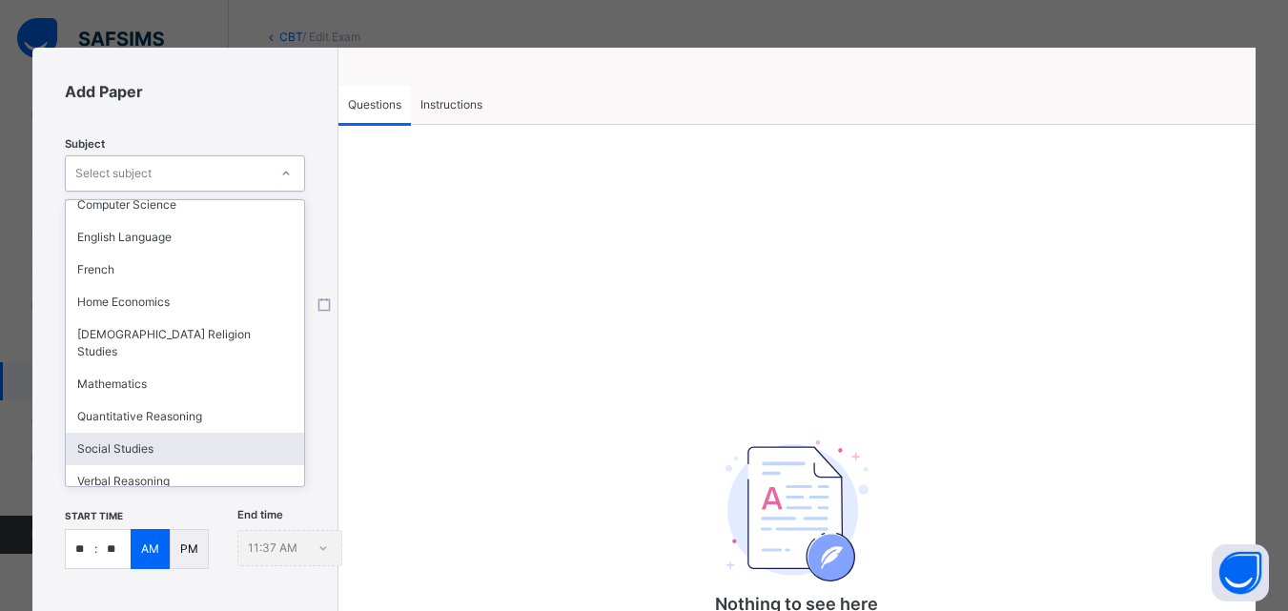
click at [125, 433] on div "Social Studies" at bounding box center [185, 449] width 238 height 32
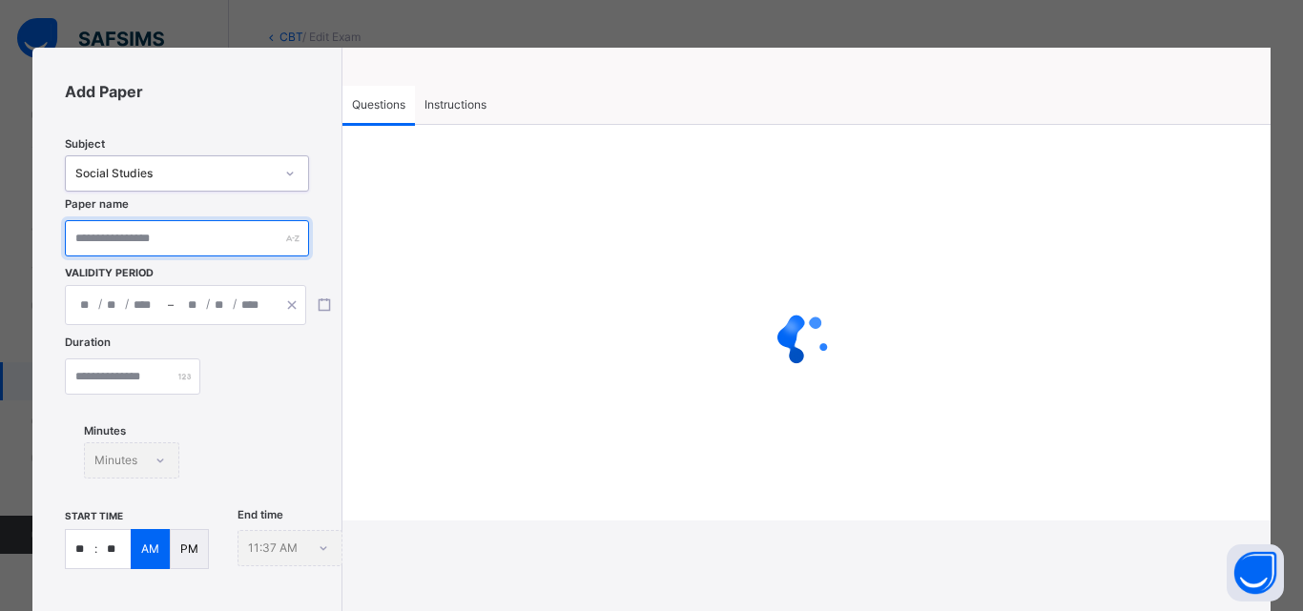
click at [166, 240] on input "text" at bounding box center [186, 238] width 243 height 36
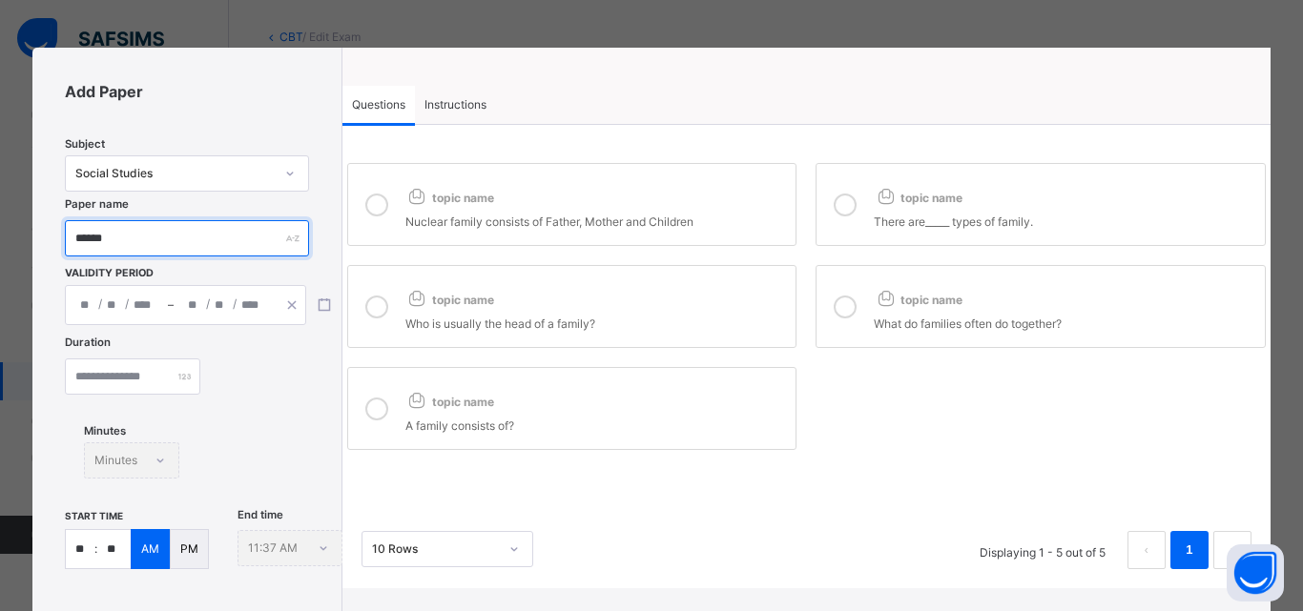
type input "******"
click at [99, 318] on div "/ /" at bounding box center [117, 305] width 102 height 38
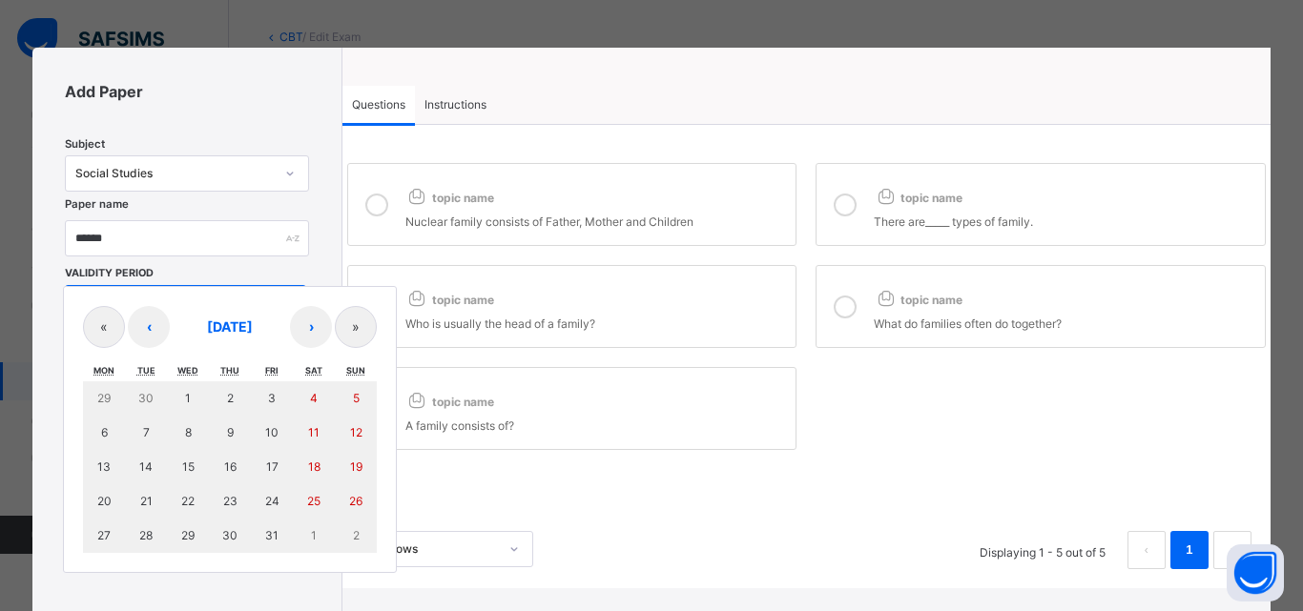
click at [170, 272] on span at bounding box center [204, 273] width 93 height 15
click at [141, 308] on div "/ / – / / « ‹ October 2025 › » Mon Tue Wed Thu Fri Sat Sun 29 30 1 2 3 4 5 6 7 …" at bounding box center [185, 305] width 241 height 40
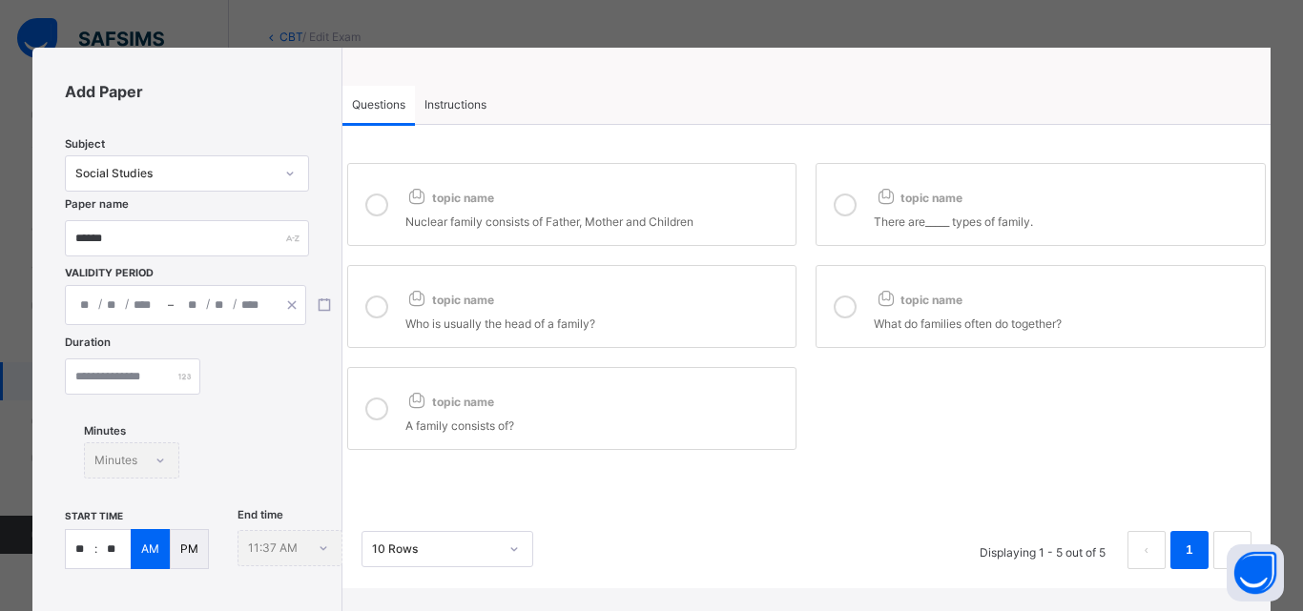
click at [235, 268] on span at bounding box center [204, 273] width 93 height 15
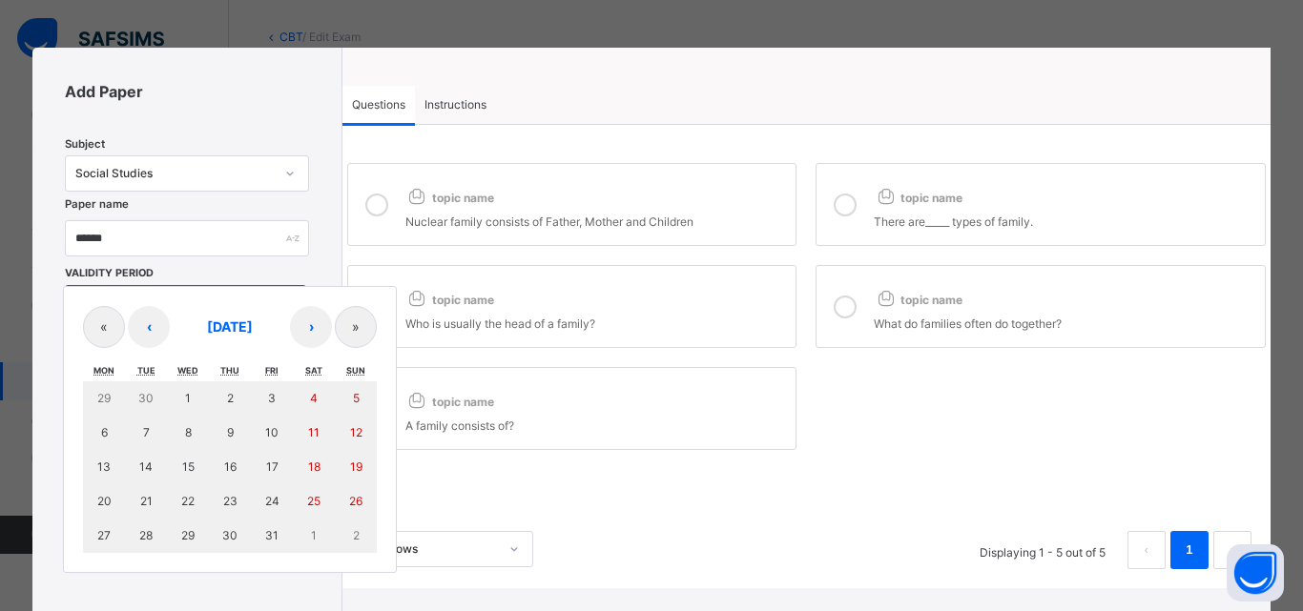
click at [189, 310] on div "/ / – / / « ‹ October 2025 › » Mon Tue Wed Thu Fri Sat Sun 29 30 1 2 3 4 5 6 7 …" at bounding box center [185, 305] width 241 height 40
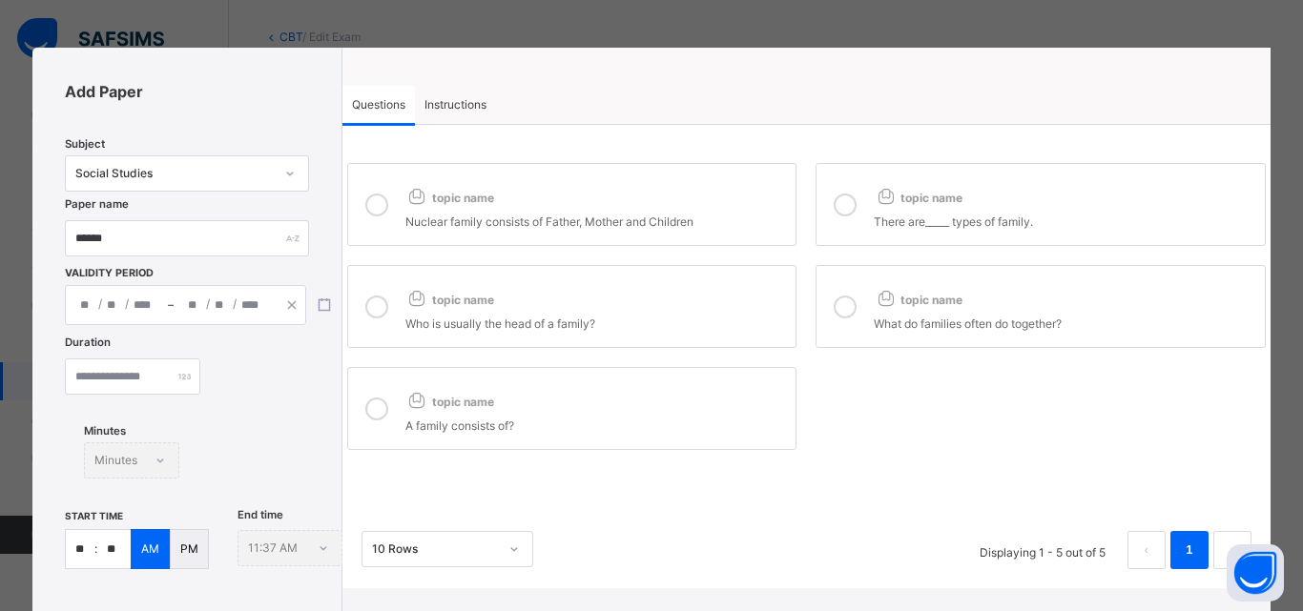
click at [245, 265] on div "Paper name ******" at bounding box center [186, 252] width 243 height 65
click at [159, 374] on input "number" at bounding box center [132, 377] width 135 height 36
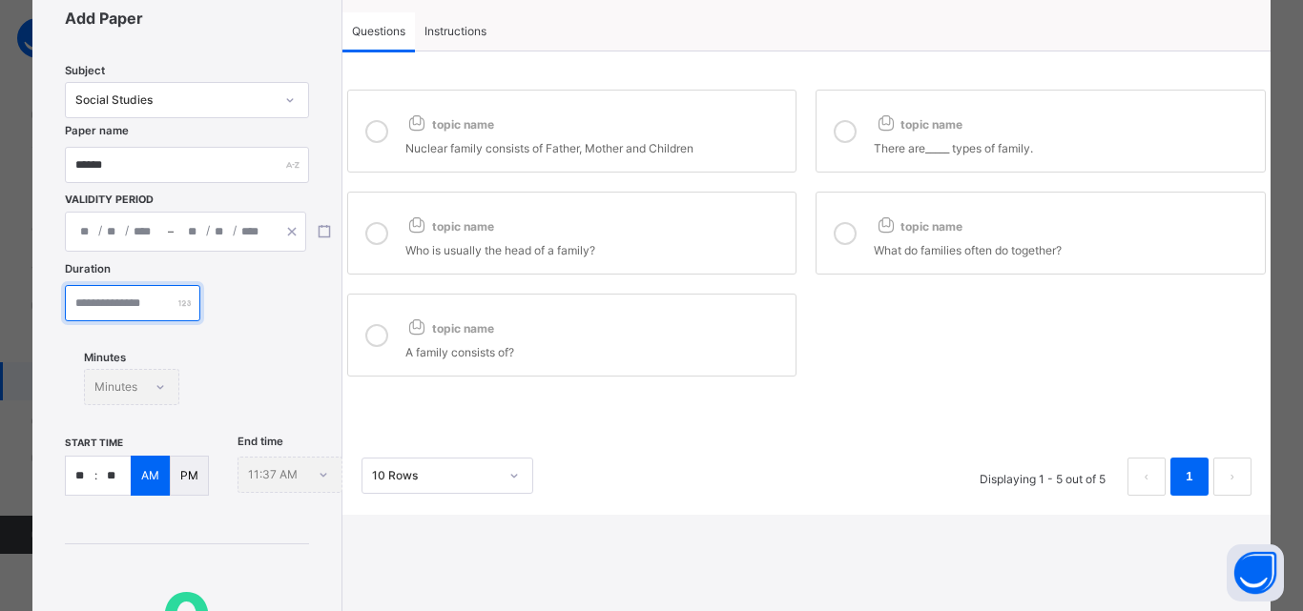
scroll to position [95, 0]
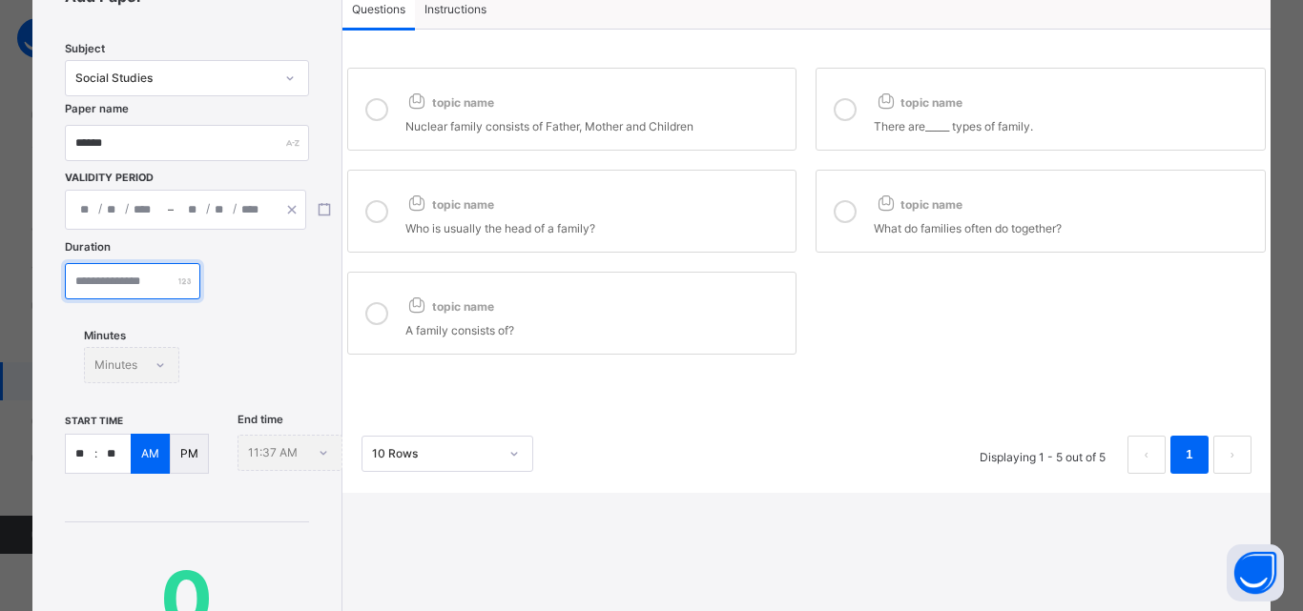
type input "**"
click at [82, 455] on input "**" at bounding box center [80, 454] width 29 height 38
click at [120, 452] on input "**" at bounding box center [113, 454] width 33 height 38
type input "**"
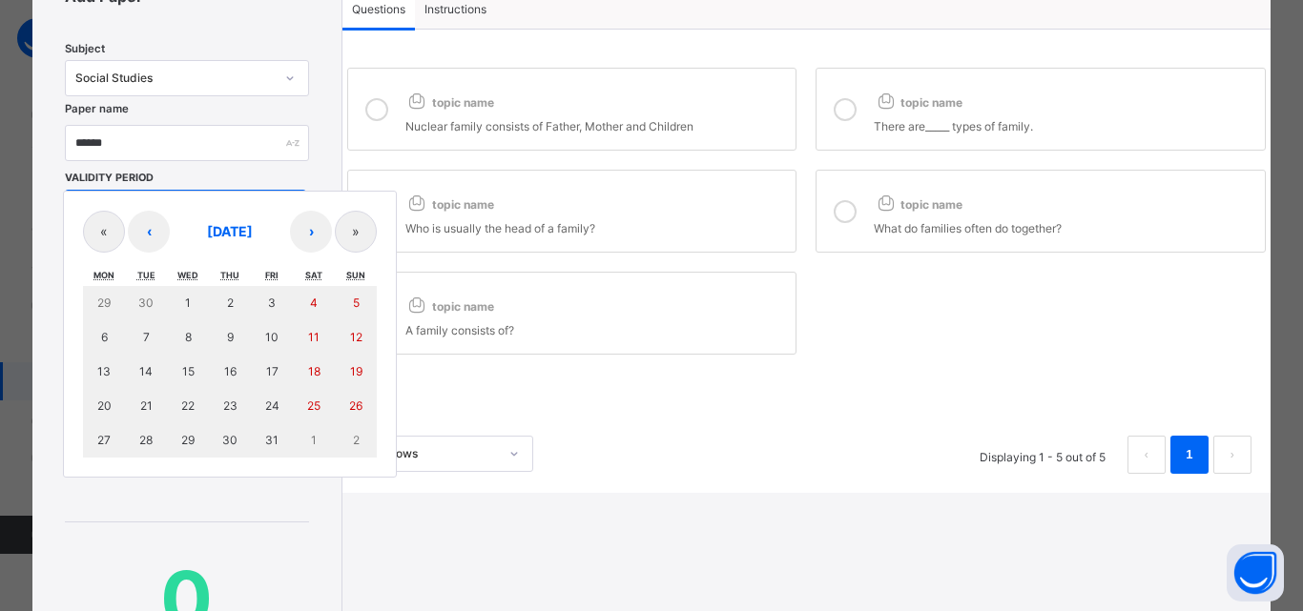
click at [140, 216] on div "/ / – / / « ‹ October 2025 › » Mon Tue Wed Thu Fri Sat Sun 29 30 1 2 3 4 5 6 7 …" at bounding box center [185, 210] width 241 height 40
click at [195, 273] on abbr "Wed" at bounding box center [187, 275] width 21 height 10
click at [195, 274] on abbr "Wed" at bounding box center [187, 275] width 21 height 10
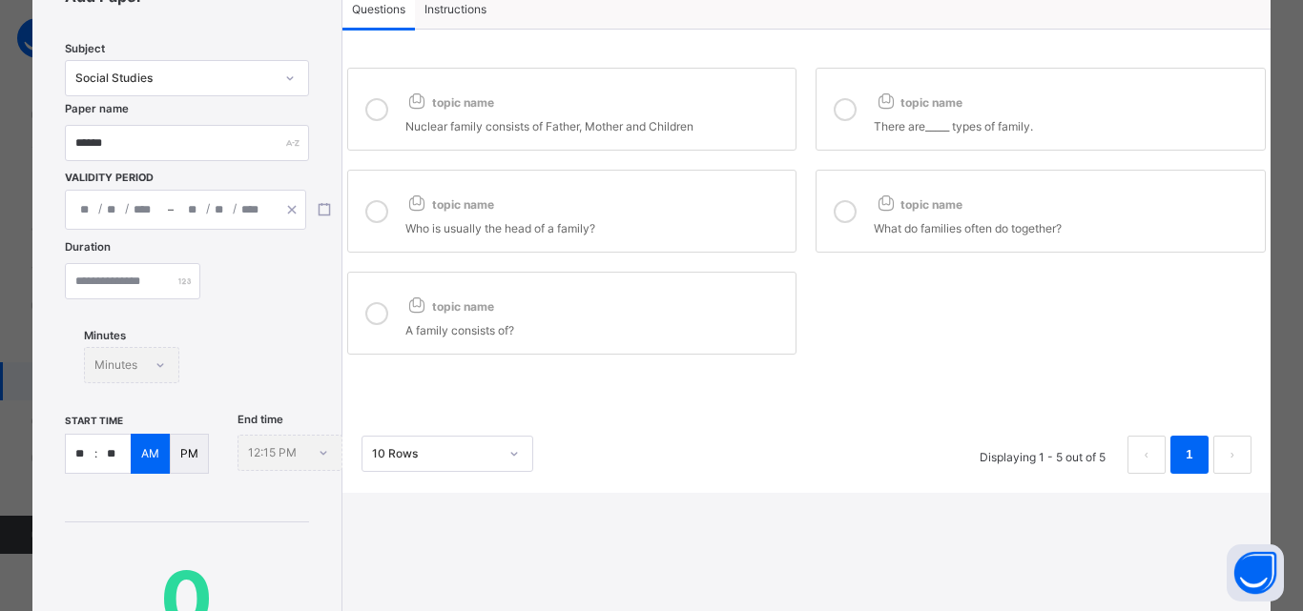
click at [535, 405] on div "10 Rows Displaying 1 - 5 out of 5 1" at bounding box center [806, 445] width 928 height 95
click at [401, 315] on label "topic name A family consists of?" at bounding box center [572, 313] width 450 height 83
drag, startPoint x: 387, startPoint y: 208, endPoint x: 378, endPoint y: 120, distance: 88.3
click at [387, 202] on div at bounding box center [377, 211] width 38 height 52
drag, startPoint x: 377, startPoint y: 107, endPoint x: 523, endPoint y: 125, distance: 147.0
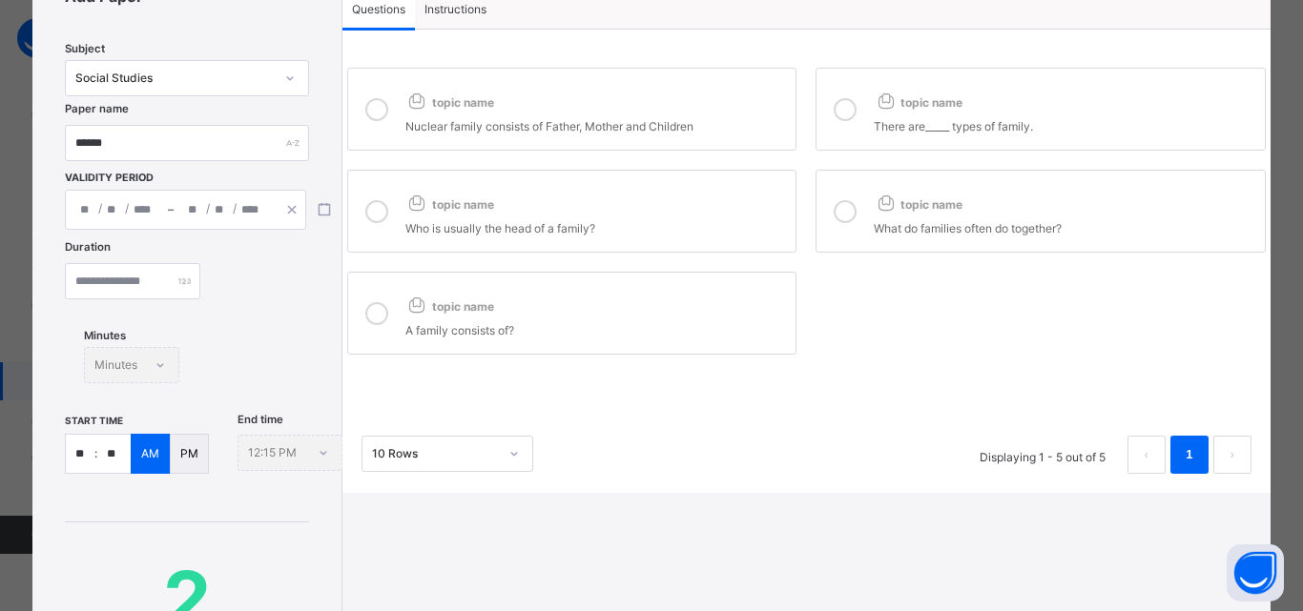
click at [377, 110] on icon at bounding box center [376, 109] width 23 height 23
drag, startPoint x: 841, startPoint y: 102, endPoint x: 834, endPoint y: 126, distance: 24.8
click at [836, 119] on icon at bounding box center [844, 109] width 23 height 23
click at [826, 219] on div at bounding box center [845, 211] width 38 height 52
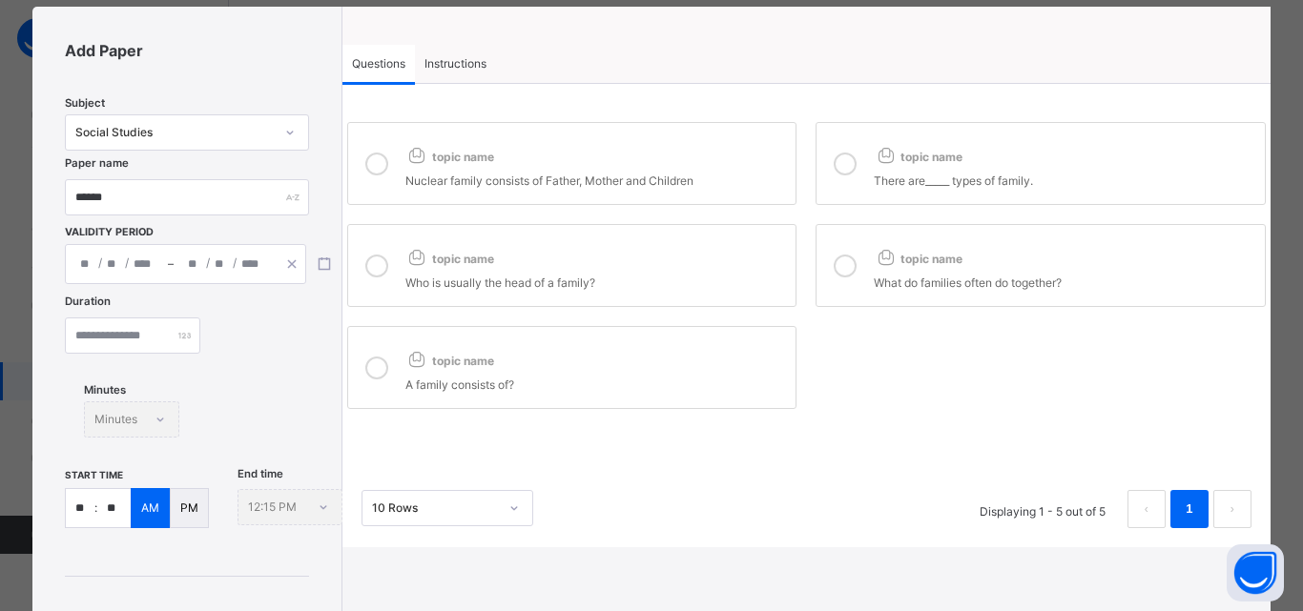
scroll to position [30, 0]
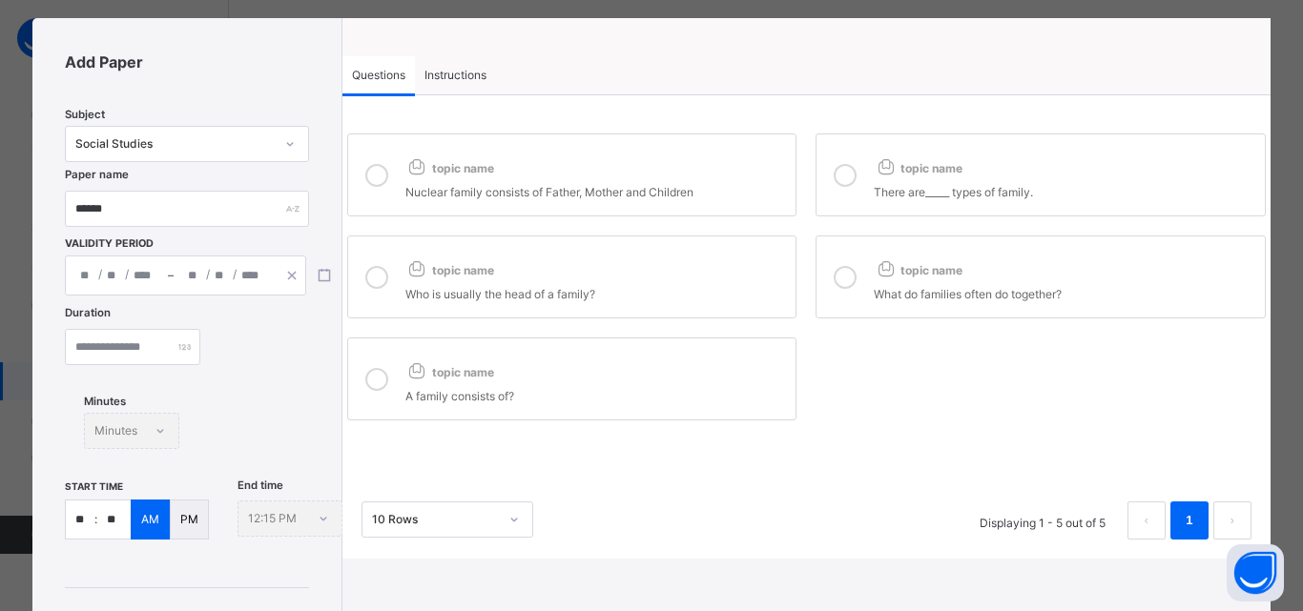
click at [470, 77] on span "Instructions" at bounding box center [455, 75] width 62 height 17
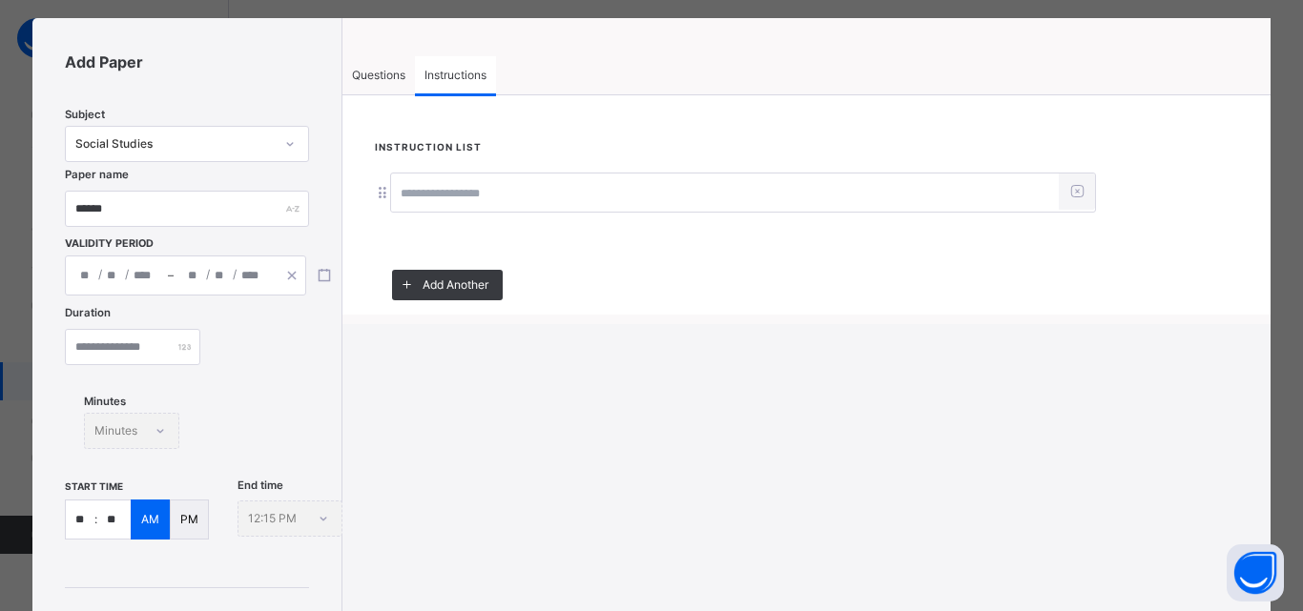
click at [489, 192] on input at bounding box center [725, 193] width 668 height 36
type input "**********"
click at [343, 74] on div "Questions" at bounding box center [378, 75] width 72 height 38
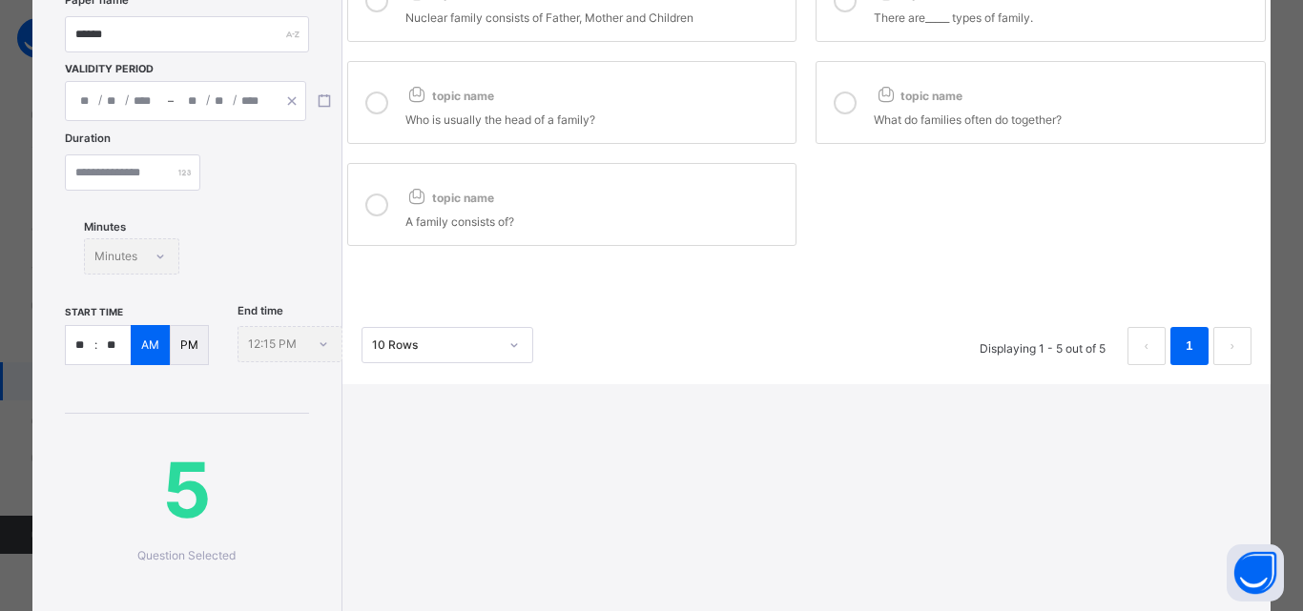
scroll to position [125, 0]
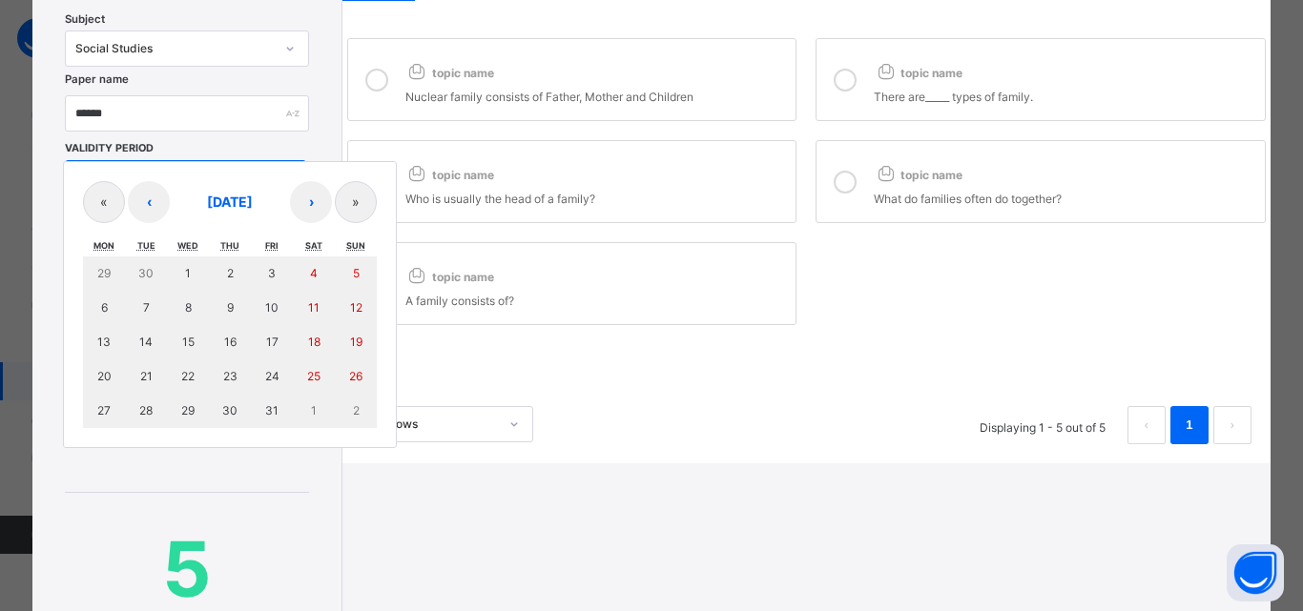
click at [148, 185] on div "/ / – / / « ‹ October 2025 › » Mon Tue Wed Thu Fri Sat Sun 29 30 1 2 3 4 5 6 7 …" at bounding box center [185, 180] width 241 height 40
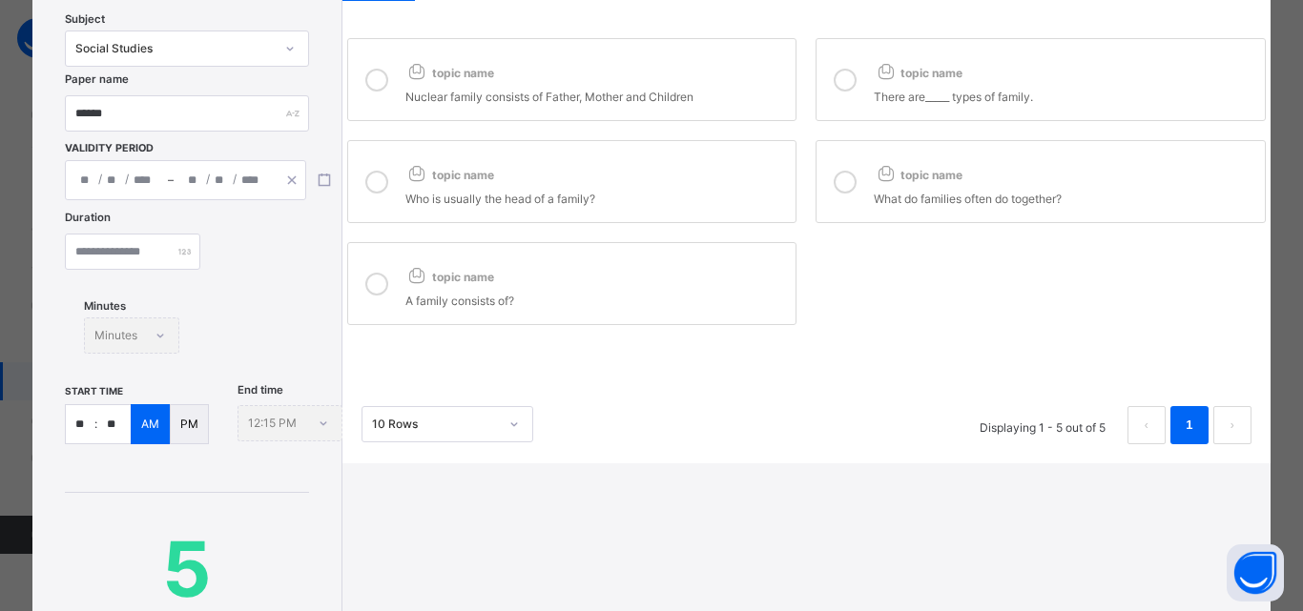
click at [255, 150] on div "Paper name ******" at bounding box center [186, 127] width 243 height 65
click at [323, 173] on button "button" at bounding box center [324, 180] width 32 height 21
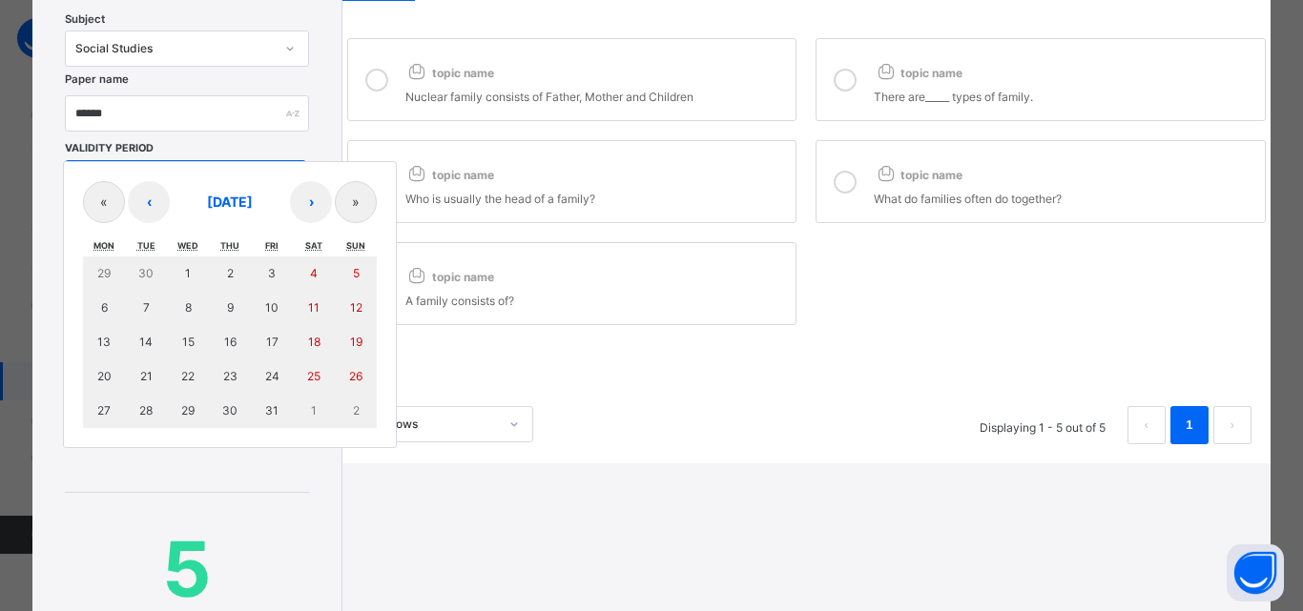
click at [333, 132] on div "Add Paper Subject Social Studies Paper name ****** Validity Period / / – / / « …" at bounding box center [186, 386] width 309 height 927
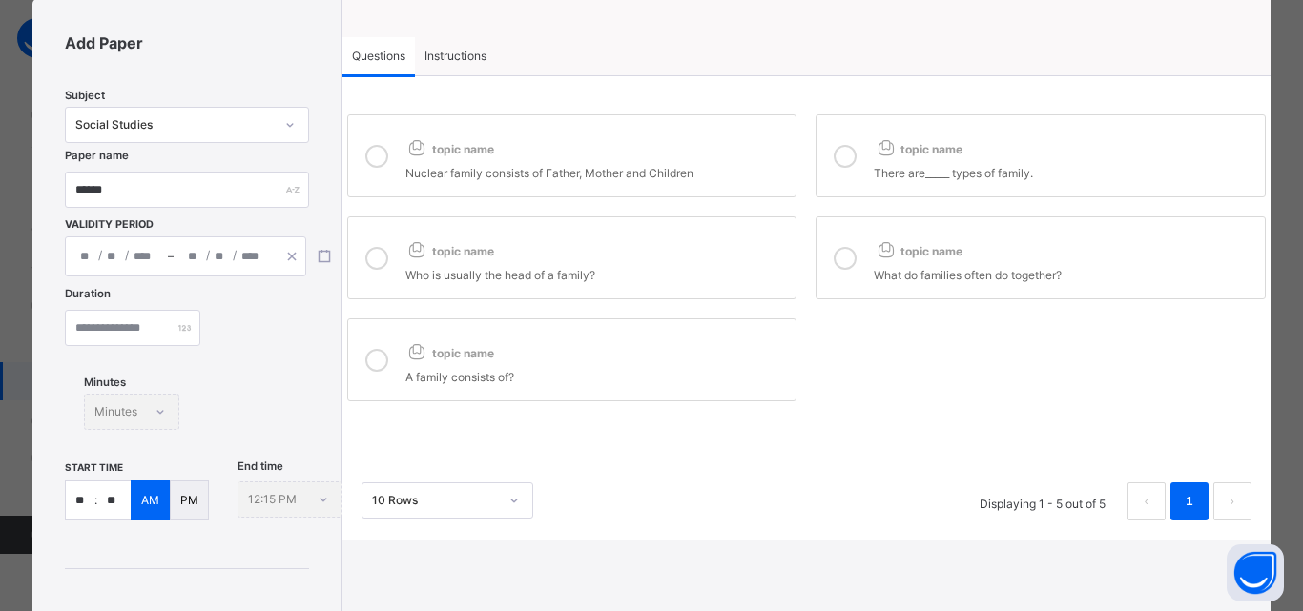
scroll to position [30, 0]
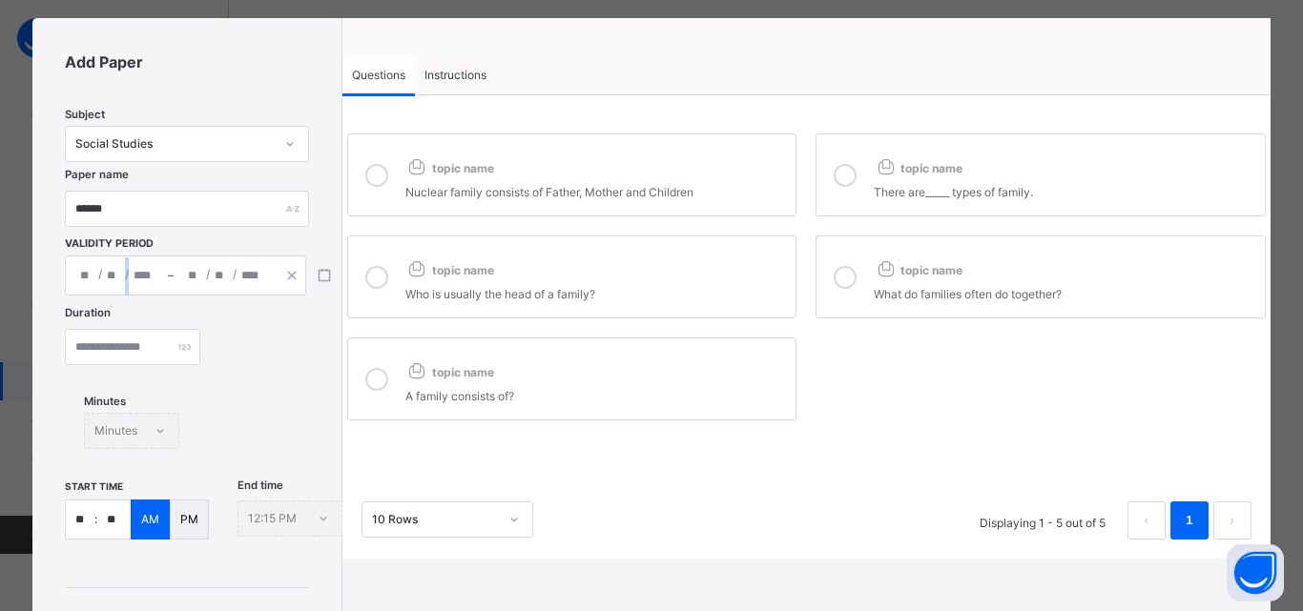
drag, startPoint x: 159, startPoint y: 268, endPoint x: 147, endPoint y: 273, distance: 13.3
click at [147, 273] on div "/ /" at bounding box center [117, 276] width 102 height 38
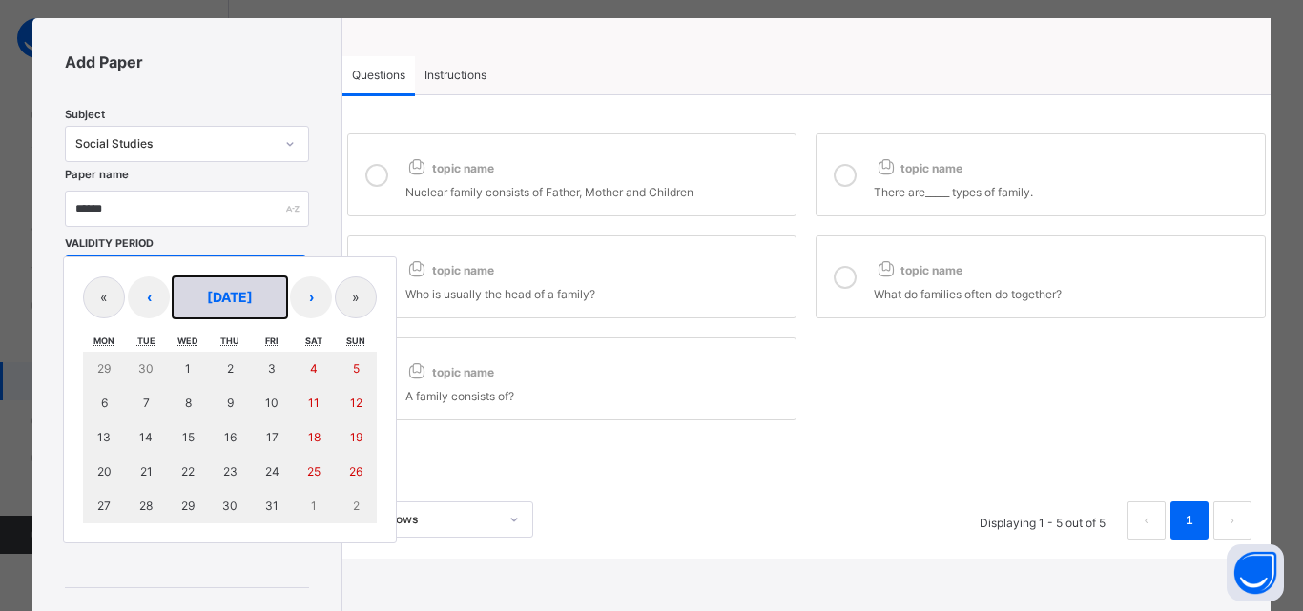
click at [211, 305] on span "October 2025" at bounding box center [230, 297] width 46 height 16
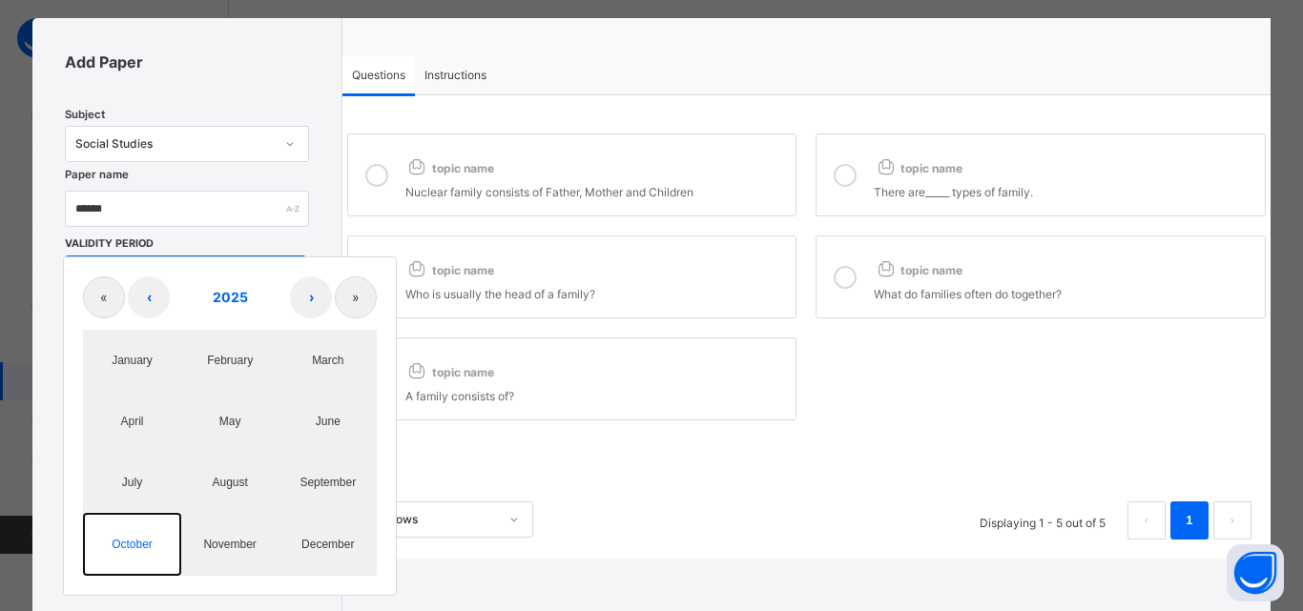
click at [152, 551] on button "October" at bounding box center [132, 544] width 98 height 63
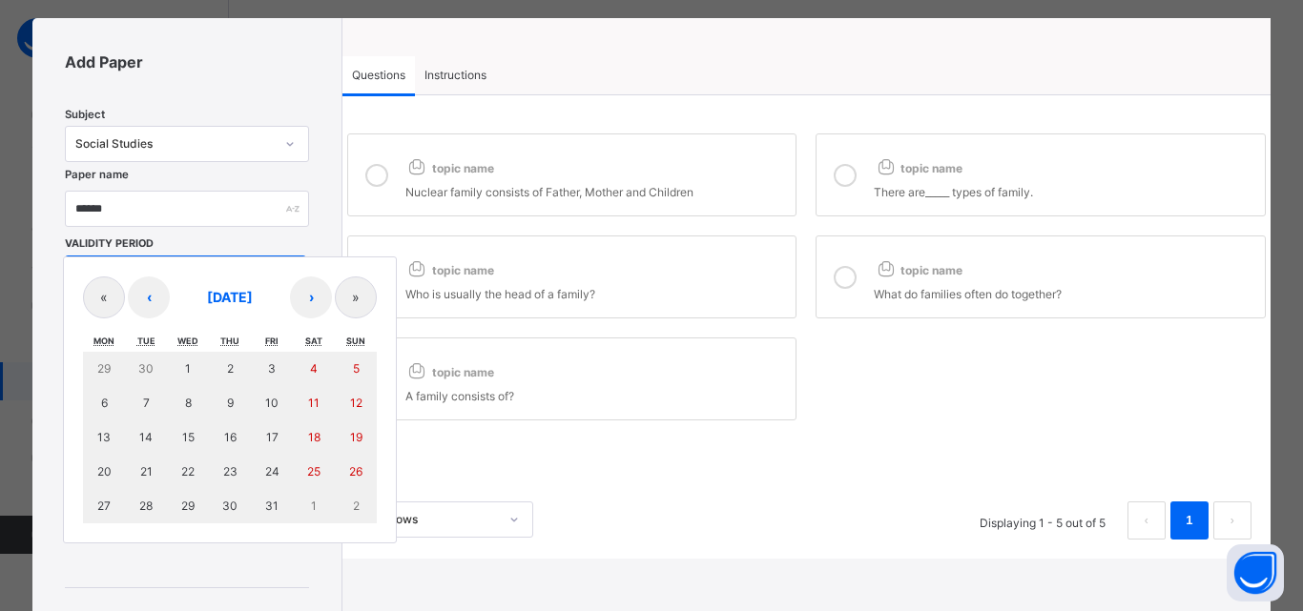
drag, startPoint x: 282, startPoint y: 344, endPoint x: 266, endPoint y: 344, distance: 16.2
click at [281, 344] on div "Fri" at bounding box center [272, 341] width 42 height 22
click at [260, 344] on div "Fri" at bounding box center [272, 341] width 42 height 22
drag, startPoint x: 214, startPoint y: 330, endPoint x: 161, endPoint y: 332, distance: 52.5
click at [175, 332] on div "Mon Tue Wed Thu Fri Sat Sun" at bounding box center [230, 341] width 294 height 22
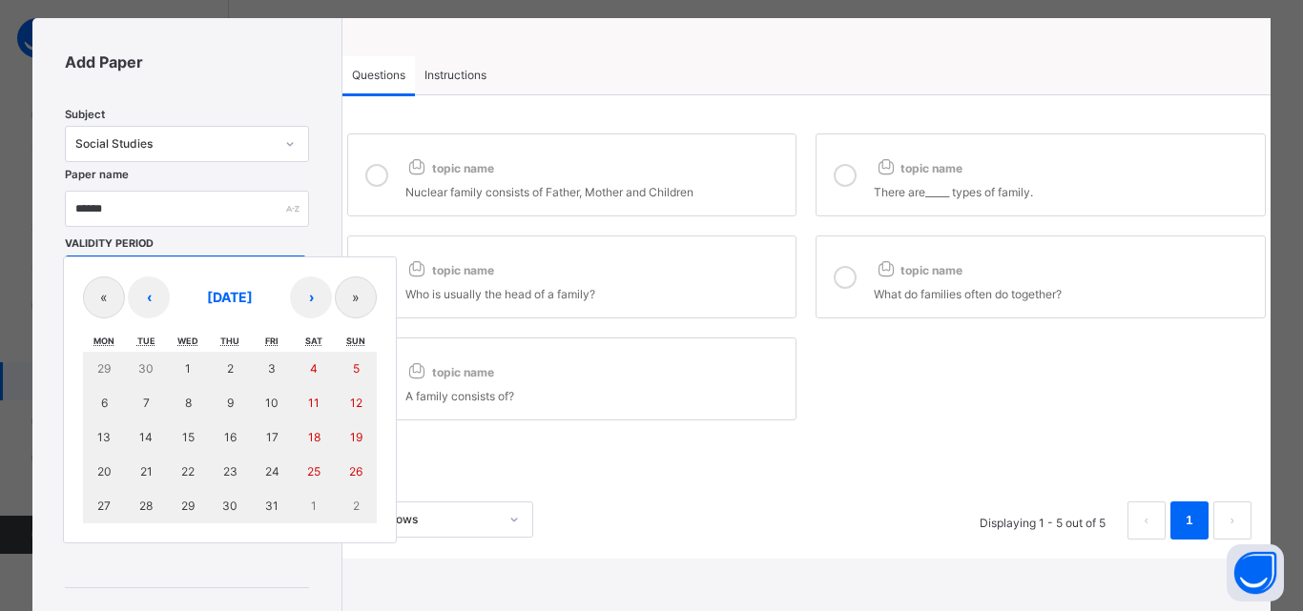
click at [161, 332] on div "Tue" at bounding box center [146, 341] width 42 height 22
click at [185, 396] on div "29 30 1 2 3 4 5 6 7 8 9 10 11 12 13 14 15 16 17 18 19 20 21 22 23 24 25 26 27 2…" at bounding box center [230, 438] width 294 height 172
click at [135, 402] on div "29 30 1 2 3 4 5 6 7 8 9 10 11 12 13 14 15 16 17 18 19 20 21 22 23 24 25 26 27 2…" at bounding box center [230, 438] width 294 height 172
click at [173, 501] on div "29 30 1 2 3 4 5 6 7 8 9 10 11 12 13 14 15 16 17 18 19 20 21 22 23 24 25 26 27 2…" at bounding box center [230, 438] width 294 height 172
click at [175, 478] on div "29 30 1 2 3 4 5 6 7 8 9 10 11 12 13 14 15 16 17 18 19 20 21 22 23 24 25 26 27 2…" at bounding box center [230, 438] width 294 height 172
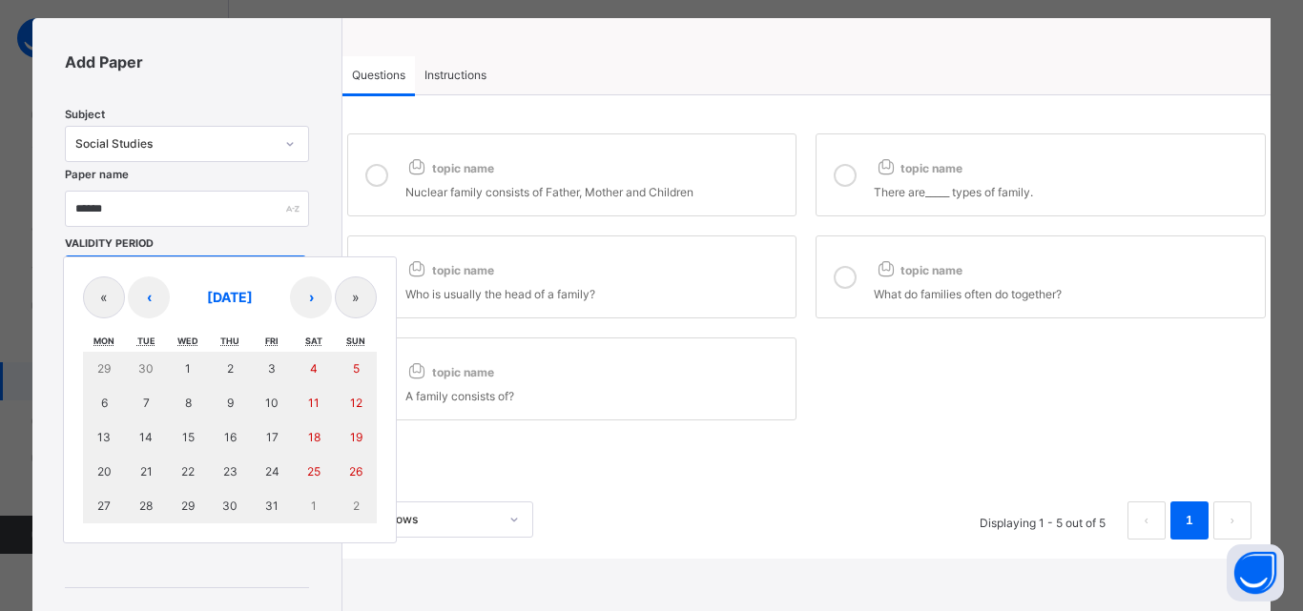
click at [100, 336] on abbr "Mon" at bounding box center [103, 341] width 21 height 10
click at [499, 543] on div "10 Rows Displaying 1 - 5 out of 5 1" at bounding box center [806, 510] width 928 height 95
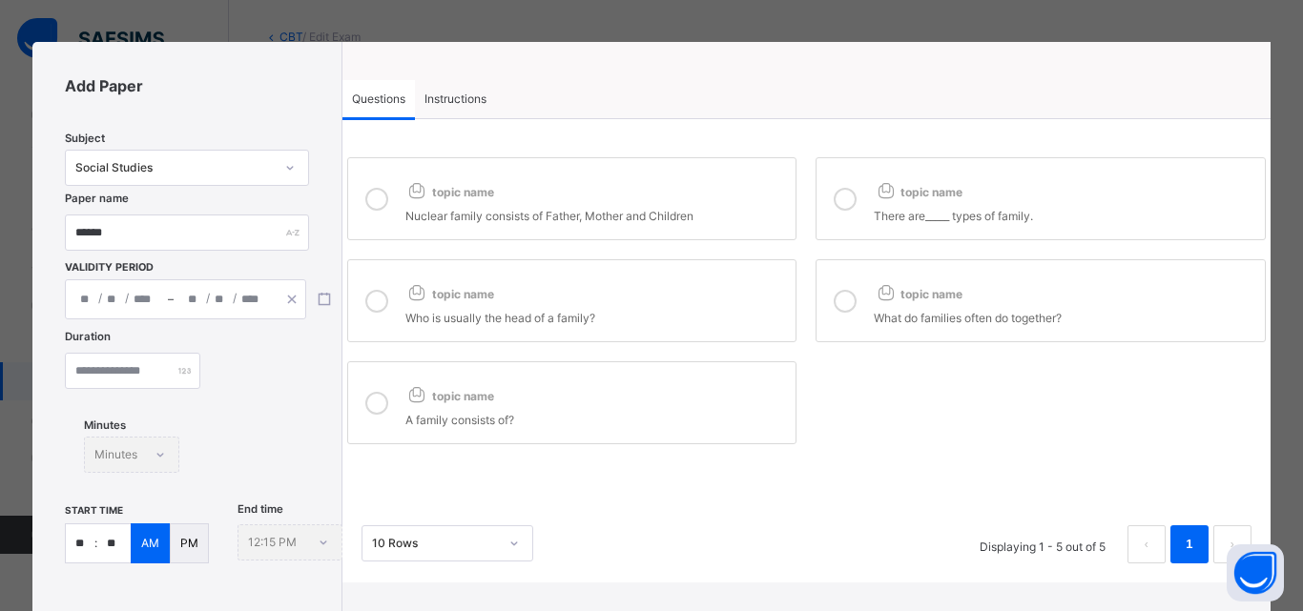
scroll to position [0, 0]
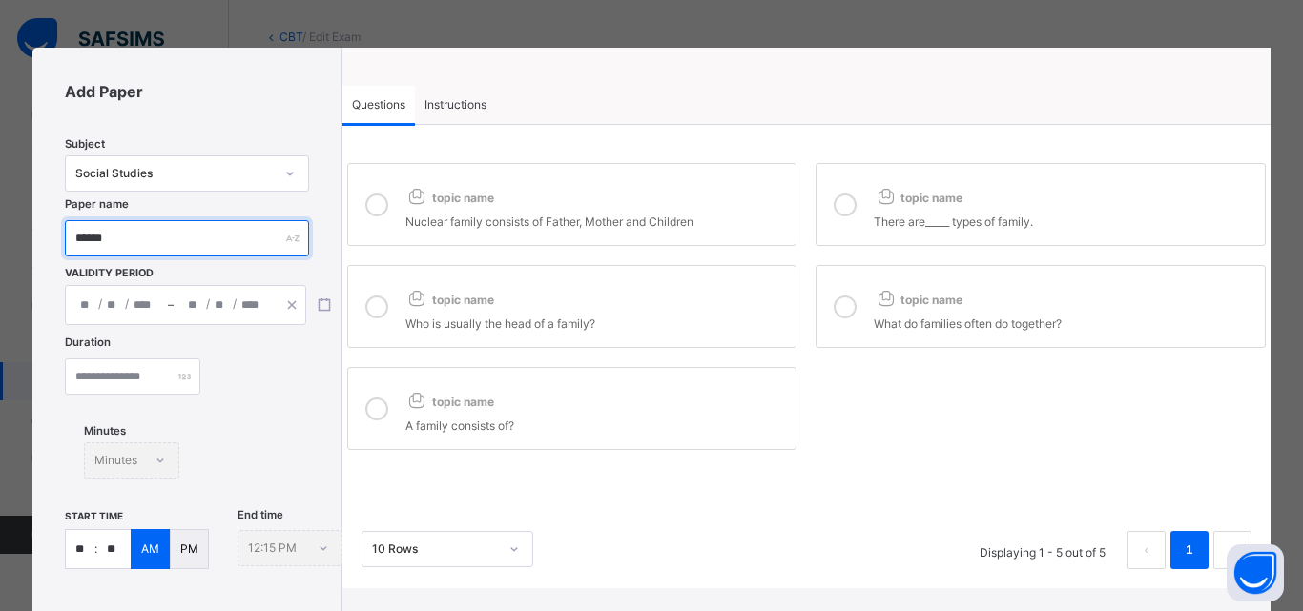
click at [239, 232] on input "******" at bounding box center [186, 238] width 243 height 36
click at [227, 293] on div "/ / – / / « ‹ October 2025 › » Mon Tue Wed Thu Fri Sat Sun 29 30 1 2 3 4 5 6 7 …" at bounding box center [185, 305] width 241 height 40
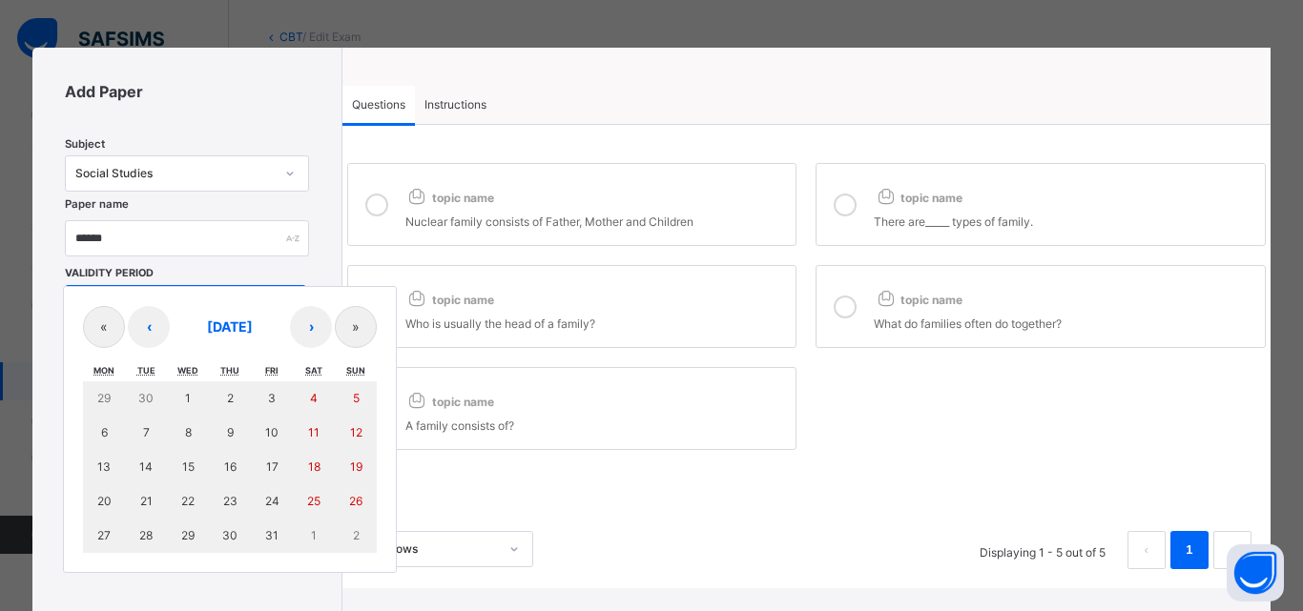
click at [223, 293] on div "« ‹ October 2025 › » Mon Tue Wed Thu Fri Sat Sun 29 30 1 2 3 4 5 6 7 8 9 10 11 …" at bounding box center [230, 429] width 334 height 287
click at [227, 246] on input "******" at bounding box center [186, 238] width 243 height 36
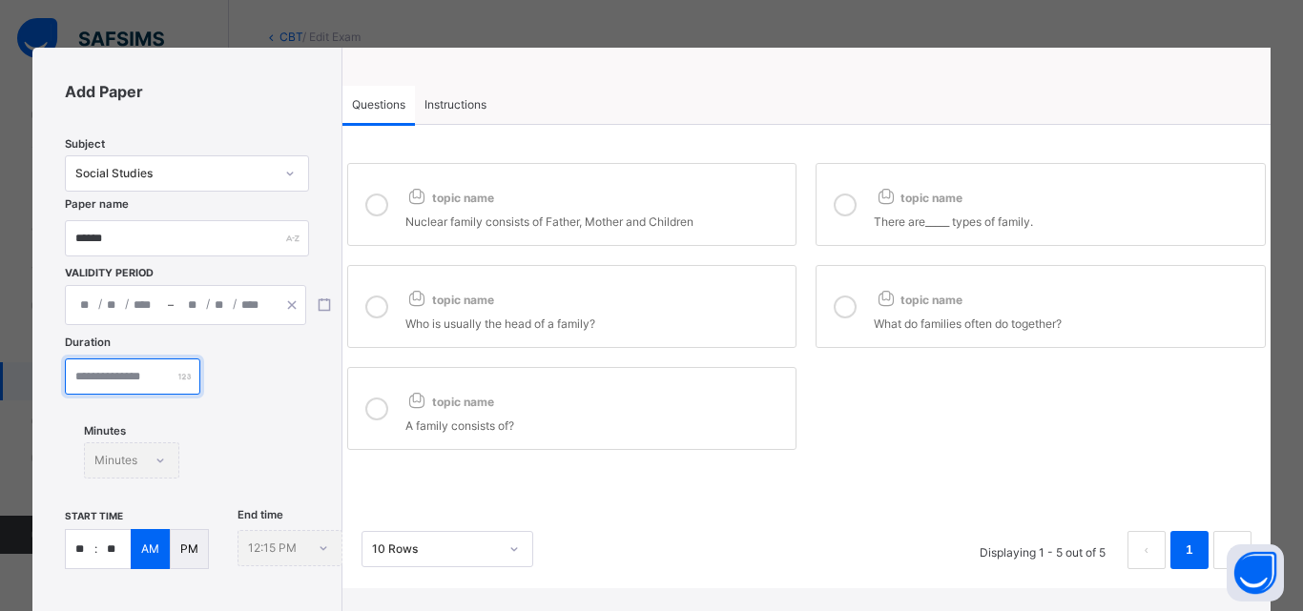
click at [175, 368] on input "**" at bounding box center [132, 377] width 135 height 36
click at [174, 299] on div "/ /" at bounding box center [225, 305] width 102 height 38
click at [160, 263] on div "Paper name ******" at bounding box center [186, 252] width 243 height 65
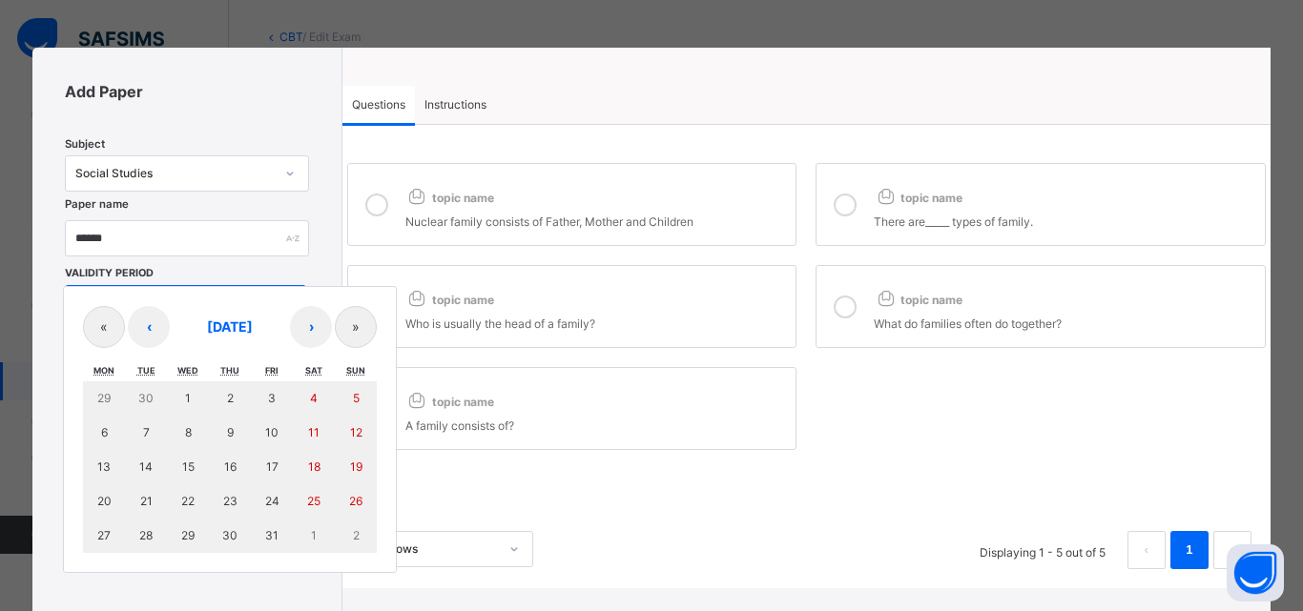
click at [140, 312] on div "/ / – / / « ‹ October 2025 › » Mon Tue Wed Thu Fri Sat Sun 29 30 1 2 3 4 5 6 7 …" at bounding box center [185, 305] width 241 height 40
click at [222, 277] on span at bounding box center [204, 273] width 93 height 15
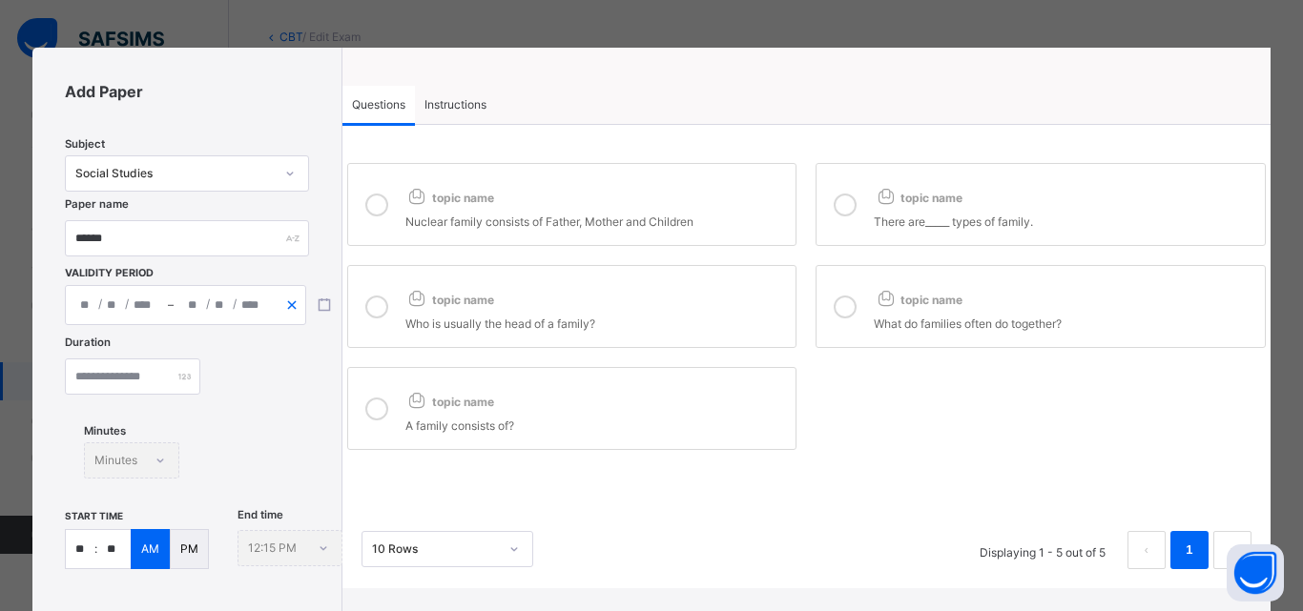
click at [291, 307] on line "button" at bounding box center [292, 305] width 8 height 8
click at [289, 243] on div "******" at bounding box center [186, 238] width 243 height 36
click at [297, 305] on icon "button" at bounding box center [291, 304] width 13 height 13
click at [240, 301] on div "/ /" at bounding box center [225, 305] width 102 height 38
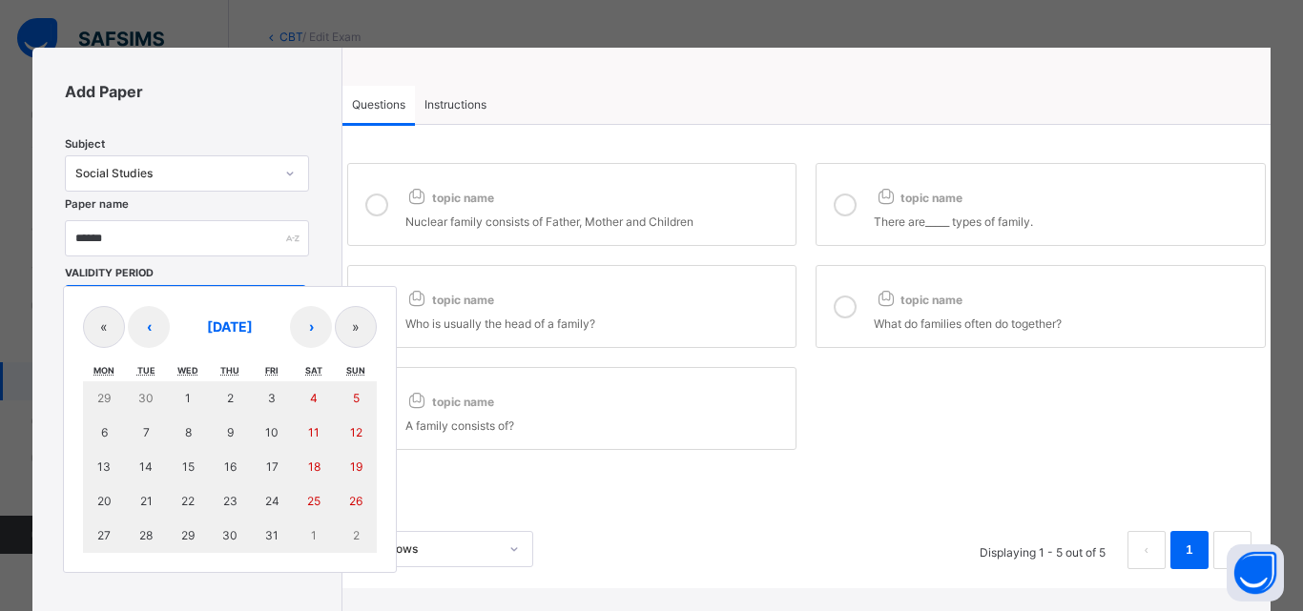
click at [194, 452] on div "29 30 1 2 3 4 5 6 7 8 9 10 11 12 13 14 15 16 17 18 19 20 21 22 23 24 25 26 27 2…" at bounding box center [230, 467] width 294 height 172
click at [316, 230] on div "Add Paper Subject Social Studies Paper name ****** Validity Period / / – / / « …" at bounding box center [186, 511] width 309 height 927
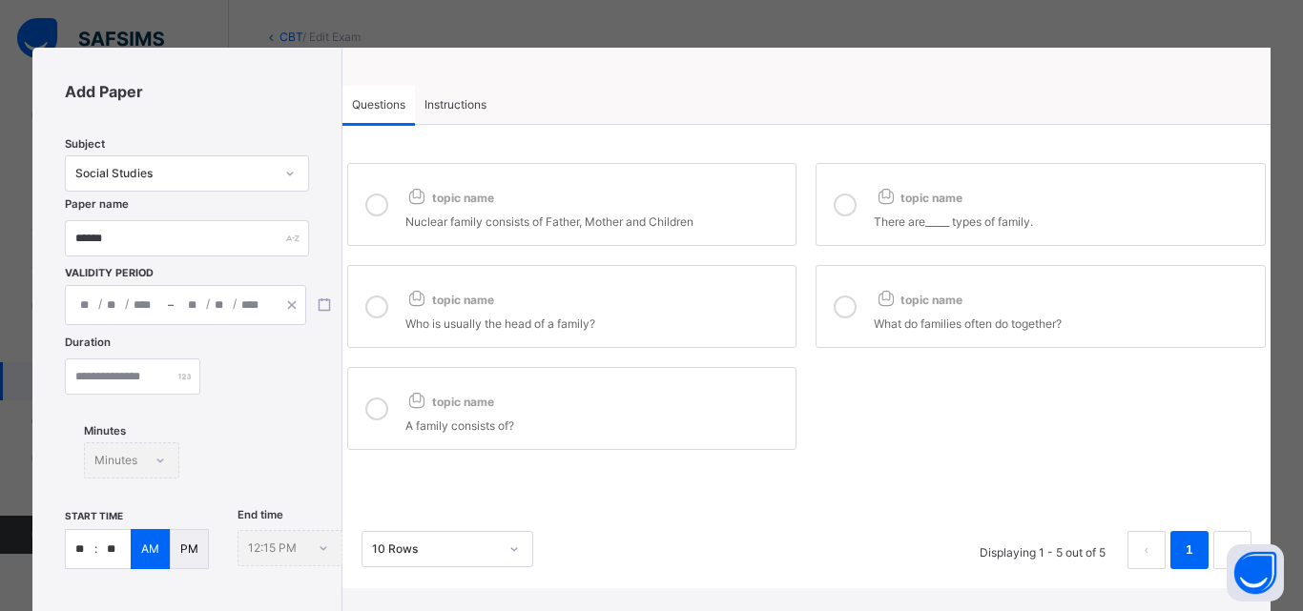
click at [205, 301] on div "/ /" at bounding box center [225, 305] width 102 height 38
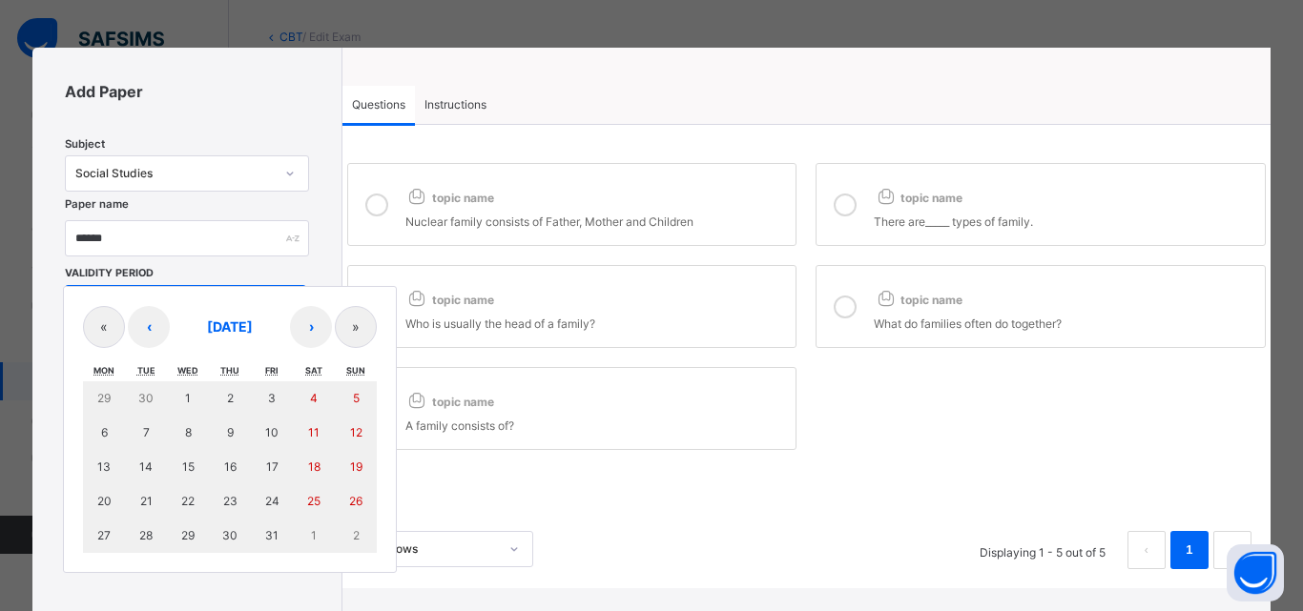
click at [198, 443] on div "29 30 1 2 3 4 5 6 7 8 9 10 11 12 13 14 15 16 17 18 19 20 21 22 23 24 25 26 27 2…" at bounding box center [230, 467] width 294 height 172
drag, startPoint x: 538, startPoint y: 482, endPoint x: 478, endPoint y: 457, distance: 65.0
click at [538, 482] on div "topic name Nuclear family consists of Father, Mother and Children topic name Th…" at bounding box center [806, 356] width 928 height 463
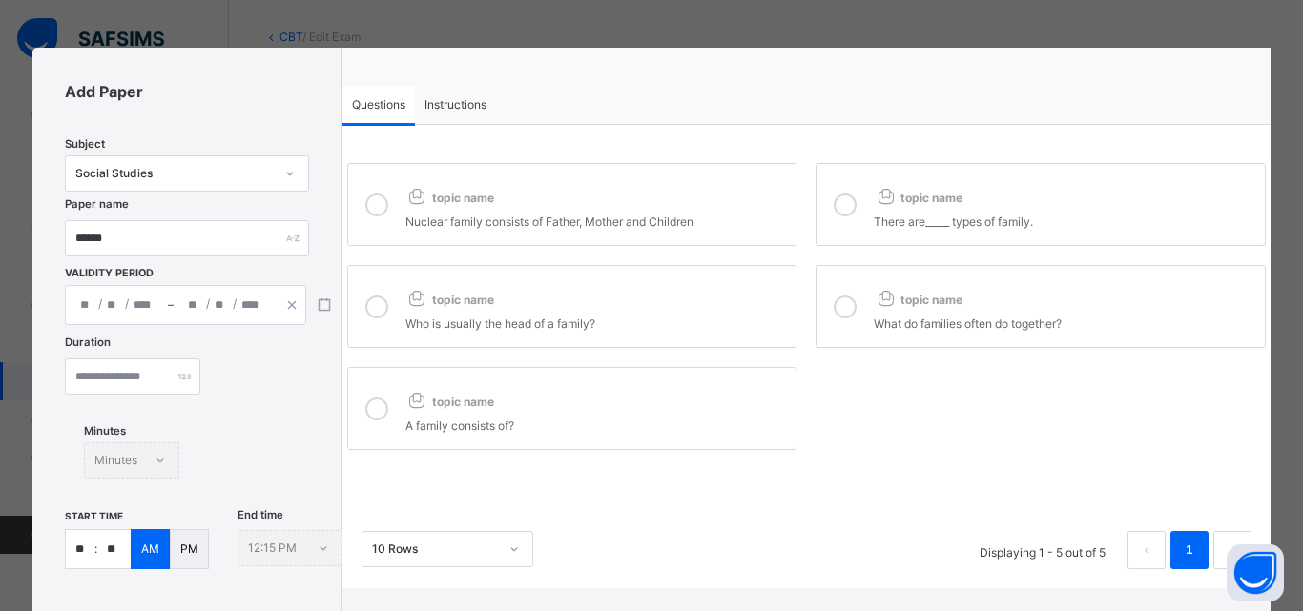
click at [438, 106] on span "Instructions" at bounding box center [455, 104] width 62 height 17
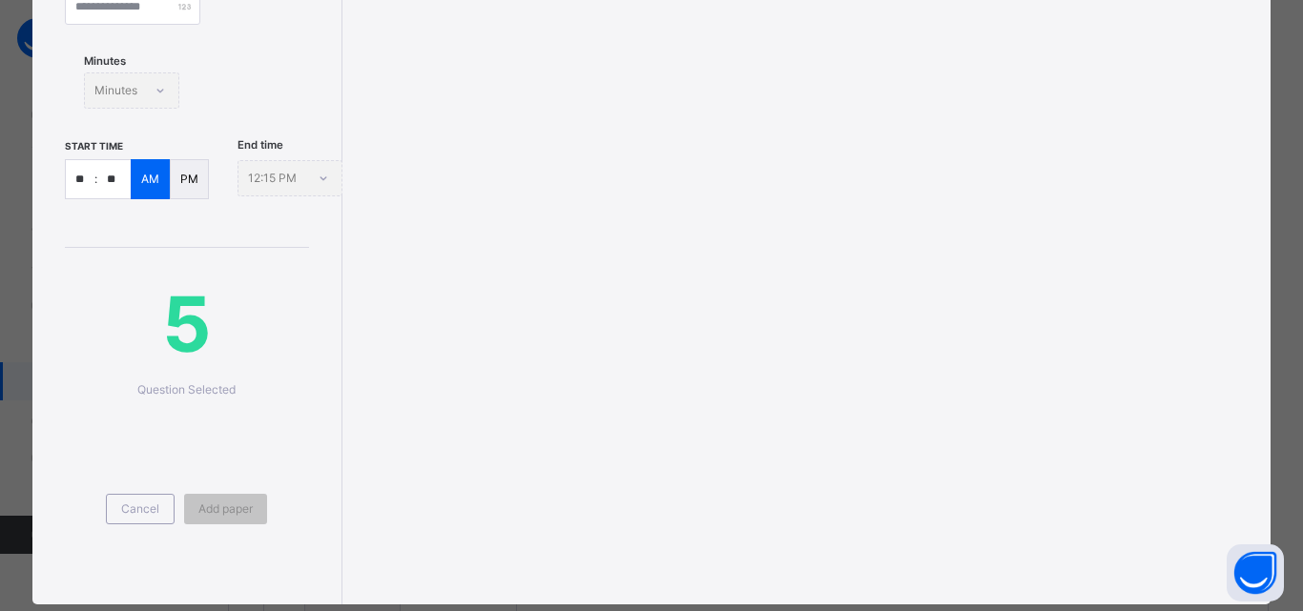
scroll to position [411, 0]
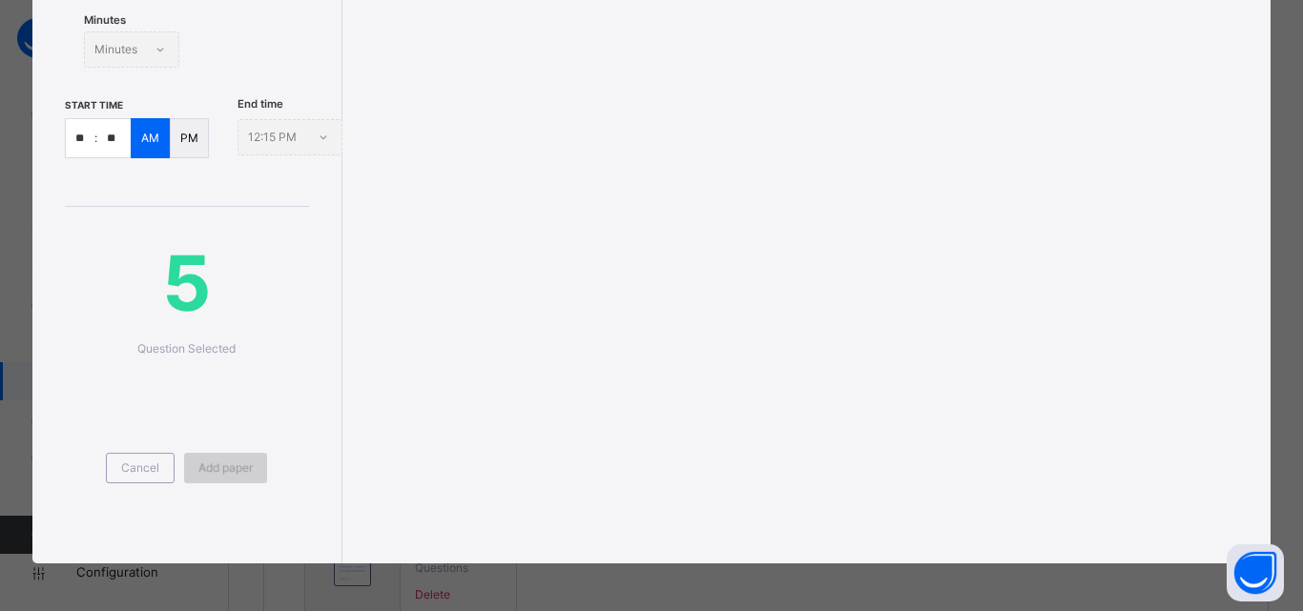
click at [227, 476] on span "Add paper" at bounding box center [225, 468] width 54 height 17
drag, startPoint x: 129, startPoint y: 462, endPoint x: 247, endPoint y: 446, distance: 119.2
click at [131, 461] on span "Cancel" at bounding box center [140, 468] width 38 height 17
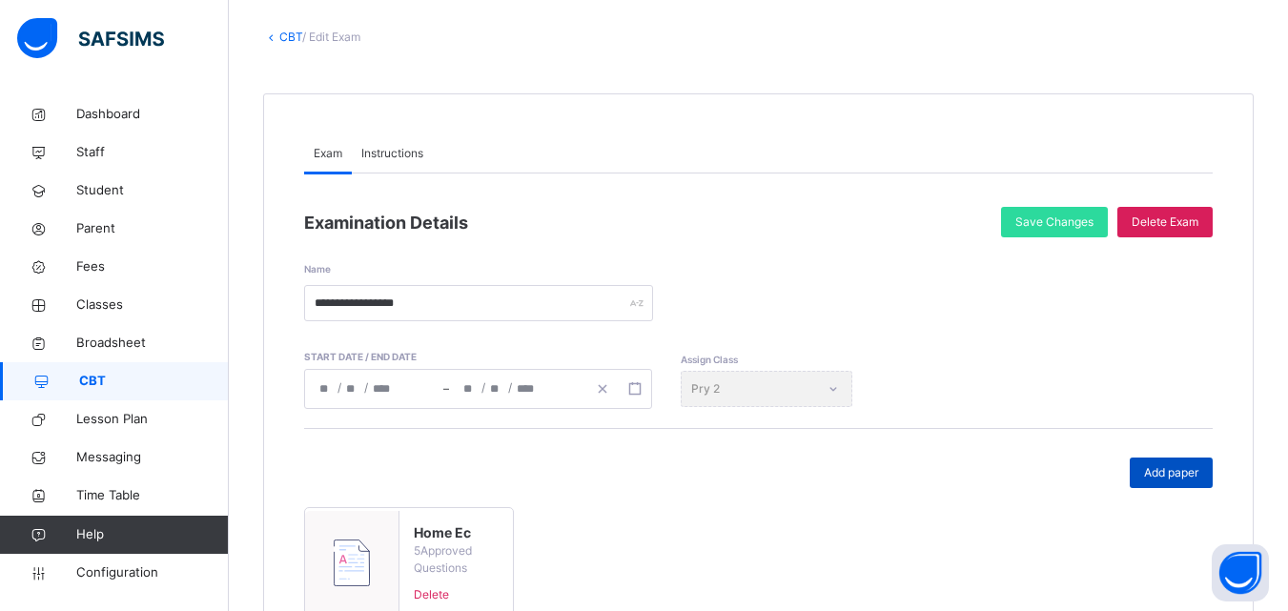
click at [1193, 473] on span "Add paper" at bounding box center [1171, 472] width 54 height 17
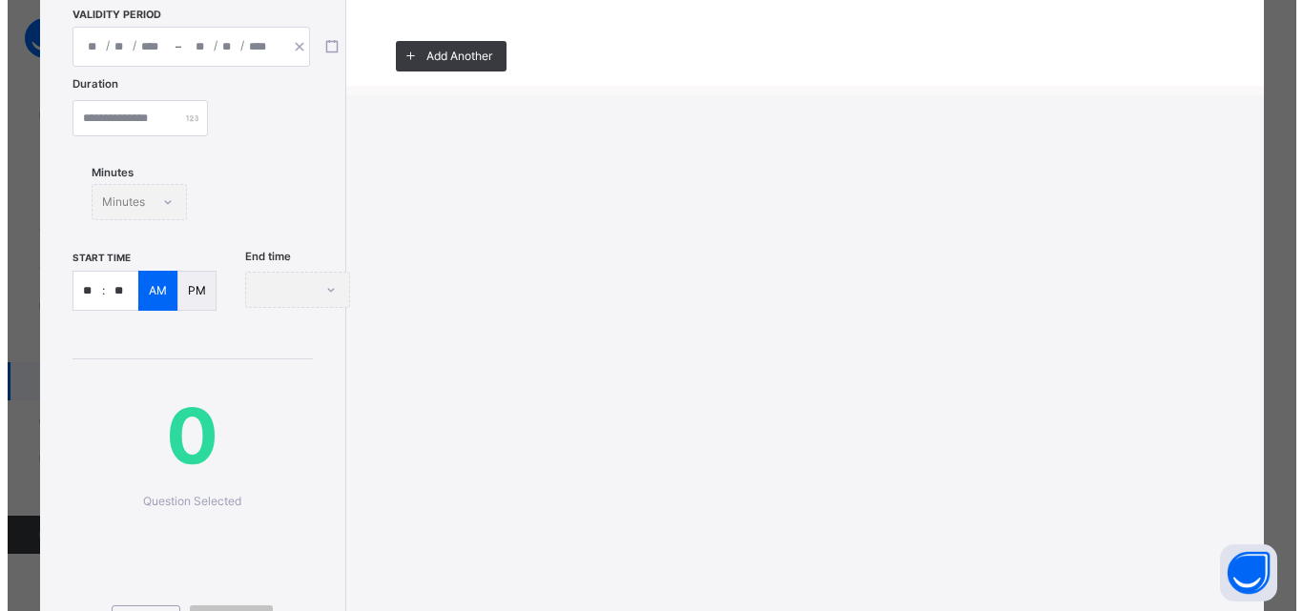
scroll to position [125, 0]
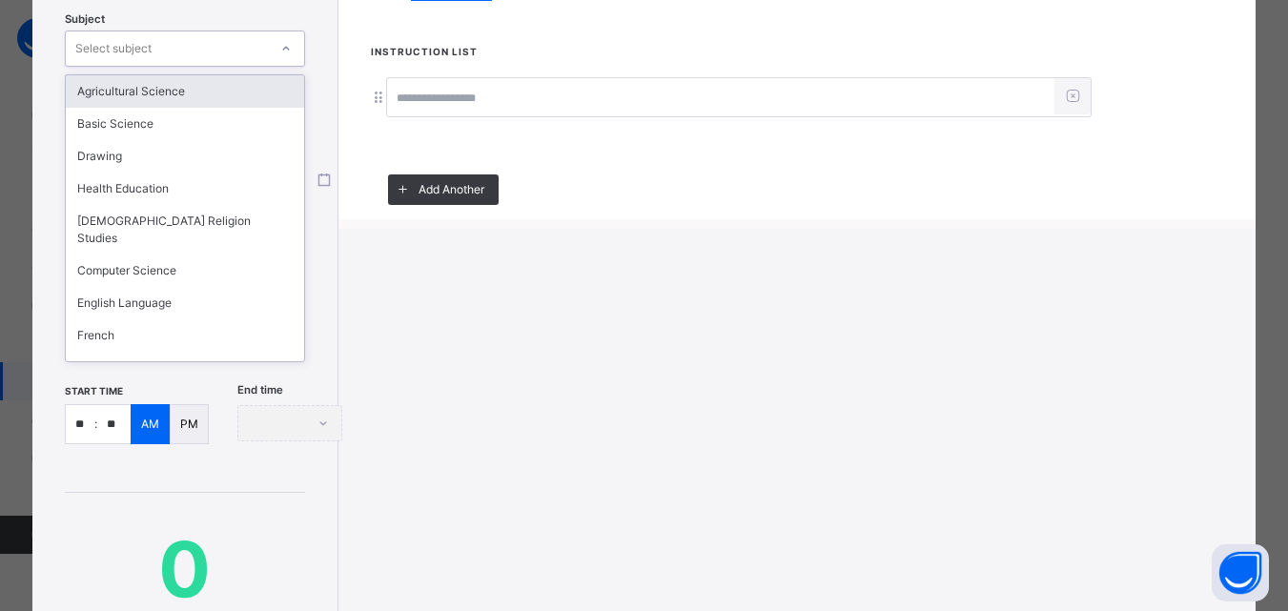
click at [198, 51] on div "Select subject" at bounding box center [167, 49] width 202 height 30
click at [155, 97] on div "Agricultural Science" at bounding box center [185, 91] width 238 height 32
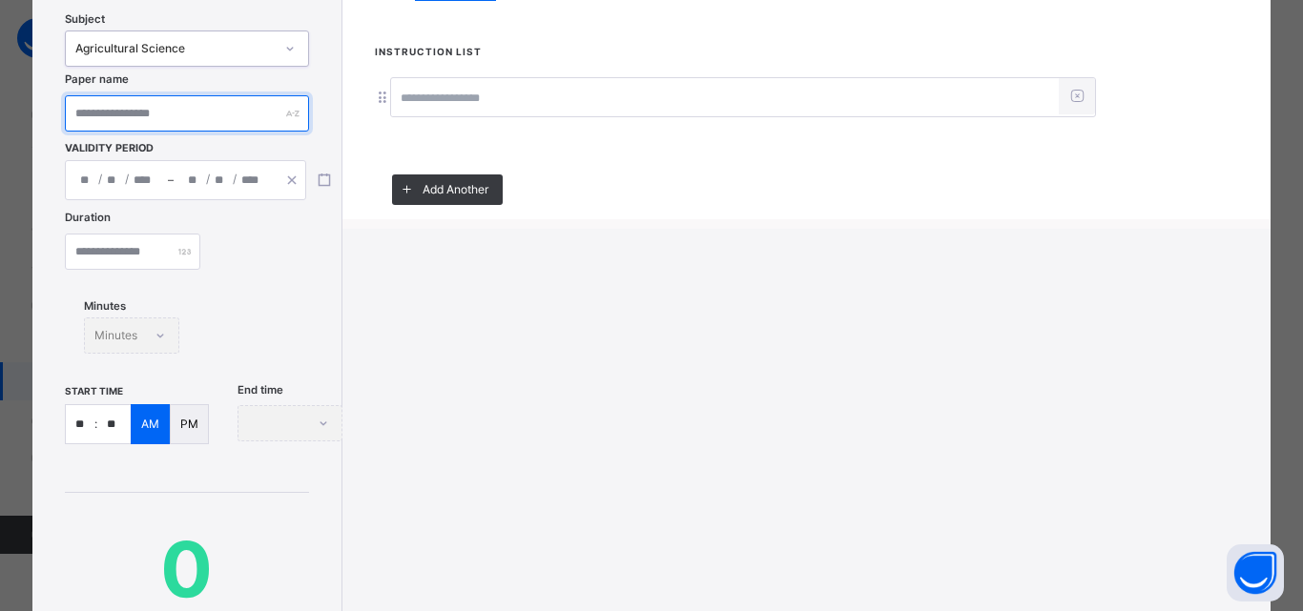
click at [158, 117] on input "text" at bounding box center [186, 113] width 243 height 36
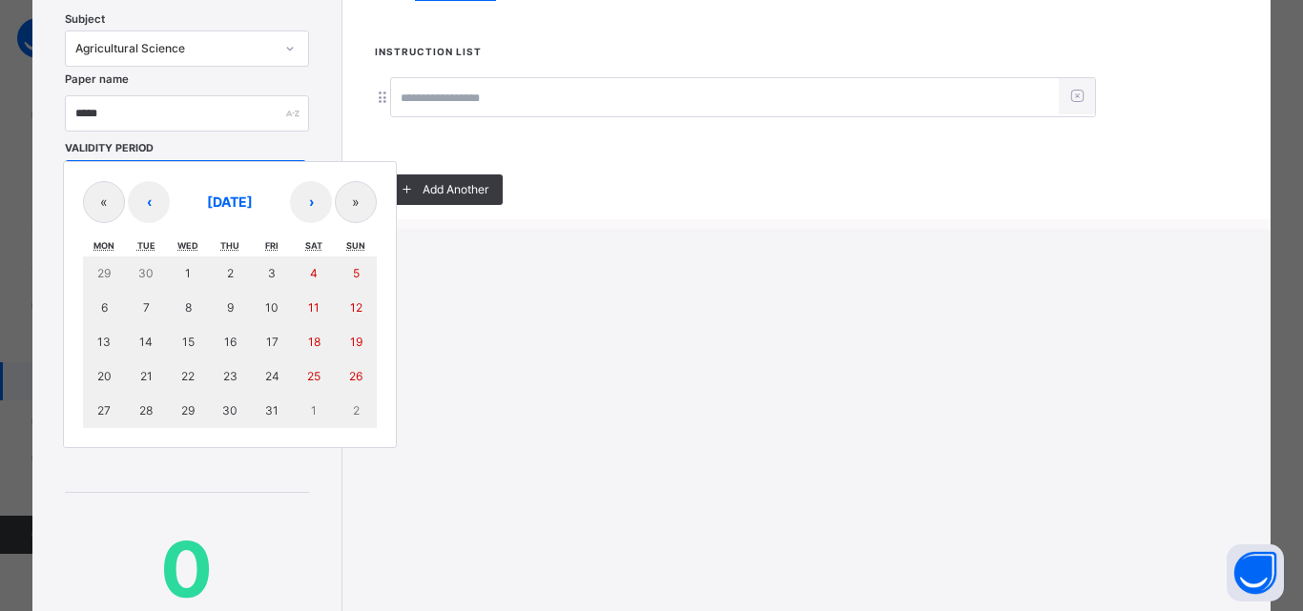
click at [107, 183] on div "/ / – / / « ‹ October 2025 › » Mon Tue Wed Thu Fri Sat Sun 29 30 1 2 3 4 5 6 7 …" at bounding box center [185, 180] width 241 height 40
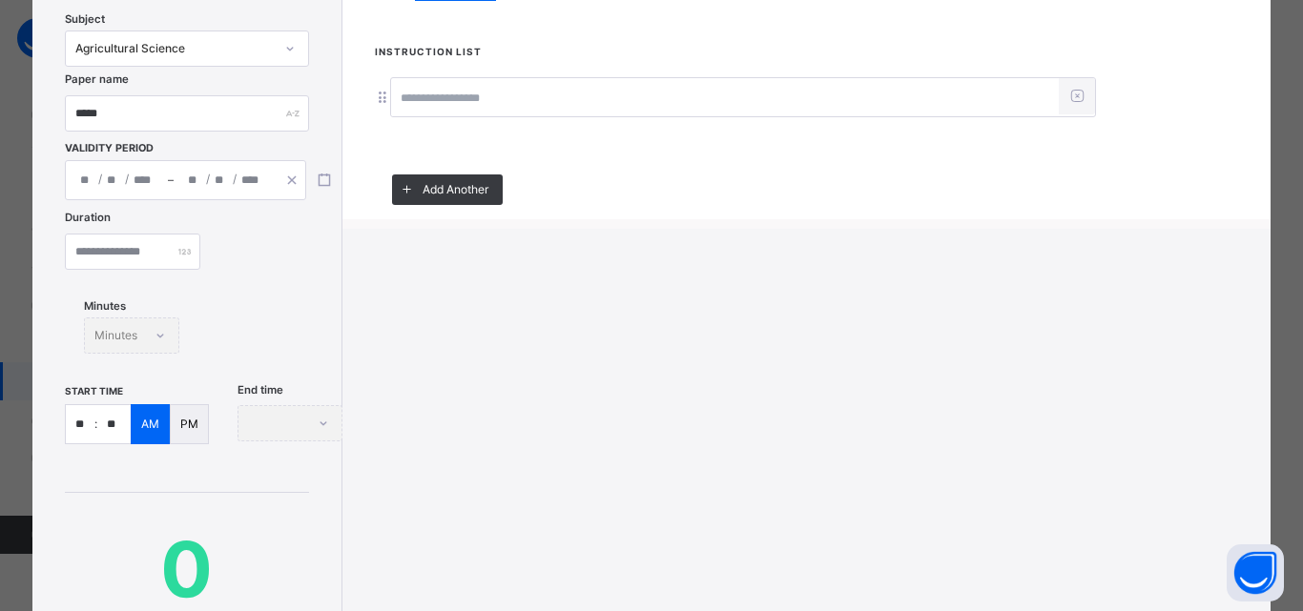
drag, startPoint x: 649, startPoint y: 315, endPoint x: 491, endPoint y: 280, distance: 162.0
click at [629, 315] on div "Add Paper Subject Agricultural Science Paper name ***** Validity Period / / – /…" at bounding box center [651, 386] width 1238 height 927
click at [245, 200] on div "Add Paper Subject Agricultural Science Paper name ***** Validity Period / / – /…" at bounding box center [186, 386] width 309 height 927
drag, startPoint x: 243, startPoint y: 195, endPoint x: 234, endPoint y: 185, distance: 13.5
click at [243, 194] on div "/ / – / / « ‹ October 2025 › » Mon Tue Wed Thu Fri Sat Sun 29 30 1 2 3 4 5 6 7 …" at bounding box center [185, 180] width 241 height 40
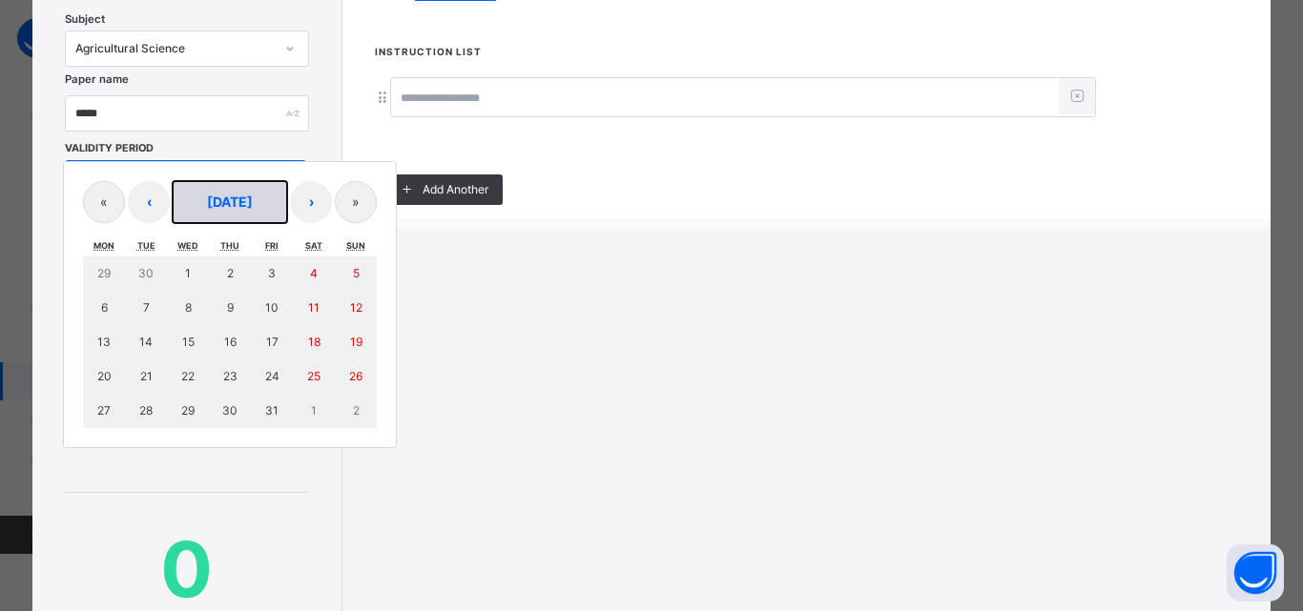
click at [223, 181] on button "October 2025" at bounding box center [230, 202] width 114 height 42
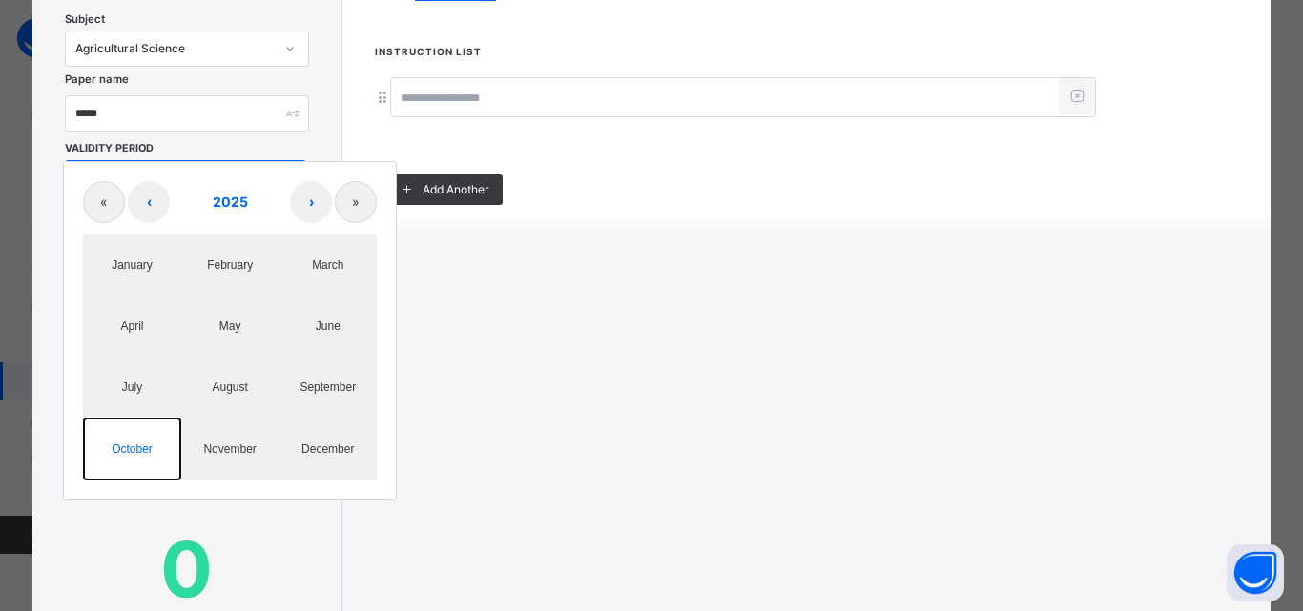
click at [137, 449] on abbr "October" at bounding box center [132, 448] width 41 height 13
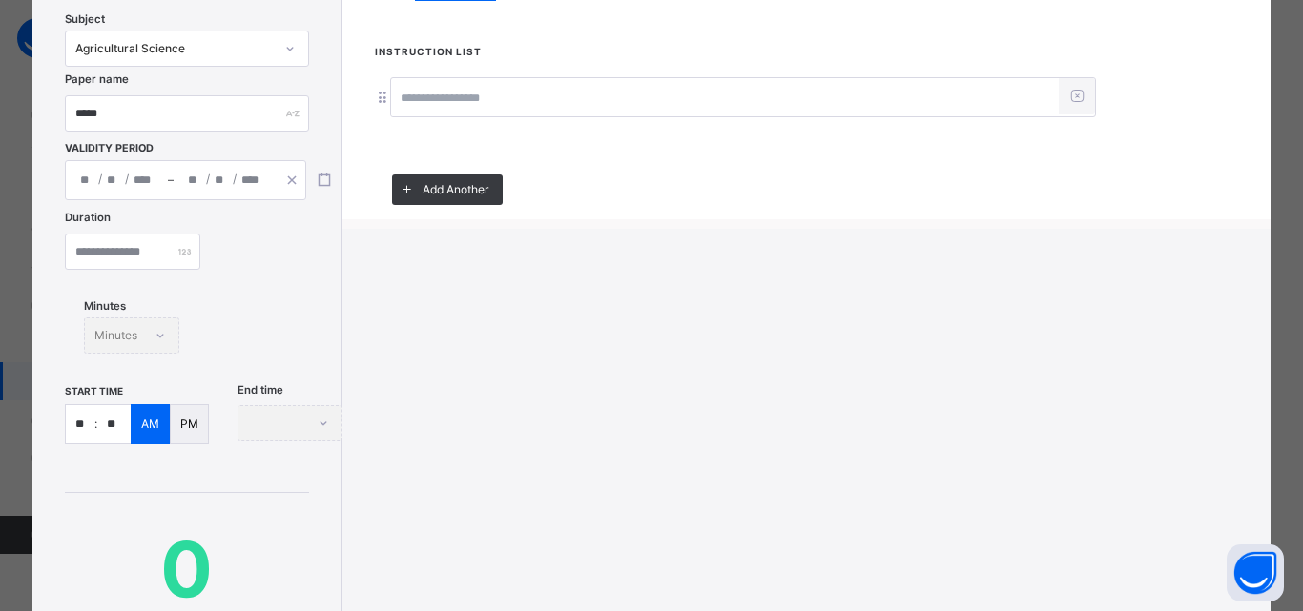
click at [250, 156] on div "Paper name *****" at bounding box center [186, 127] width 243 height 65
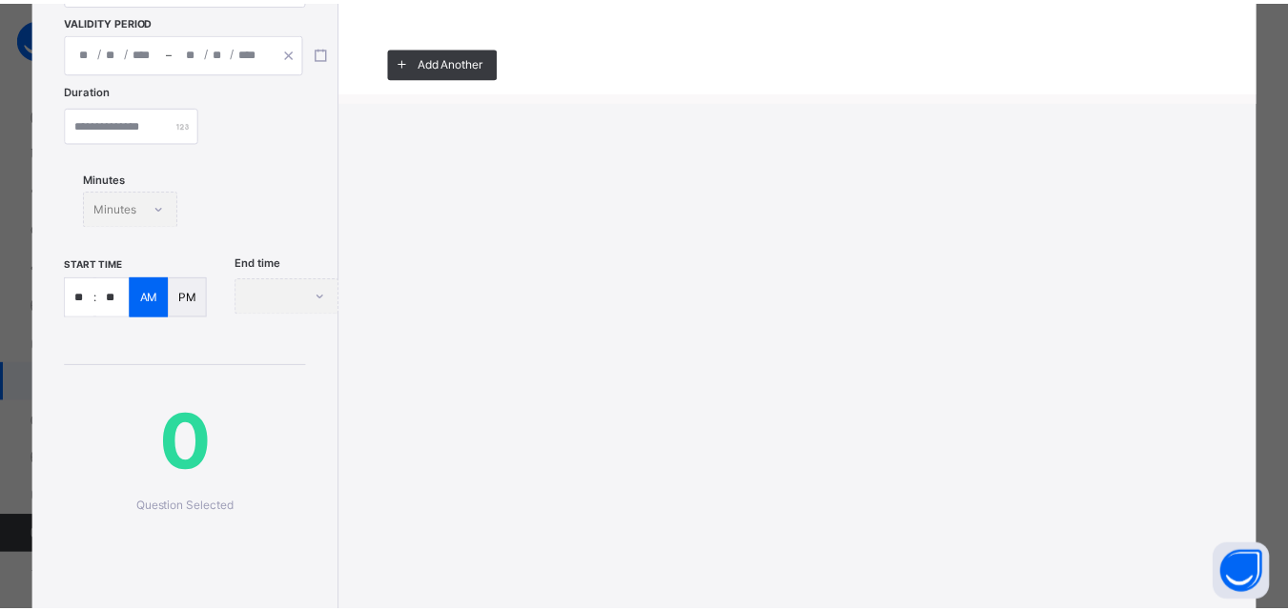
scroll to position [381, 0]
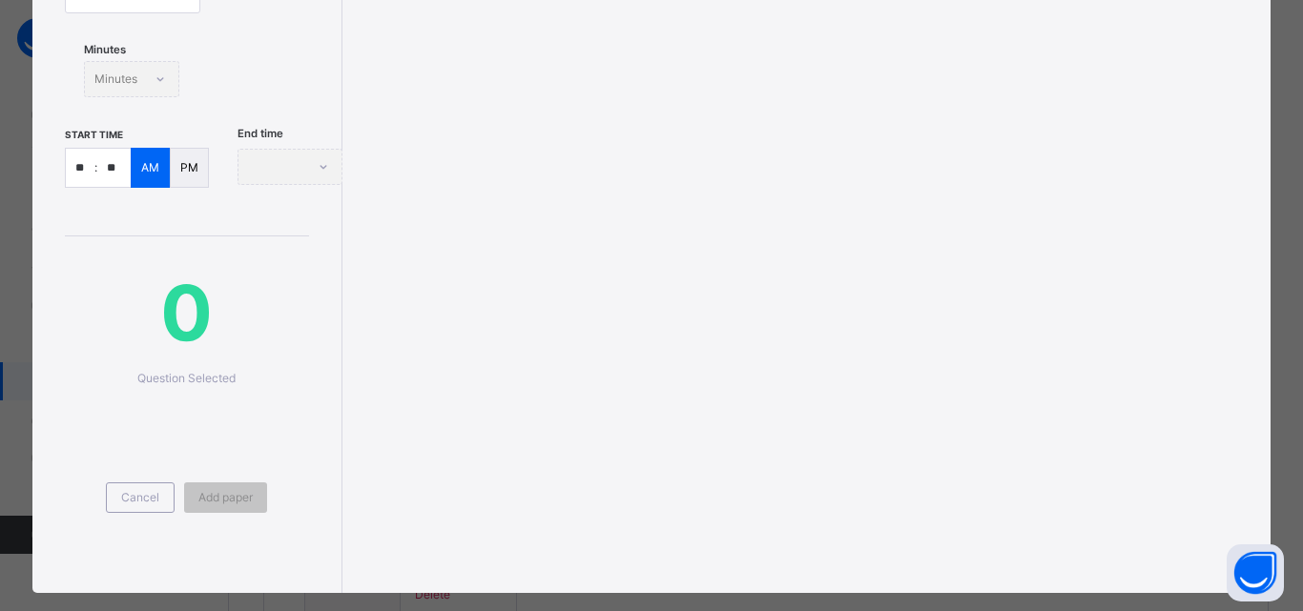
drag, startPoint x: 145, startPoint y: 501, endPoint x: 245, endPoint y: 442, distance: 115.8
click at [143, 501] on span "Cancel" at bounding box center [140, 497] width 38 height 17
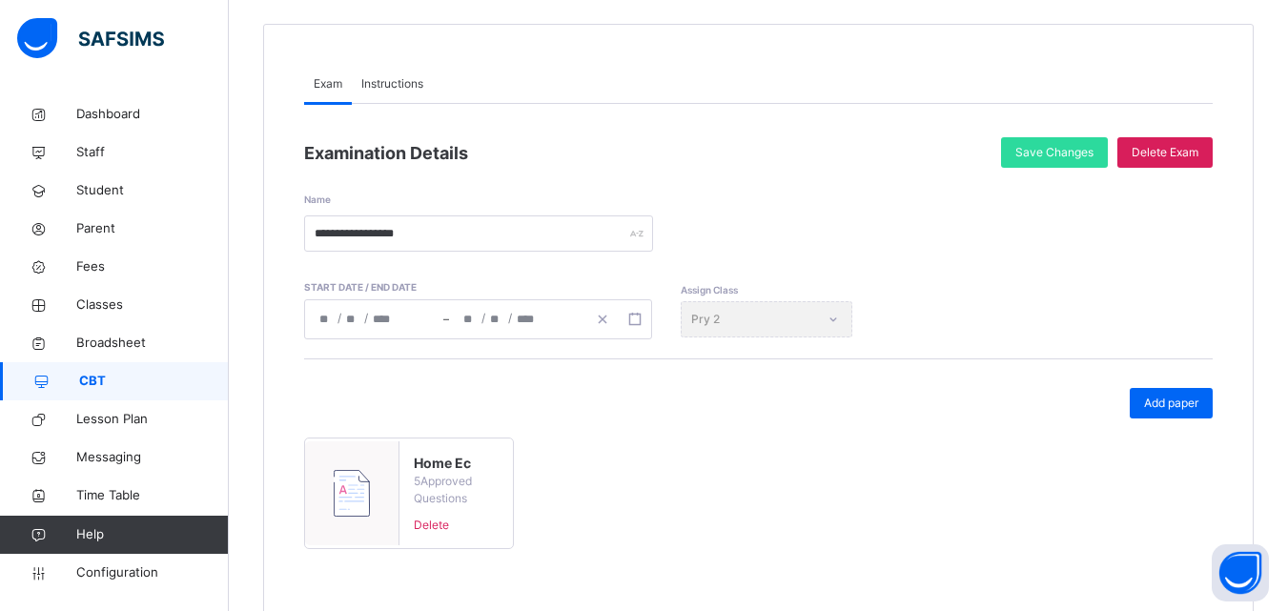
scroll to position [235, 0]
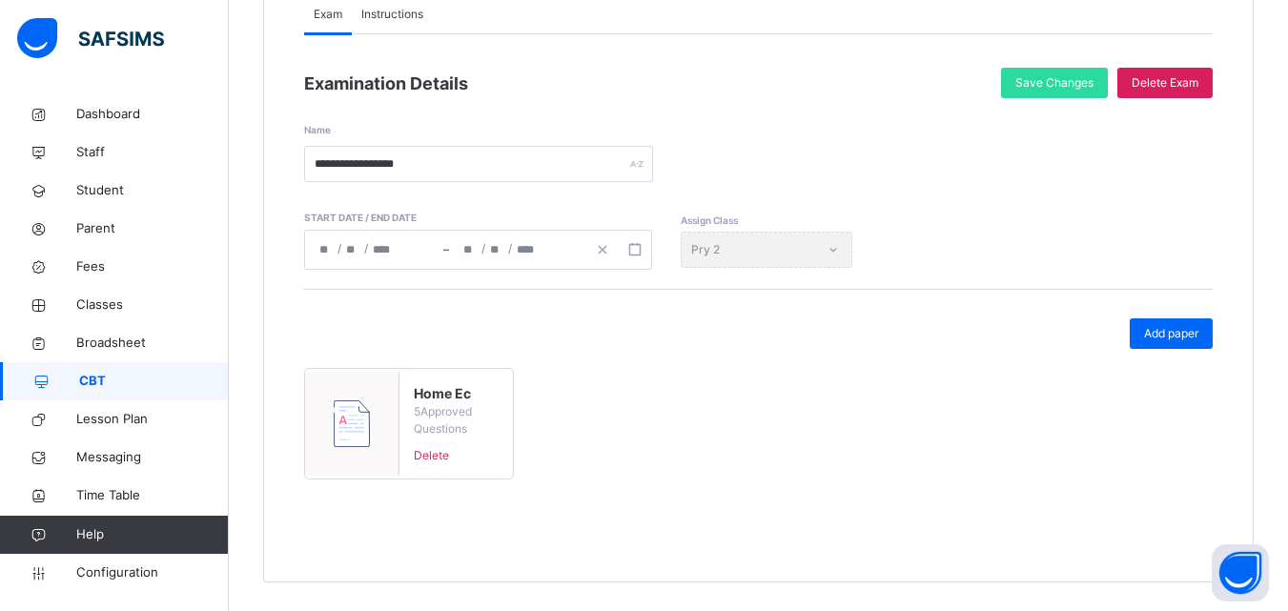
click at [530, 252] on div "**********" at bounding box center [478, 250] width 348 height 40
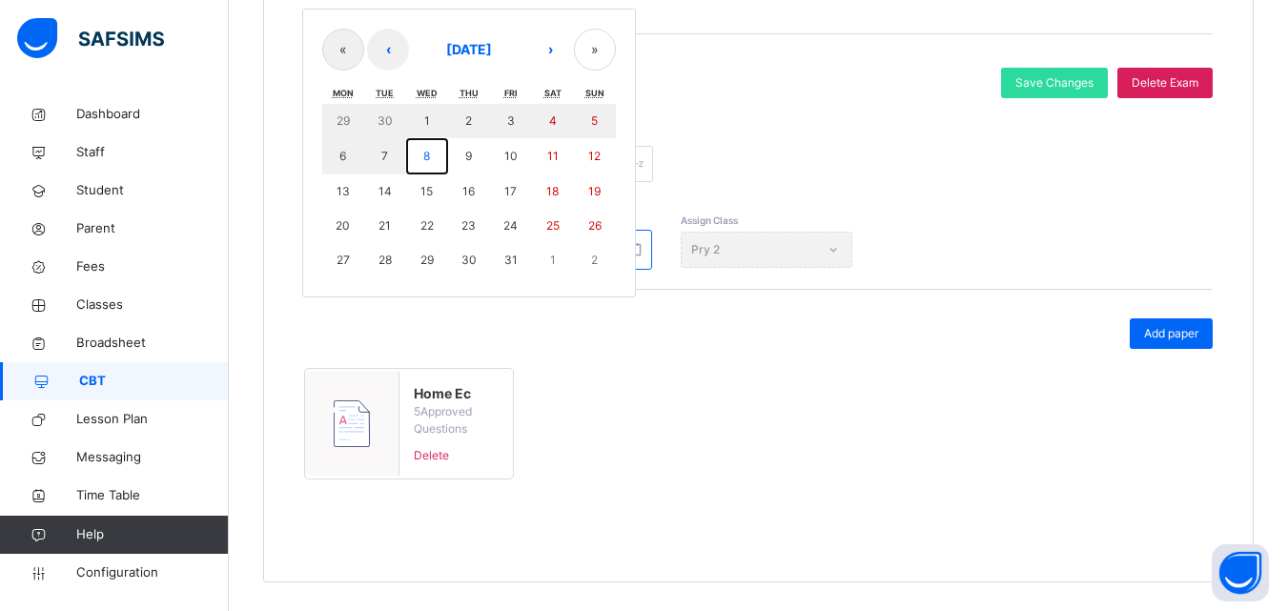
click at [426, 144] on button "8" at bounding box center [427, 156] width 42 height 36
click at [426, 153] on abbr "8" at bounding box center [426, 156] width 7 height 14
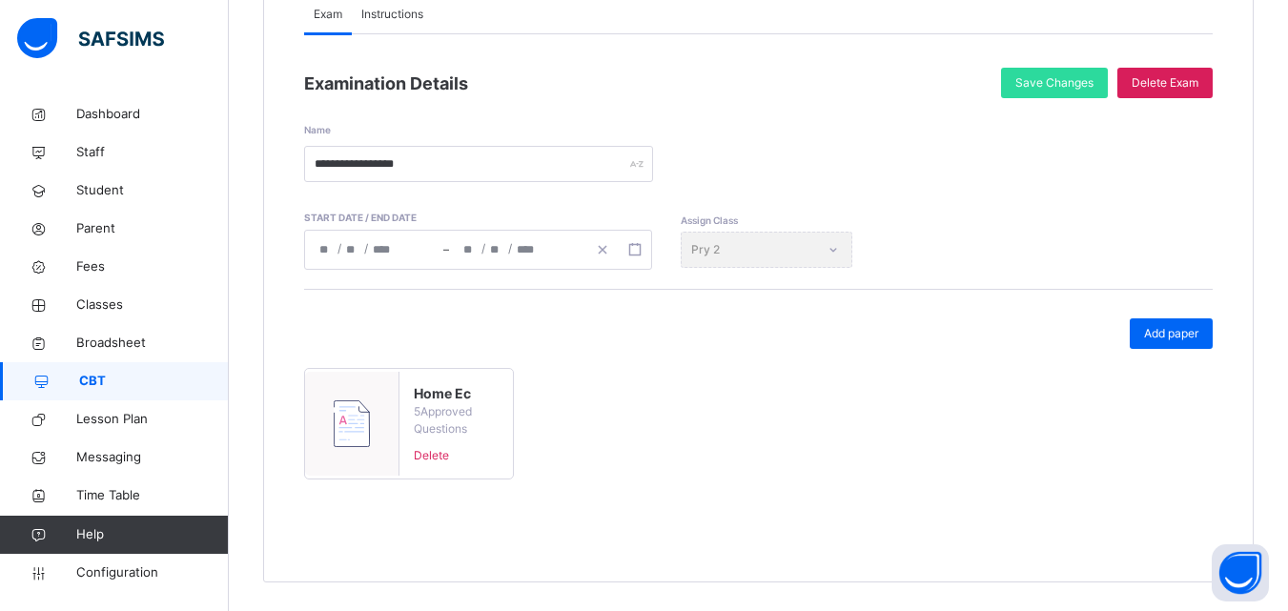
drag, startPoint x: 1170, startPoint y: 332, endPoint x: 552, endPoint y: 298, distance: 618.9
click at [1159, 332] on span "Add paper" at bounding box center [1171, 333] width 54 height 17
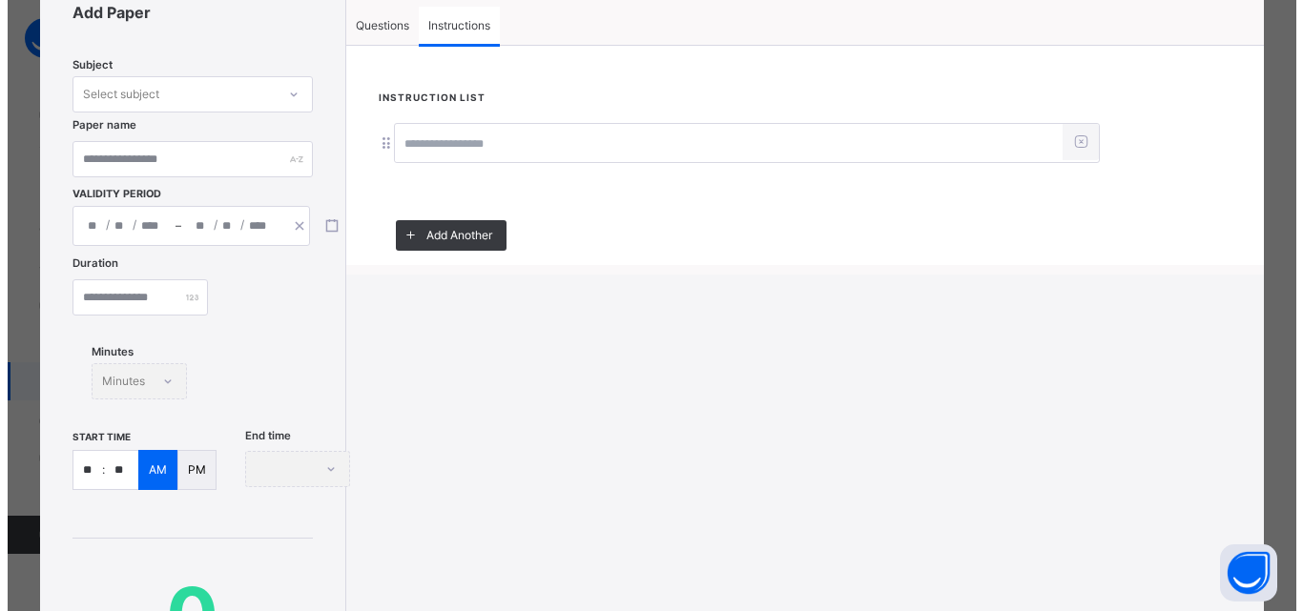
scroll to position [0, 0]
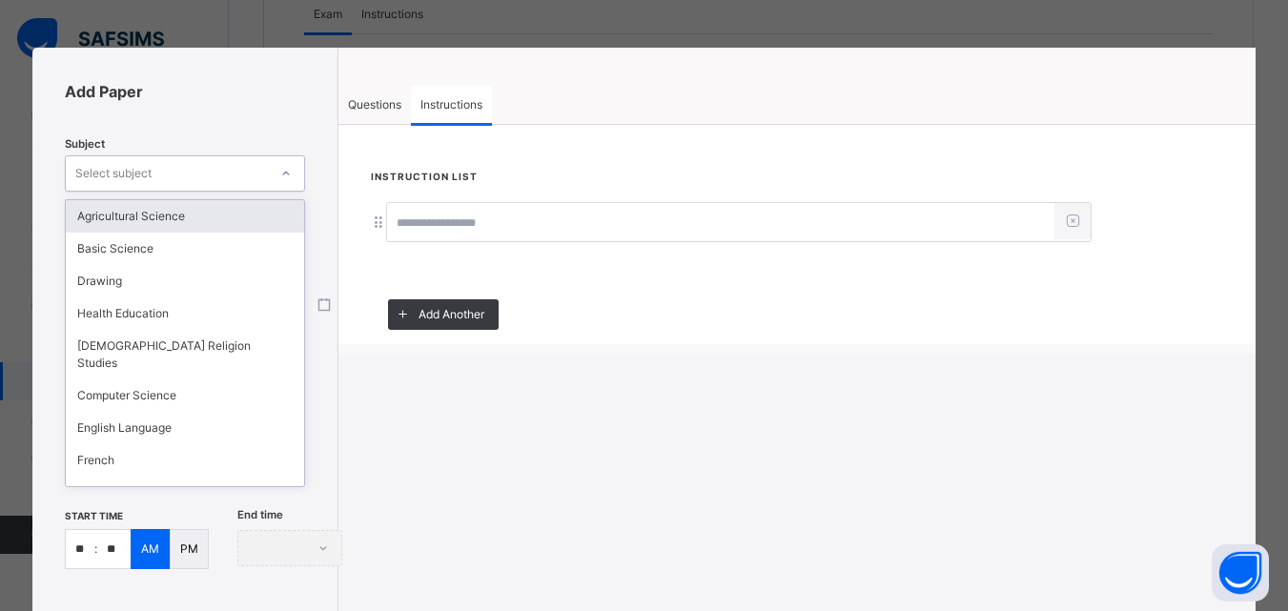
click at [158, 190] on div "Select subject" at bounding box center [185, 173] width 240 height 36
click at [140, 225] on div "Agricultural Science" at bounding box center [185, 216] width 238 height 32
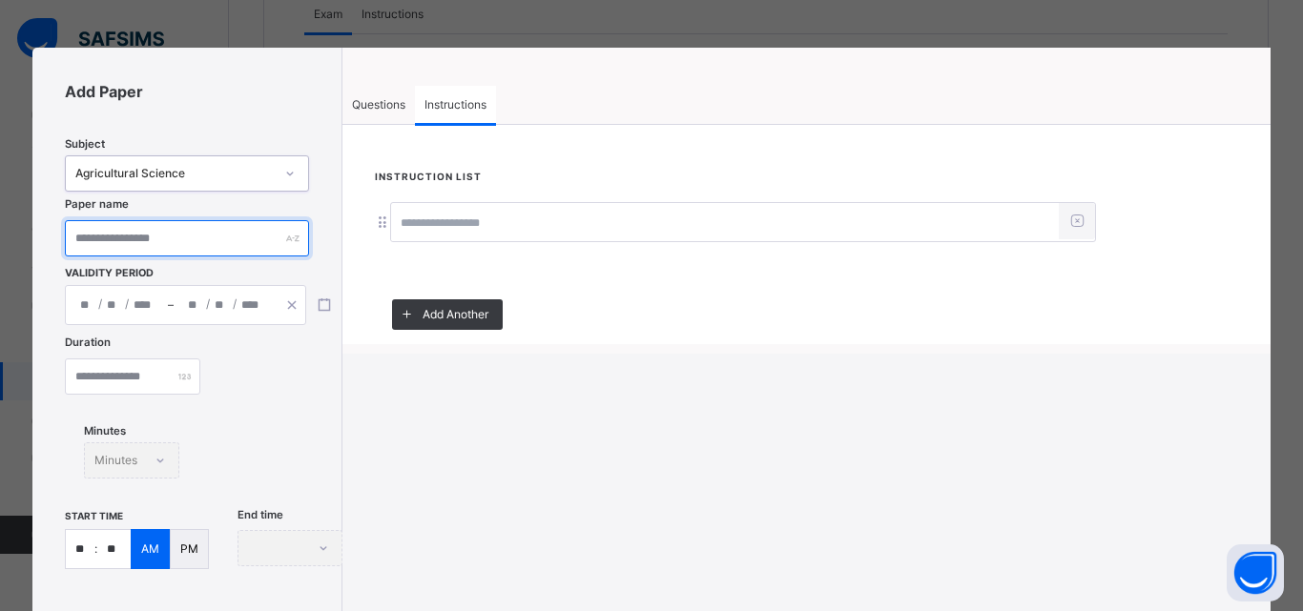
drag, startPoint x: 126, startPoint y: 240, endPoint x: 131, endPoint y: 252, distance: 12.4
click at [126, 250] on input "text" at bounding box center [186, 238] width 243 height 36
type input "*****"
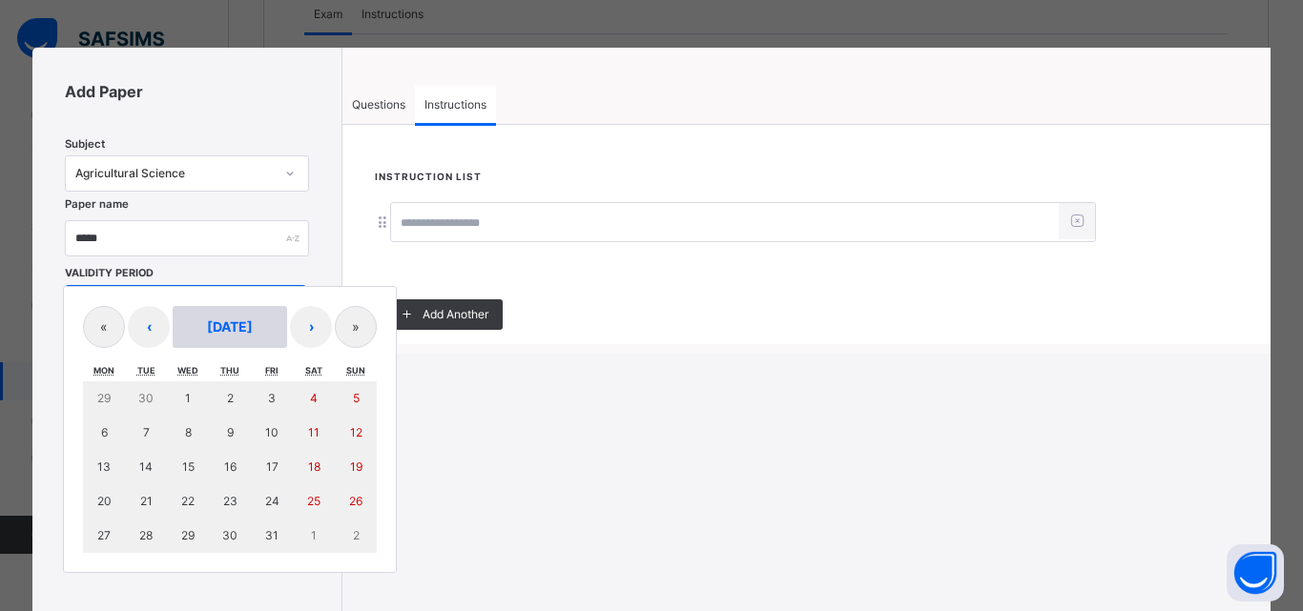
drag, startPoint x: 199, startPoint y: 293, endPoint x: 179, endPoint y: 319, distance: 32.6
click at [201, 294] on div "/ / – / / « ‹ October 2025 › » Mon Tue Wed Thu Fri Sat Sun 29 30 1 2 3 4 5 6 7 …" at bounding box center [185, 305] width 241 height 40
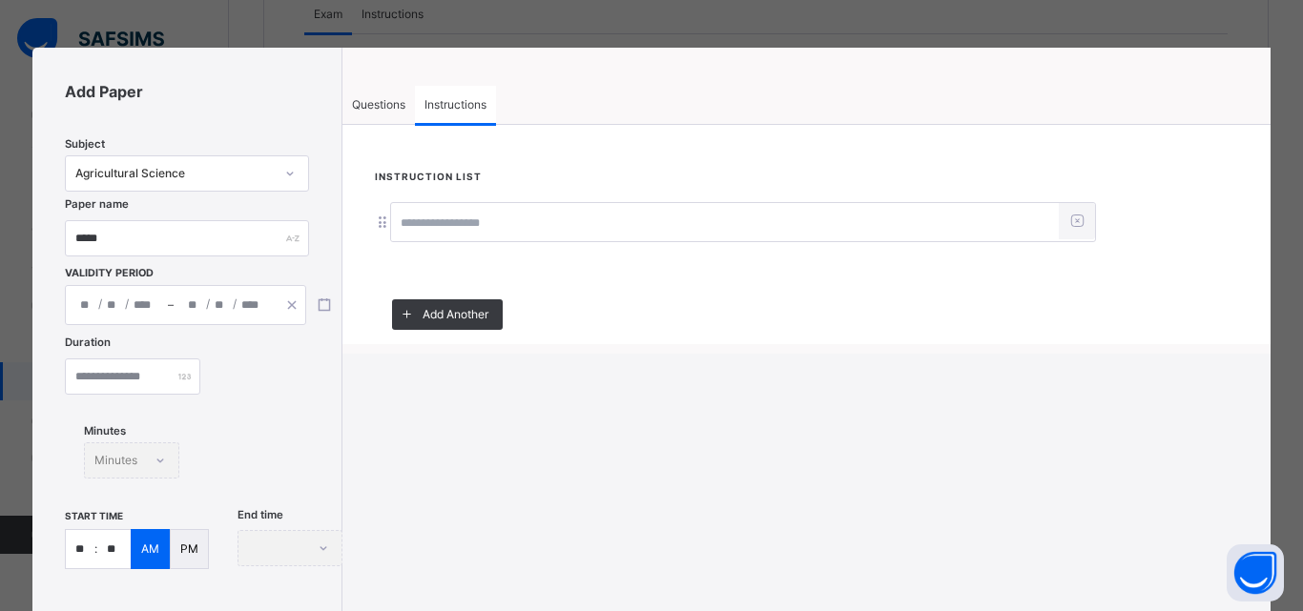
click at [322, 262] on div "Add Paper Subject Agricultural Science Paper name ***** Validity Period / / – /…" at bounding box center [186, 511] width 309 height 927
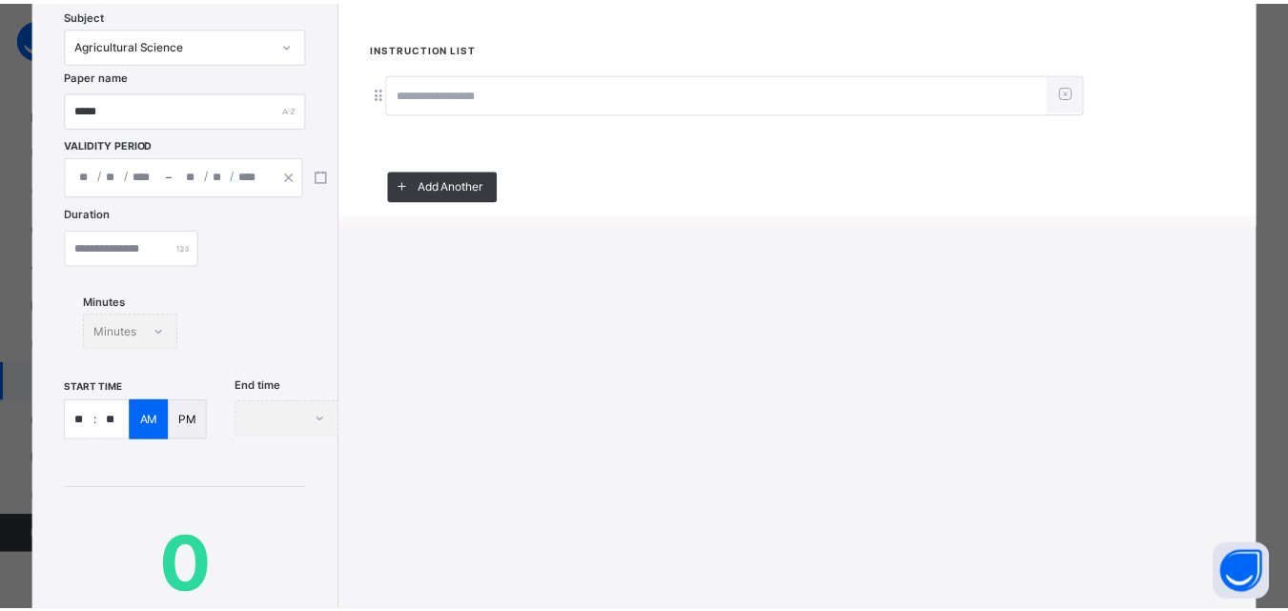
scroll to position [286, 0]
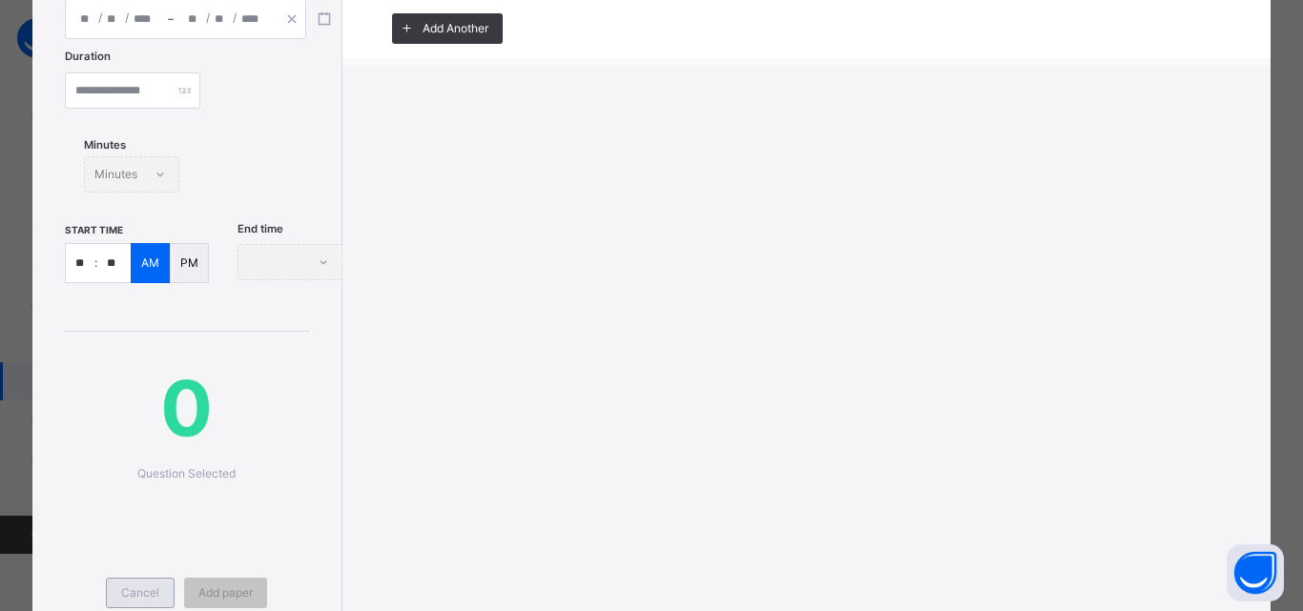
click at [137, 601] on span "Cancel" at bounding box center [140, 593] width 38 height 17
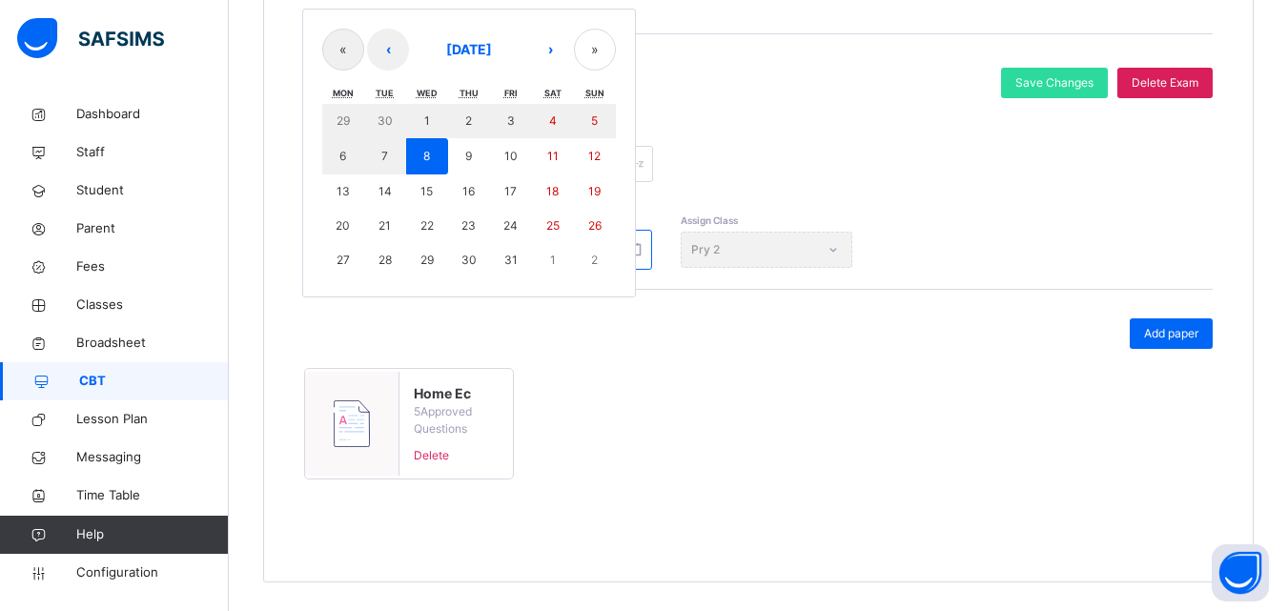
click at [465, 261] on div "**********" at bounding box center [478, 250] width 348 height 40
click at [443, 160] on button "8" at bounding box center [427, 156] width 42 height 36
click at [410, 161] on button "8" at bounding box center [427, 156] width 42 height 36
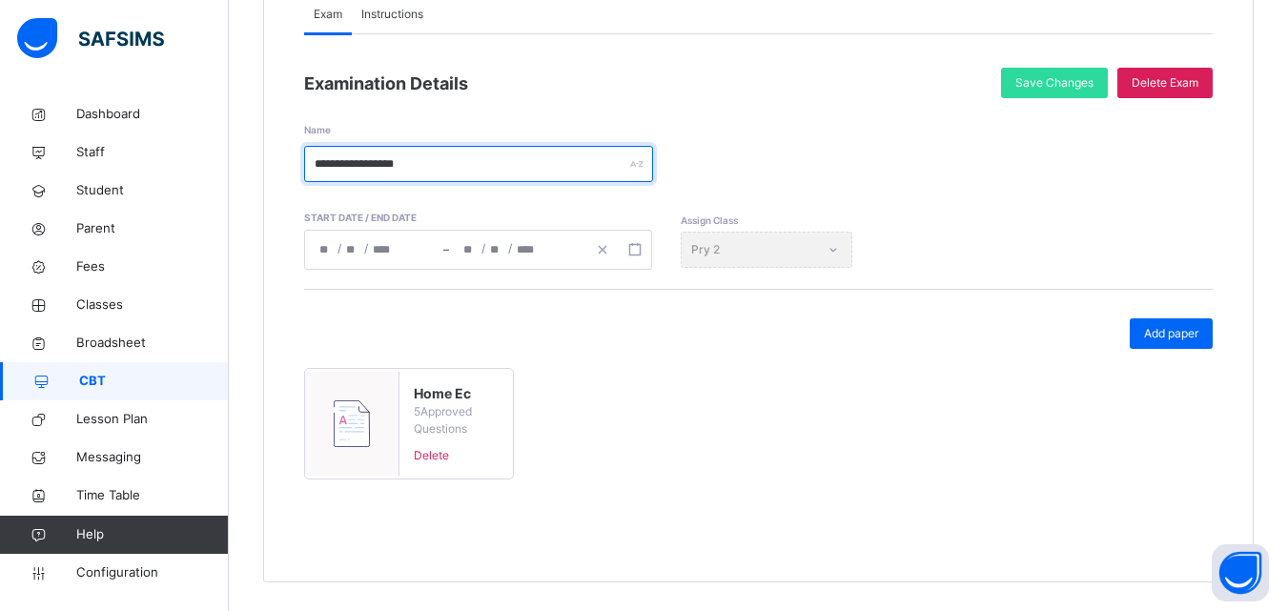
click at [420, 162] on input "**********" at bounding box center [478, 164] width 349 height 36
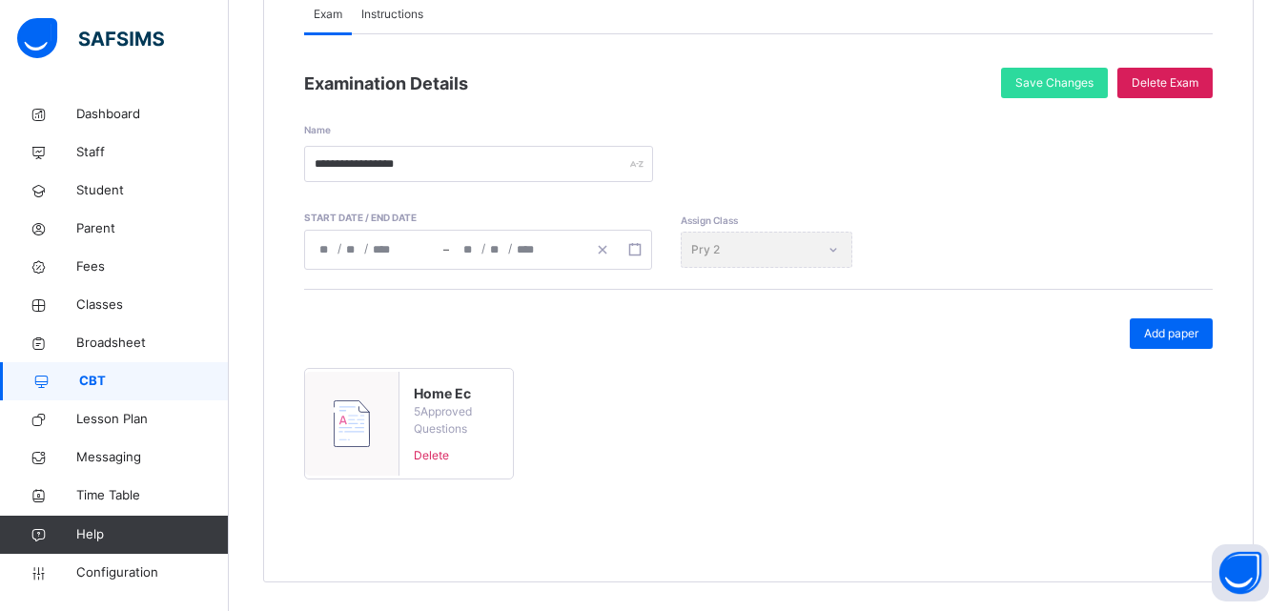
drag, startPoint x: 578, startPoint y: 390, endPoint x: 643, endPoint y: 373, distance: 67.1
click at [579, 390] on div "Home Ec 5 Approved Questions Delete" at bounding box center [758, 431] width 909 height 126
drag, startPoint x: 1037, startPoint y: 86, endPoint x: 693, endPoint y: 154, distance: 350.1
click at [1036, 85] on span "Save Changes" at bounding box center [1055, 82] width 78 height 17
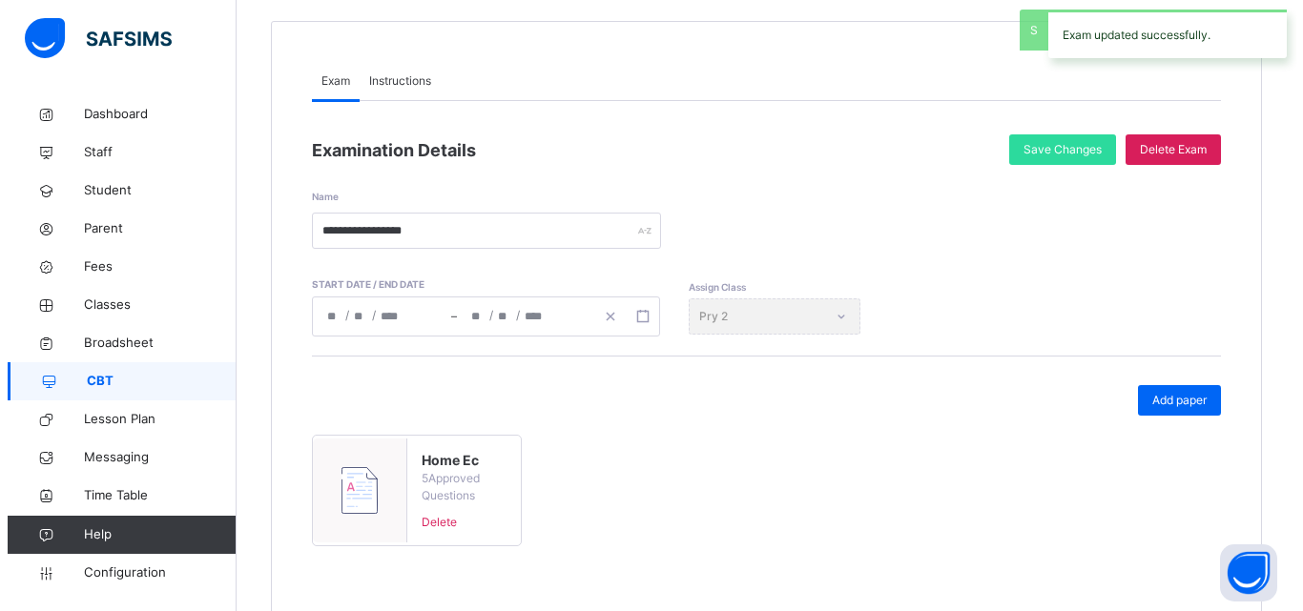
scroll to position [191, 0]
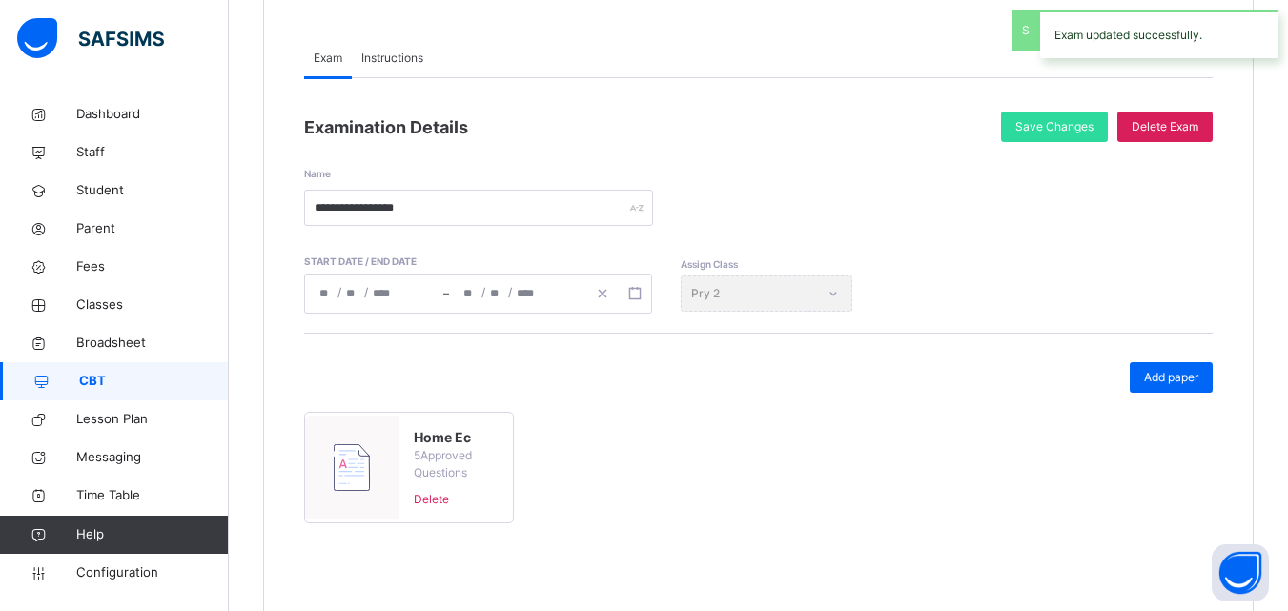
drag, startPoint x: 1170, startPoint y: 371, endPoint x: 1020, endPoint y: 379, distance: 149.9
click at [1163, 375] on div "Add paper" at bounding box center [1171, 377] width 83 height 31
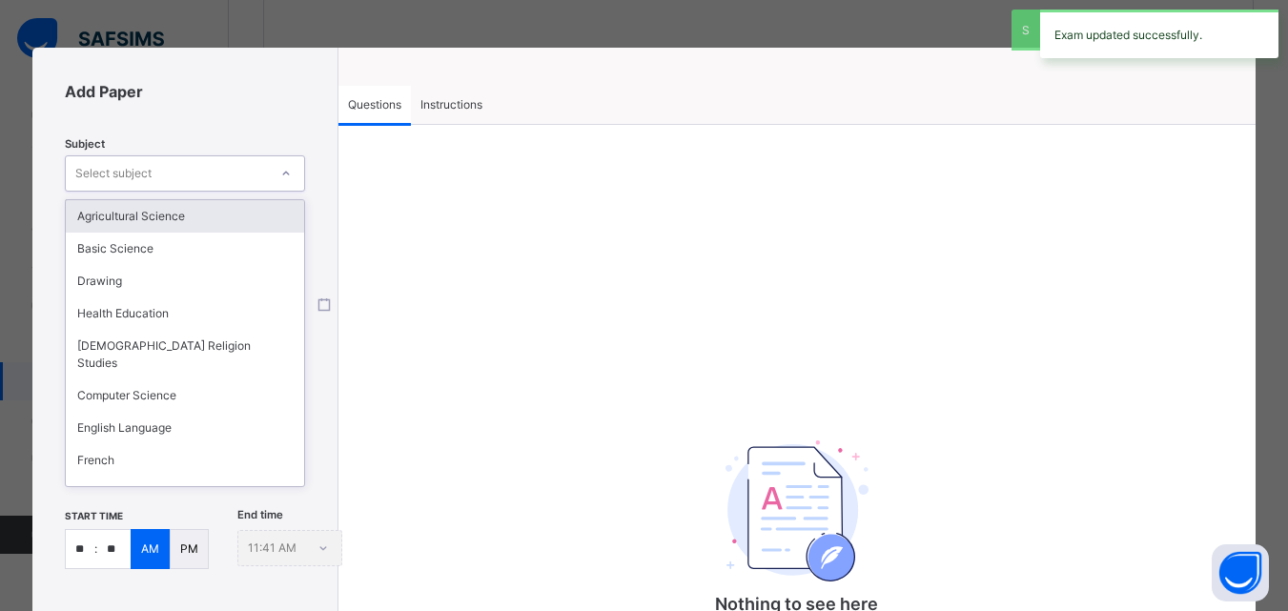
drag, startPoint x: 155, startPoint y: 169, endPoint x: 158, endPoint y: 179, distance: 10.9
click at [158, 174] on div "Select subject" at bounding box center [167, 174] width 202 height 30
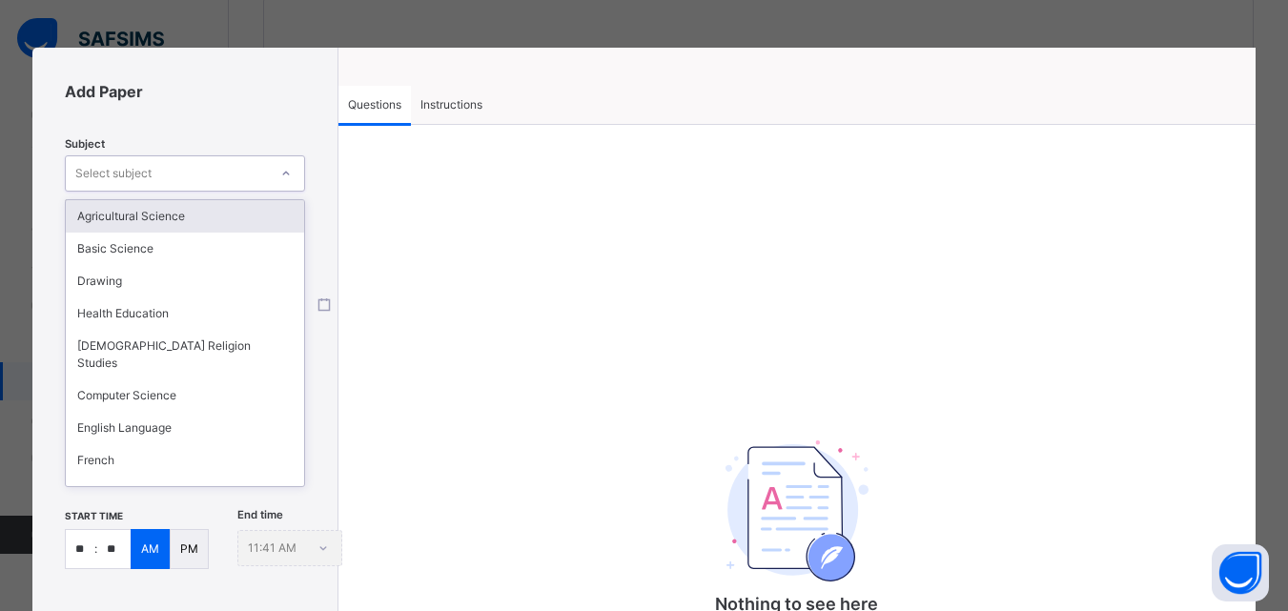
click at [130, 222] on div "Agricultural Science" at bounding box center [185, 216] width 238 height 32
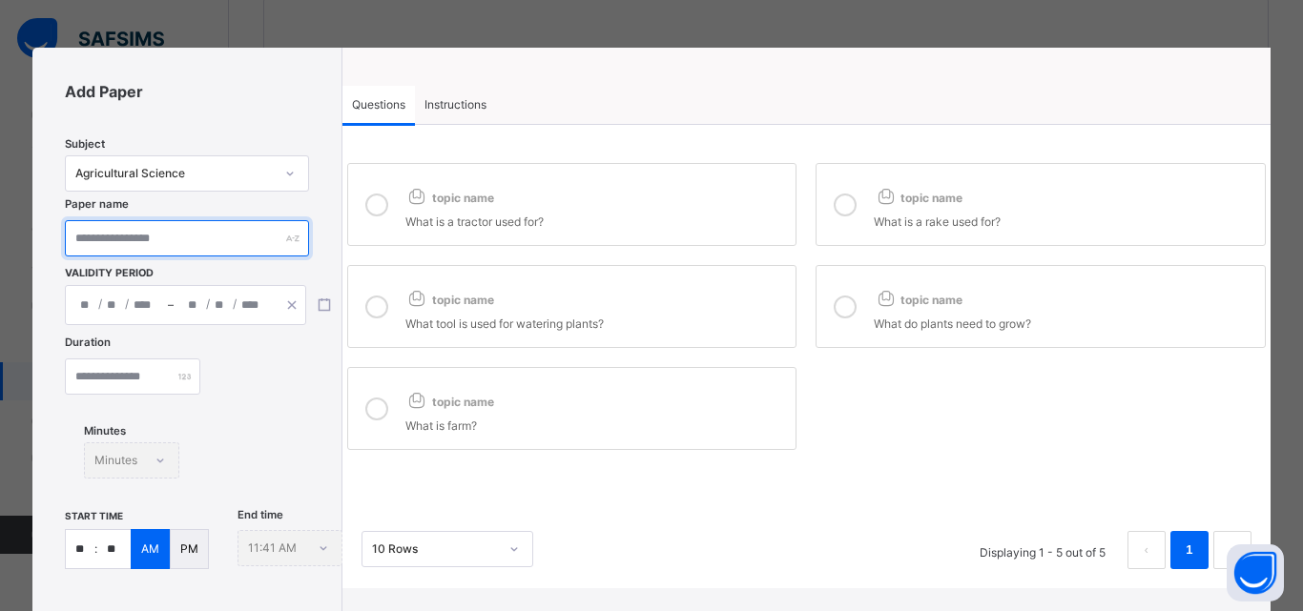
click at [128, 235] on input "text" at bounding box center [186, 238] width 243 height 36
type input "*****"
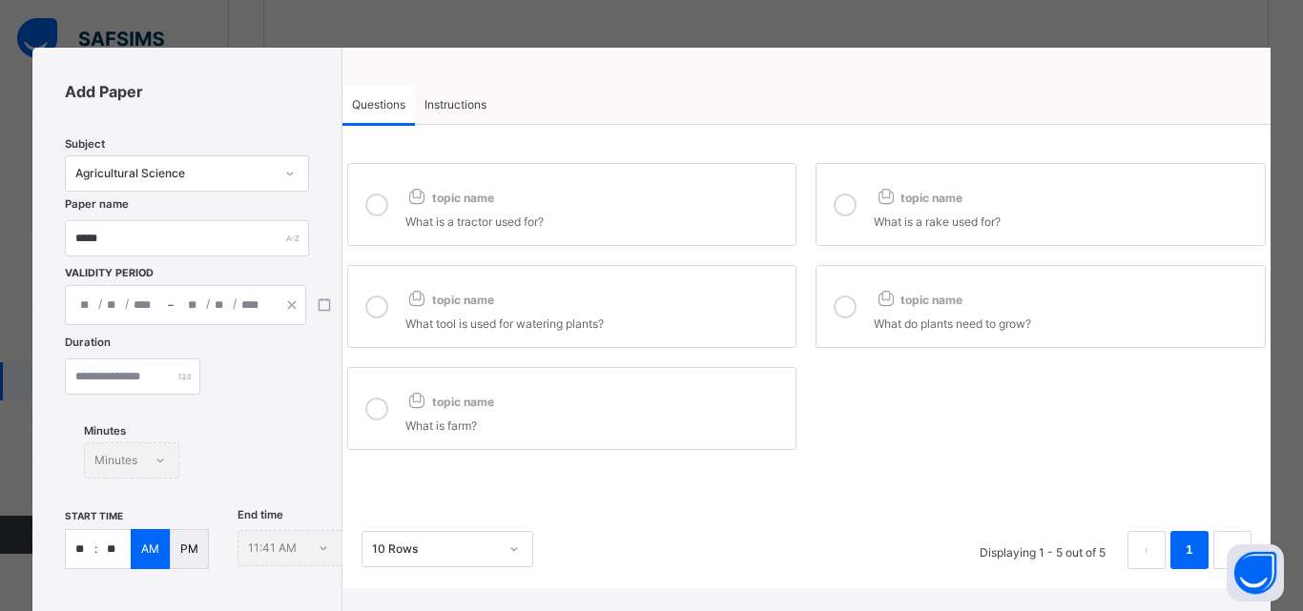
click at [171, 305] on span "–" at bounding box center [171, 305] width 6 height 17
click at [146, 303] on div "/ / – / /" at bounding box center [185, 305] width 241 height 40
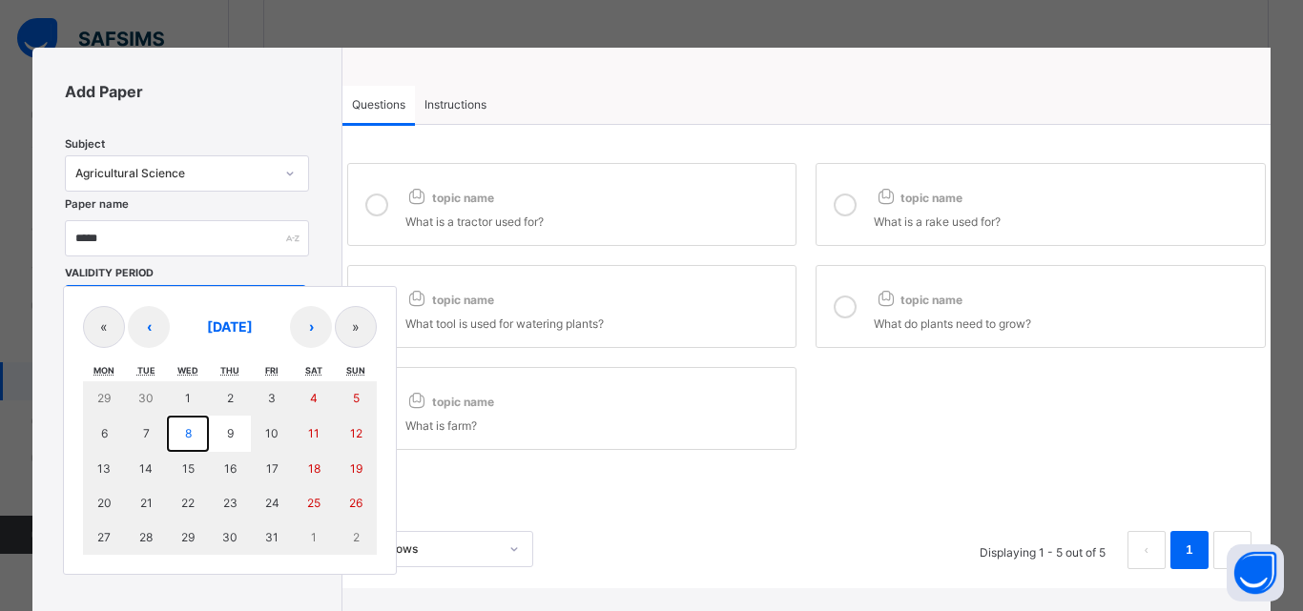
click at [199, 431] on button "8" at bounding box center [188, 434] width 42 height 36
click at [198, 425] on button "8" at bounding box center [188, 434] width 42 height 36
type input "**********"
type input "**"
type input "*"
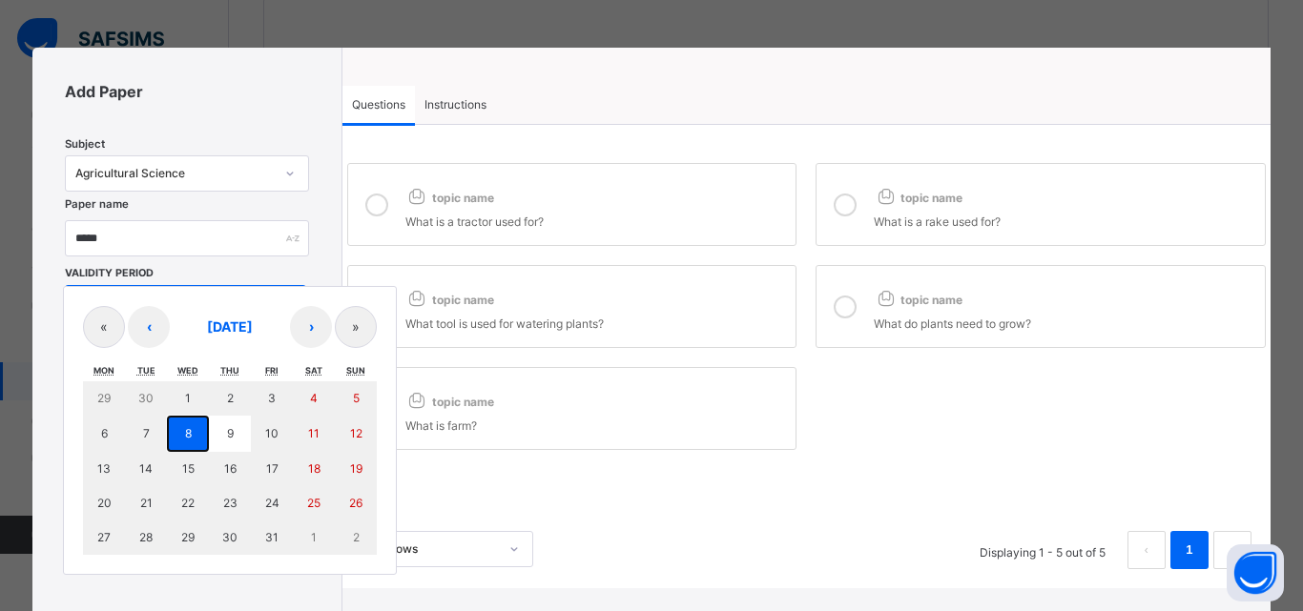
type input "****"
type input "**********"
type input "**"
type input "*"
type input "****"
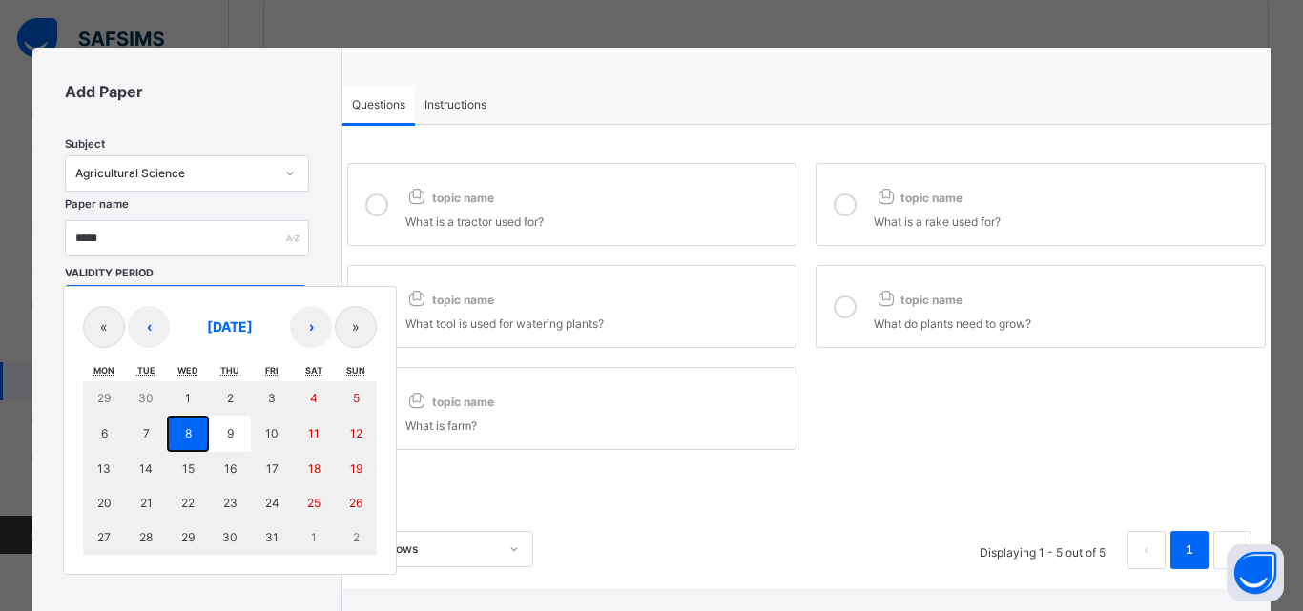
type input "**"
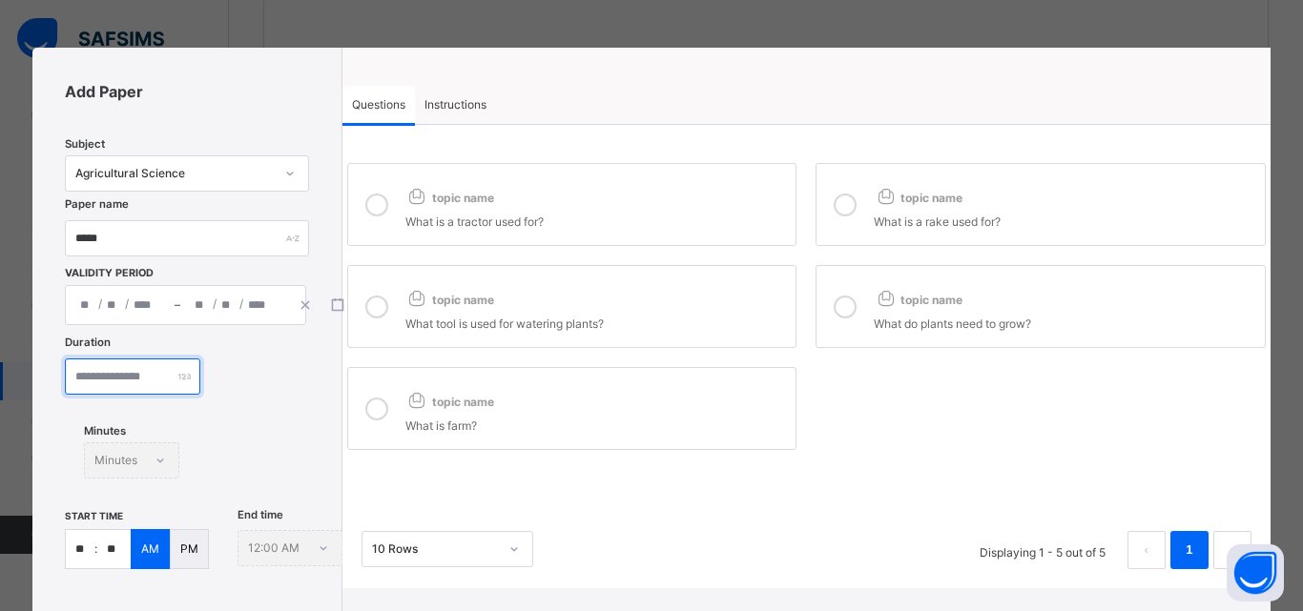
click at [150, 387] on input "number" at bounding box center [132, 377] width 135 height 36
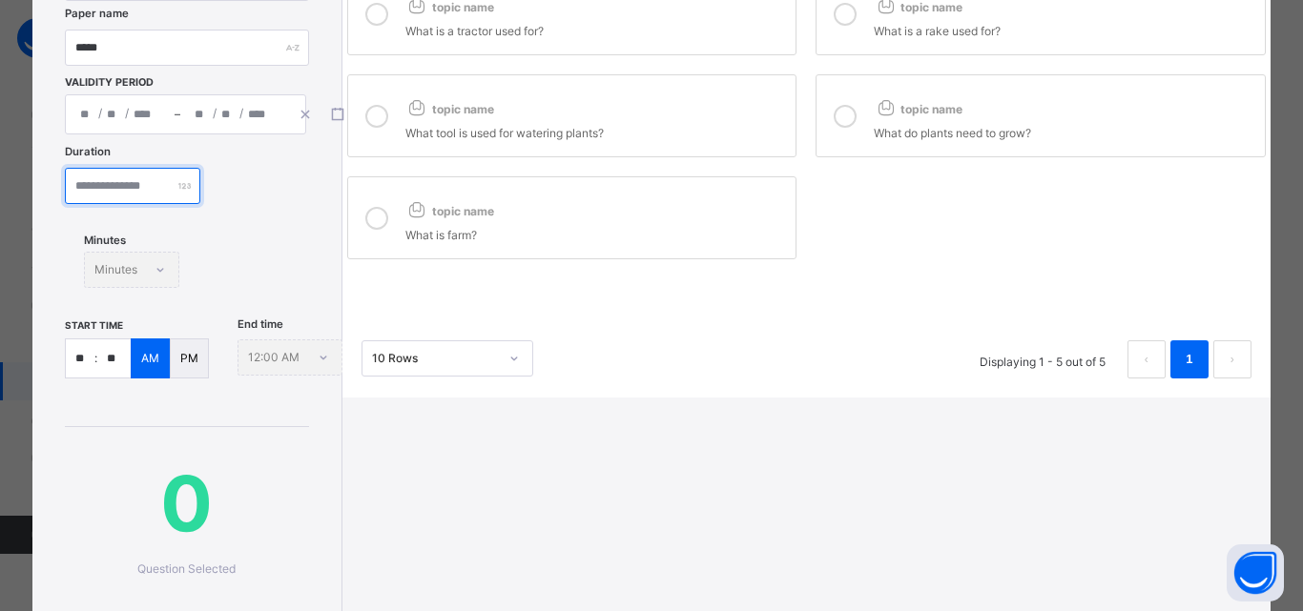
type input "**"
click at [89, 362] on input "**" at bounding box center [80, 358] width 29 height 38
type input "*"
type input "**"
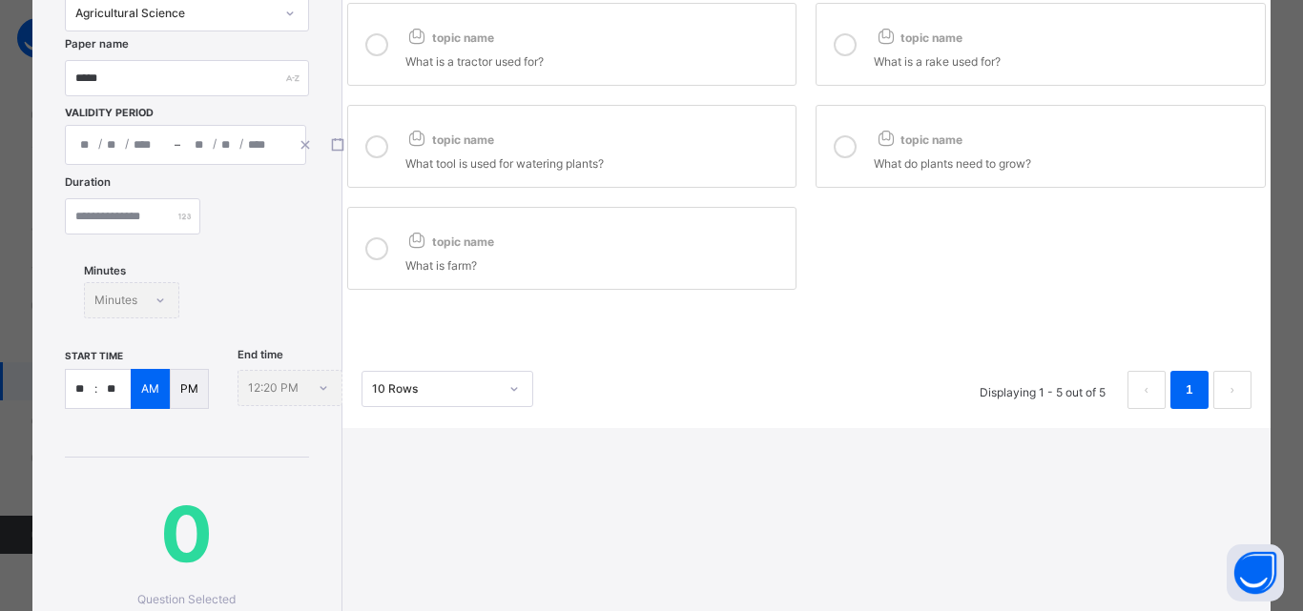
scroll to position [95, 0]
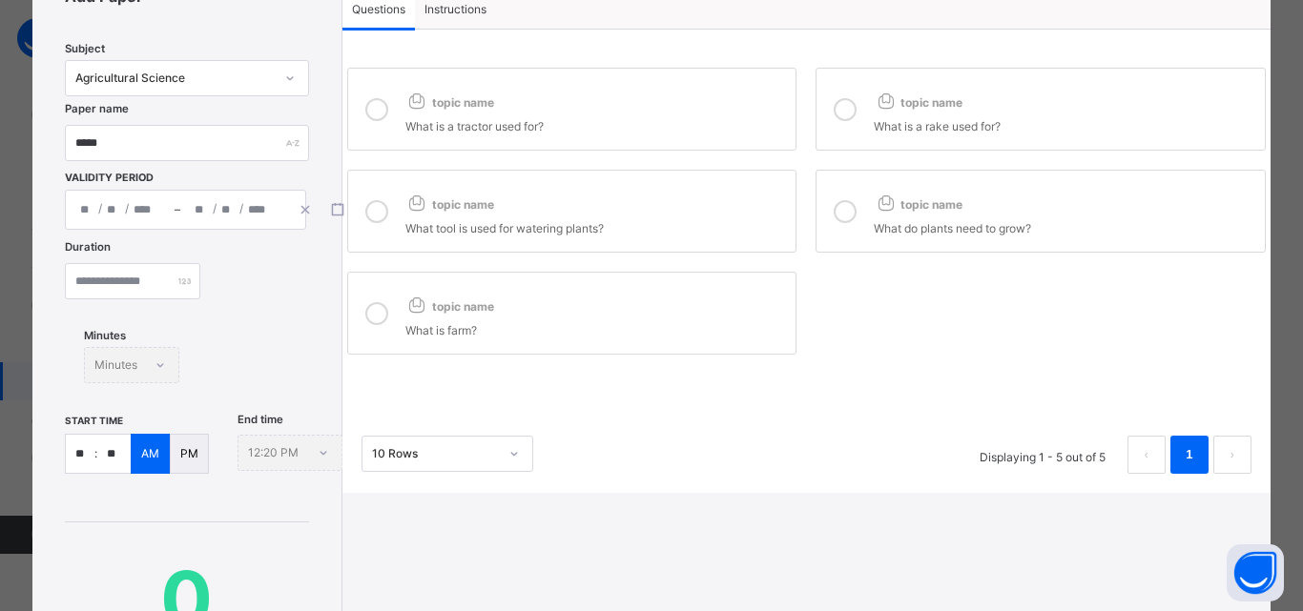
type input "**"
click at [375, 100] on icon at bounding box center [376, 109] width 23 height 23
click at [370, 219] on icon at bounding box center [376, 211] width 23 height 23
drag, startPoint x: 377, startPoint y: 310, endPoint x: 413, endPoint y: 298, distance: 38.0
click at [378, 309] on icon at bounding box center [376, 313] width 23 height 23
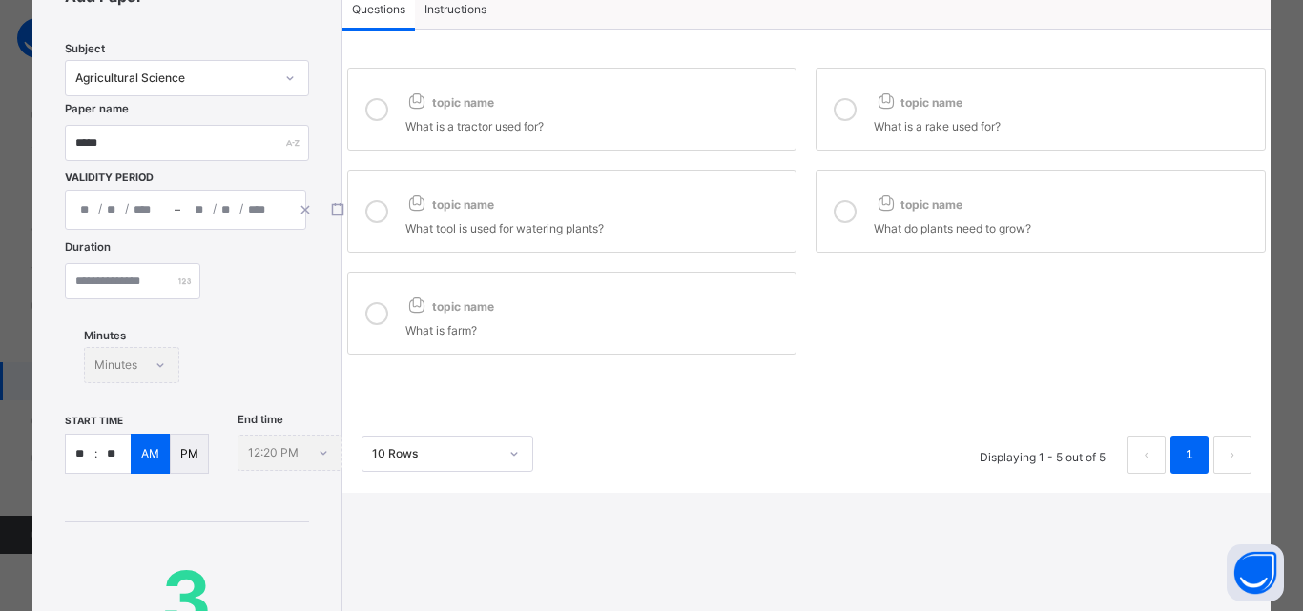
drag, startPoint x: 833, startPoint y: 113, endPoint x: 849, endPoint y: 195, distance: 82.7
click at [831, 130] on div at bounding box center [845, 109] width 38 height 52
click at [851, 216] on div at bounding box center [845, 211] width 38 height 52
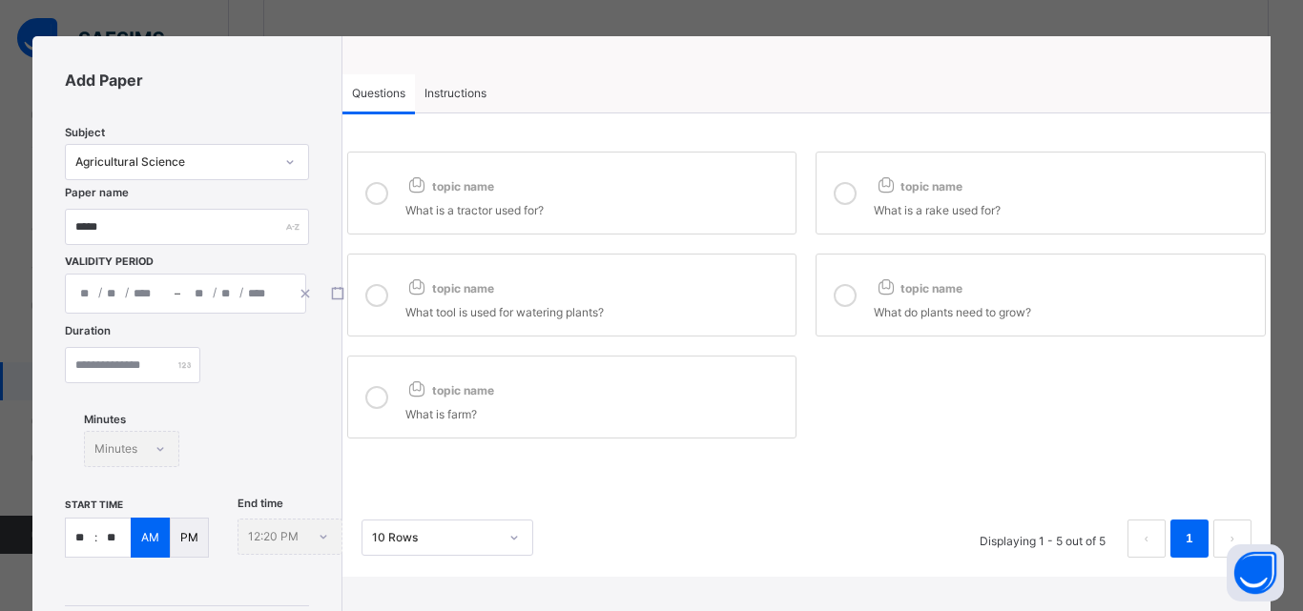
scroll to position [0, 0]
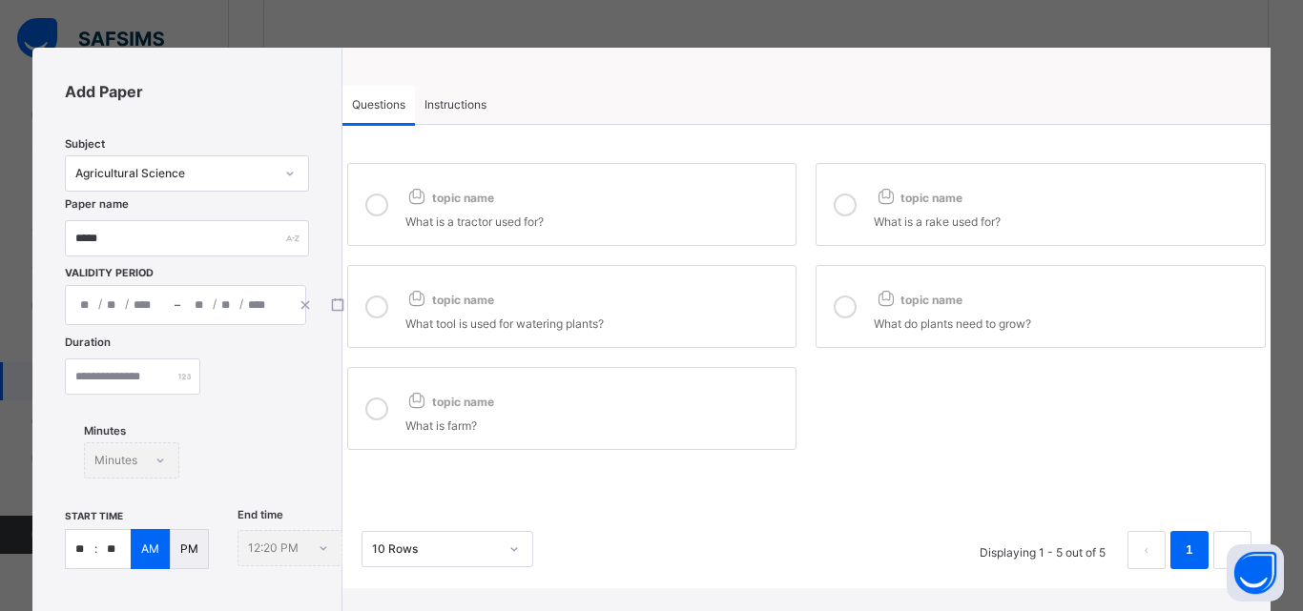
click at [442, 98] on span "Instructions" at bounding box center [455, 104] width 62 height 17
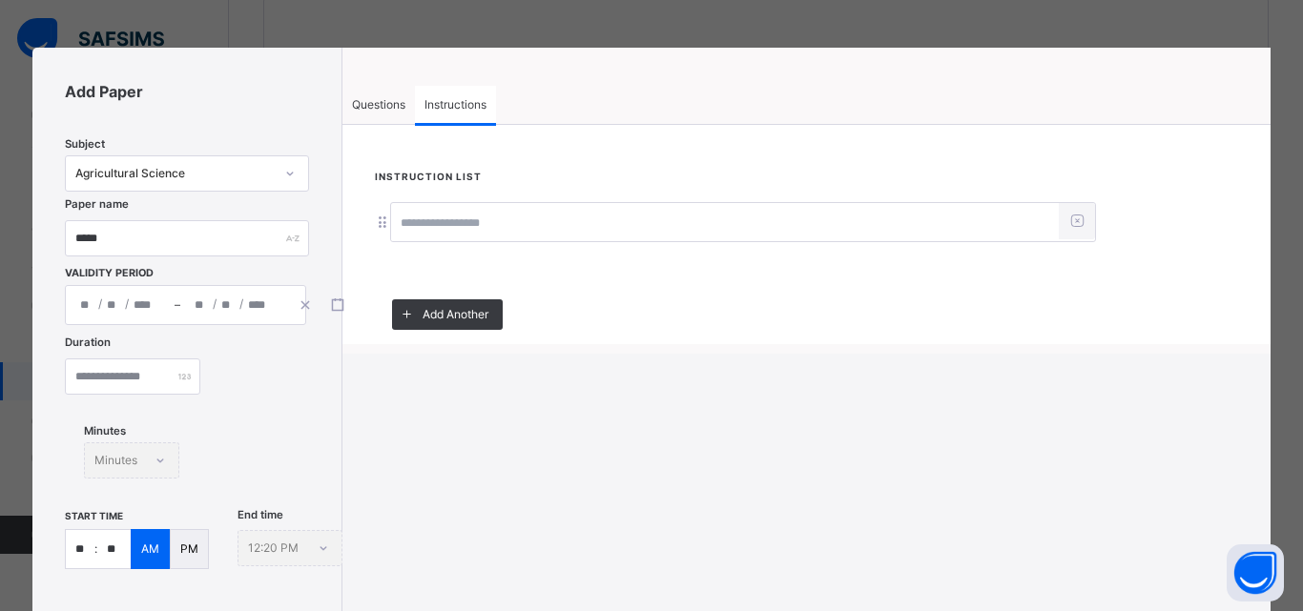
click at [461, 207] on input at bounding box center [725, 223] width 668 height 36
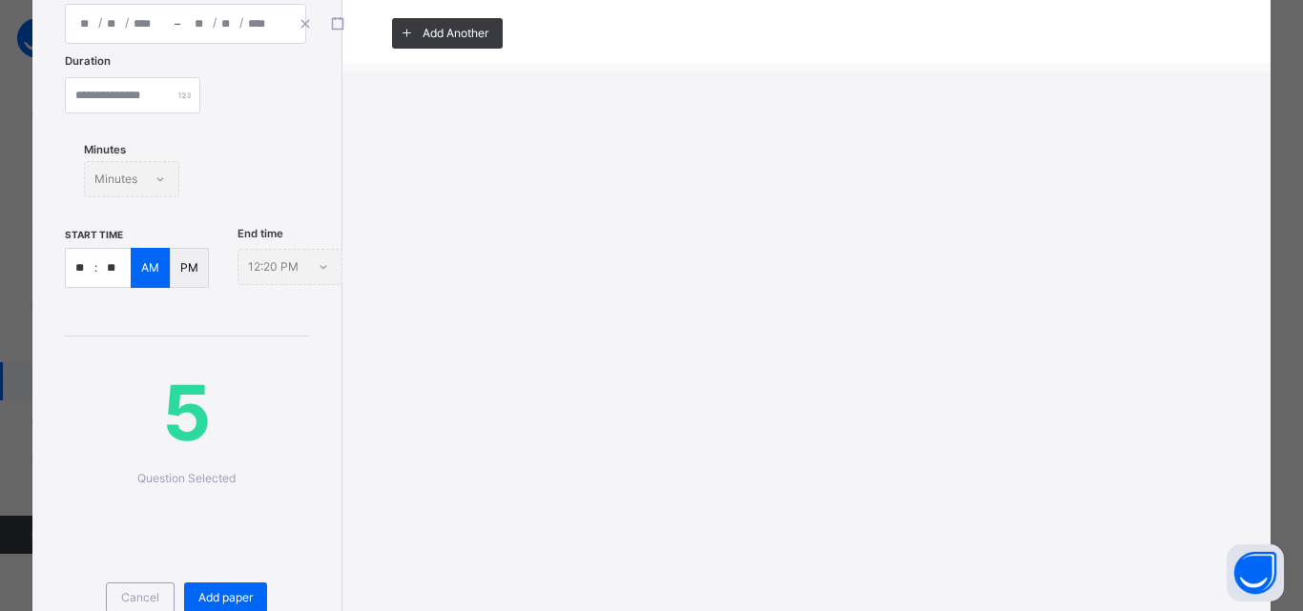
scroll to position [411, 0]
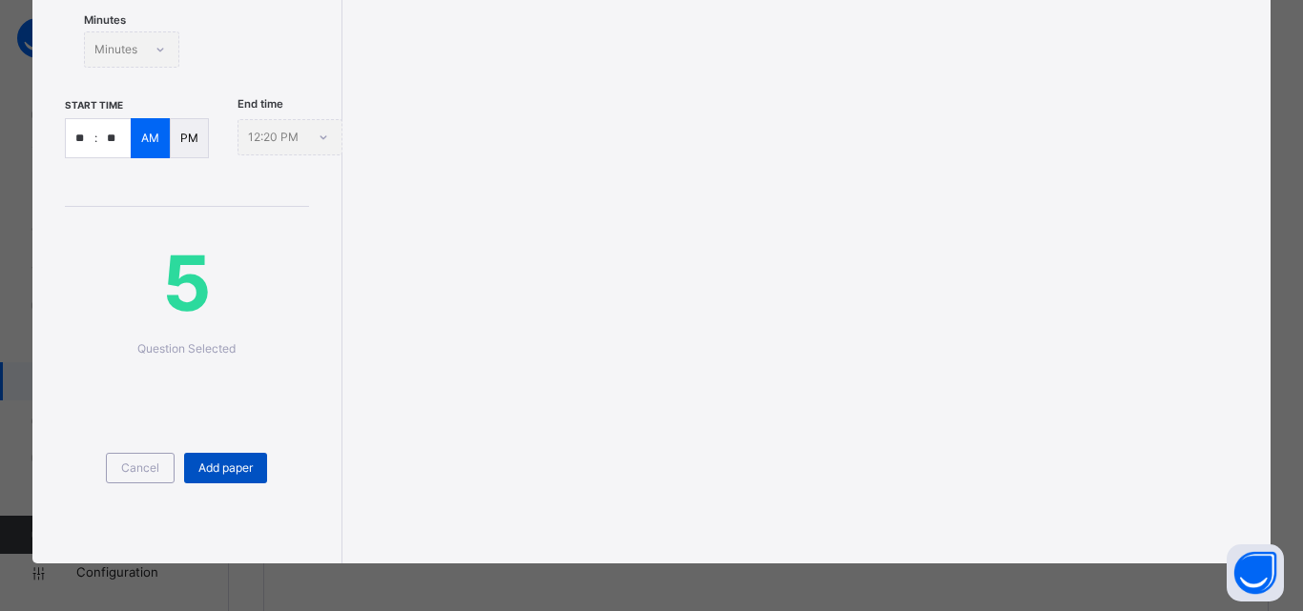
type input "**********"
click at [230, 483] on div "Add paper" at bounding box center [225, 468] width 83 height 31
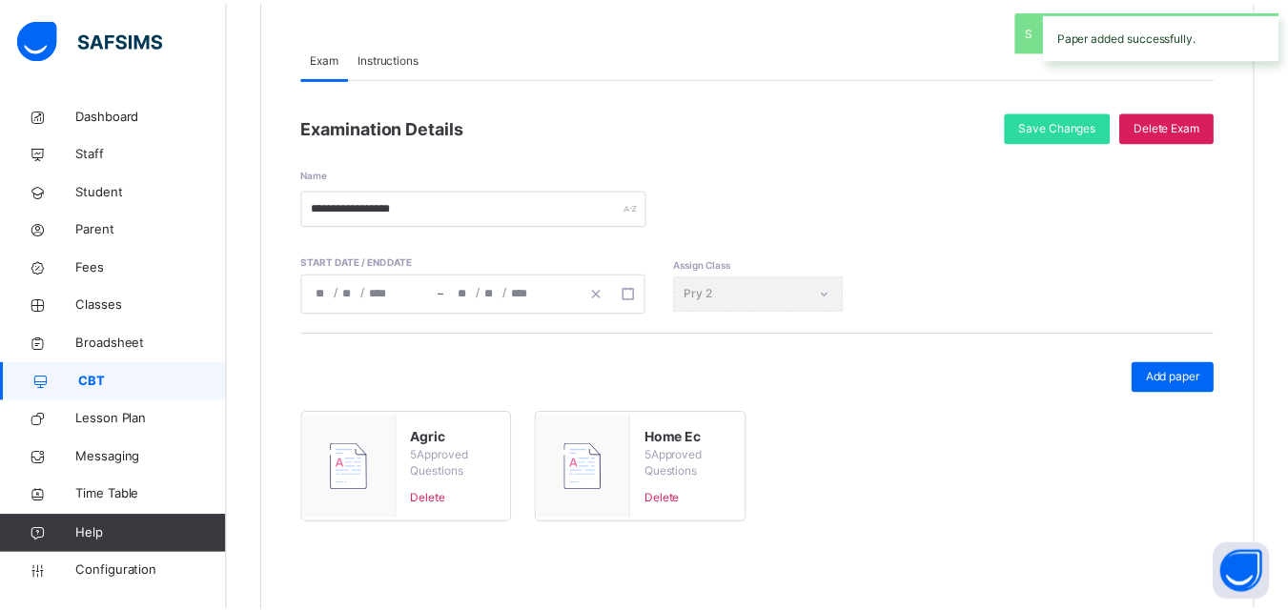
scroll to position [0, 0]
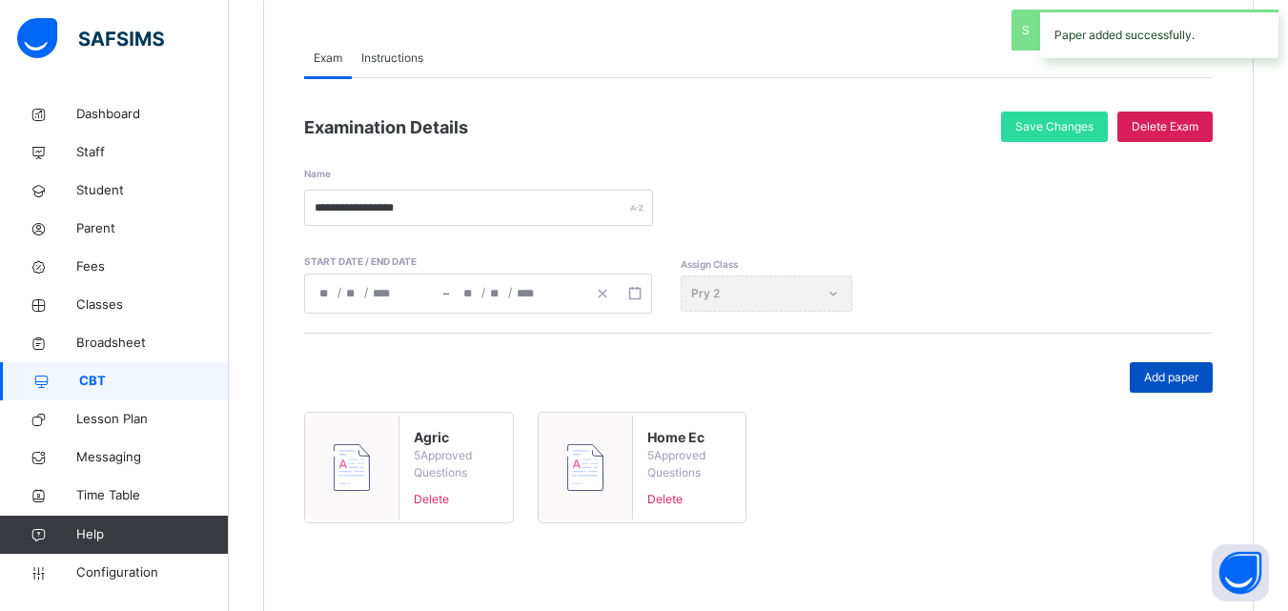
click at [1199, 374] on span "Add paper" at bounding box center [1171, 377] width 54 height 17
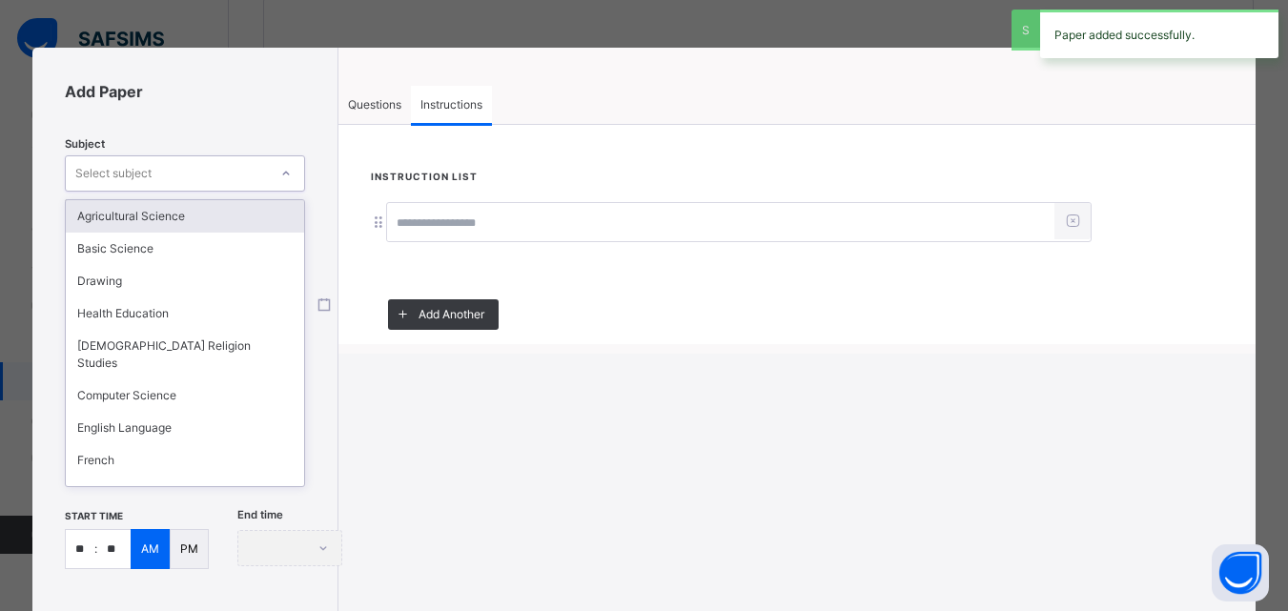
drag, startPoint x: 184, startPoint y: 169, endPoint x: 185, endPoint y: 178, distance: 9.6
click at [185, 170] on div "Select subject" at bounding box center [167, 174] width 202 height 30
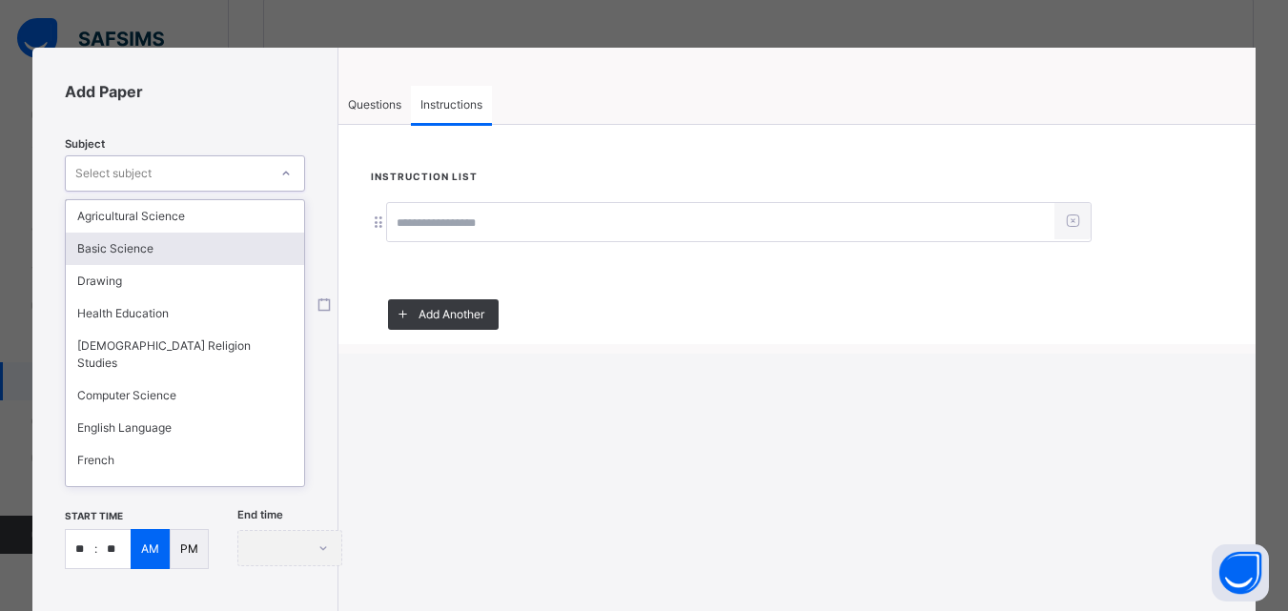
click at [164, 250] on div "Basic Science" at bounding box center [185, 249] width 238 height 32
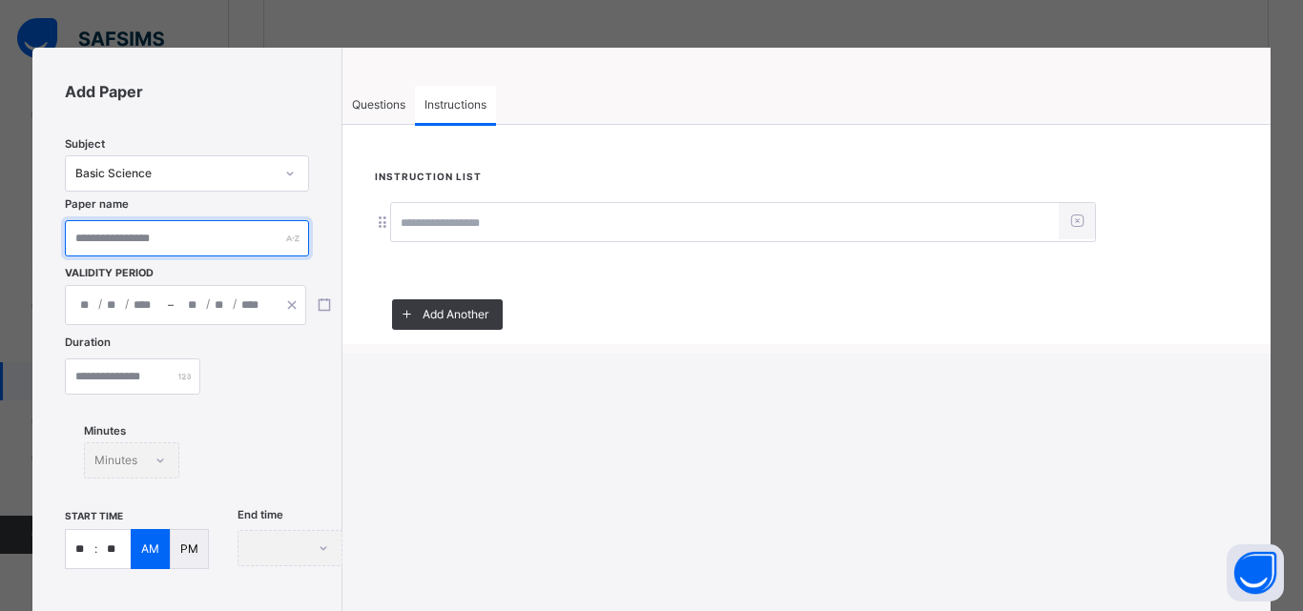
click at [165, 247] on input "text" at bounding box center [186, 238] width 243 height 36
type input "*********"
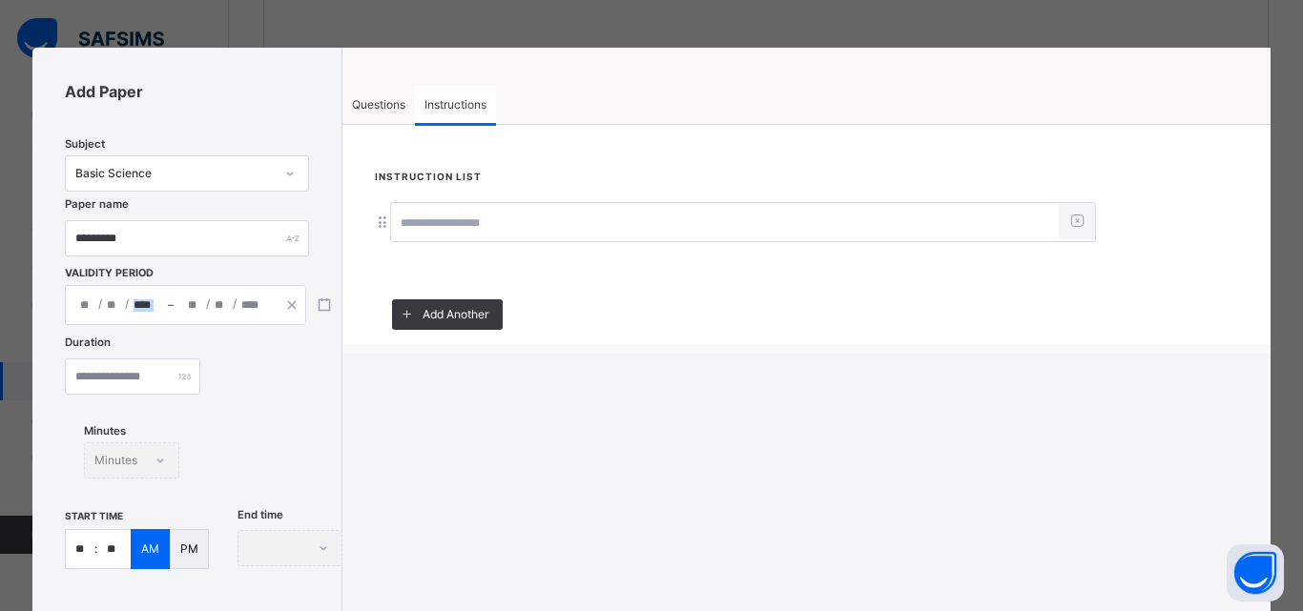
click at [170, 297] on div "/ / – / /" at bounding box center [203, 305] width 275 height 38
click at [174, 319] on div "/ / – / /" at bounding box center [203, 305] width 275 height 38
click at [176, 316] on div "/ /" at bounding box center [225, 305] width 102 height 38
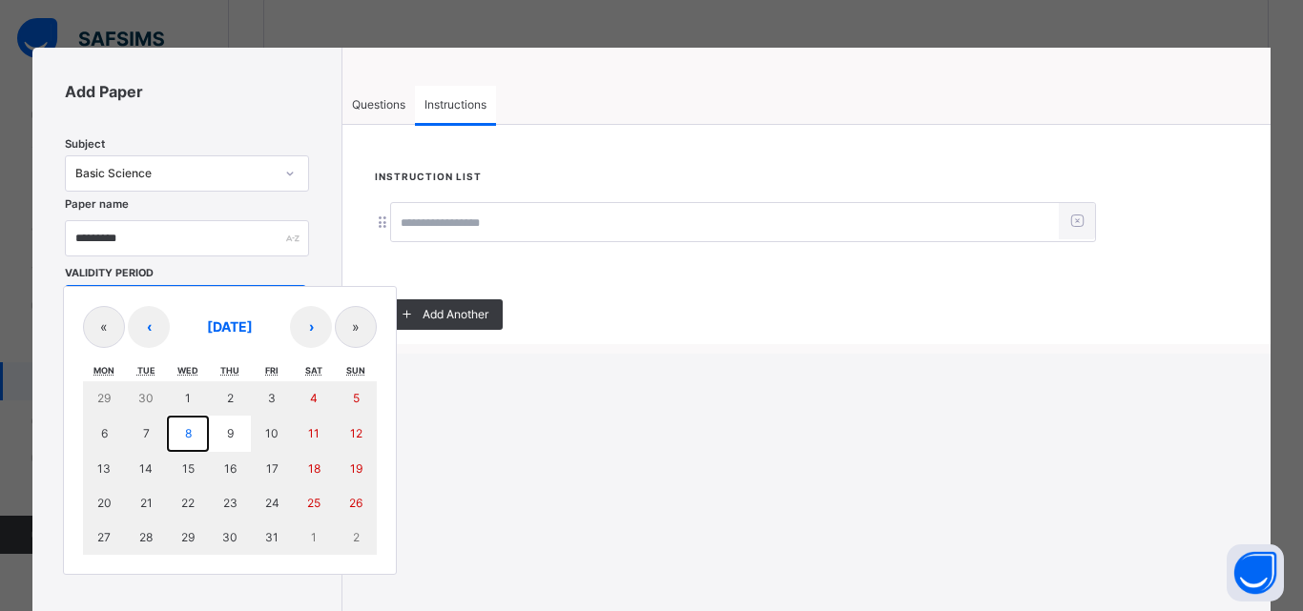
click at [197, 430] on button "8" at bounding box center [188, 434] width 42 height 36
type input "**********"
type input "**"
type input "*"
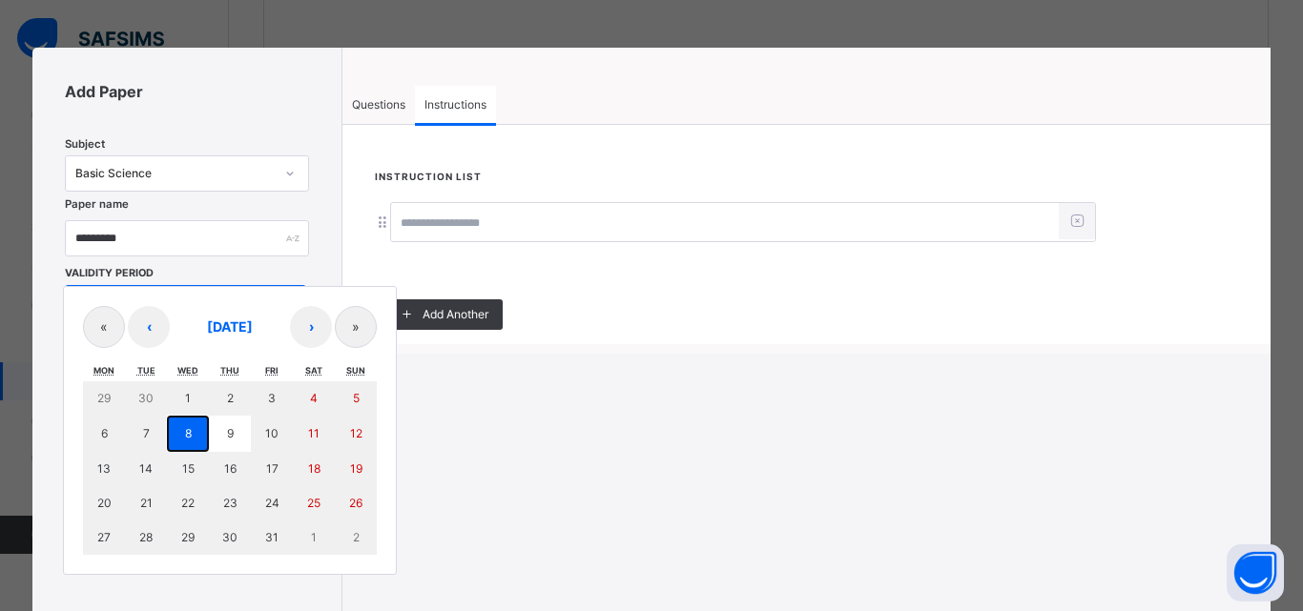
type input "****"
type input "**********"
type input "**"
type input "*"
type input "****"
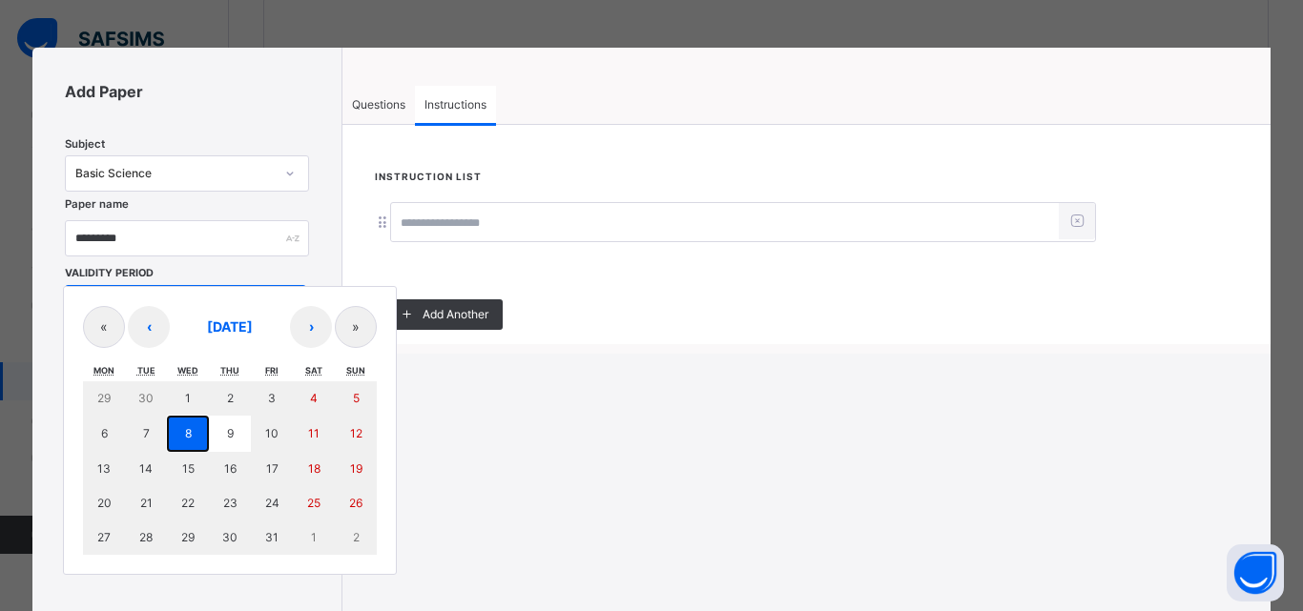
type input "**"
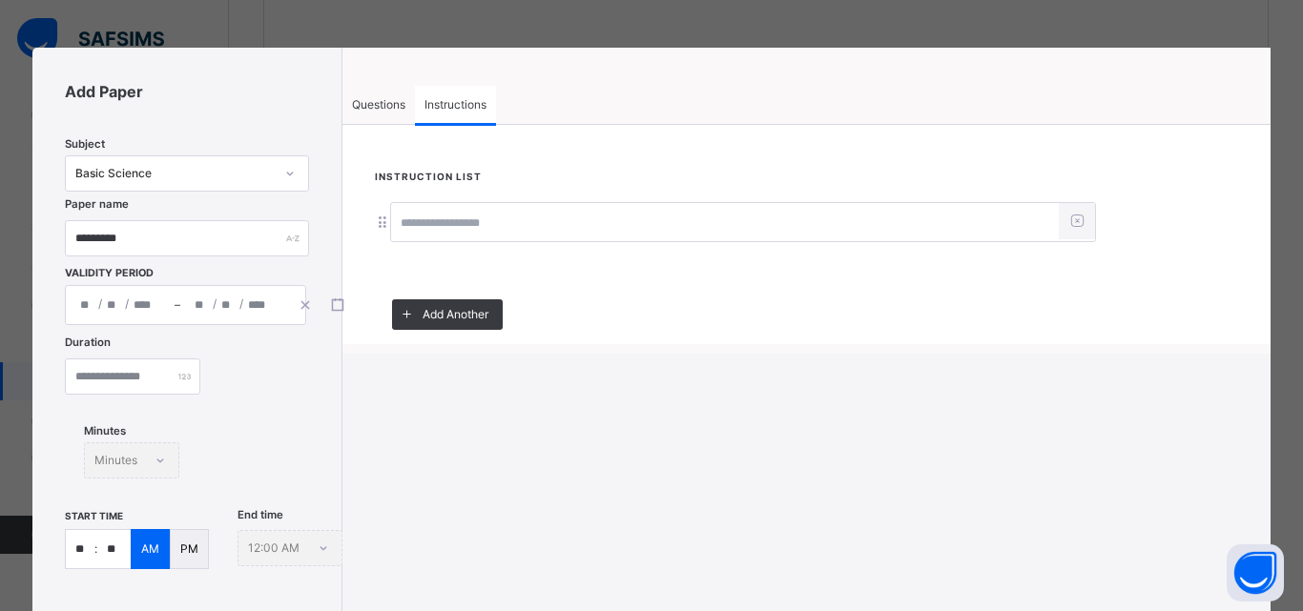
click at [187, 430] on div "Duration Minutes Minutes" at bounding box center [186, 423] width 243 height 168
click at [185, 396] on div "Duration Minutes Minutes" at bounding box center [186, 423] width 243 height 168
click at [172, 349] on div "Duration Minutes Minutes" at bounding box center [186, 423] width 243 height 168
click at [178, 385] on input "number" at bounding box center [132, 377] width 135 height 36
type input "**"
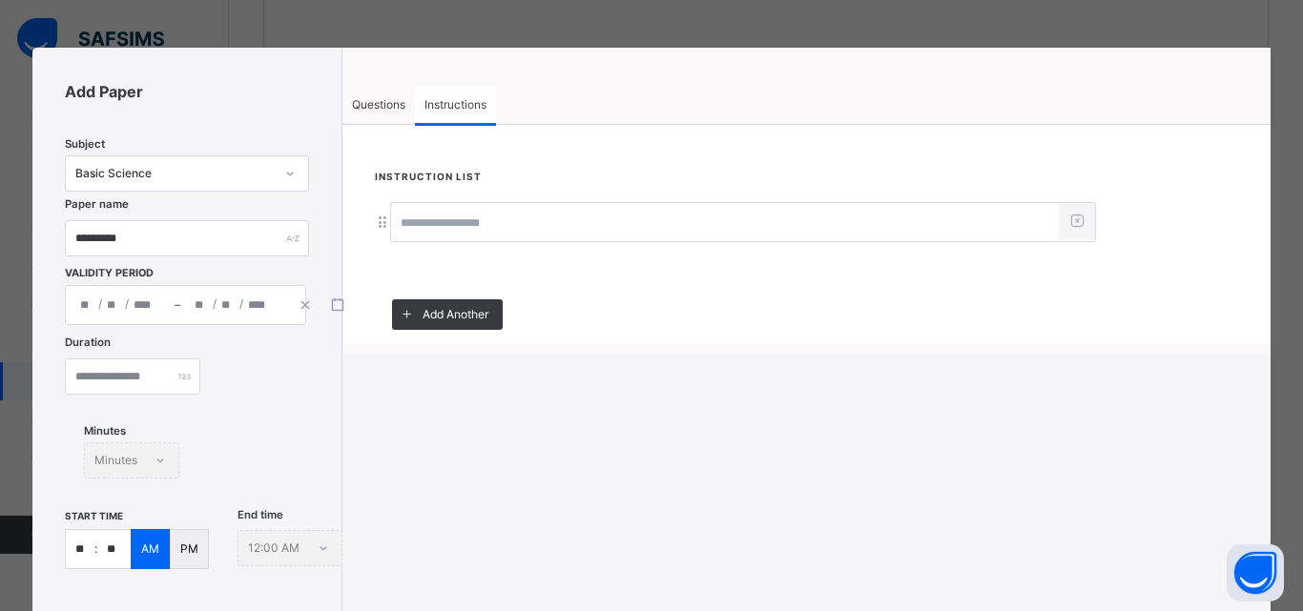
click at [91, 540] on input "**" at bounding box center [80, 549] width 29 height 38
type input "*"
type input "**"
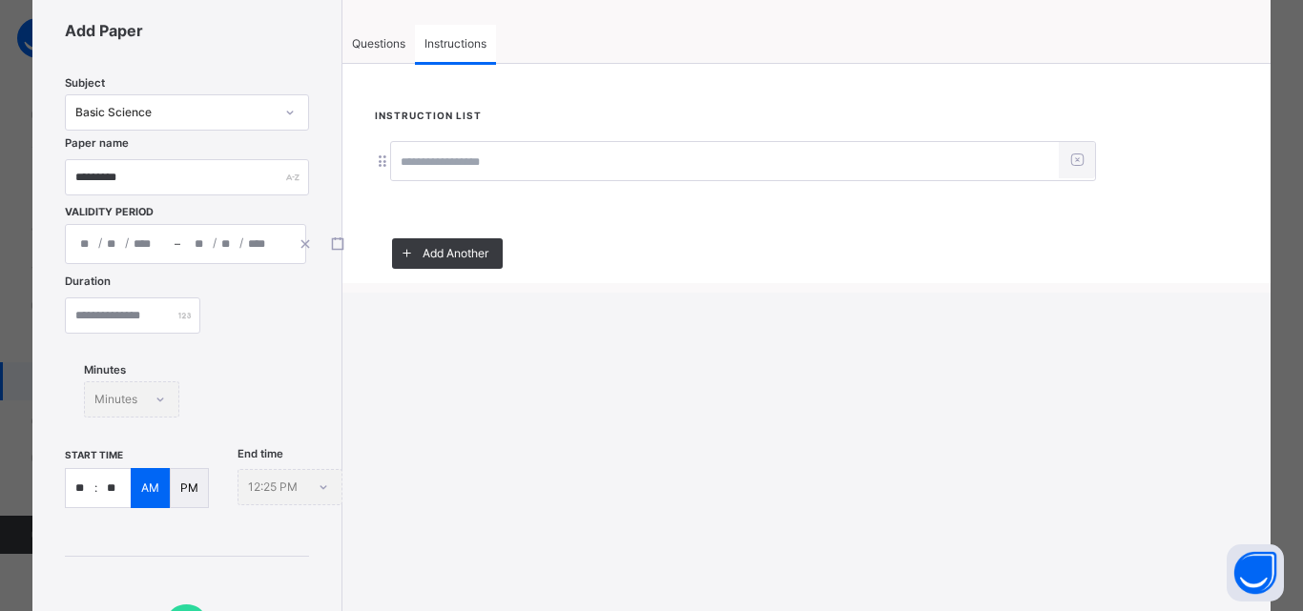
scroll to position [30, 0]
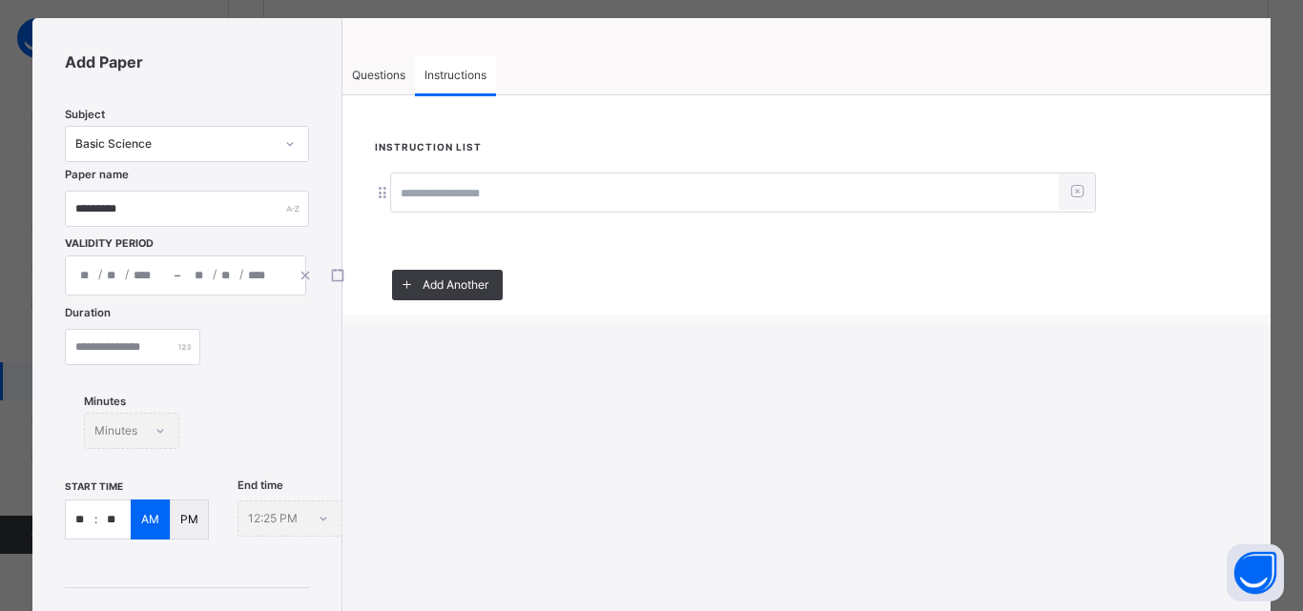
type input "**"
click at [392, 85] on div "Questions" at bounding box center [378, 75] width 72 height 38
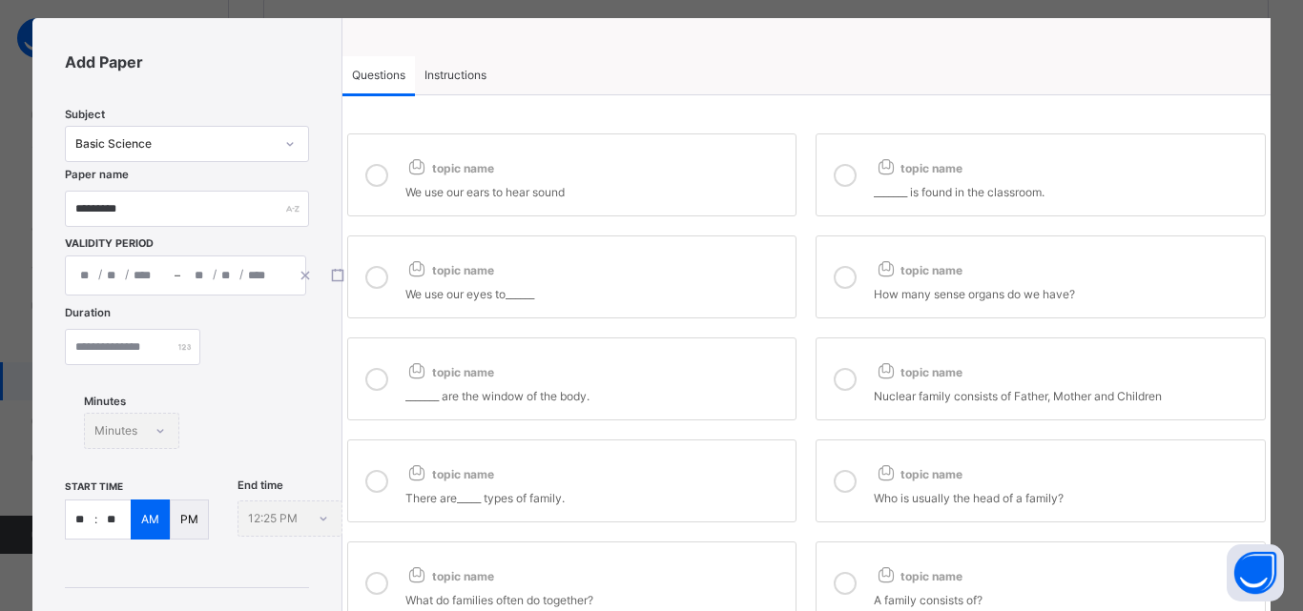
click at [370, 177] on icon at bounding box center [376, 175] width 23 height 23
click at [838, 174] on icon at bounding box center [844, 175] width 23 height 23
click at [381, 271] on icon at bounding box center [376, 277] width 23 height 23
click at [839, 267] on icon at bounding box center [844, 277] width 23 height 23
click at [375, 374] on icon at bounding box center [376, 379] width 23 height 23
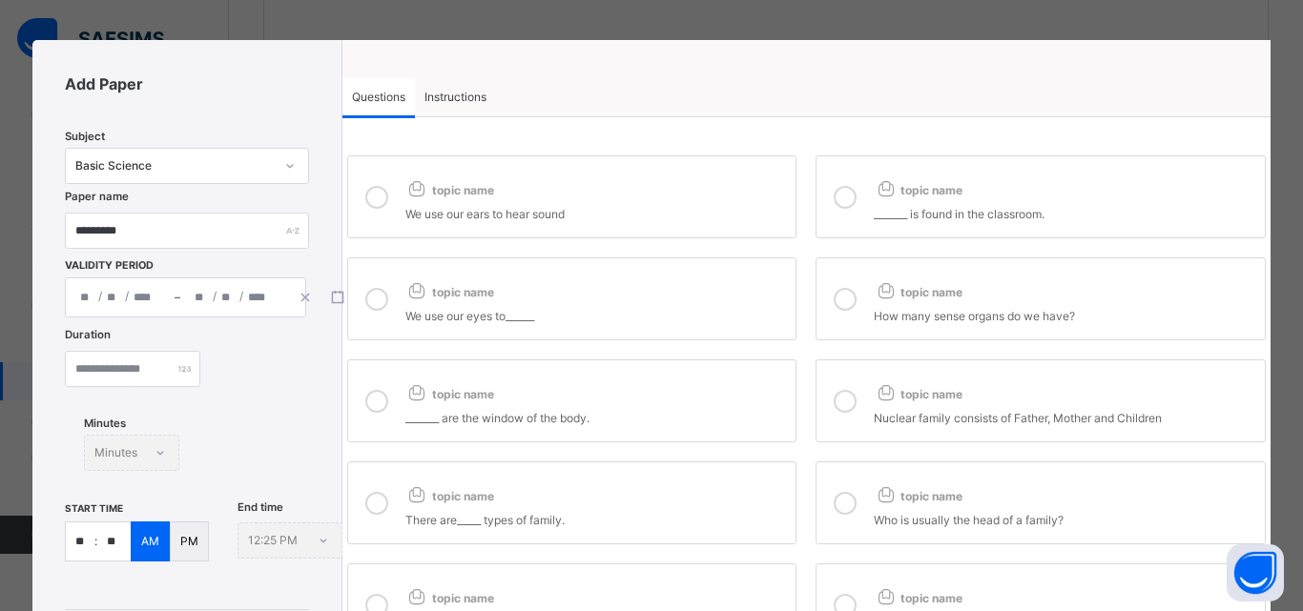
scroll to position [0, 0]
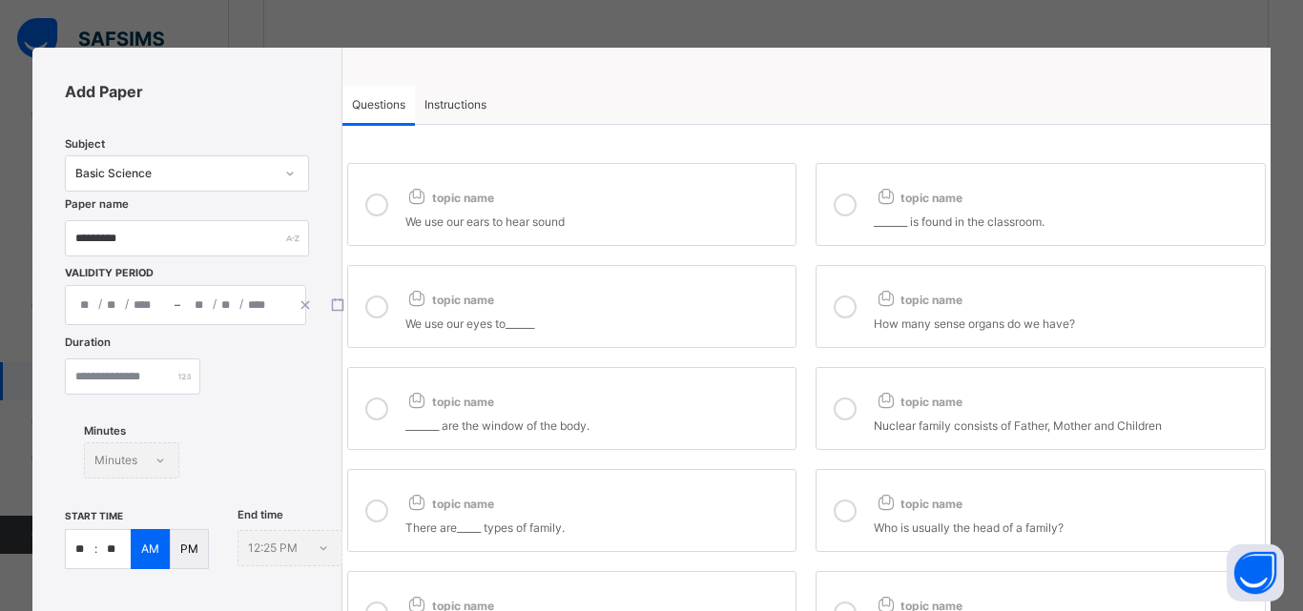
click at [452, 102] on span "Instructions" at bounding box center [455, 104] width 62 height 17
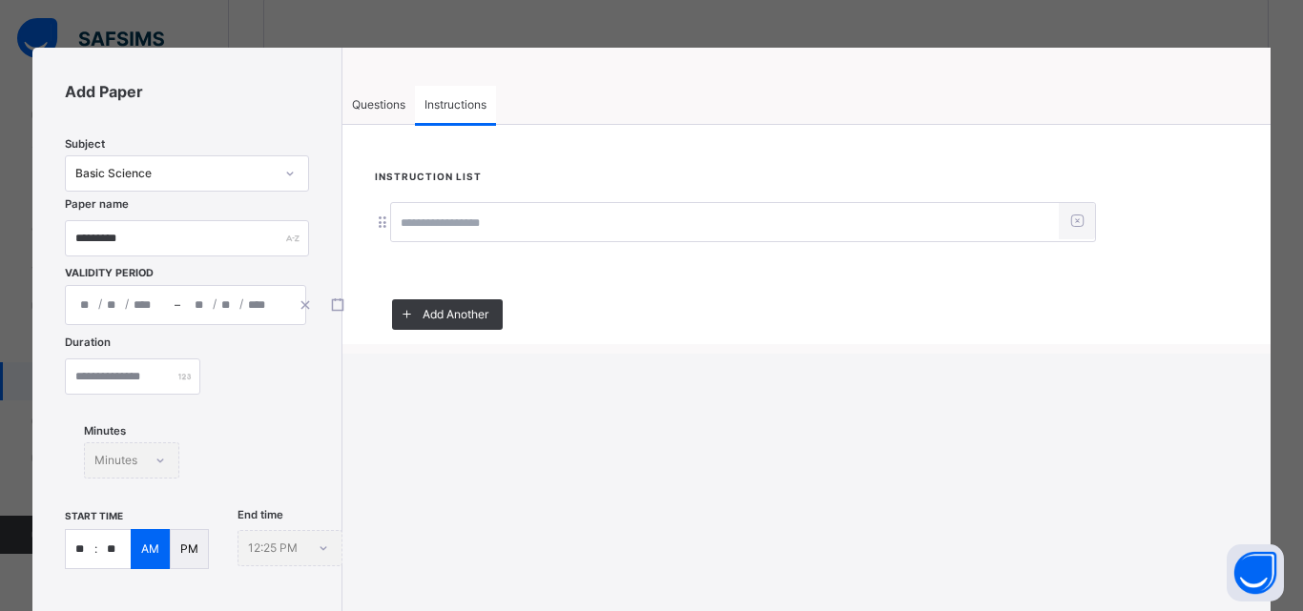
click at [455, 224] on input at bounding box center [725, 223] width 668 height 36
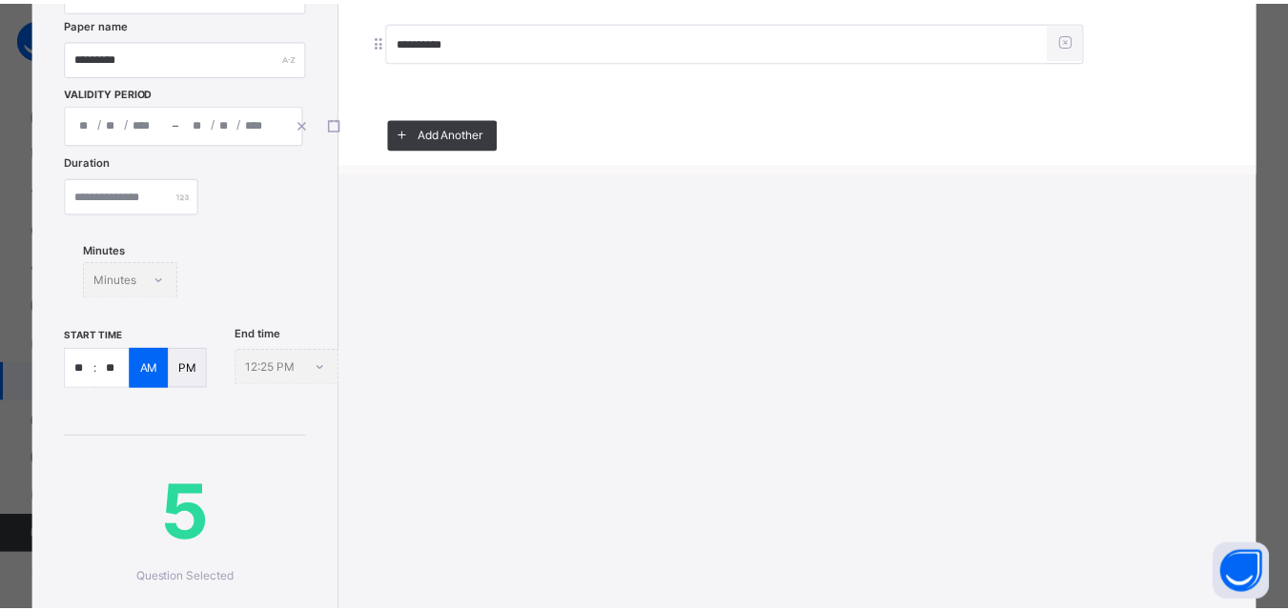
scroll to position [286, 0]
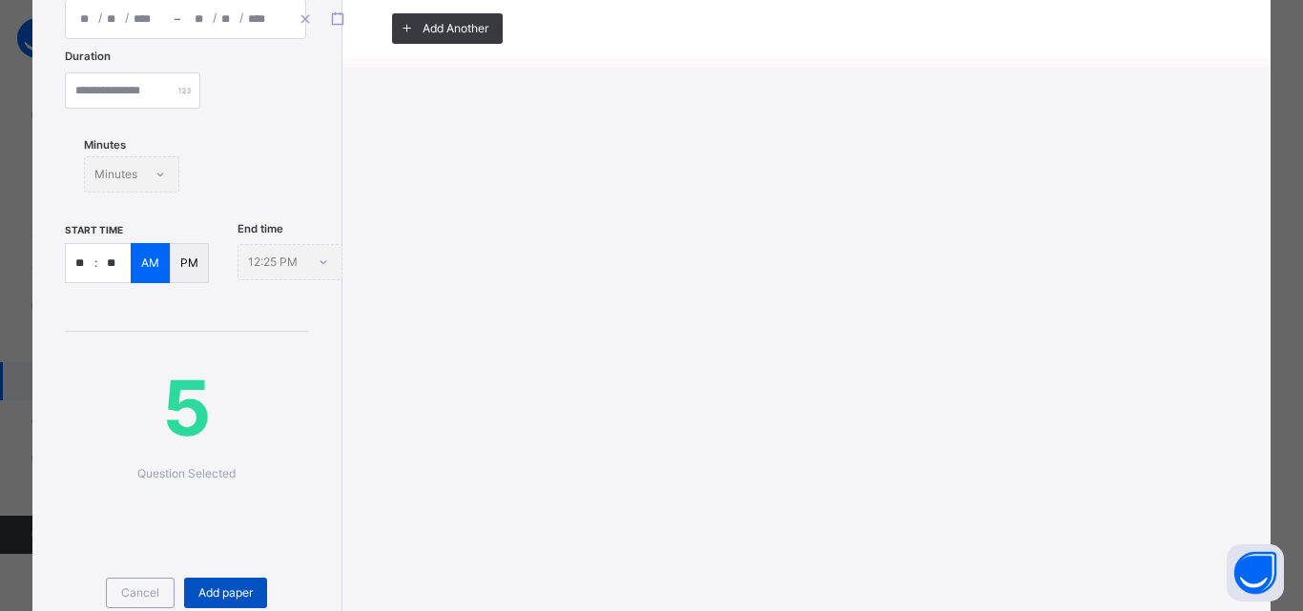
type input "**********"
click at [253, 597] on div "Add paper" at bounding box center [225, 593] width 83 height 31
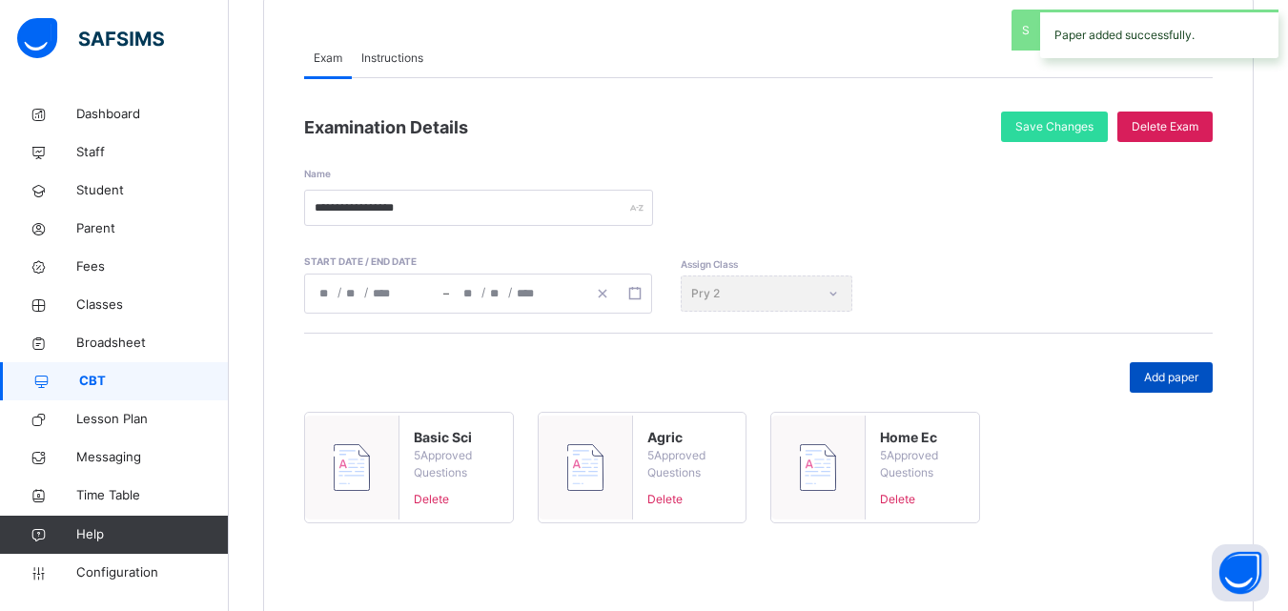
click at [1177, 369] on span "Add paper" at bounding box center [1171, 377] width 54 height 17
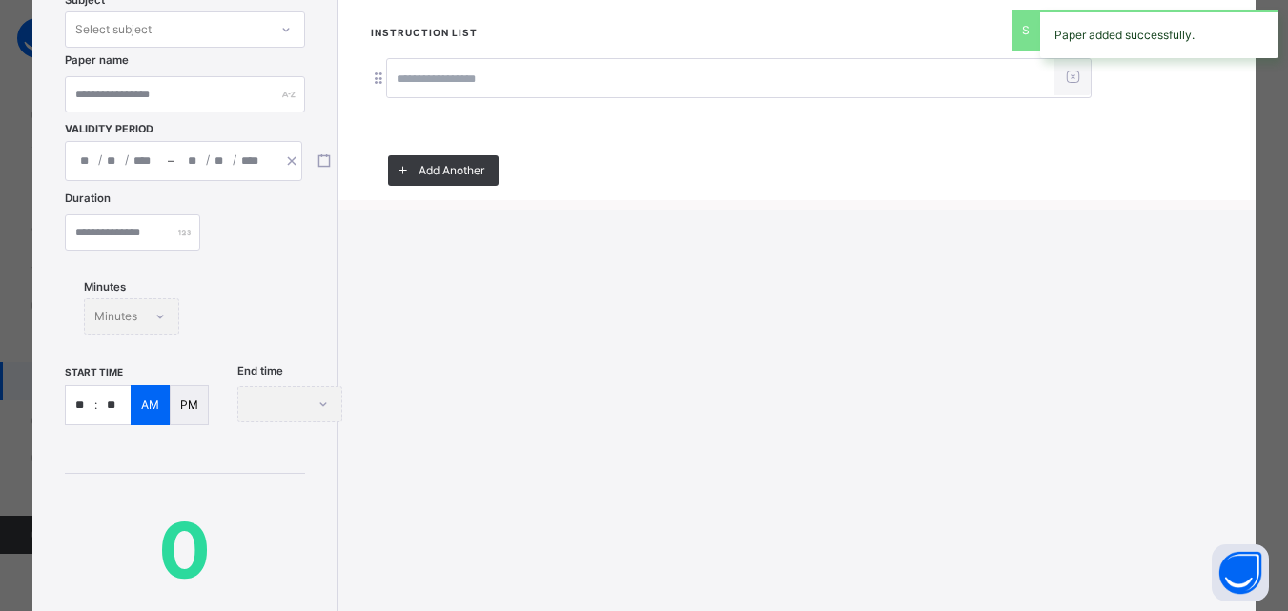
scroll to position [0, 0]
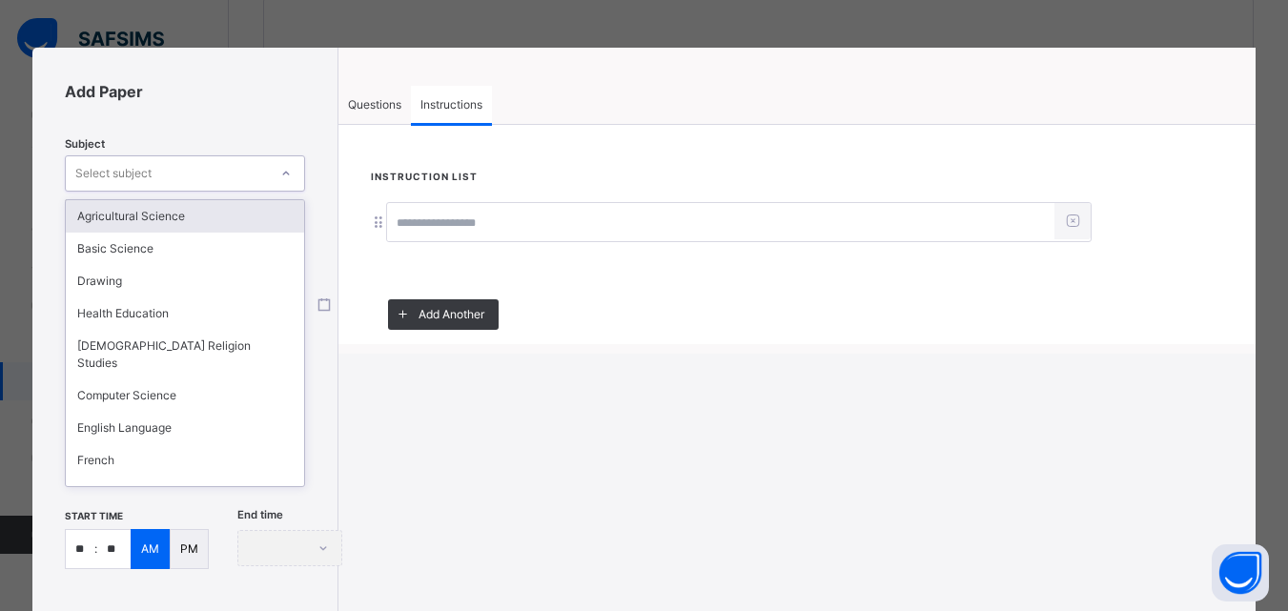
click at [203, 174] on div "Select subject" at bounding box center [167, 174] width 202 height 30
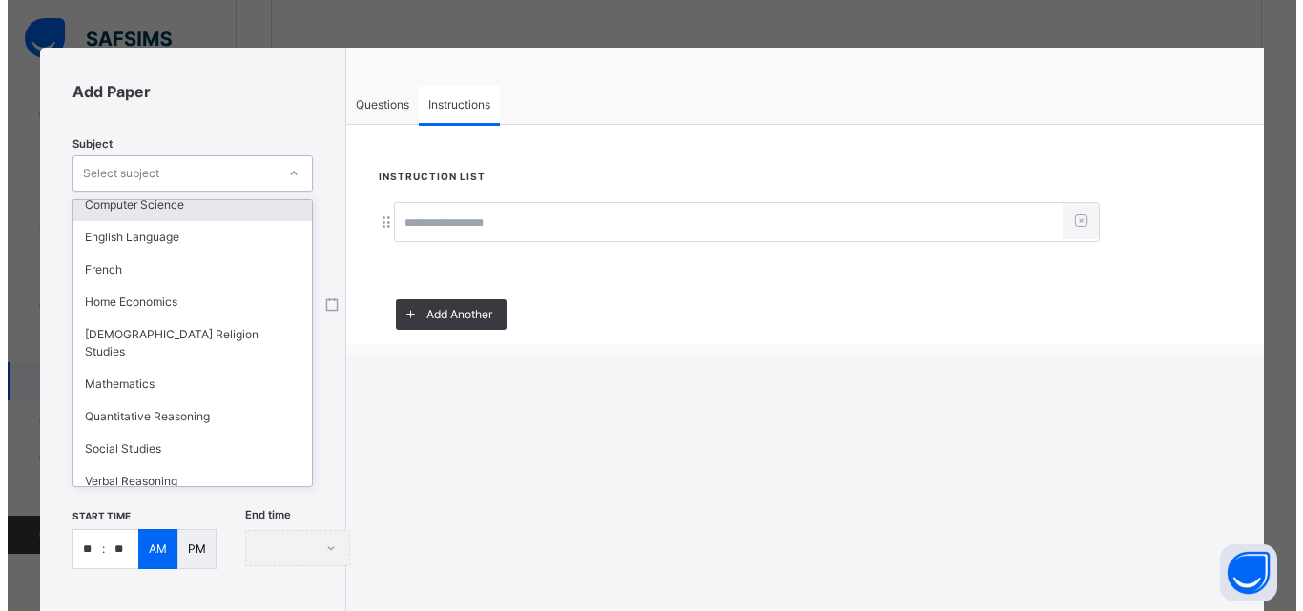
scroll to position [200, 0]
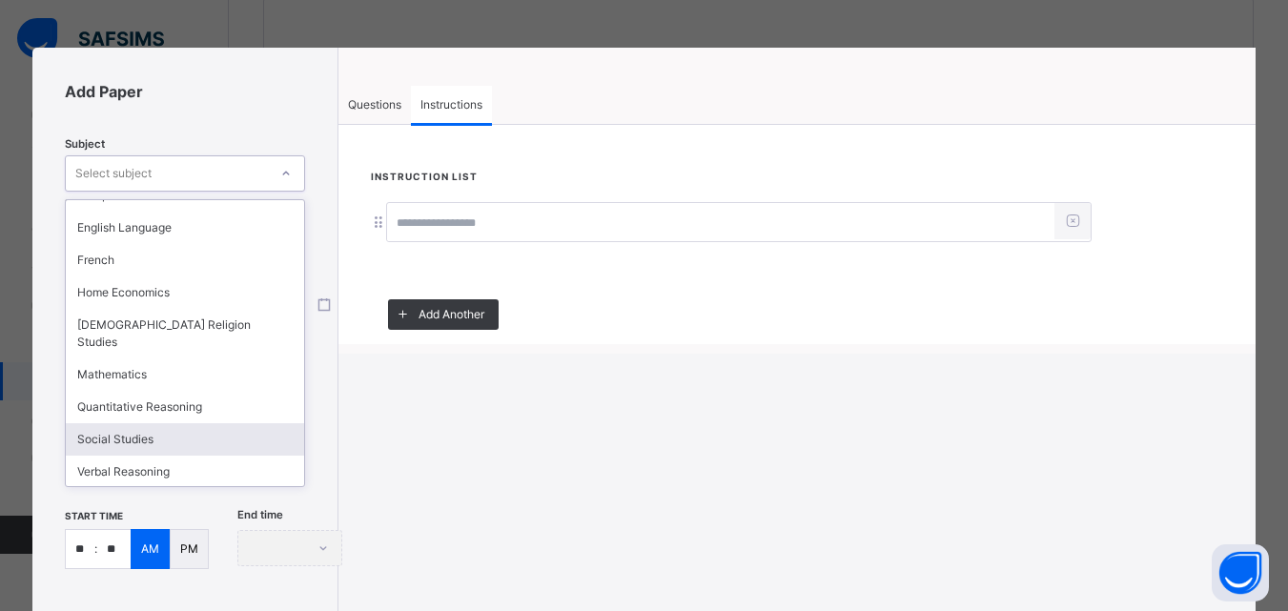
click at [152, 423] on div "Social Studies" at bounding box center [185, 439] width 238 height 32
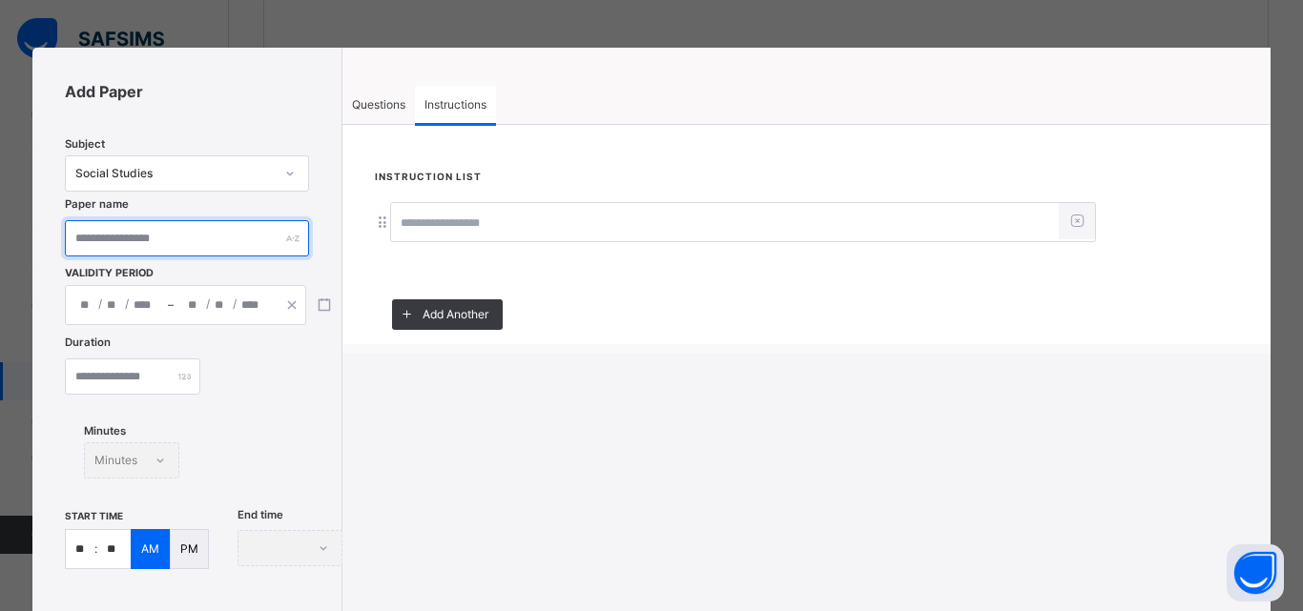
click at [154, 240] on input "text" at bounding box center [186, 238] width 243 height 36
type input "******"
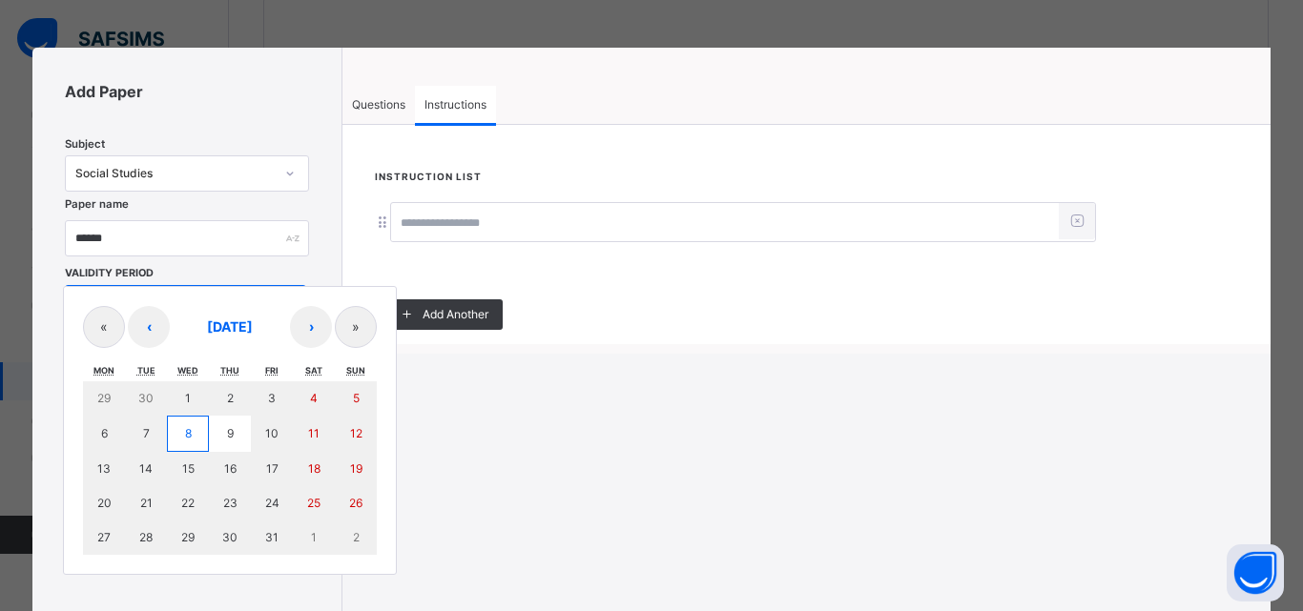
click at [147, 295] on div "/ / – / / « ‹ October 2025 › » Mon Tue Wed Thu Fri Sat Sun 29 30 1 2 3 4 5 6 7 …" at bounding box center [185, 305] width 241 height 40
click at [192, 434] on button "8" at bounding box center [188, 434] width 42 height 36
type input "**********"
type input "**"
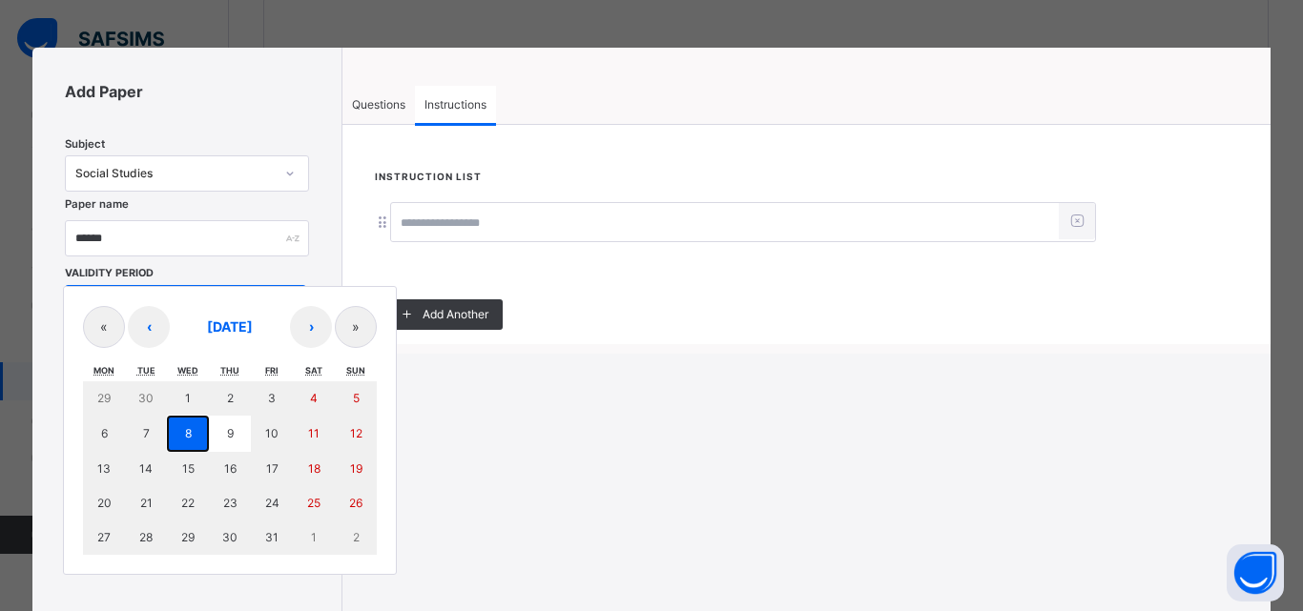
type input "*"
type input "****"
type input "**********"
type input "**"
type input "*"
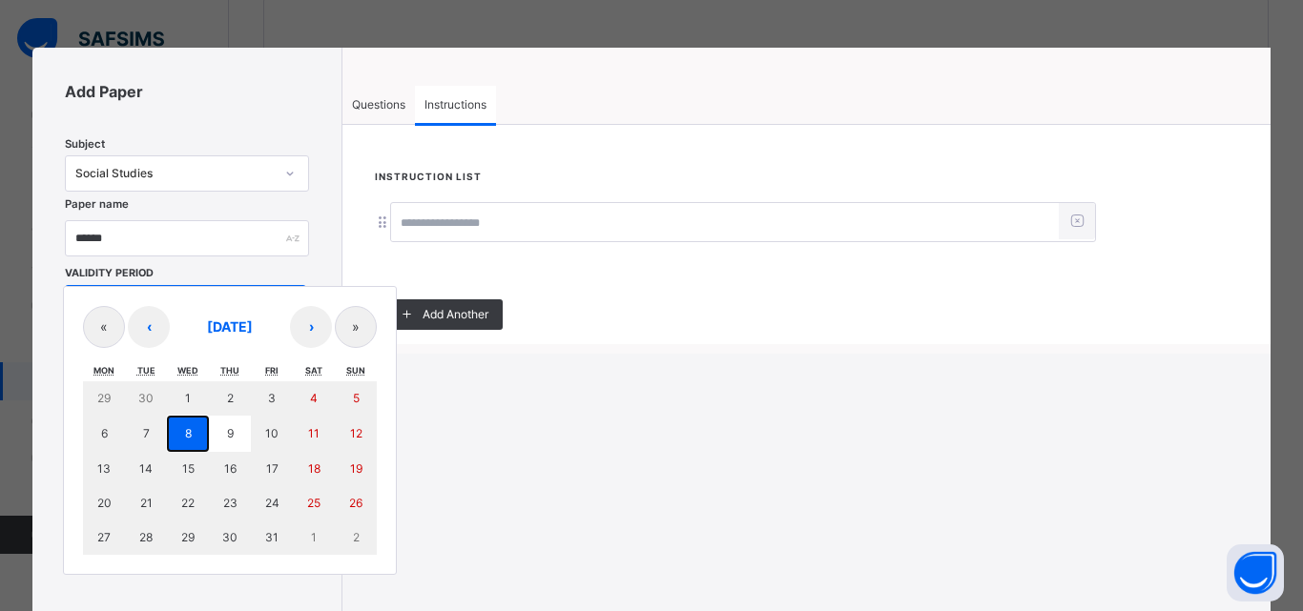
type input "****"
type input "**"
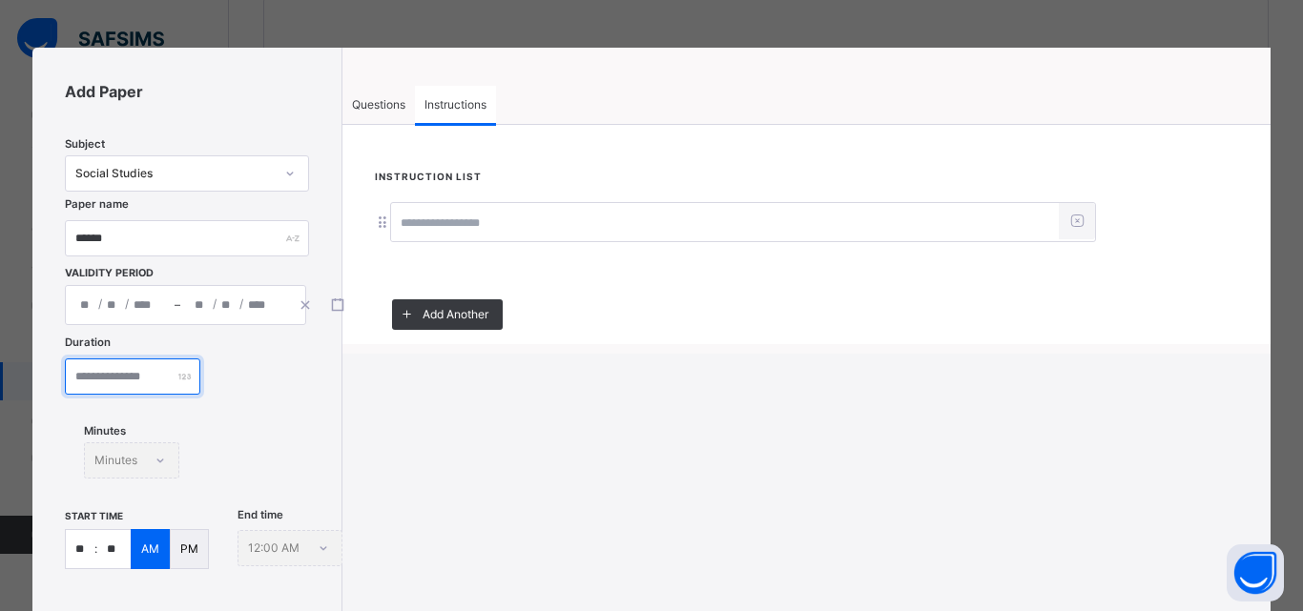
click at [156, 380] on input "number" at bounding box center [132, 377] width 135 height 36
type input "**"
click at [92, 545] on input "**" at bounding box center [80, 549] width 29 height 38
type input "*"
type input "**"
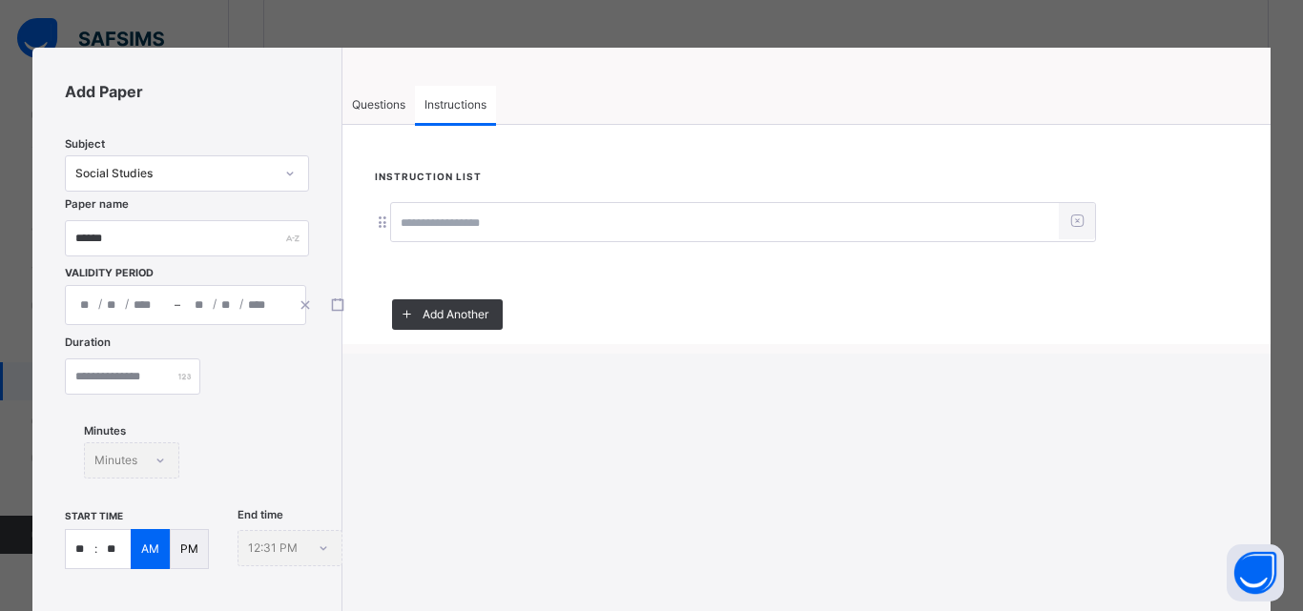
type input "**"
drag, startPoint x: 393, startPoint y: 107, endPoint x: 420, endPoint y: 163, distance: 62.3
click at [393, 112] on span "Questions" at bounding box center [378, 104] width 53 height 17
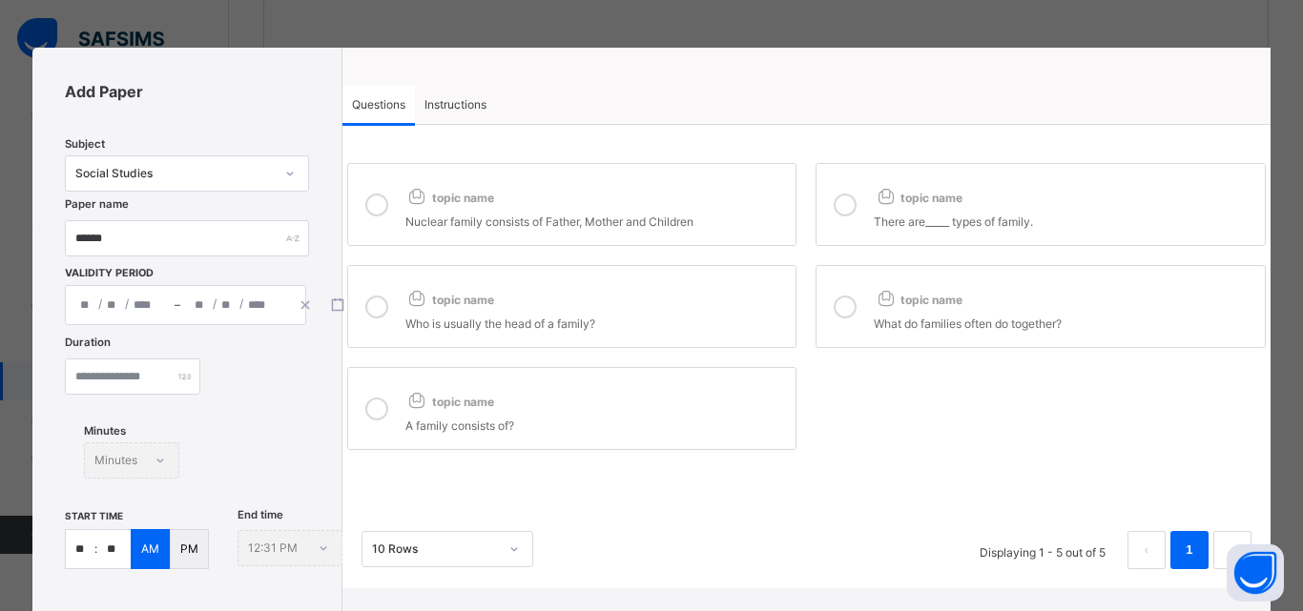
drag, startPoint x: 380, startPoint y: 199, endPoint x: 675, endPoint y: 216, distance: 296.1
click at [385, 205] on div at bounding box center [377, 204] width 38 height 52
click at [841, 211] on icon at bounding box center [844, 205] width 23 height 23
click at [373, 296] on icon at bounding box center [376, 307] width 23 height 23
drag, startPoint x: 836, startPoint y: 305, endPoint x: 642, endPoint y: 309, distance: 194.6
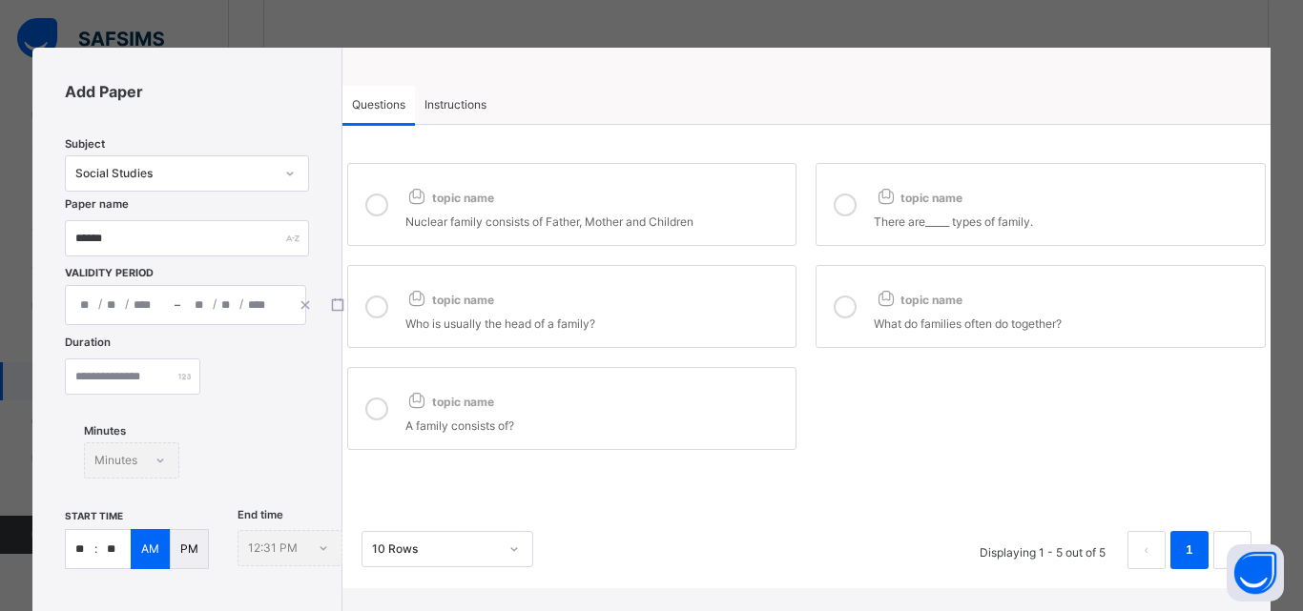
click at [835, 305] on icon at bounding box center [844, 307] width 23 height 23
click at [365, 404] on icon at bounding box center [376, 409] width 23 height 23
click at [483, 100] on span "Instructions" at bounding box center [455, 104] width 62 height 17
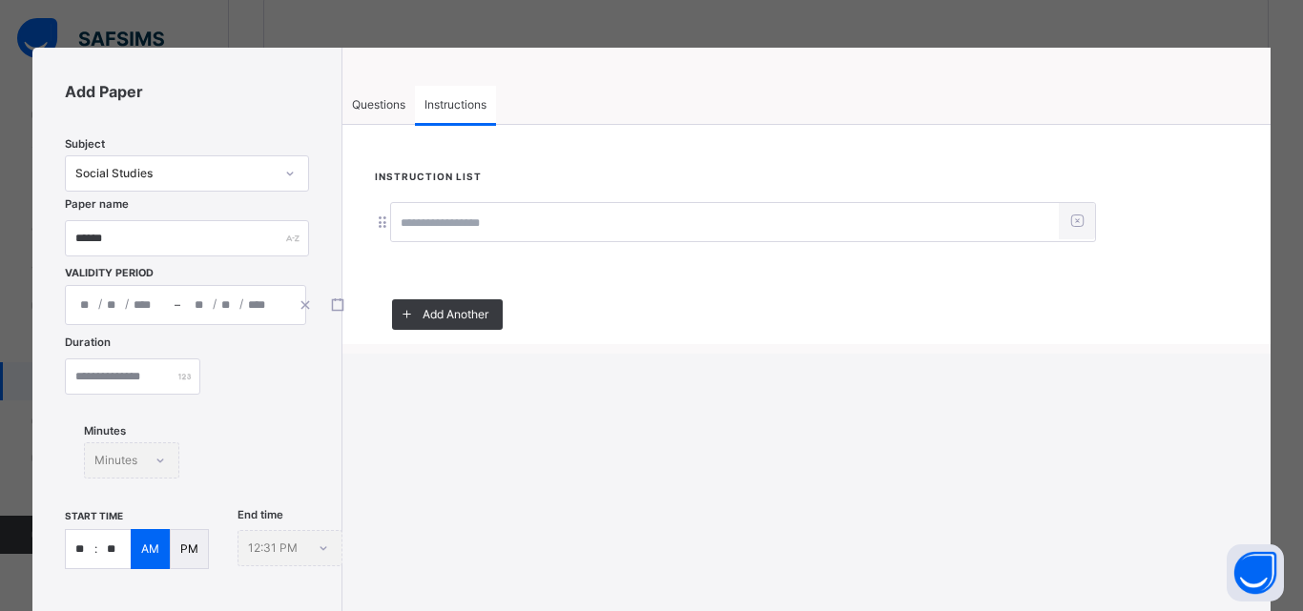
click at [460, 226] on input at bounding box center [725, 223] width 668 height 36
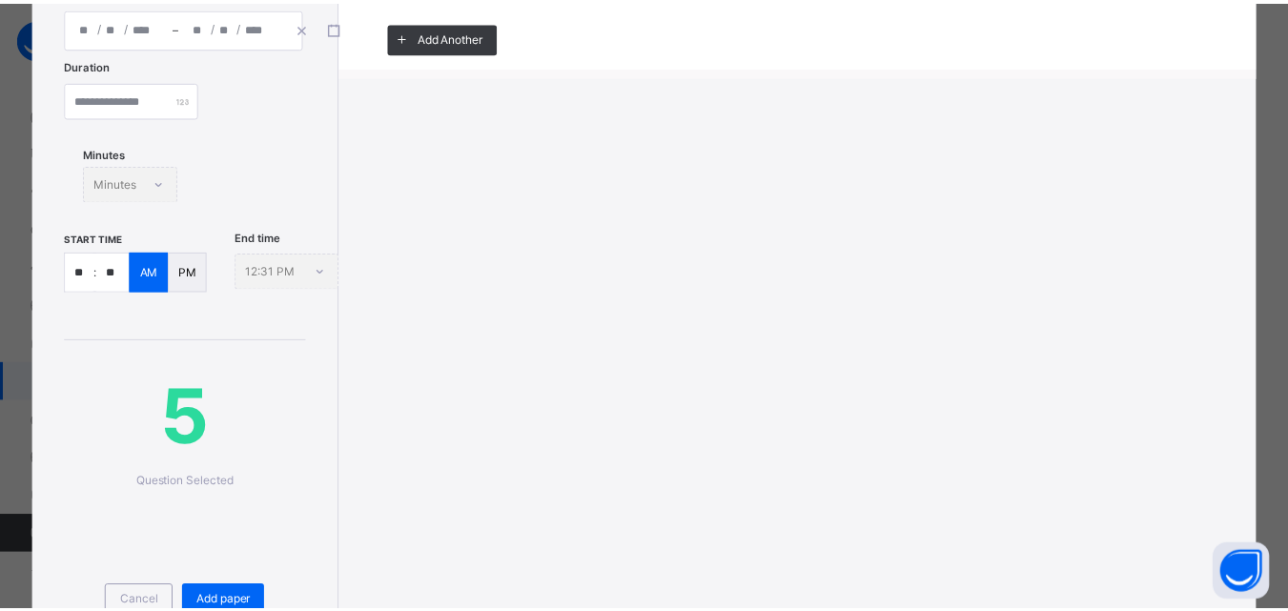
scroll to position [286, 0]
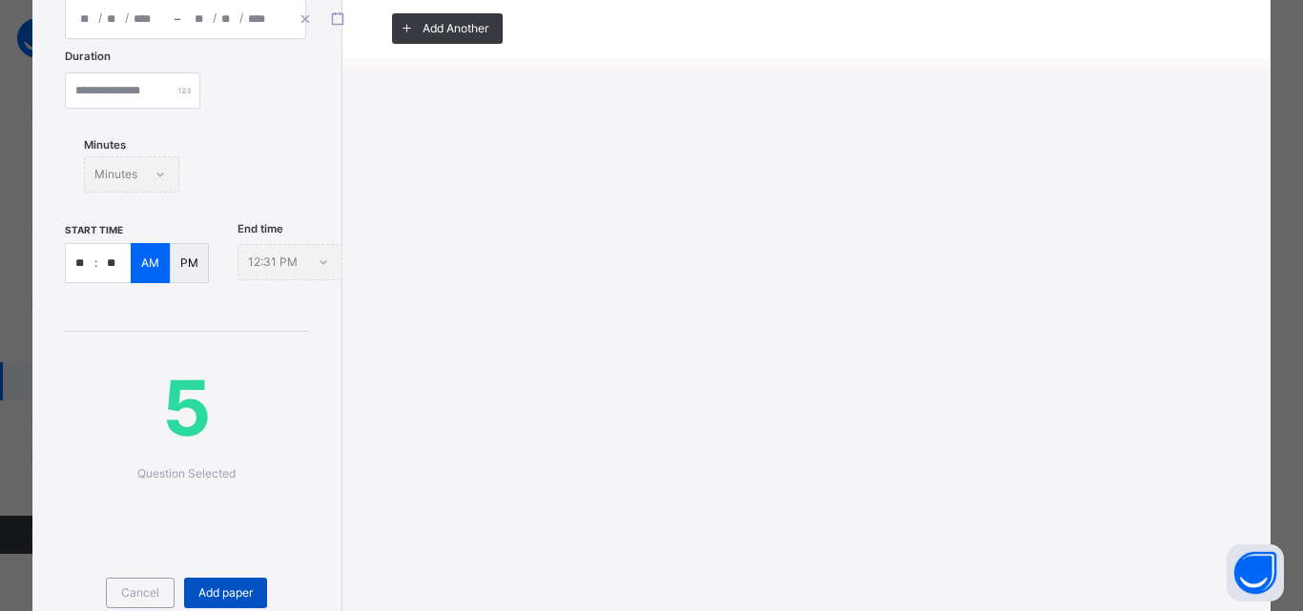
type input "**********"
click at [235, 596] on span "Add paper" at bounding box center [225, 593] width 54 height 17
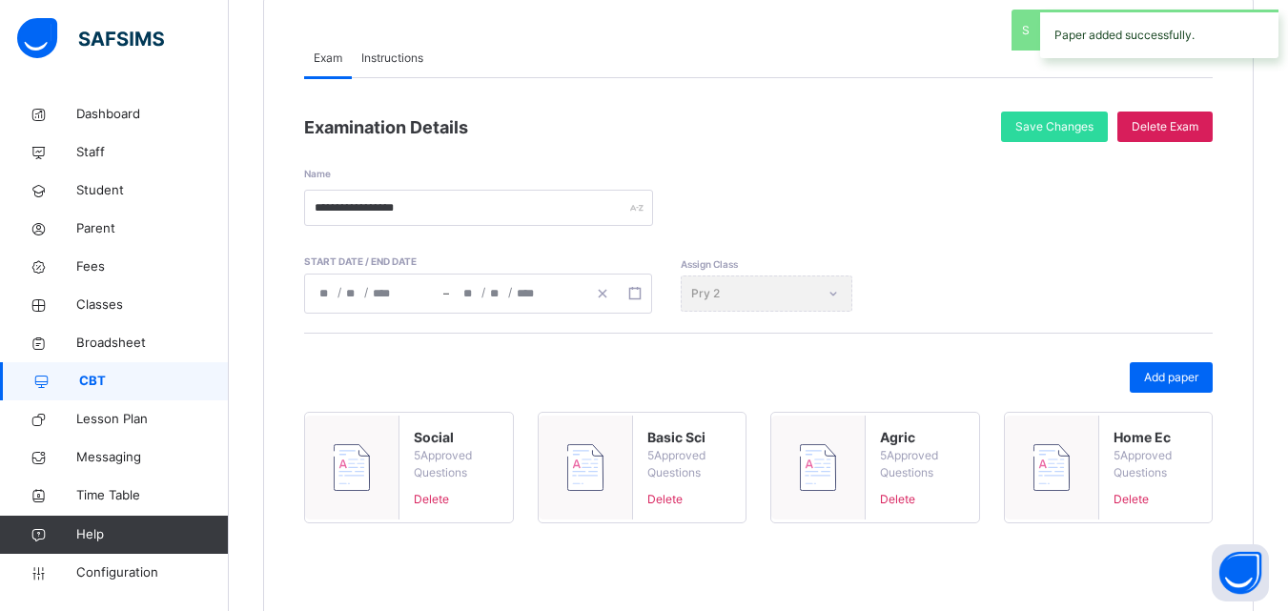
click at [1083, 334] on div "Add paper Social 5 Approved Questions Delete Basic Sci 5 Approved Questions Del…" at bounding box center [758, 450] width 909 height 234
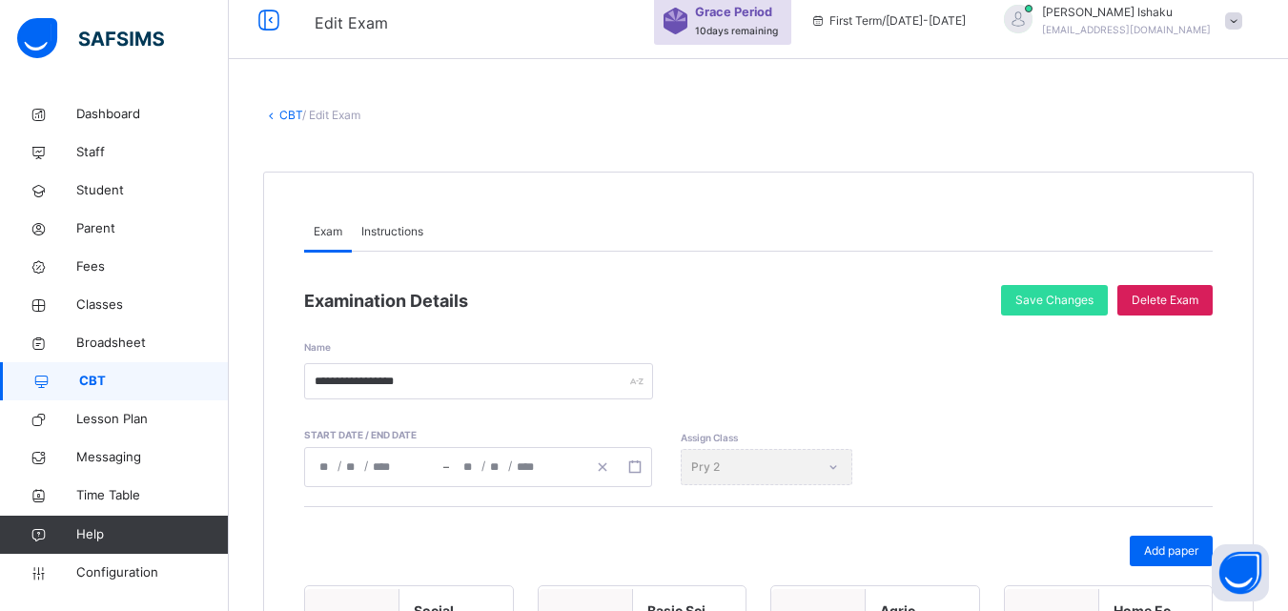
scroll to position [0, 0]
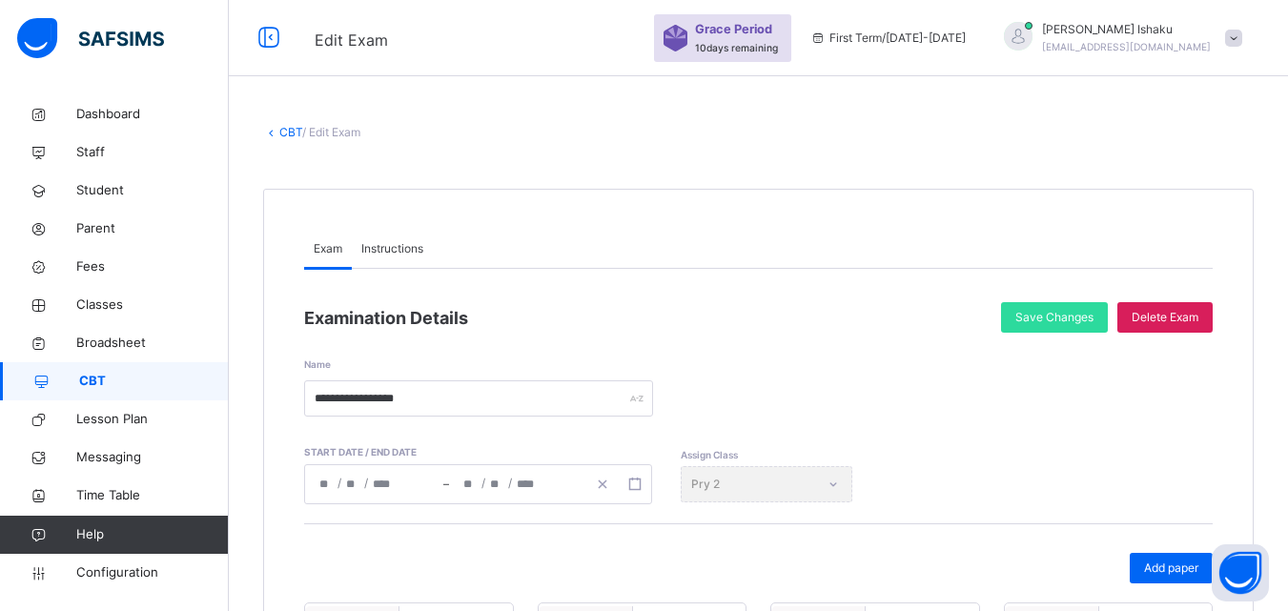
click at [294, 128] on link "CBT" at bounding box center [290, 132] width 23 height 14
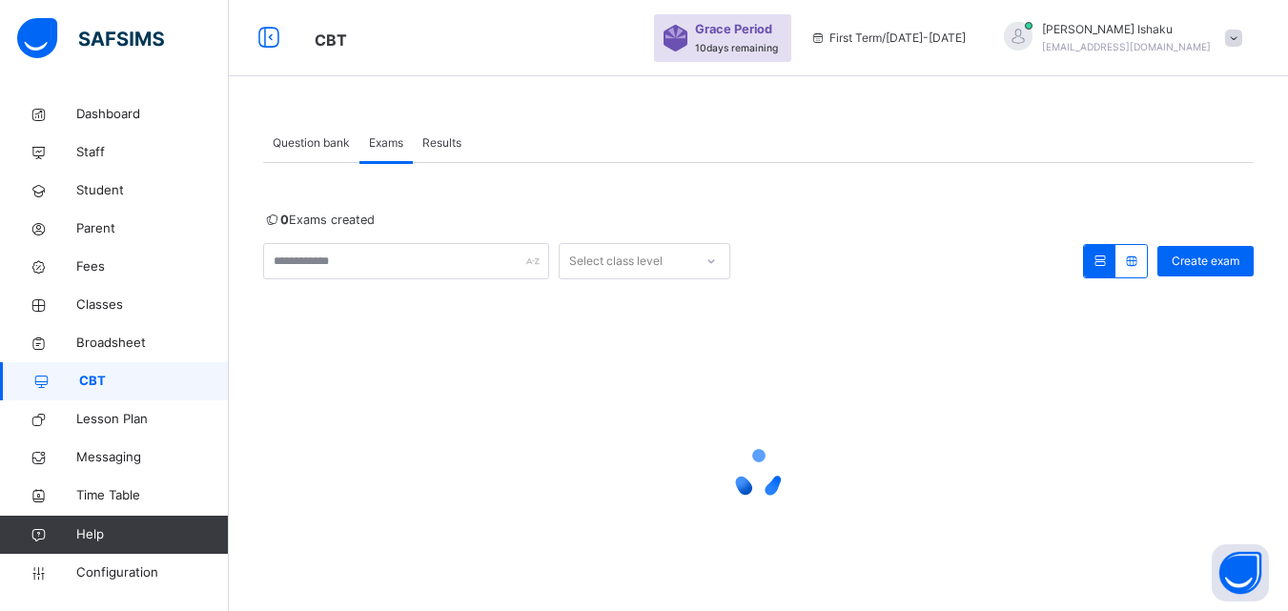
click at [313, 156] on div "Question bank" at bounding box center [311, 143] width 96 height 38
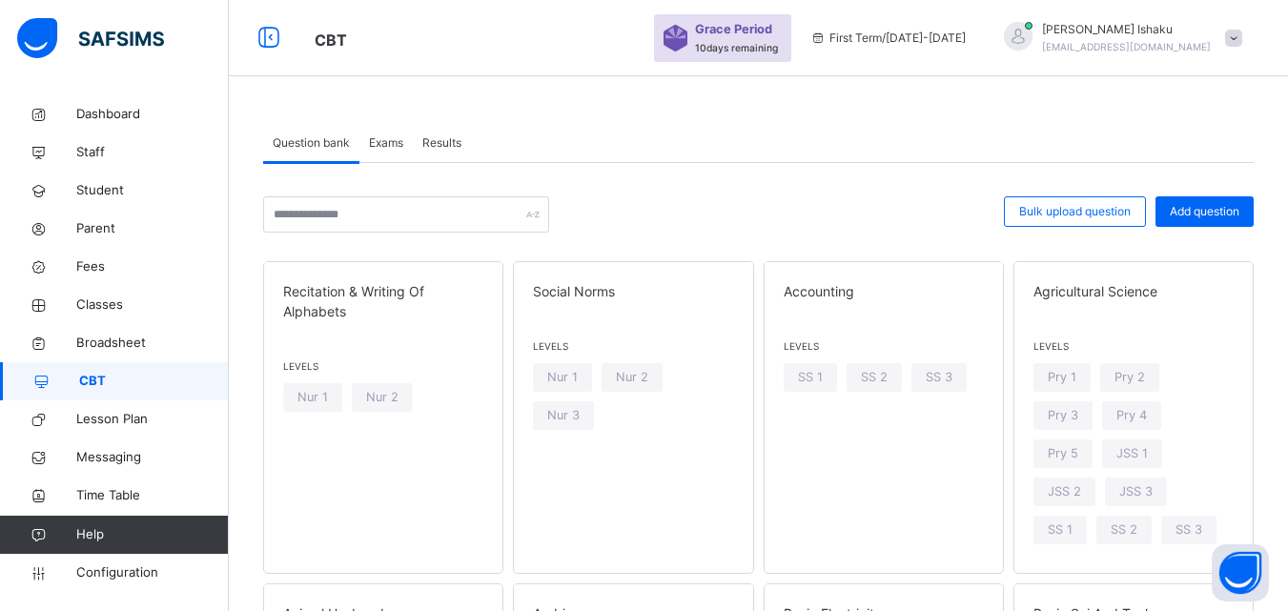
click at [397, 149] on span "Exams" at bounding box center [386, 142] width 34 height 17
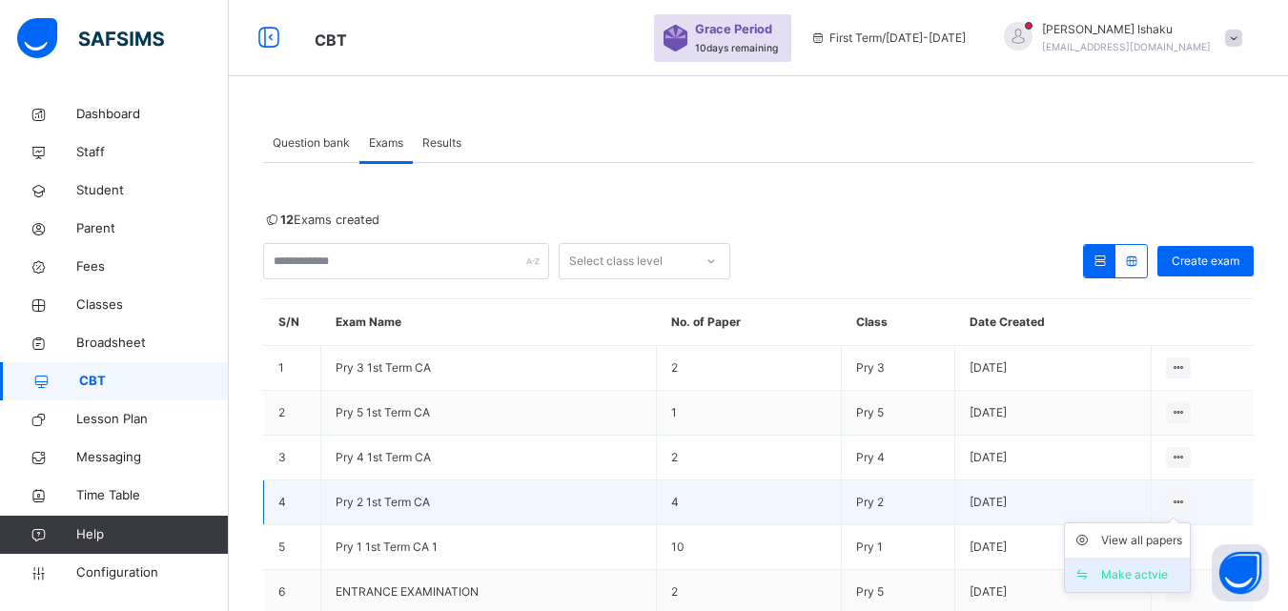
click at [1162, 578] on div "Make actvie" at bounding box center [1141, 575] width 81 height 19
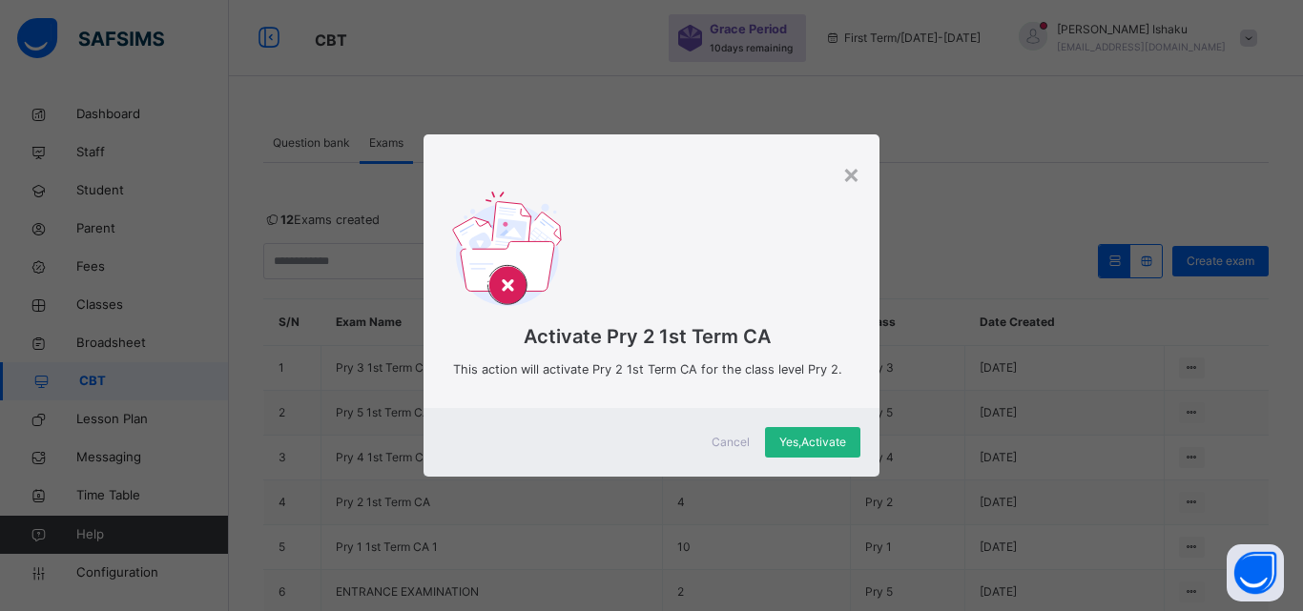
drag, startPoint x: 796, startPoint y: 442, endPoint x: 791, endPoint y: 452, distance: 11.1
click at [796, 442] on span "Yes, Activate" at bounding box center [812, 442] width 67 height 17
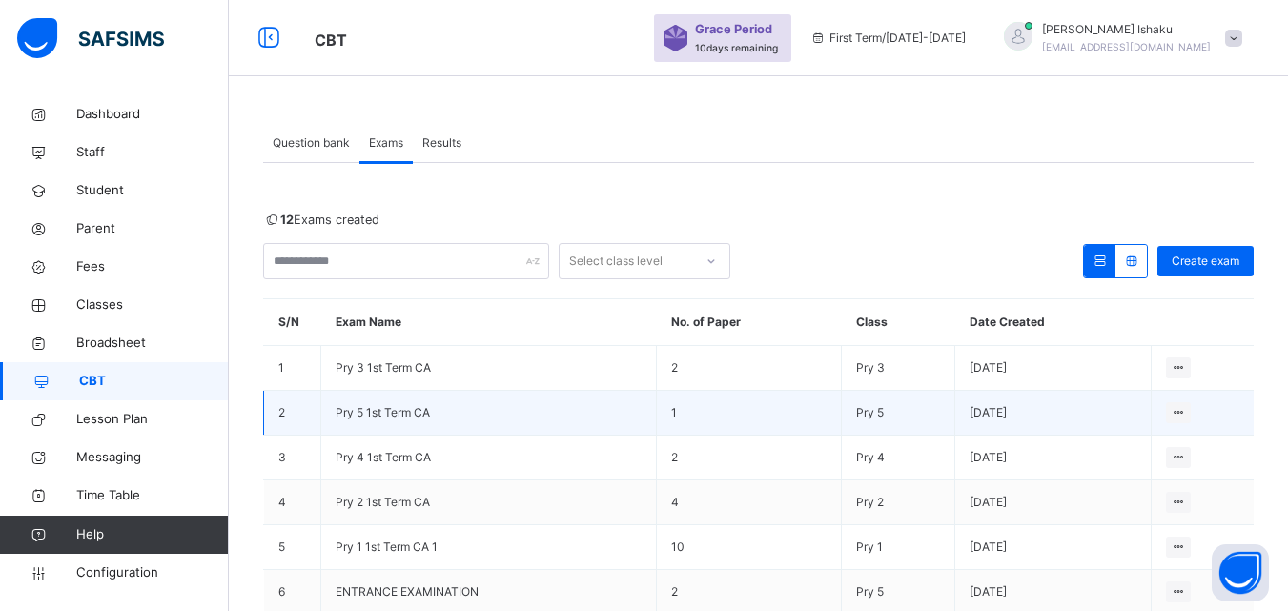
click at [371, 417] on span "Pry 5 1st Term CA" at bounding box center [383, 412] width 94 height 14
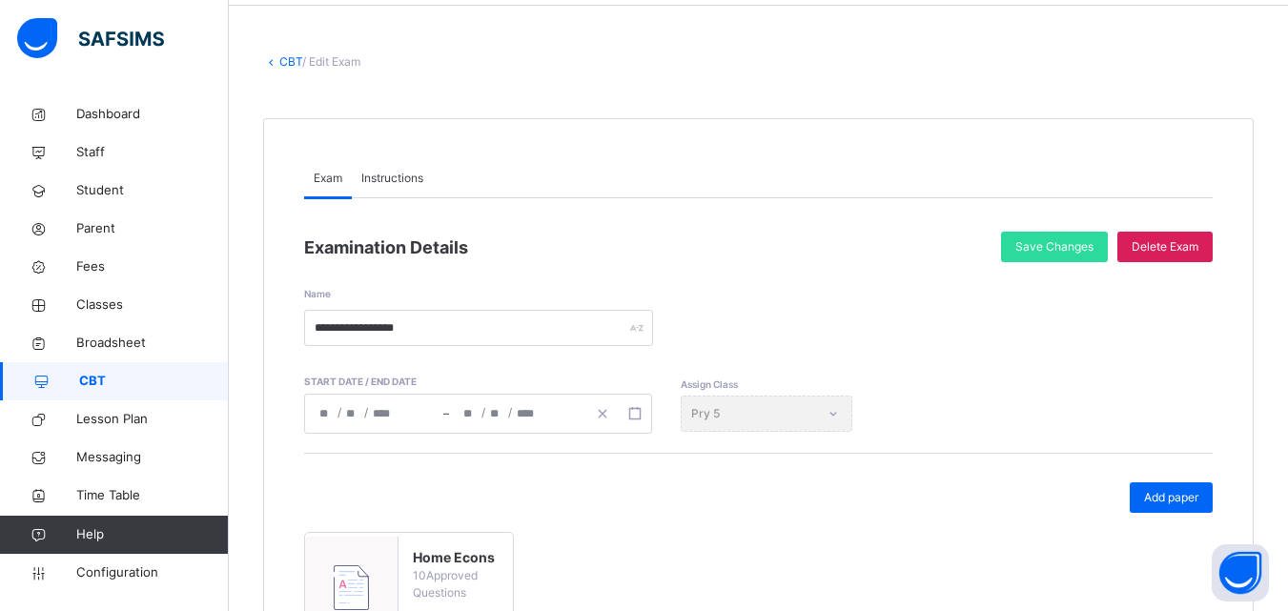
scroll to position [44, 0]
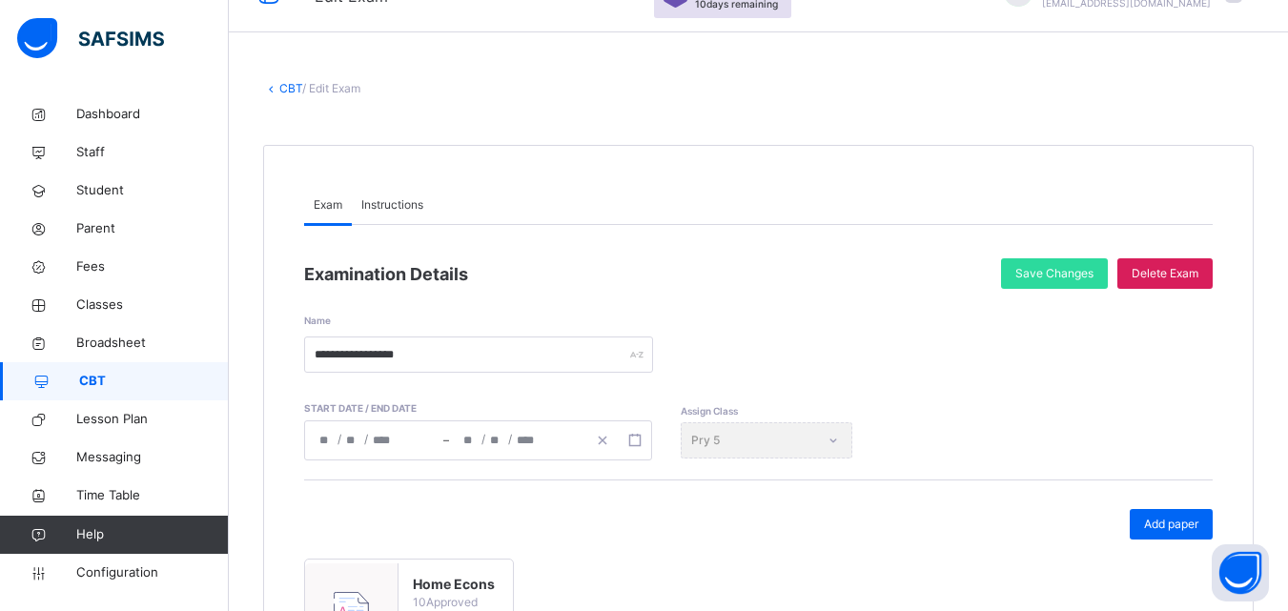
click at [286, 89] on link "CBT" at bounding box center [290, 88] width 23 height 14
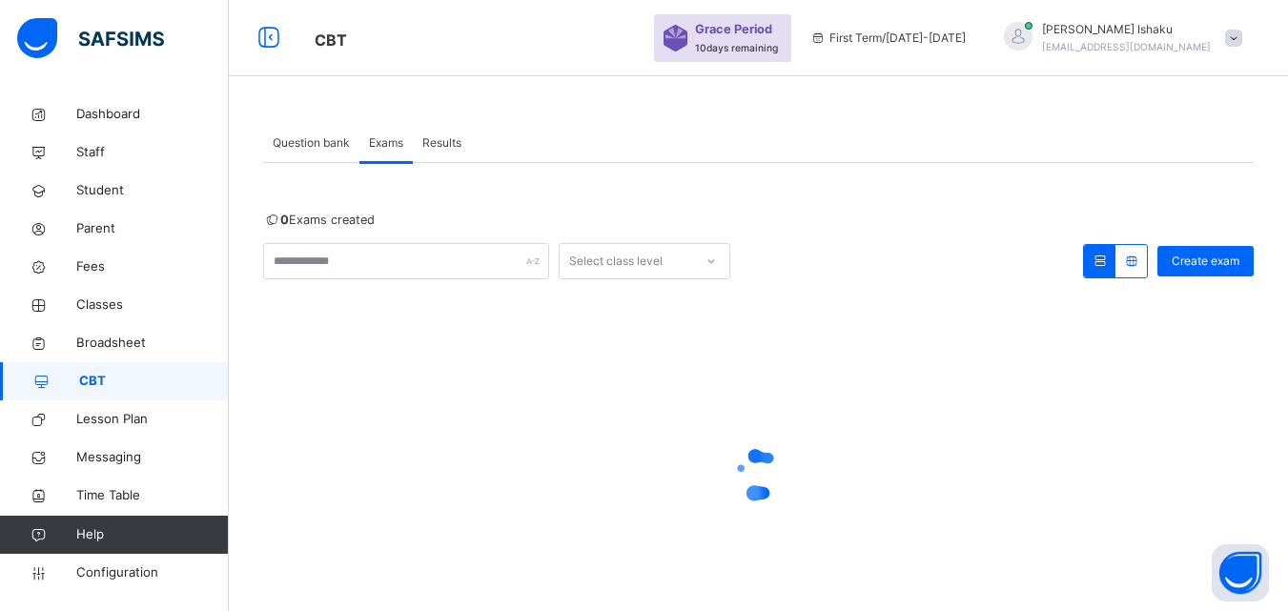
click at [325, 148] on span "Question bank" at bounding box center [311, 142] width 77 height 17
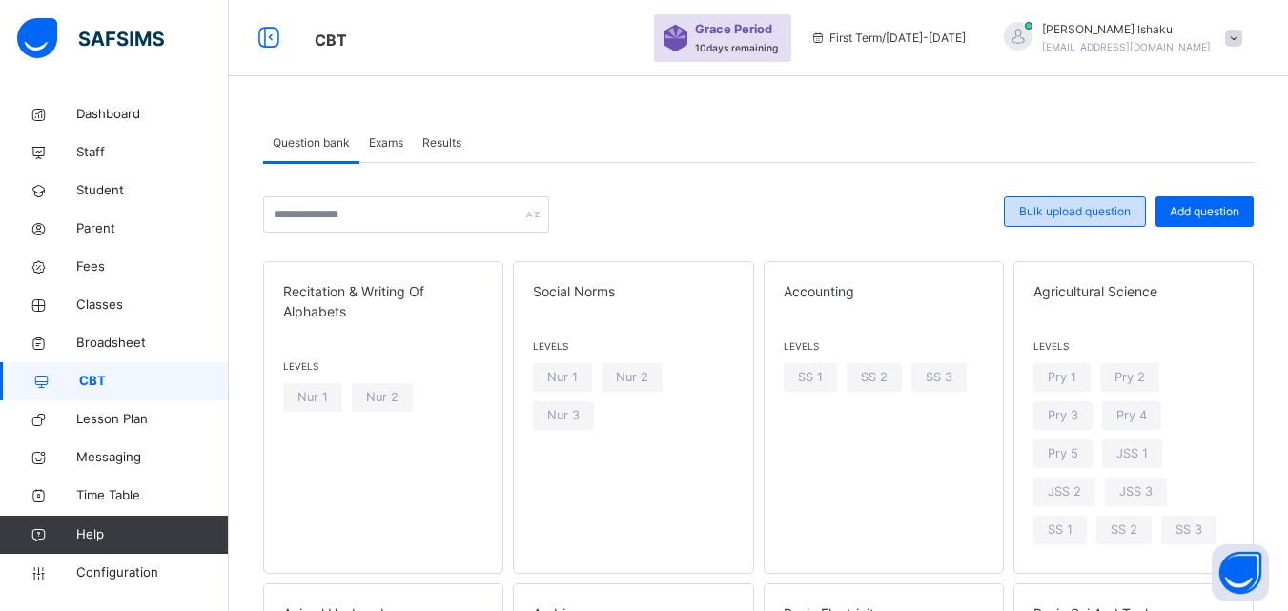
click at [1029, 216] on div "Bulk upload question" at bounding box center [1075, 211] width 142 height 31
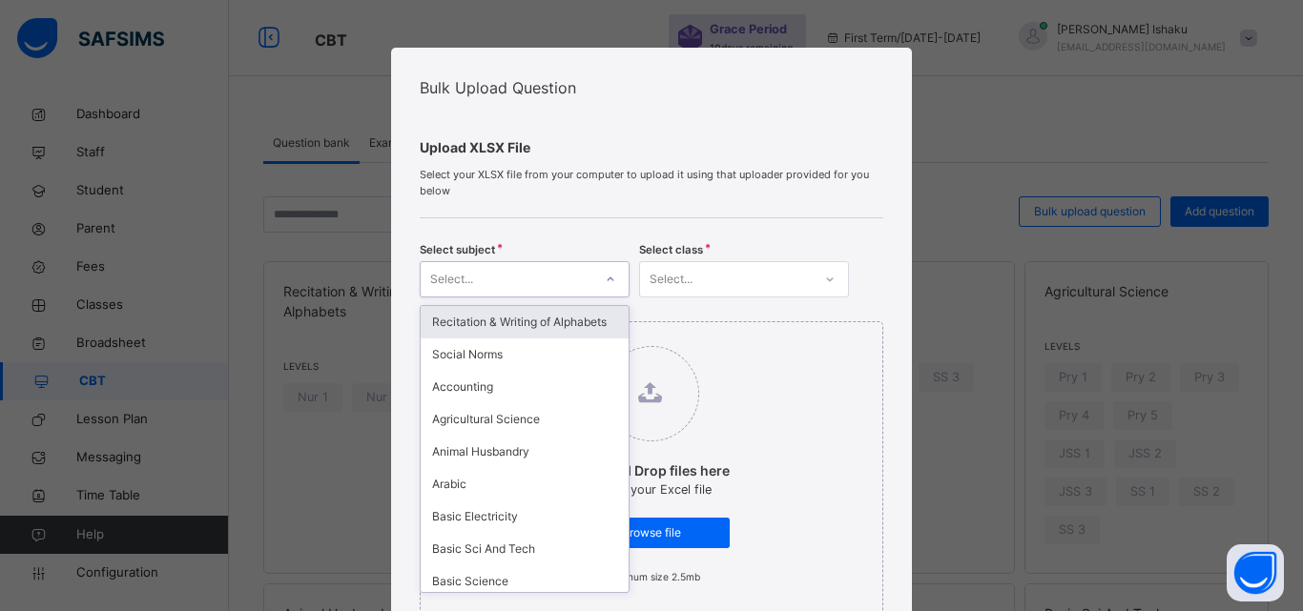
click at [570, 287] on div "Select..." at bounding box center [507, 280] width 172 height 30
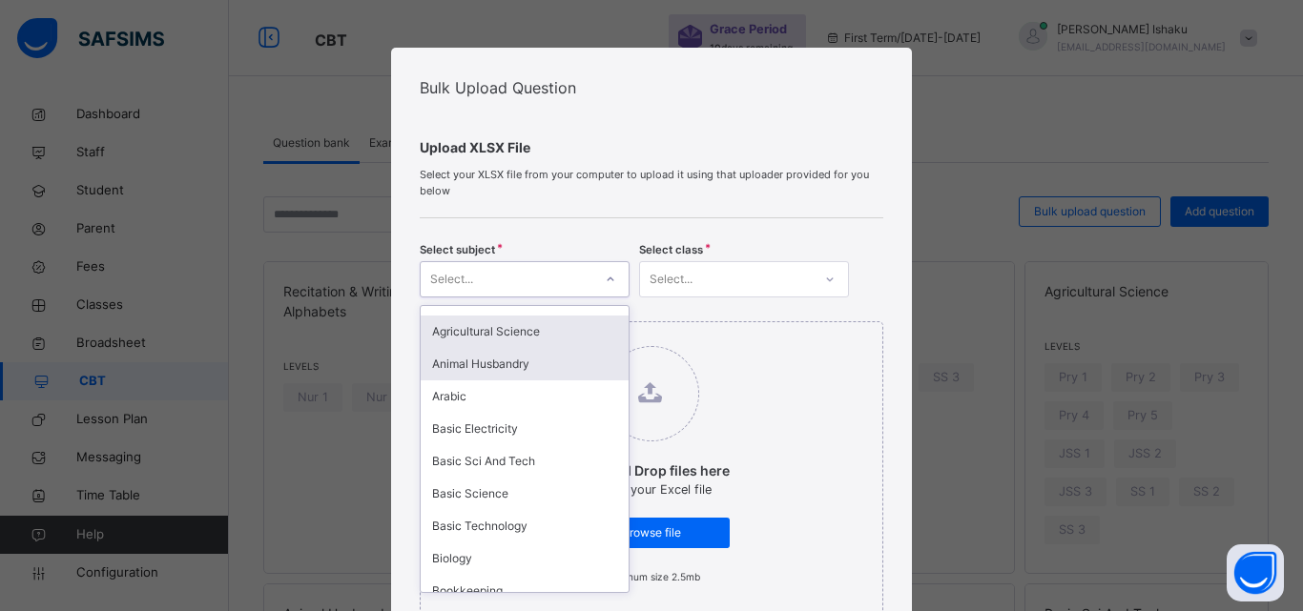
scroll to position [95, 0]
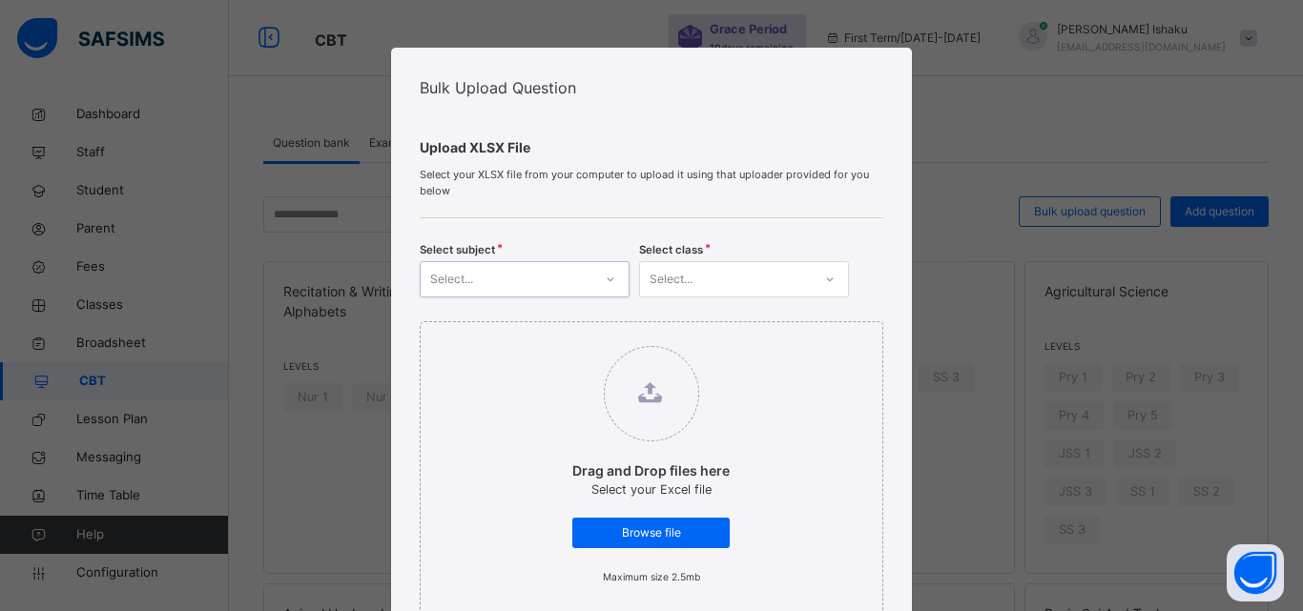
click at [580, 291] on div "Select..." at bounding box center [507, 280] width 172 height 30
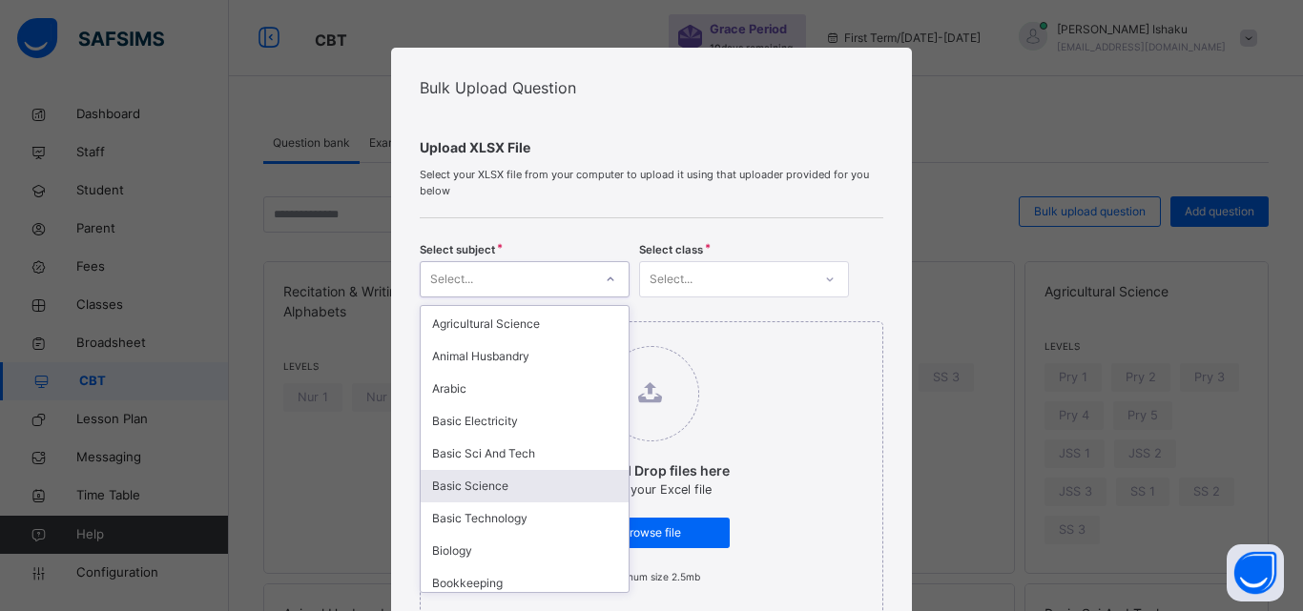
drag, startPoint x: 477, startPoint y: 504, endPoint x: 485, endPoint y: 487, distance: 18.3
click at [477, 502] on div "Basic Science" at bounding box center [525, 486] width 208 height 32
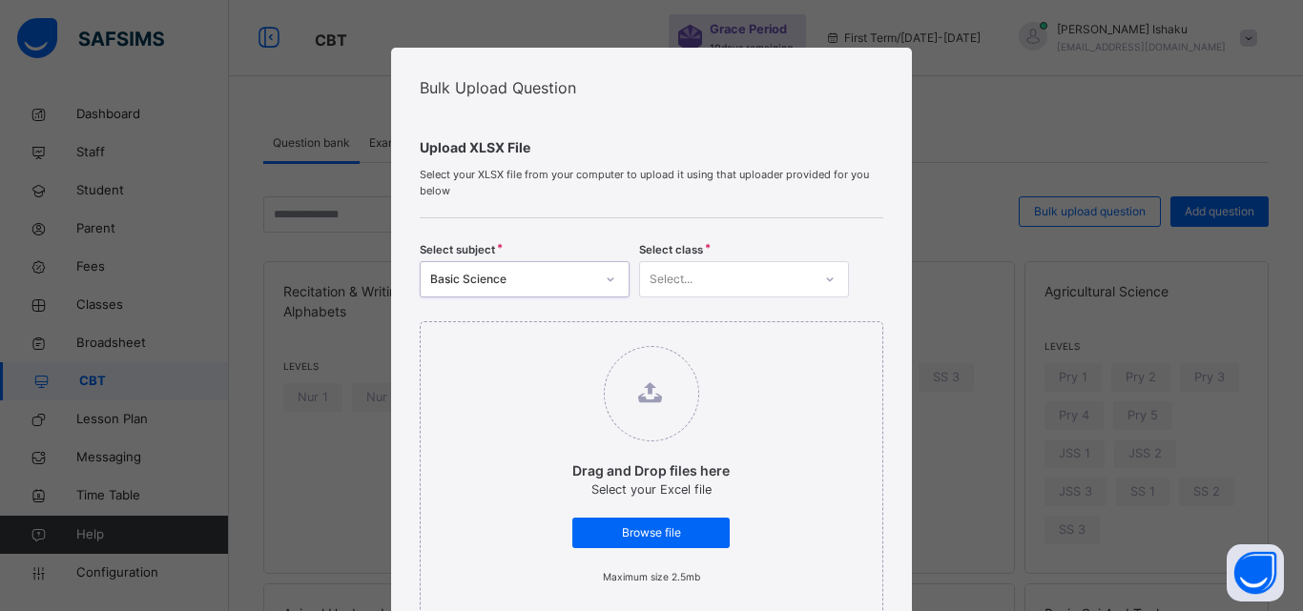
click at [704, 292] on div "Select..." at bounding box center [726, 280] width 172 height 30
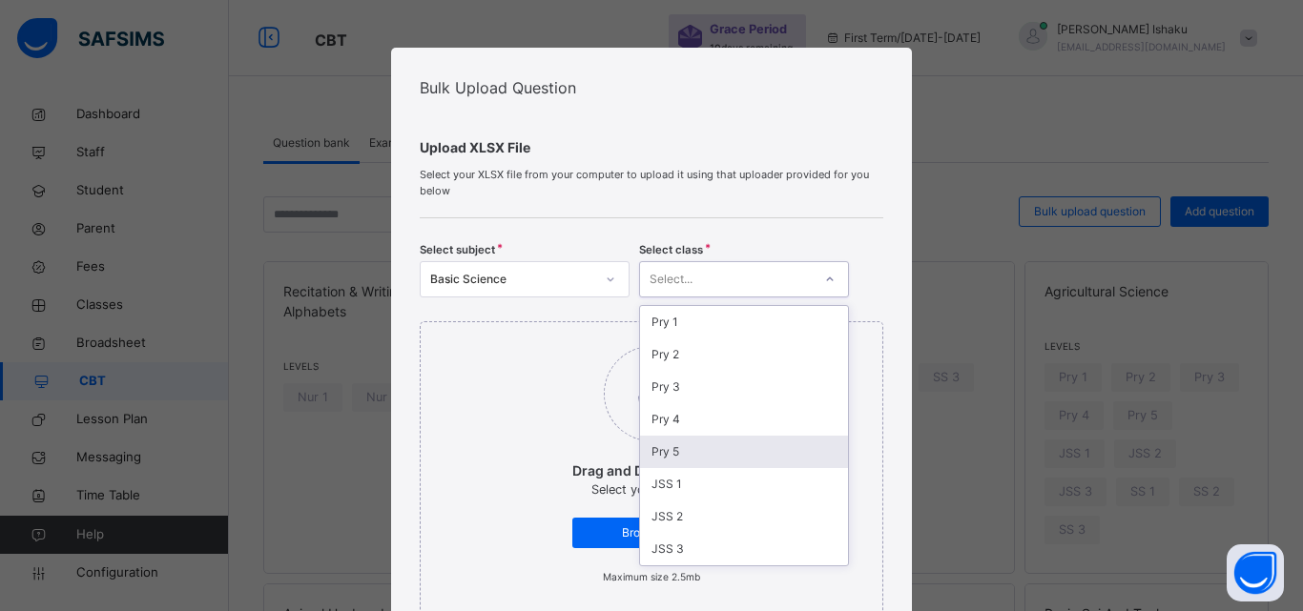
click at [657, 448] on div "Pry 5" at bounding box center [744, 452] width 208 height 32
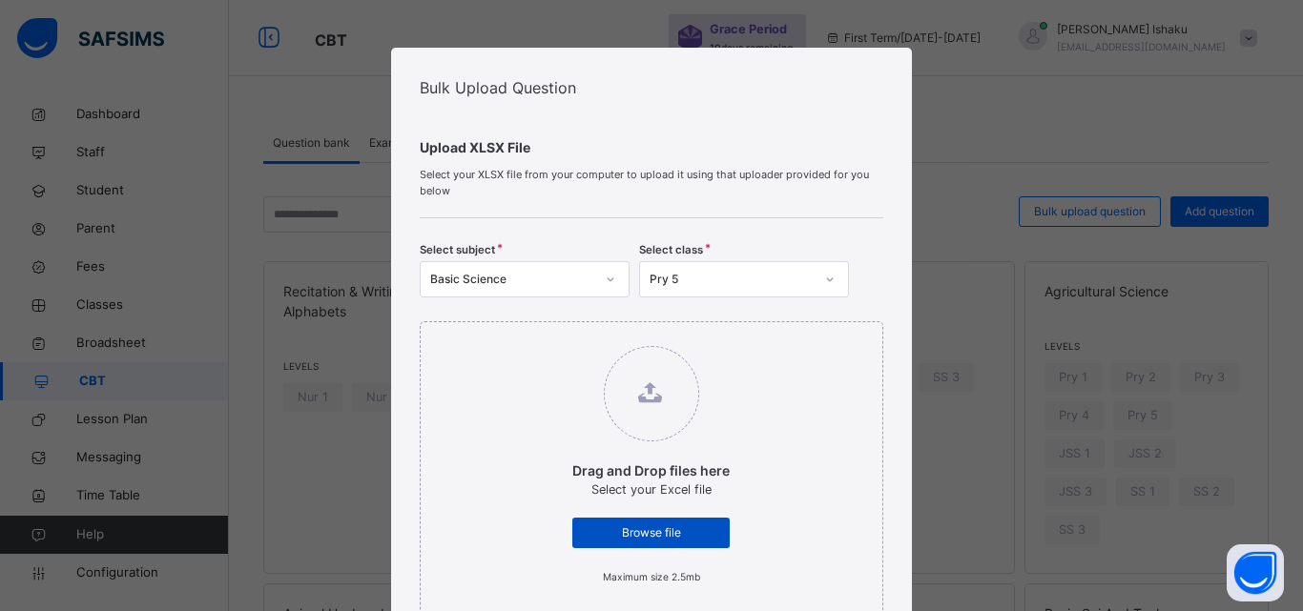
click at [626, 520] on div "Browse file" at bounding box center [650, 533] width 157 height 31
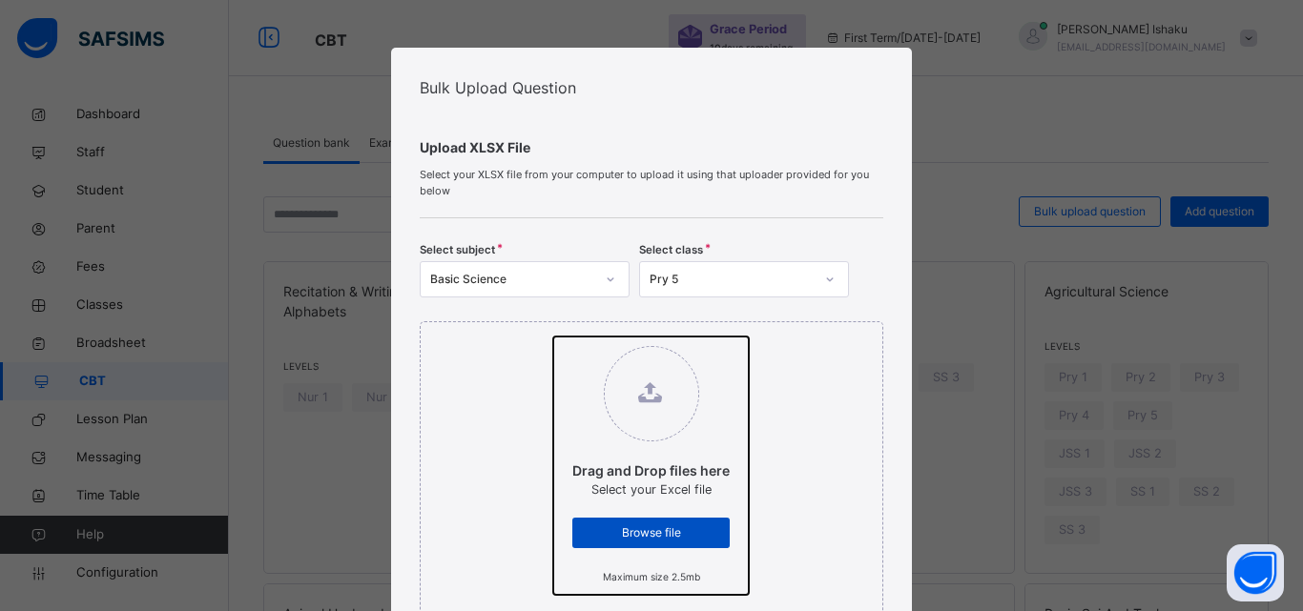
click at [553, 337] on input "Drag and Drop files here Select your Excel file Browse file Maximum size 2.5mb" at bounding box center [553, 337] width 0 height 0
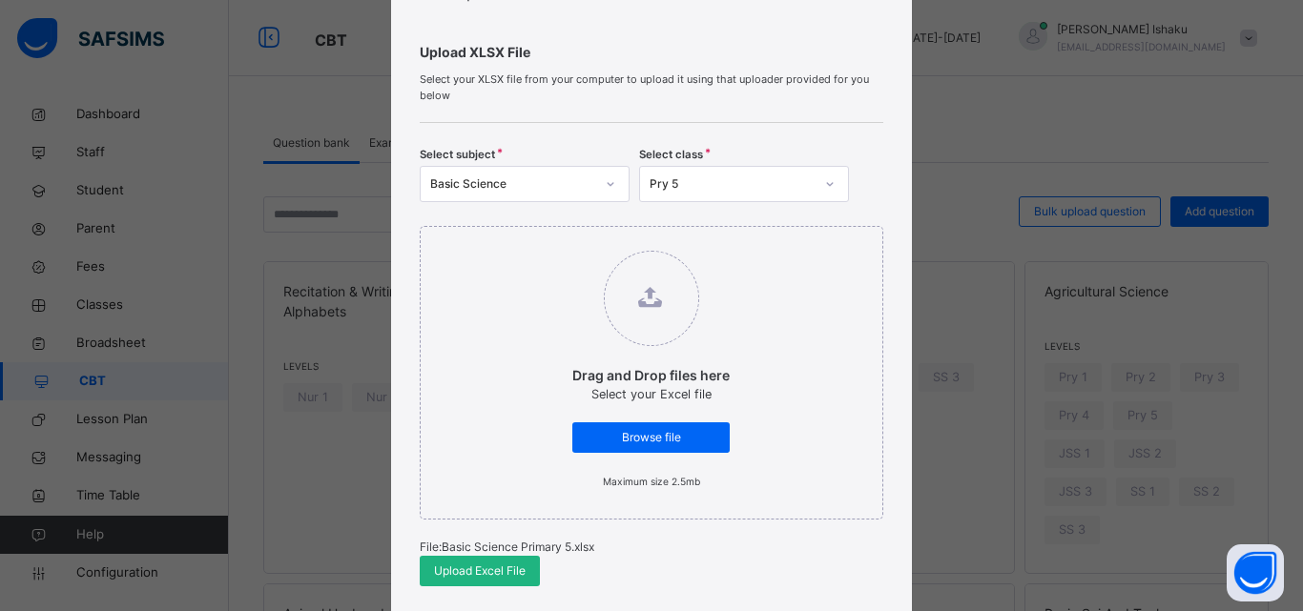
click at [501, 576] on span "Upload Excel File" at bounding box center [480, 571] width 92 height 17
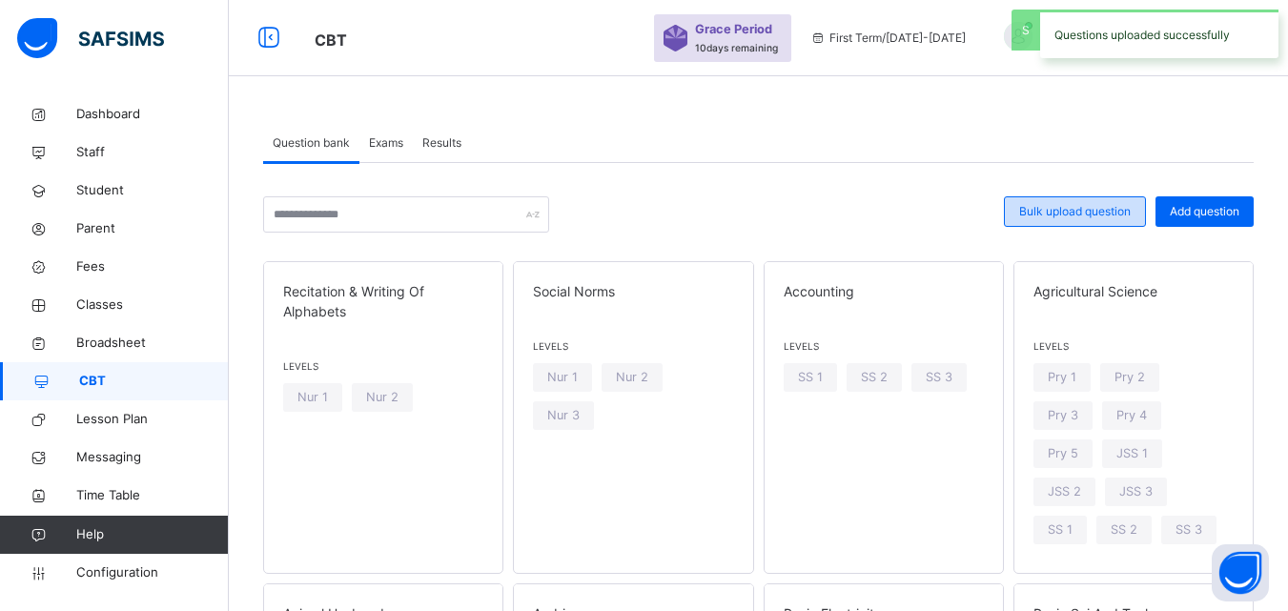
click at [1126, 202] on div "Bulk upload question" at bounding box center [1075, 211] width 142 height 31
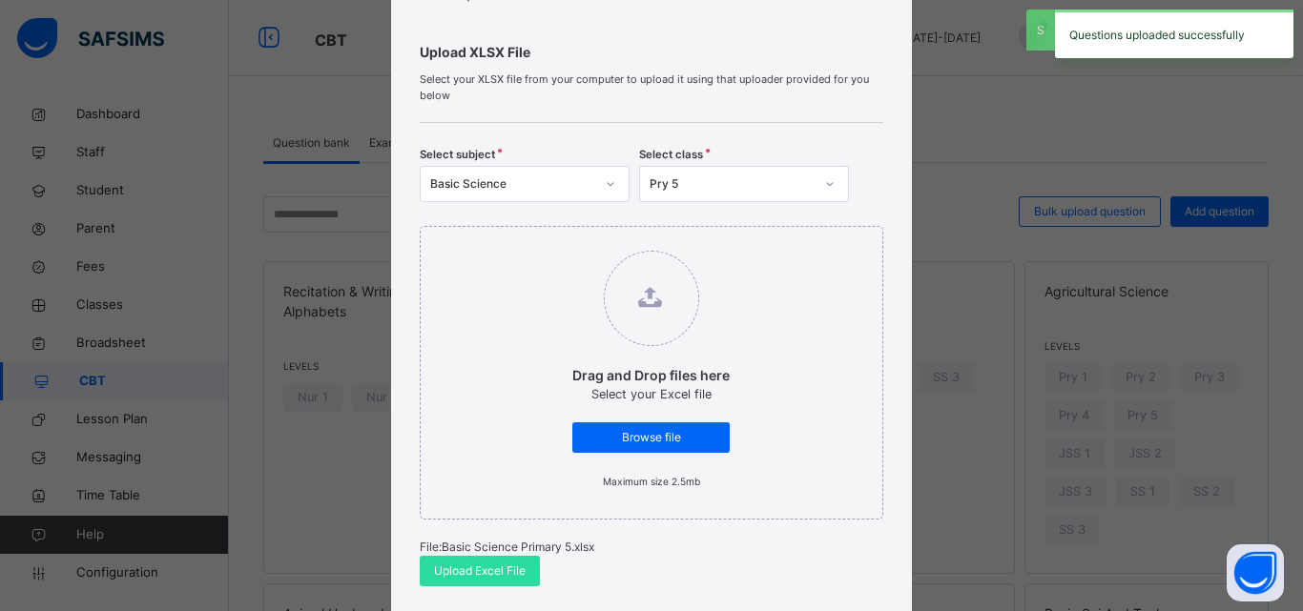
click at [594, 188] on div at bounding box center [610, 184] width 32 height 31
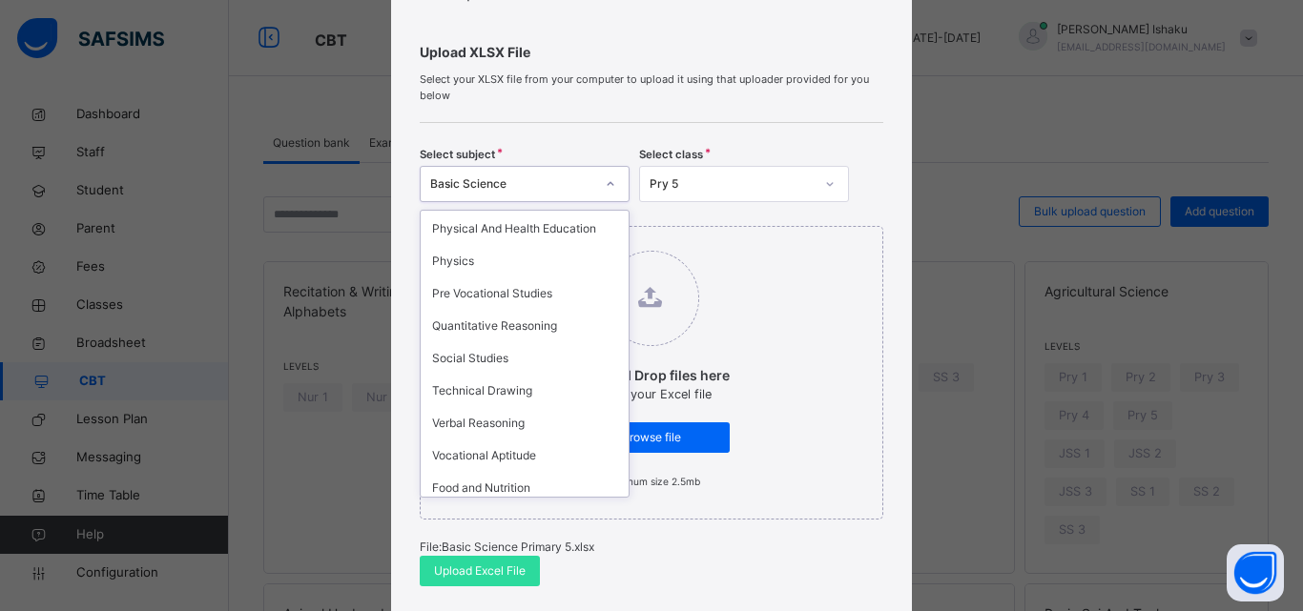
scroll to position [1240, 0]
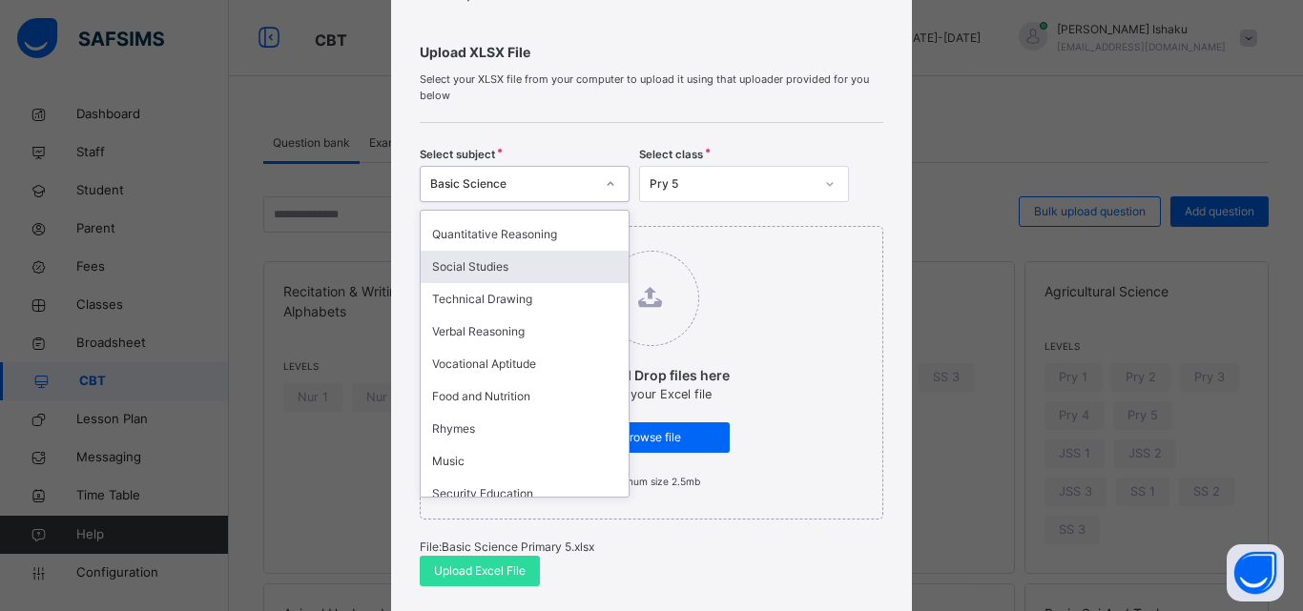
click at [488, 255] on div "Social Studies" at bounding box center [525, 267] width 208 height 32
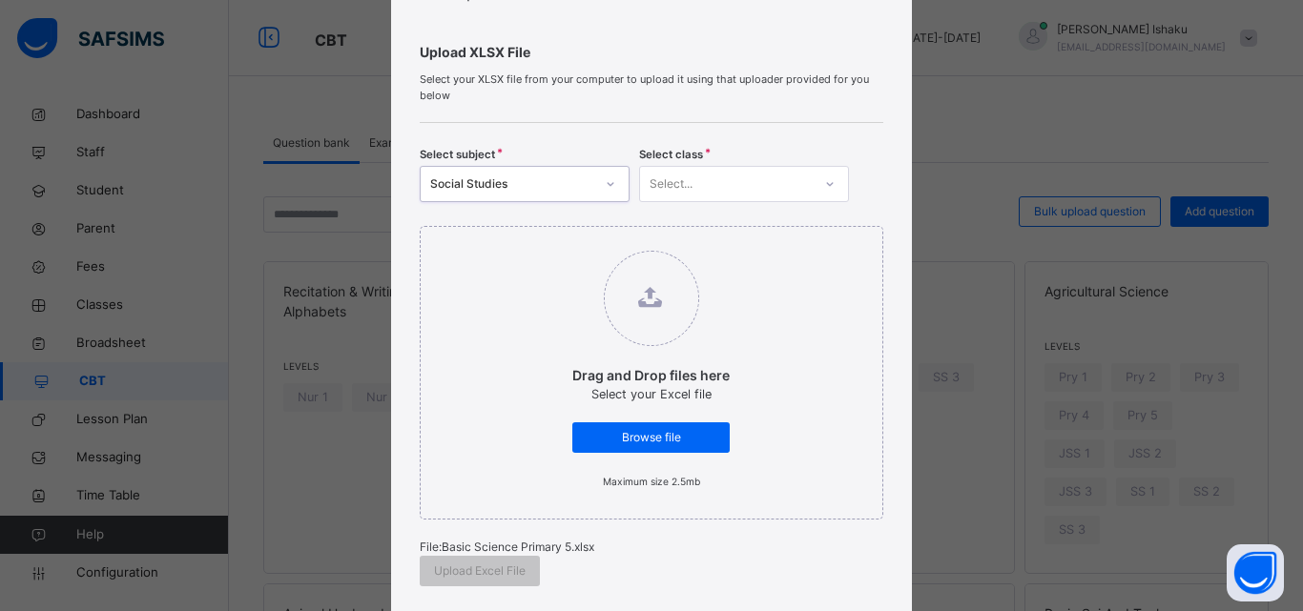
click at [564, 179] on div "Social Studies" at bounding box center [512, 183] width 164 height 17
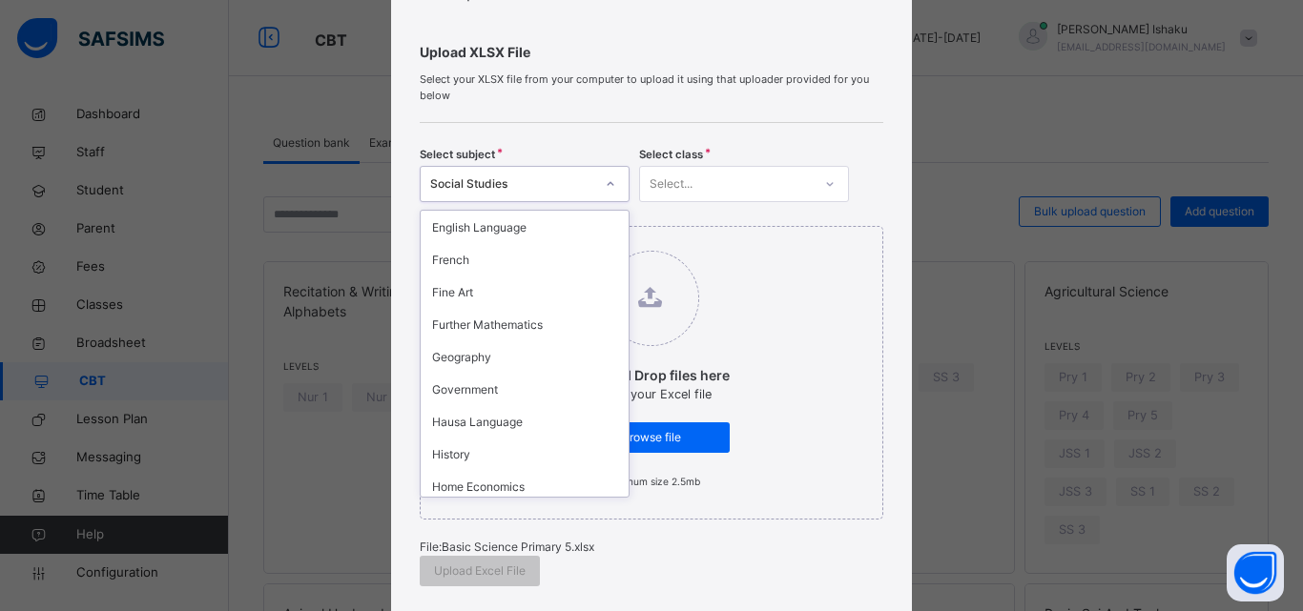
scroll to position [477, 0]
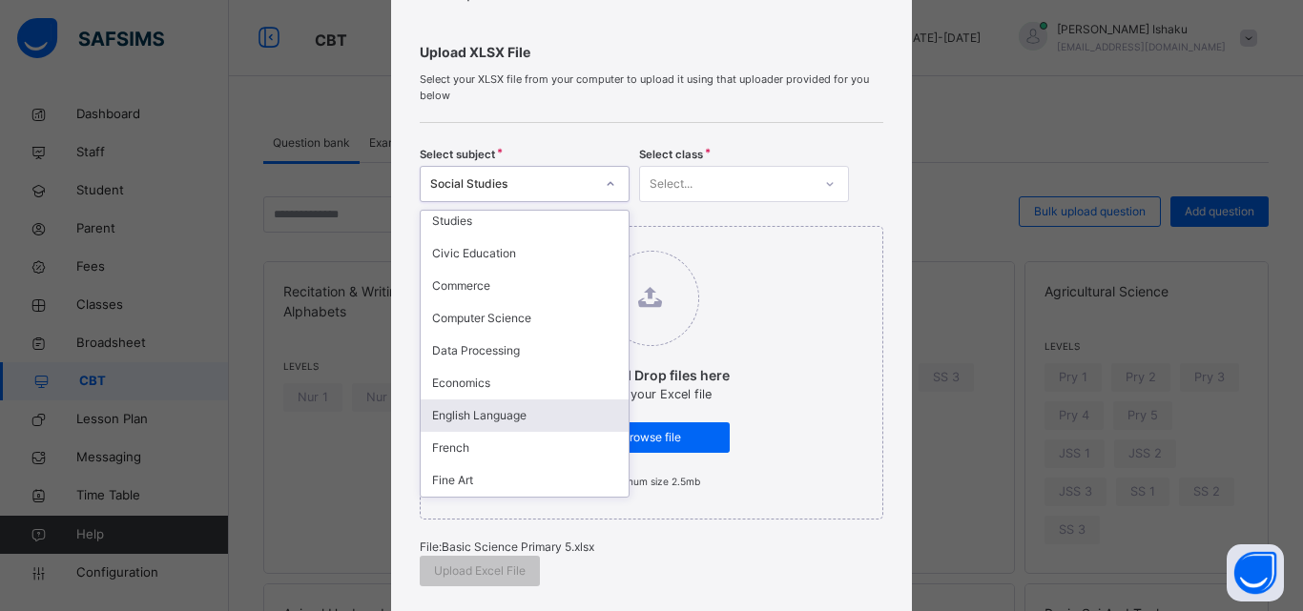
click at [522, 417] on div "English Language" at bounding box center [525, 416] width 208 height 32
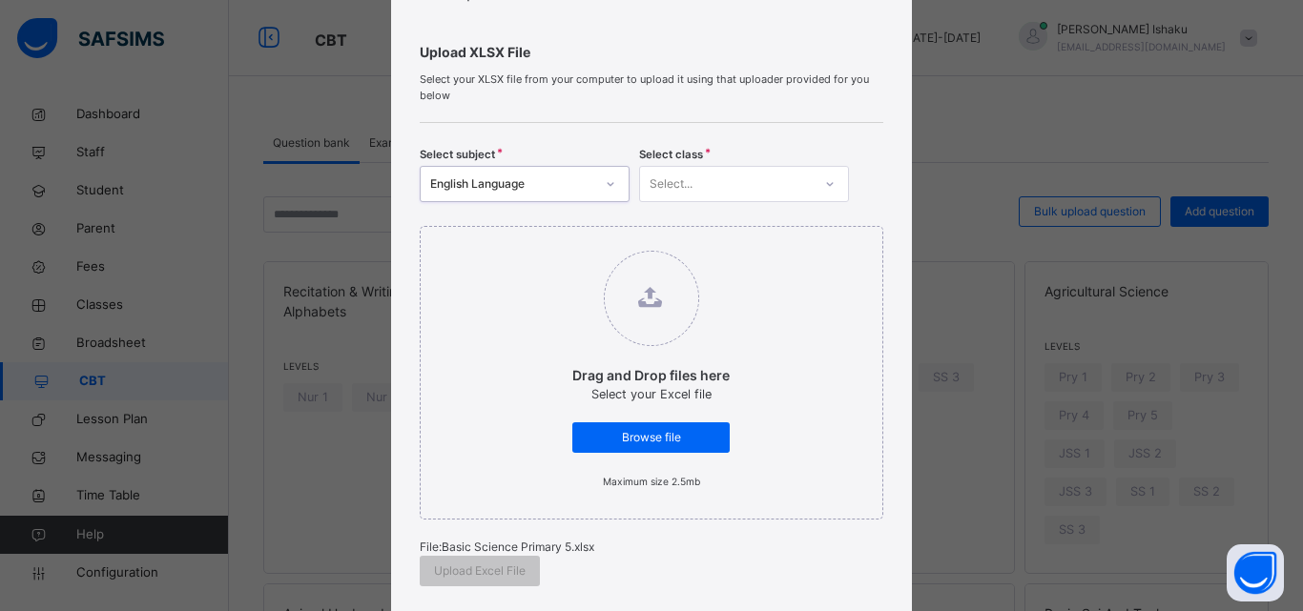
drag, startPoint x: 773, startPoint y: 189, endPoint x: 740, endPoint y: 207, distance: 38.0
click at [773, 188] on div "Select..." at bounding box center [726, 185] width 172 height 30
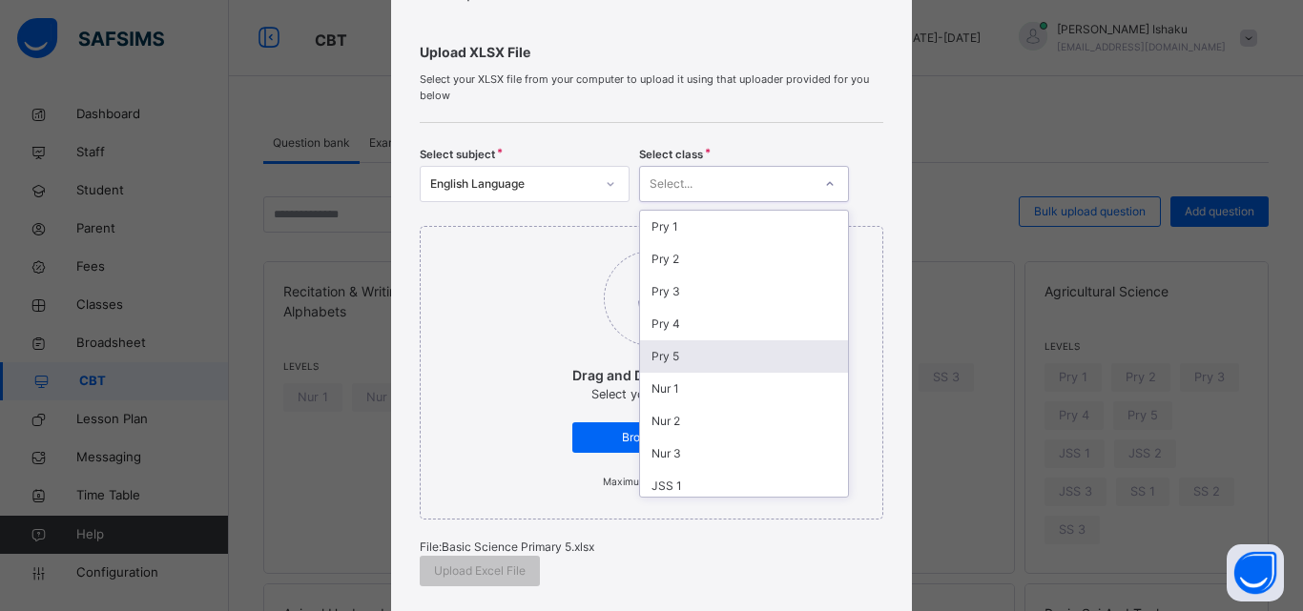
click at [657, 363] on div "Pry 5" at bounding box center [744, 356] width 208 height 32
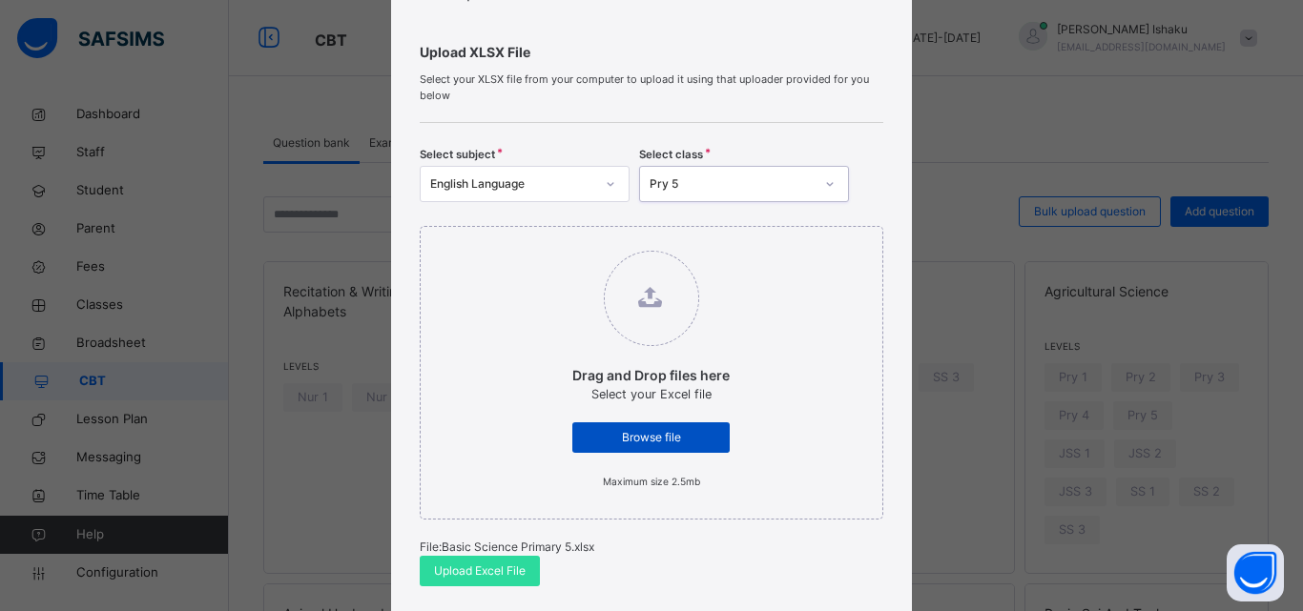
click at [632, 433] on span "Browse file" at bounding box center [650, 437] width 129 height 17
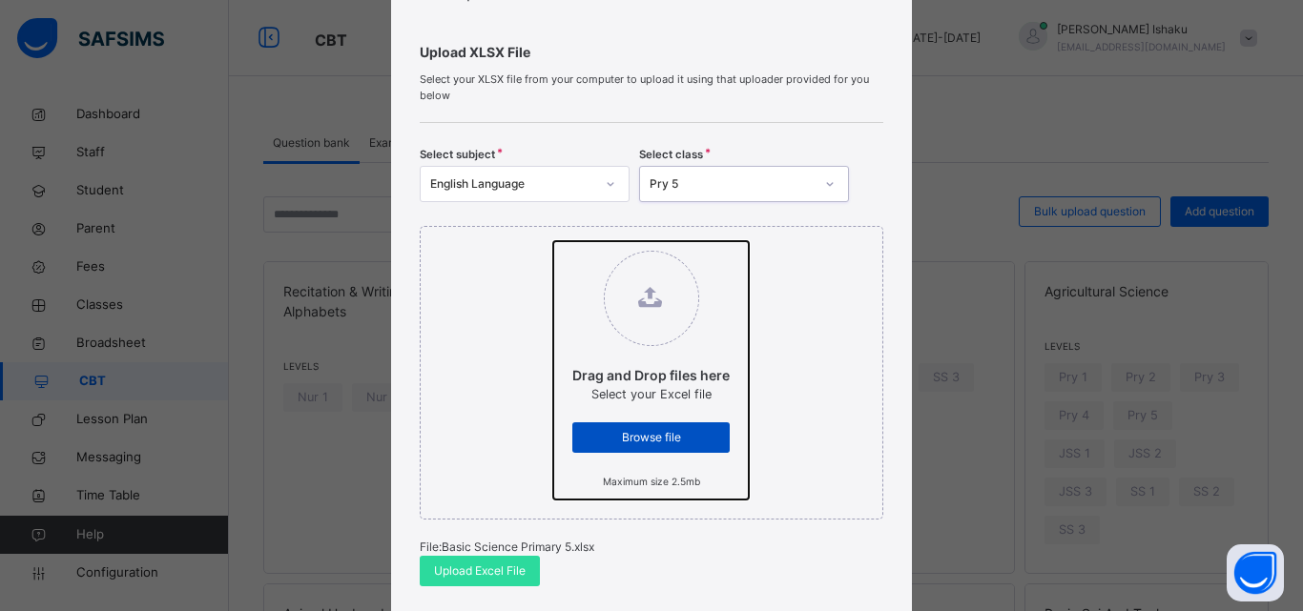
click at [553, 241] on input "Drag and Drop files here Select your Excel file Browse file Maximum size 2.5mb" at bounding box center [553, 241] width 0 height 0
type input "**********"
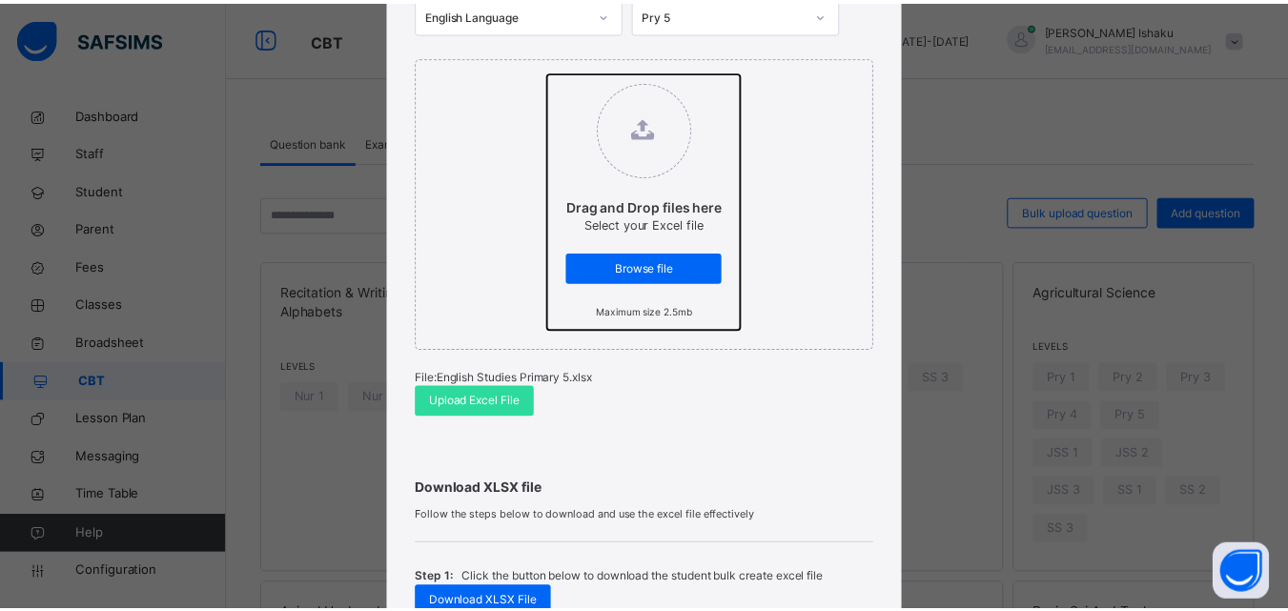
scroll to position [286, 0]
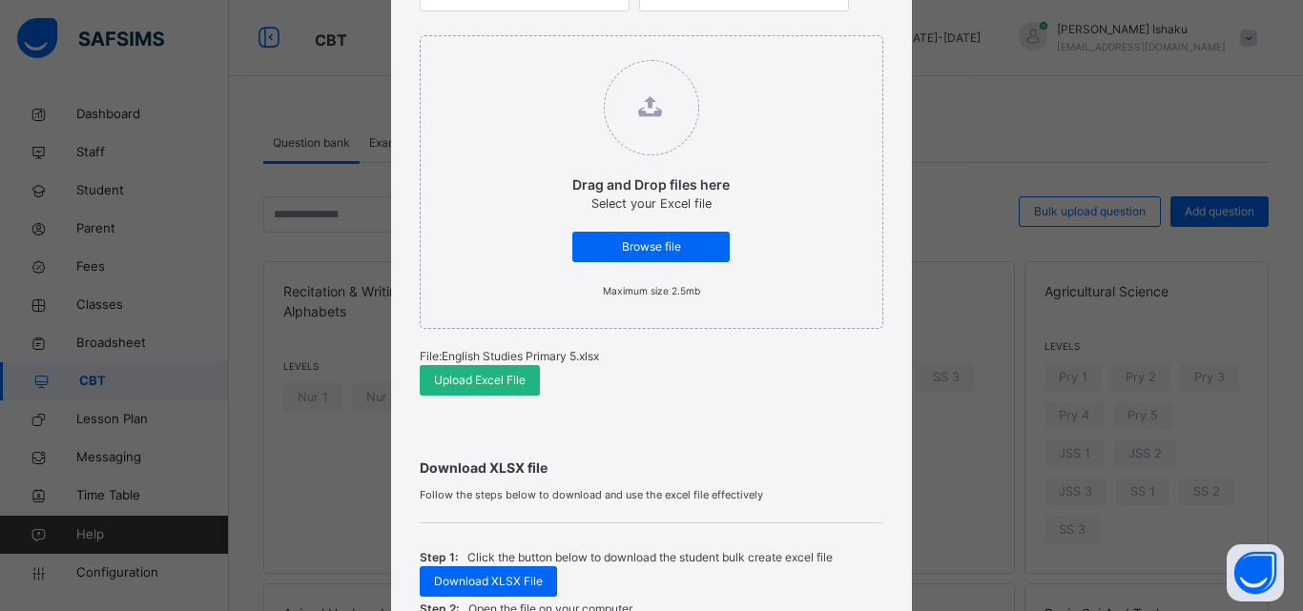
click at [507, 389] on span "Upload Excel File" at bounding box center [480, 380] width 92 height 17
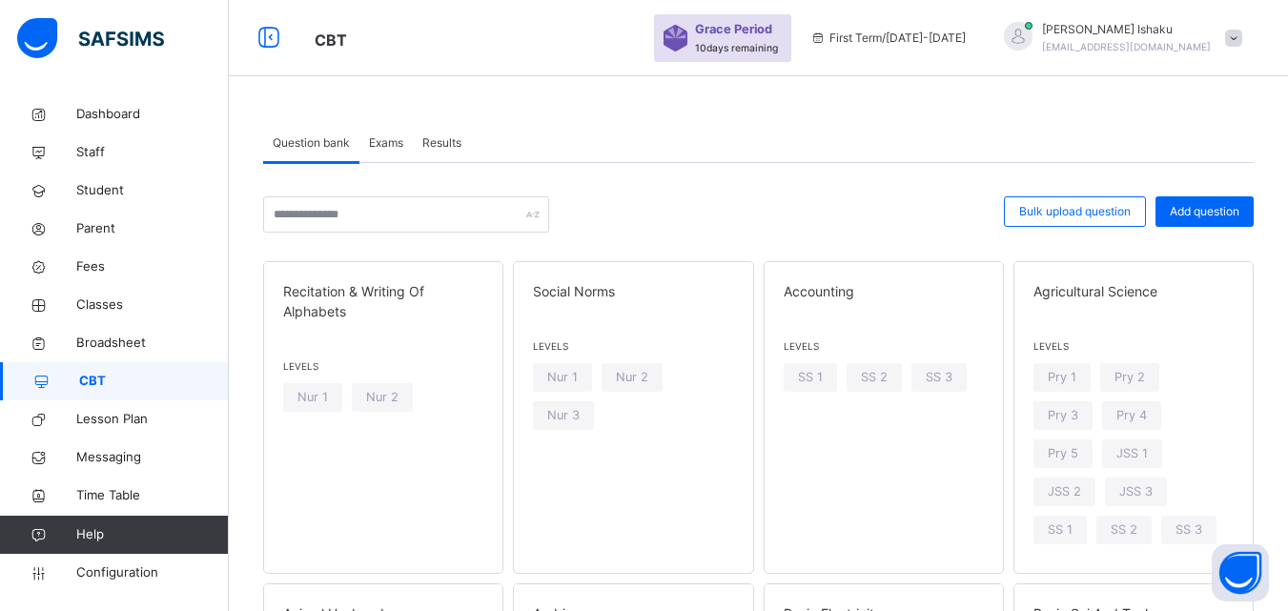
click at [377, 133] on div "Exams" at bounding box center [386, 143] width 53 height 38
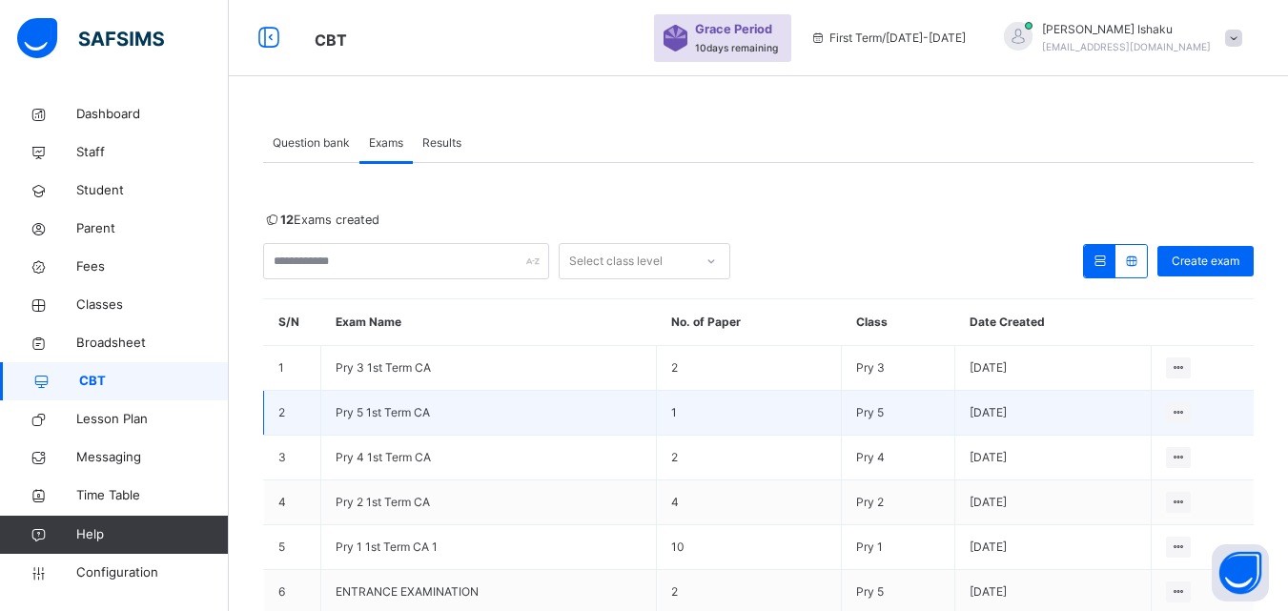
click at [406, 409] on span "Pry 5 1st Term CA" at bounding box center [383, 412] width 94 height 14
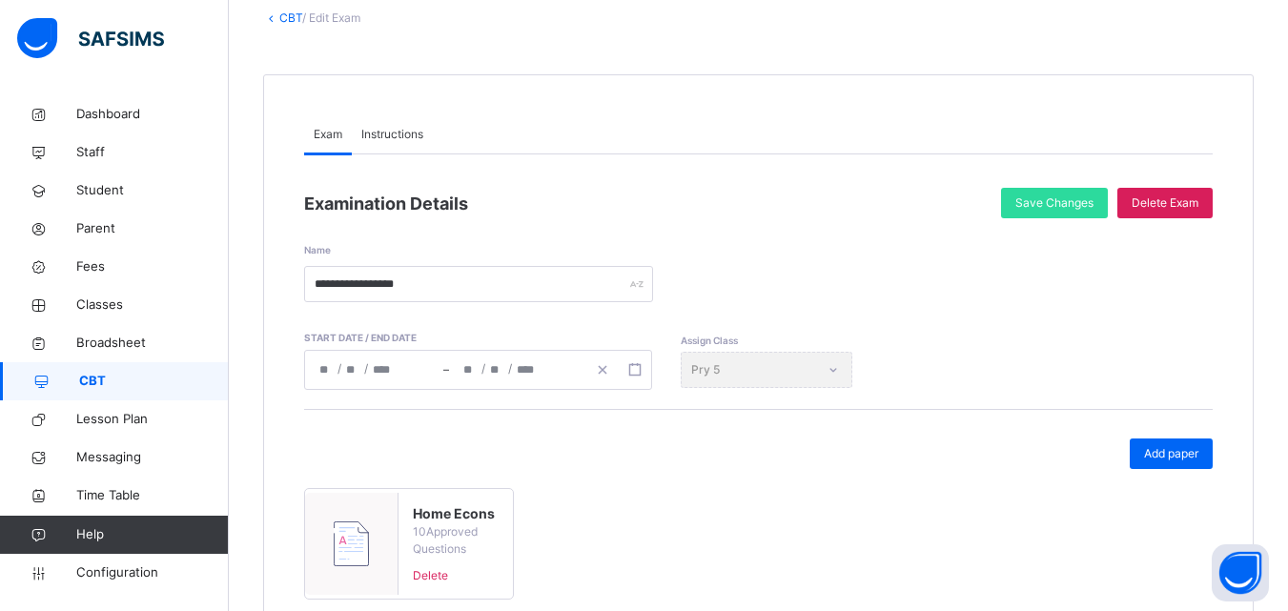
scroll to position [191, 0]
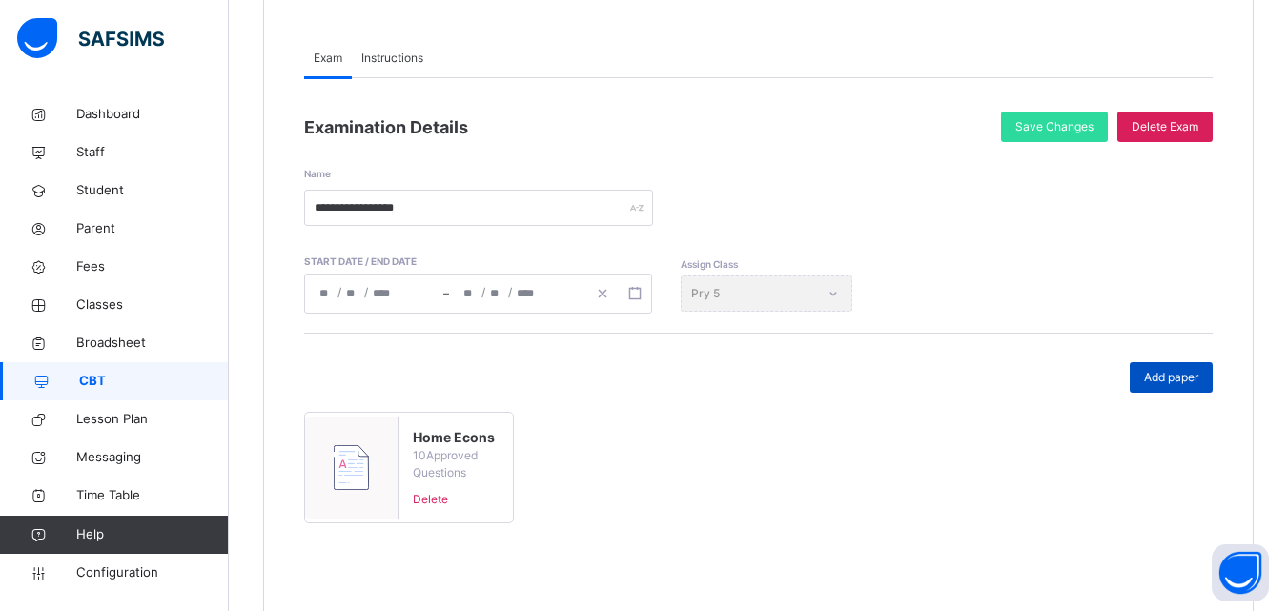
click at [1162, 380] on span "Add paper" at bounding box center [1171, 377] width 54 height 17
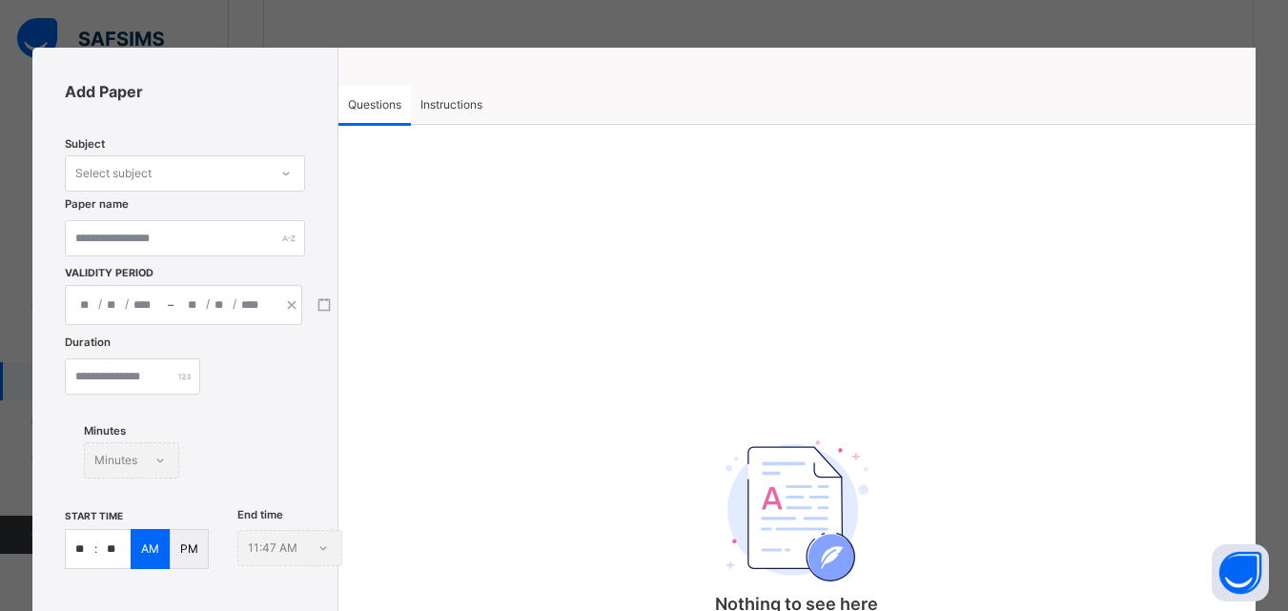
click at [268, 185] on div at bounding box center [286, 173] width 36 height 34
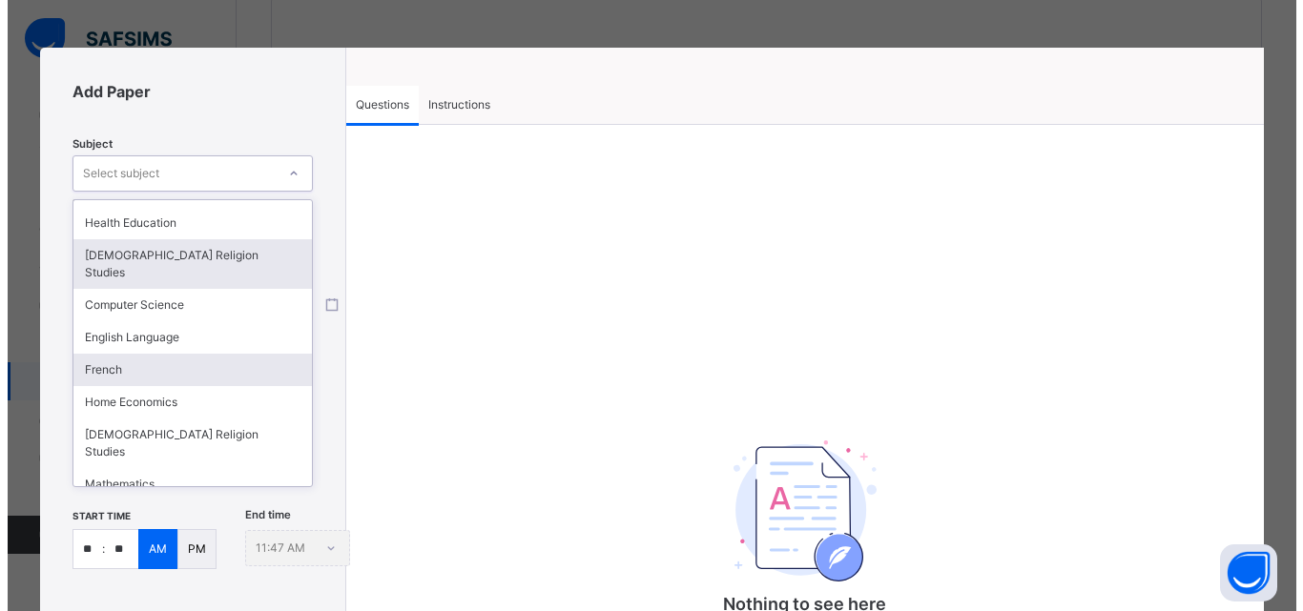
scroll to position [95, 0]
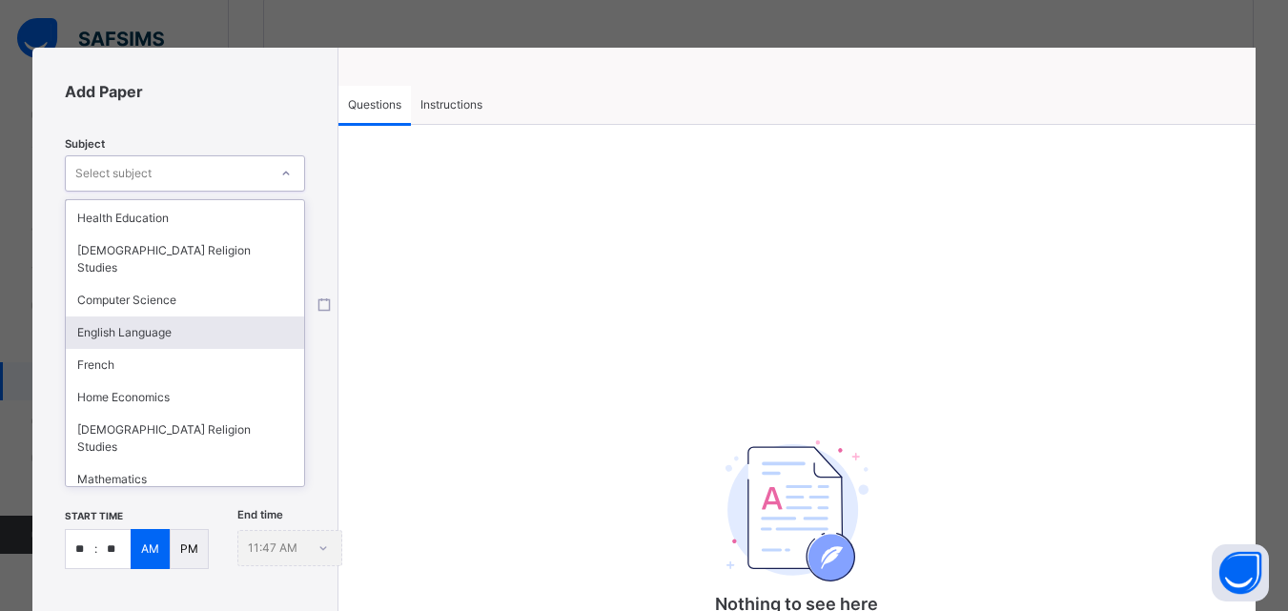
click at [176, 317] on div "English Language" at bounding box center [185, 333] width 238 height 32
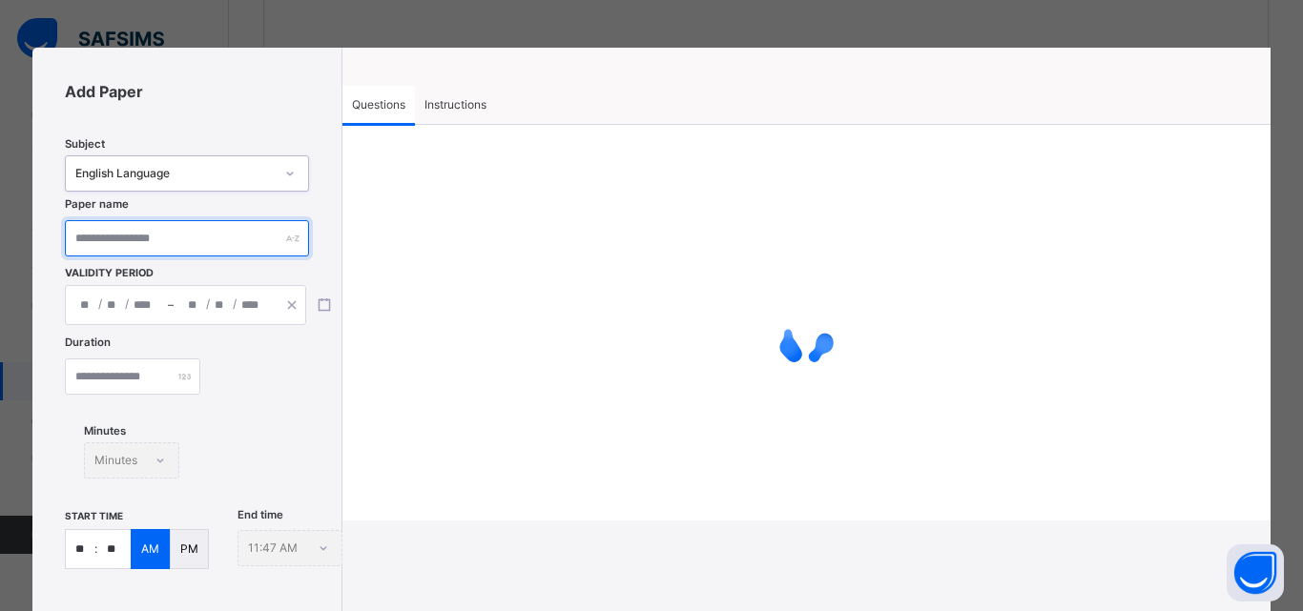
click at [223, 245] on input "text" at bounding box center [186, 238] width 243 height 36
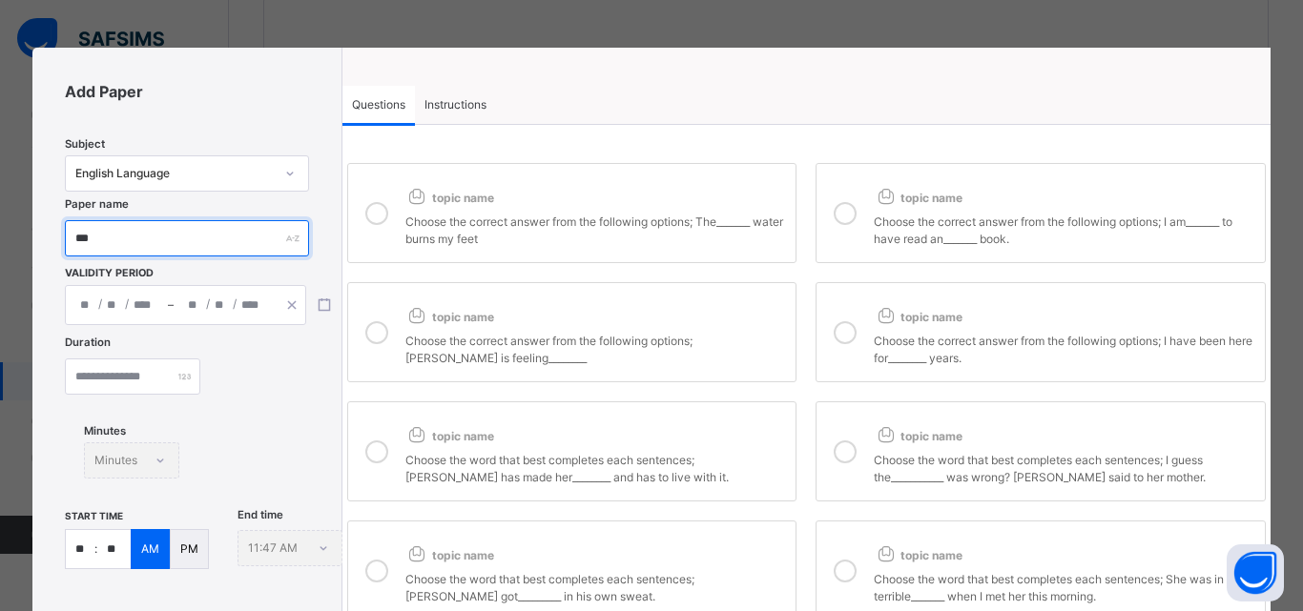
type input "***"
click at [186, 314] on div "/ /" at bounding box center [225, 305] width 102 height 38
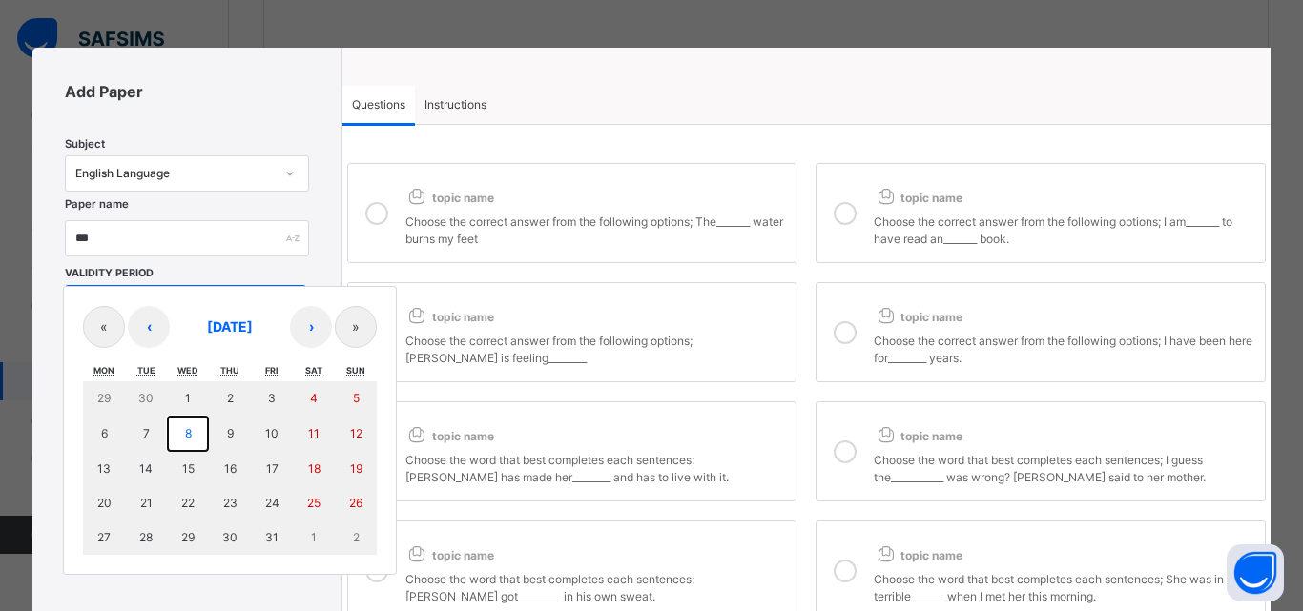
click at [185, 427] on abbr "8" at bounding box center [188, 433] width 7 height 14
type input "**********"
type input "**"
type input "*"
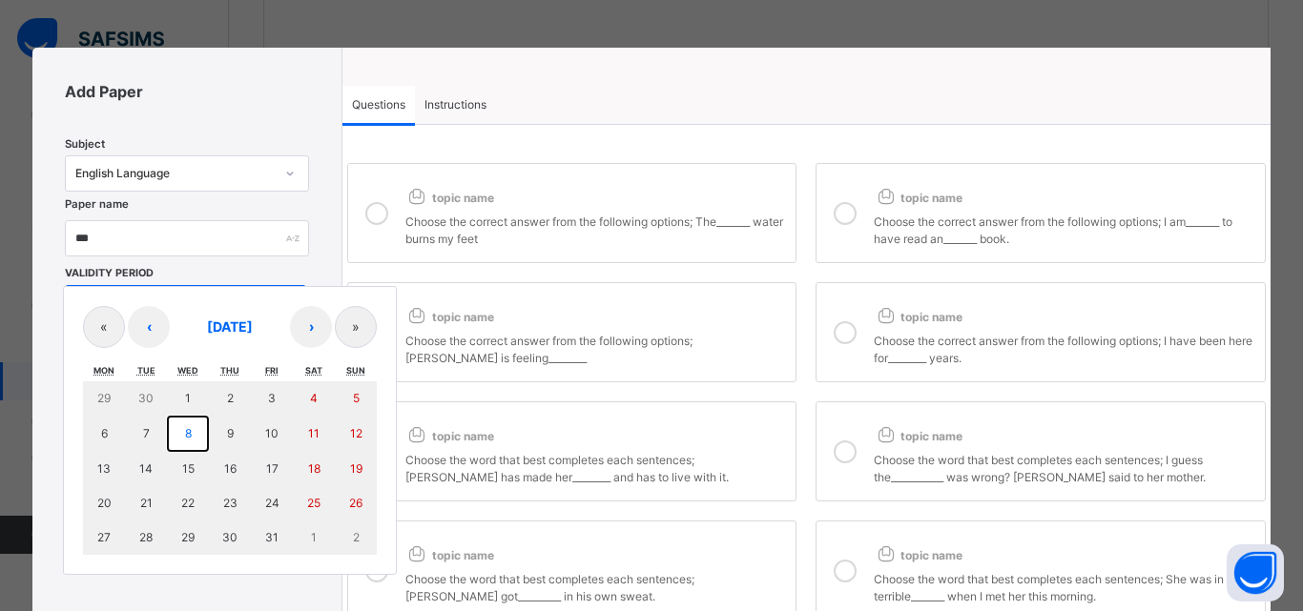
type input "****"
type input "**********"
type input "**"
type input "*"
type input "****"
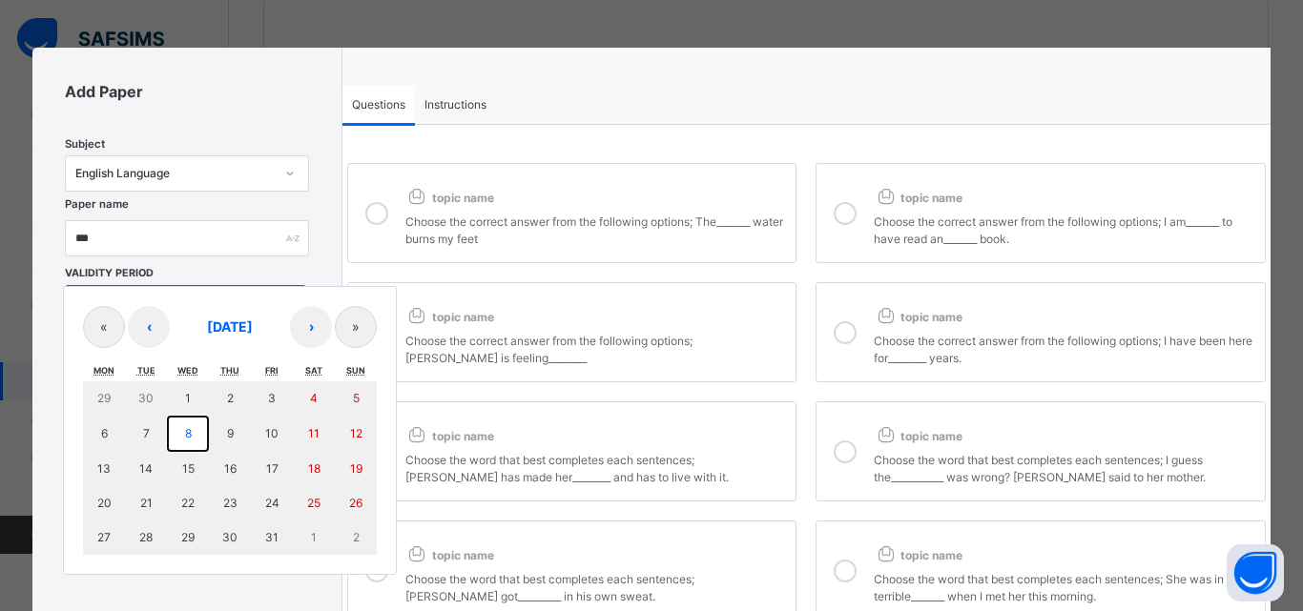
type input "**"
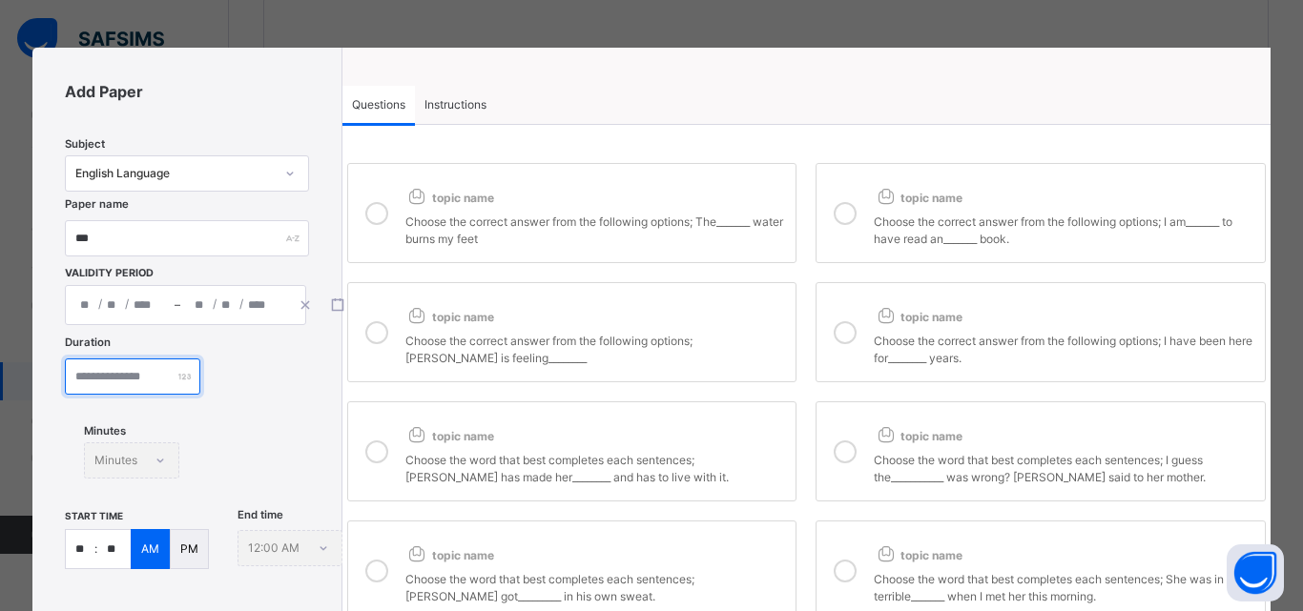
click at [145, 380] on input "number" at bounding box center [132, 377] width 135 height 36
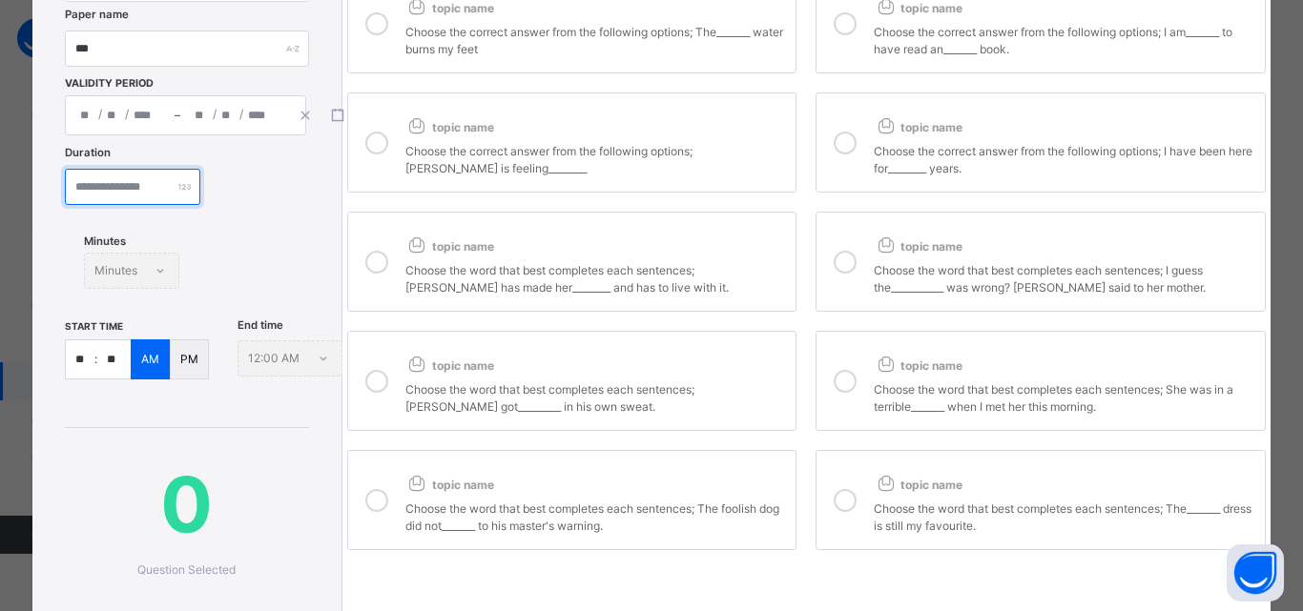
scroll to position [191, 0]
type input "**"
click at [86, 360] on input "**" at bounding box center [80, 358] width 29 height 38
type input "*"
type input "**"
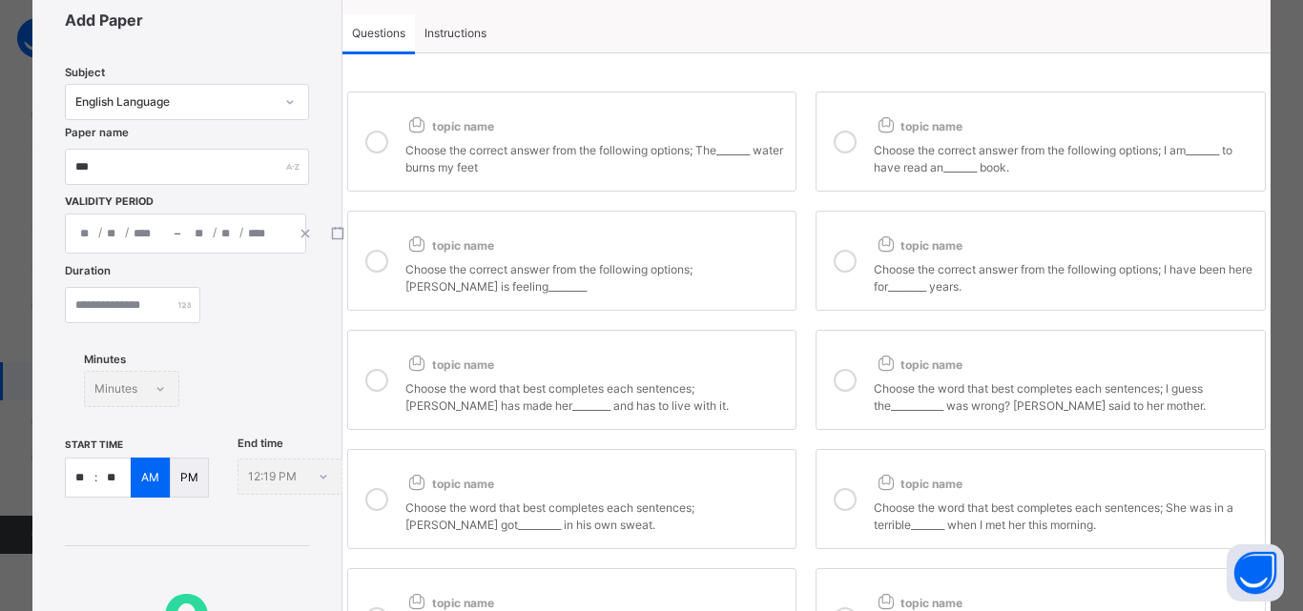
scroll to position [0, 0]
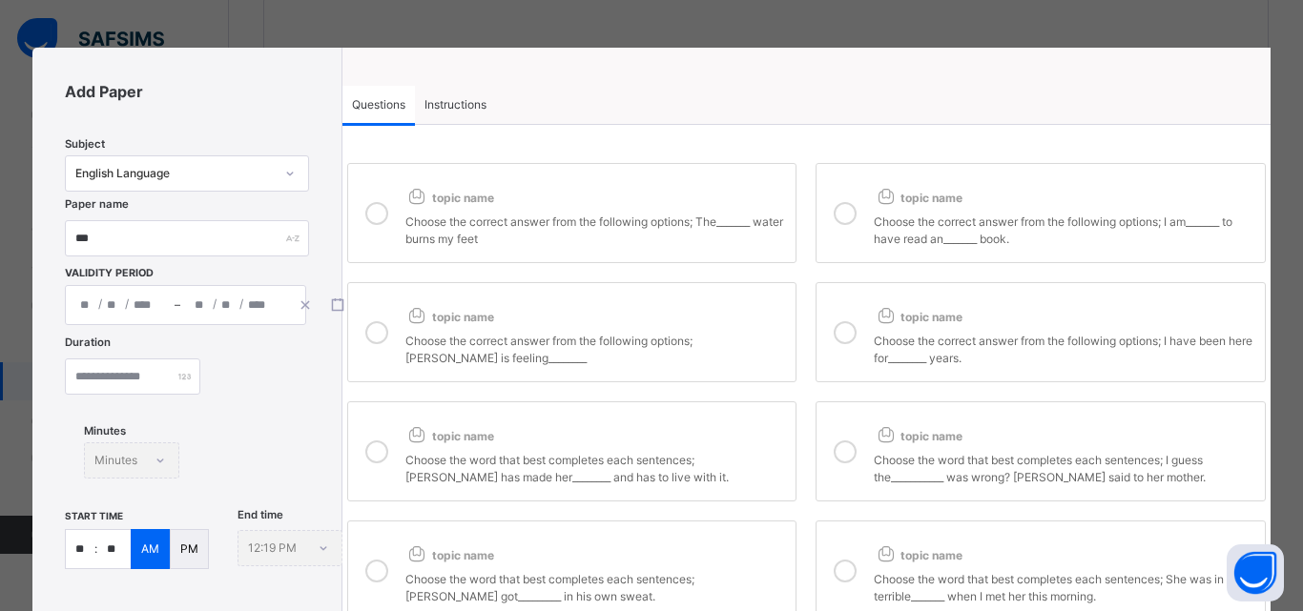
type input "**"
drag, startPoint x: 375, startPoint y: 216, endPoint x: 453, endPoint y: 216, distance: 78.2
click at [375, 215] on icon at bounding box center [376, 213] width 23 height 23
drag, startPoint x: 850, startPoint y: 214, endPoint x: 771, endPoint y: 230, distance: 79.9
click at [843, 216] on icon at bounding box center [844, 213] width 23 height 23
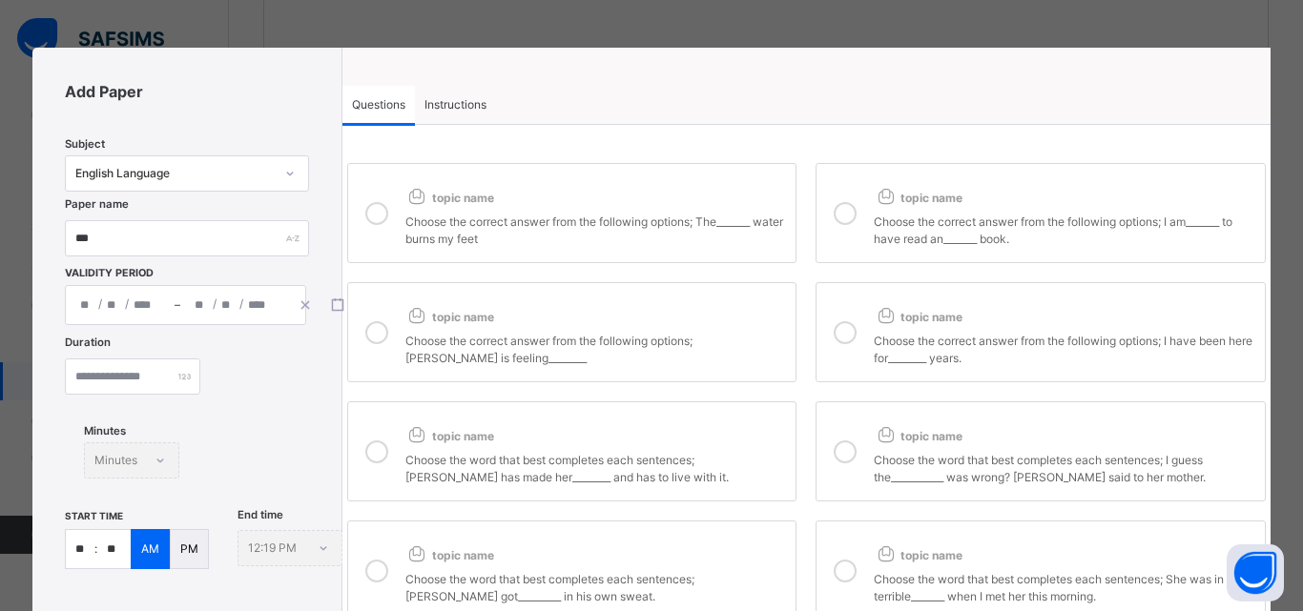
click at [383, 330] on icon at bounding box center [376, 332] width 23 height 23
drag, startPoint x: 829, startPoint y: 328, endPoint x: 765, endPoint y: 349, distance: 67.2
click at [833, 330] on icon at bounding box center [844, 332] width 23 height 23
click at [383, 450] on icon at bounding box center [376, 452] width 23 height 23
click at [844, 448] on icon at bounding box center [844, 452] width 23 height 23
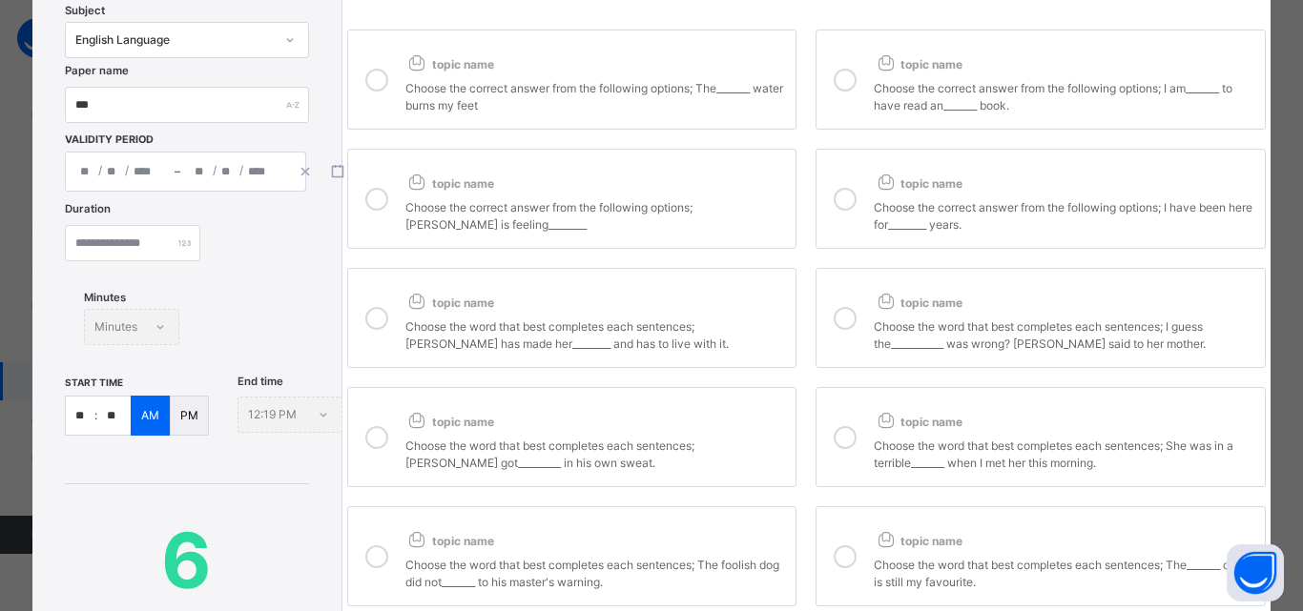
scroll to position [191, 0]
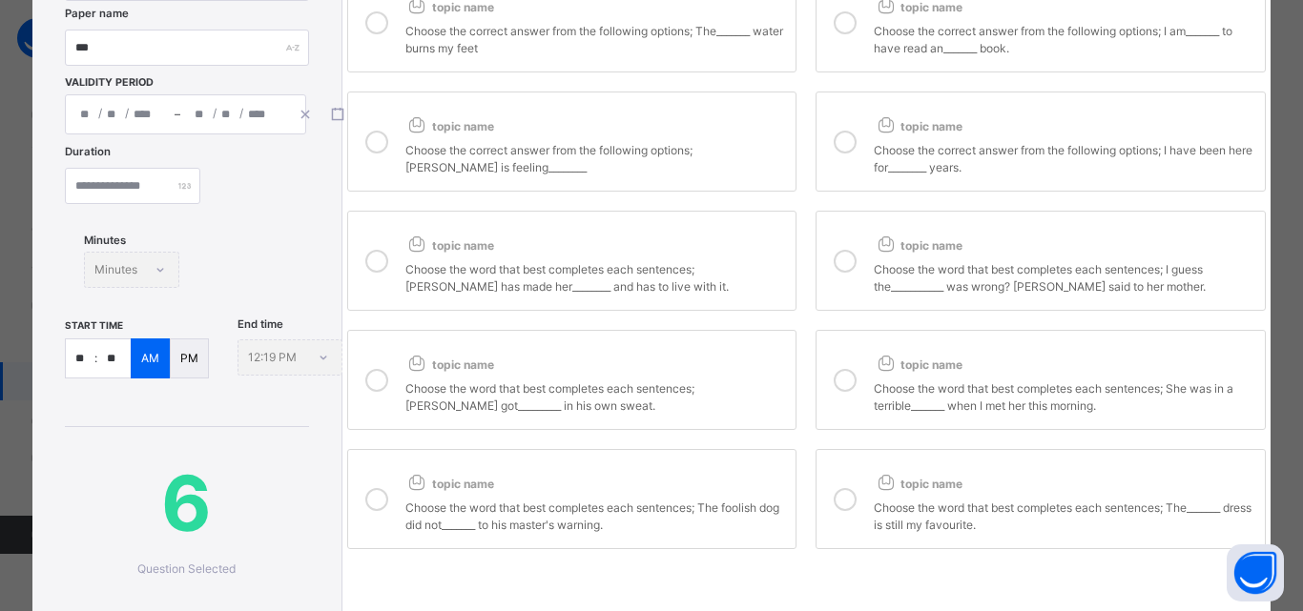
drag, startPoint x: 407, startPoint y: 379, endPoint x: 638, endPoint y: 372, distance: 230.9
click at [434, 384] on label "topic name Choose the word that best completes each sentences; Sammy got_______…" at bounding box center [572, 380] width 450 height 100
click at [876, 381] on div "Choose the word that best completes each sentences; She was in a terrible______…" at bounding box center [1064, 395] width 381 height 39
click at [395, 493] on label "topic name Choose the word that best completes each sentences; The foolish dog …" at bounding box center [572, 499] width 450 height 100
click at [361, 381] on div at bounding box center [377, 380] width 38 height 70
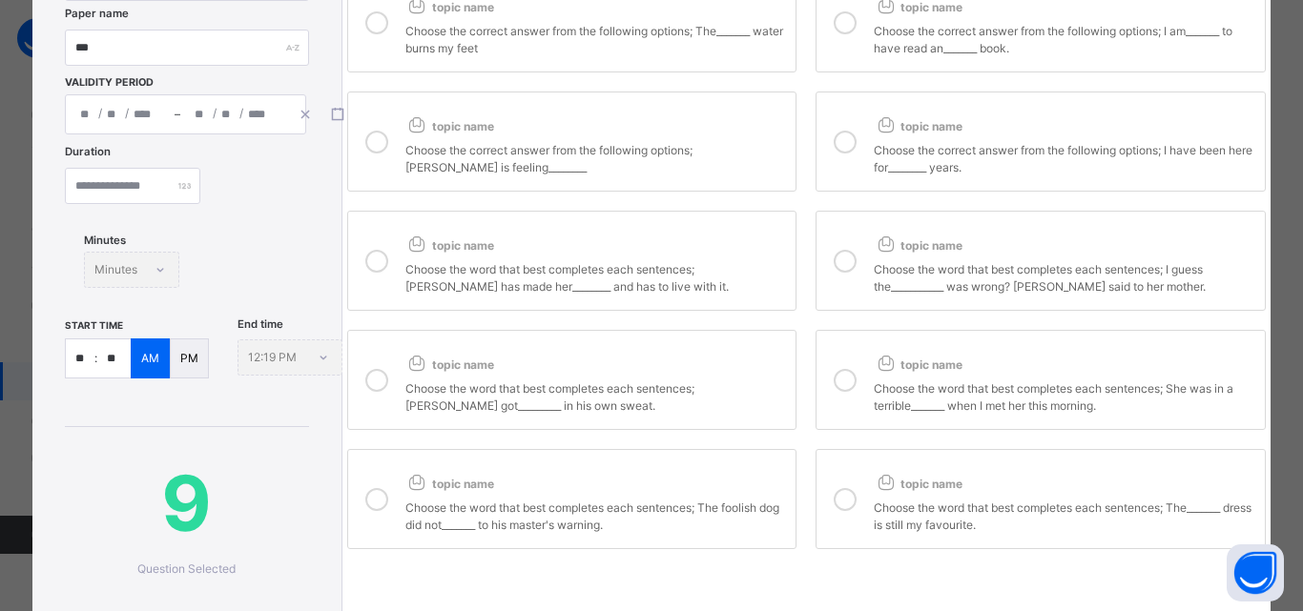
click at [826, 501] on div at bounding box center [845, 499] width 38 height 70
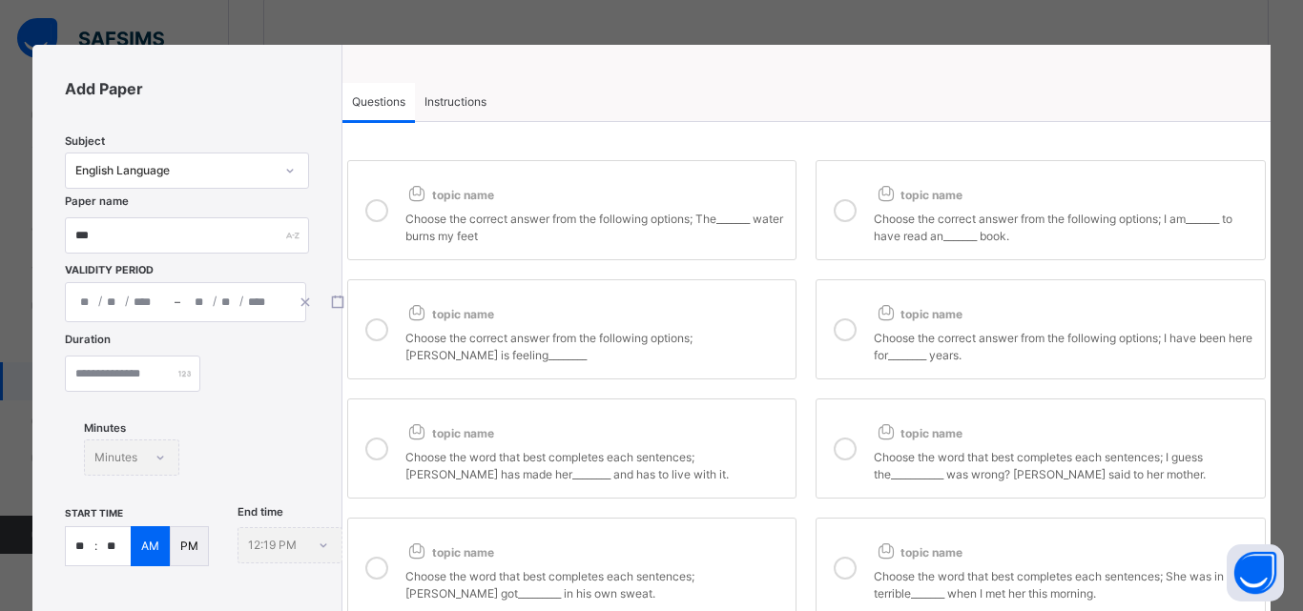
scroll to position [0, 0]
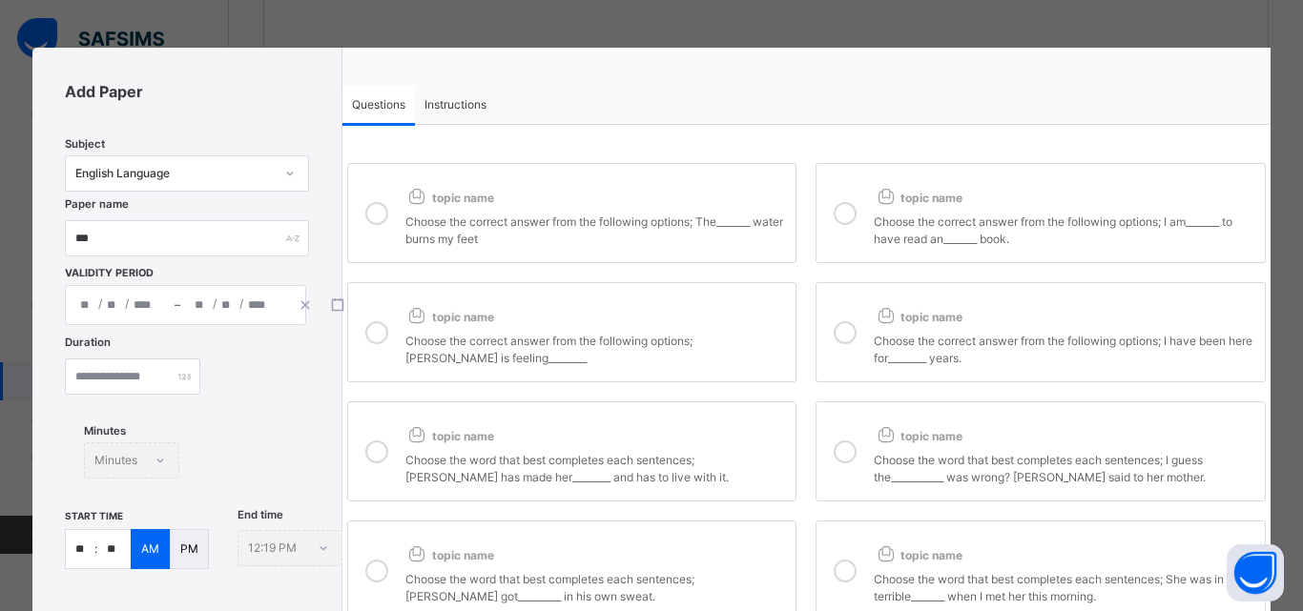
click at [429, 100] on span "Instructions" at bounding box center [455, 104] width 62 height 17
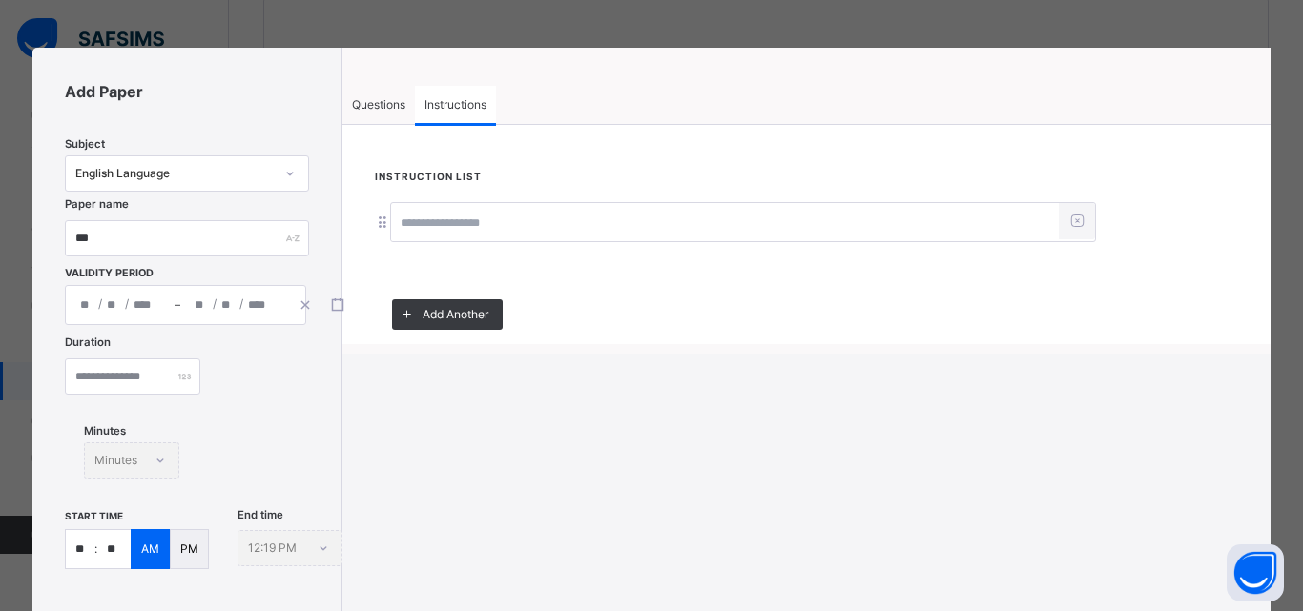
click at [483, 224] on input at bounding box center [725, 223] width 668 height 36
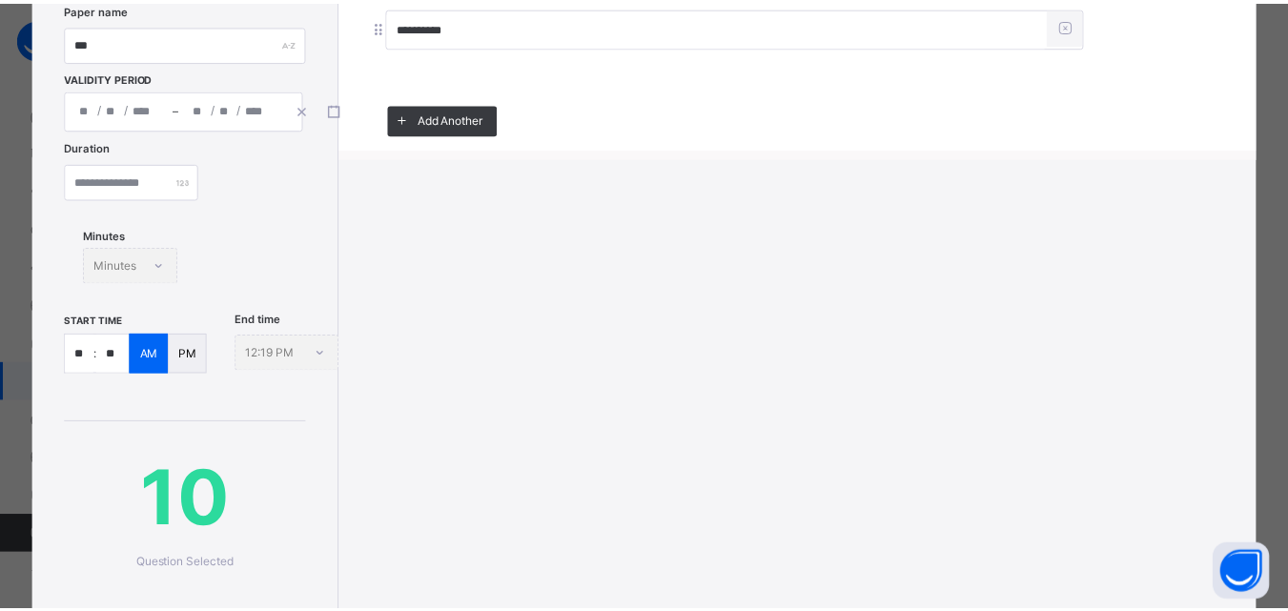
scroll to position [381, 0]
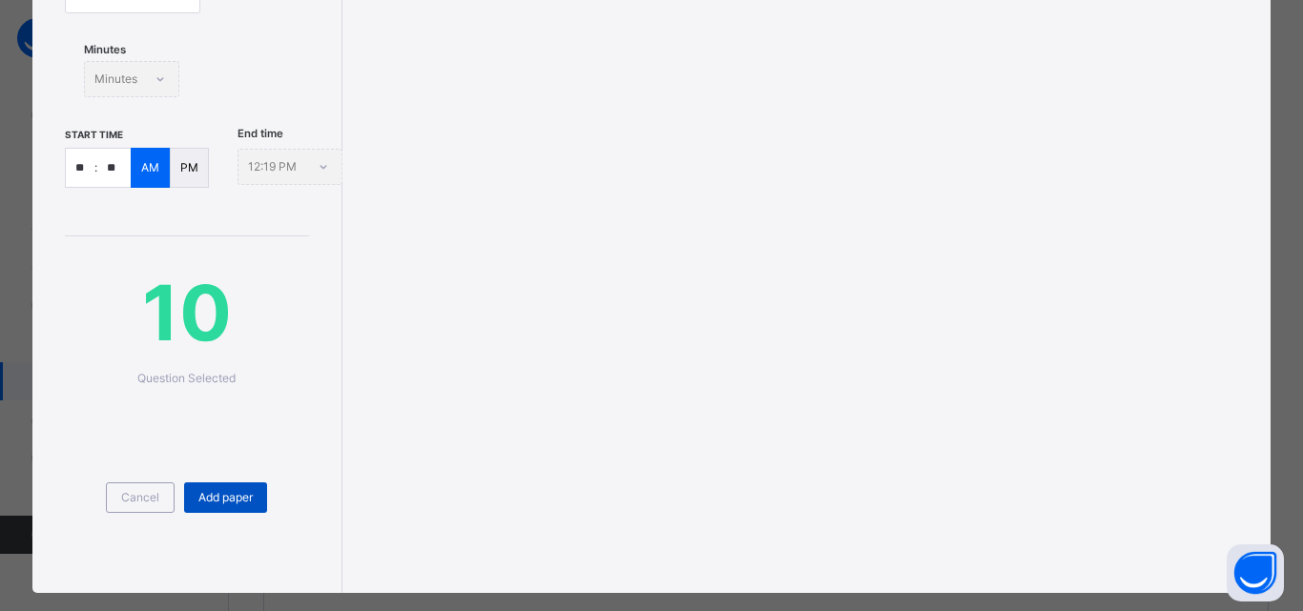
type input "**********"
click at [225, 504] on span "Add paper" at bounding box center [225, 497] width 54 height 17
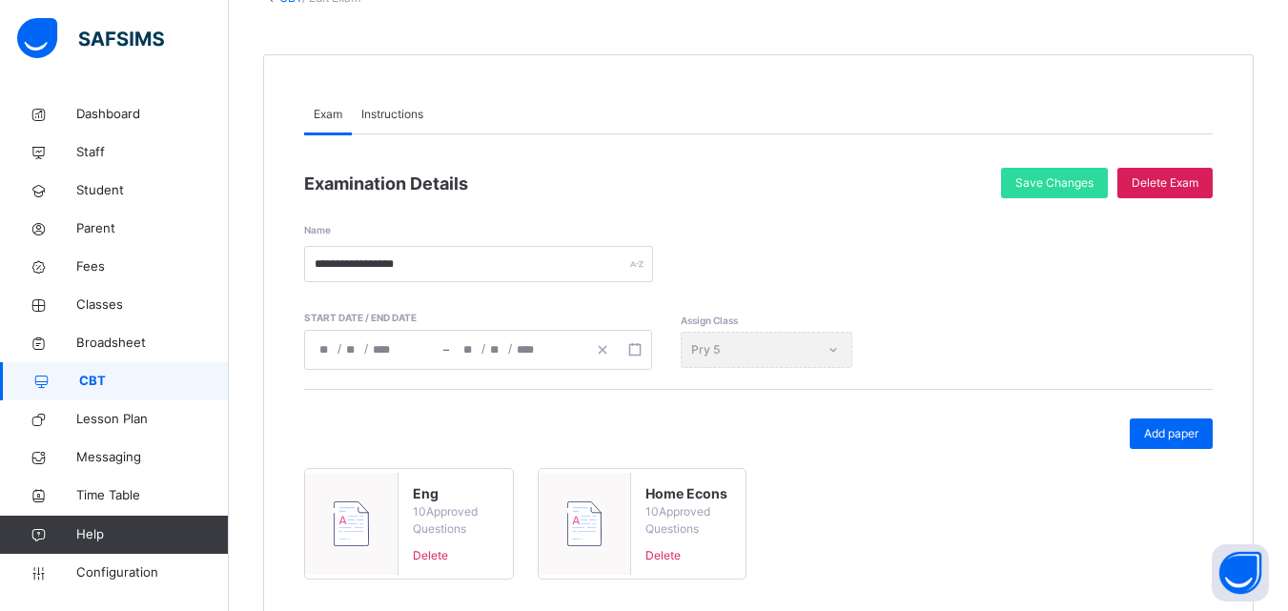
scroll to position [95, 0]
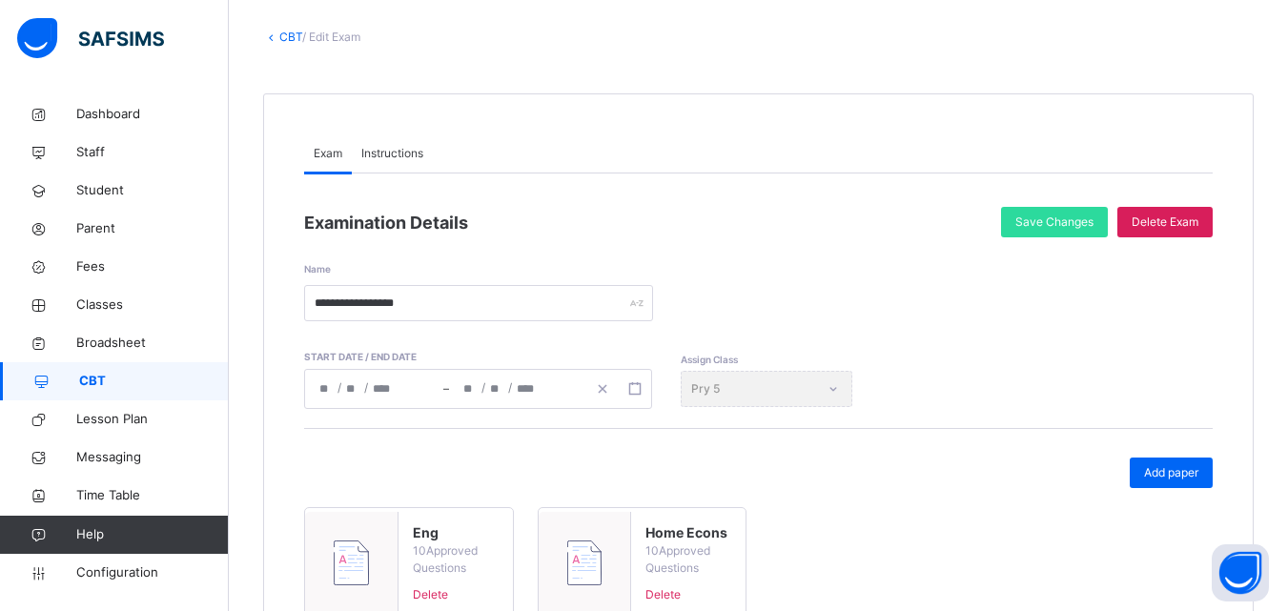
click at [285, 32] on link "CBT" at bounding box center [290, 37] width 23 height 14
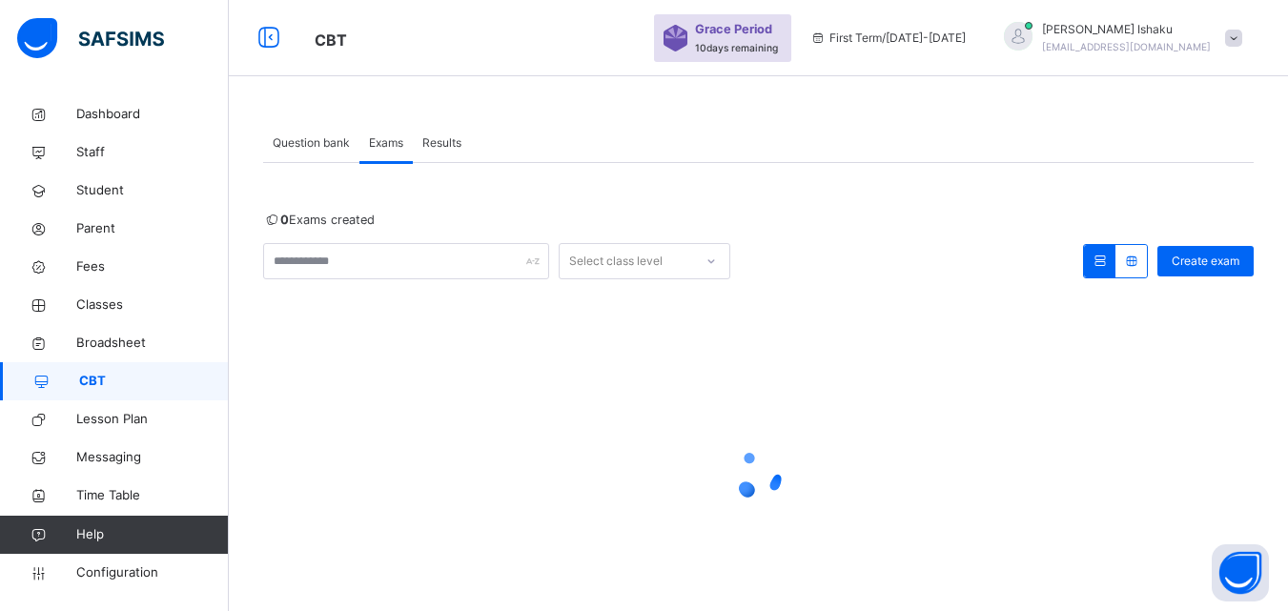
click at [297, 131] on div "Question bank" at bounding box center [311, 143] width 96 height 38
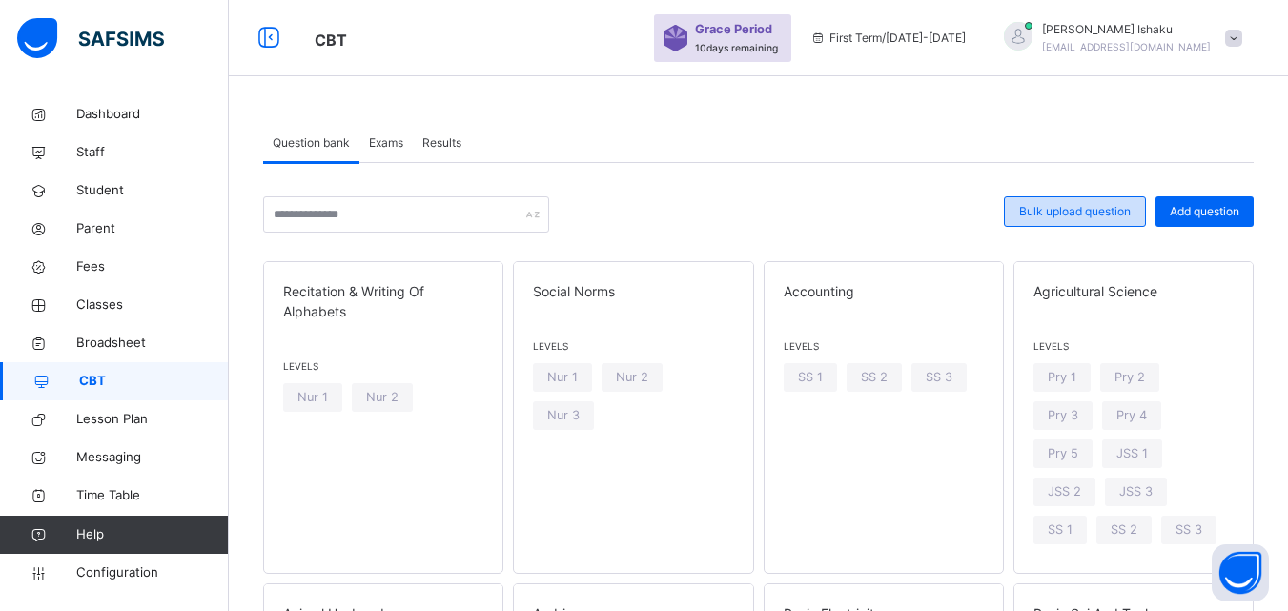
click at [1079, 213] on span "Bulk upload question" at bounding box center [1075, 211] width 112 height 17
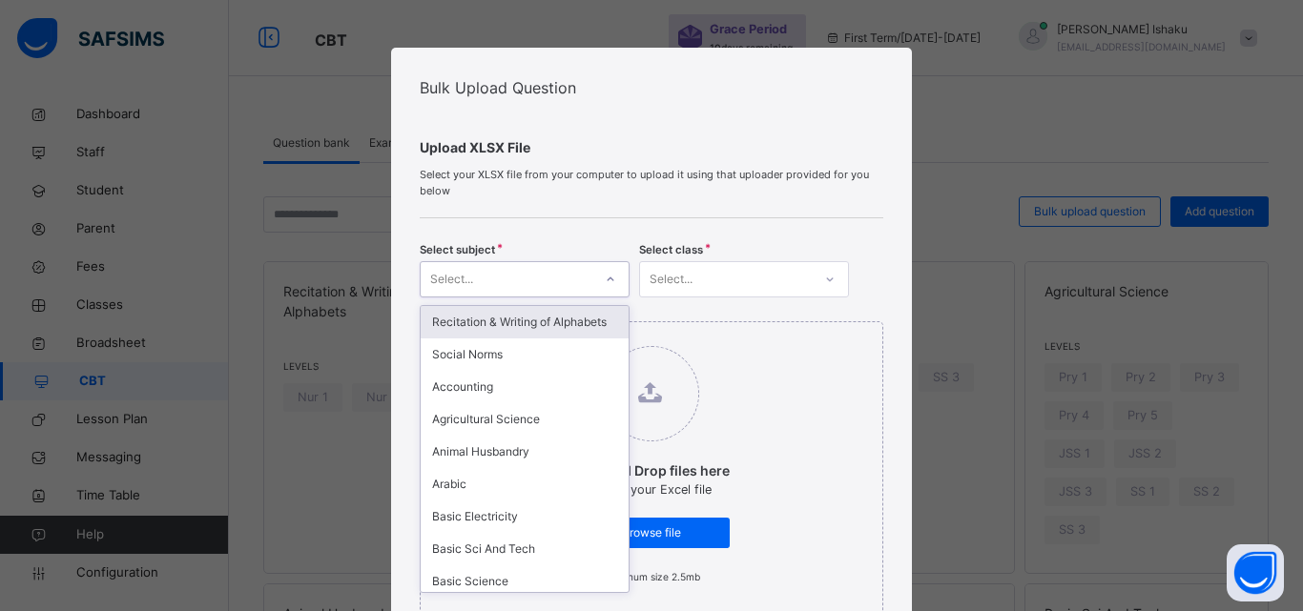
click at [518, 271] on div "Select..." at bounding box center [507, 280] width 172 height 30
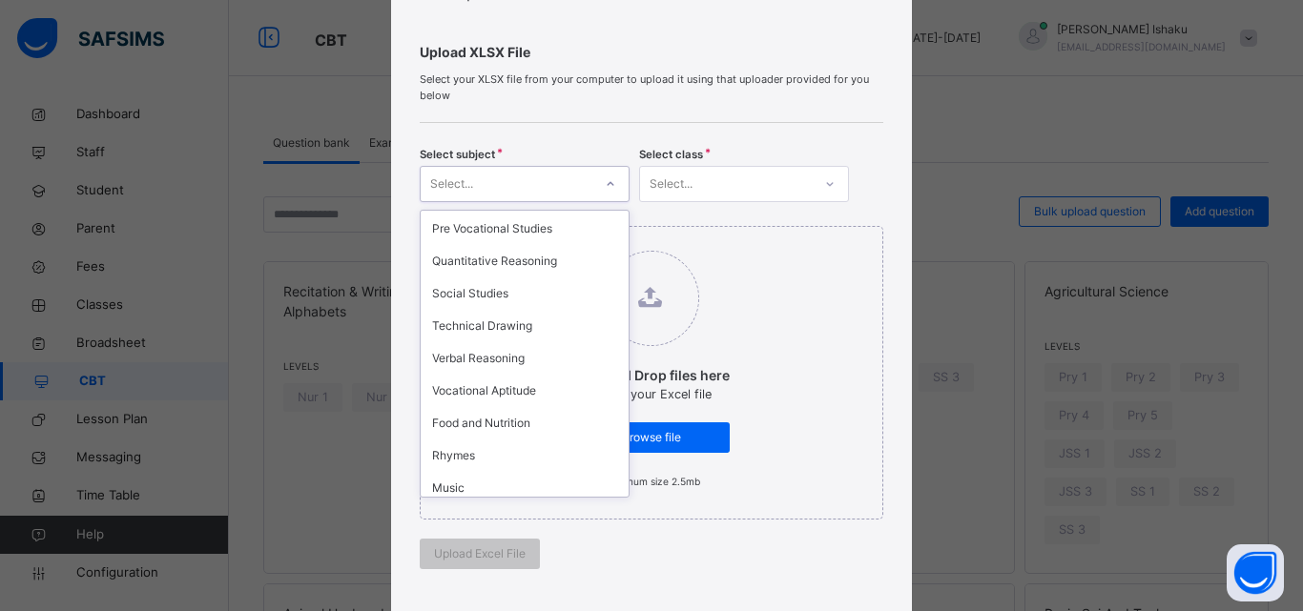
scroll to position [1240, 0]
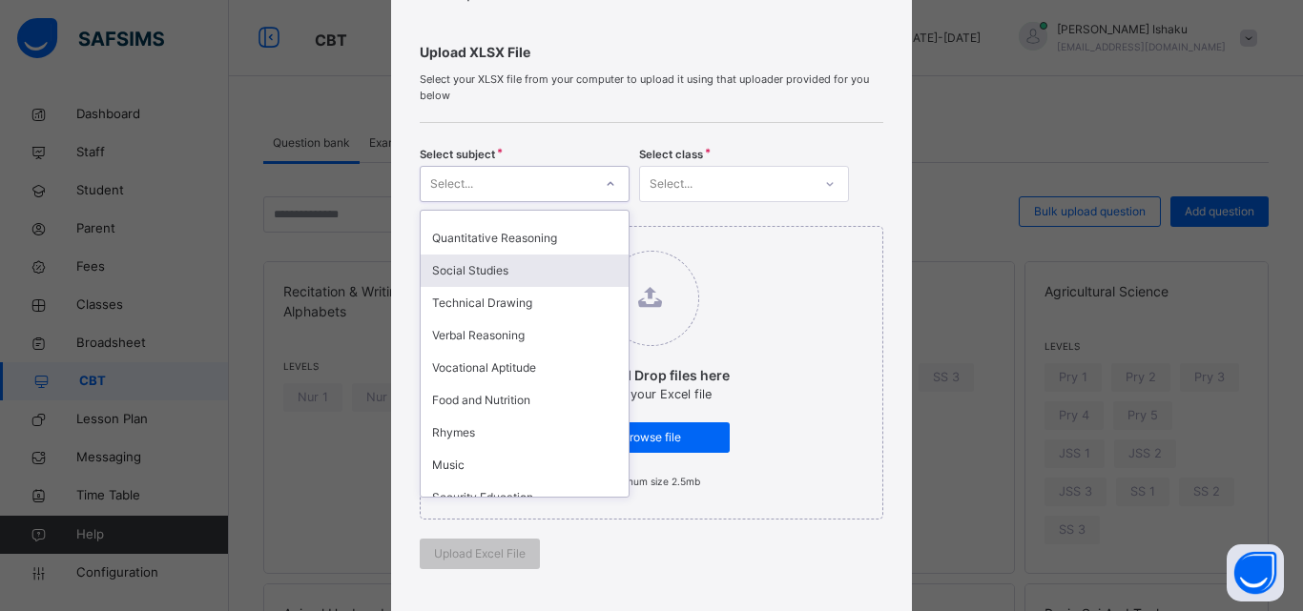
click at [468, 256] on div "Social Studies" at bounding box center [525, 271] width 208 height 32
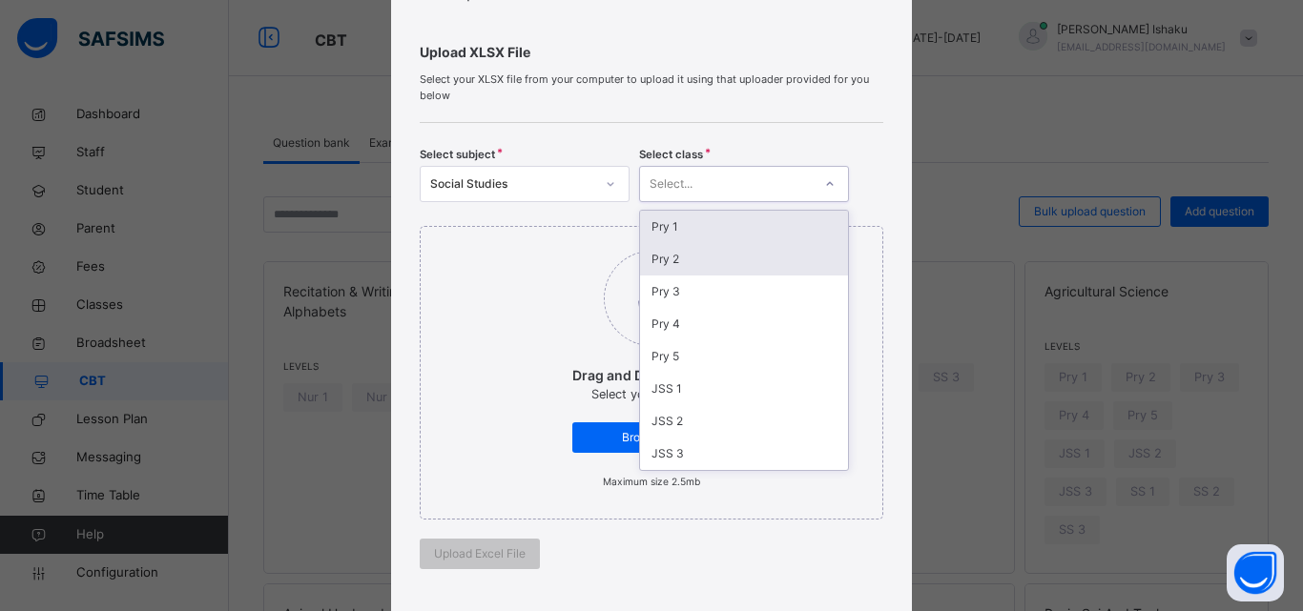
drag, startPoint x: 658, startPoint y: 183, endPoint x: 664, endPoint y: 256, distance: 72.7
click at [659, 185] on div "Select..." at bounding box center [670, 184] width 43 height 36
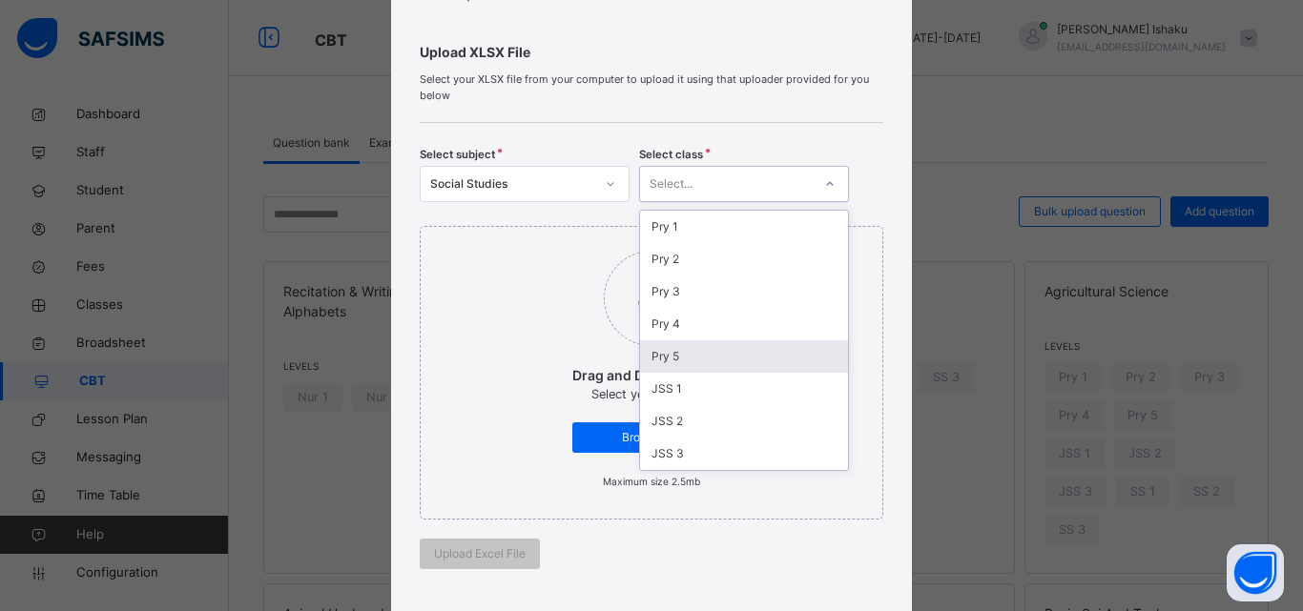
click at [676, 355] on div "Pry 5" at bounding box center [744, 356] width 208 height 32
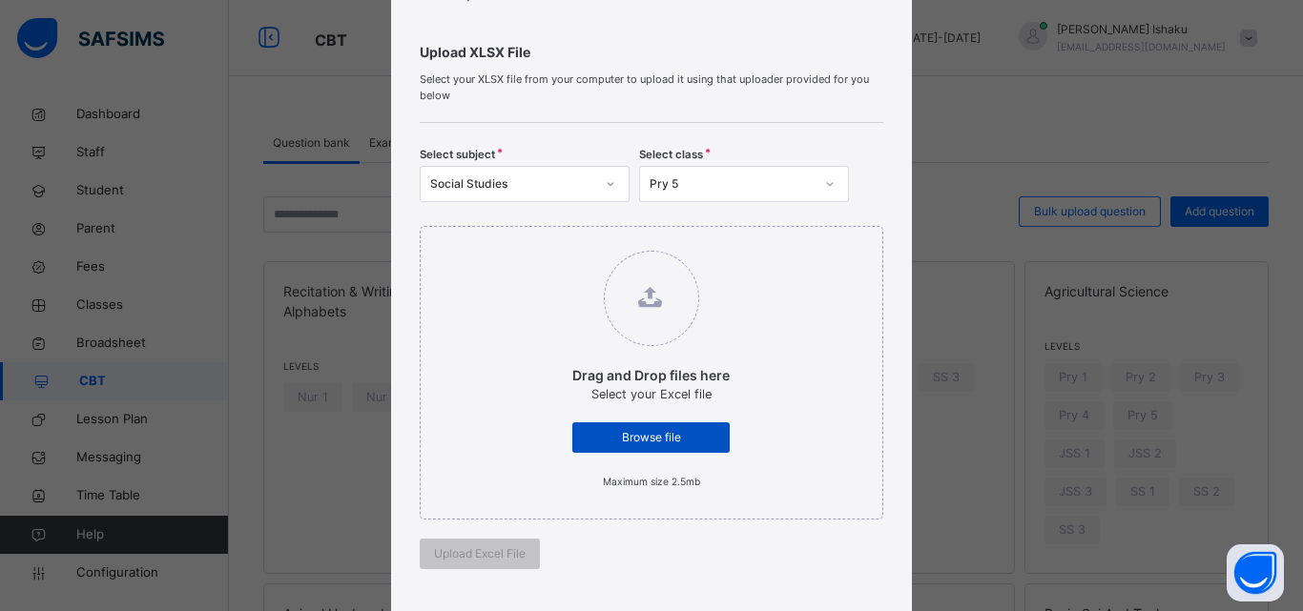
click at [638, 437] on span "Browse file" at bounding box center [650, 437] width 129 height 17
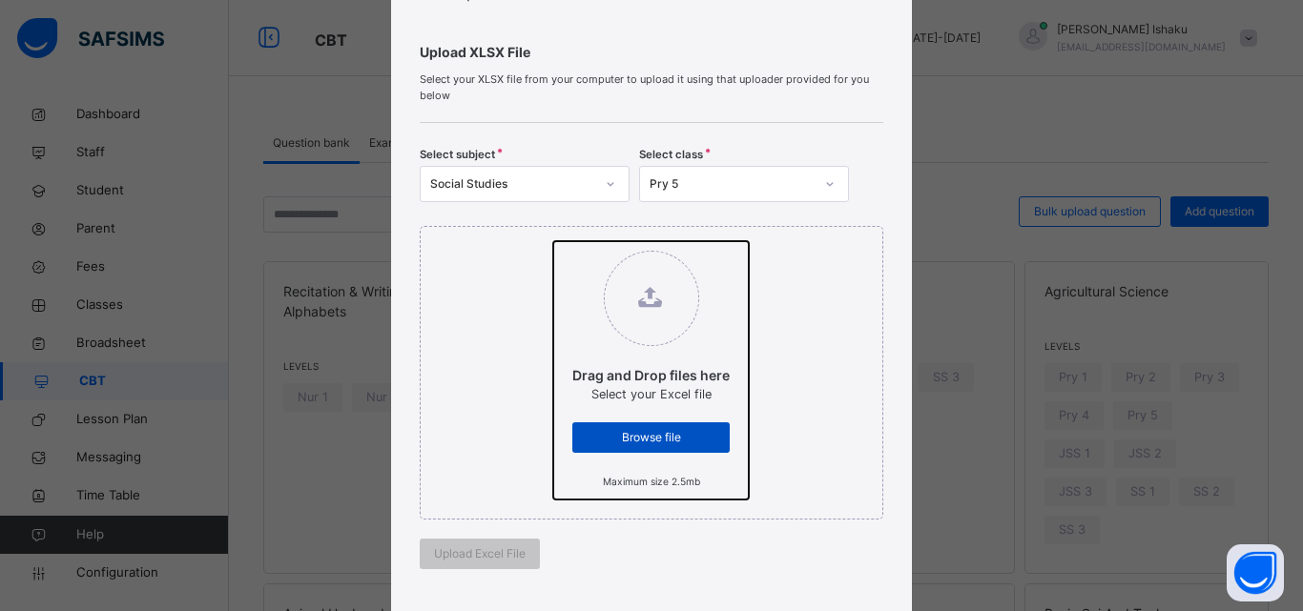
click at [553, 241] on input "Drag and Drop files here Select your Excel file Browse file Maximum size 2.5mb" at bounding box center [553, 241] width 0 height 0
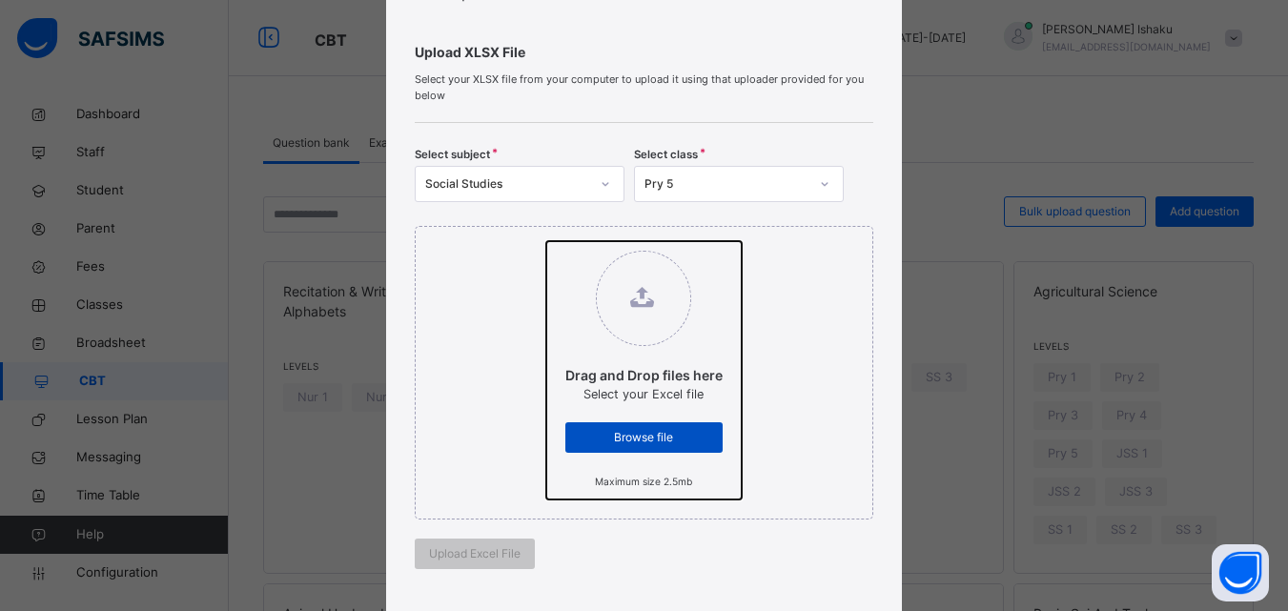
type input "**********"
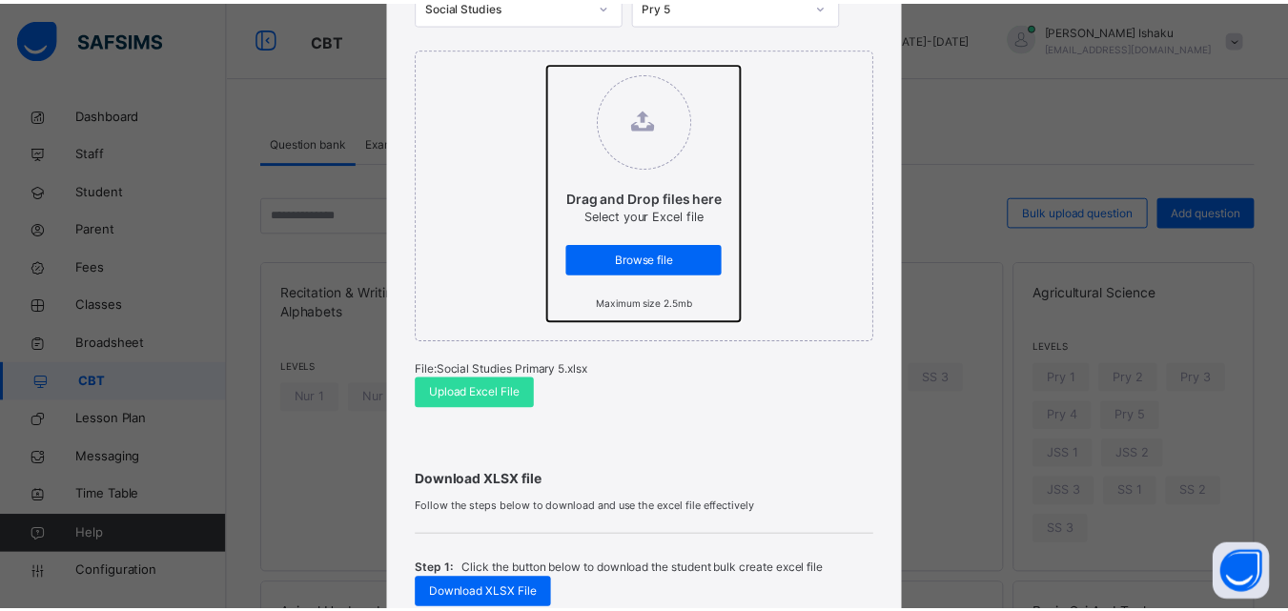
scroll to position [286, 0]
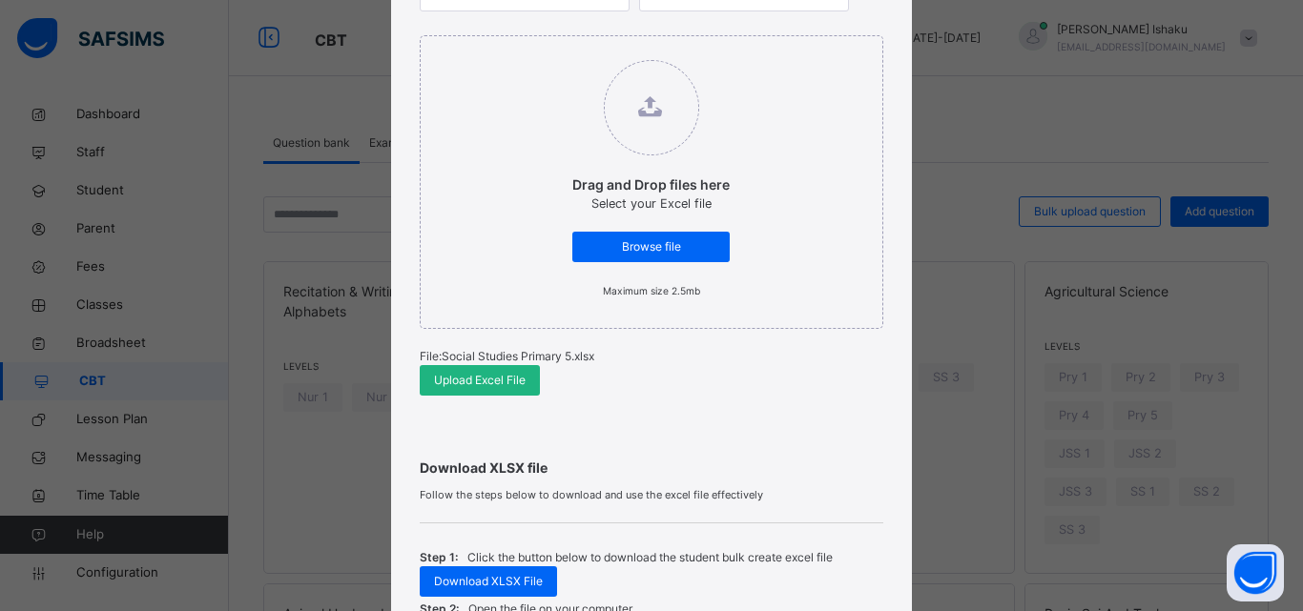
click at [470, 381] on span "Upload Excel File" at bounding box center [480, 380] width 92 height 17
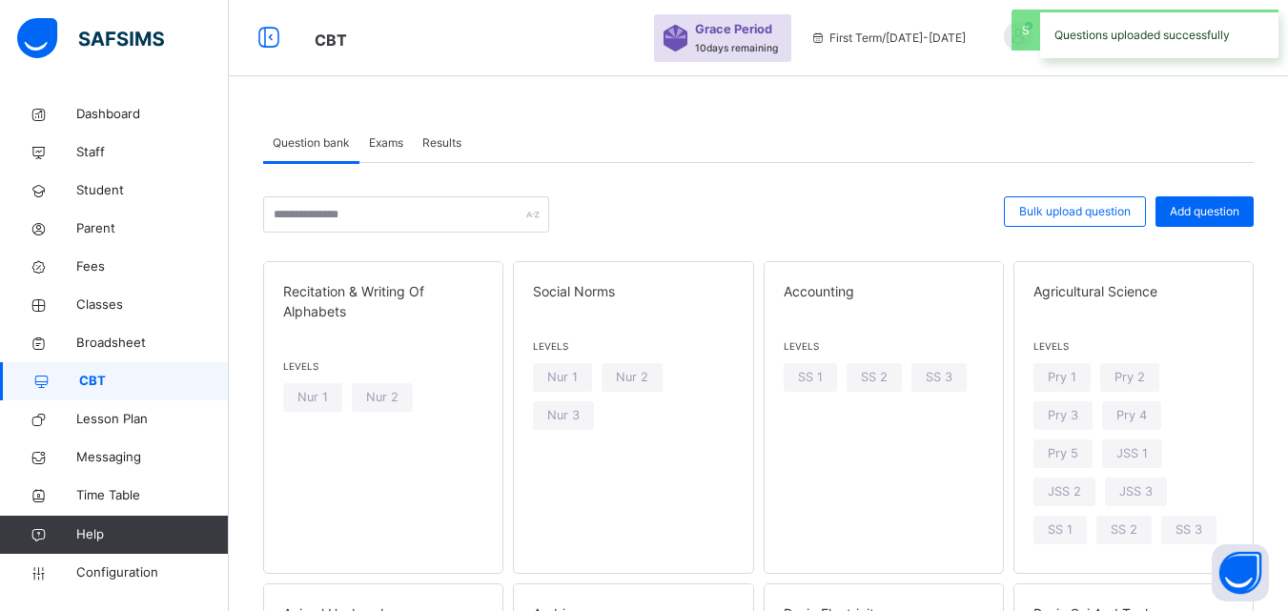
click at [395, 144] on span "Exams" at bounding box center [386, 142] width 34 height 17
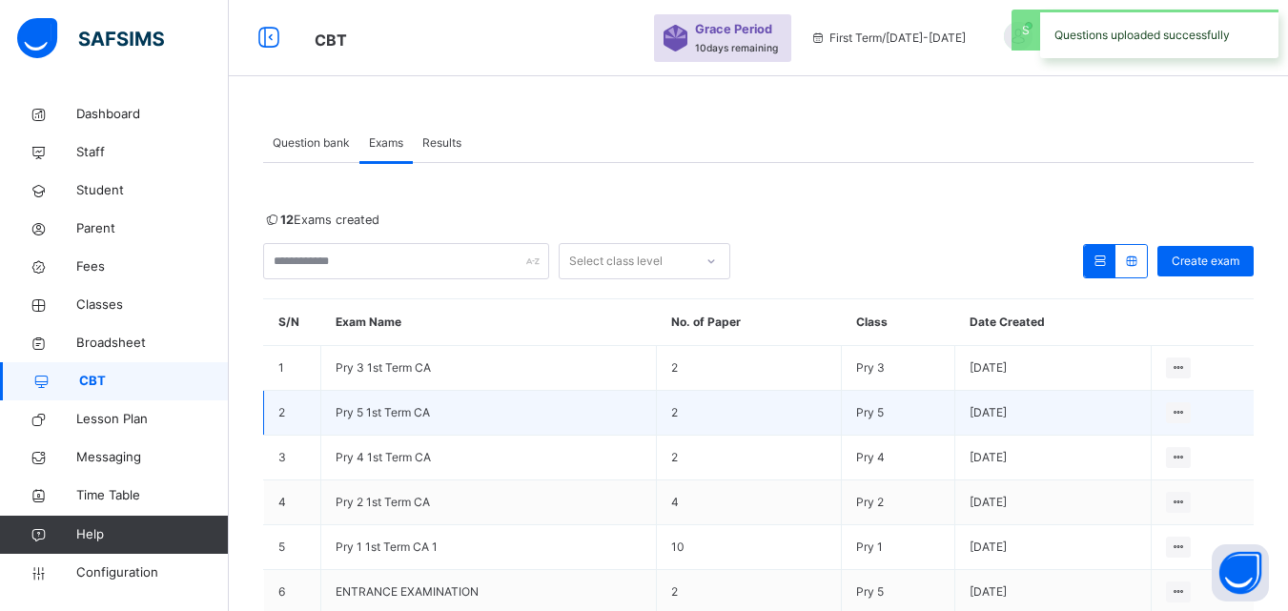
click at [401, 410] on span "Pry 5 1st Term CA" at bounding box center [383, 412] width 94 height 14
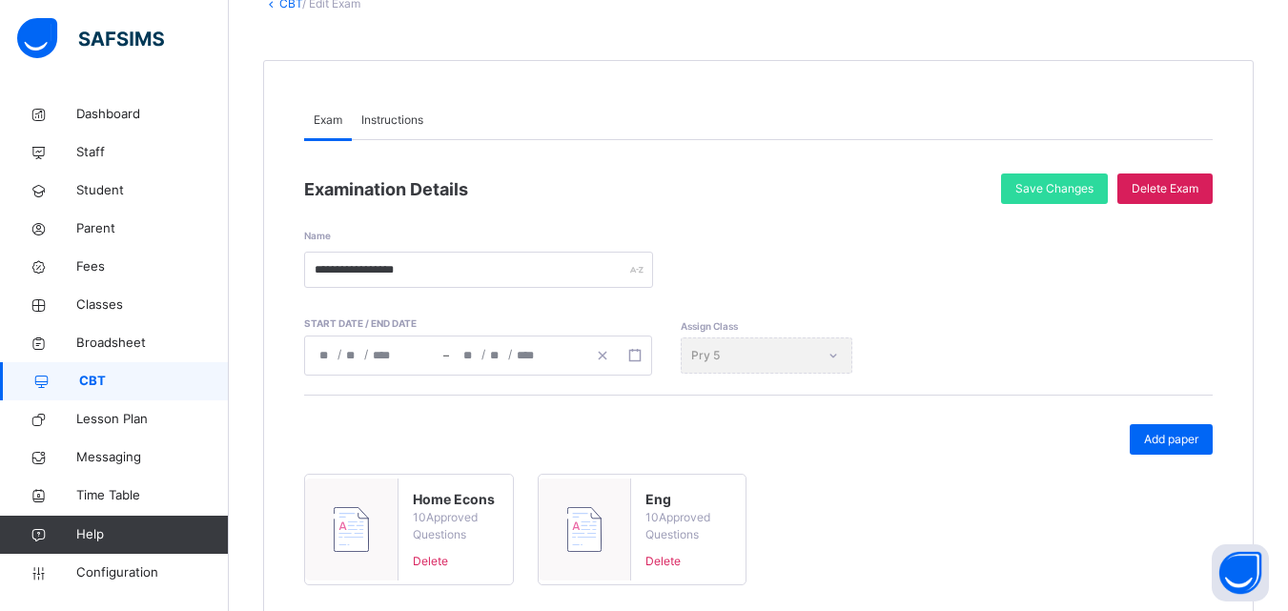
scroll to position [191, 0]
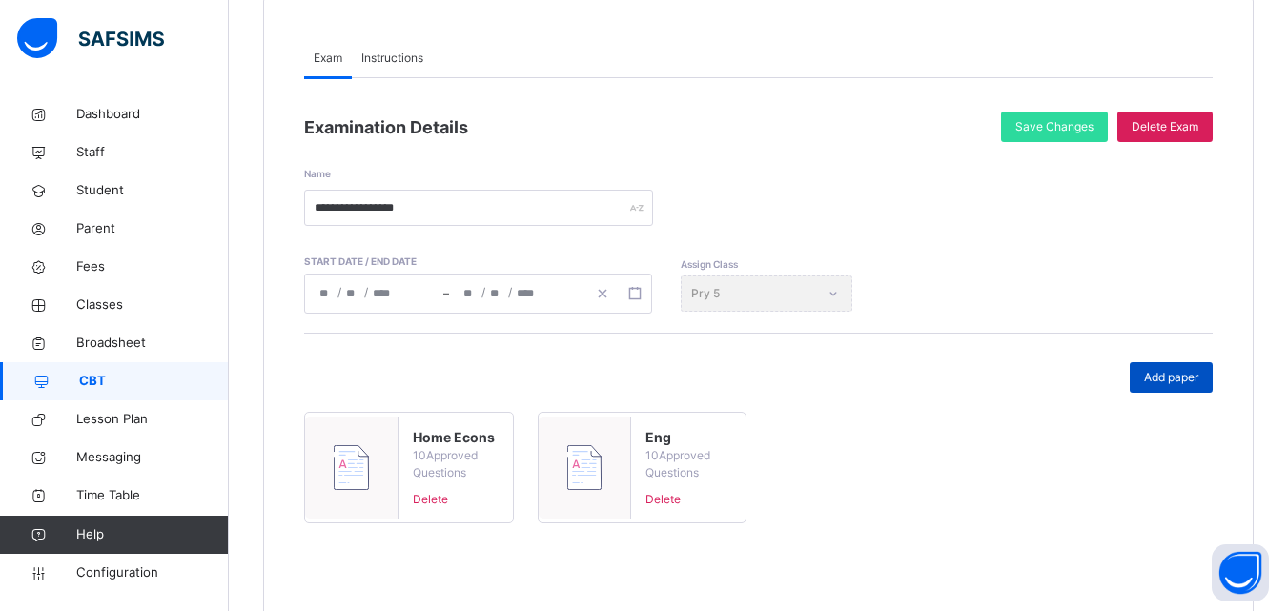
click at [1191, 374] on span "Add paper" at bounding box center [1171, 377] width 54 height 17
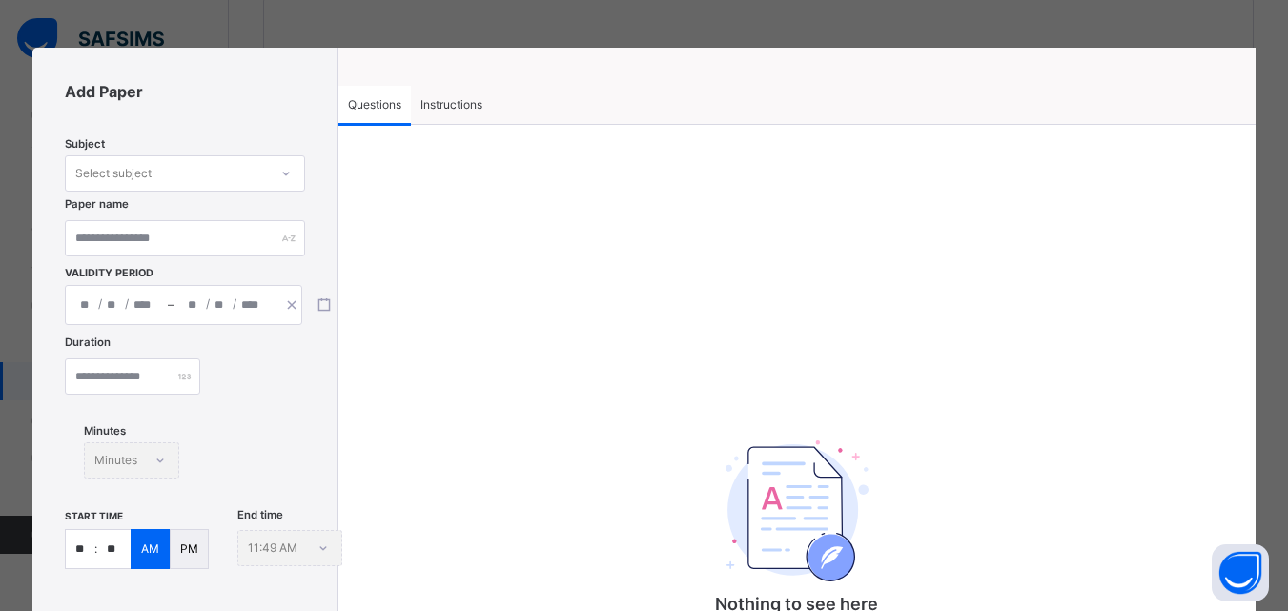
click at [187, 170] on div "Select subject" at bounding box center [167, 174] width 202 height 30
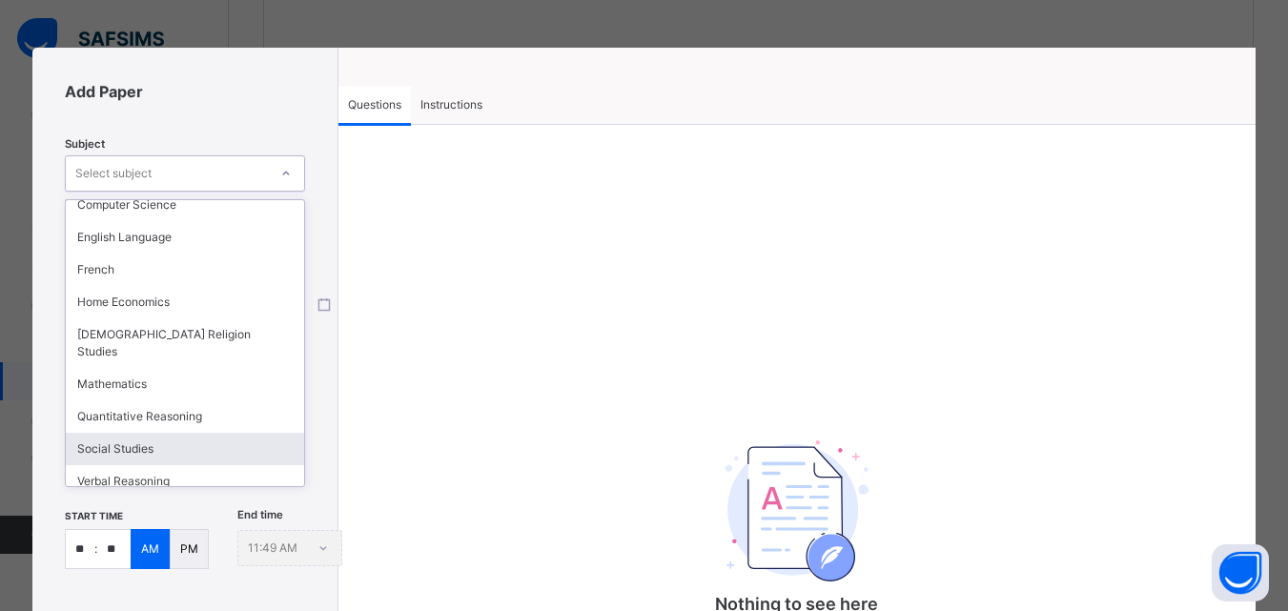
click at [138, 433] on div "Social Studies" at bounding box center [185, 449] width 238 height 32
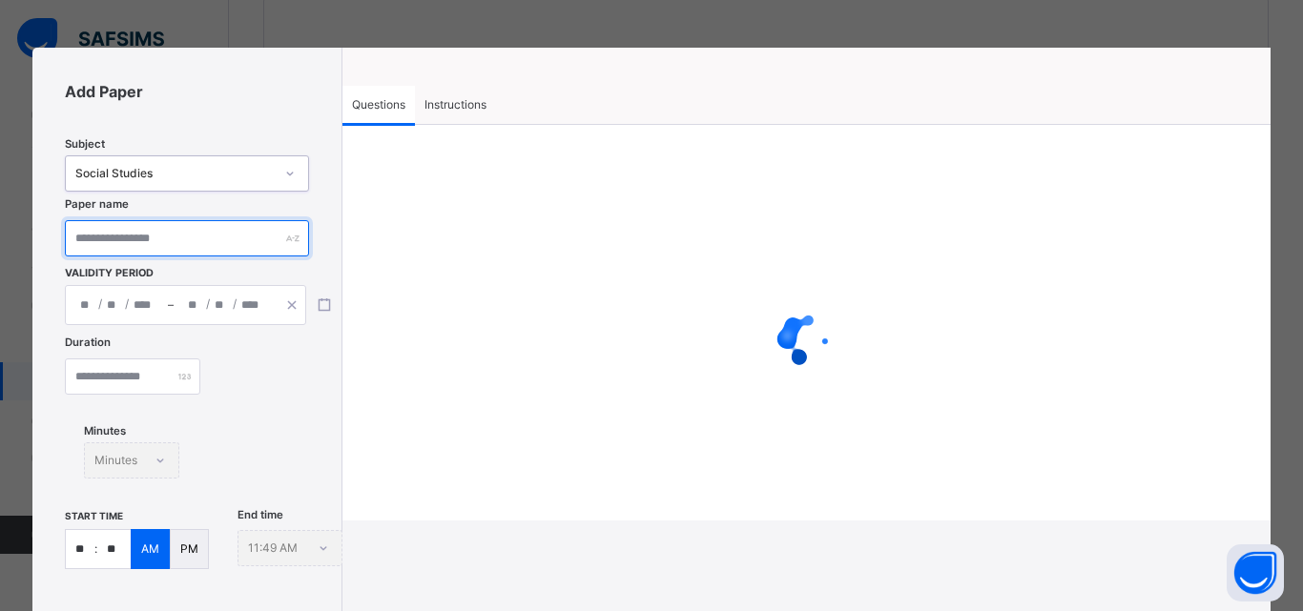
click at [154, 246] on input "text" at bounding box center [186, 238] width 243 height 36
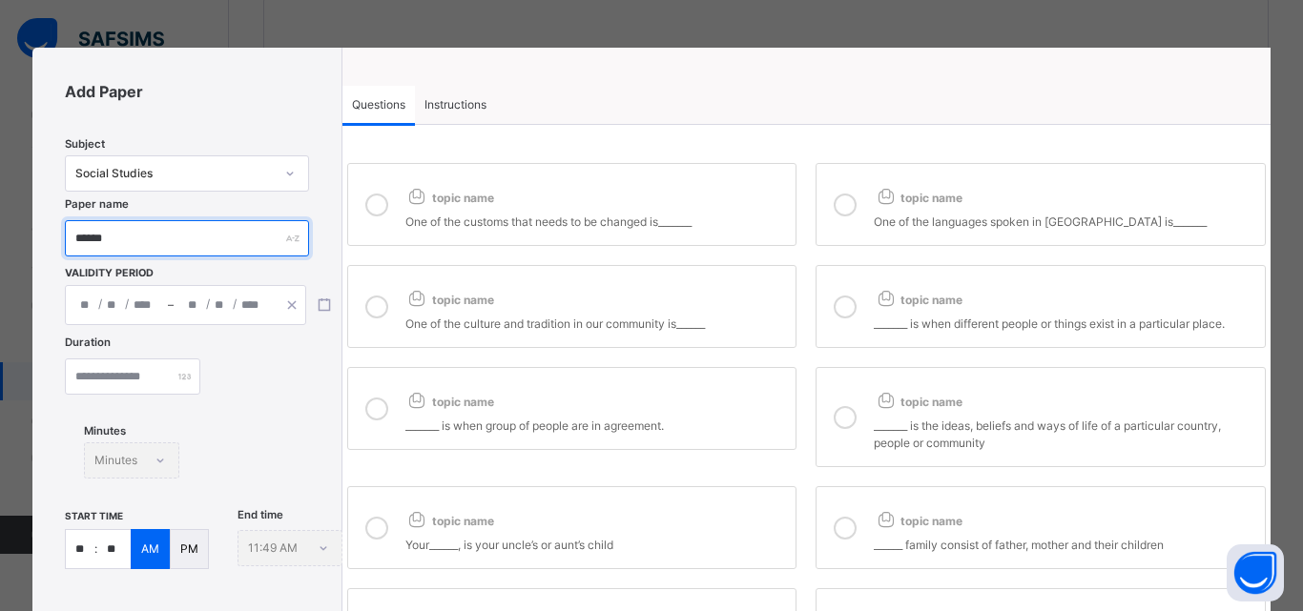
type input "******"
click at [239, 293] on div "/ /" at bounding box center [225, 305] width 102 height 38
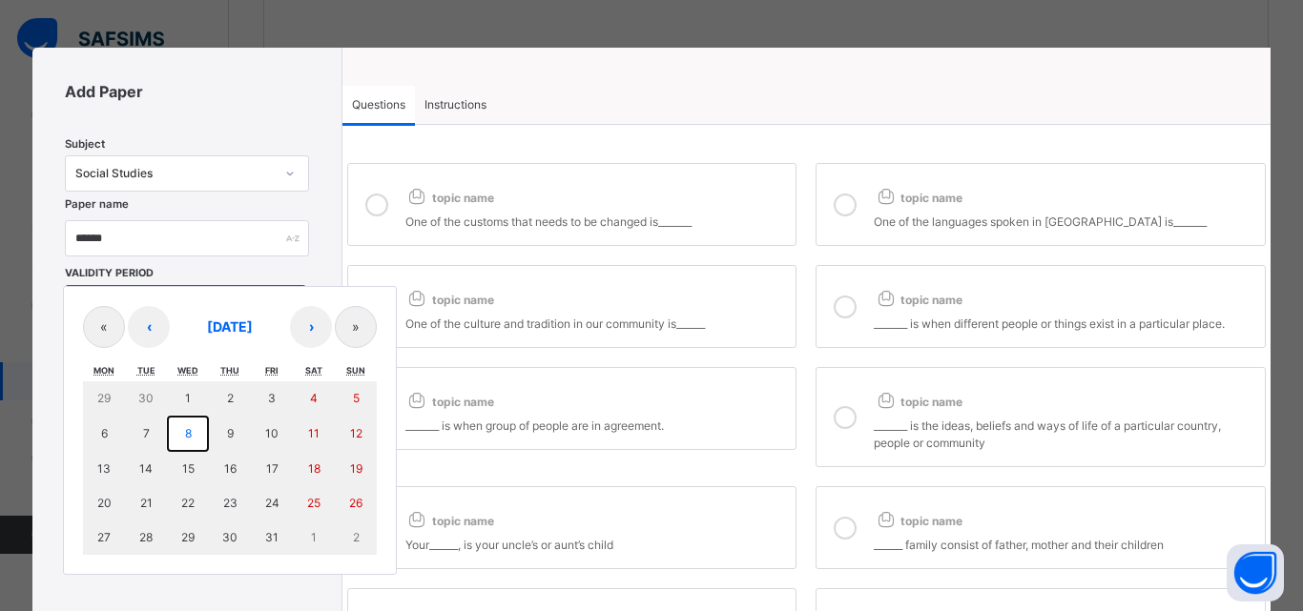
click at [176, 431] on button "8" at bounding box center [188, 434] width 42 height 36
type input "**********"
type input "**"
type input "*"
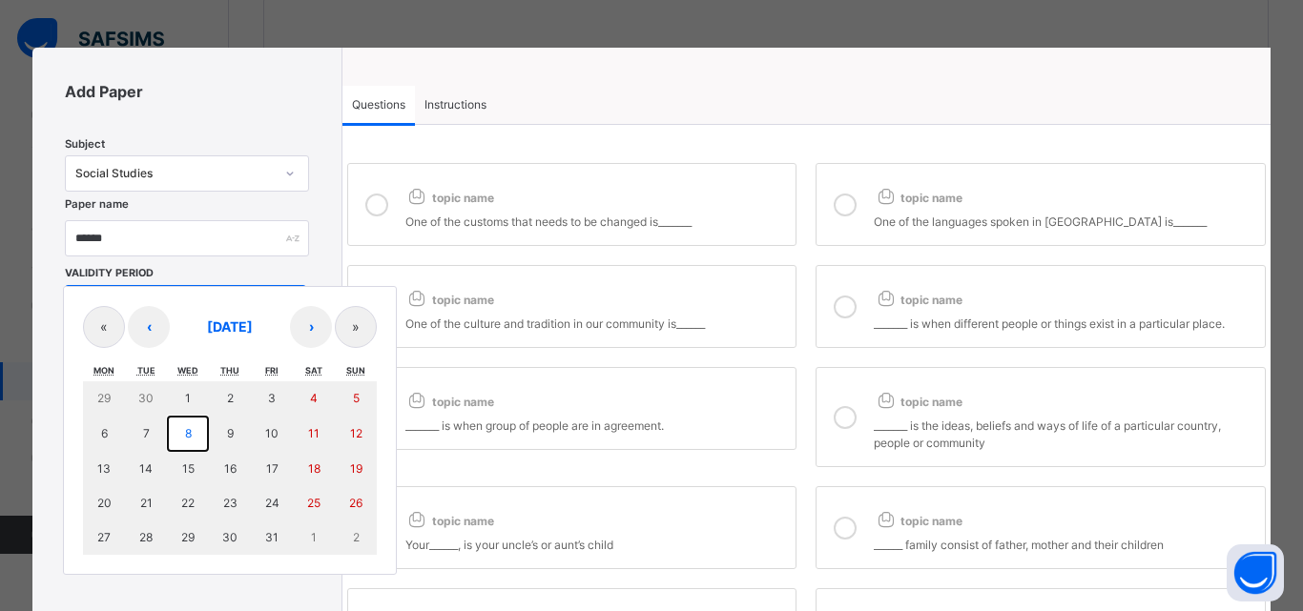
type input "****"
type input "**********"
type input "**"
type input "*"
type input "****"
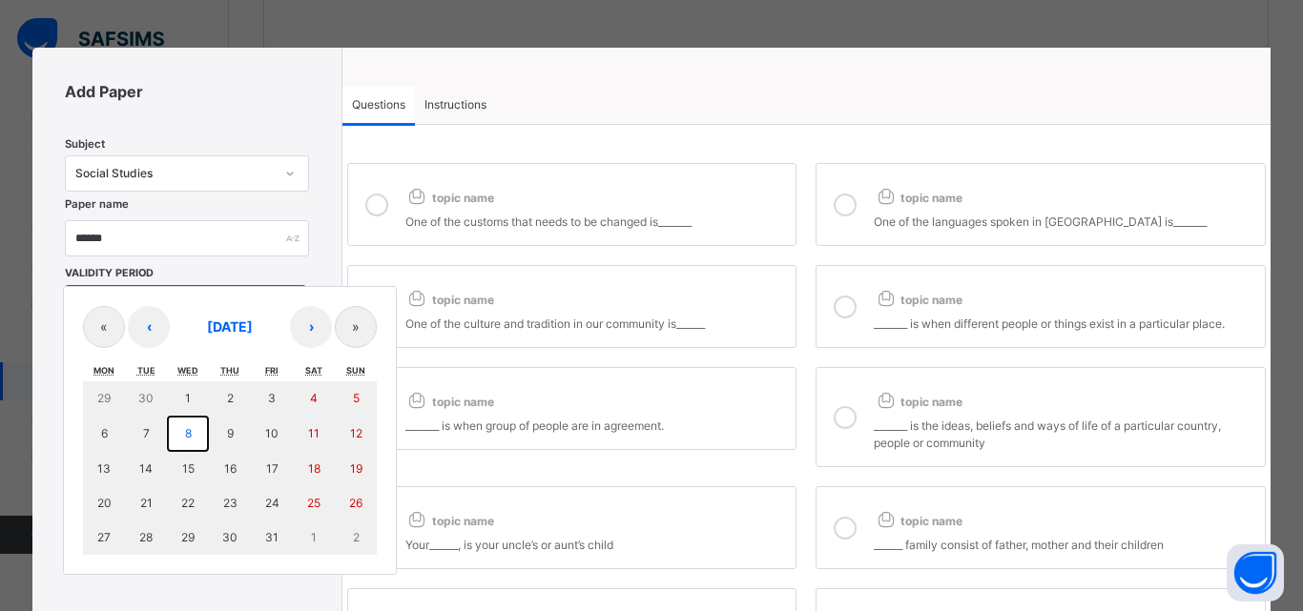
type input "**"
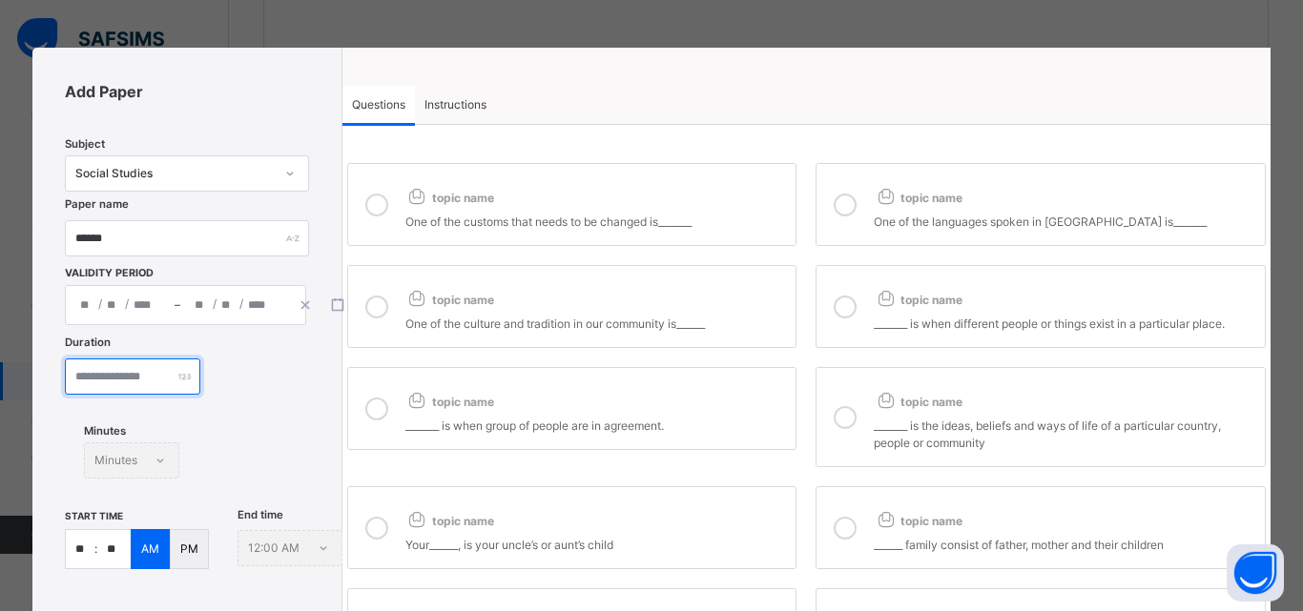
click at [132, 370] on input "number" at bounding box center [132, 377] width 135 height 36
type input "**"
click at [93, 543] on input "**" at bounding box center [80, 549] width 29 height 38
type input "*"
type input "**"
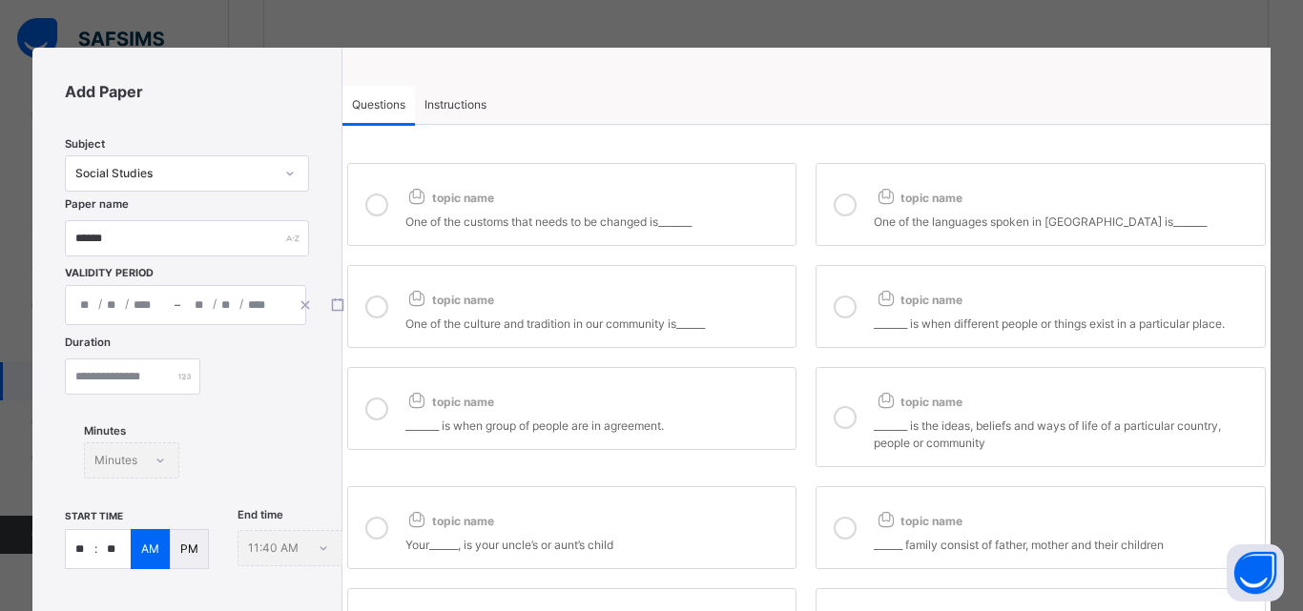
type input "**"
drag, startPoint x: 389, startPoint y: 221, endPoint x: 966, endPoint y: 227, distance: 577.0
click at [389, 220] on div at bounding box center [377, 204] width 38 height 52
click at [833, 207] on icon at bounding box center [844, 205] width 23 height 23
drag, startPoint x: 360, startPoint y: 302, endPoint x: 611, endPoint y: 312, distance: 251.0
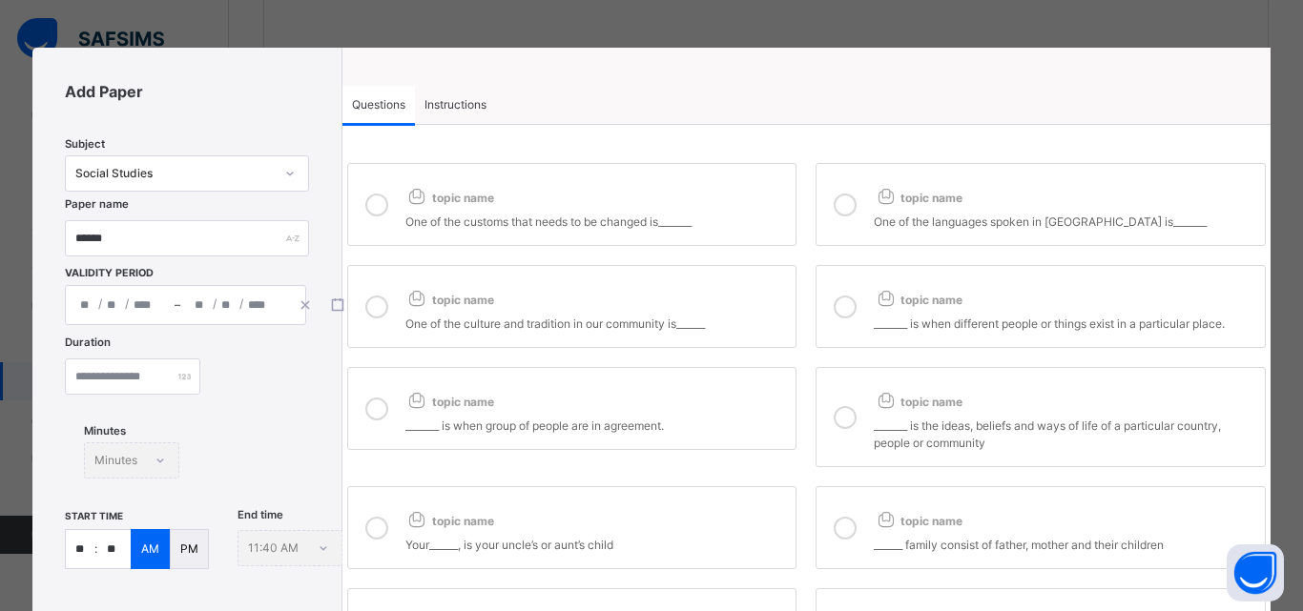
click at [360, 303] on div at bounding box center [377, 306] width 38 height 52
click at [840, 302] on icon at bounding box center [844, 307] width 23 height 23
click at [369, 407] on icon at bounding box center [376, 409] width 23 height 23
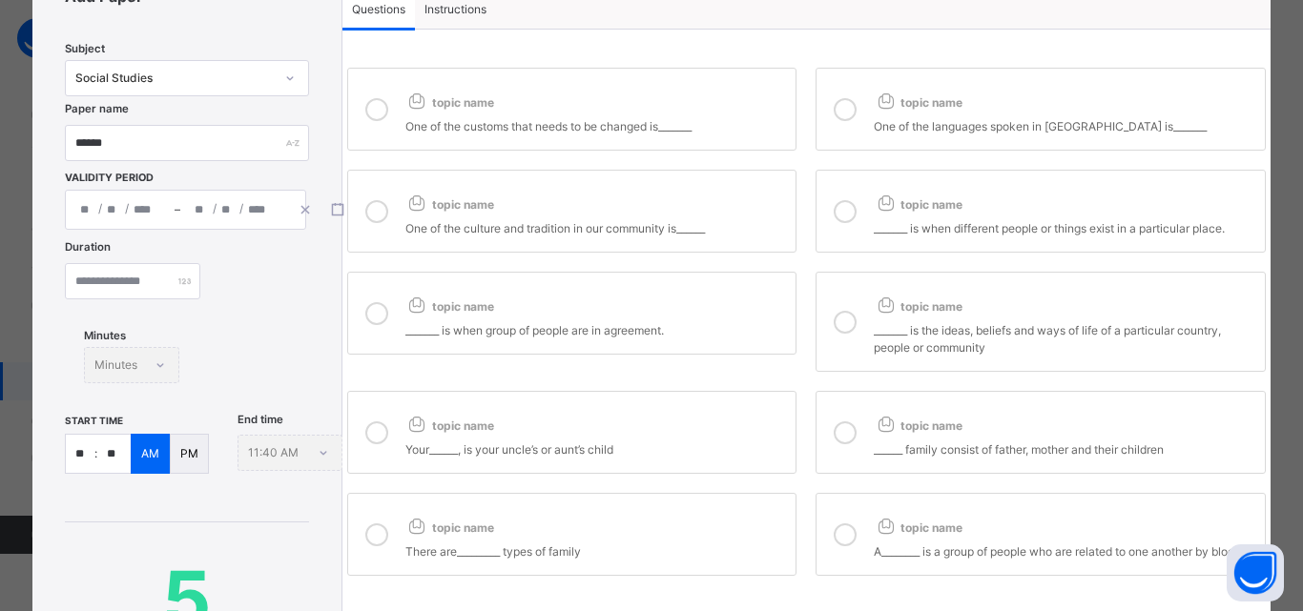
click at [383, 435] on icon at bounding box center [376, 433] width 23 height 23
click at [380, 517] on div at bounding box center [377, 534] width 38 height 52
drag, startPoint x: 854, startPoint y: 326, endPoint x: 860, endPoint y: 353, distance: 27.3
click at [855, 329] on div at bounding box center [845, 322] width 38 height 70
click at [858, 447] on div at bounding box center [845, 432] width 38 height 52
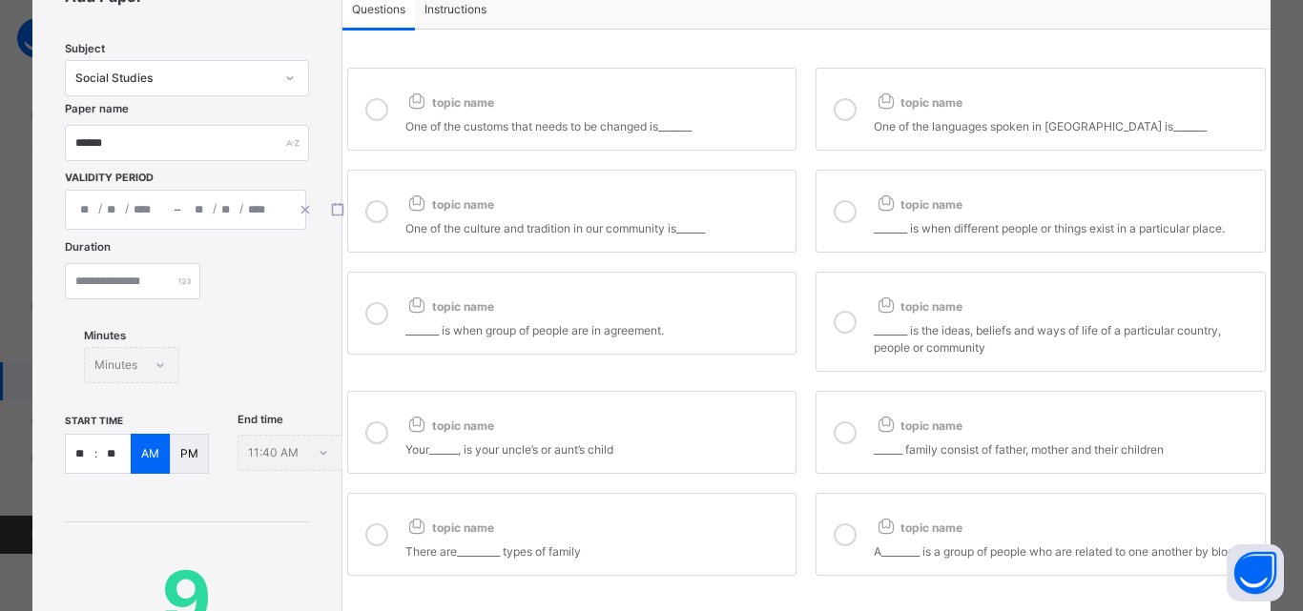
click at [818, 546] on label "topic name A________ is a group of people who are related to one another by blo…" at bounding box center [1040, 534] width 450 height 83
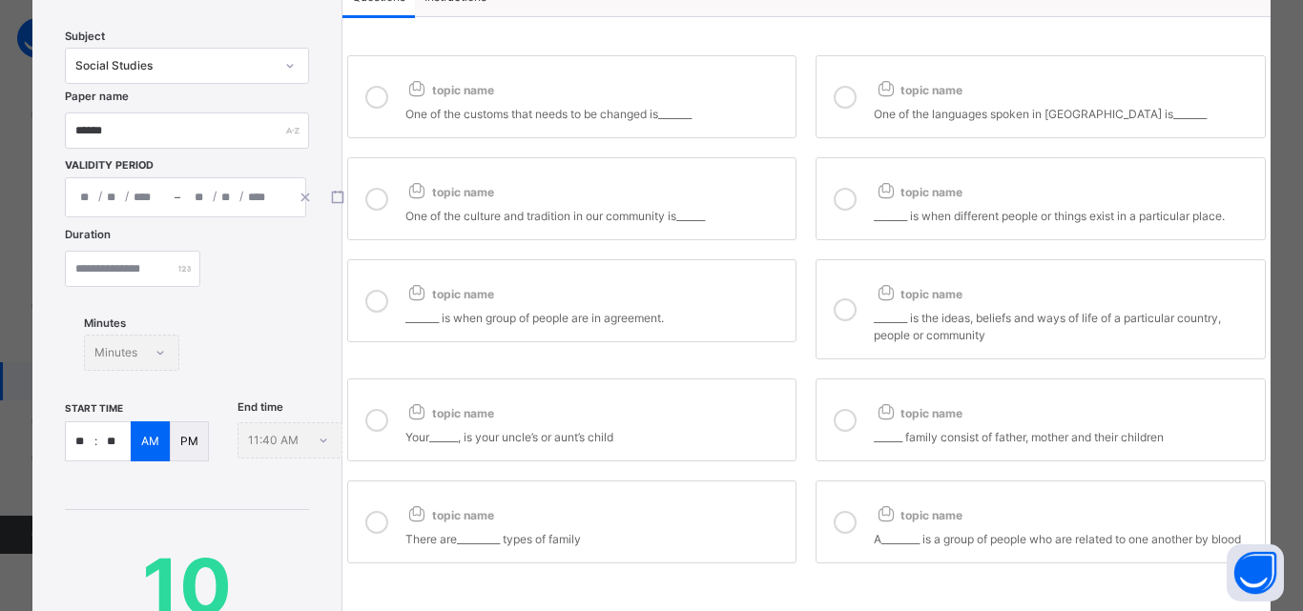
scroll to position [0, 0]
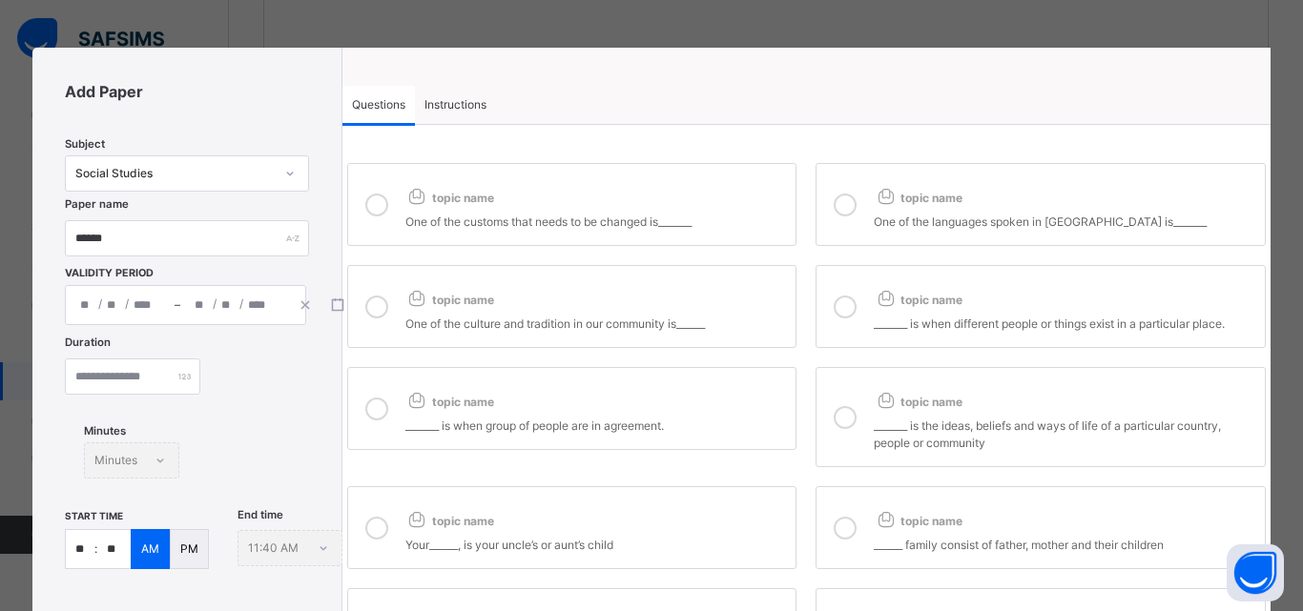
click at [460, 86] on div "Instructions" at bounding box center [455, 105] width 81 height 38
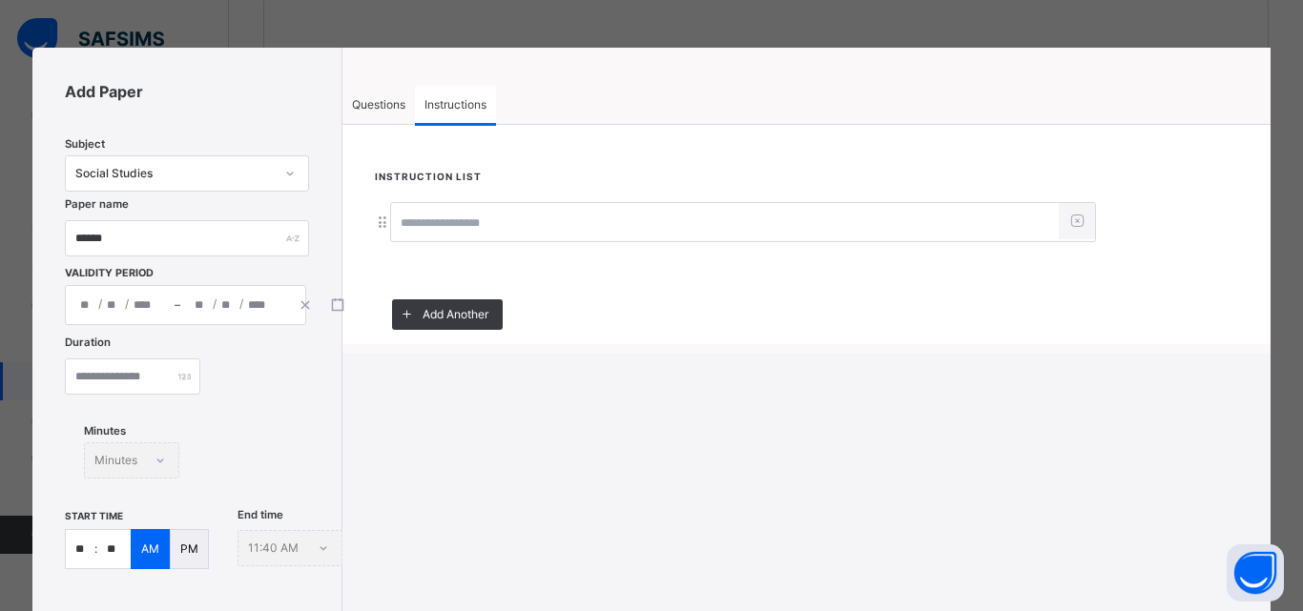
click at [458, 227] on input at bounding box center [725, 223] width 668 height 36
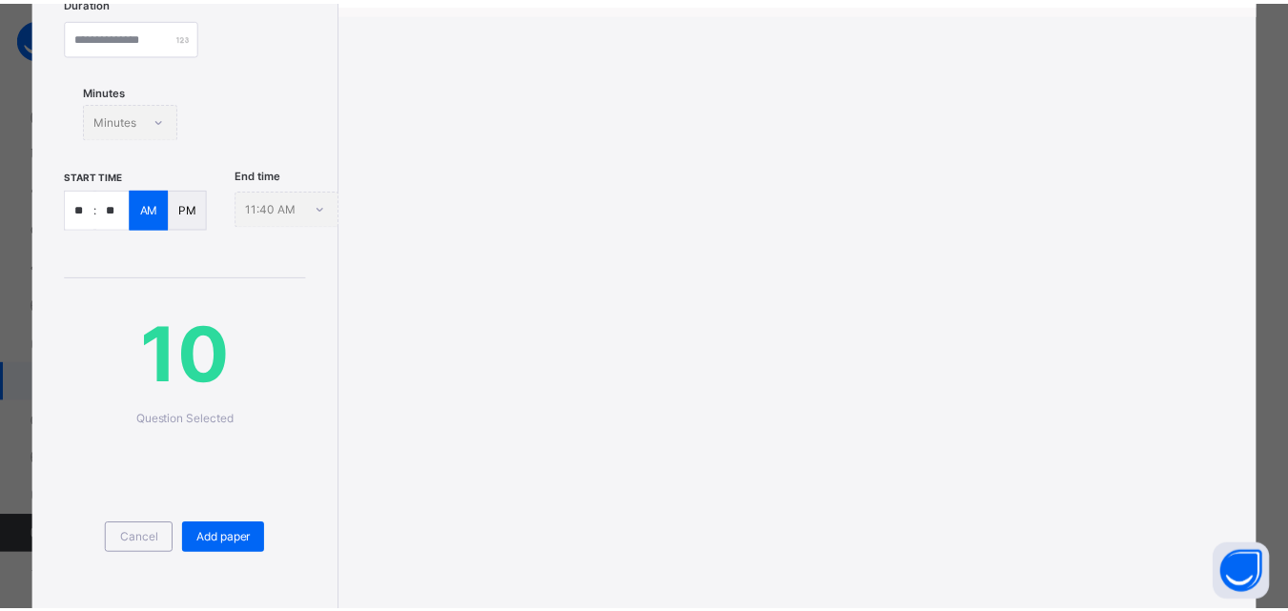
scroll to position [381, 0]
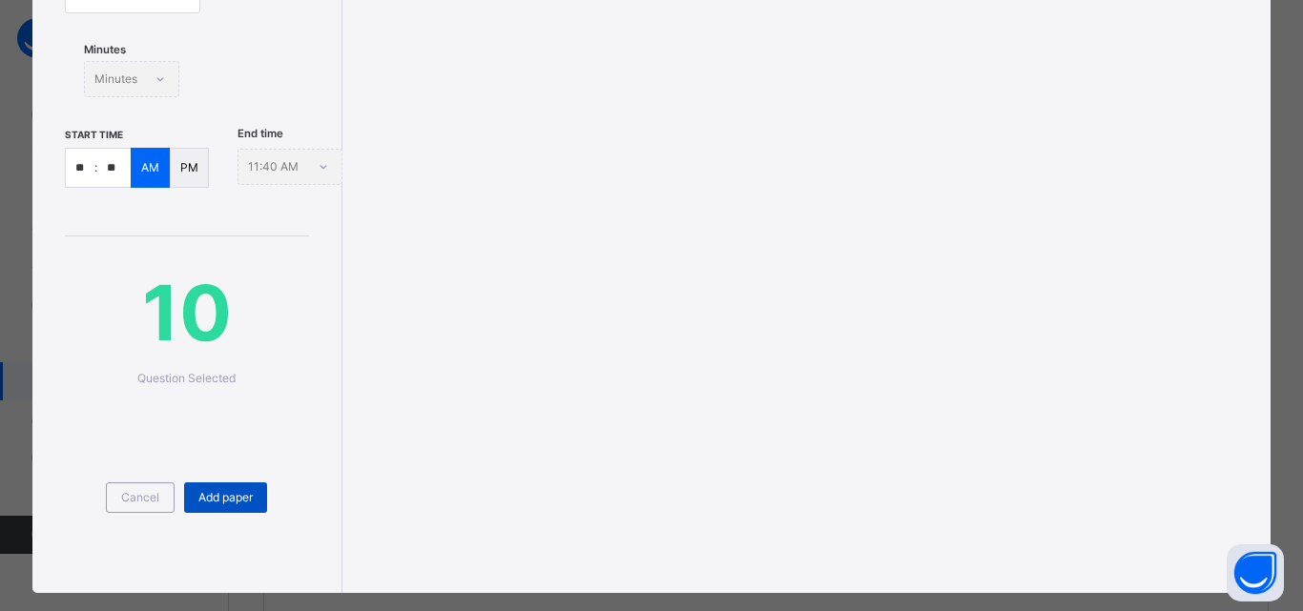
type input "**********"
click at [265, 486] on div "Add paper" at bounding box center [225, 498] width 83 height 31
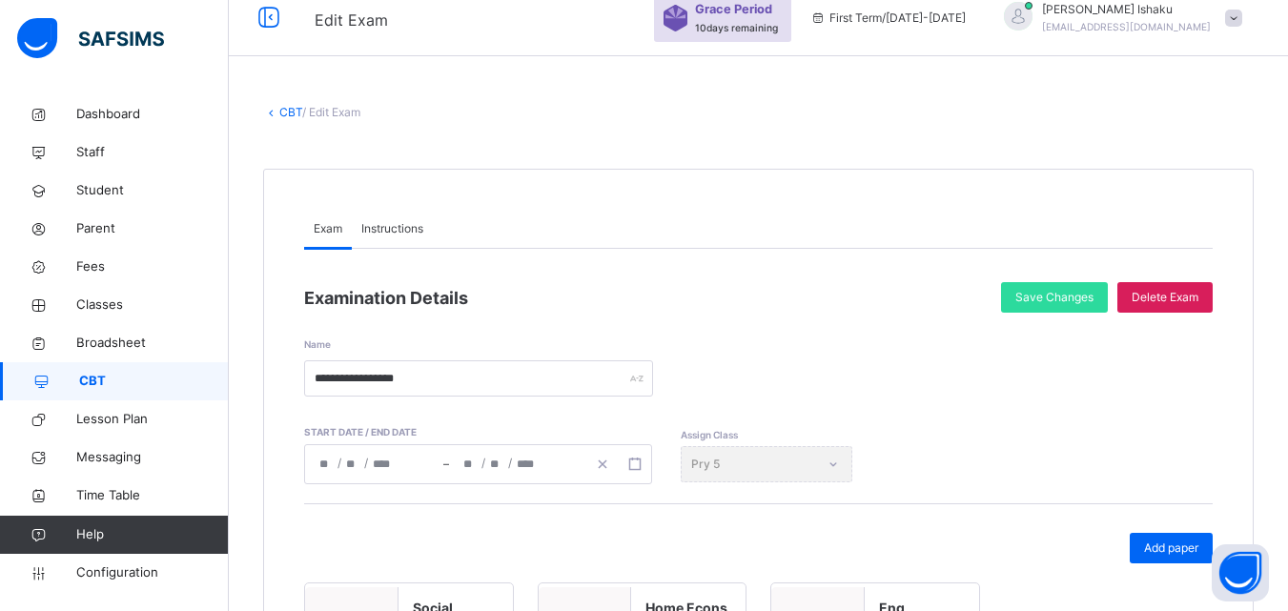
scroll to position [0, 0]
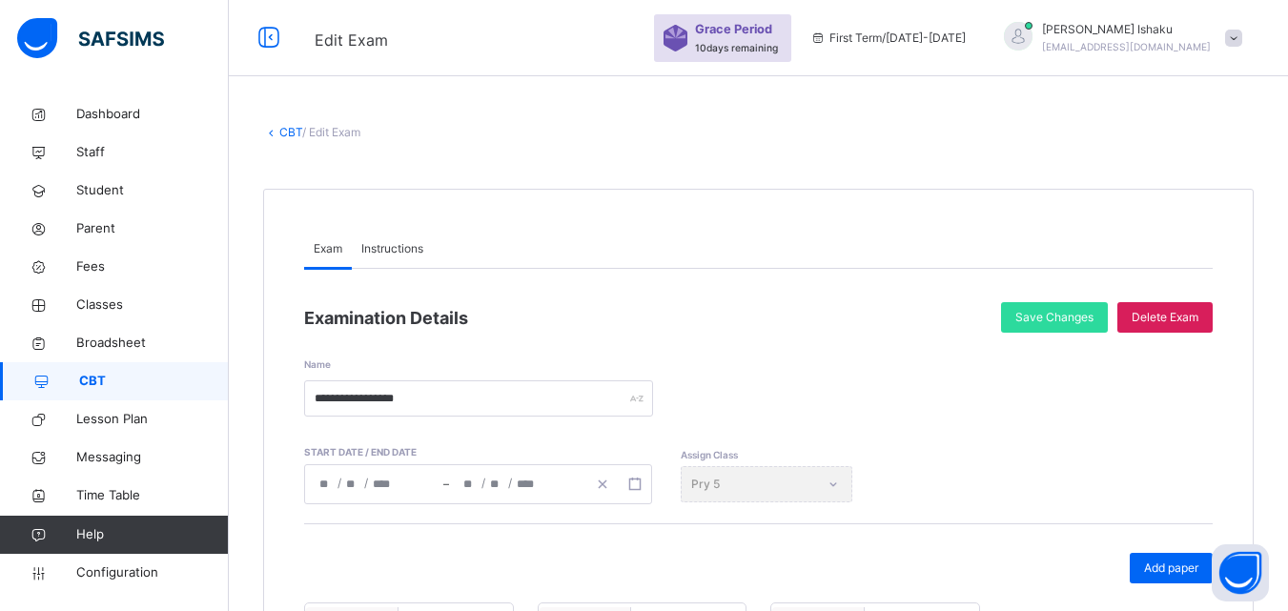
click at [292, 134] on link "CBT" at bounding box center [290, 132] width 23 height 14
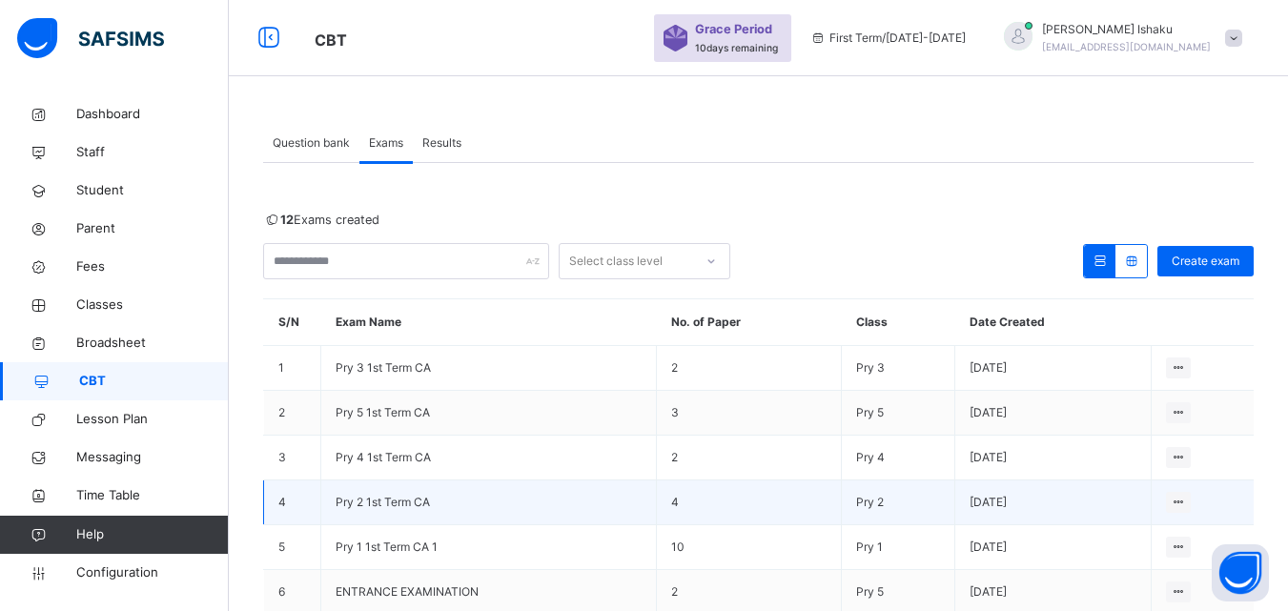
click at [377, 505] on span "Pry 2 1st Term CA" at bounding box center [383, 502] width 94 height 14
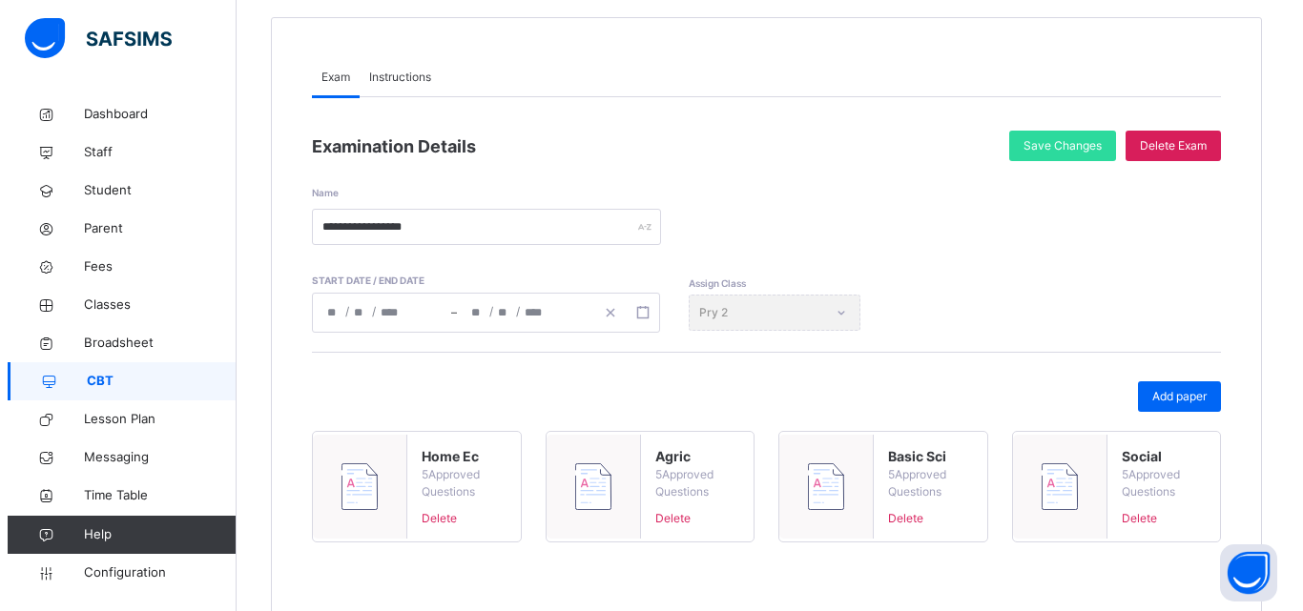
scroll to position [235, 0]
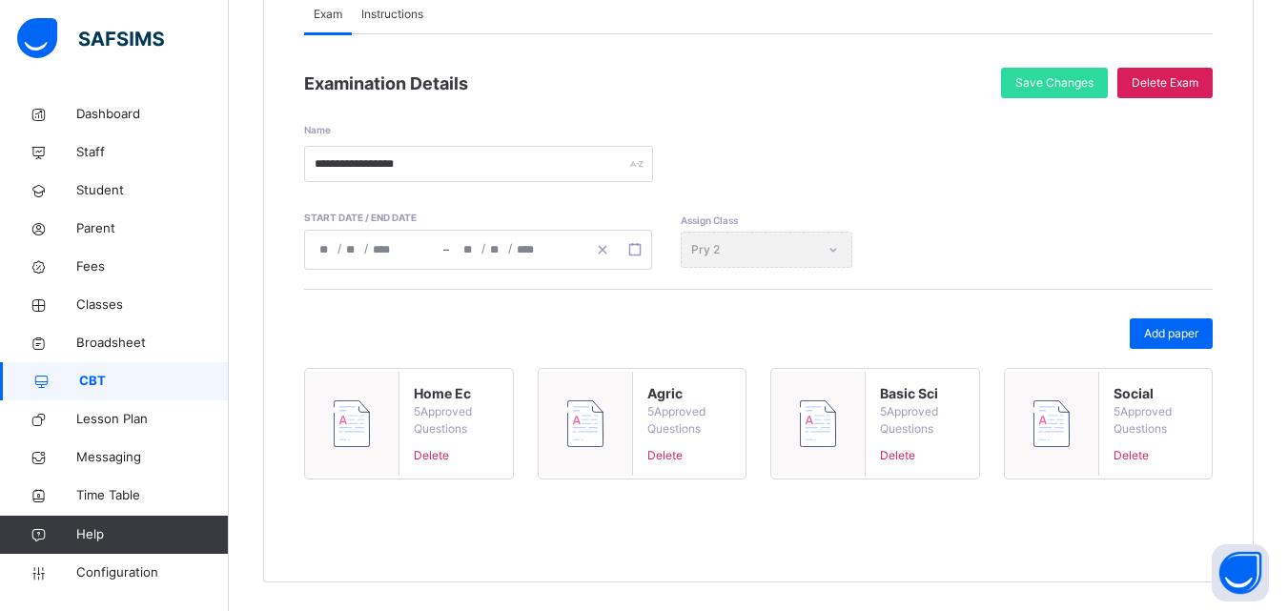
click at [394, 404] on div at bounding box center [352, 424] width 94 height 104
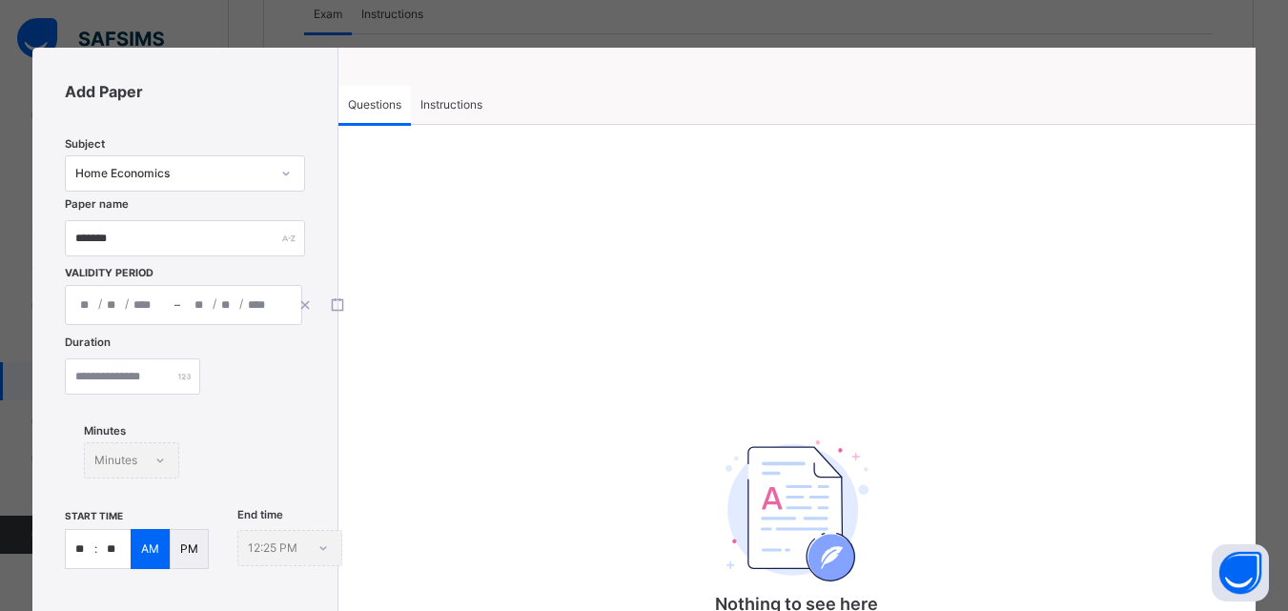
type input "*******"
type input "**********"
type input "**"
type input "*"
type input "****"
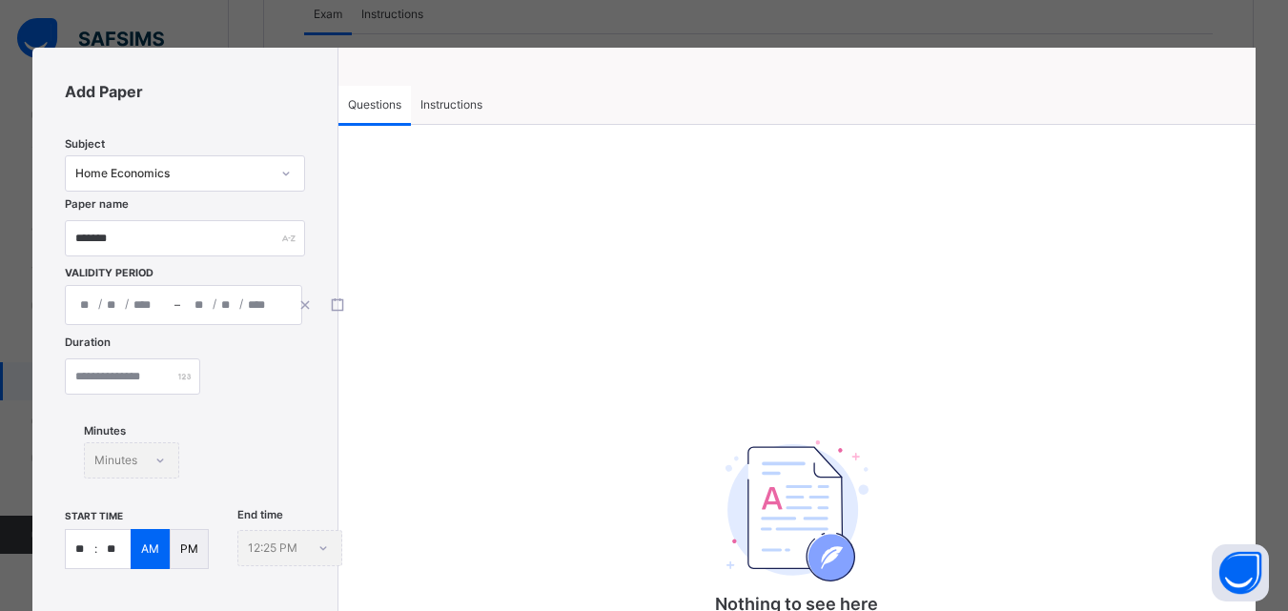
type input "**********"
type input "**"
type input "*"
type input "****"
type input "**"
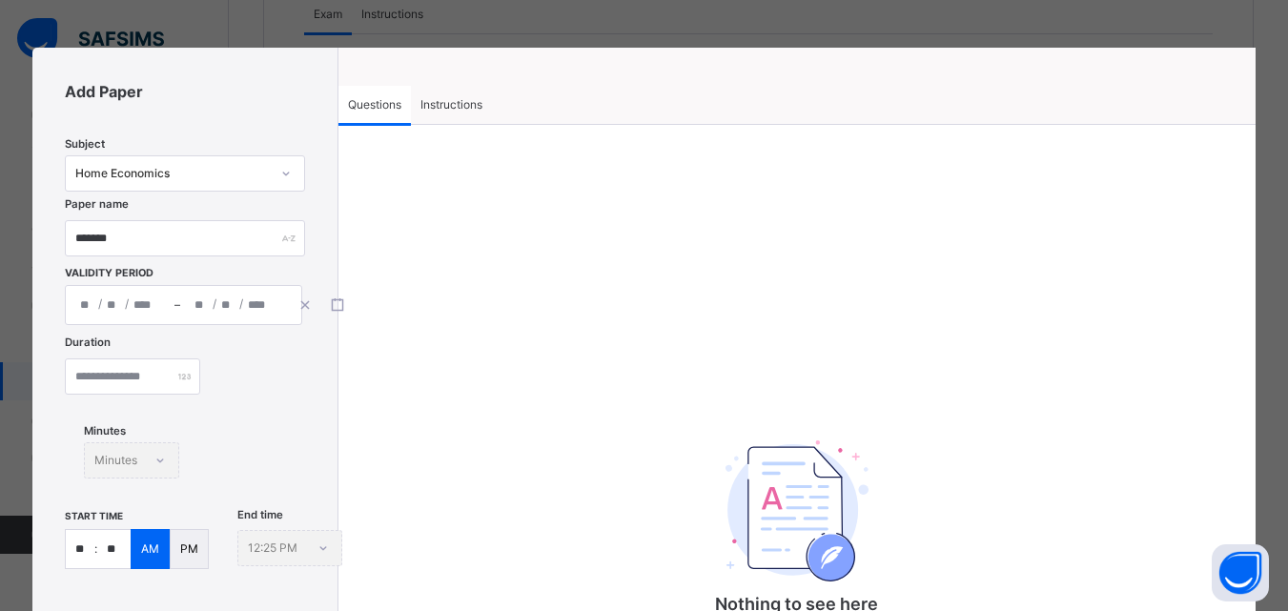
type input "**"
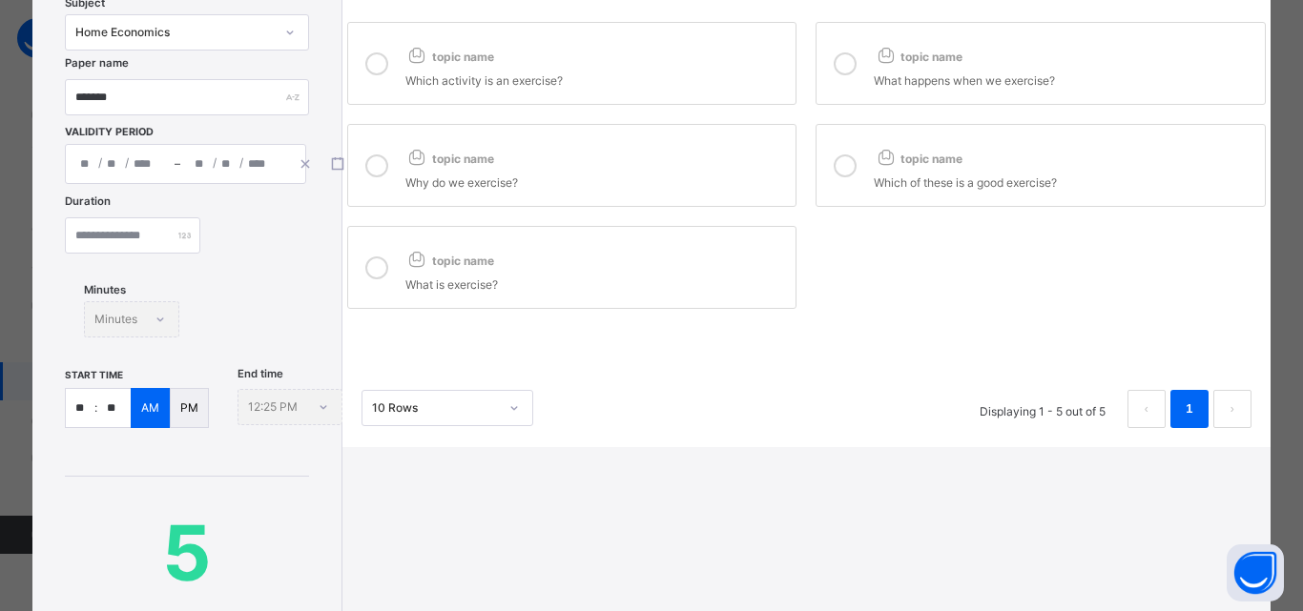
scroll to position [286, 0]
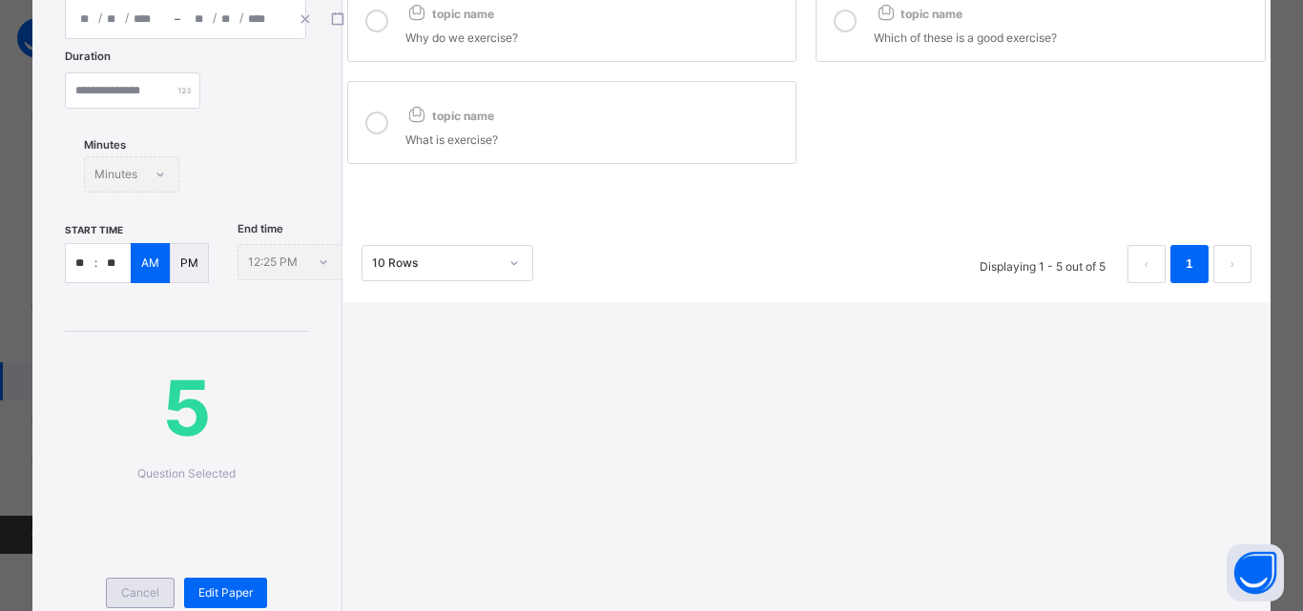
click at [167, 591] on div "Cancel" at bounding box center [140, 593] width 69 height 31
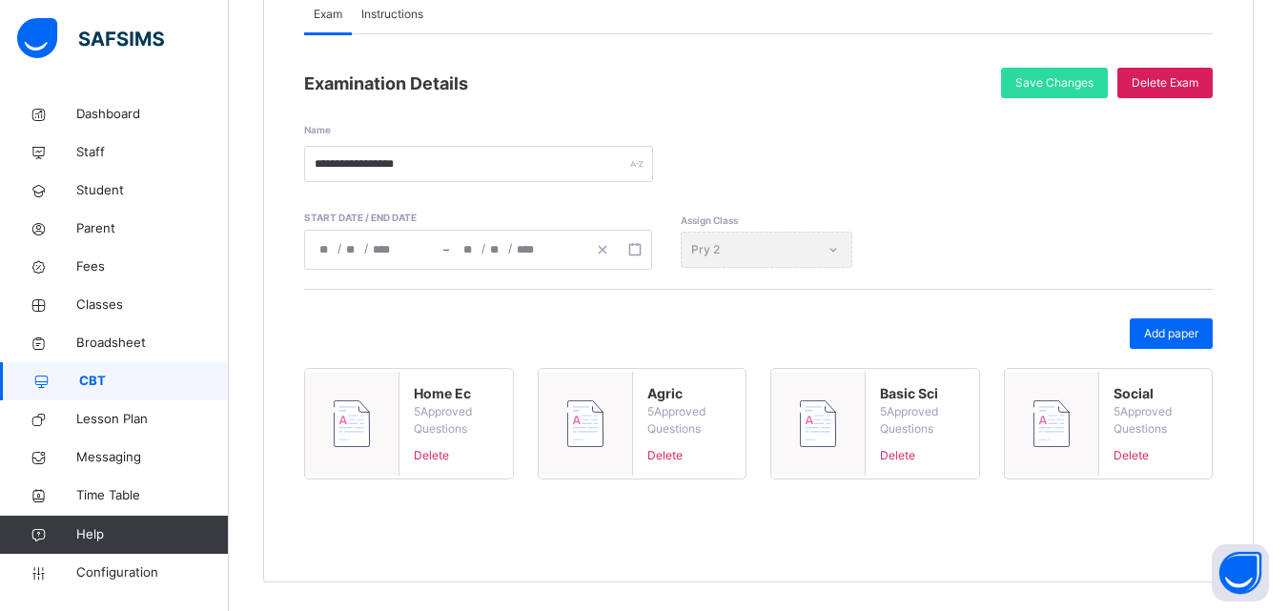
click at [637, 412] on div "Agric 5 Approved Questions Delete" at bounding box center [689, 424] width 113 height 110
click at [661, 419] on span "5 Approved Questions" at bounding box center [690, 420] width 84 height 34
click at [617, 434] on div at bounding box center [586, 424] width 94 height 104
type input "*****"
type input "**********"
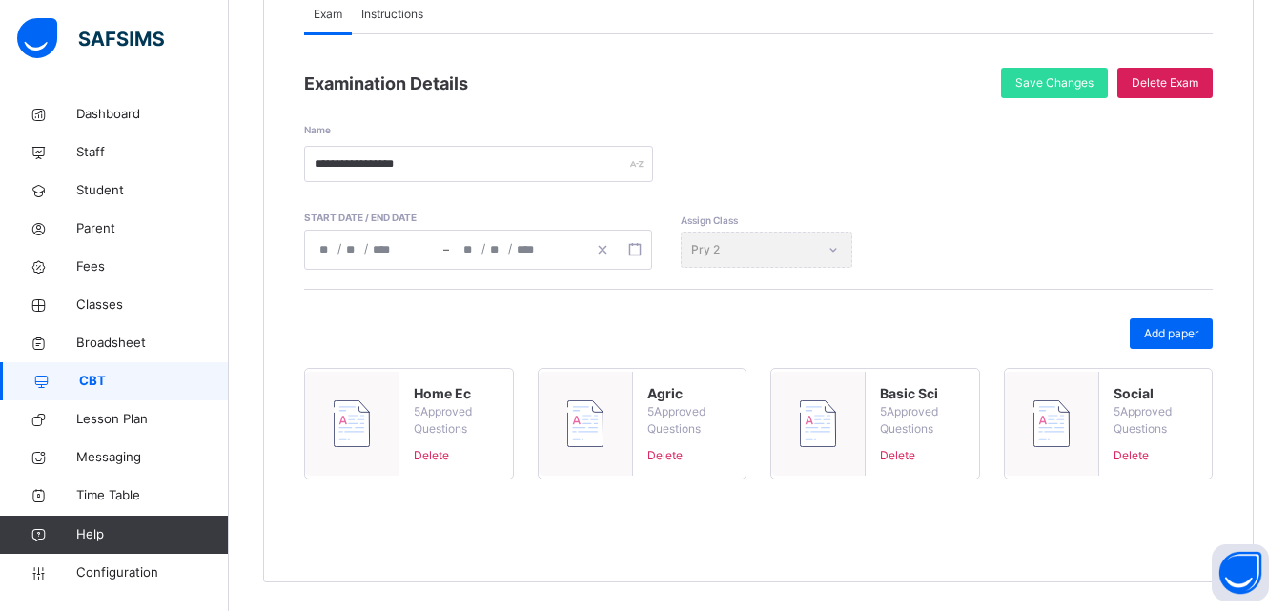
type input "**"
type input "*"
type input "****"
type input "**********"
type input "**"
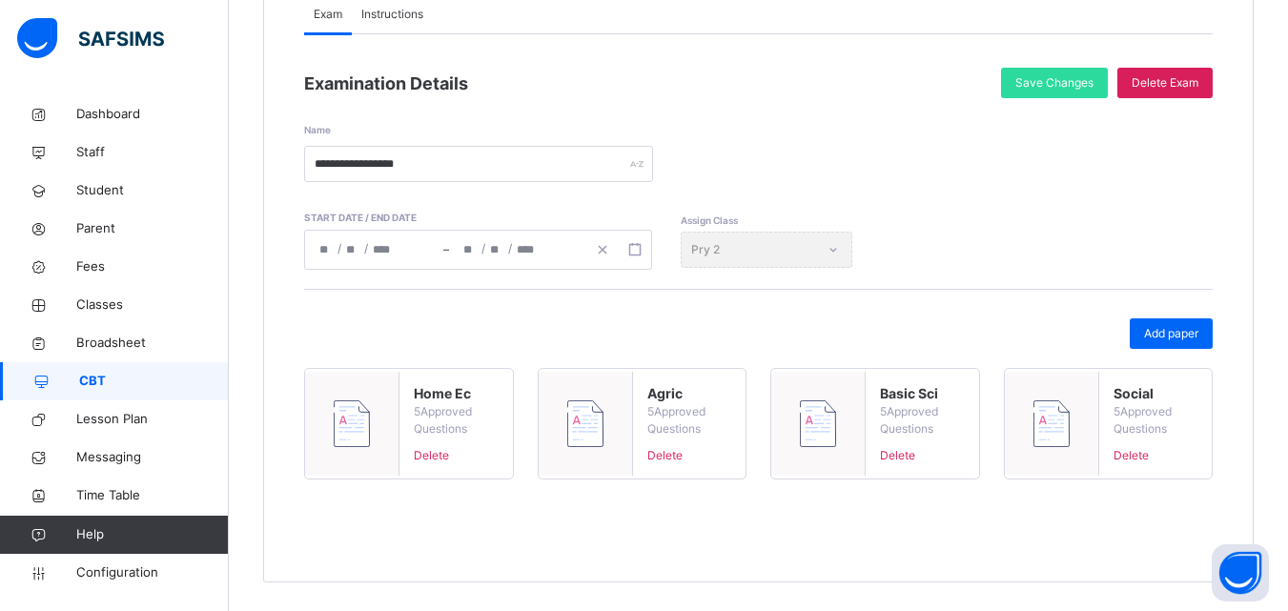
type input "*"
type input "****"
type input "**"
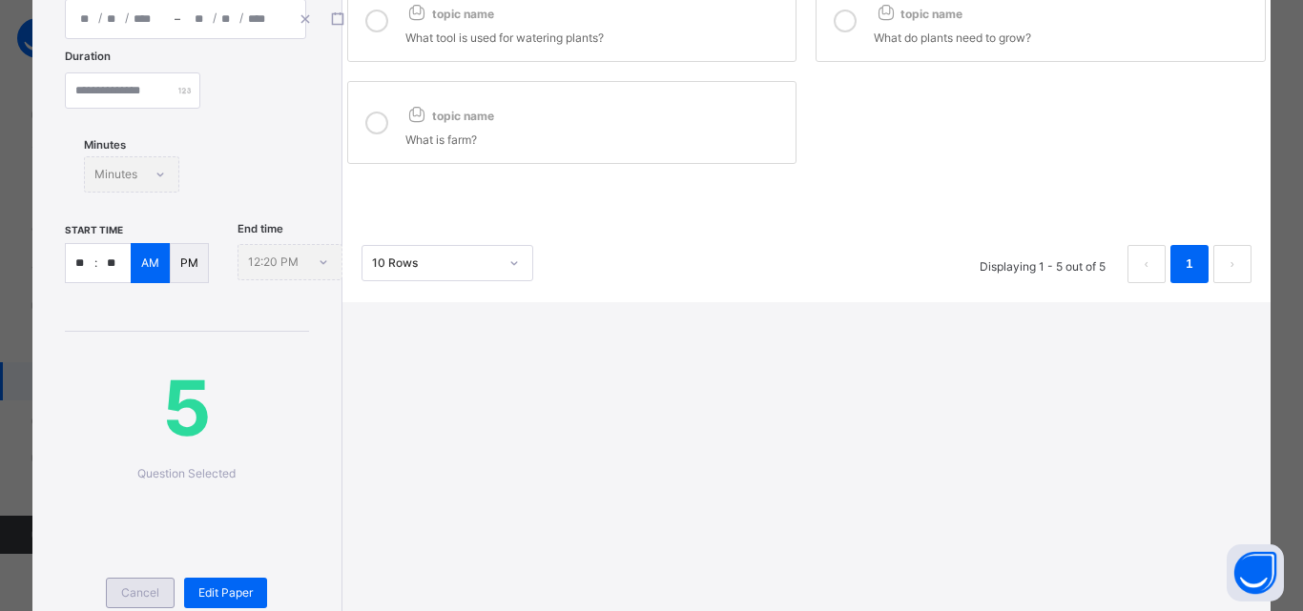
click at [134, 586] on span "Cancel" at bounding box center [140, 593] width 38 height 17
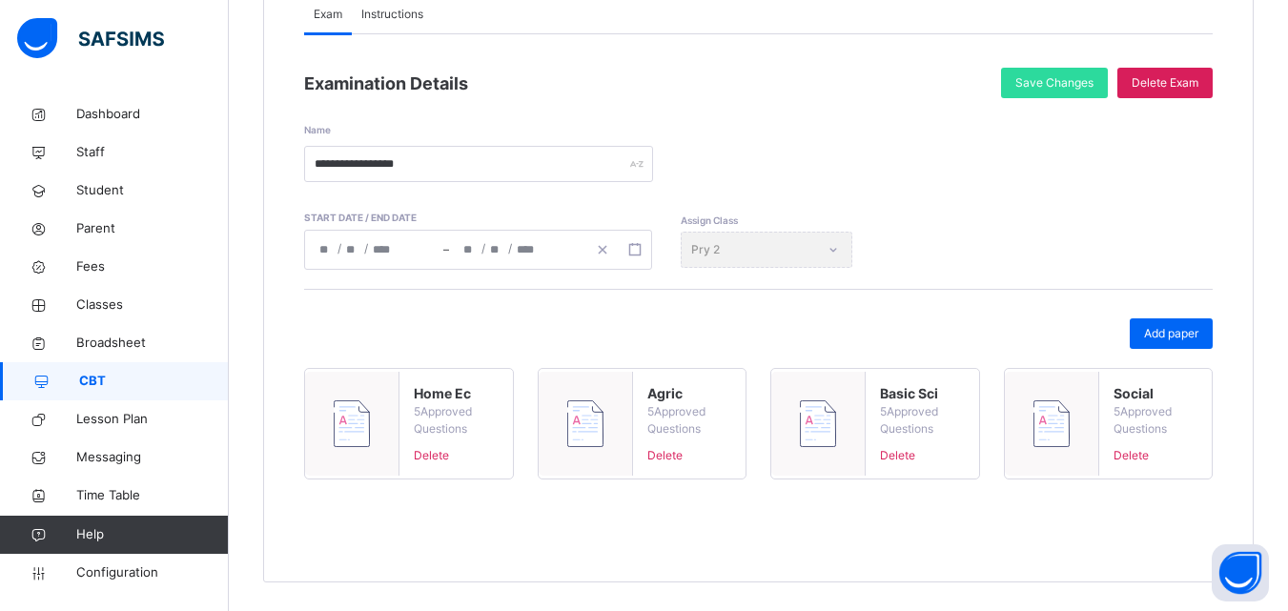
click at [438, 461] on span "Delete" at bounding box center [456, 455] width 84 height 17
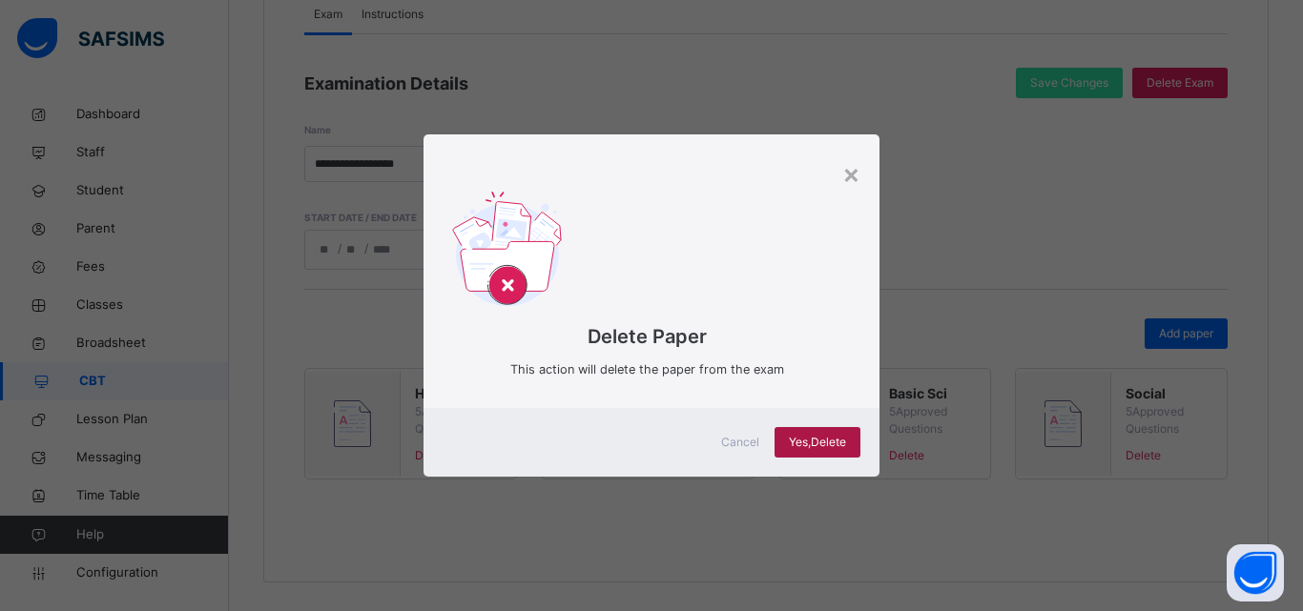
click at [797, 435] on span "Yes, Delete" at bounding box center [817, 442] width 57 height 17
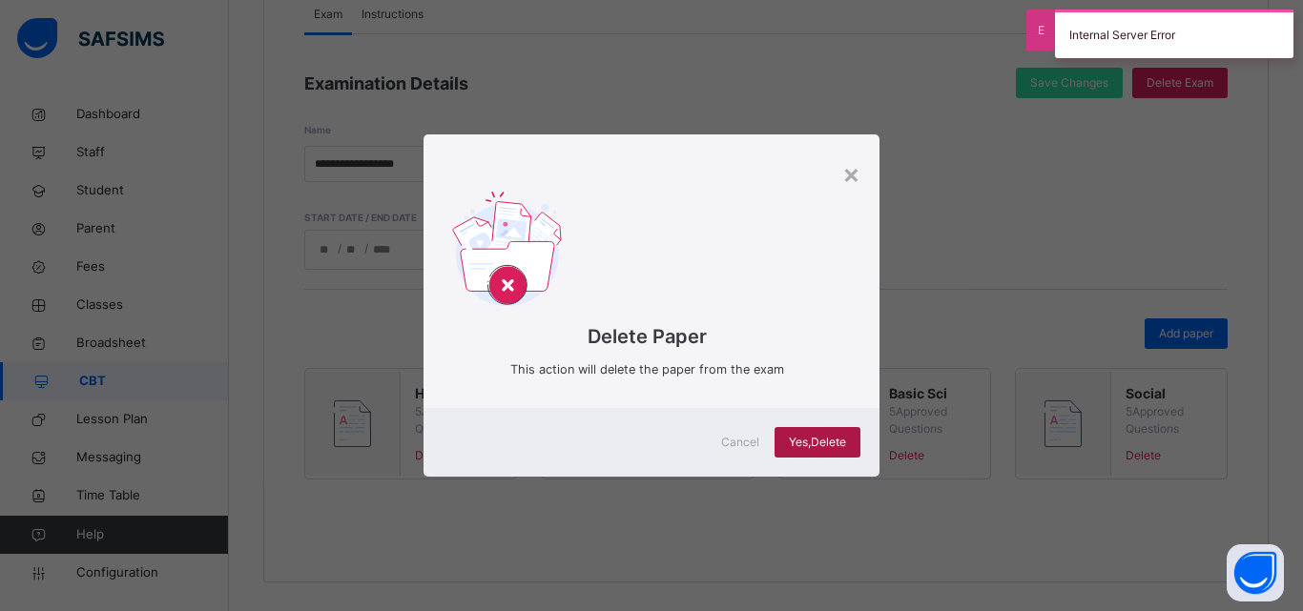
click at [839, 440] on span "Yes, Delete" at bounding box center [817, 442] width 57 height 17
click at [790, 442] on span "Yes, Delete" at bounding box center [817, 442] width 57 height 17
click at [859, 175] on div "×" at bounding box center [851, 174] width 18 height 40
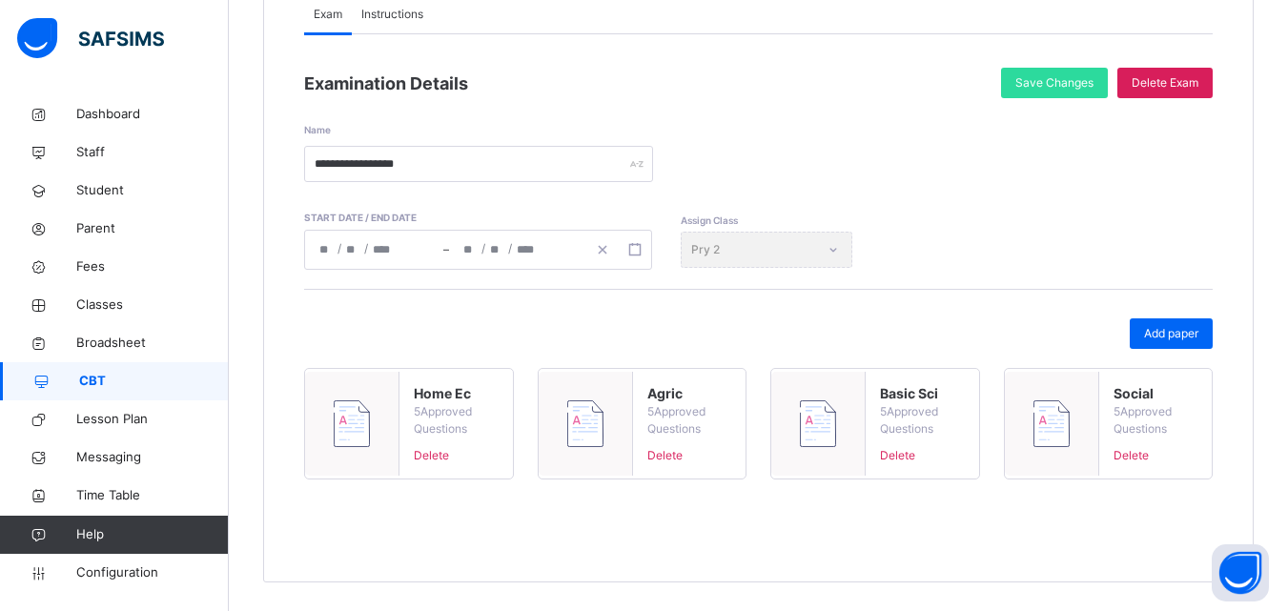
click at [425, 459] on span "Delete" at bounding box center [456, 455] width 84 height 17
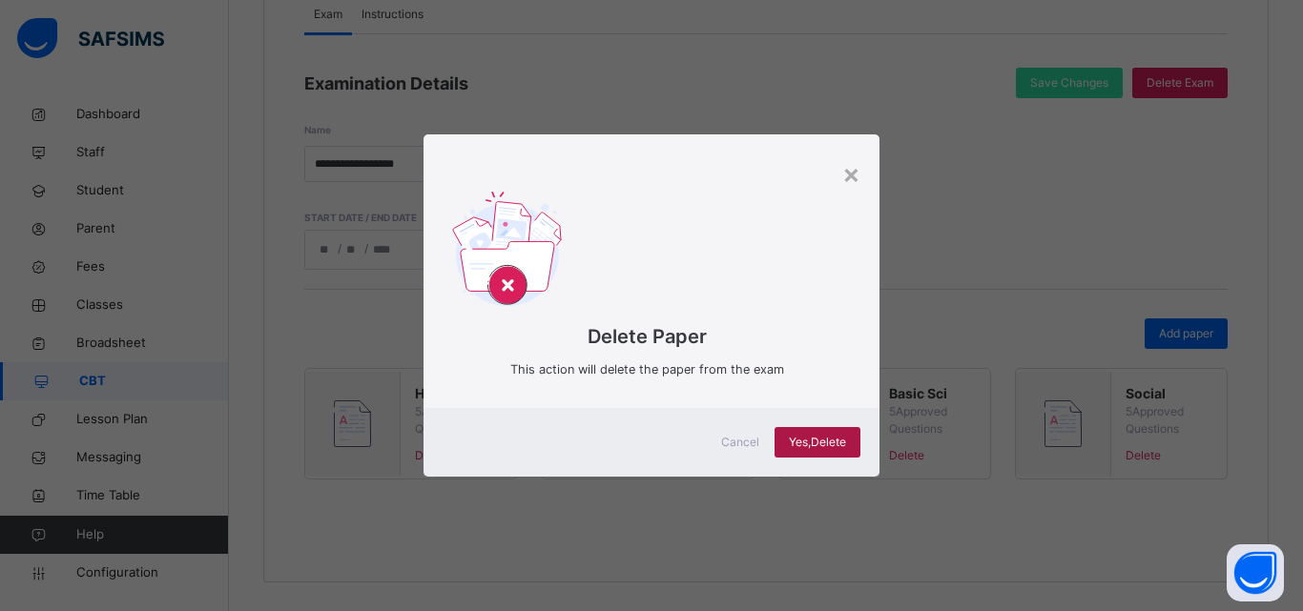
click at [847, 441] on div "Yes, Delete" at bounding box center [817, 442] width 86 height 31
click at [830, 453] on div "Yes, Delete" at bounding box center [817, 442] width 86 height 31
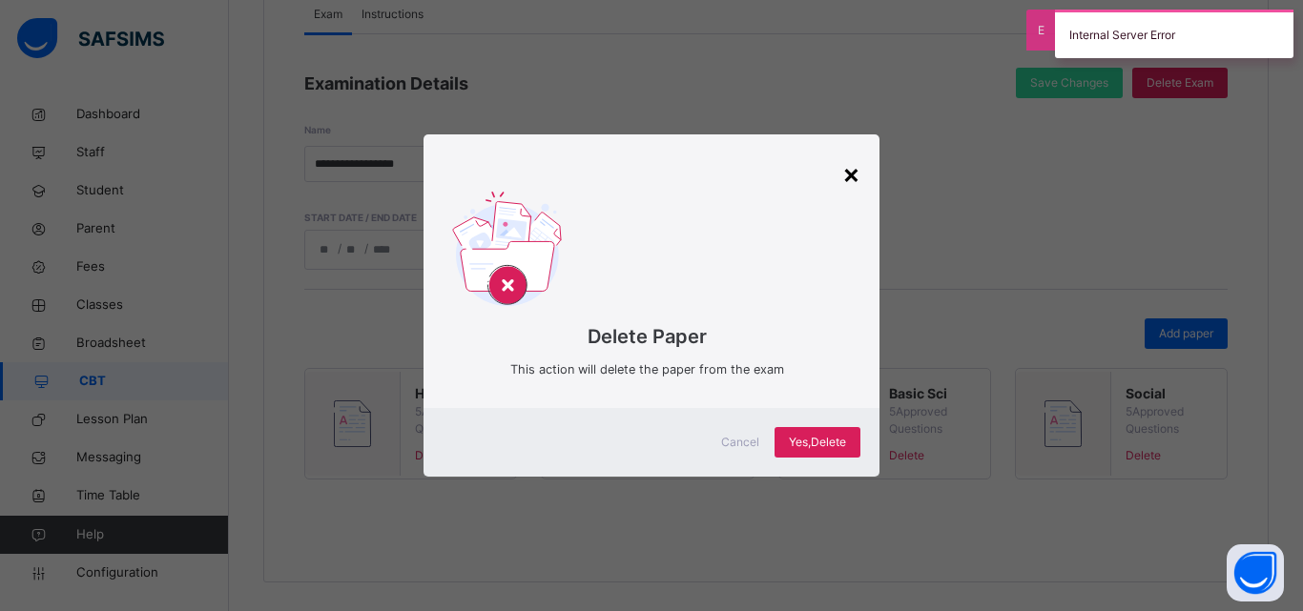
click at [848, 171] on div "×" at bounding box center [851, 174] width 18 height 40
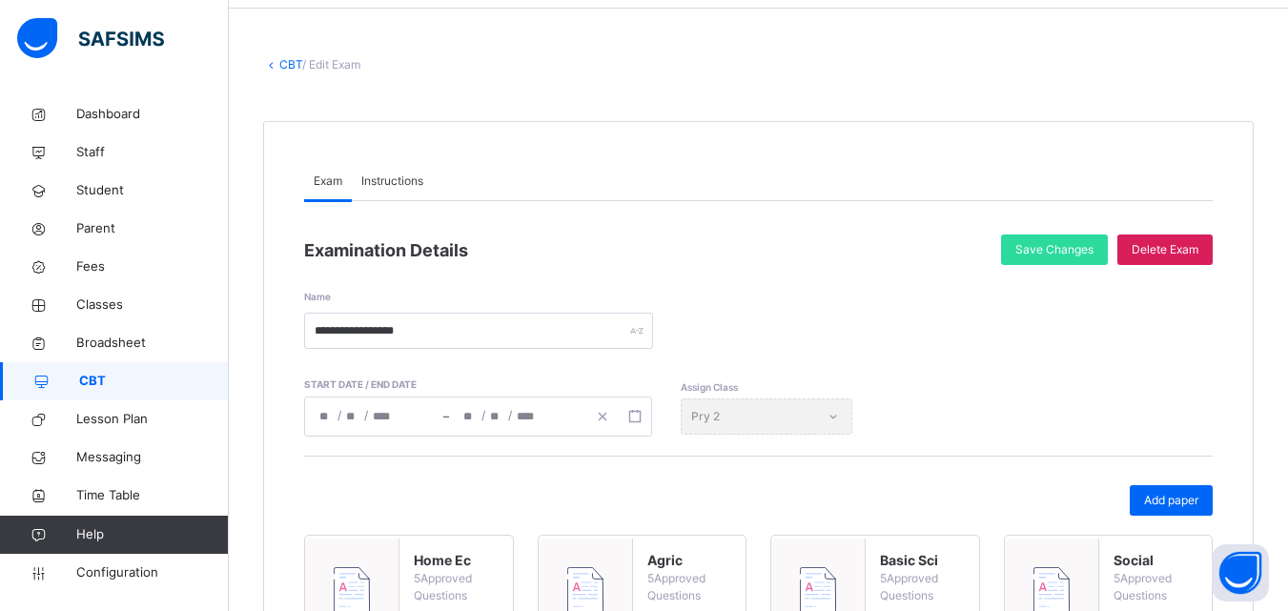
scroll to position [44, 0]
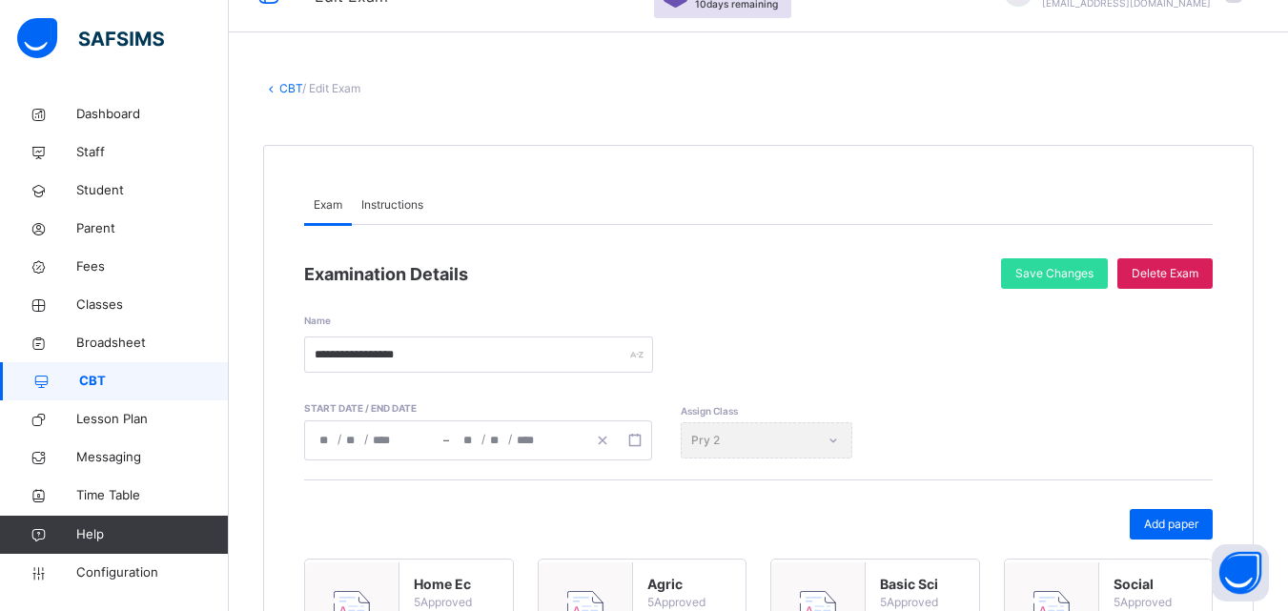
drag, startPoint x: 314, startPoint y: 86, endPoint x: 306, endPoint y: 99, distance: 15.4
click at [311, 94] on div "**********" at bounding box center [758, 426] width 1059 height 751
click at [300, 82] on link "CBT" at bounding box center [290, 88] width 23 height 14
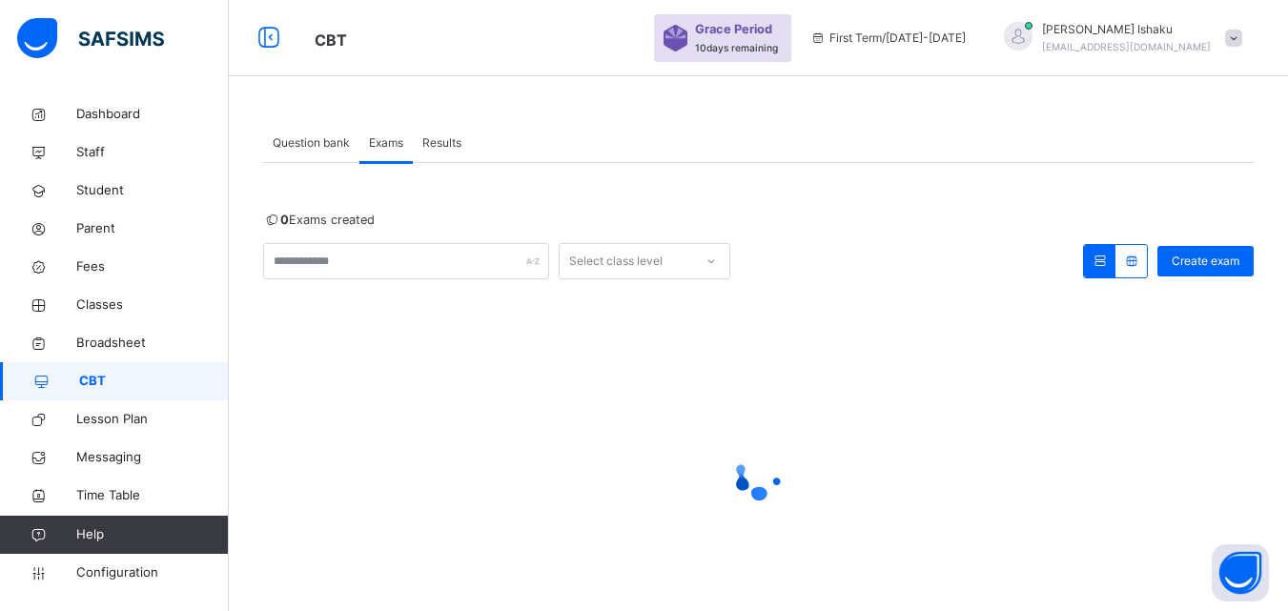
click at [316, 145] on span "Question bank" at bounding box center [311, 142] width 77 height 17
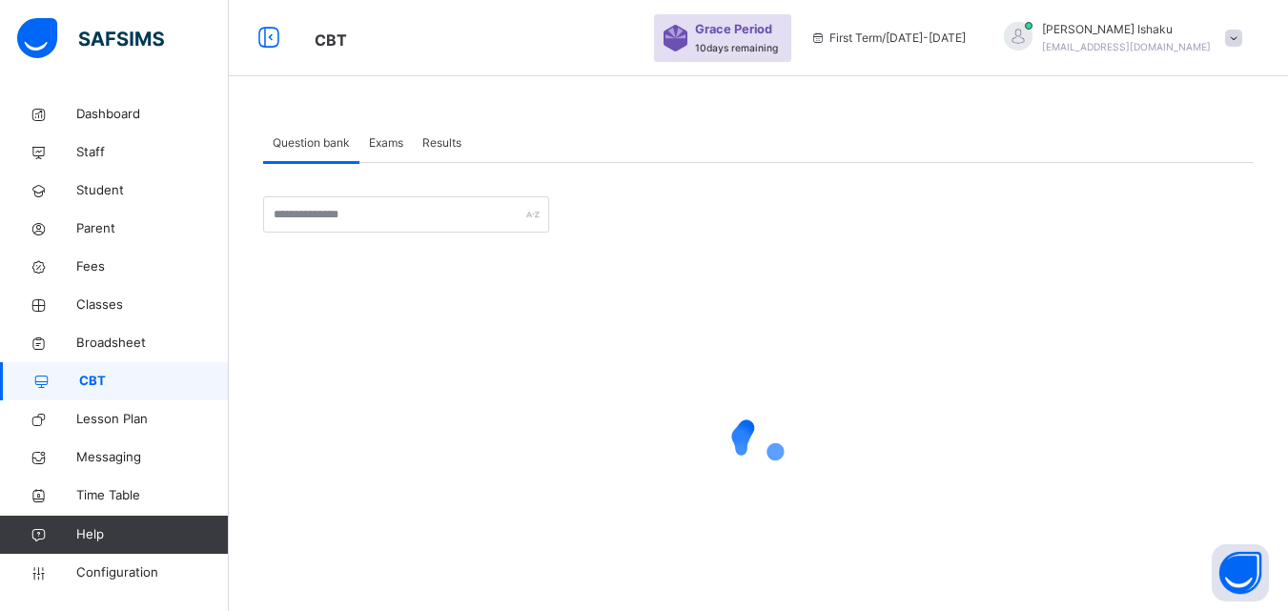
click at [433, 141] on span "Results" at bounding box center [441, 142] width 39 height 17
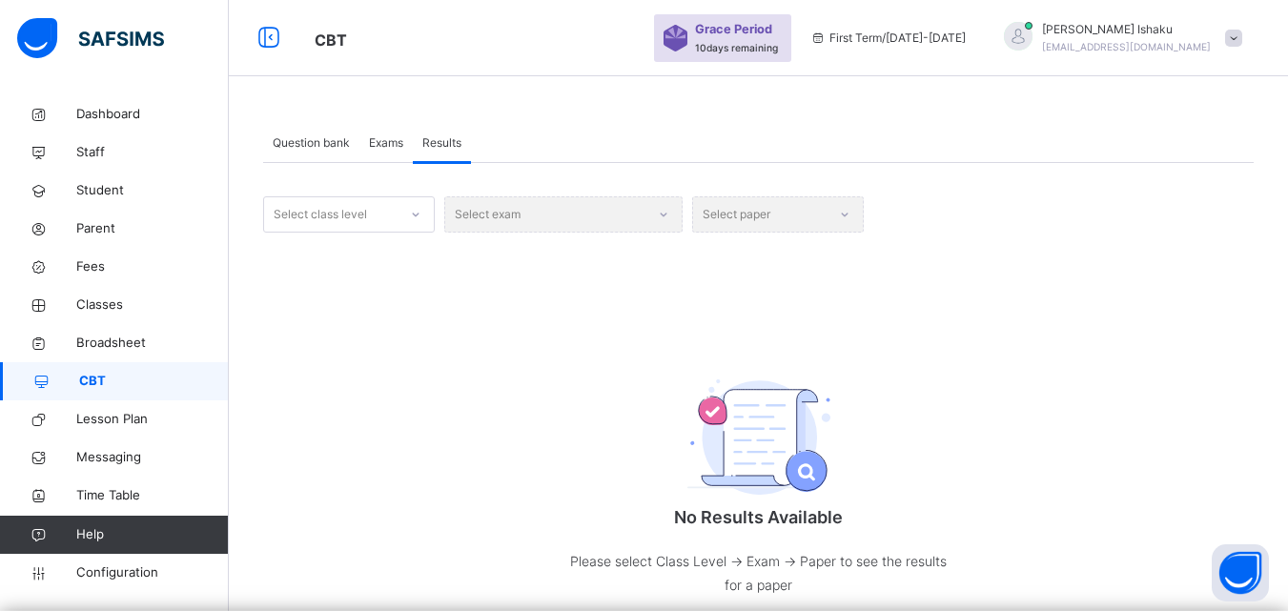
click at [480, 217] on div "Select exam" at bounding box center [563, 214] width 238 height 36
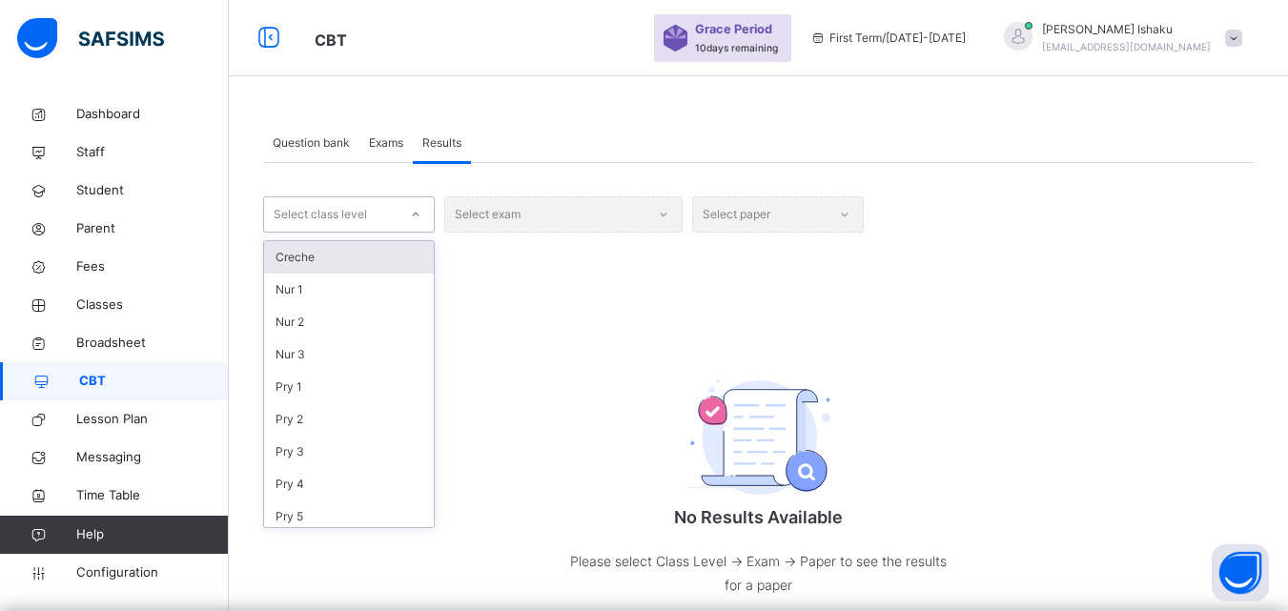
click at [390, 229] on div "Select class level" at bounding box center [349, 214] width 172 height 36
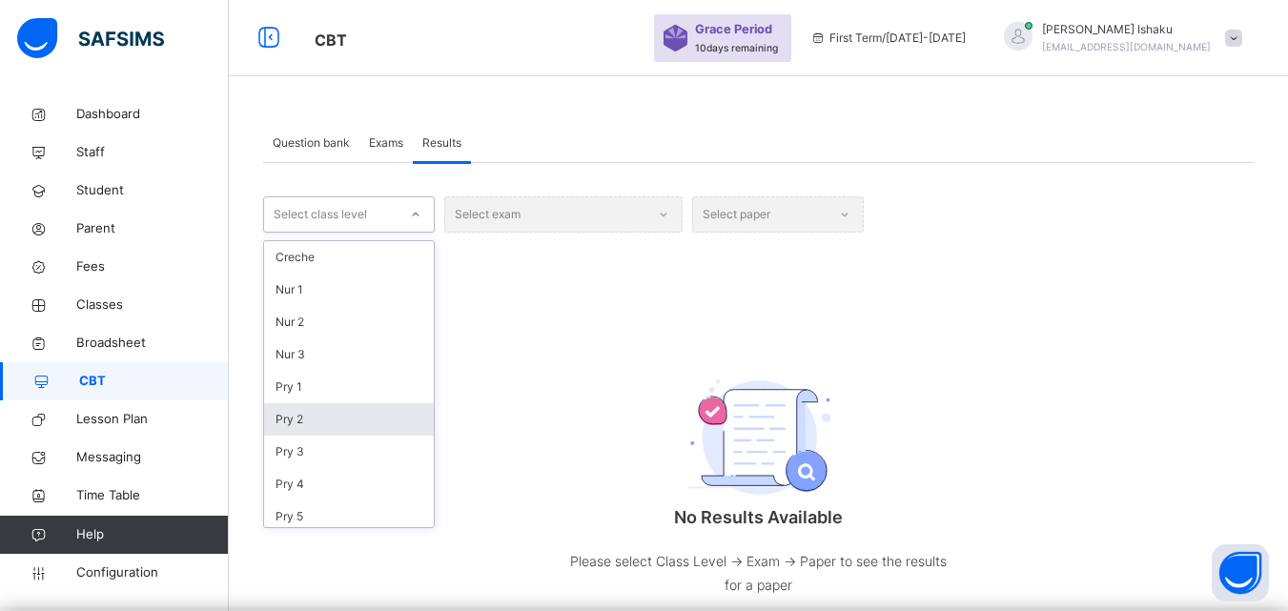
click at [284, 418] on div "Pry 2" at bounding box center [349, 419] width 170 height 32
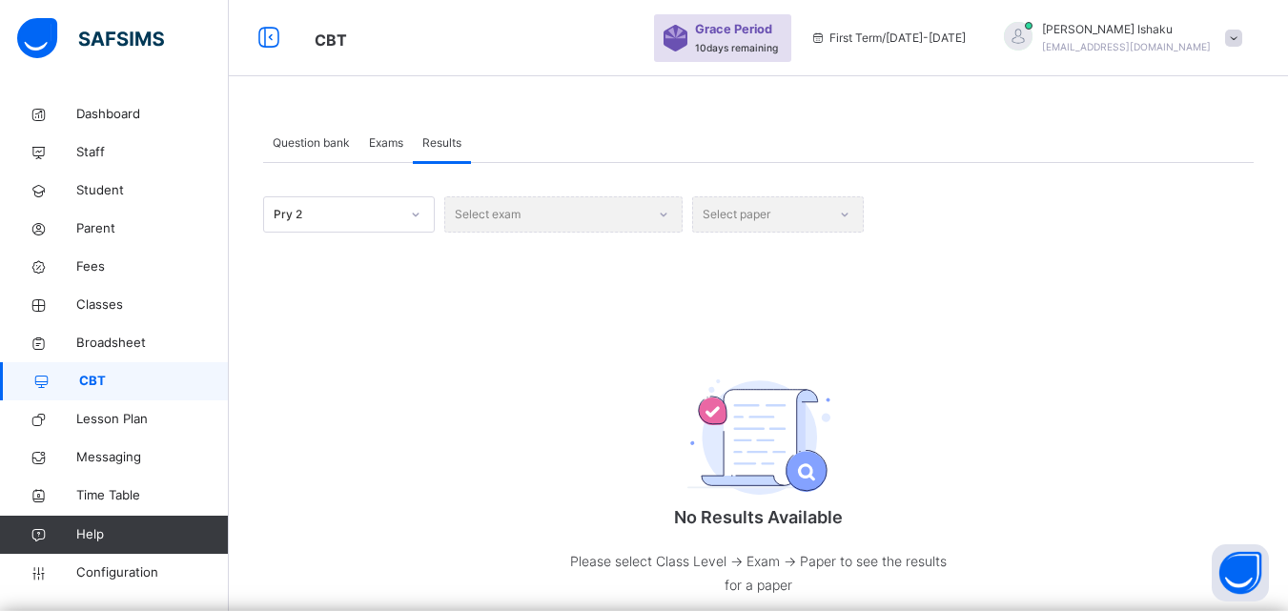
click at [519, 224] on div "Select exam" at bounding box center [563, 214] width 238 height 36
click at [627, 215] on div "Select exam" at bounding box center [563, 214] width 238 height 36
click at [721, 219] on div "Select paper" at bounding box center [778, 214] width 172 height 36
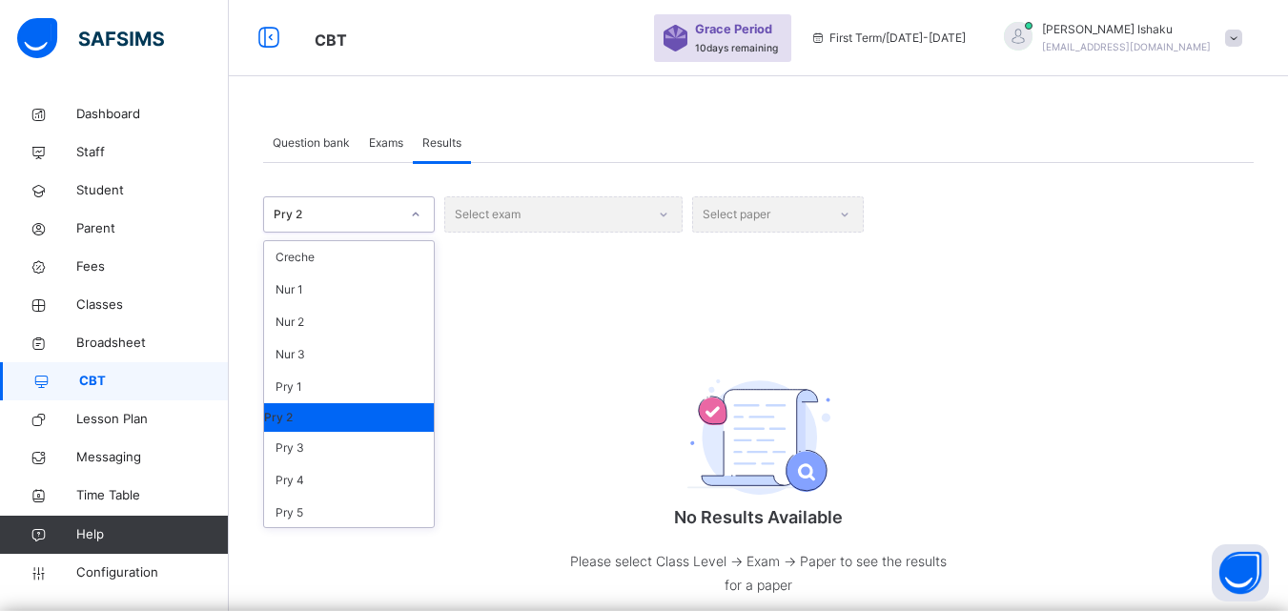
click at [345, 213] on div "Pry 2" at bounding box center [337, 214] width 126 height 17
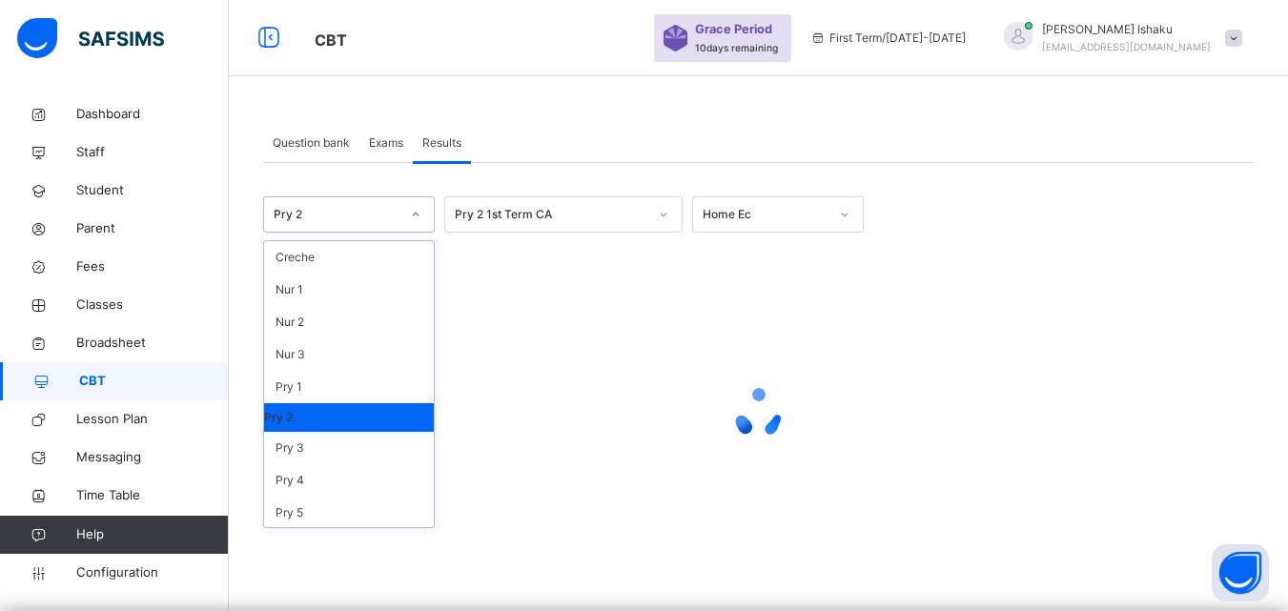
click at [338, 417] on div "Pry 2" at bounding box center [349, 417] width 170 height 29
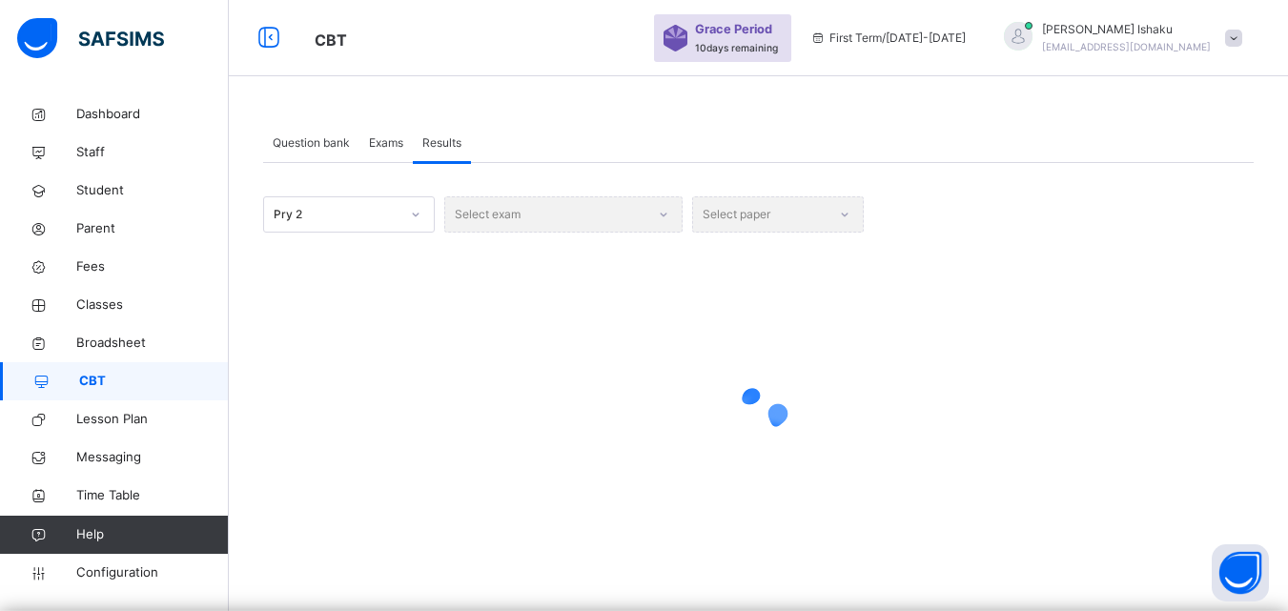
click at [521, 202] on div "Select exam" at bounding box center [563, 214] width 238 height 36
click at [501, 215] on div "Select exam" at bounding box center [563, 214] width 238 height 36
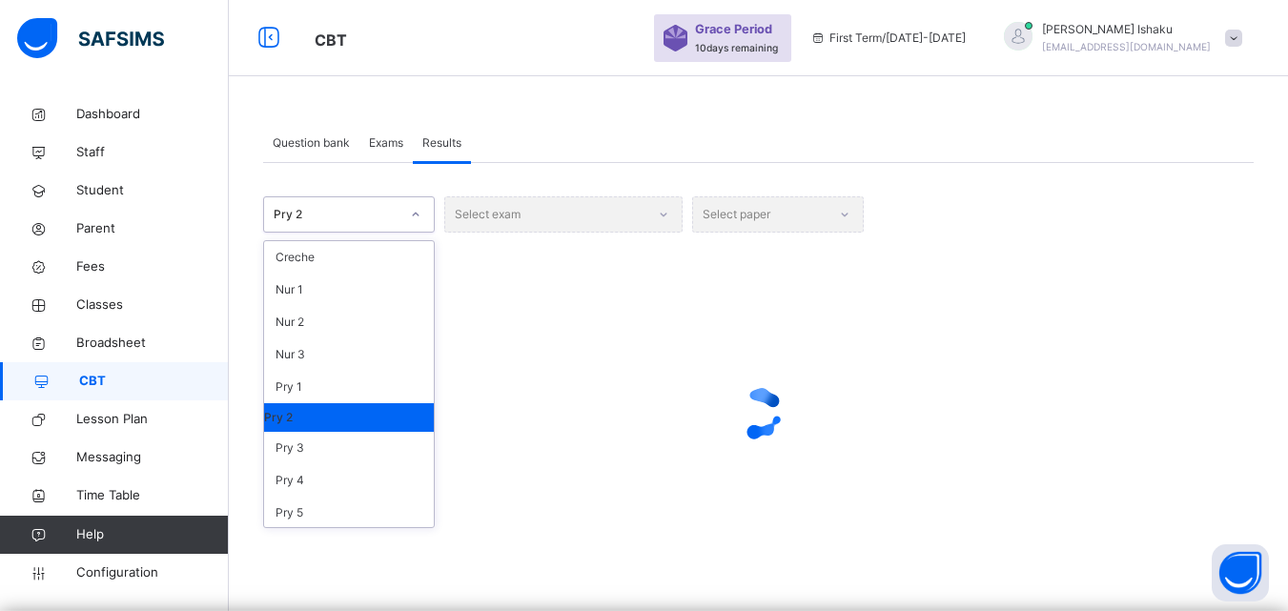
click at [386, 215] on div "Pry 2" at bounding box center [337, 214] width 126 height 17
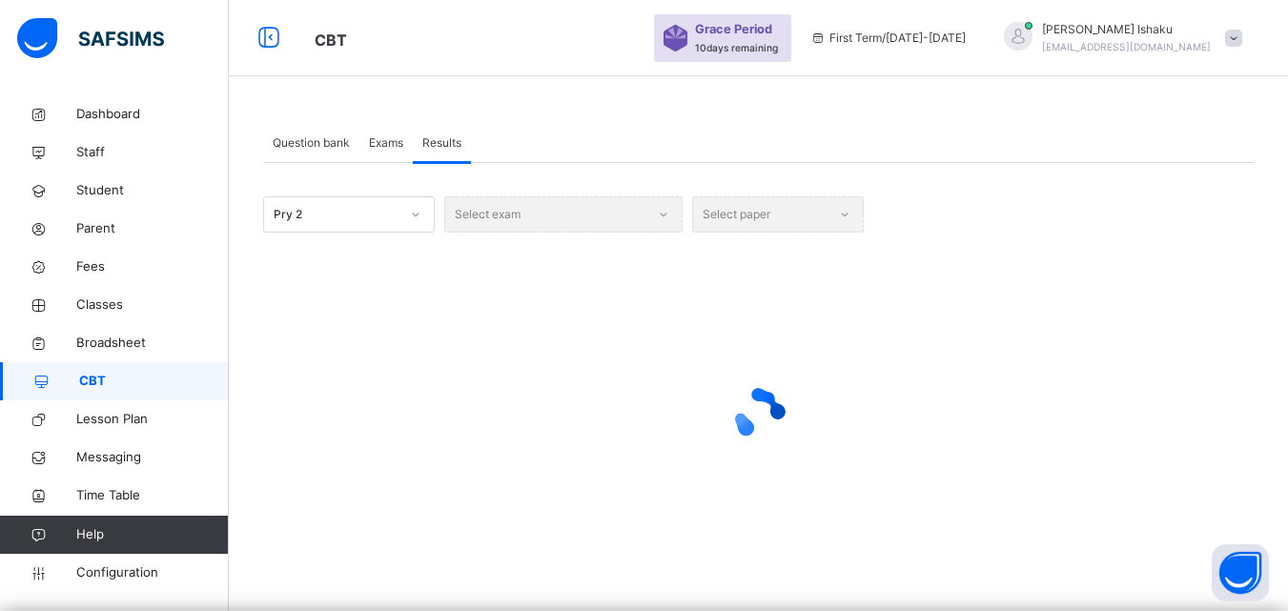
click at [541, 222] on div "Select exam" at bounding box center [563, 214] width 238 height 36
click at [705, 203] on div "Select paper" at bounding box center [778, 214] width 172 height 36
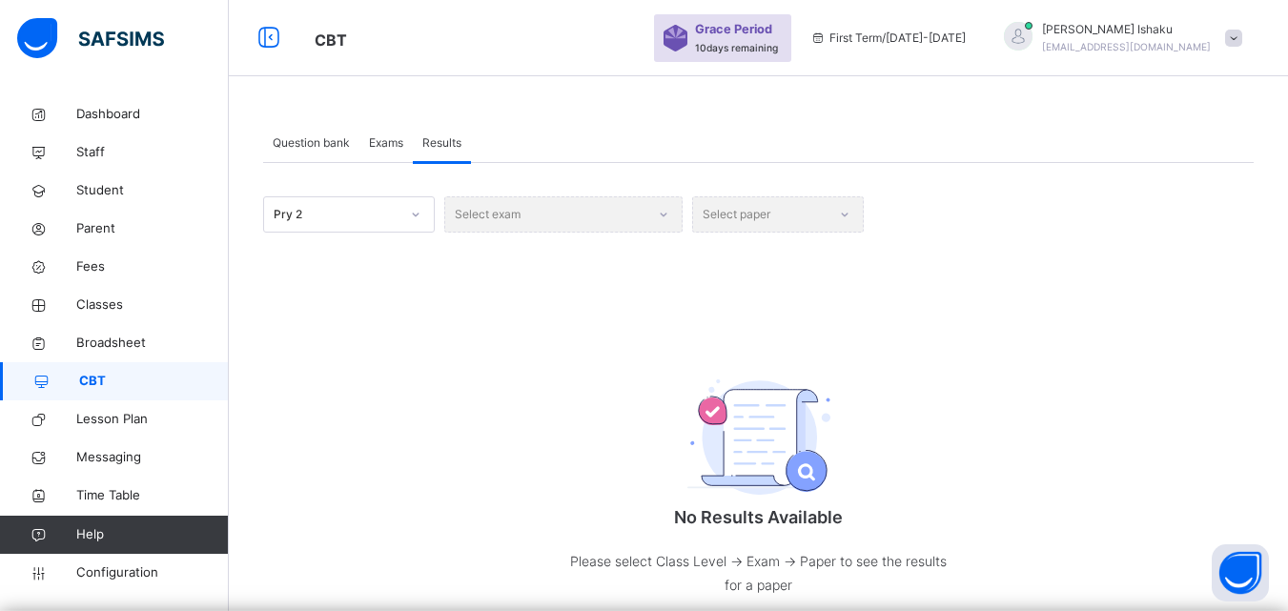
click at [547, 207] on div "Select exam" at bounding box center [563, 214] width 238 height 36
click at [387, 146] on span "Exams" at bounding box center [386, 142] width 34 height 17
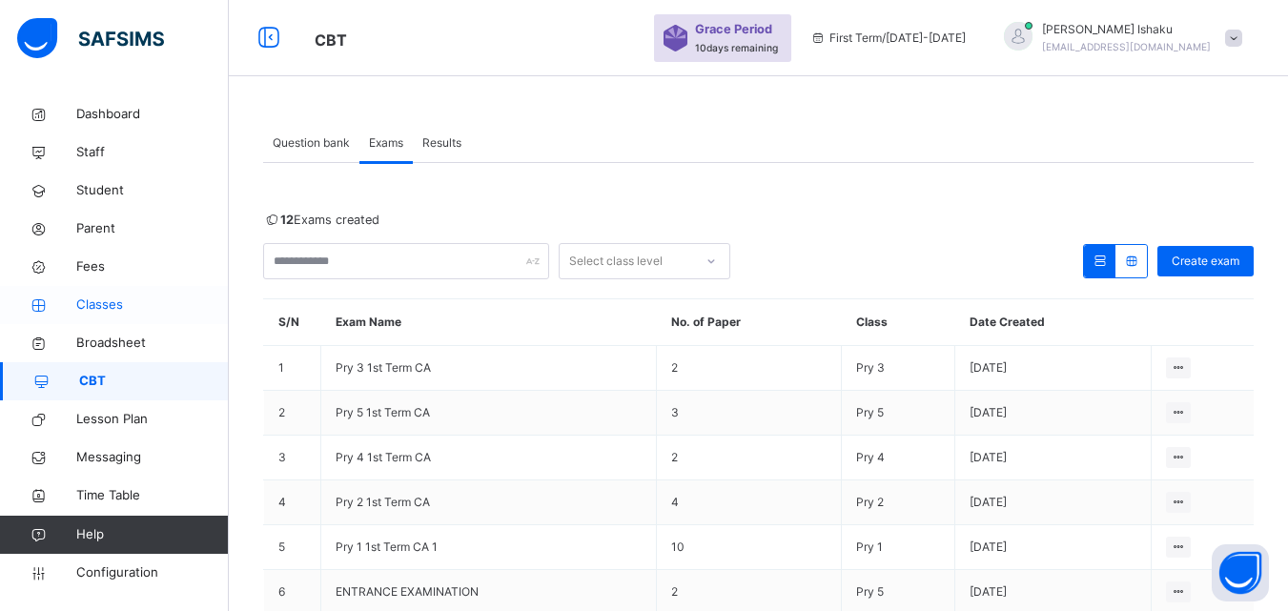
click at [134, 310] on span "Classes" at bounding box center [152, 305] width 153 height 19
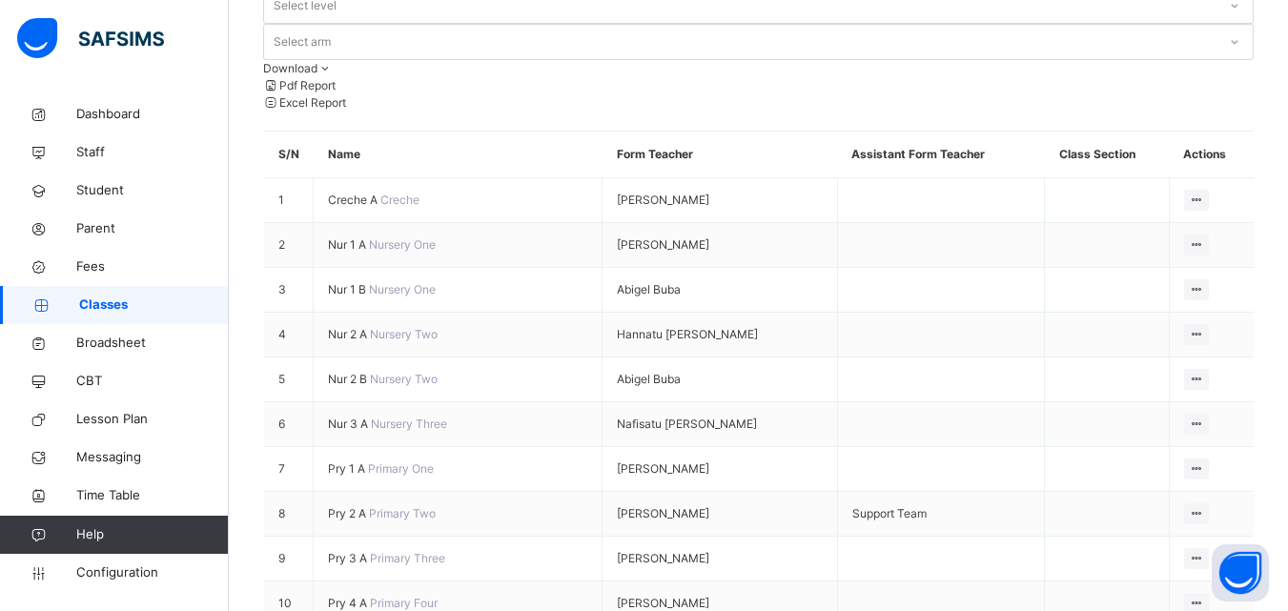
scroll to position [381, 0]
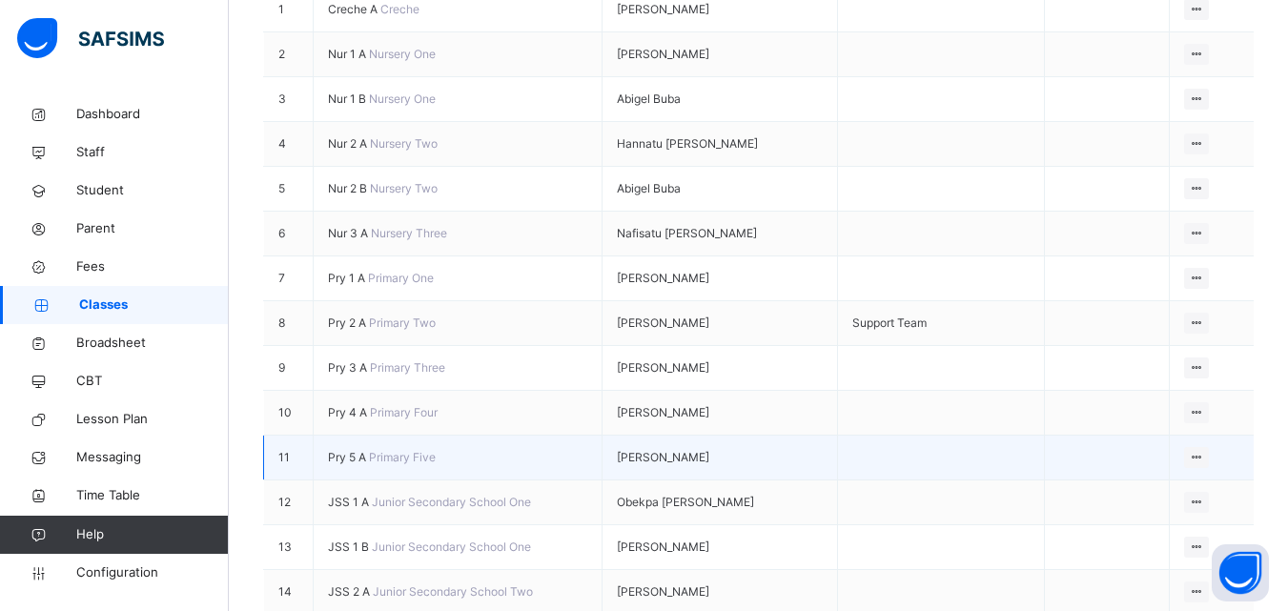
click at [339, 453] on span "Pry 5 A" at bounding box center [348, 457] width 41 height 14
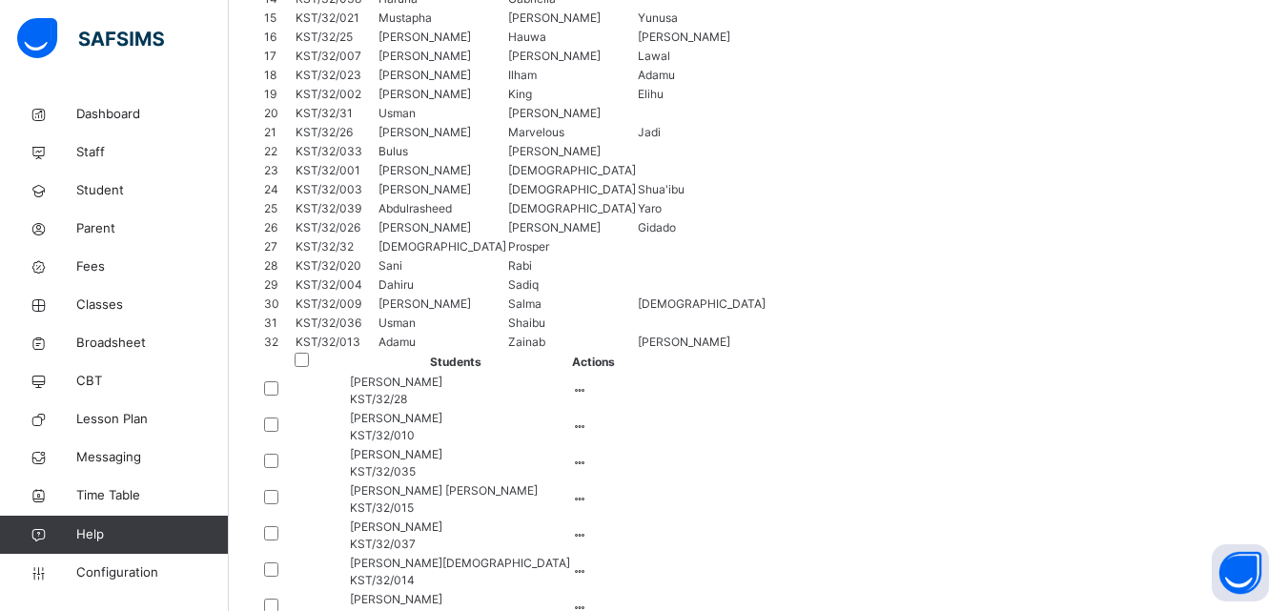
scroll to position [1430, 0]
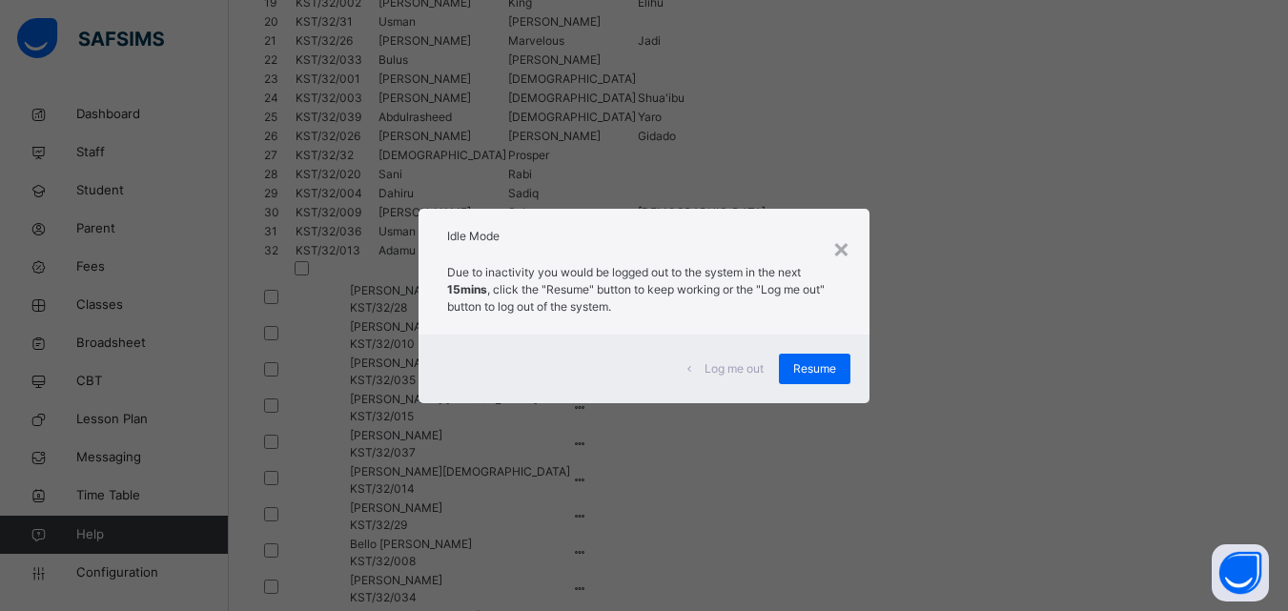
drag, startPoint x: 831, startPoint y: 363, endPoint x: 630, endPoint y: 77, distance: 349.2
click at [813, 339] on div "Log me out Resume" at bounding box center [644, 369] width 451 height 69
click at [807, 359] on div "Resume" at bounding box center [815, 369] width 72 height 31
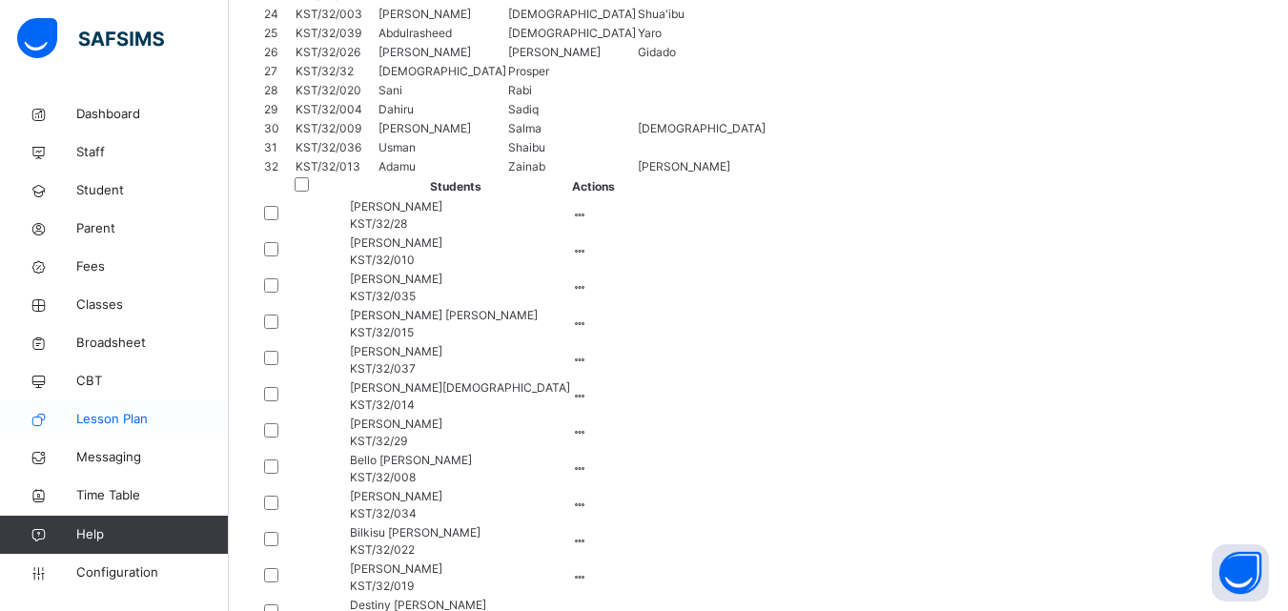
scroll to position [1526, 0]
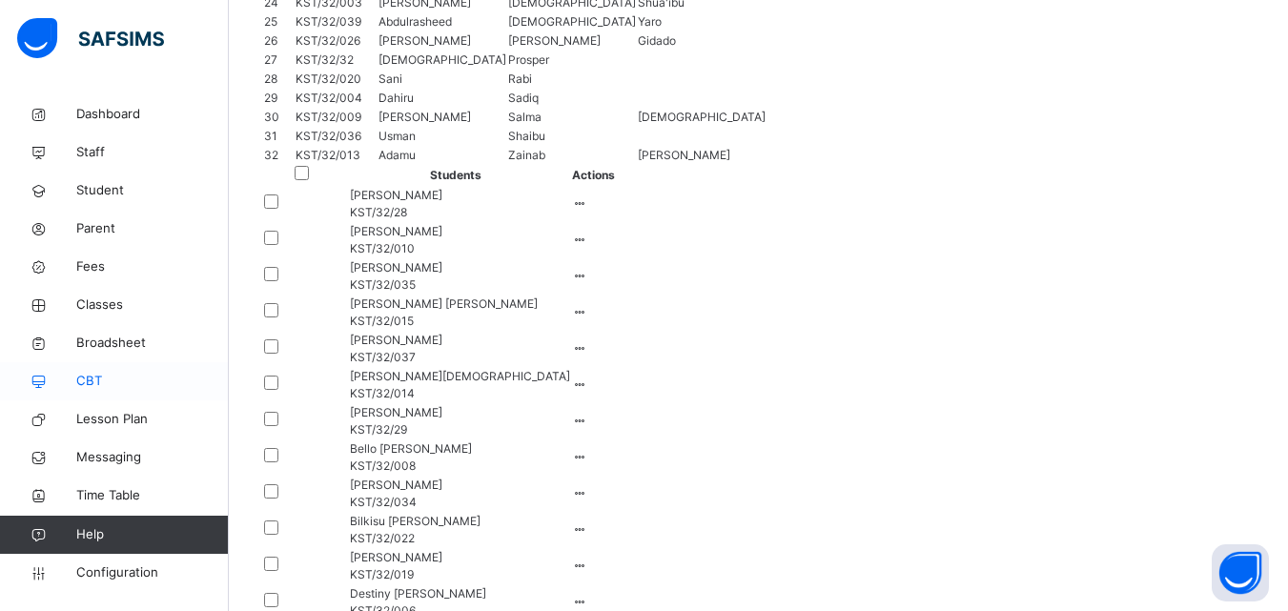
click at [103, 373] on span "CBT" at bounding box center [152, 381] width 153 height 19
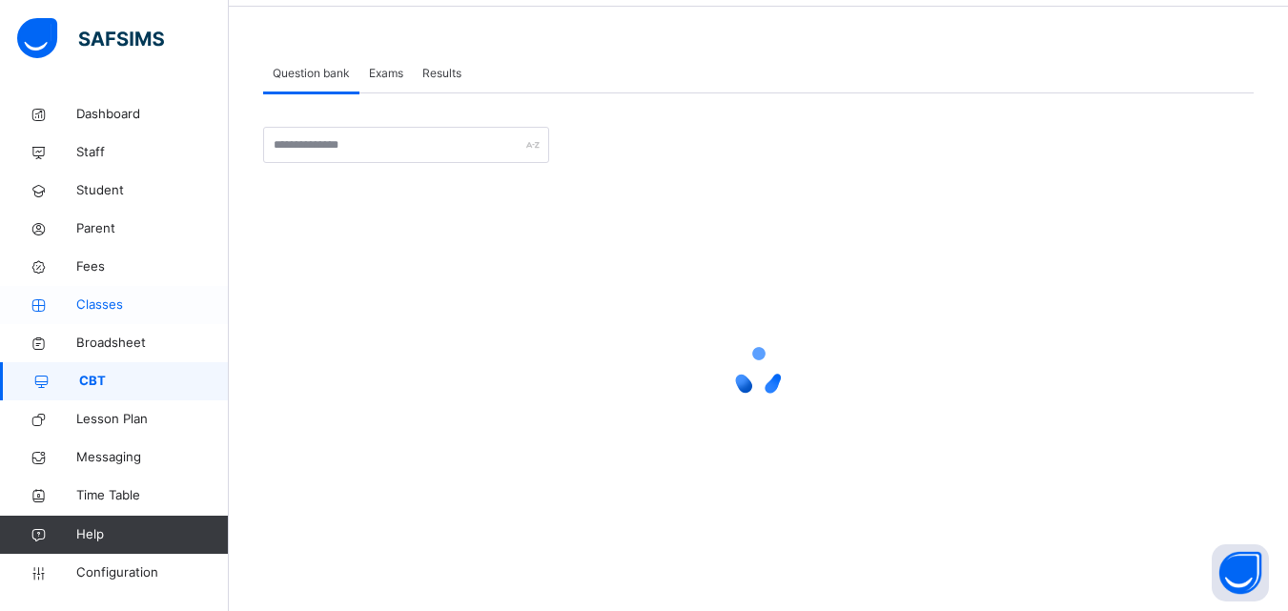
scroll to position [70, 0]
click at [398, 63] on div "Exams" at bounding box center [386, 73] width 53 height 38
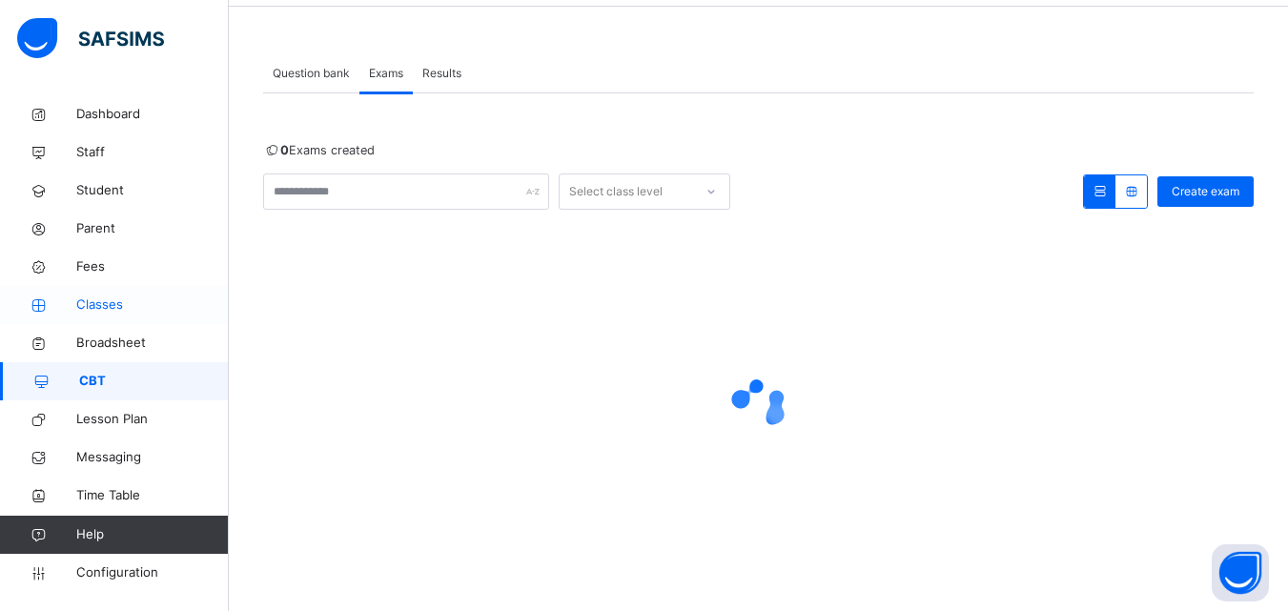
click at [112, 300] on span "Classes" at bounding box center [152, 305] width 153 height 19
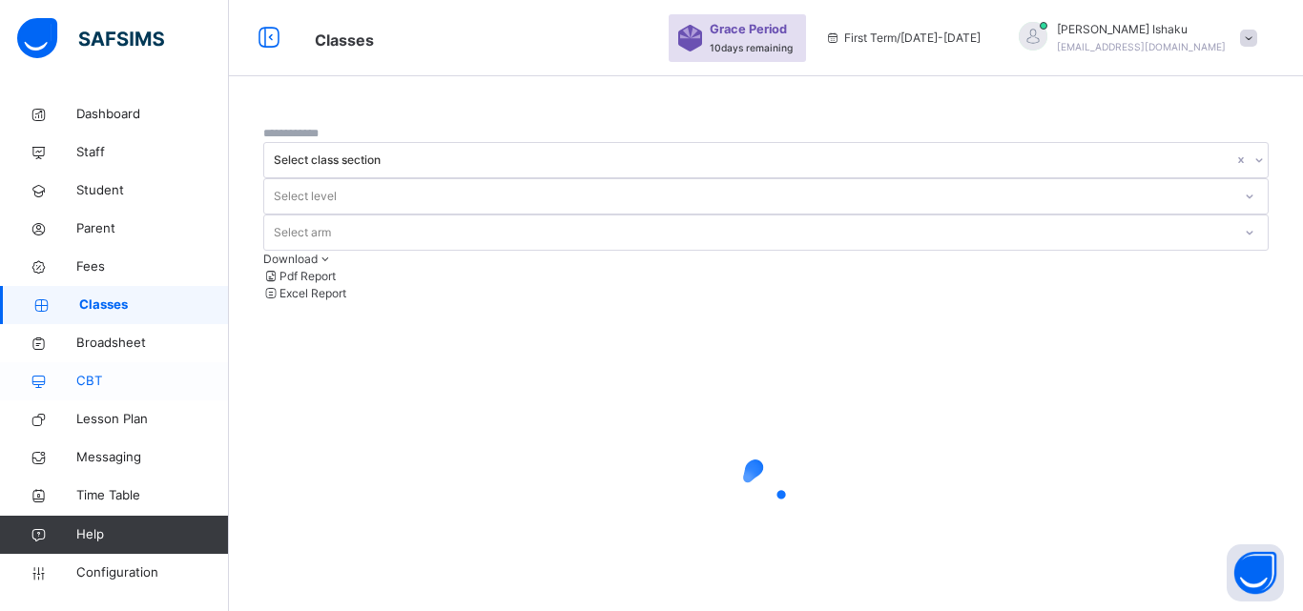
click at [90, 379] on span "CBT" at bounding box center [152, 381] width 153 height 19
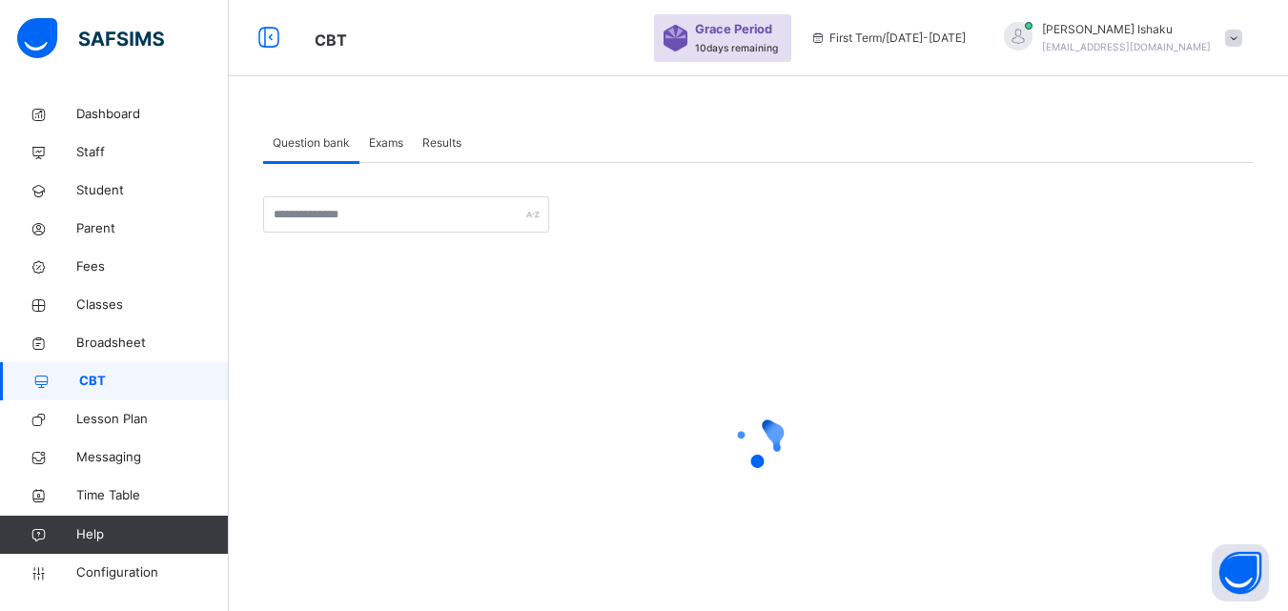
click at [390, 147] on span "Exams" at bounding box center [386, 142] width 34 height 17
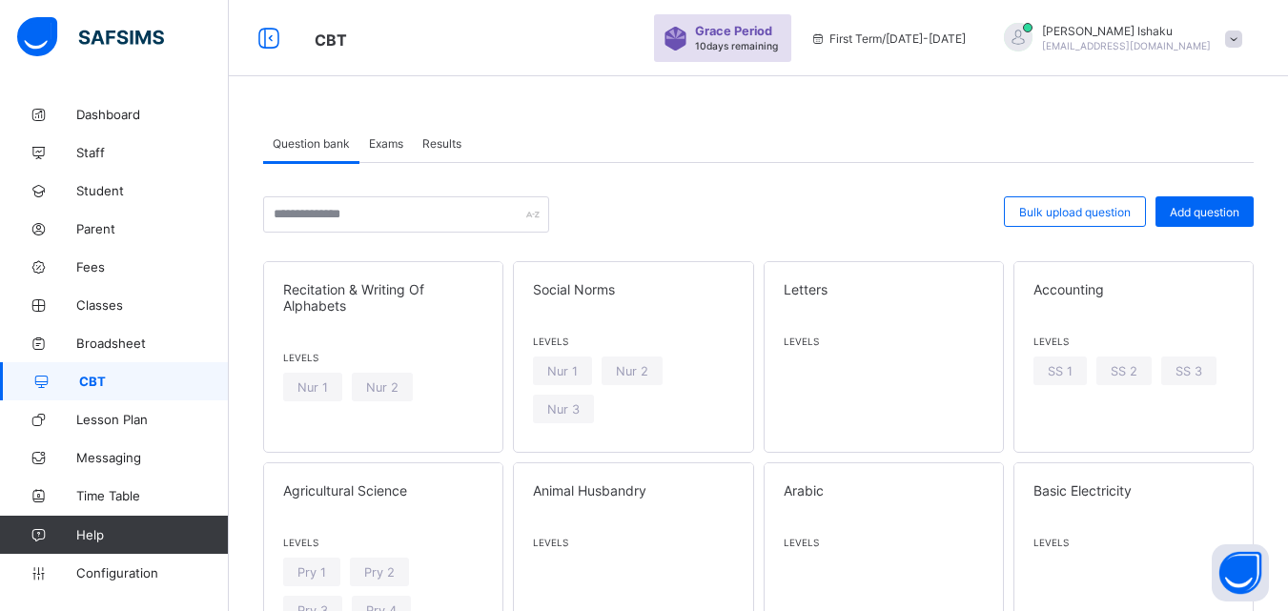
click at [394, 154] on div "Exams" at bounding box center [386, 143] width 53 height 38
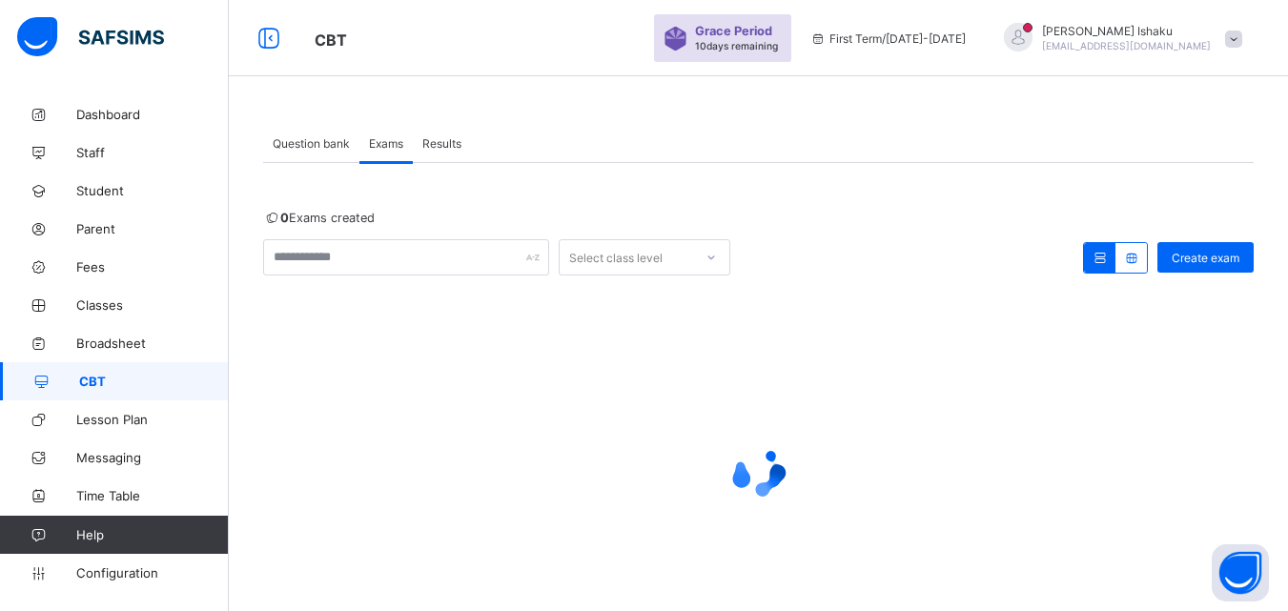
click at [319, 134] on div "Question bank" at bounding box center [311, 143] width 96 height 38
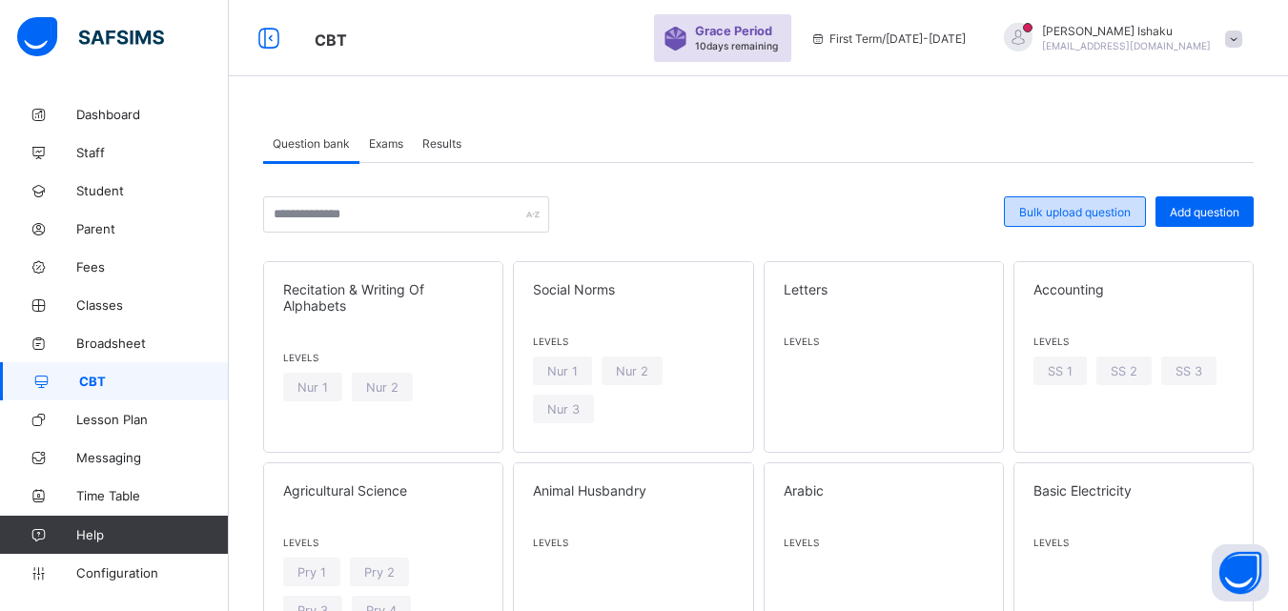
click at [1051, 205] on span "Bulk upload question" at bounding box center [1075, 212] width 112 height 14
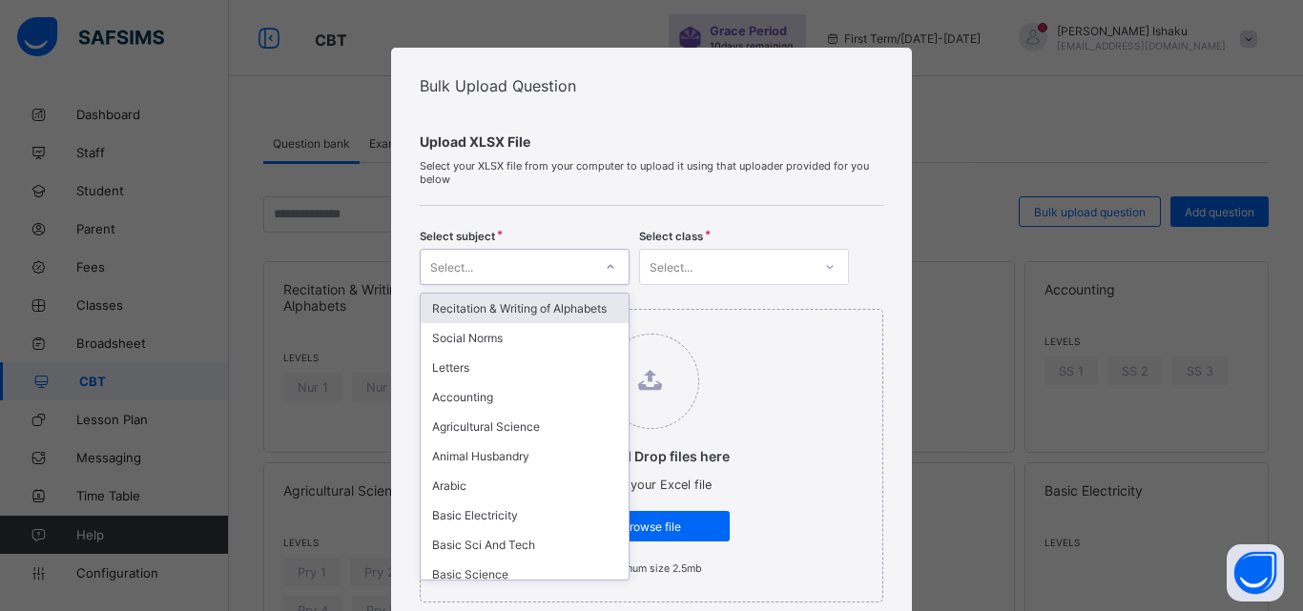
click at [607, 278] on div at bounding box center [610, 267] width 32 height 31
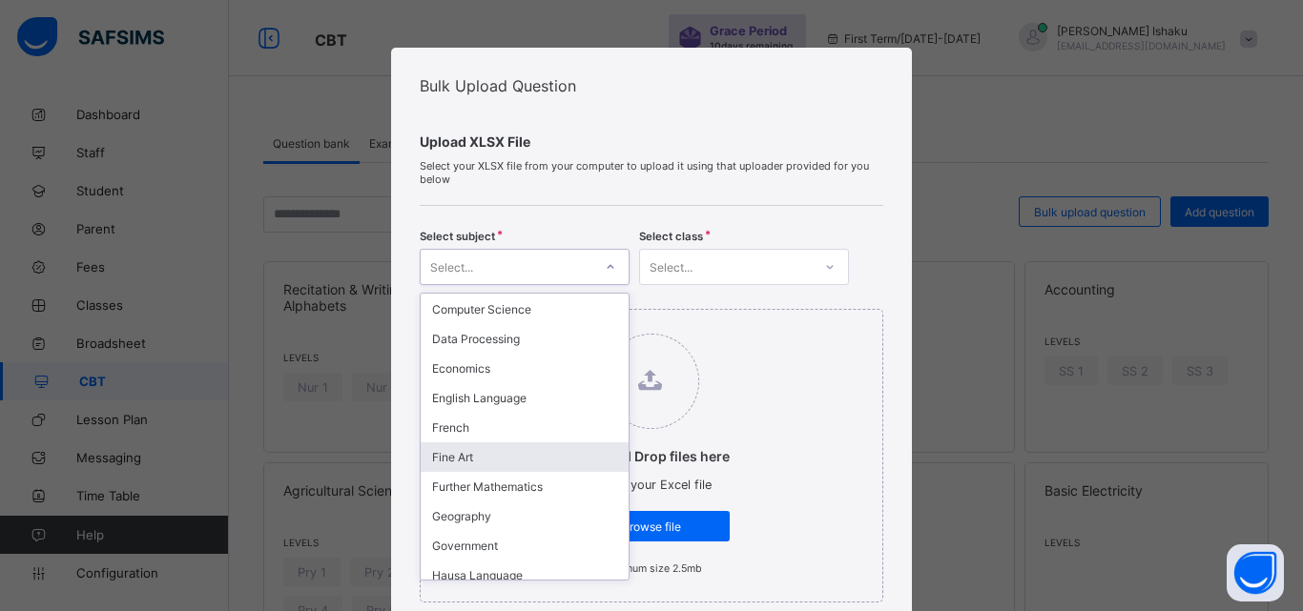
scroll to position [477, 0]
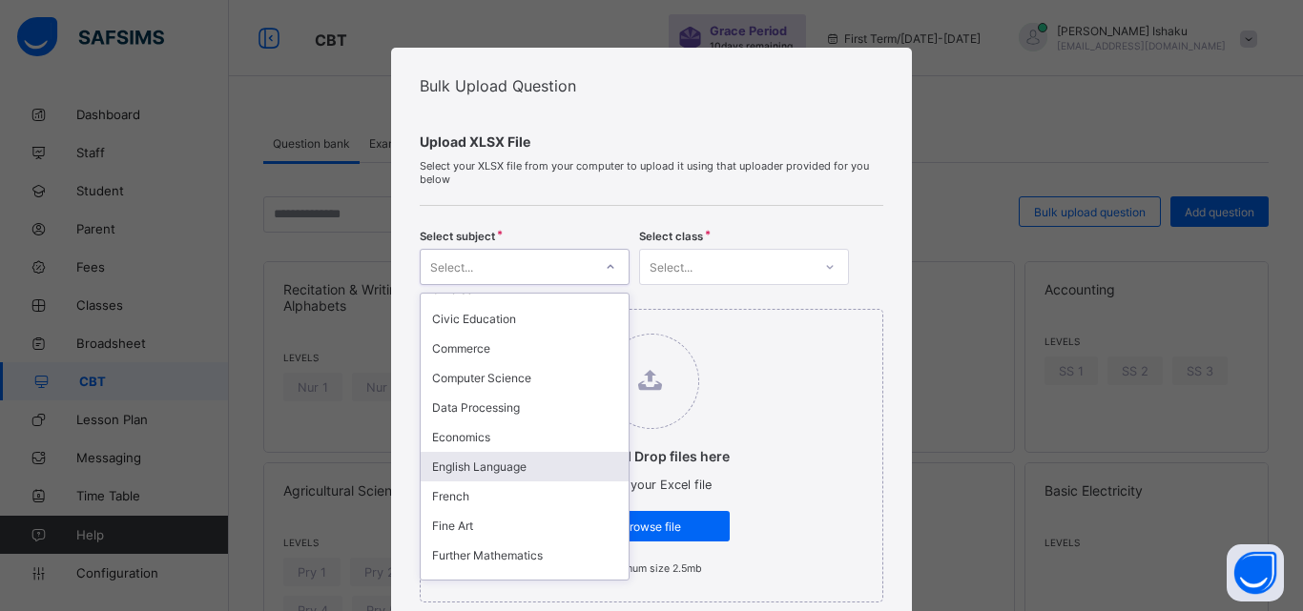
click at [463, 474] on div "English Language" at bounding box center [525, 467] width 208 height 30
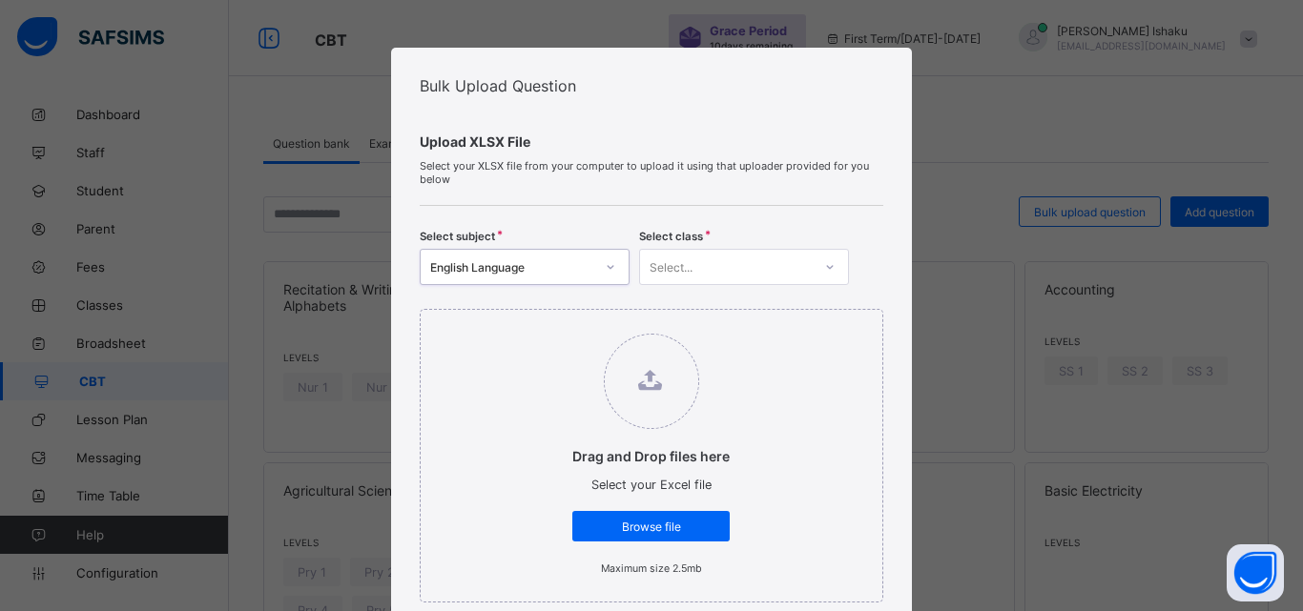
click at [696, 280] on div "Select..." at bounding box center [744, 267] width 210 height 36
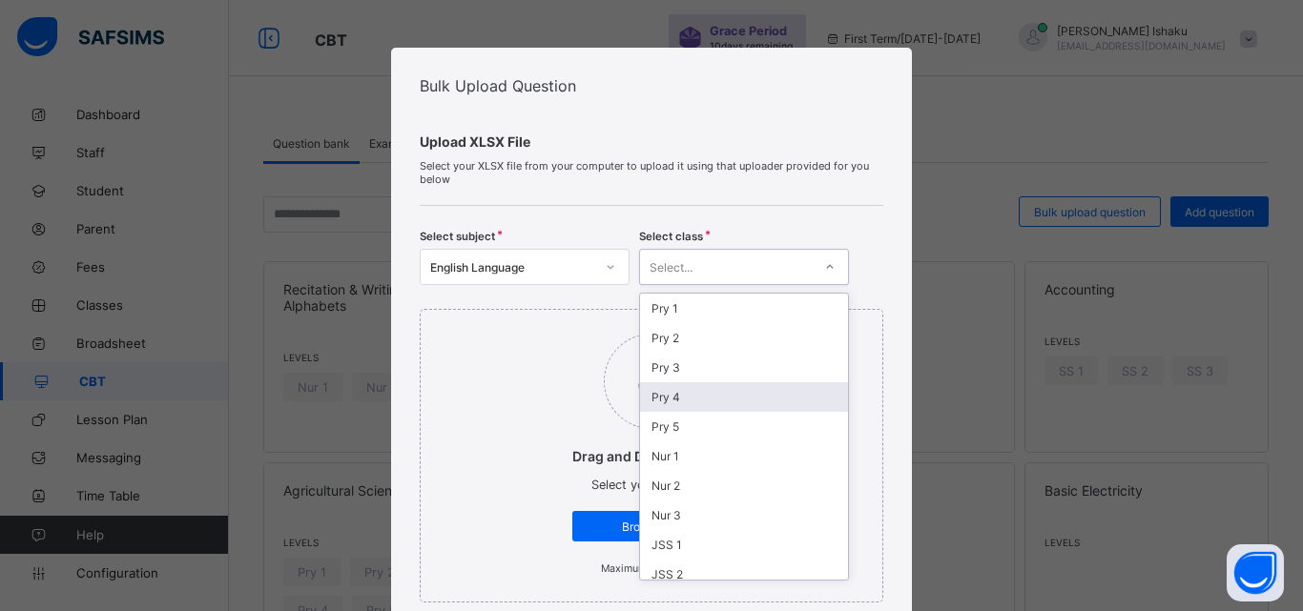
click at [663, 401] on div "Pry 4" at bounding box center [744, 397] width 208 height 30
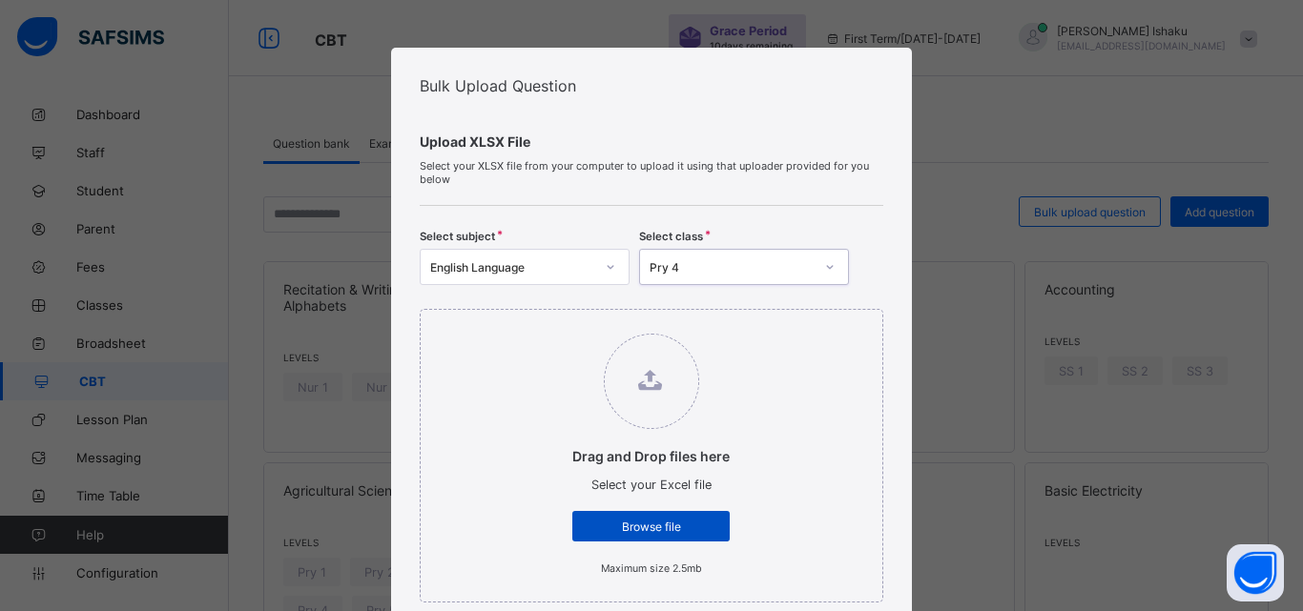
click at [581, 516] on div "Browse file" at bounding box center [650, 526] width 157 height 31
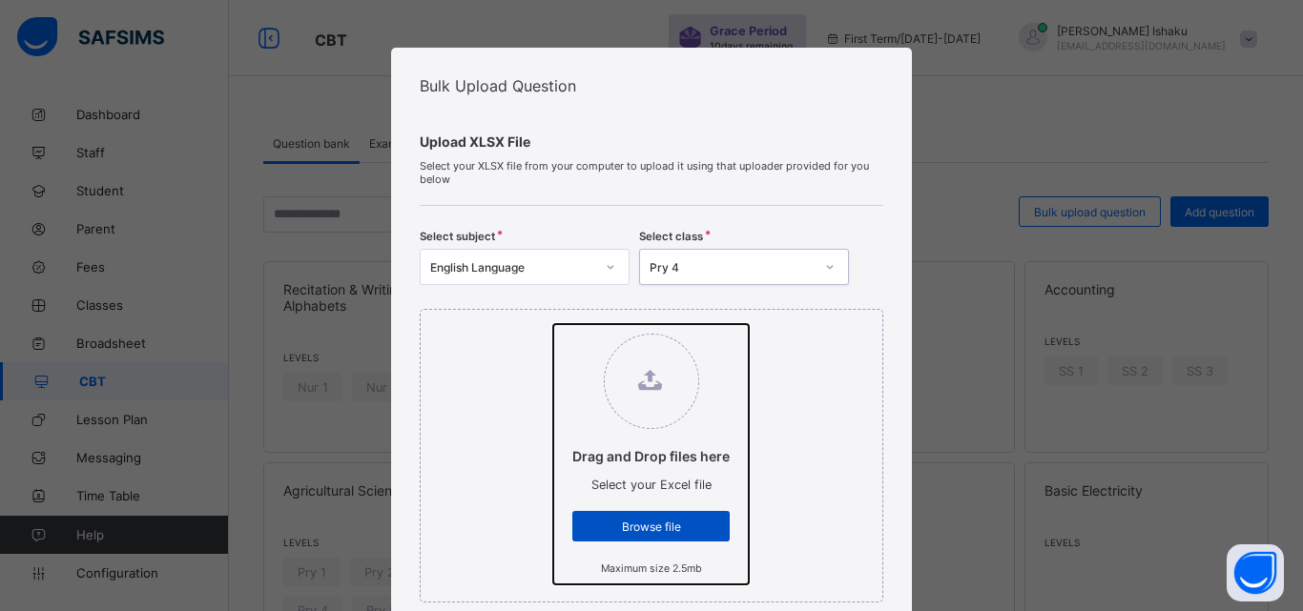
click at [553, 324] on input "Drag and Drop files here Select your Excel file Browse file Maximum size 2.5mb" at bounding box center [553, 324] width 0 height 0
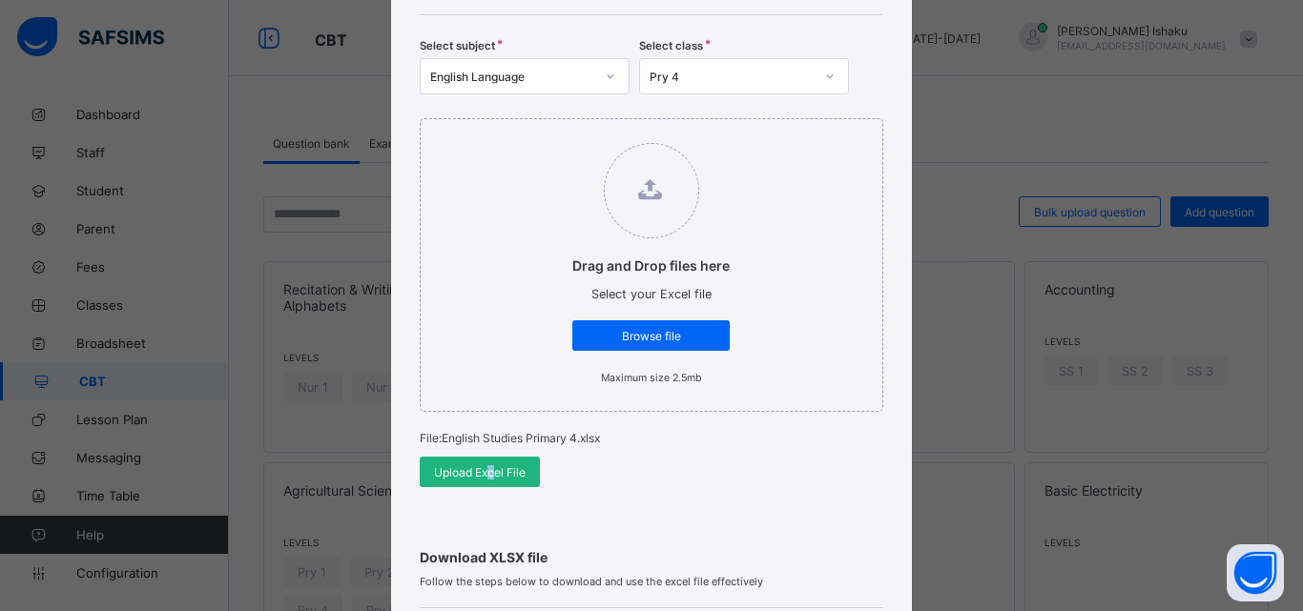
click at [488, 462] on div "Upload Excel File" at bounding box center [480, 472] width 120 height 31
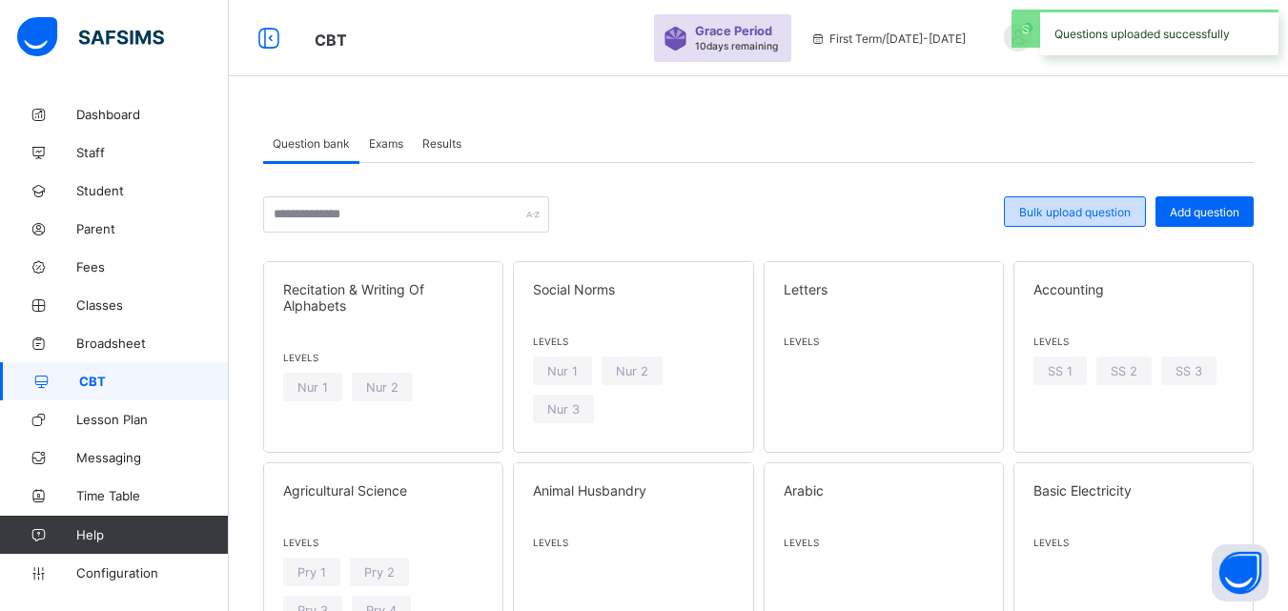
click at [1071, 219] on div "Bulk upload question" at bounding box center [1075, 211] width 142 height 31
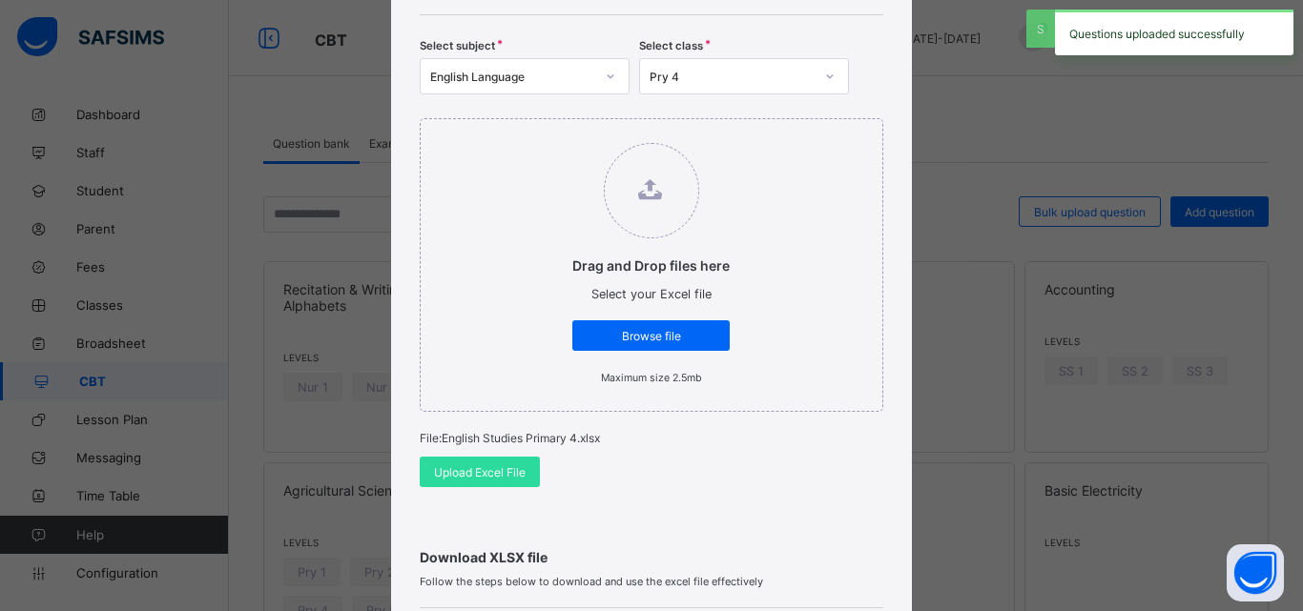
click at [518, 65] on div "English Language" at bounding box center [507, 76] width 172 height 27
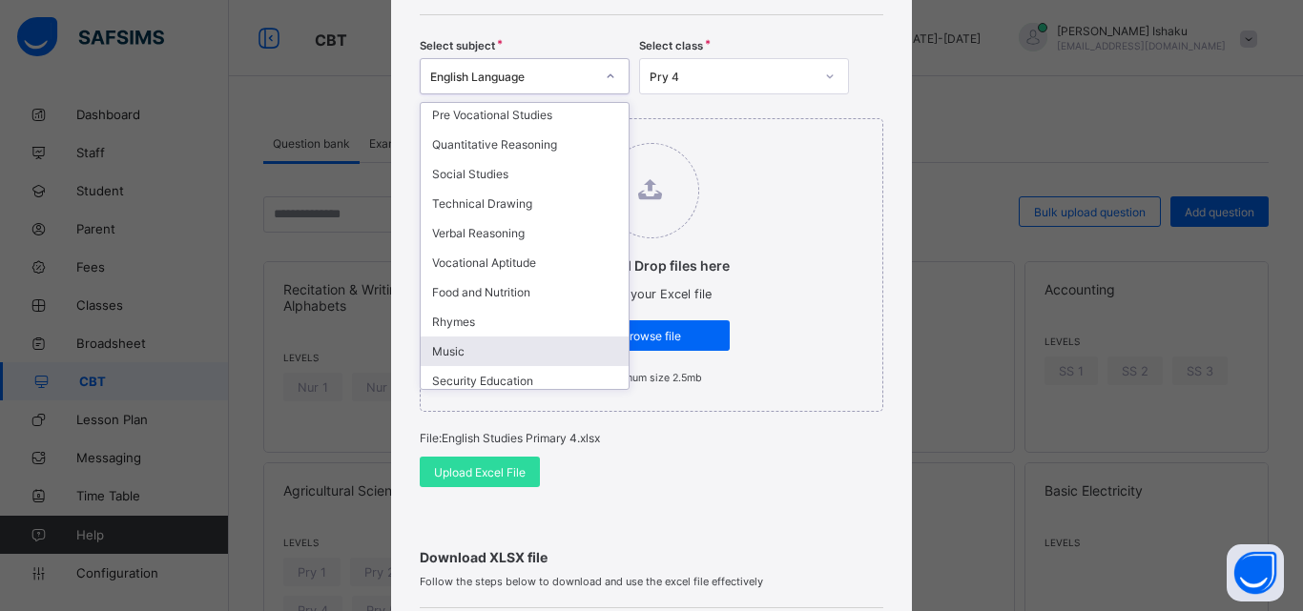
scroll to position [1049, 0]
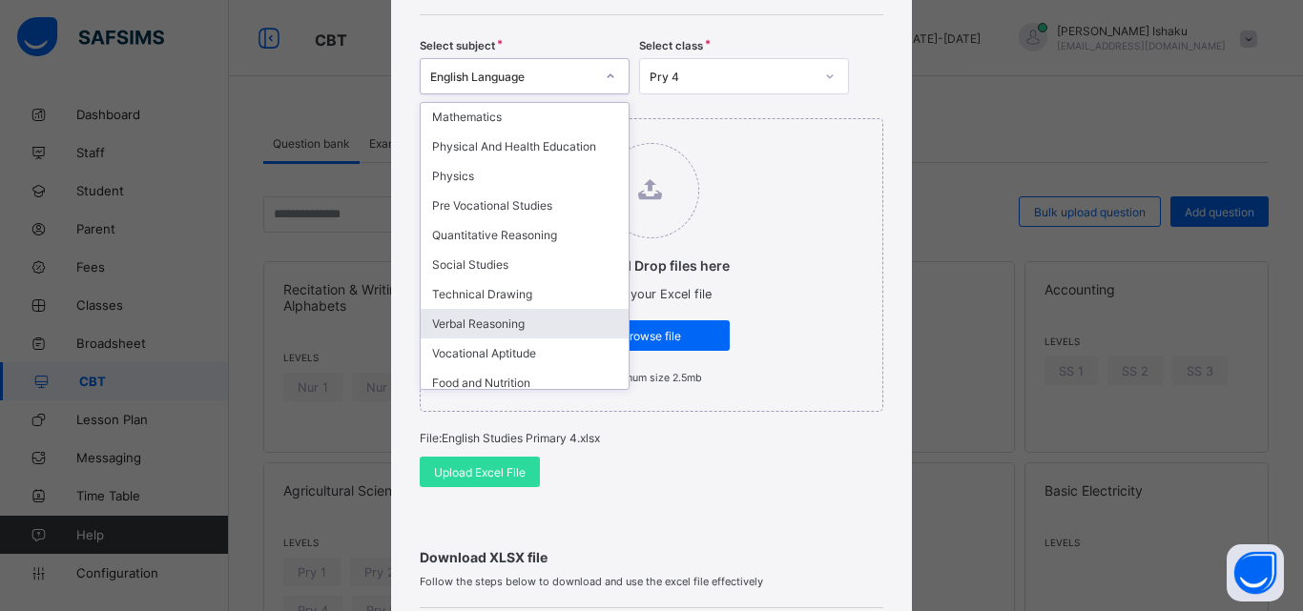
click at [471, 314] on div "Verbal Reasoning" at bounding box center [525, 324] width 208 height 30
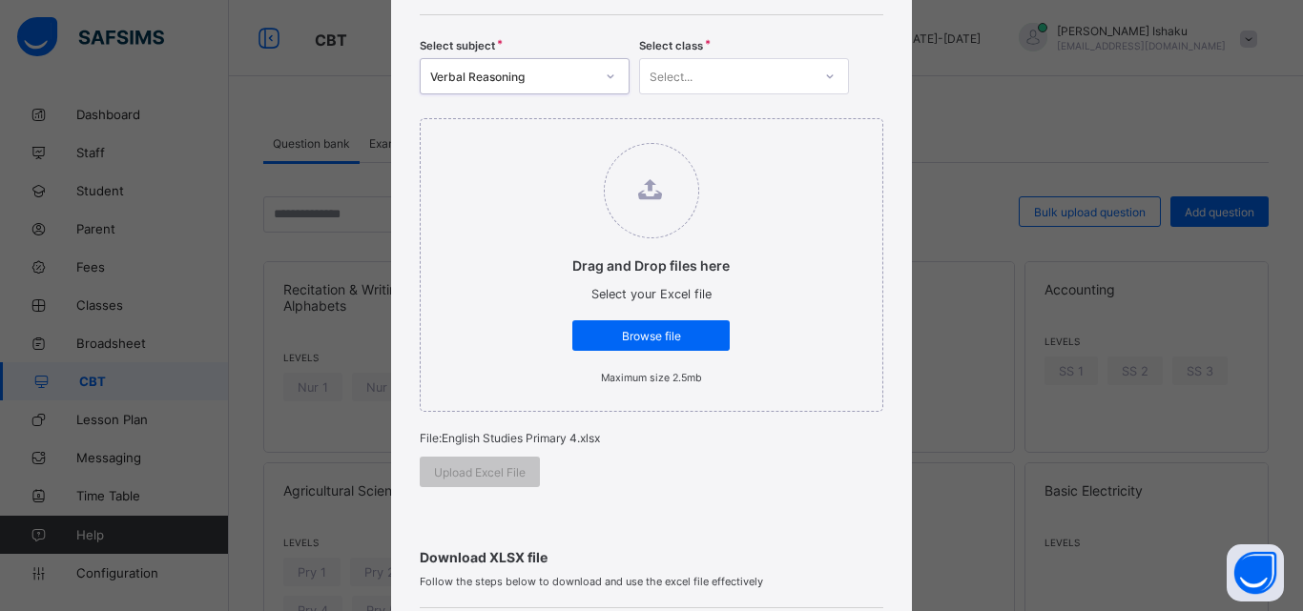
click at [695, 74] on div "Select..." at bounding box center [726, 76] width 172 height 27
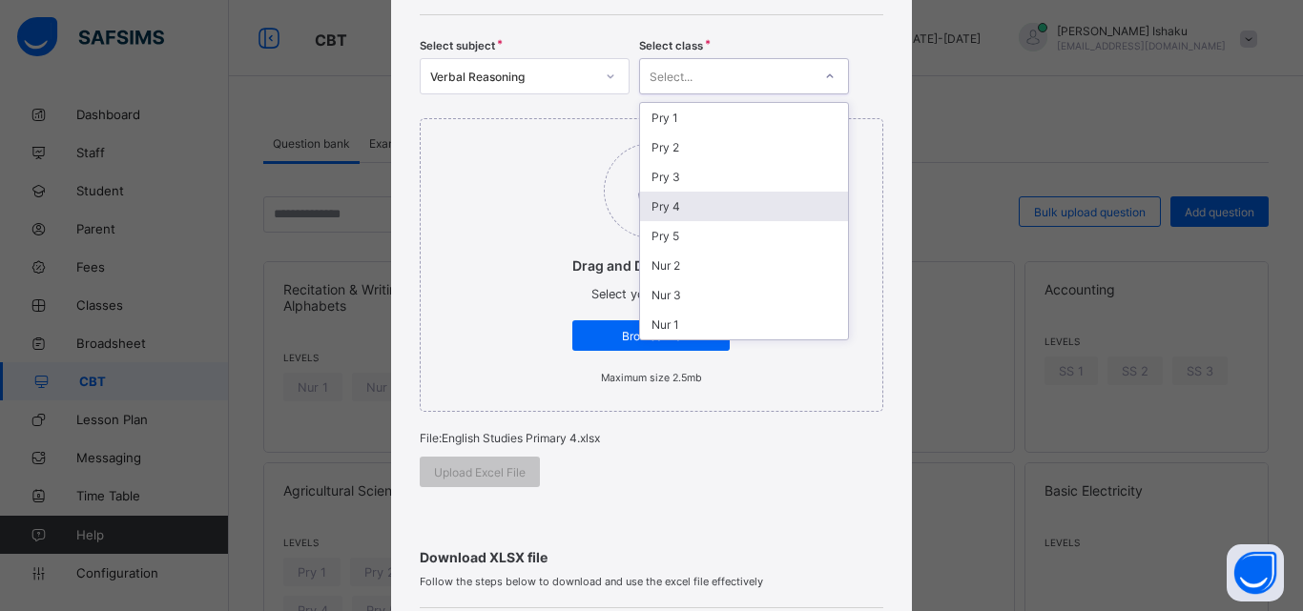
click at [672, 195] on div "Pry 4" at bounding box center [744, 207] width 208 height 30
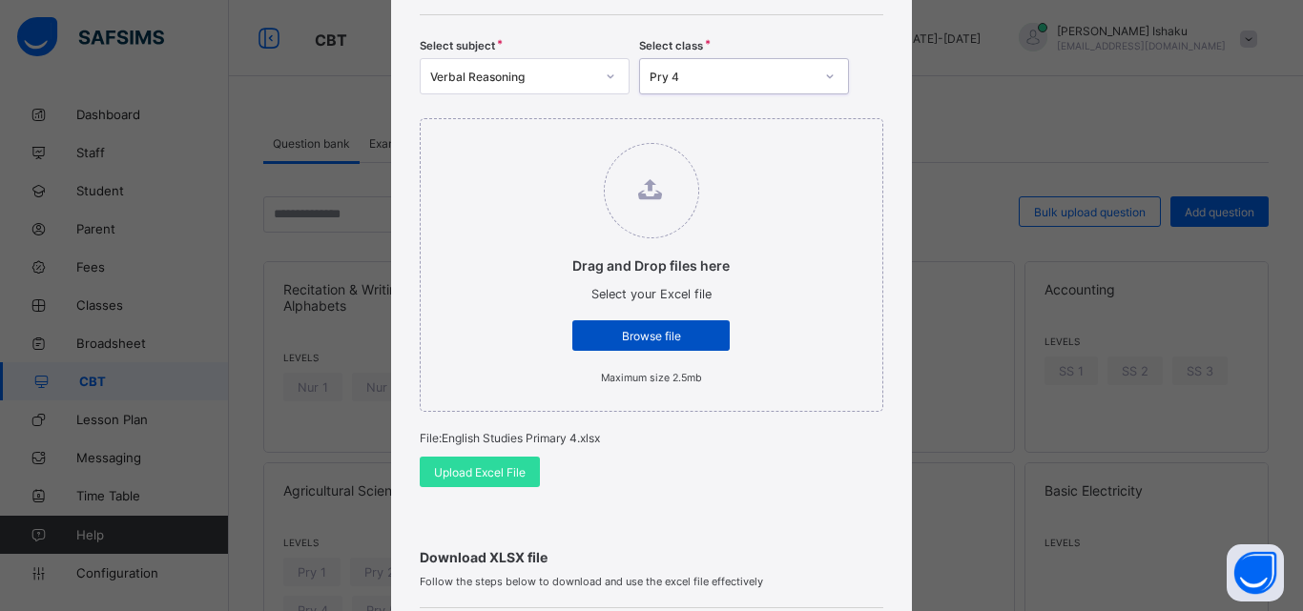
click at [651, 329] on span "Browse file" at bounding box center [650, 336] width 129 height 14
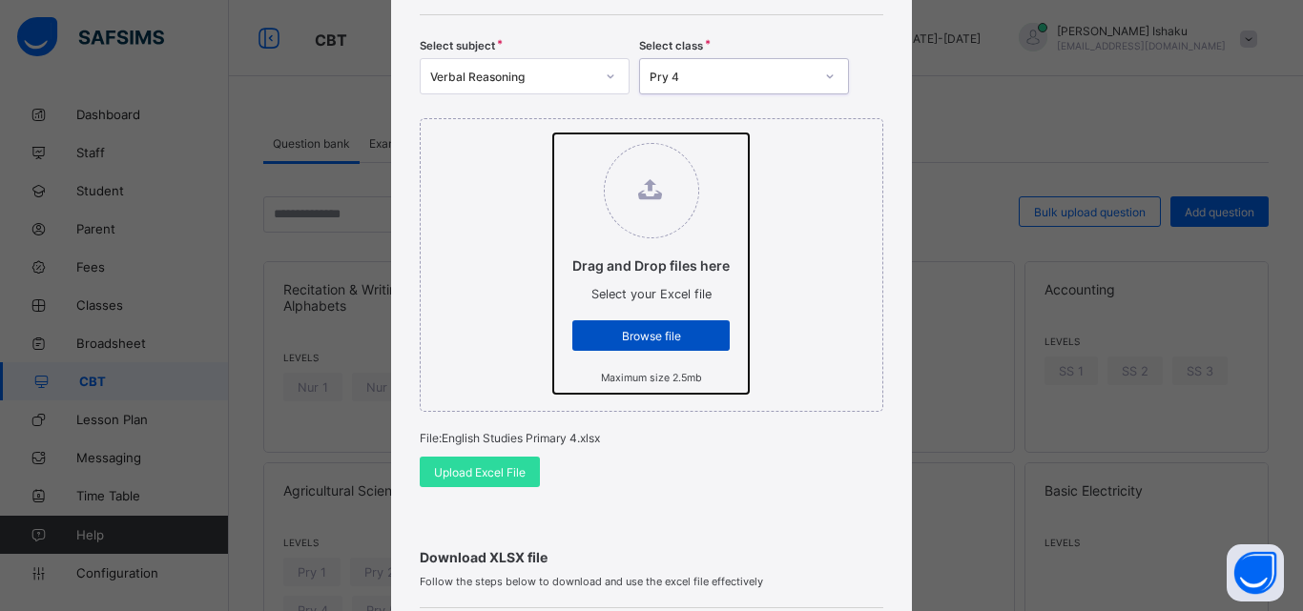
click at [553, 134] on input "Drag and Drop files here Select your Excel file Browse file Maximum size 2.5mb" at bounding box center [553, 134] width 0 height 0
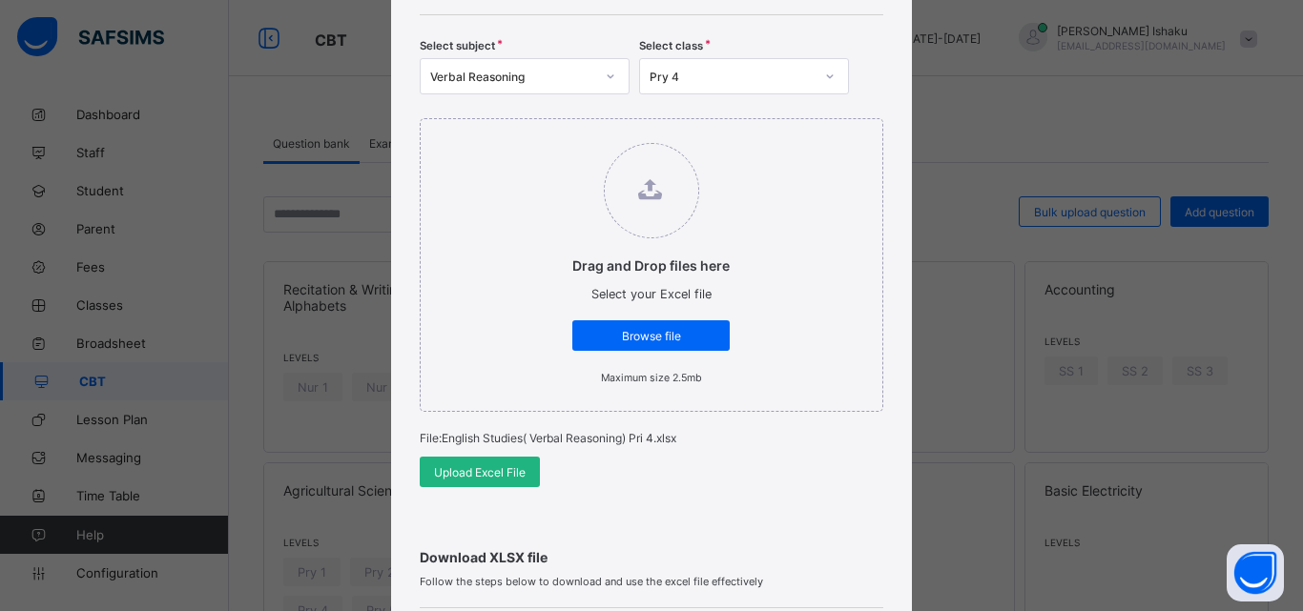
click at [469, 465] on span "Upload Excel File" at bounding box center [480, 472] width 92 height 14
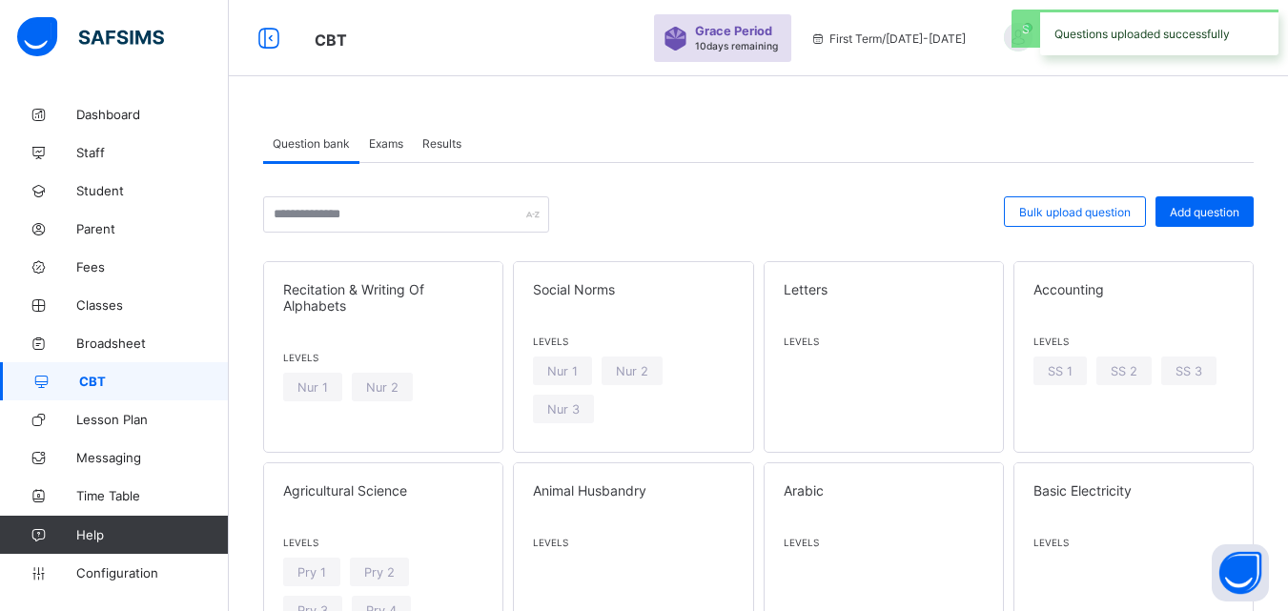
click at [1049, 210] on span "Bulk upload question" at bounding box center [1075, 212] width 112 height 14
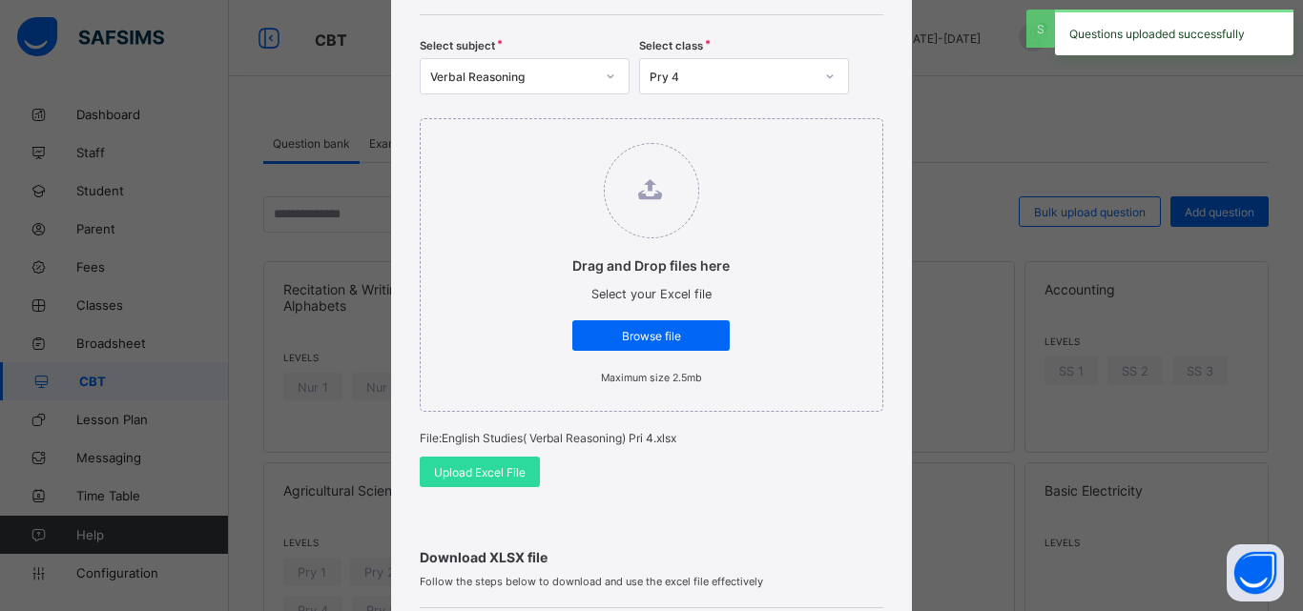
click at [547, 76] on div "Verbal Reasoning" at bounding box center [512, 77] width 164 height 14
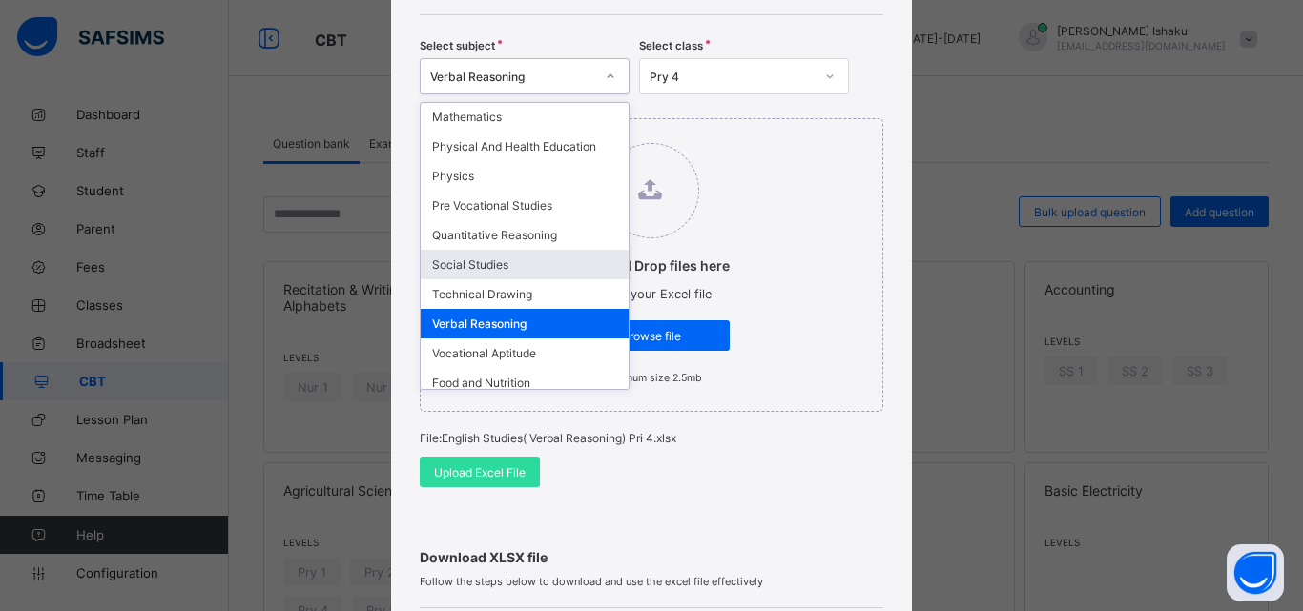
click at [471, 256] on div "Social Studies" at bounding box center [525, 265] width 208 height 30
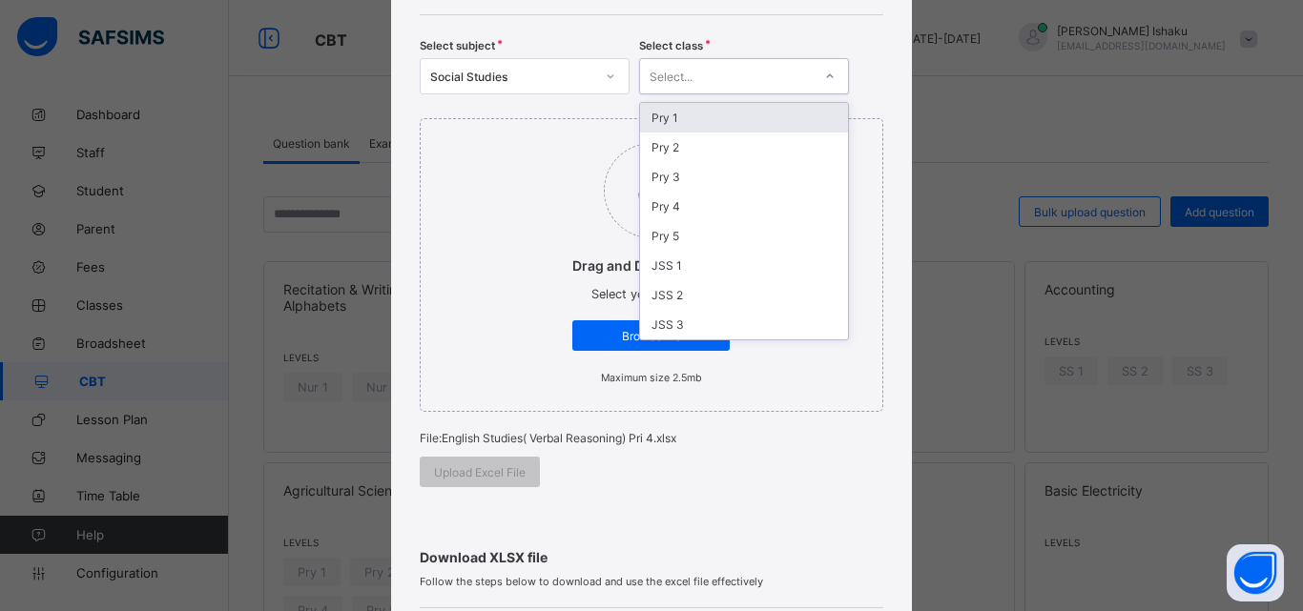
click at [656, 72] on div "Select..." at bounding box center [670, 76] width 43 height 36
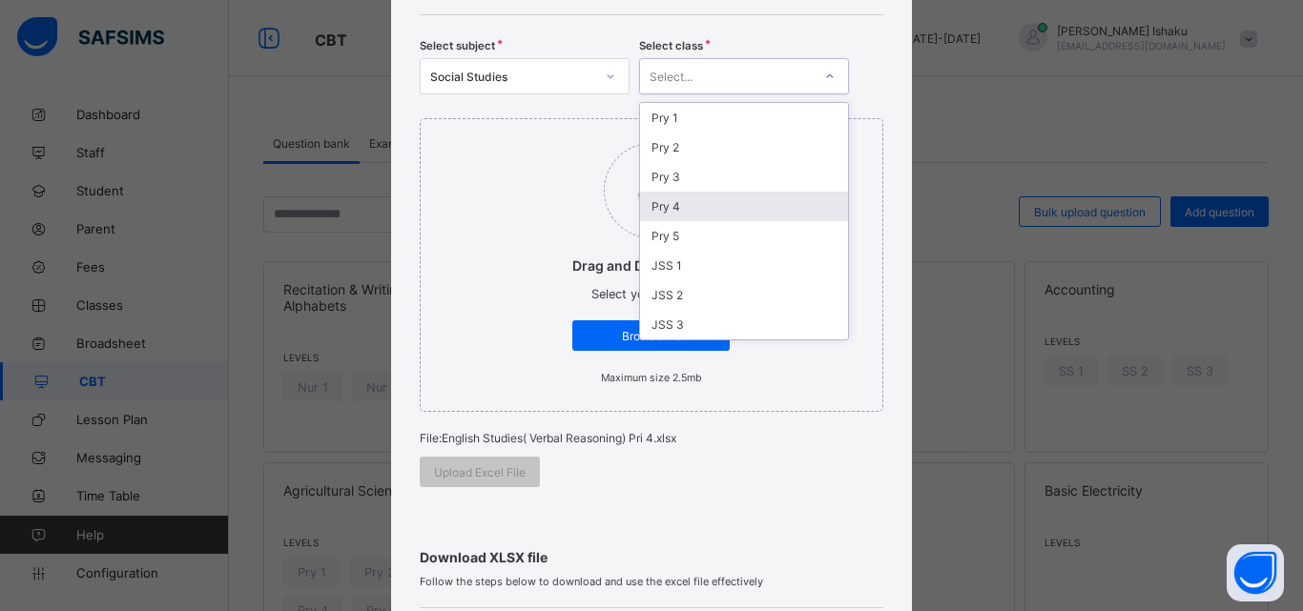
click at [669, 209] on div "Pry 4" at bounding box center [744, 207] width 208 height 30
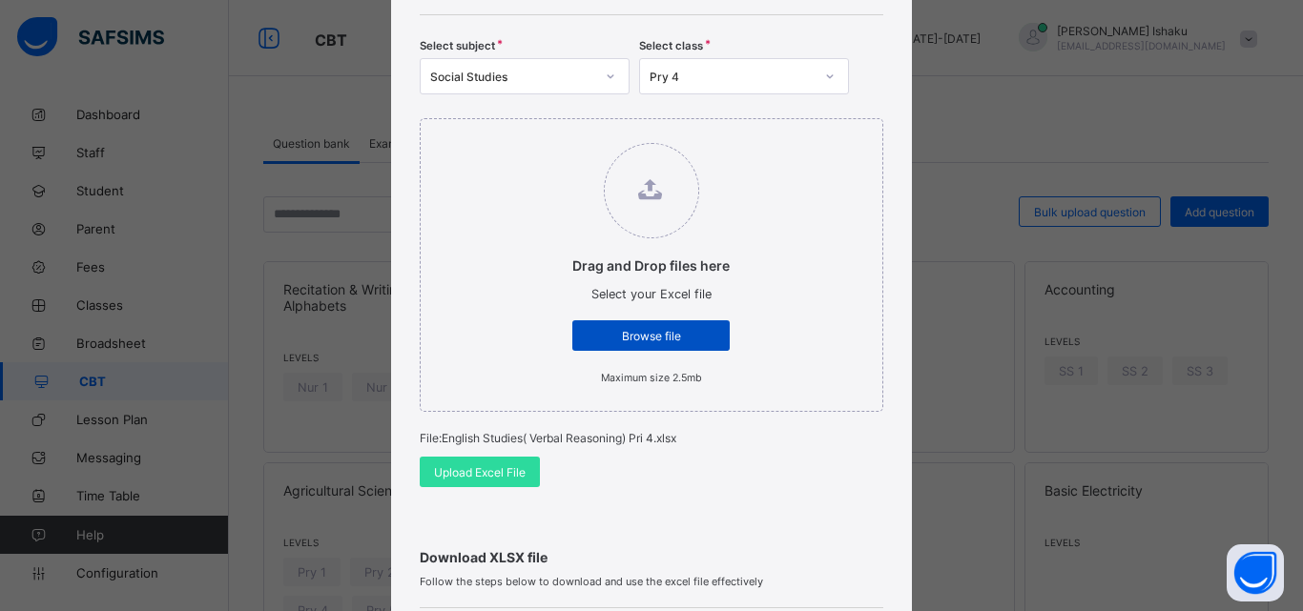
click at [606, 333] on span "Browse file" at bounding box center [650, 336] width 129 height 14
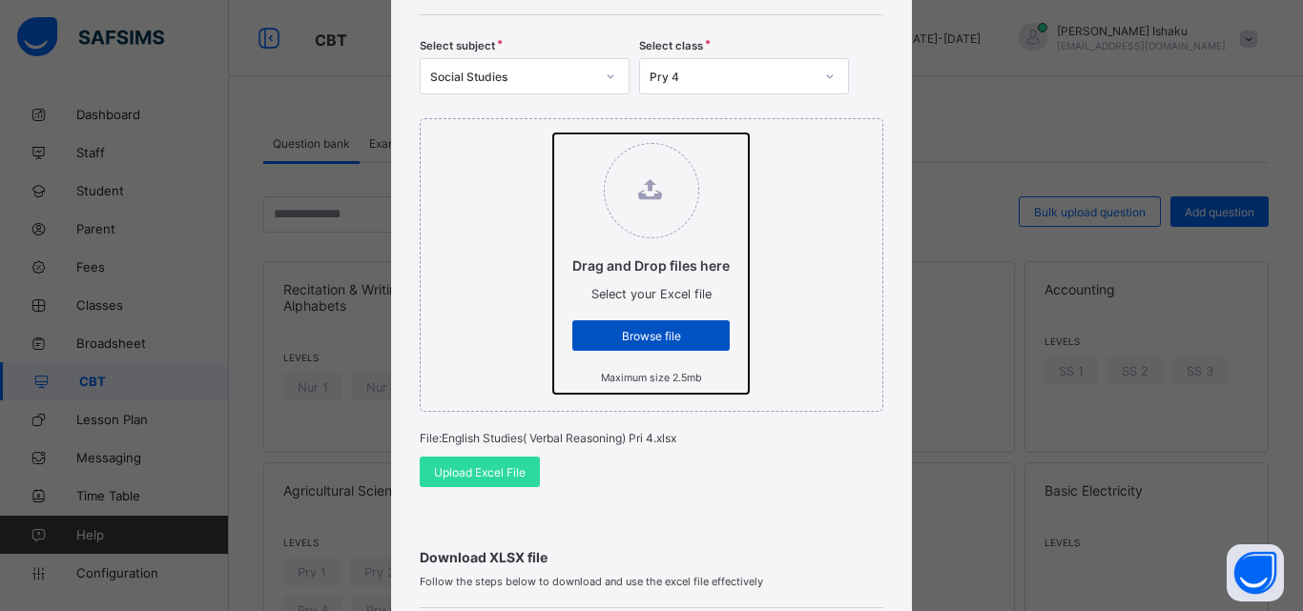
click at [553, 134] on input "Drag and Drop files here Select your Excel file Browse file Maximum size 2.5mb" at bounding box center [553, 134] width 0 height 0
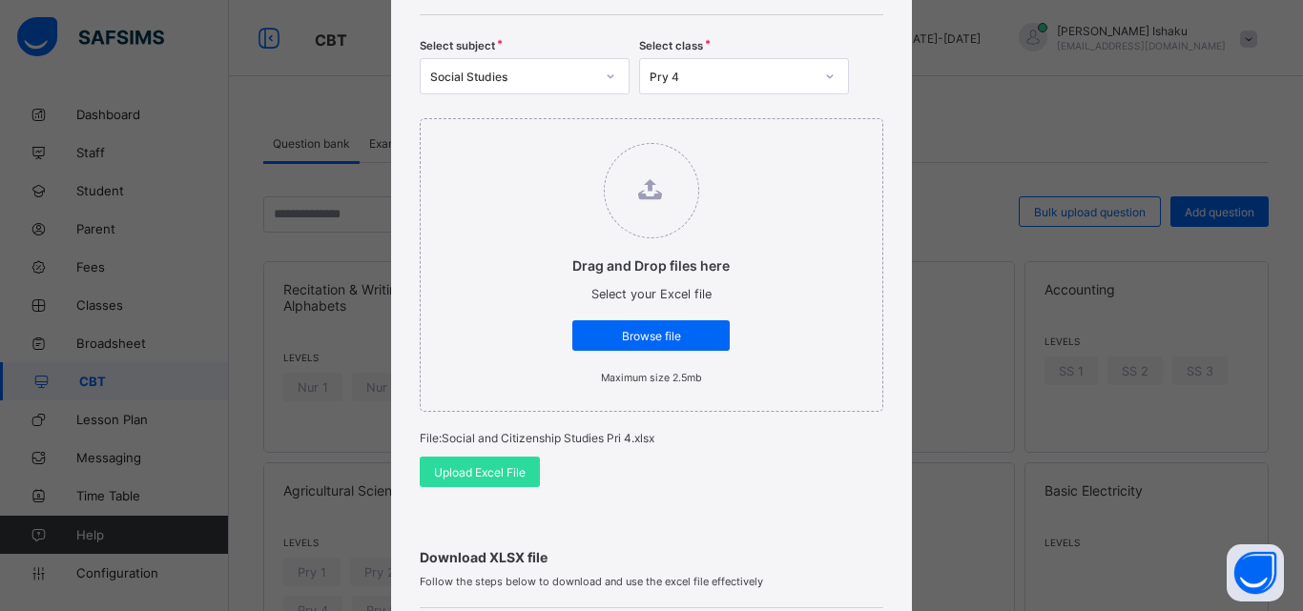
drag, startPoint x: 471, startPoint y: 466, endPoint x: 460, endPoint y: 454, distance: 16.9
click at [467, 463] on div "Upload Excel File" at bounding box center [480, 472] width 120 height 31
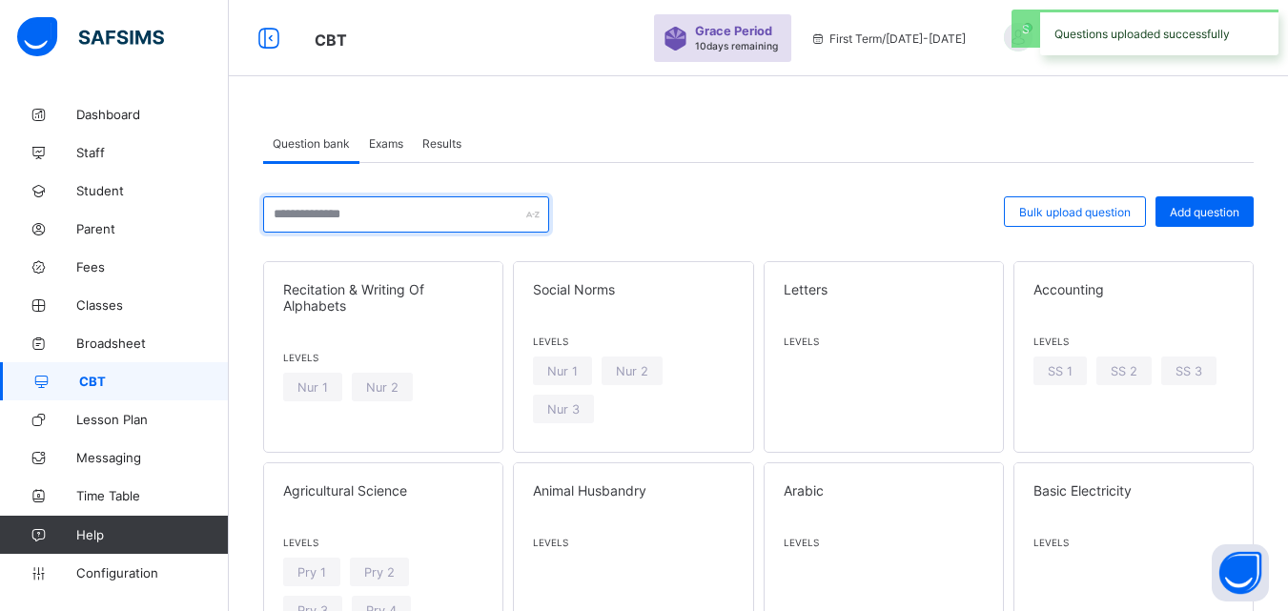
click at [413, 207] on input "text" at bounding box center [406, 214] width 286 height 36
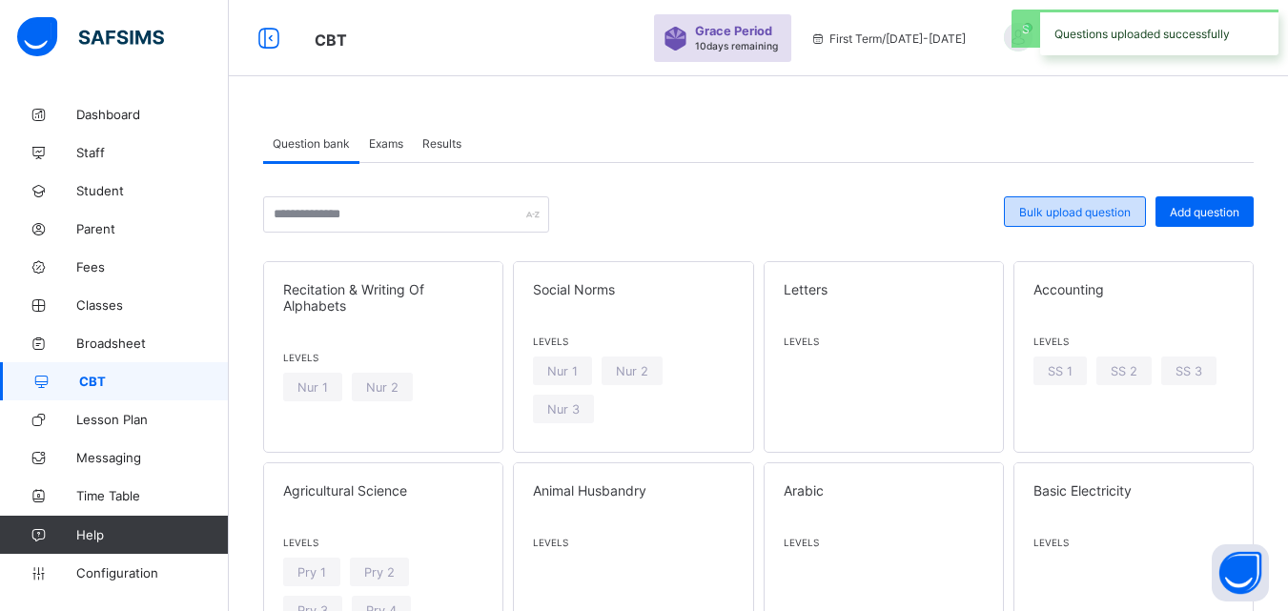
drag, startPoint x: 1013, startPoint y: 197, endPoint x: 1032, endPoint y: 218, distance: 28.4
click at [1010, 206] on div "Bulk upload question Add question" at bounding box center [758, 214] width 991 height 36
click at [1039, 219] on div "Bulk upload question" at bounding box center [1075, 211] width 142 height 31
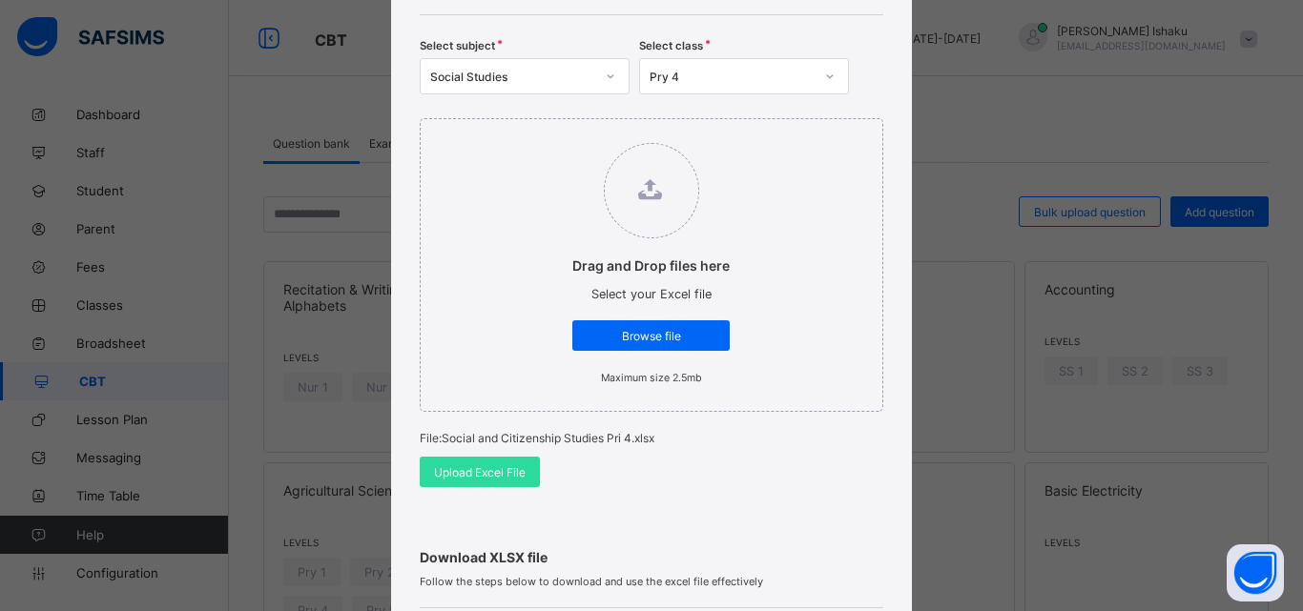
click at [571, 88] on div "Social Studies" at bounding box center [507, 76] width 172 height 27
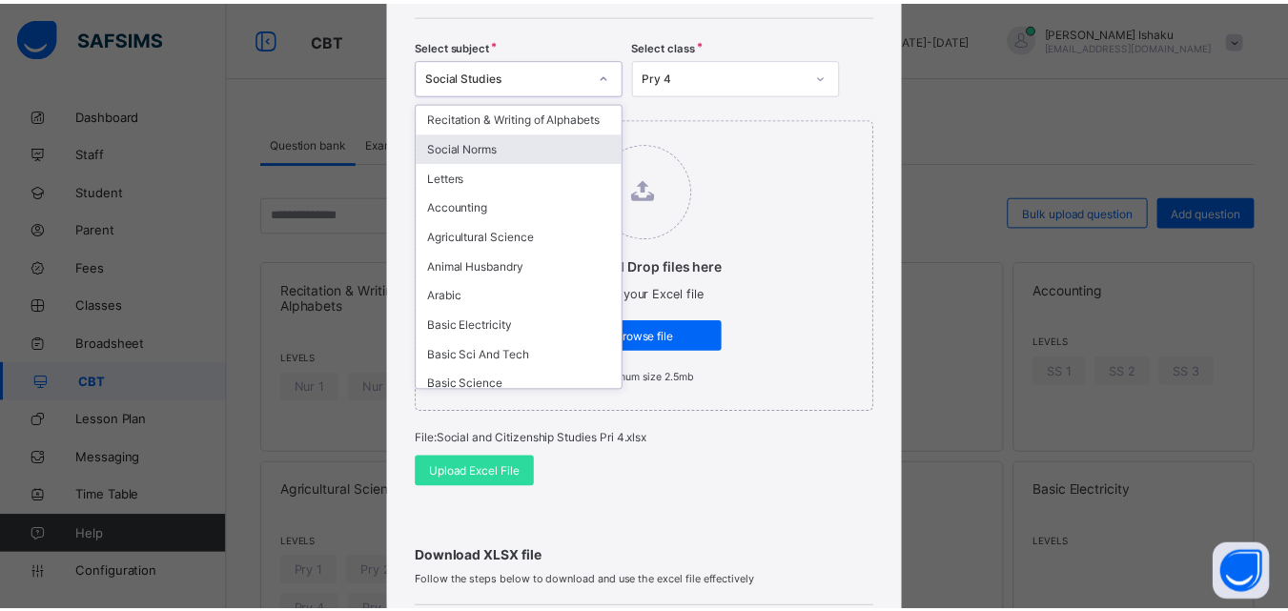
scroll to position [95, 0]
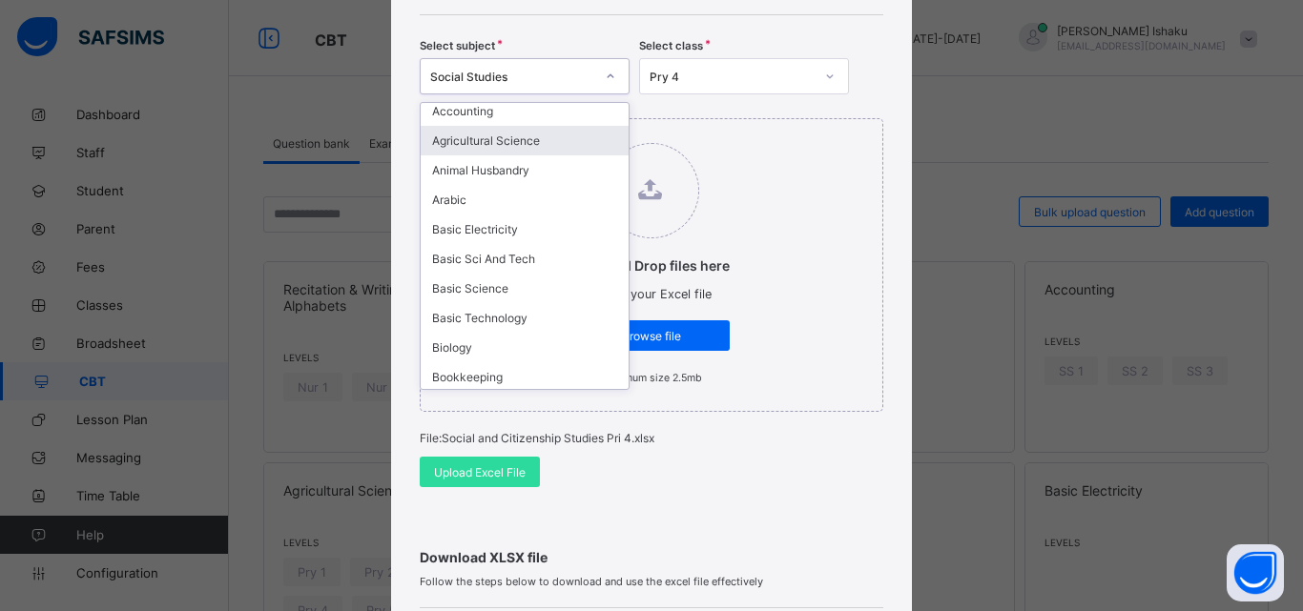
click at [508, 155] on div "Agricultural Science" at bounding box center [525, 141] width 208 height 30
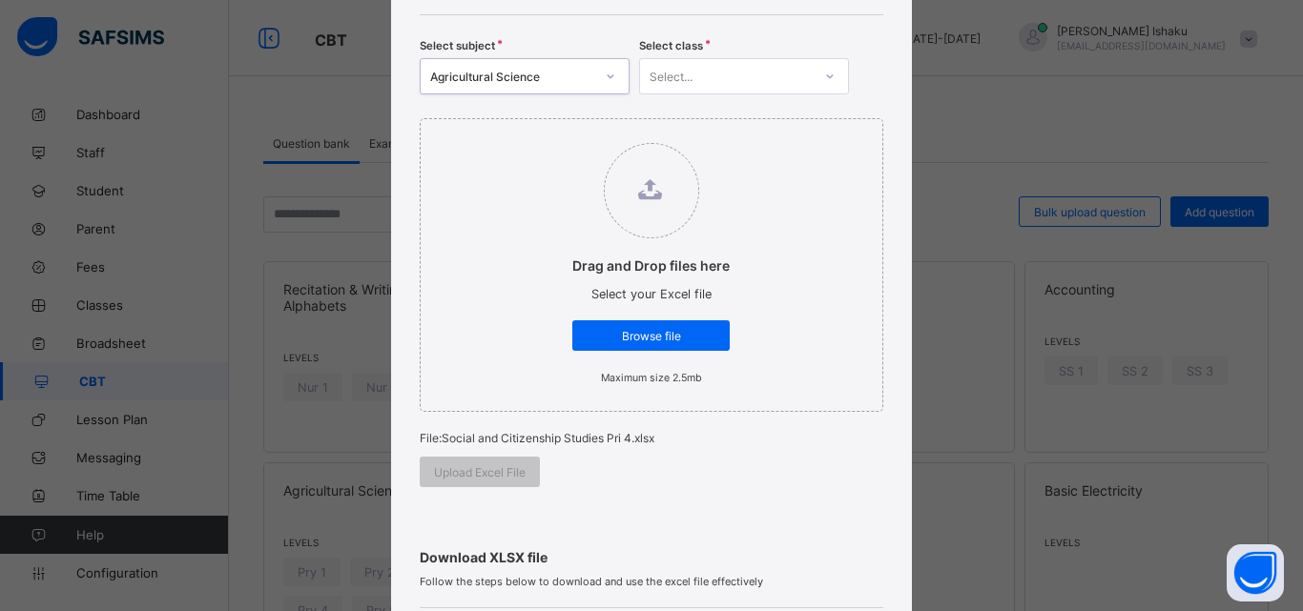
click at [670, 83] on div "Select..." at bounding box center [670, 76] width 43 height 36
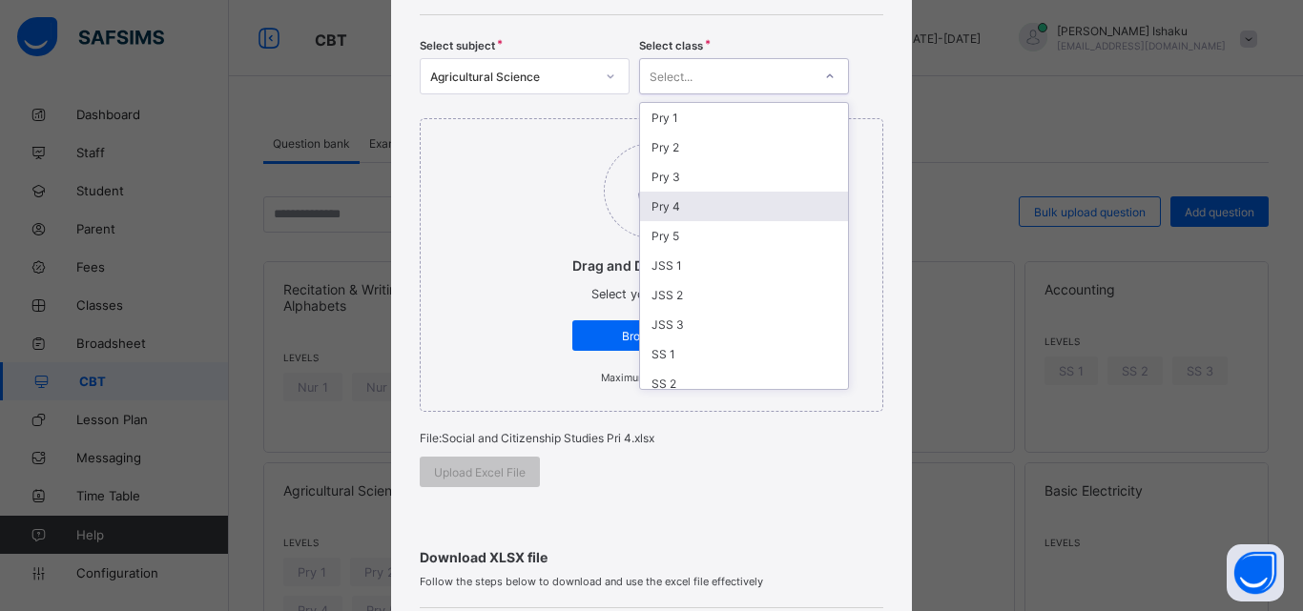
click at [663, 204] on div "Pry 4" at bounding box center [744, 207] width 208 height 30
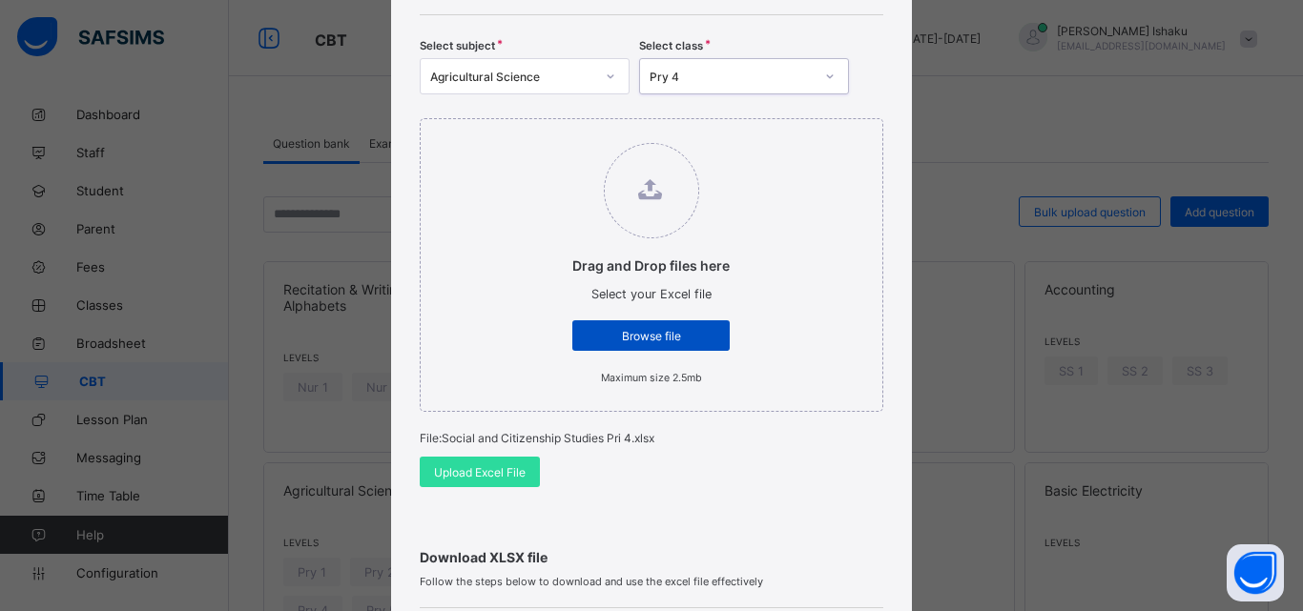
click at [617, 330] on span "Browse file" at bounding box center [650, 336] width 129 height 14
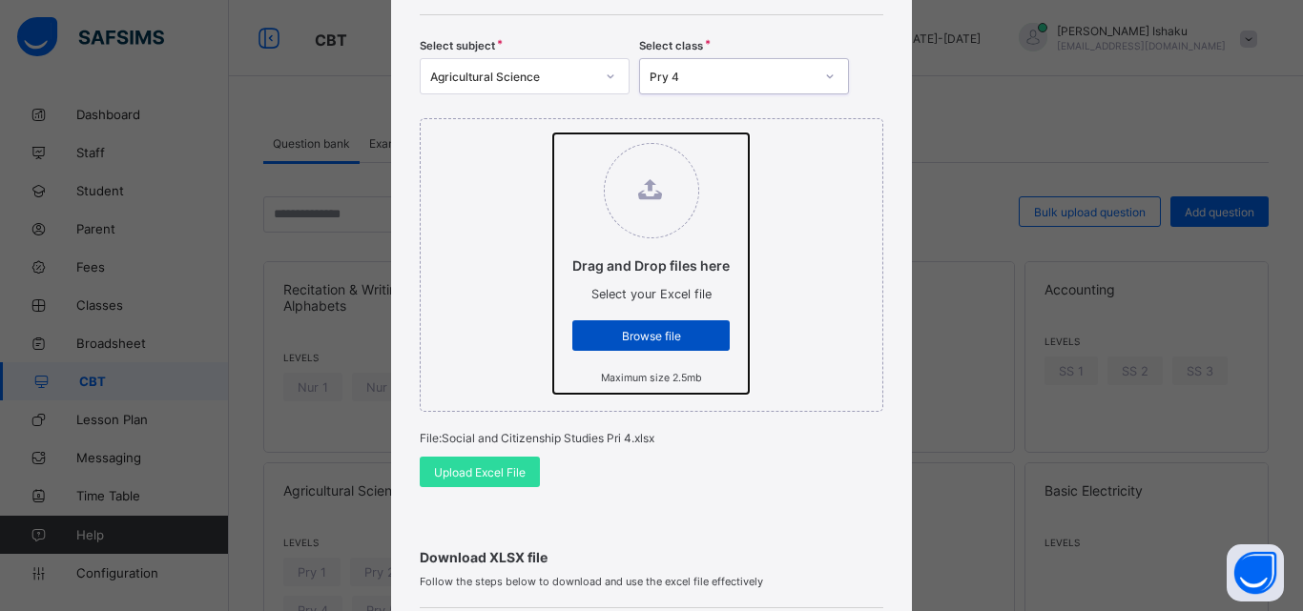
click at [553, 134] on input "Drag and Drop files here Select your Excel file Browse file Maximum size 2.5mb" at bounding box center [553, 134] width 0 height 0
type input "**********"
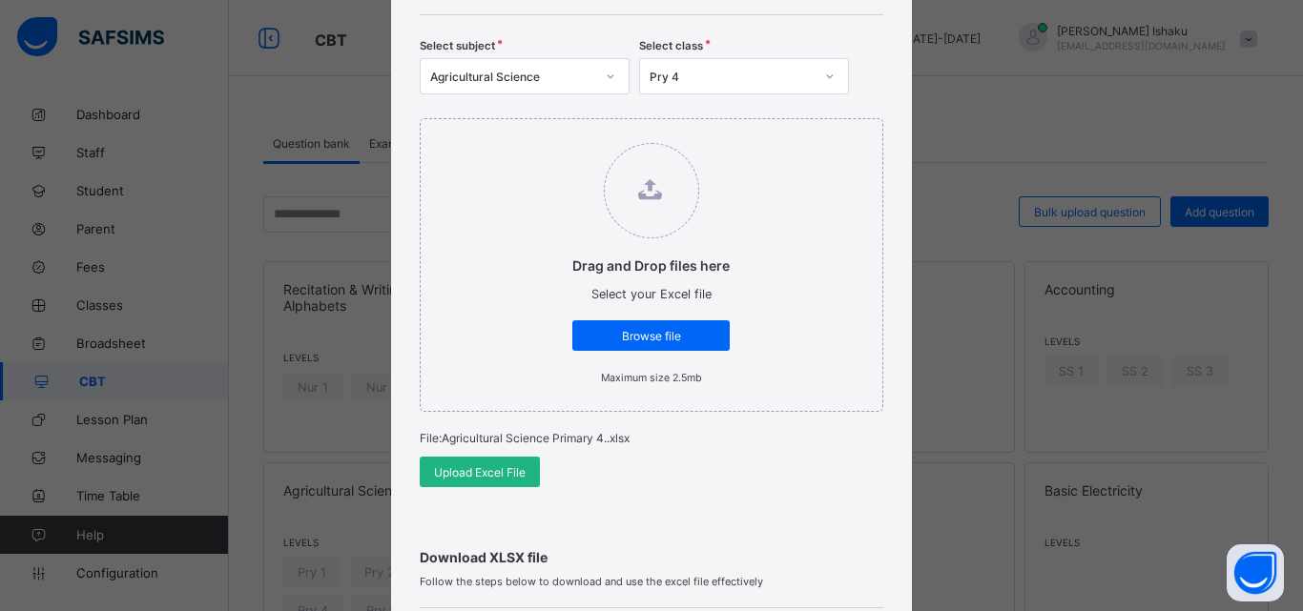
click at [496, 469] on span "Upload Excel File" at bounding box center [480, 472] width 92 height 14
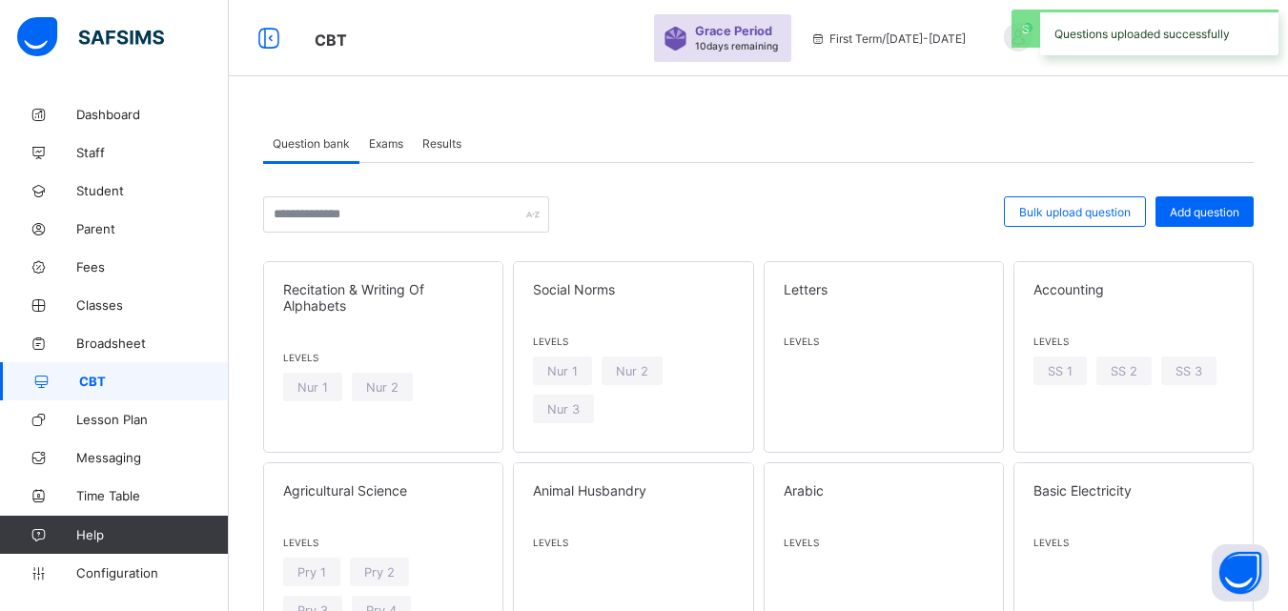
click at [388, 136] on span "Exams" at bounding box center [386, 143] width 34 height 14
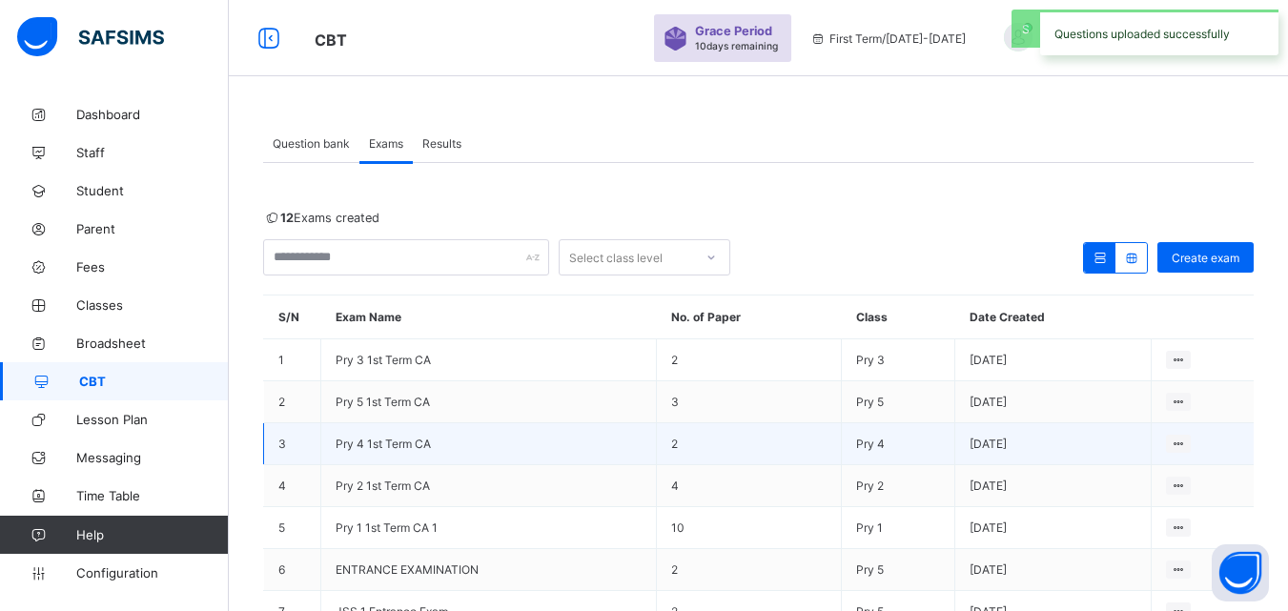
click at [355, 444] on span "Pry 4 1st Term CA" at bounding box center [383, 444] width 95 height 14
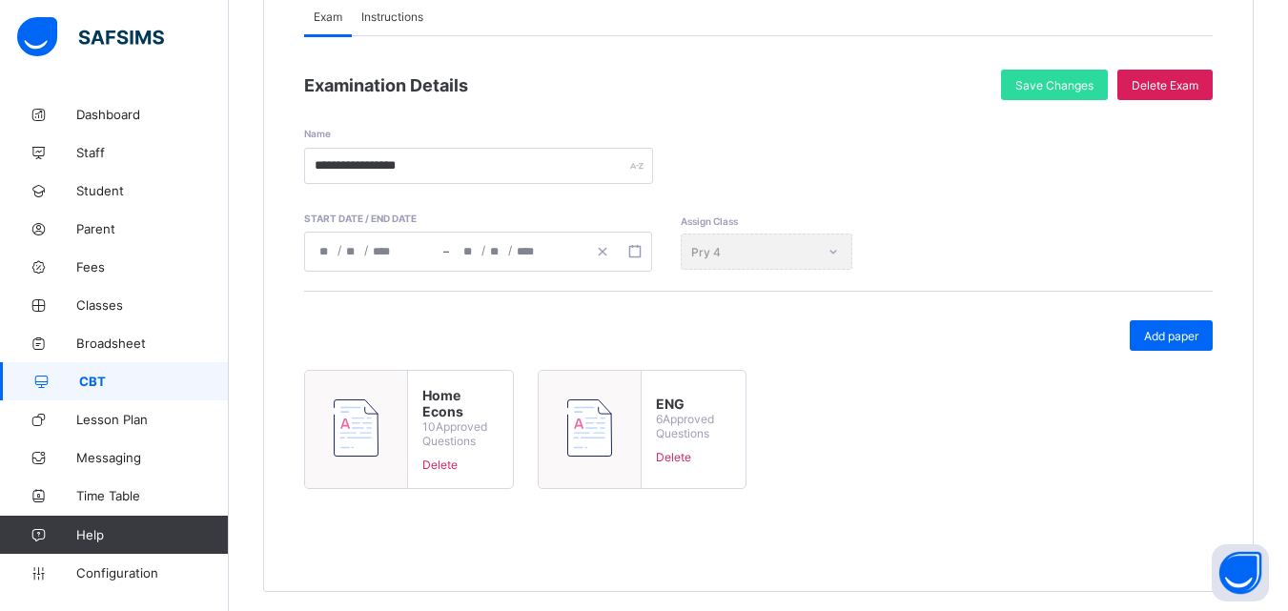
scroll to position [239, 0]
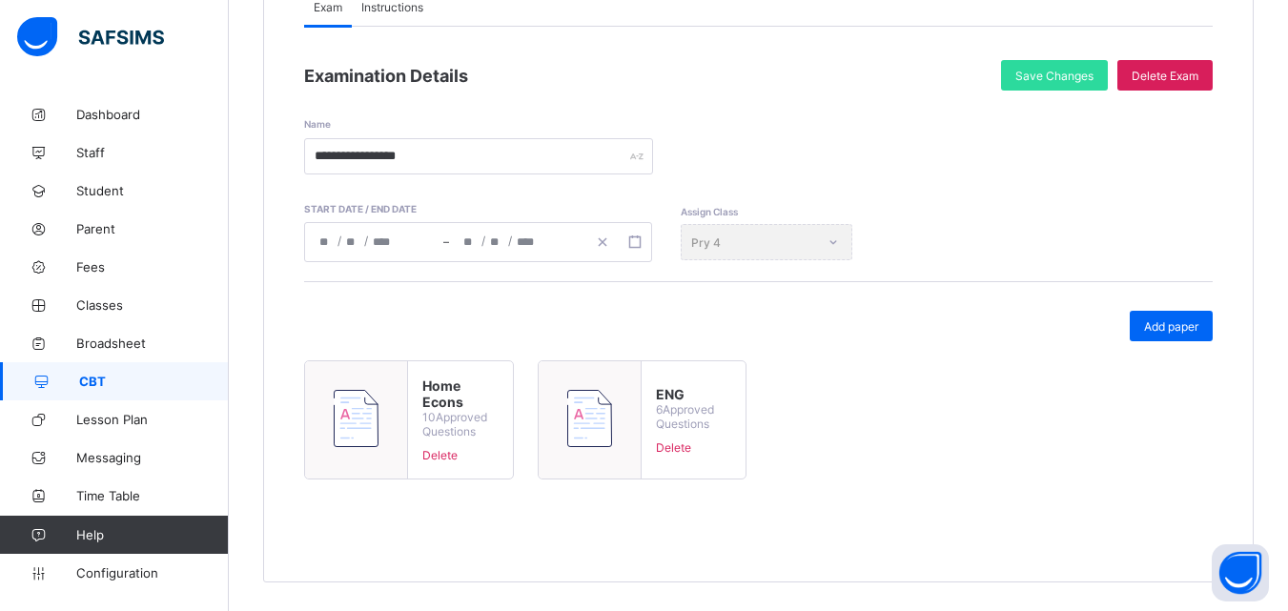
drag, startPoint x: 1197, startPoint y: 334, endPoint x: 1181, endPoint y: 338, distance: 16.7
click at [1196, 334] on div "Add paper" at bounding box center [1171, 326] width 83 height 31
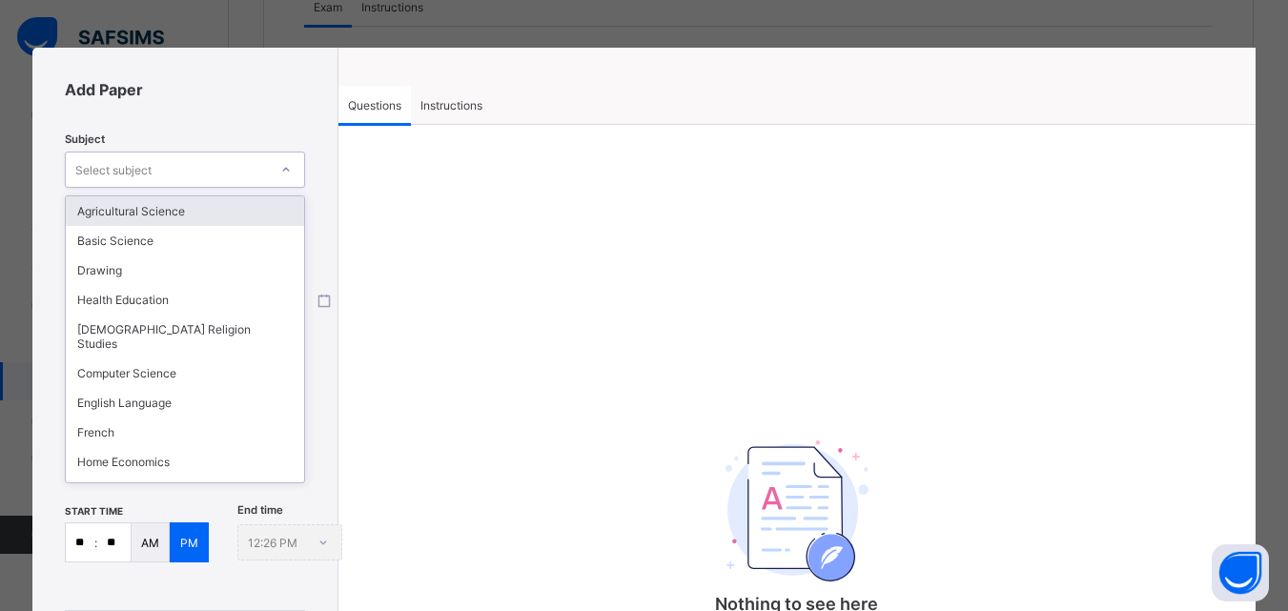
click at [123, 169] on div "Select subject" at bounding box center [113, 170] width 76 height 36
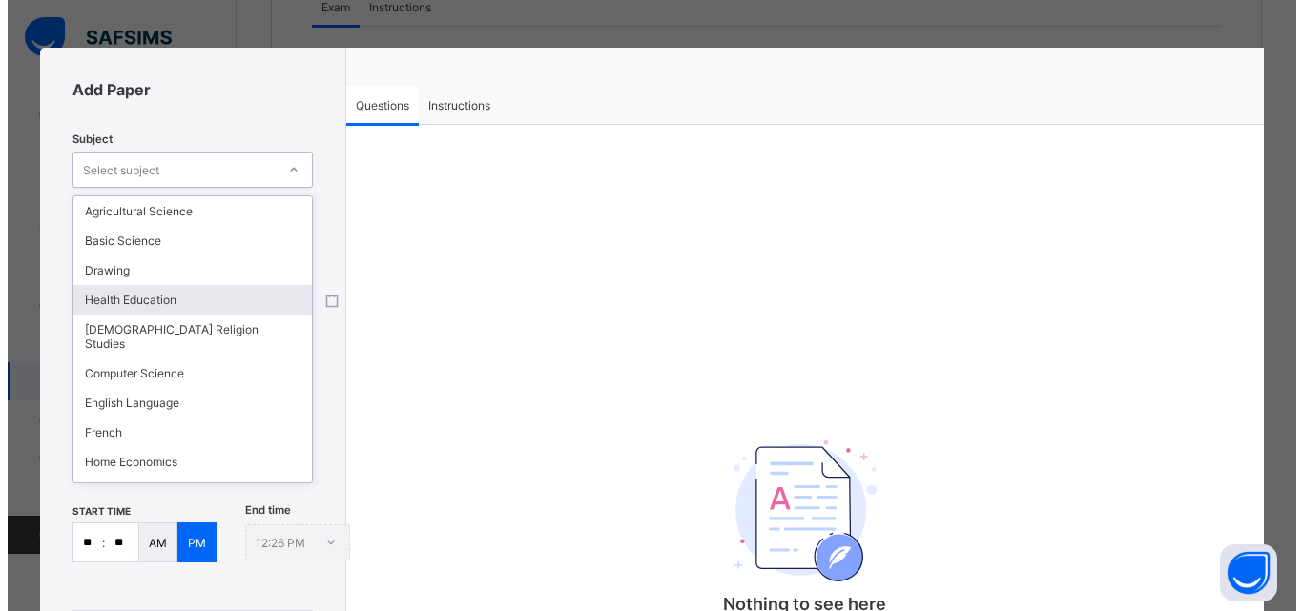
scroll to position [157, 0]
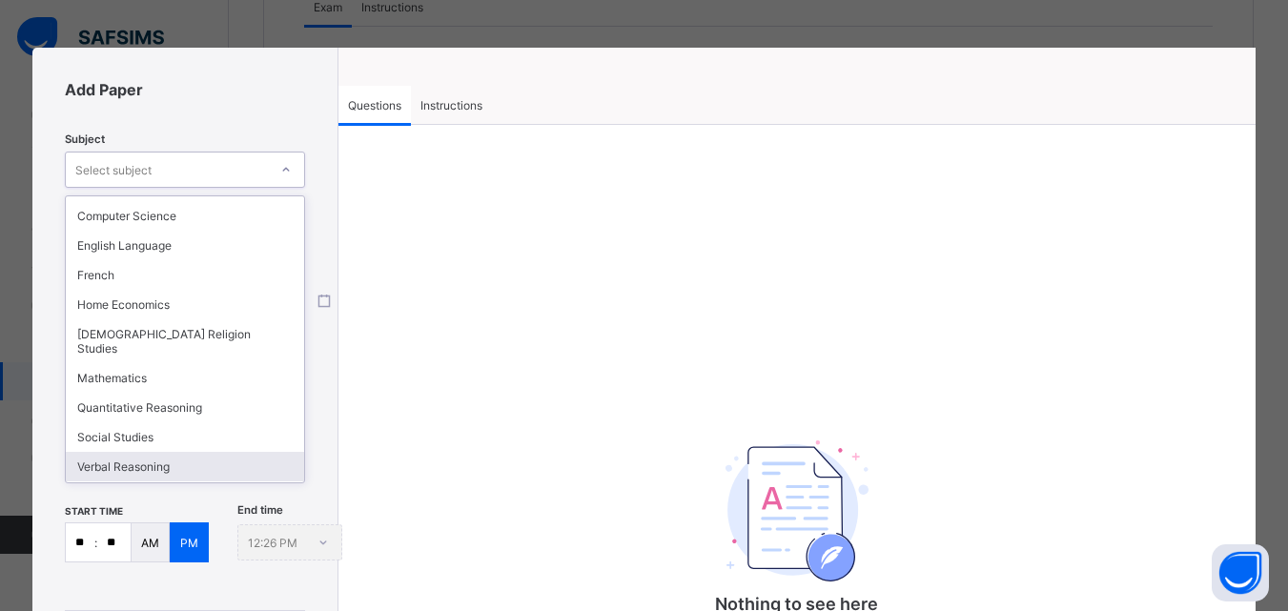
click at [118, 452] on div "Verbal Reasoning" at bounding box center [185, 467] width 238 height 30
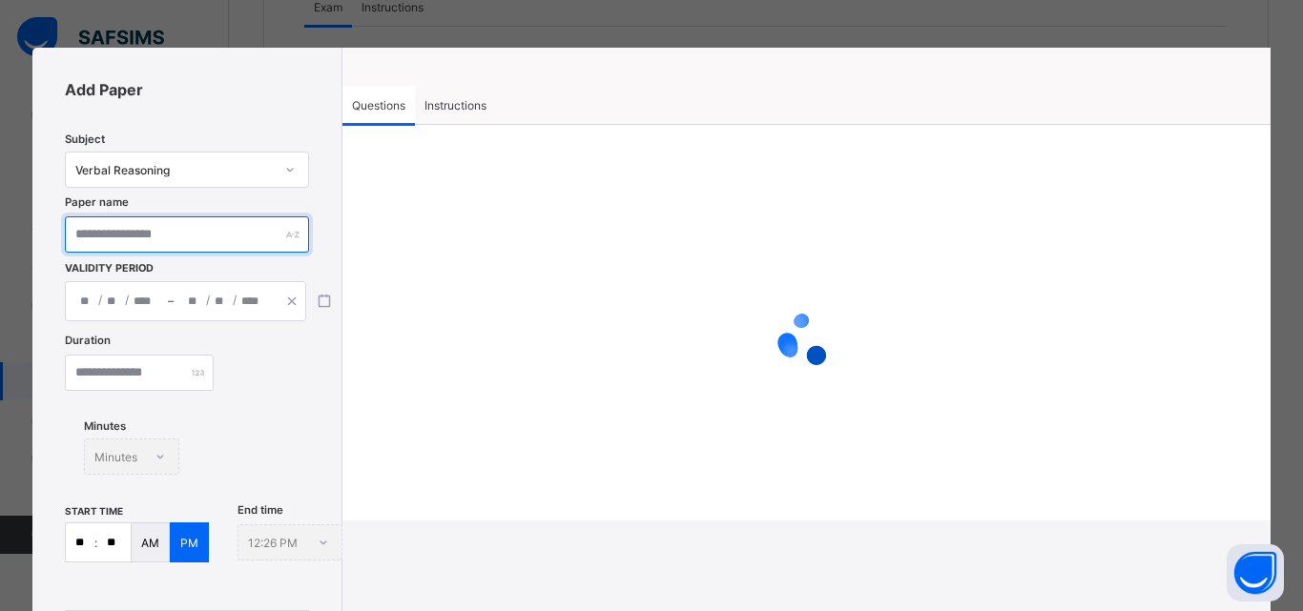
click at [137, 221] on input "text" at bounding box center [186, 234] width 243 height 36
type input "******"
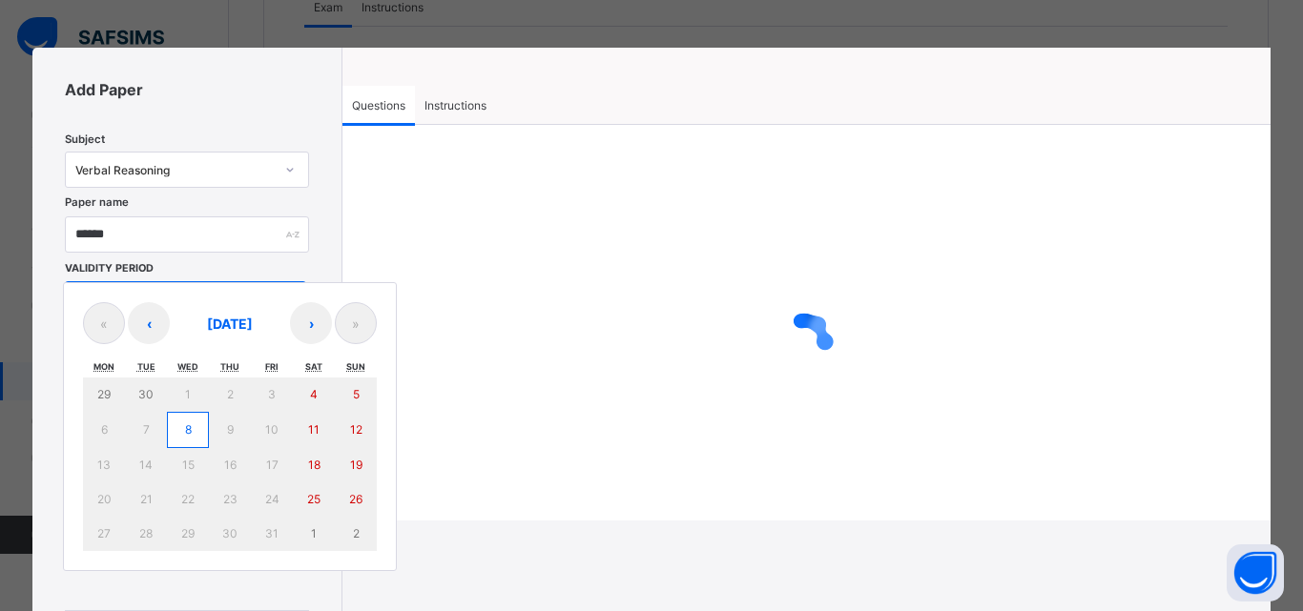
click at [197, 314] on div "/ / – / / « ‹ October 2025 › » Mon Tue Wed Thu Fri Sat Sun 29 30 1 2 3 4 5 6 7 …" at bounding box center [185, 301] width 241 height 40
click at [195, 423] on button "8" at bounding box center [188, 430] width 42 height 36
type input "**********"
type input "**"
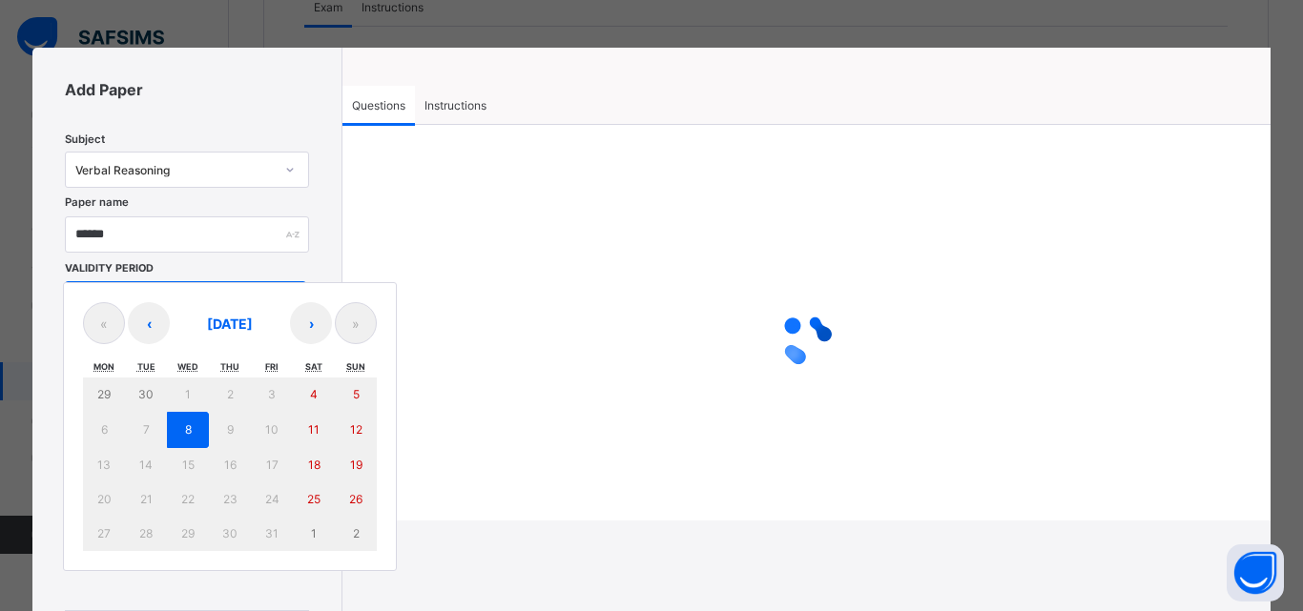
type input "*"
type input "****"
type input "**********"
type input "**"
type input "*"
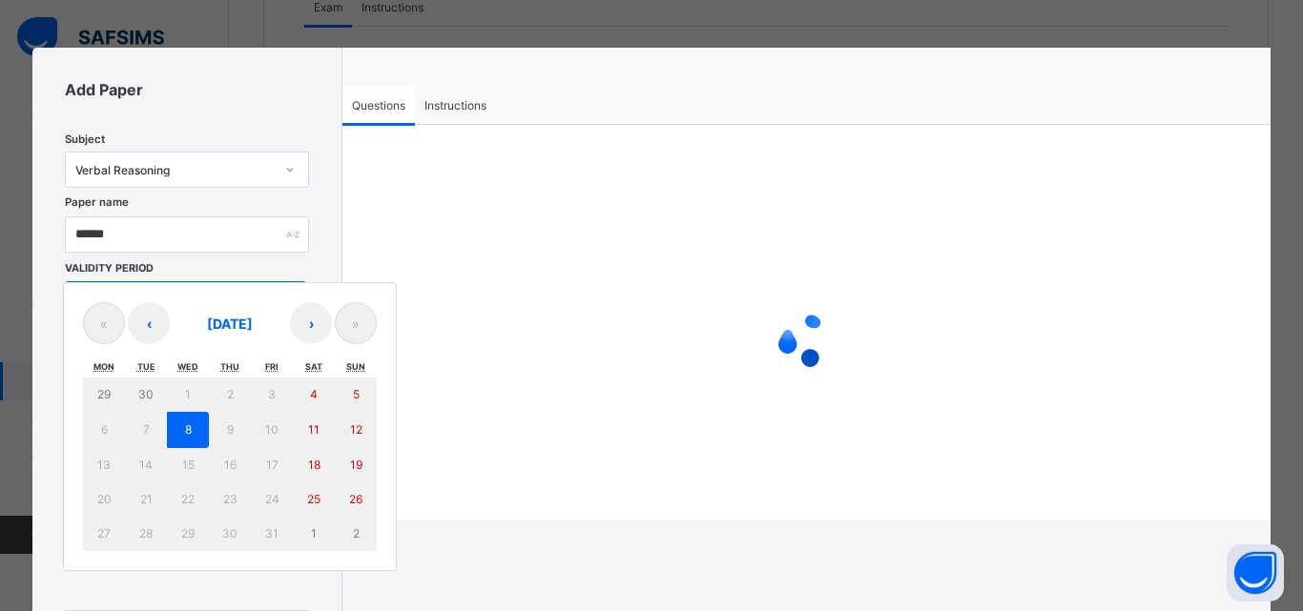
type input "****"
type input "**"
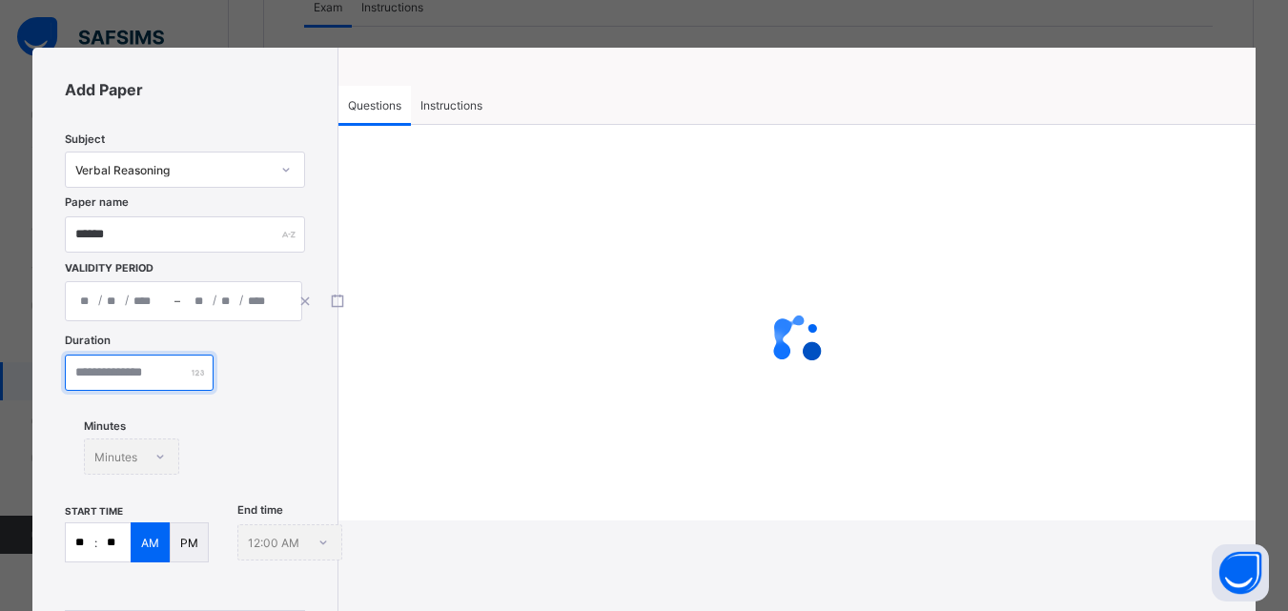
click at [166, 379] on input "number" at bounding box center [139, 373] width 149 height 36
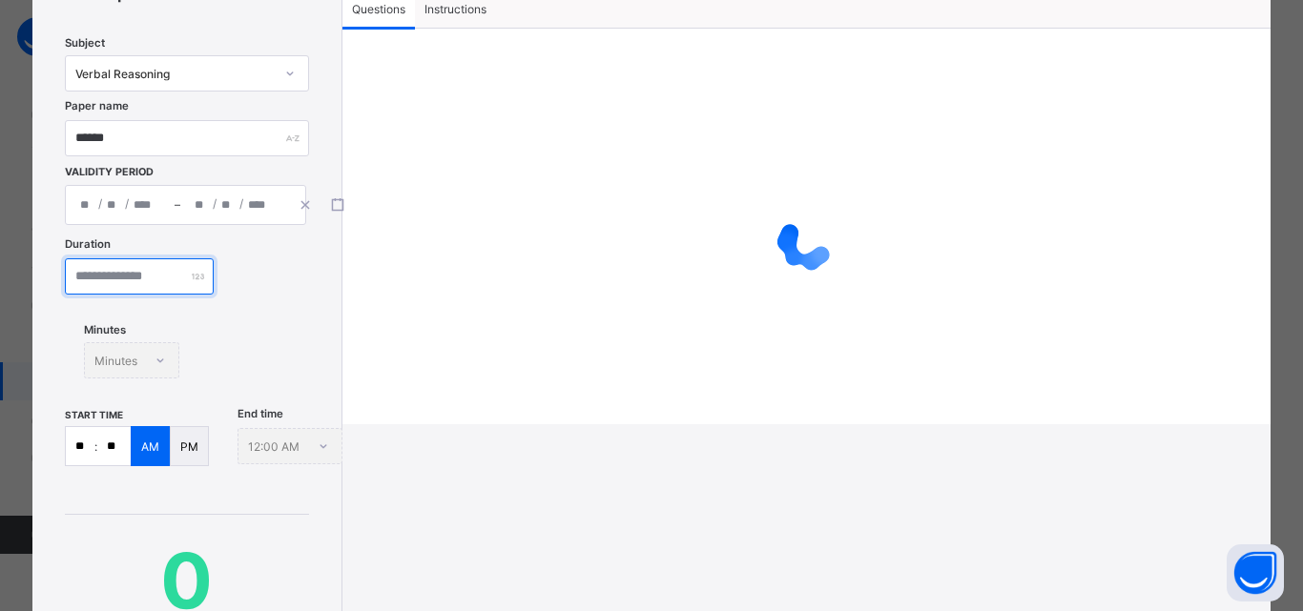
scroll to position [191, 0]
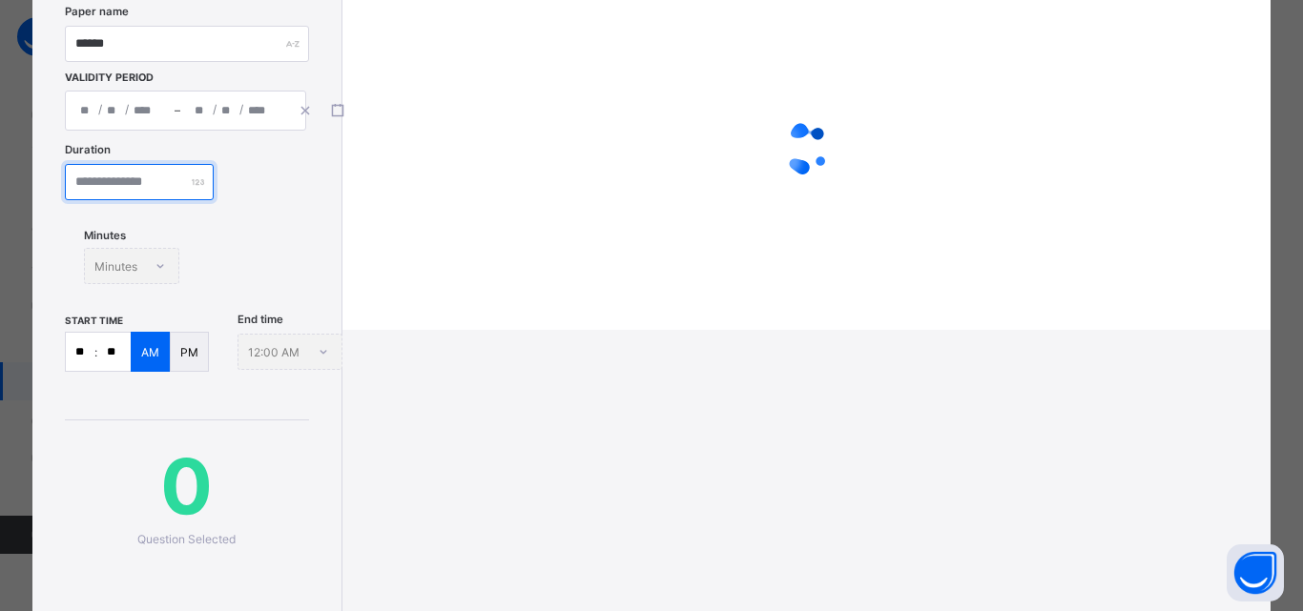
type input "**"
click at [86, 352] on input "**" at bounding box center [80, 352] width 29 height 38
type input "*"
type input "**"
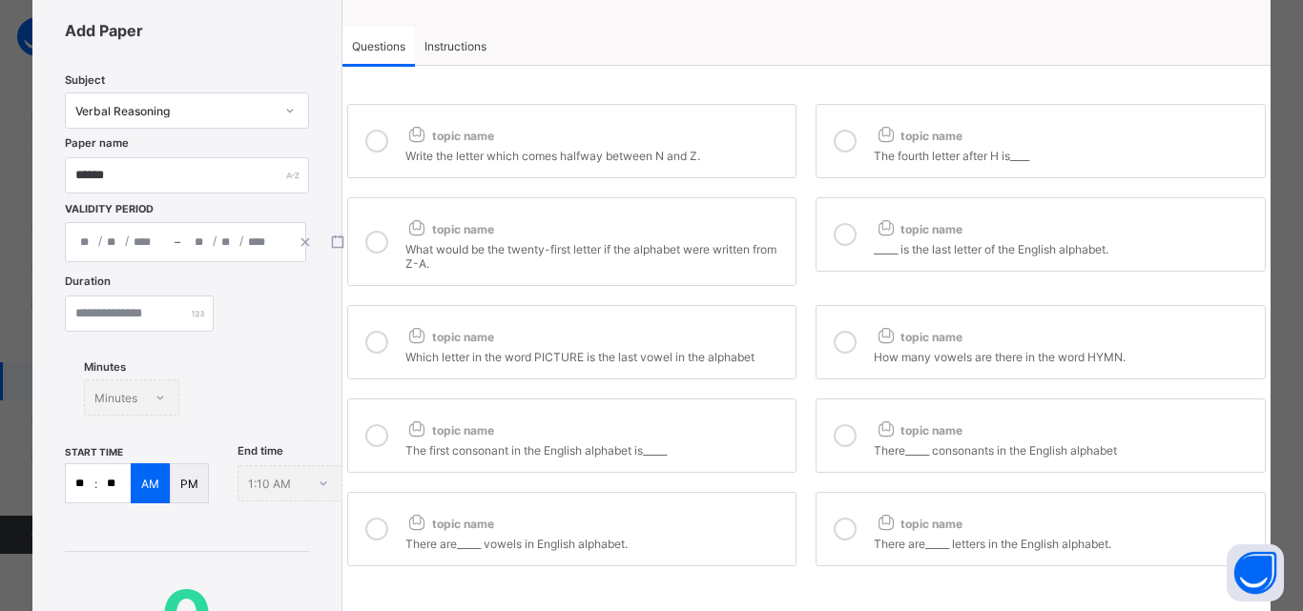
scroll to position [0, 0]
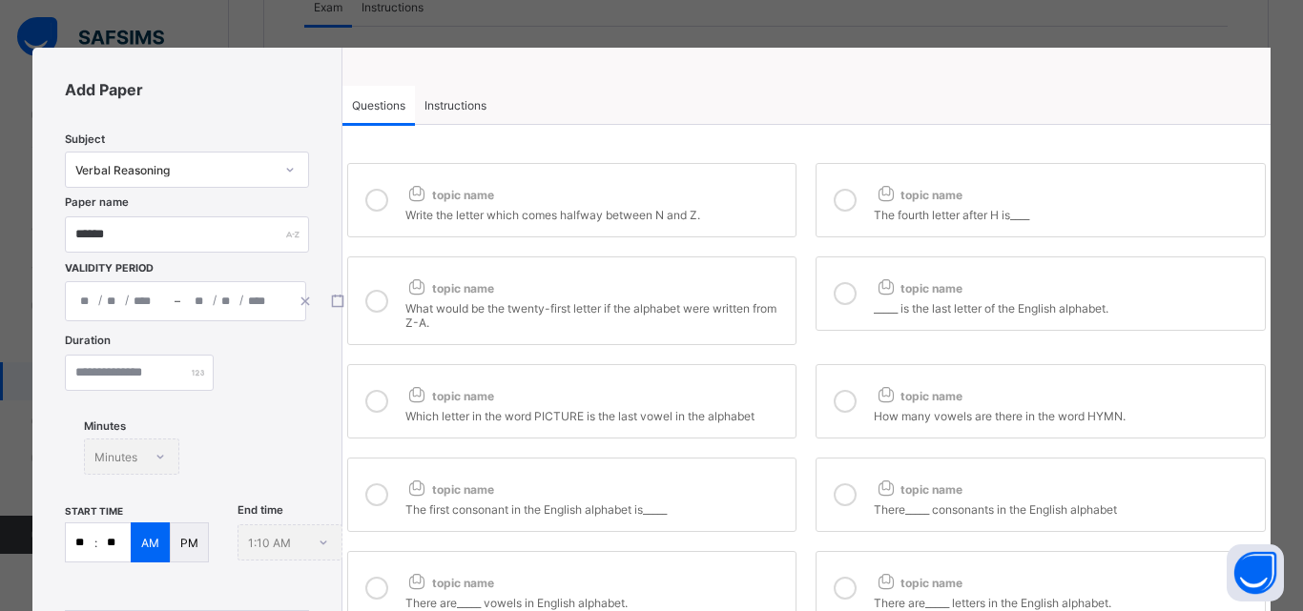
type input "**"
click at [367, 197] on icon at bounding box center [376, 200] width 23 height 23
click at [831, 189] on div at bounding box center [845, 200] width 38 height 44
drag, startPoint x: 377, startPoint y: 288, endPoint x: 425, endPoint y: 326, distance: 61.8
click at [378, 289] on div at bounding box center [377, 301] width 38 height 58
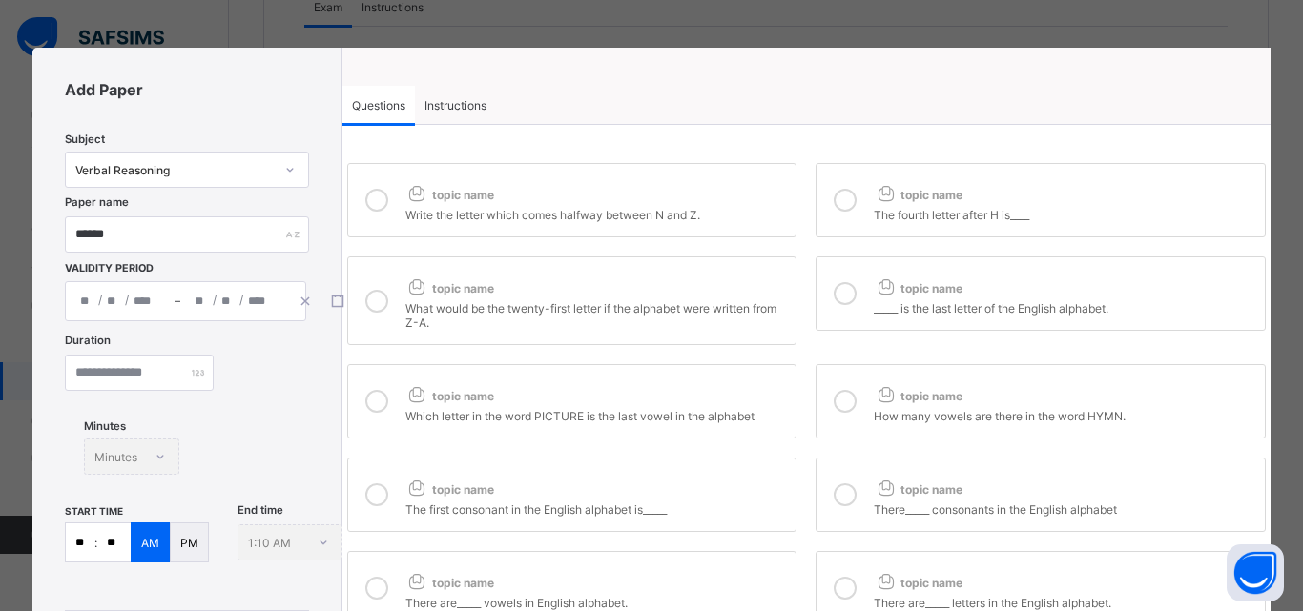
drag, startPoint x: 810, startPoint y: 281, endPoint x: 829, endPoint y: 300, distance: 27.0
click at [815, 281] on label "topic name _____ is the last letter of the English alphabet." at bounding box center [1040, 294] width 450 height 74
drag, startPoint x: 378, startPoint y: 392, endPoint x: 410, endPoint y: 427, distance: 47.9
click at [385, 408] on div at bounding box center [377, 402] width 38 height 44
drag, startPoint x: 869, startPoint y: 404, endPoint x: 757, endPoint y: 451, distance: 121.0
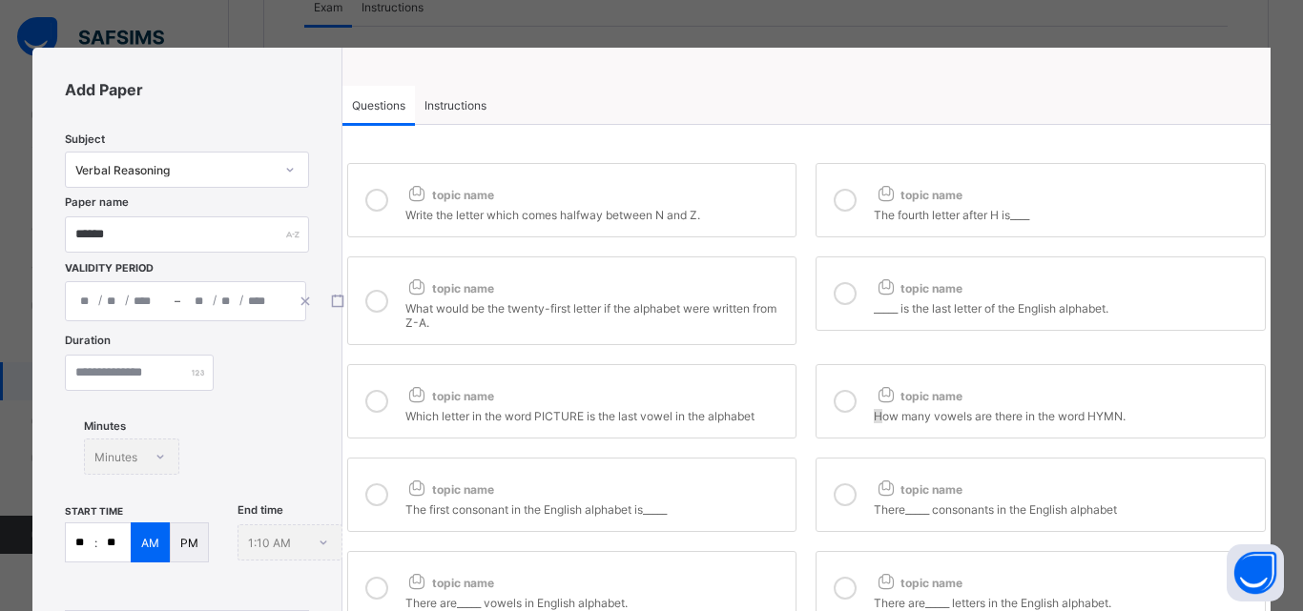
click at [874, 404] on div "How many vowels are there in the word HYMN." at bounding box center [1064, 413] width 381 height 19
click at [838, 391] on icon at bounding box center [844, 401] width 23 height 23
click at [370, 490] on icon at bounding box center [376, 494] width 23 height 23
drag, startPoint x: 821, startPoint y: 484, endPoint x: 805, endPoint y: 459, distance: 30.4
click at [819, 485] on label "topic name There_____ consonants in the English alphabet" at bounding box center [1040, 495] width 450 height 74
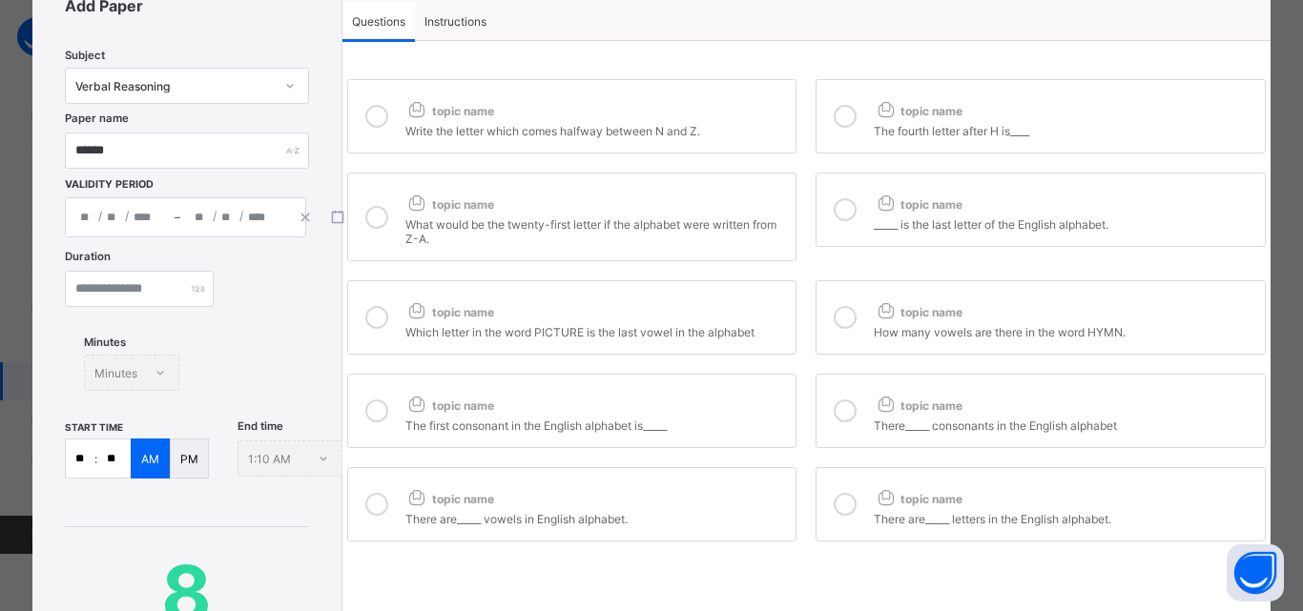
scroll to position [95, 0]
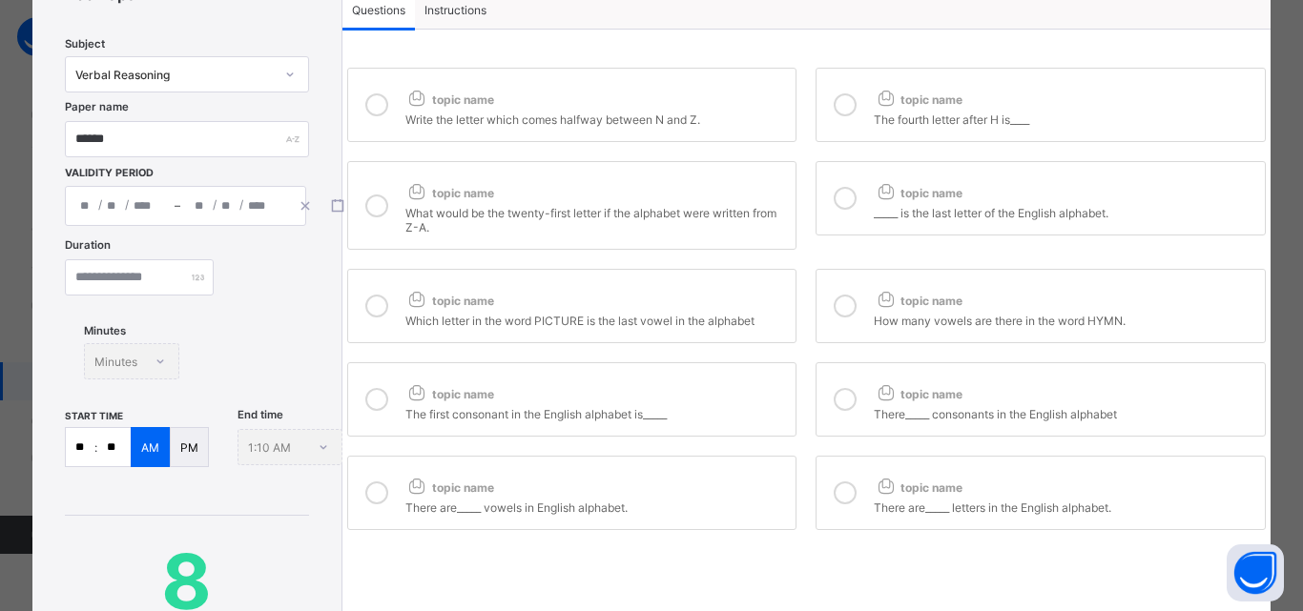
drag, startPoint x: 371, startPoint y: 472, endPoint x: 386, endPoint y: 477, distance: 16.0
click at [372, 473] on div at bounding box center [377, 493] width 38 height 44
drag, startPoint x: 837, startPoint y: 479, endPoint x: 786, endPoint y: 461, distance: 54.6
click at [830, 480] on div at bounding box center [845, 493] width 38 height 44
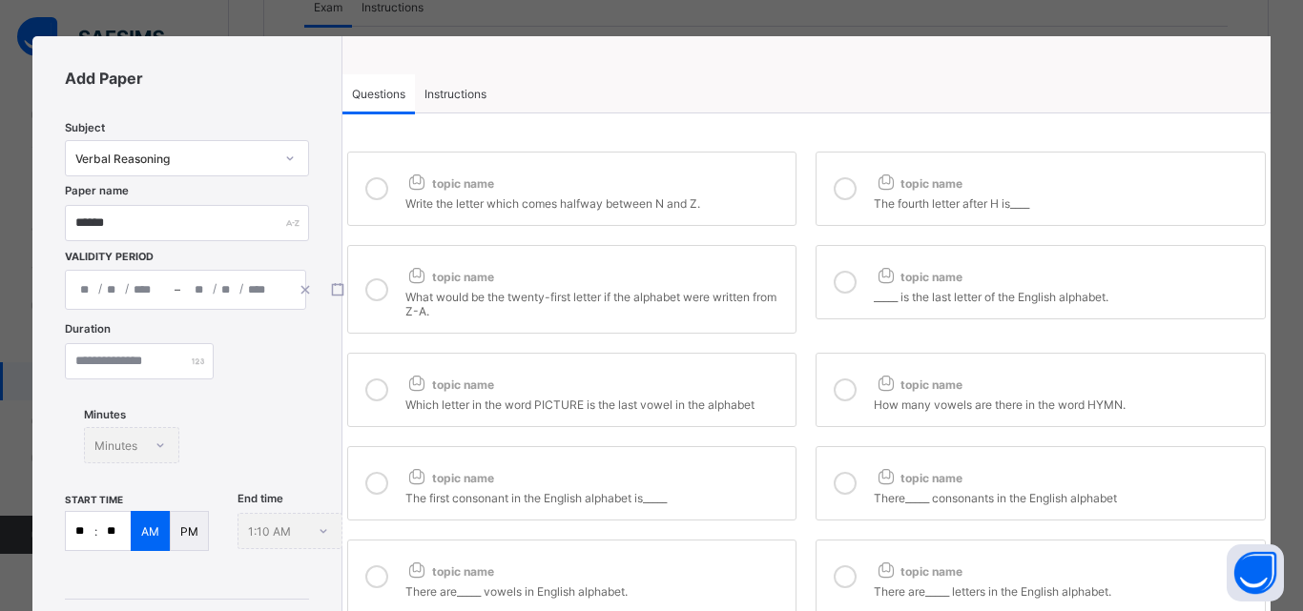
scroll to position [0, 0]
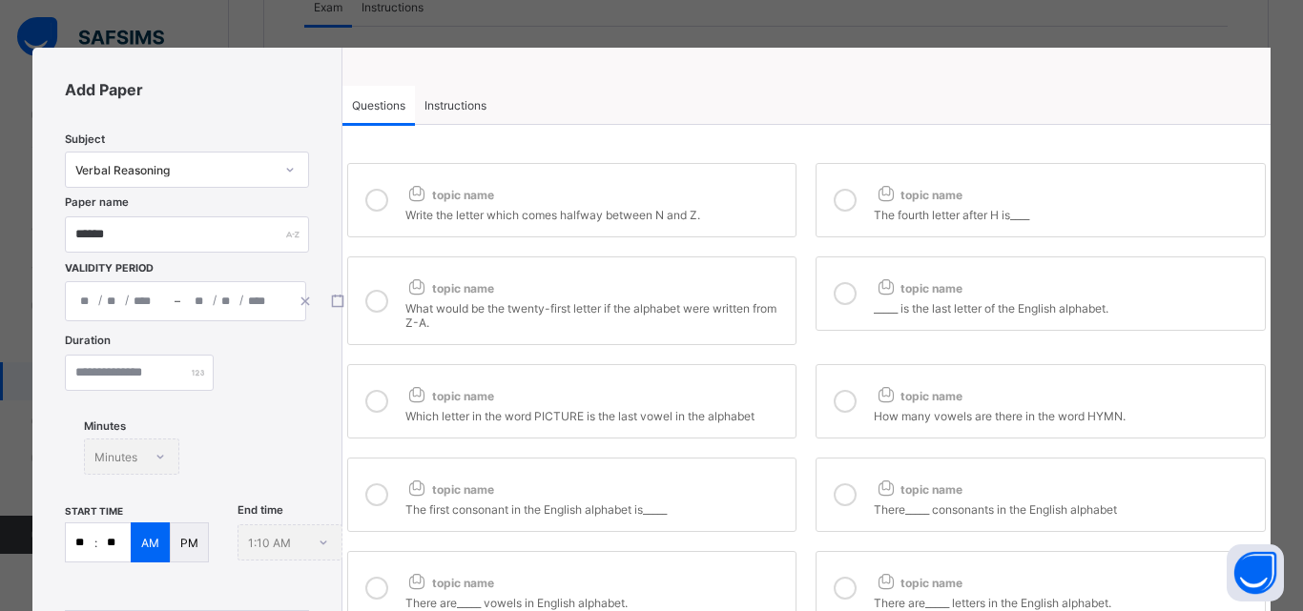
click at [422, 134] on div "topic name Write the letter which comes halfway between N and Z. topic name The…" at bounding box center [806, 444] width 928 height 639
drag, startPoint x: 442, startPoint y: 104, endPoint x: 448, endPoint y: 116, distance: 13.7
click at [443, 102] on span "Instructions" at bounding box center [455, 105] width 62 height 14
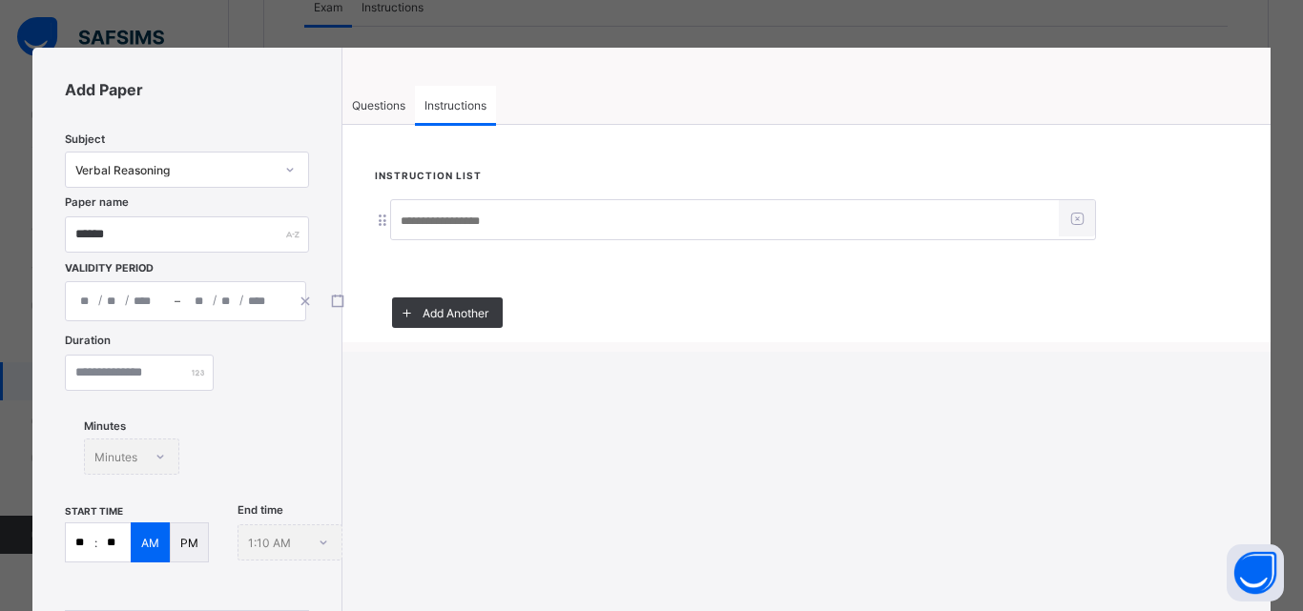
click at [468, 213] on input at bounding box center [725, 221] width 668 height 36
drag, startPoint x: 504, startPoint y: 226, endPoint x: 379, endPoint y: 228, distance: 124.9
click at [379, 228] on div "**********" at bounding box center [806, 219] width 863 height 41
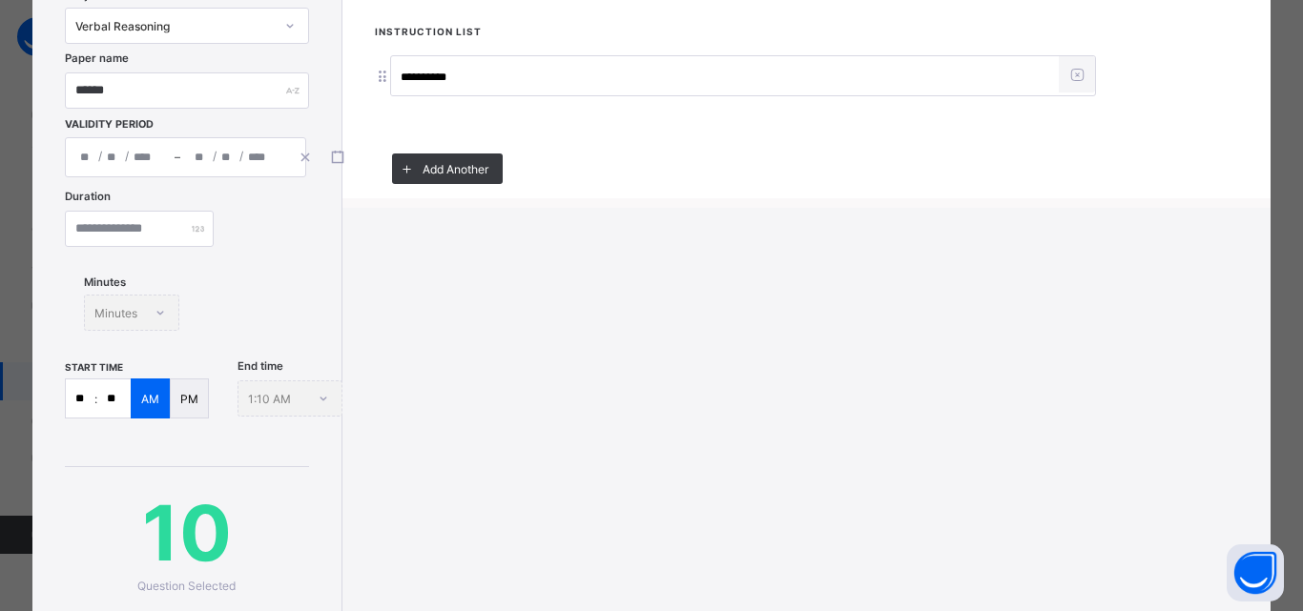
scroll to position [286, 0]
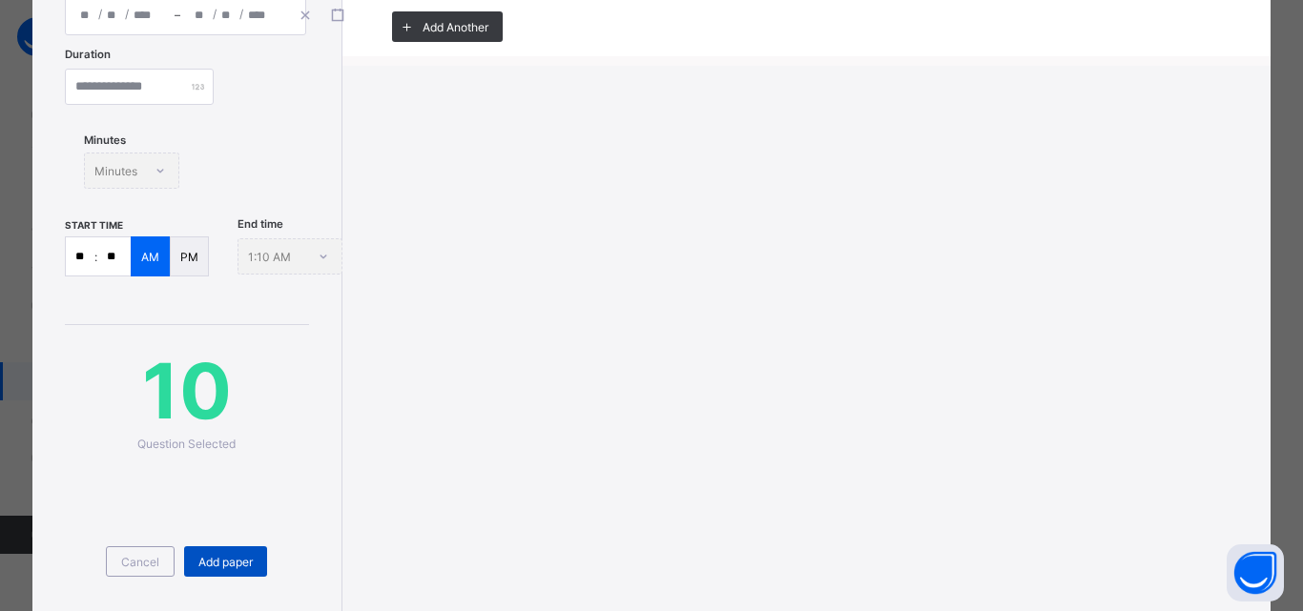
type input "**********"
click at [239, 568] on span "Add paper" at bounding box center [225, 562] width 54 height 14
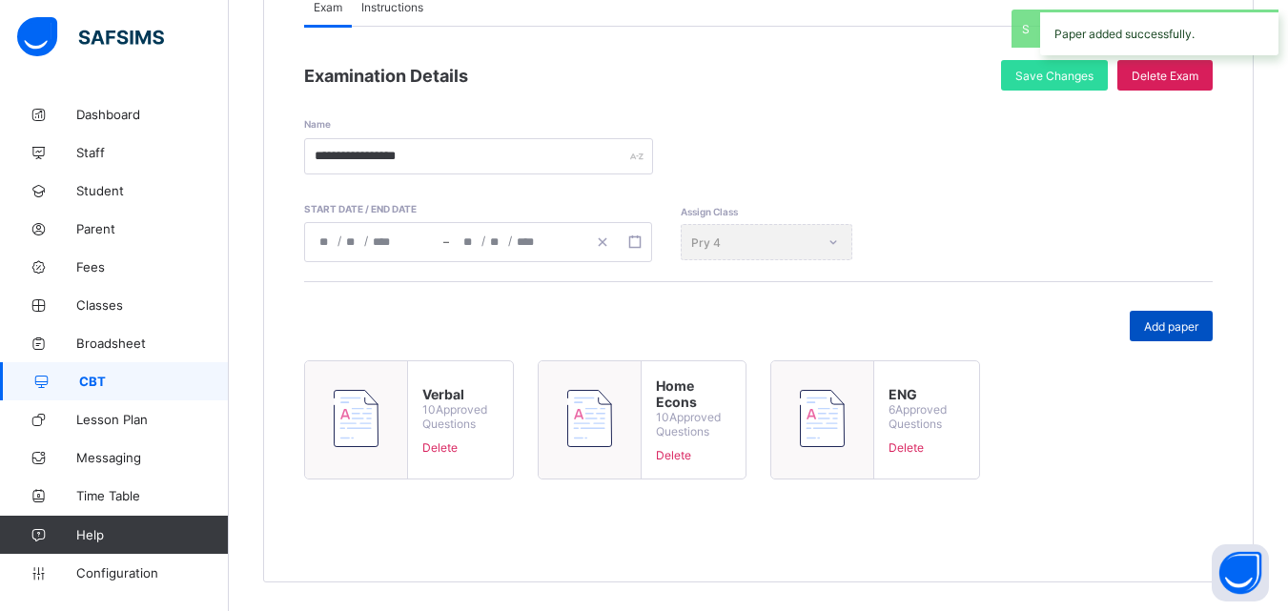
click at [1178, 327] on span "Add paper" at bounding box center [1171, 326] width 54 height 14
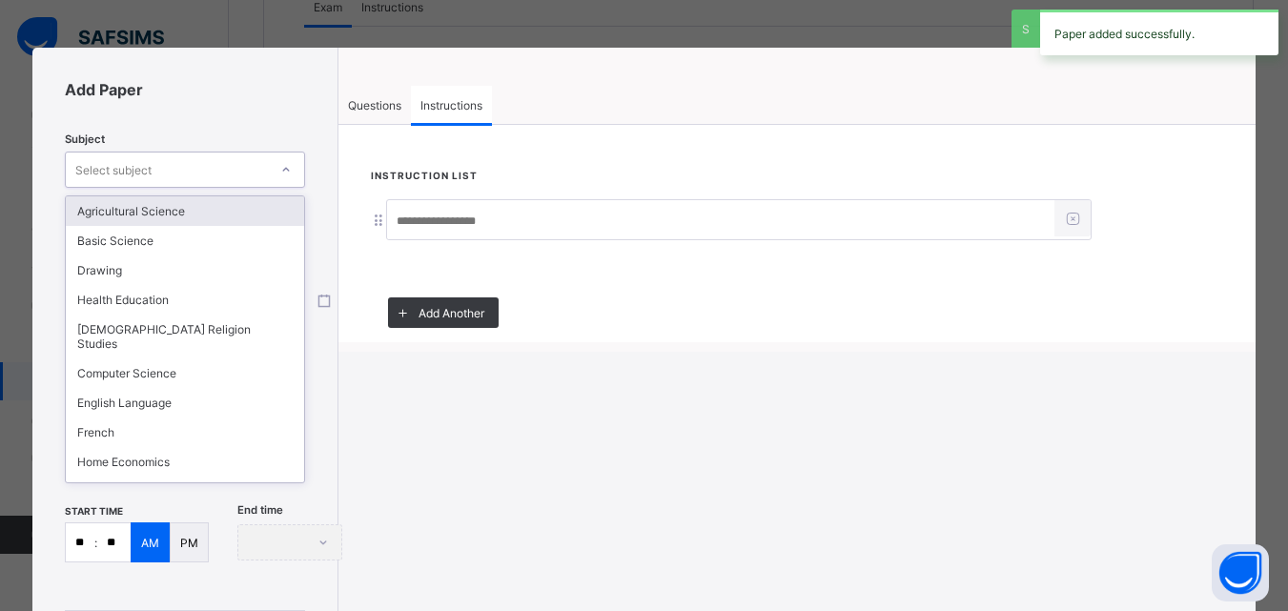
click at [169, 169] on div "Select subject" at bounding box center [167, 169] width 202 height 27
click at [129, 216] on div "Agricultural Science" at bounding box center [185, 211] width 238 height 30
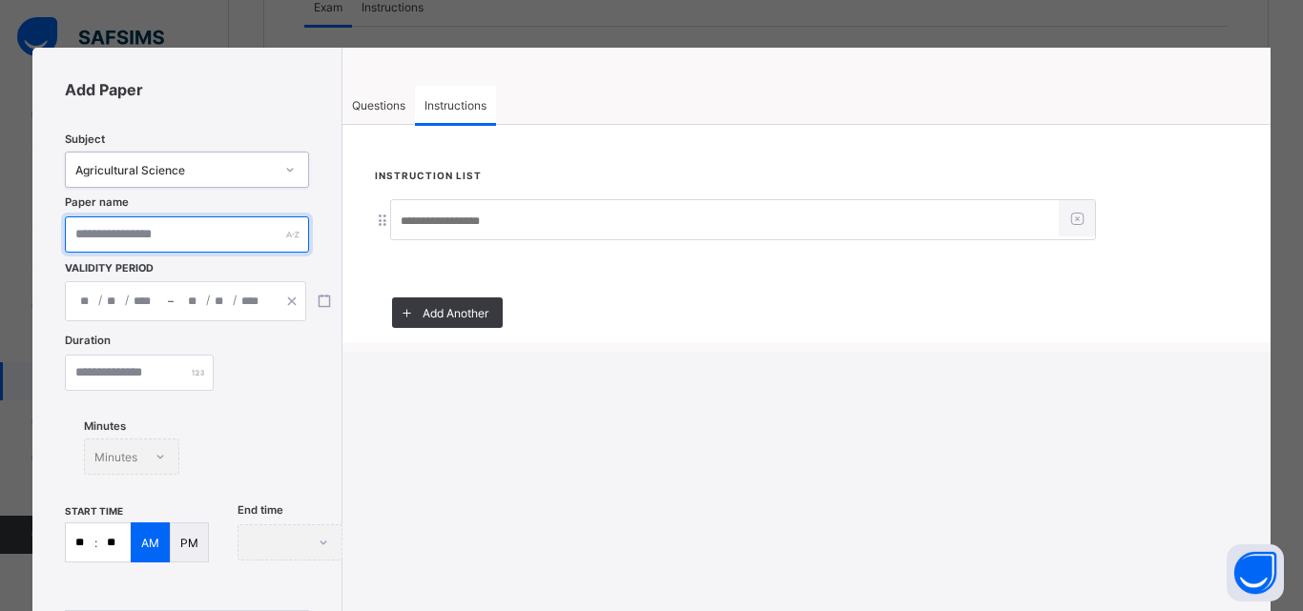
click at [145, 233] on input "text" at bounding box center [186, 234] width 243 height 36
type input "*****"
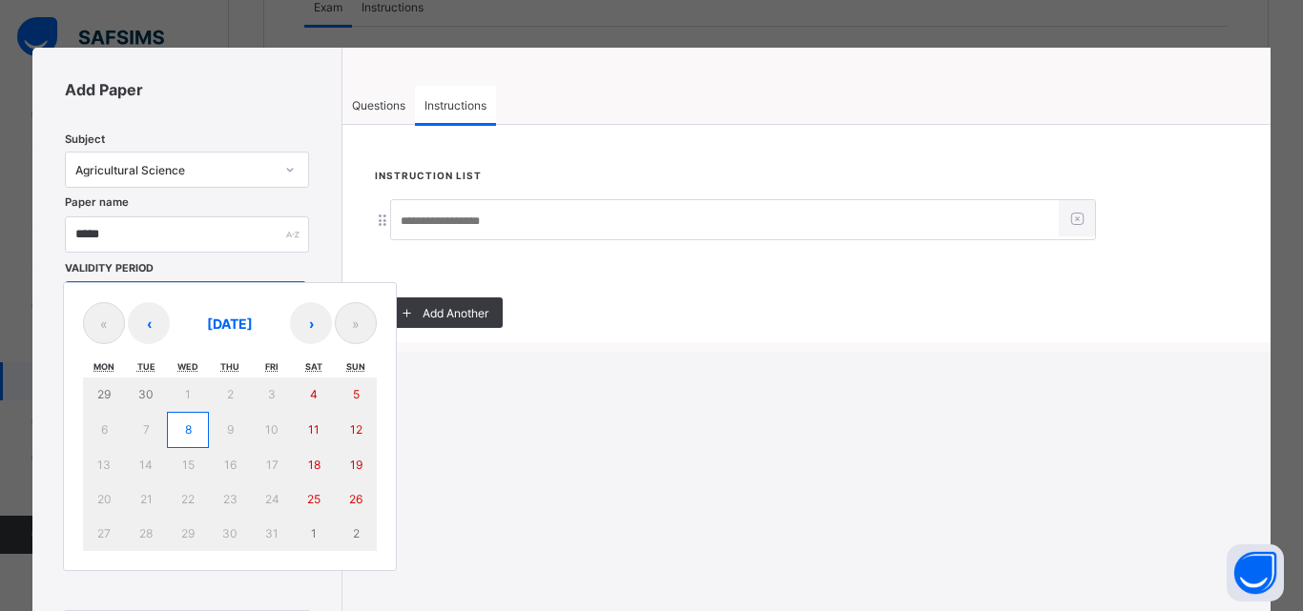
click at [217, 297] on div "/ / – / / « ‹ October 2025 › » Mon Tue Wed Thu Fri Sat Sun 29 30 1 2 3 4 5 6 7 …" at bounding box center [185, 301] width 241 height 40
click at [176, 442] on button "8" at bounding box center [188, 430] width 42 height 36
click at [178, 442] on button "8" at bounding box center [188, 430] width 42 height 36
type input "**********"
type input "**"
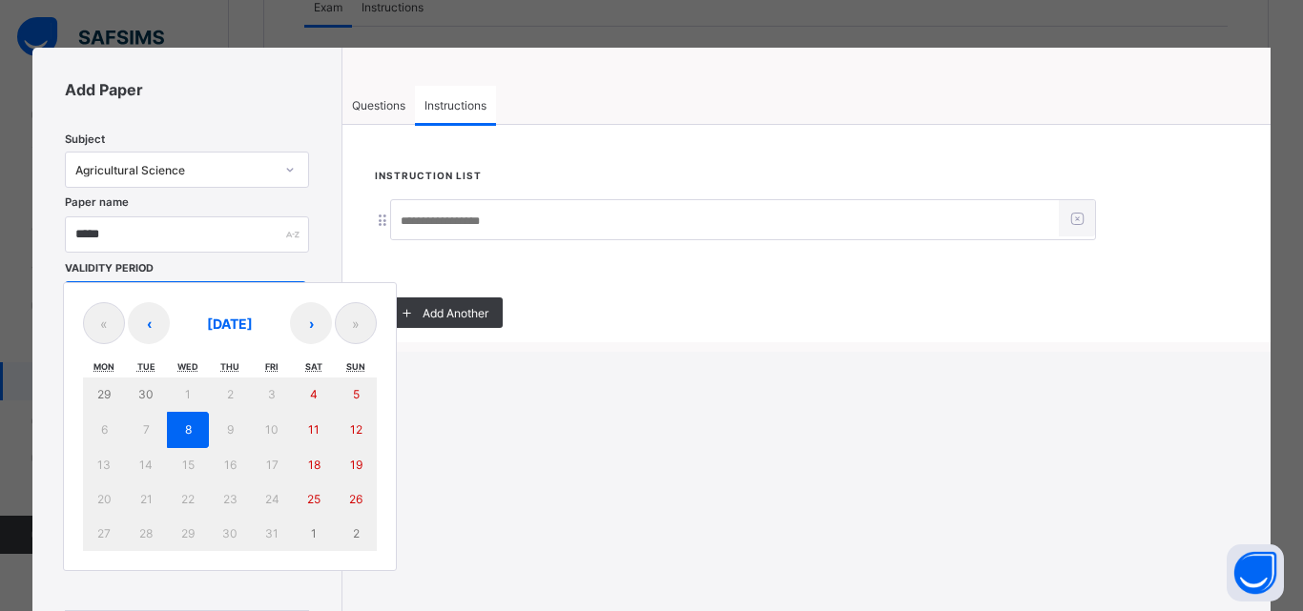
type input "*"
type input "****"
type input "**********"
type input "**"
type input "*"
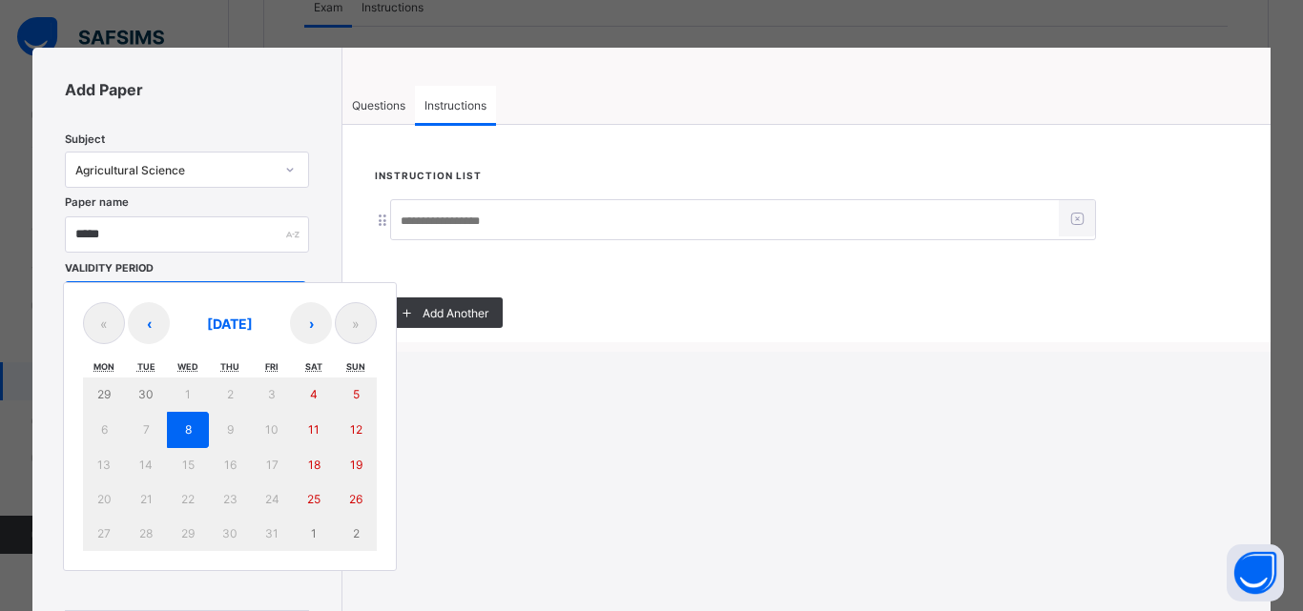
type input "****"
type input "**"
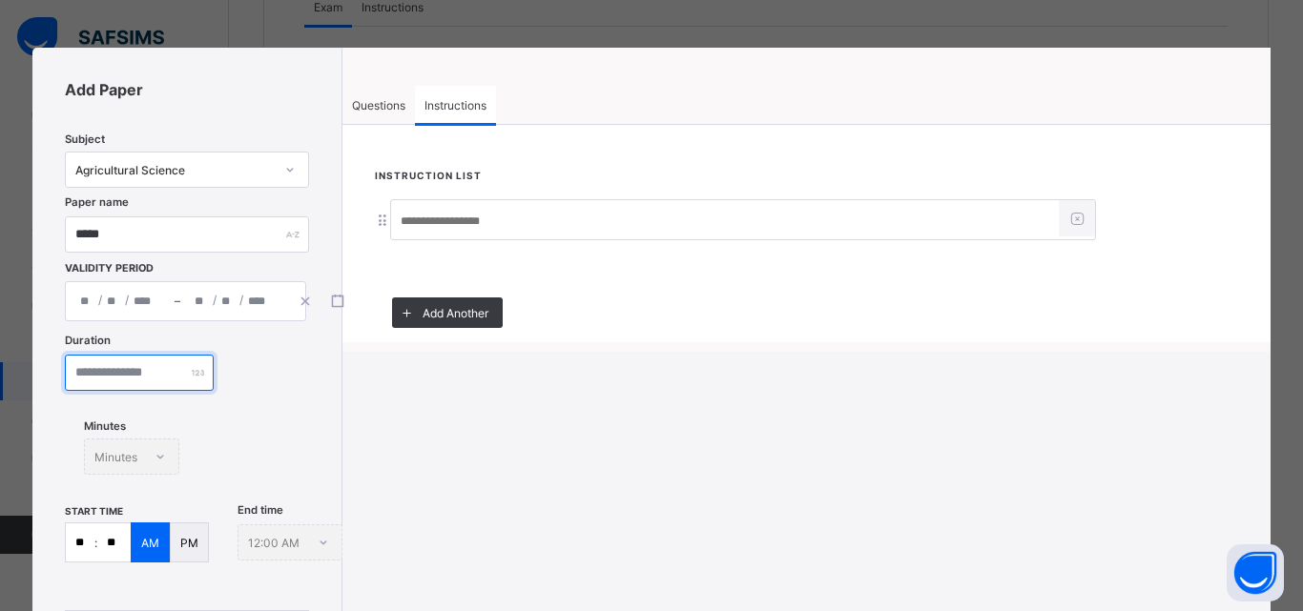
click at [154, 372] on input "number" at bounding box center [139, 373] width 149 height 36
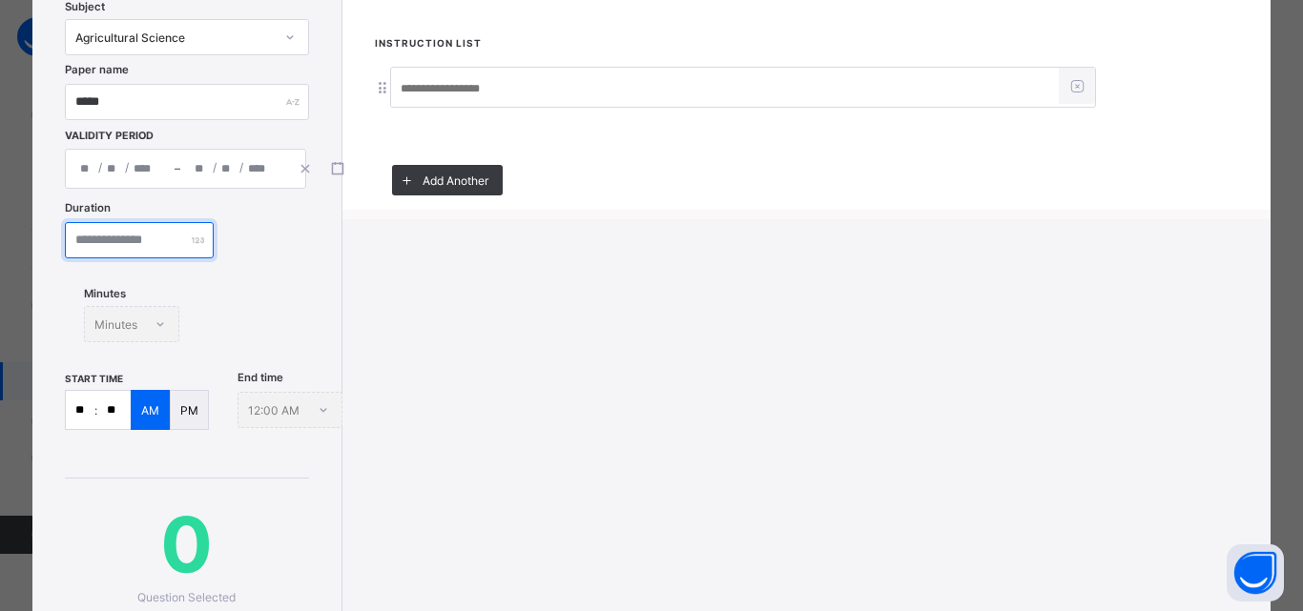
scroll to position [191, 0]
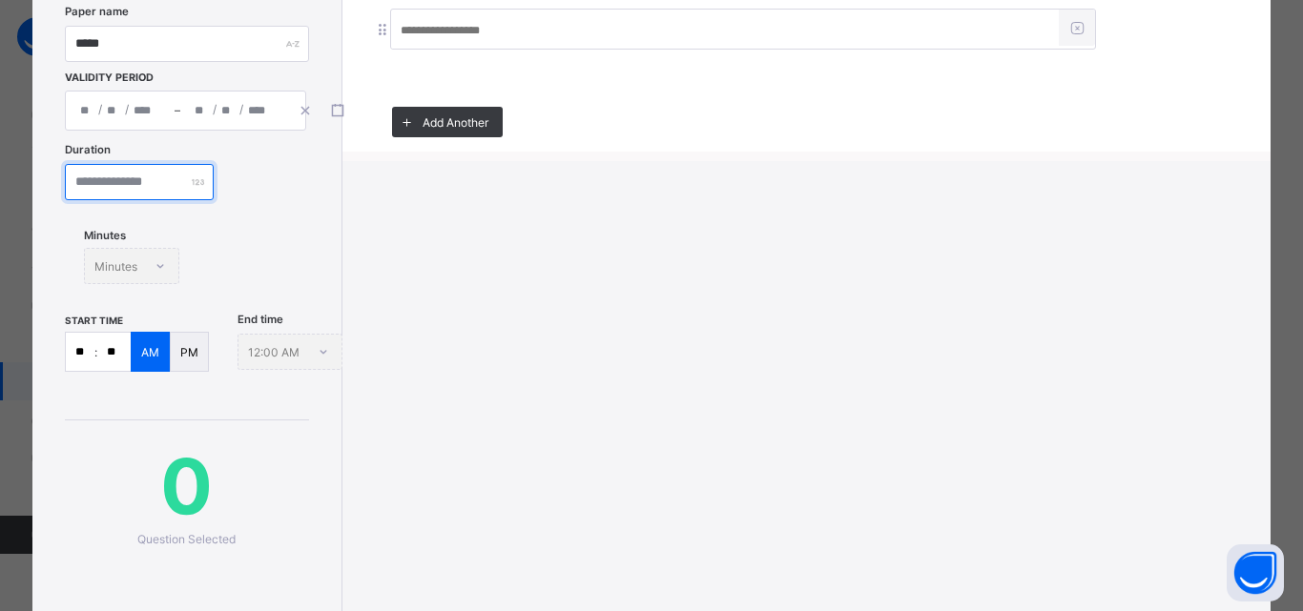
type input "**"
click at [93, 354] on input "**" at bounding box center [80, 352] width 29 height 38
click at [128, 356] on input "**" at bounding box center [113, 352] width 33 height 38
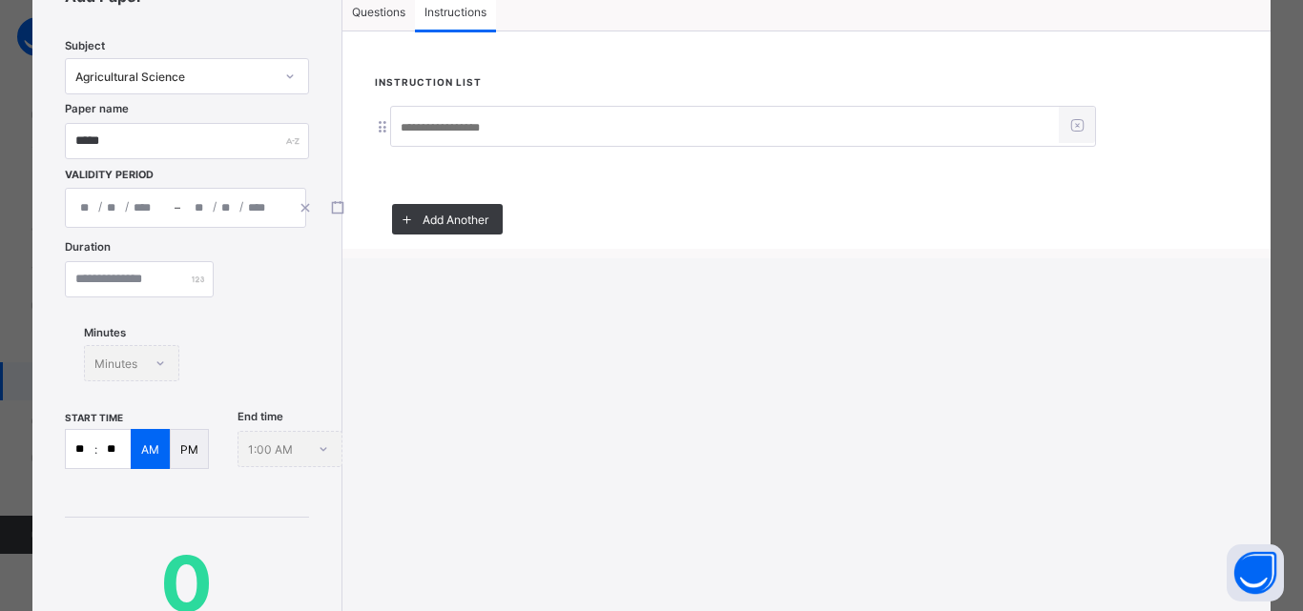
scroll to position [0, 0]
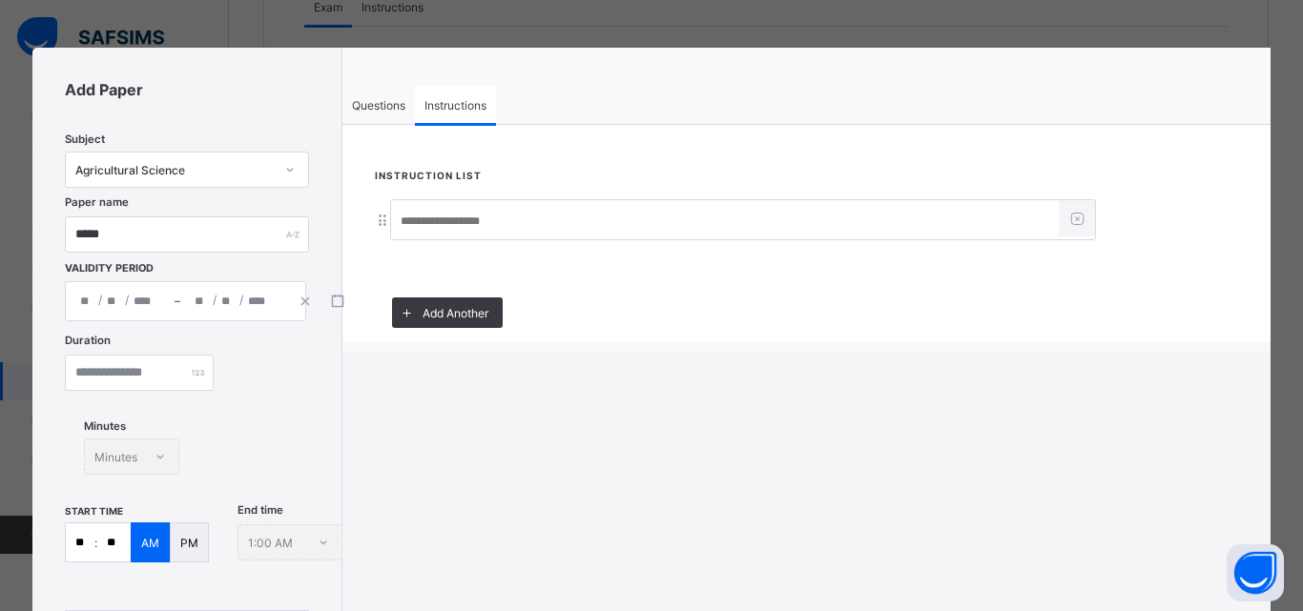
type input "**"
click at [389, 103] on span "Questions" at bounding box center [378, 105] width 53 height 14
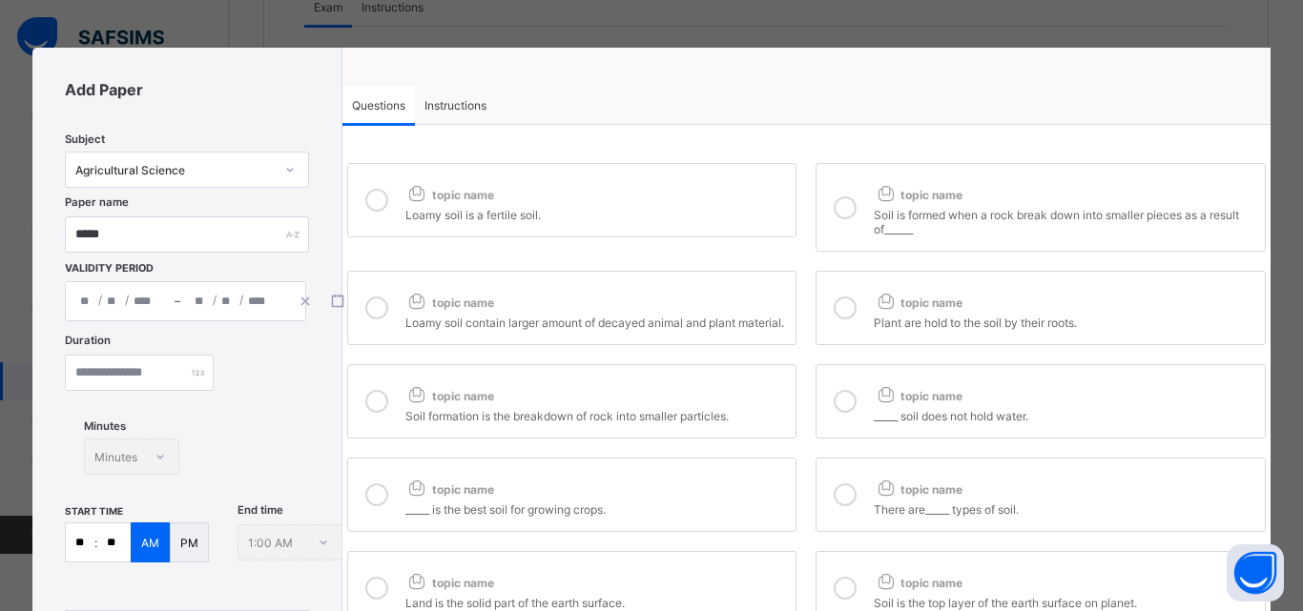
click at [382, 199] on icon at bounding box center [376, 200] width 23 height 23
click at [855, 215] on div at bounding box center [845, 207] width 38 height 58
click at [382, 312] on icon at bounding box center [376, 308] width 23 height 23
click at [840, 313] on icon at bounding box center [844, 308] width 23 height 23
drag, startPoint x: 371, startPoint y: 413, endPoint x: 631, endPoint y: 447, distance: 262.6
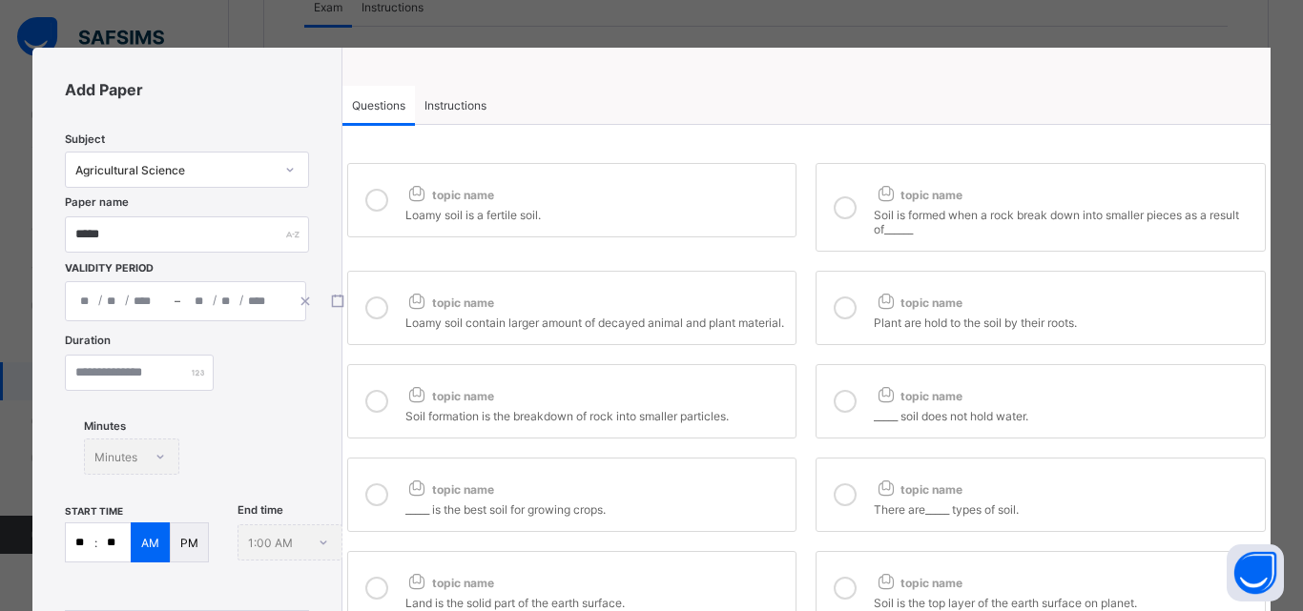
click at [374, 413] on icon at bounding box center [376, 401] width 23 height 23
click at [851, 439] on label "topic name _____ soil does not hold water." at bounding box center [1040, 401] width 450 height 74
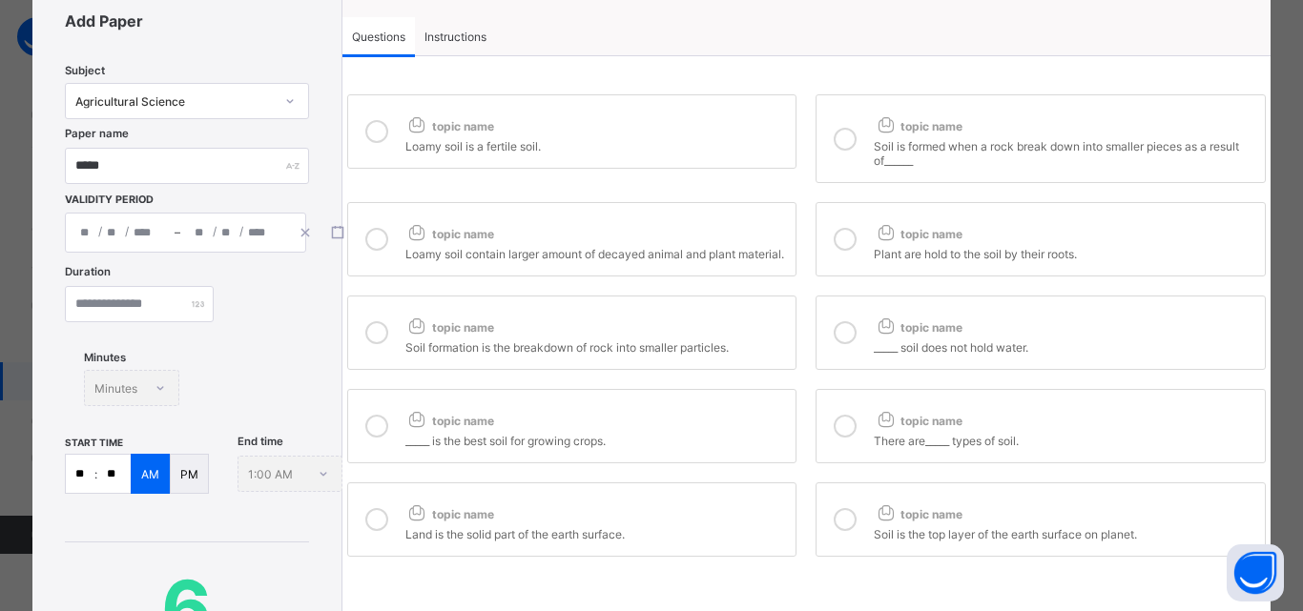
scroll to position [95, 0]
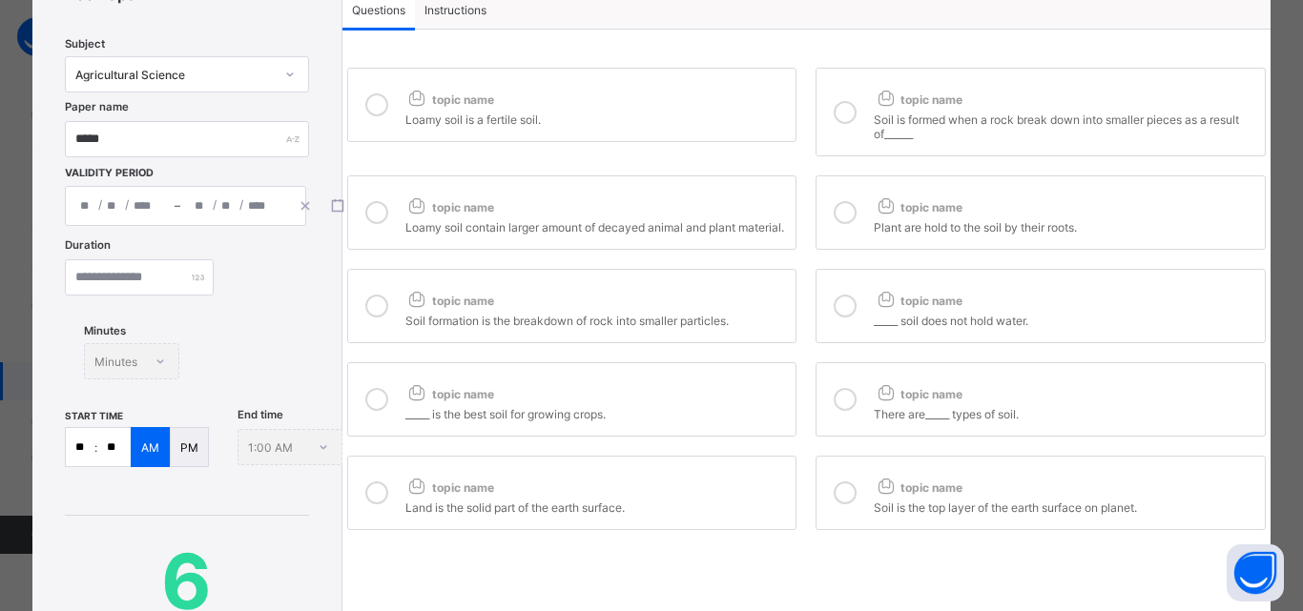
click at [360, 417] on div at bounding box center [377, 400] width 38 height 44
drag, startPoint x: 822, startPoint y: 415, endPoint x: 812, endPoint y: 430, distance: 18.5
click at [816, 418] on label "topic name There are_____ types of soil." at bounding box center [1040, 399] width 450 height 74
click at [381, 504] on icon at bounding box center [376, 493] width 23 height 23
click at [874, 496] on icon at bounding box center [886, 486] width 24 height 20
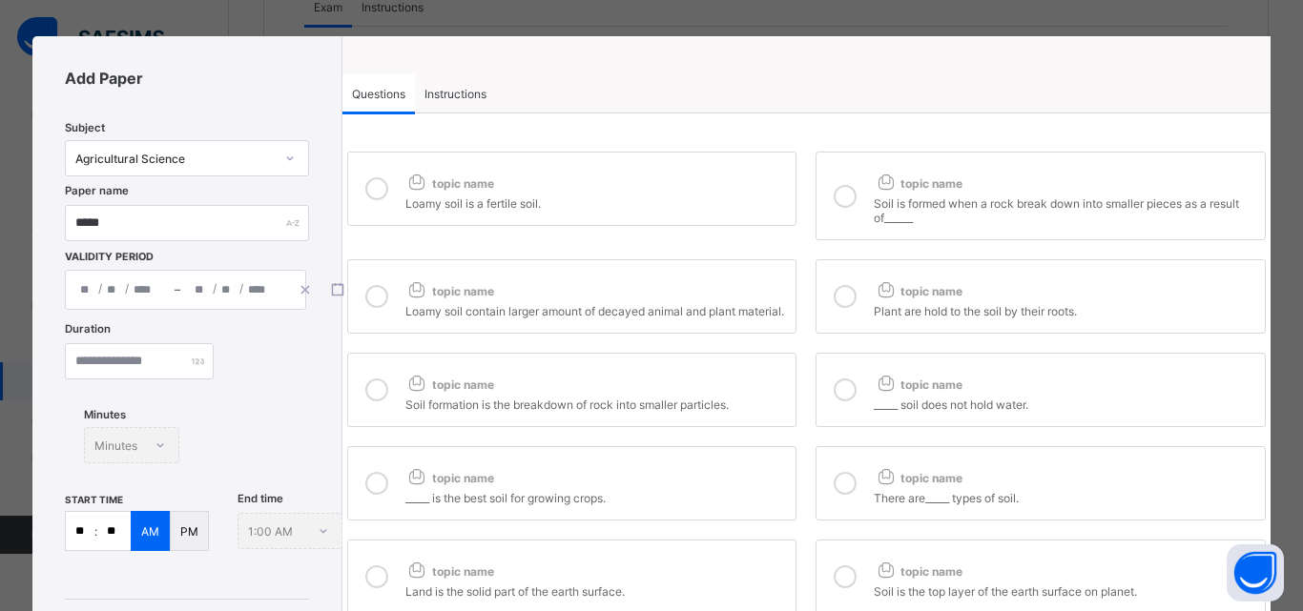
scroll to position [0, 0]
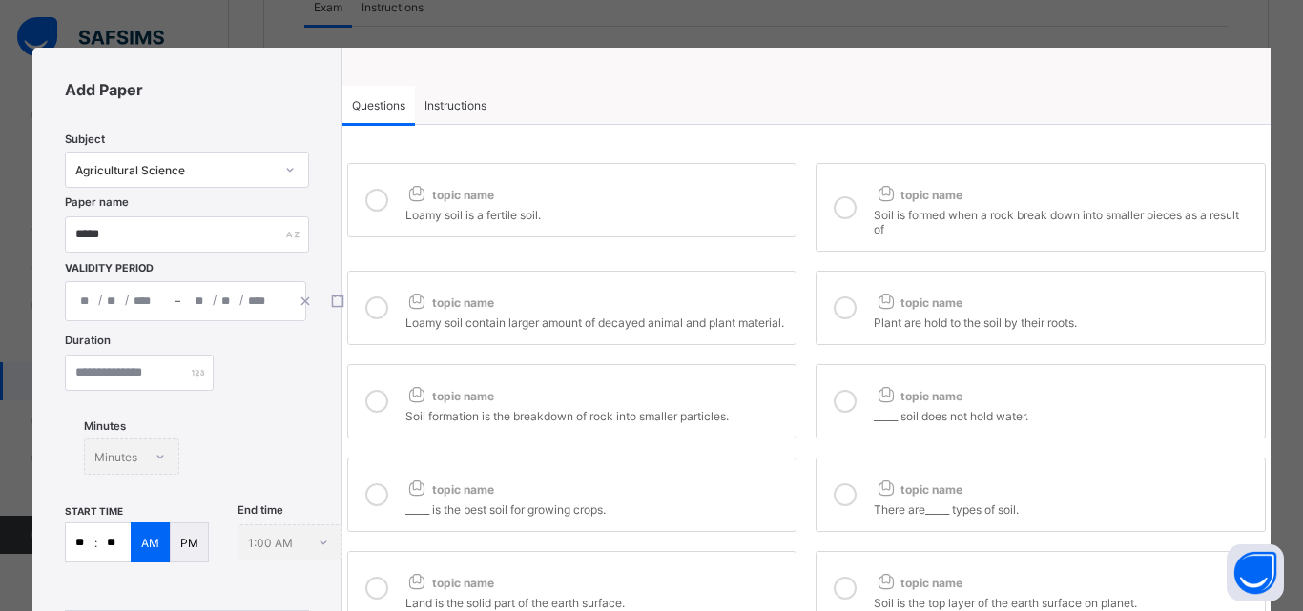
drag, startPoint x: 448, startPoint y: 116, endPoint x: 441, endPoint y: 128, distance: 13.8
click at [445, 116] on div "Instructions" at bounding box center [455, 105] width 81 height 38
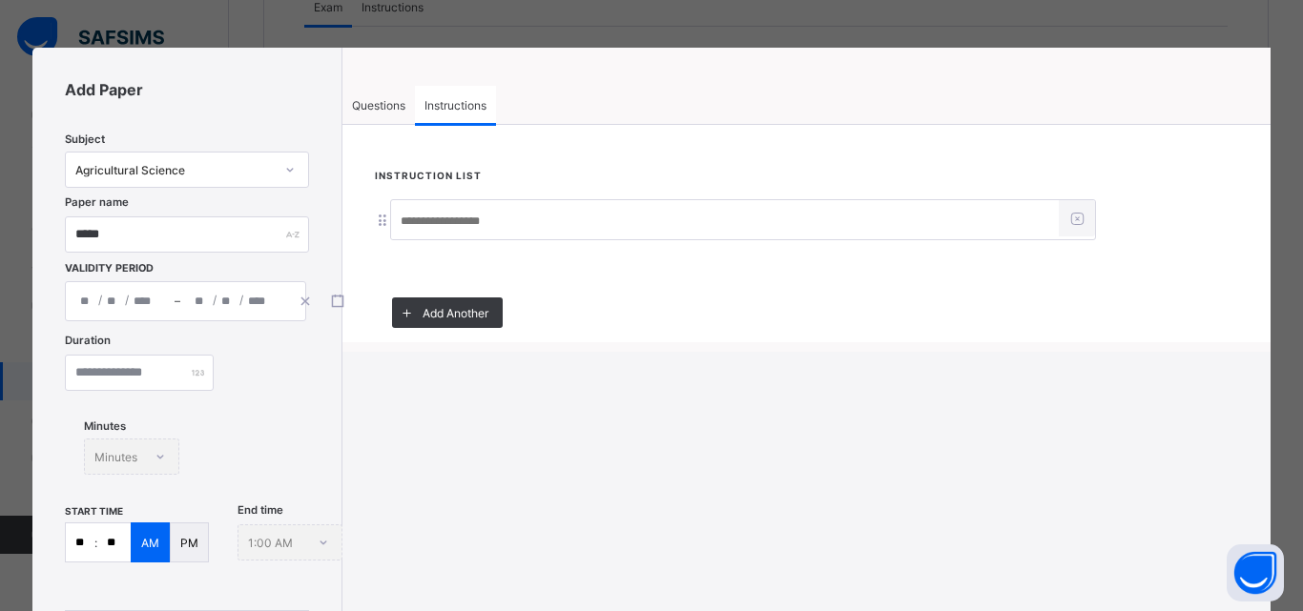
click at [439, 224] on input at bounding box center [725, 221] width 668 height 36
paste input "**********"
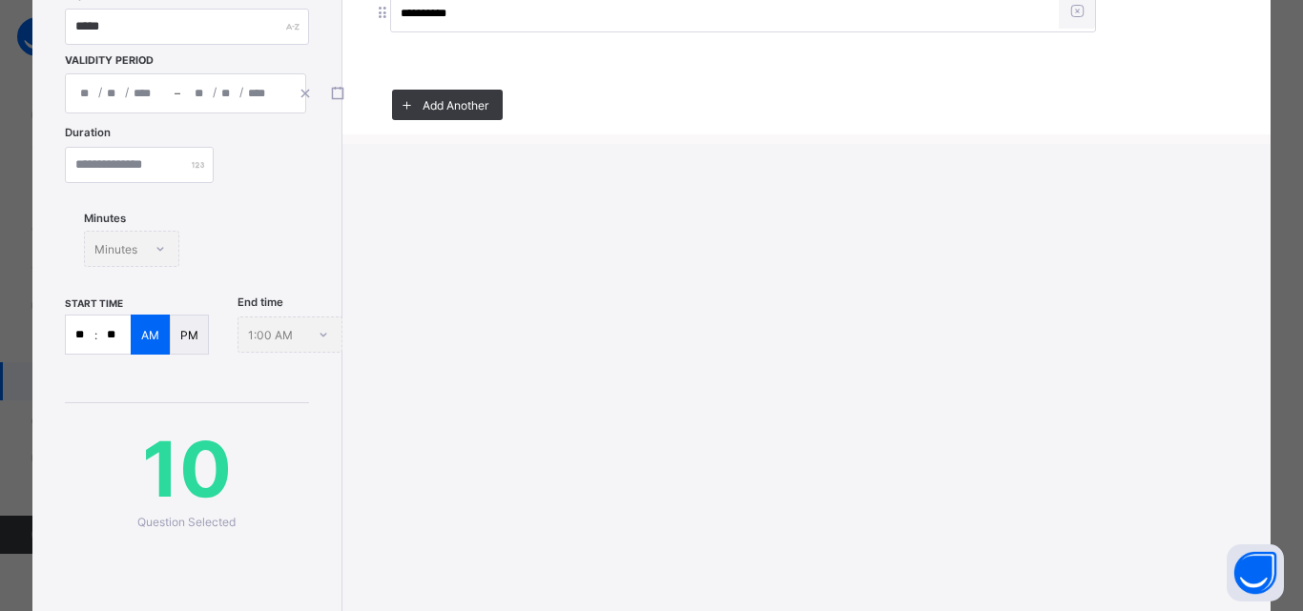
scroll to position [286, 0]
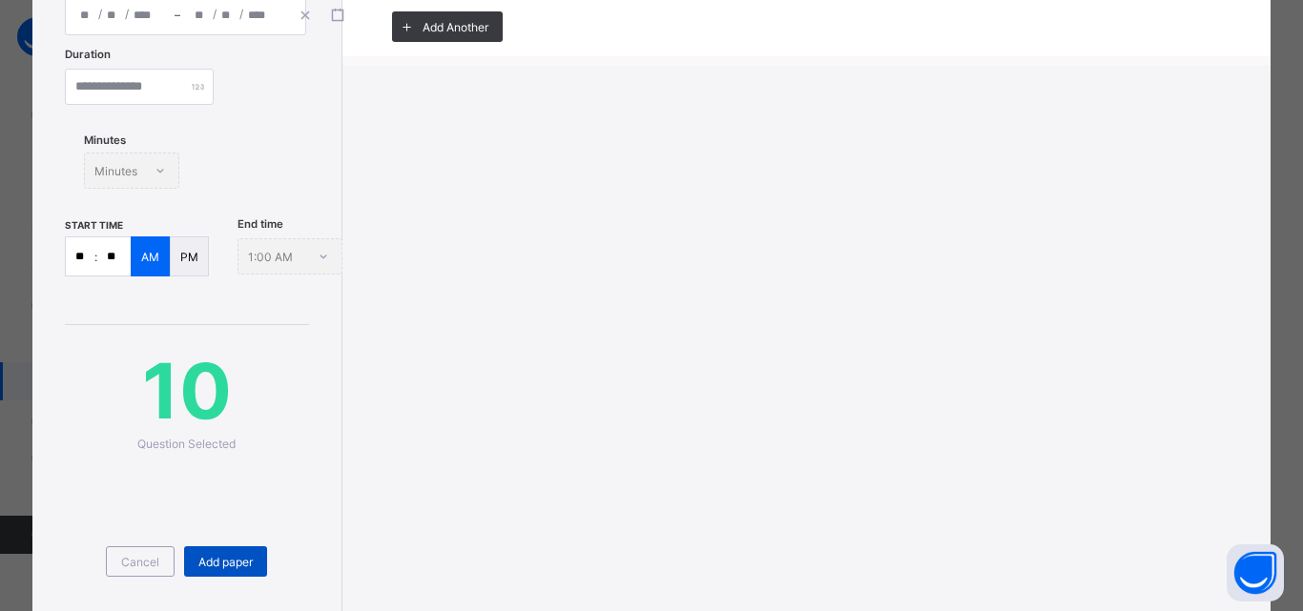
type input "**********"
click at [219, 569] on div "Add paper" at bounding box center [225, 561] width 83 height 31
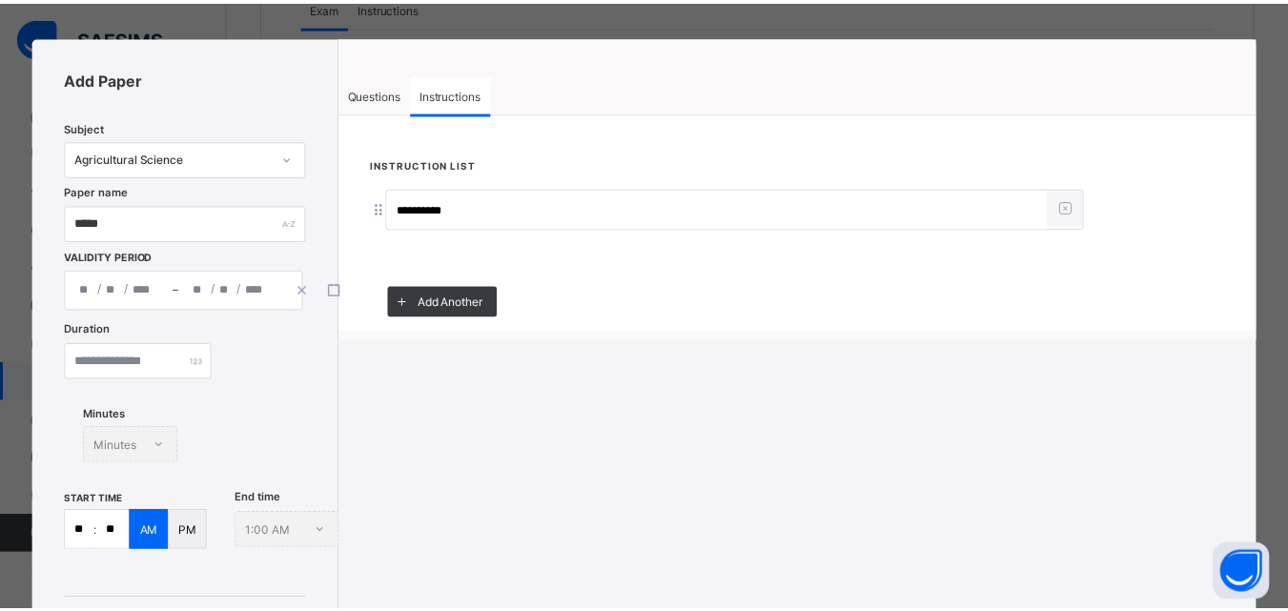
scroll to position [0, 0]
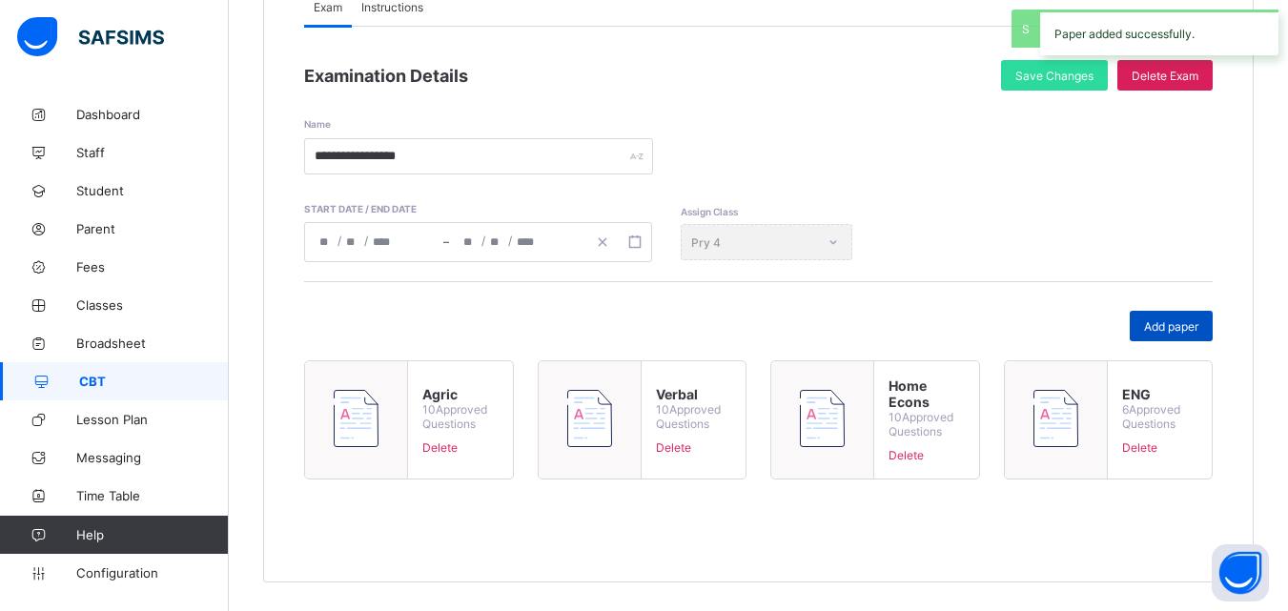
click at [1199, 325] on span "Add paper" at bounding box center [1171, 326] width 54 height 14
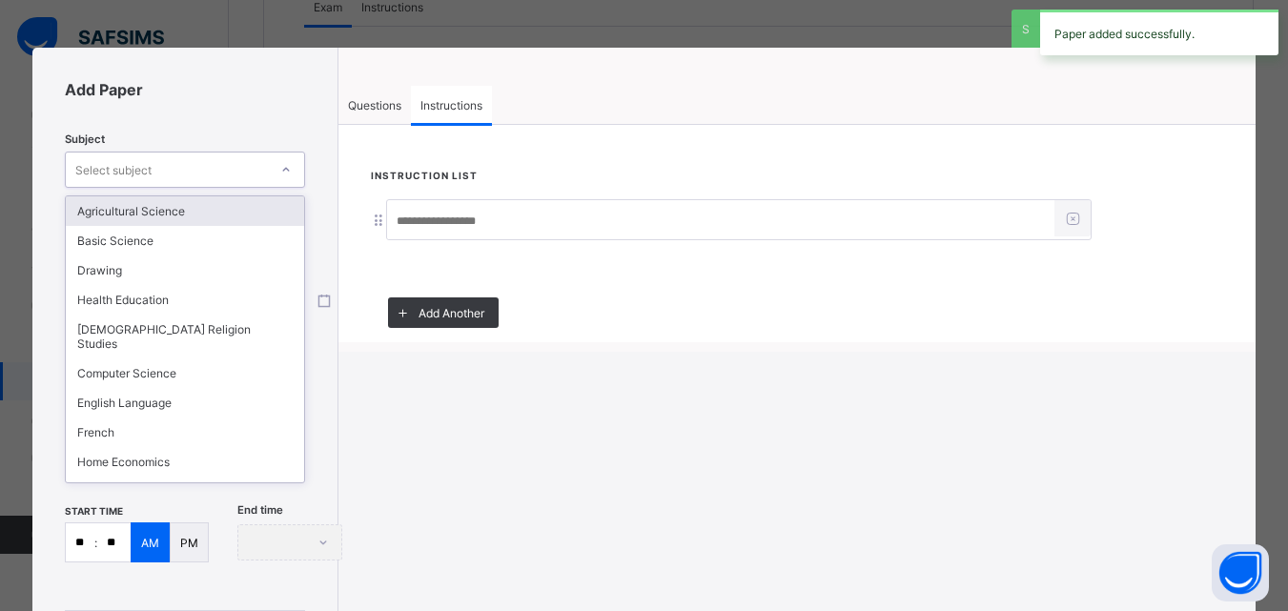
click at [230, 184] on div "Select subject" at bounding box center [185, 170] width 240 height 36
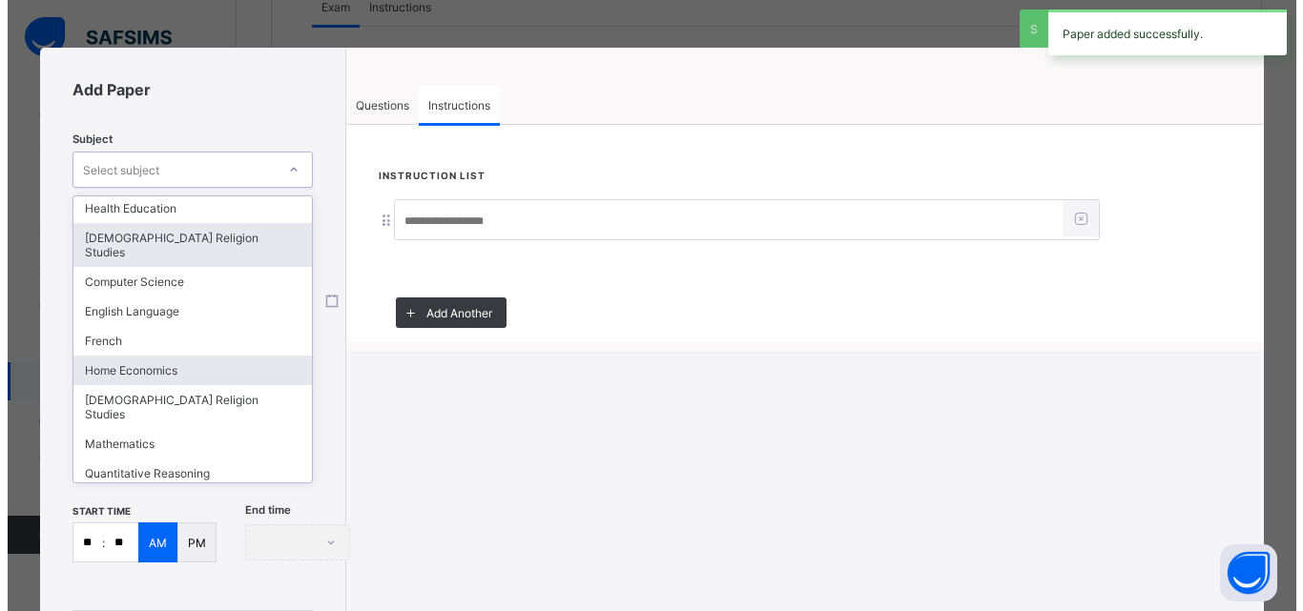
scroll to position [157, 0]
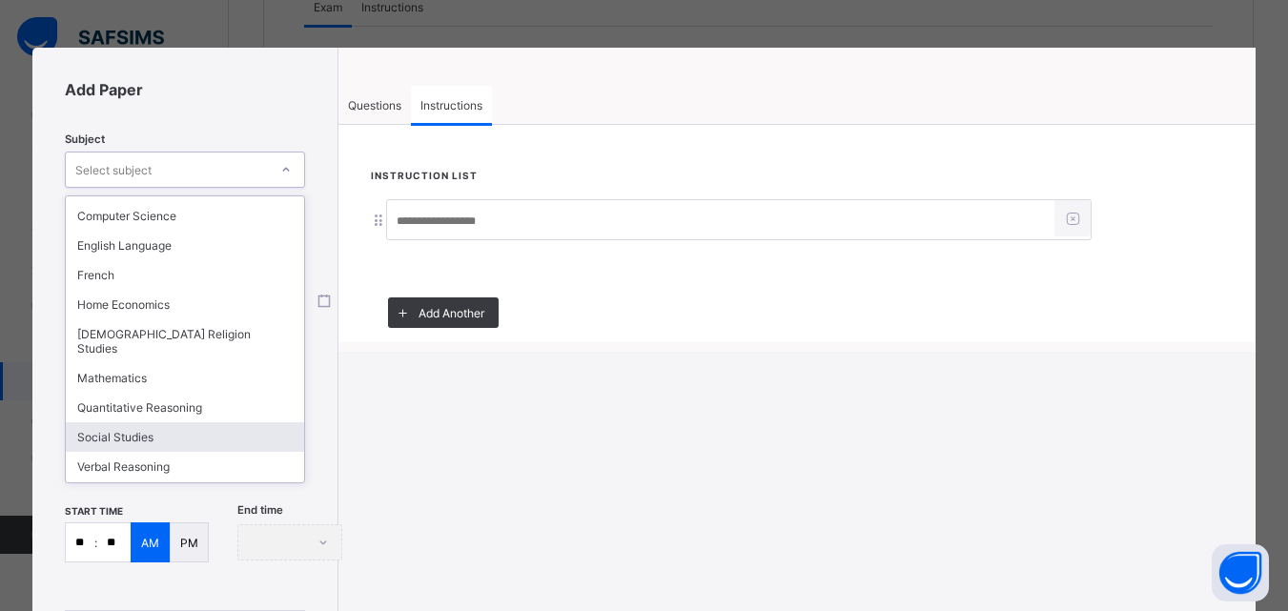
drag, startPoint x: 155, startPoint y: 417, endPoint x: 154, endPoint y: 380, distance: 37.2
click at [155, 422] on div "Social Studies" at bounding box center [185, 437] width 238 height 30
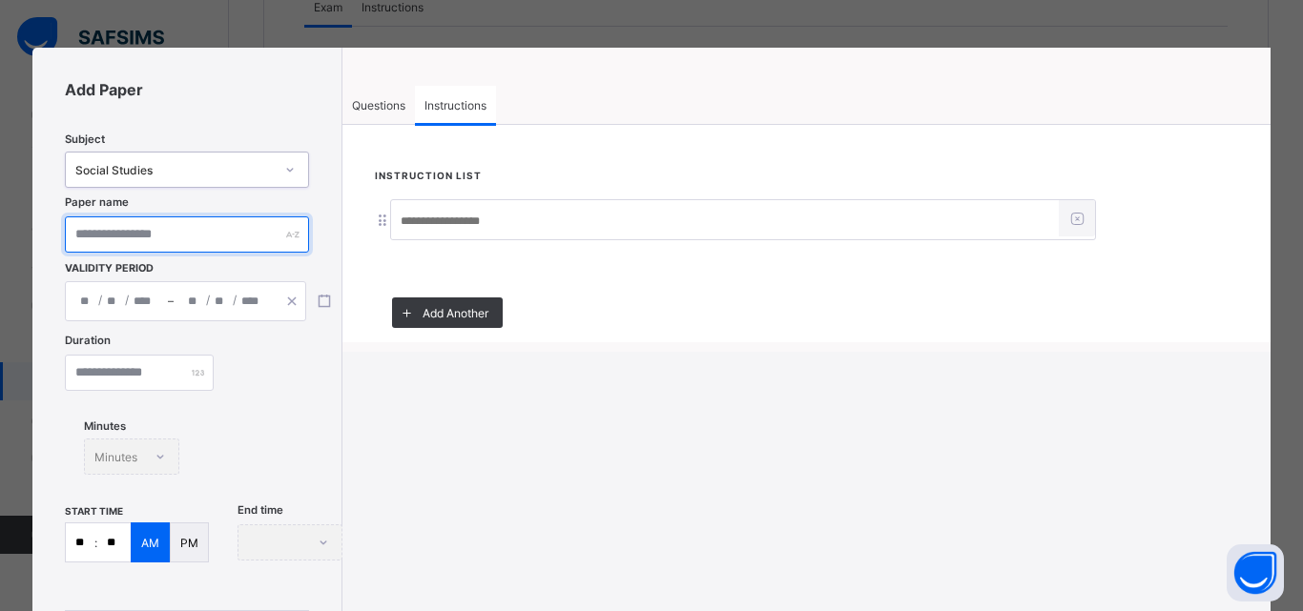
drag, startPoint x: 116, startPoint y: 222, endPoint x: 121, endPoint y: 237, distance: 15.1
click at [119, 234] on input "text" at bounding box center [186, 234] width 243 height 36
type input "******"
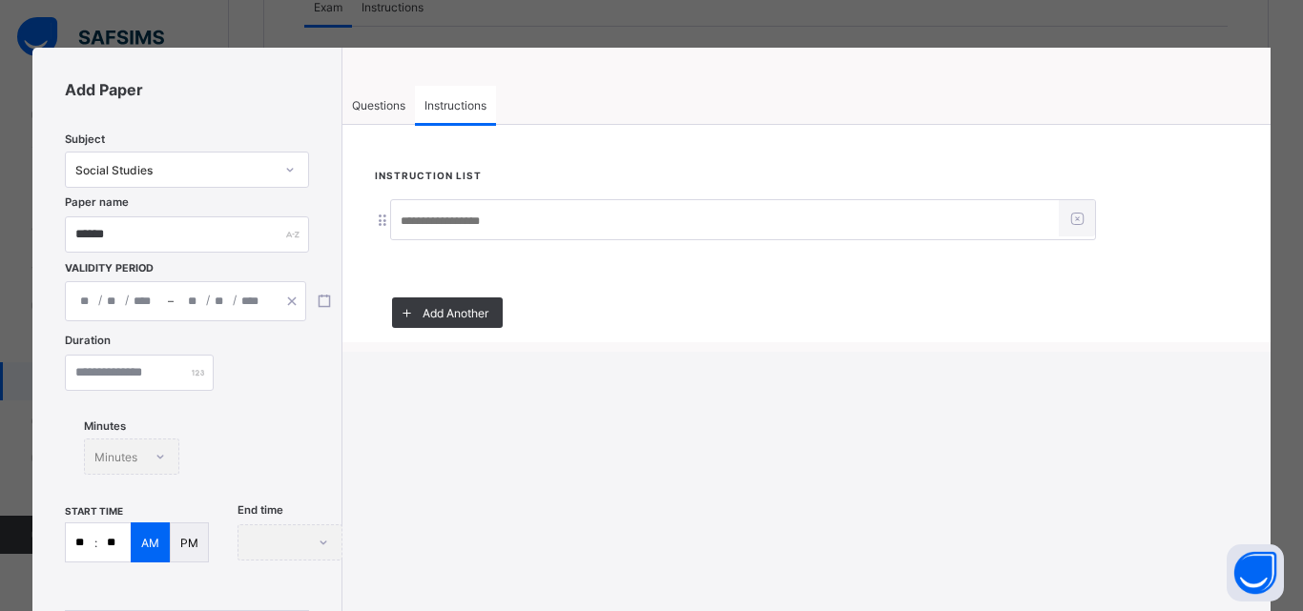
click at [183, 307] on div "/ /" at bounding box center [225, 301] width 102 height 38
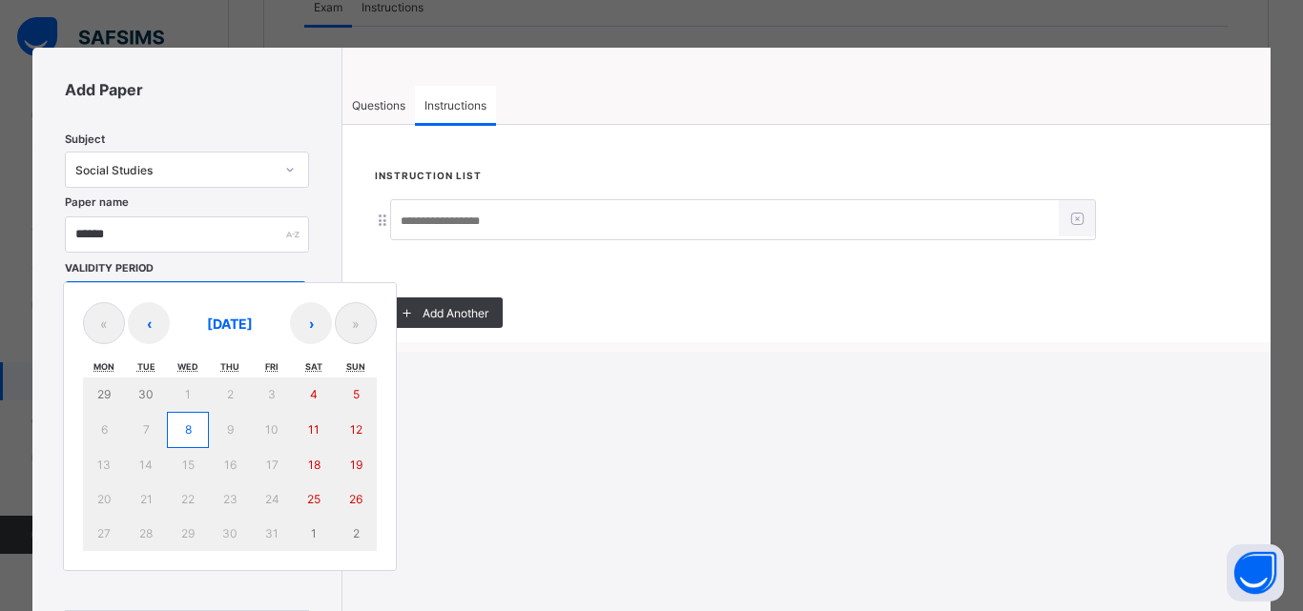
click at [190, 431] on abbr "8" at bounding box center [188, 429] width 7 height 14
drag, startPoint x: 189, startPoint y: 432, endPoint x: 174, endPoint y: 399, distance: 36.7
click at [188, 431] on abbr "8" at bounding box center [188, 429] width 7 height 14
type input "**********"
type input "**"
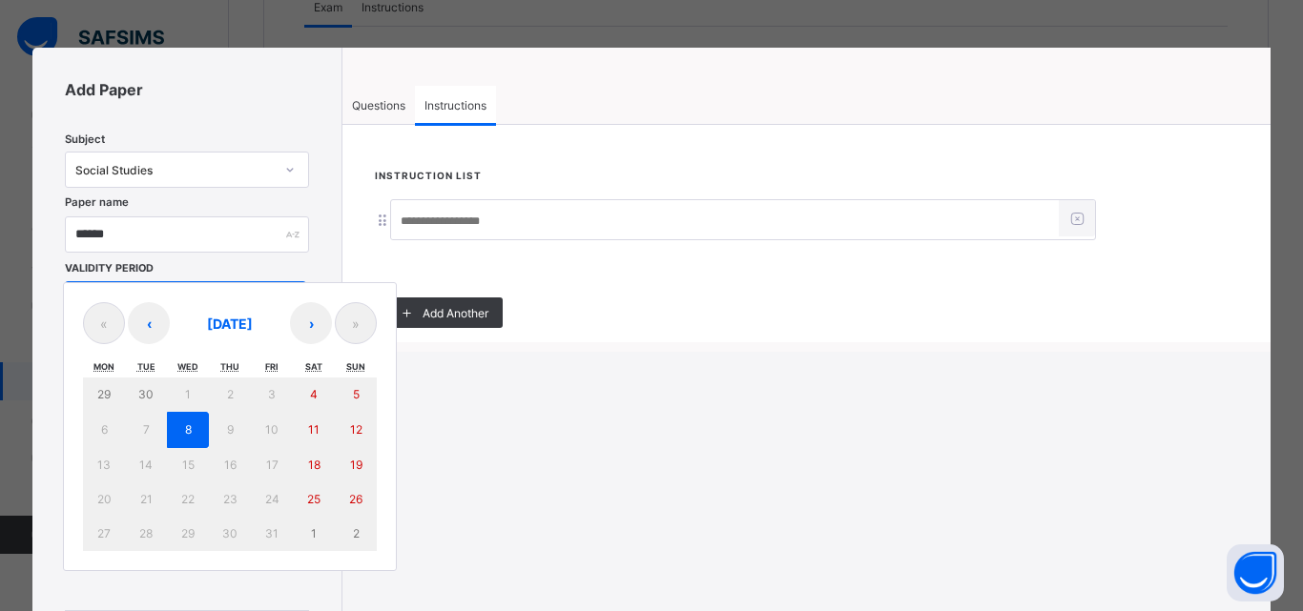
type input "*"
type input "****"
type input "**********"
type input "**"
type input "*"
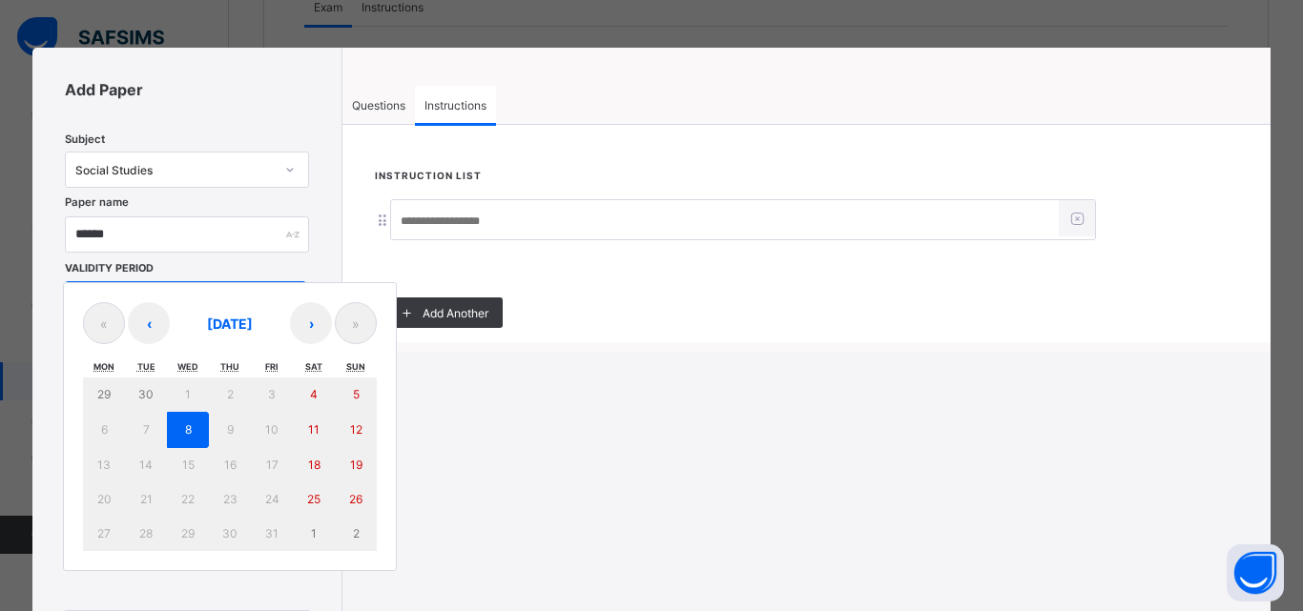
type input "****"
type input "**"
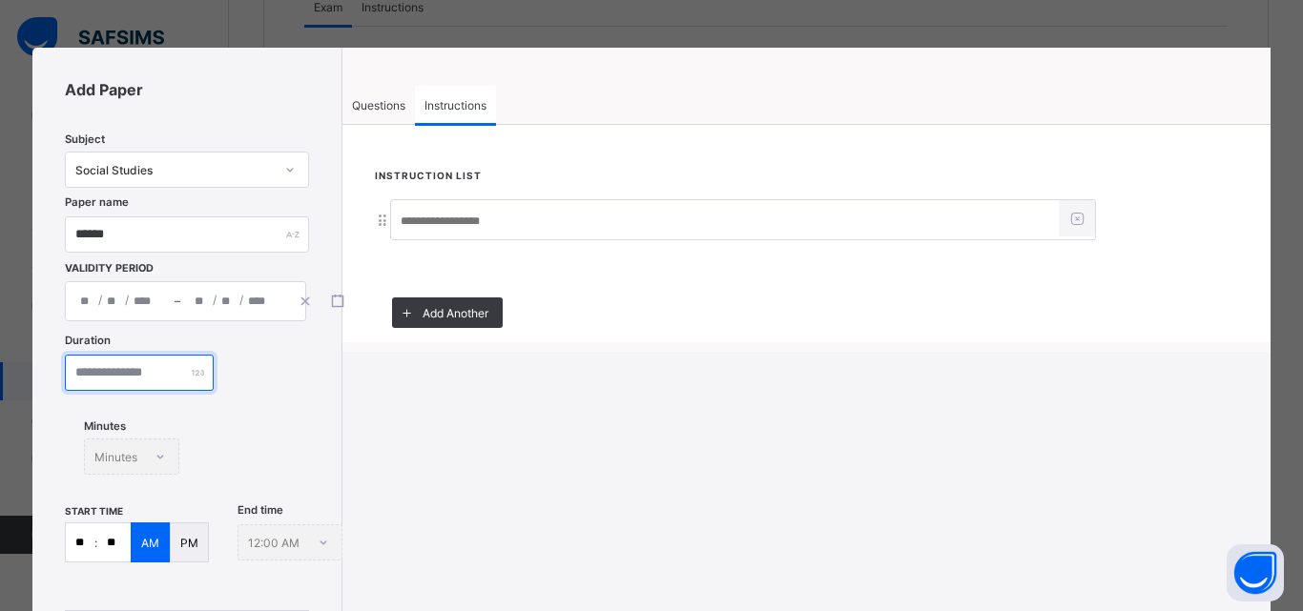
click at [161, 387] on input "number" at bounding box center [139, 373] width 149 height 36
type input "**"
click at [124, 529] on input "**" at bounding box center [113, 543] width 33 height 38
type input "**"
click at [361, 108] on span "Questions" at bounding box center [378, 105] width 53 height 14
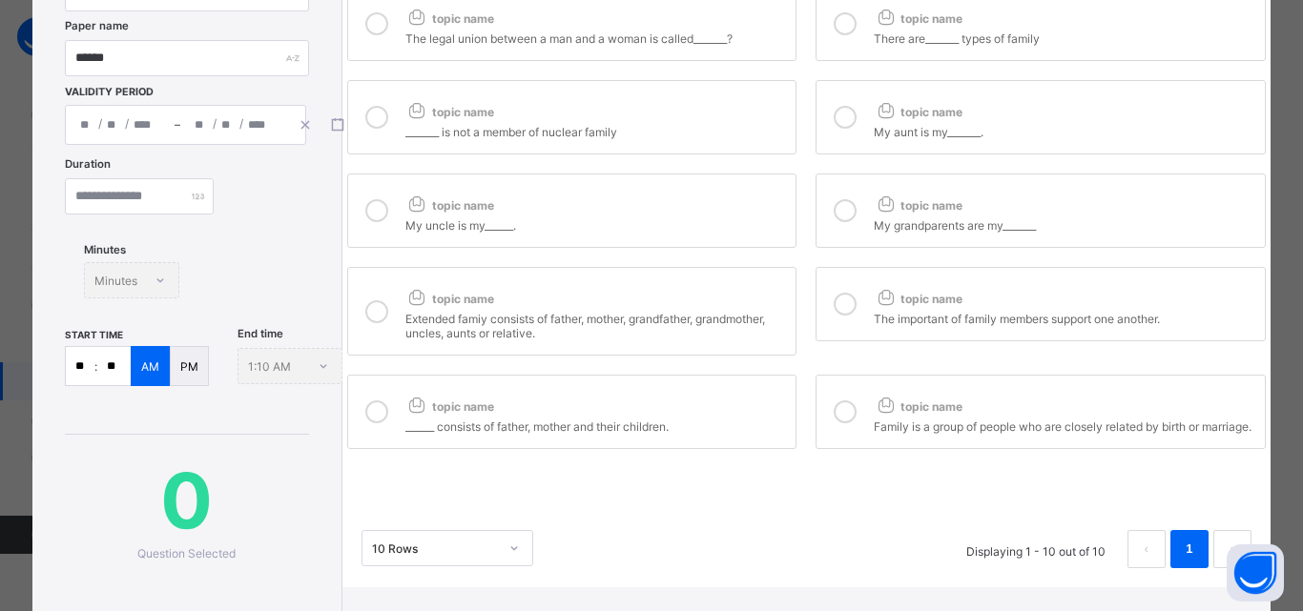
scroll to position [95, 0]
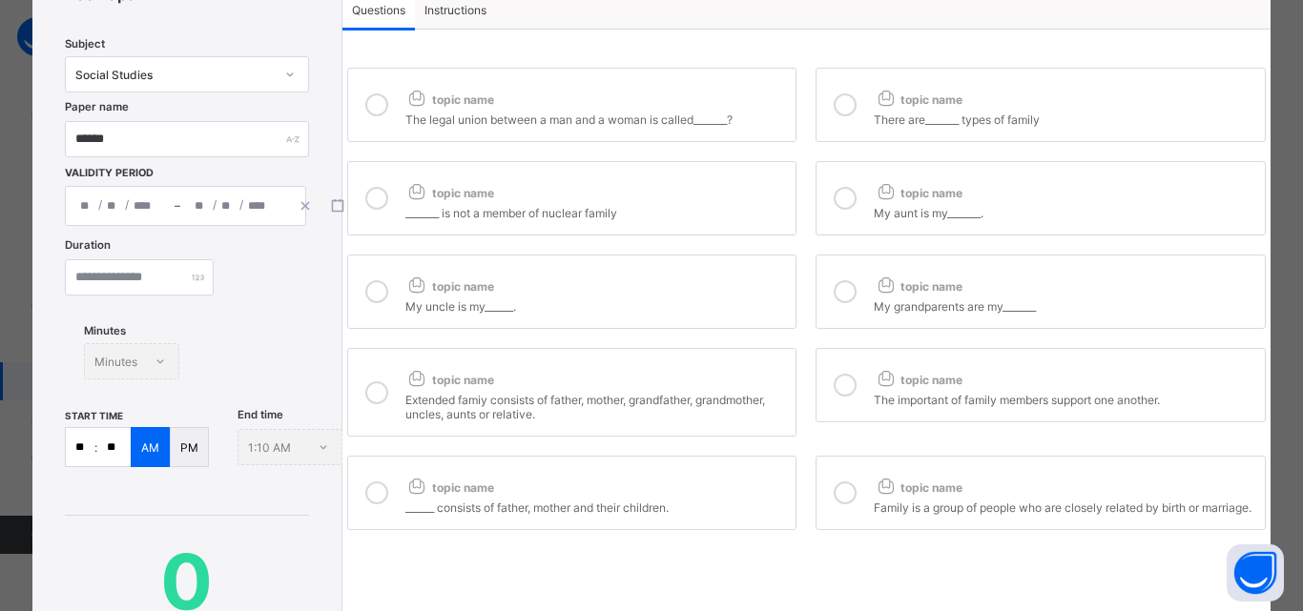
click at [370, 104] on icon at bounding box center [376, 104] width 23 height 23
click at [371, 194] on icon at bounding box center [376, 198] width 23 height 23
click at [377, 302] on icon at bounding box center [376, 291] width 23 height 23
click at [365, 401] on icon at bounding box center [376, 392] width 23 height 23
click at [368, 507] on div at bounding box center [377, 493] width 38 height 44
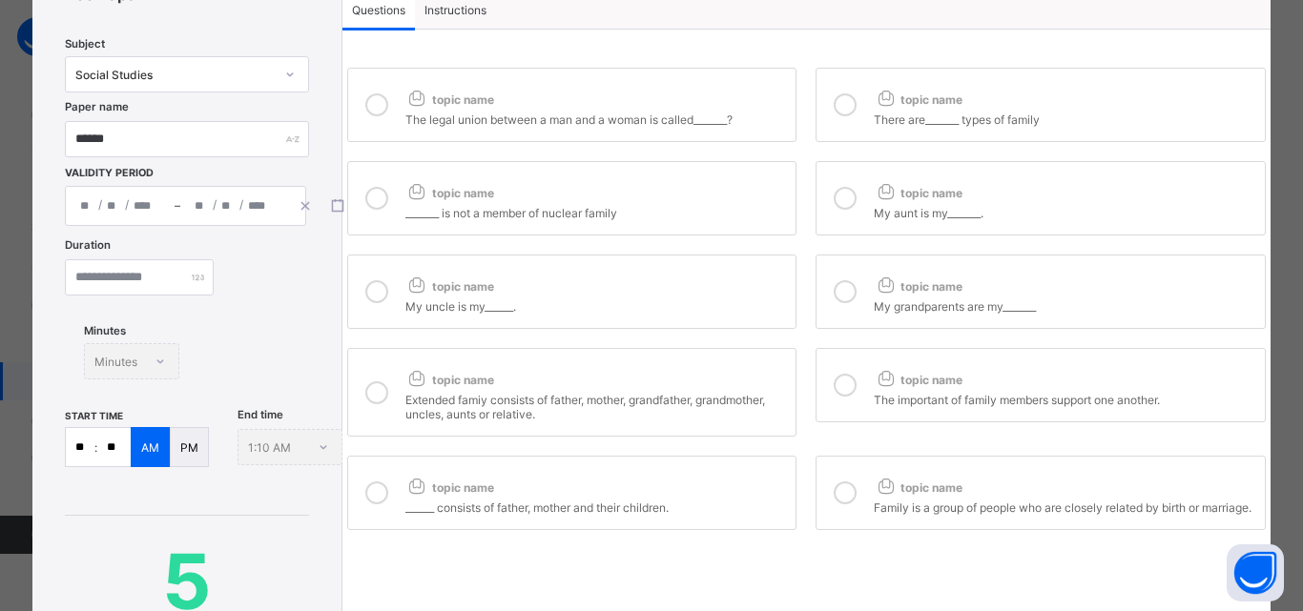
click at [853, 109] on div at bounding box center [845, 105] width 38 height 44
click at [833, 202] on icon at bounding box center [844, 198] width 23 height 23
click at [834, 305] on div at bounding box center [845, 292] width 38 height 44
click at [826, 395] on div at bounding box center [845, 385] width 38 height 44
click at [835, 499] on div at bounding box center [845, 493] width 38 height 44
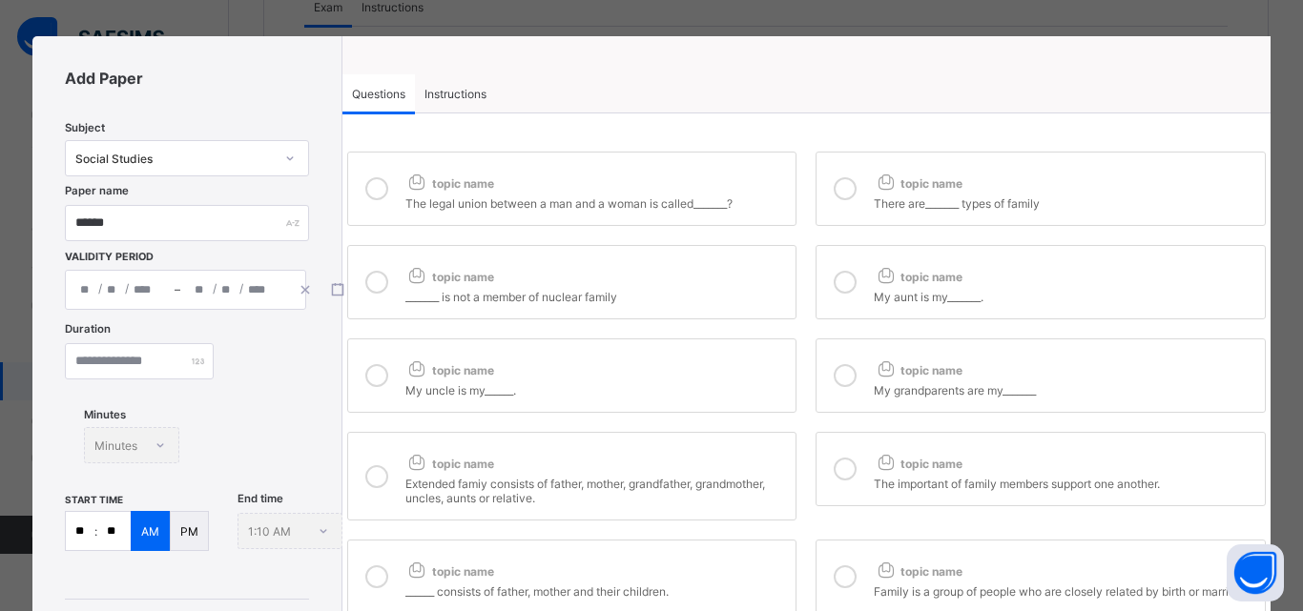
scroll to position [0, 0]
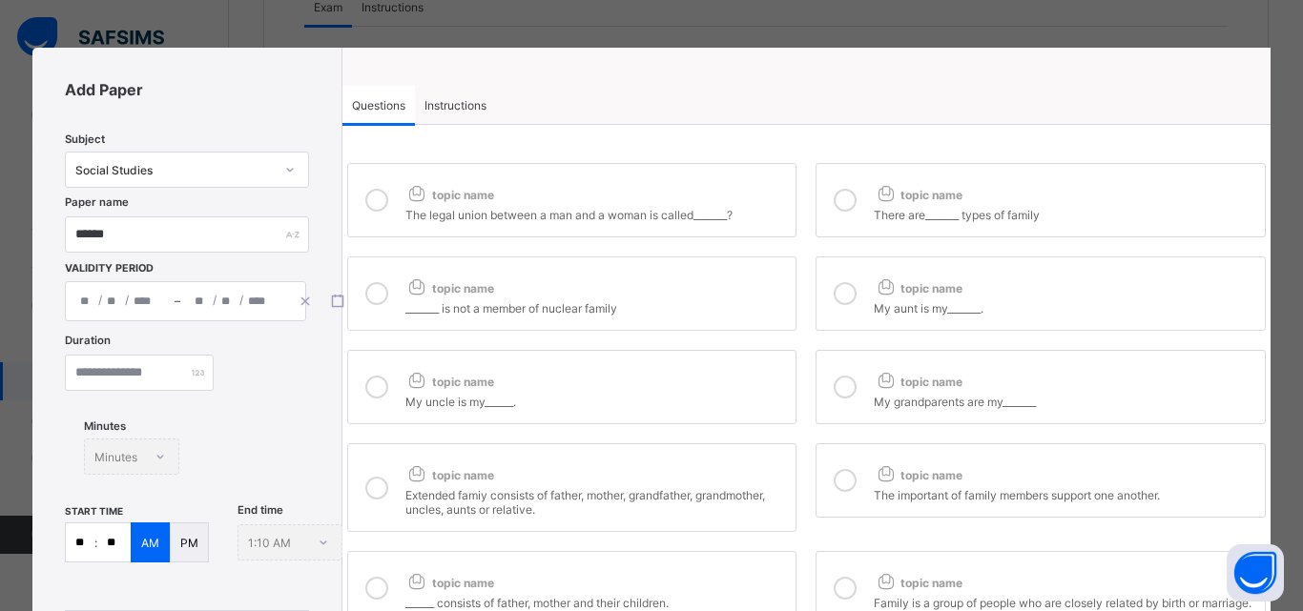
click at [462, 107] on span "Instructions" at bounding box center [455, 105] width 62 height 14
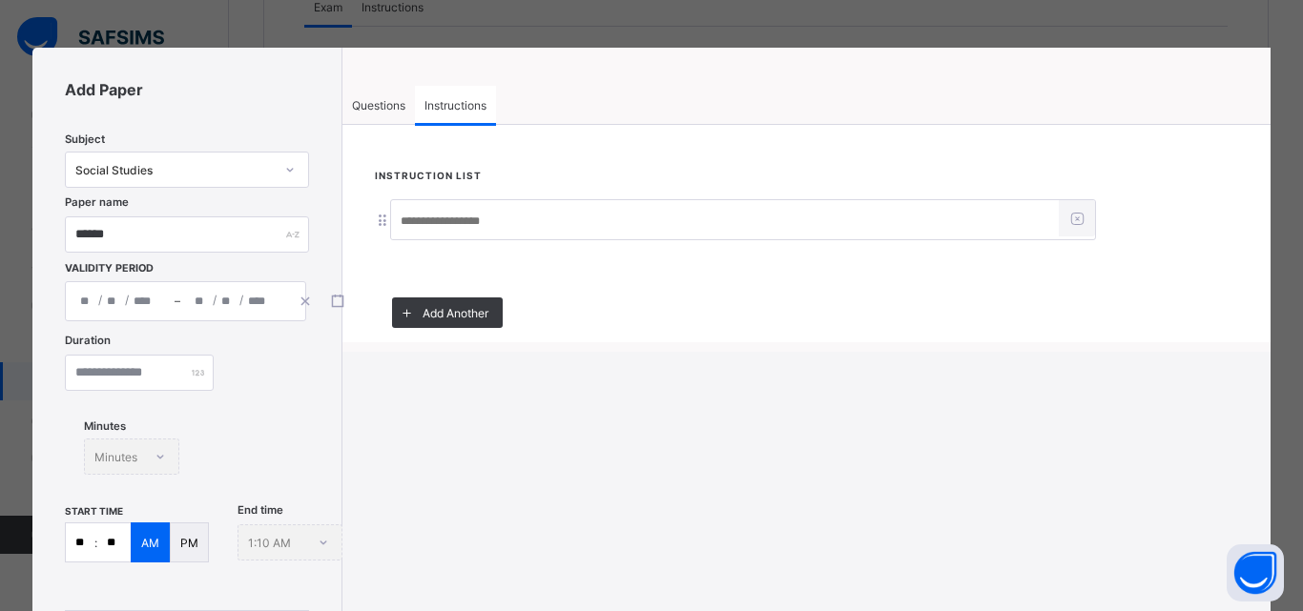
paste input "**********"
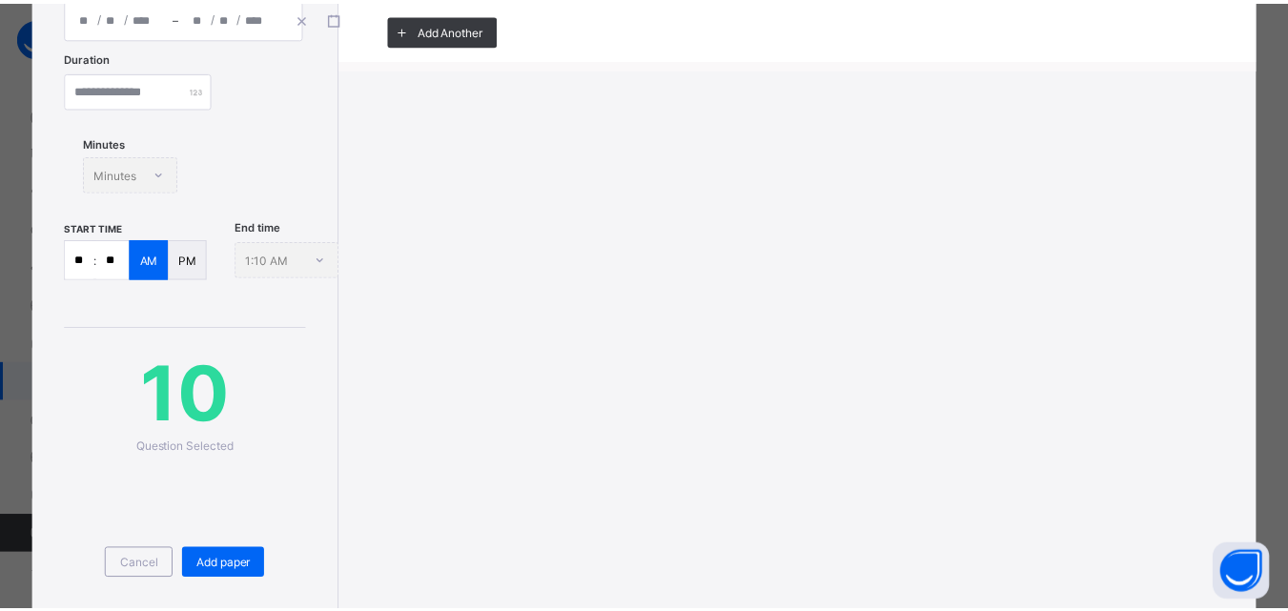
scroll to position [380, 0]
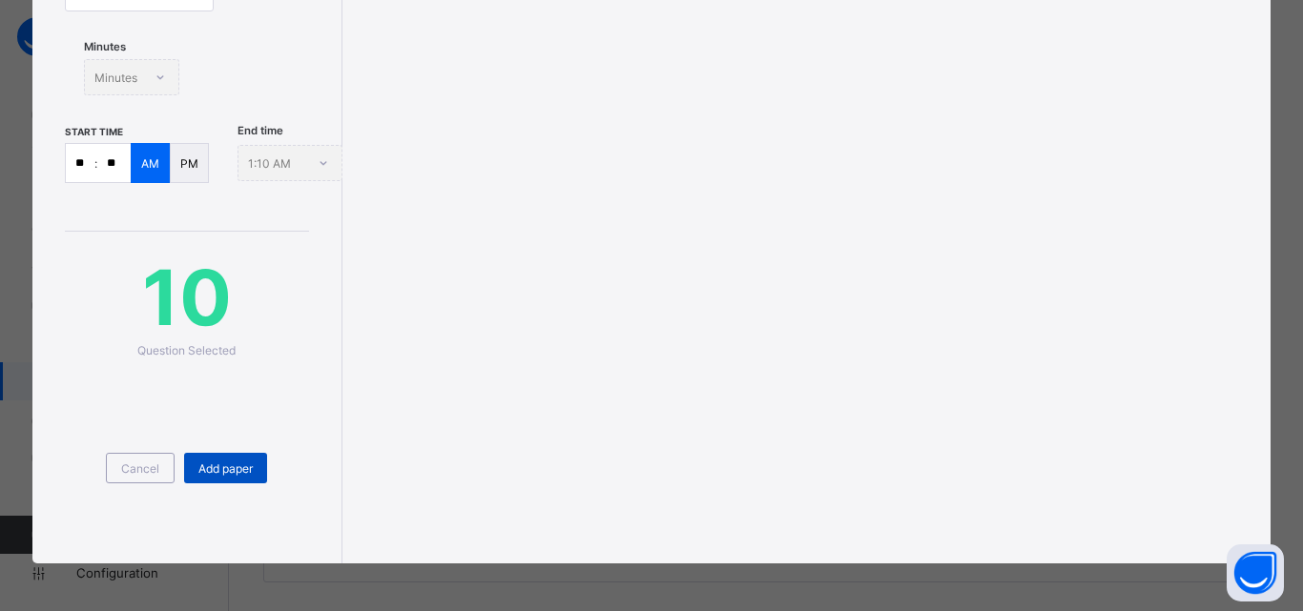
type input "**********"
click at [237, 476] on div "Add paper" at bounding box center [225, 468] width 83 height 31
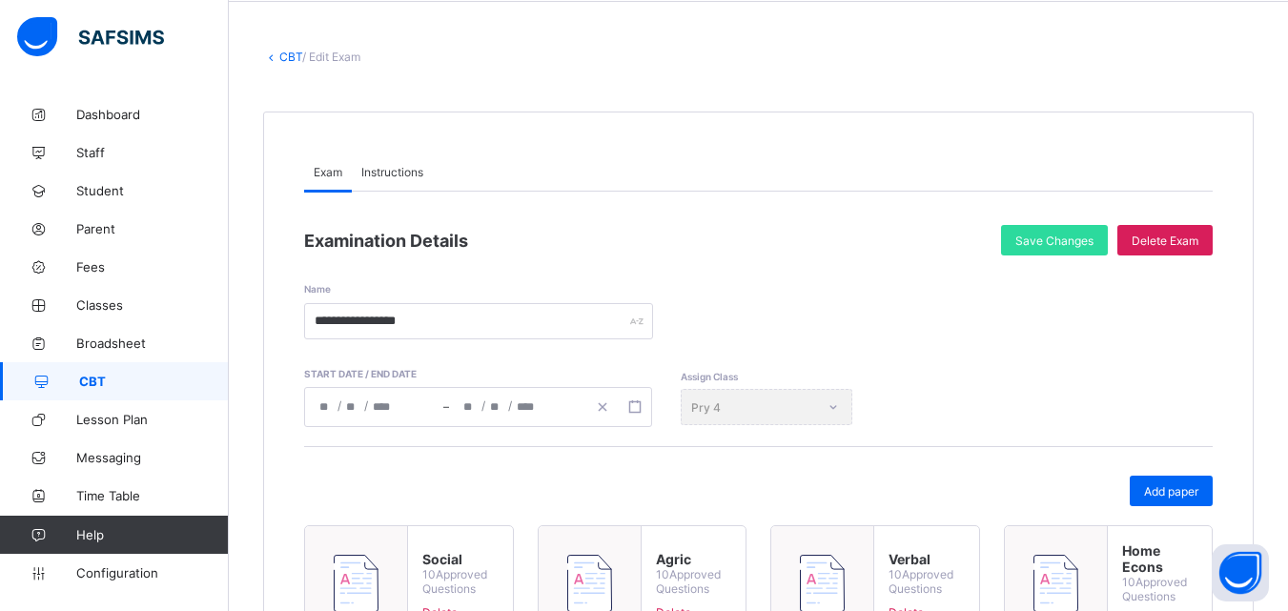
scroll to position [49, 0]
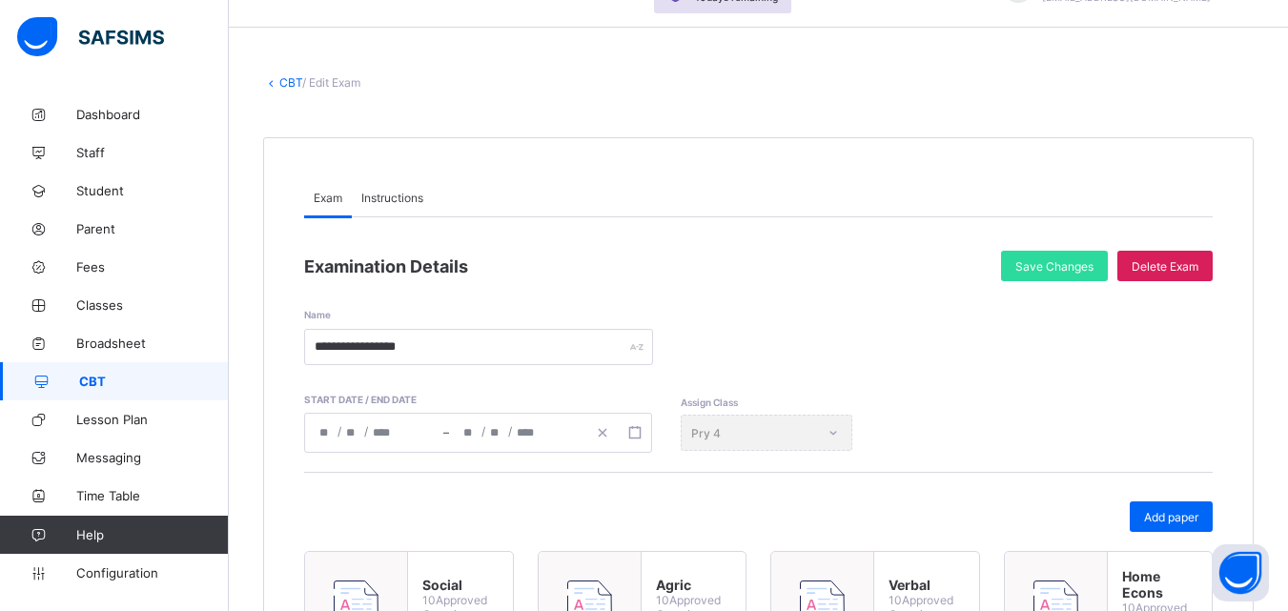
click at [283, 82] on link "CBT" at bounding box center [290, 82] width 23 height 14
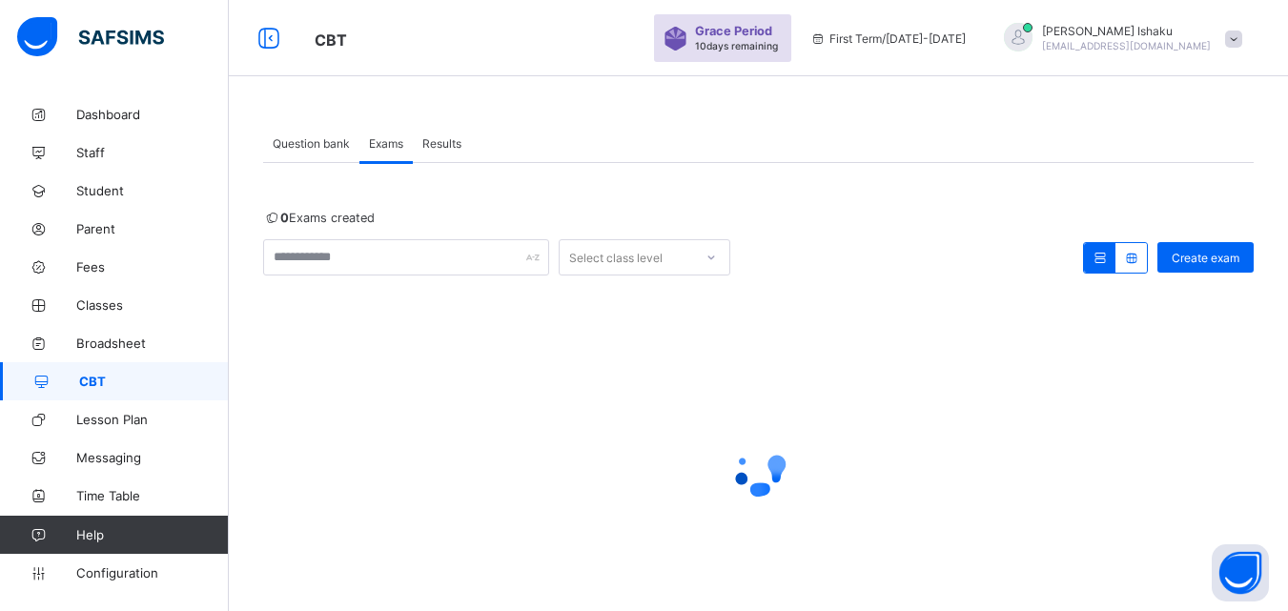
click at [336, 156] on div "Question bank" at bounding box center [311, 143] width 96 height 38
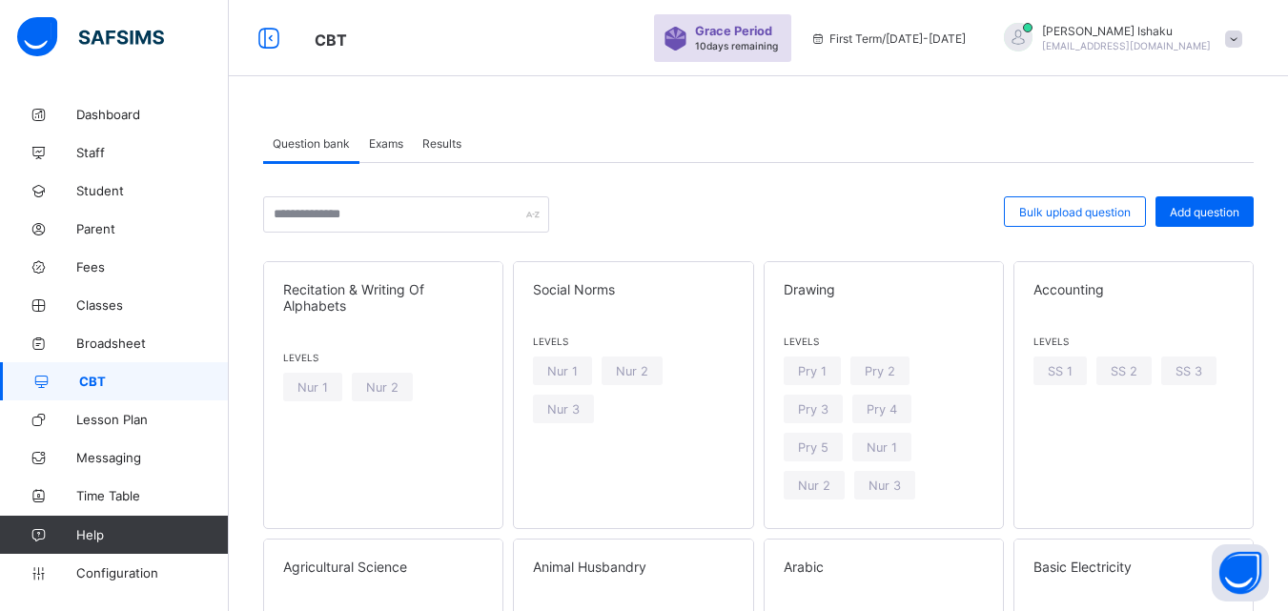
click at [391, 138] on span "Exams" at bounding box center [386, 143] width 34 height 14
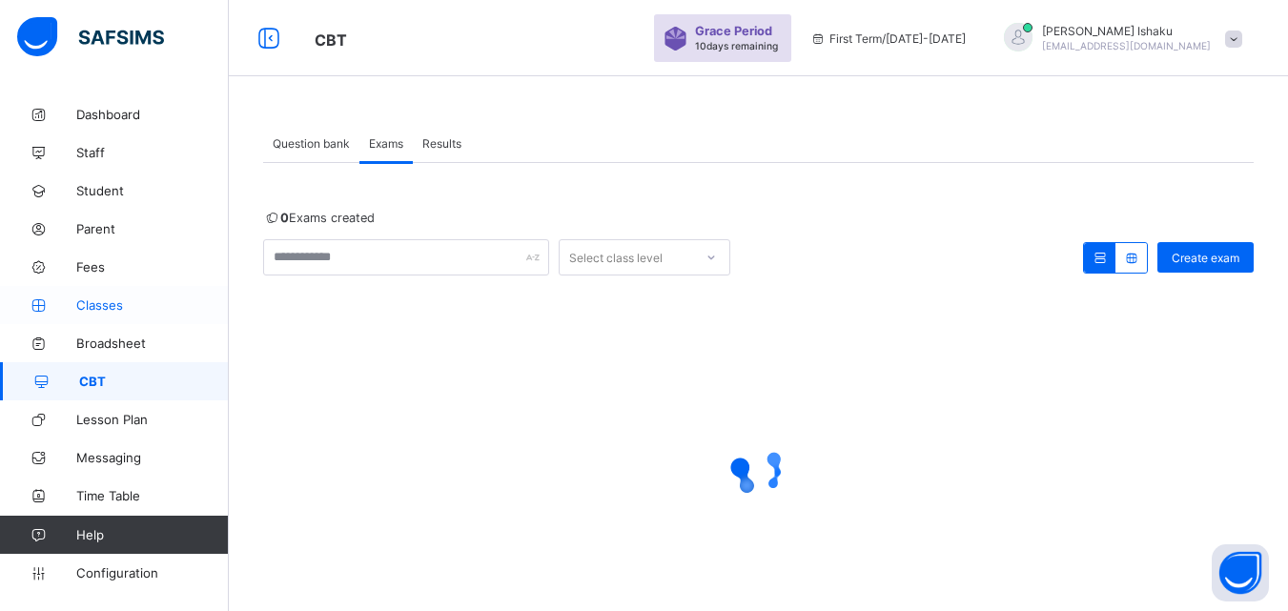
click at [73, 308] on icon at bounding box center [38, 305] width 76 height 14
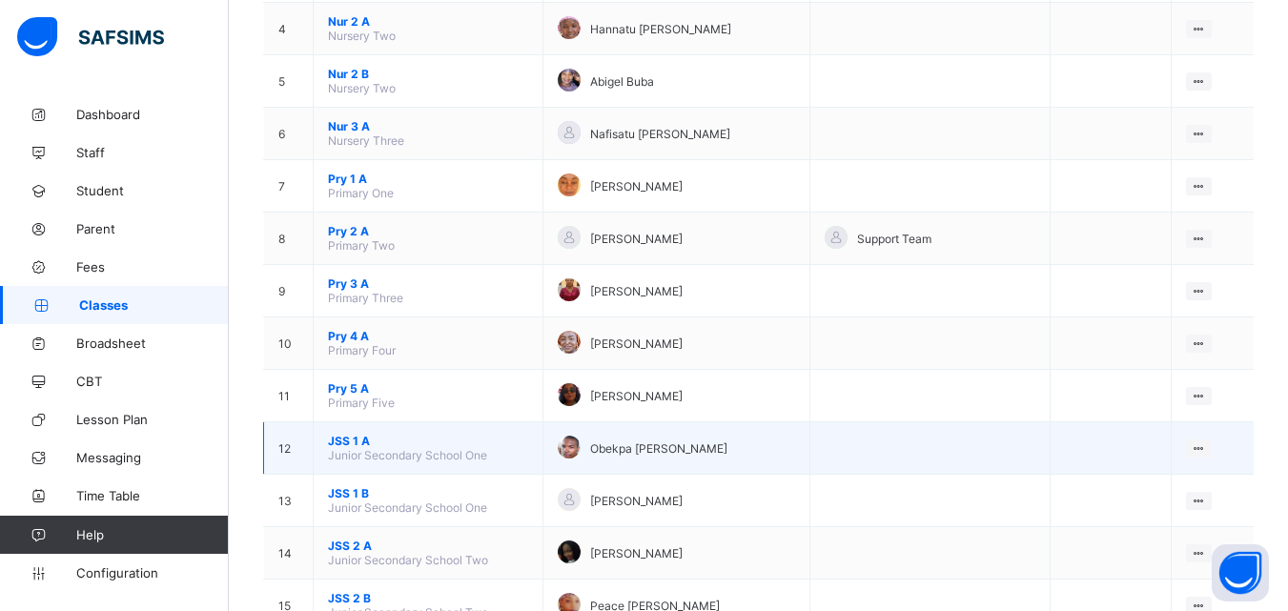
scroll to position [381, 0]
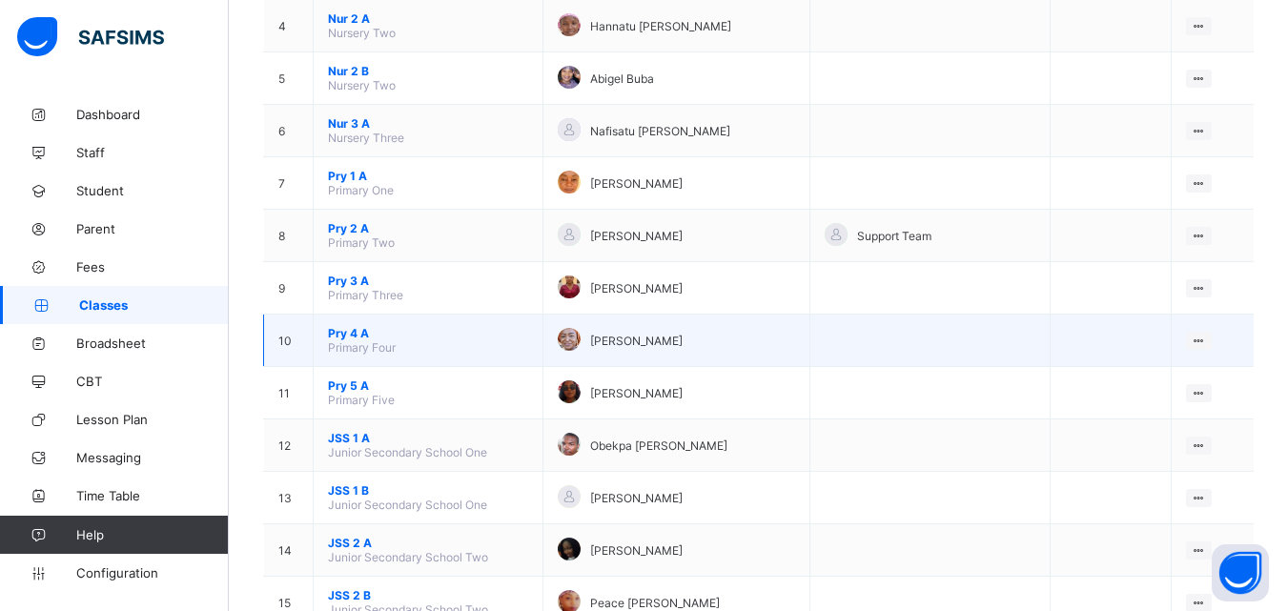
click at [351, 331] on span "Pry 4 A" at bounding box center [428, 333] width 200 height 14
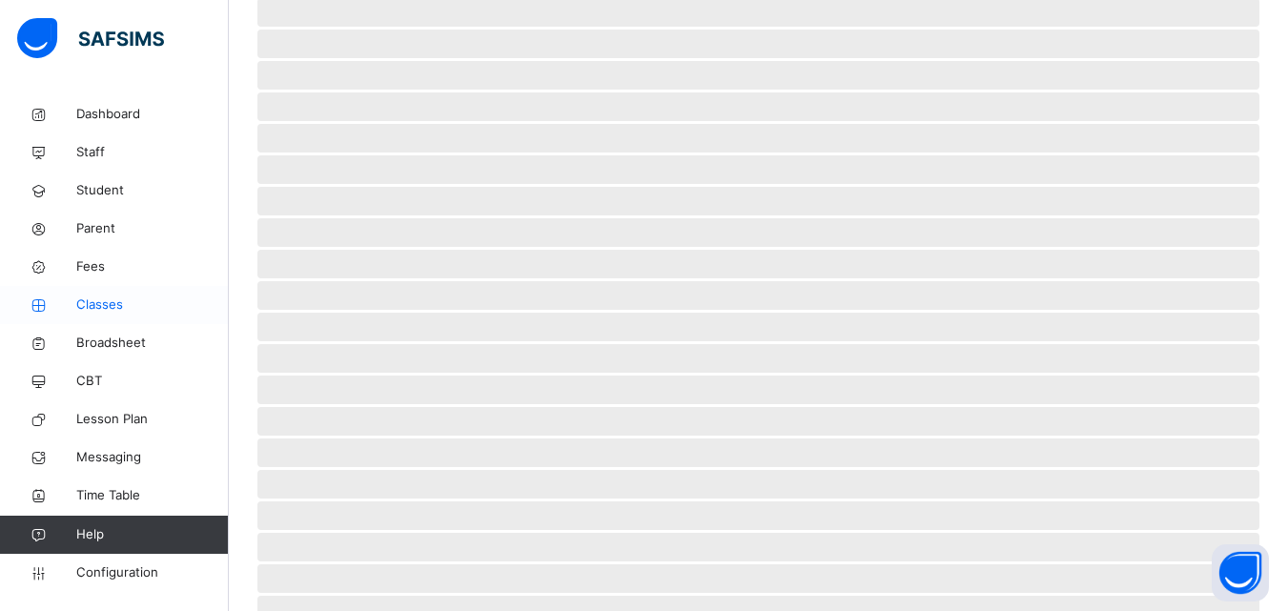
click at [77, 300] on span "Classes" at bounding box center [152, 305] width 153 height 19
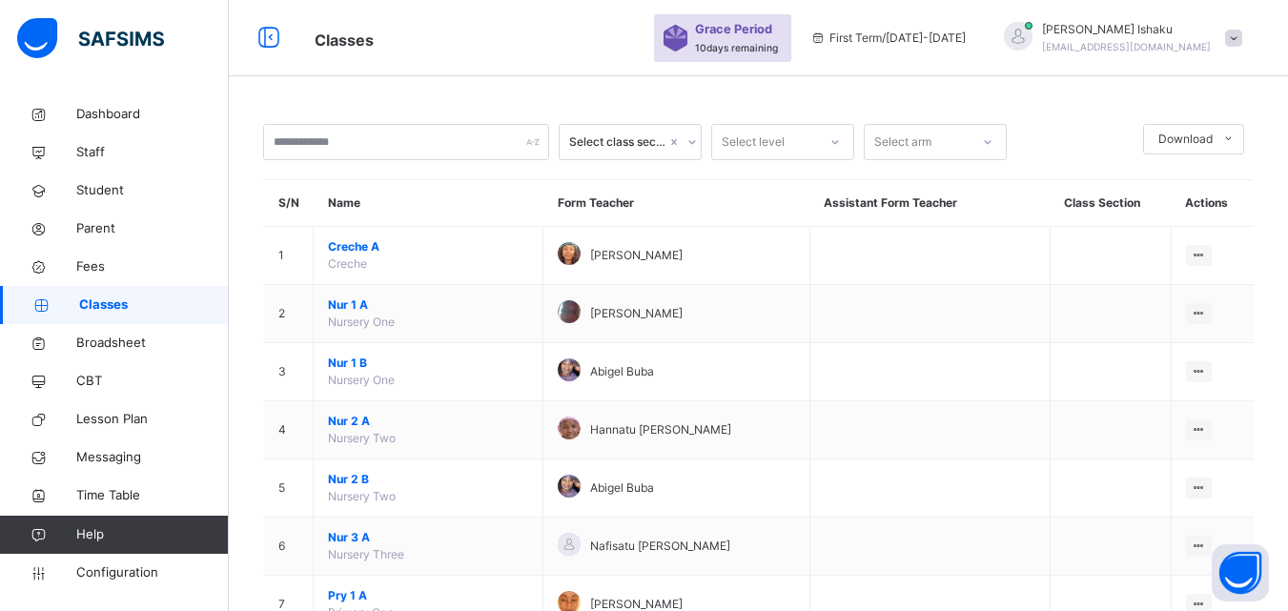
click at [162, 296] on span "Classes" at bounding box center [154, 305] width 150 height 19
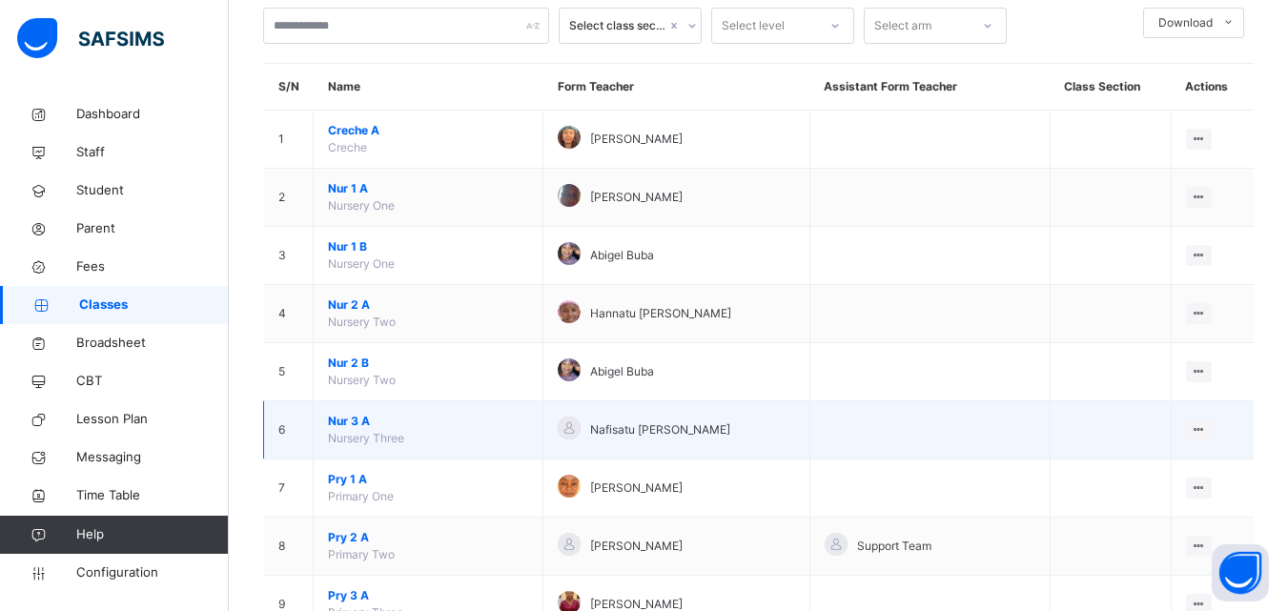
scroll to position [381, 0]
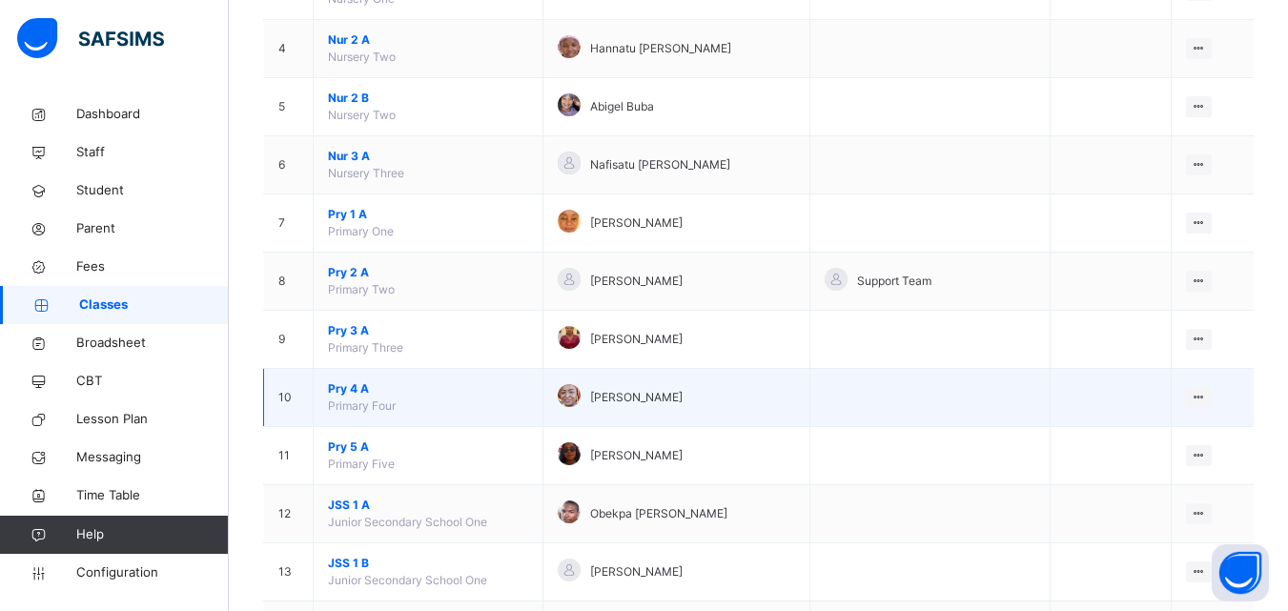
click at [374, 396] on span "Pry 4 A" at bounding box center [428, 388] width 200 height 17
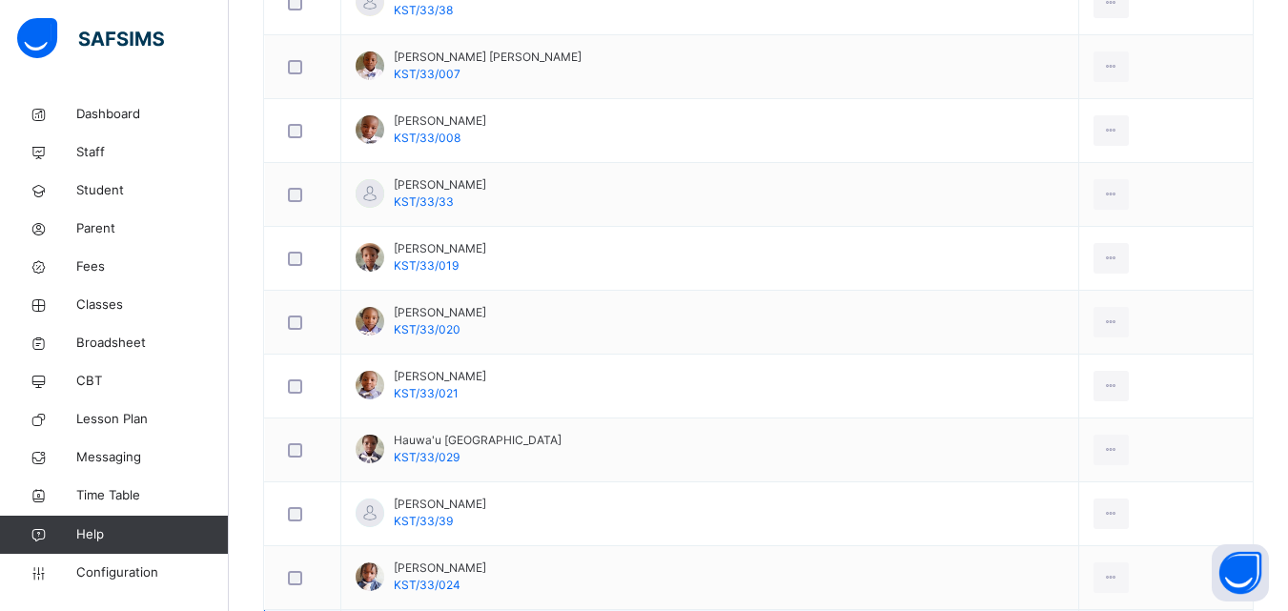
scroll to position [1655, 0]
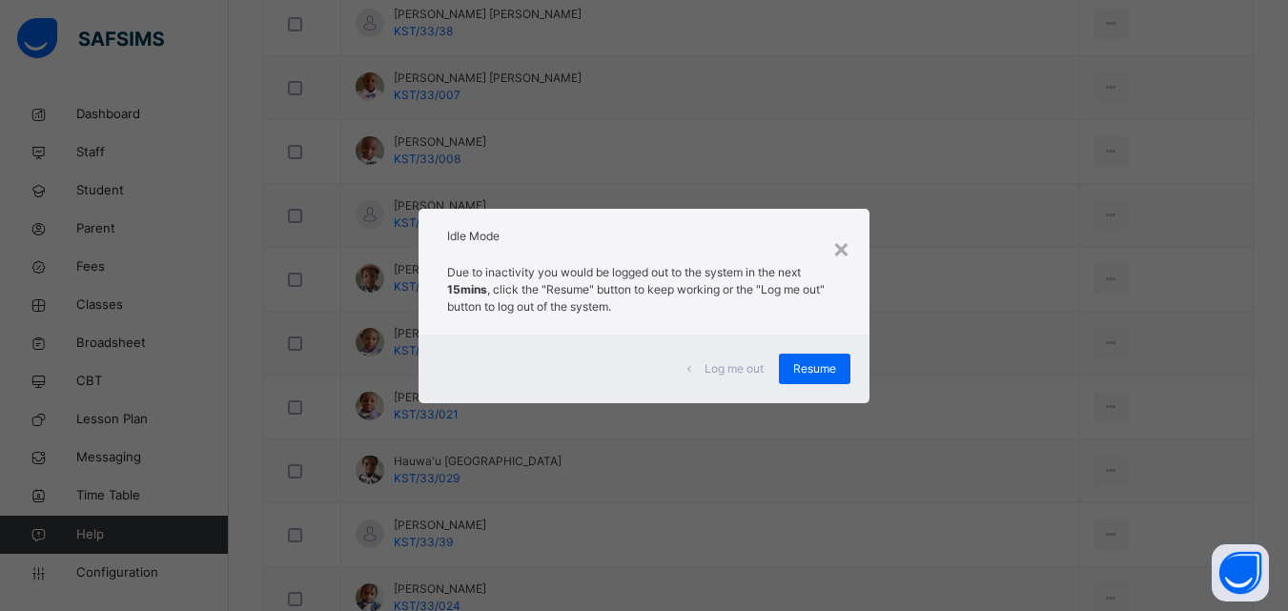
click at [730, 180] on div "× Idle Mode Due to inactivity you would be logged out to the system in the next…" at bounding box center [644, 305] width 1288 height 611
click at [658, 566] on div "× Idle Mode Due to inactivity you would be logged out to the system in the next…" at bounding box center [644, 305] width 1288 height 611
drag, startPoint x: 695, startPoint y: 507, endPoint x: 709, endPoint y: 488, distance: 23.3
click at [709, 488] on div "× Idle Mode Due to inactivity you would be logged out to the system in the next…" at bounding box center [644, 305] width 1288 height 611
drag, startPoint x: 709, startPoint y: 488, endPoint x: 713, endPoint y: 470, distance: 18.7
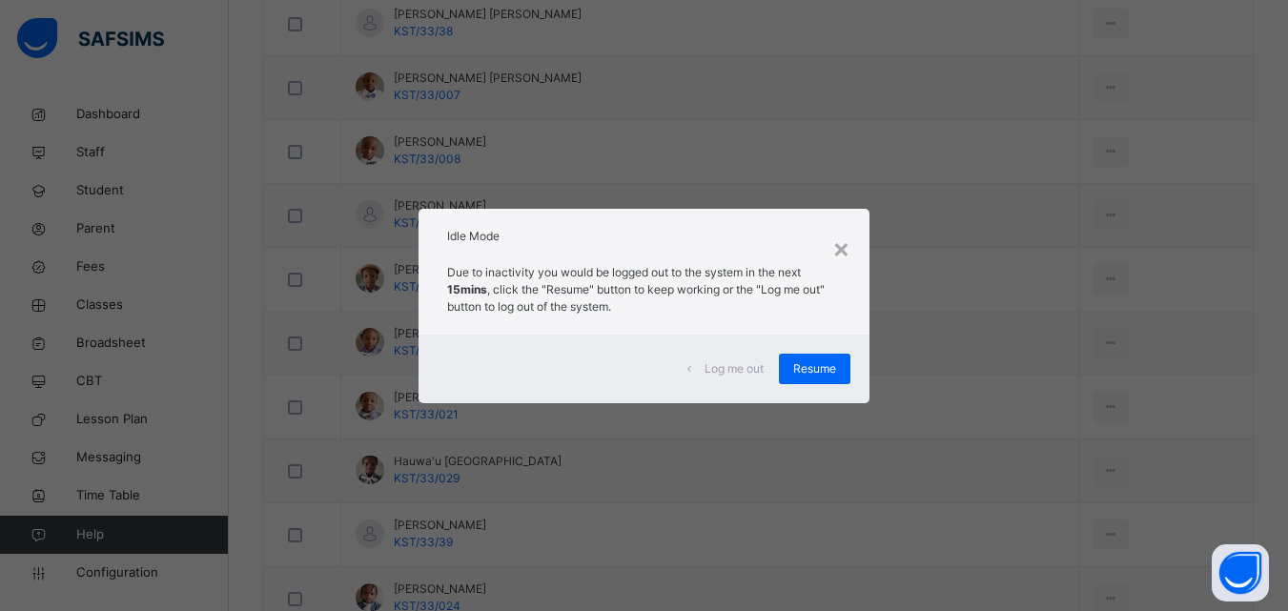
click at [712, 472] on div "× Idle Mode Due to inactivity you would be logged out to the system in the next…" at bounding box center [644, 305] width 1288 height 611
drag, startPoint x: 713, startPoint y: 470, endPoint x: 719, endPoint y: 462, distance: 10.3
click at [718, 465] on div "× Idle Mode Due to inactivity you would be logged out to the system in the next…" at bounding box center [644, 305] width 1288 height 611
click at [859, 384] on div "Log me out Resume" at bounding box center [644, 369] width 451 height 69
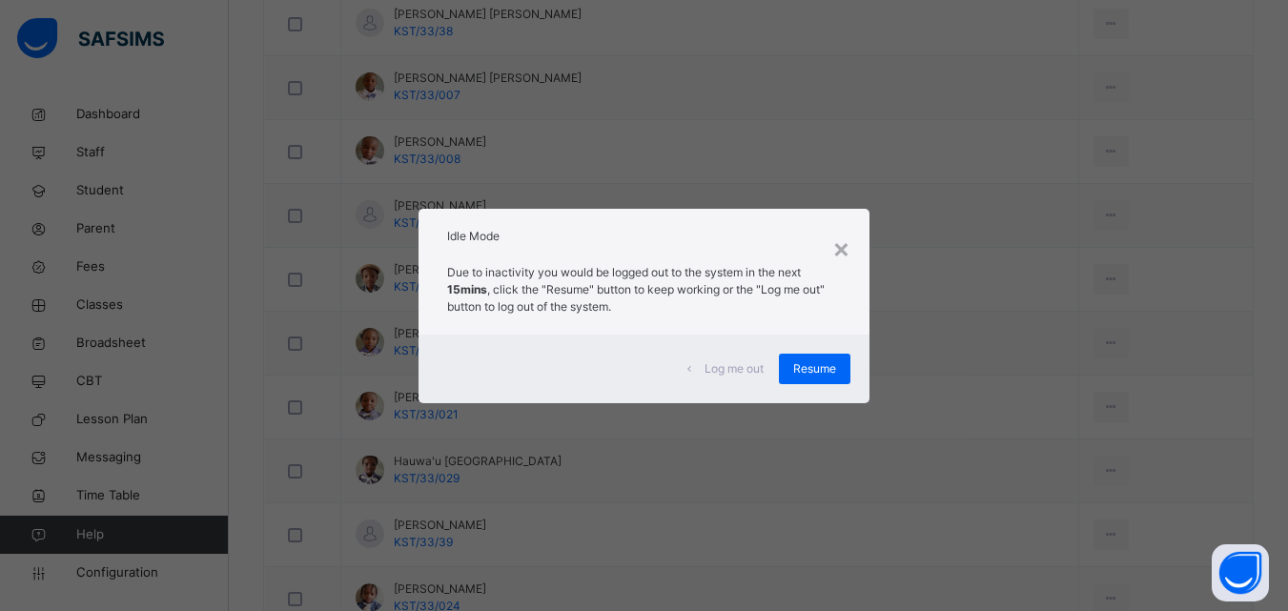
drag, startPoint x: 853, startPoint y: 401, endPoint x: 794, endPoint y: 494, distance: 110.1
click at [812, 509] on div "× Idle Mode Due to inactivity you would be logged out to the system in the next…" at bounding box center [644, 305] width 1288 height 611
click at [863, 371] on div "× Idle Mode Due to inactivity you would be logged out to the system in the next…" at bounding box center [644, 305] width 1288 height 611
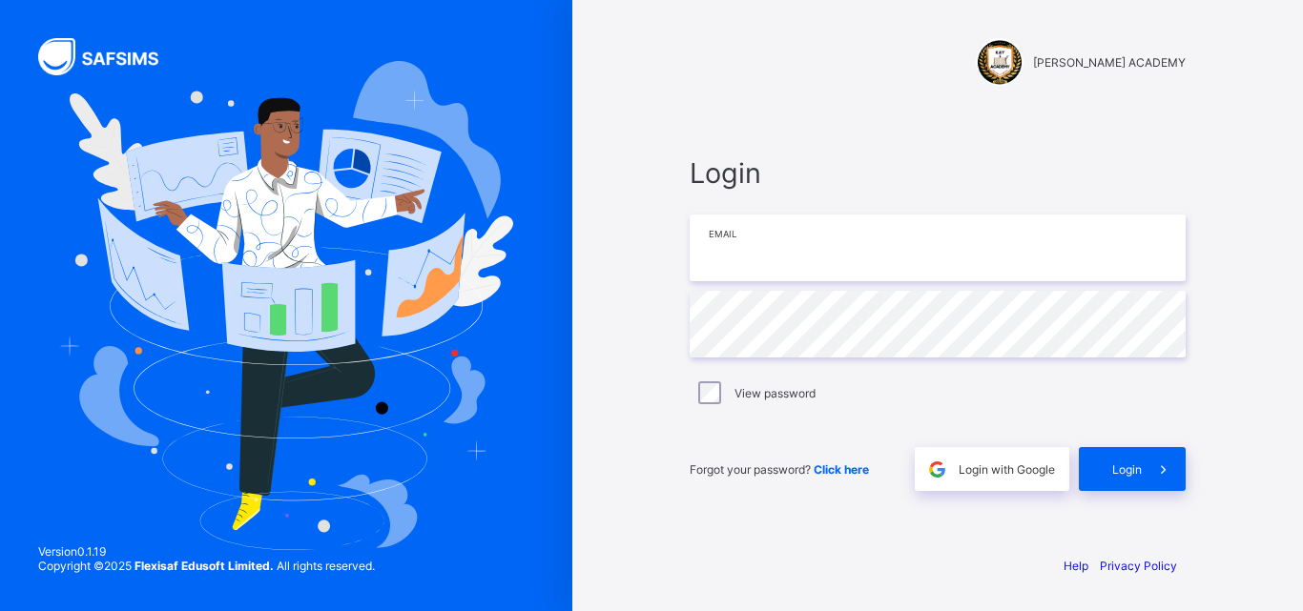
type input "**********"
drag, startPoint x: 891, startPoint y: 251, endPoint x: 754, endPoint y: 251, distance: 136.4
click at [675, 239] on div "**********" at bounding box center [937, 324] width 534 height 432
click at [927, 258] on input "**********" at bounding box center [937, 248] width 496 height 67
drag, startPoint x: 928, startPoint y: 253, endPoint x: 681, endPoint y: 237, distance: 247.5
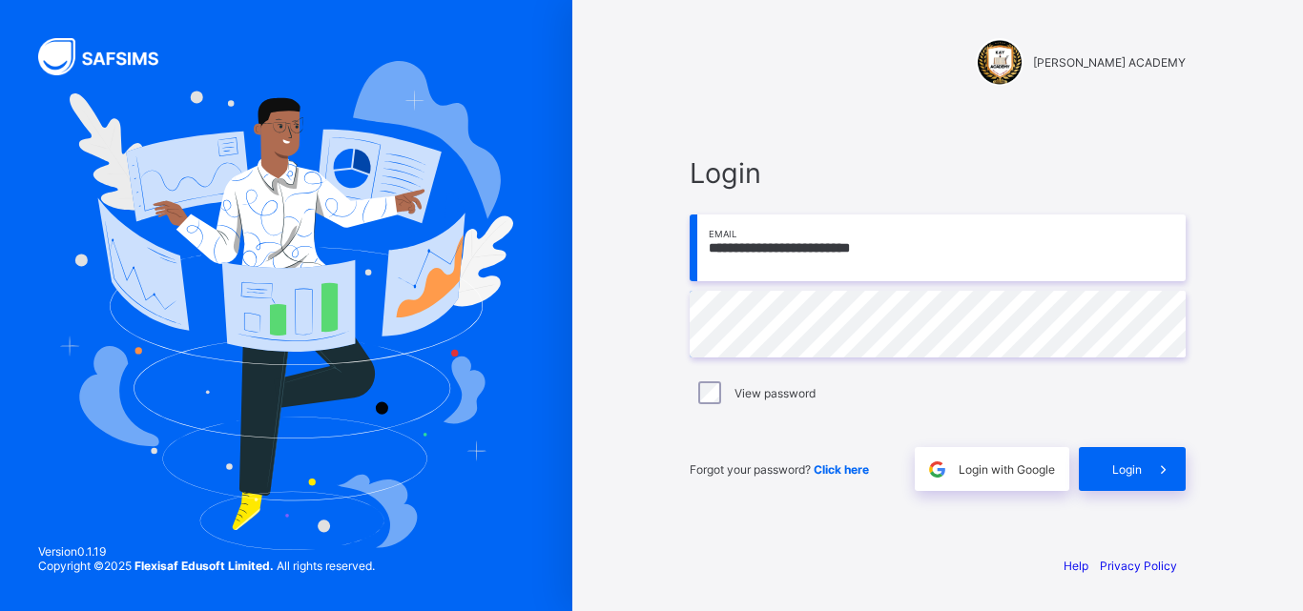
click at [681, 237] on div "**********" at bounding box center [937, 324] width 534 height 432
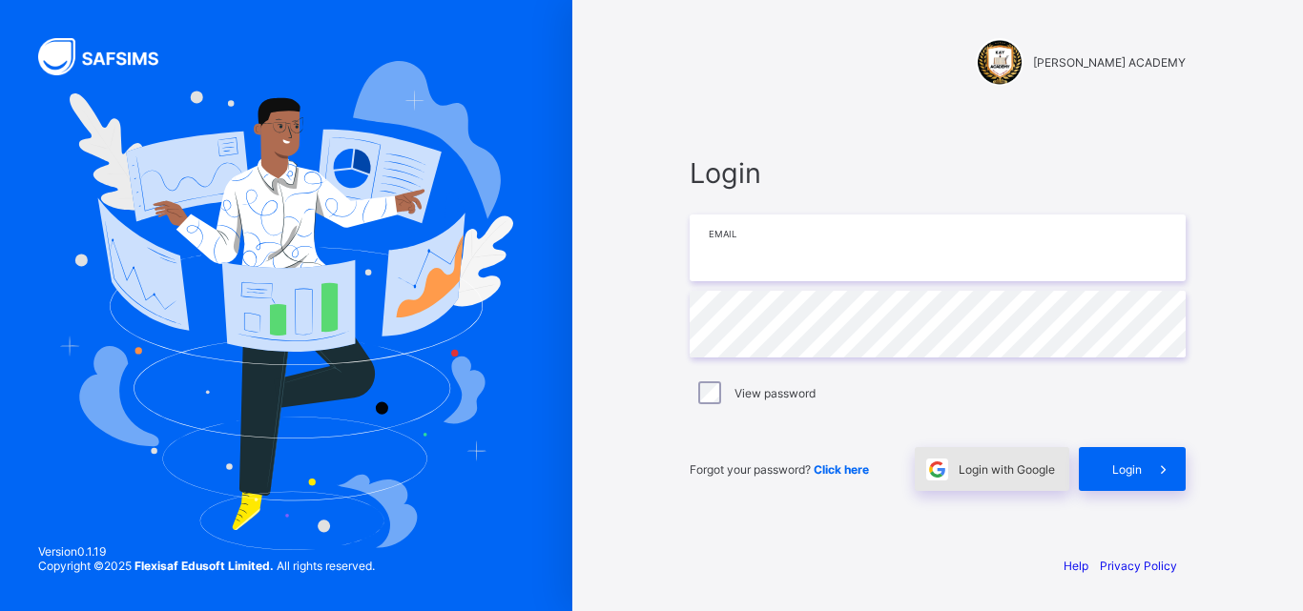
type input "**********"
click at [1100, 483] on div "Login" at bounding box center [1132, 469] width 107 height 44
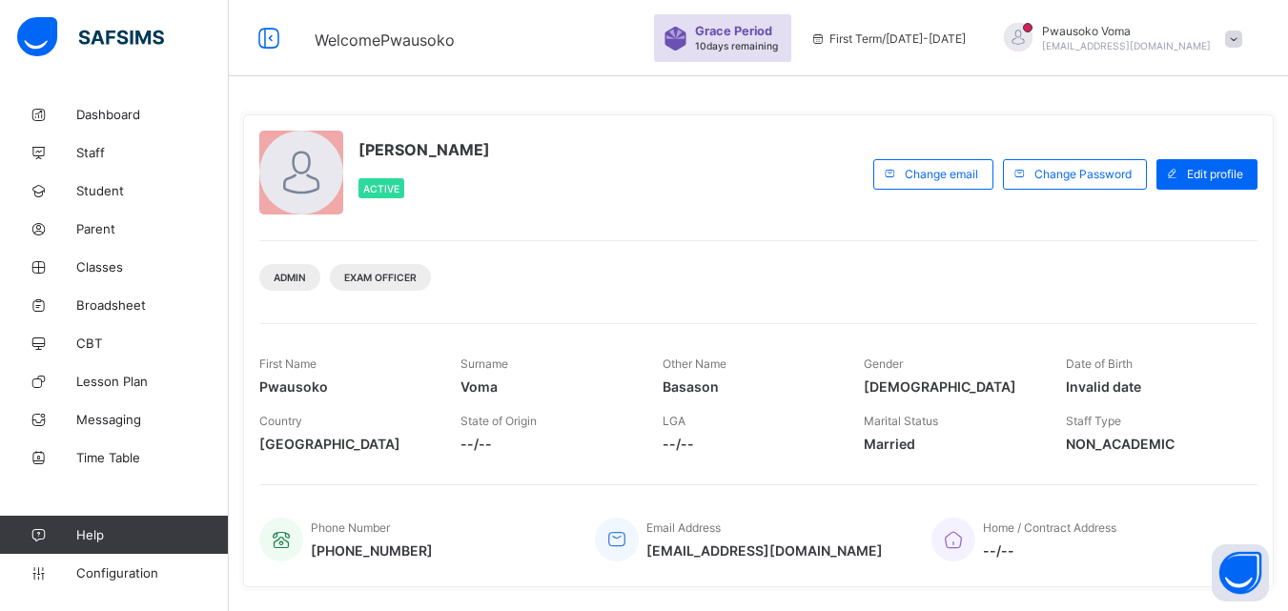
click at [1211, 41] on span "[EMAIL_ADDRESS][DOMAIN_NAME]" at bounding box center [1126, 45] width 169 height 11
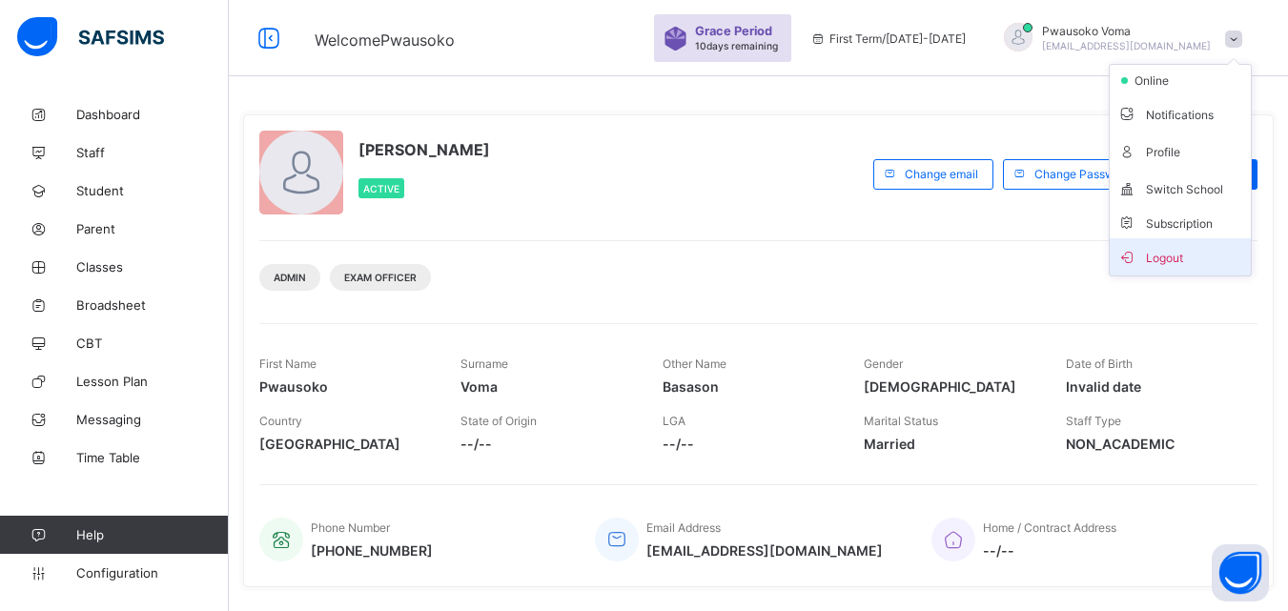
click at [1211, 262] on span "Logout" at bounding box center [1181, 257] width 126 height 22
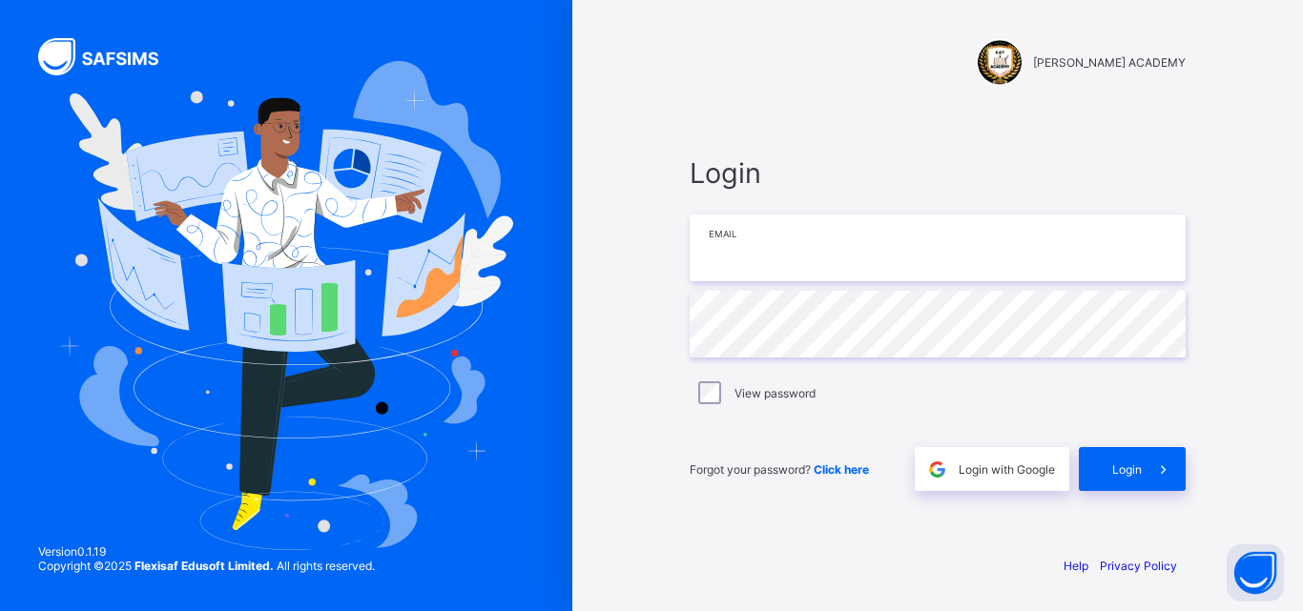
type input "**********"
